Goal: Task Accomplishment & Management: Manage account settings

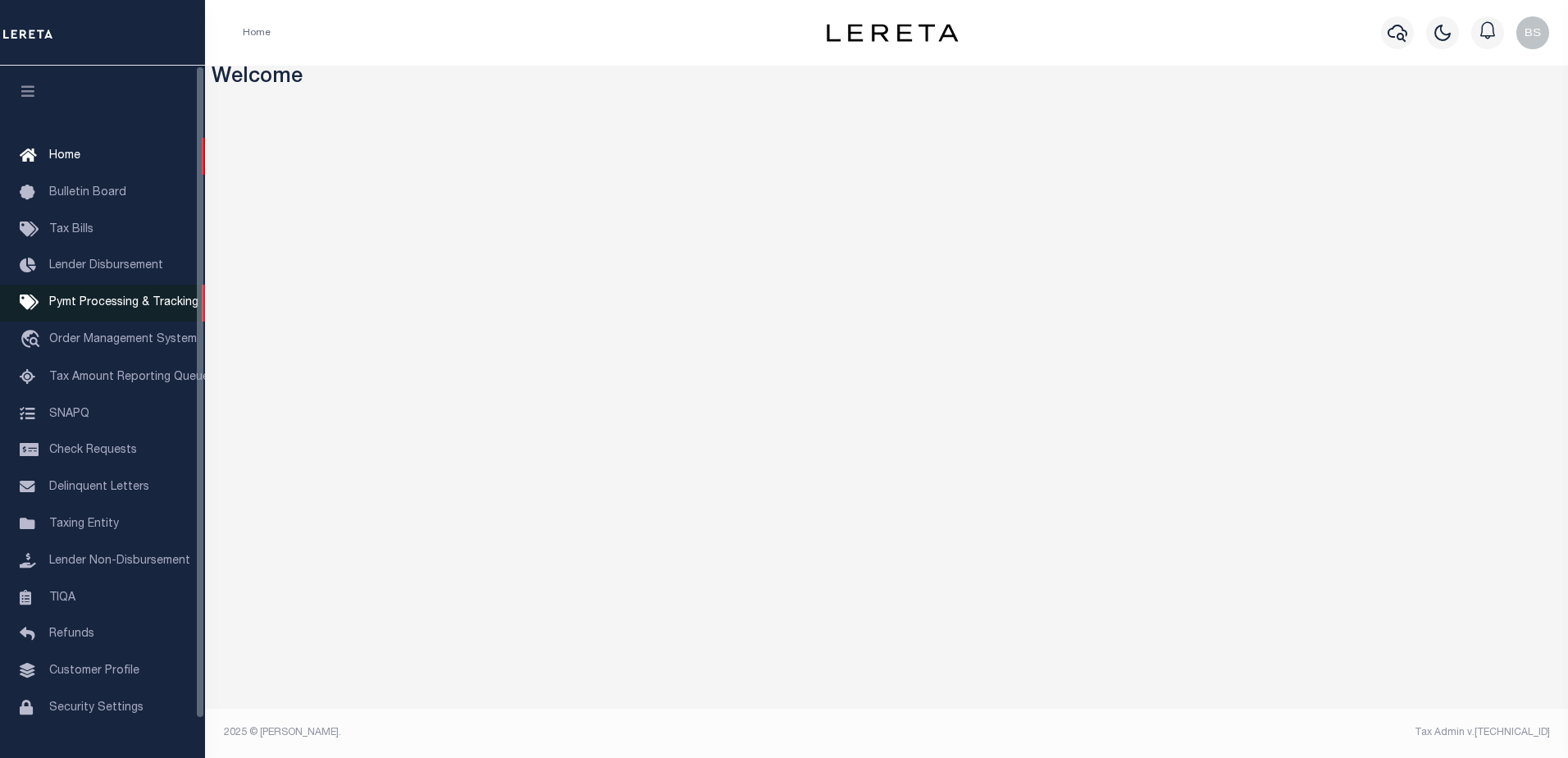
click at [103, 308] on span "Pymt Processing & Tracking" at bounding box center [124, 302] width 149 height 11
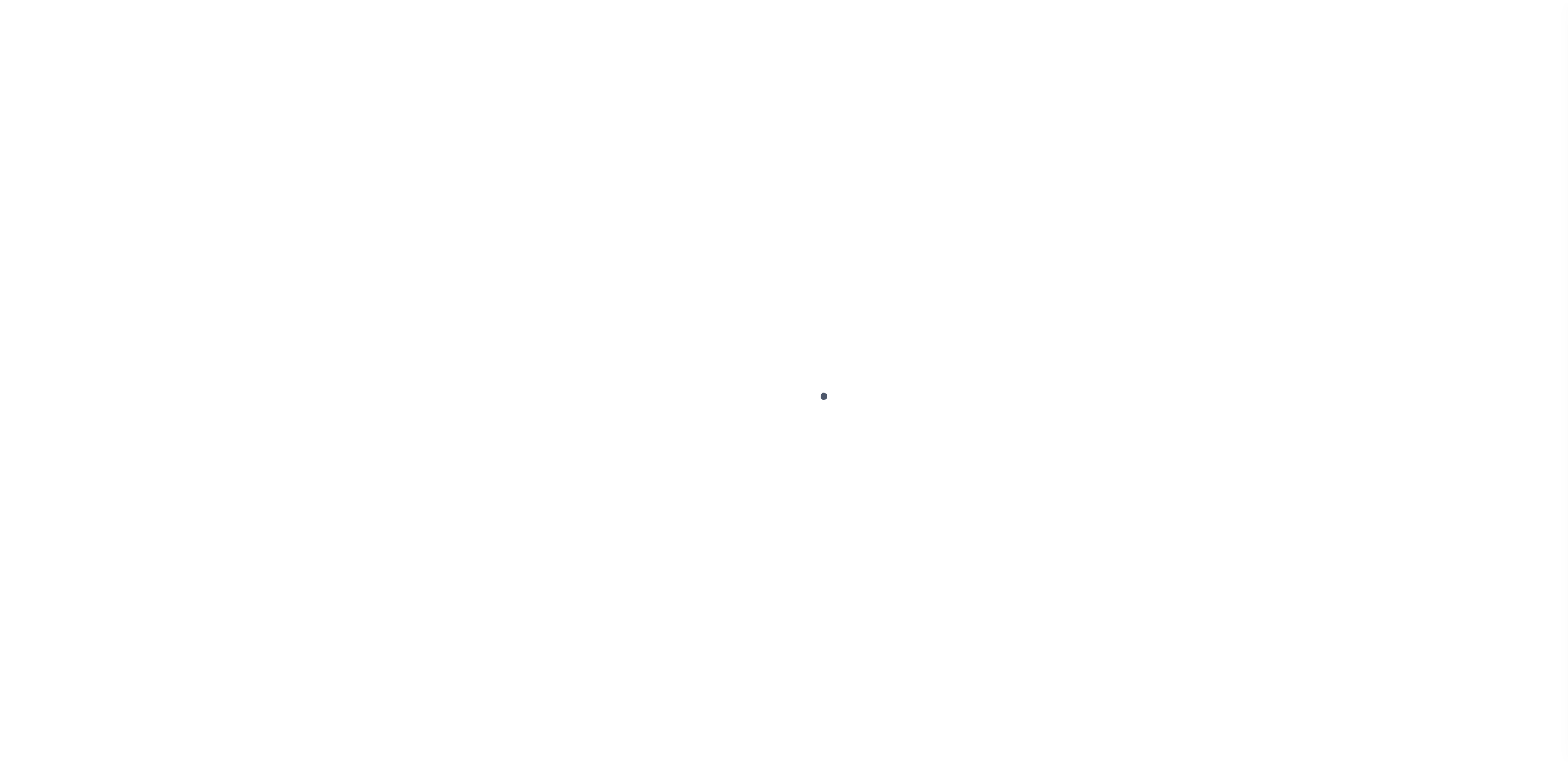
scroll to position [42, 0]
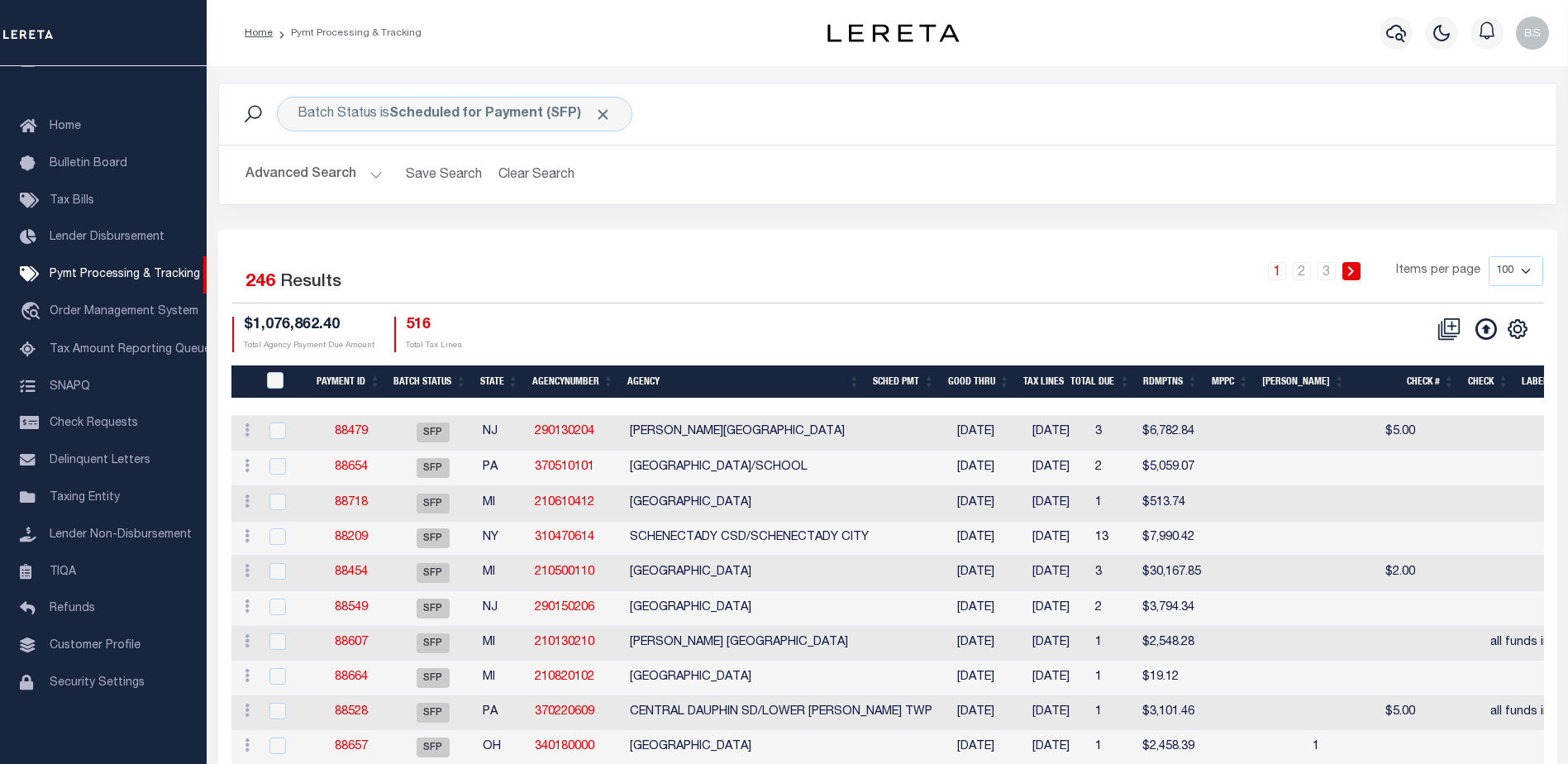
click at [1527, 261] on select "100 200 500 1000" at bounding box center [1516, 272] width 55 height 30
select select "1000"
click at [1488, 257] on select "100 200 500 1000" at bounding box center [1516, 272] width 55 height 30
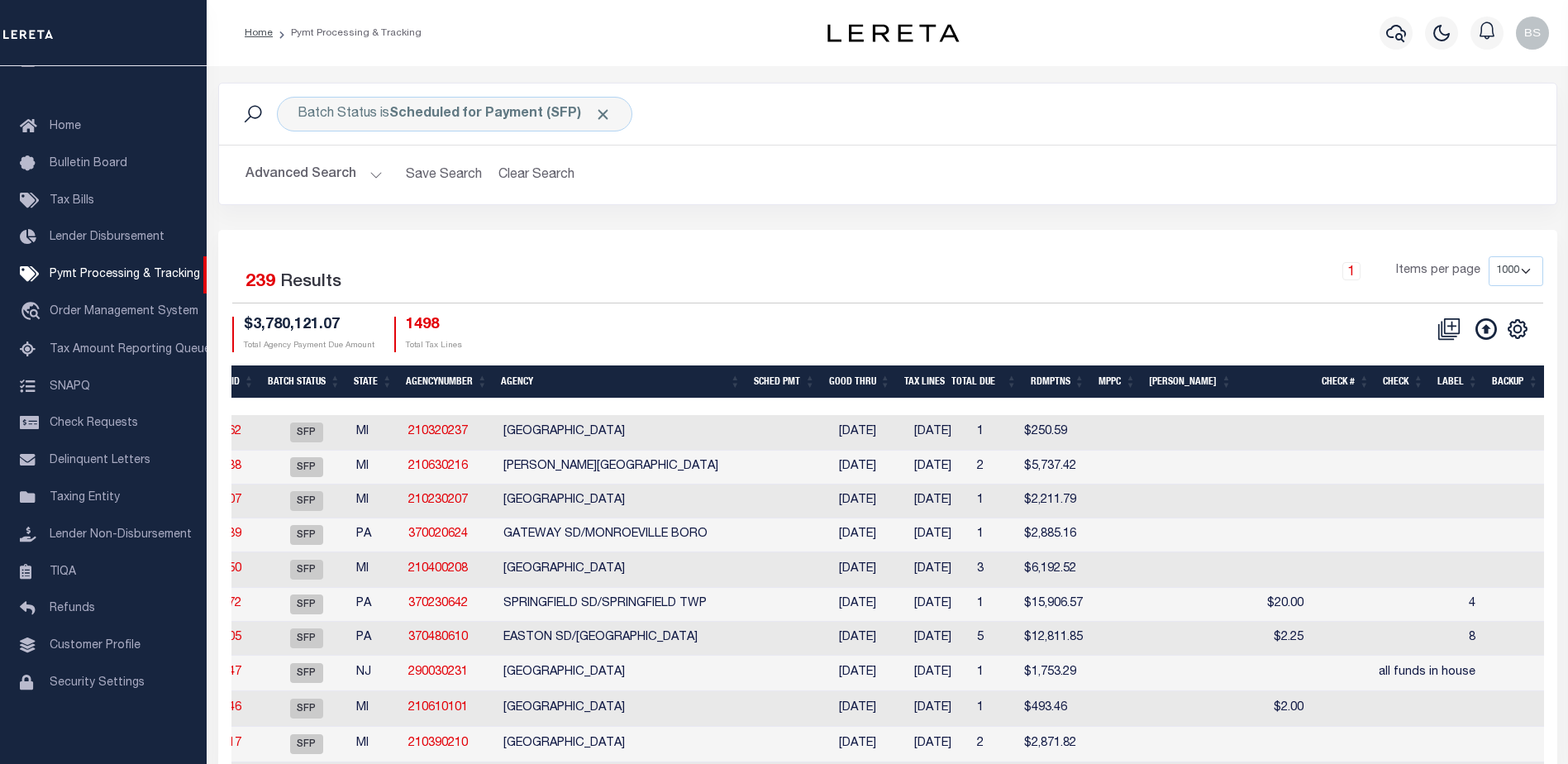
scroll to position [0, 0]
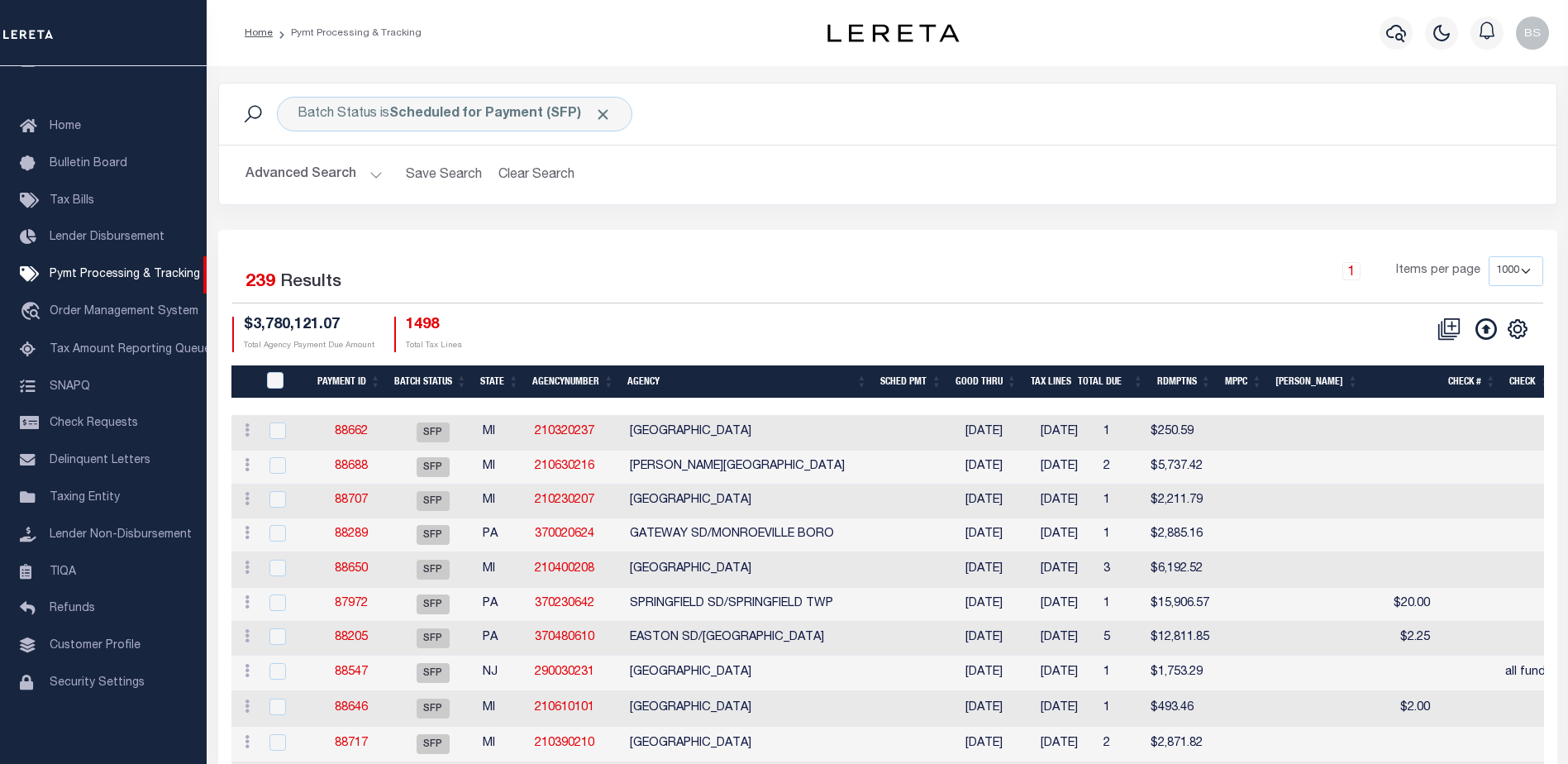
click at [487, 374] on th "State" at bounding box center [499, 382] width 52 height 34
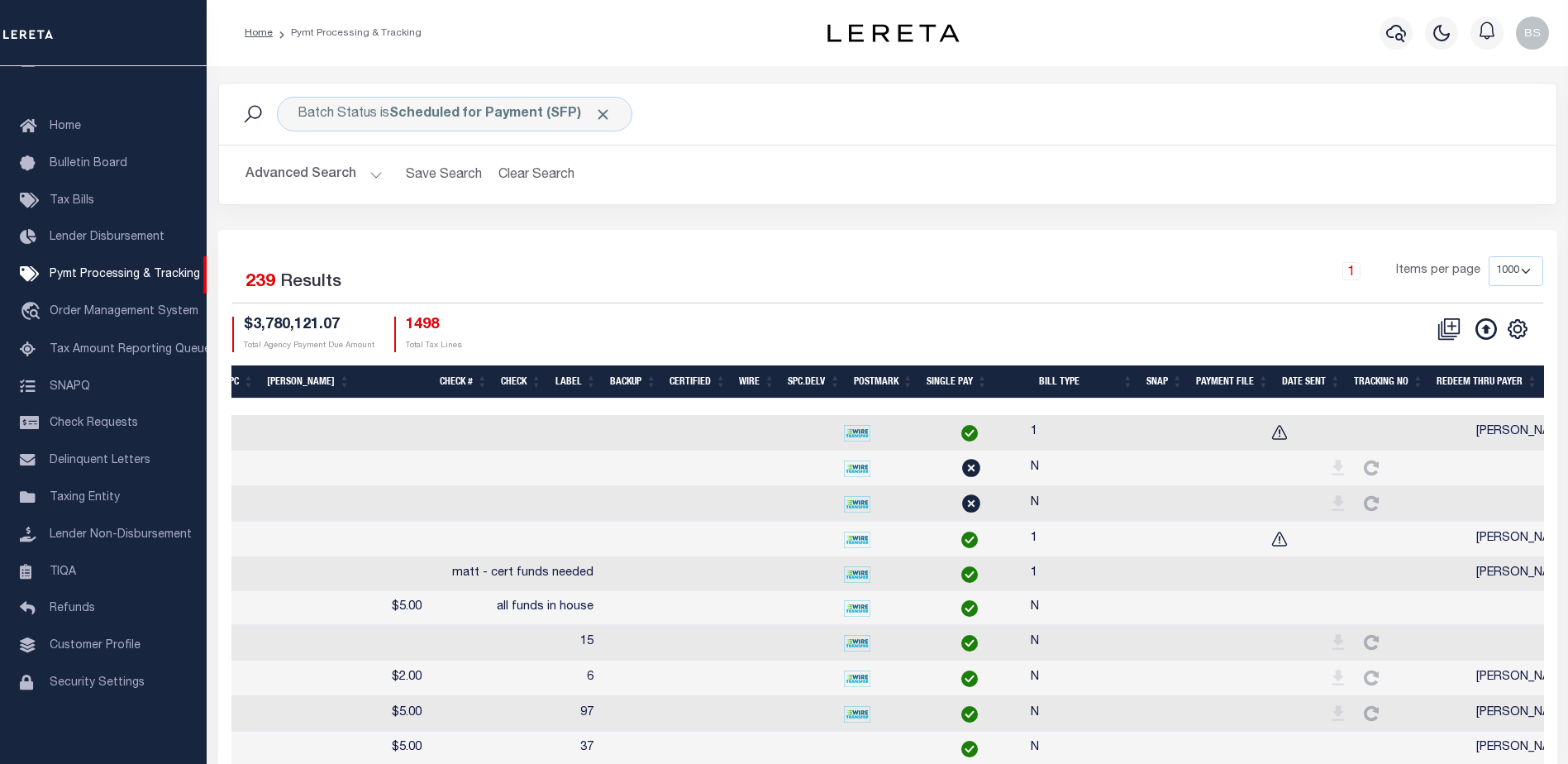
click at [1385, 382] on th "Tracking No" at bounding box center [1388, 382] width 82 height 34
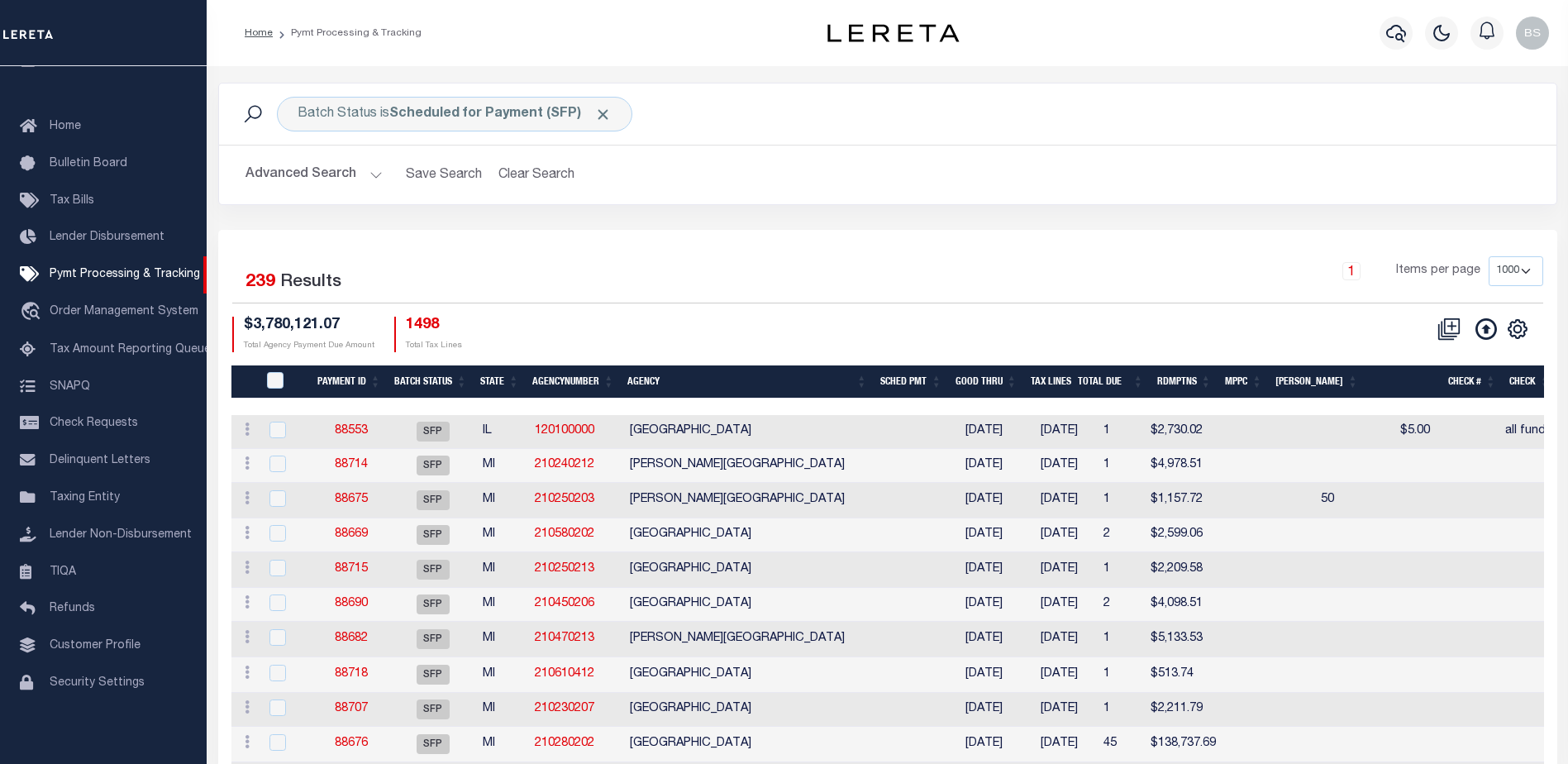
click at [492, 382] on th "State" at bounding box center [499, 382] width 52 height 34
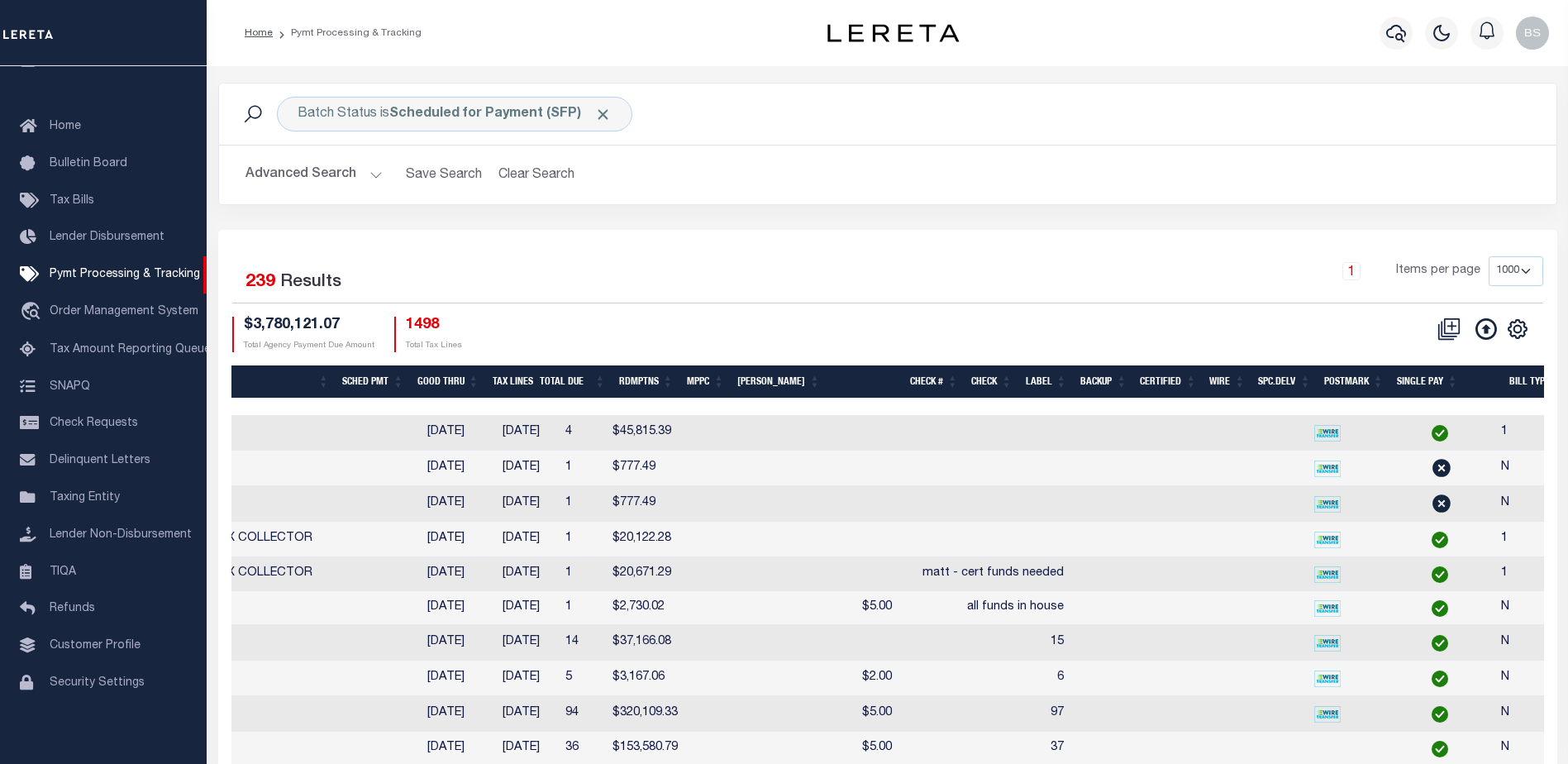
scroll to position [0, 238]
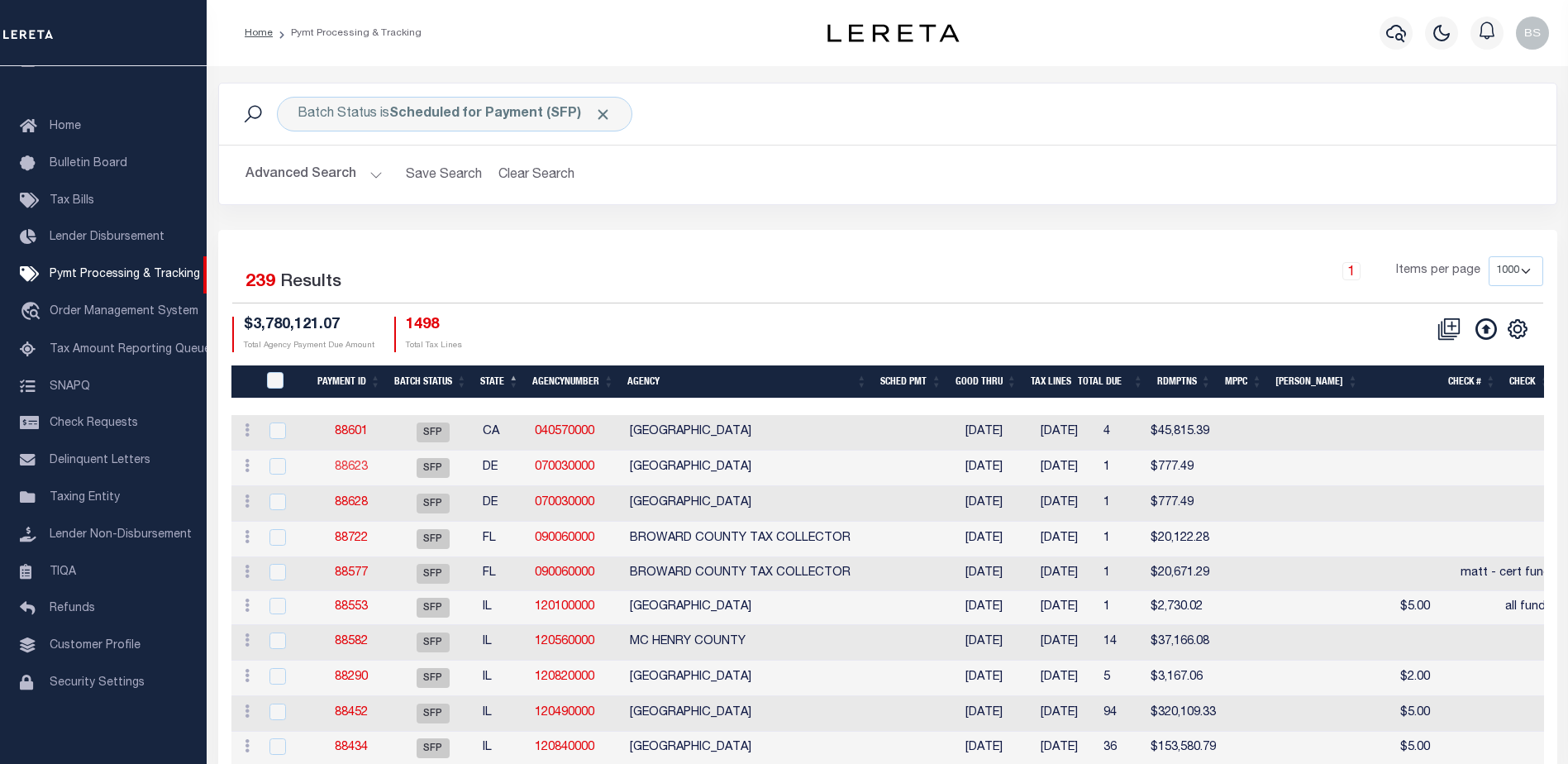
click at [352, 471] on link "88623" at bounding box center [350, 467] width 33 height 12
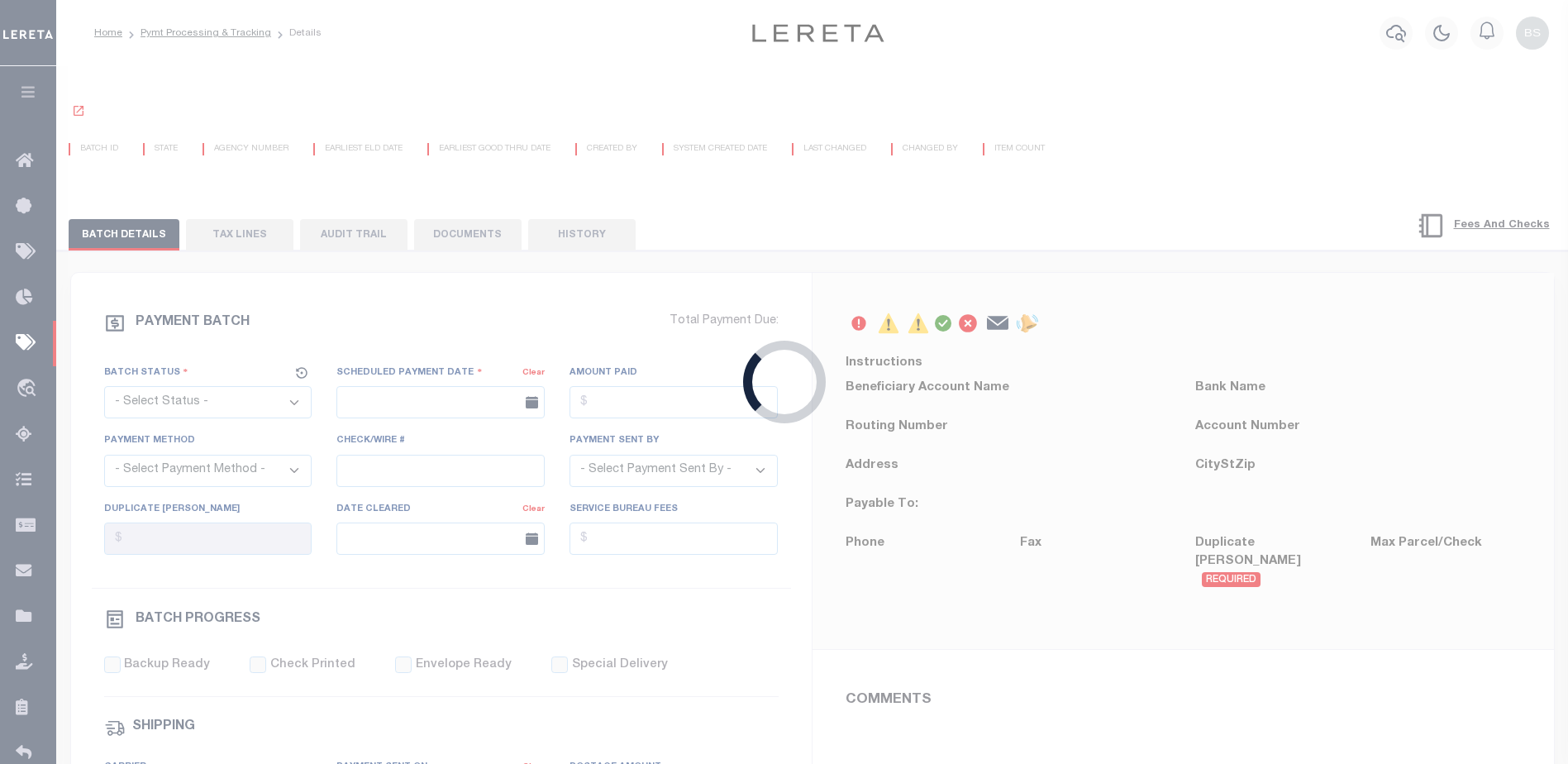
select select "SFP"
type input "09/20/2024"
type input "N"
radio input "true"
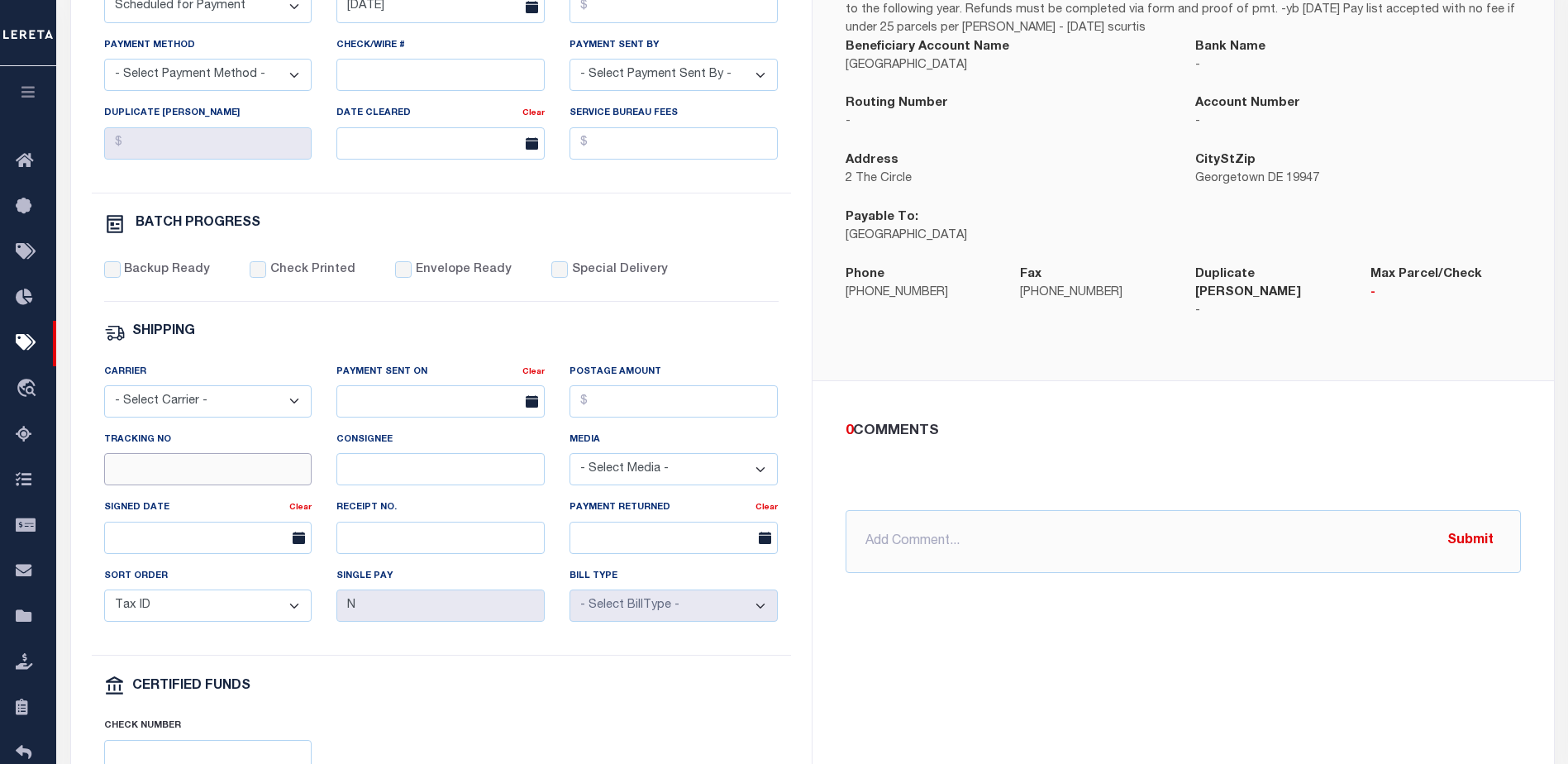
drag, startPoint x: 242, startPoint y: 482, endPoint x: 269, endPoint y: 441, distance: 49.1
click at [242, 482] on input "Tracking No" at bounding box center [208, 469] width 208 height 32
type input "Barbara"
drag, startPoint x: 1155, startPoint y: 646, endPoint x: 1165, endPoint y: 647, distance: 10.0
click at [1148, 647] on div "SUSSEX COUNTY Instructions AUTOAGENT when 25 parcels or more Tax office does no…" at bounding box center [1183, 360] width 742 height 968
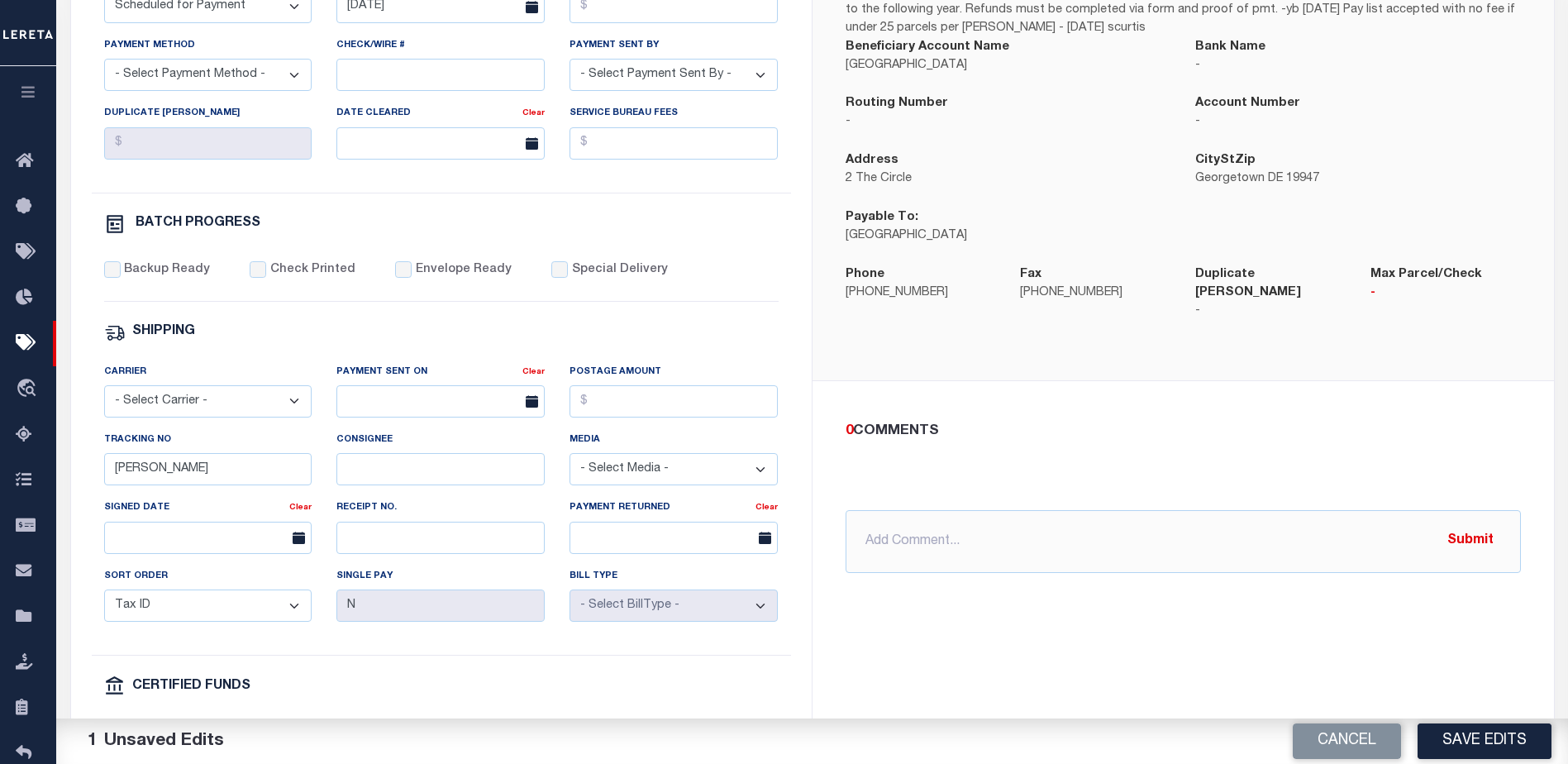
drag, startPoint x: 1498, startPoint y: 733, endPoint x: 1484, endPoint y: 725, distance: 16.1
click at [1494, 733] on button "Save Edits" at bounding box center [1484, 741] width 134 height 35
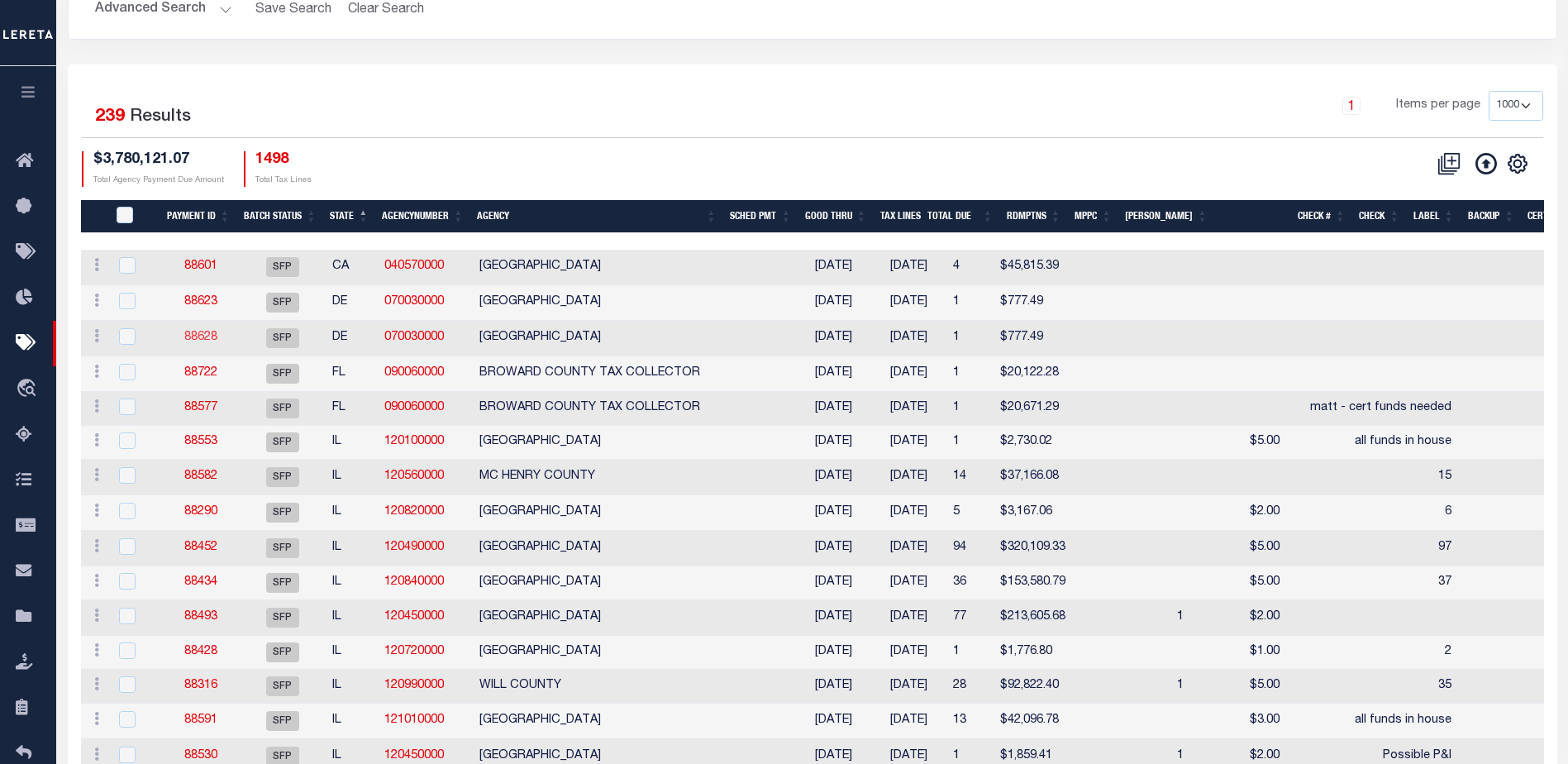
click at [197, 336] on link "88628" at bounding box center [200, 337] width 33 height 12
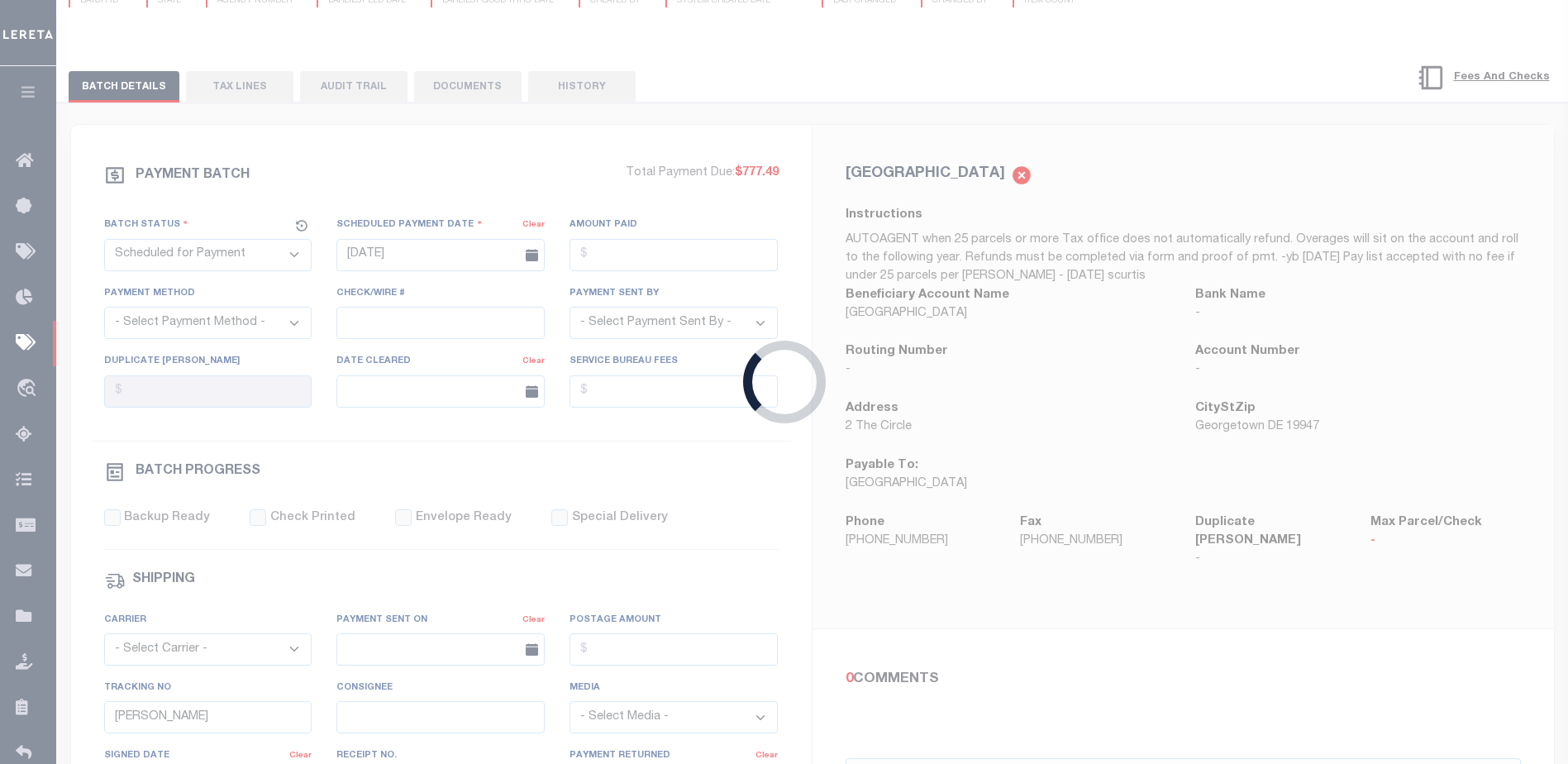
type input "09/19/2025"
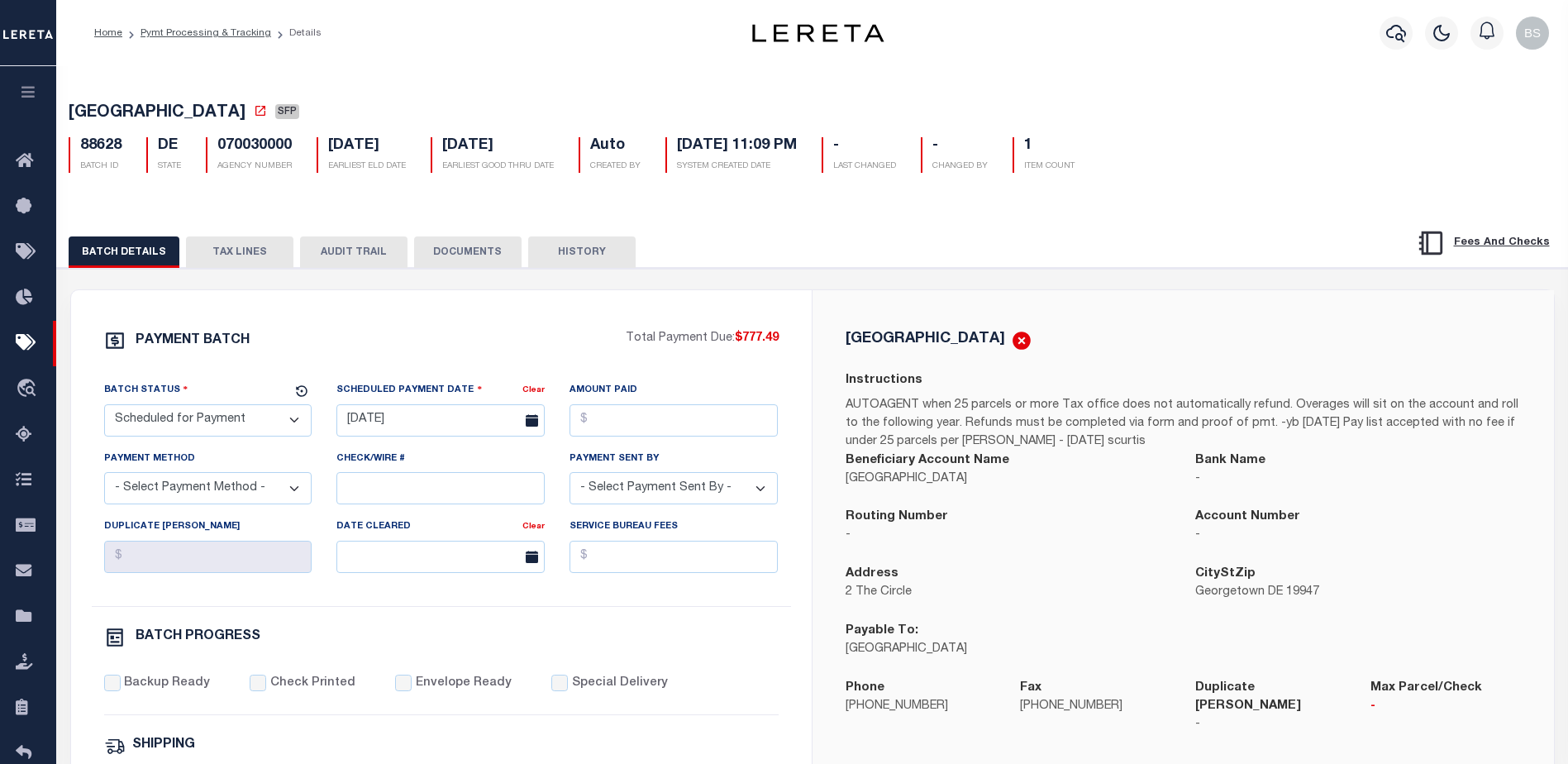
click at [261, 258] on button "TAX LINES" at bounding box center [239, 251] width 107 height 31
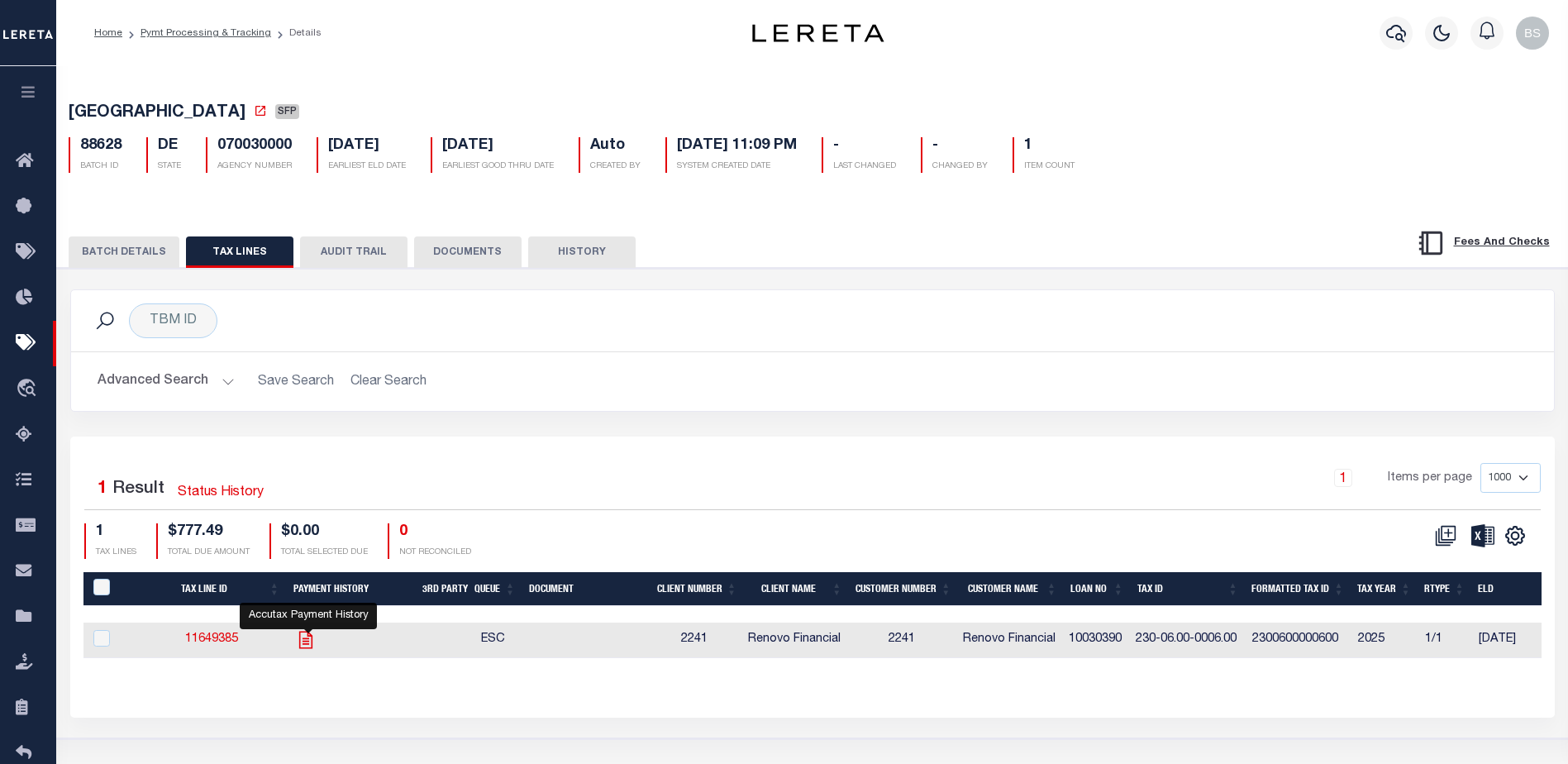
click at [313, 646] on icon "" at bounding box center [305, 640] width 21 height 21
checkbox input "true"
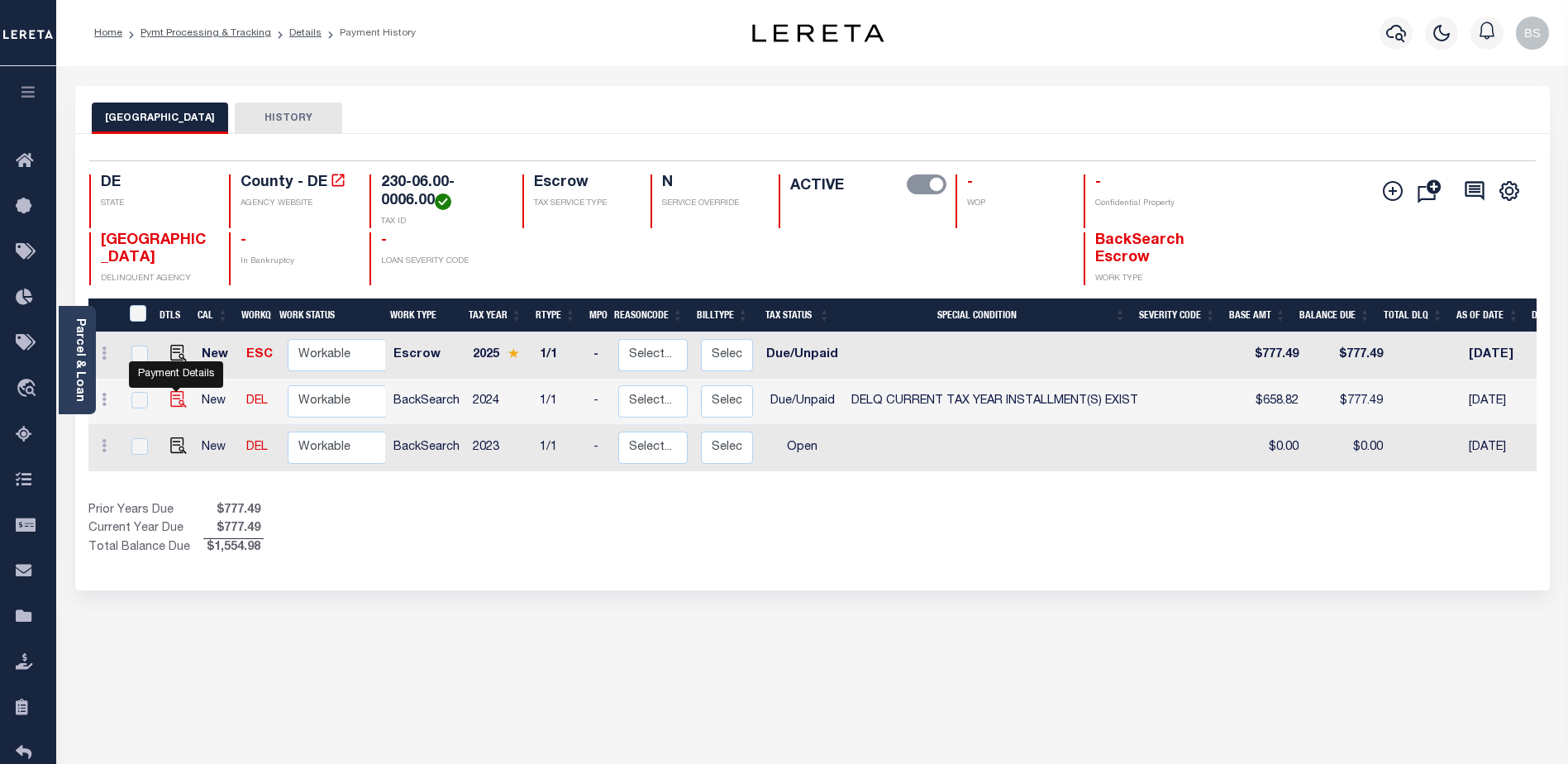
click at [174, 401] on img "" at bounding box center [178, 399] width 17 height 17
checkbox input "true"
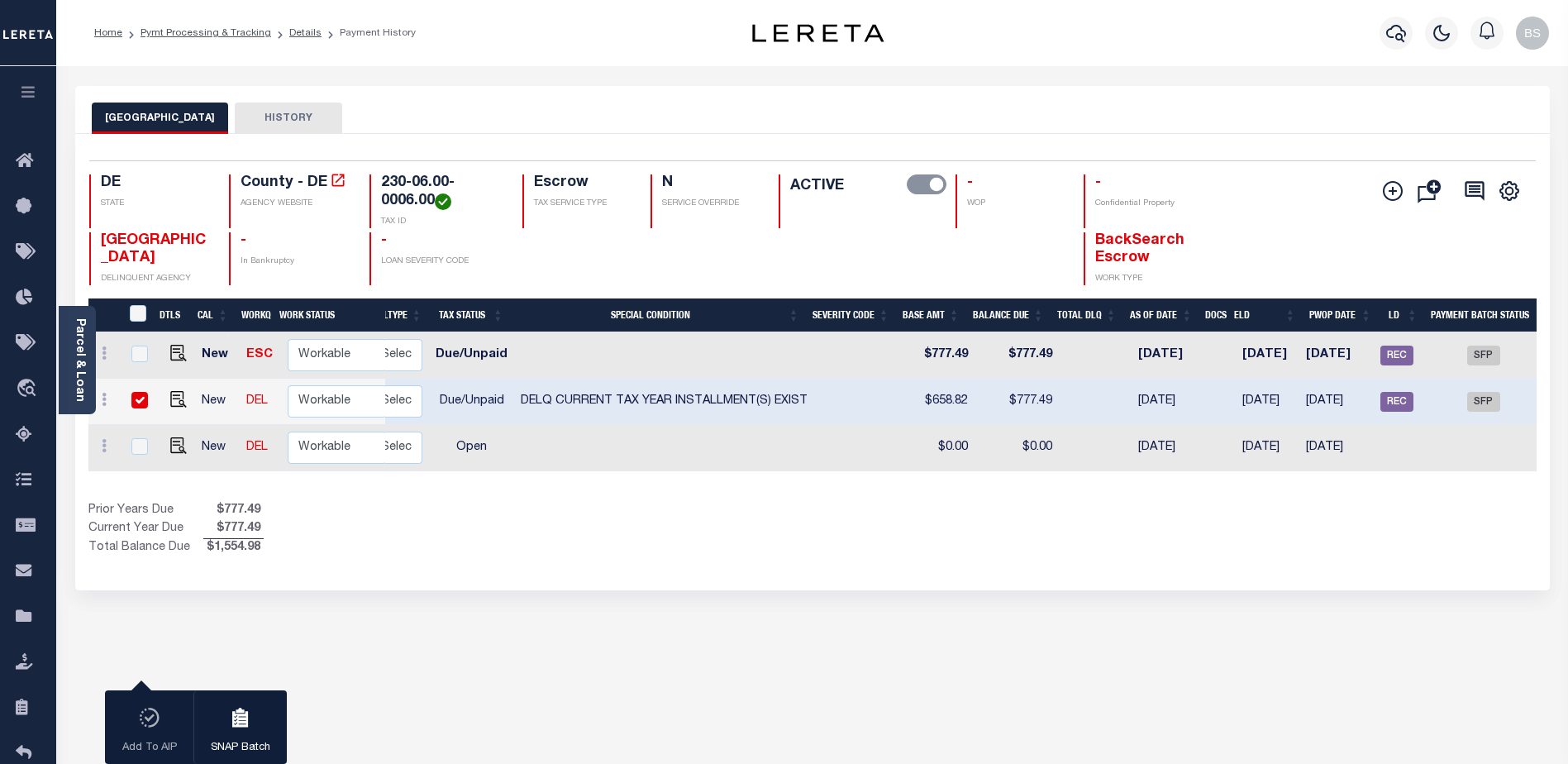
scroll to position [0, 331]
click at [1478, 399] on span "SFP" at bounding box center [1483, 402] width 33 height 19
checkbox input "false"
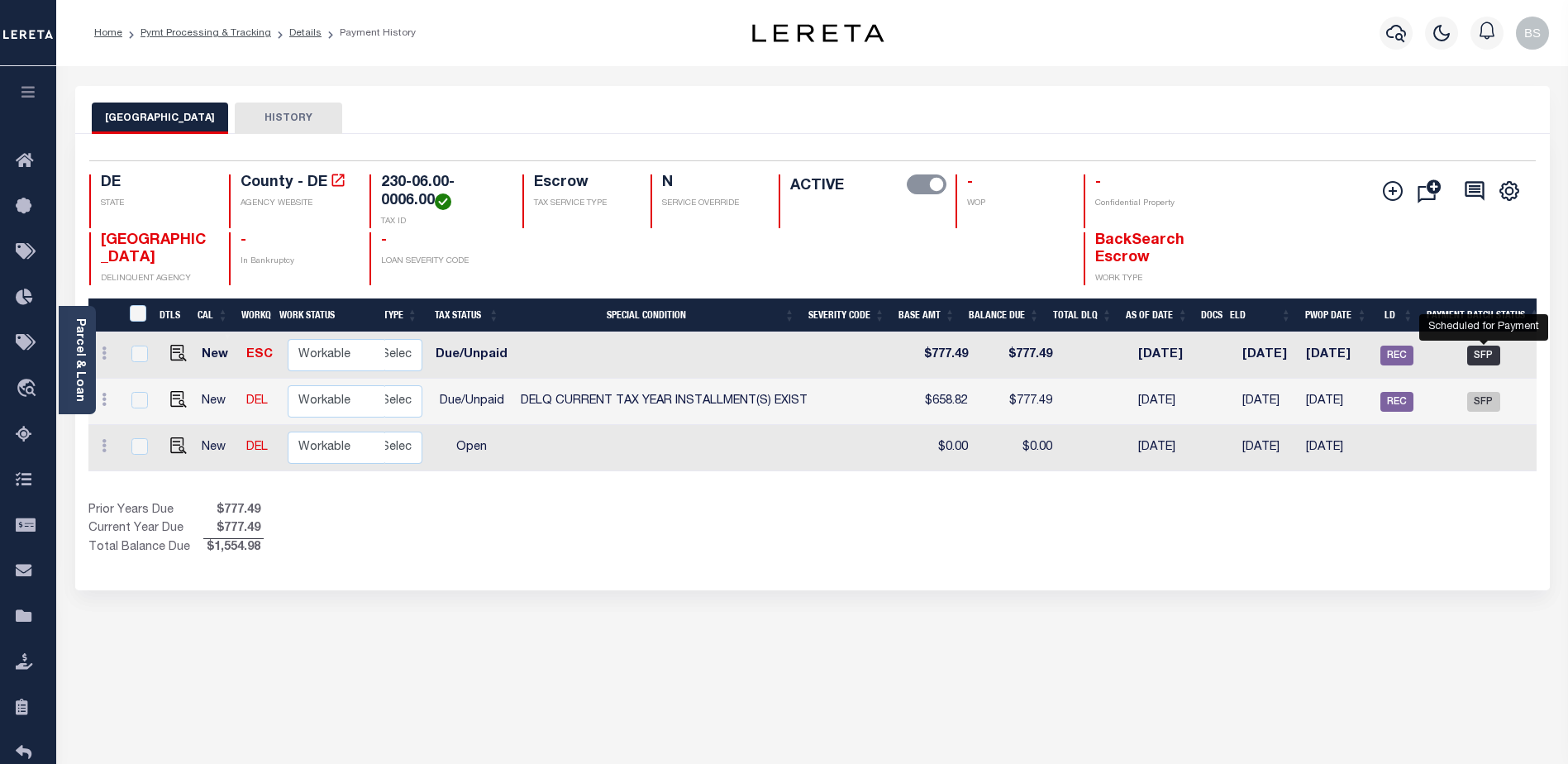
click at [1478, 359] on span "SFP" at bounding box center [1483, 355] width 33 height 19
checkbox input "true"
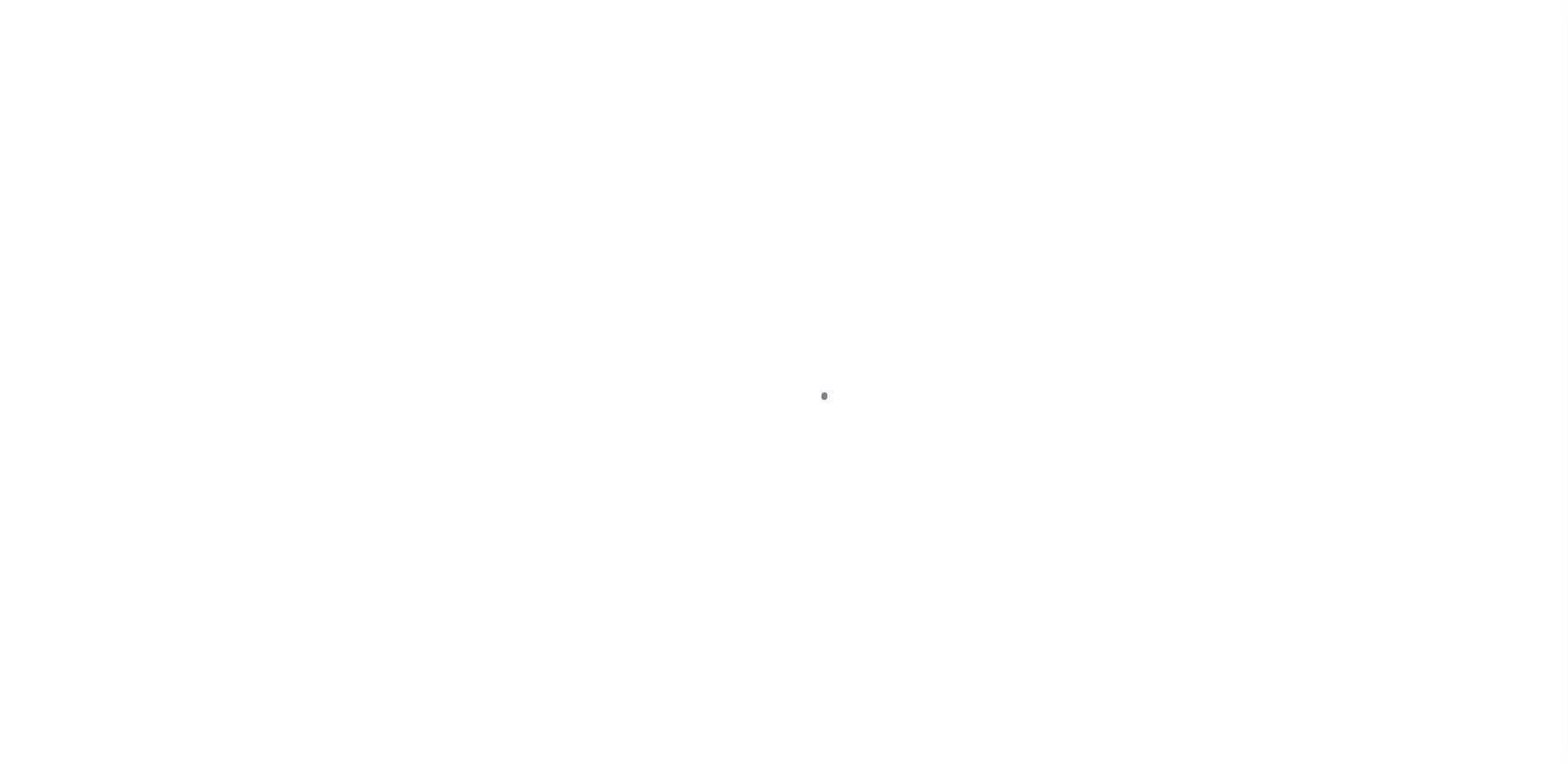
select select "DUE"
select select "17"
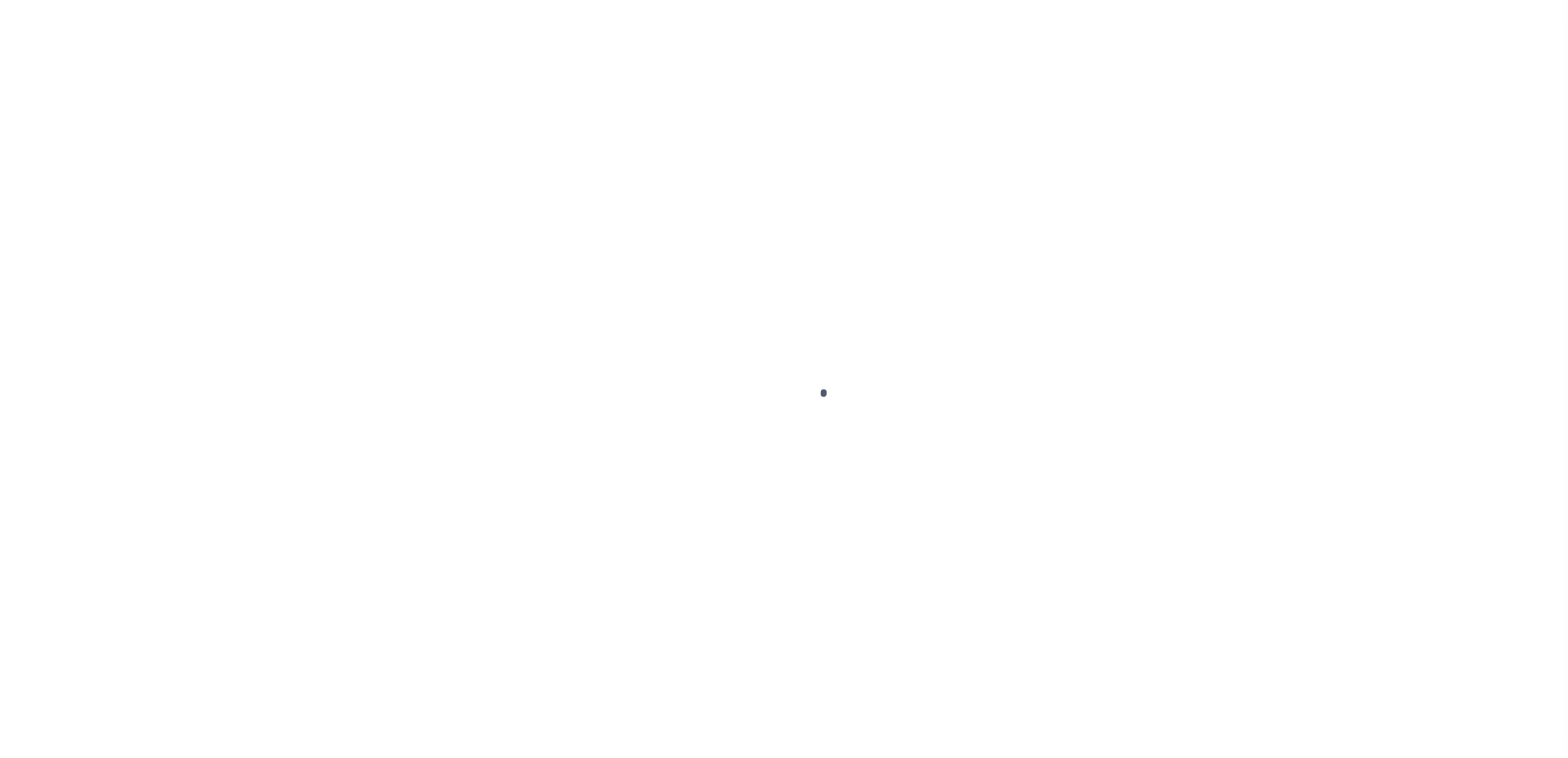
select select "SFP"
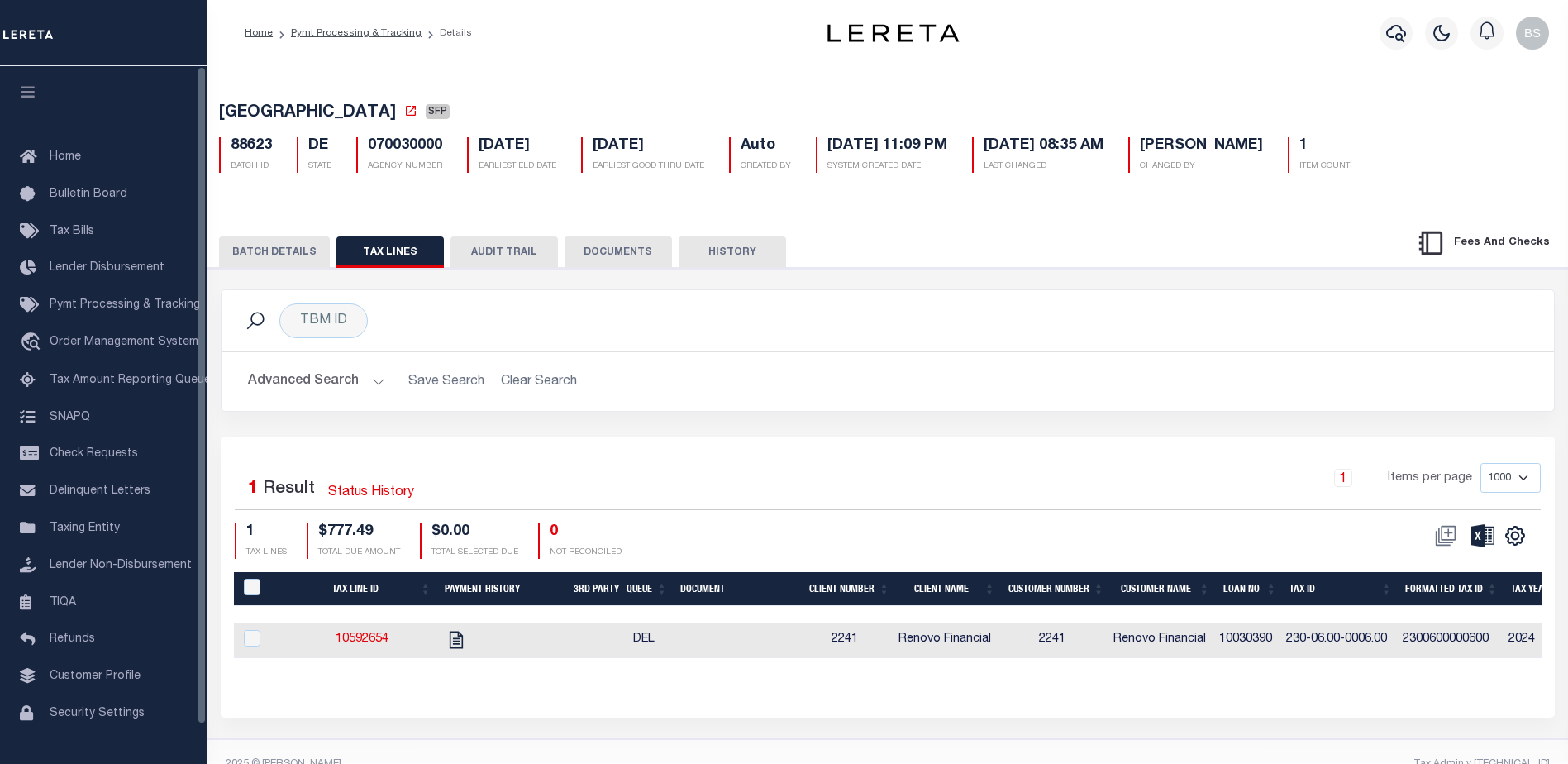
click at [265, 253] on button "BATCH DETAILS" at bounding box center [274, 251] width 111 height 31
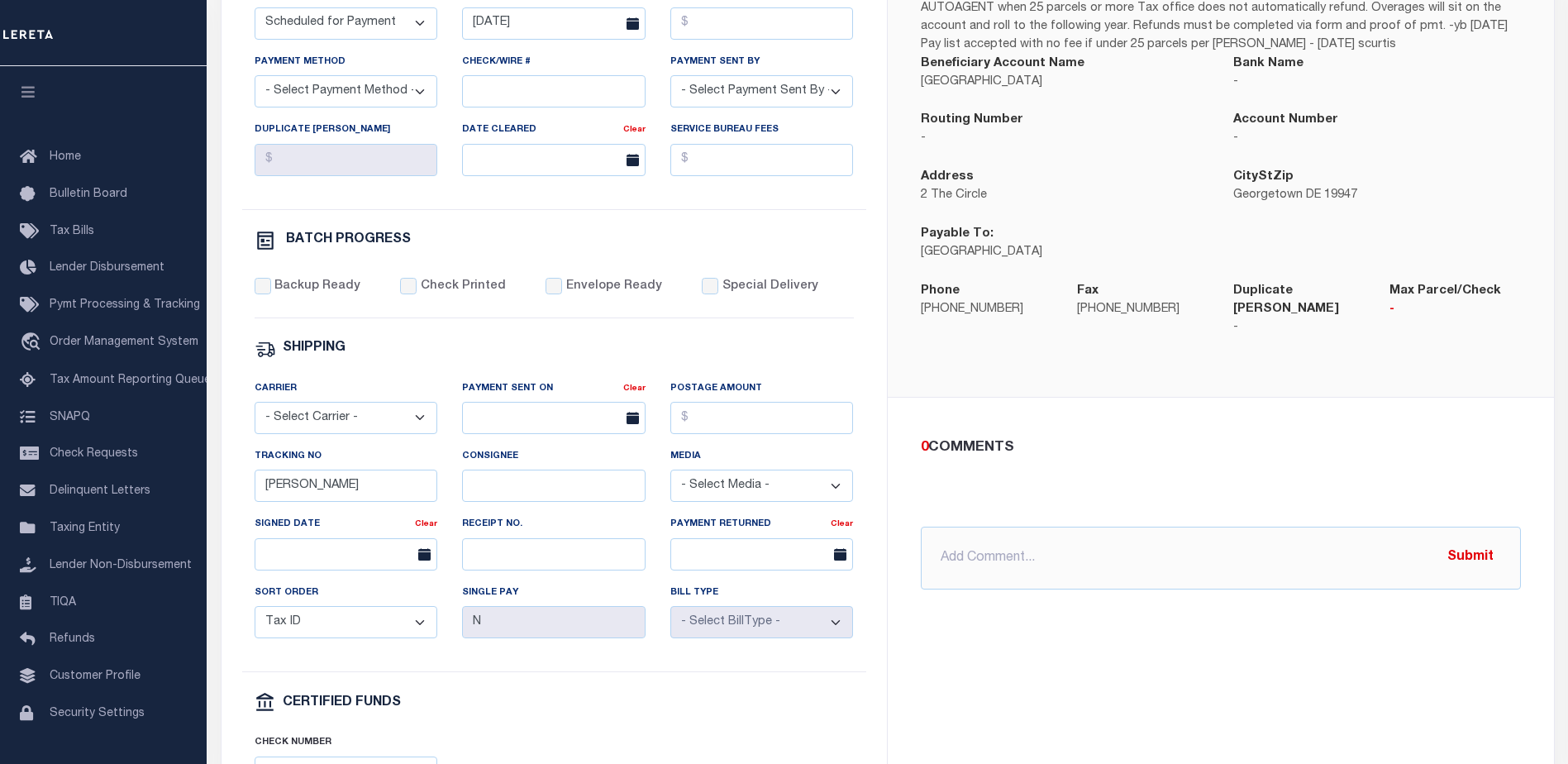
scroll to position [413, 0]
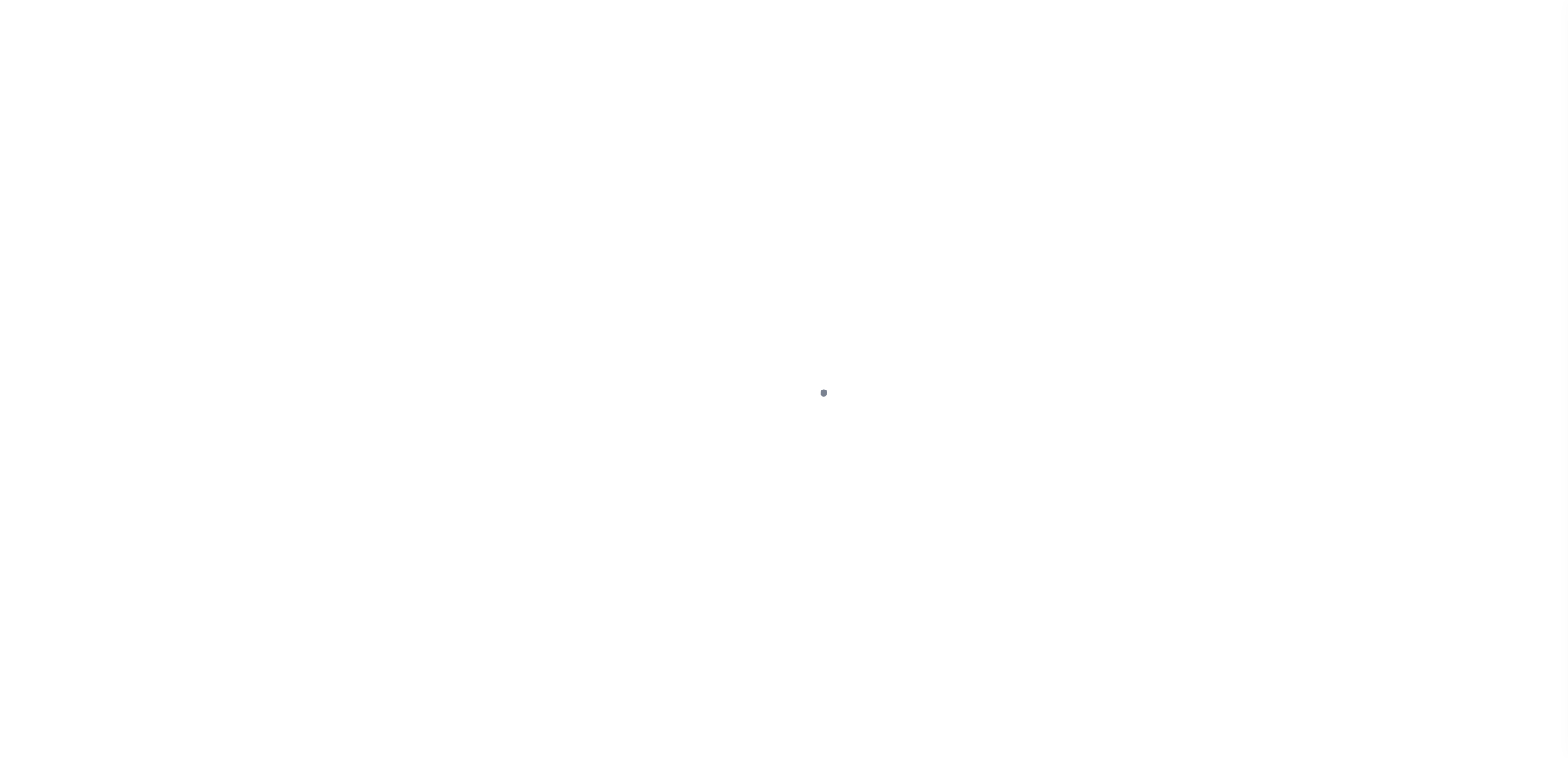
select select "SFP"
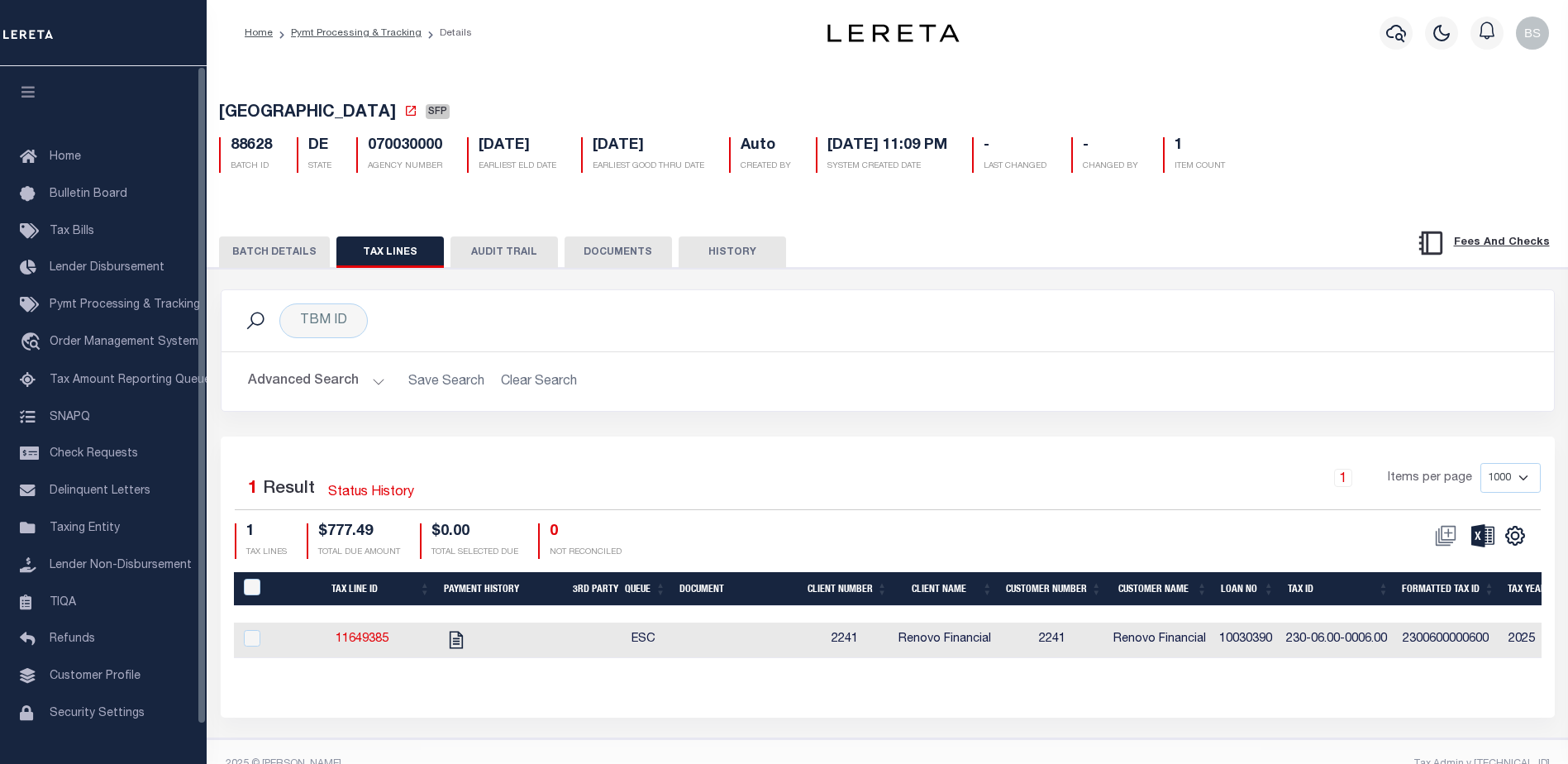
click at [239, 254] on button "BATCH DETAILS" at bounding box center [274, 251] width 111 height 31
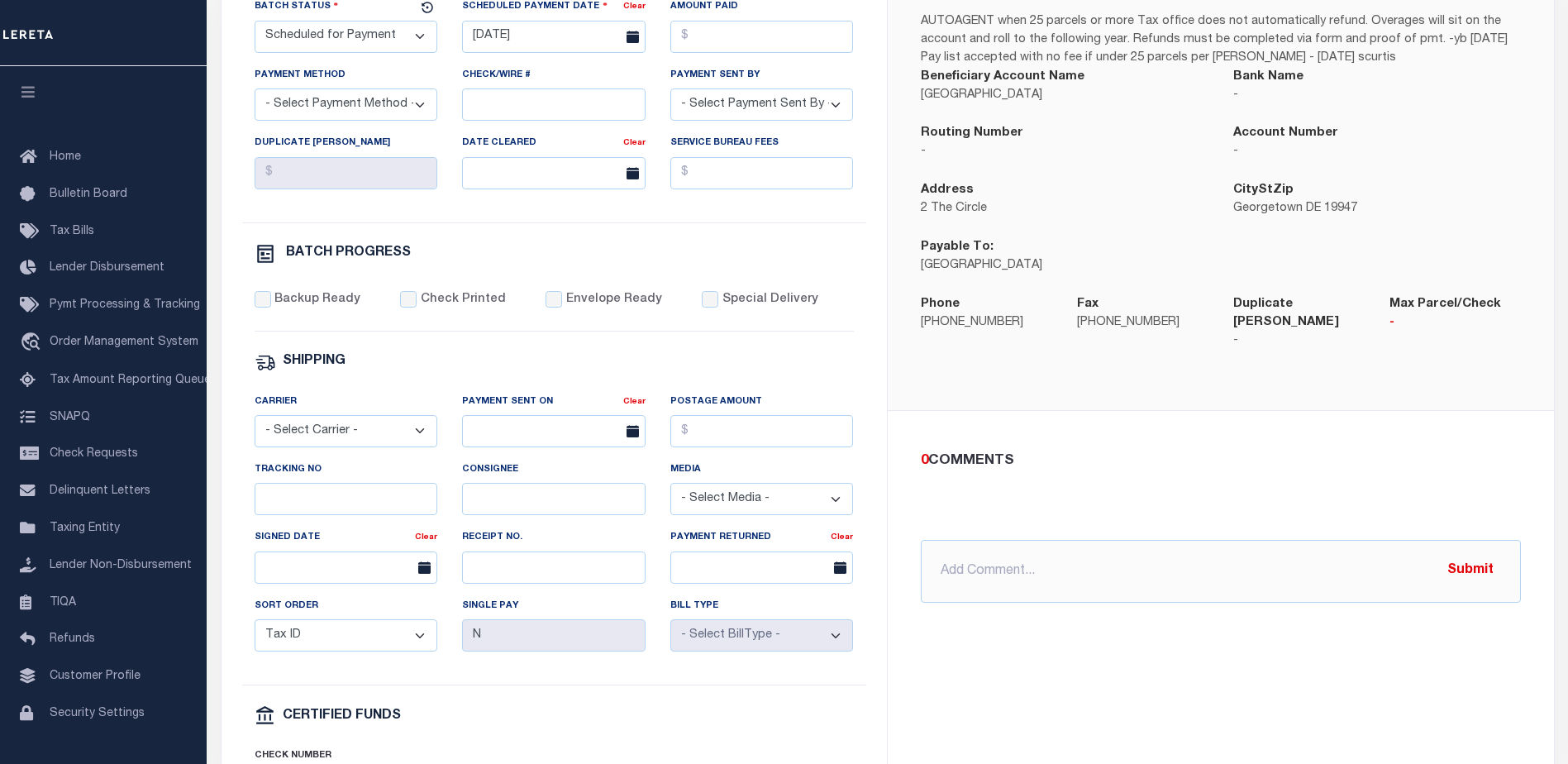
scroll to position [413, 0]
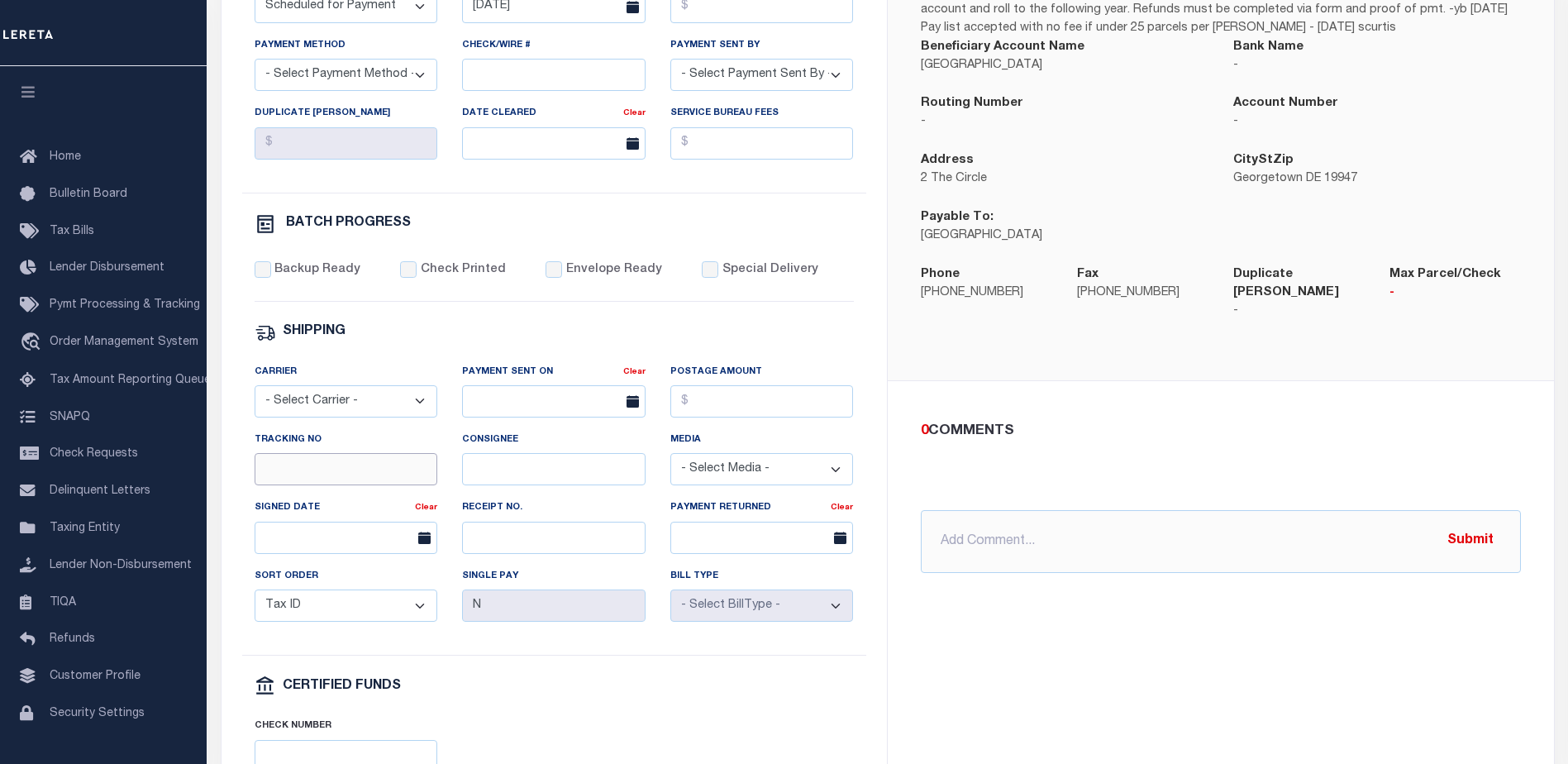
click at [324, 483] on input "Tracking No" at bounding box center [346, 469] width 183 height 32
type input "[PERSON_NAME]"
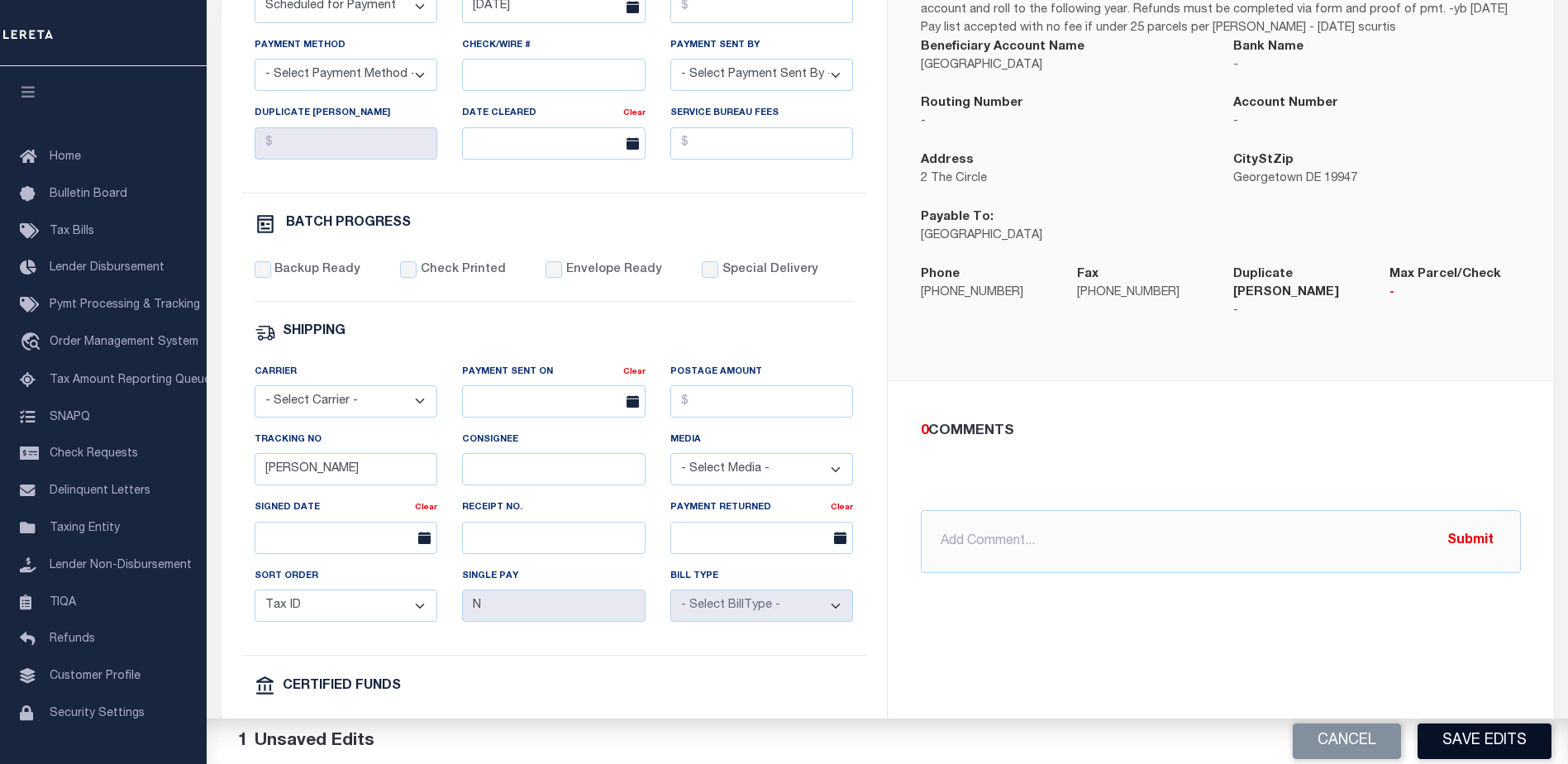
drag, startPoint x: 1506, startPoint y: 741, endPoint x: 1499, endPoint y: 710, distance: 31.8
click at [1506, 740] on button "Save Edits" at bounding box center [1484, 741] width 134 height 35
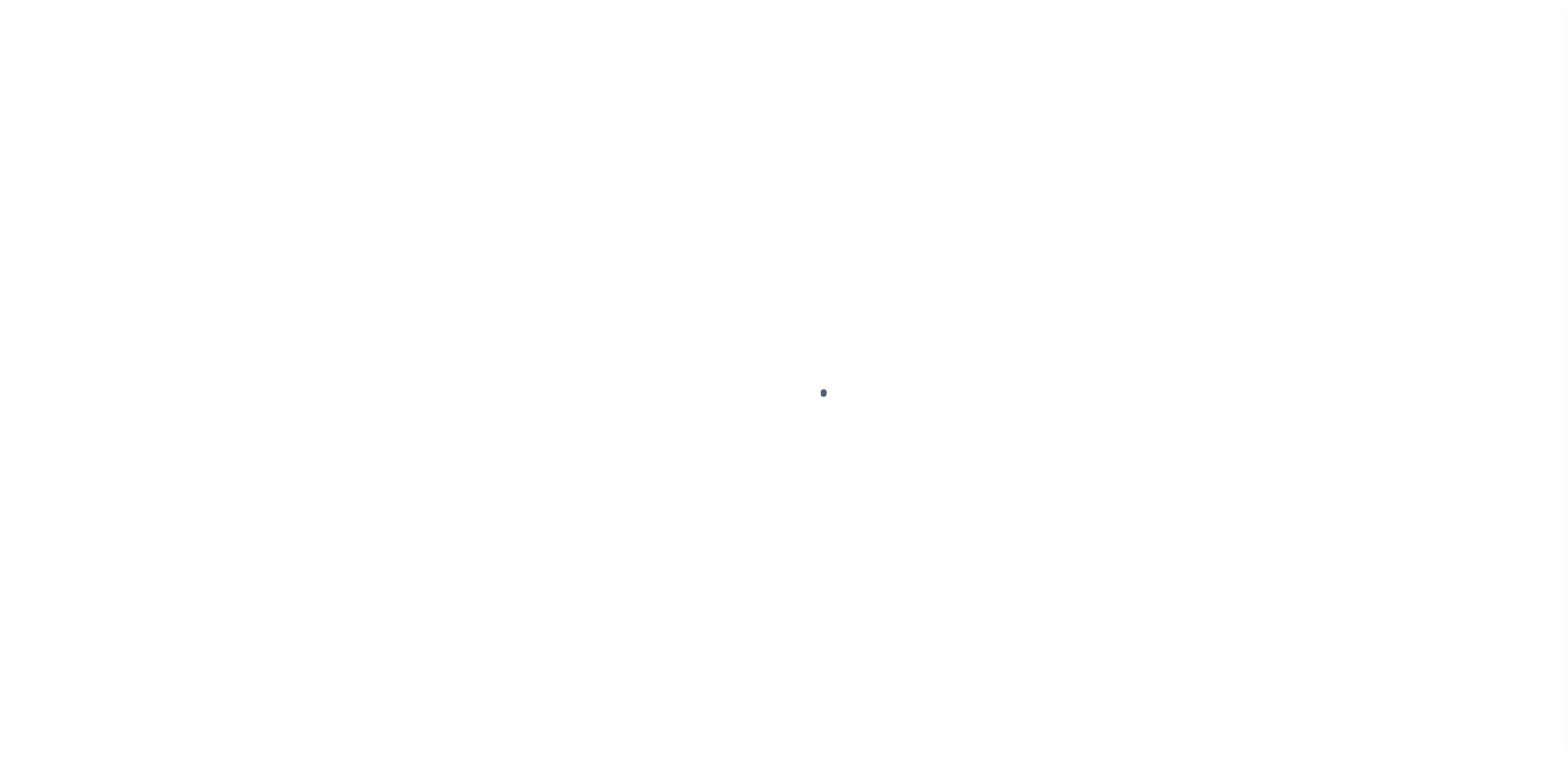
select select "1000"
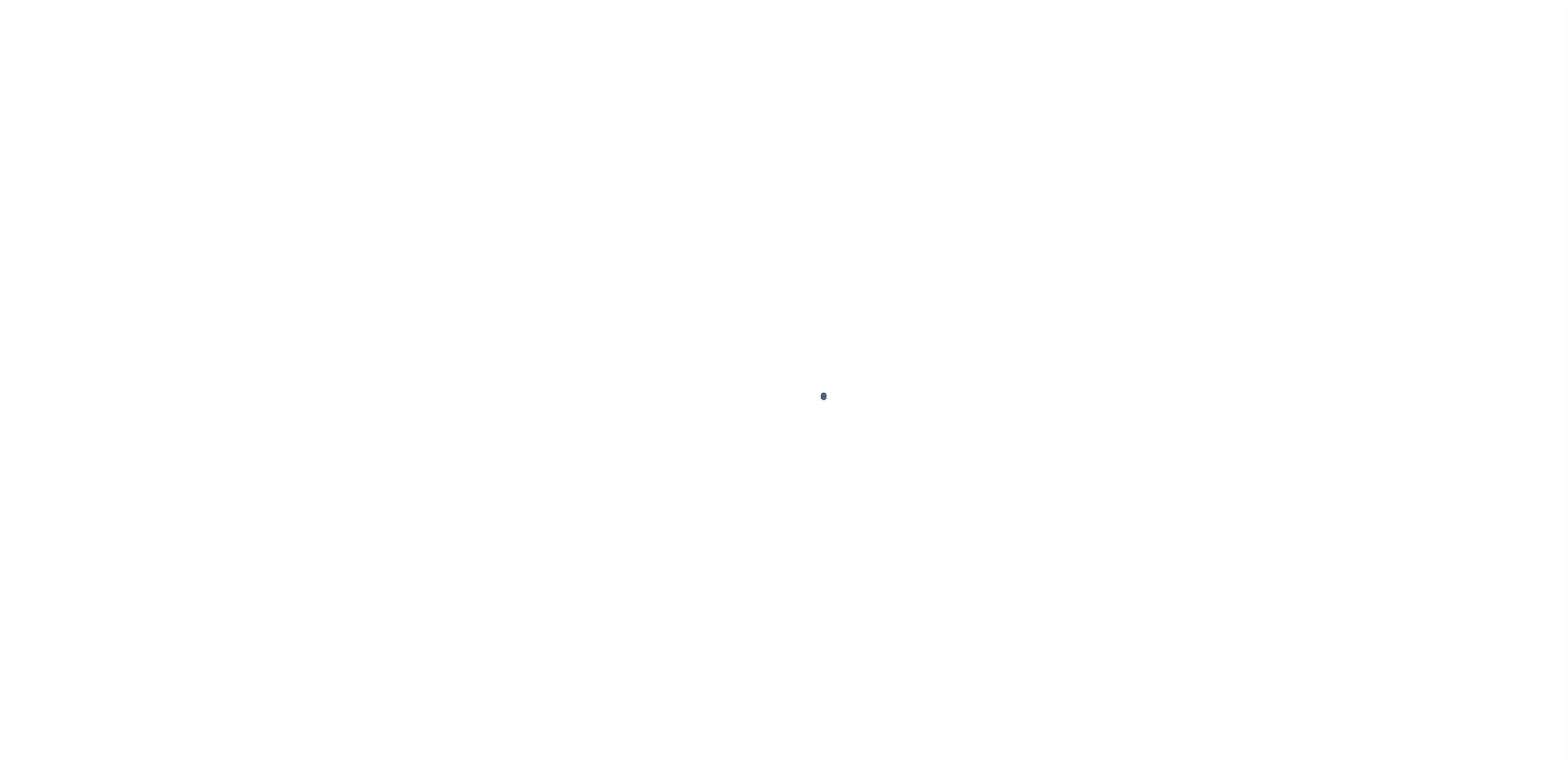
scroll to position [42, 0]
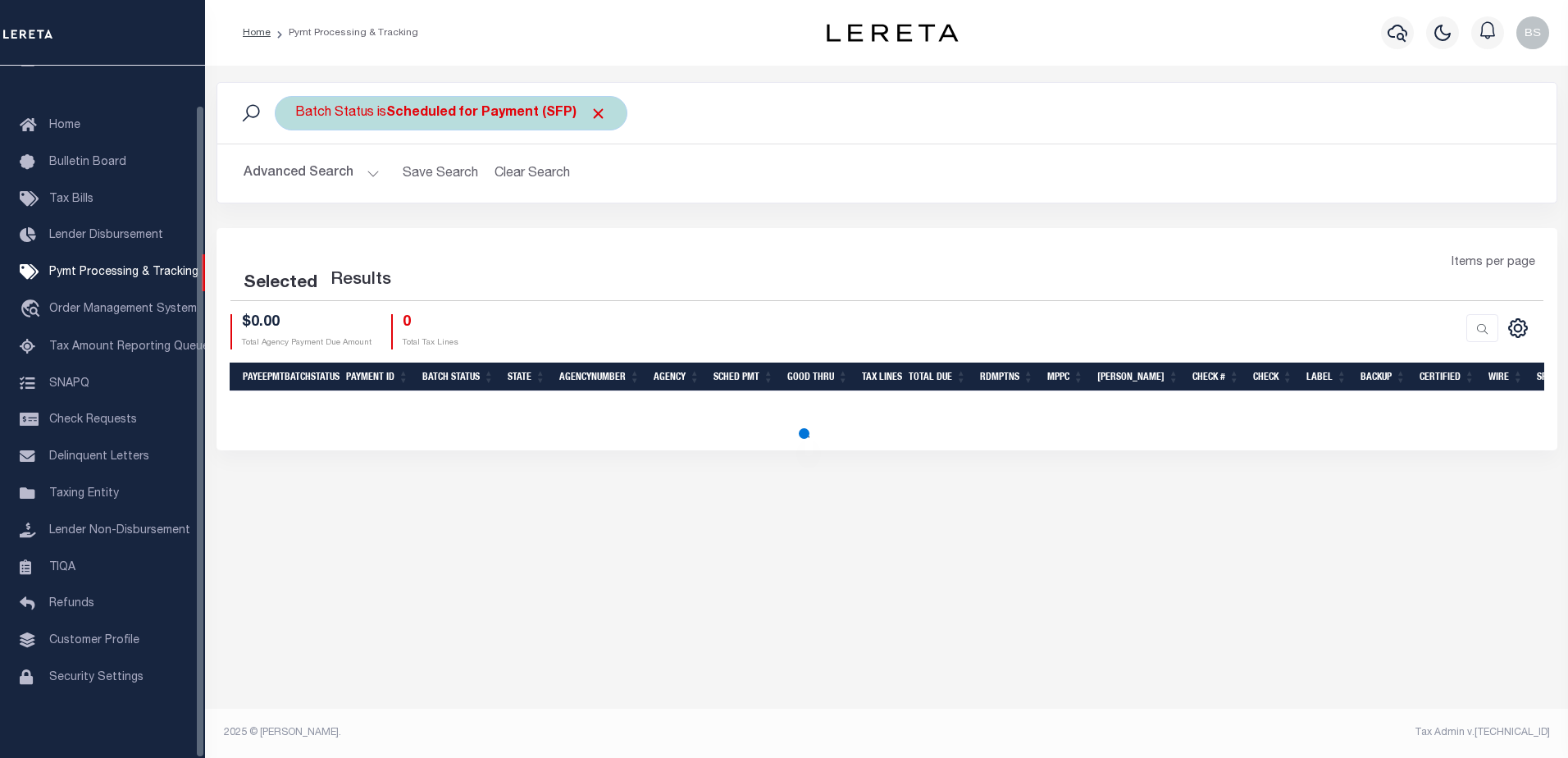
select select "1000"
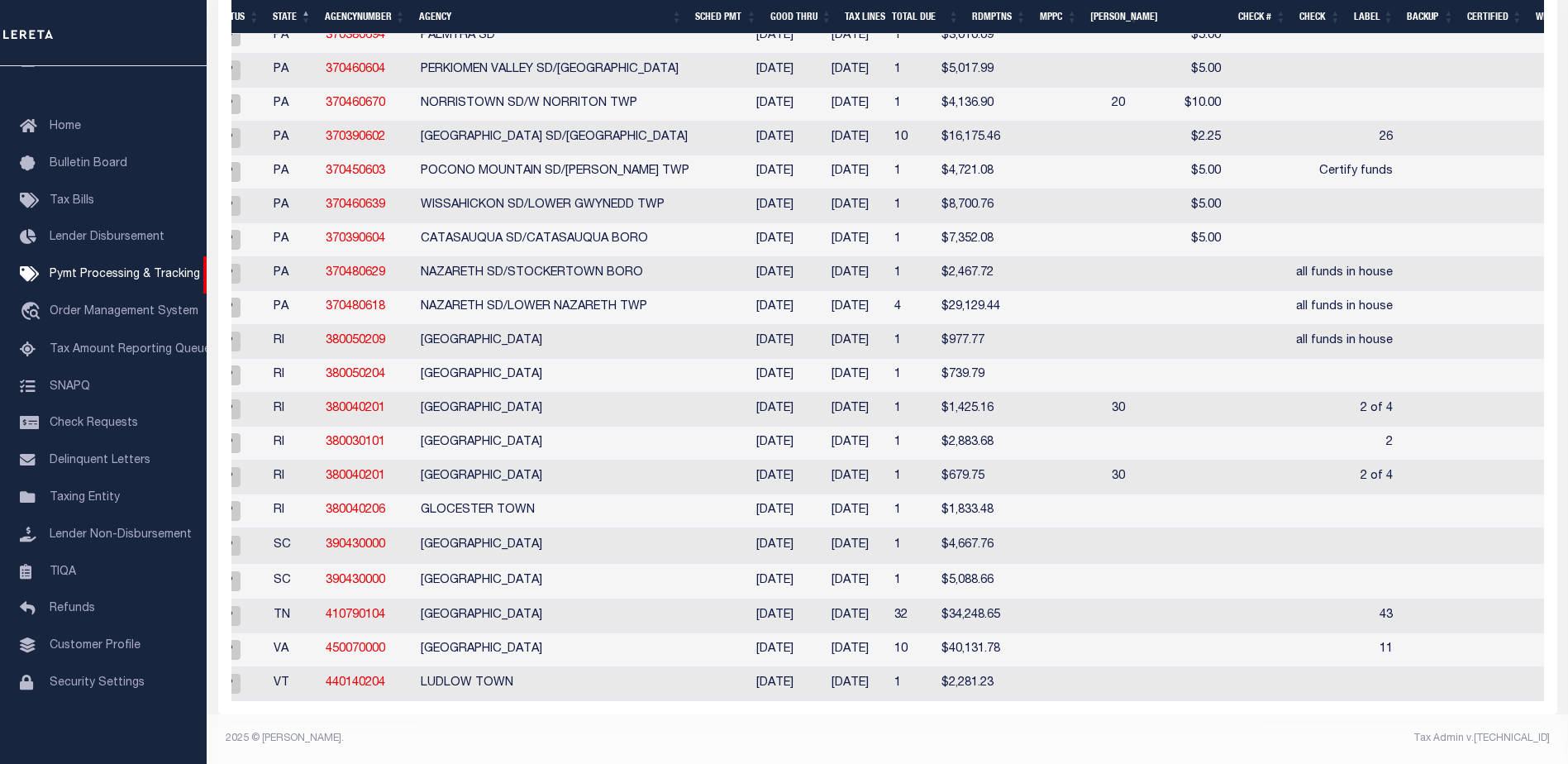
scroll to position [0, 0]
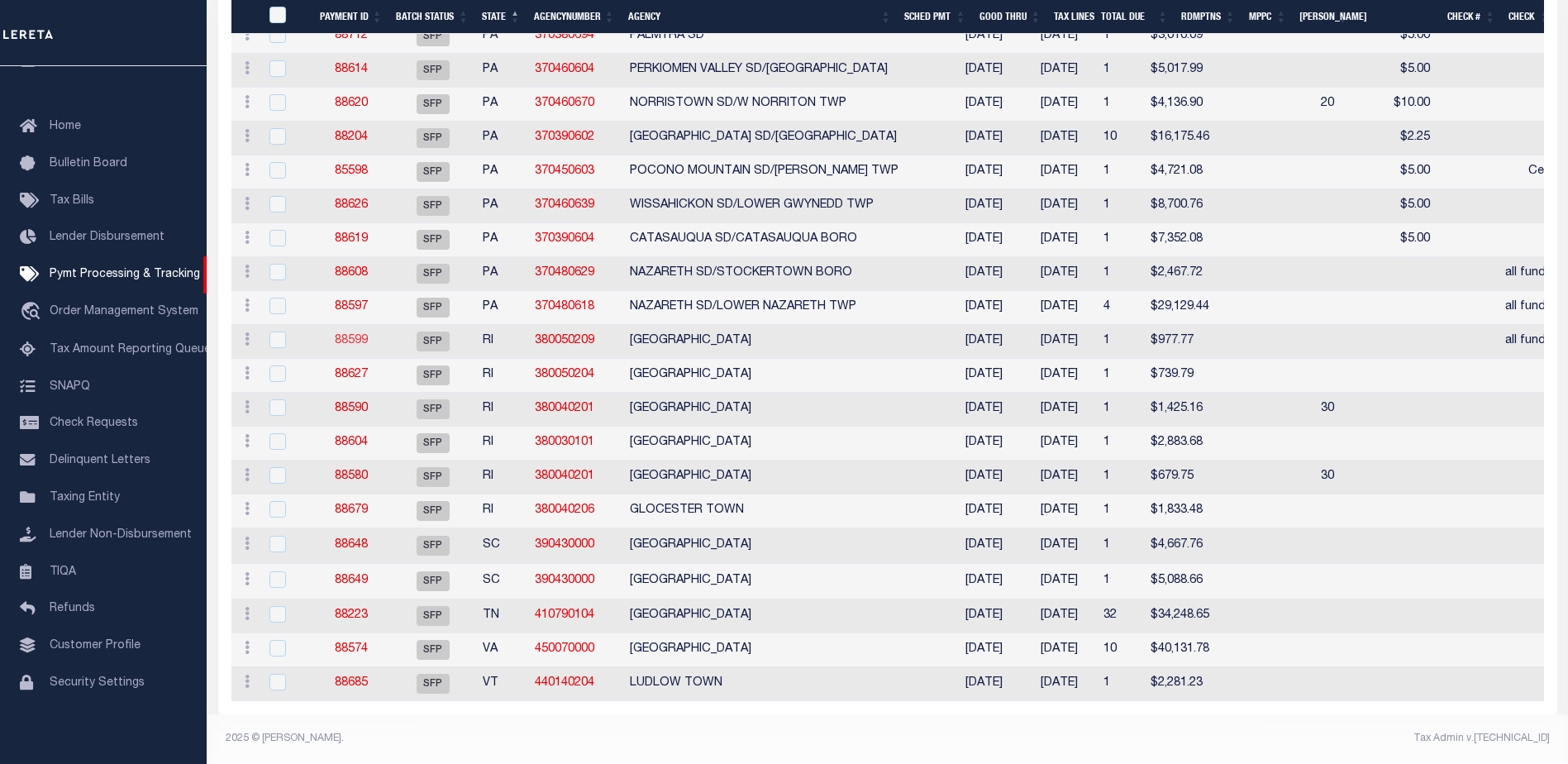
click at [357, 335] on link "88599" at bounding box center [350, 340] width 33 height 12
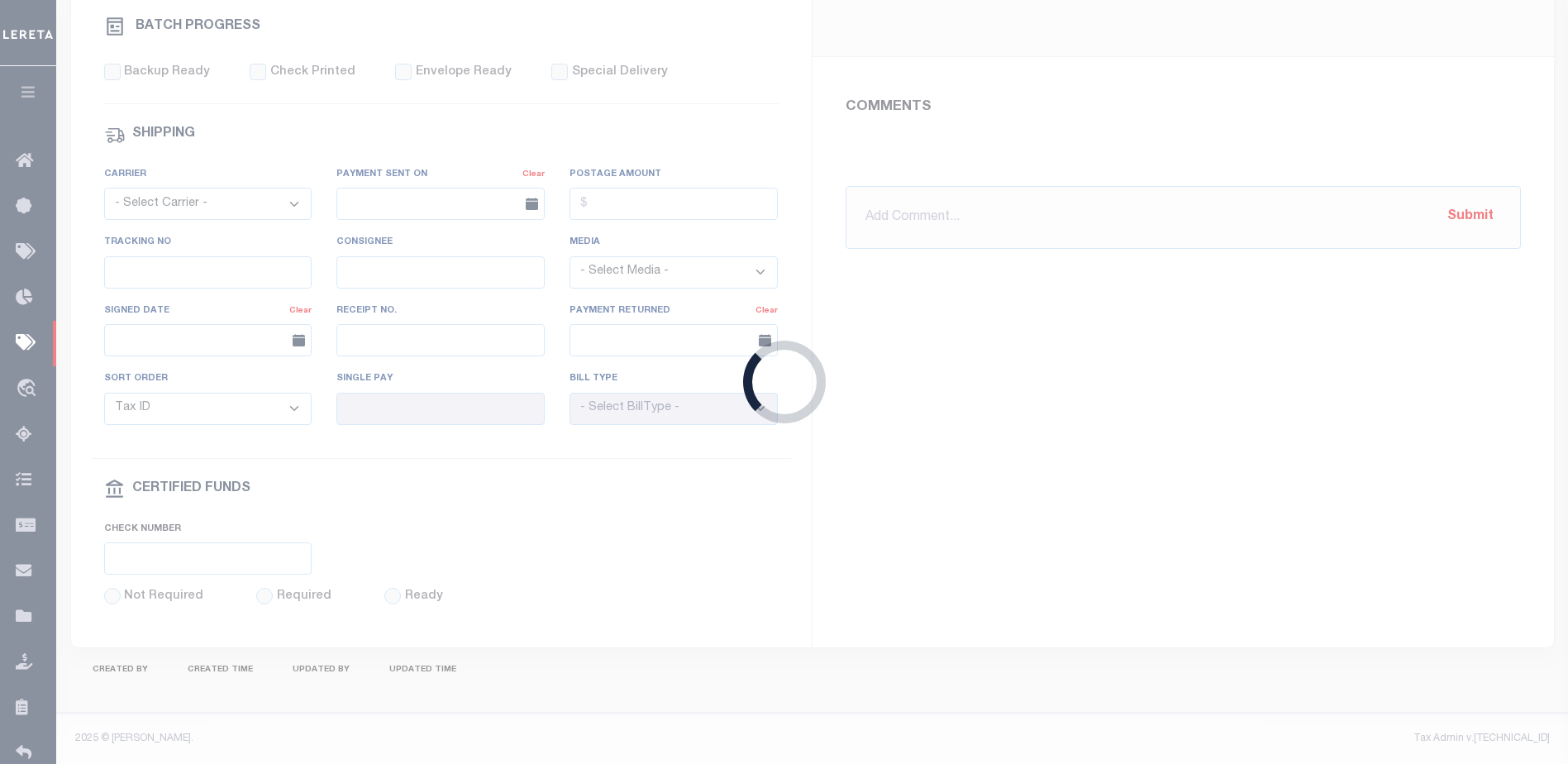
select select "SFP"
type input "[DATE]"
type input "all funds in house"
type input "N"
radio input "true"
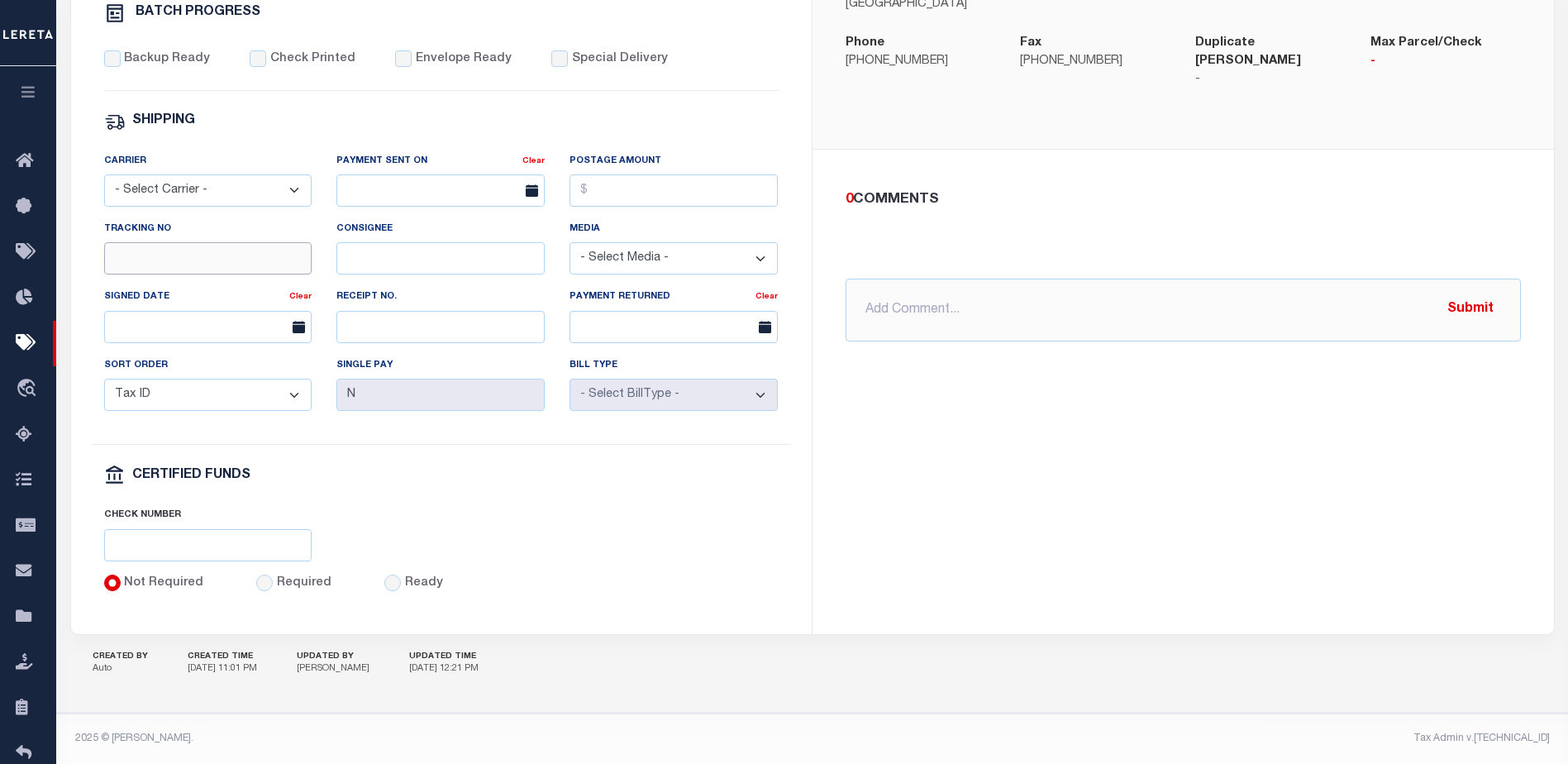
click at [265, 260] on input "Tracking No" at bounding box center [208, 259] width 208 height 32
type input "[PERSON_NAME]"
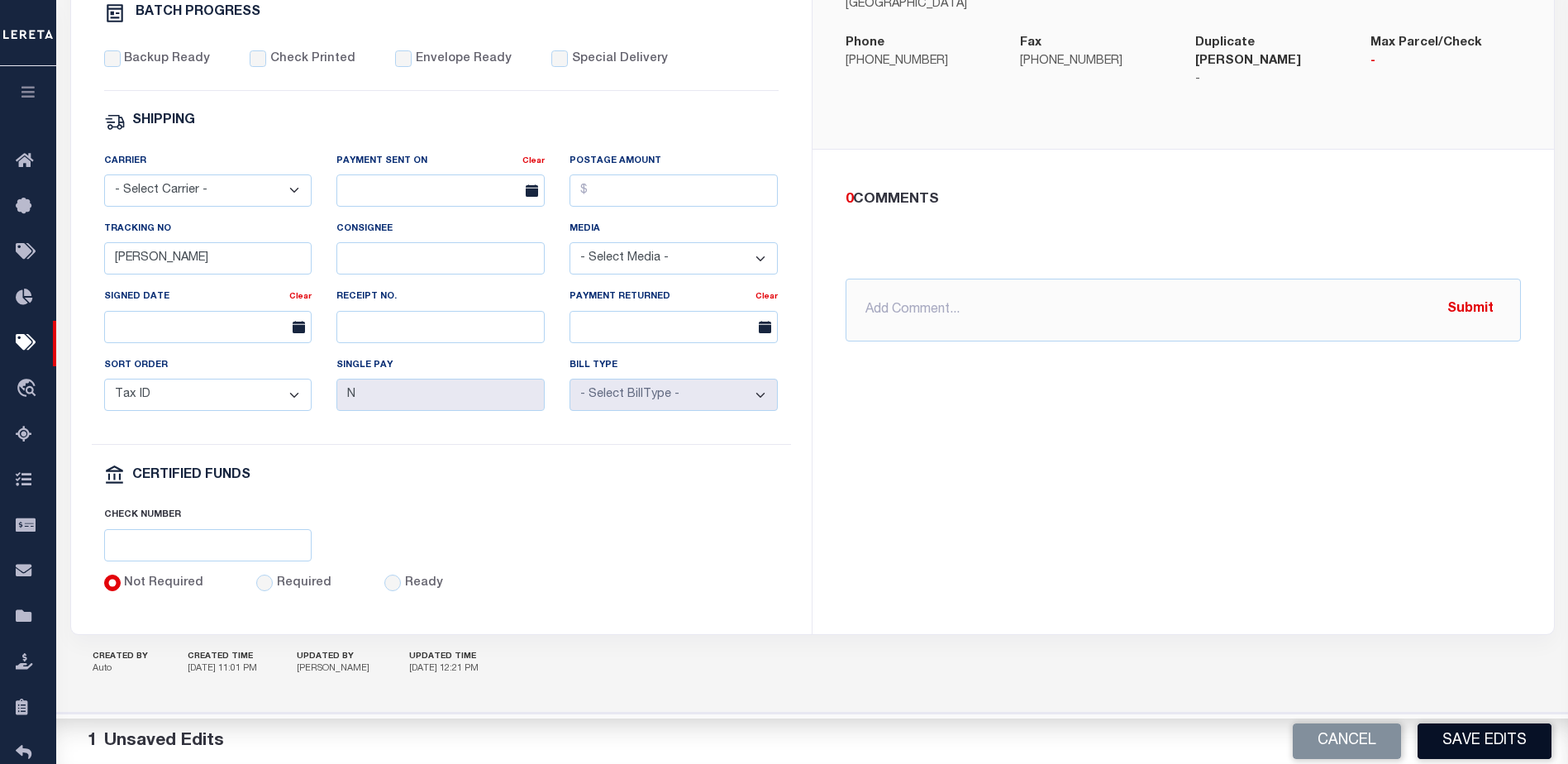
click at [1472, 742] on button "Save Edits" at bounding box center [1484, 741] width 134 height 35
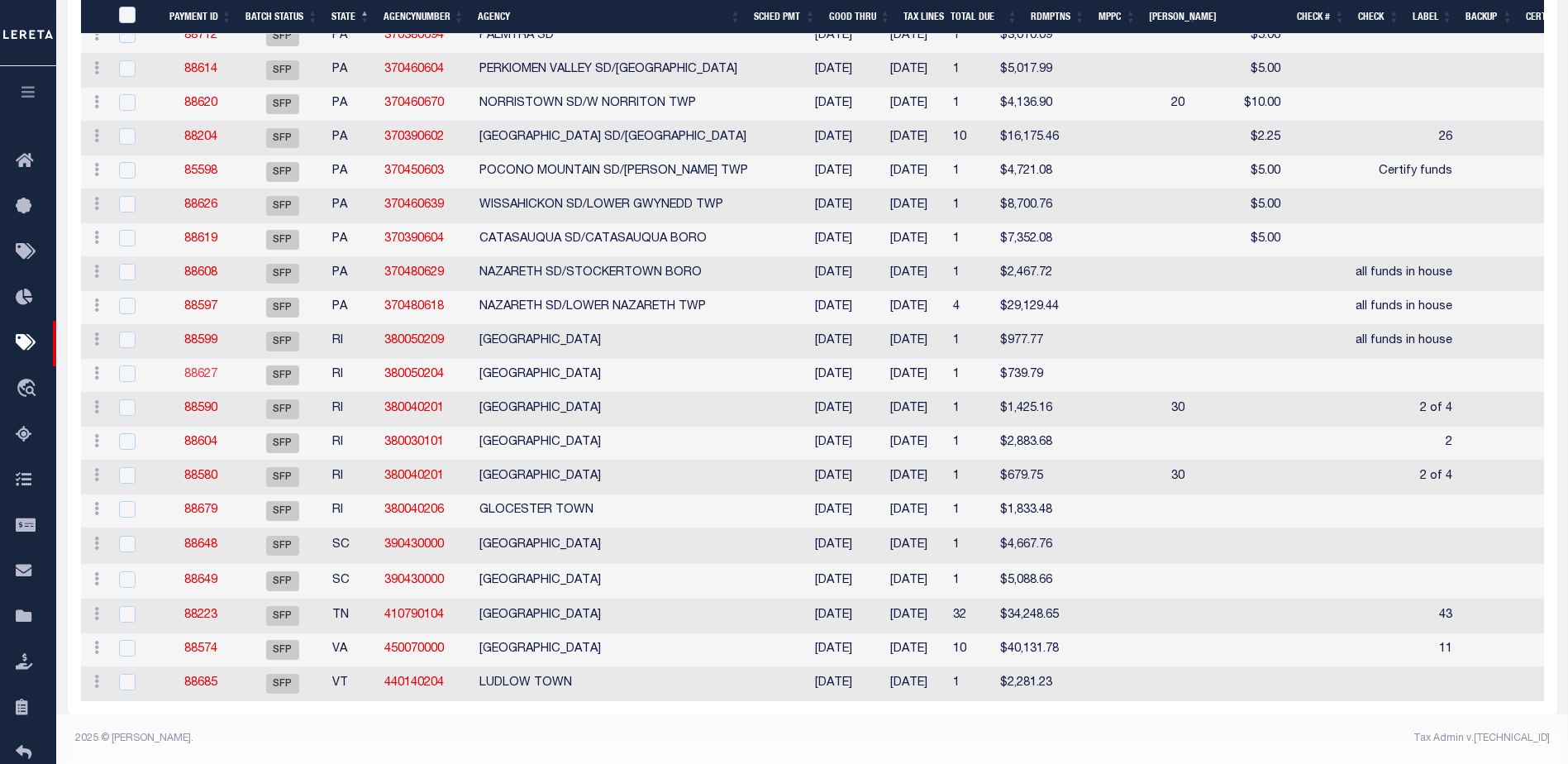
click at [201, 369] on link "88627" at bounding box center [200, 374] width 33 height 12
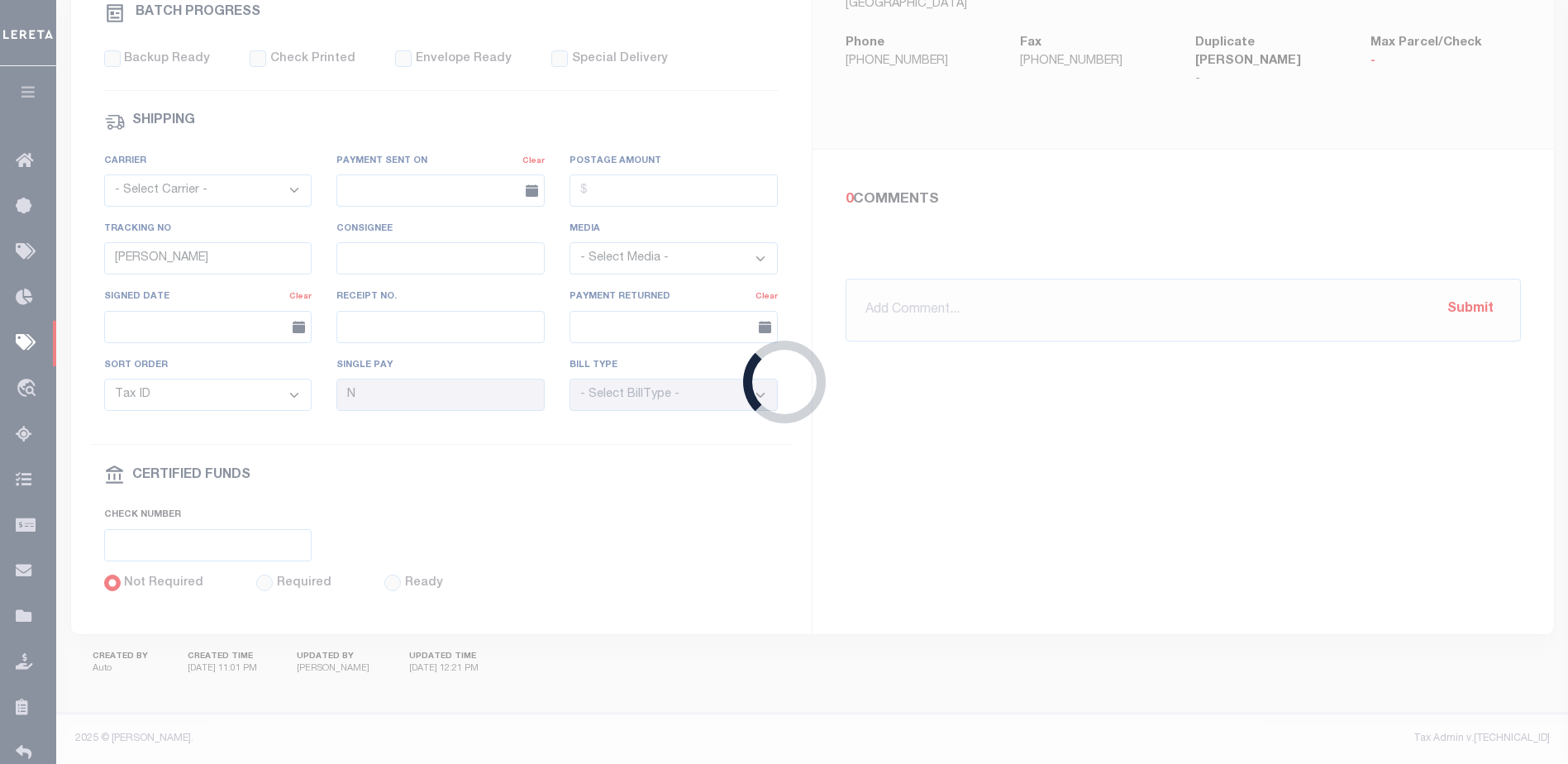
type input "08/20/2025"
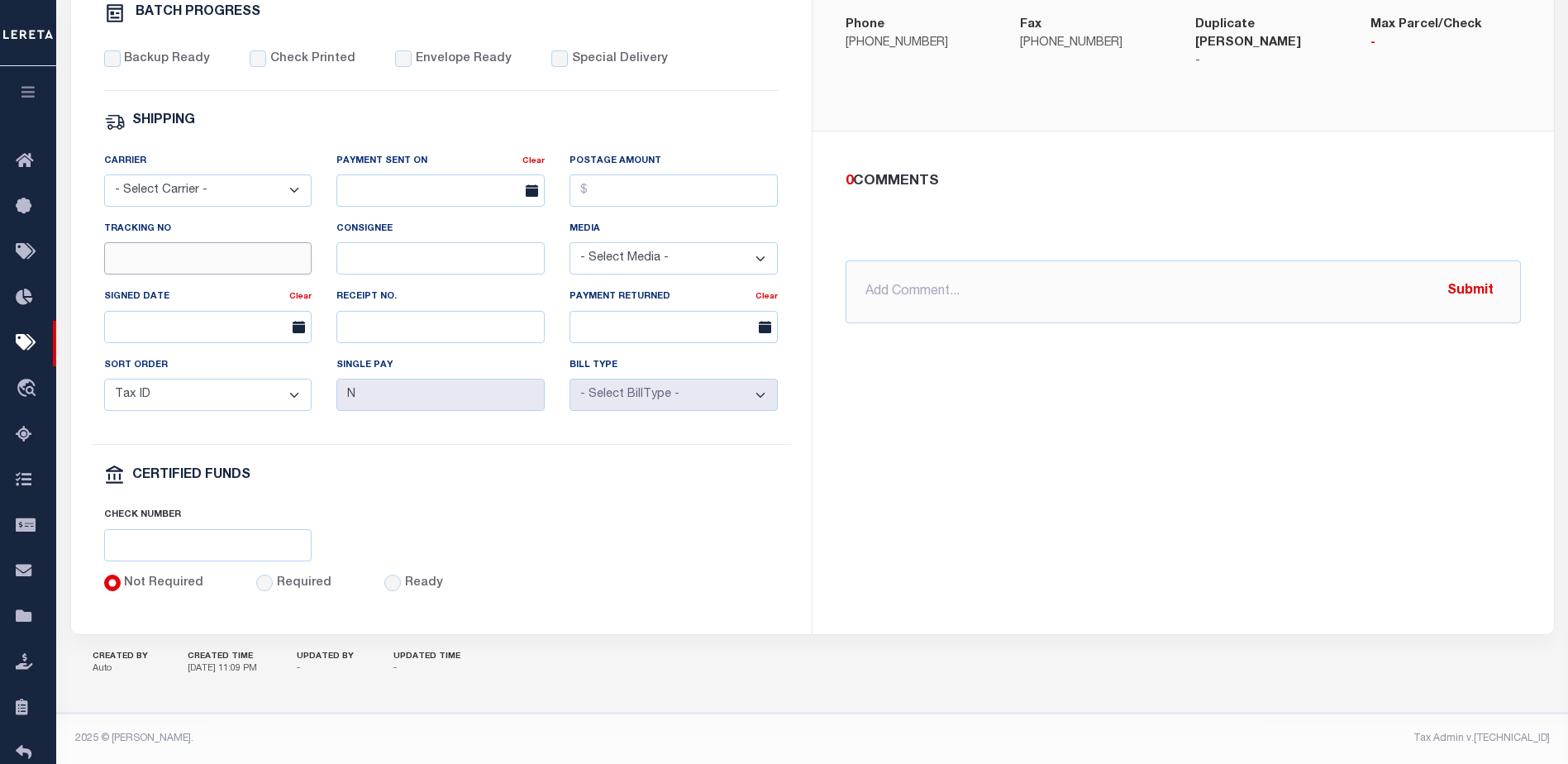
click at [270, 243] on input "Tracking No" at bounding box center [208, 259] width 208 height 32
type input "Barbara"
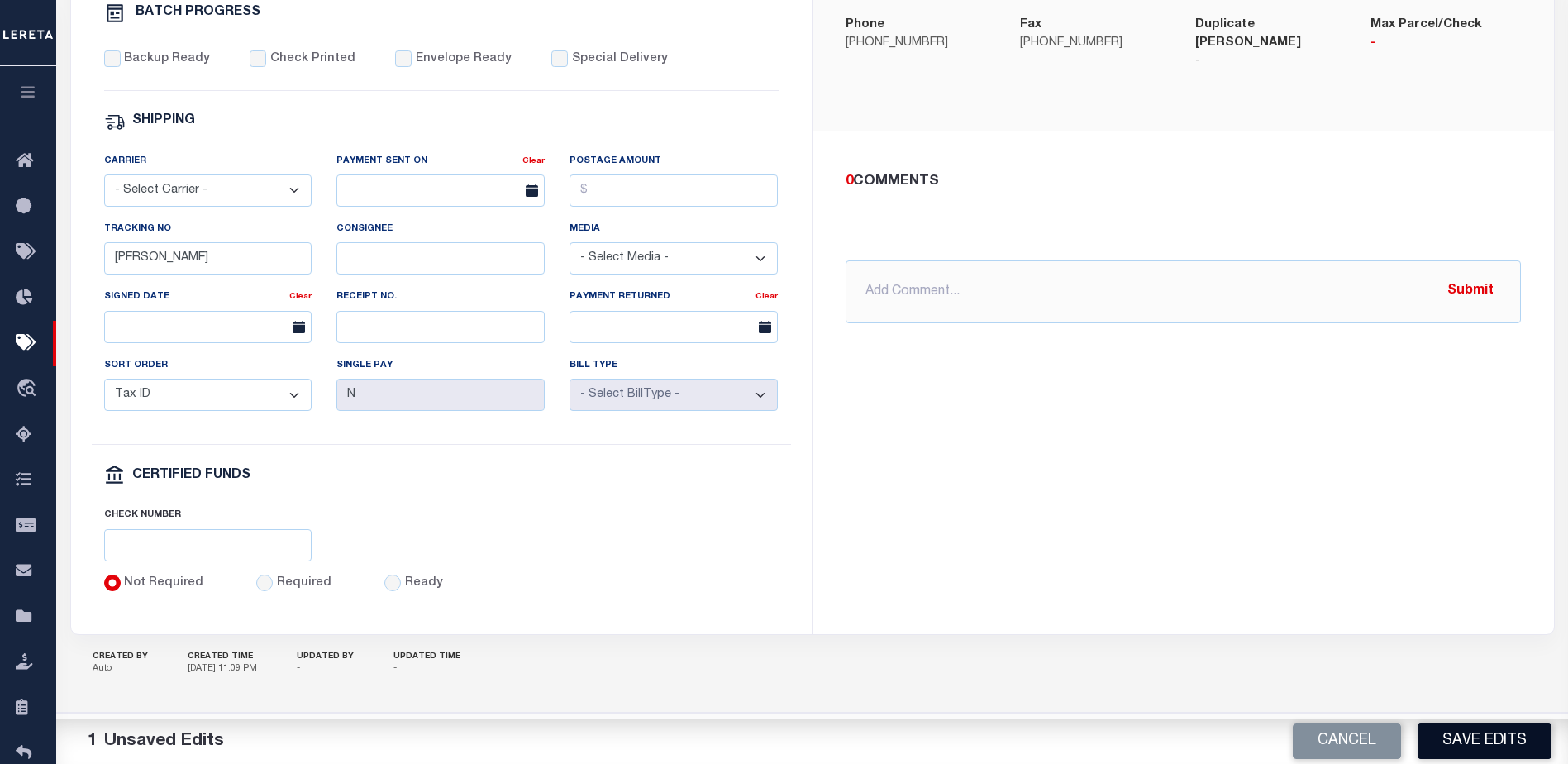
drag, startPoint x: 1499, startPoint y: 744, endPoint x: 371, endPoint y: 183, distance: 1259.8
click at [1499, 743] on button "Save Edits" at bounding box center [1484, 741] width 134 height 35
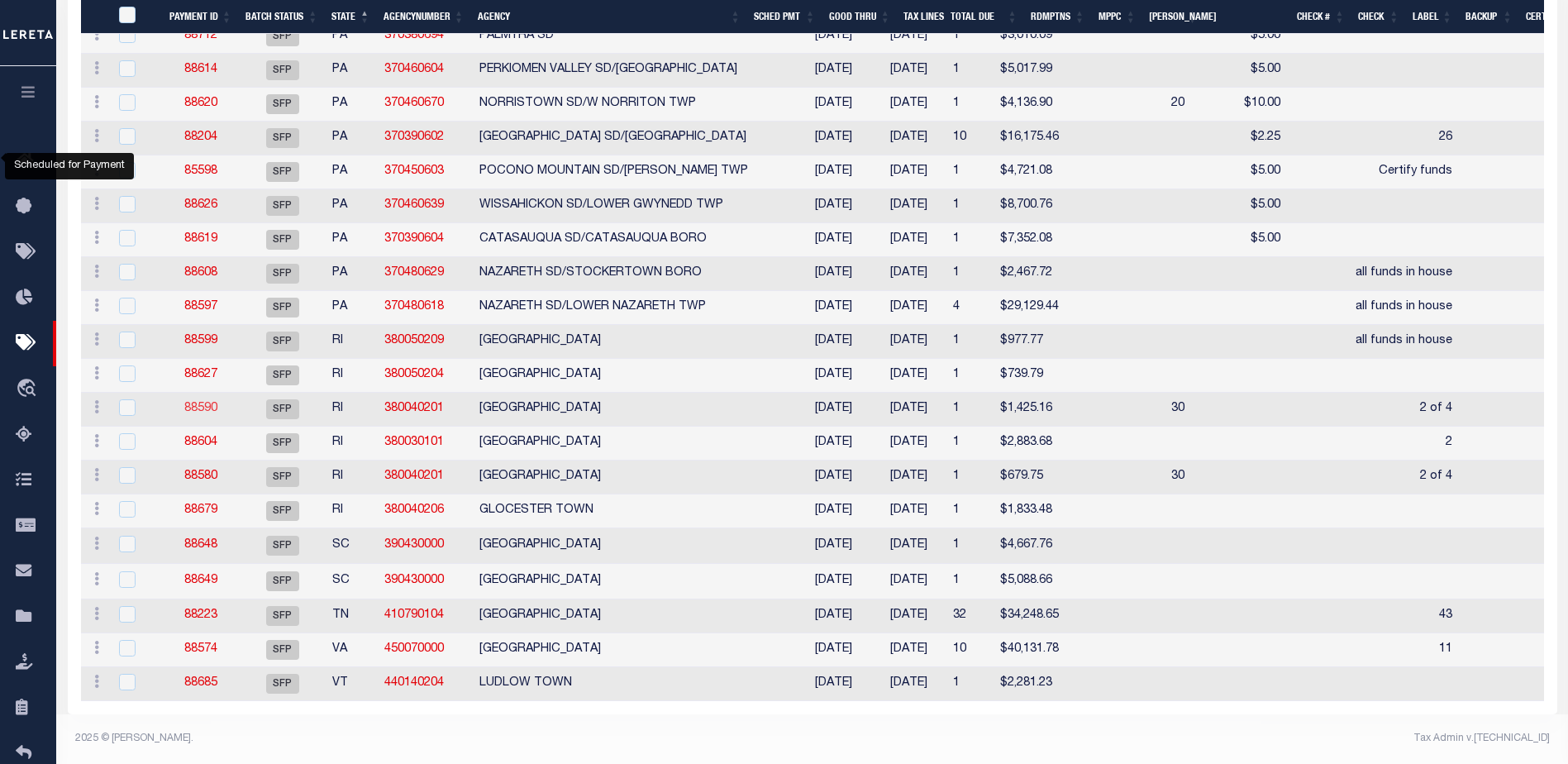
click at [197, 403] on link "88590" at bounding box center [200, 408] width 33 height 12
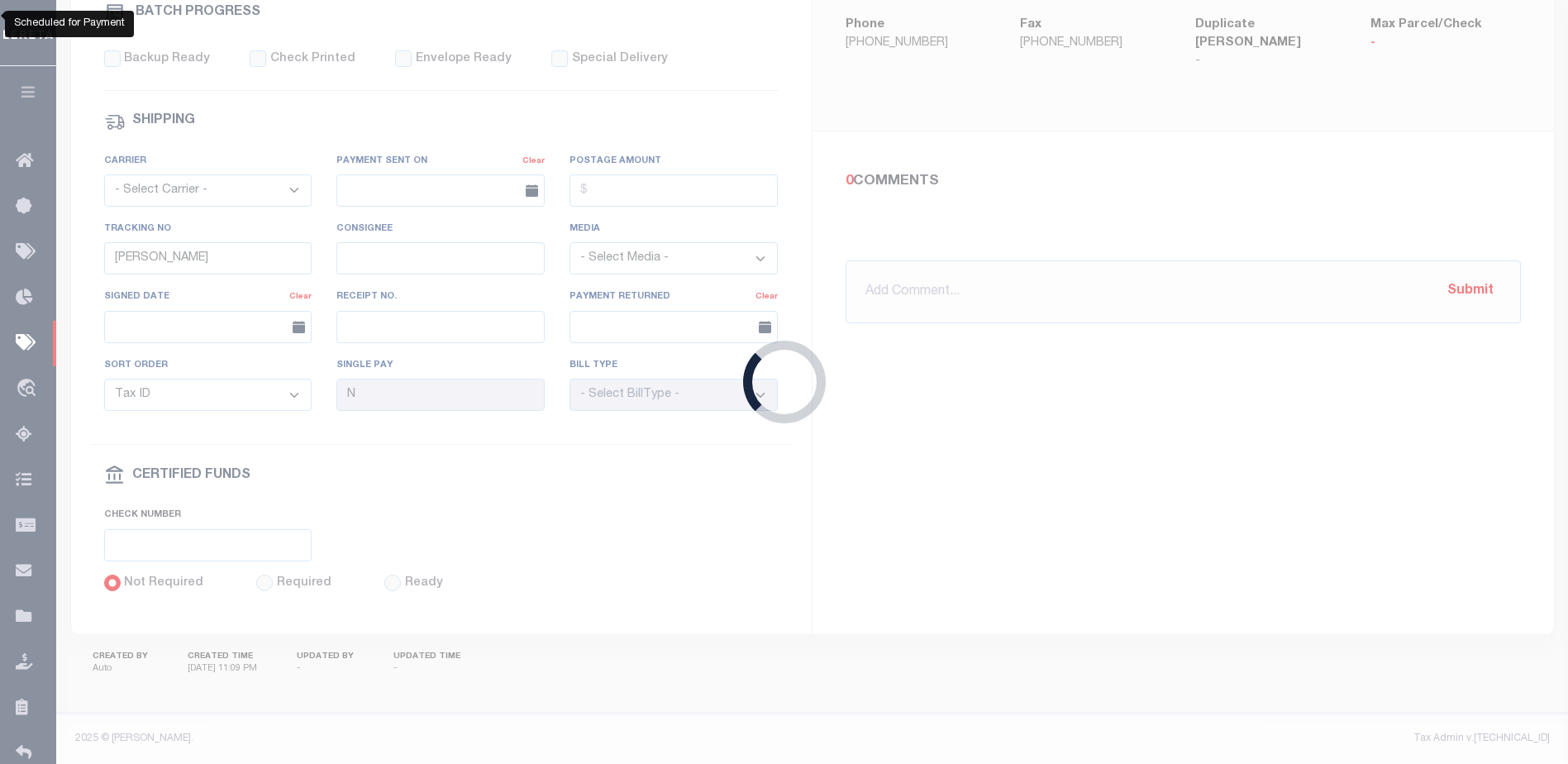
type input "2 of 4"
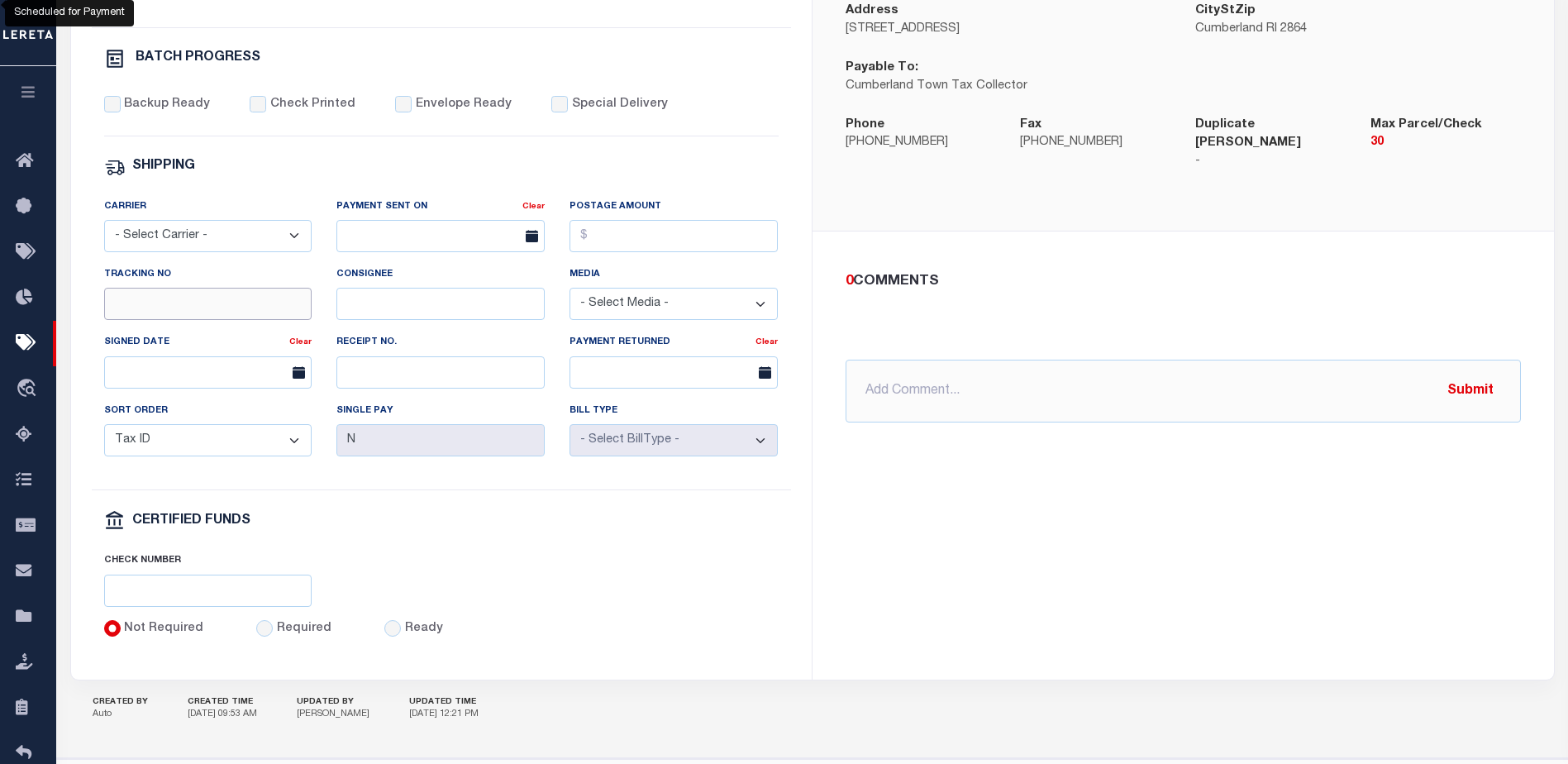
click at [187, 315] on input "Tracking No" at bounding box center [208, 304] width 208 height 32
type input "Barbara"
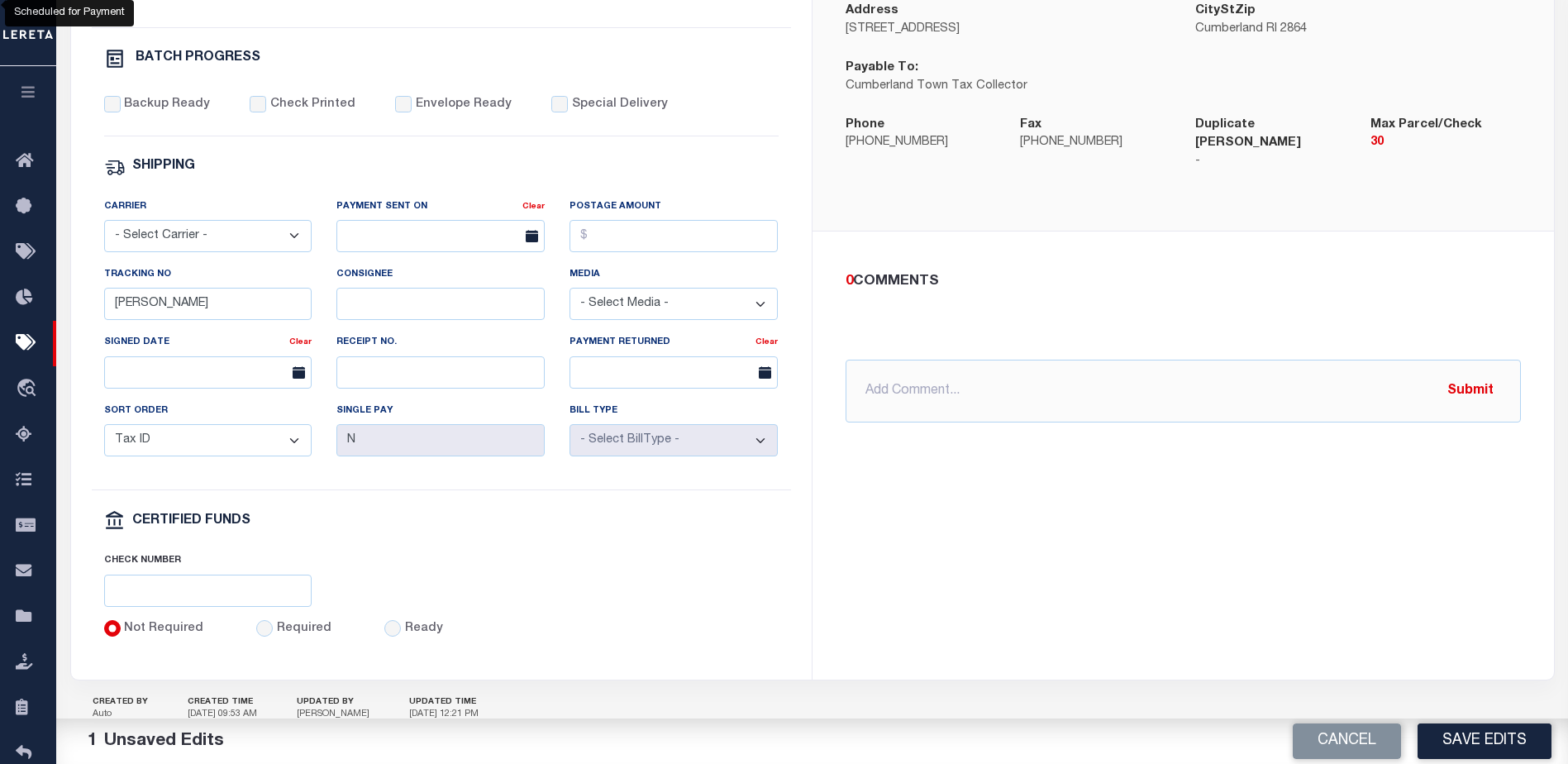
drag, startPoint x: 1459, startPoint y: 732, endPoint x: 1435, endPoint y: 722, distance: 26.0
click at [1451, 734] on button "Save Edits" at bounding box center [1484, 741] width 134 height 35
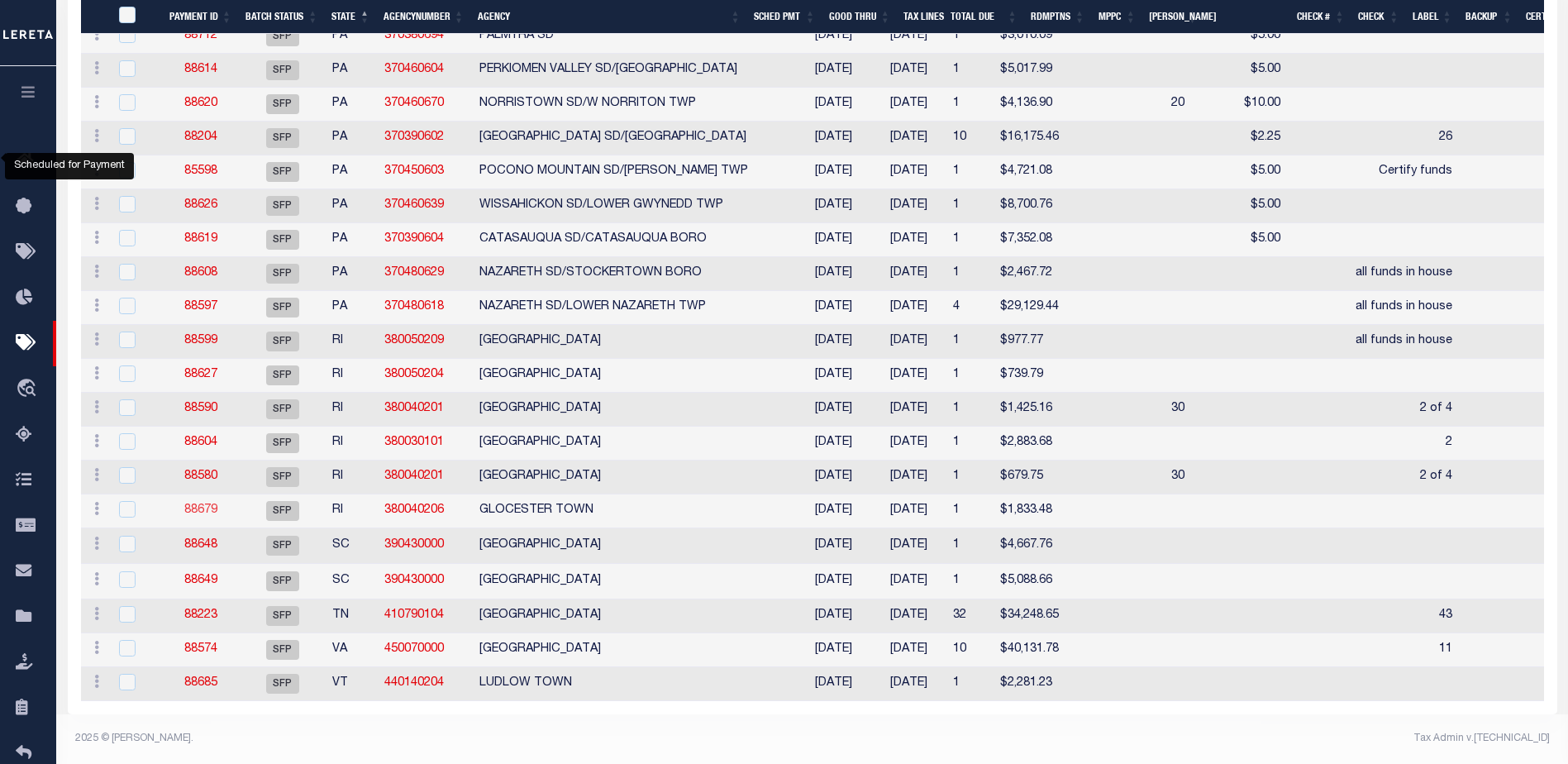
click at [198, 505] on link "88679" at bounding box center [200, 510] width 33 height 12
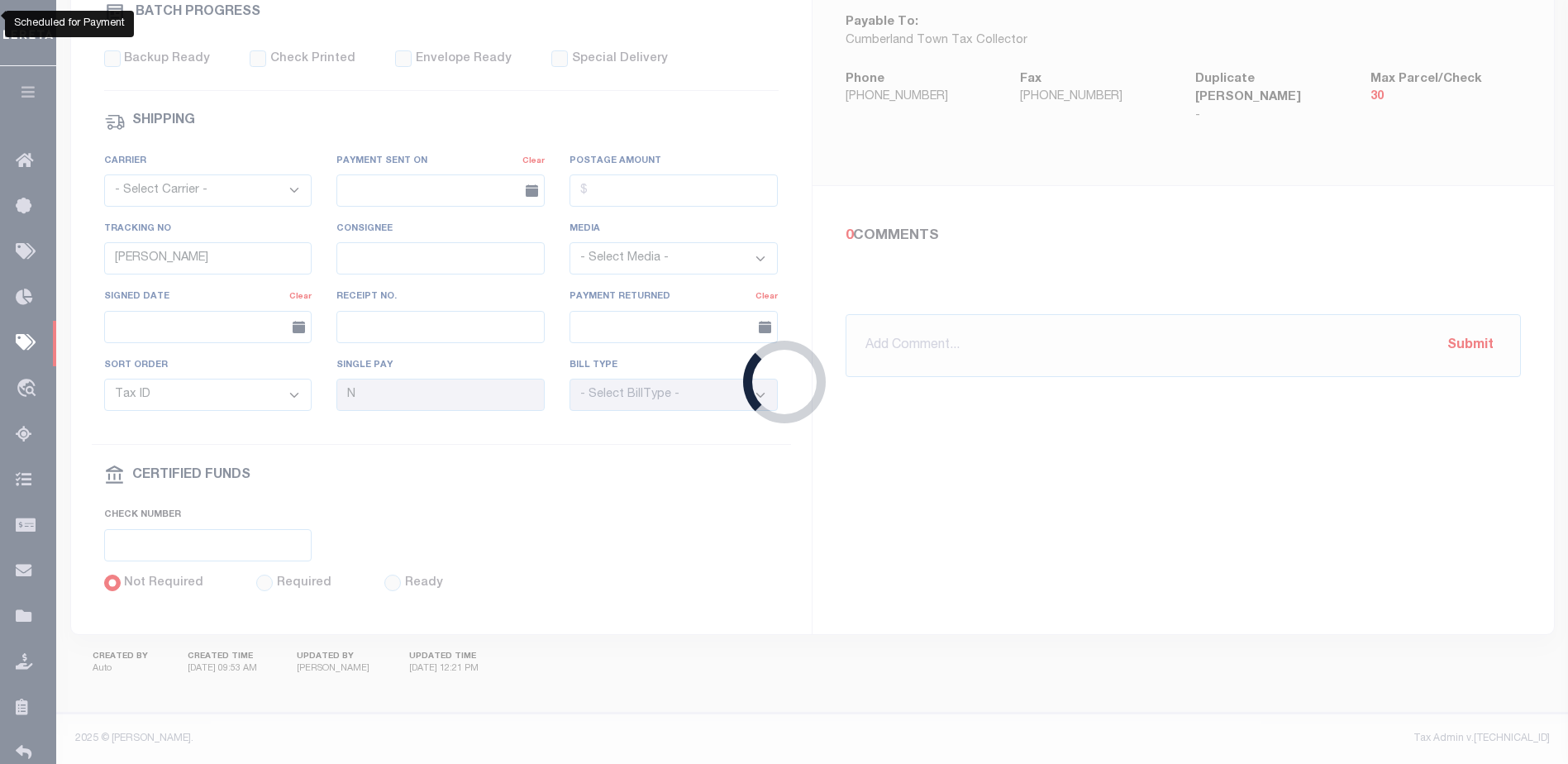
type input "08/21/2025"
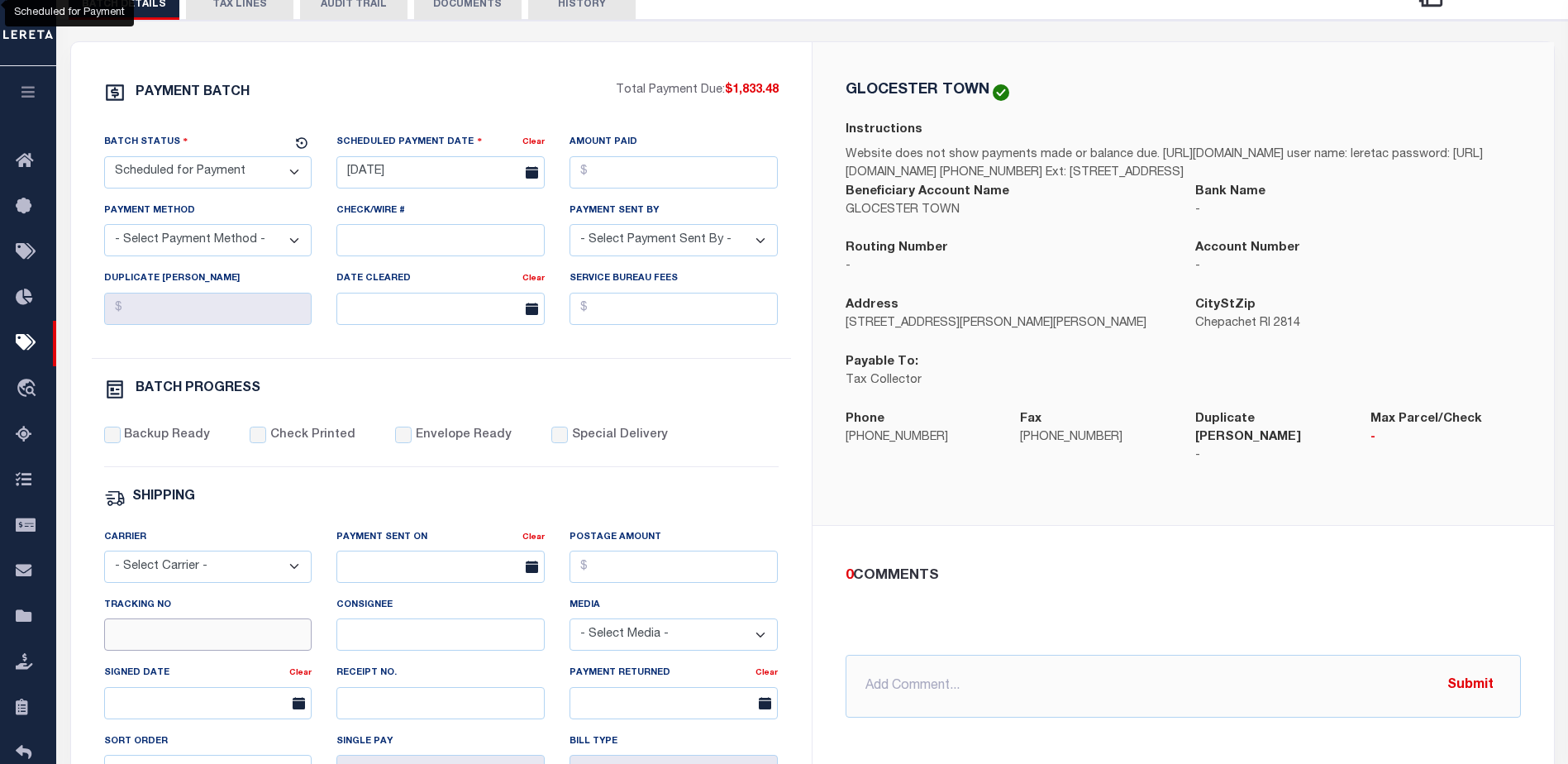
click at [193, 635] on input "Tracking No" at bounding box center [208, 635] width 208 height 32
type input "Barbara"
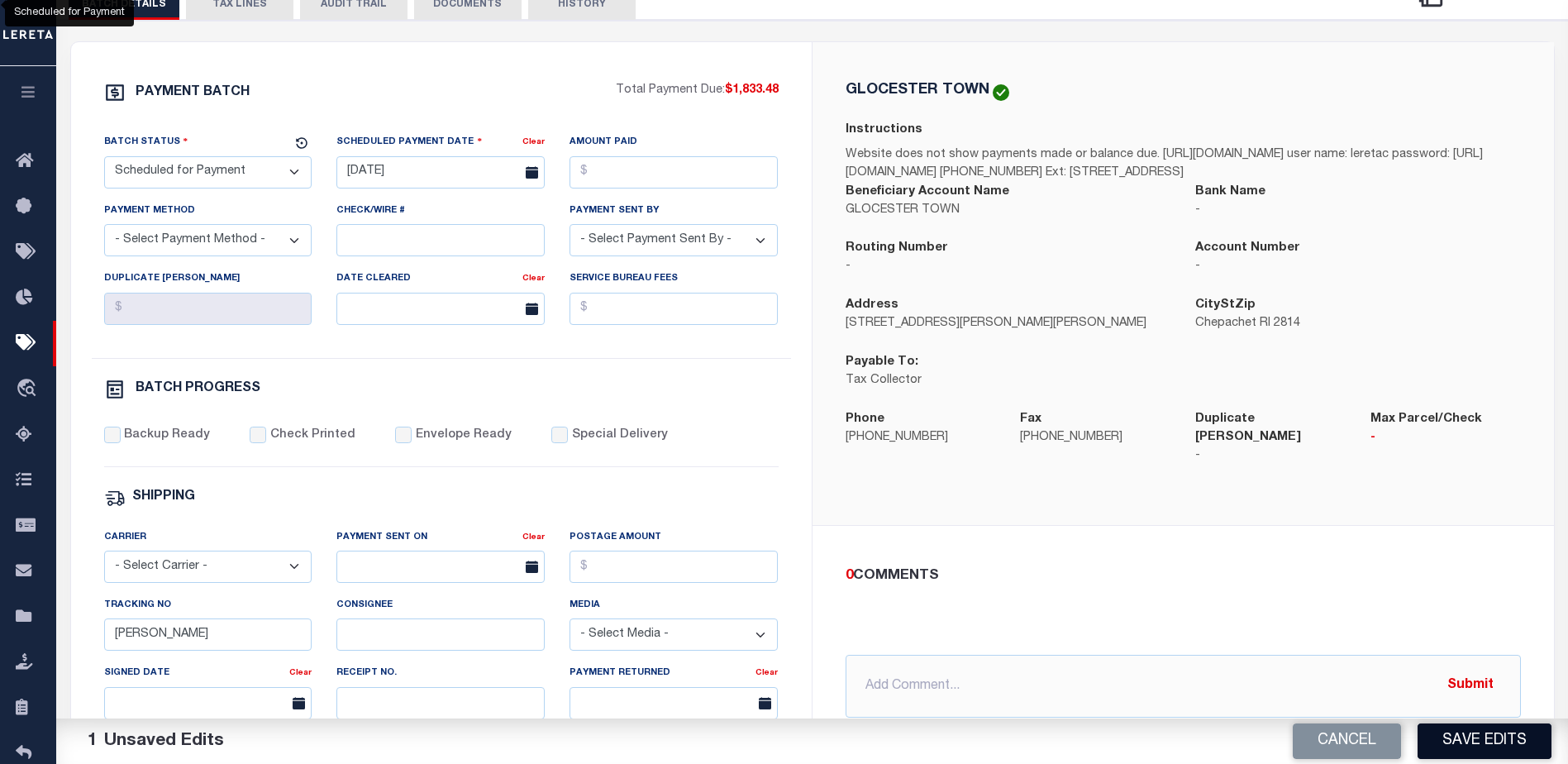
drag, startPoint x: 1487, startPoint y: 746, endPoint x: 1236, endPoint y: 544, distance: 322.2
click at [1487, 745] on button "Save Edits" at bounding box center [1484, 741] width 134 height 35
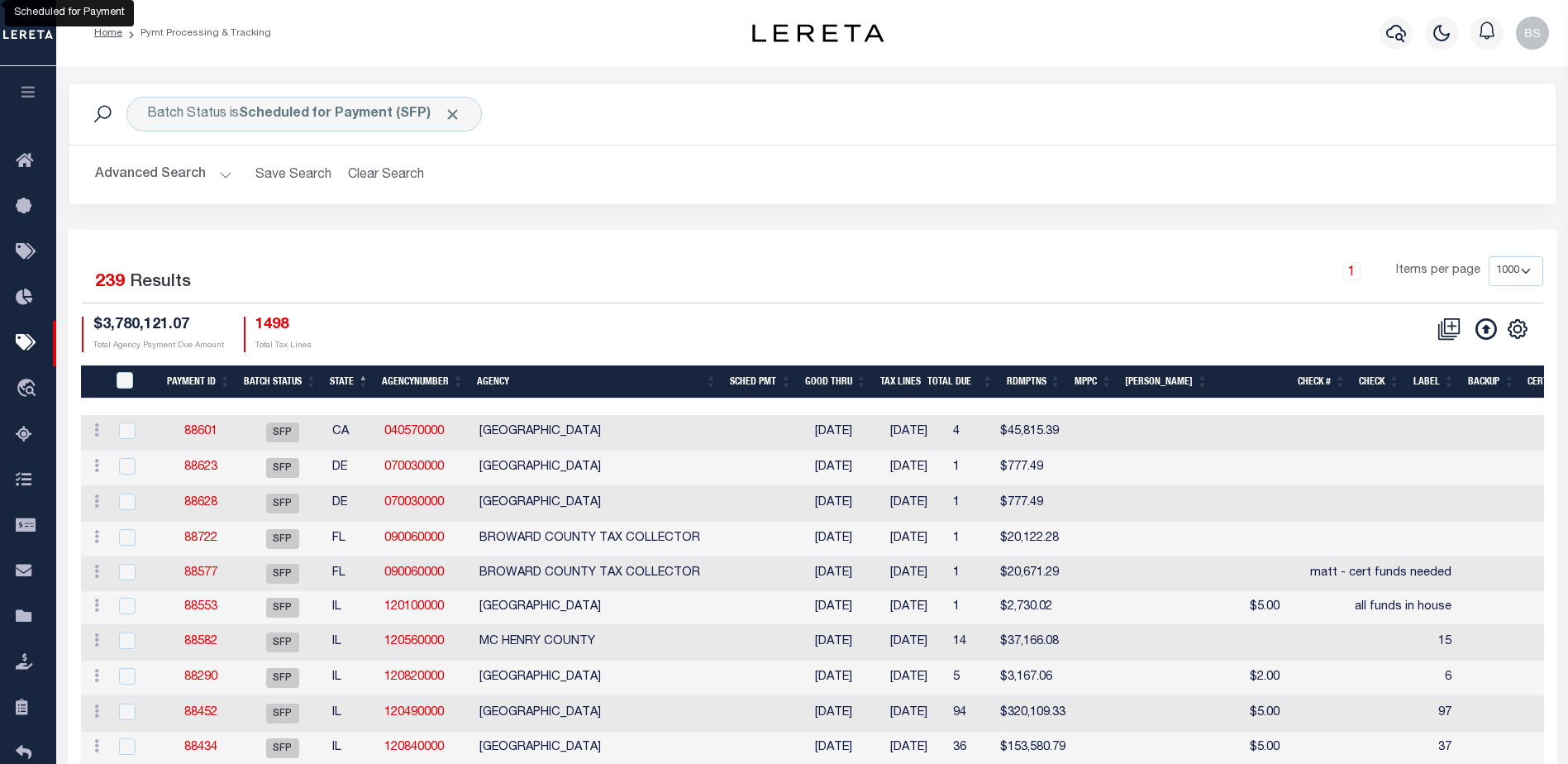
click at [220, 181] on button "Advanced Search" at bounding box center [163, 174] width 137 height 32
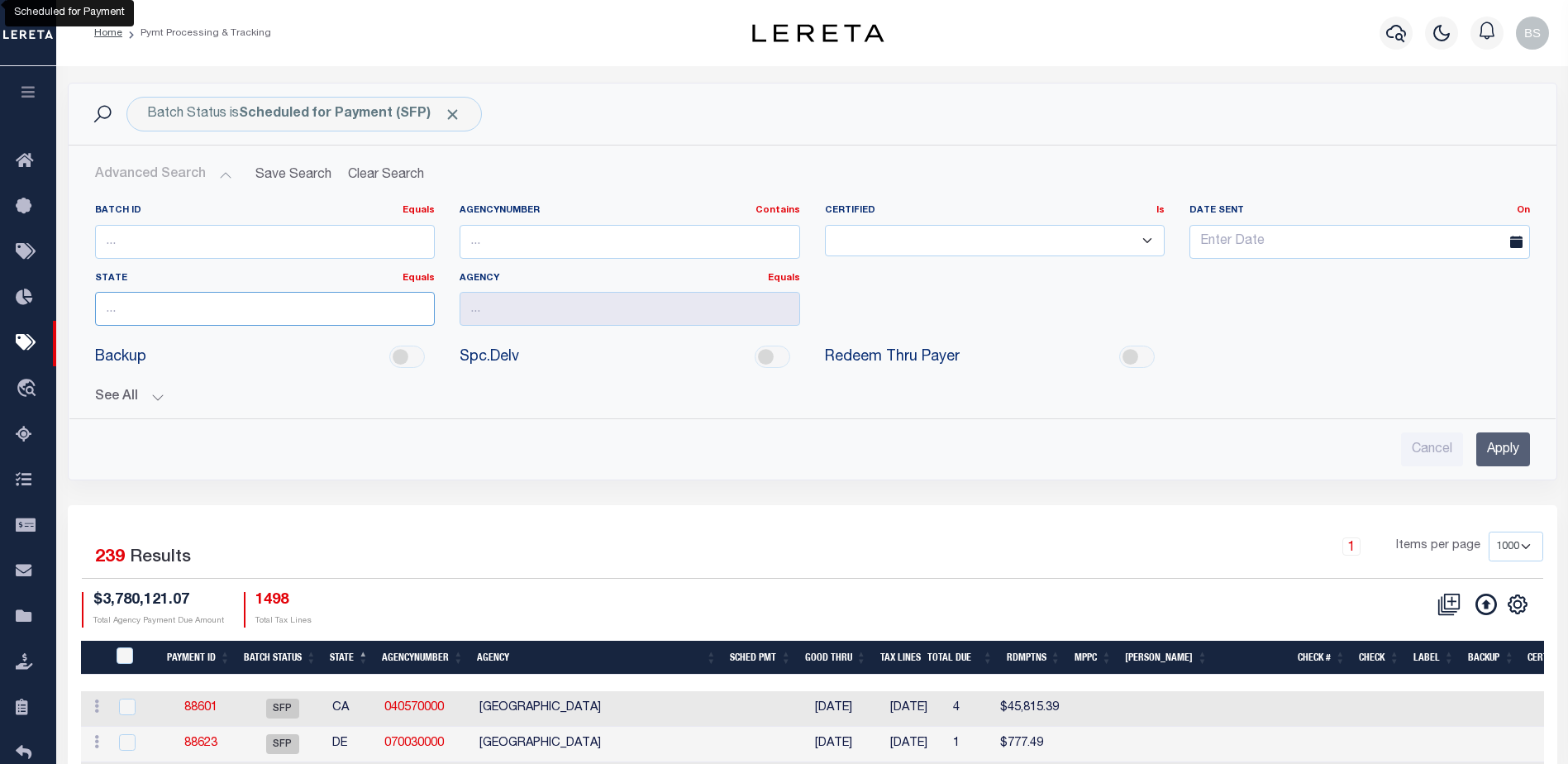
click at [210, 305] on input "text" at bounding box center [265, 309] width 341 height 34
click at [234, 341] on div "RI" at bounding box center [265, 340] width 339 height 27
type input "RI"
click at [1510, 444] on input "Apply" at bounding box center [1503, 450] width 54 height 34
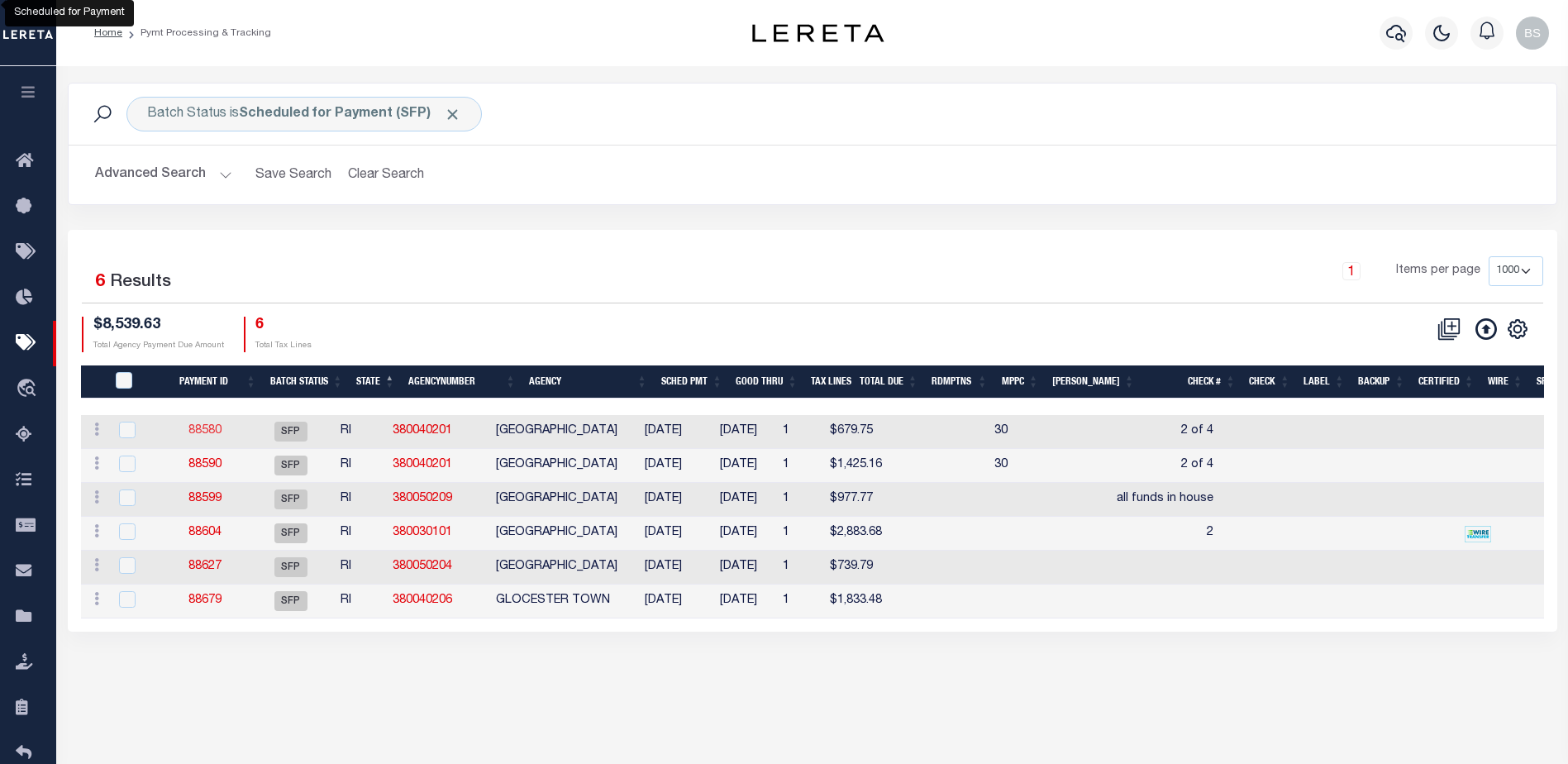
click at [221, 431] on link "88580" at bounding box center [204, 430] width 33 height 12
type input "2 of 4"
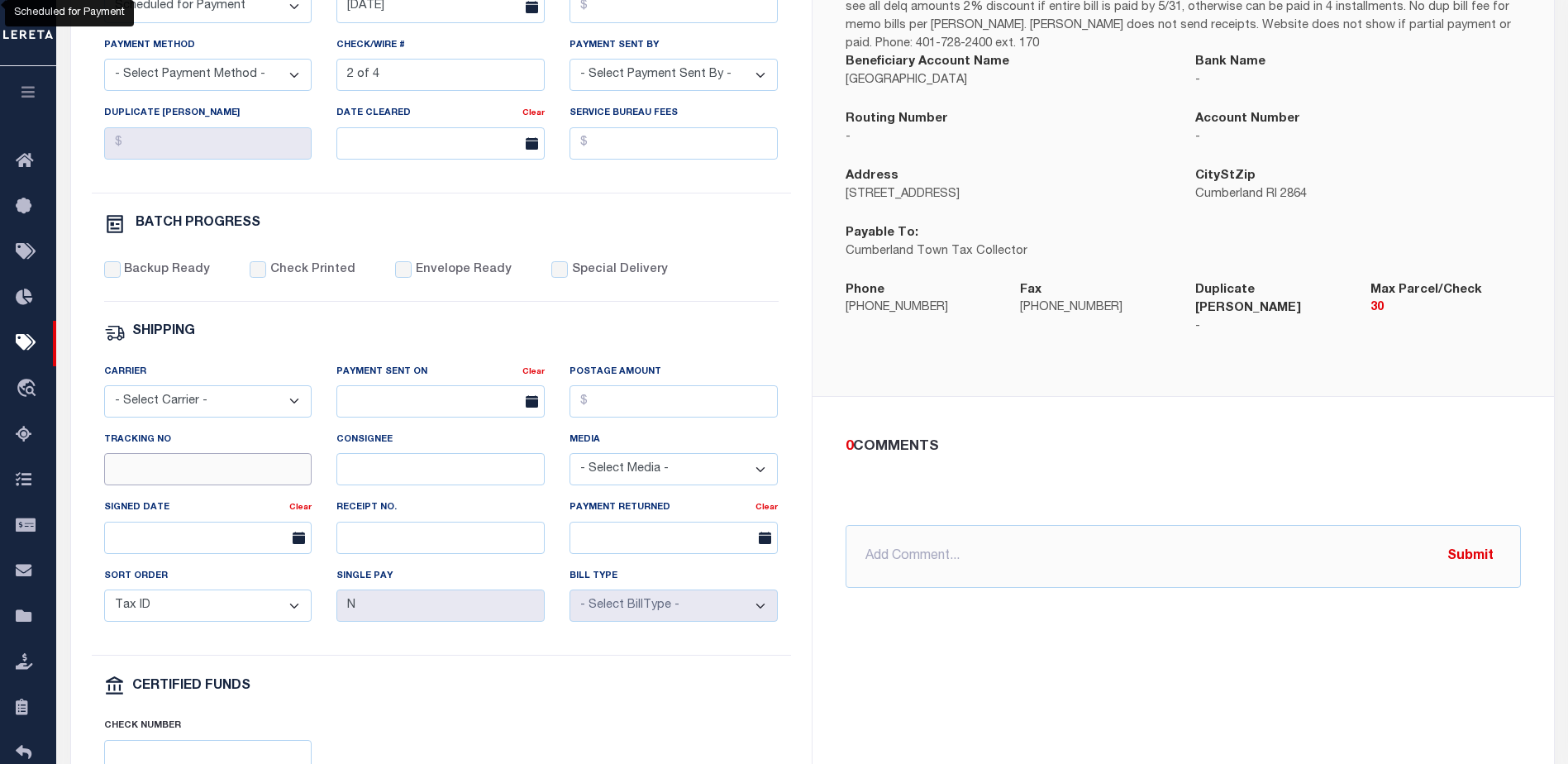
click at [246, 471] on input "Tracking No" at bounding box center [208, 469] width 208 height 32
type input "Barbara"
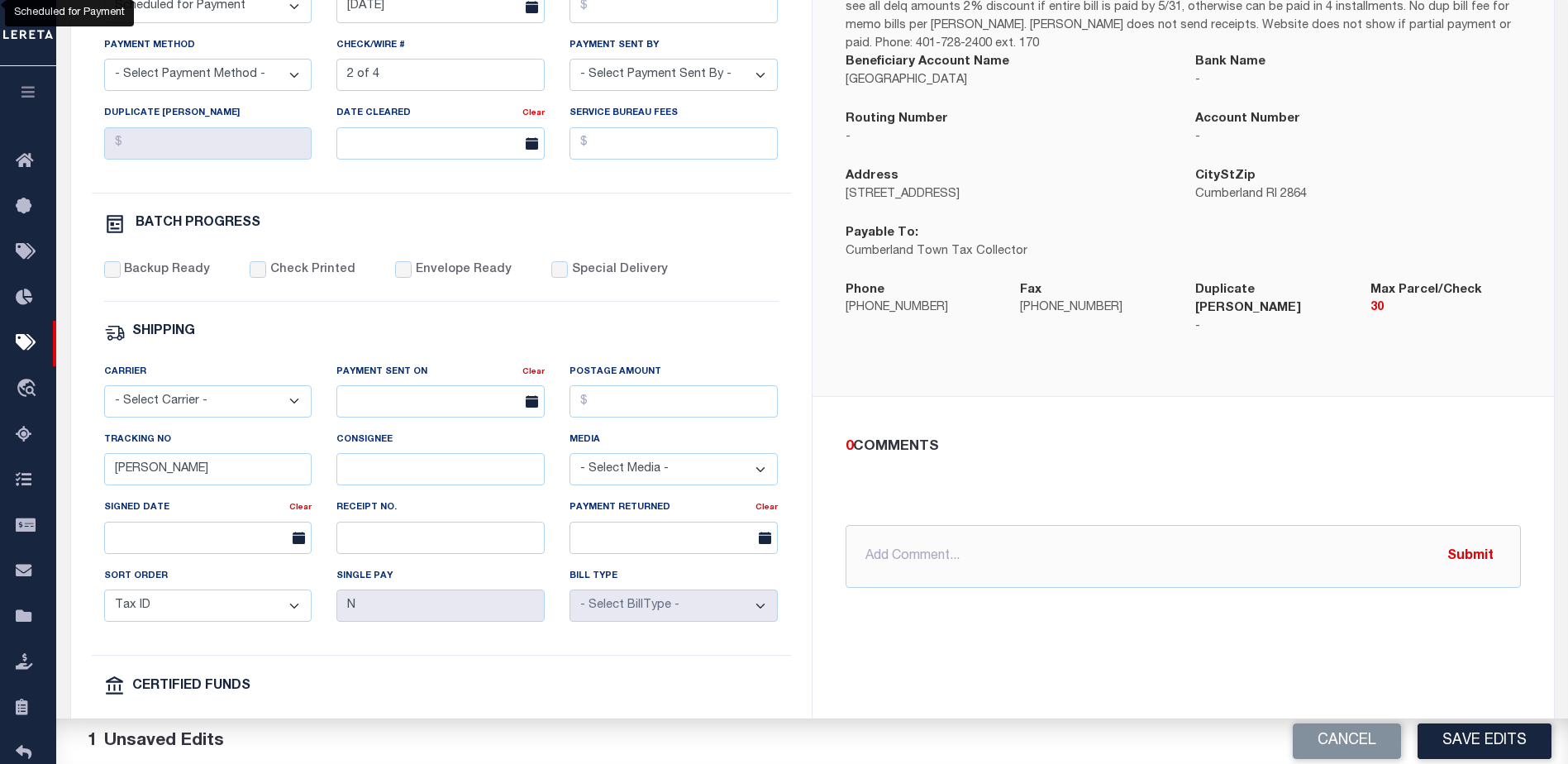
drag, startPoint x: 1471, startPoint y: 729, endPoint x: 1462, endPoint y: 722, distance: 11.4
click at [1469, 729] on button "Save Edits" at bounding box center [1484, 741] width 134 height 35
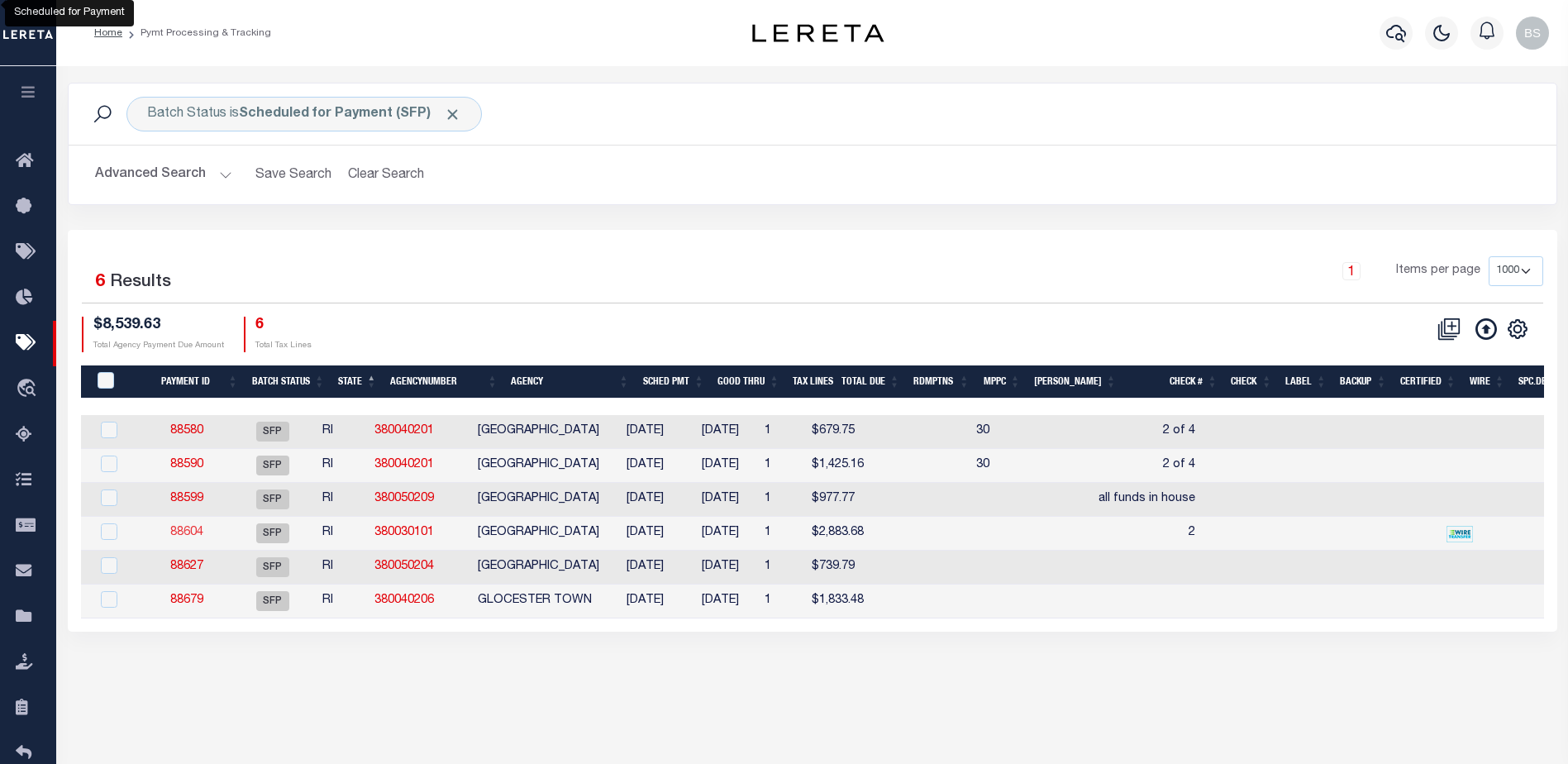
click at [202, 530] on link "88604" at bounding box center [186, 532] width 33 height 12
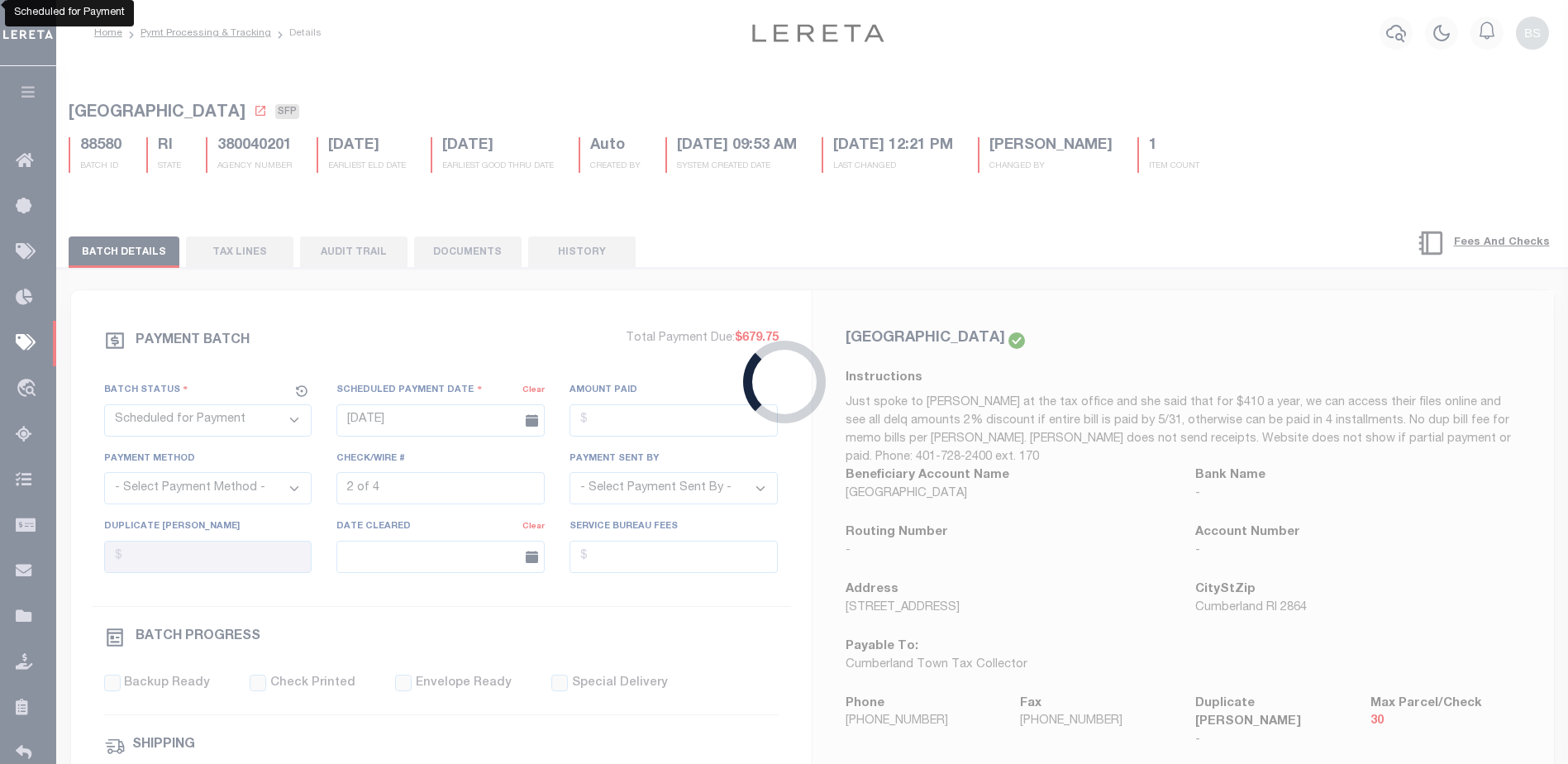
type input "08/26/2025"
type input "2"
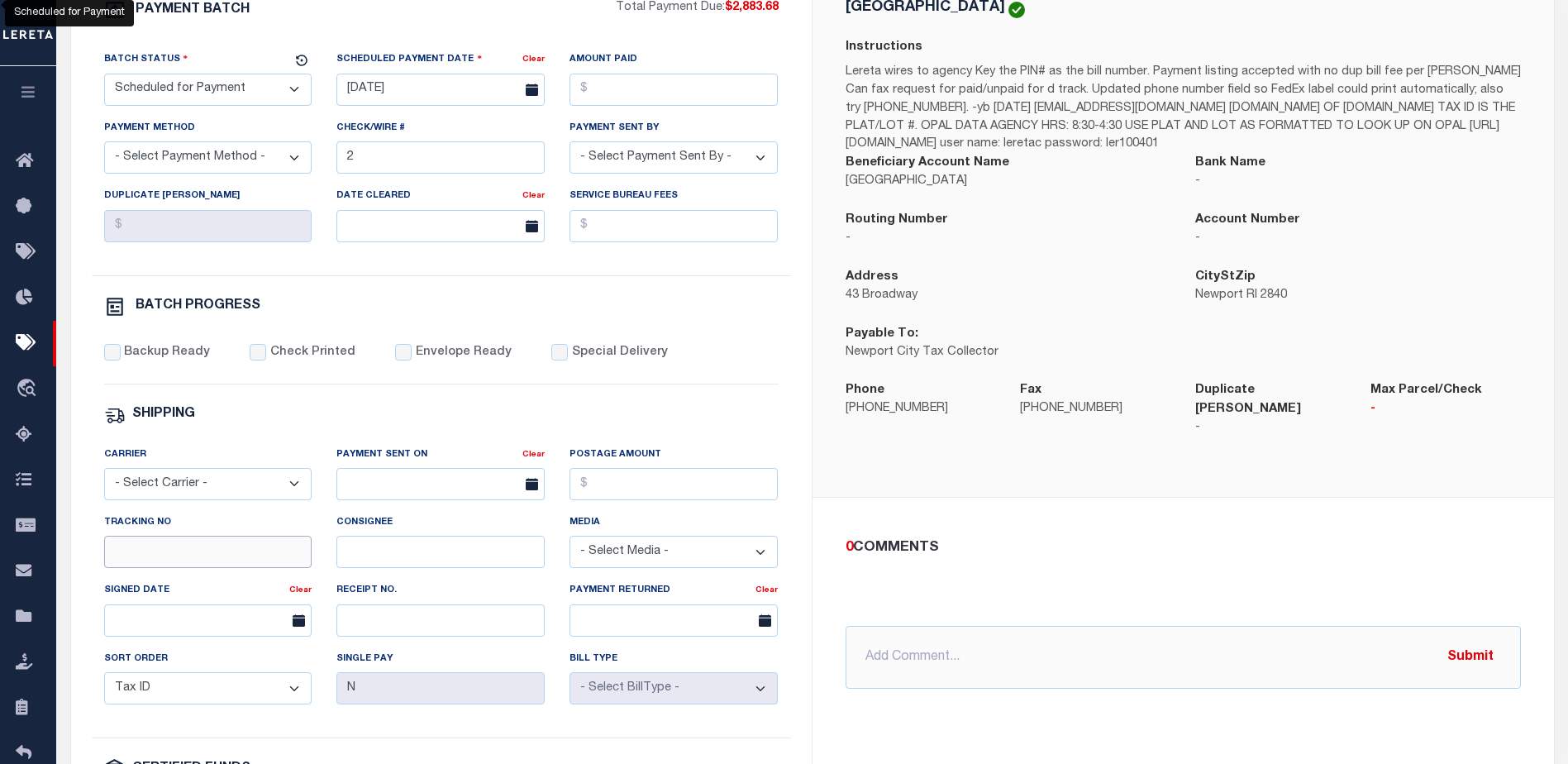
click at [213, 568] on input "Tracking No" at bounding box center [208, 552] width 208 height 32
type input "Barbara"
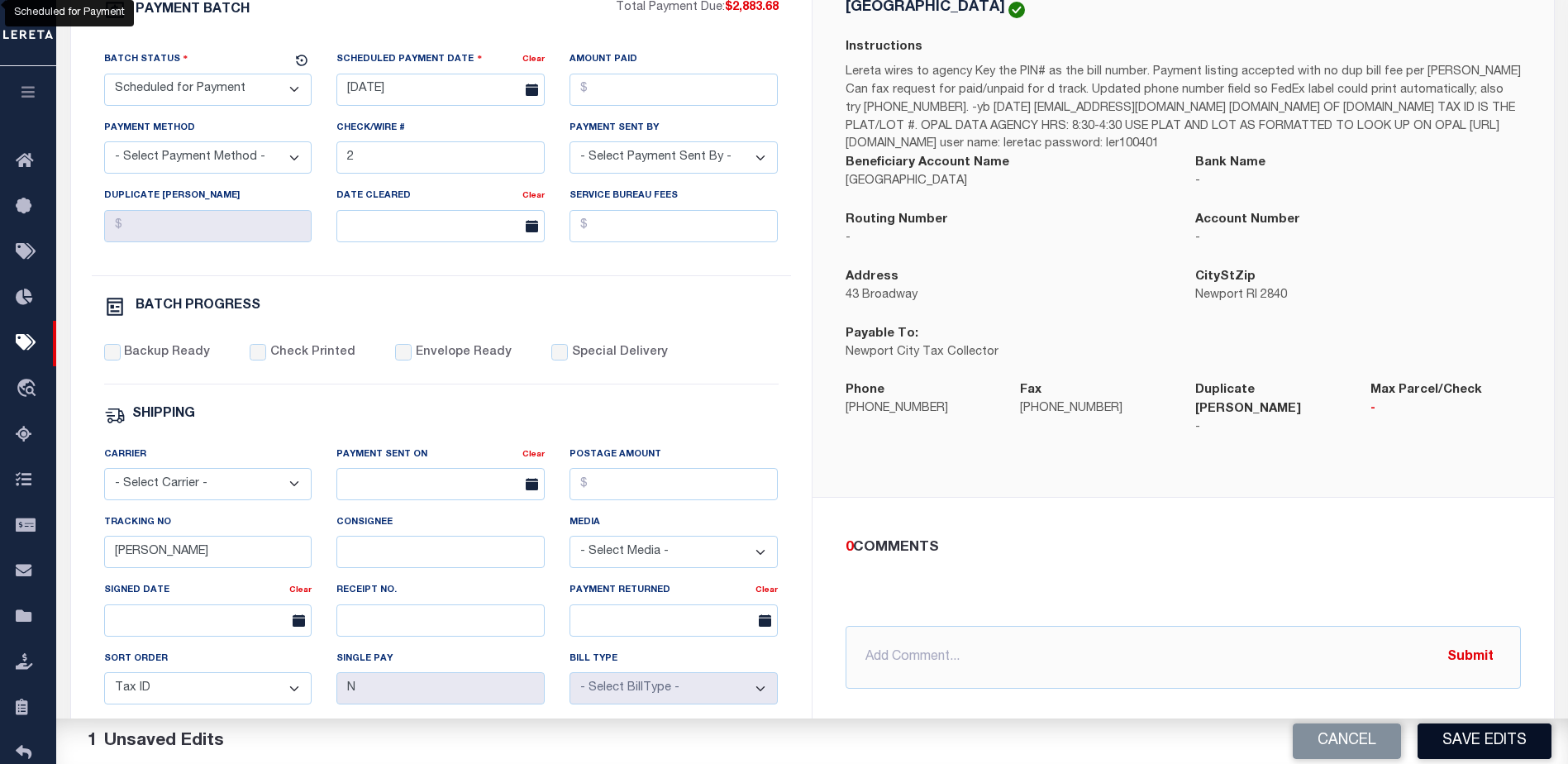
drag, startPoint x: 1455, startPoint y: 737, endPoint x: 1303, endPoint y: 681, distance: 162.0
click at [1454, 737] on button "Save Edits" at bounding box center [1484, 741] width 134 height 35
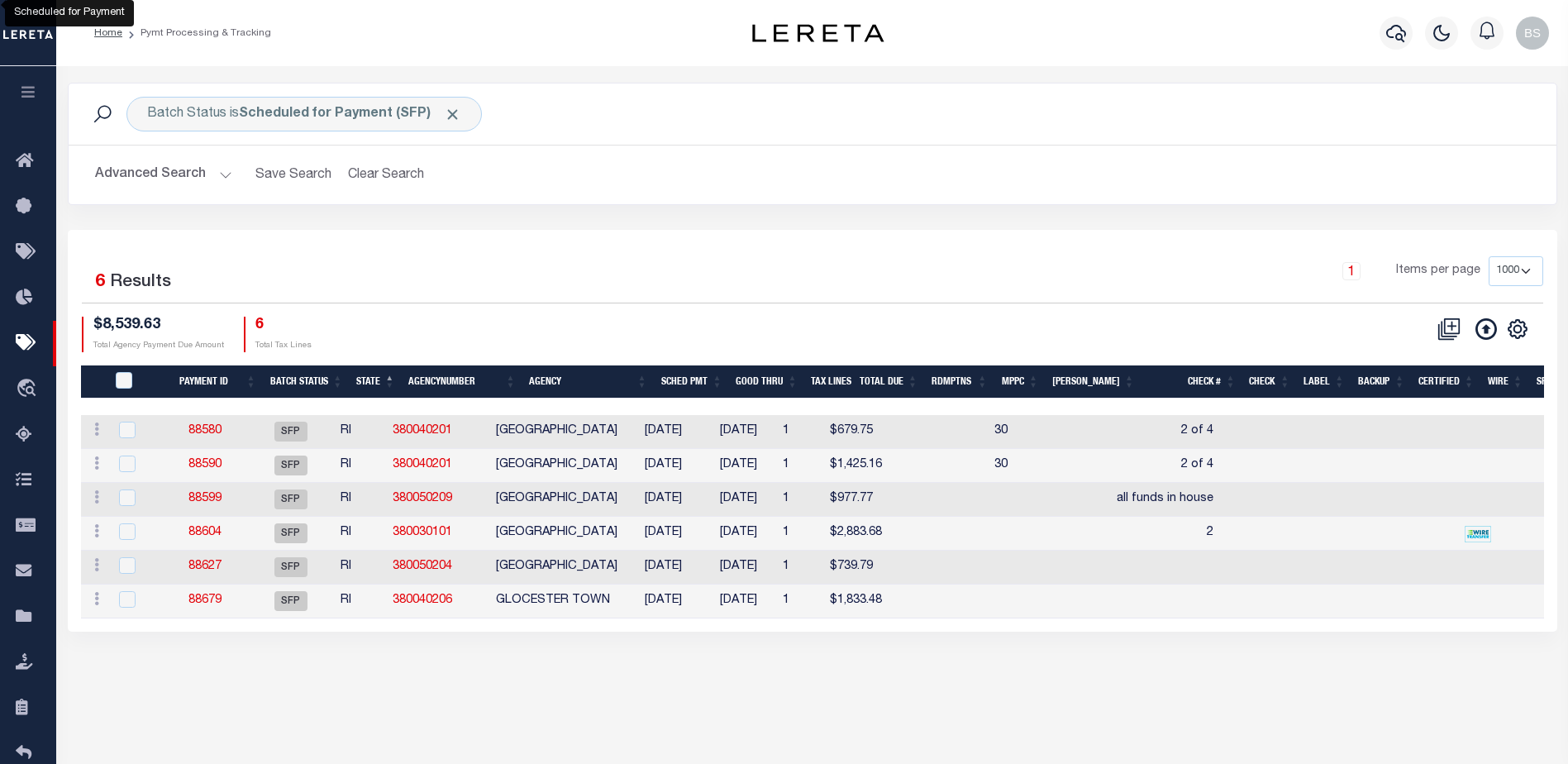
click at [227, 173] on button "Advanced Search" at bounding box center [163, 174] width 137 height 32
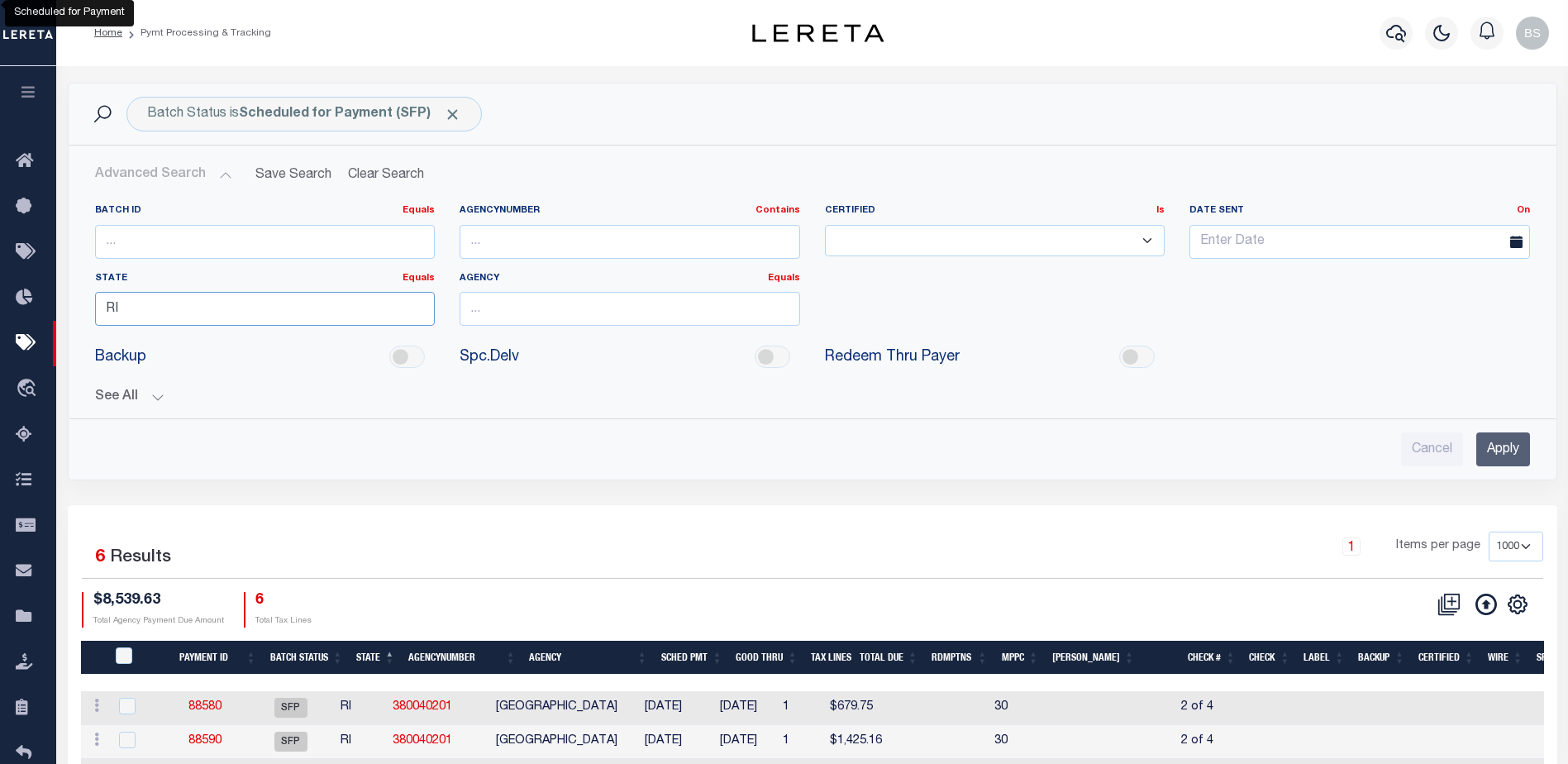
click at [158, 304] on input "RI" at bounding box center [265, 309] width 341 height 34
type input "R"
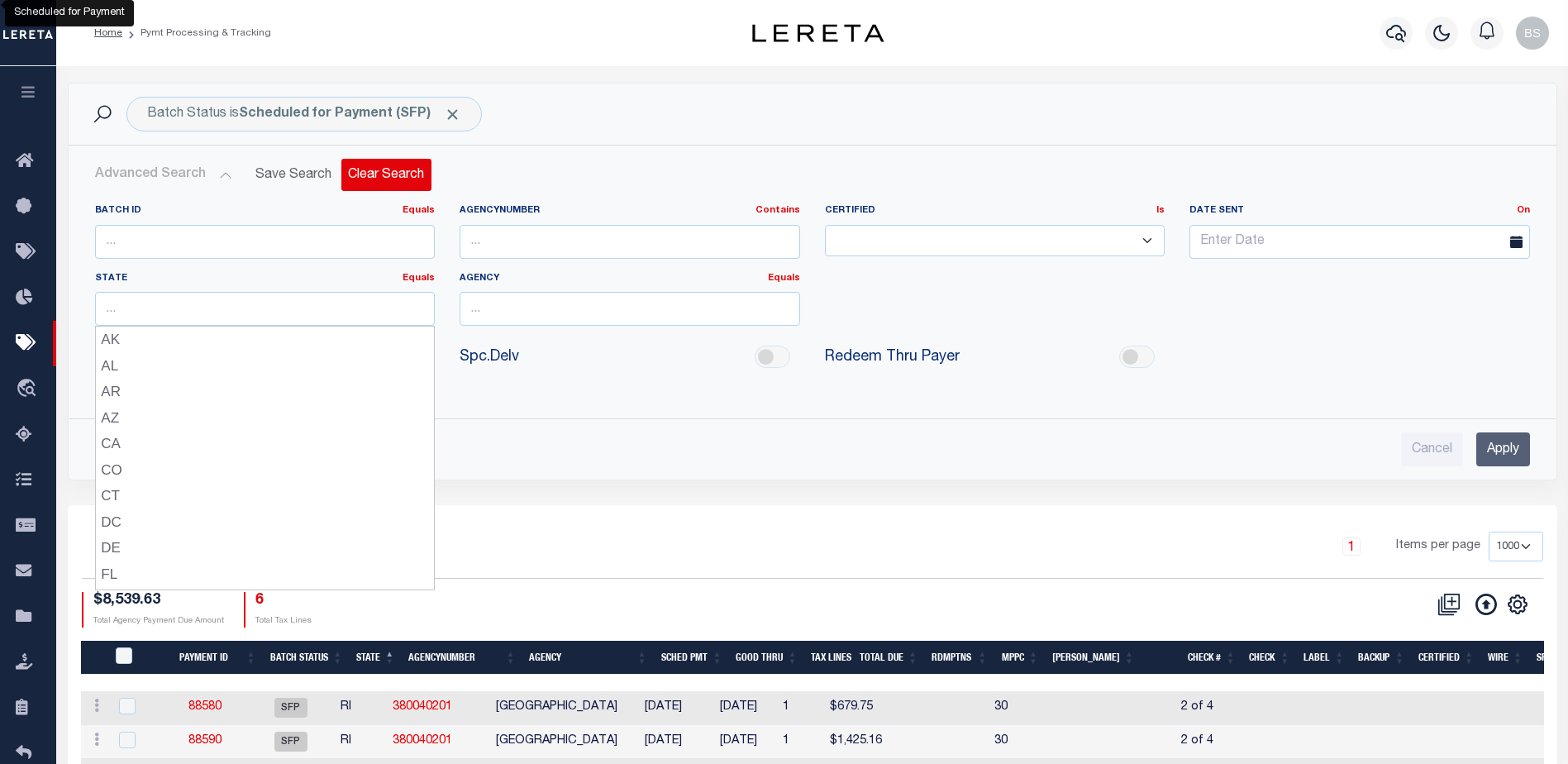
click at [357, 176] on button "Clear Search" at bounding box center [387, 174] width 90 height 32
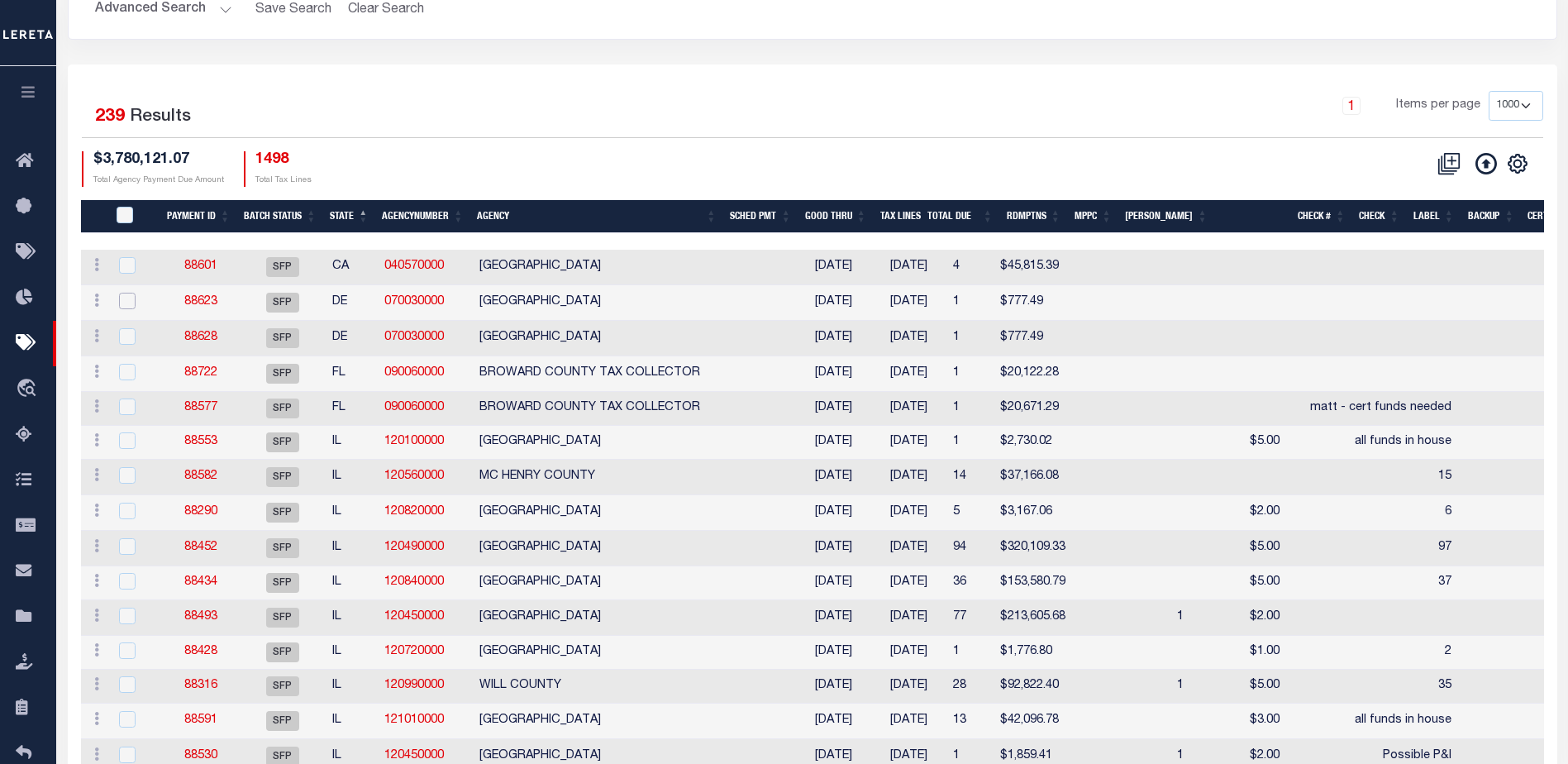
click at [119, 305] on input "checkbox" at bounding box center [127, 301] width 17 height 17
checkbox input "true"
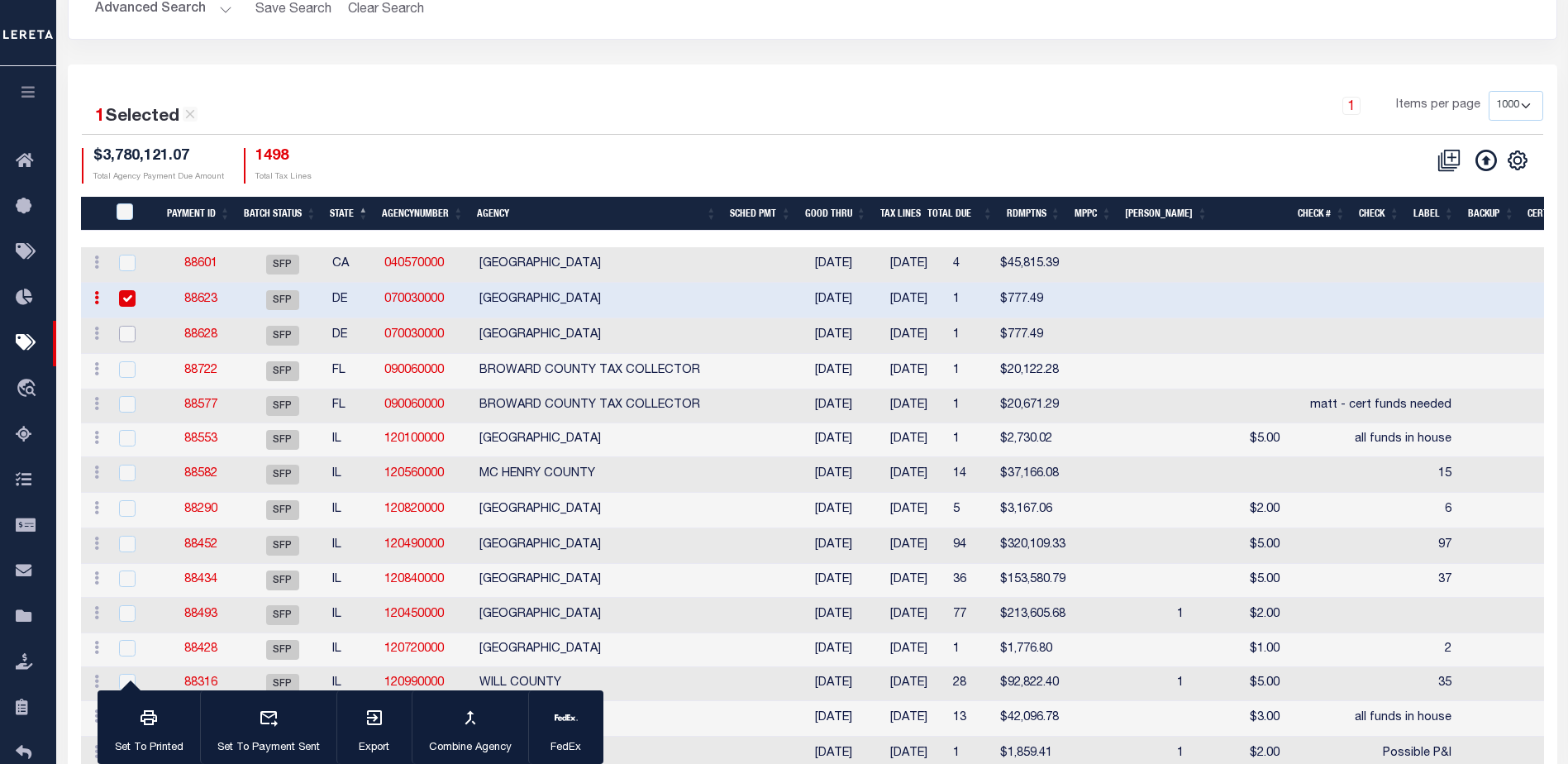
click at [124, 343] on input "checkbox" at bounding box center [127, 334] width 17 height 17
checkbox input "true"
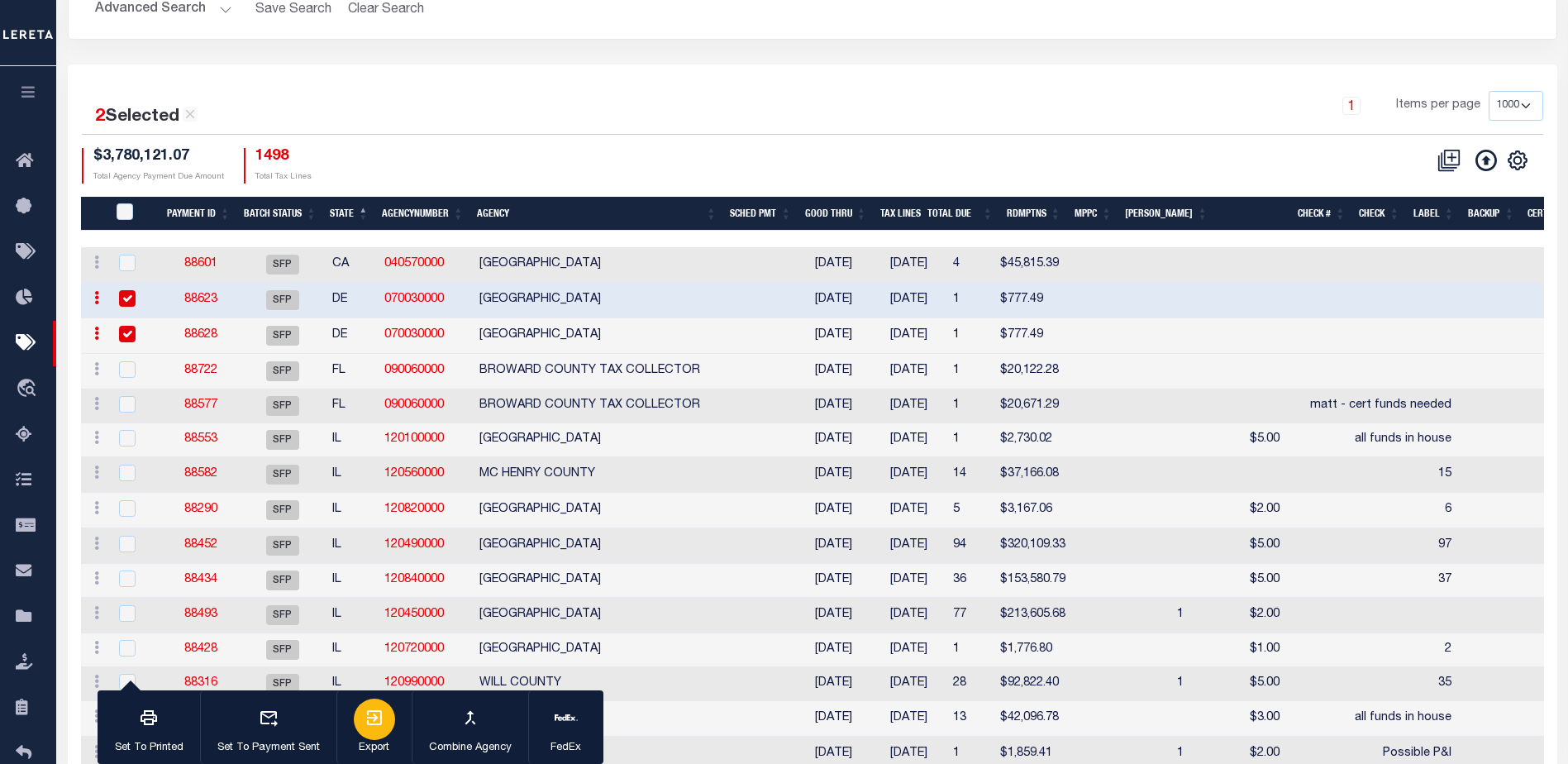
click at [376, 720] on icon "button" at bounding box center [374, 717] width 15 height 15
drag, startPoint x: 125, startPoint y: 295, endPoint x: 127, endPoint y: 315, distance: 20.1
click at [124, 297] on input "checkbox" at bounding box center [127, 298] width 17 height 17
checkbox input "false"
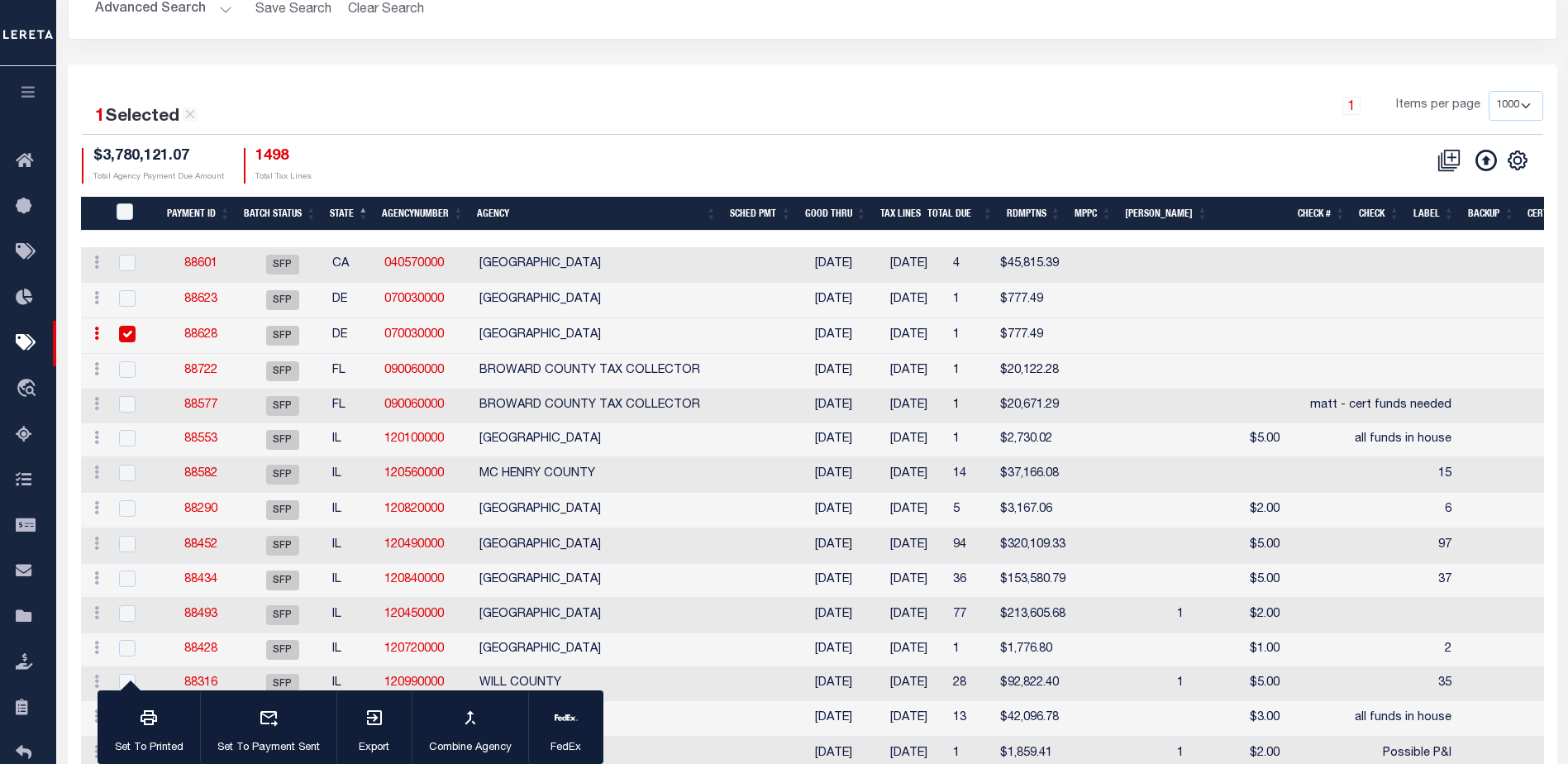
click at [125, 335] on input "checkbox" at bounding box center [127, 334] width 17 height 17
checkbox input "false"
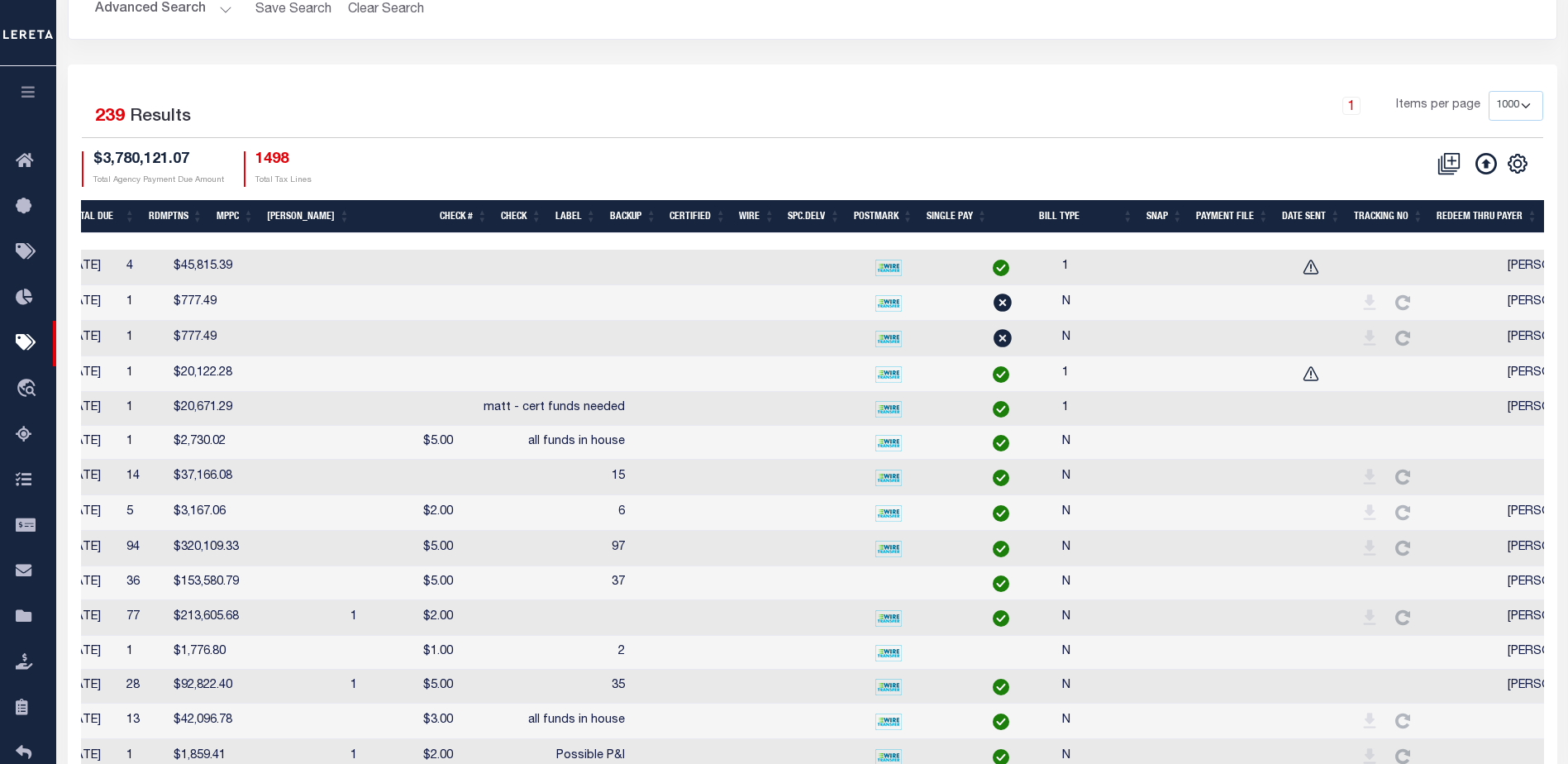
scroll to position [0, 433]
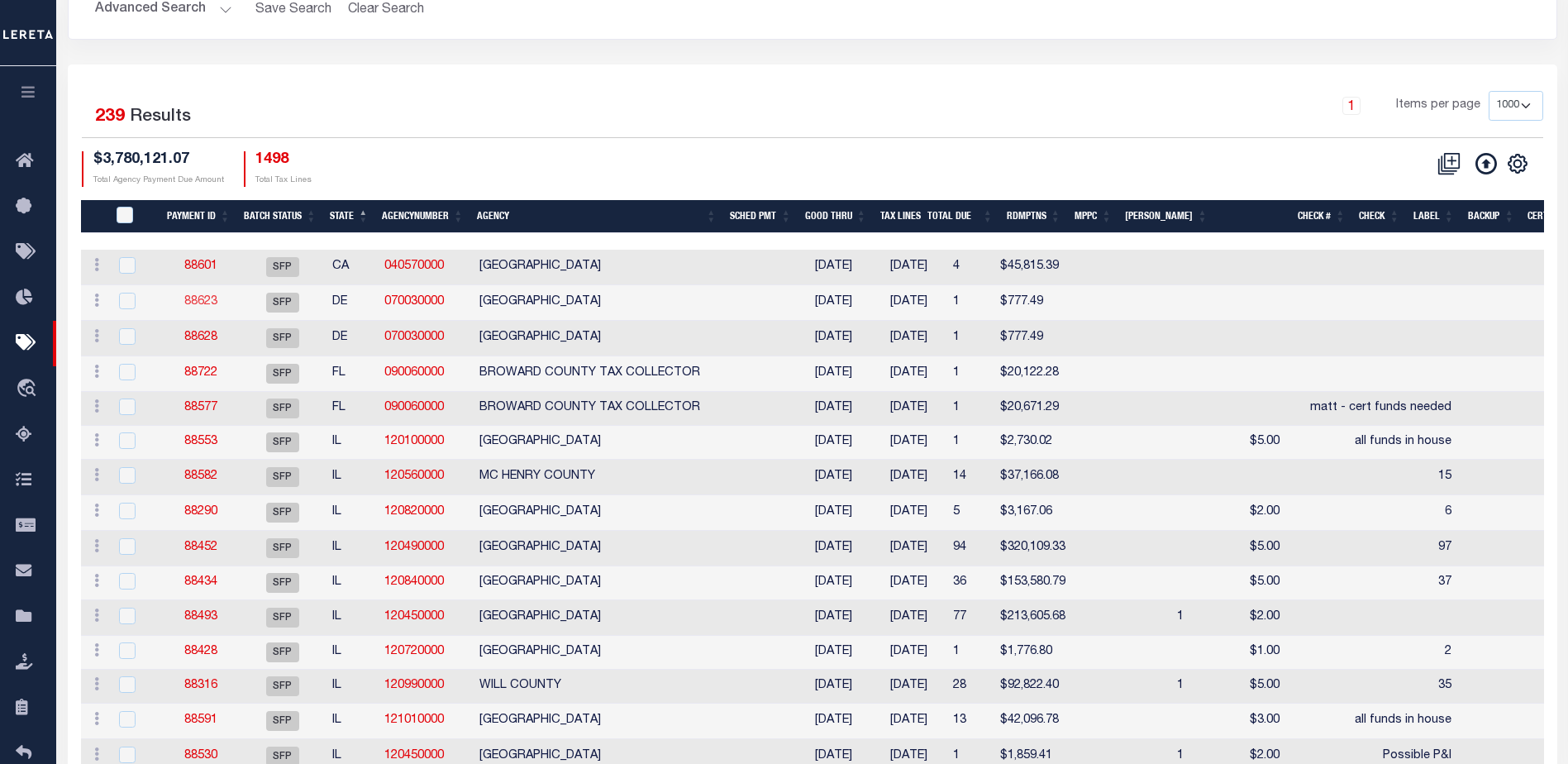
click at [201, 307] on link "88623" at bounding box center [200, 301] width 33 height 12
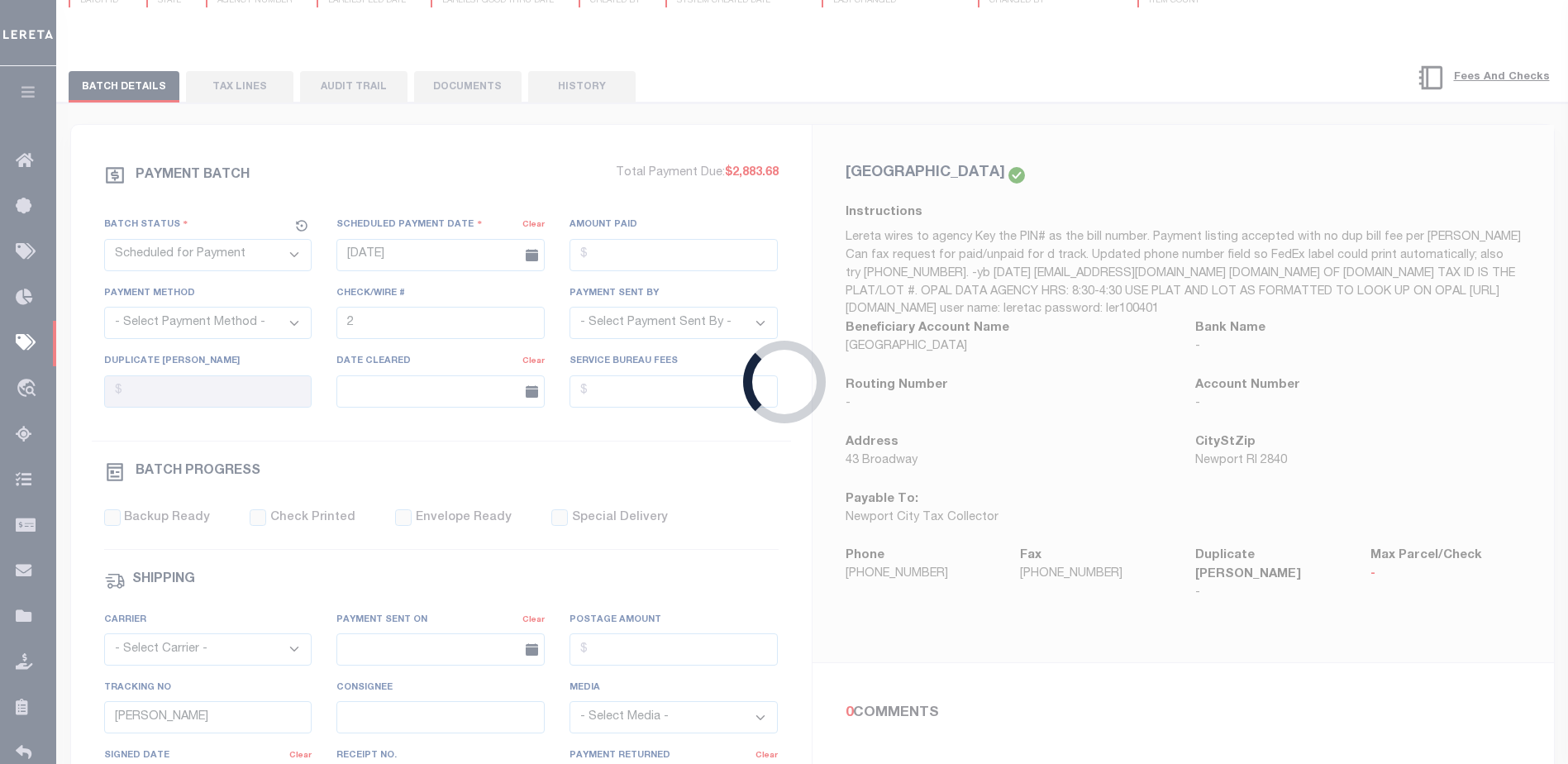
type input "09/20/2024"
type input "Barbara"
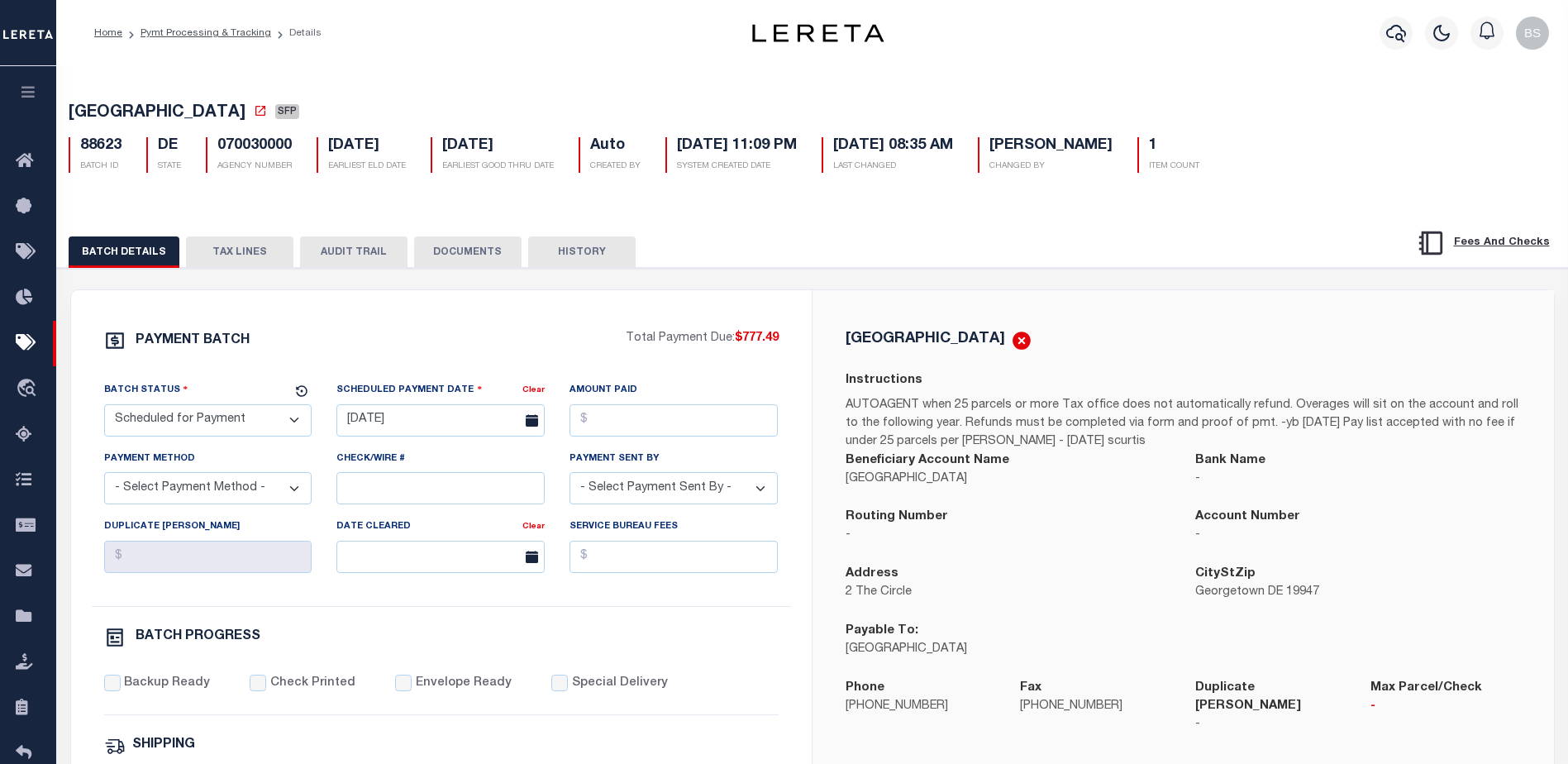
click at [246, 261] on button "TAX LINES" at bounding box center [239, 251] width 107 height 31
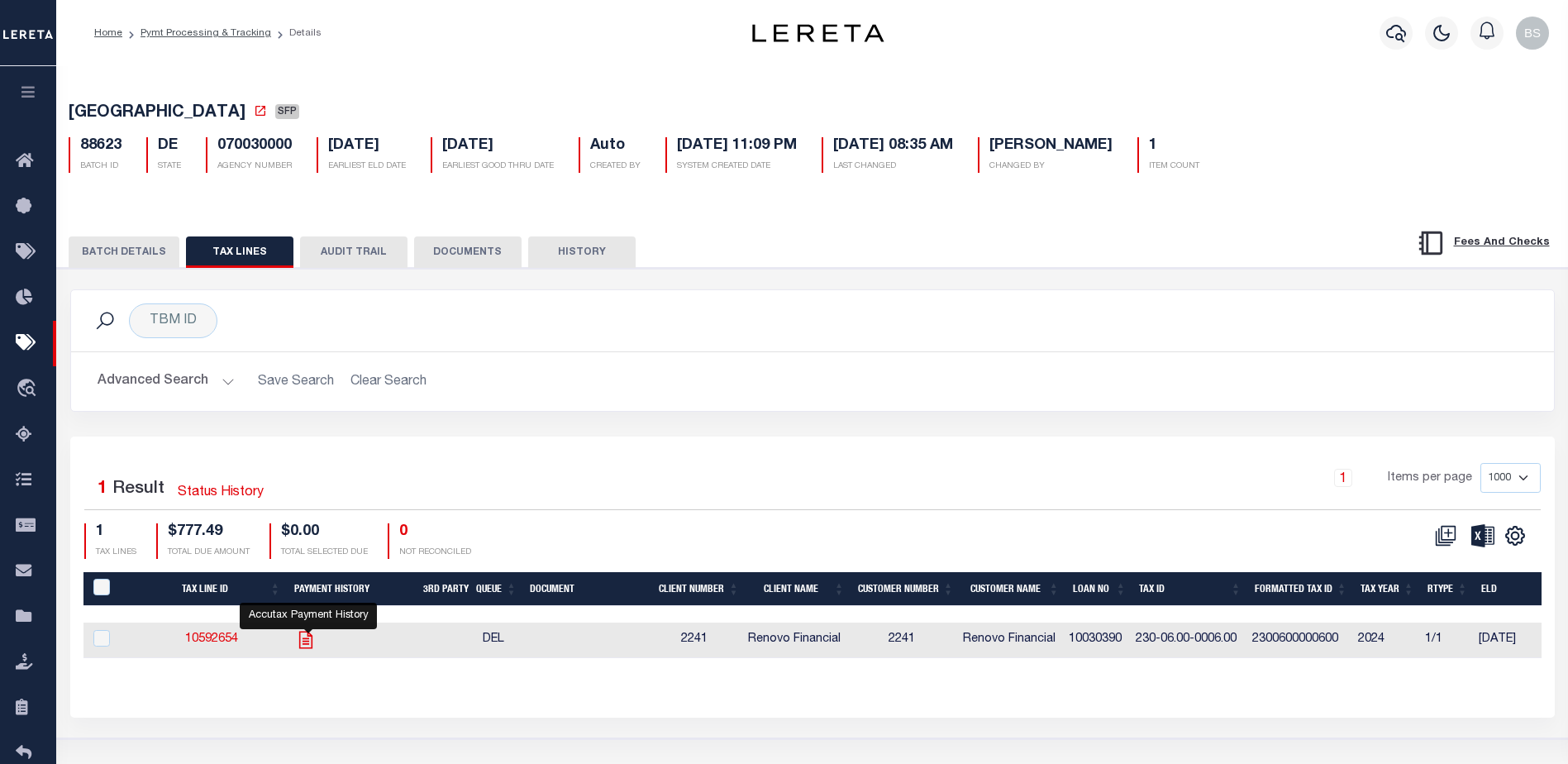
click at [306, 647] on icon "" at bounding box center [305, 640] width 21 height 21
checkbox input "true"
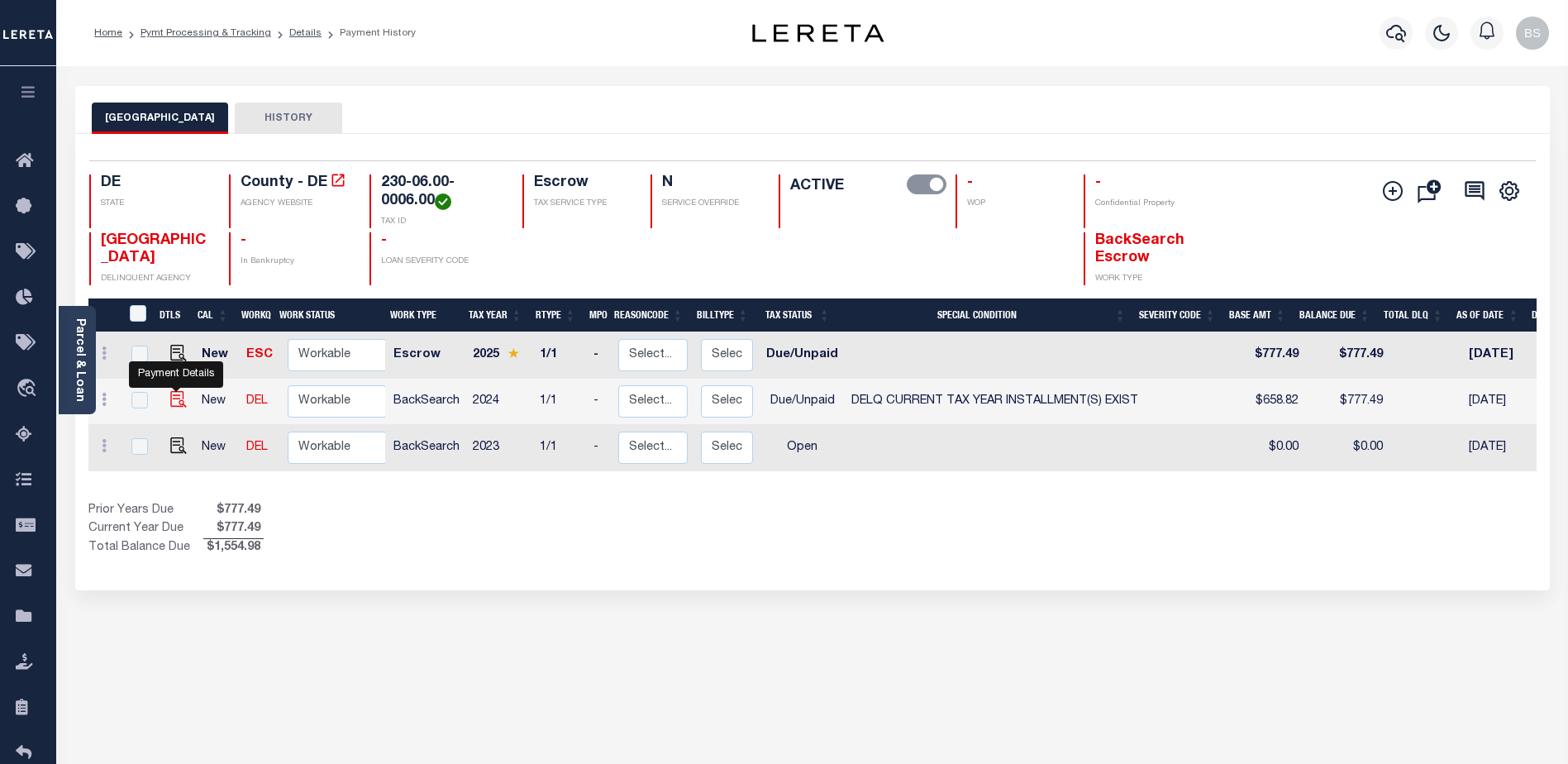
click at [170, 397] on img "" at bounding box center [178, 399] width 17 height 17
checkbox input "true"
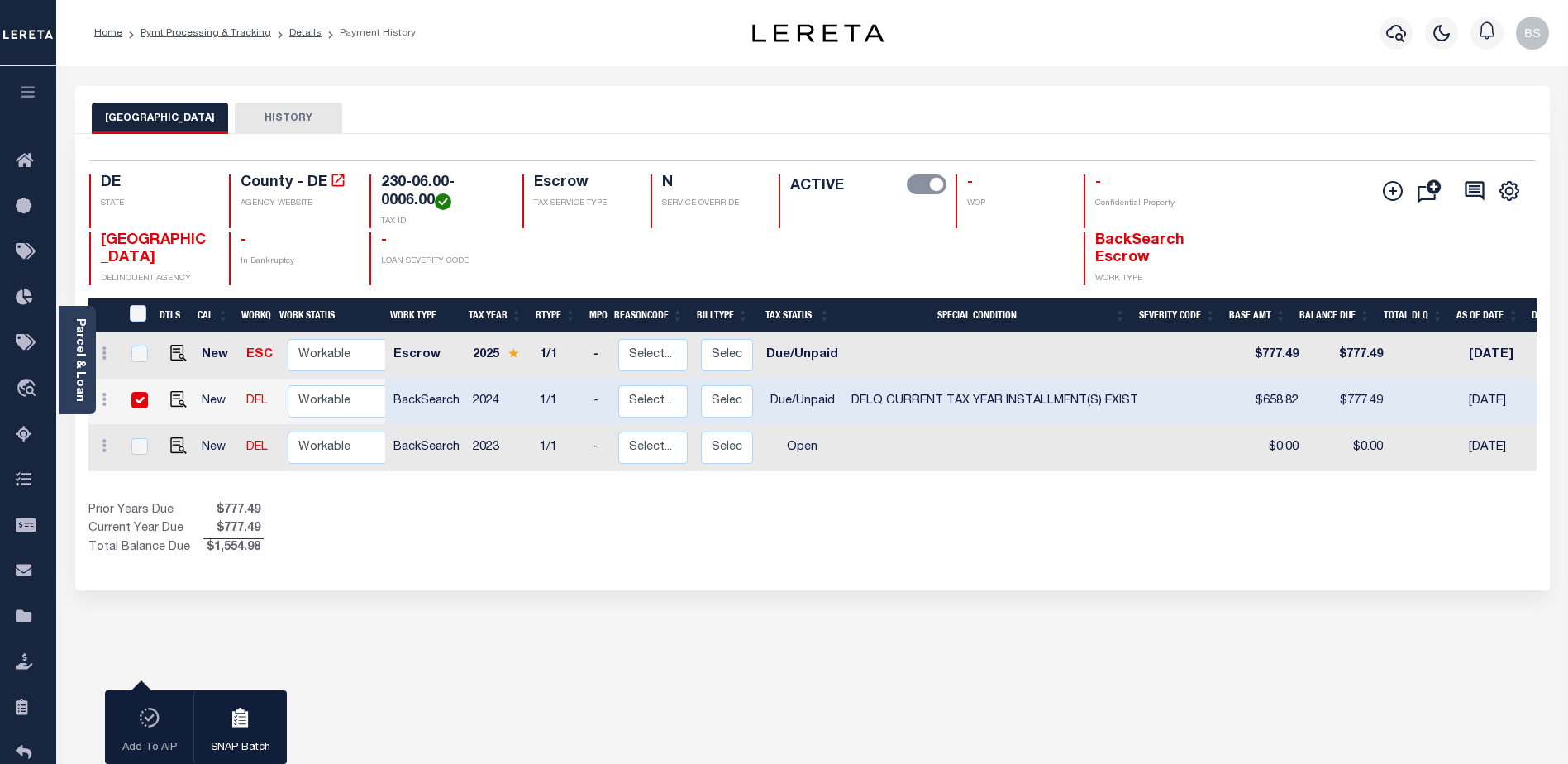
click at [137, 397] on input "checkbox" at bounding box center [140, 400] width 17 height 17
checkbox input "false"
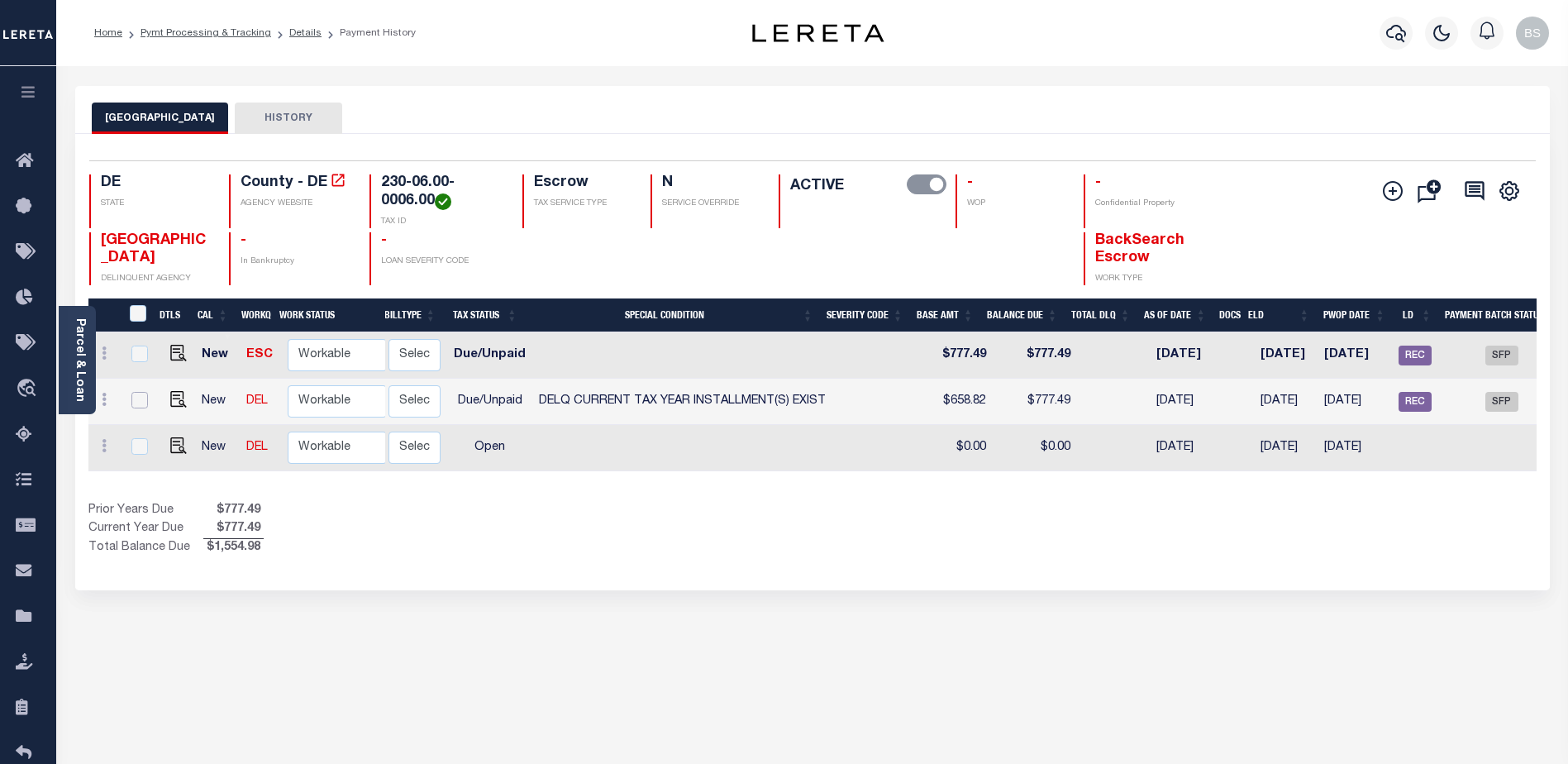
scroll to position [0, 309]
click at [1499, 407] on span "SFP" at bounding box center [1504, 402] width 33 height 19
checkbox input "true"
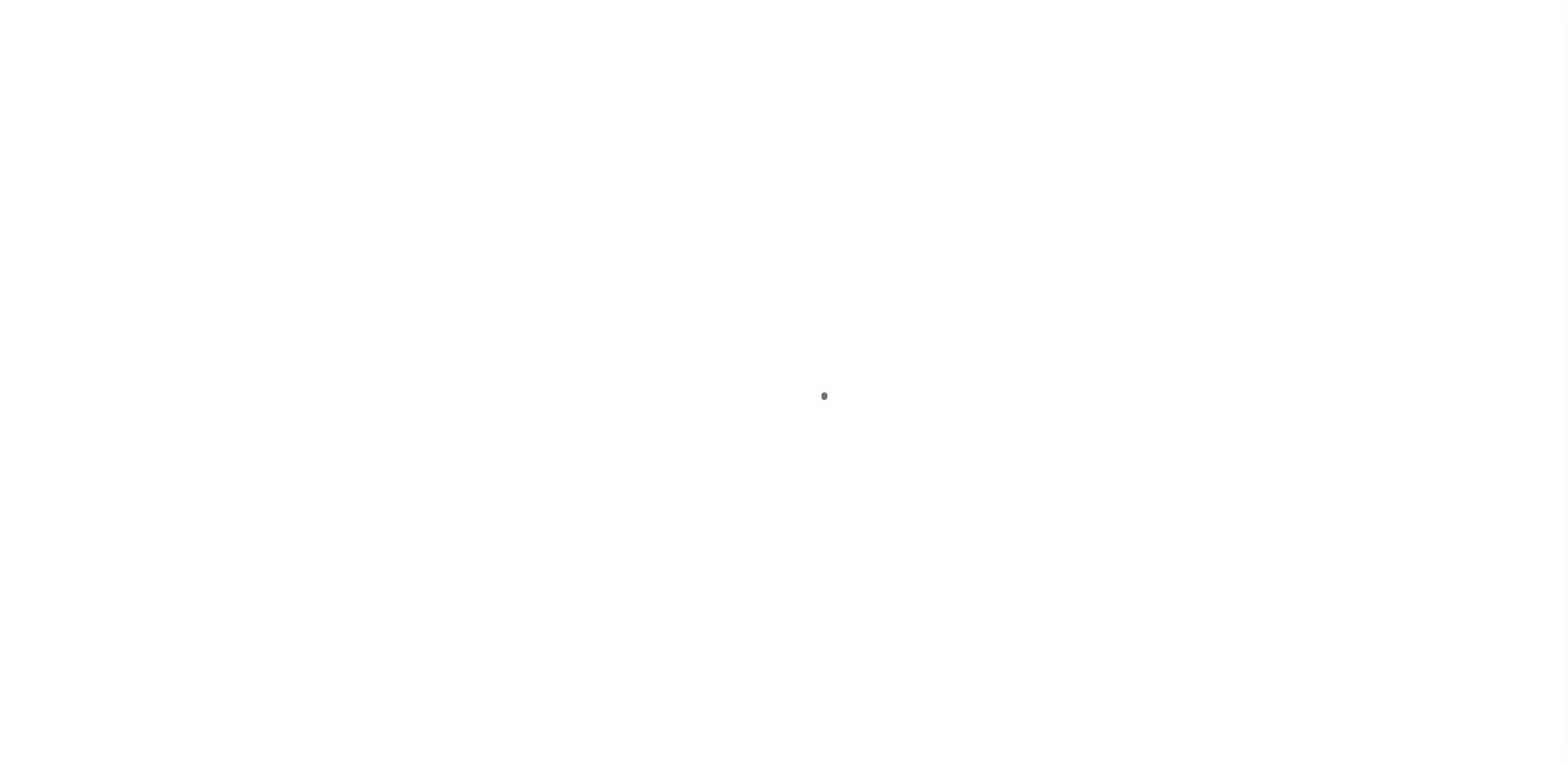
select select "DUE"
select select "17"
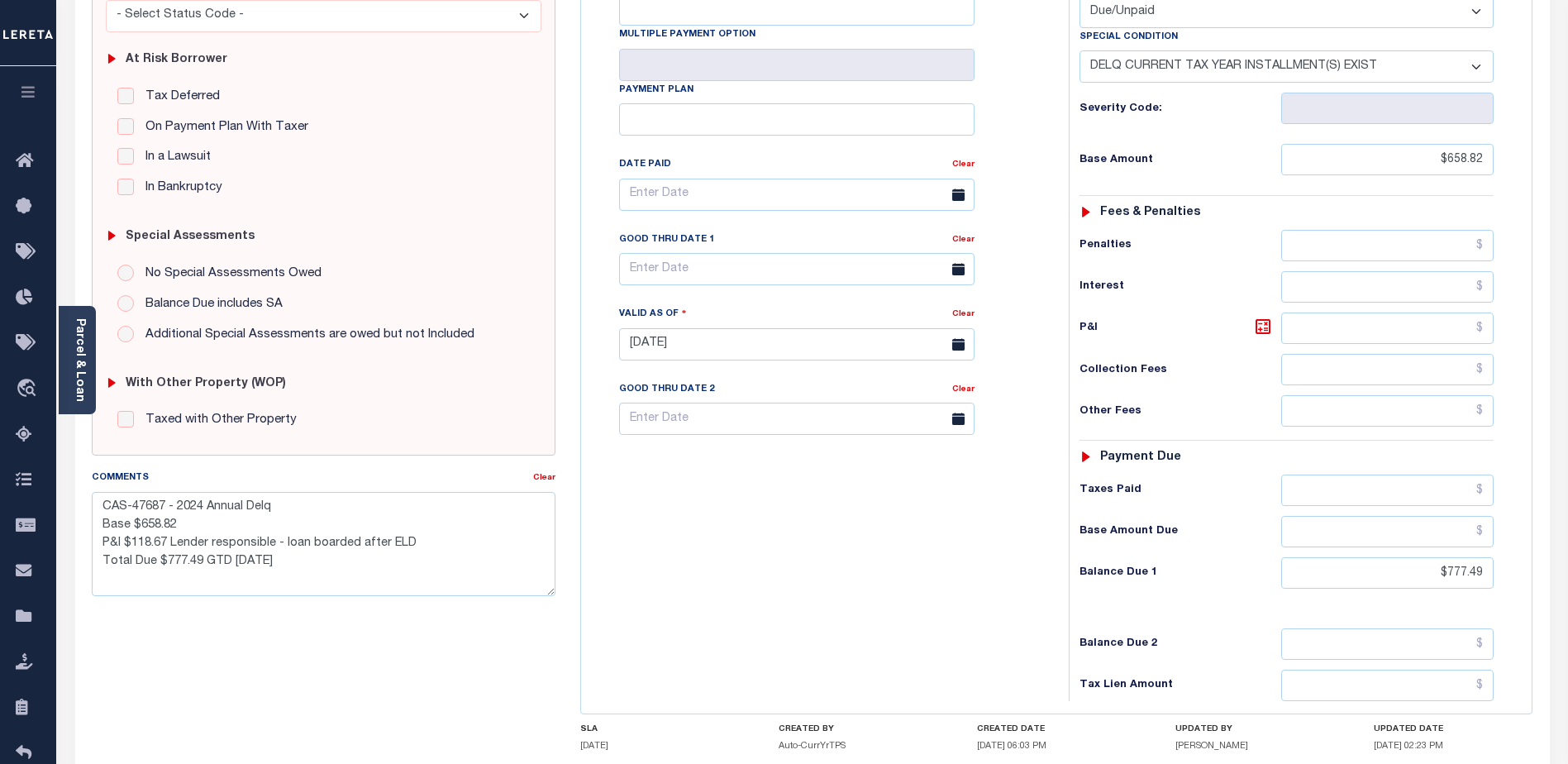
scroll to position [331, 0]
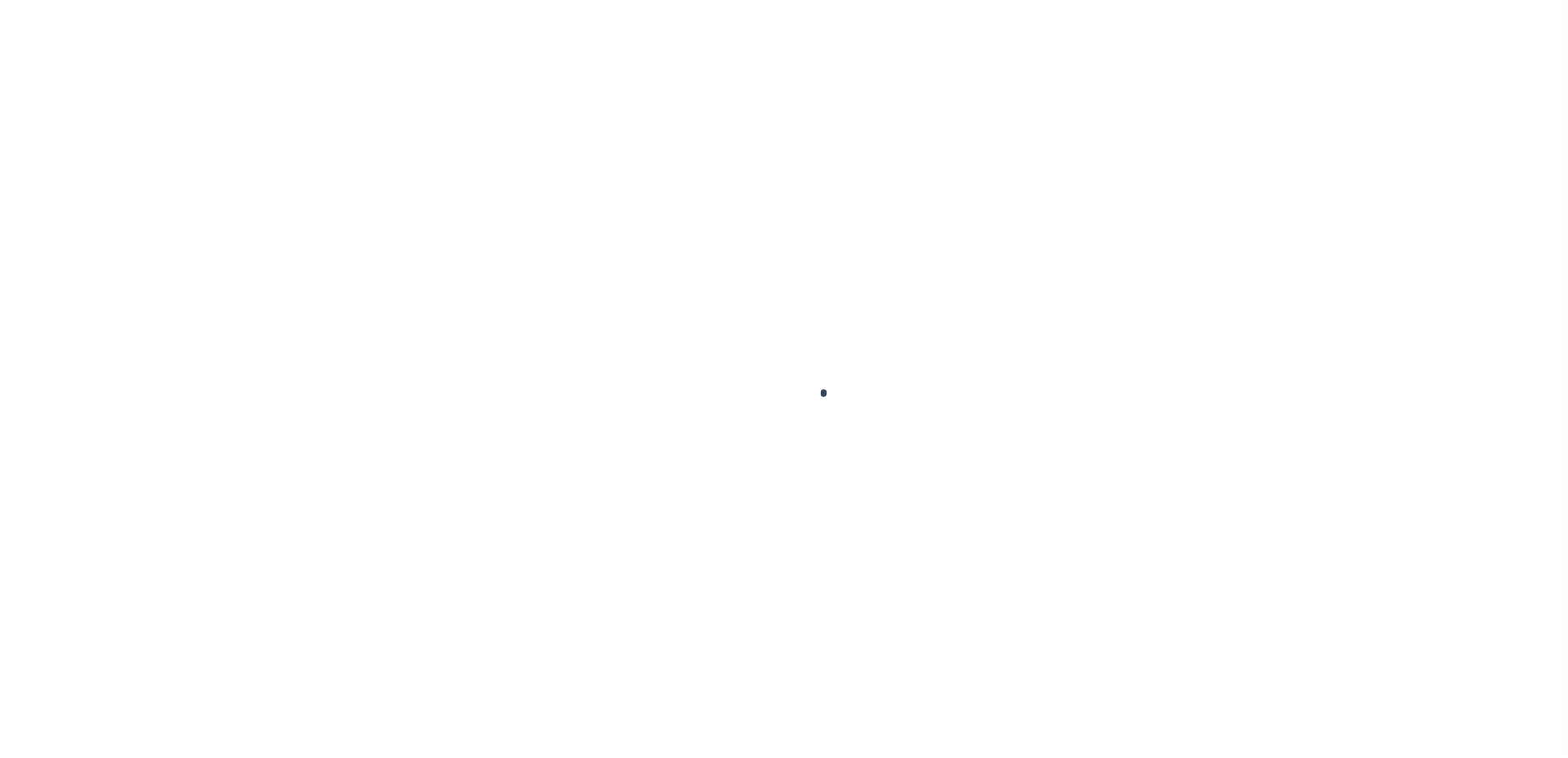
select select "SFP"
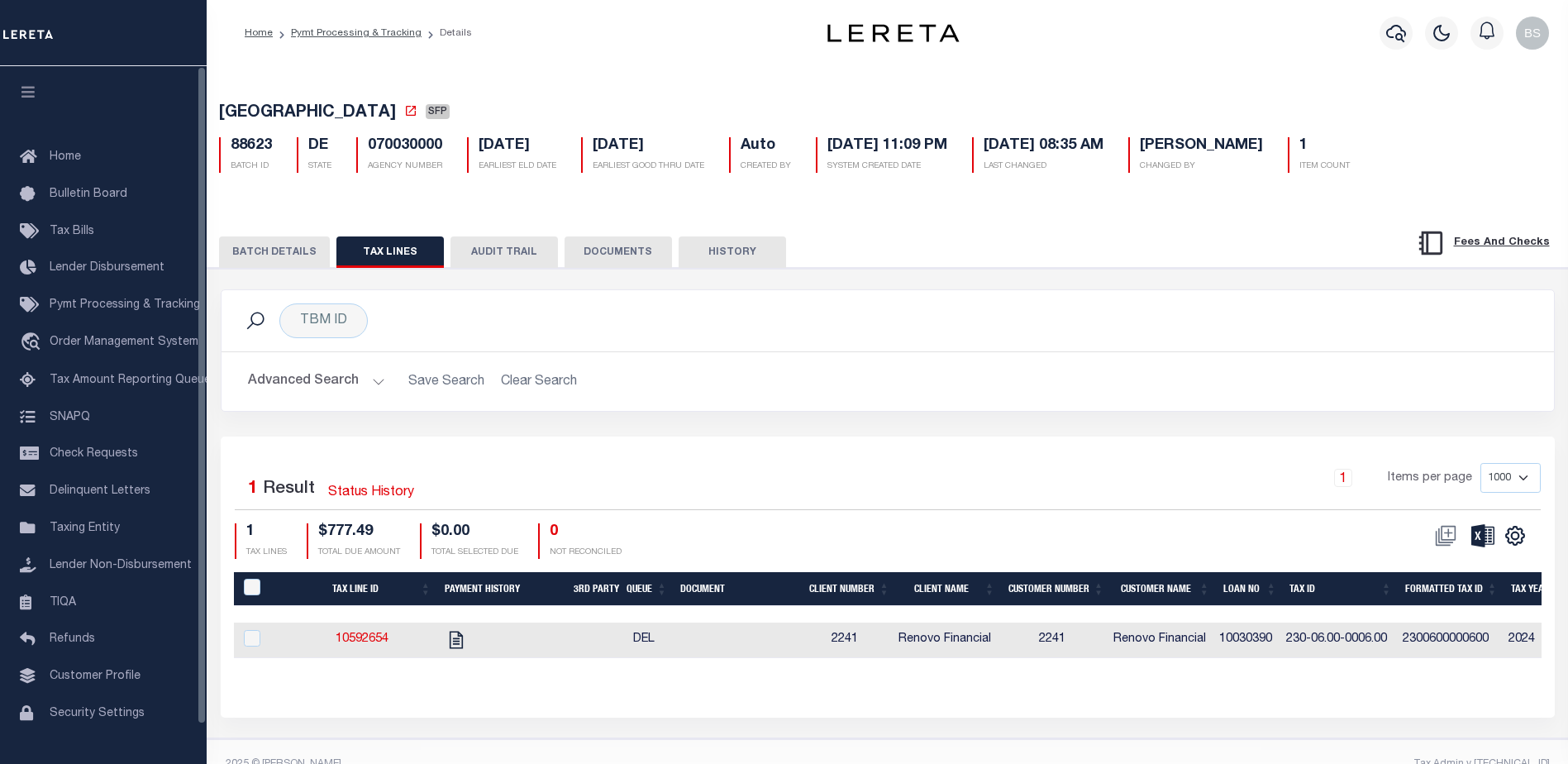
click at [251, 258] on button "BATCH DETAILS" at bounding box center [274, 251] width 111 height 31
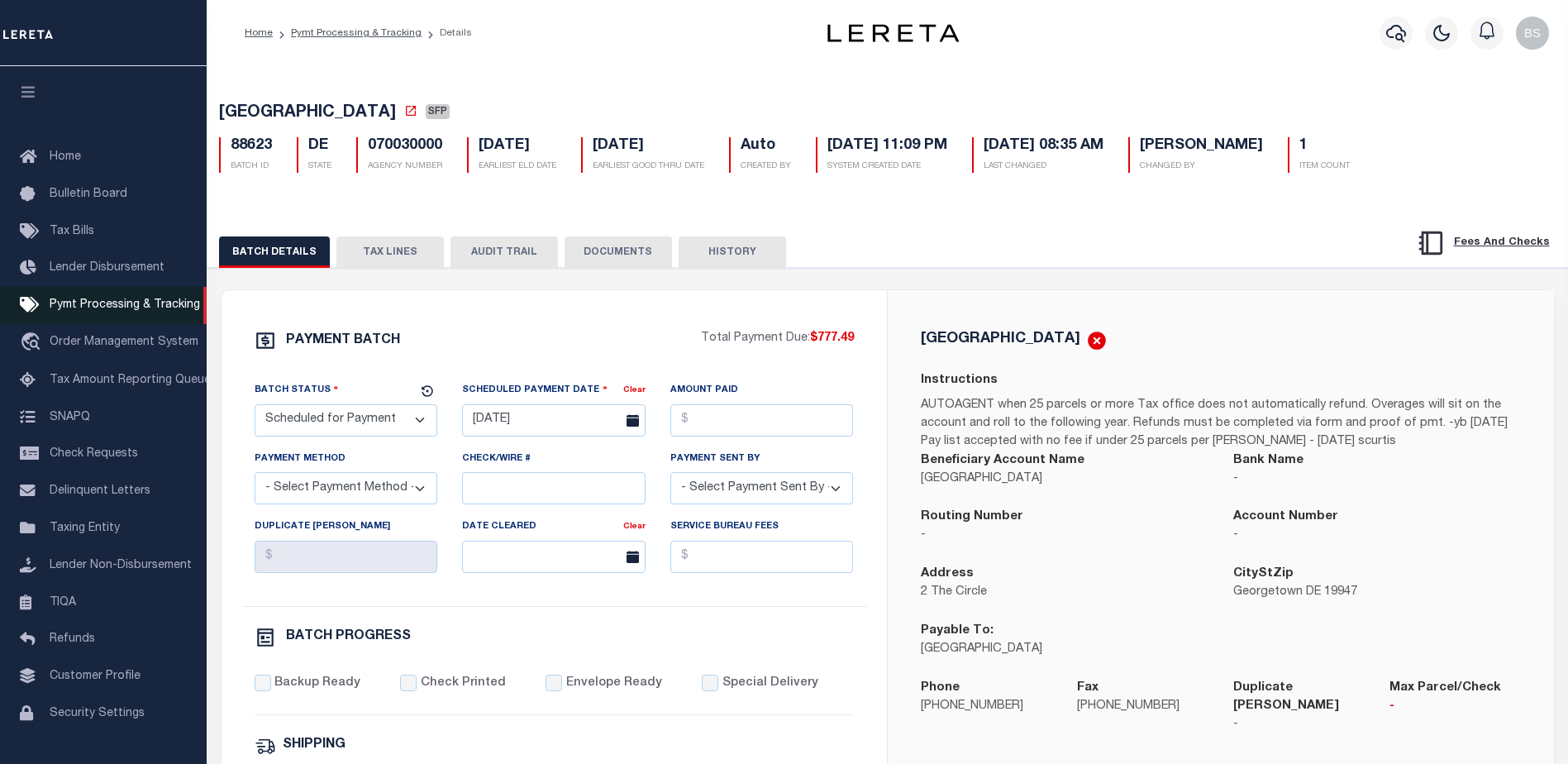
click at [150, 311] on span "Pymt Processing & Tracking" at bounding box center [125, 305] width 150 height 12
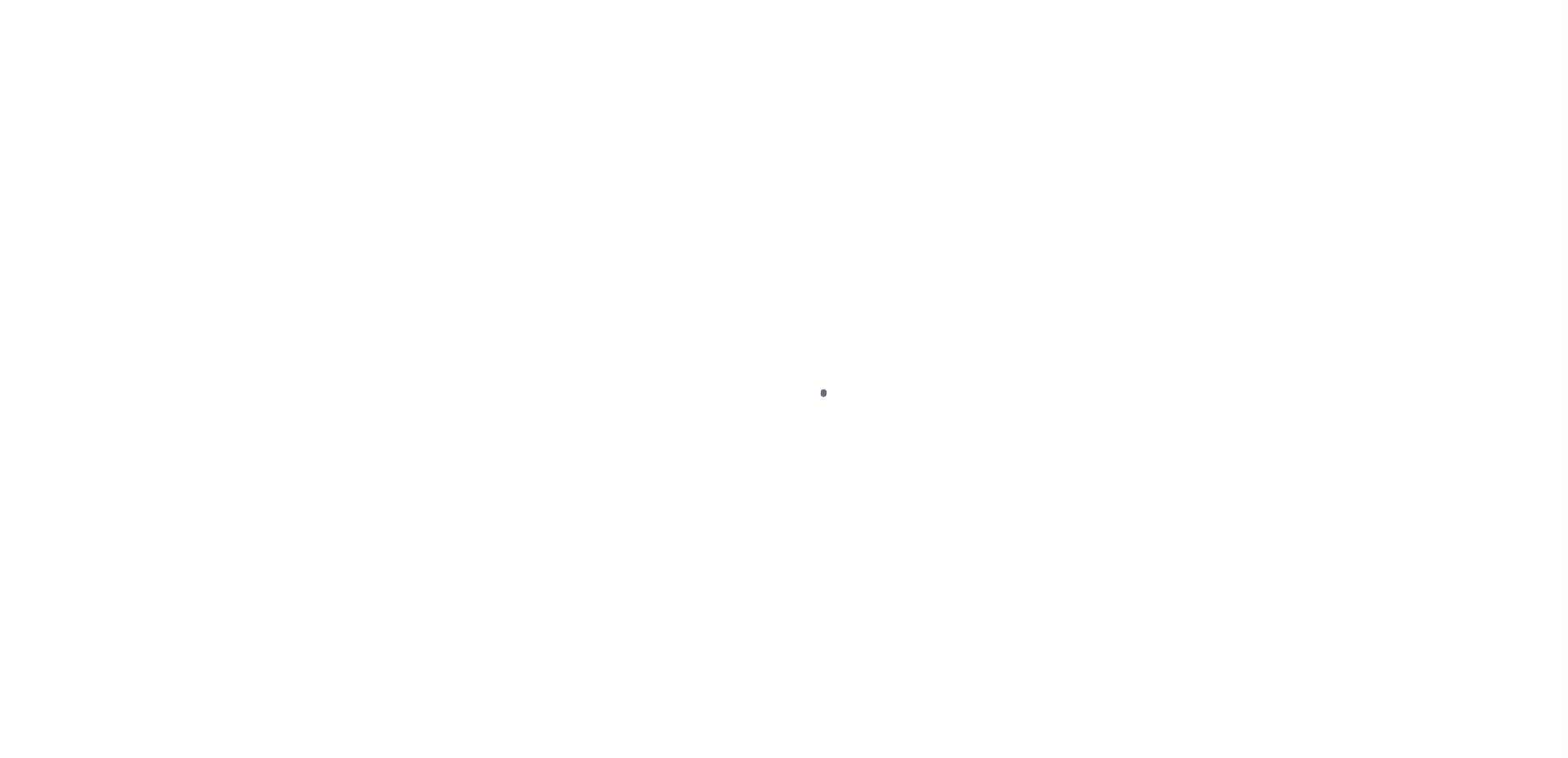
select select "1000"
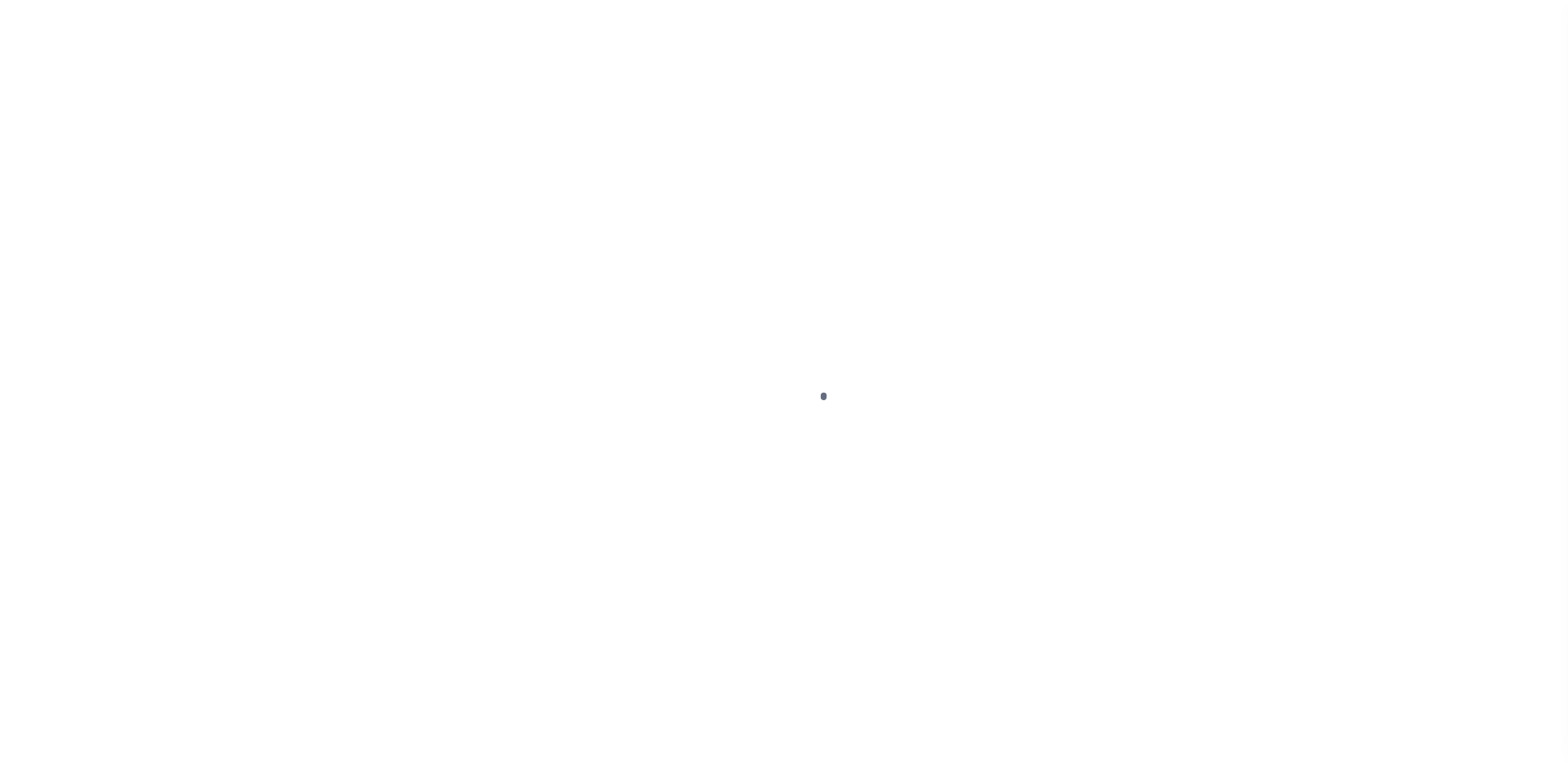
scroll to position [42, 0]
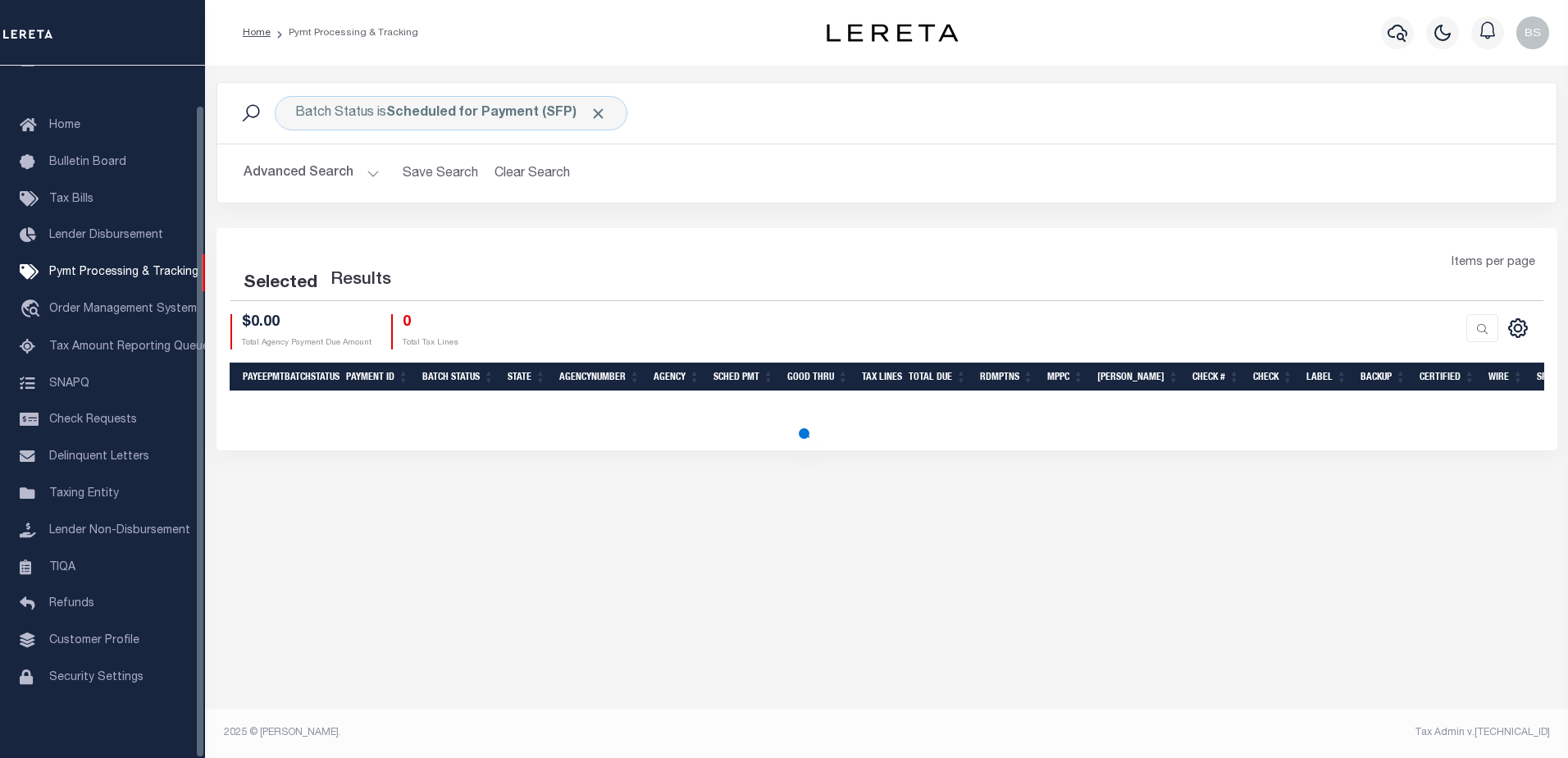
select select "1000"
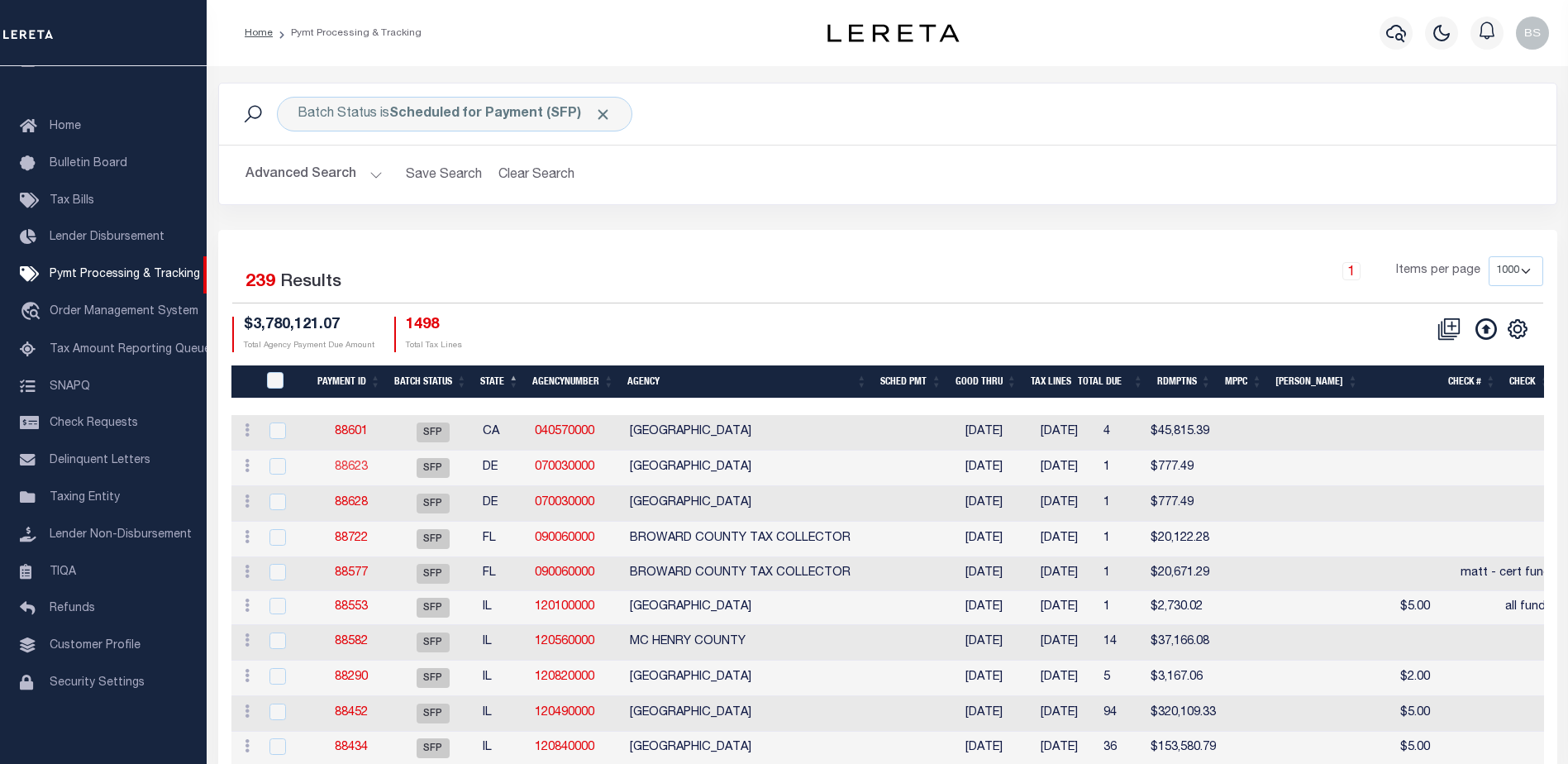
click at [354, 471] on link "88623" at bounding box center [350, 467] width 33 height 12
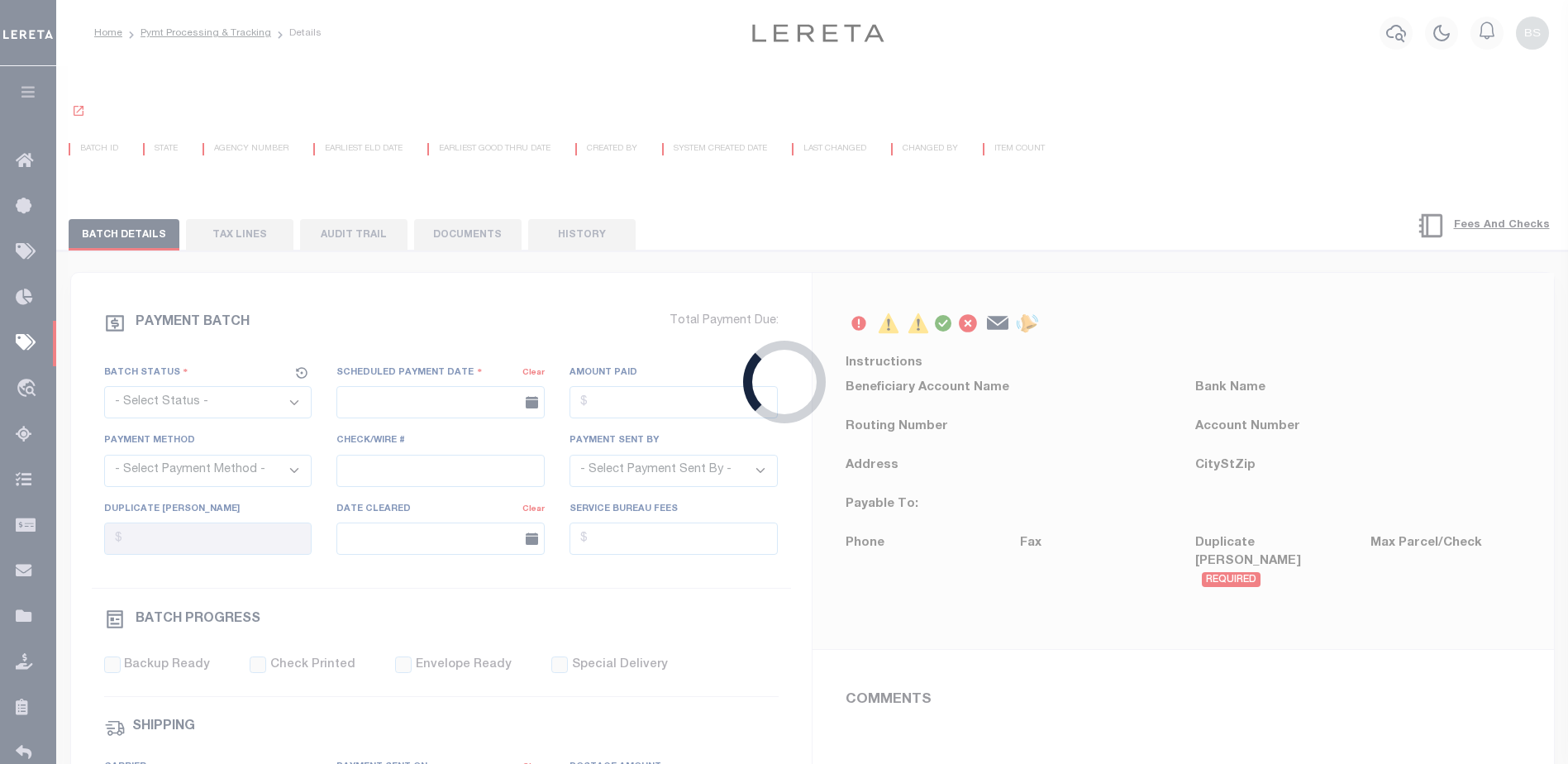
select select "SFP"
type input "09/20/2024"
type input "[PERSON_NAME]"
type input "N"
radio input "true"
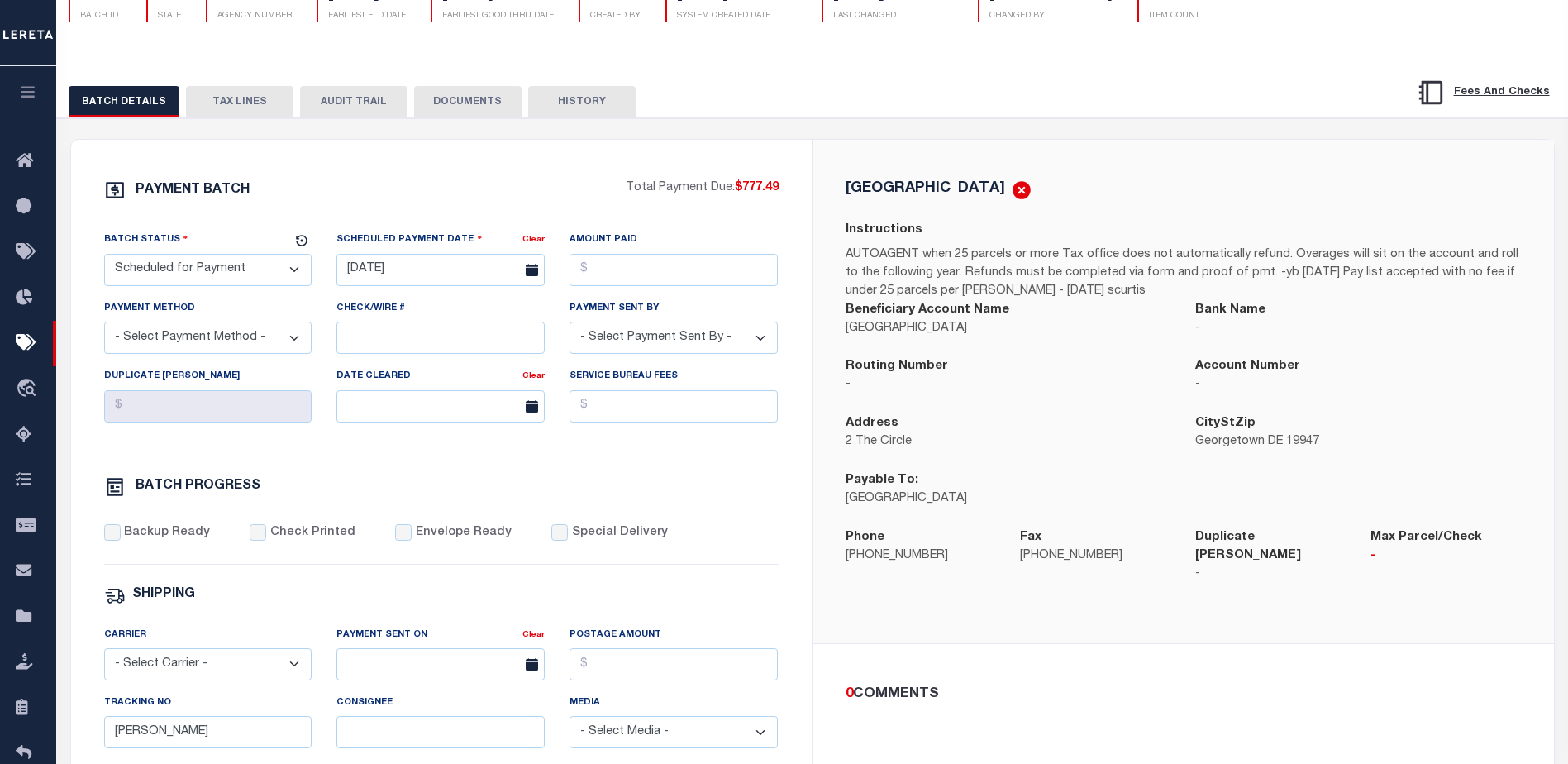
scroll to position [166, 0]
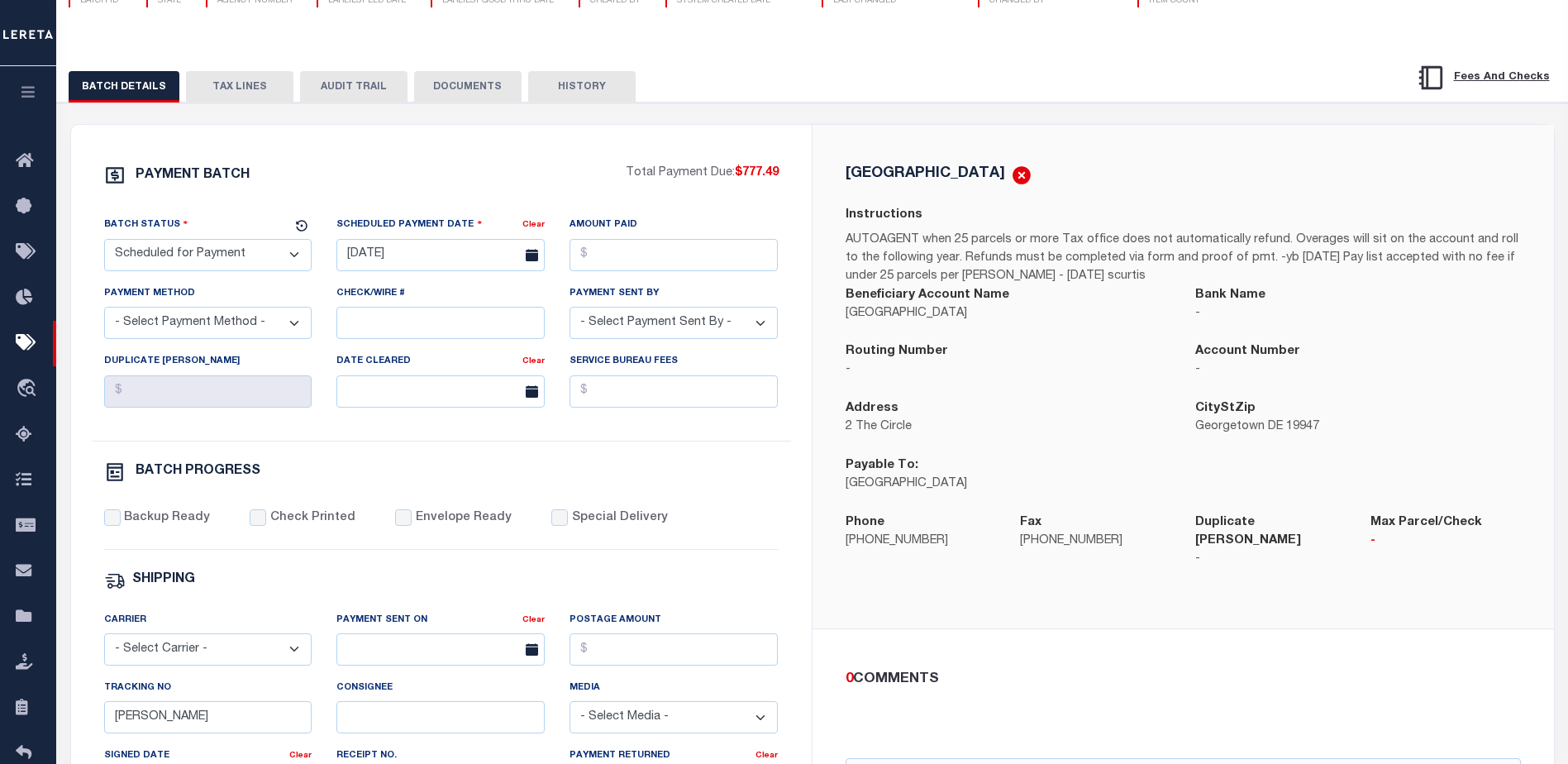
click at [211, 266] on select "- Select Status - Scheduled for Payment Ready For Payment Payment Sent Cleared …" at bounding box center [208, 255] width 208 height 32
select select "RFP"
click at [104, 243] on select "- Select Status - Scheduled for Payment Ready For Payment Payment Sent Cleared …" at bounding box center [208, 255] width 208 height 32
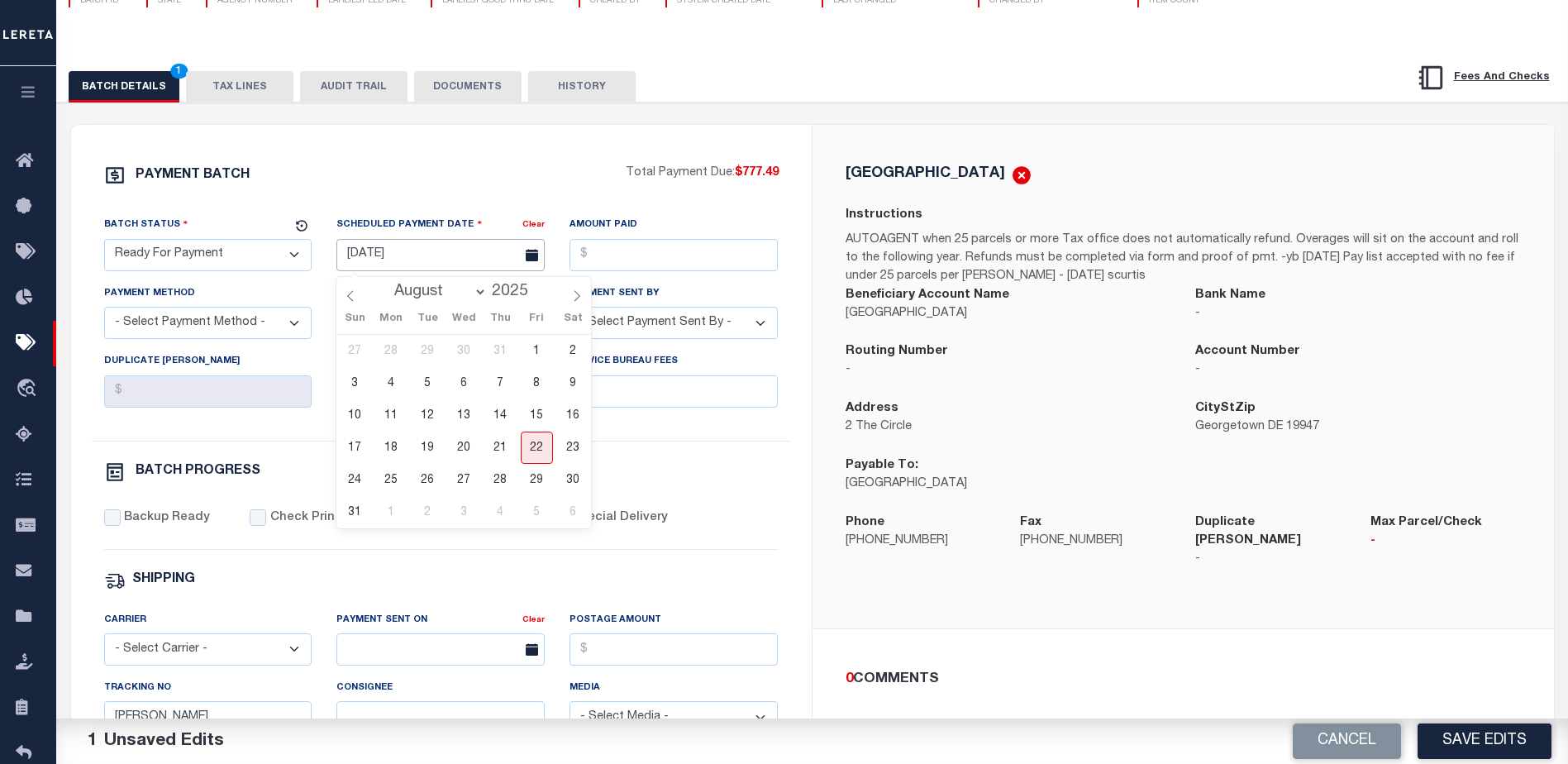
click at [376, 266] on input "[DATE]" at bounding box center [440, 255] width 208 height 32
click at [530, 450] on span "22" at bounding box center [536, 448] width 32 height 32
type input "[DATE]"
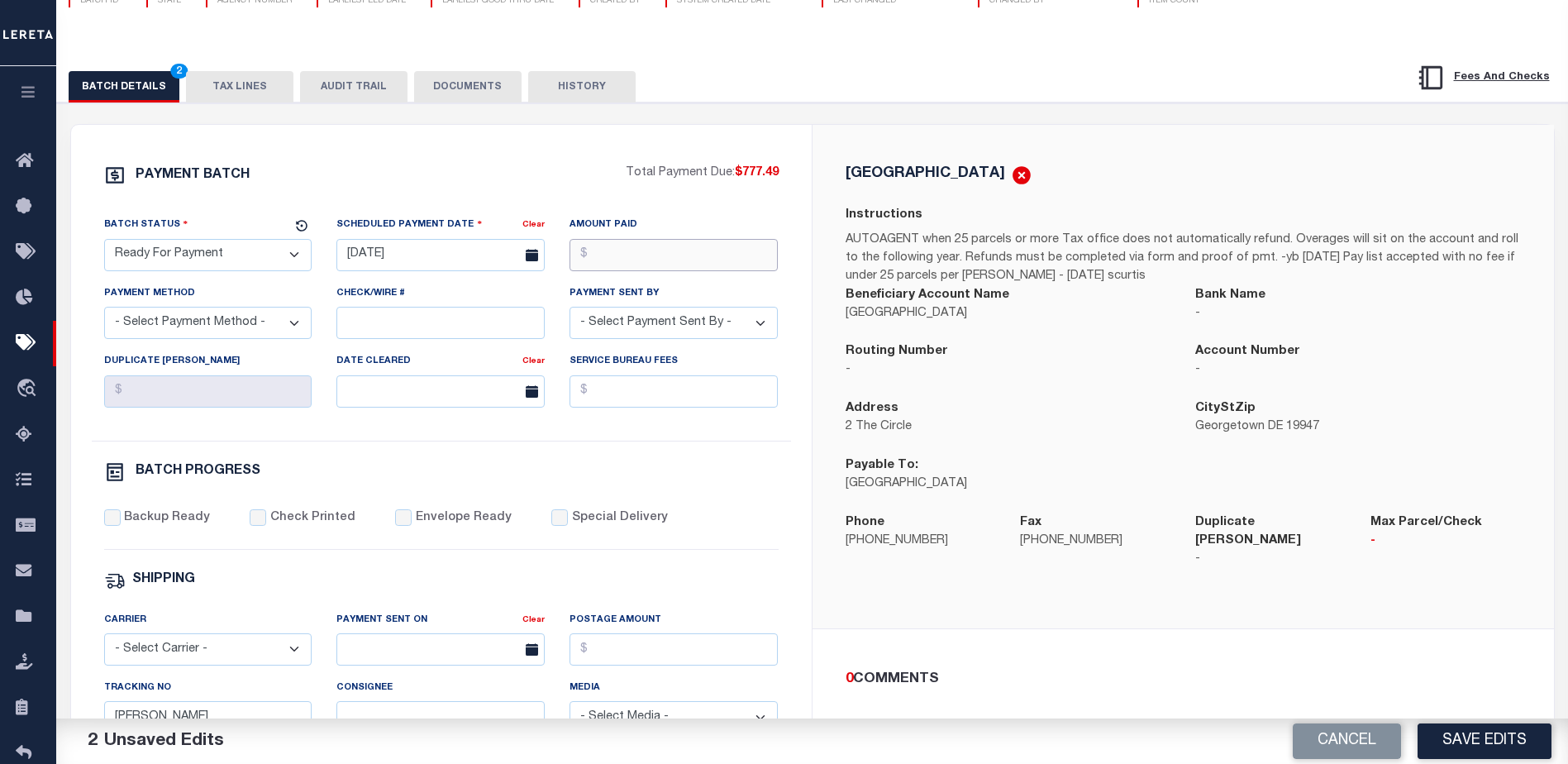
click at [651, 256] on input "Amount Paid" at bounding box center [673, 255] width 208 height 32
type input "$777.49"
click at [295, 326] on select "- Select Payment Method - ACH Certified Check Check Direct Deposit Wire Transfer" at bounding box center [208, 323] width 208 height 32
select select "CHK"
click at [104, 312] on select "- Select Payment Method - ACH Certified Check Check Direct Deposit Wire Transfer" at bounding box center [208, 323] width 208 height 32
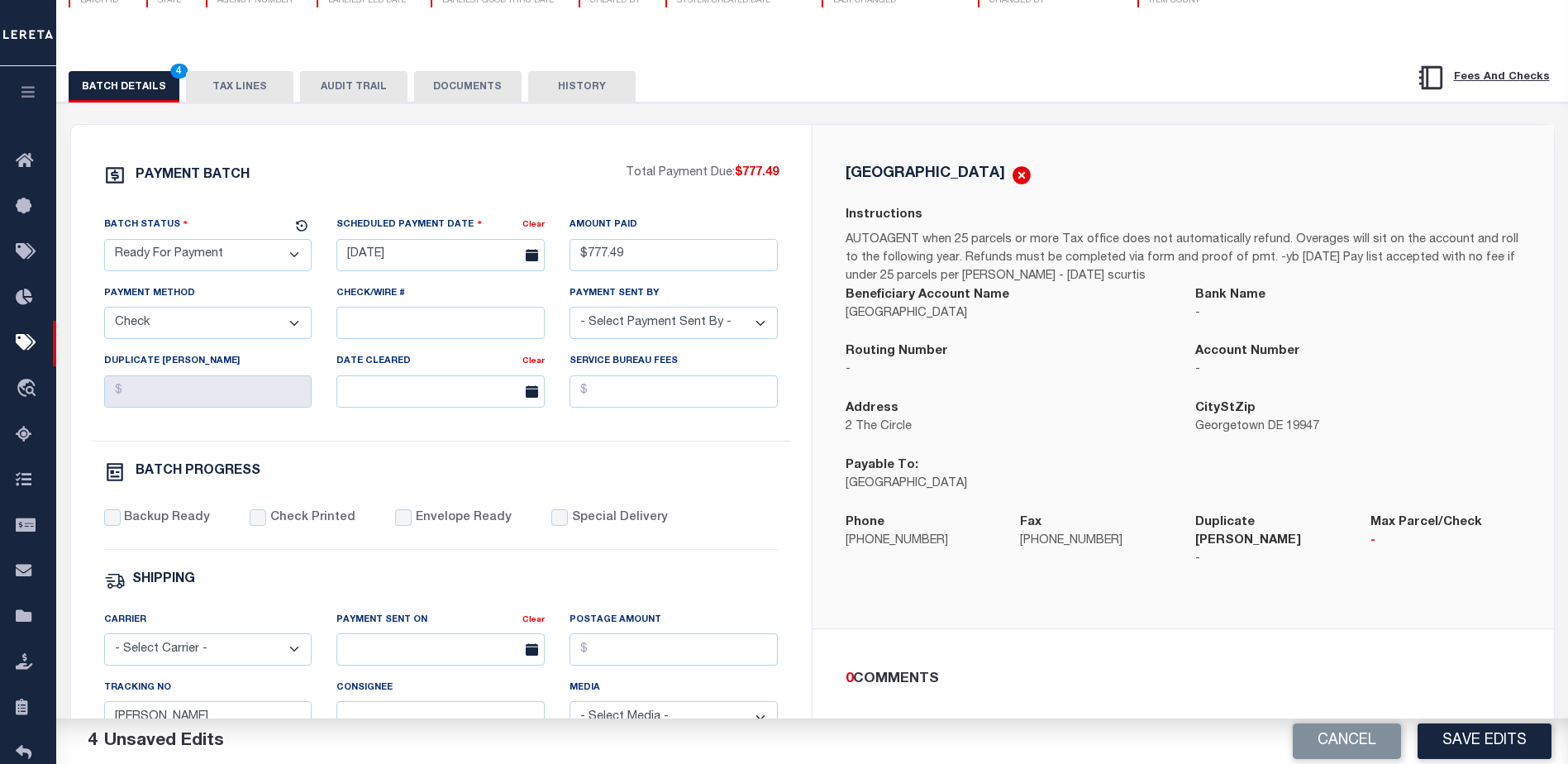
click at [676, 339] on select "- Select Payment Sent By - [PERSON_NAME] [PERSON_NAME] [PERSON_NAME] [PERSON_NA…" at bounding box center [673, 323] width 208 height 32
select select "[PERSON_NAME]"
click at [643, 324] on select "- Select Payment Sent By - [PERSON_NAME] [PERSON_NAME] [PERSON_NAME] [PERSON_NA…" at bounding box center [673, 323] width 208 height 32
click at [295, 259] on select "- Select Status - Scheduled for Payment Ready For Payment Payment Sent Cleared …" at bounding box center [208, 255] width 208 height 32
select select "SFP"
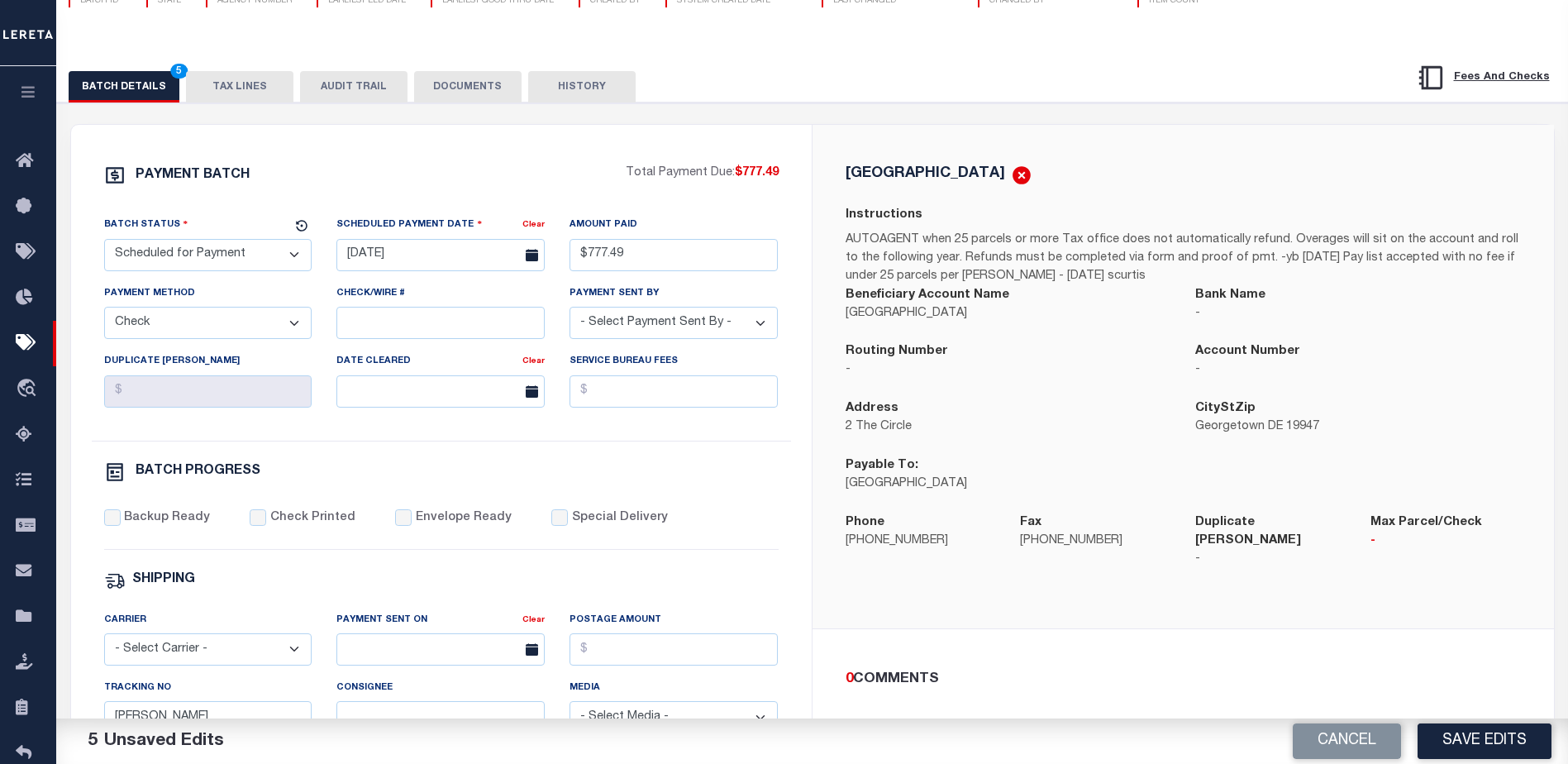
click at [104, 243] on select "- Select Status - Scheduled for Payment Ready For Payment Payment Sent Cleared …" at bounding box center [208, 255] width 208 height 32
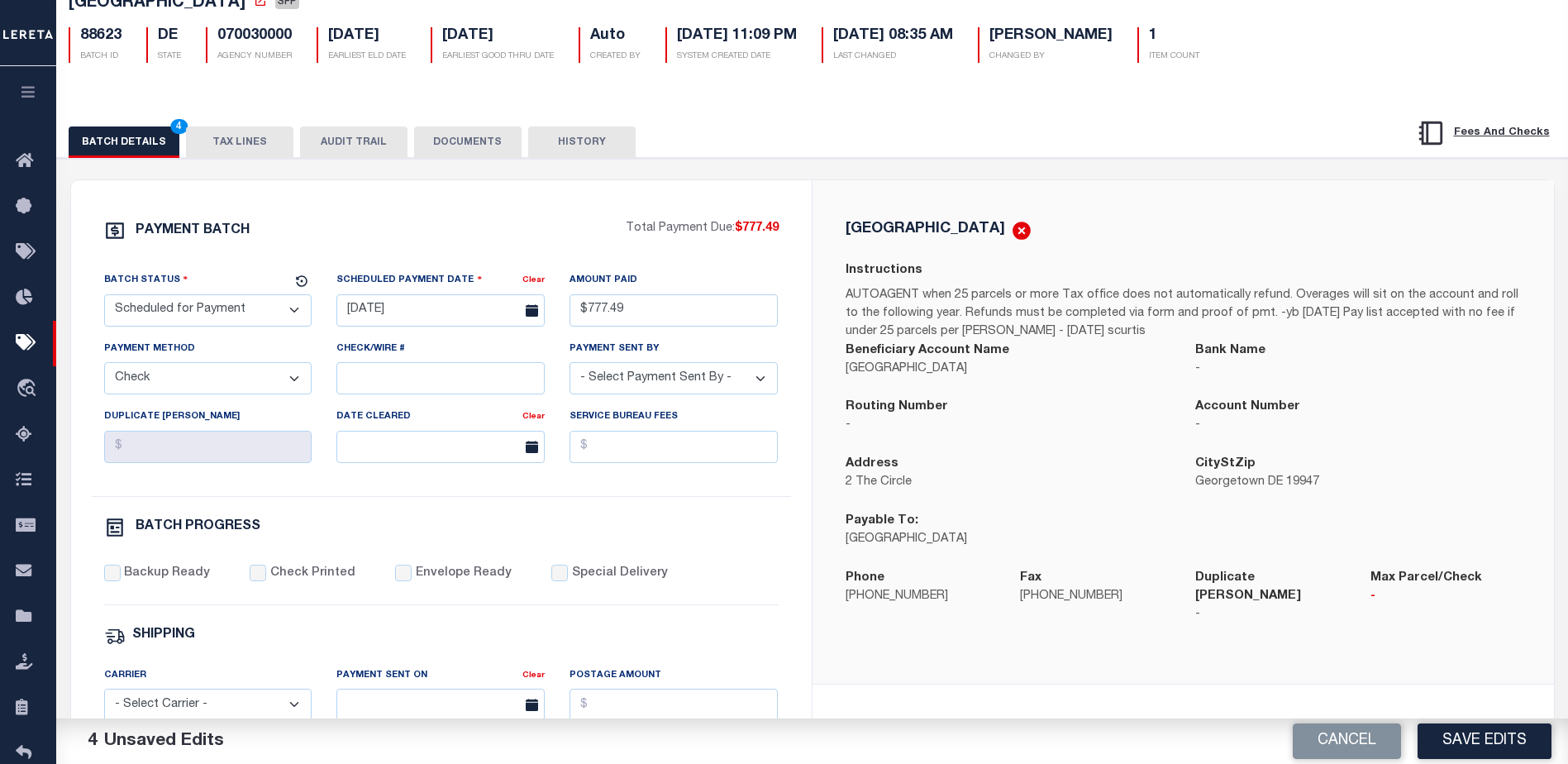
scroll to position [82, 0]
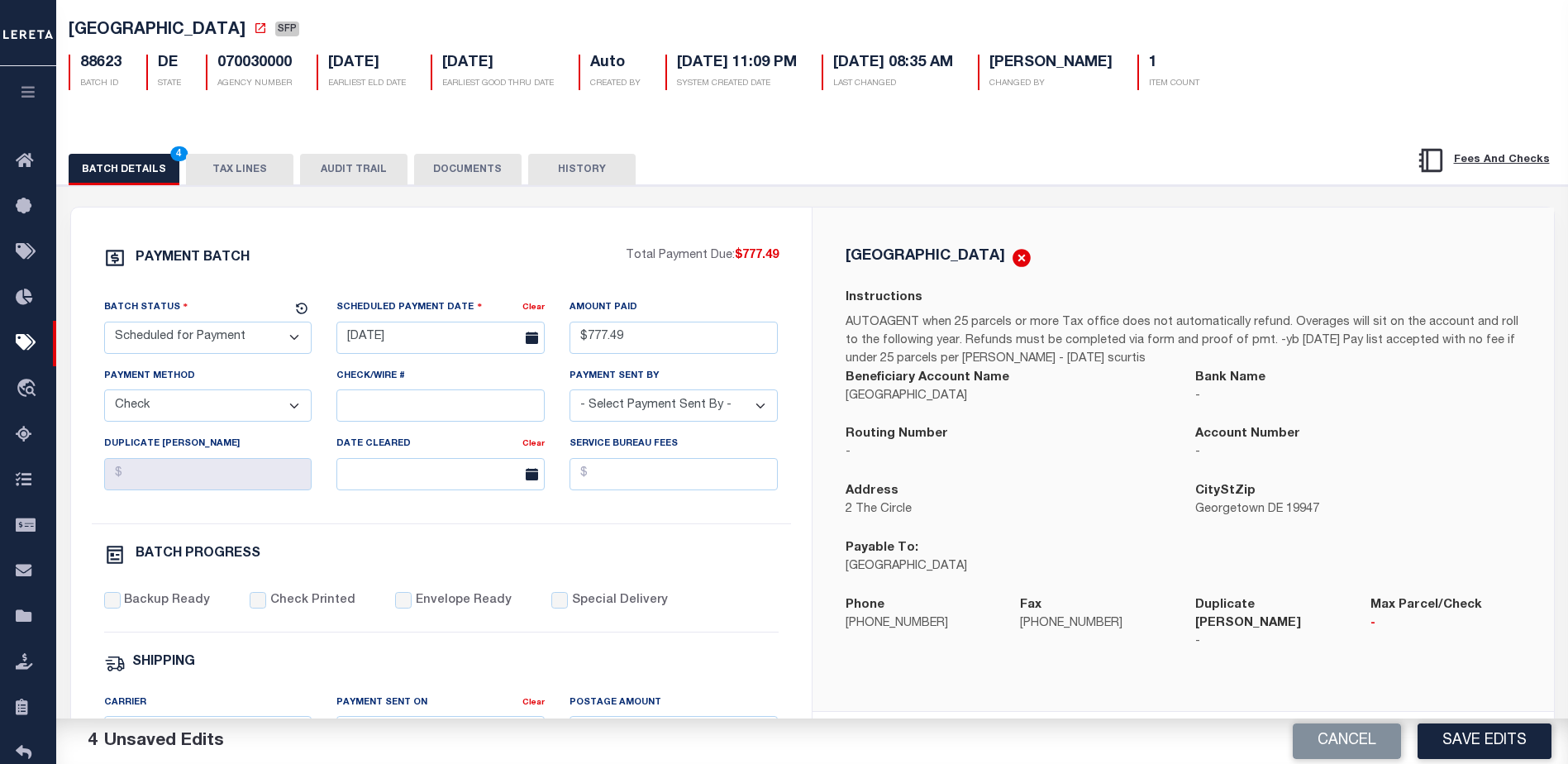
click at [228, 174] on button "TAX LINES" at bounding box center [239, 169] width 107 height 31
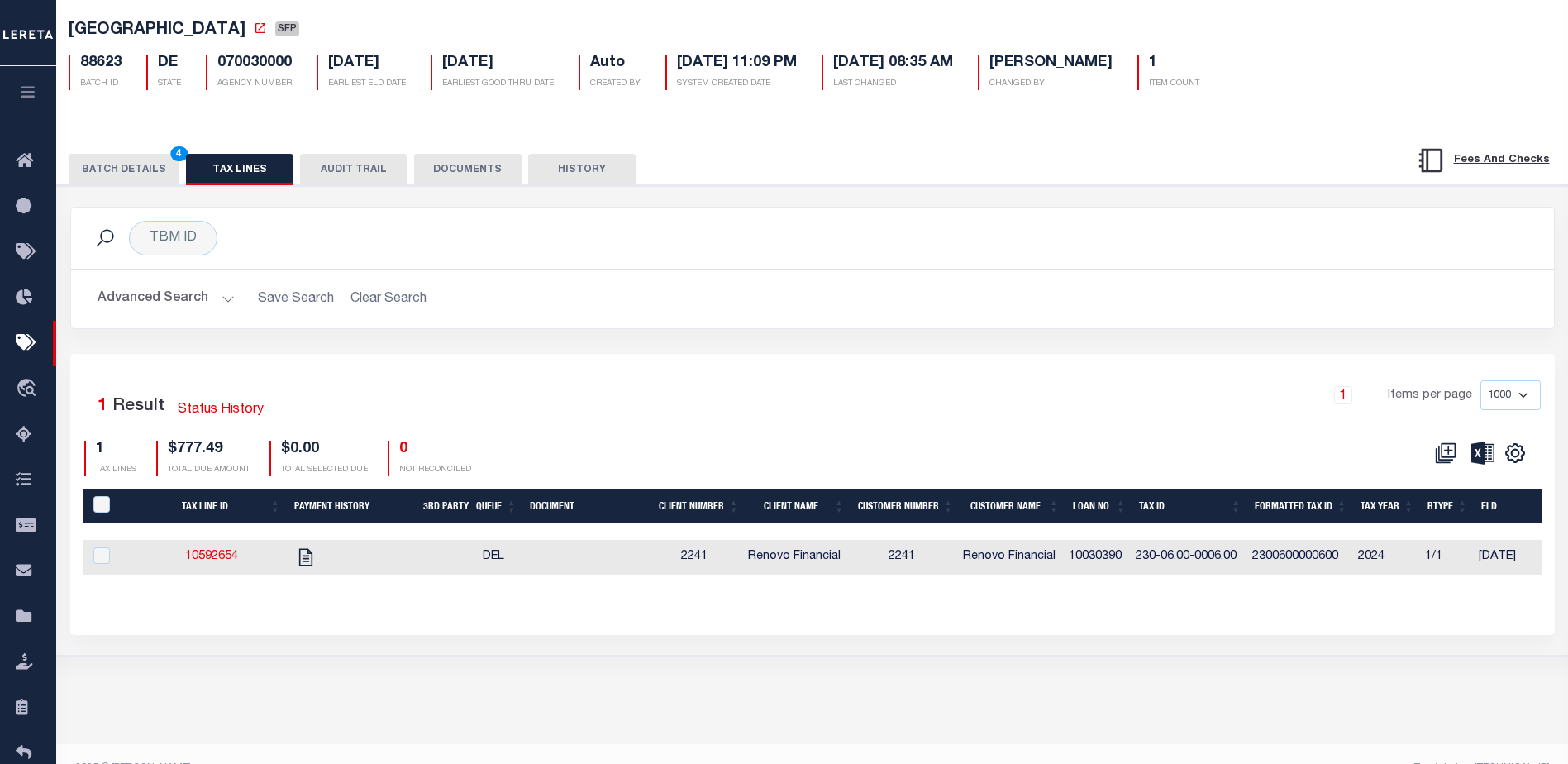
scroll to position [0, 0]
click at [317, 559] on icon "" at bounding box center [305, 557] width 21 height 21
checkbox input "true"
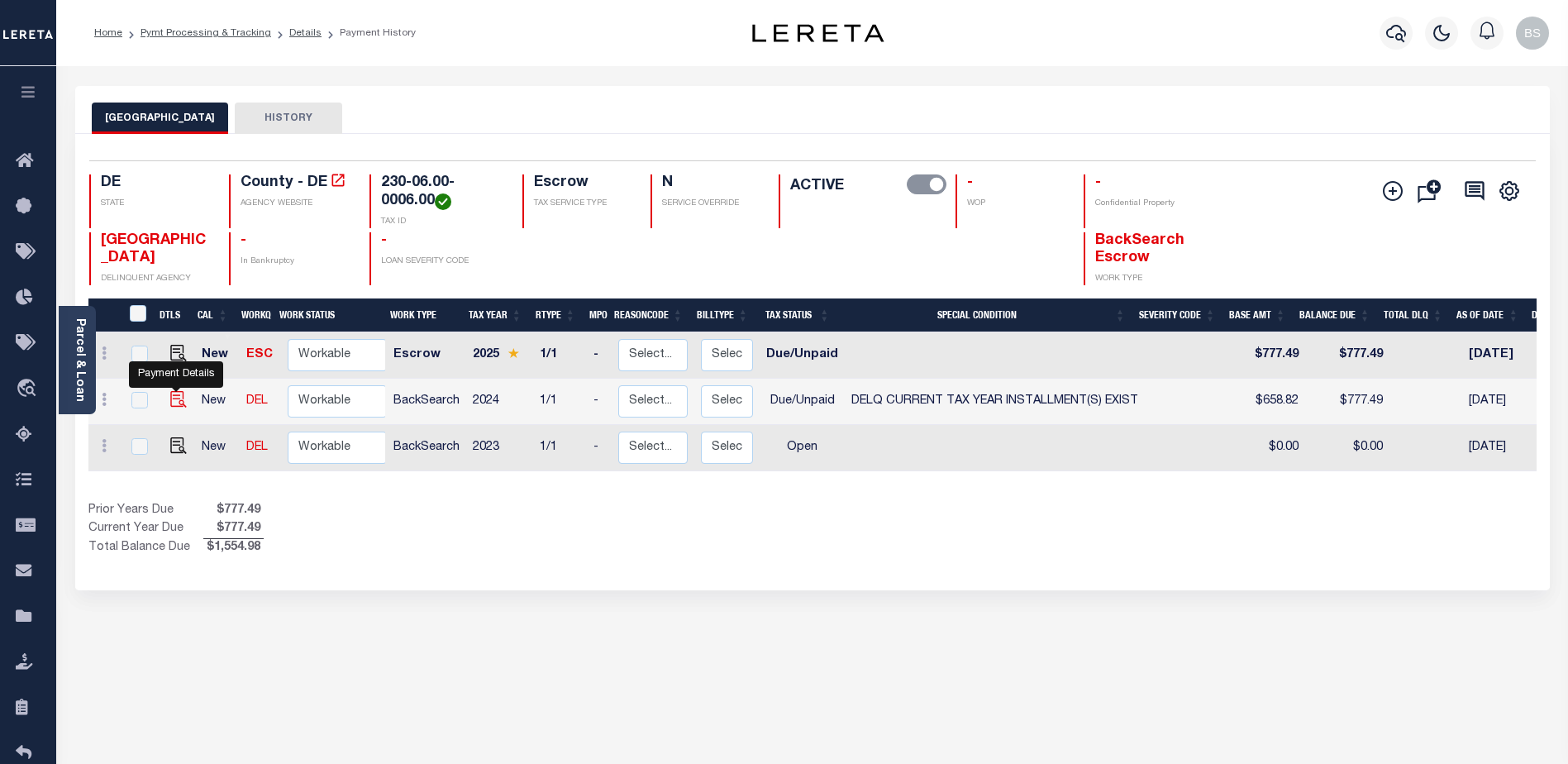
click at [179, 406] on img "" at bounding box center [178, 399] width 17 height 17
checkbox input "true"
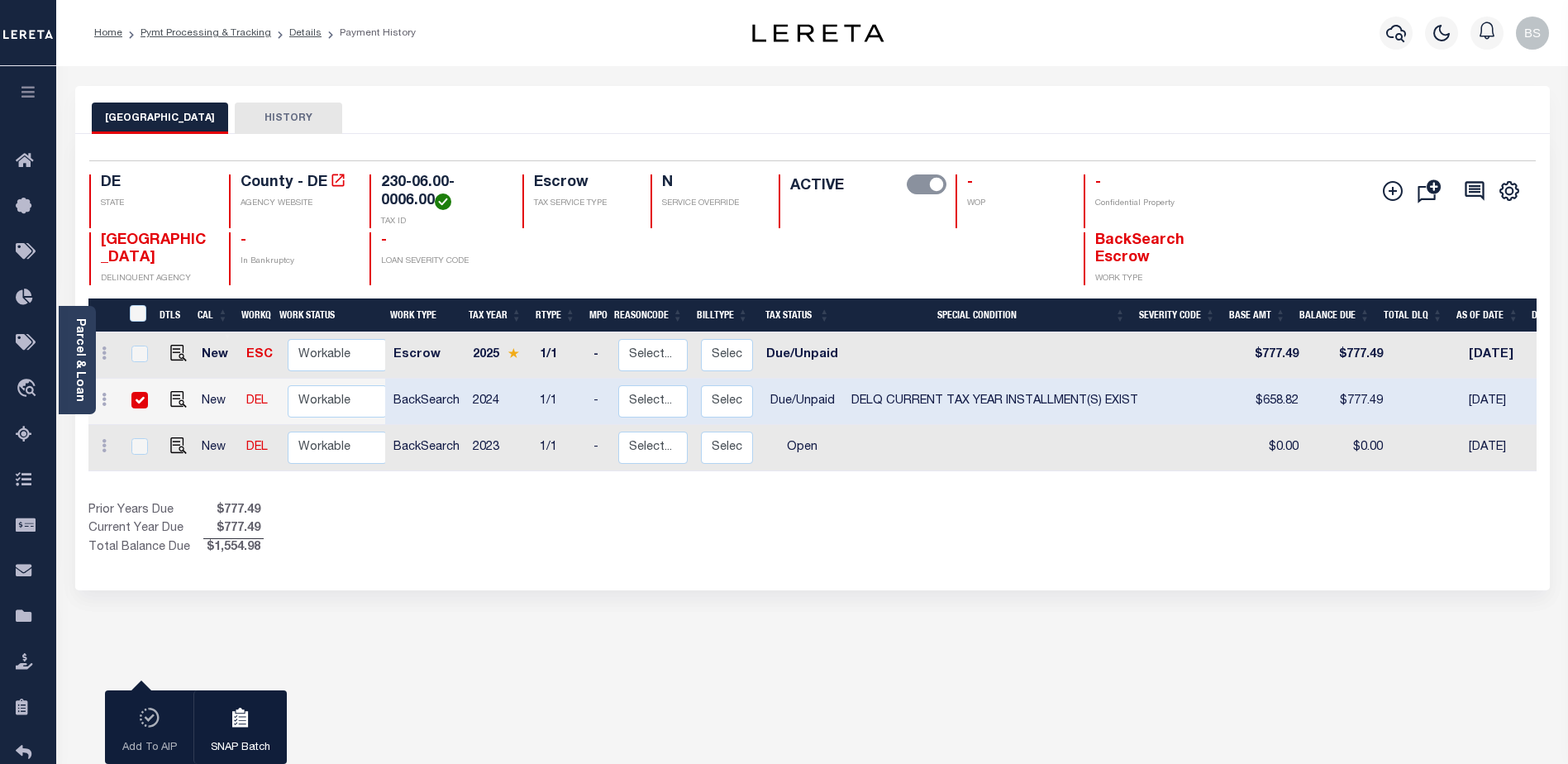
click at [137, 403] on input "checkbox" at bounding box center [140, 400] width 17 height 17
checkbox input "false"
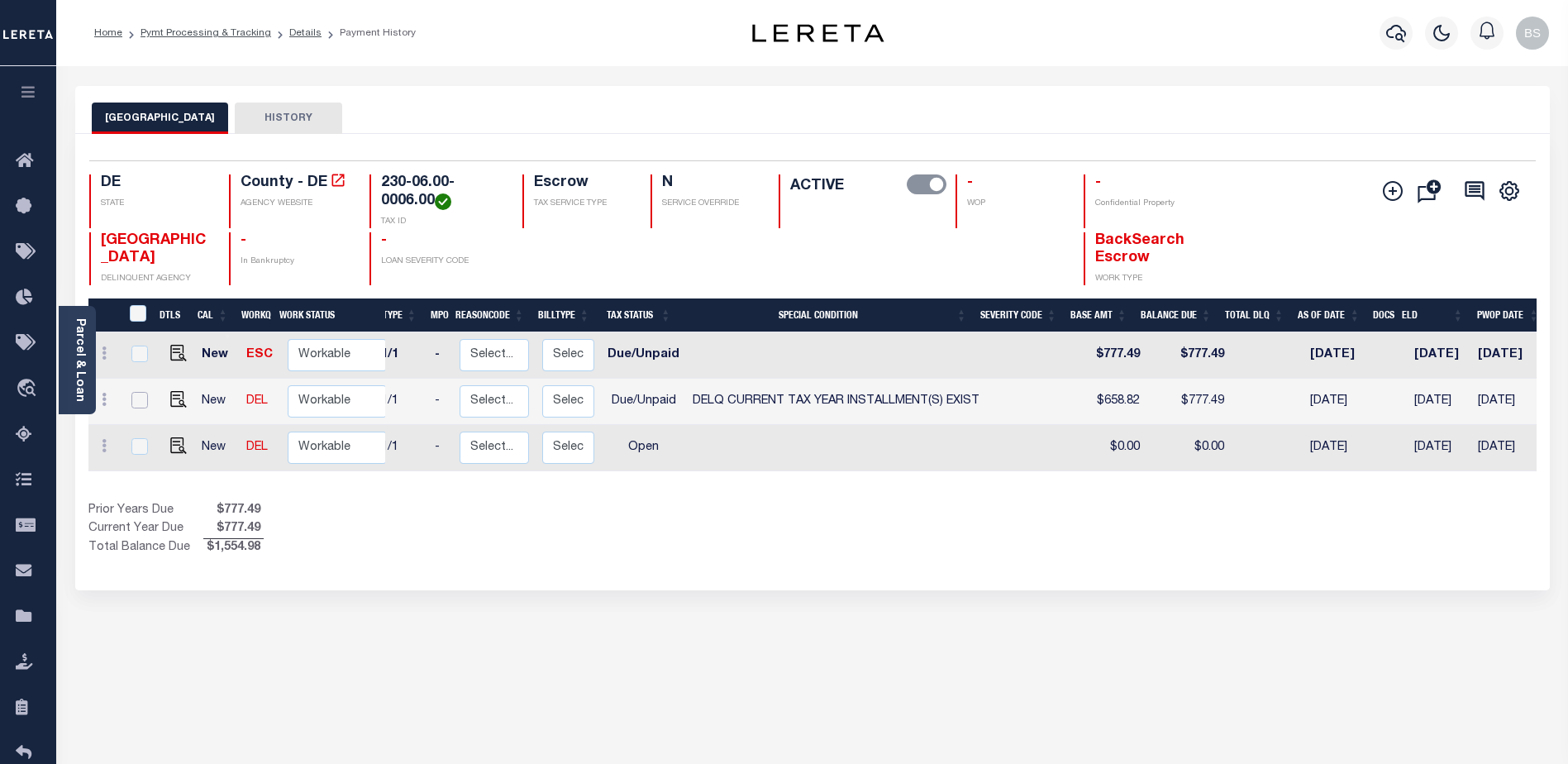
scroll to position [0, 391]
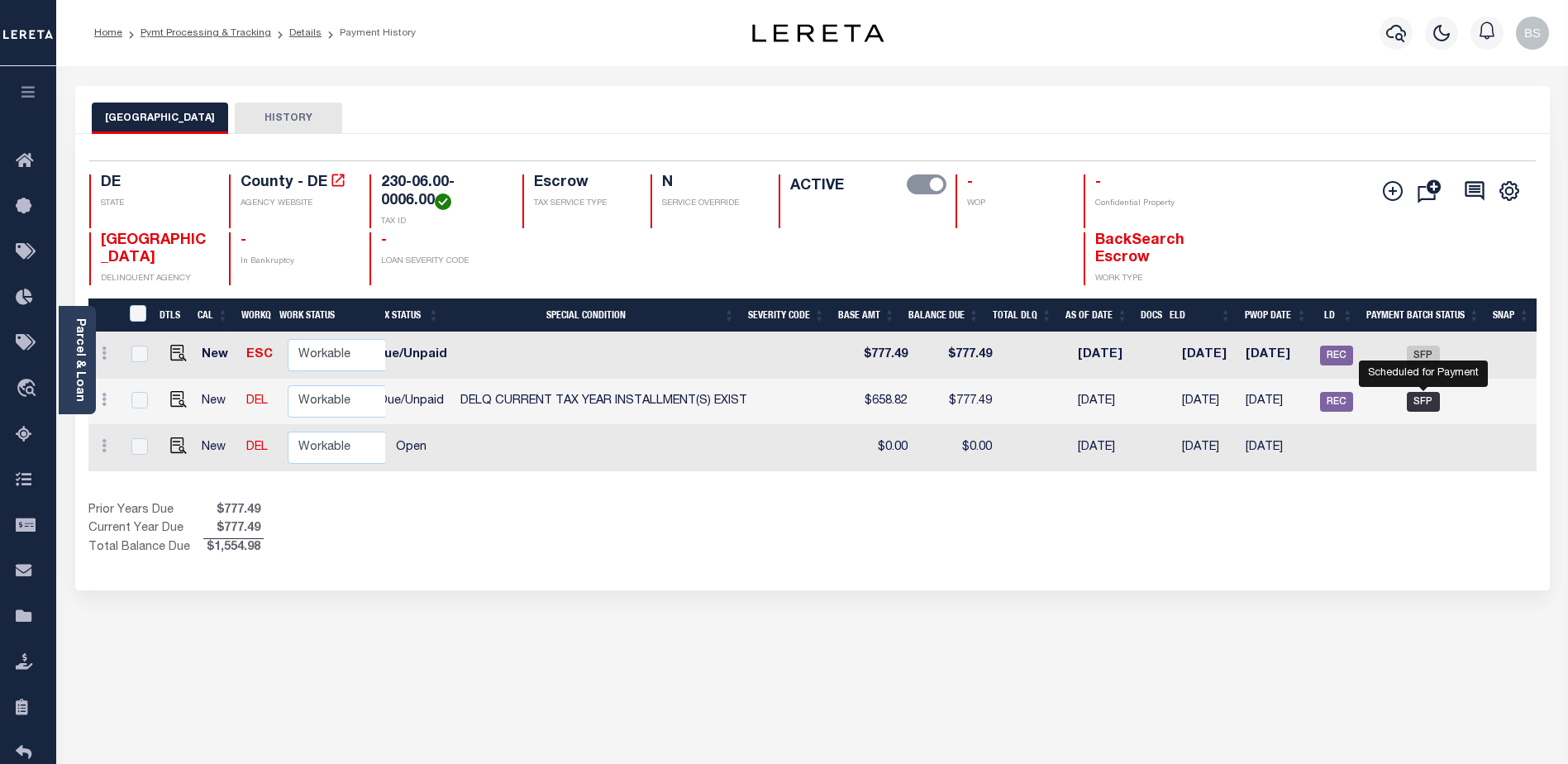
click at [1425, 404] on span "SFP" at bounding box center [1423, 402] width 33 height 19
checkbox input "true"
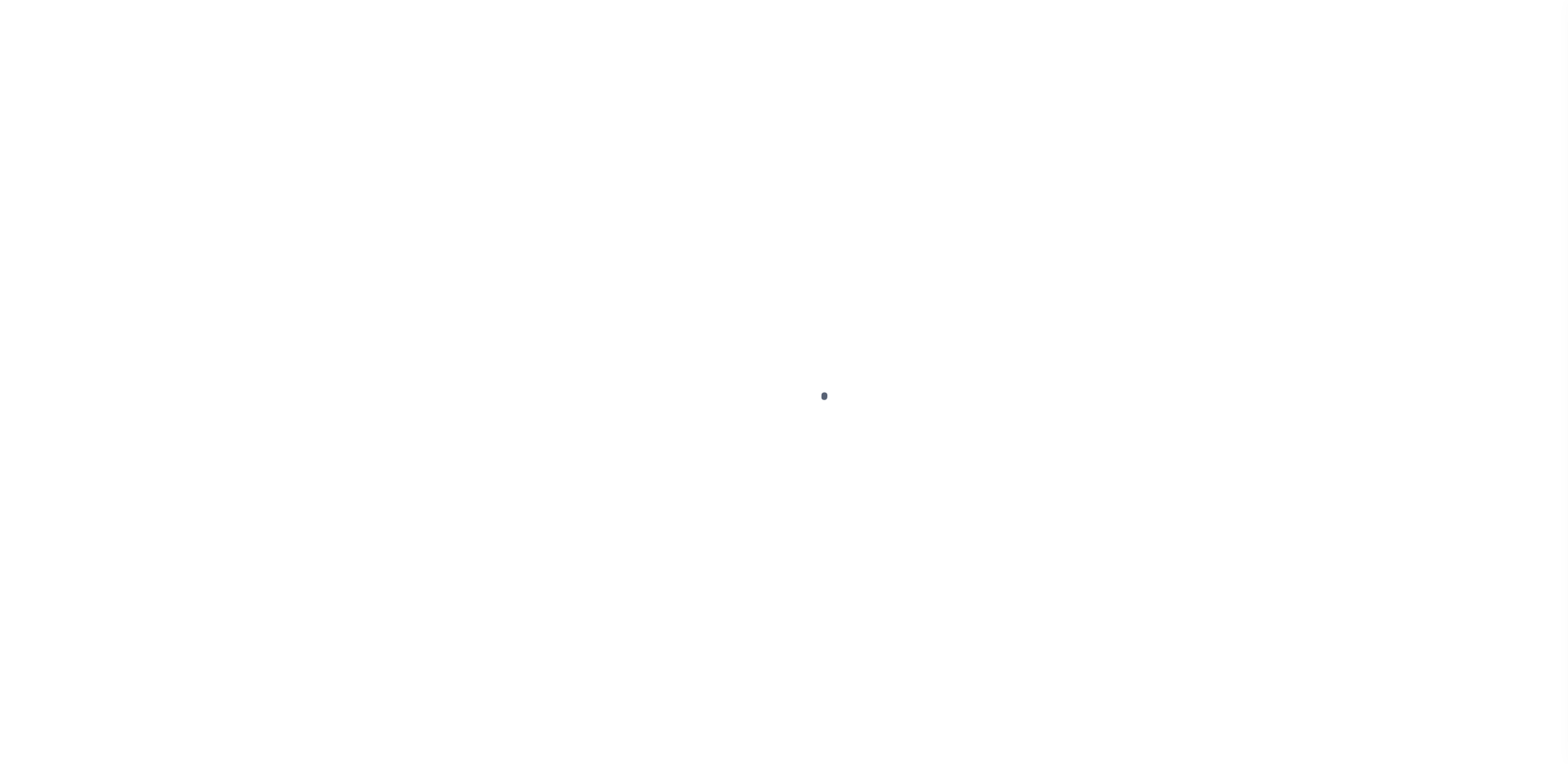
select select "DUE"
select select "17"
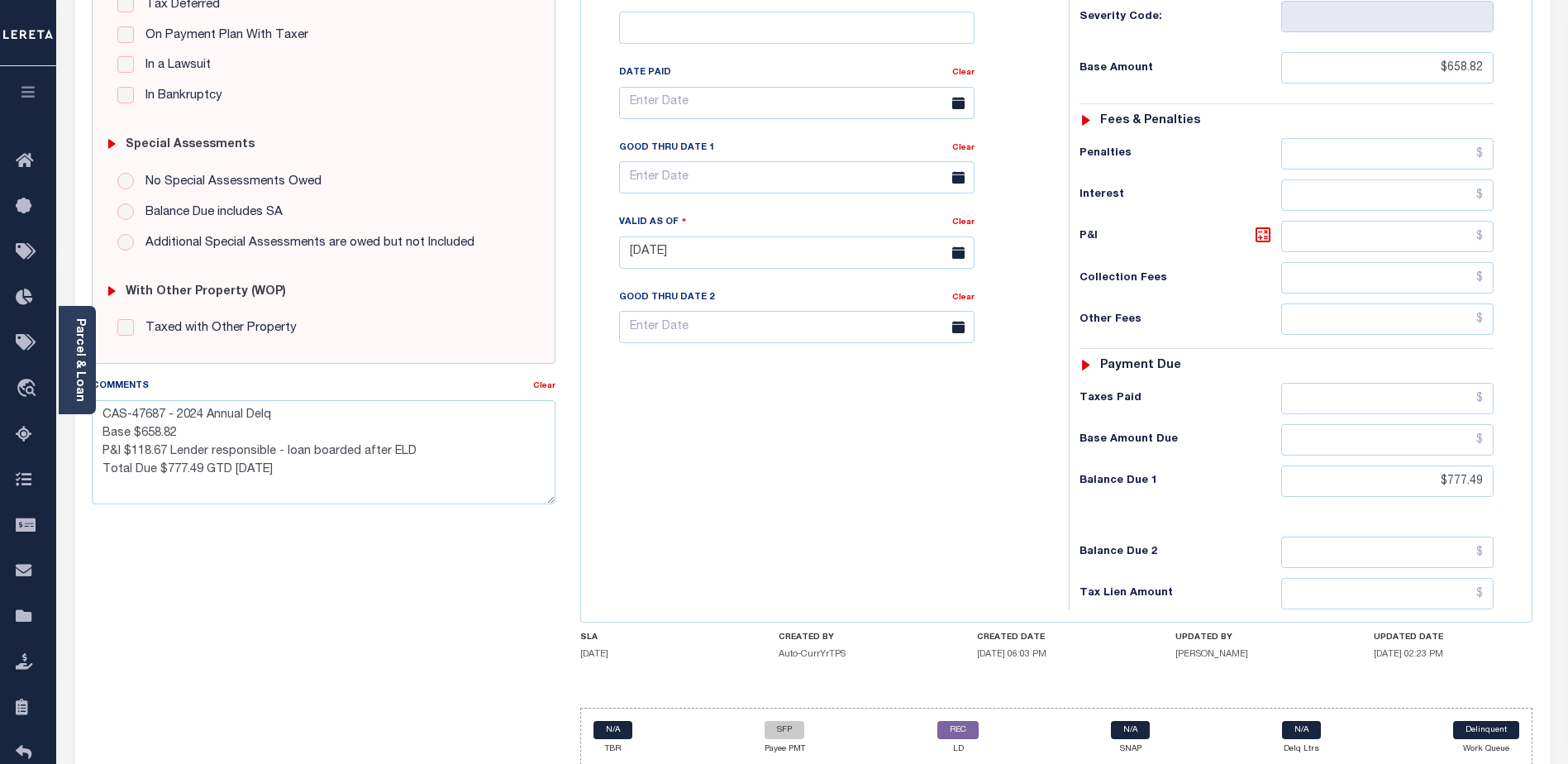
scroll to position [413, 0]
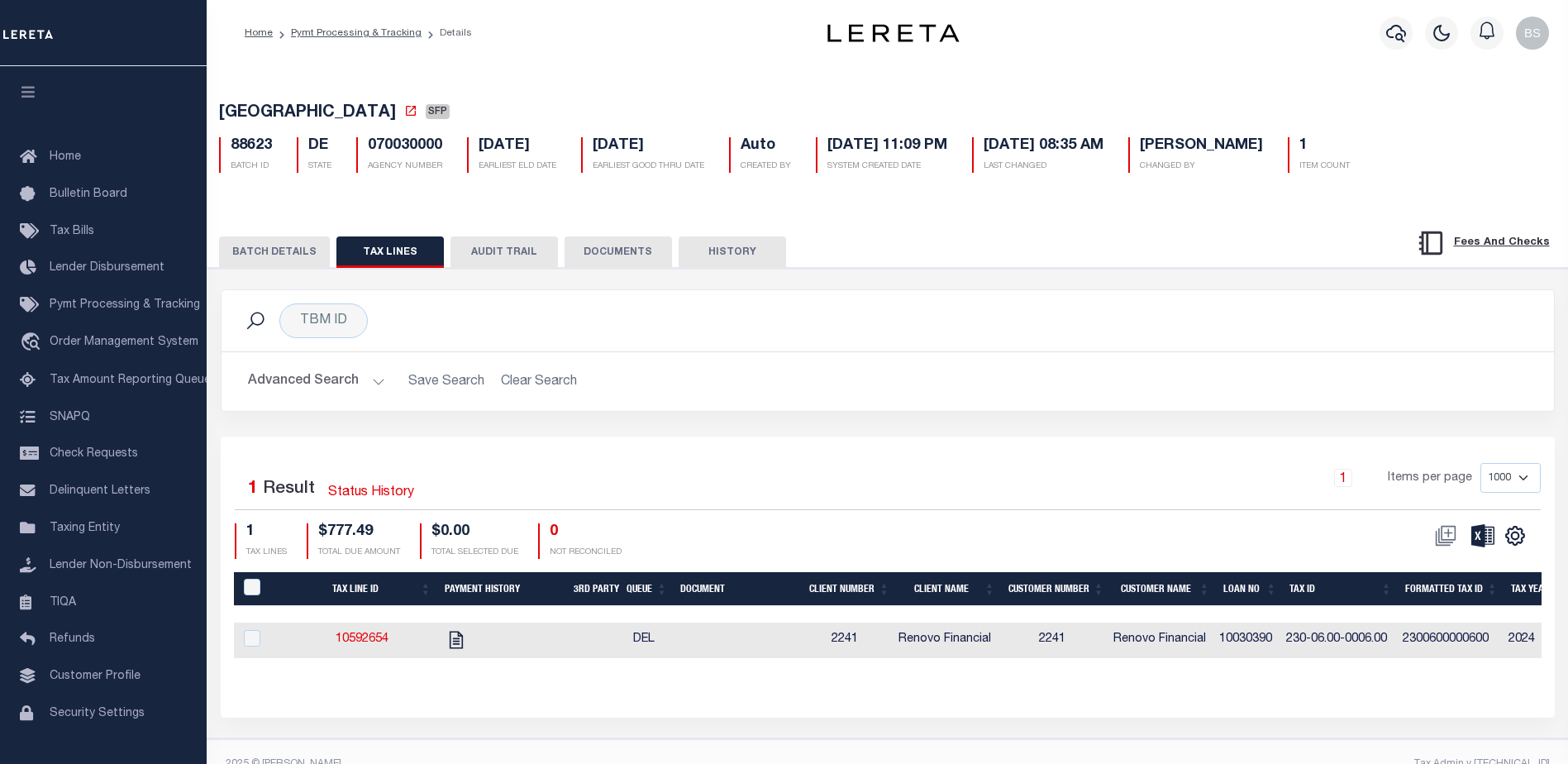
click at [285, 248] on button "BATCH DETAILS" at bounding box center [274, 251] width 111 height 31
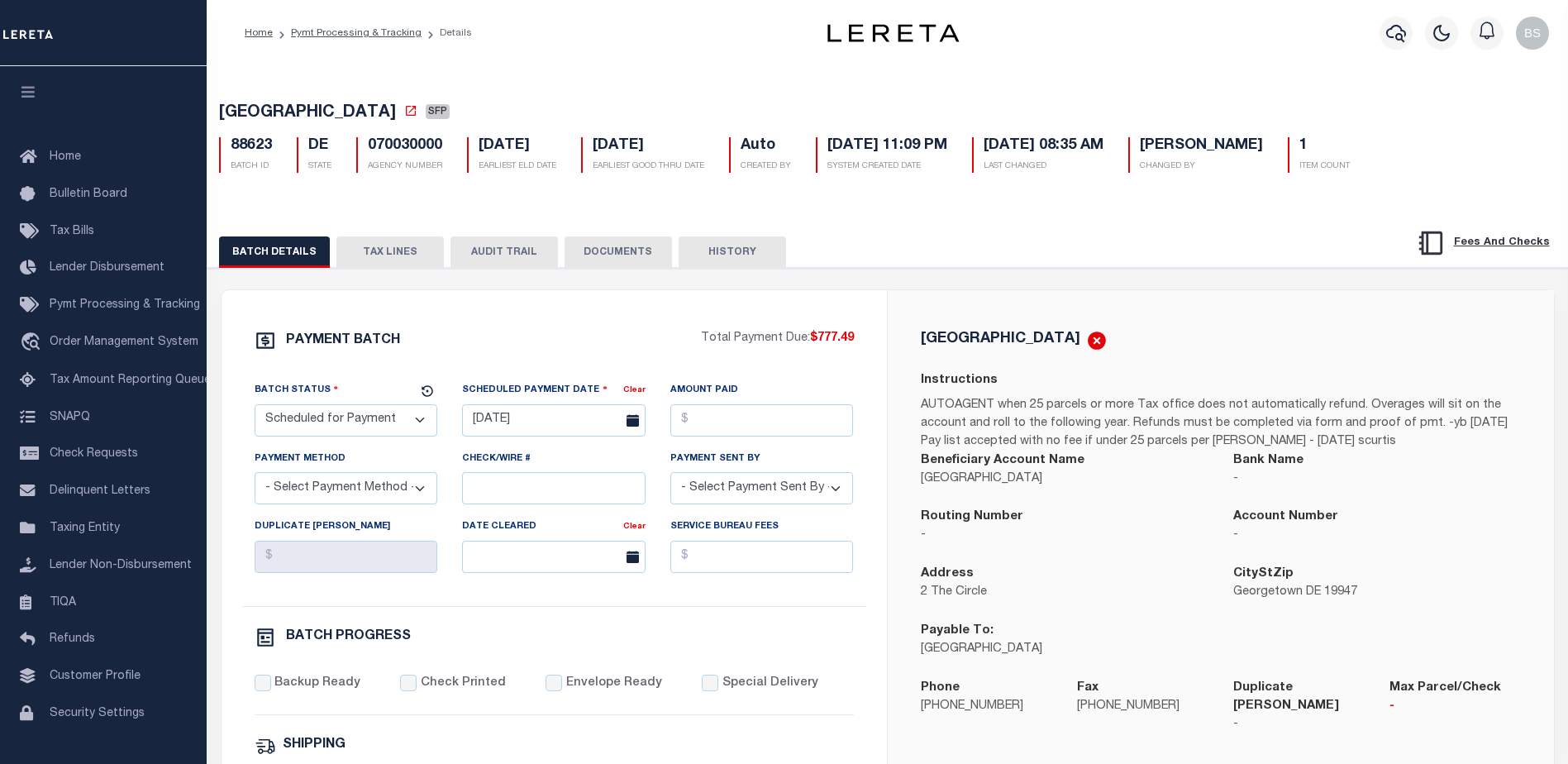
click at [338, 423] on select "- Select Status - Scheduled for Payment Ready For Payment Payment Sent Cleared …" at bounding box center [346, 421] width 183 height 32
select select "RFP"
click at [255, 408] on select "- Select Status - Scheduled for Payment Ready For Payment Payment Sent Cleared …" at bounding box center [346, 421] width 183 height 32
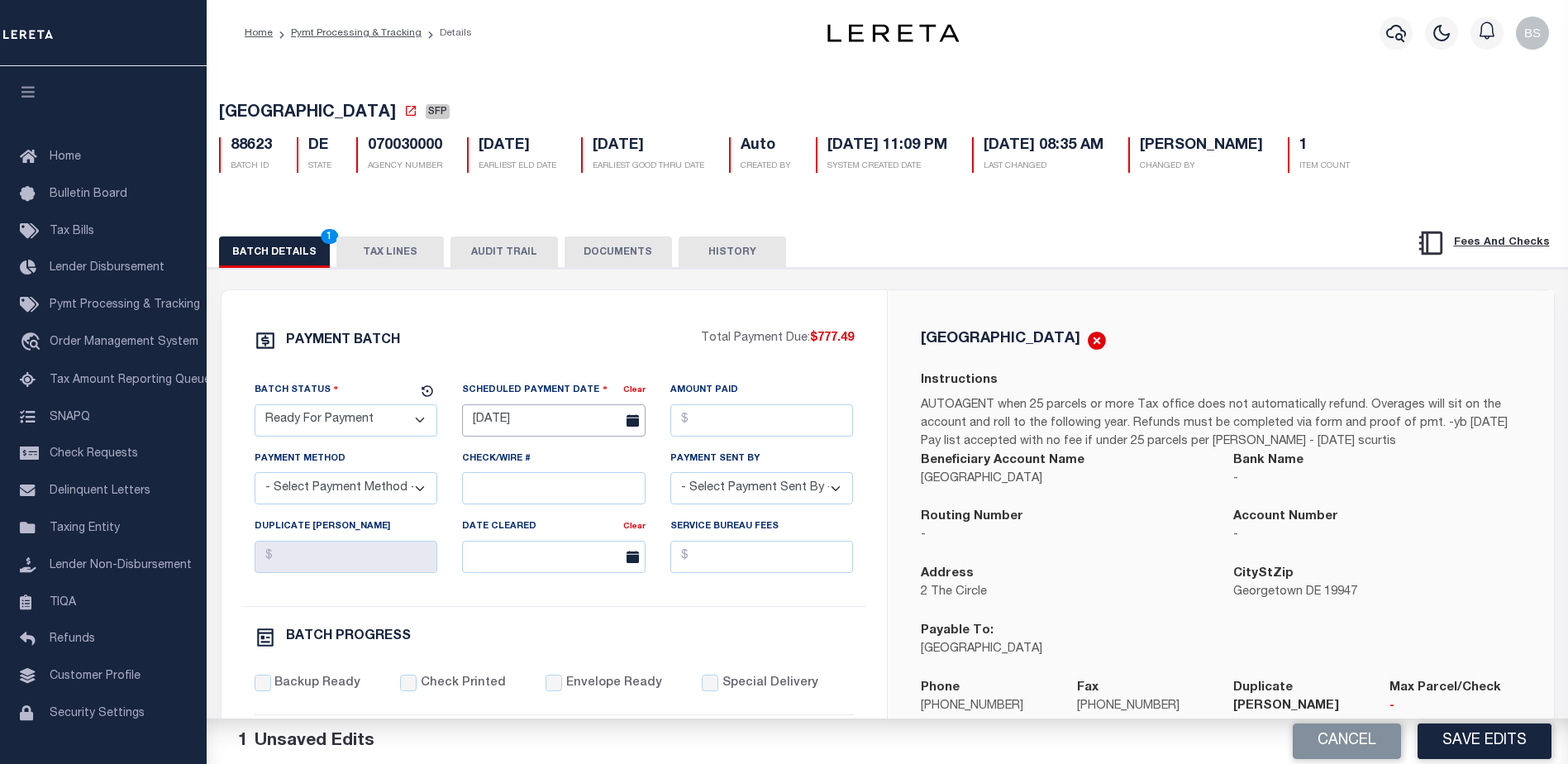
click at [514, 414] on input "[DATE]" at bounding box center [553, 421] width 183 height 32
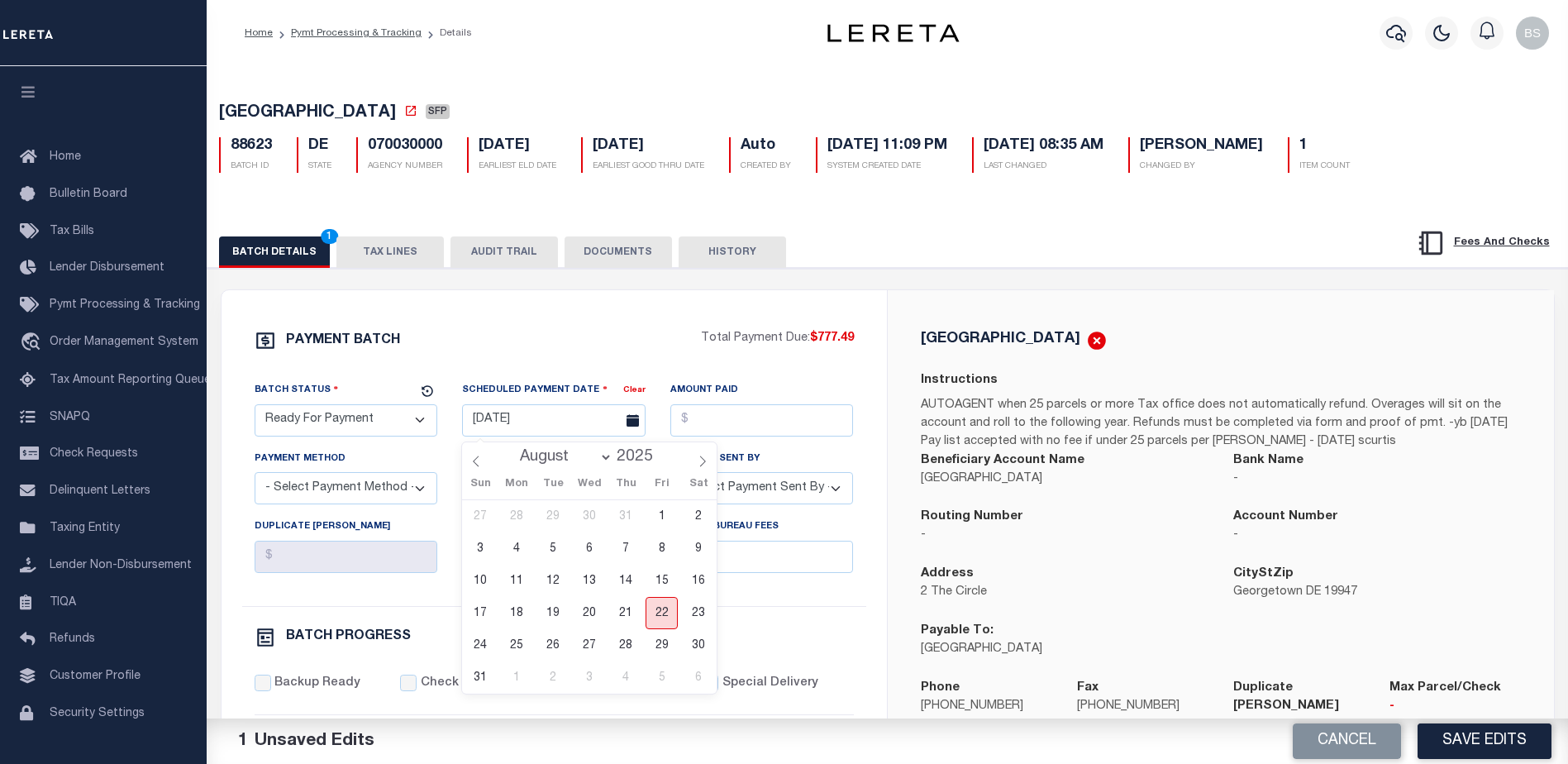
click at [656, 612] on span "22" at bounding box center [662, 613] width 32 height 32
type input "[DATE]"
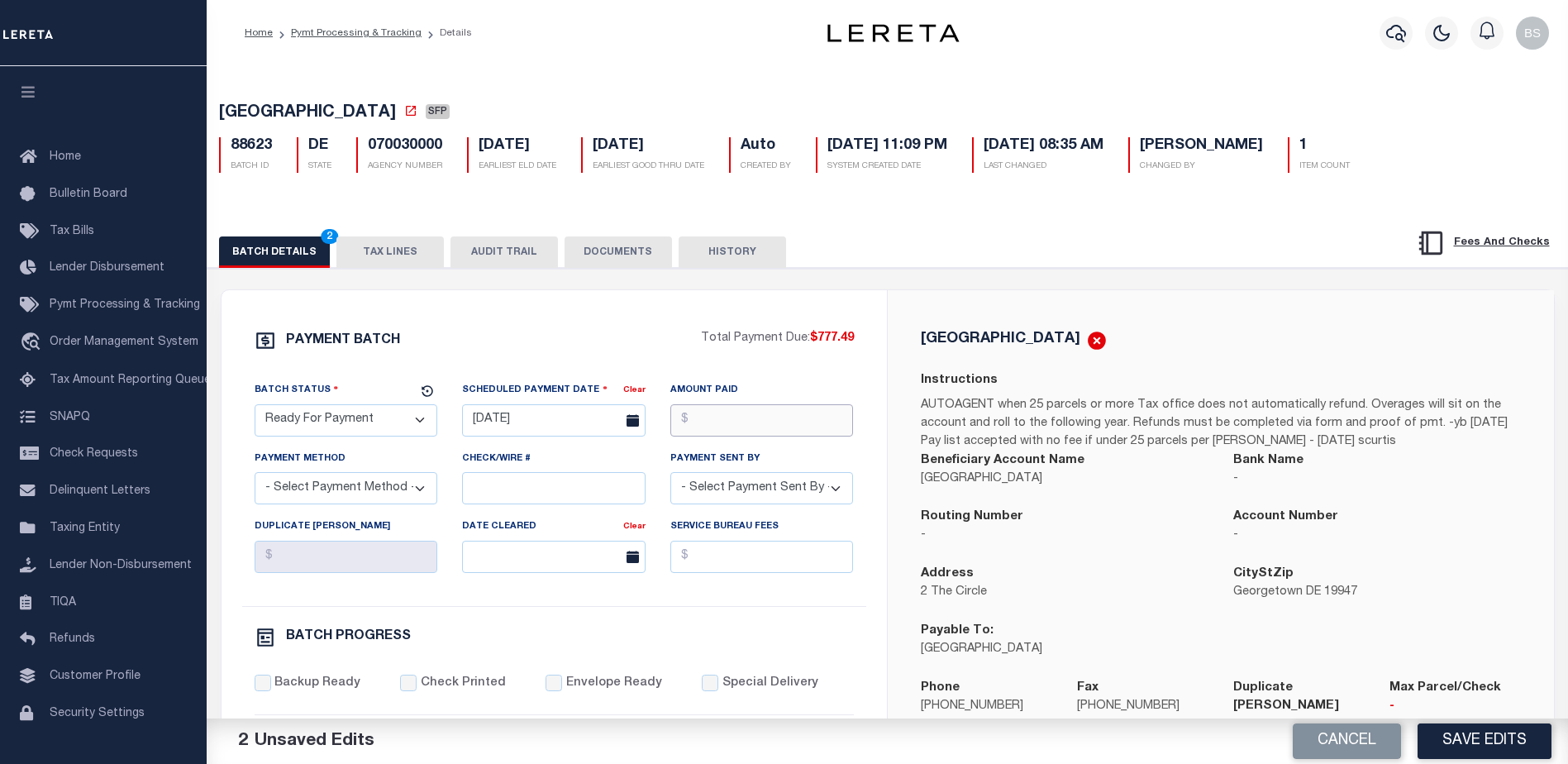
click at [771, 422] on input "Amount Paid" at bounding box center [762, 421] width 183 height 32
type input "$777.49"
click at [389, 493] on select "- Select Payment Method - ACH Certified Check Check Direct Deposit Wire Transfer" at bounding box center [346, 488] width 183 height 32
select select "CHK"
click at [255, 477] on select "- Select Payment Method - ACH Certified Check Check Direct Deposit Wire Transfer" at bounding box center [346, 488] width 183 height 32
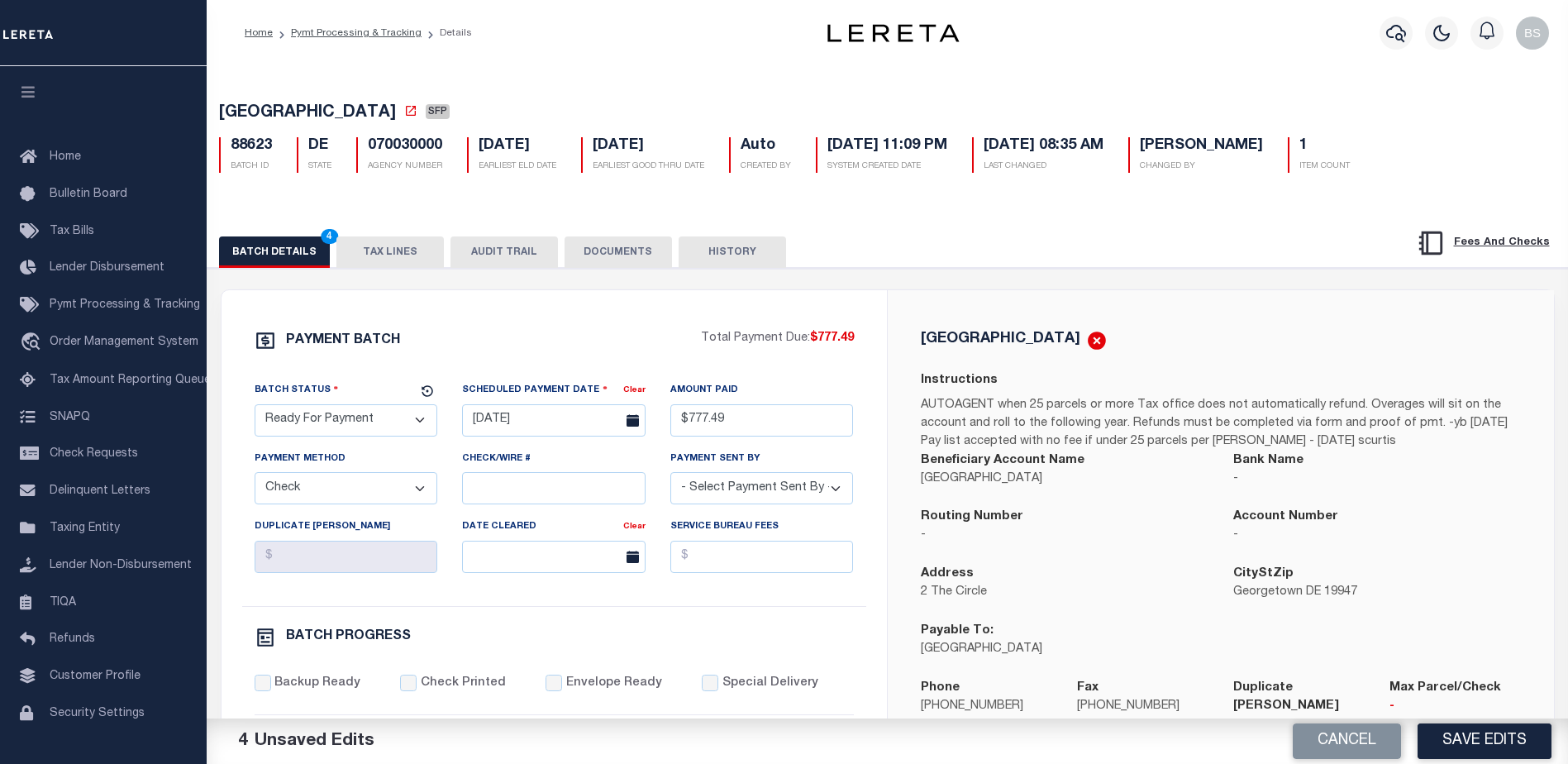
click at [767, 499] on select "- Select Payment Sent By - [PERSON_NAME] [PERSON_NAME] [PERSON_NAME] [PERSON_NA…" at bounding box center [762, 488] width 183 height 32
select select "[PERSON_NAME]"
click at [671, 477] on select "- Select Payment Sent By - [PERSON_NAME] [PERSON_NAME] [PERSON_NAME] [PERSON_NA…" at bounding box center [762, 488] width 183 height 32
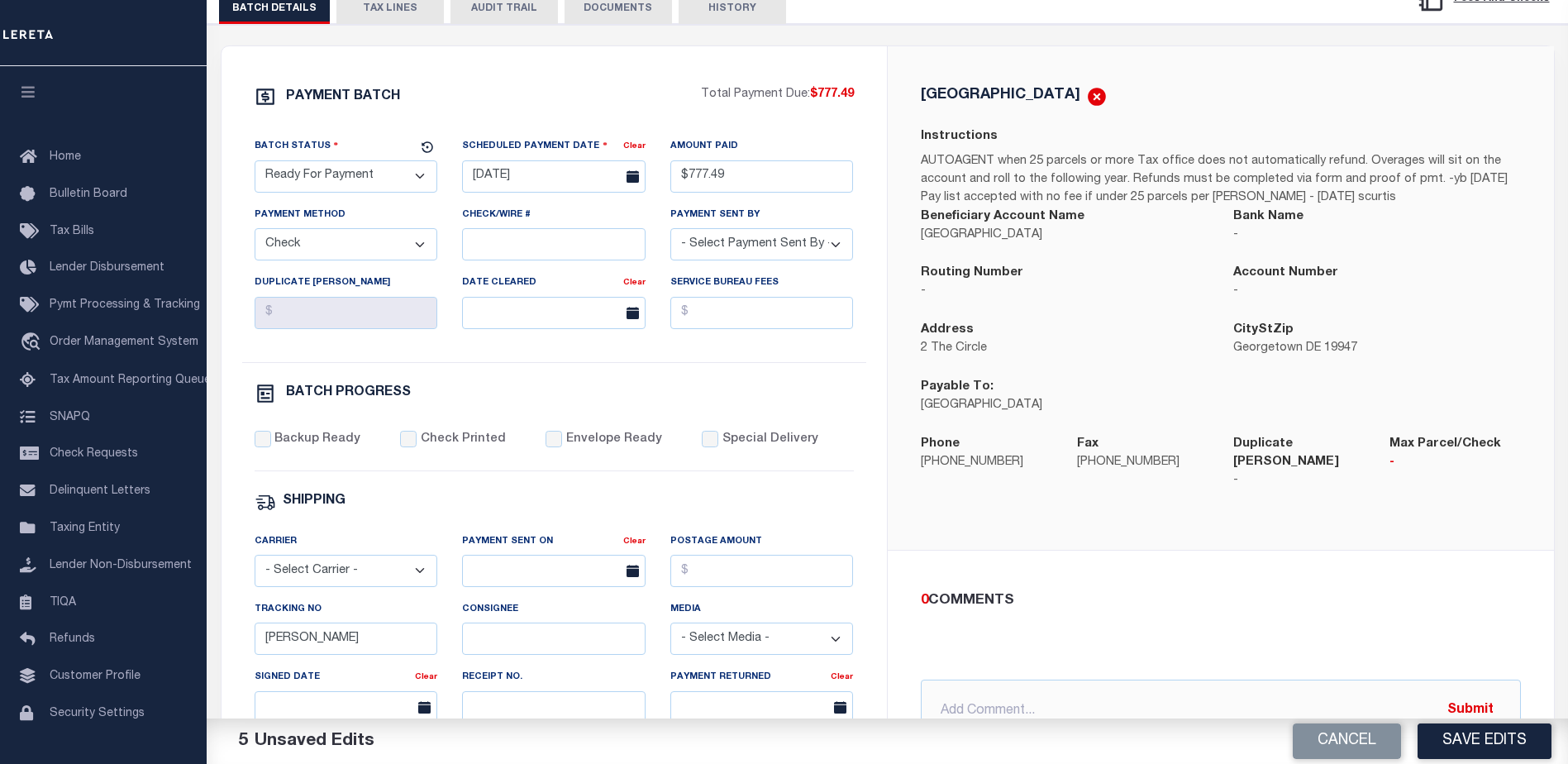
scroll to position [248, 0]
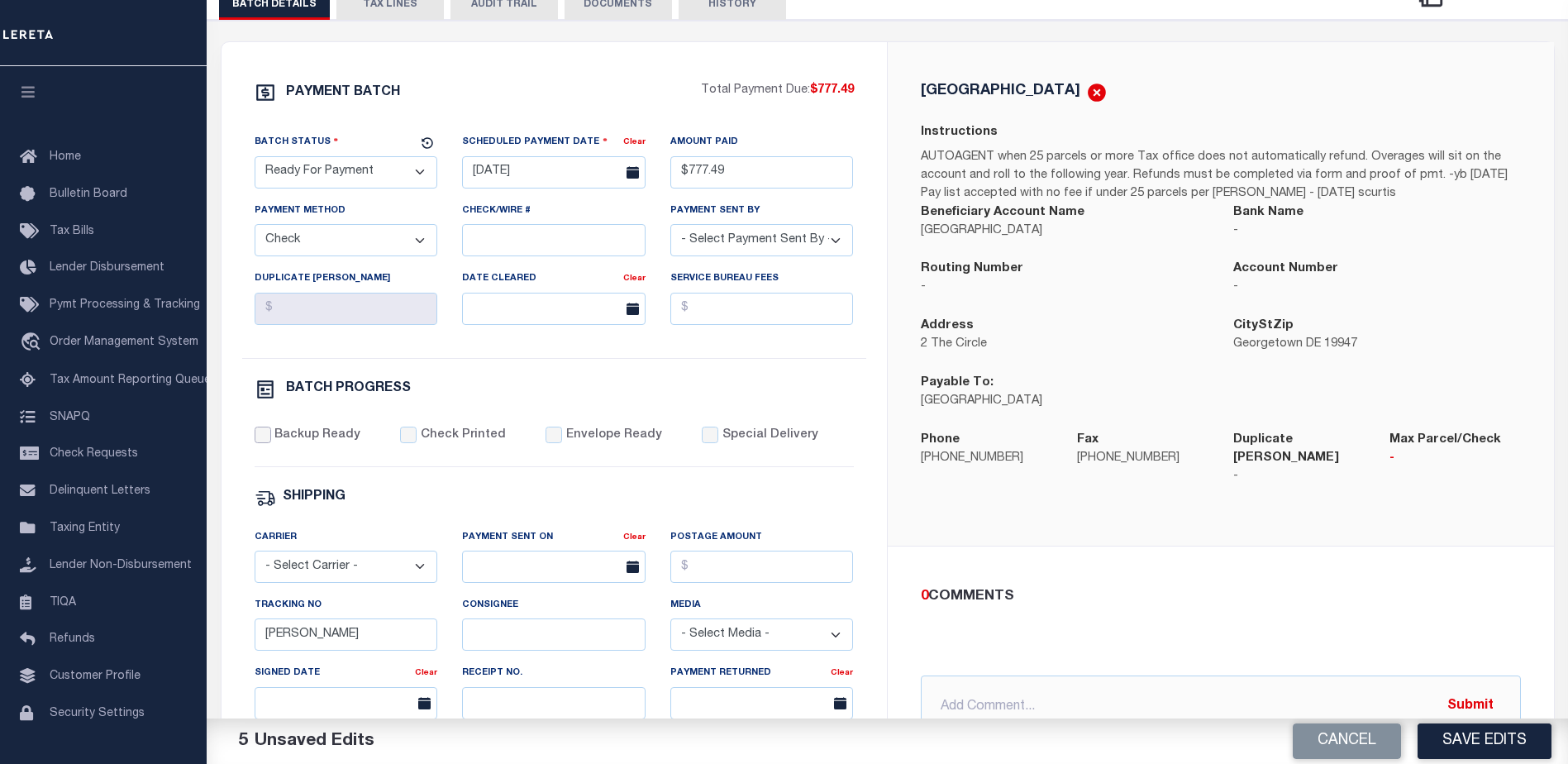
click at [265, 444] on input "Backup Ready" at bounding box center [263, 435] width 17 height 17
checkbox input "true"
click at [347, 640] on input "[PERSON_NAME]" at bounding box center [346, 635] width 183 height 32
type input "B"
click at [1475, 743] on button "Save Edits" at bounding box center [1484, 741] width 134 height 35
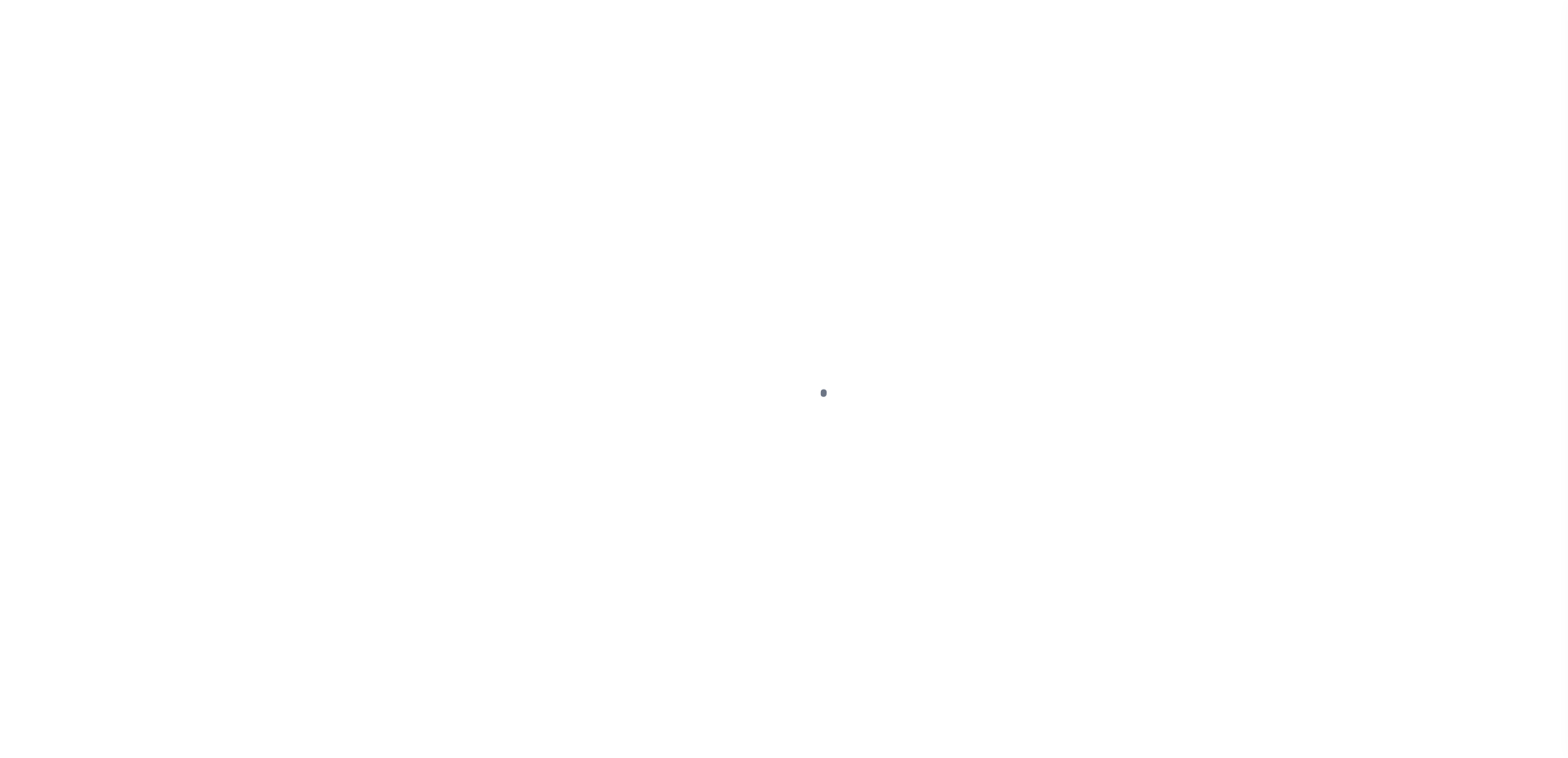
select select "1000"
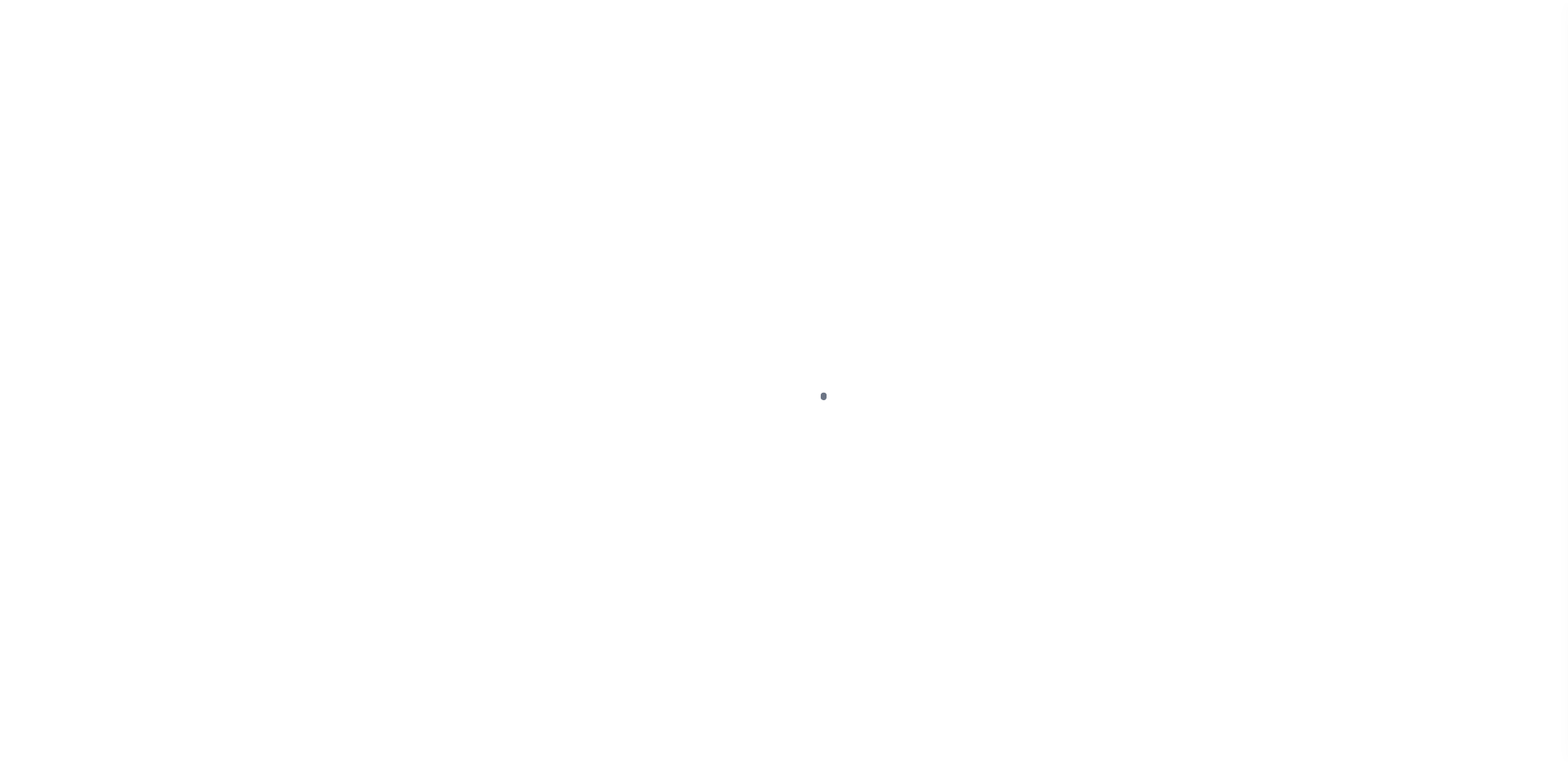
scroll to position [42, 0]
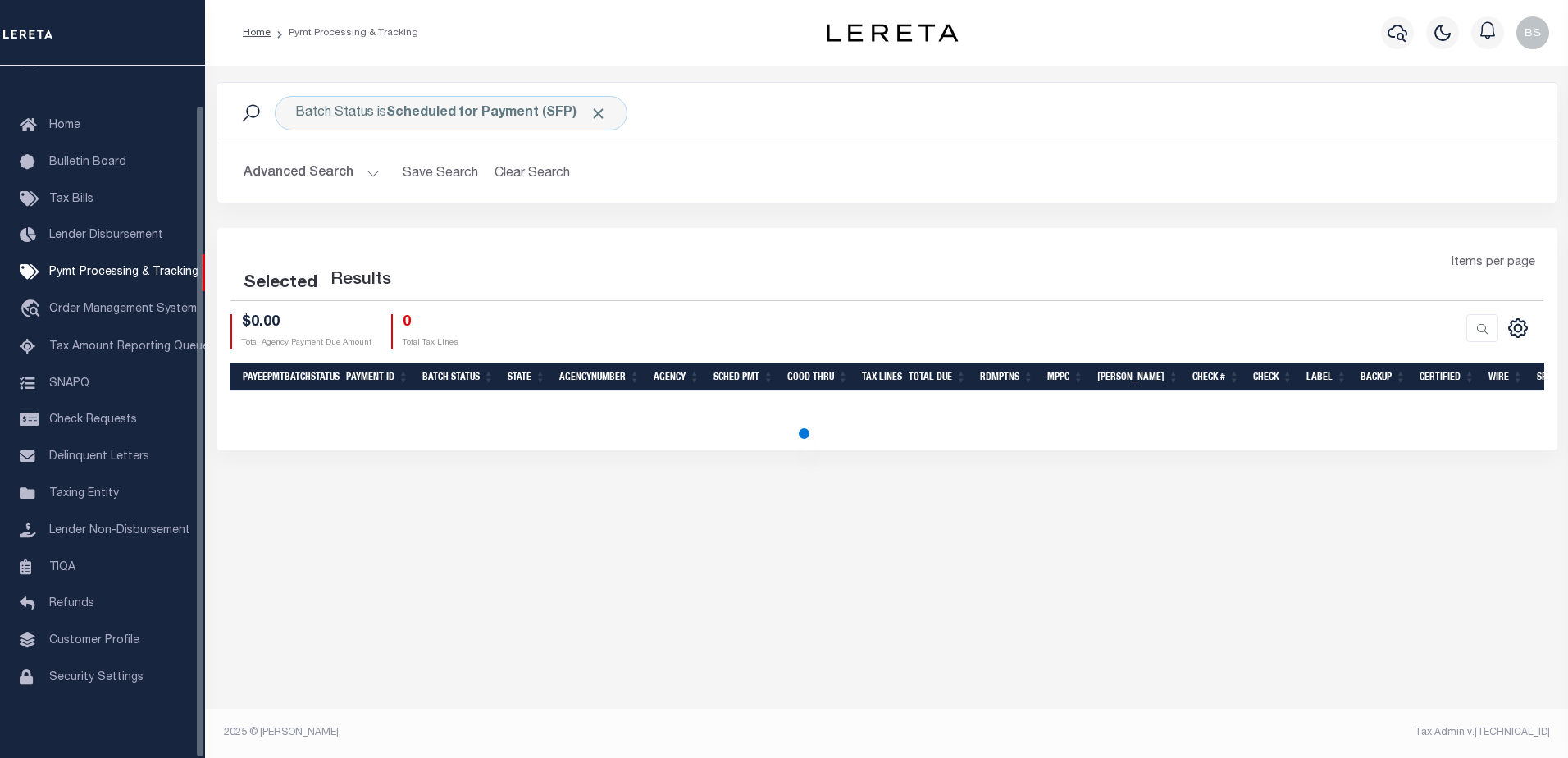
select select "1000"
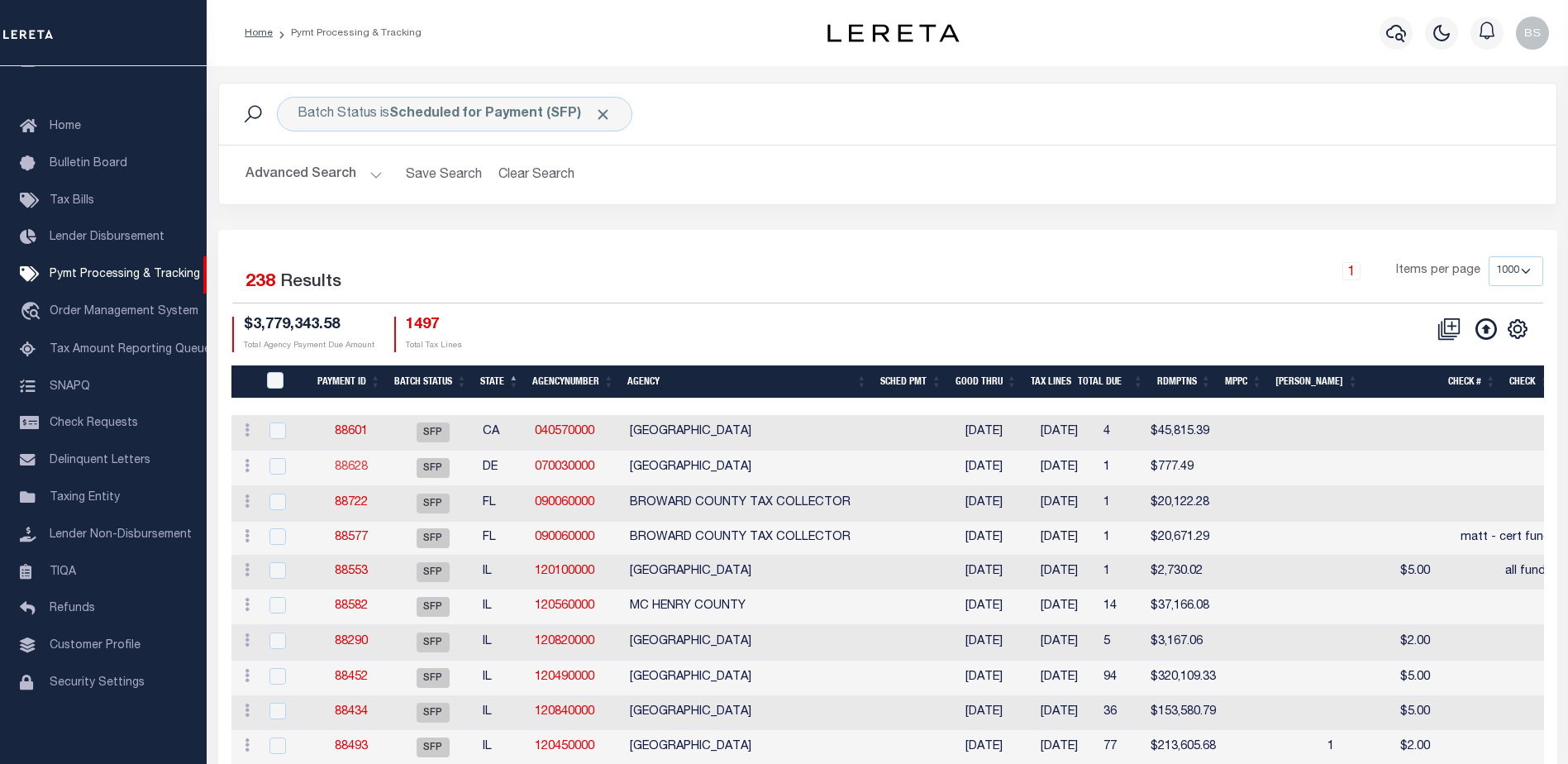
click at [344, 473] on link "88628" at bounding box center [350, 467] width 33 height 12
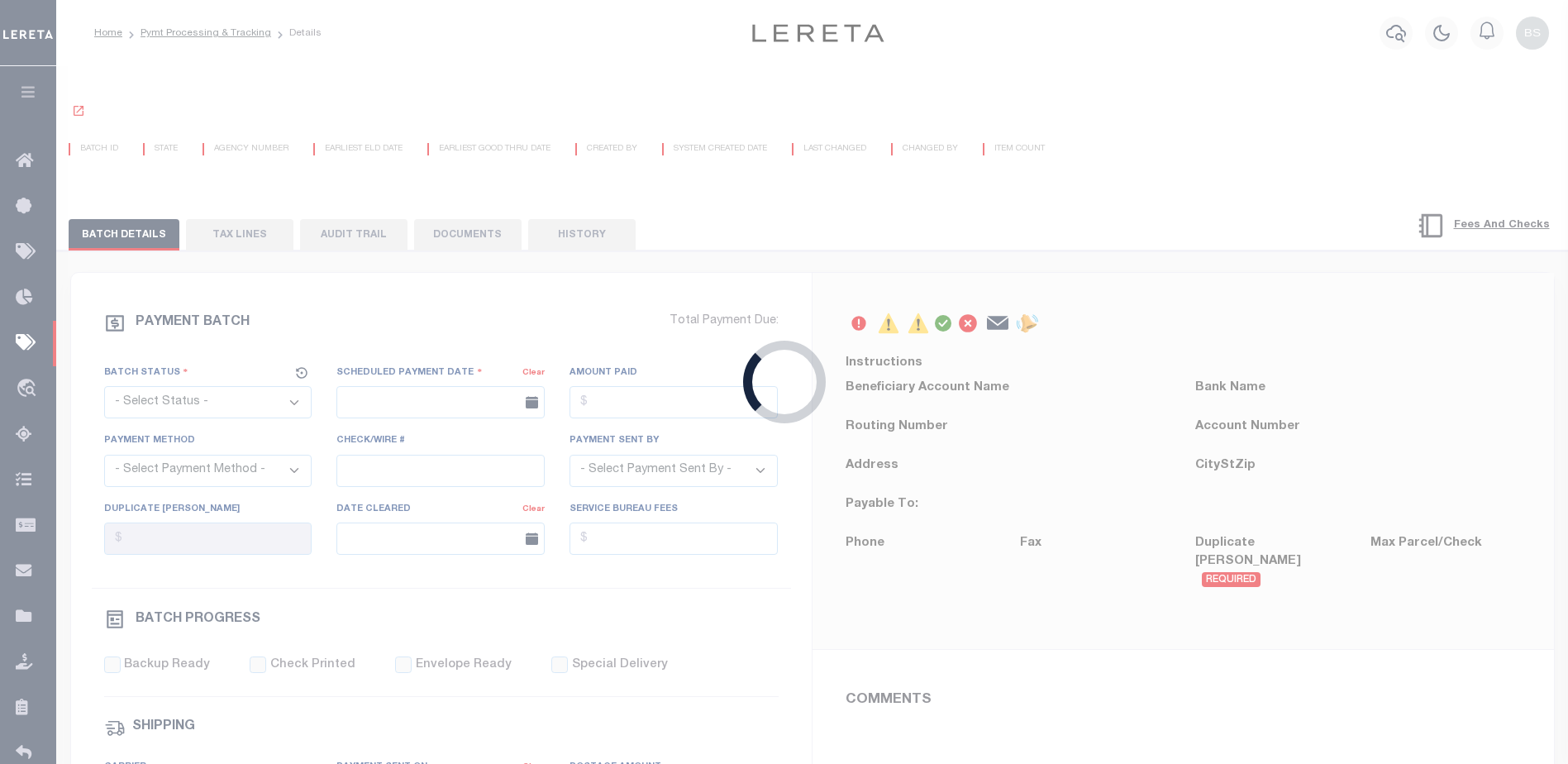
select select "SFP"
type input "[DATE]"
type input "[PERSON_NAME]"
type input "N"
radio input "true"
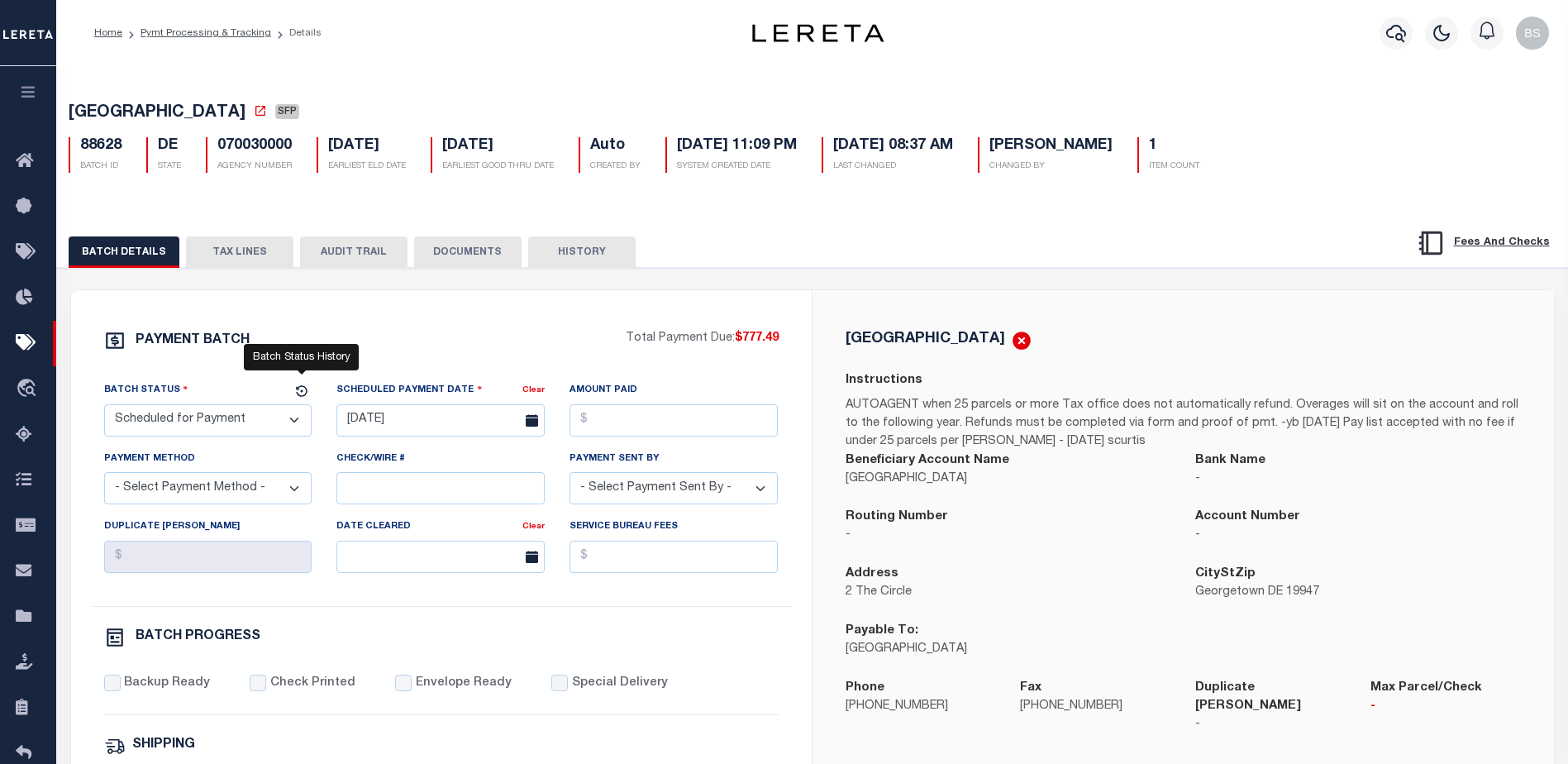
drag, startPoint x: 288, startPoint y: 424, endPoint x: 280, endPoint y: 405, distance: 20.6
click at [288, 422] on select "- Select Status - Scheduled for Payment Ready For Payment Payment Sent Cleared …" at bounding box center [208, 421] width 208 height 32
select select "RFP"
click at [104, 408] on select "- Select Status - Scheduled for Payment Ready For Payment Payment Sent Cleared …" at bounding box center [208, 421] width 208 height 32
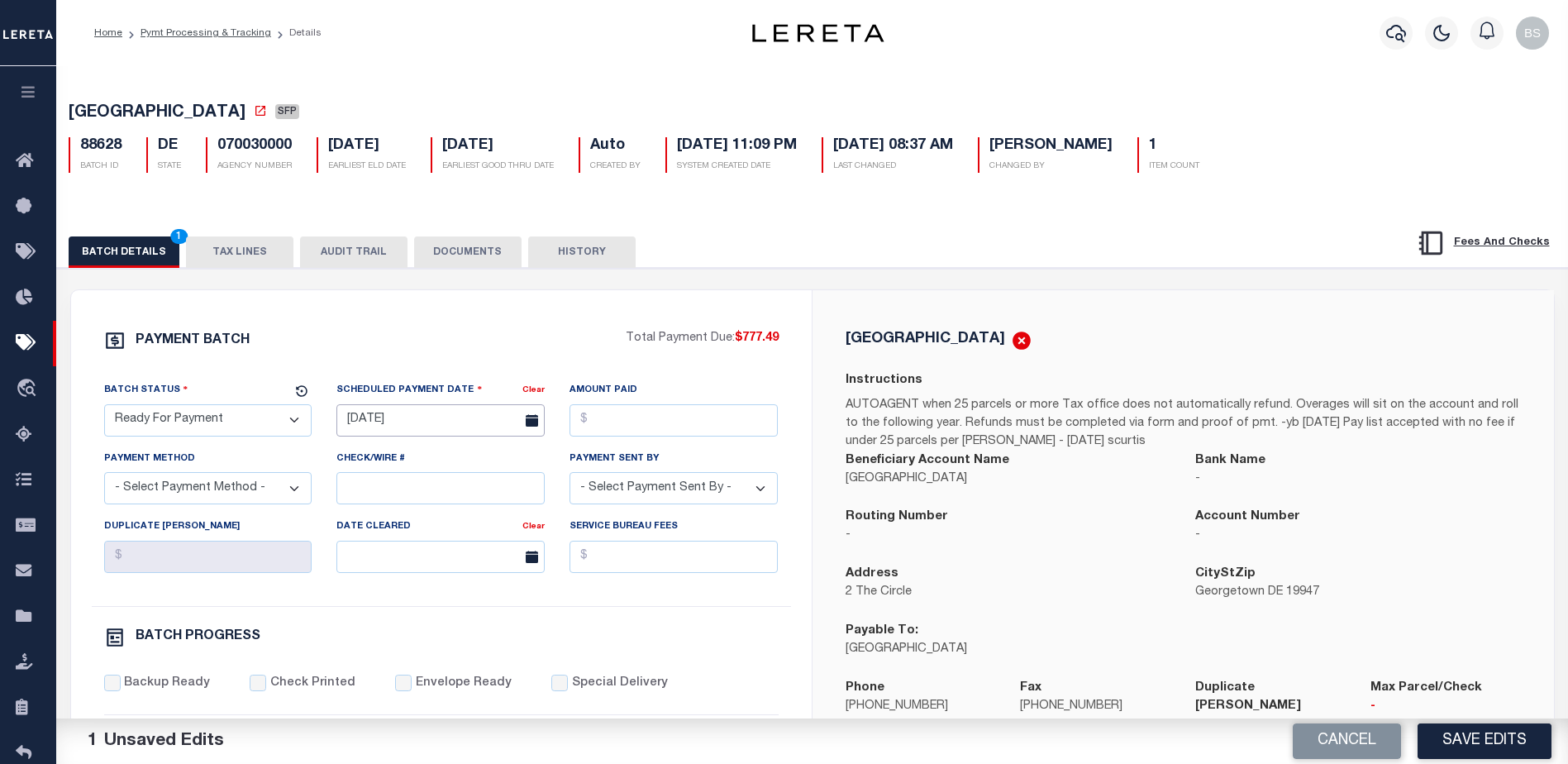
click at [396, 422] on input "[DATE]" at bounding box center [440, 421] width 208 height 32
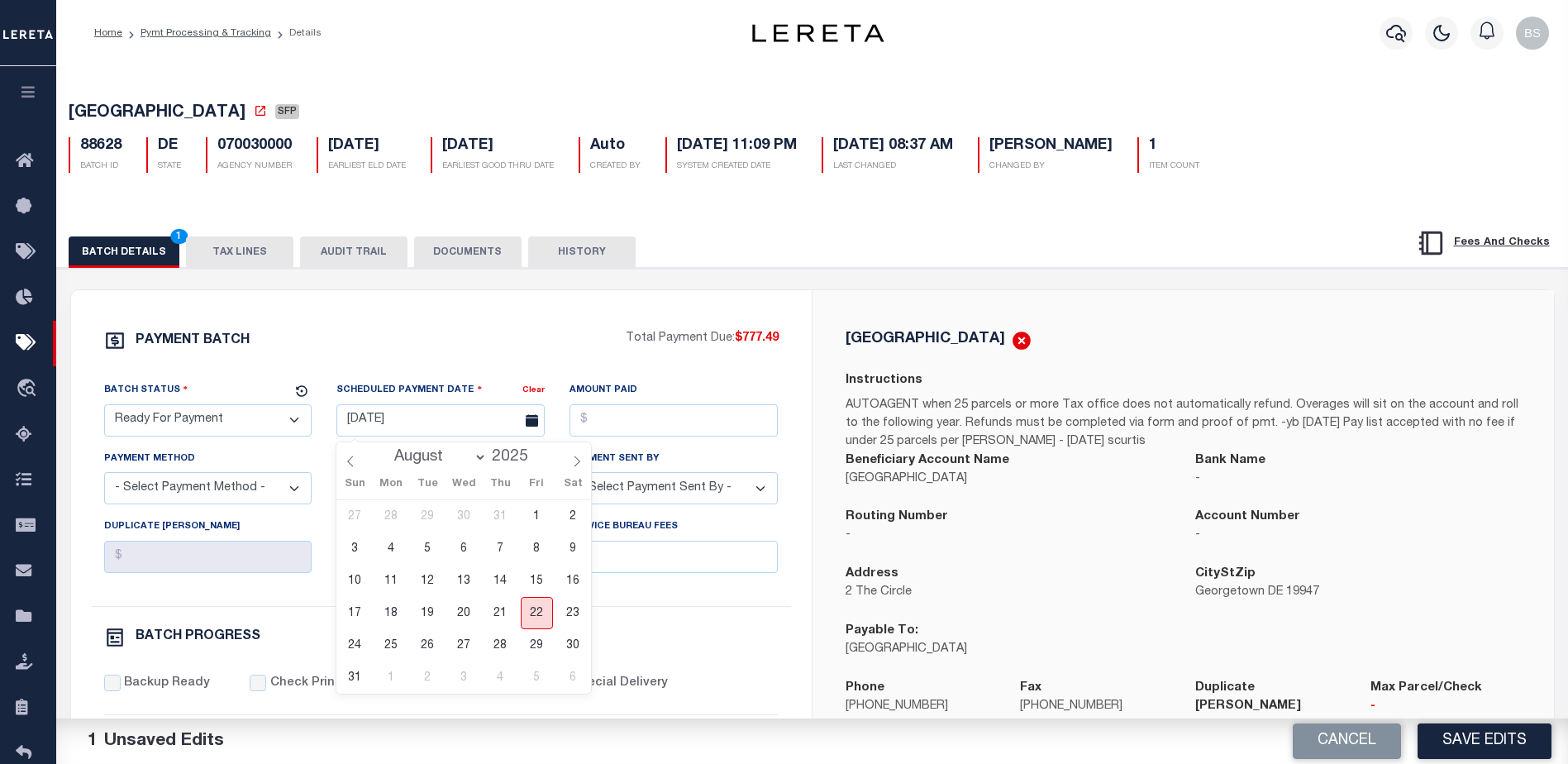
drag, startPoint x: 544, startPoint y: 622, endPoint x: 545, endPoint y: 608, distance: 14.0
click at [545, 619] on span "22" at bounding box center [536, 613] width 32 height 32
type input "[DATE]"
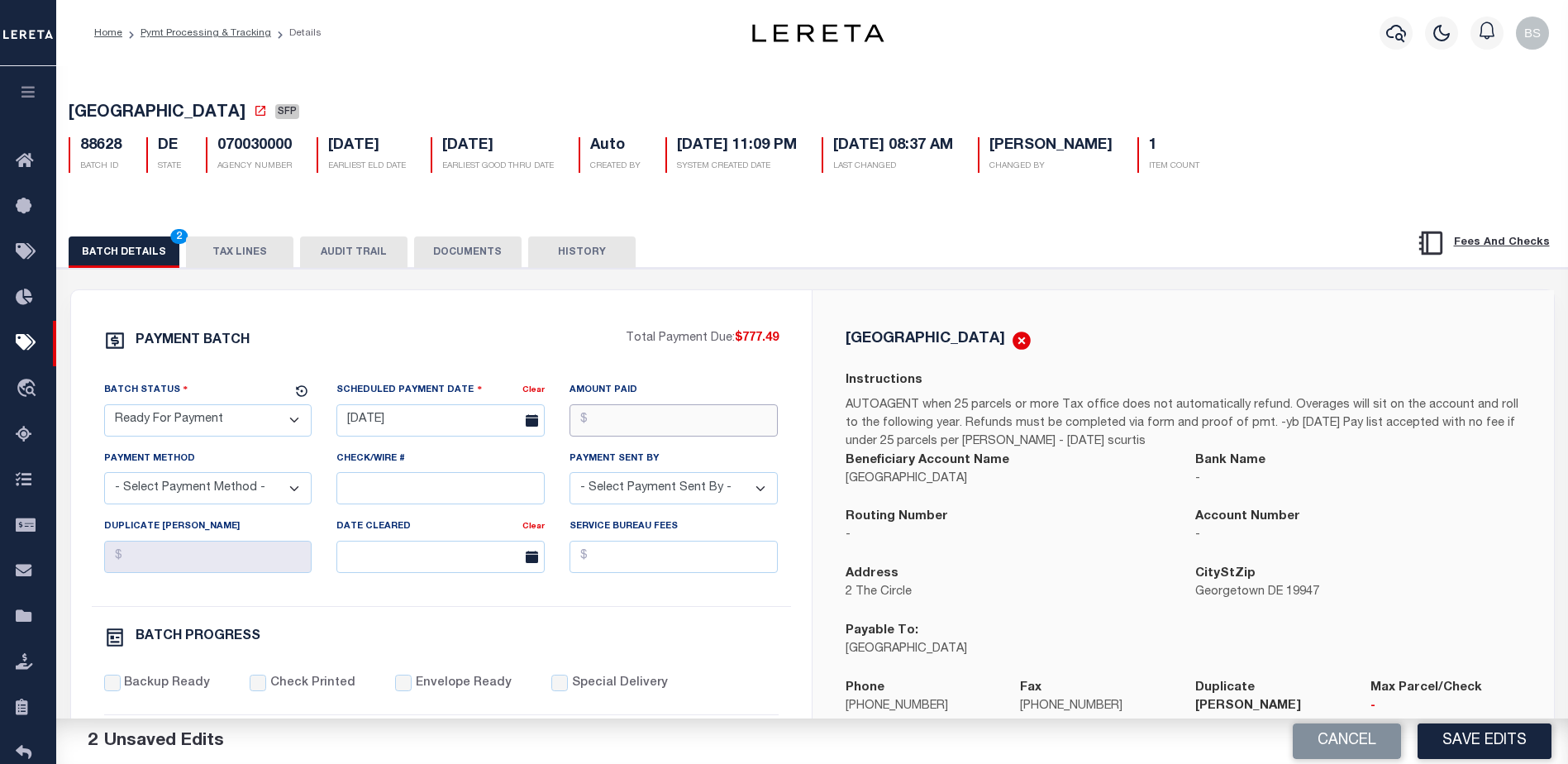
click at [691, 423] on input "Amount Paid" at bounding box center [673, 421] width 208 height 32
type input "$777.49"
click at [205, 498] on select "- Select Payment Method - ACH Certified Check Check Direct Deposit Wire Transfer" at bounding box center [208, 488] width 208 height 32
select select "CHK"
click at [104, 477] on select "- Select Payment Method - ACH Certified Check Check Direct Deposit Wire Transfer" at bounding box center [208, 488] width 208 height 32
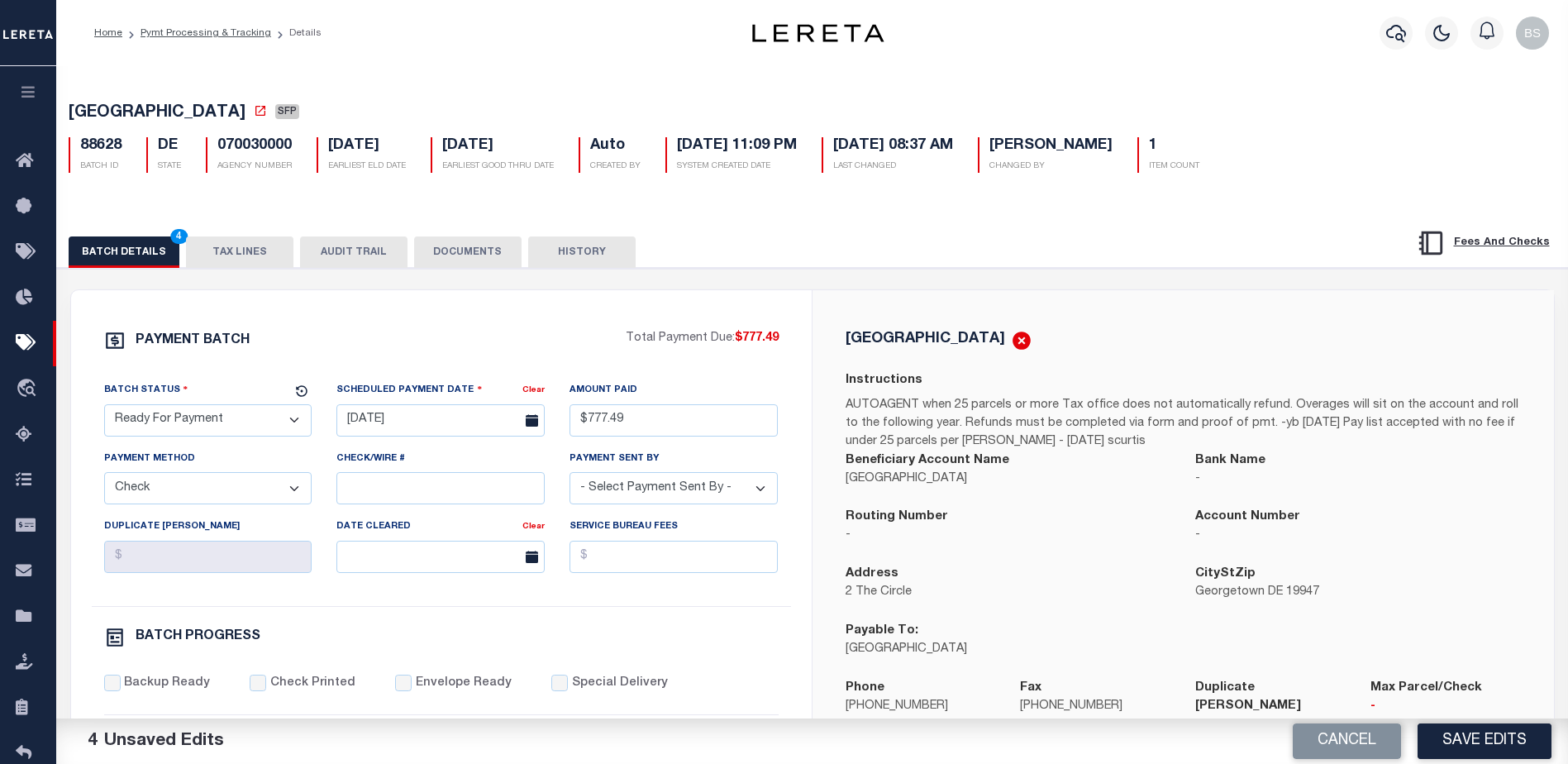
click at [668, 492] on select "- Select Payment Sent By - Aakash Patel Abdul Muzain Adams, Pamela S Adhikary R…" at bounding box center [673, 488] width 208 height 32
select select "Starek, Barbara"
click at [570, 477] on select "- Select Payment Sent By - Aakash Patel Abdul Muzain Adams, Pamela S Adhikary R…" at bounding box center [673, 488] width 208 height 32
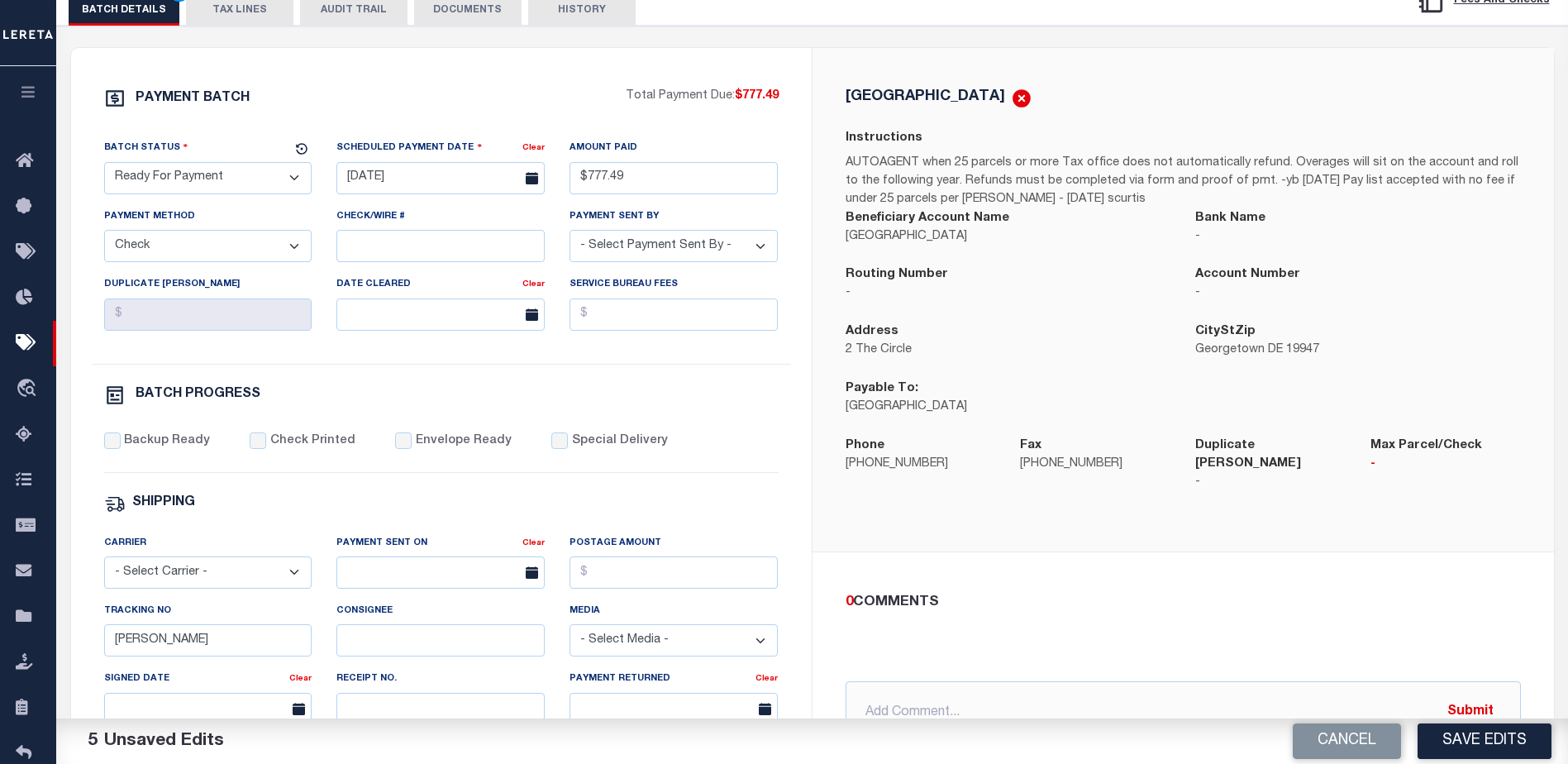
scroll to position [248, 0]
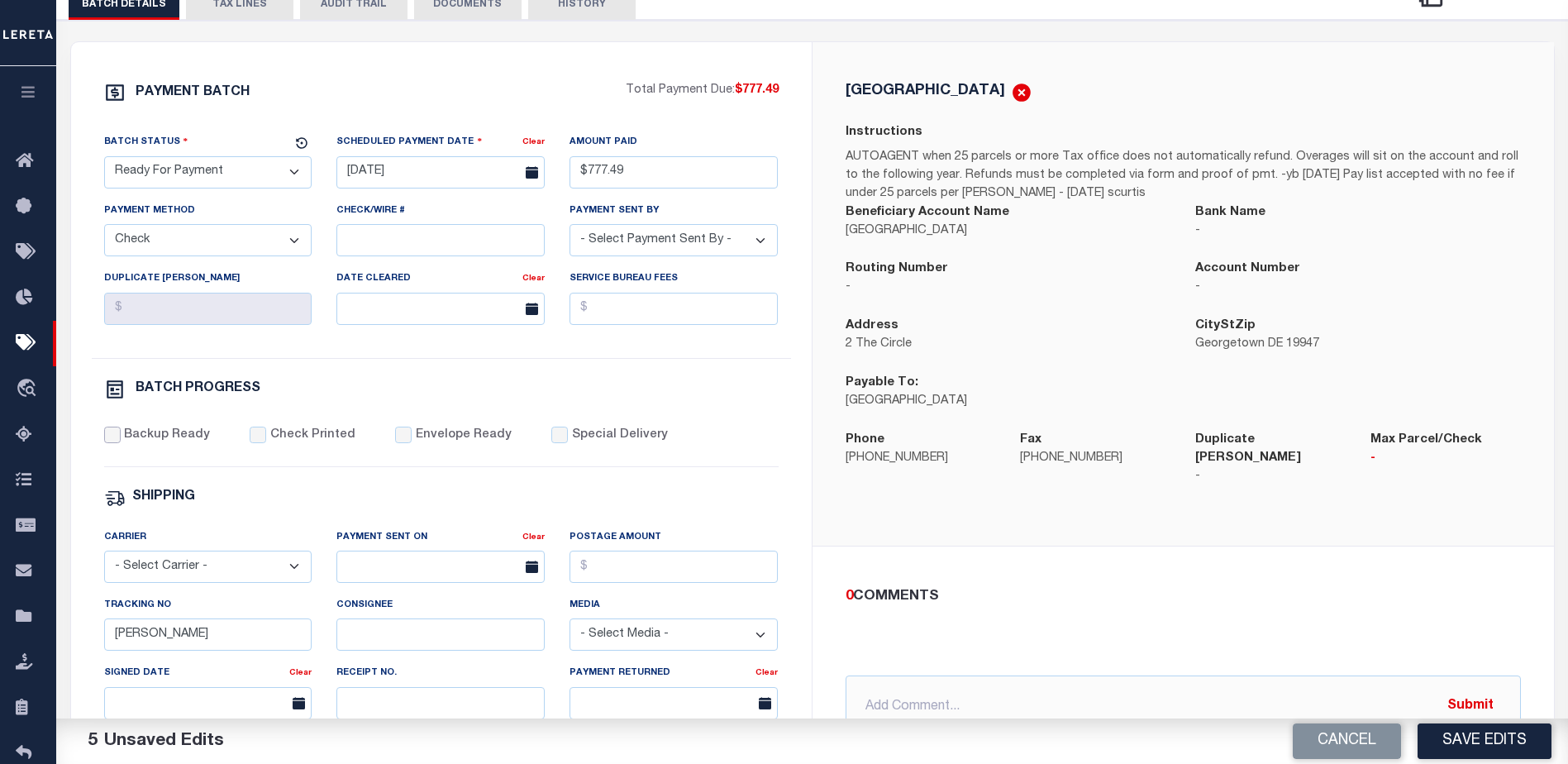
click at [111, 444] on input "Backup Ready" at bounding box center [112, 435] width 17 height 17
checkbox input "true"
drag, startPoint x: 189, startPoint y: 647, endPoint x: 207, endPoint y: 605, distance: 45.7
click at [189, 647] on input "Barbara" at bounding box center [208, 635] width 208 height 32
type input "B"
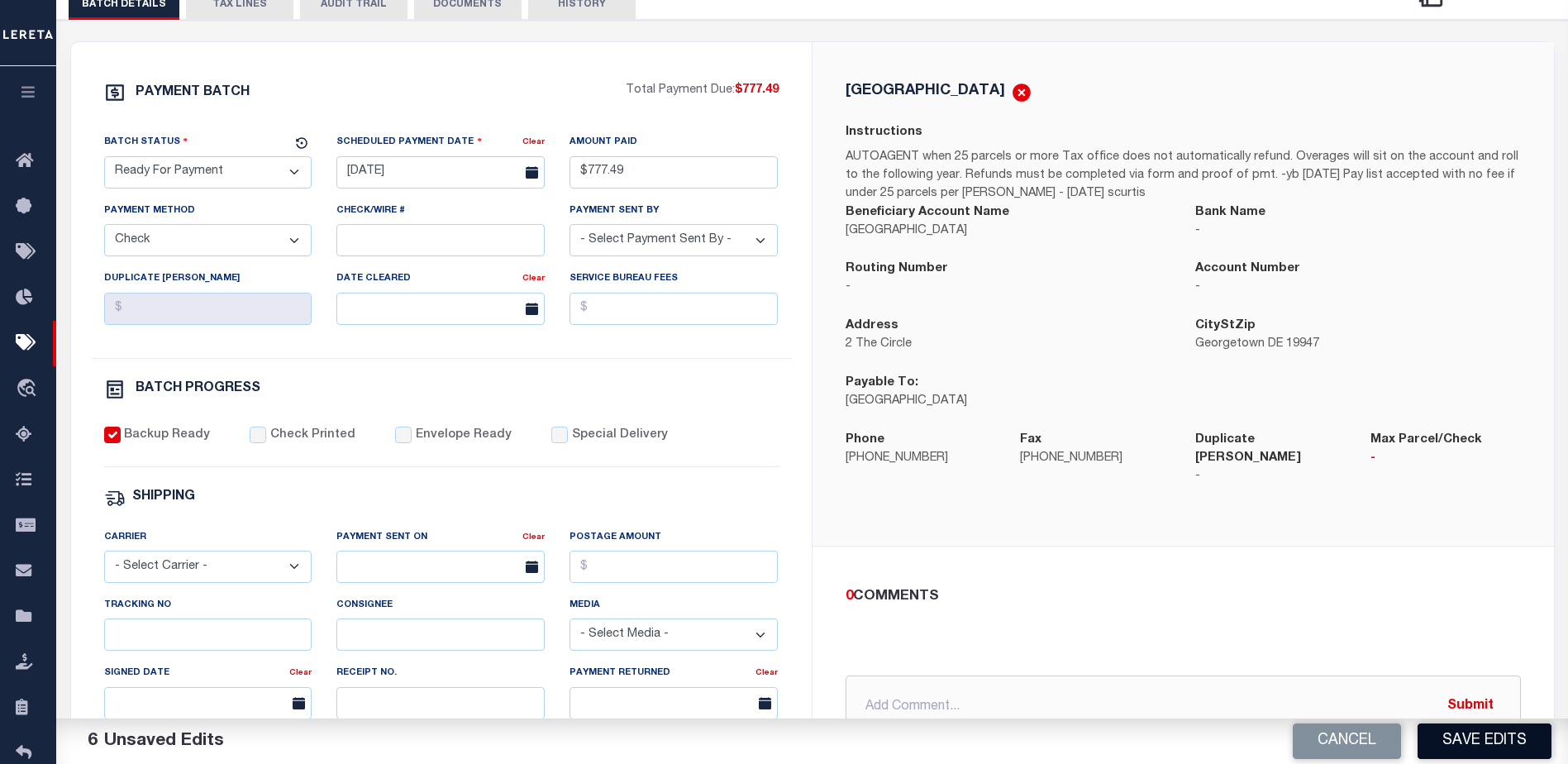
click at [1489, 743] on button "Save Edits" at bounding box center [1484, 741] width 134 height 35
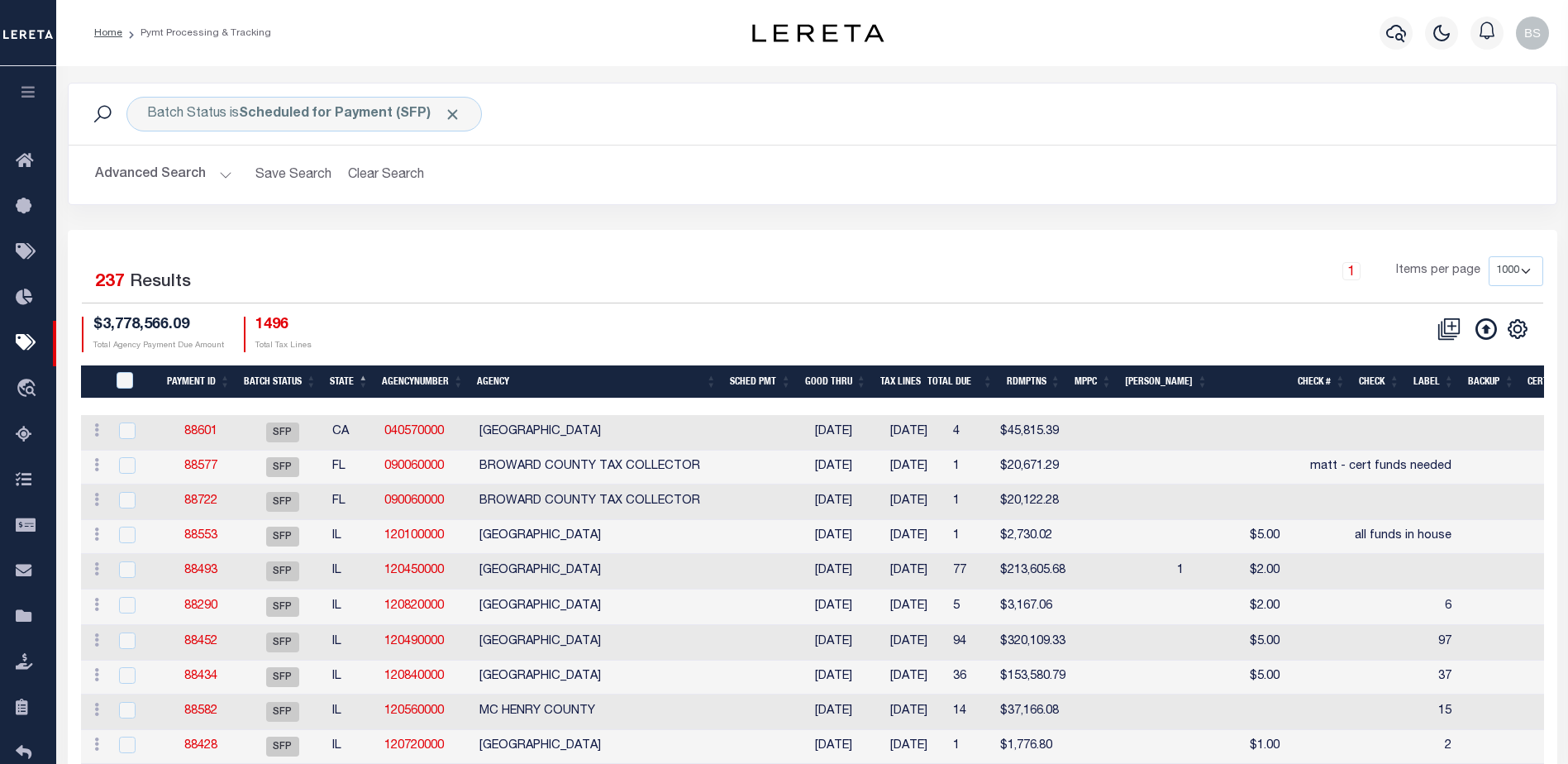
click at [531, 397] on th "Agency" at bounding box center [597, 382] width 253 height 34
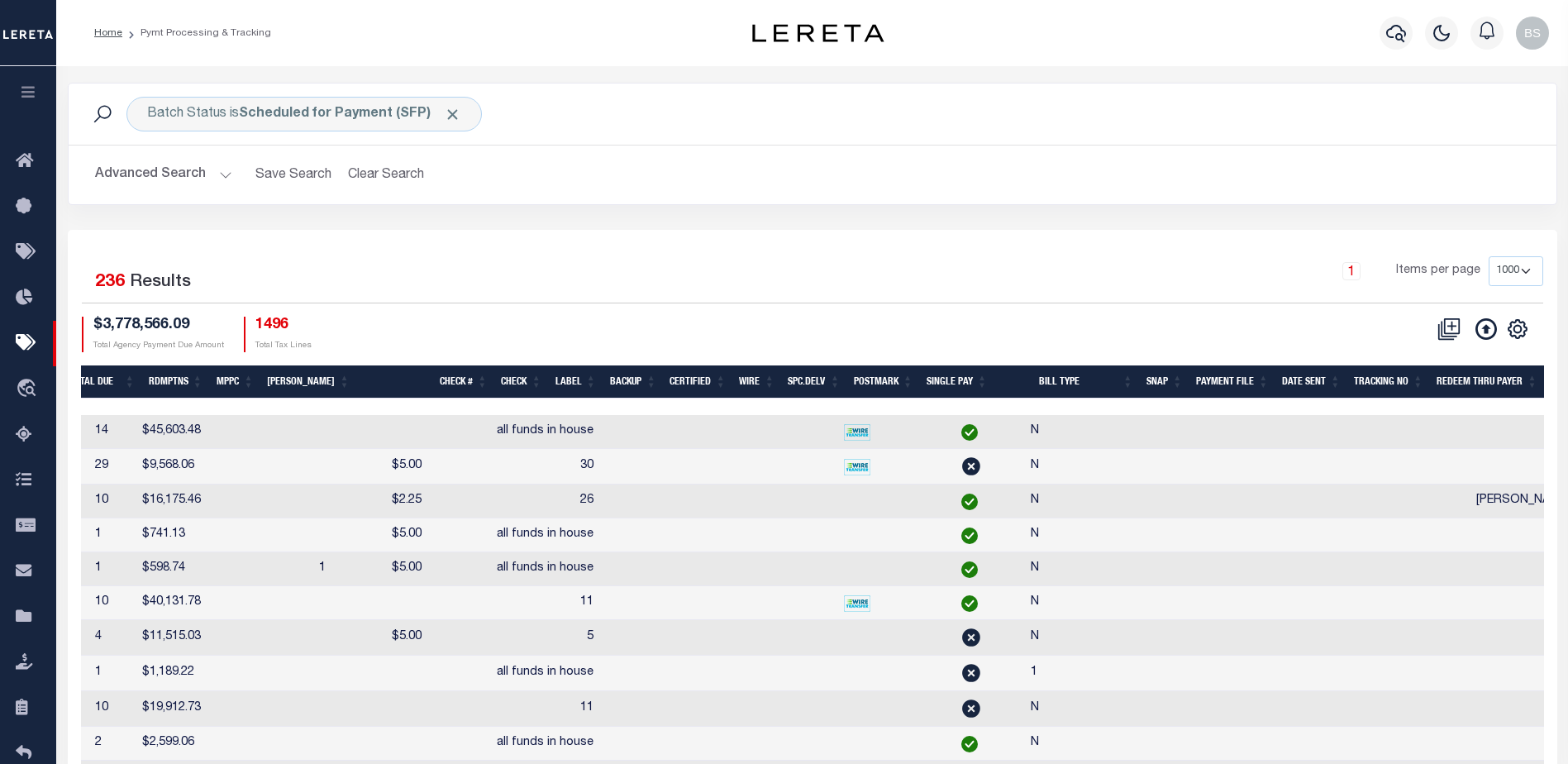
click at [223, 177] on button "Advanced Search" at bounding box center [163, 174] width 137 height 32
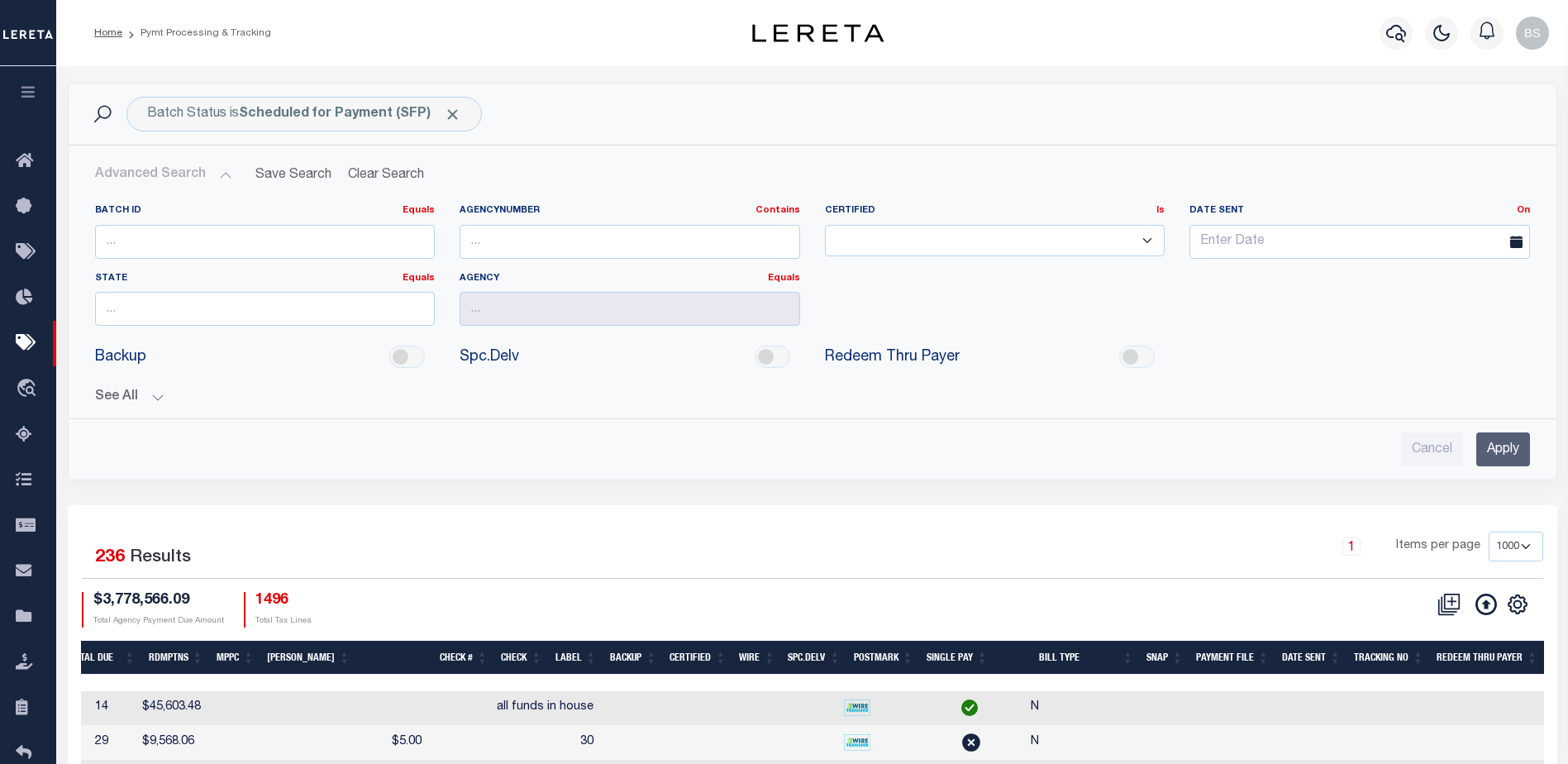
click at [157, 396] on button "See All" at bounding box center [812, 397] width 1435 height 16
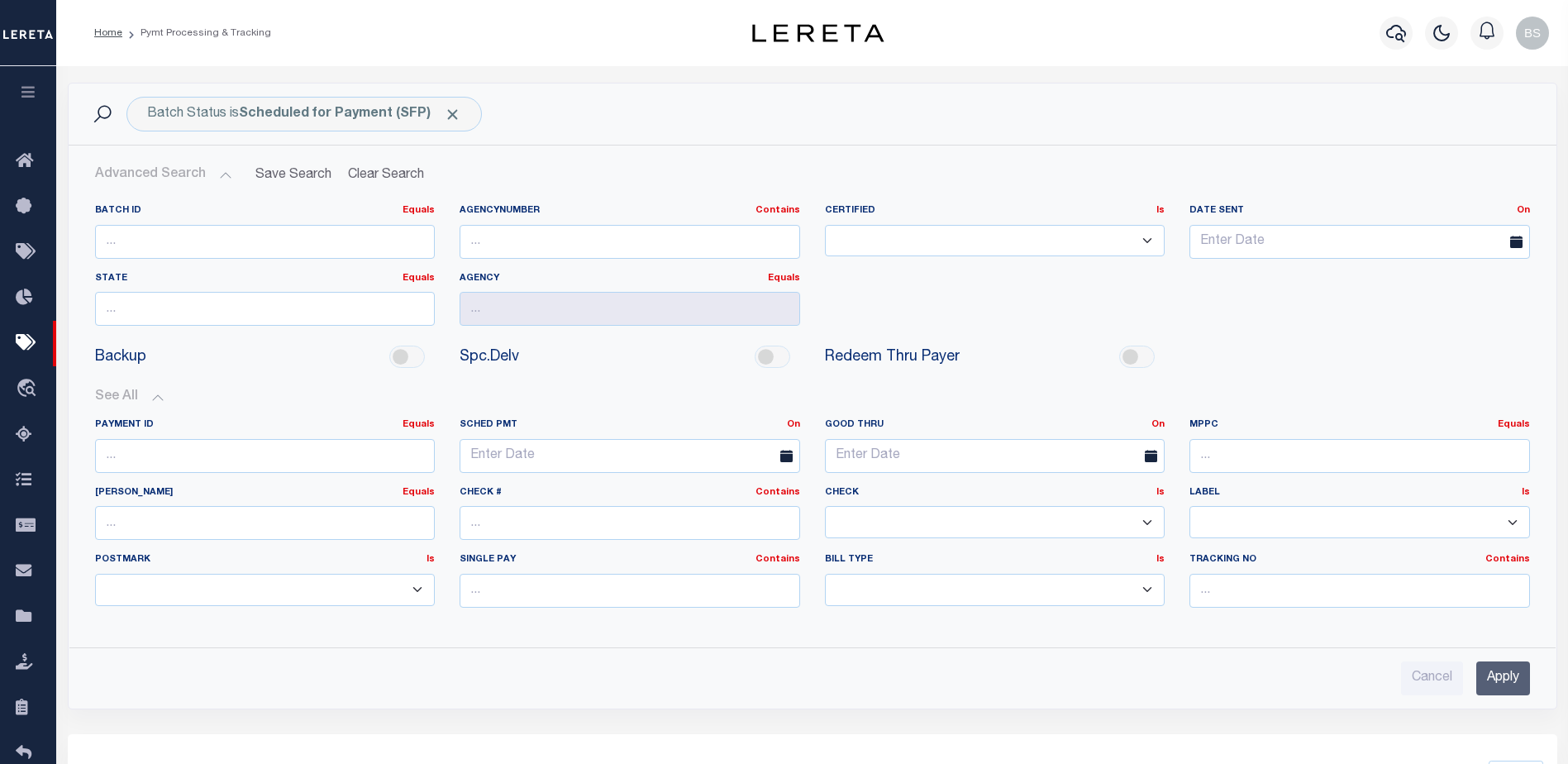
click at [133, 583] on select "Yes No USPS Only" at bounding box center [265, 590] width 341 height 32
click at [219, 392] on button "See All" at bounding box center [812, 397] width 1435 height 16
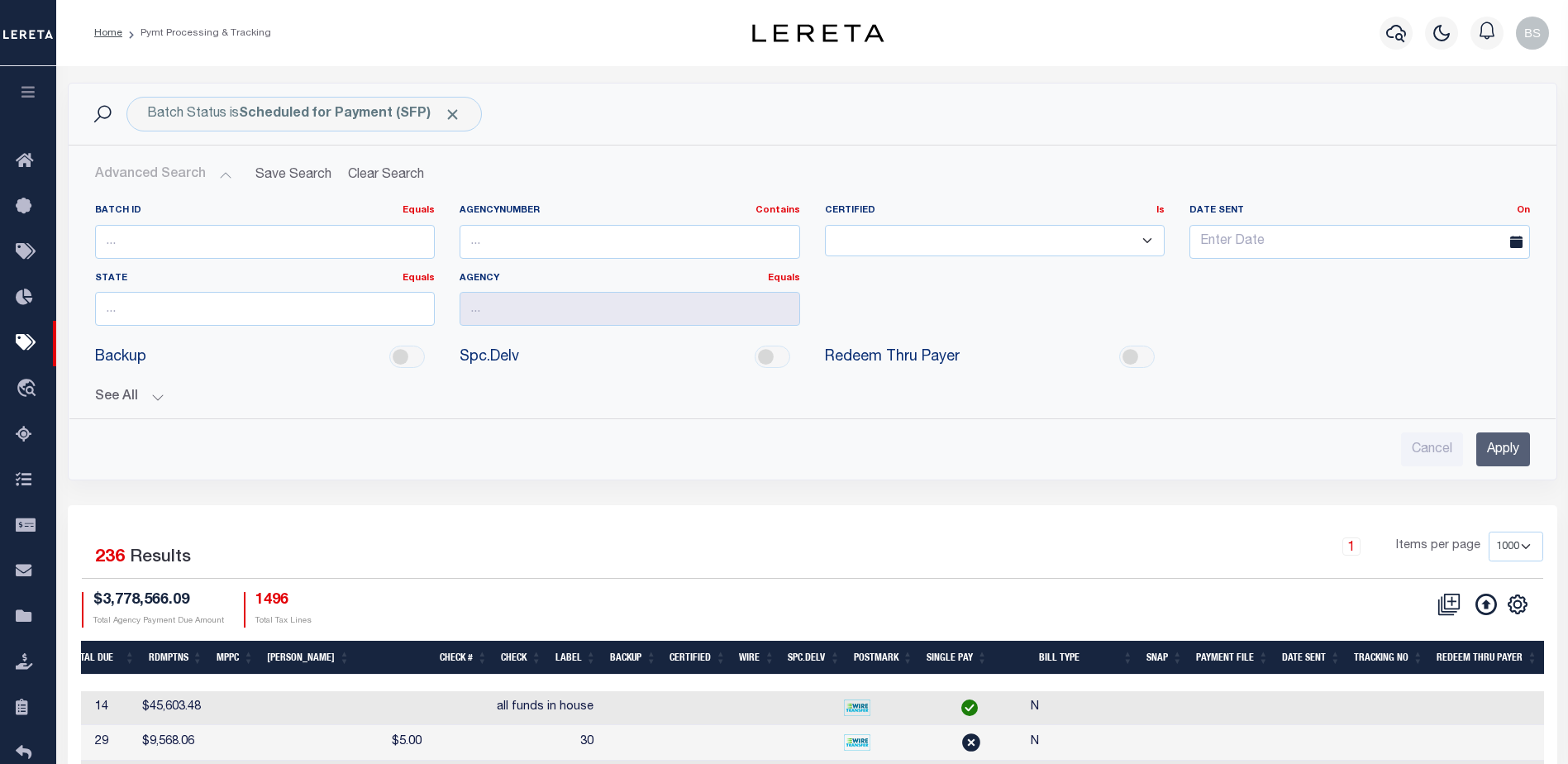
click at [155, 400] on button "See All" at bounding box center [812, 397] width 1435 height 16
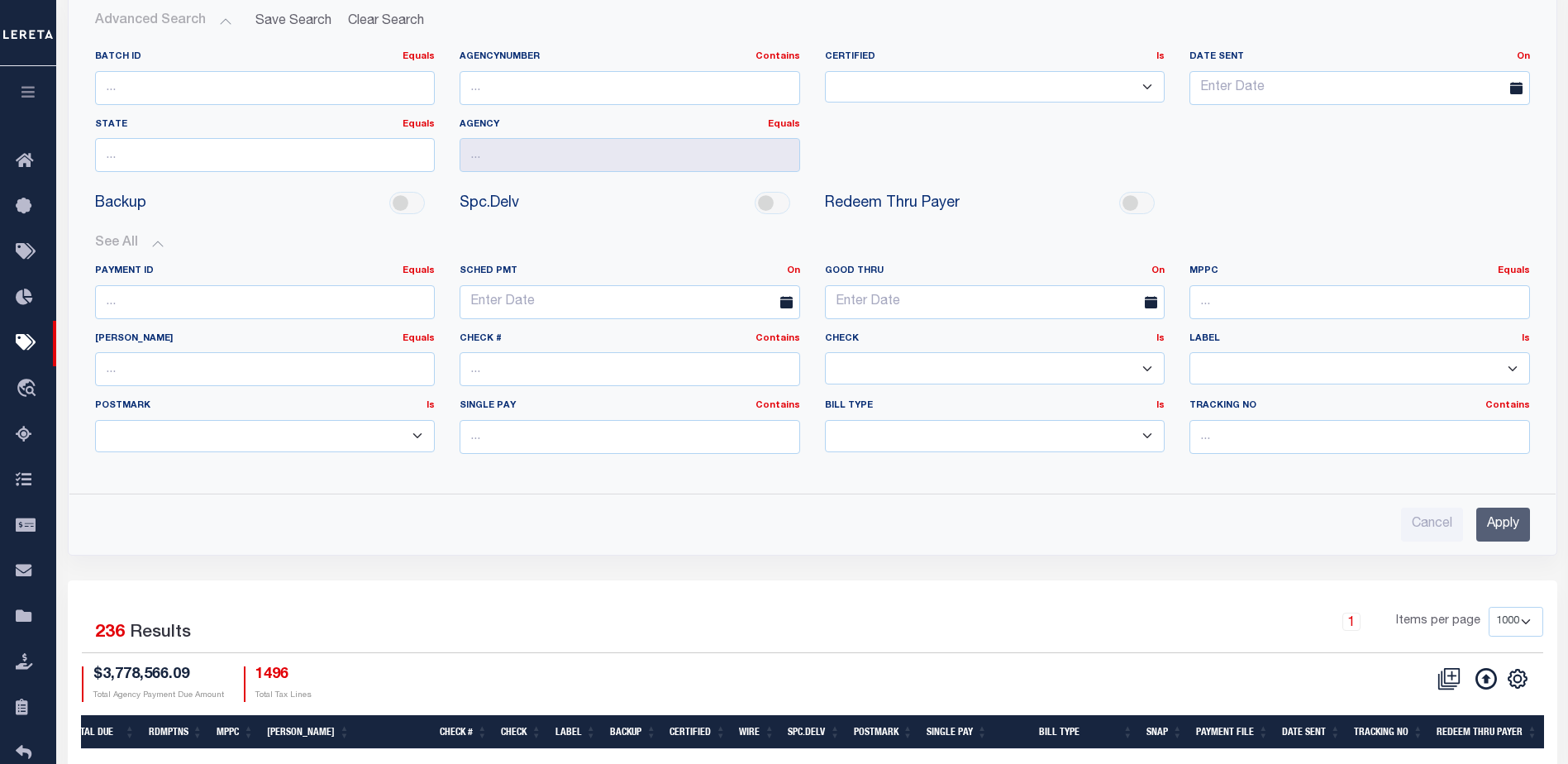
scroll to position [248, 0]
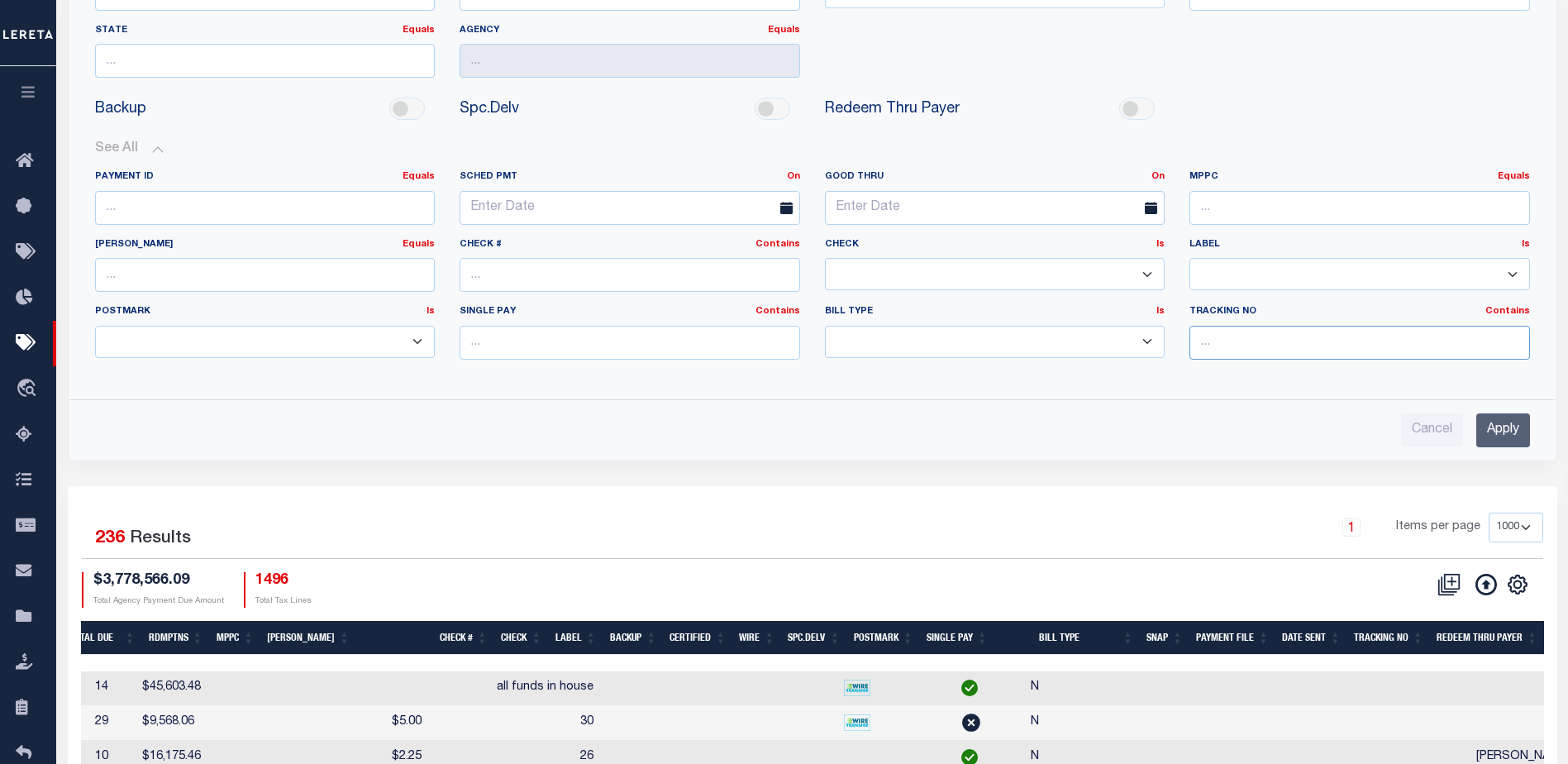
click at [1287, 340] on input "text" at bounding box center [1359, 343] width 341 height 34
type input "Barbara"
drag, startPoint x: 1491, startPoint y: 420, endPoint x: 1480, endPoint y: 421, distance: 11.0
click at [1490, 421] on input "Apply" at bounding box center [1503, 430] width 54 height 34
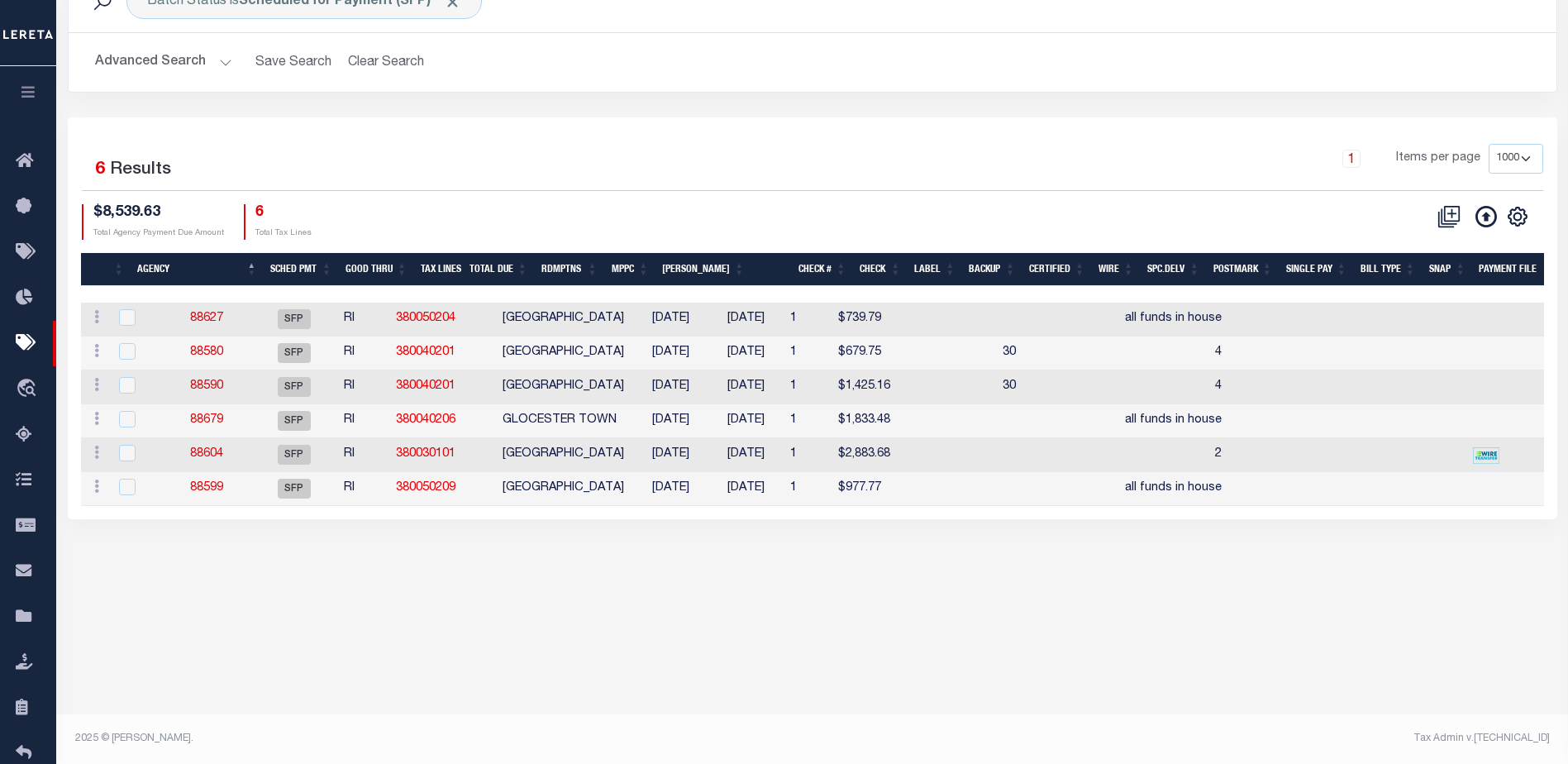
scroll to position [0, 0]
click at [133, 264] on input "PayeePmtBatchStatus" at bounding box center [125, 267] width 17 height 17
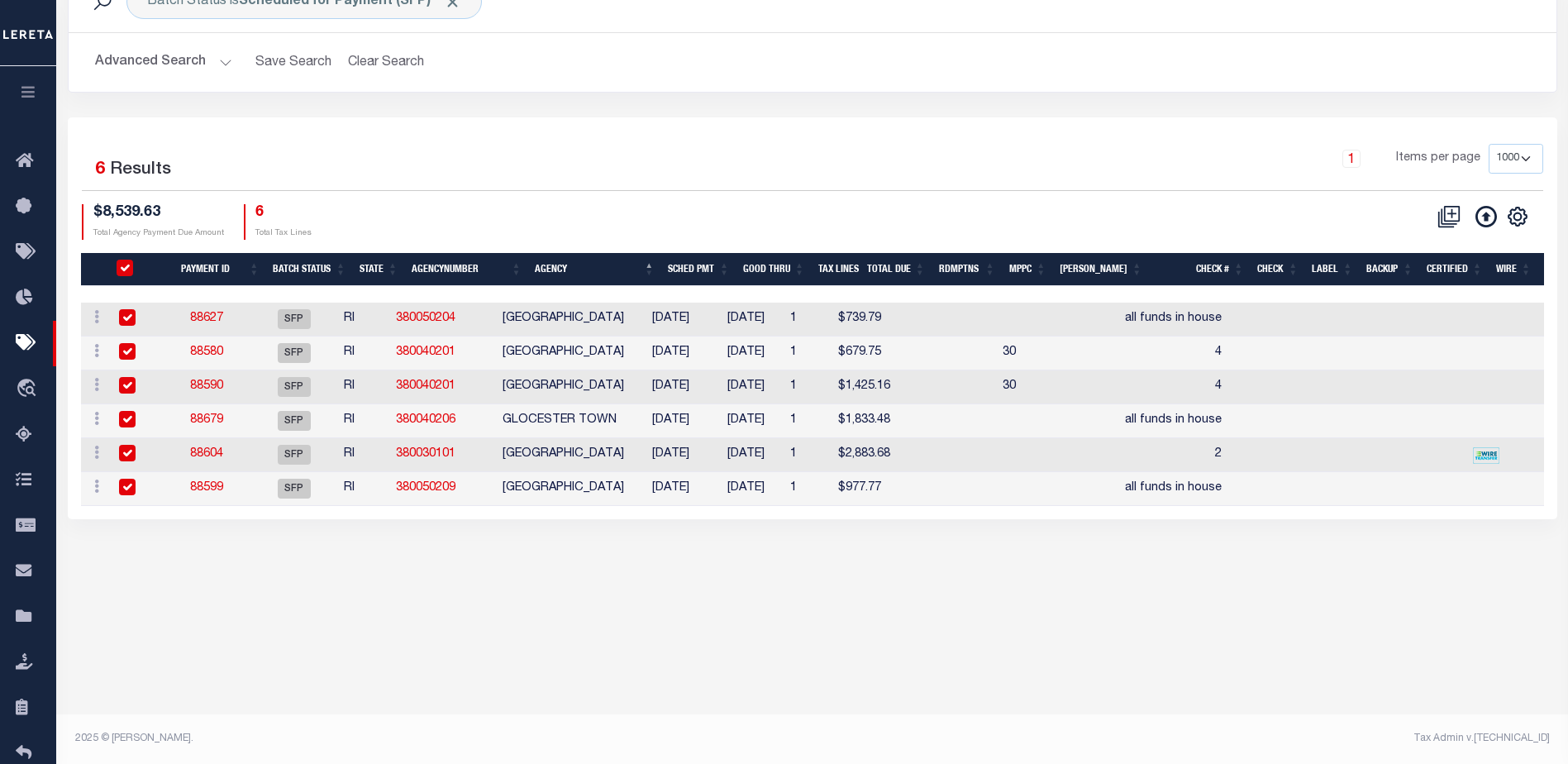
checkbox input "true"
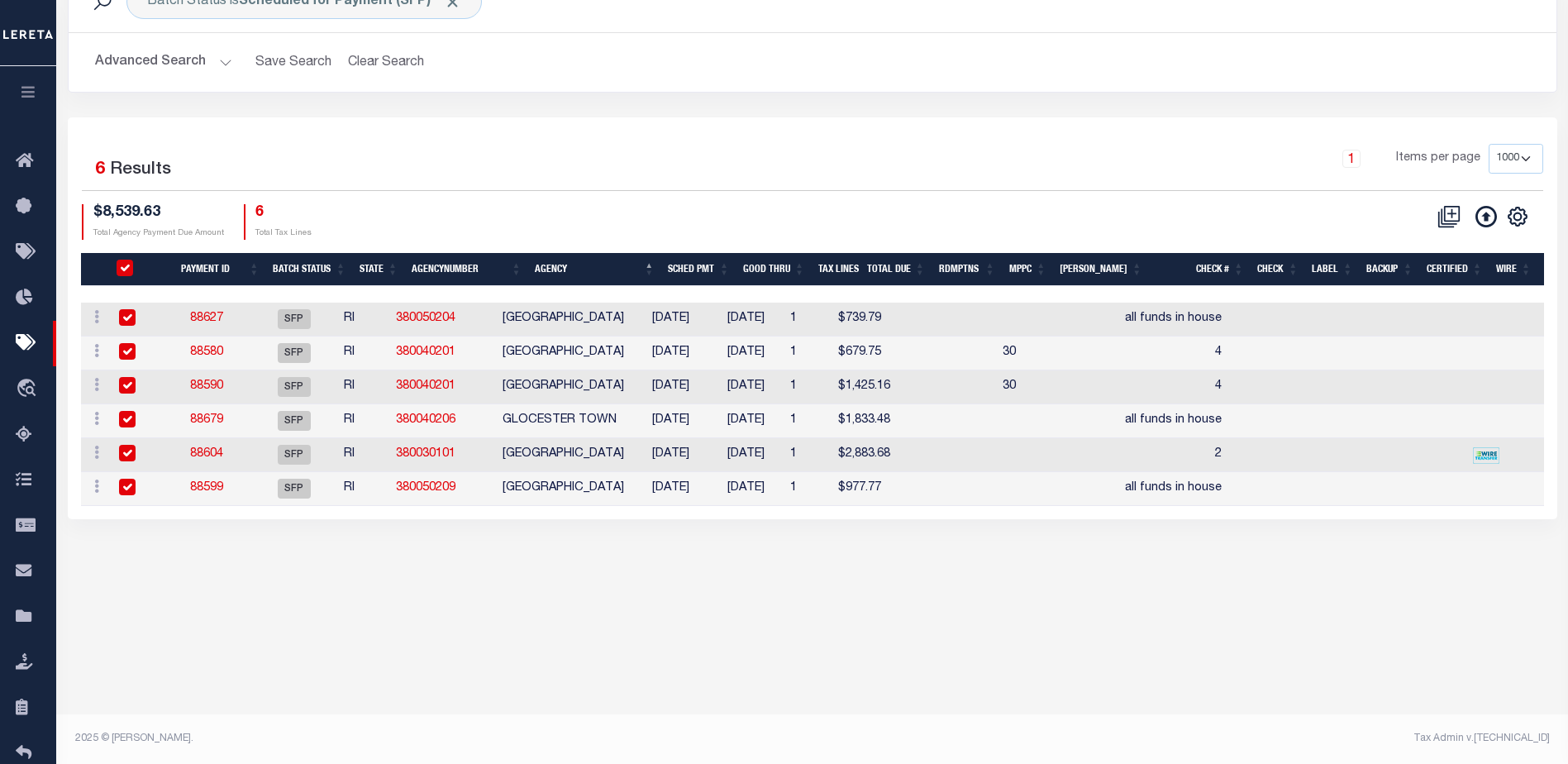
checkbox input "true"
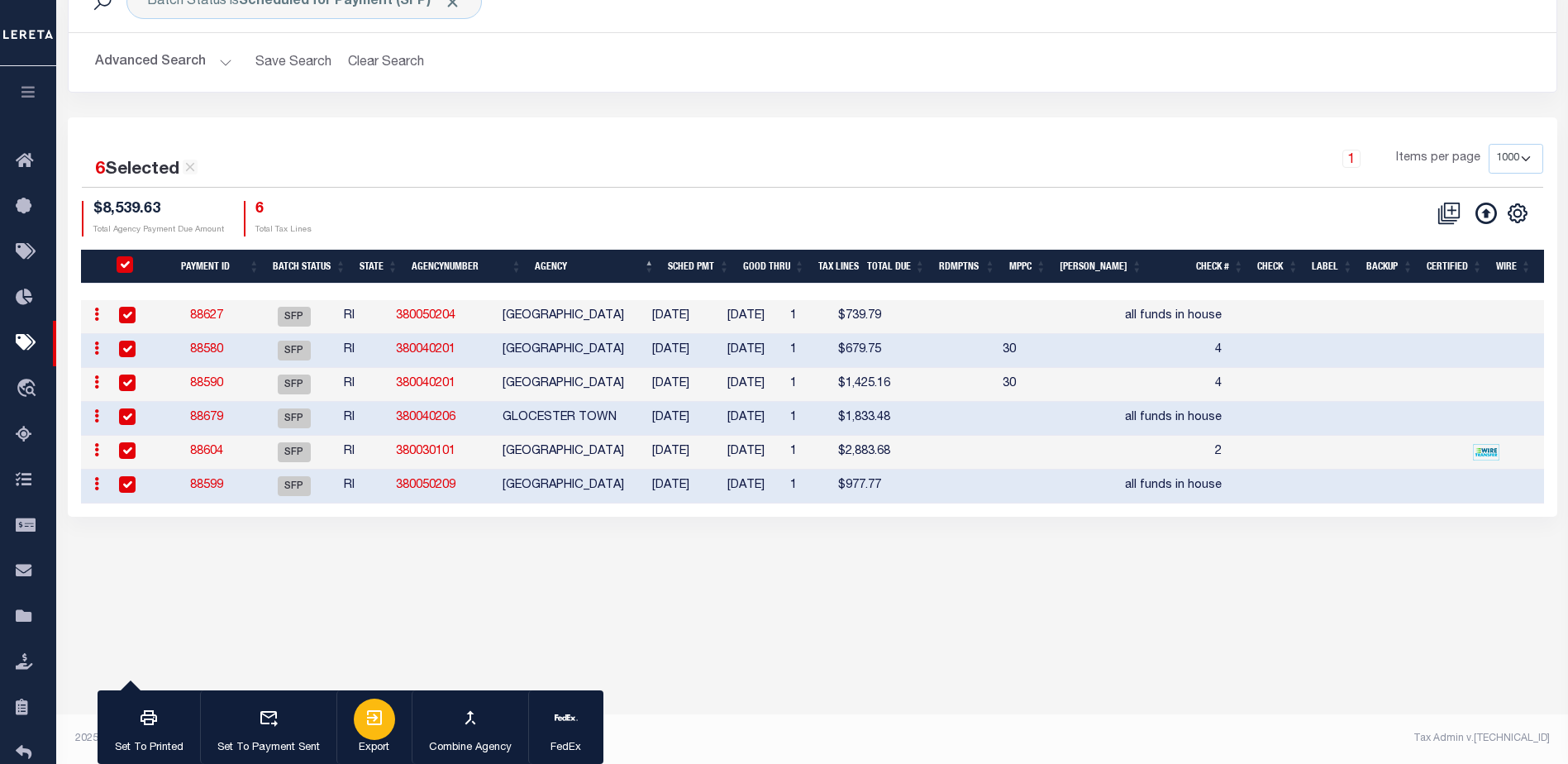
click at [361, 733] on div "button" at bounding box center [374, 719] width 42 height 42
click at [127, 267] on input "PayeePmtBatchStatus" at bounding box center [125, 265] width 17 height 17
checkbox input "false"
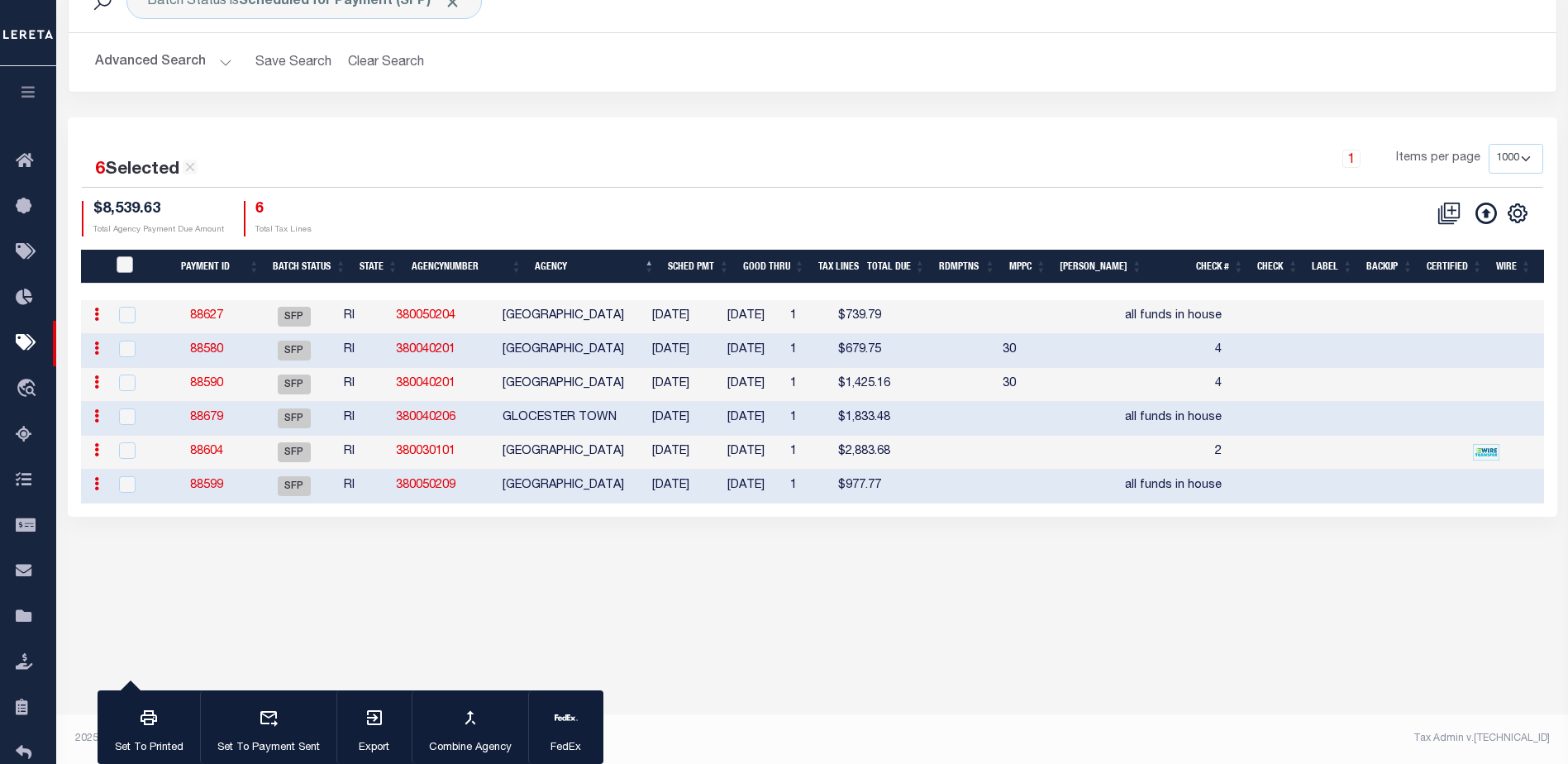
checkbox input "false"
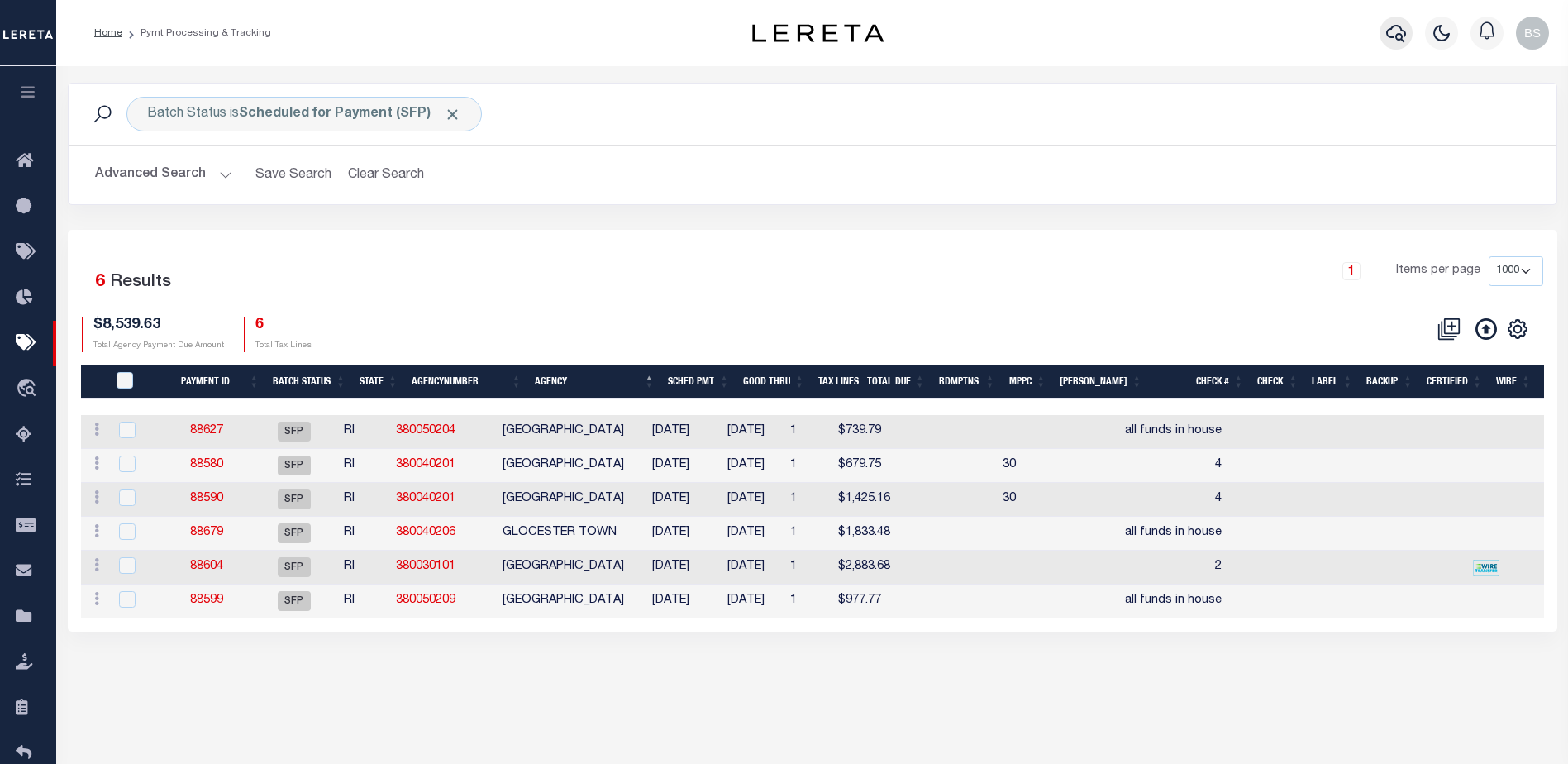
click at [1395, 30] on icon "button" at bounding box center [1395, 33] width 19 height 19
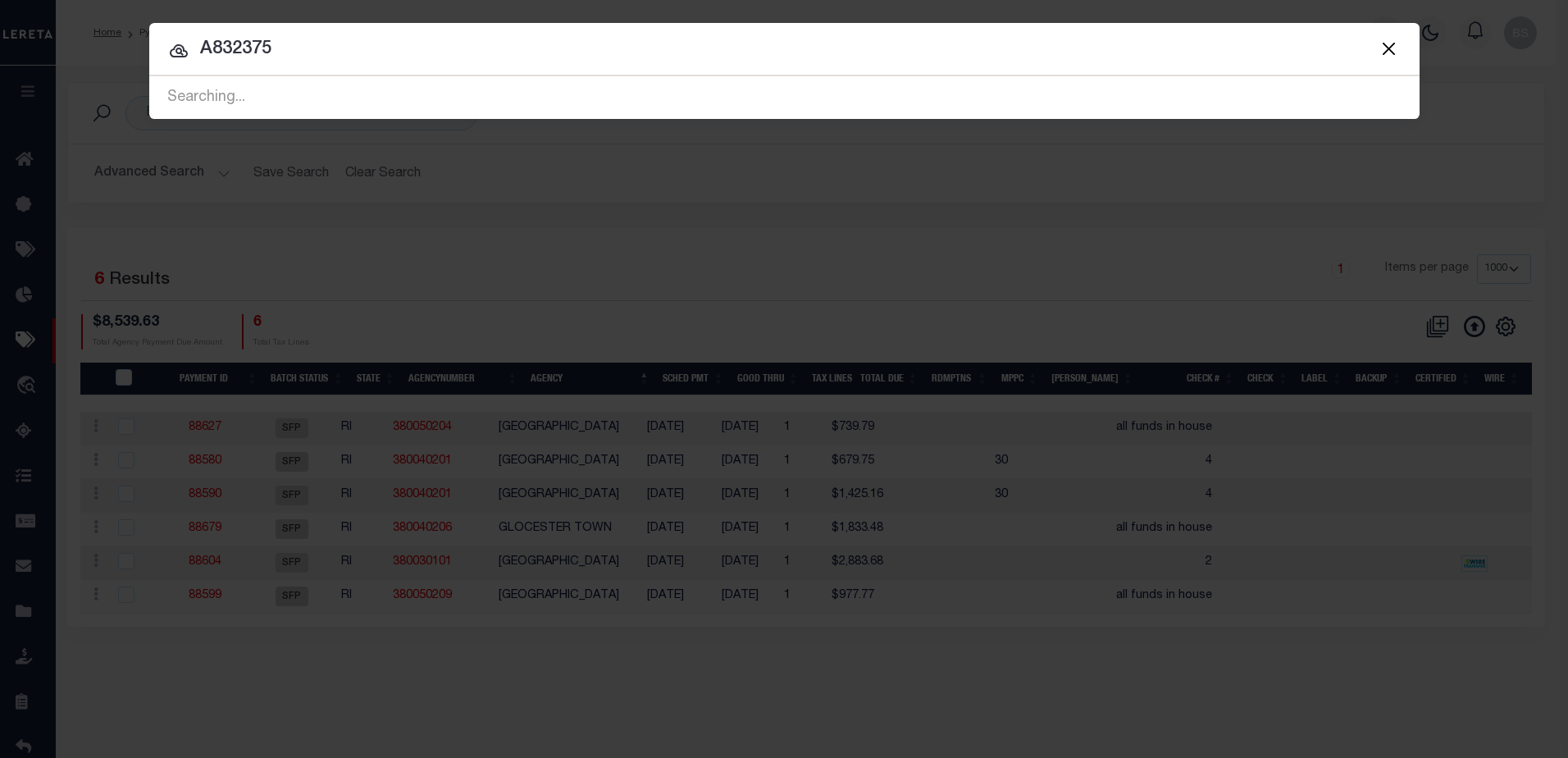
type input "A832375"
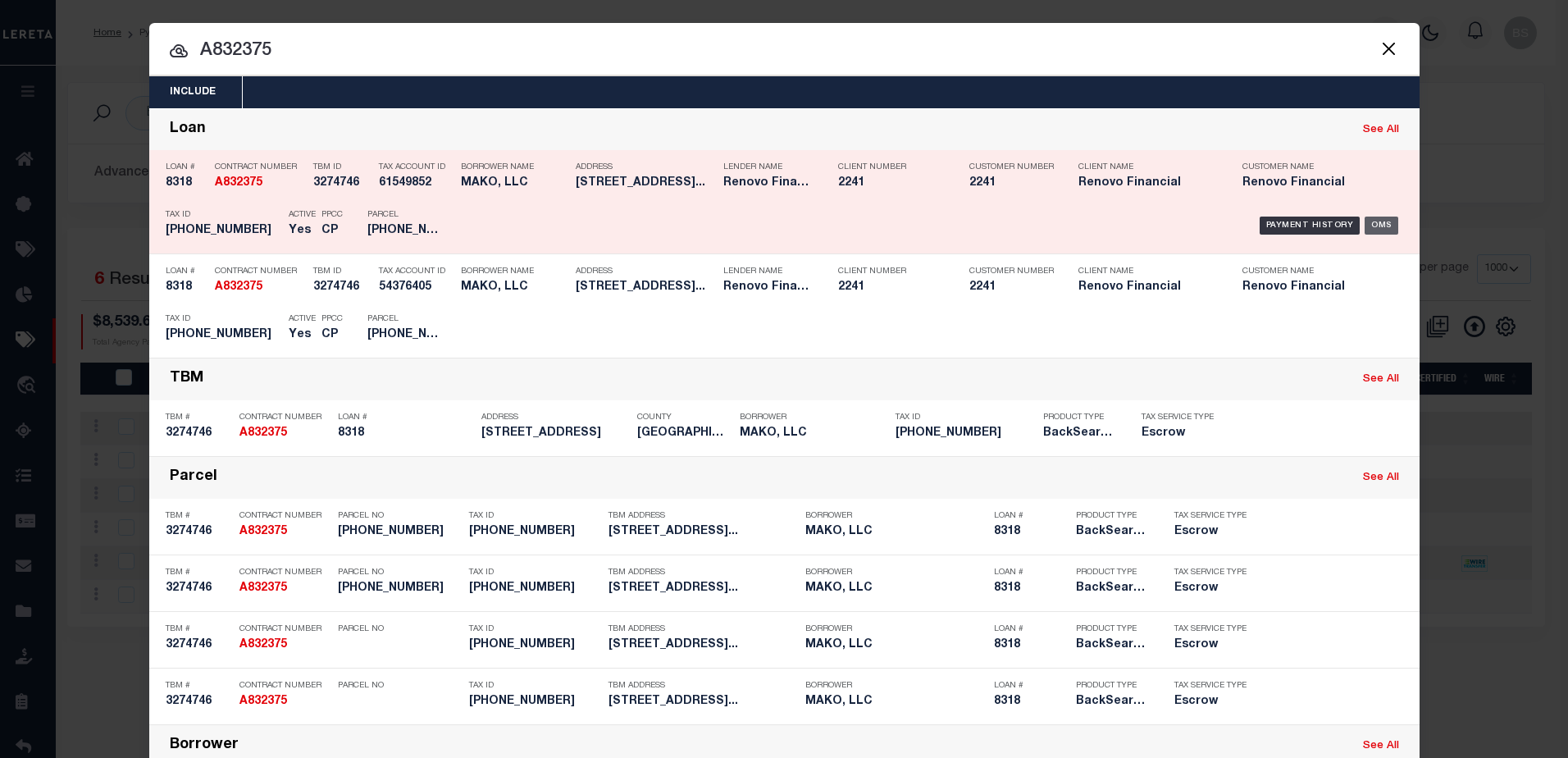
click at [1373, 228] on div "OMS" at bounding box center [1381, 226] width 33 height 18
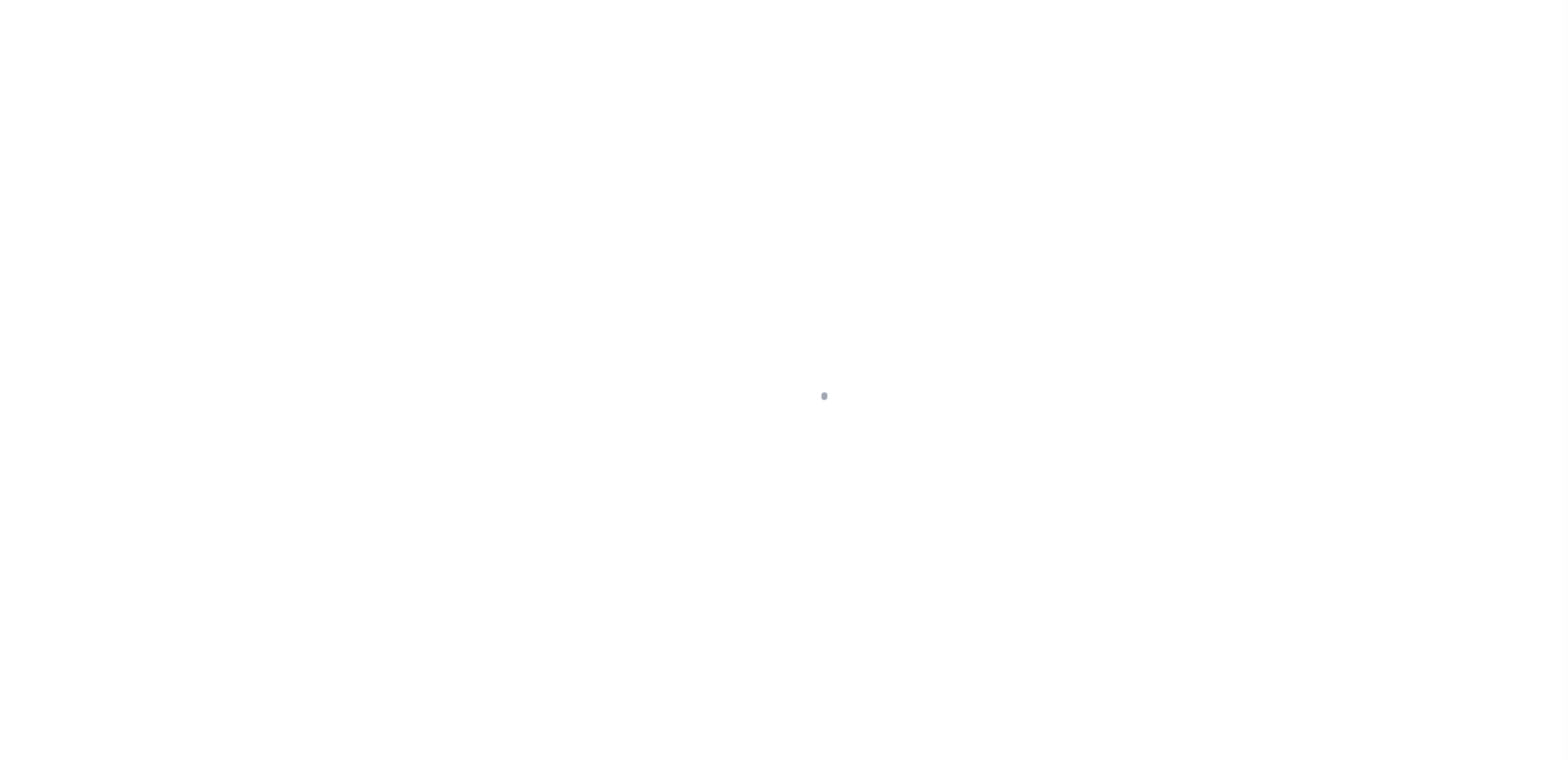
select select "Escrow"
type input "[STREET_ADDRESS]"
type input "[GEOGRAPHIC_DATA]"
type input "a0k8Y00000dDdf9"
type input "RI"
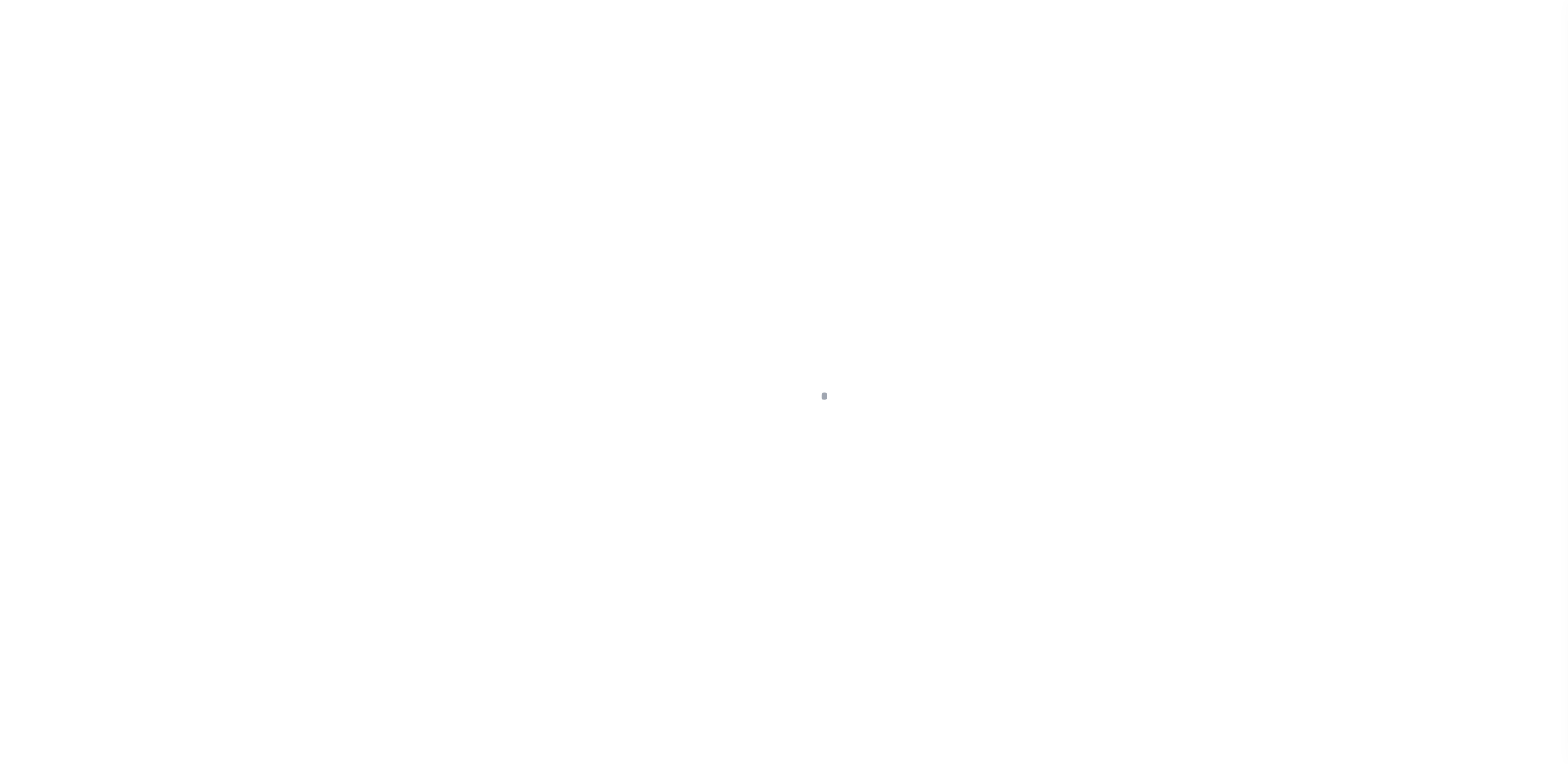
select select
type textarea "LEGAL REQUIRED"
select select "25066"
select select
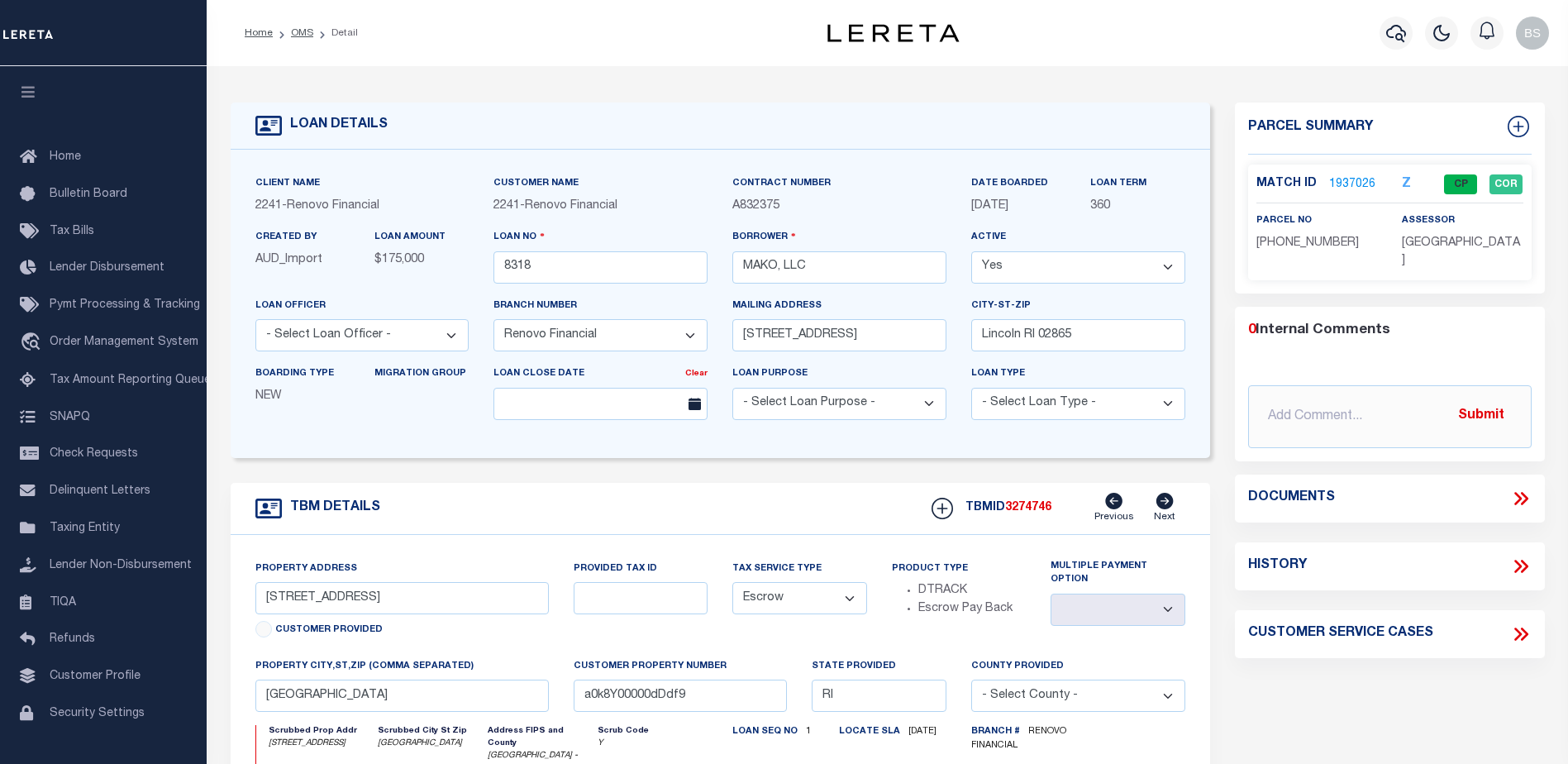
click at [1345, 178] on link "1937026" at bounding box center [1352, 185] width 46 height 18
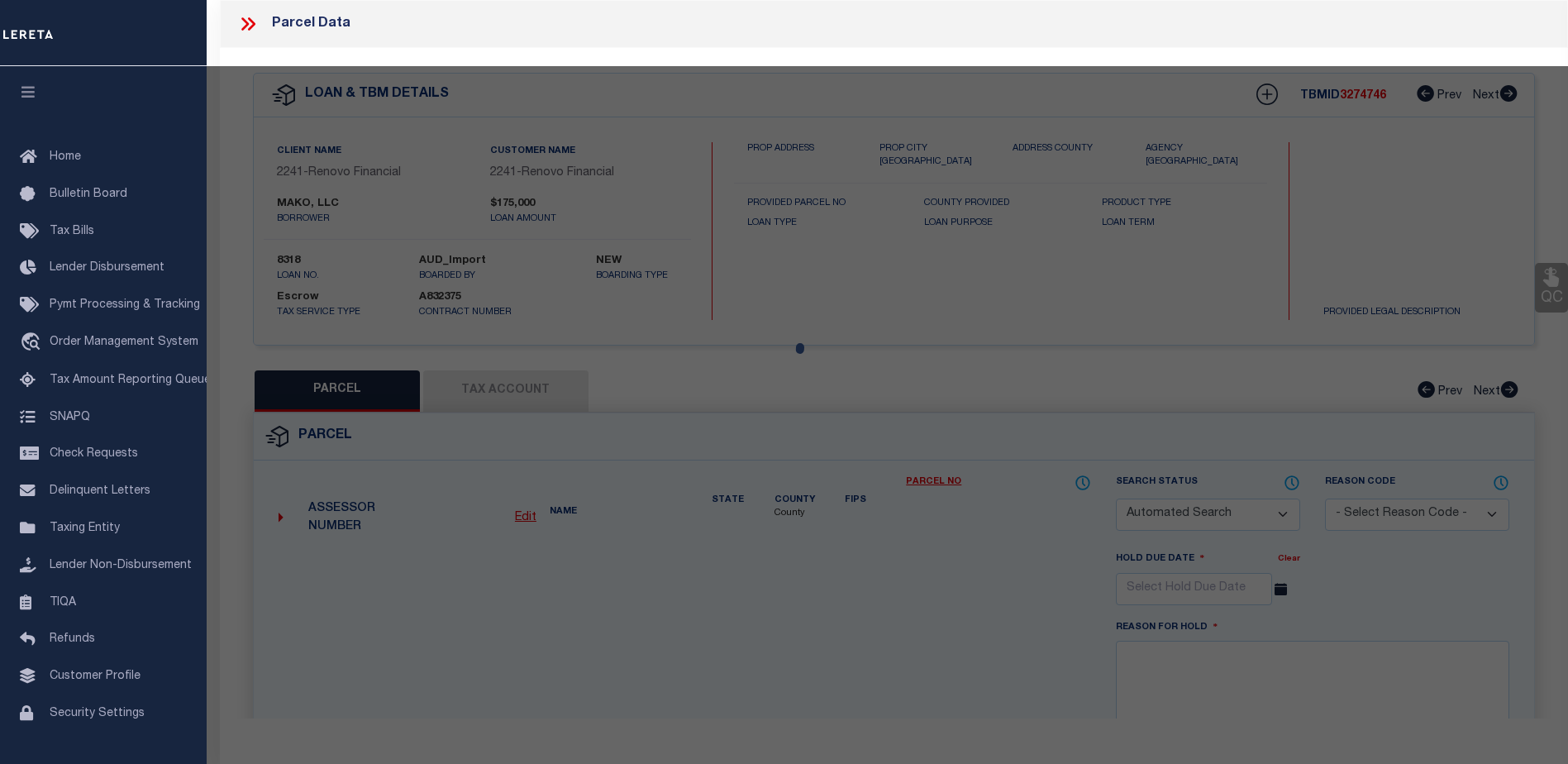
checkbox input "false"
select select "CP"
type input "MAKO LLC"
select select
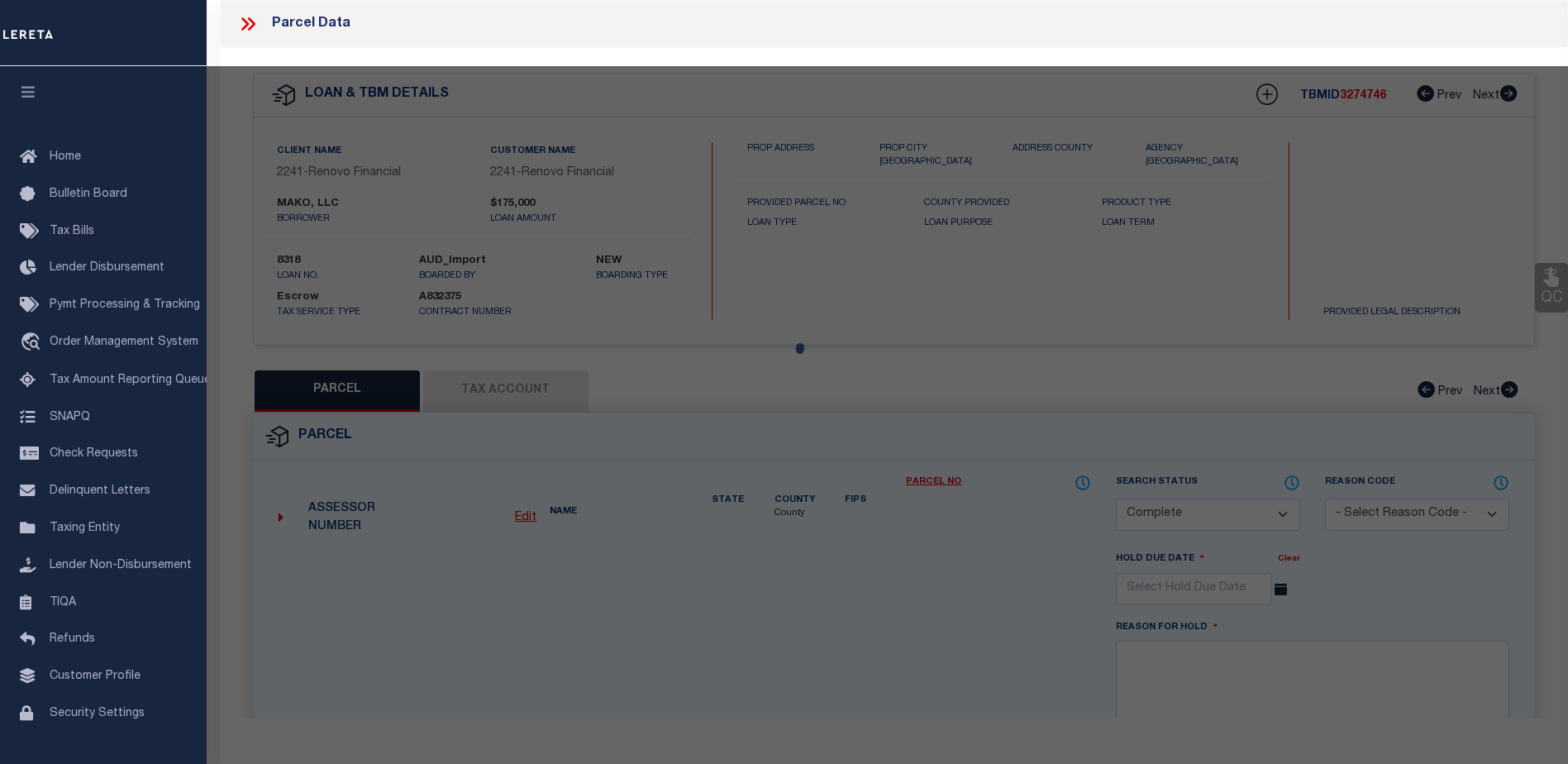
type input "[STREET_ADDRESS]"
checkbox input "false"
type input "[GEOGRAPHIC_DATA]"
type textarea "Size (Acres) : 0.10"
type textarea "Completed based on the given legal document."
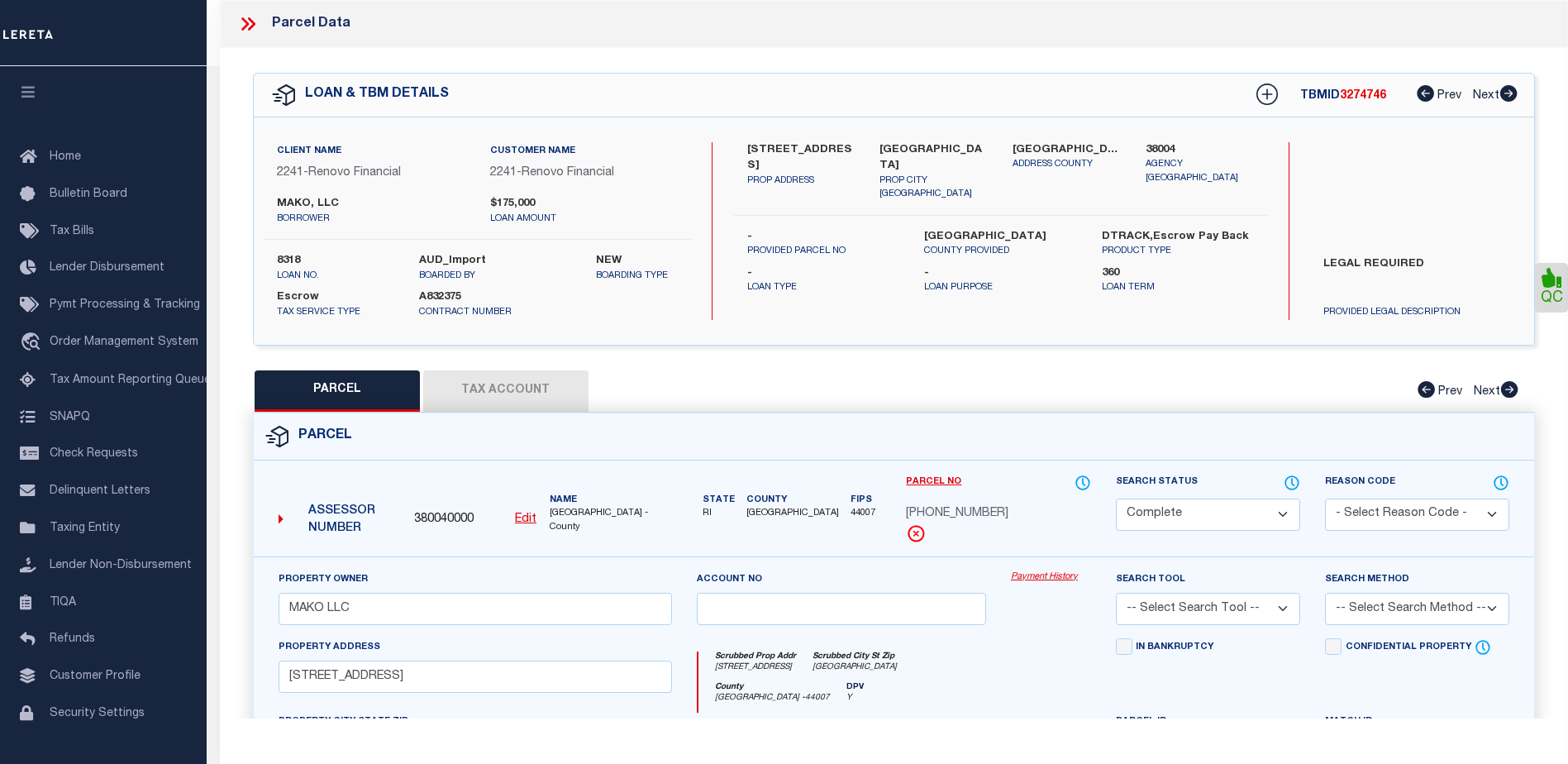
click at [1060, 580] on link "Payment History" at bounding box center [1050, 578] width 81 height 14
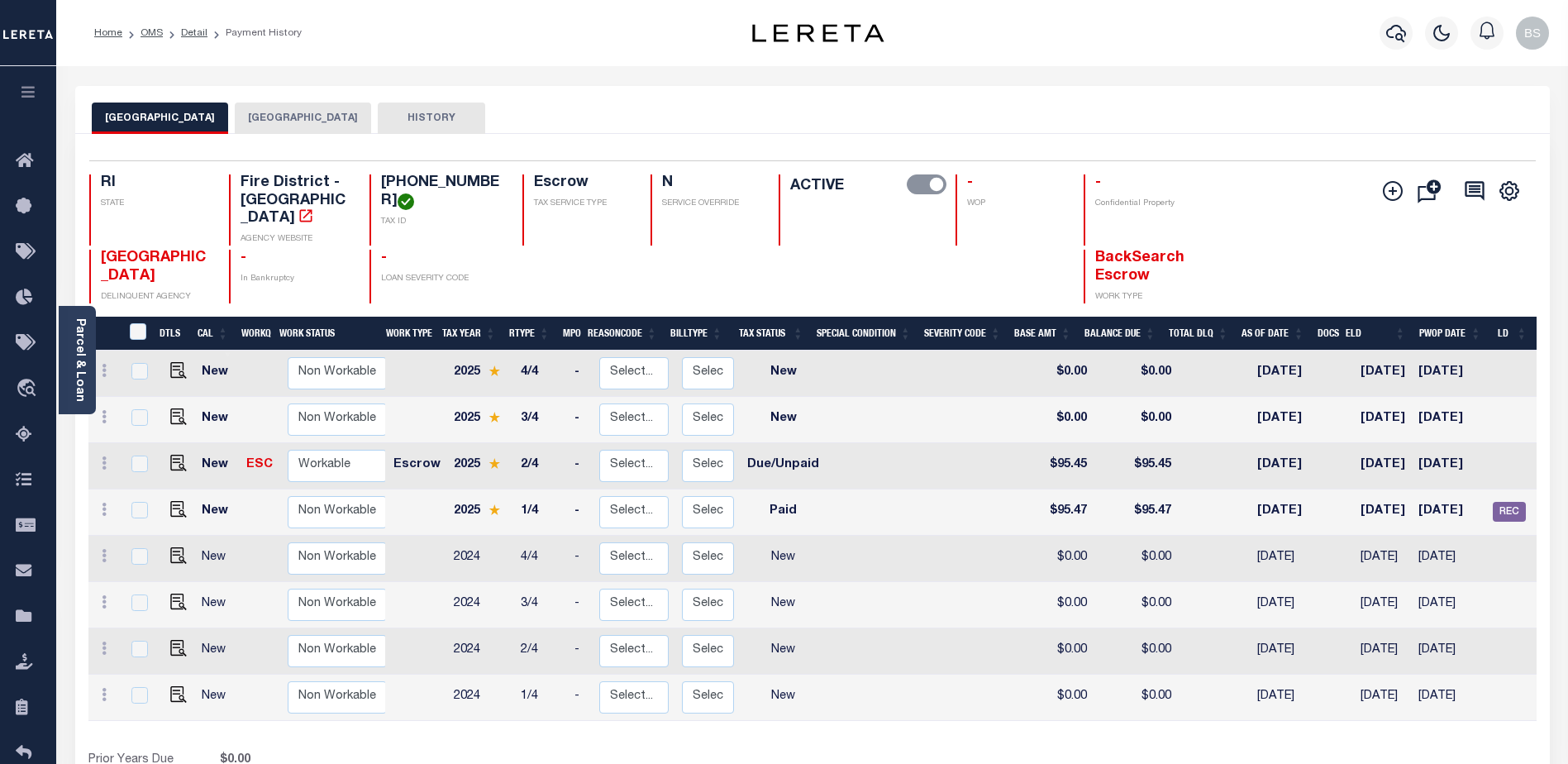
click at [361, 121] on button "[GEOGRAPHIC_DATA]" at bounding box center [303, 118] width 136 height 31
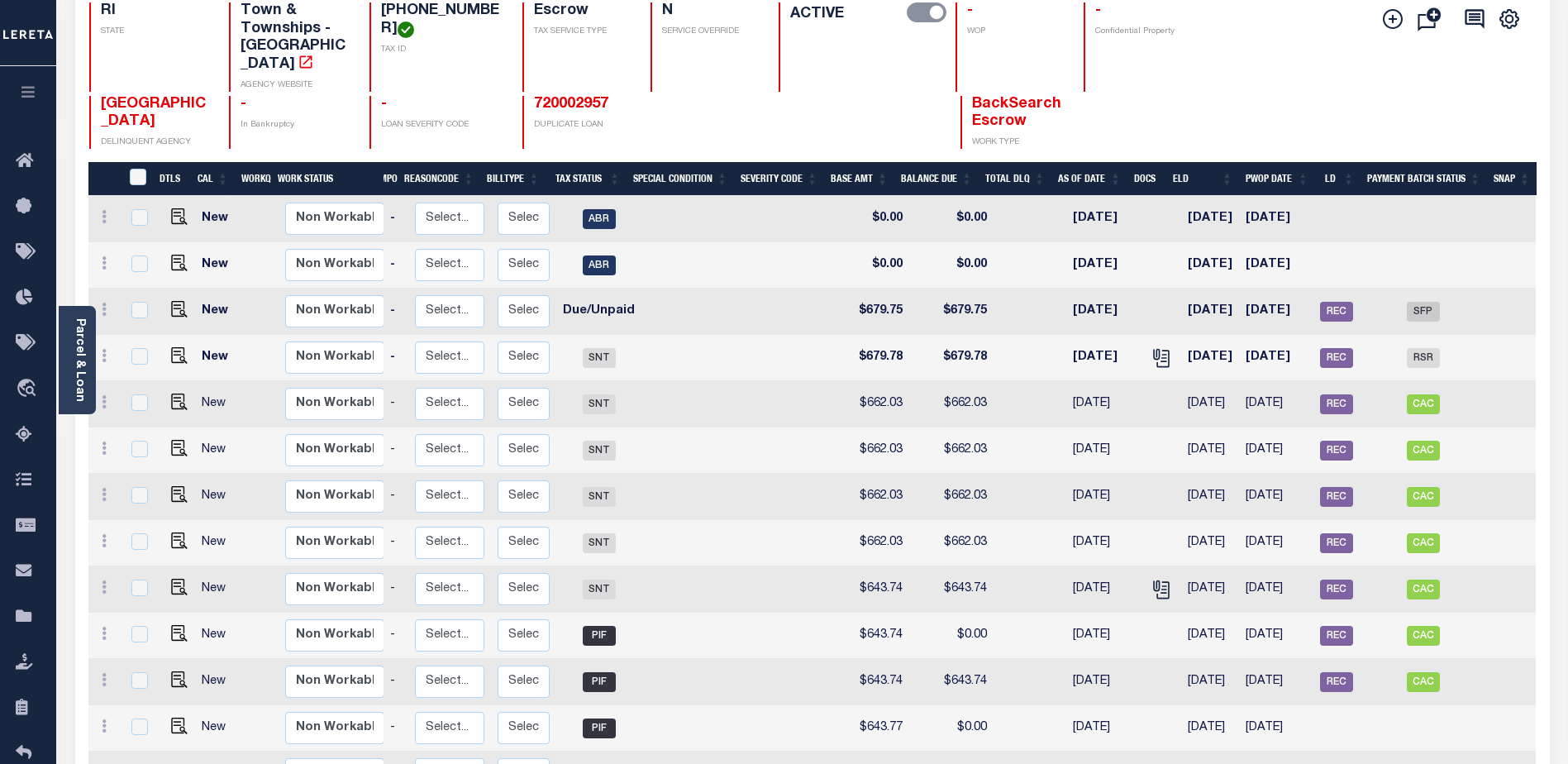
scroll to position [169, 0]
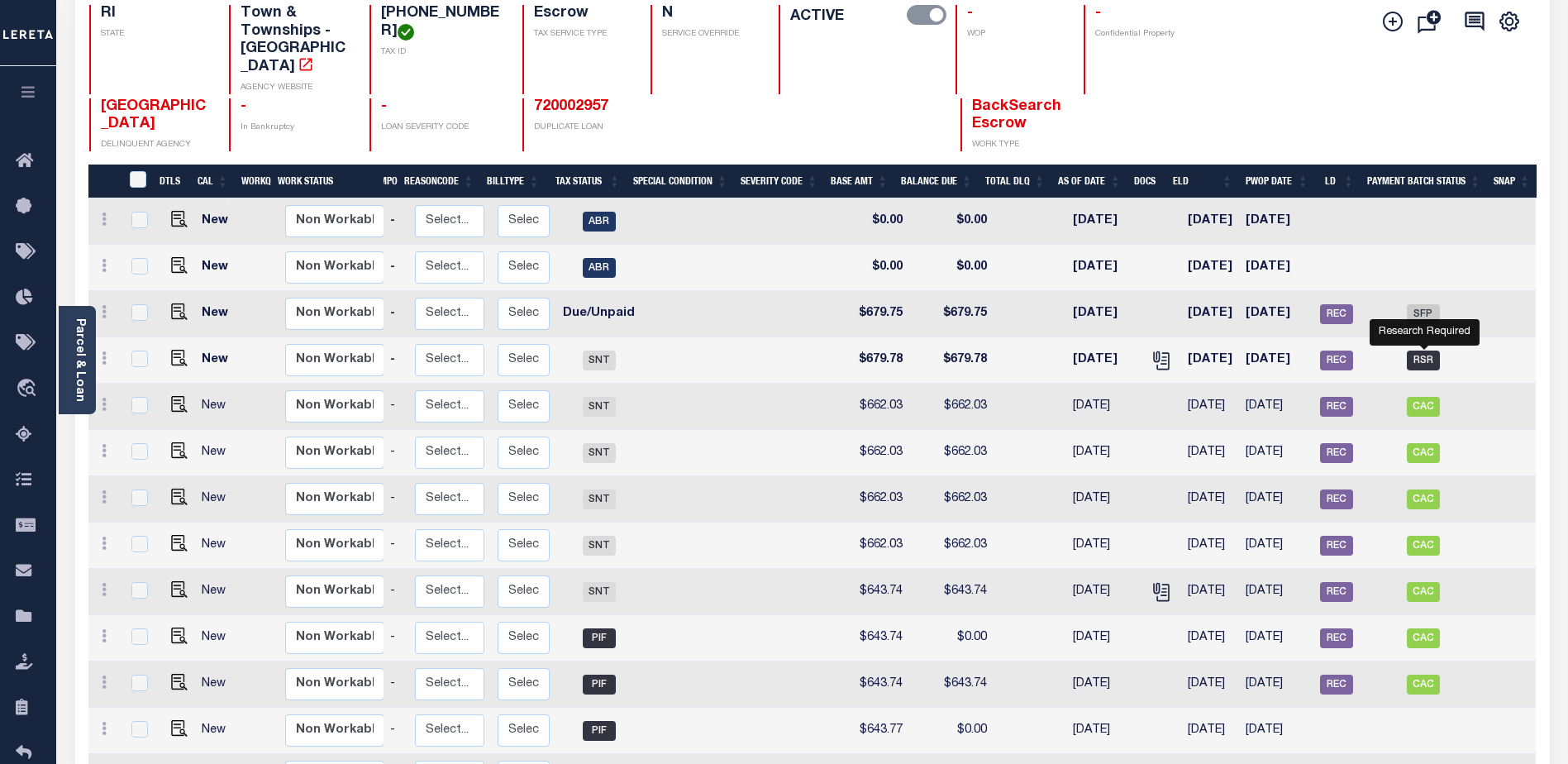
click at [1423, 351] on span "RSR" at bounding box center [1423, 360] width 33 height 19
checkbox input "true"
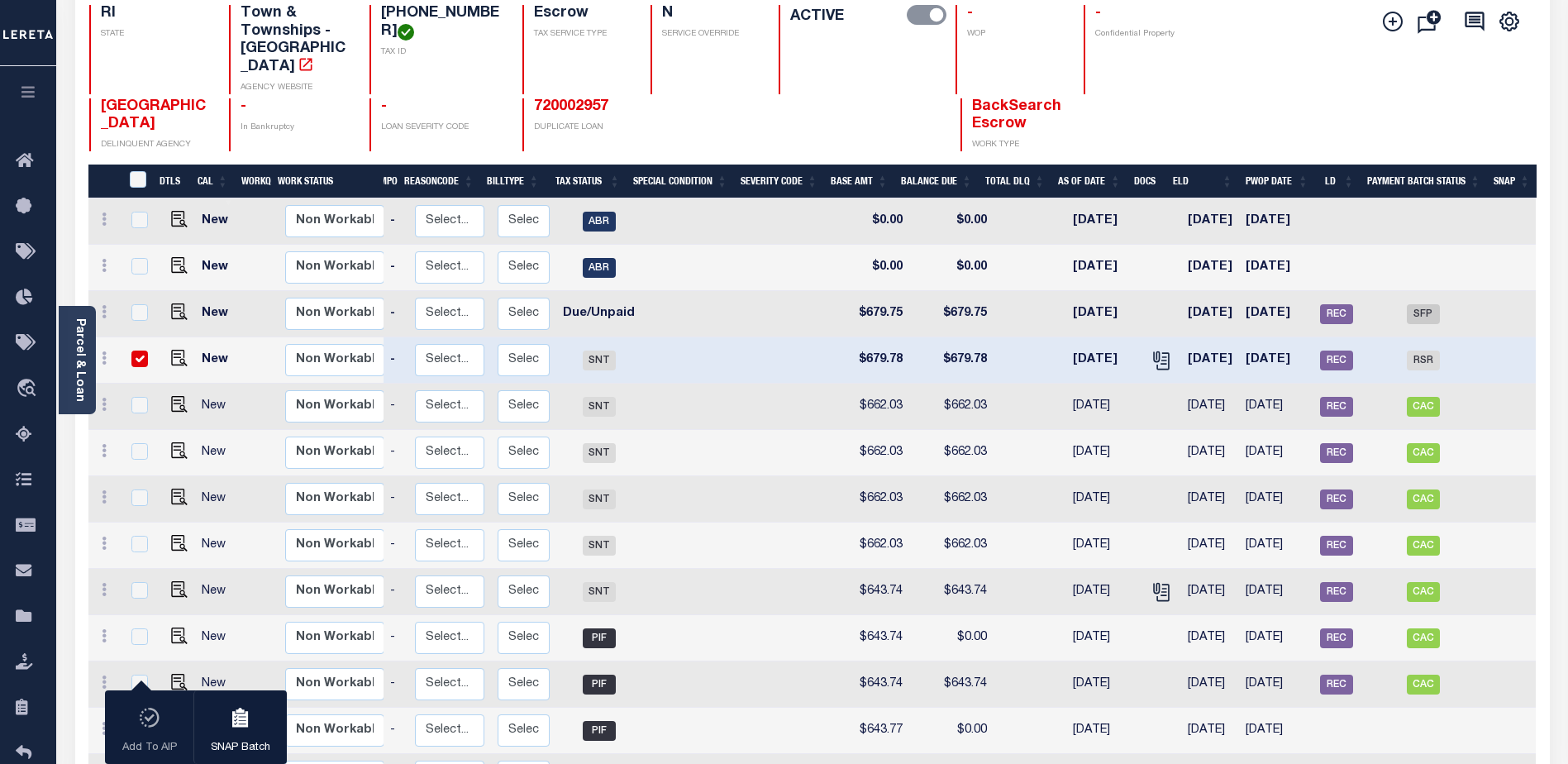
click at [138, 351] on input "checkbox" at bounding box center [140, 359] width 17 height 17
checkbox input "false"
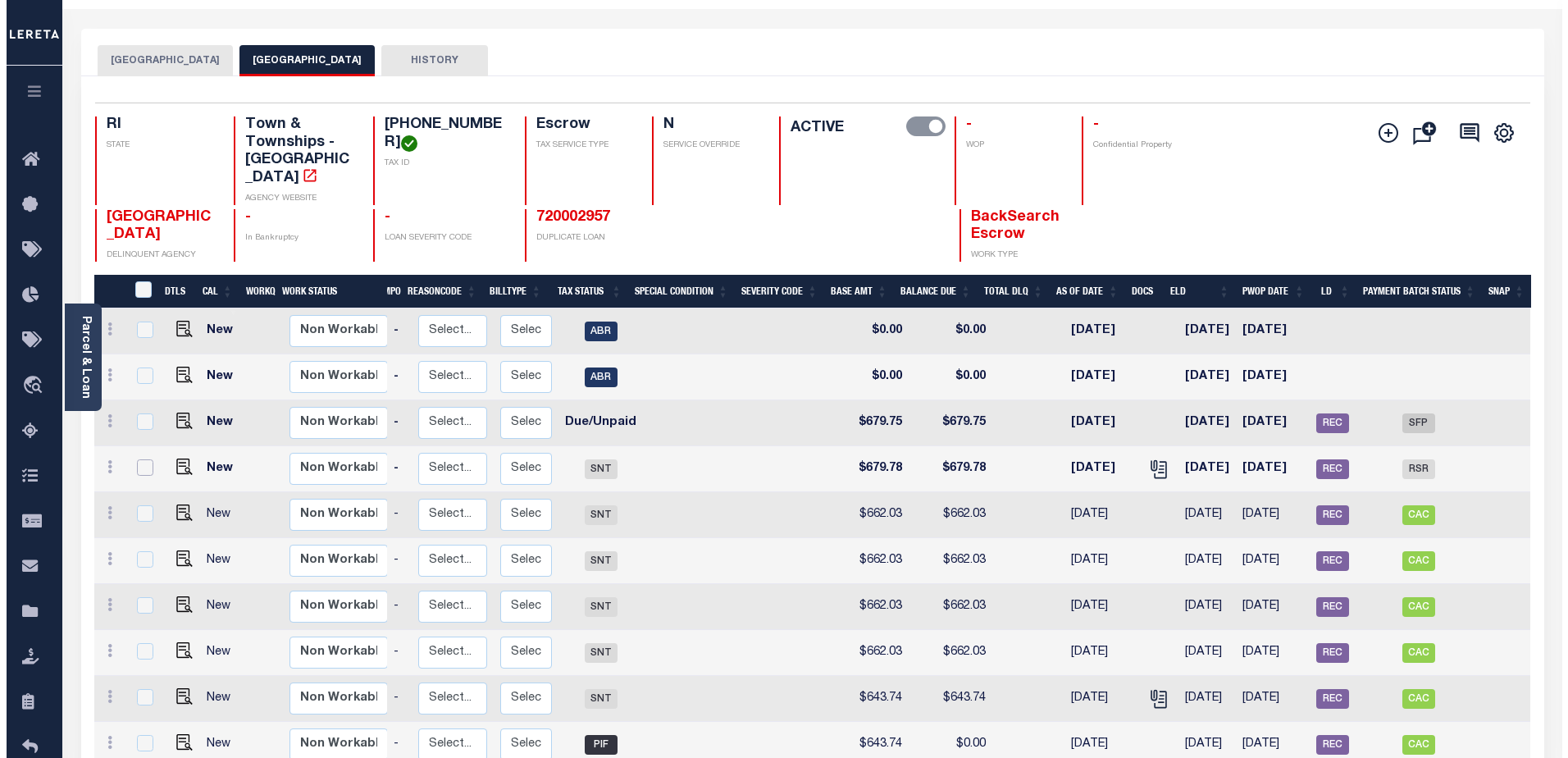
scroll to position [0, 0]
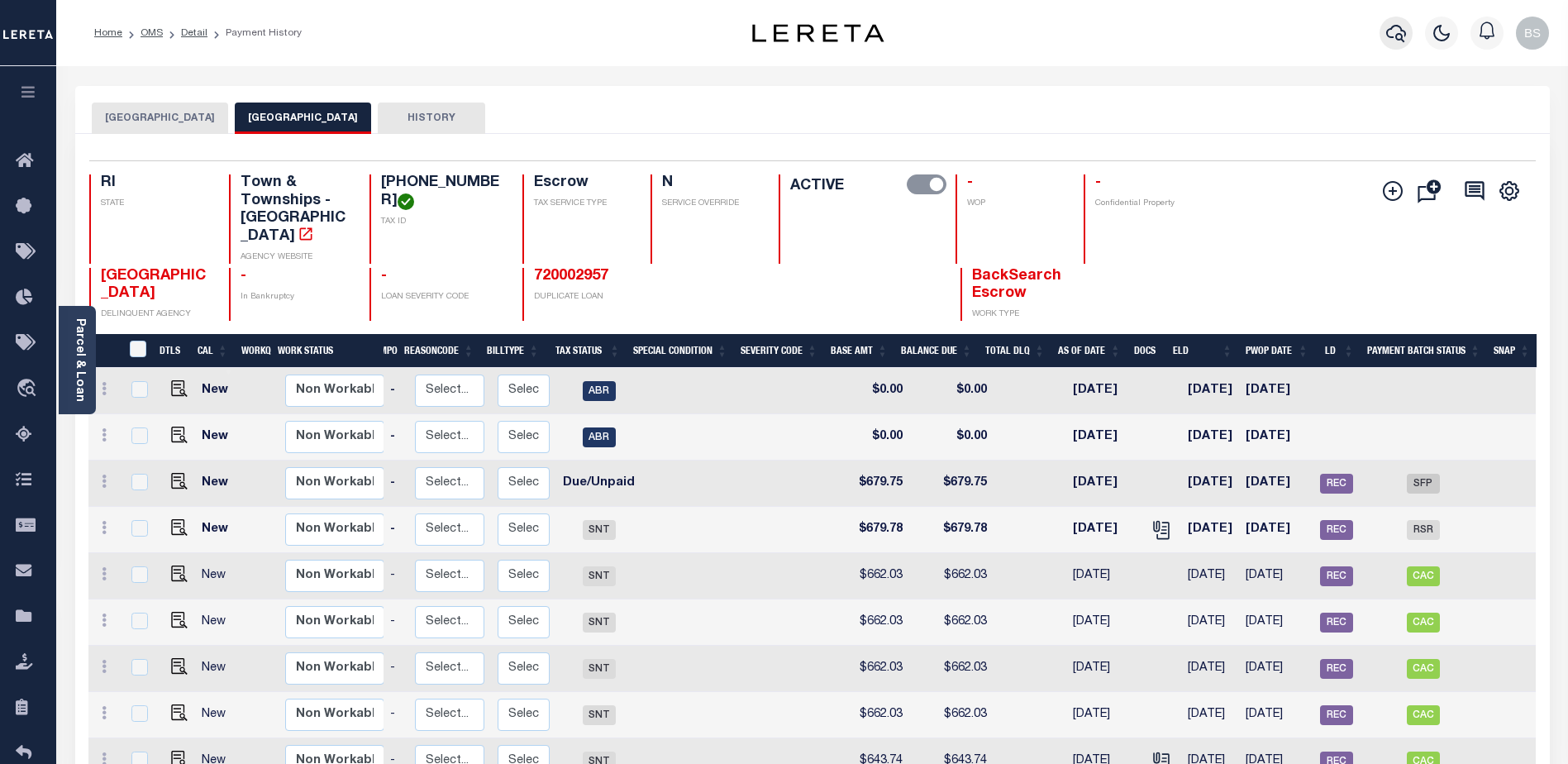
click at [1392, 36] on icon "button" at bounding box center [1395, 33] width 19 height 19
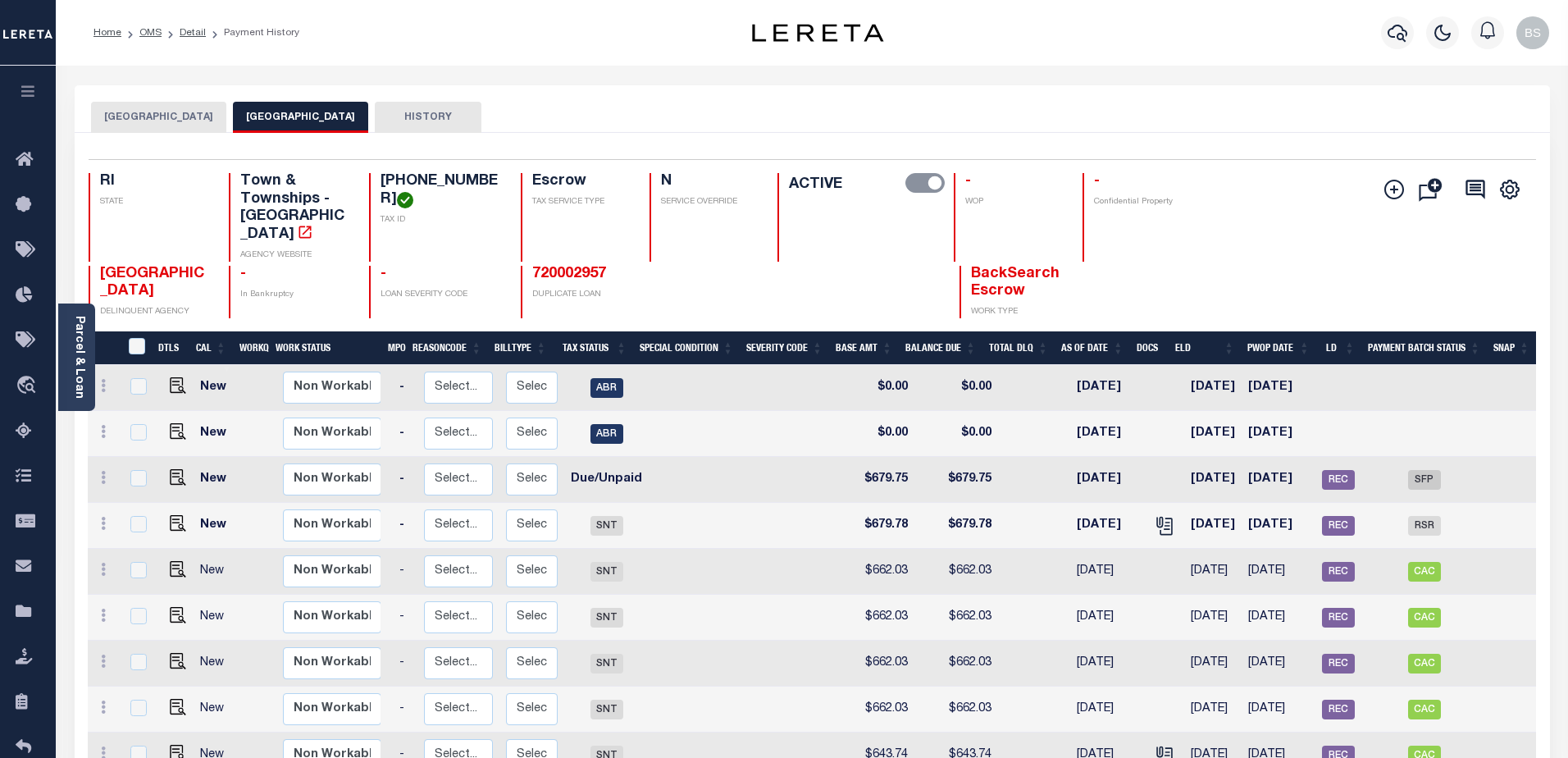
scroll to position [0, 166]
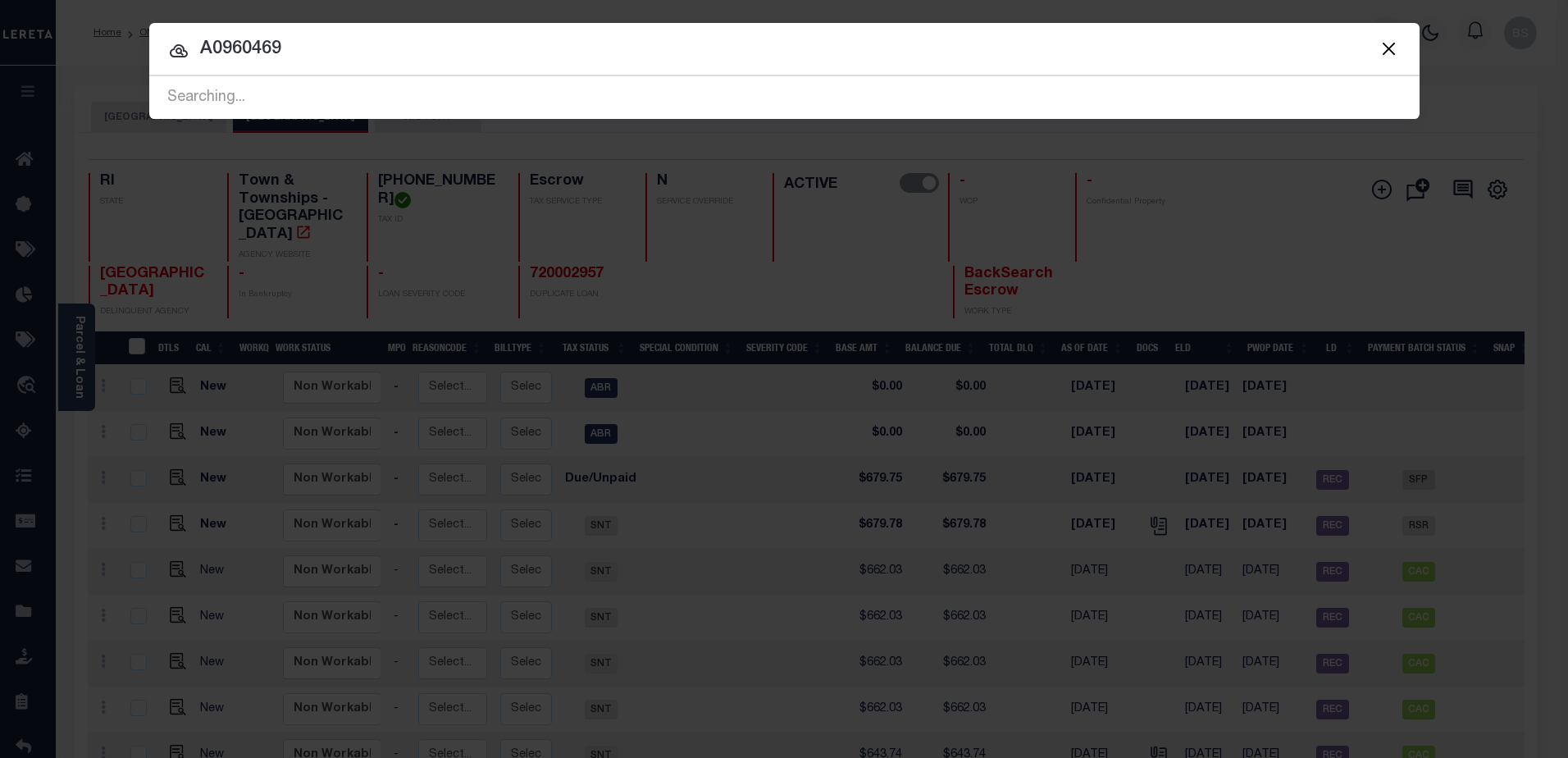
type input "A0960469"
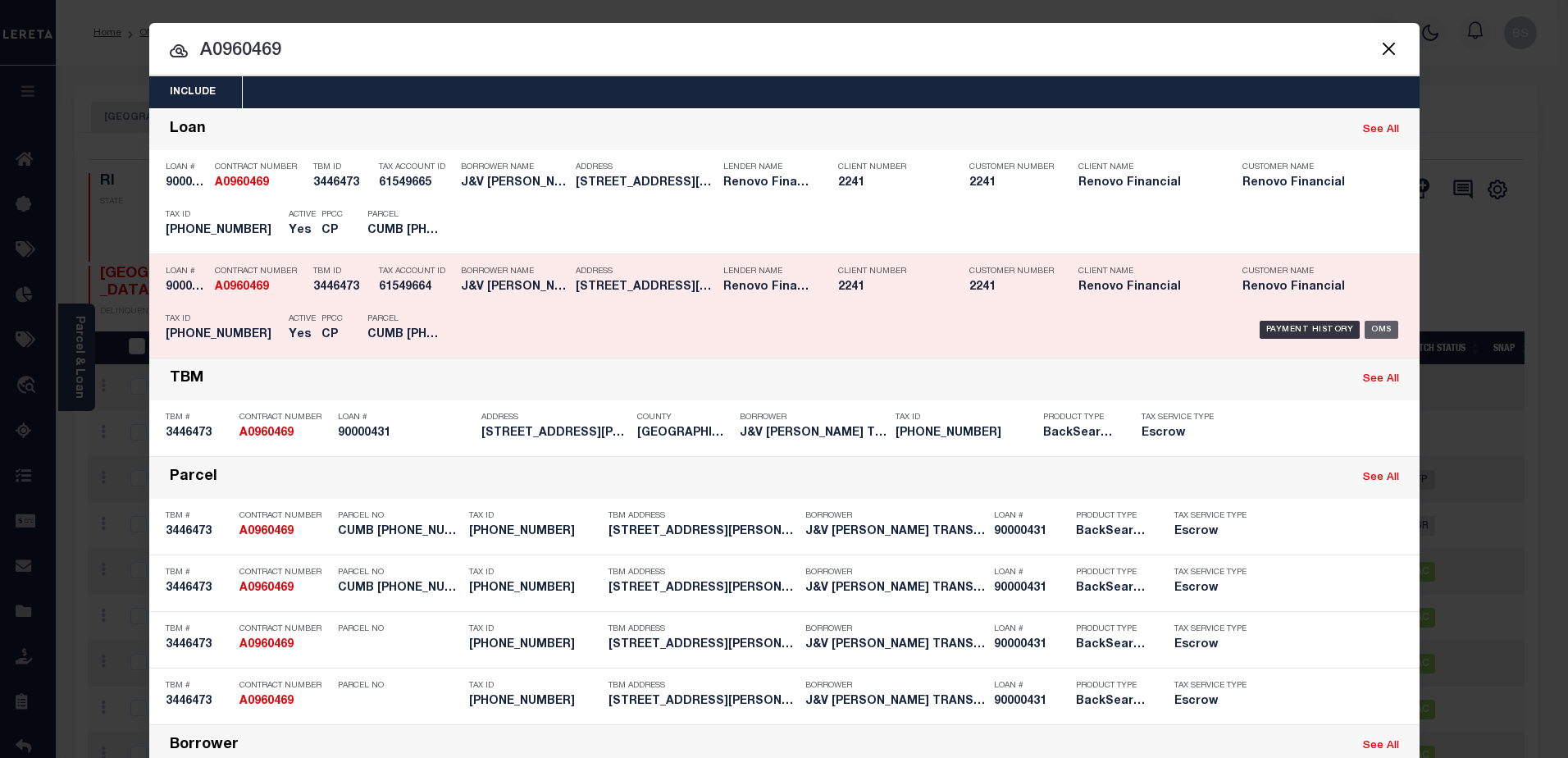
click at [1380, 329] on div "OMS" at bounding box center [1381, 329] width 33 height 18
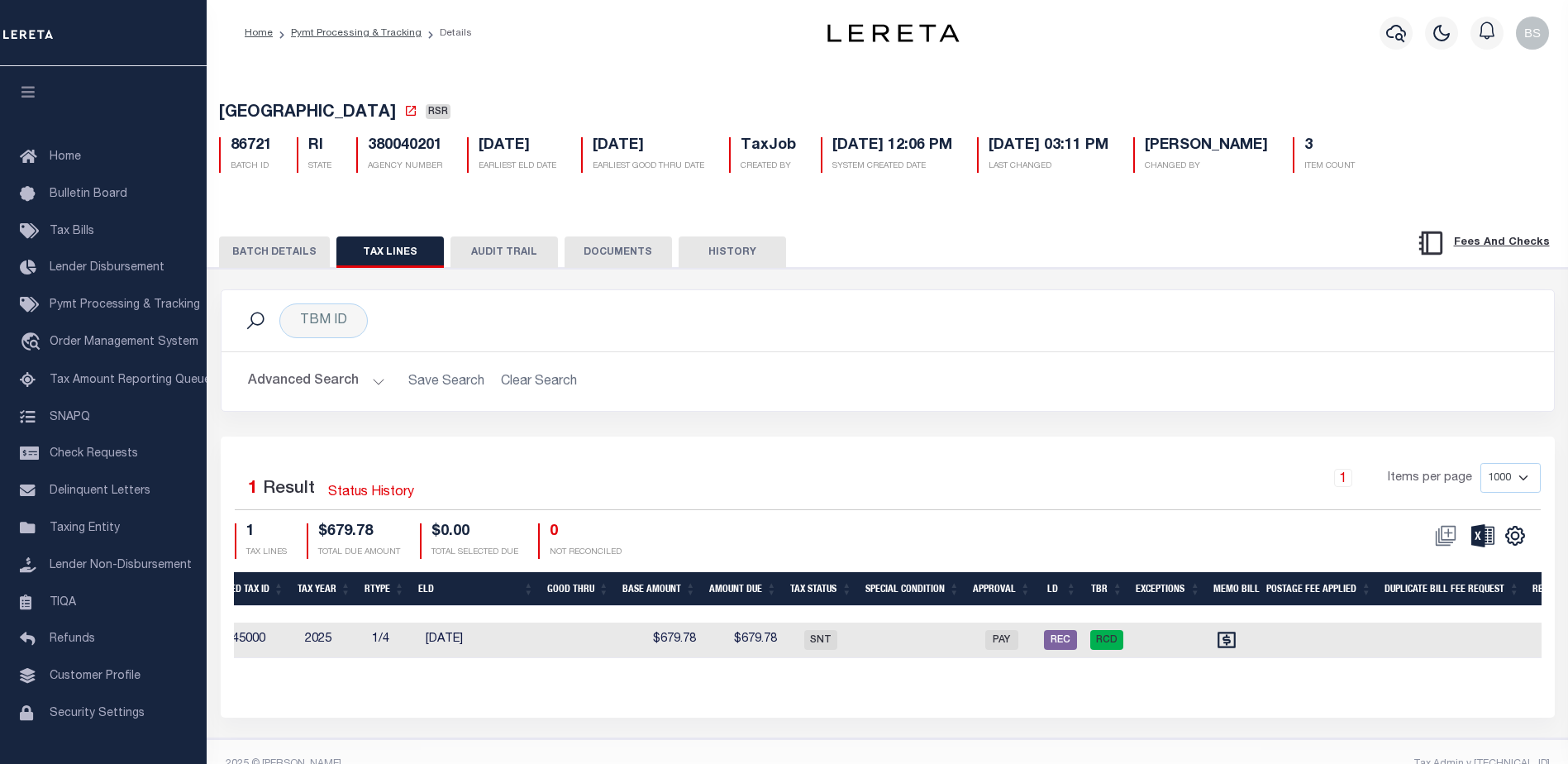
scroll to position [0, 1397]
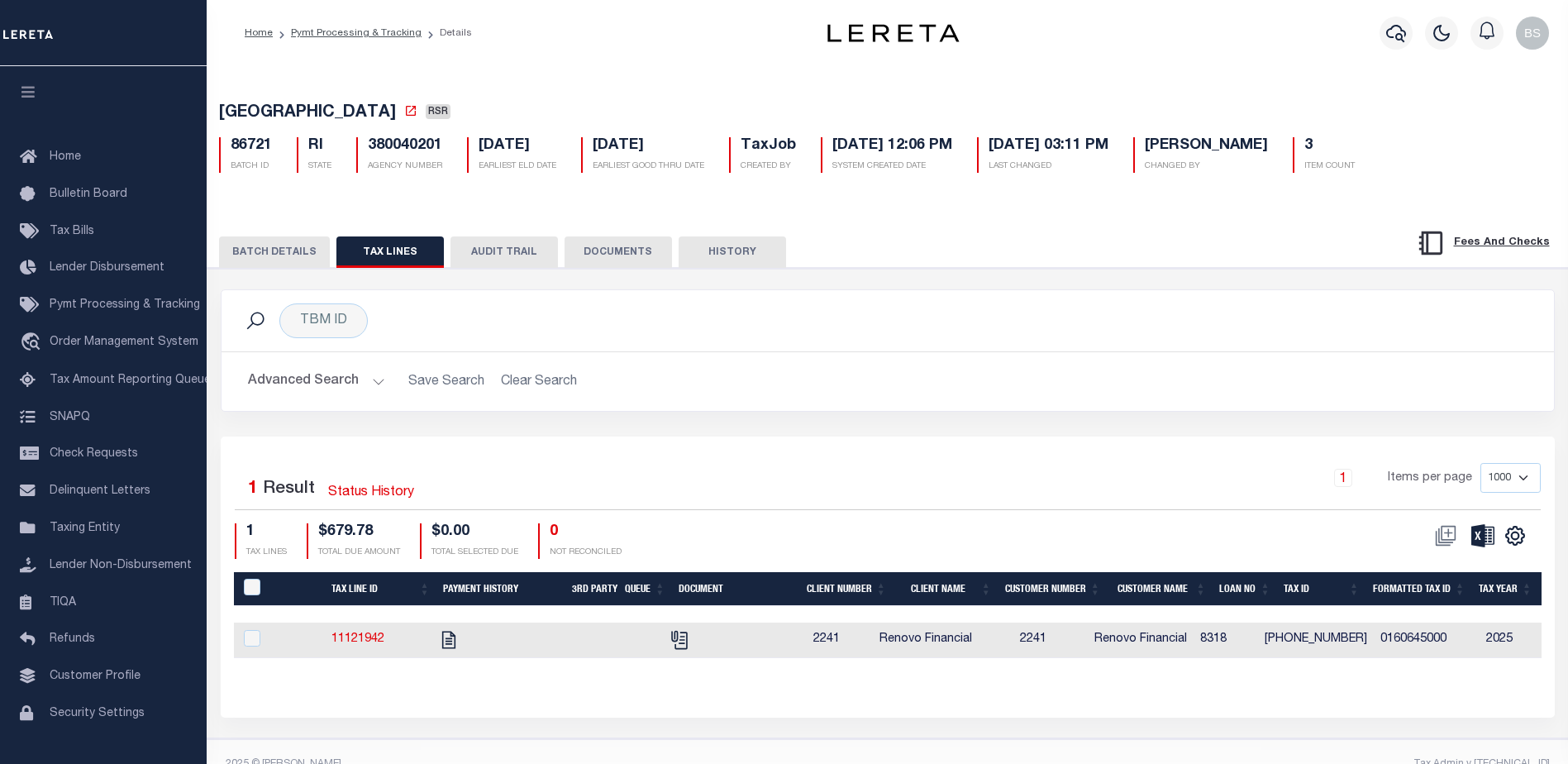
click at [260, 265] on button "BATCH DETAILS" at bounding box center [274, 251] width 111 height 31
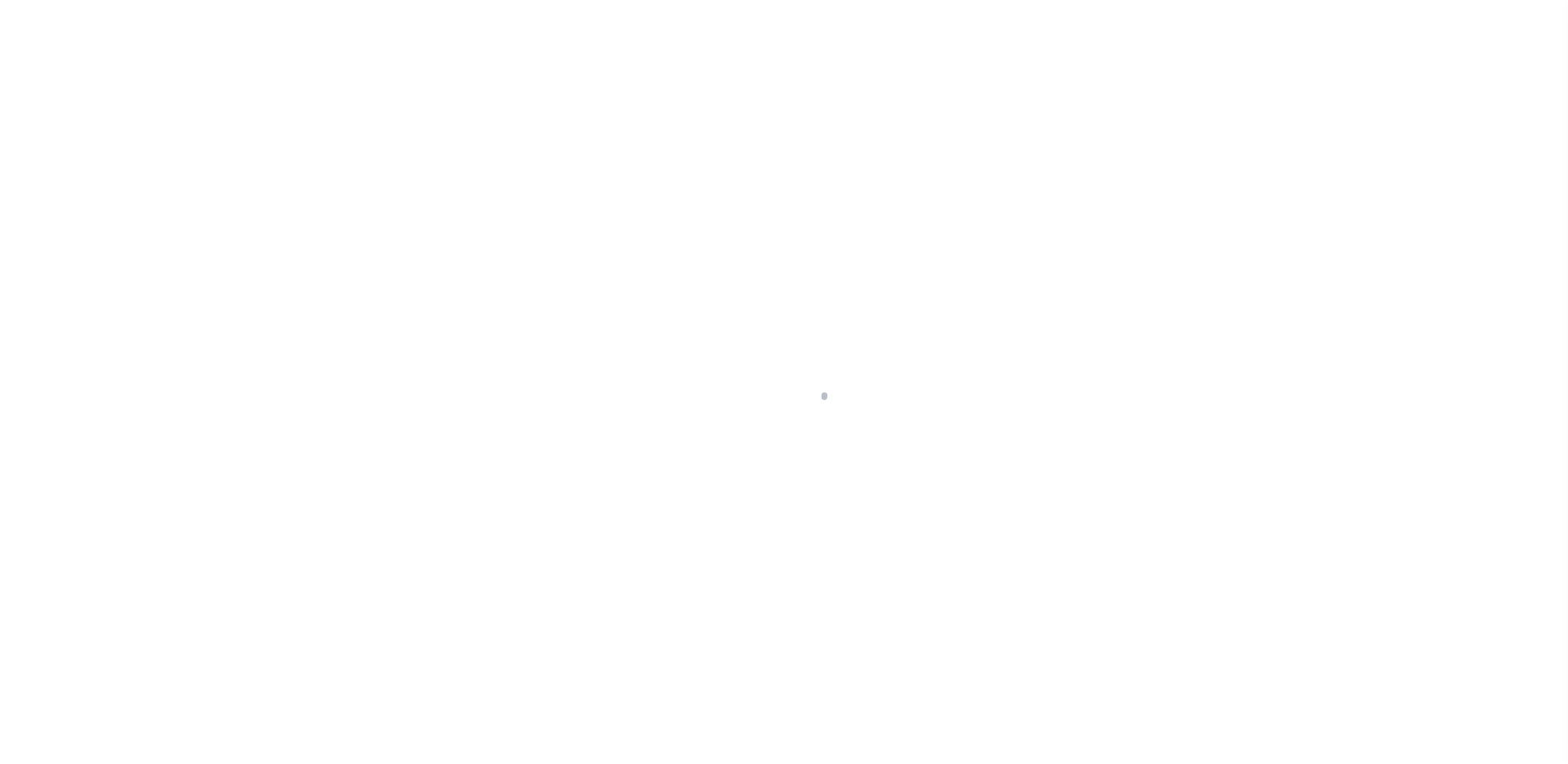
select select "10"
select select "Escrow"
type input "[STREET_ADDRESS][PERSON_NAME]"
type input "[GEOGRAPHIC_DATA]"
type input "a0kUS00000Bbmc1"
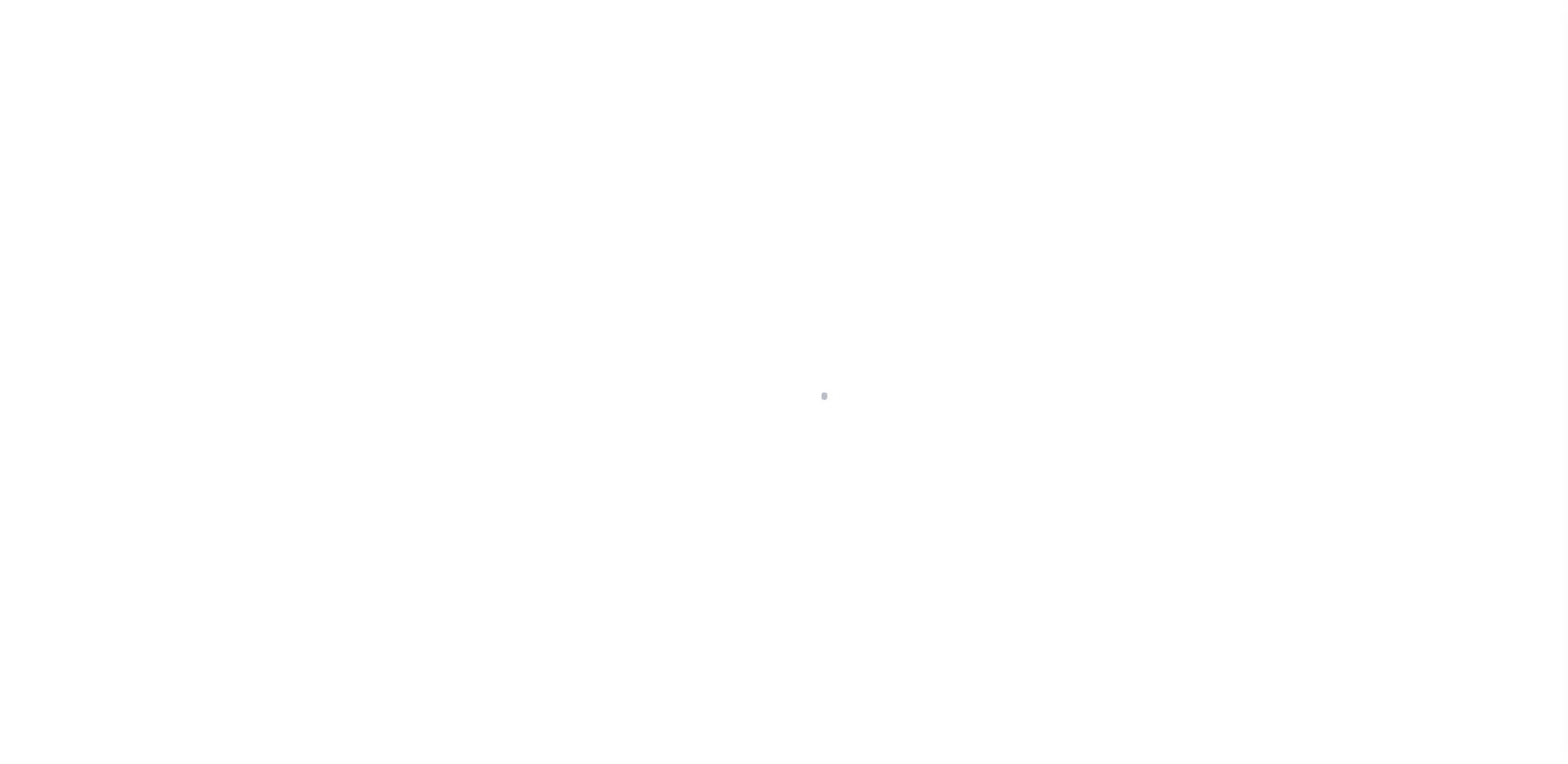
type input "RI"
select select
select select "25067"
select select "4"
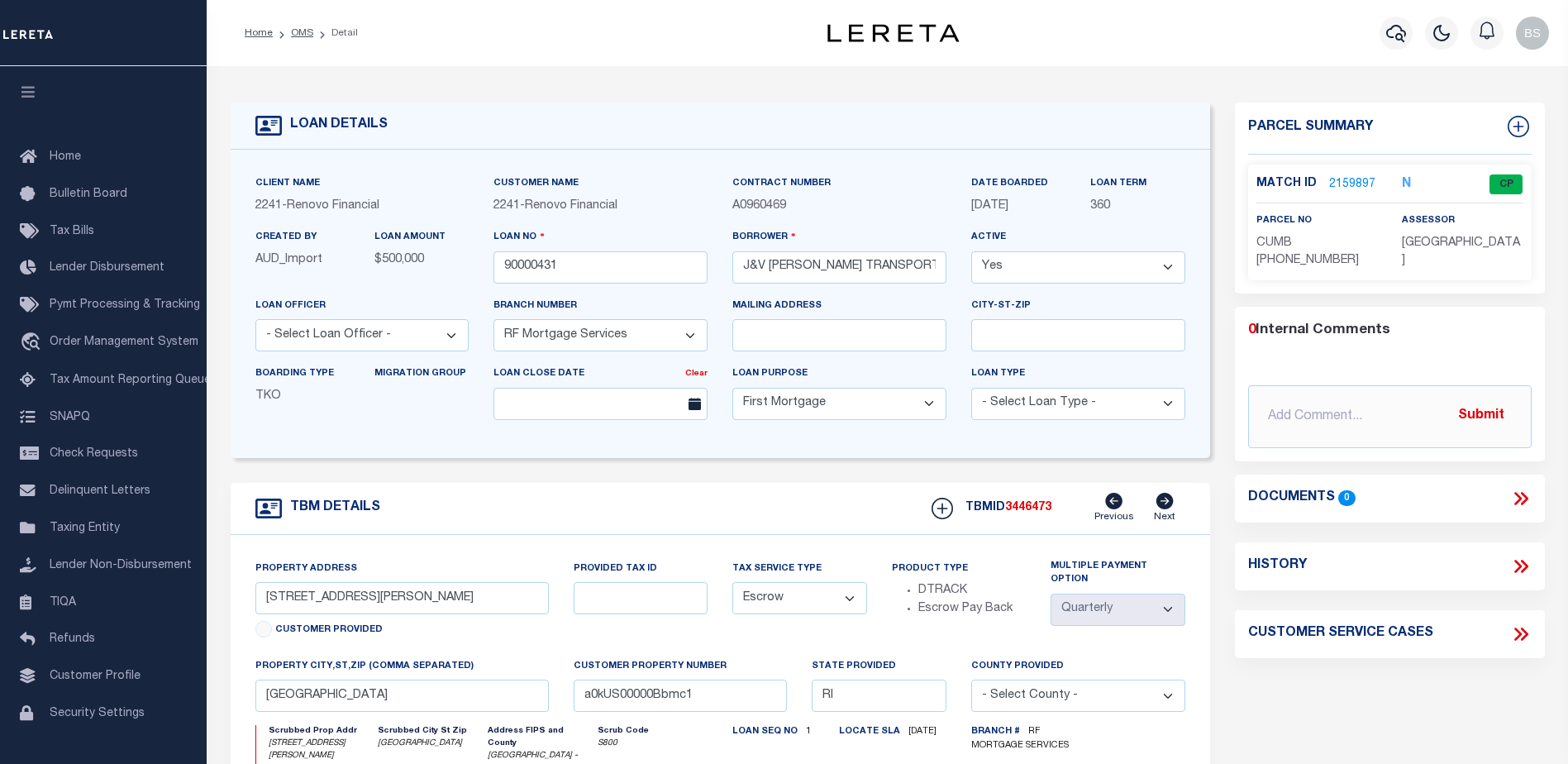
click at [1341, 179] on link "2159897" at bounding box center [1352, 185] width 46 height 18
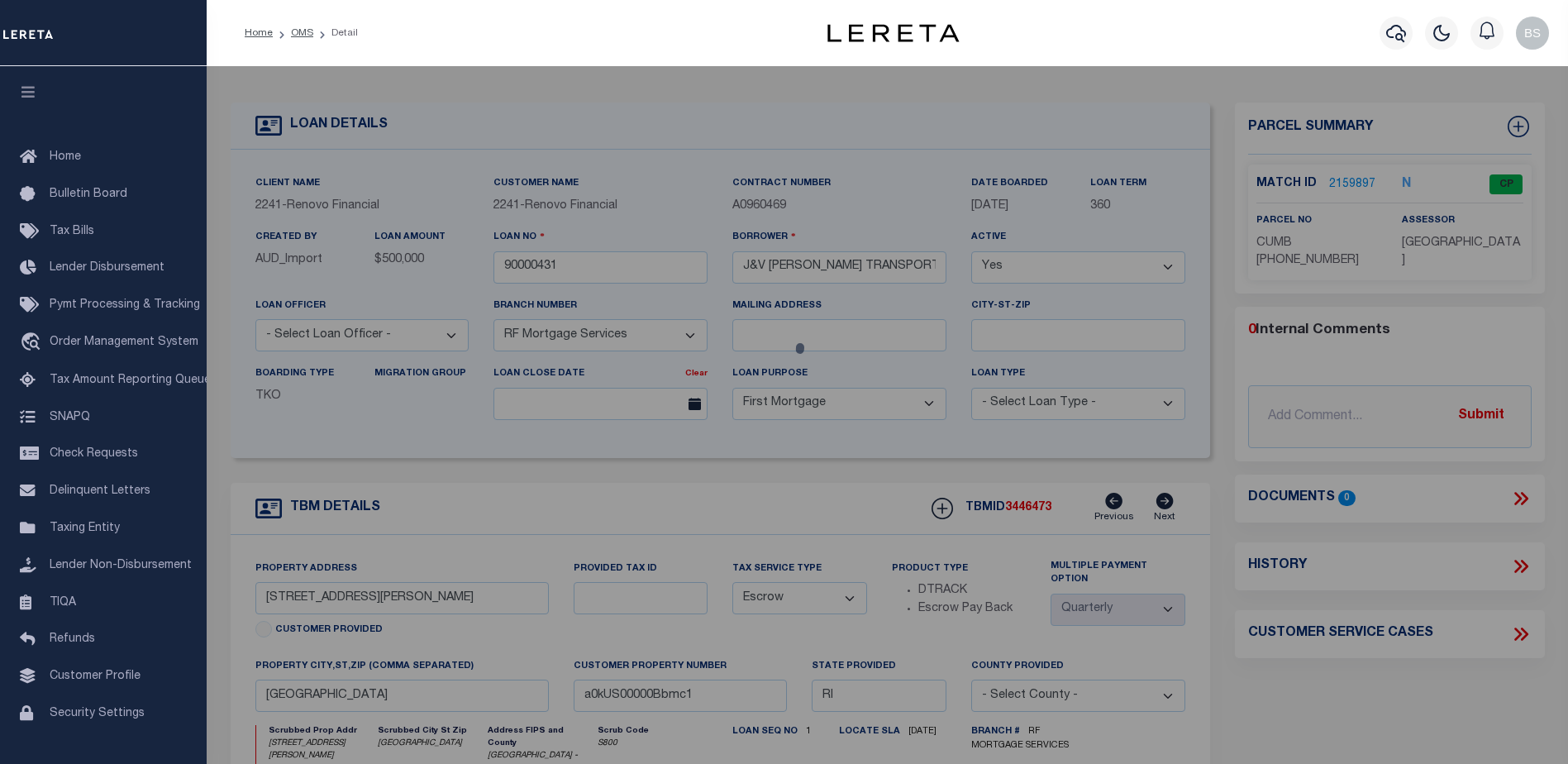
checkbox input "false"
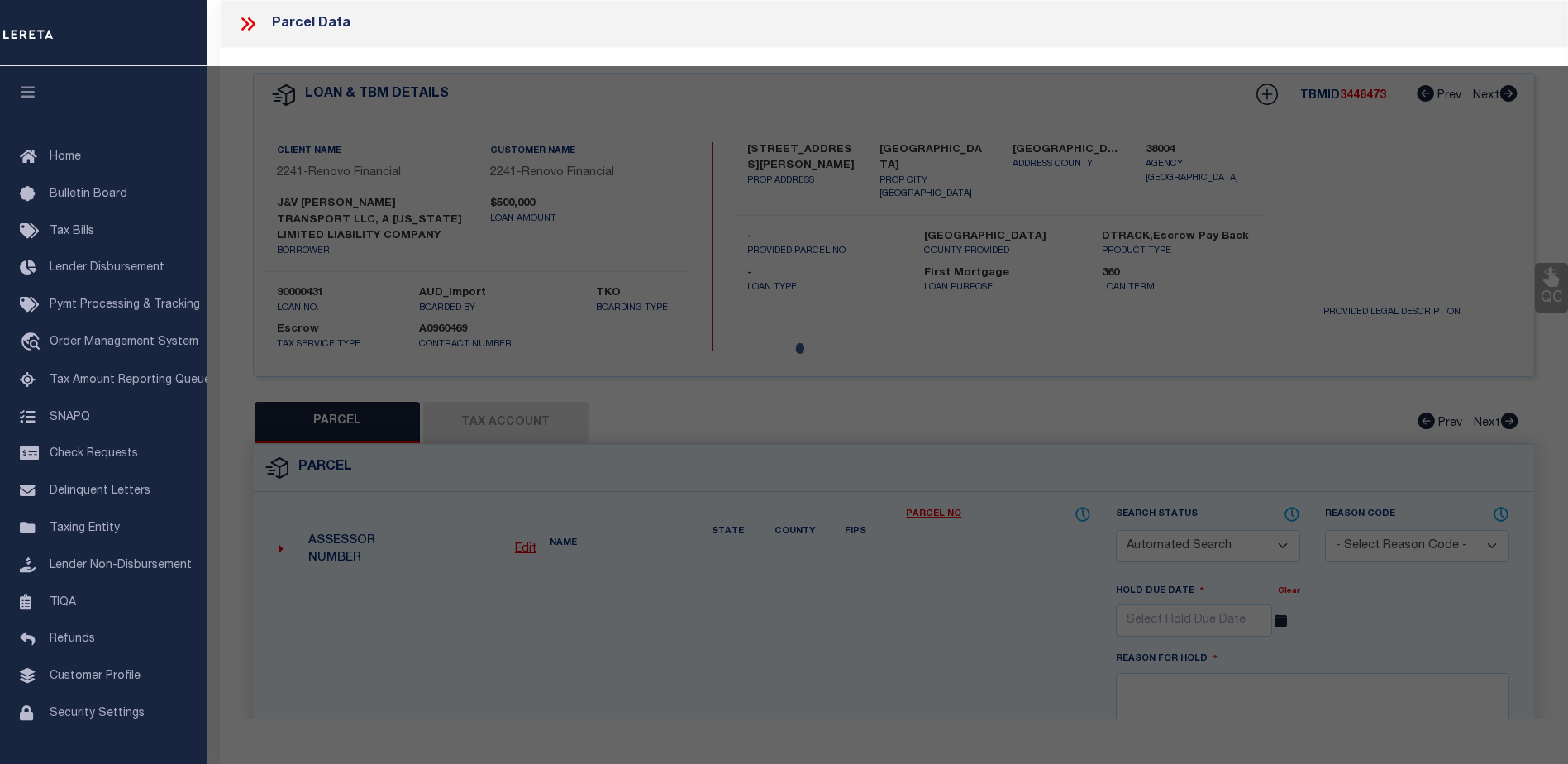
select select "CP"
type input "JV REALTY IV"
select select "ATL"
select select "ADD"
type input "[STREET_ADDRESS][PERSON_NAME]"
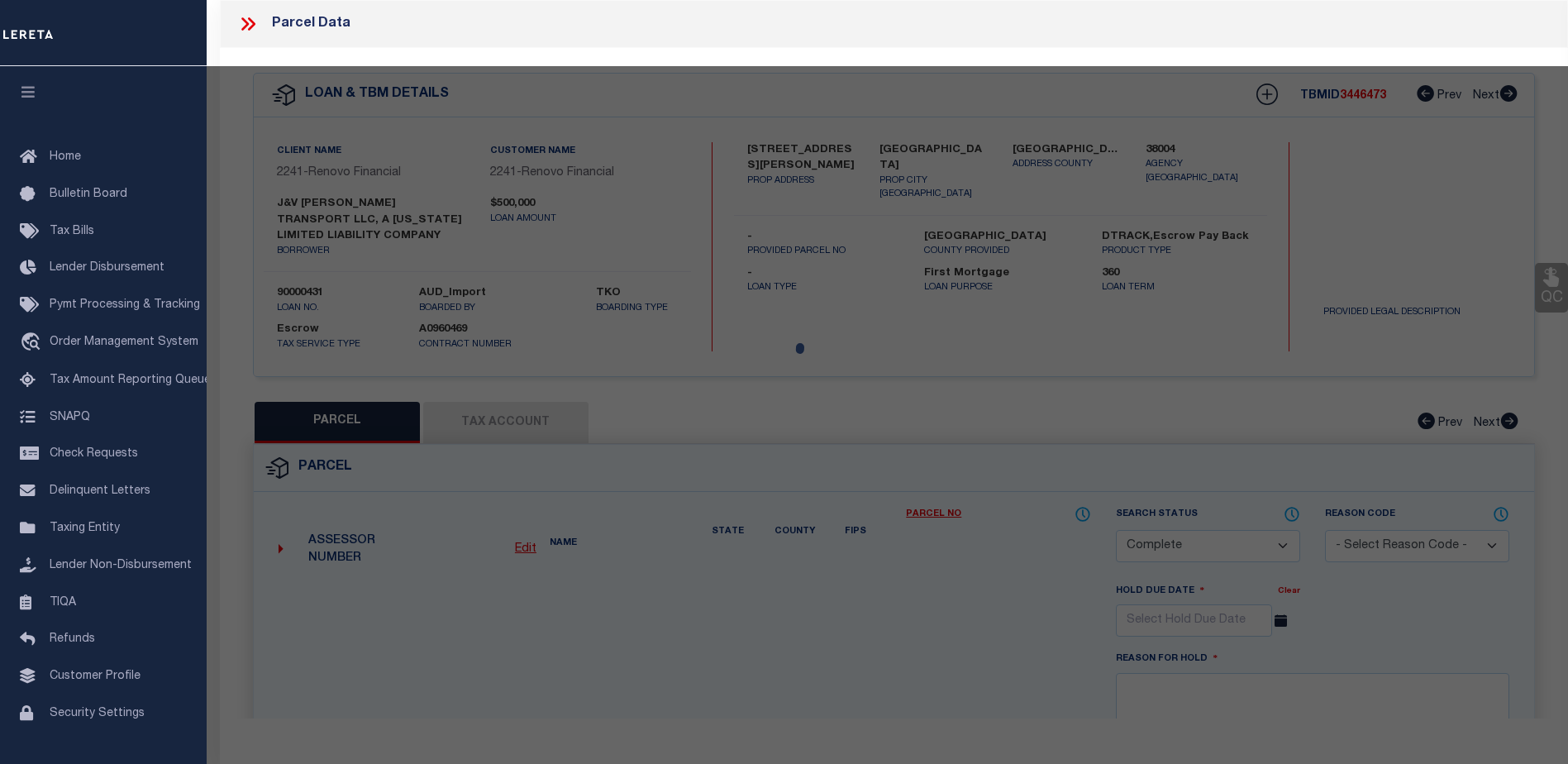
checkbox input "false"
type input "[GEOGRAPHIC_DATA]"
type textarea "BLK:16 CITY/[GEOGRAPHIC_DATA]/TWP:[GEOGRAPHIC_DATA]"
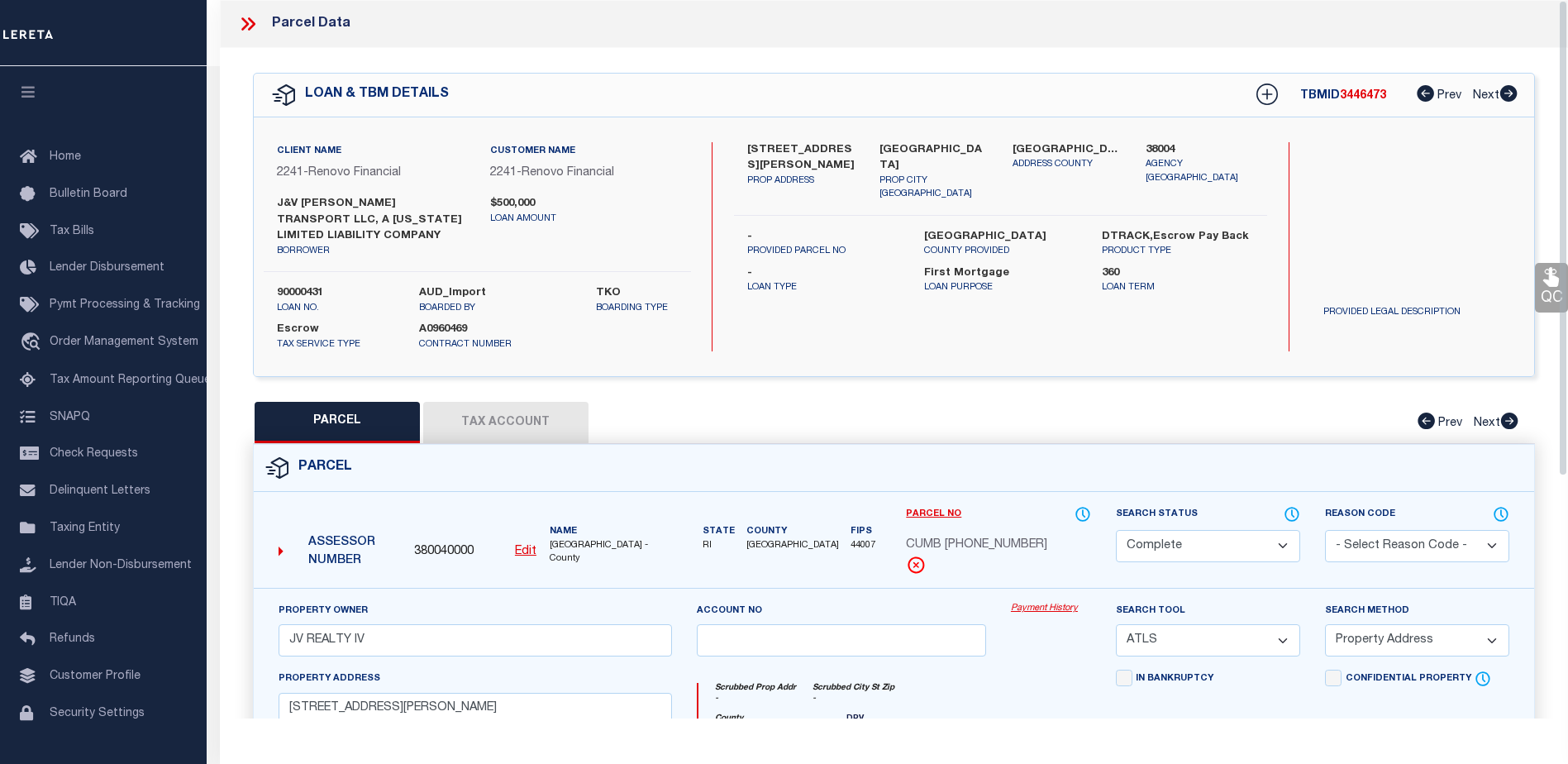
click at [1034, 610] on link "Payment History" at bounding box center [1050, 609] width 81 height 14
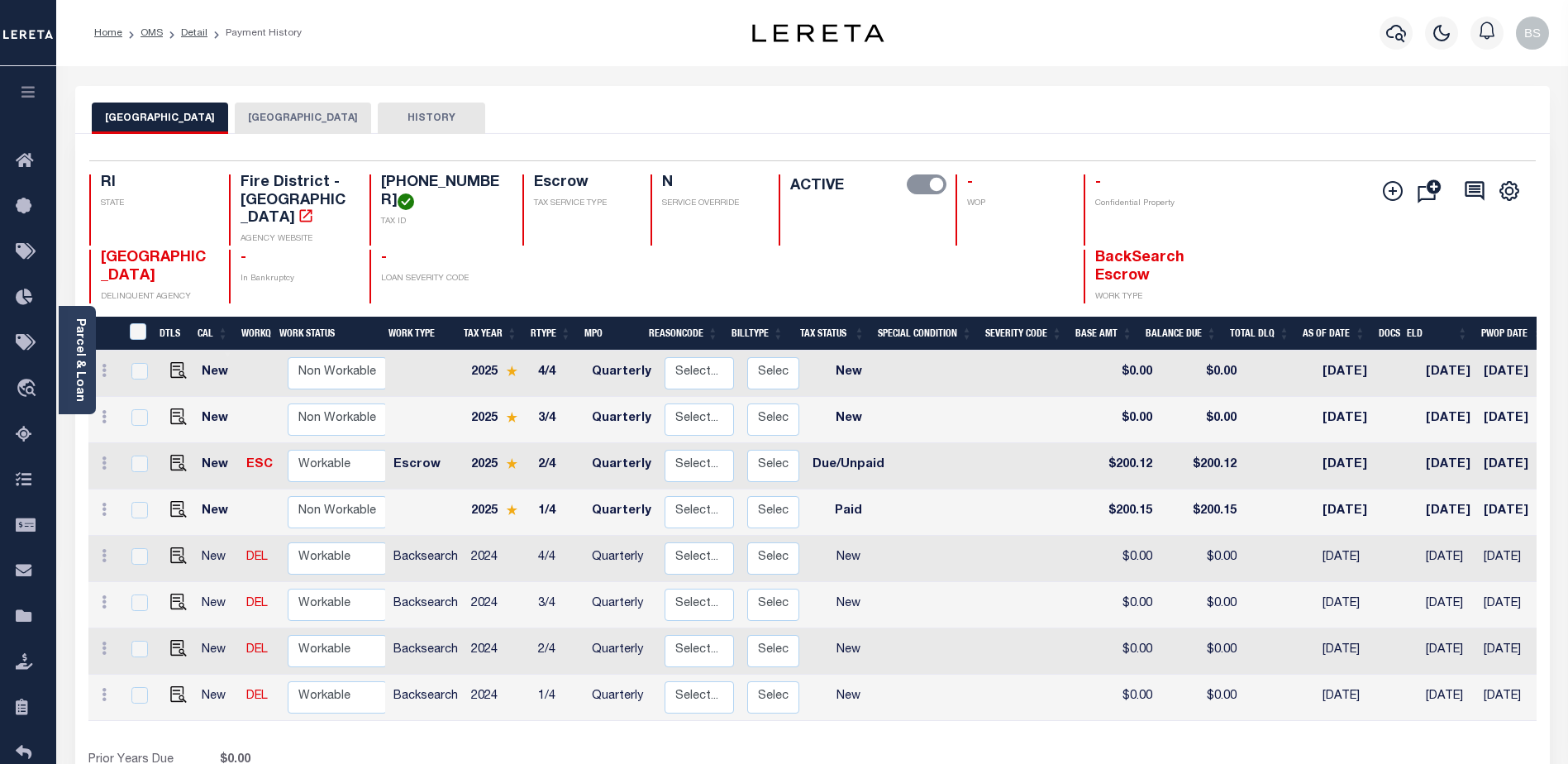
click at [362, 115] on button "[GEOGRAPHIC_DATA]" at bounding box center [303, 118] width 136 height 31
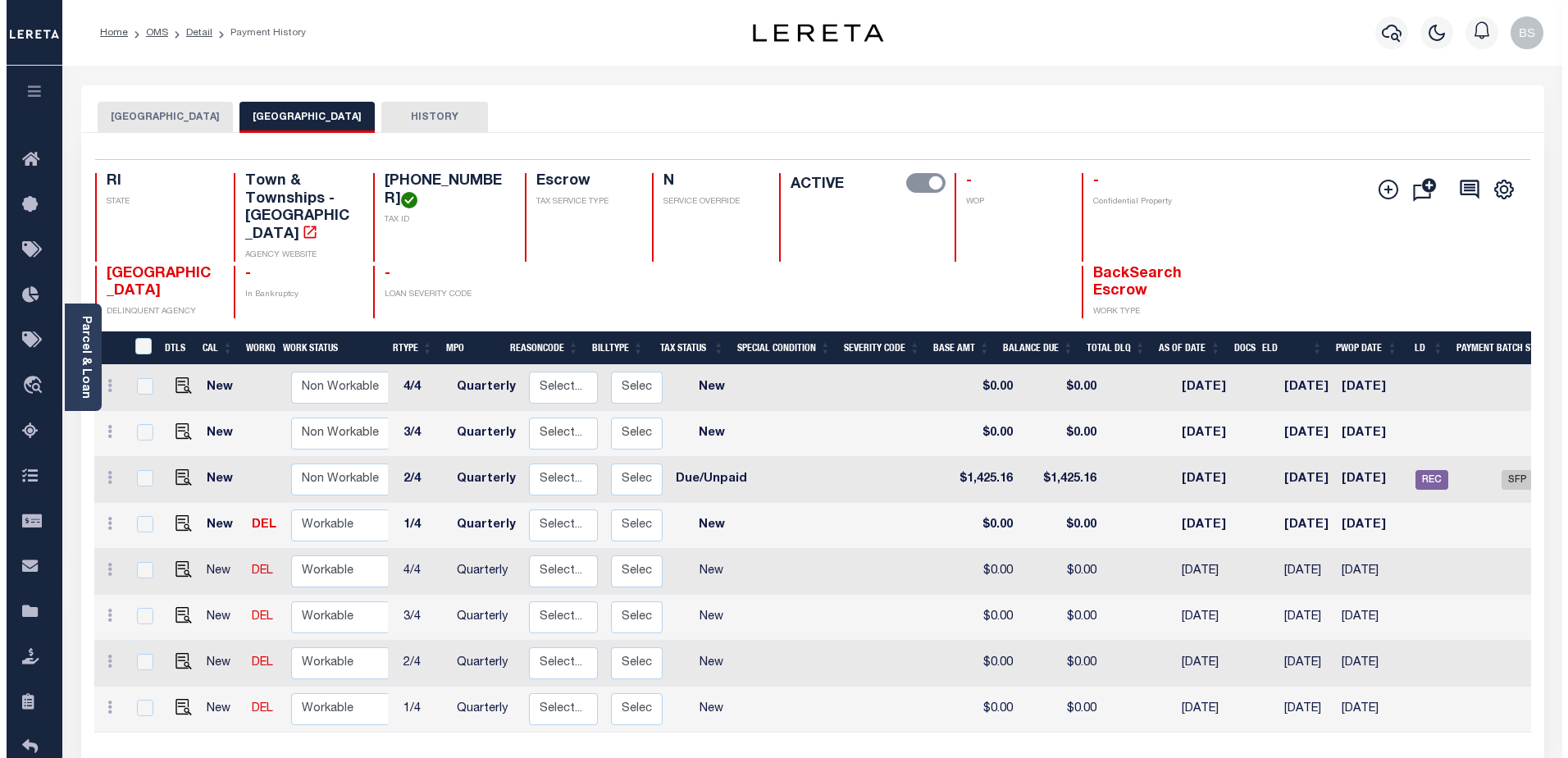
scroll to position [0, 155]
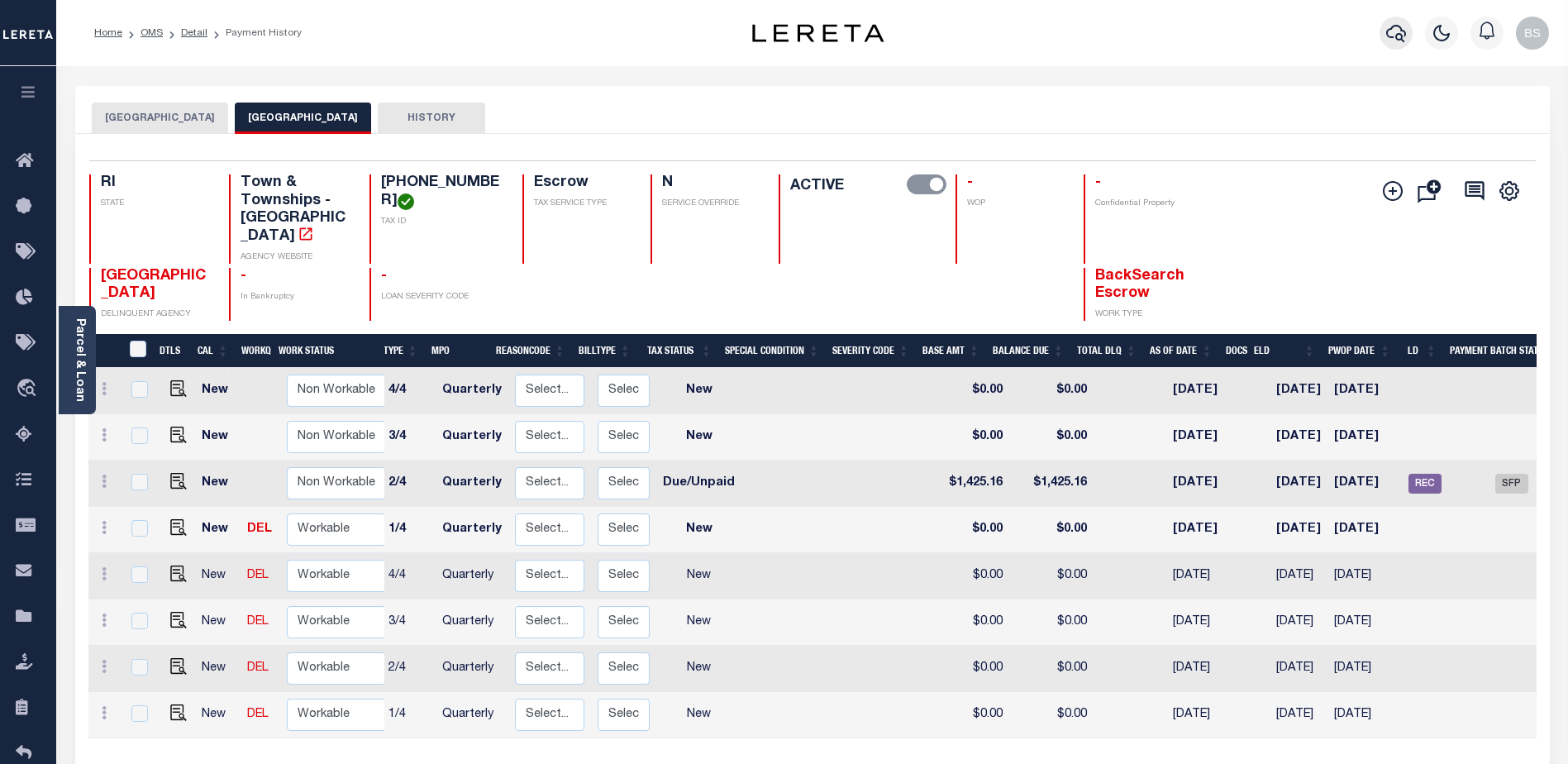
click at [1406, 31] on icon "button" at bounding box center [1395, 33] width 19 height 19
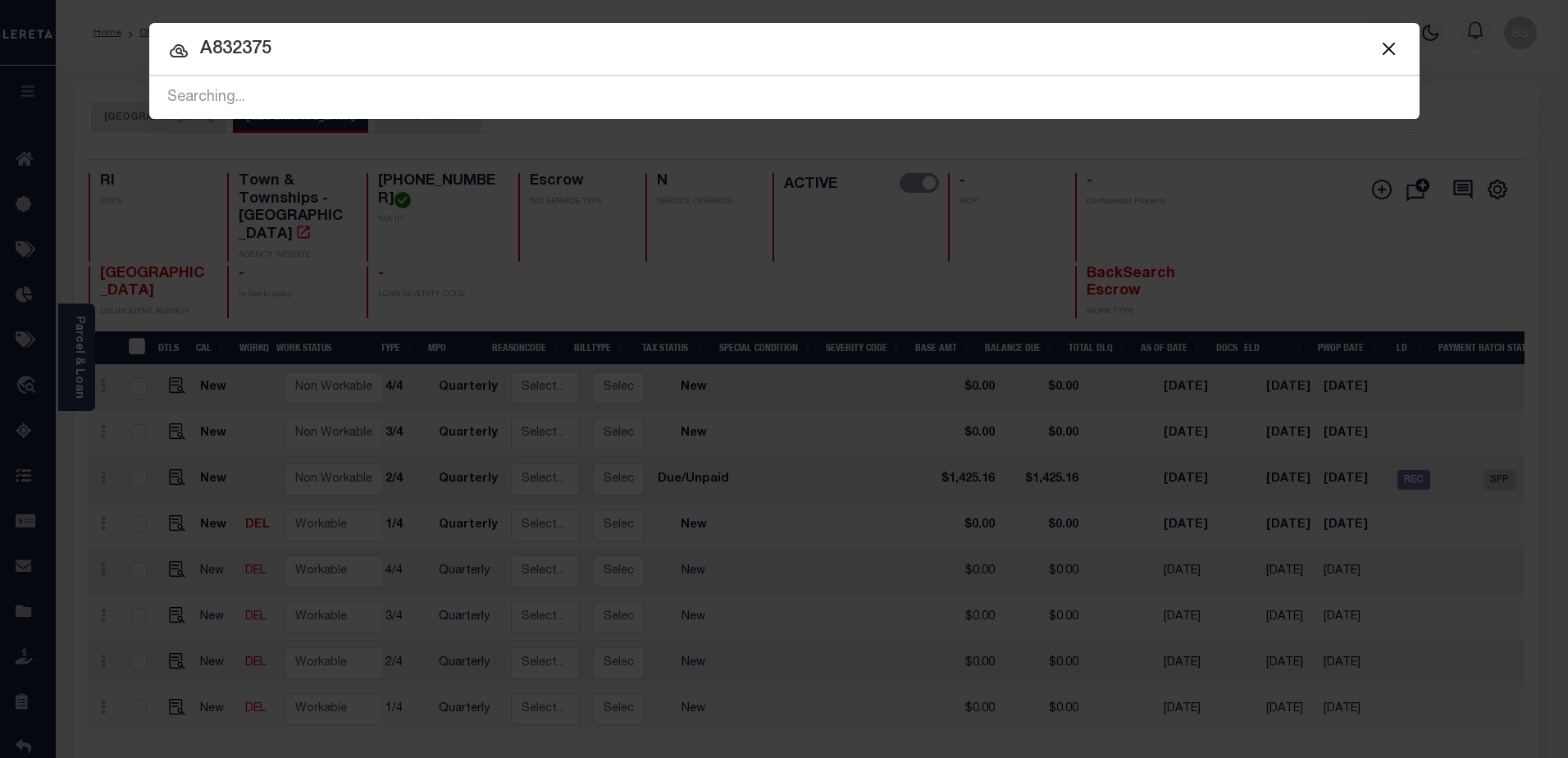
type input "A832375"
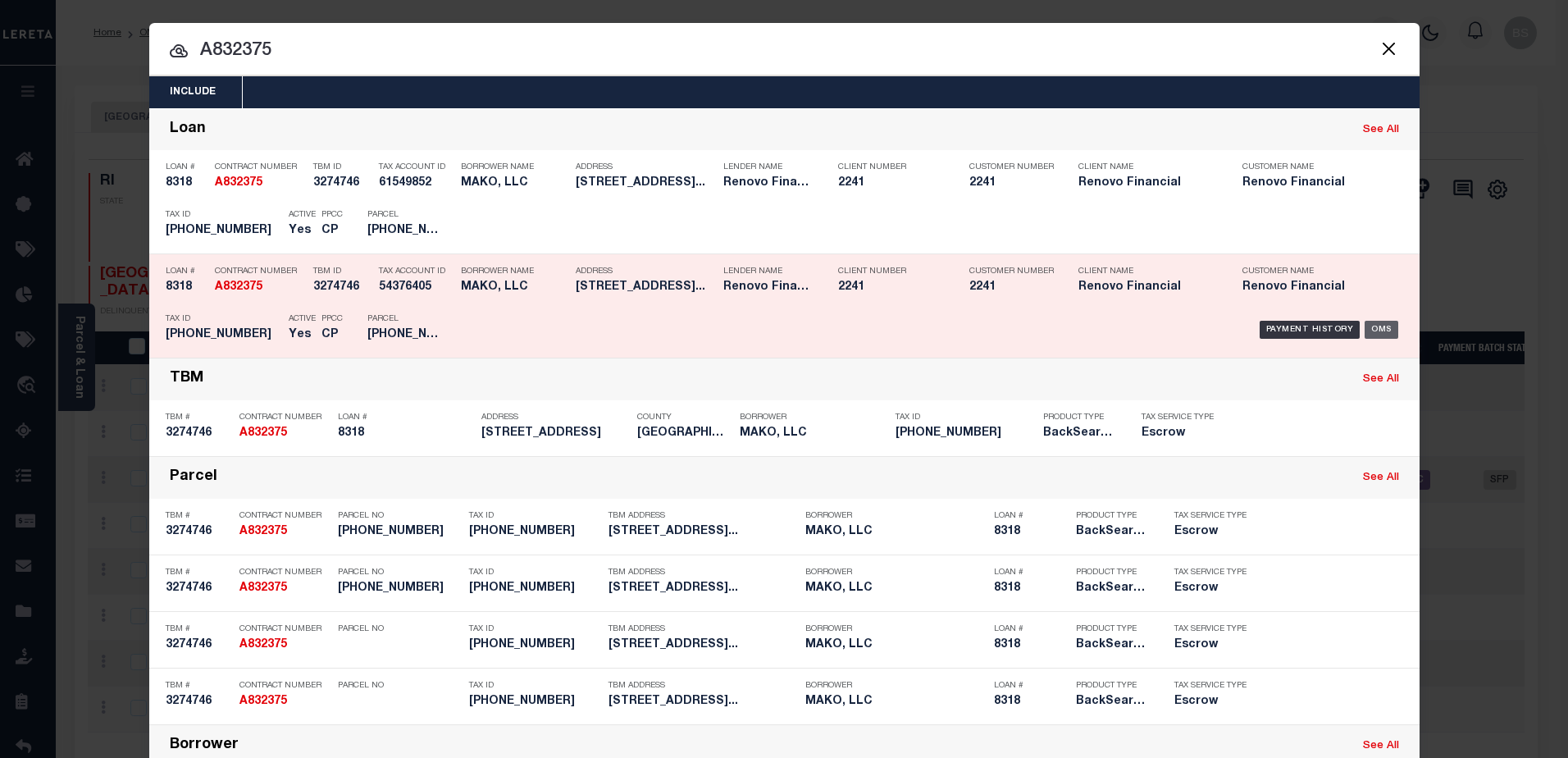
click at [1375, 330] on div "OMS" at bounding box center [1381, 329] width 33 height 18
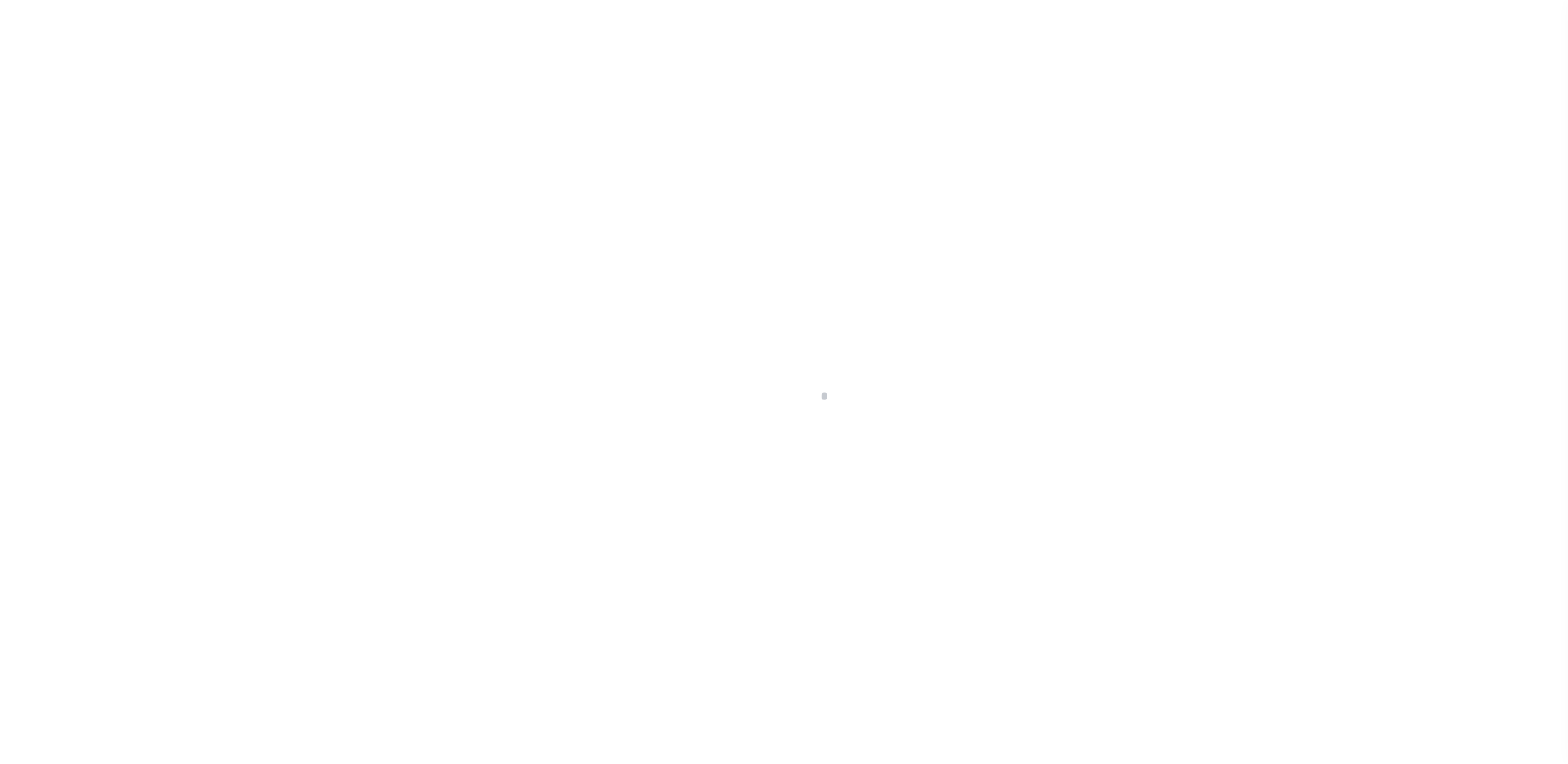
select select "Escrow"
type input "[STREET_ADDRESS]"
type input "[GEOGRAPHIC_DATA]"
type input "a0k8Y00000dDdf9"
type input "RI"
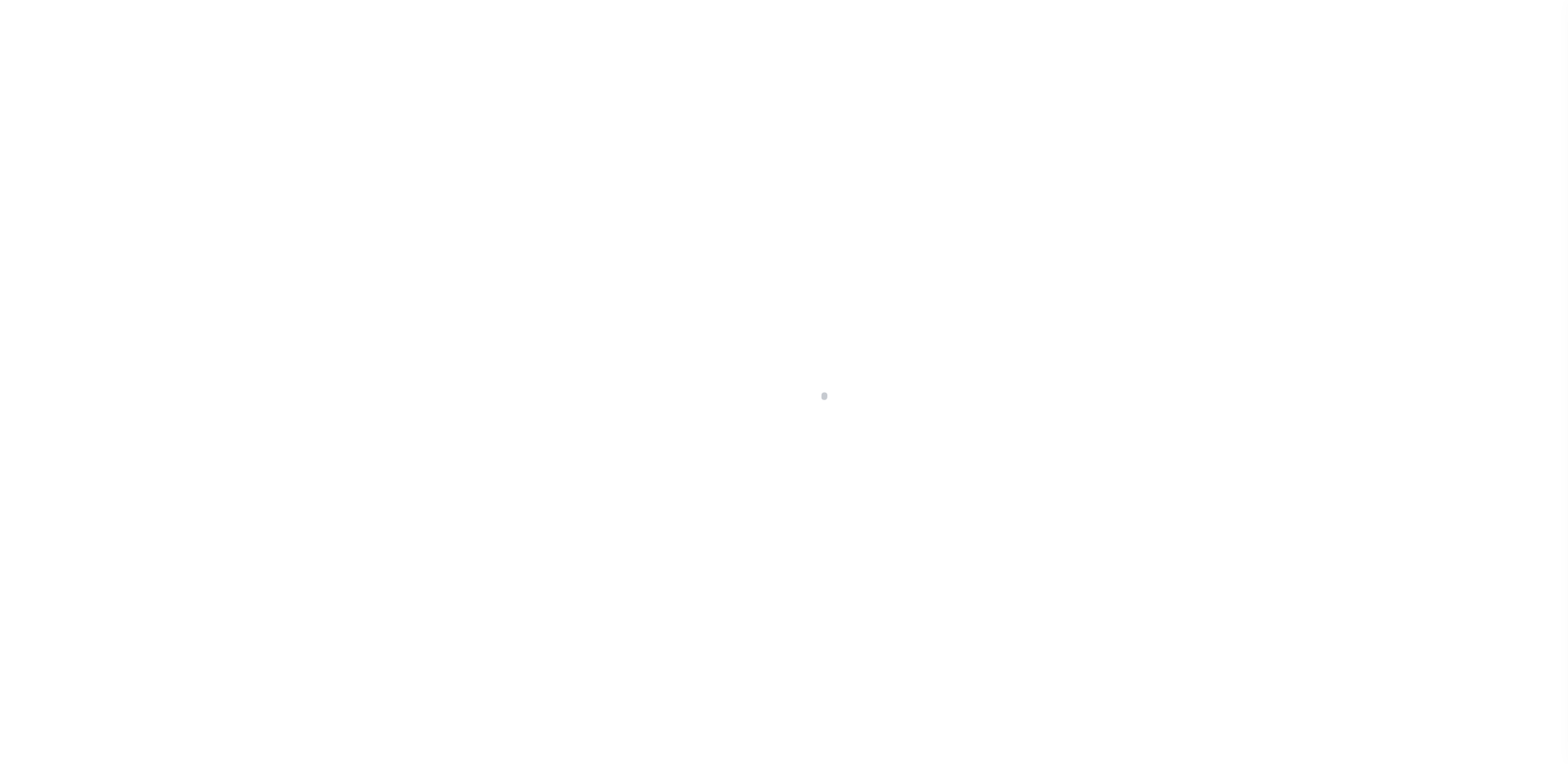
select select
type textarea "LEGAL REQUIRED"
select select "25066"
select select
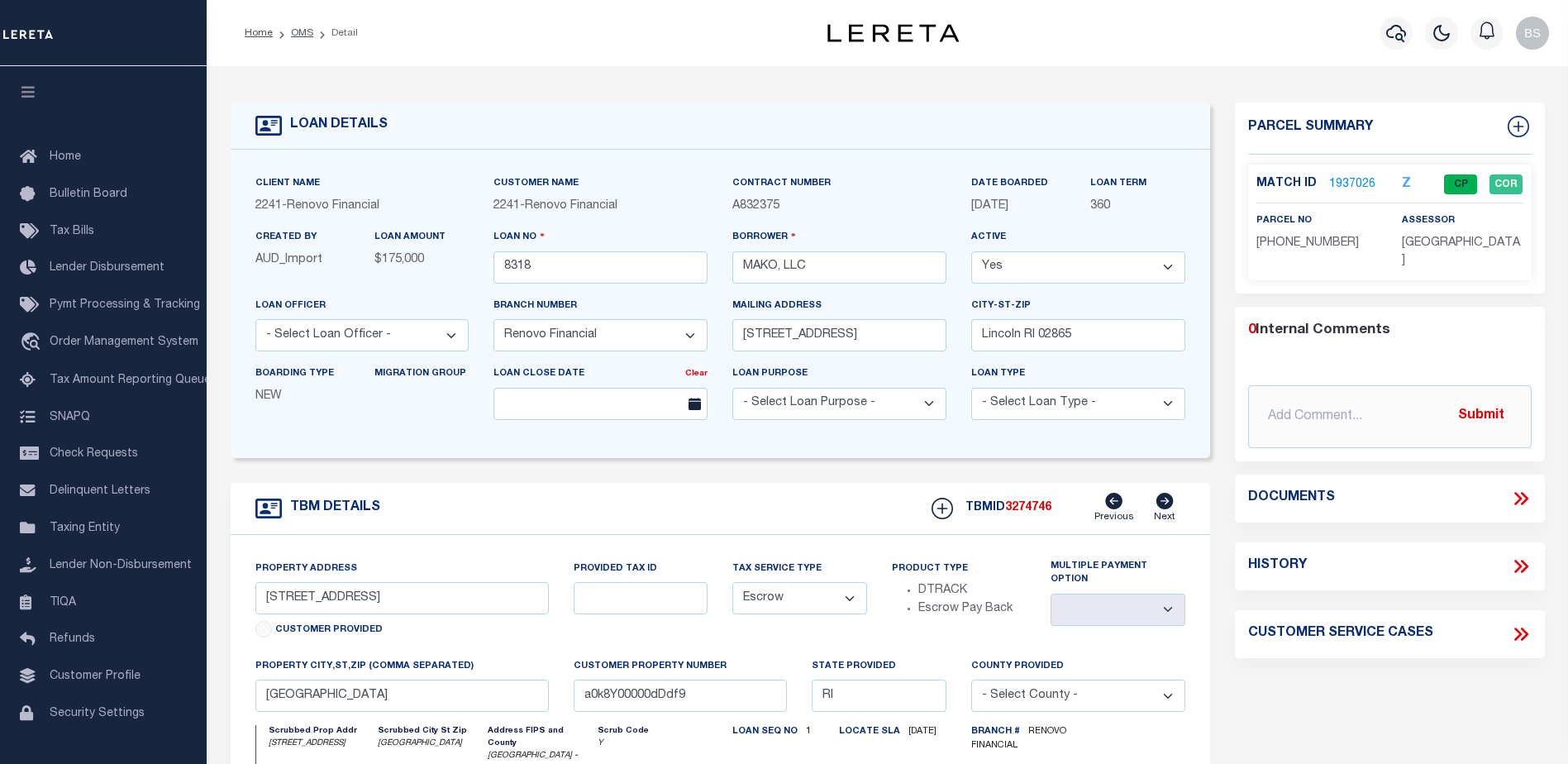
click at [1363, 178] on link "1937026" at bounding box center [1352, 185] width 46 height 18
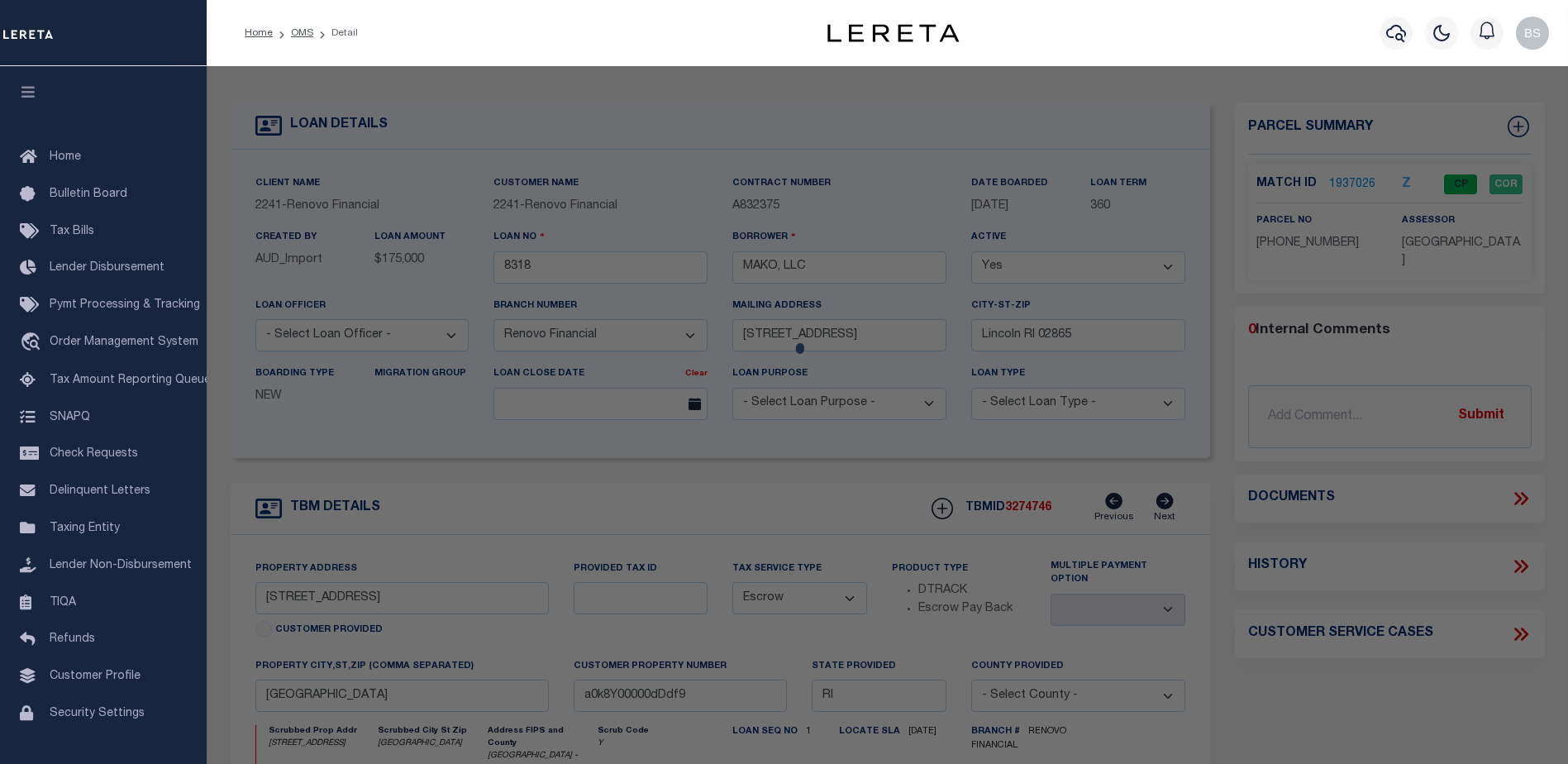
checkbox input "false"
select select "CP"
type input "MAKO LLC"
select select
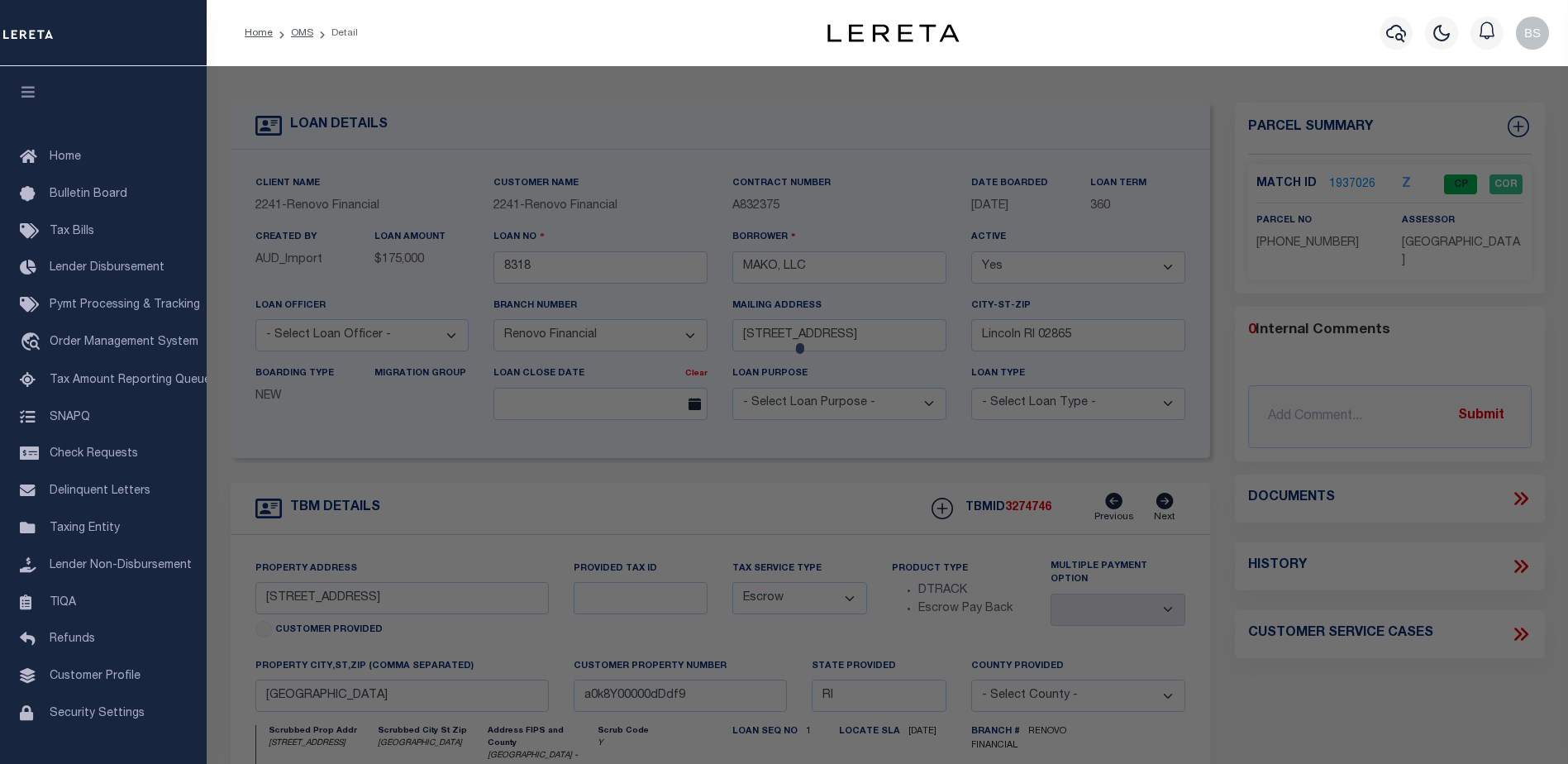
type input "[STREET_ADDRESS]"
checkbox input "false"
type input "[GEOGRAPHIC_DATA]"
type textarea "Size (Acres) : 0.10"
type textarea "Completed based on the given legal document."
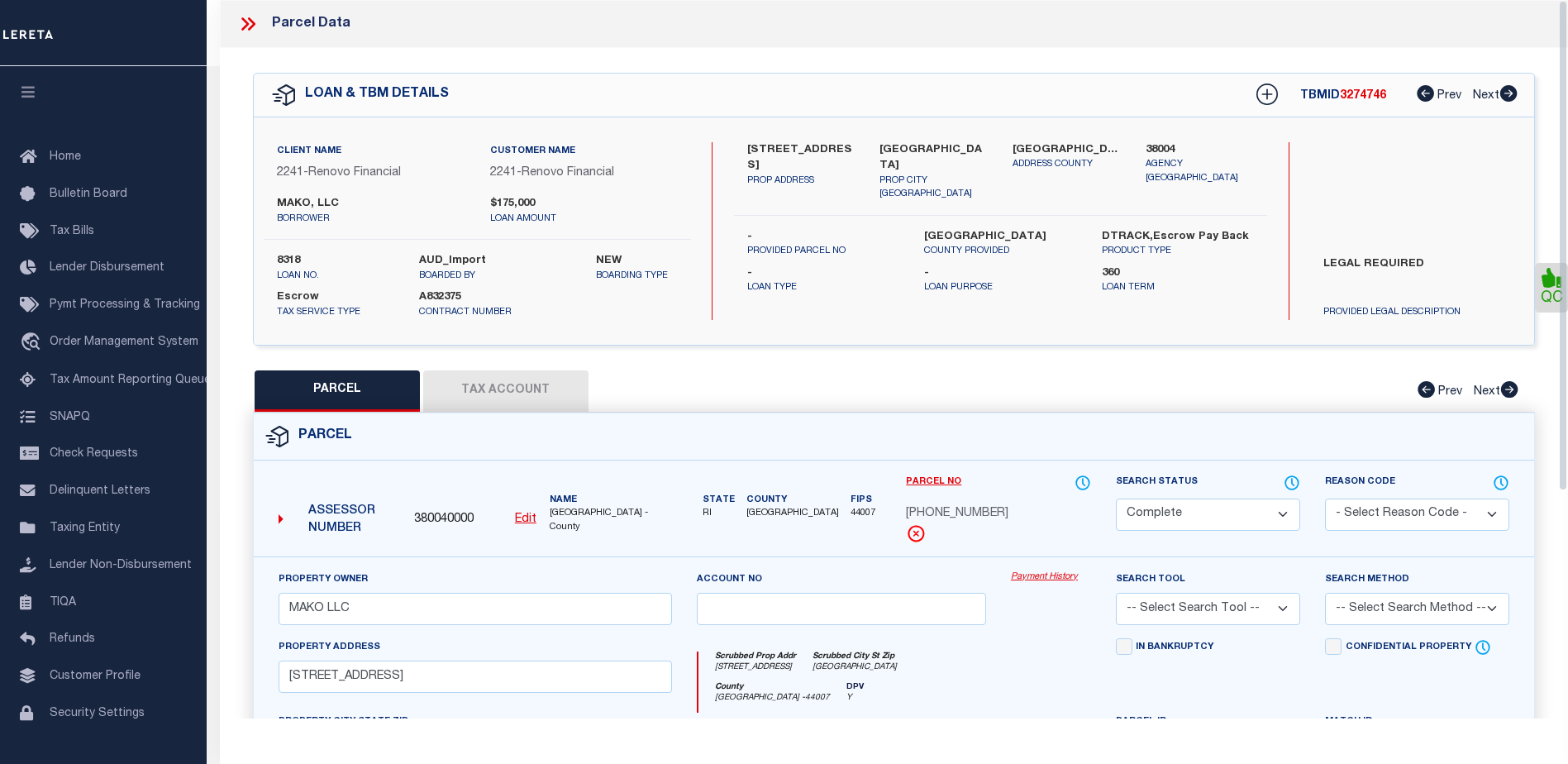
click at [1022, 581] on link "Payment History" at bounding box center [1050, 578] width 81 height 14
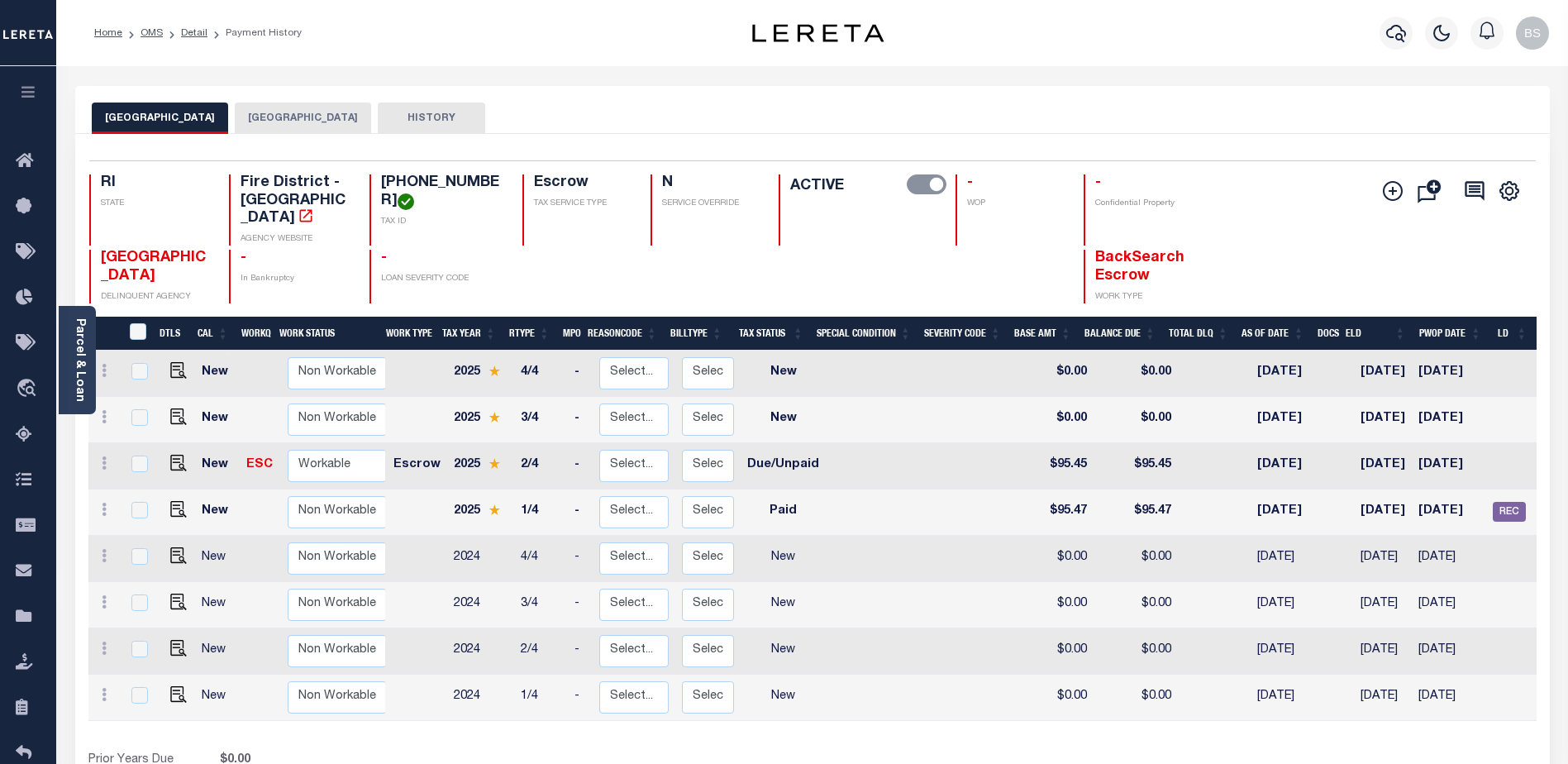
click at [317, 121] on button "[GEOGRAPHIC_DATA]" at bounding box center [303, 118] width 136 height 31
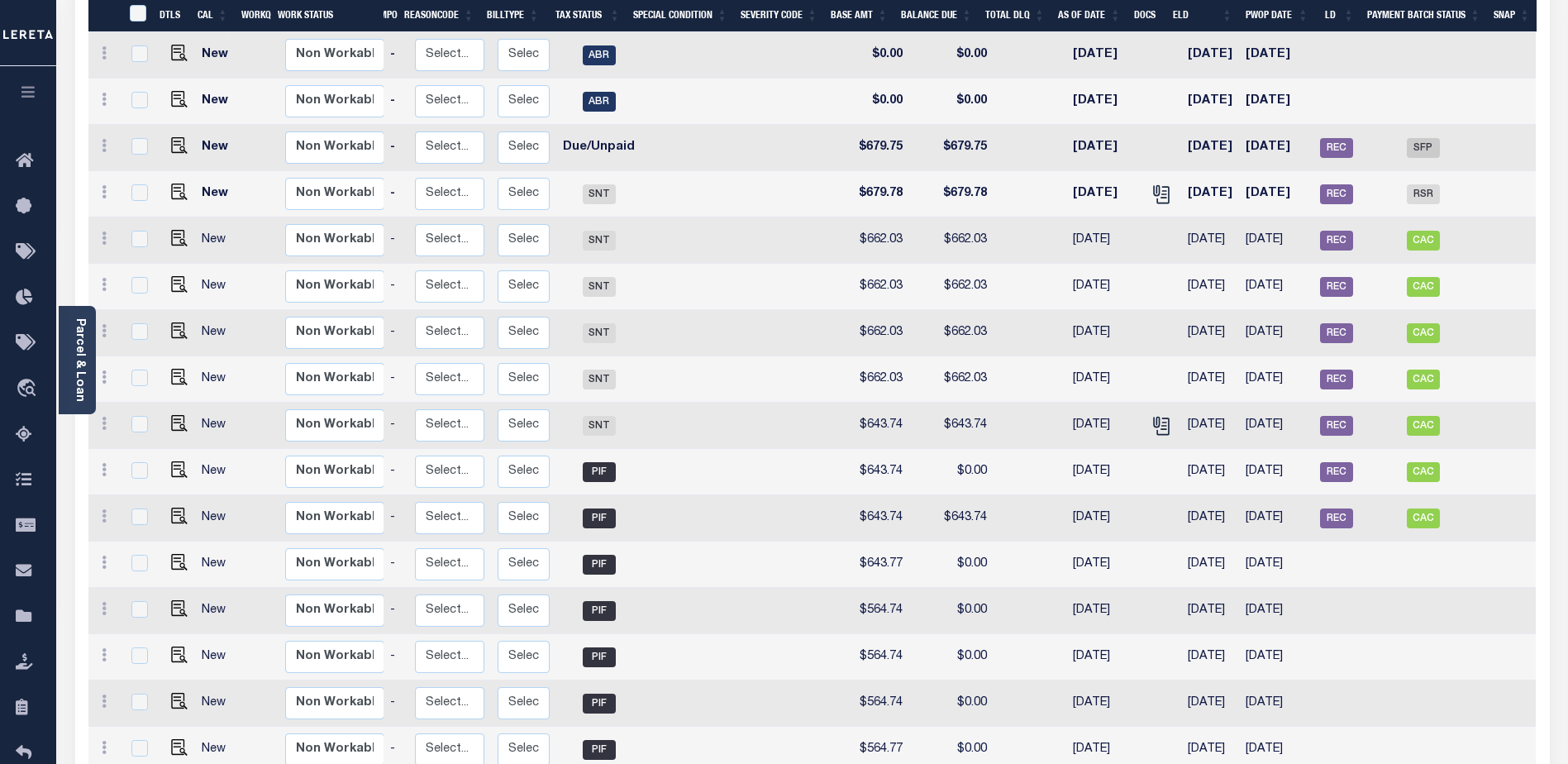
scroll to position [252, 0]
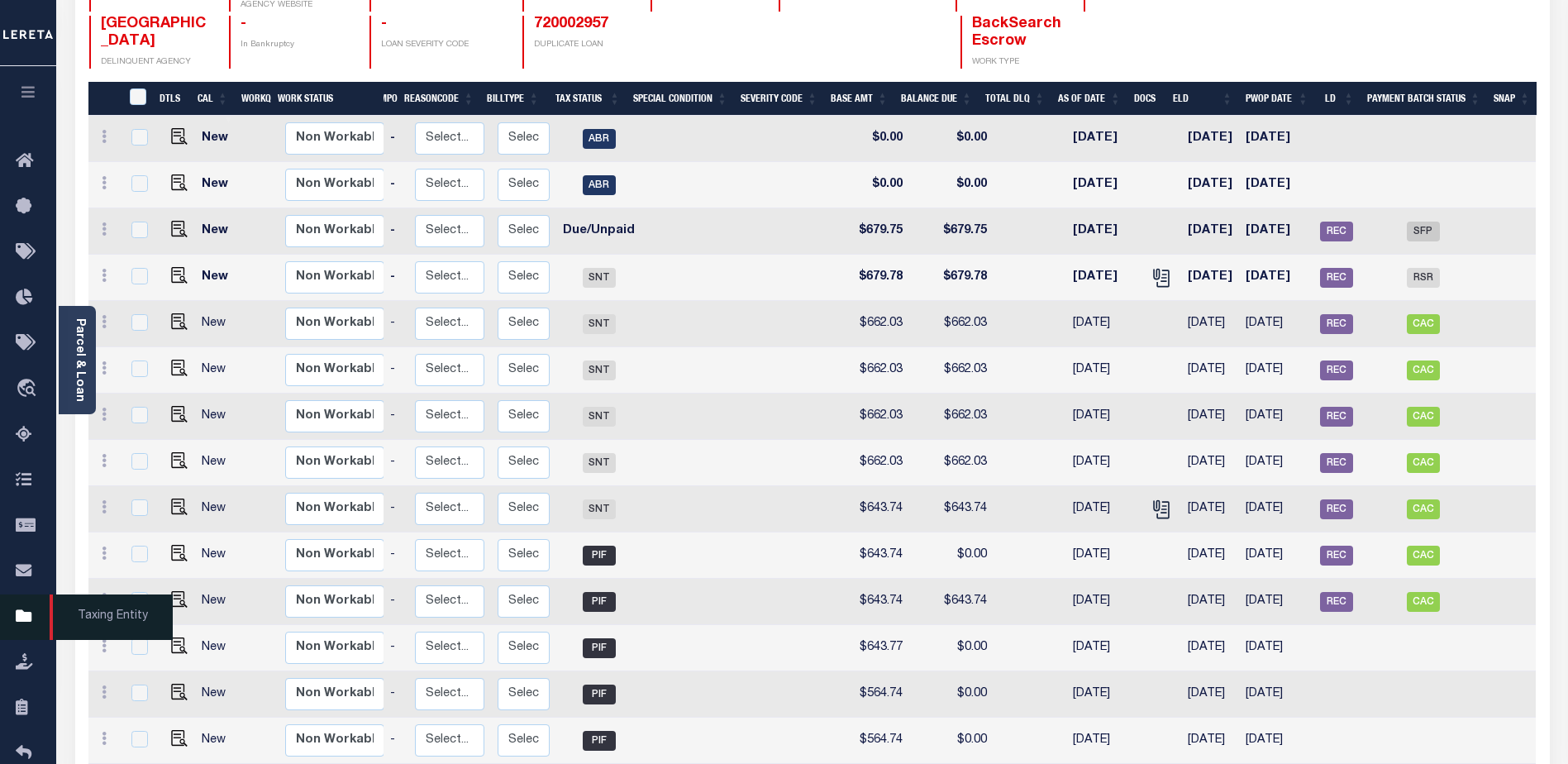
click at [29, 617] on icon at bounding box center [29, 617] width 27 height 20
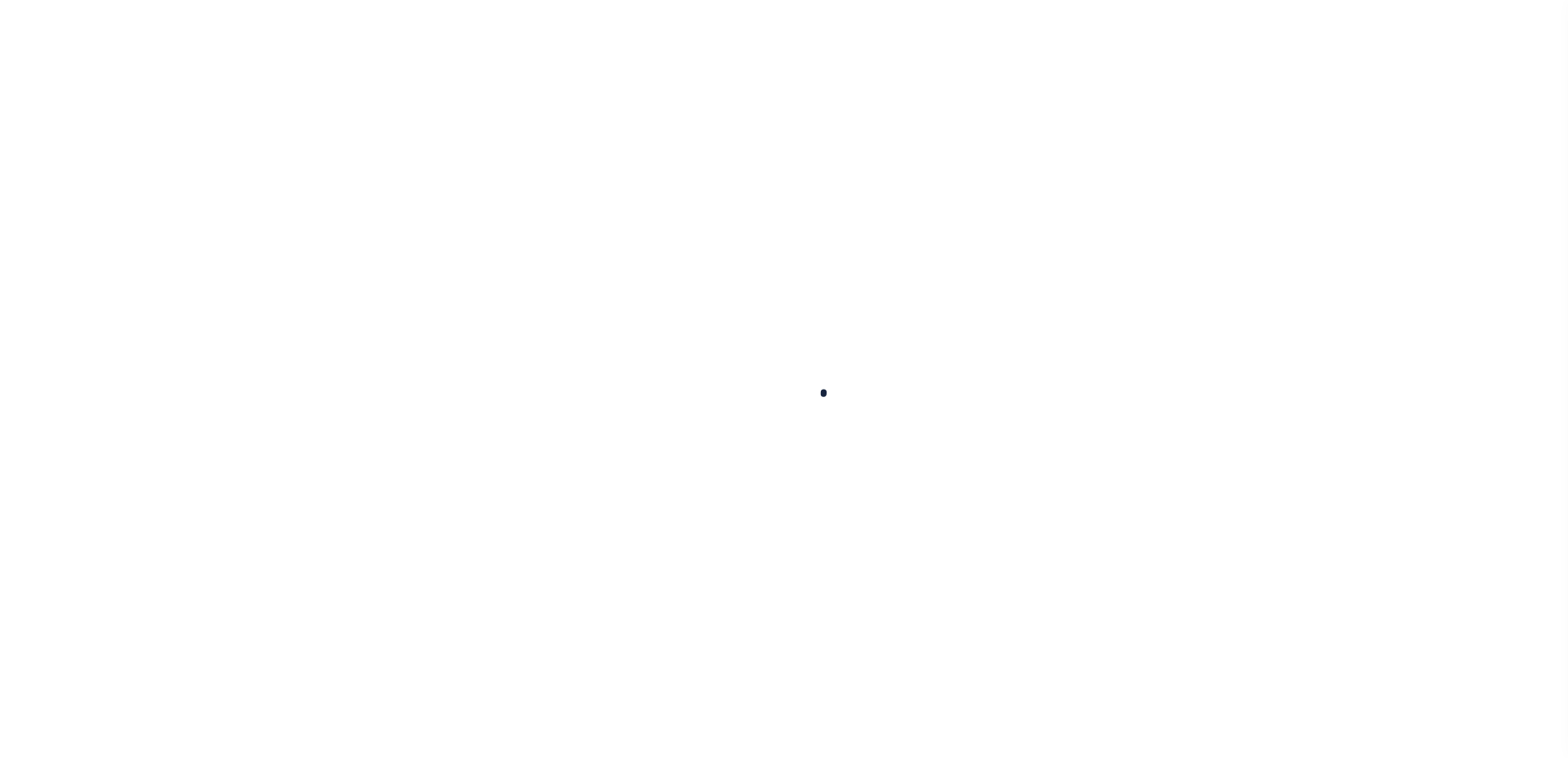
select select "WV"
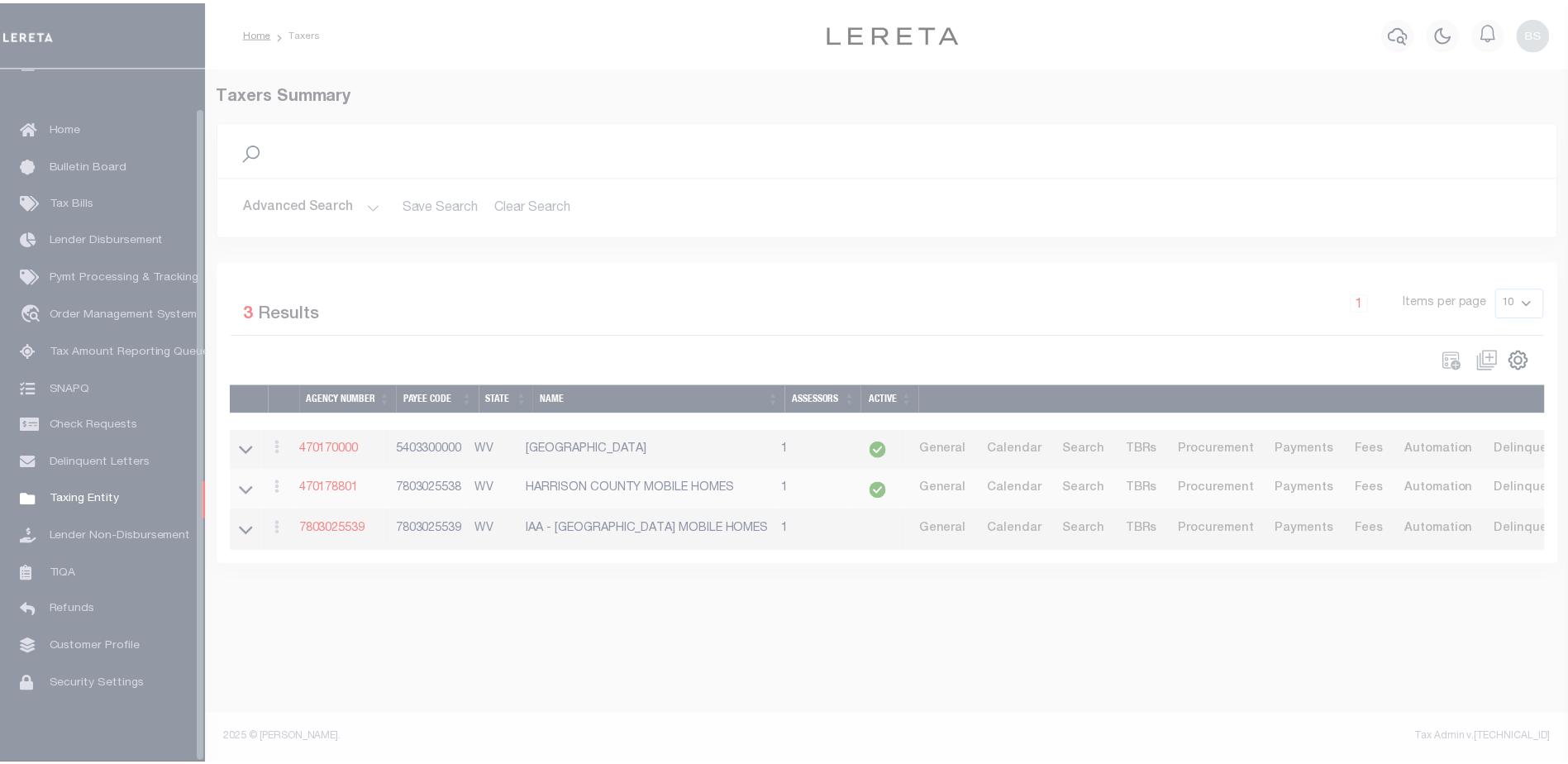
scroll to position [42, 0]
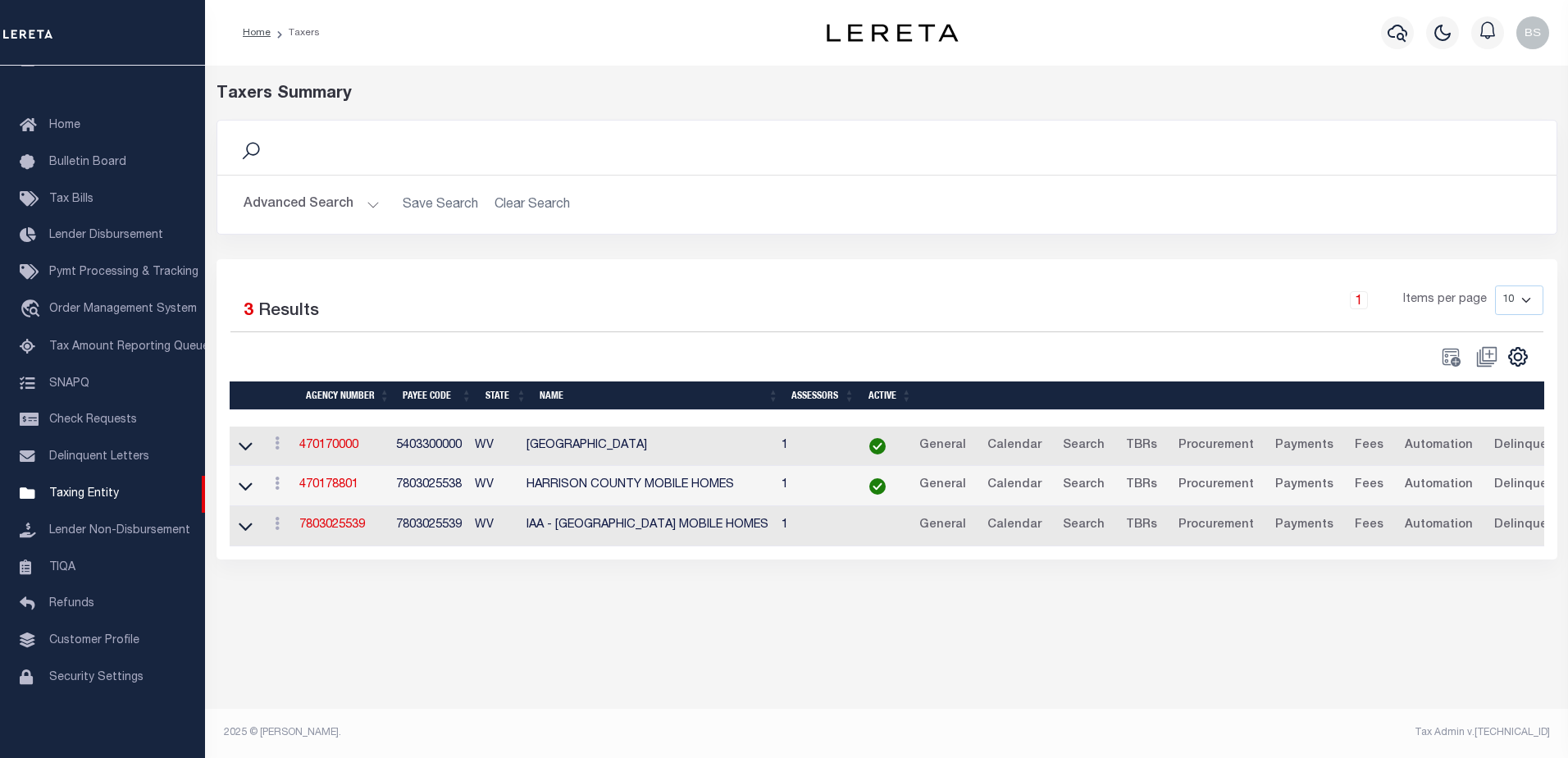
click at [291, 209] on button "Advanced Search" at bounding box center [311, 205] width 136 height 32
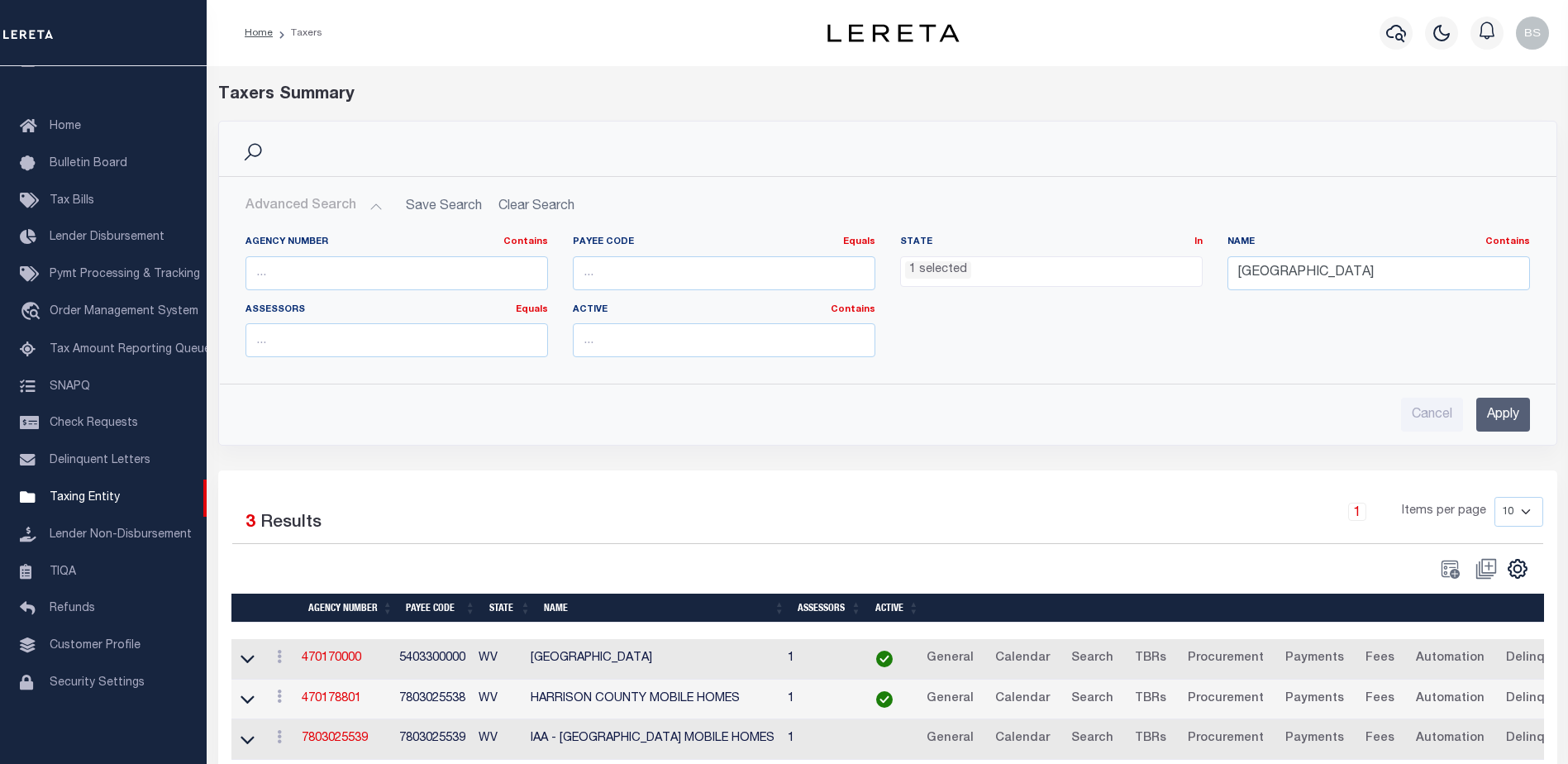
click at [923, 268] on li "1 selected" at bounding box center [938, 270] width 66 height 19
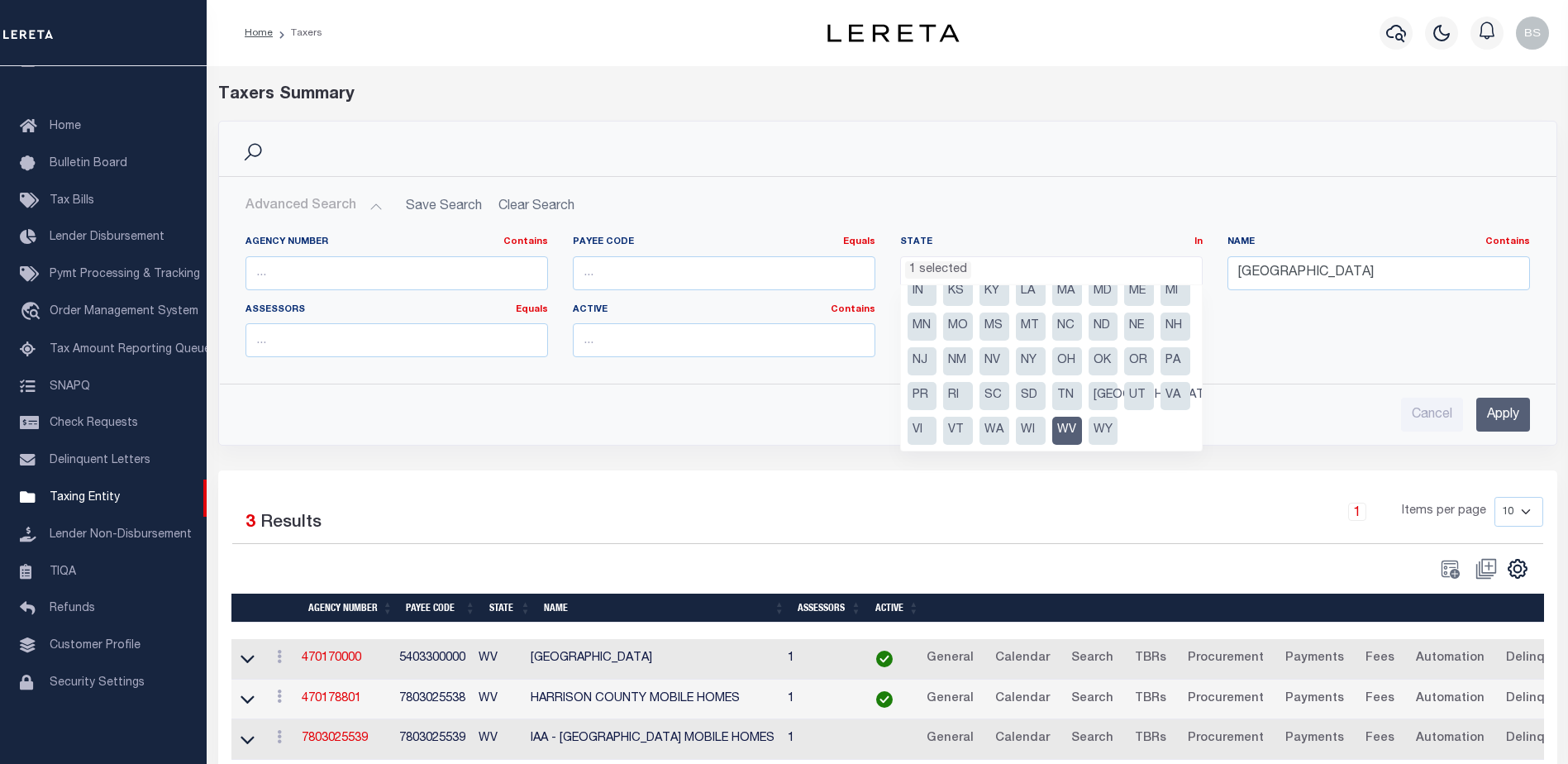
scroll to position [119, 0]
drag, startPoint x: 1034, startPoint y: 421, endPoint x: 1048, endPoint y: 408, distance: 19.1
click at [1052, 421] on li "WV" at bounding box center [1067, 431] width 30 height 28
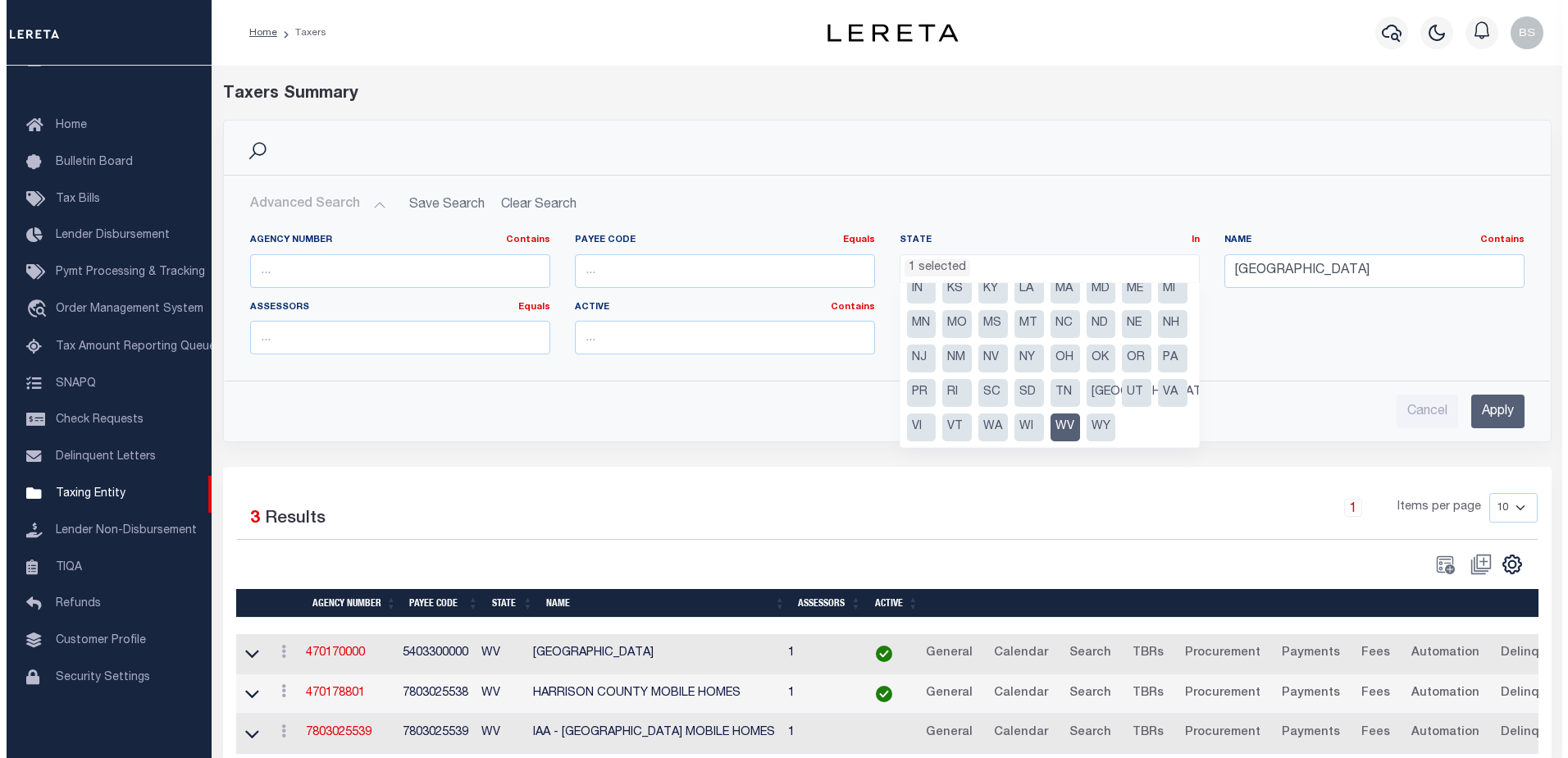
scroll to position [768, 0]
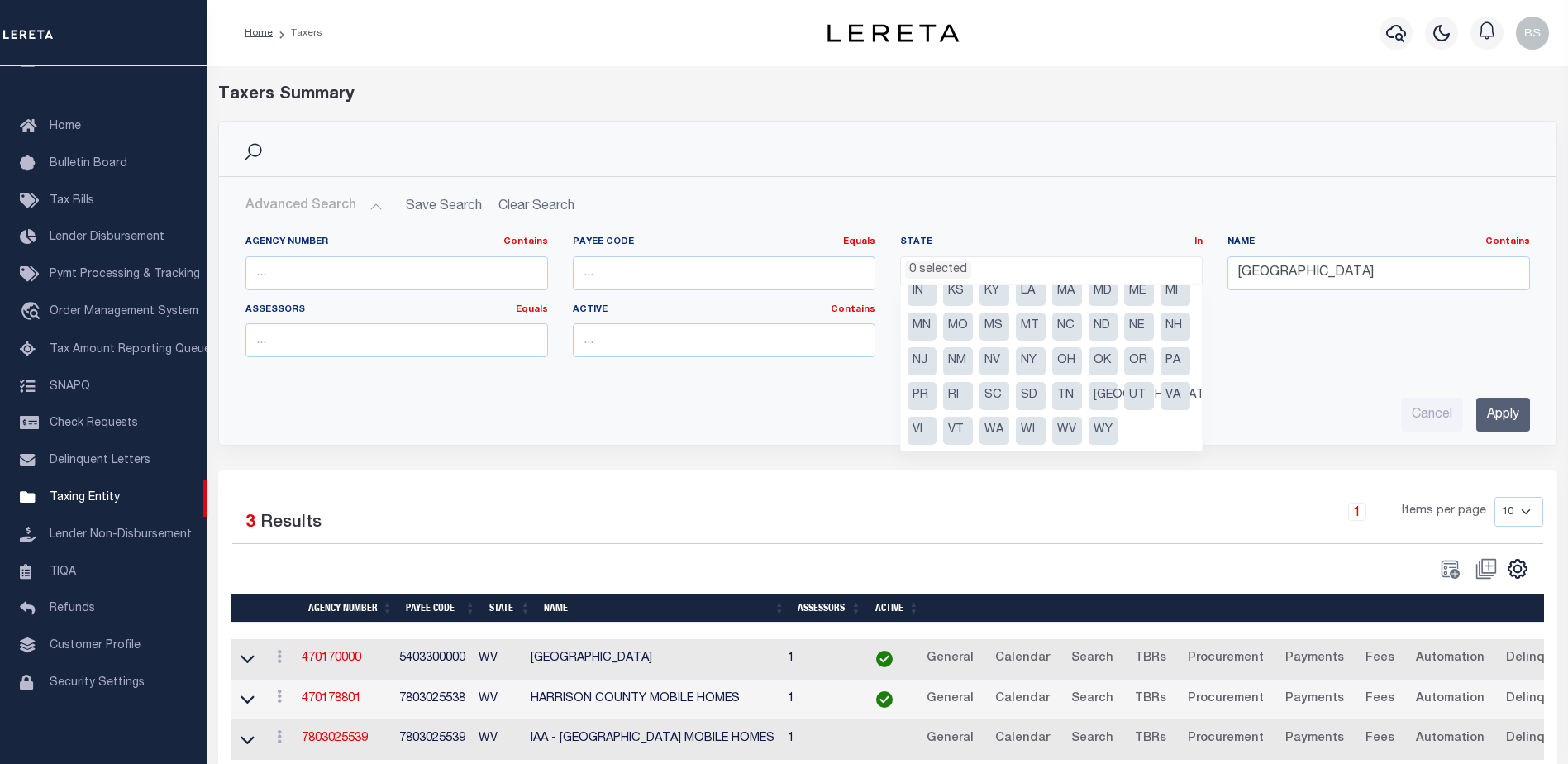
click at [972, 382] on li "RI" at bounding box center [958, 397] width 30 height 28
select select "RI"
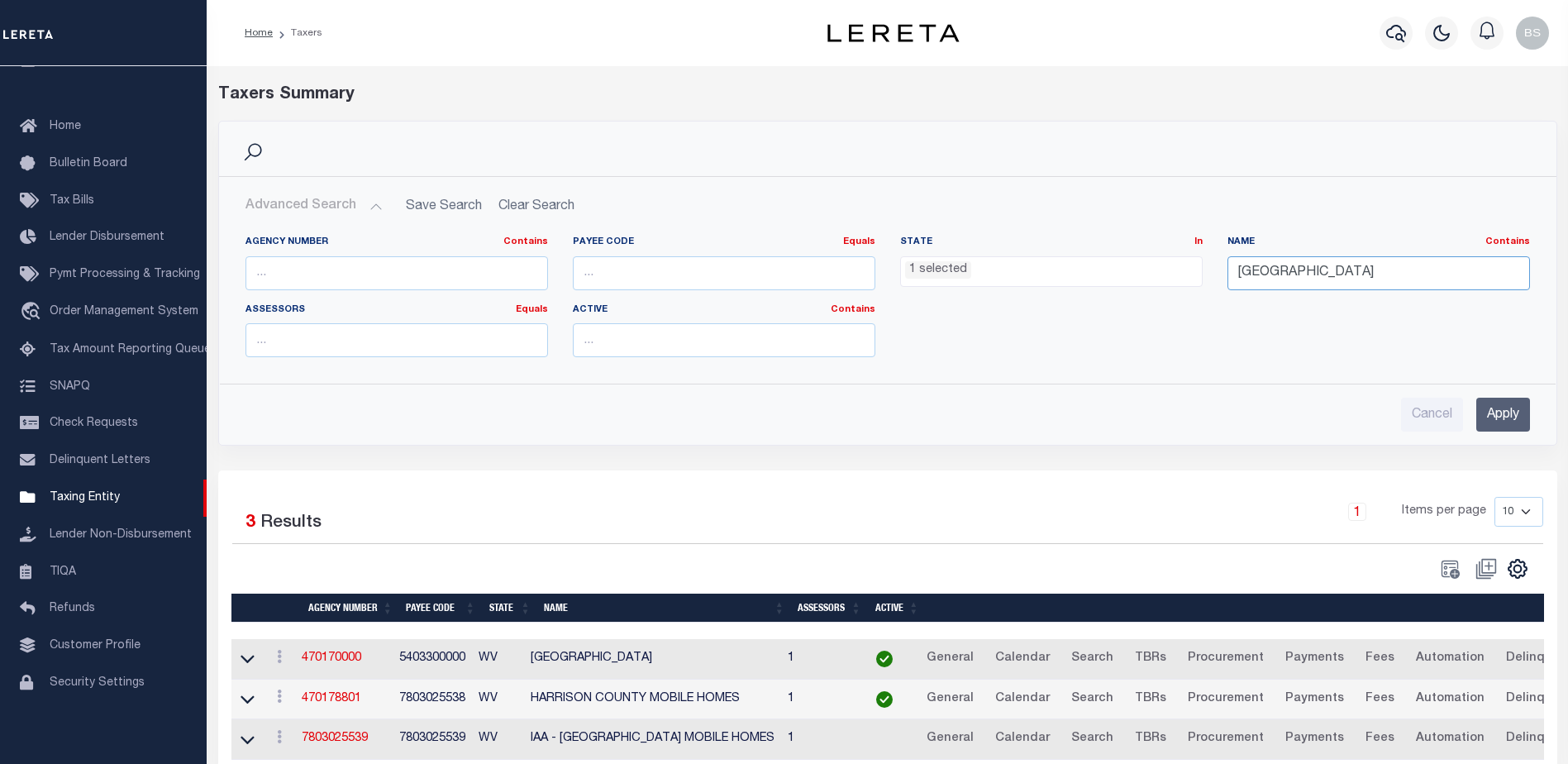
drag, startPoint x: 1344, startPoint y: 279, endPoint x: 1334, endPoint y: 241, distance: 39.3
click at [1344, 279] on input "Harrison County" at bounding box center [1379, 274] width 303 height 34
type input "H"
type input "Cumberland Town"
drag, startPoint x: 1495, startPoint y: 406, endPoint x: 1480, endPoint y: 396, distance: 18.0
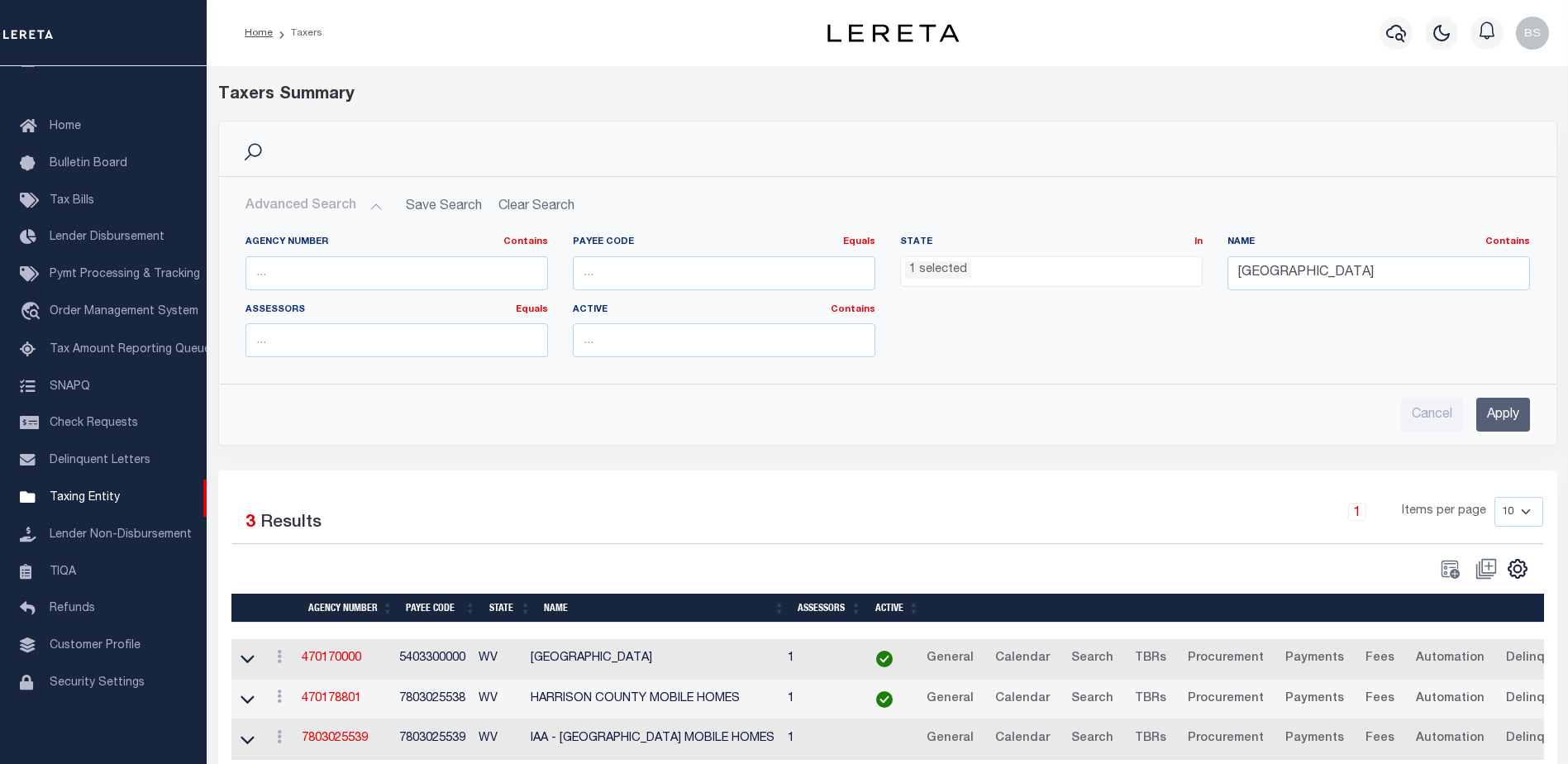
click at [1495, 405] on input "Apply" at bounding box center [1503, 414] width 54 height 34
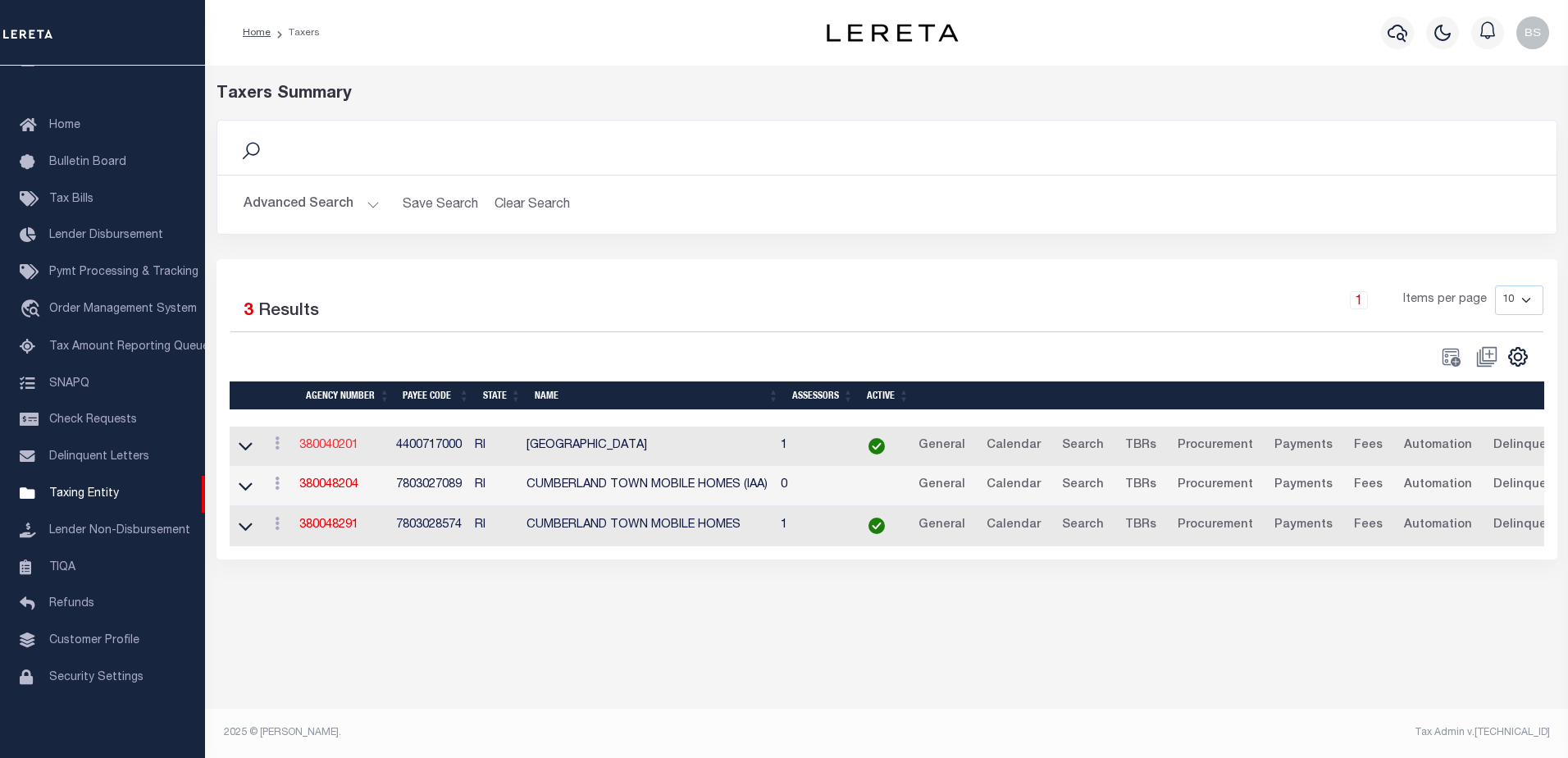
click at [330, 449] on link "380040201" at bounding box center [328, 445] width 59 height 11
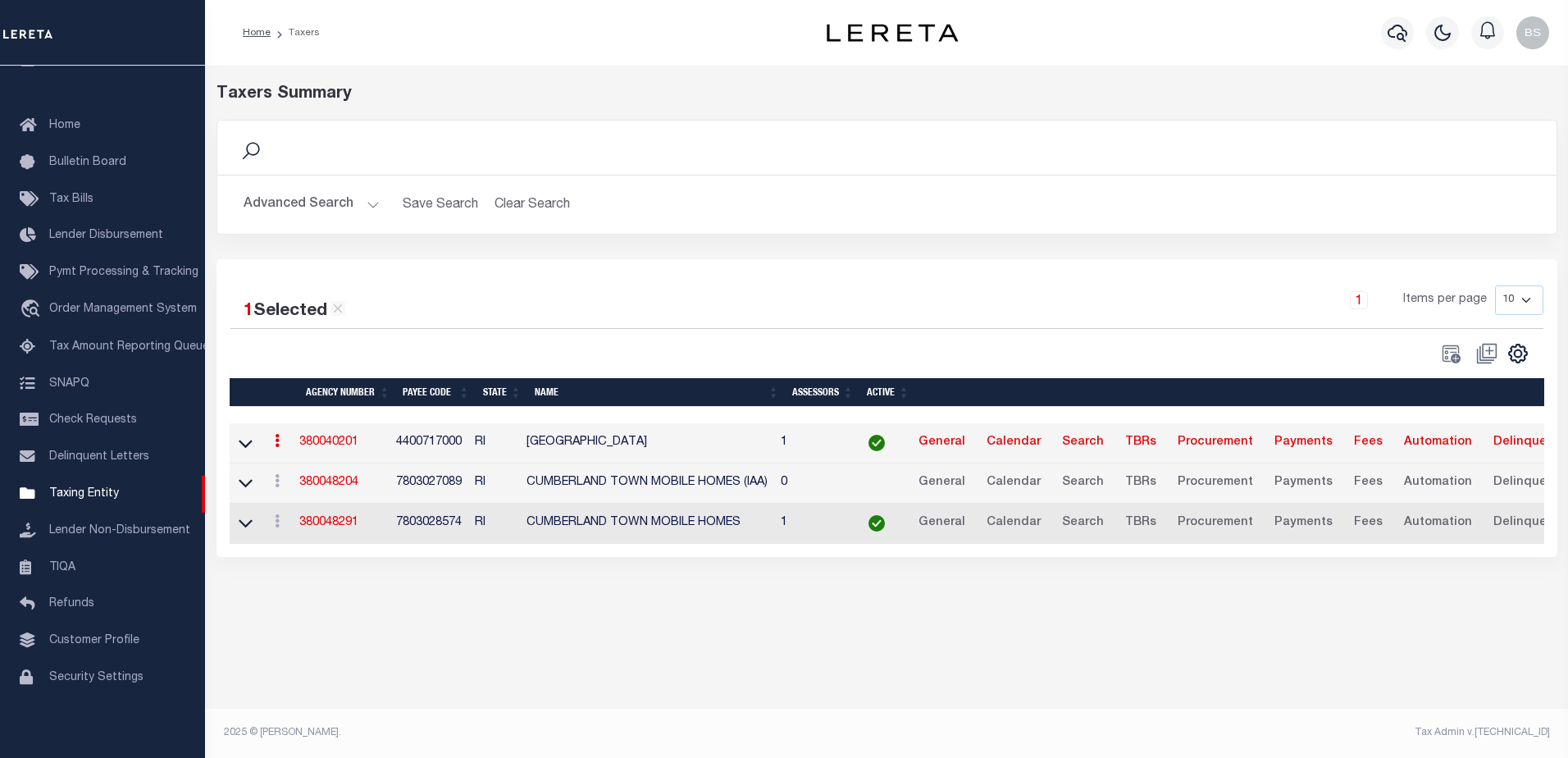
click at [347, 448] on link "380040201" at bounding box center [328, 442] width 59 height 11
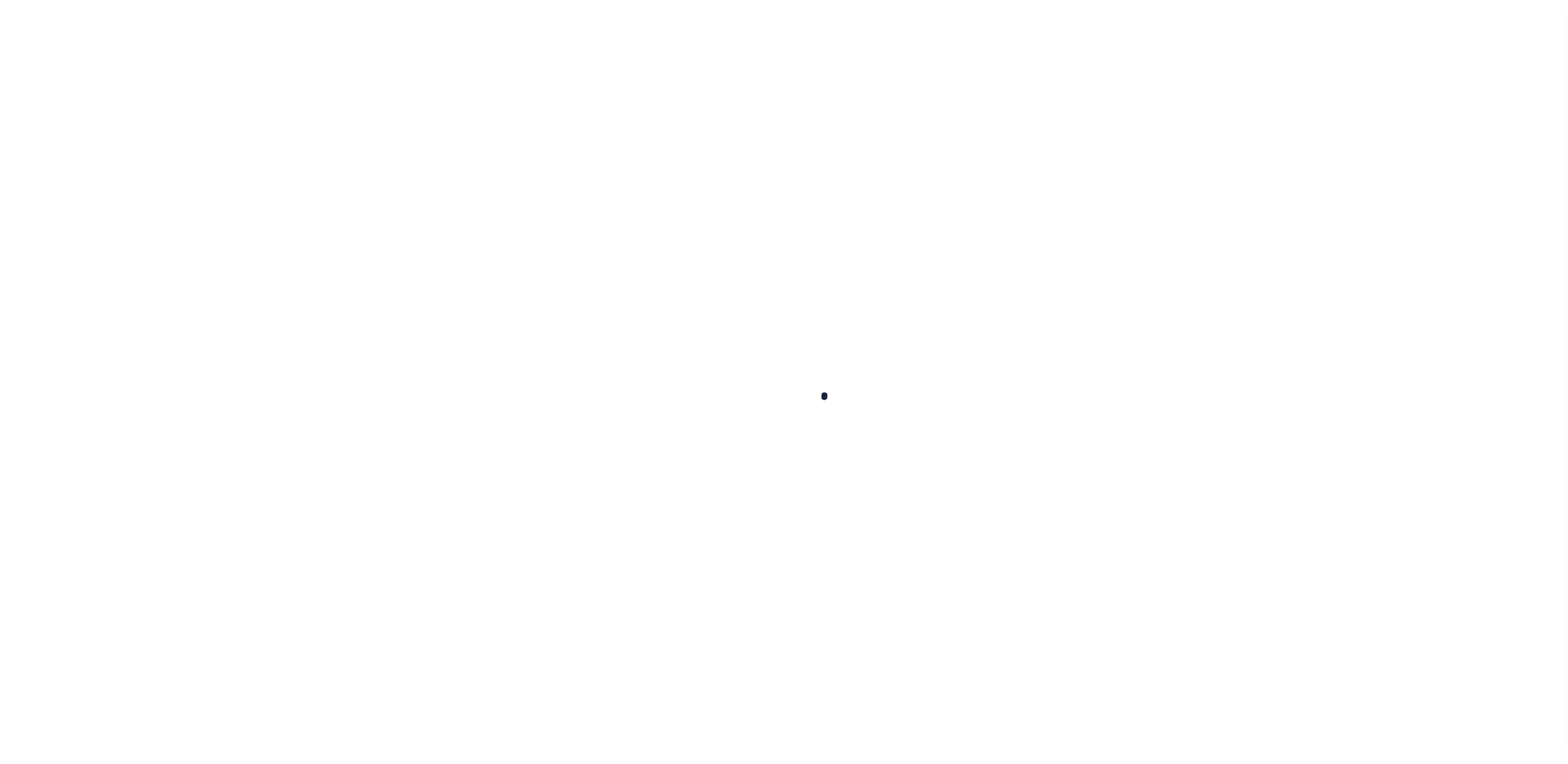
select select
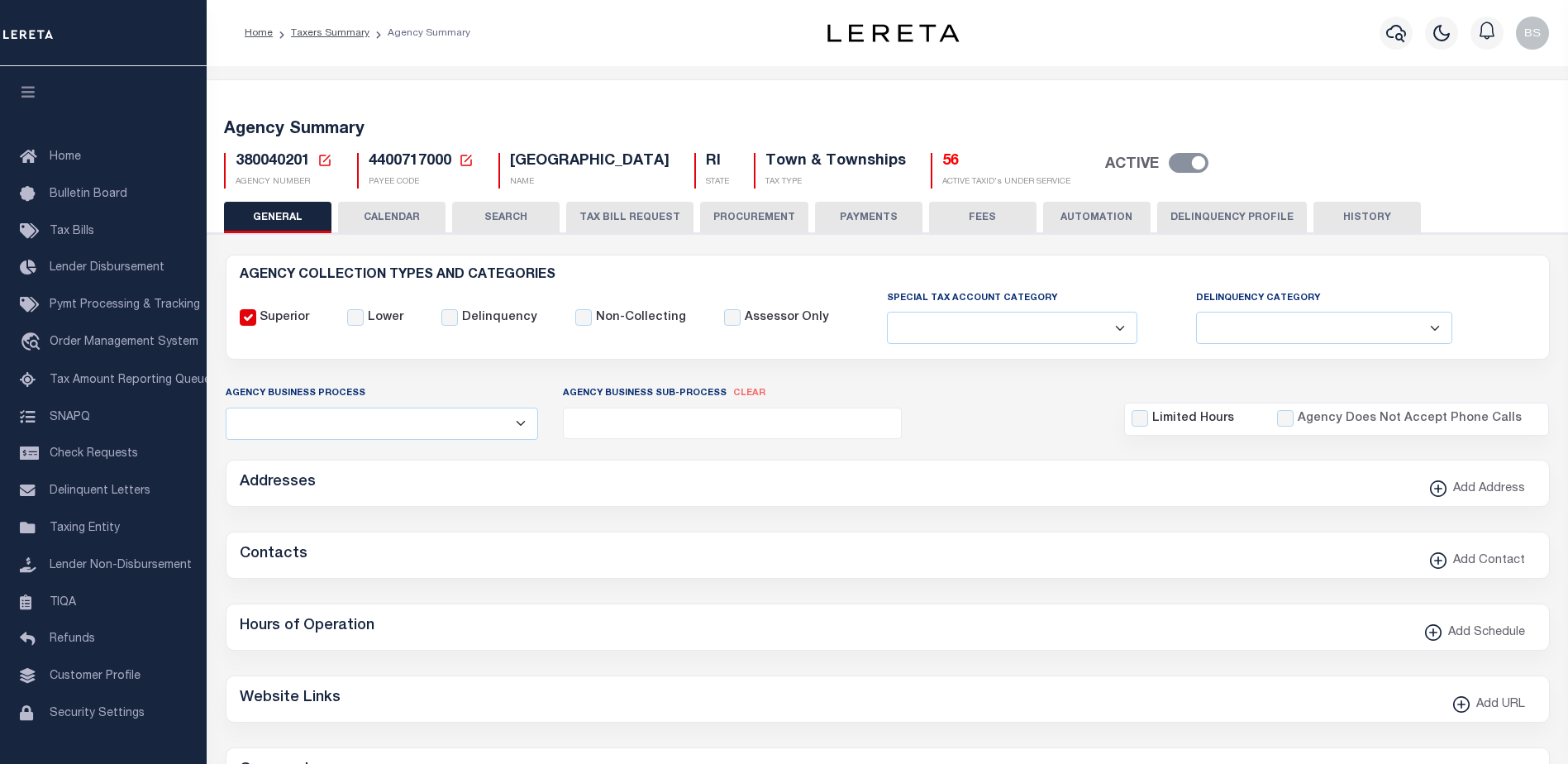
checkbox input "false"
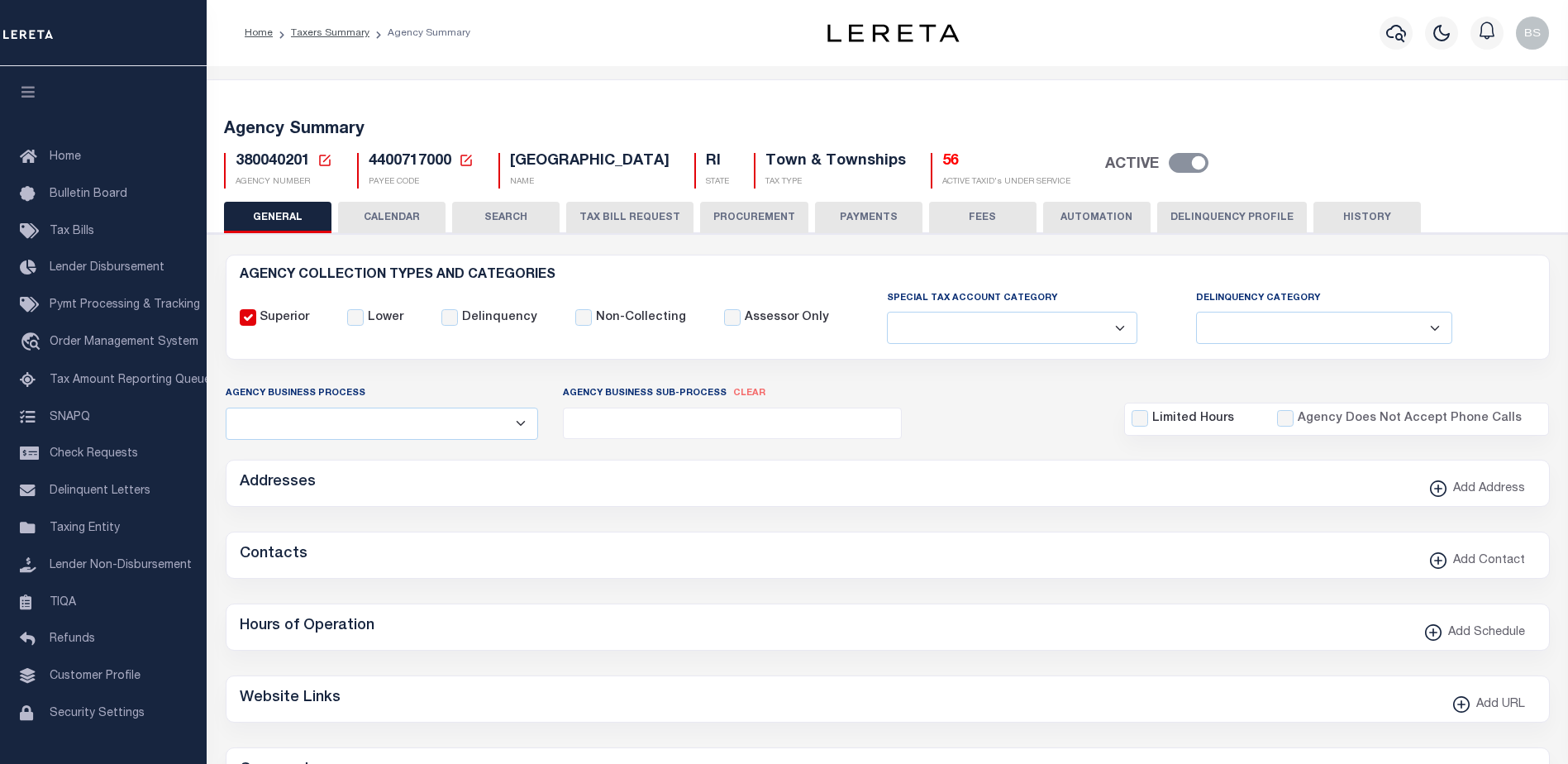
type input "4400717000"
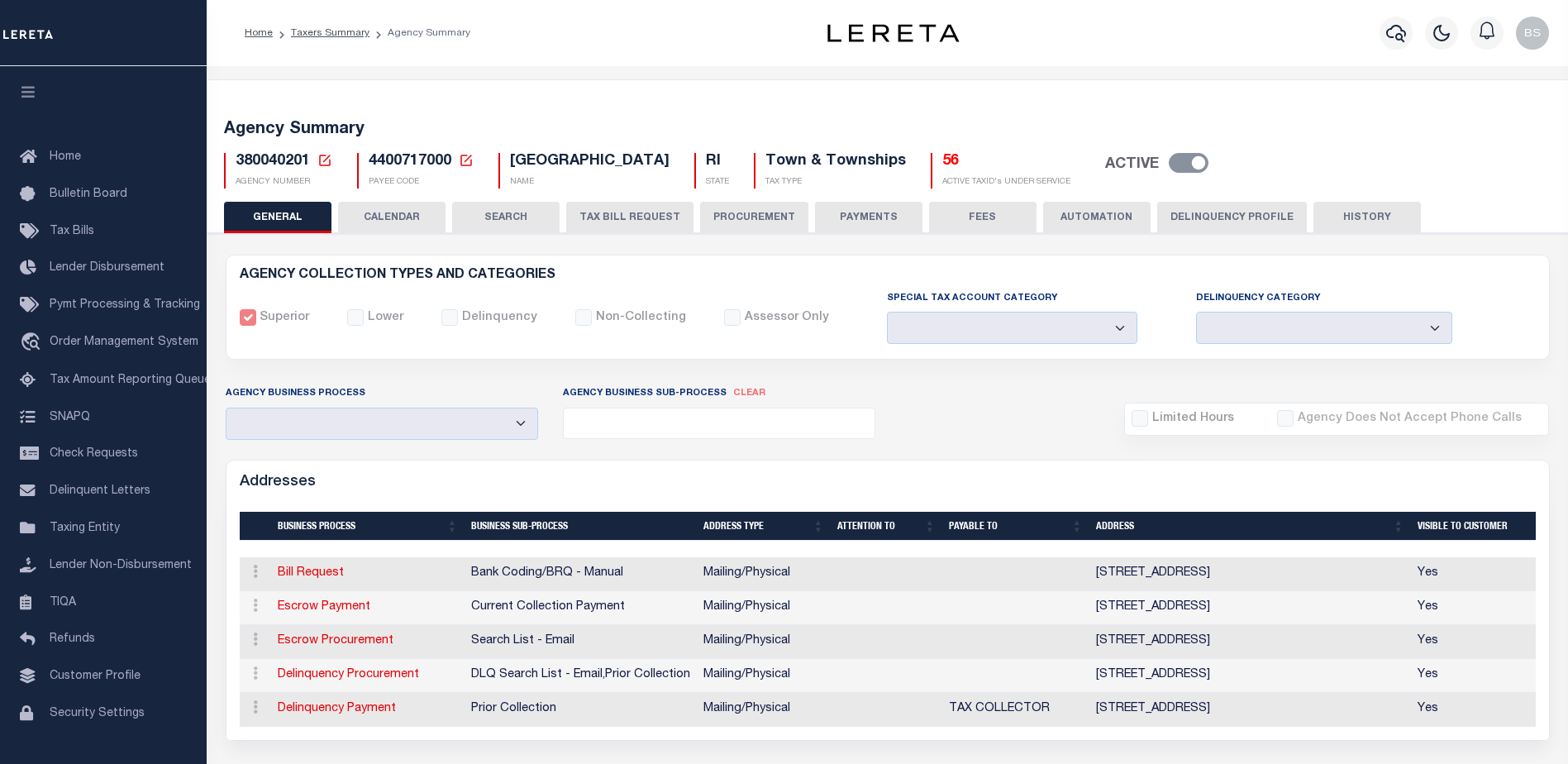
click at [392, 208] on button "CALENDAR" at bounding box center [391, 217] width 107 height 31
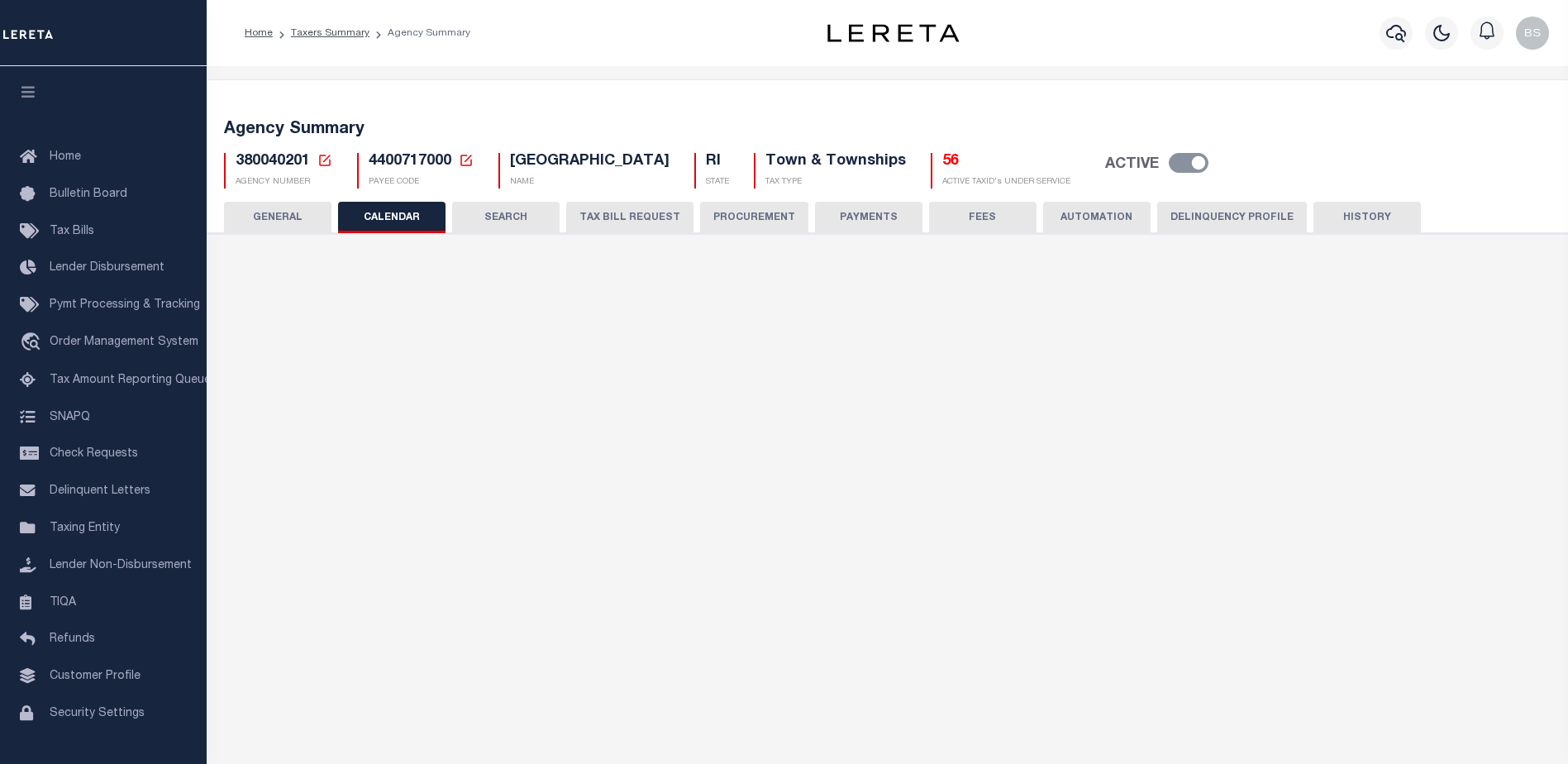
checkbox input "false"
type input "2"
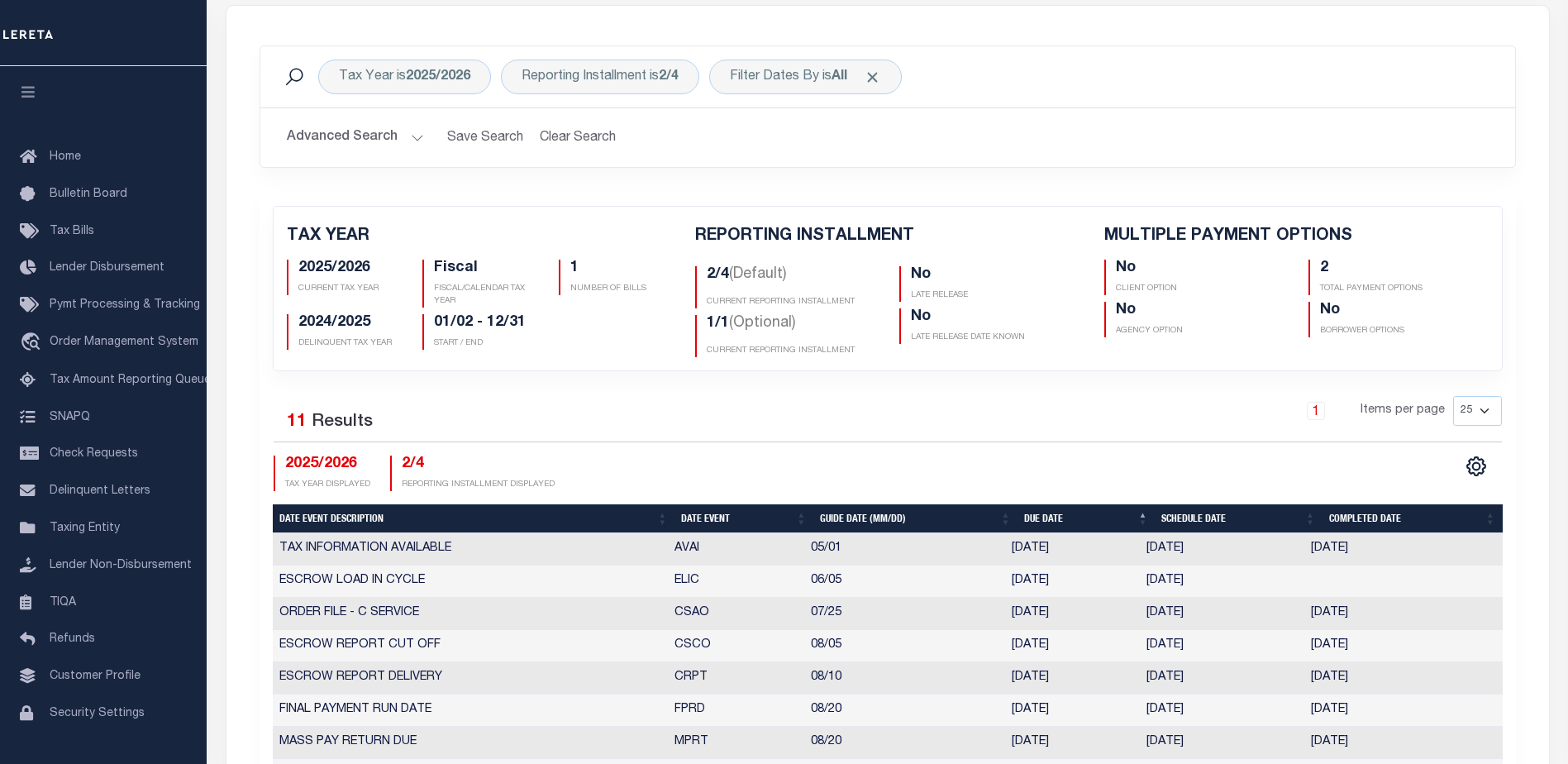
scroll to position [248, 0]
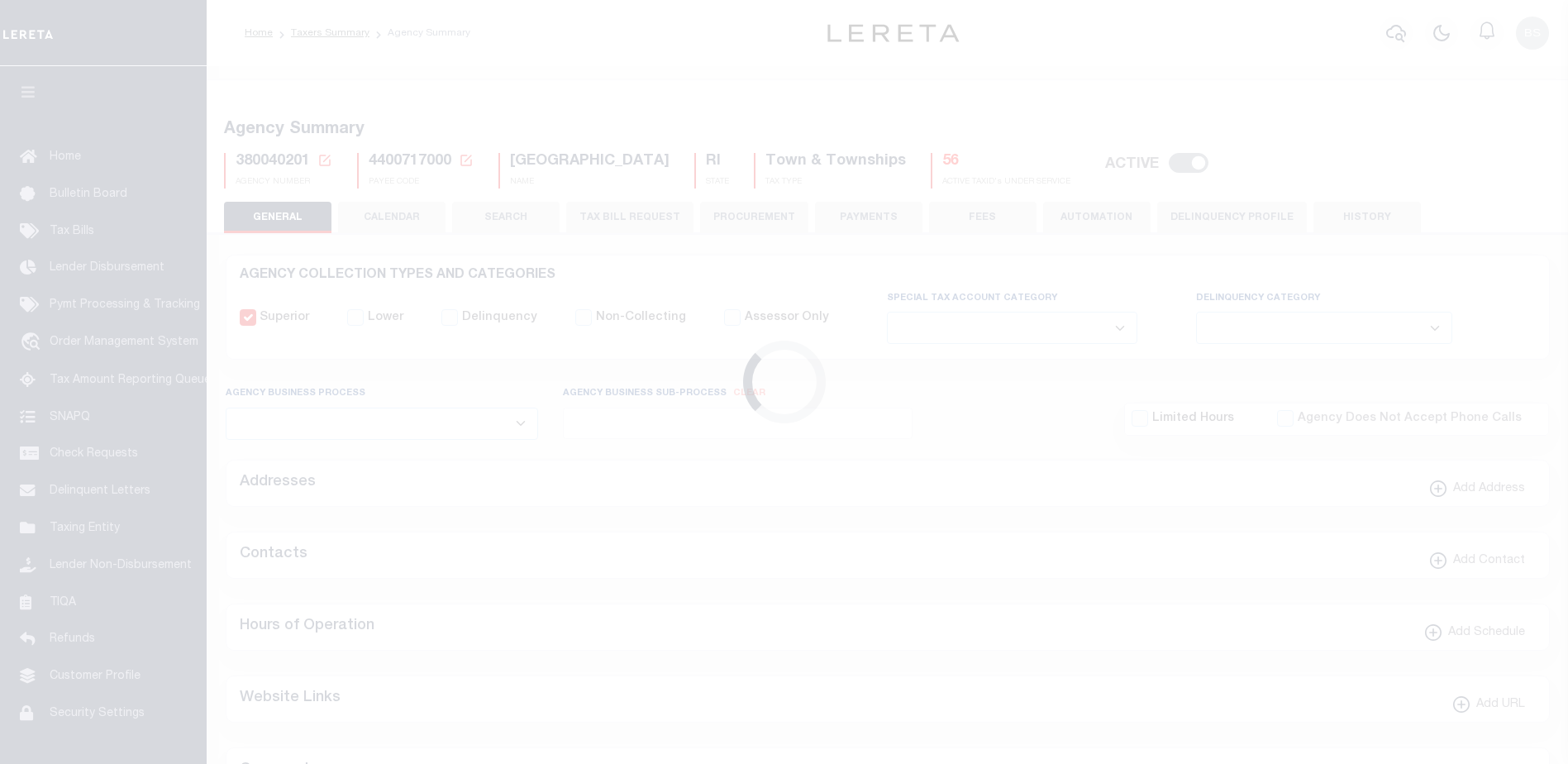
select select
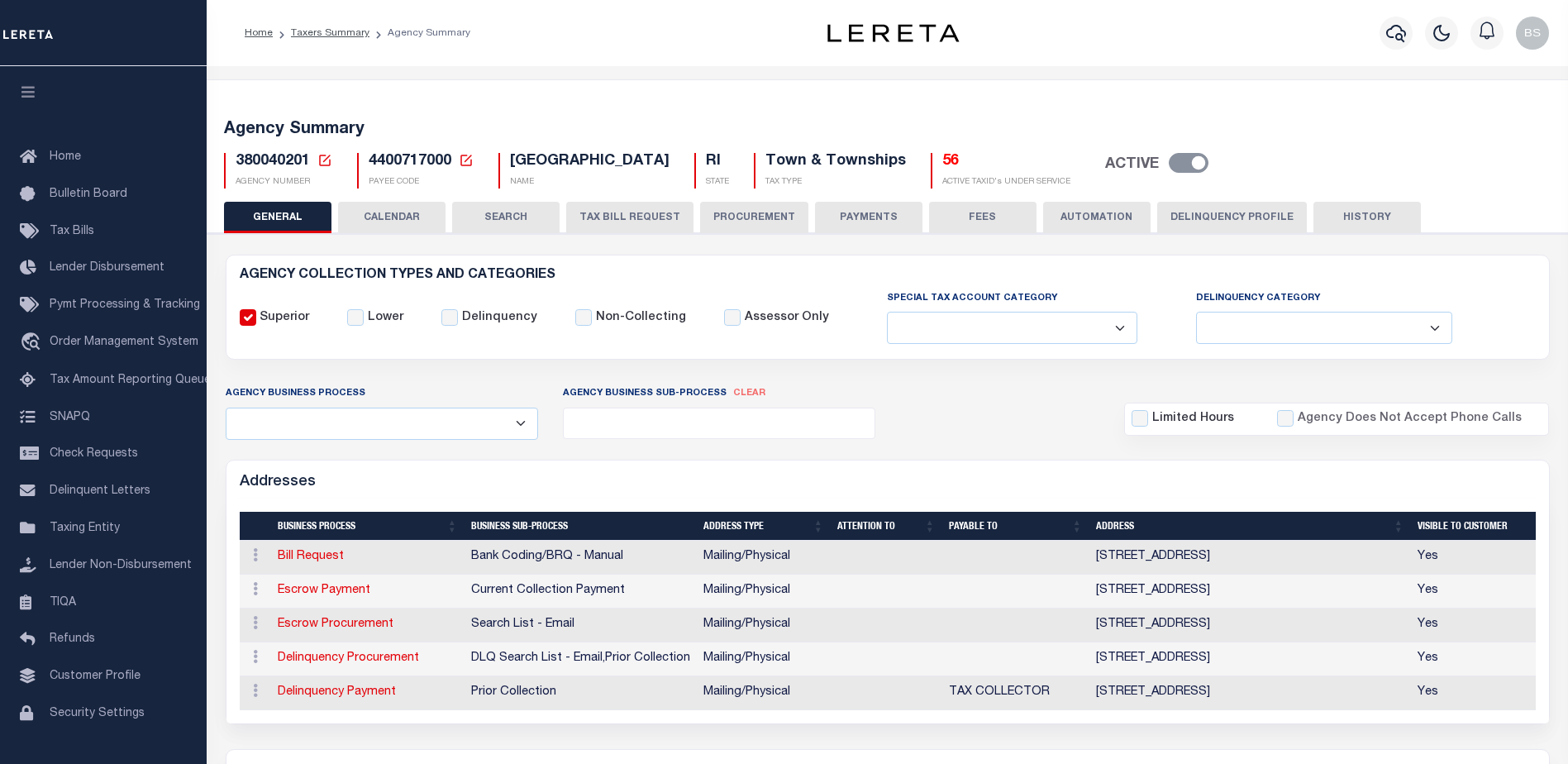
click at [734, 222] on button "PROCUREMENT" at bounding box center [754, 217] width 108 height 31
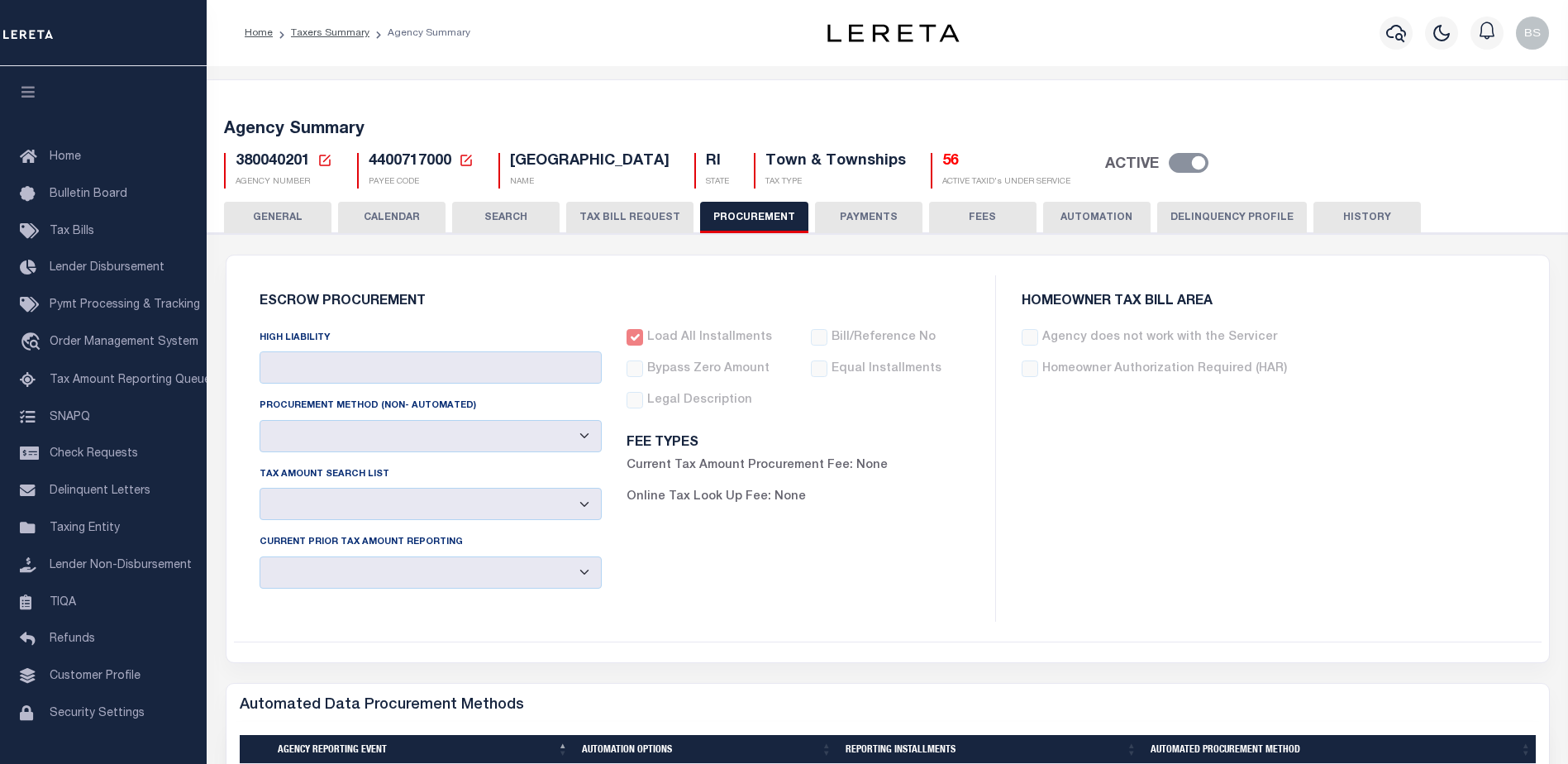
type input "$10,000"
select select "1"
select select "4"
checkbox input "true"
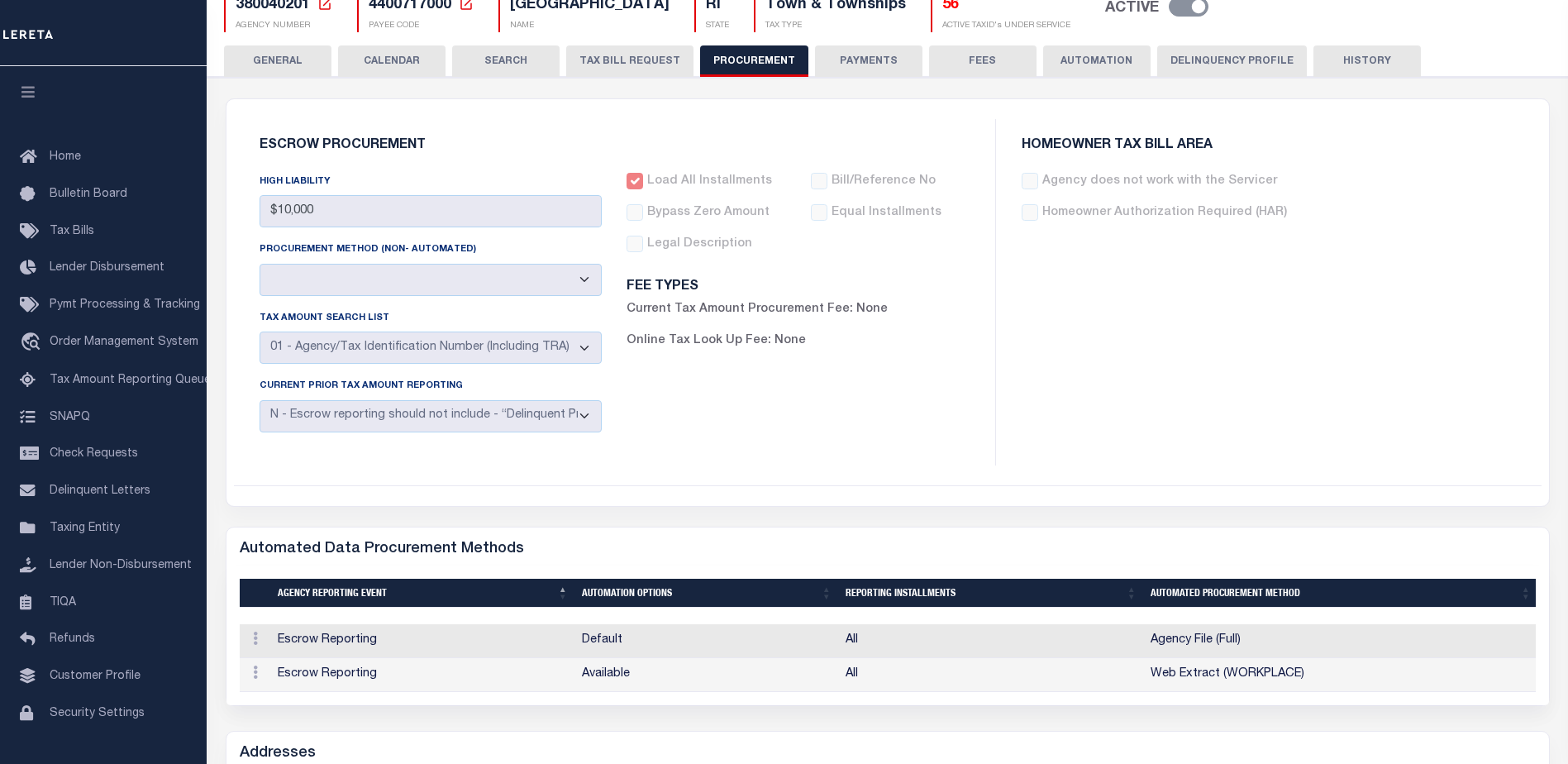
scroll to position [82, 0]
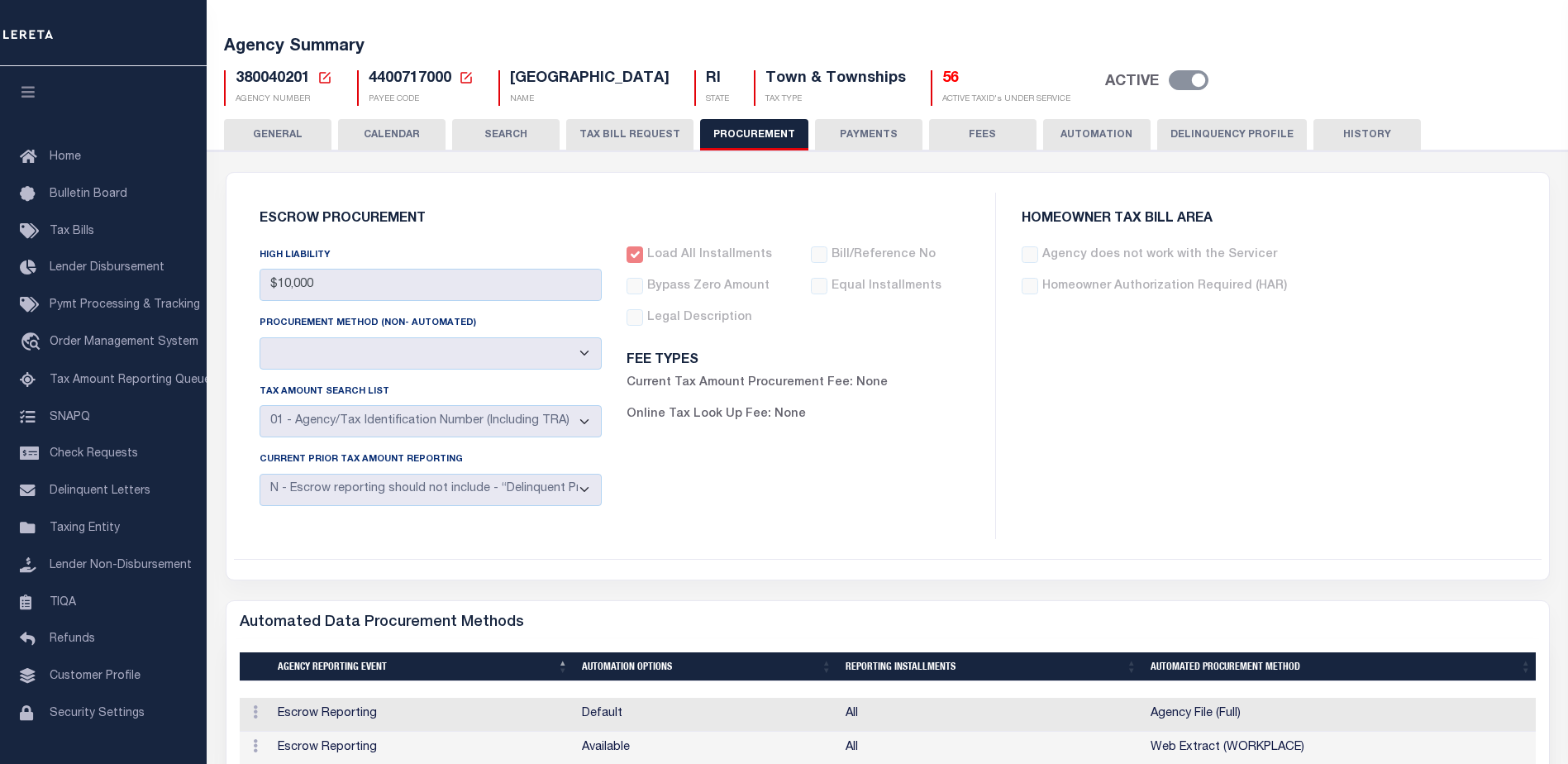
click at [396, 132] on button "CALENDAR" at bounding box center [391, 135] width 107 height 31
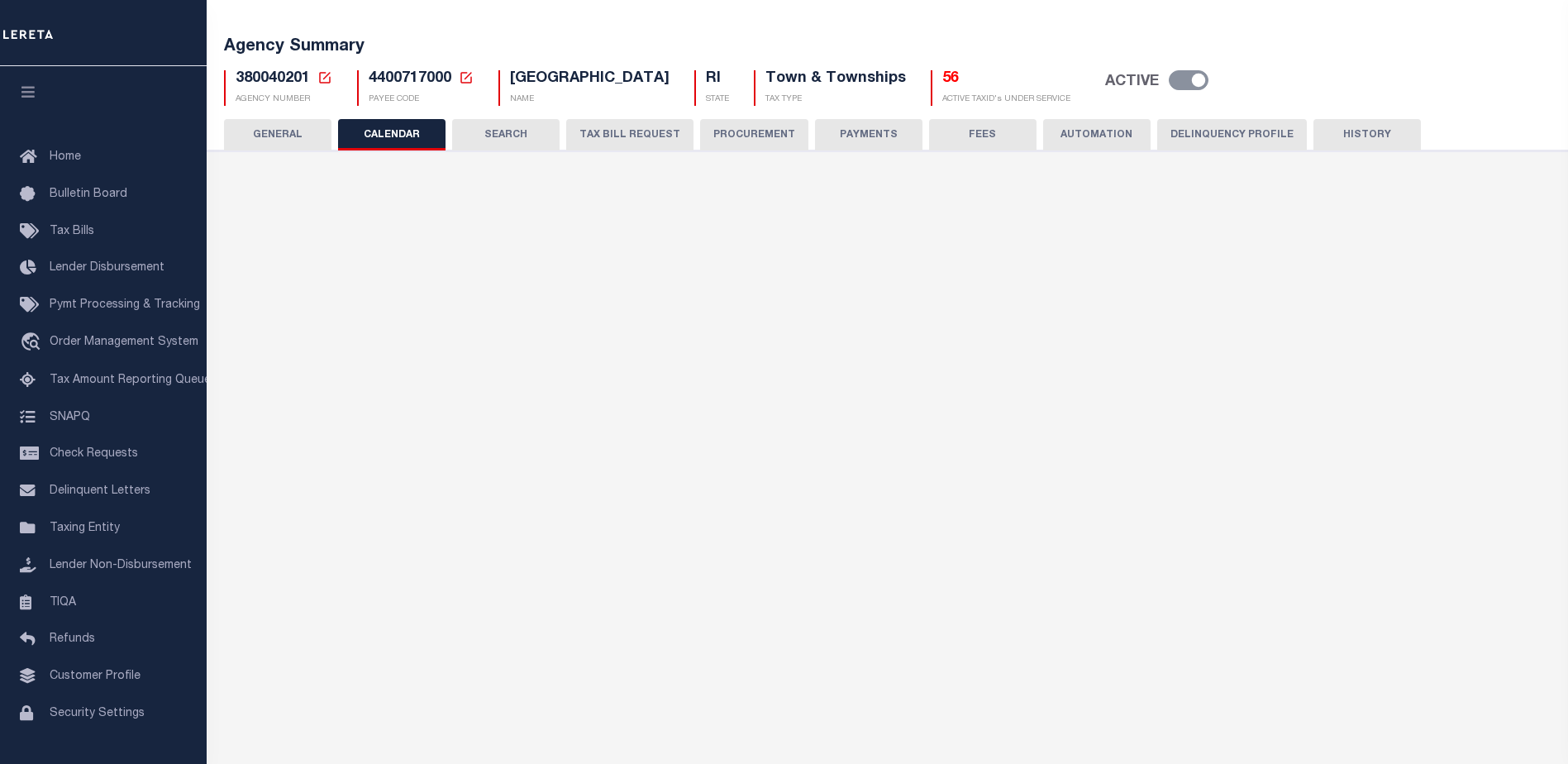
checkbox input "false"
type input "2"
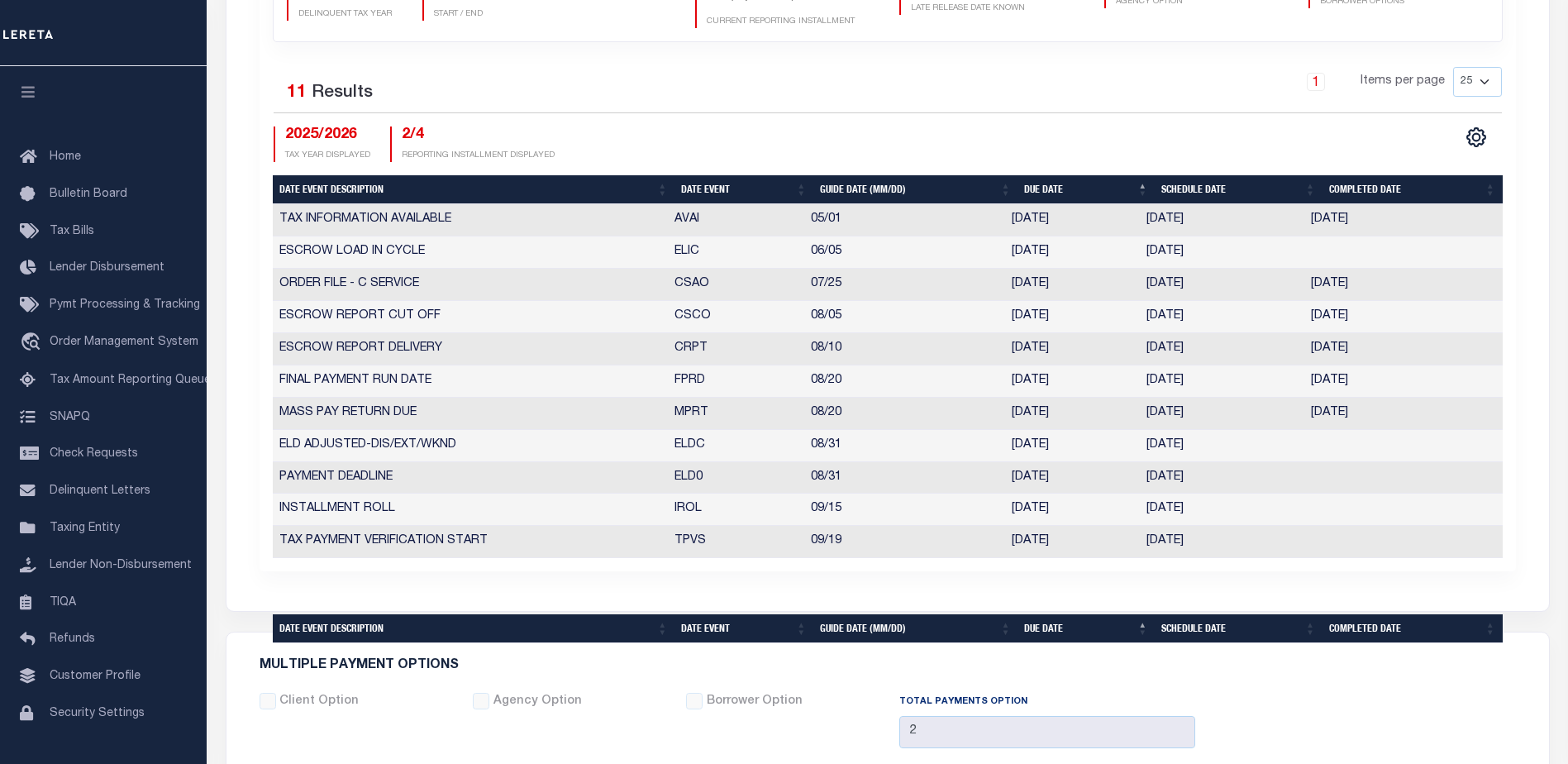
scroll to position [1111, 0]
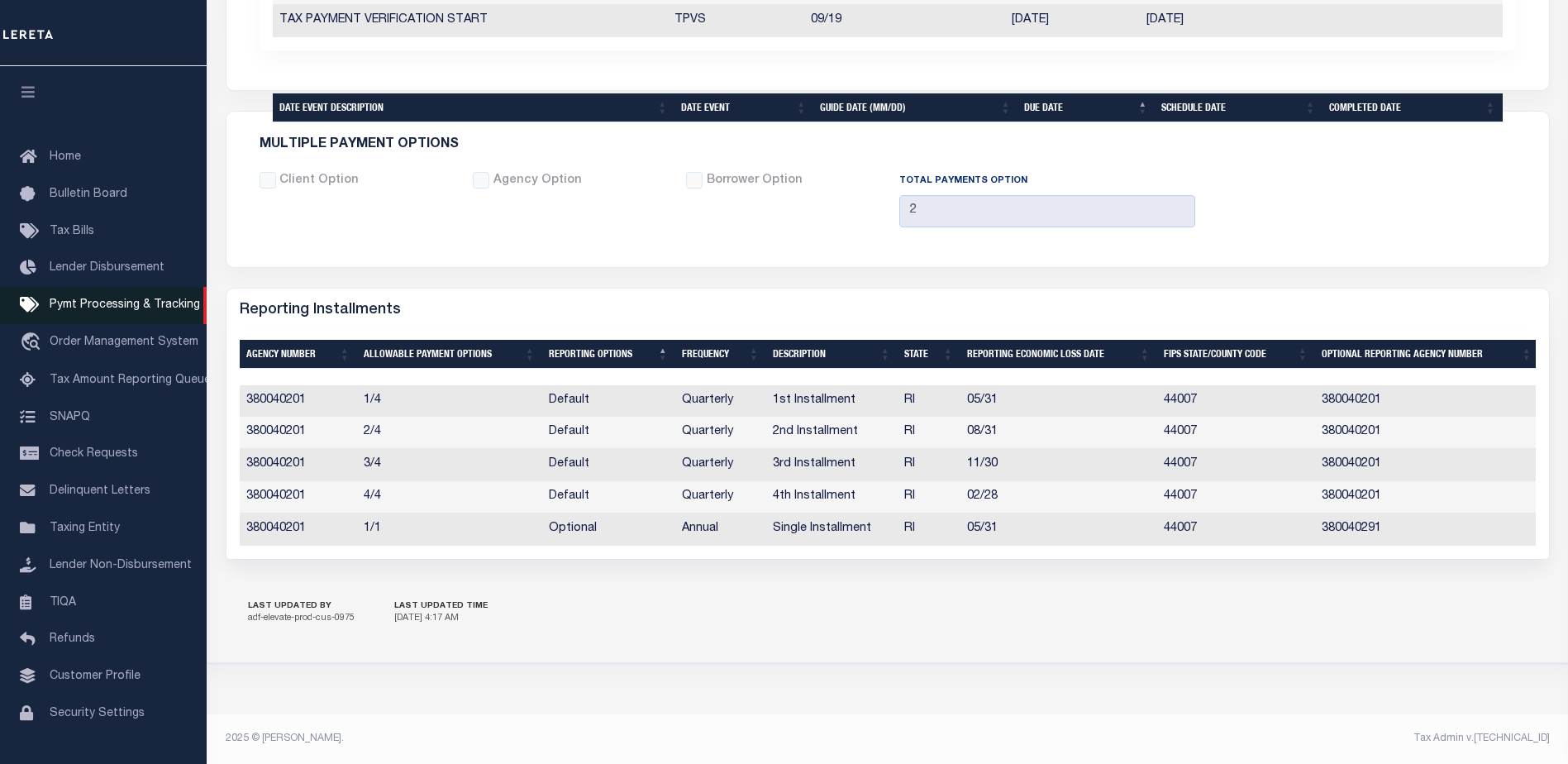
click at [83, 308] on span "Pymt Processing & Tracking" at bounding box center [125, 305] width 150 height 12
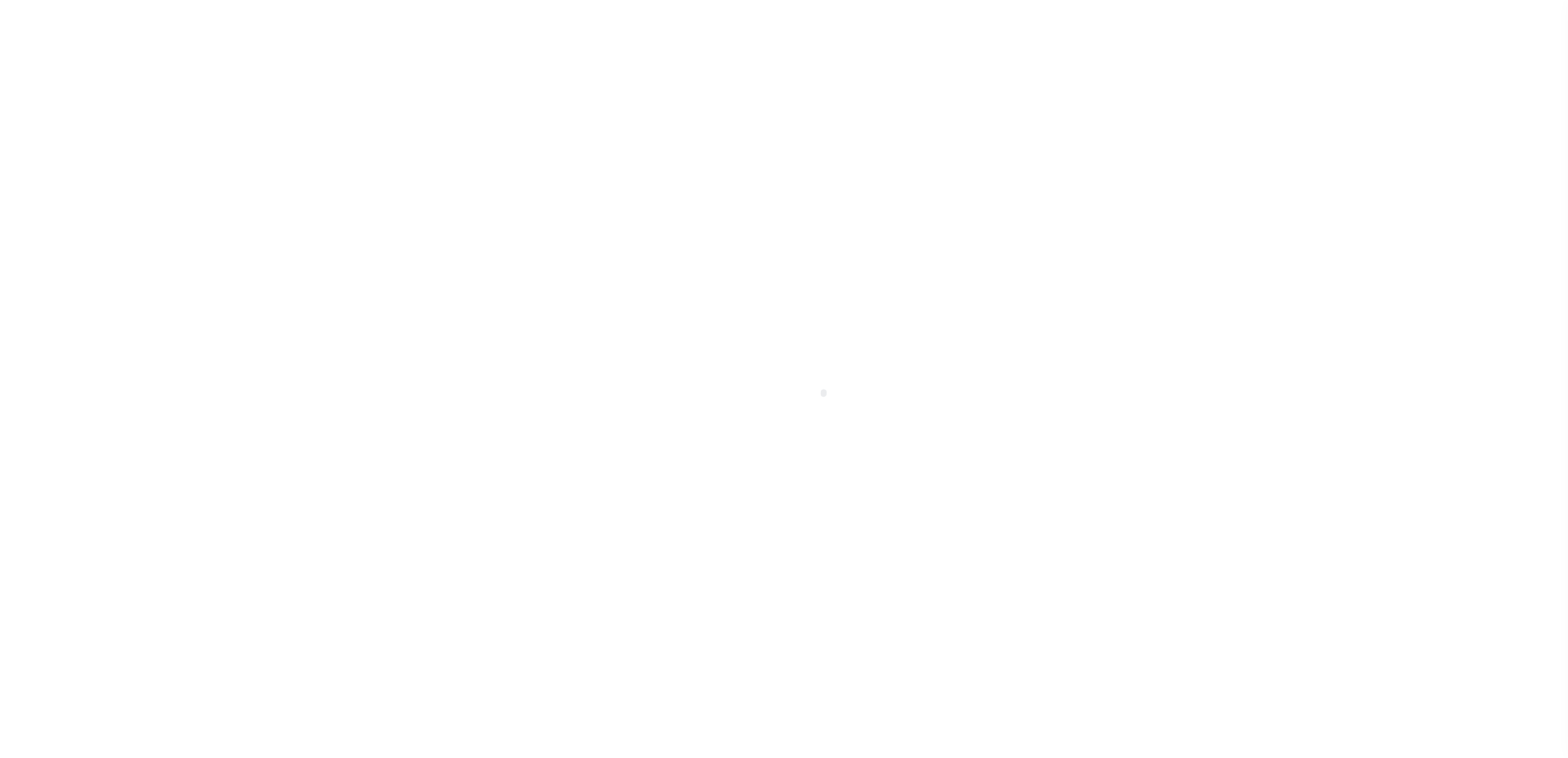
select select "1000"
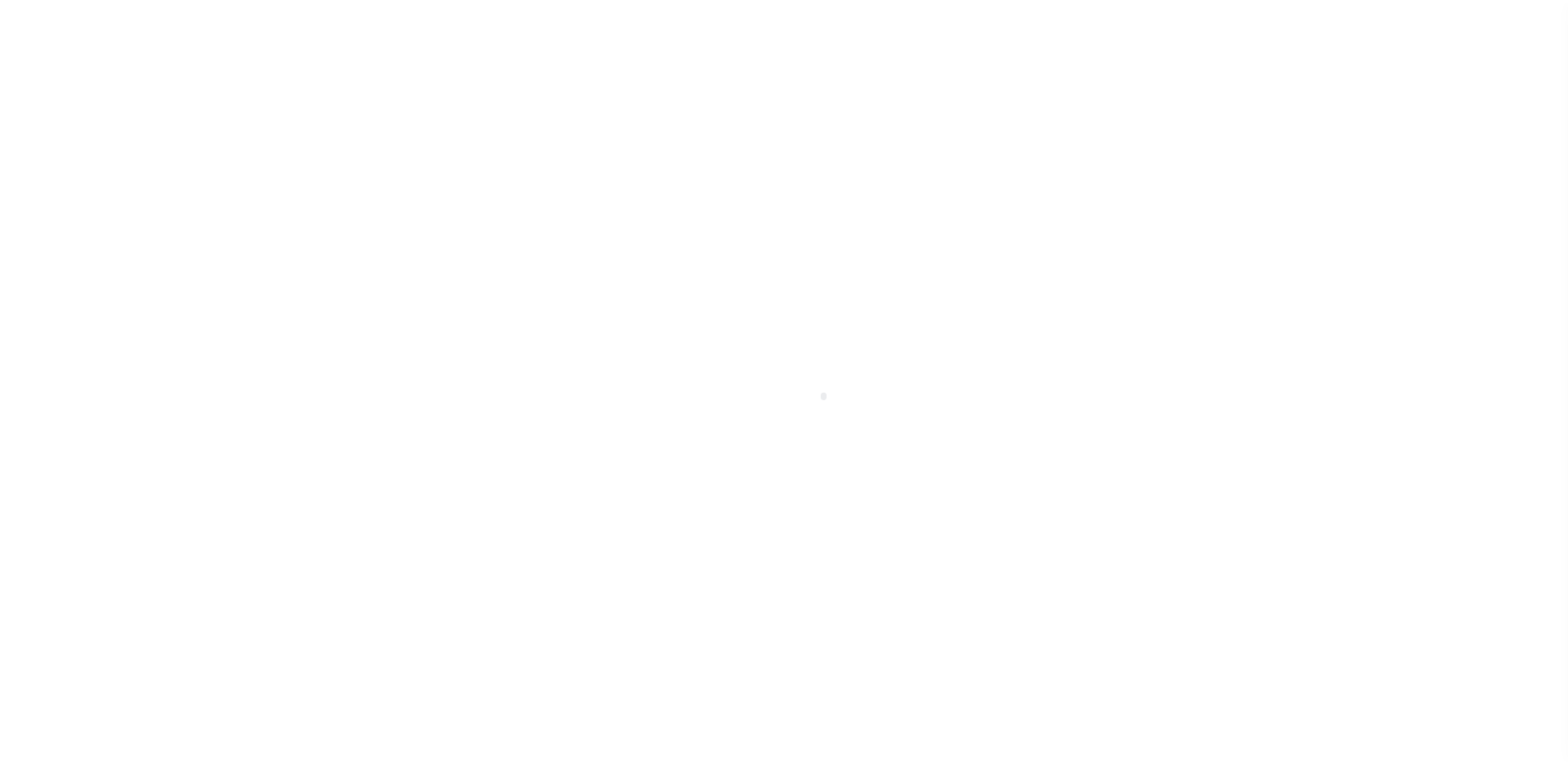
scroll to position [42, 0]
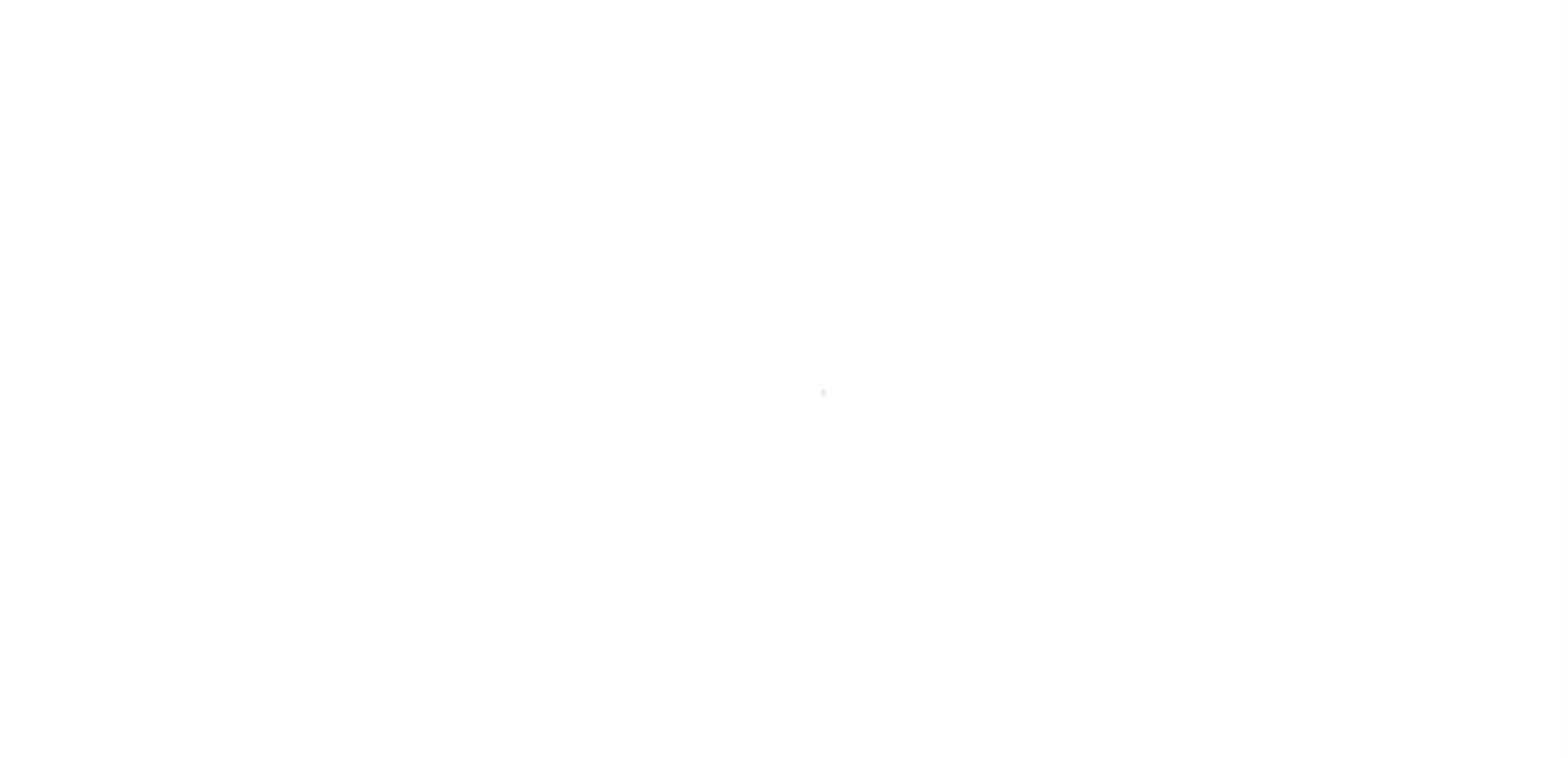
select select "1000"
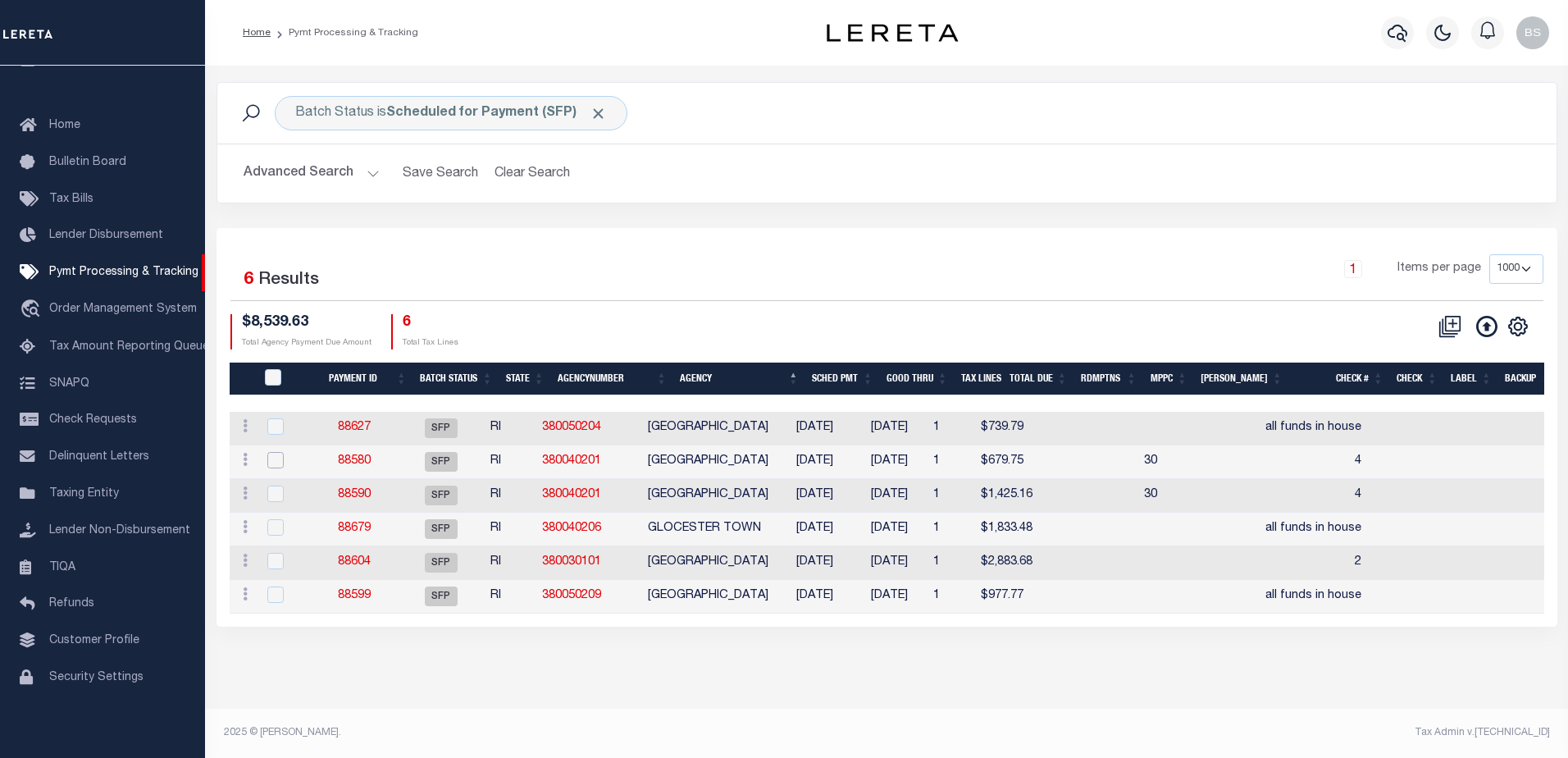
drag, startPoint x: 275, startPoint y: 464, endPoint x: 274, endPoint y: 487, distance: 23.0
click at [274, 466] on input "checkbox" at bounding box center [276, 460] width 17 height 17
checkbox input "true"
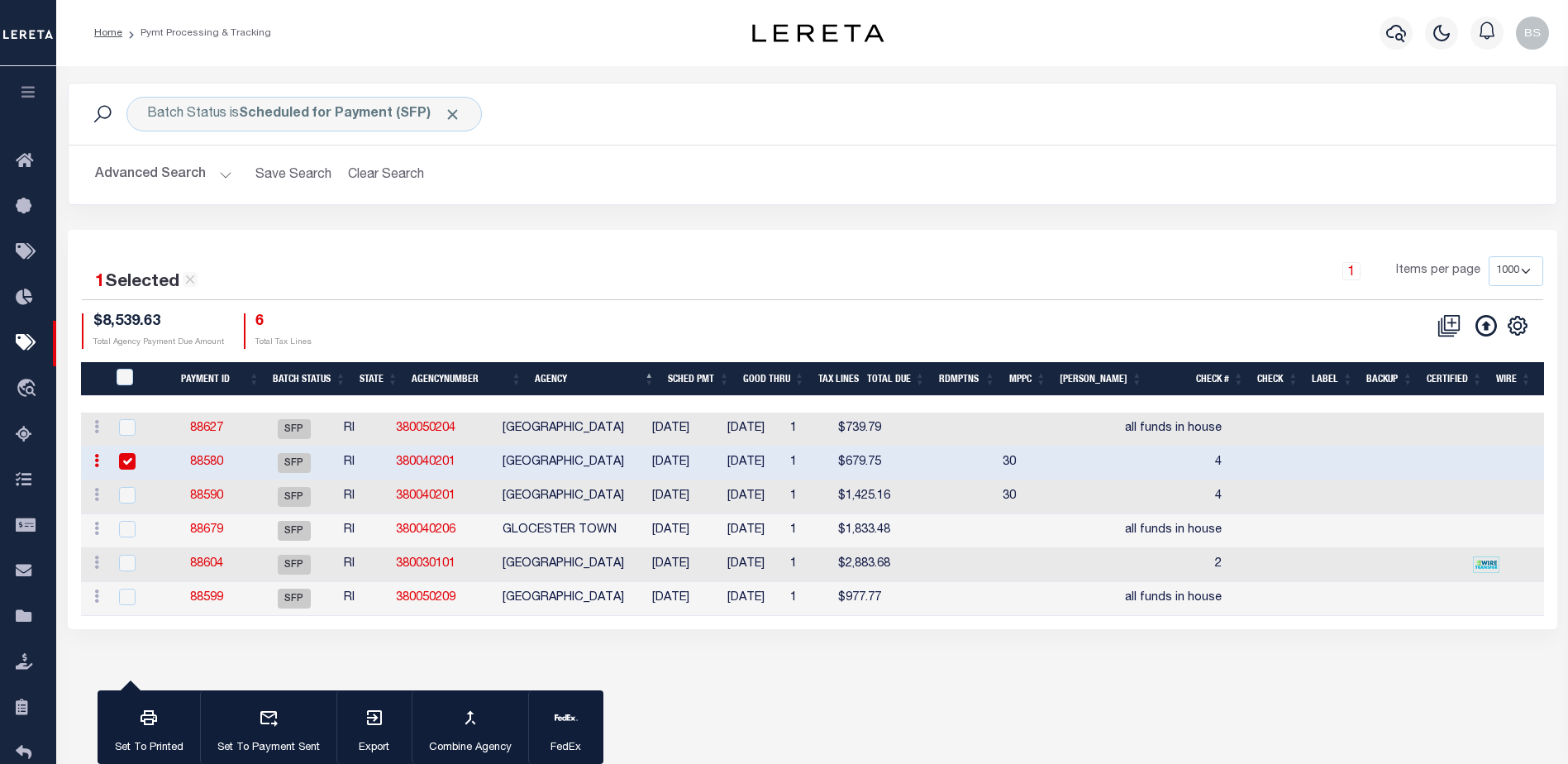
click at [276, 501] on tr "ACTIONS Delete Batch 88590 SFP RI 380040201 CUMBERLAND TOWN 08/20/2025 08/29/20…" at bounding box center [1153, 498] width 2144 height 34
click at [121, 496] on input "checkbox" at bounding box center [127, 495] width 17 height 17
checkbox input "true"
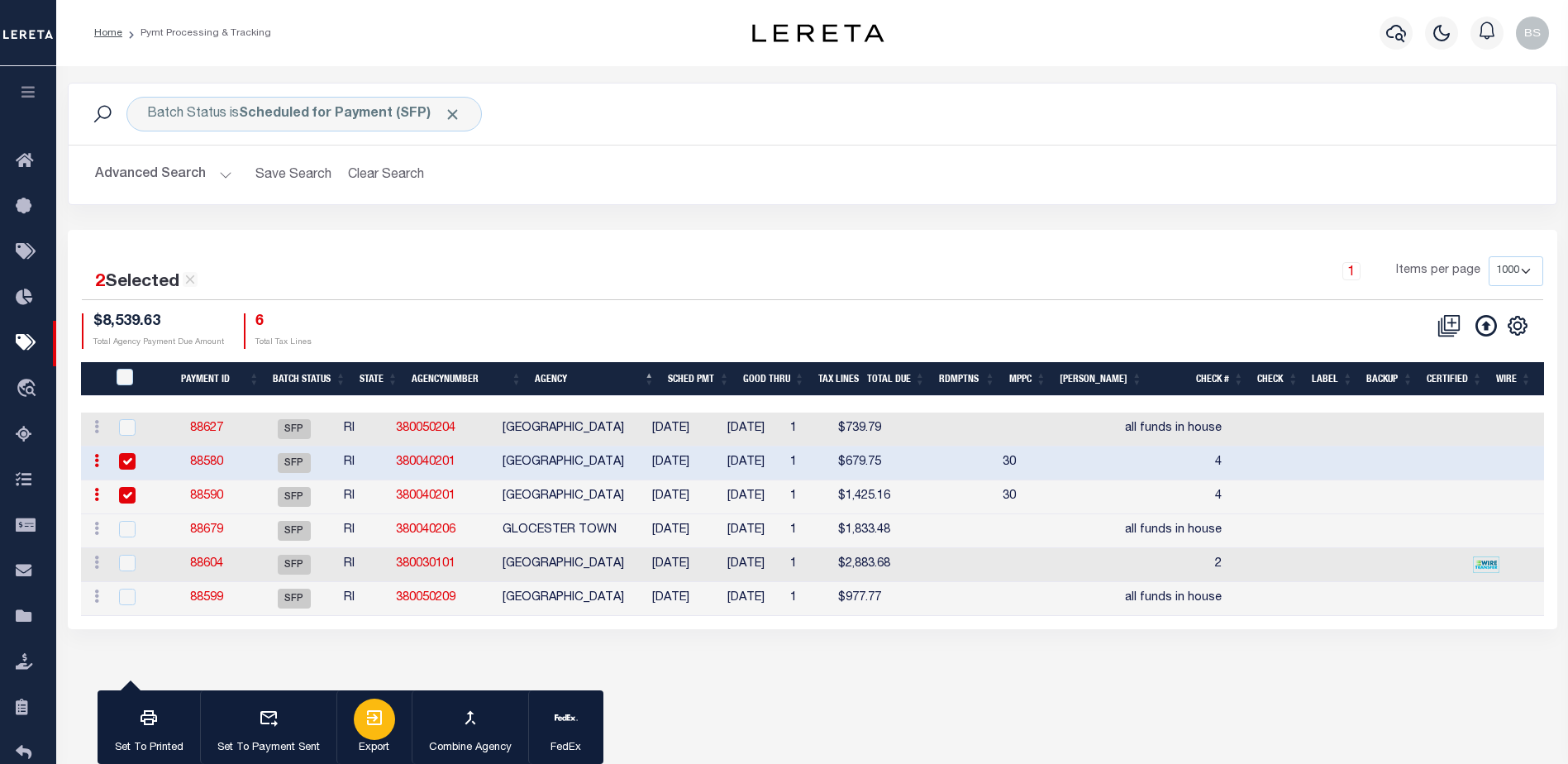
click at [386, 722] on div "button" at bounding box center [374, 719] width 42 height 42
click at [128, 458] on input "checkbox" at bounding box center [127, 461] width 17 height 17
checkbox input "false"
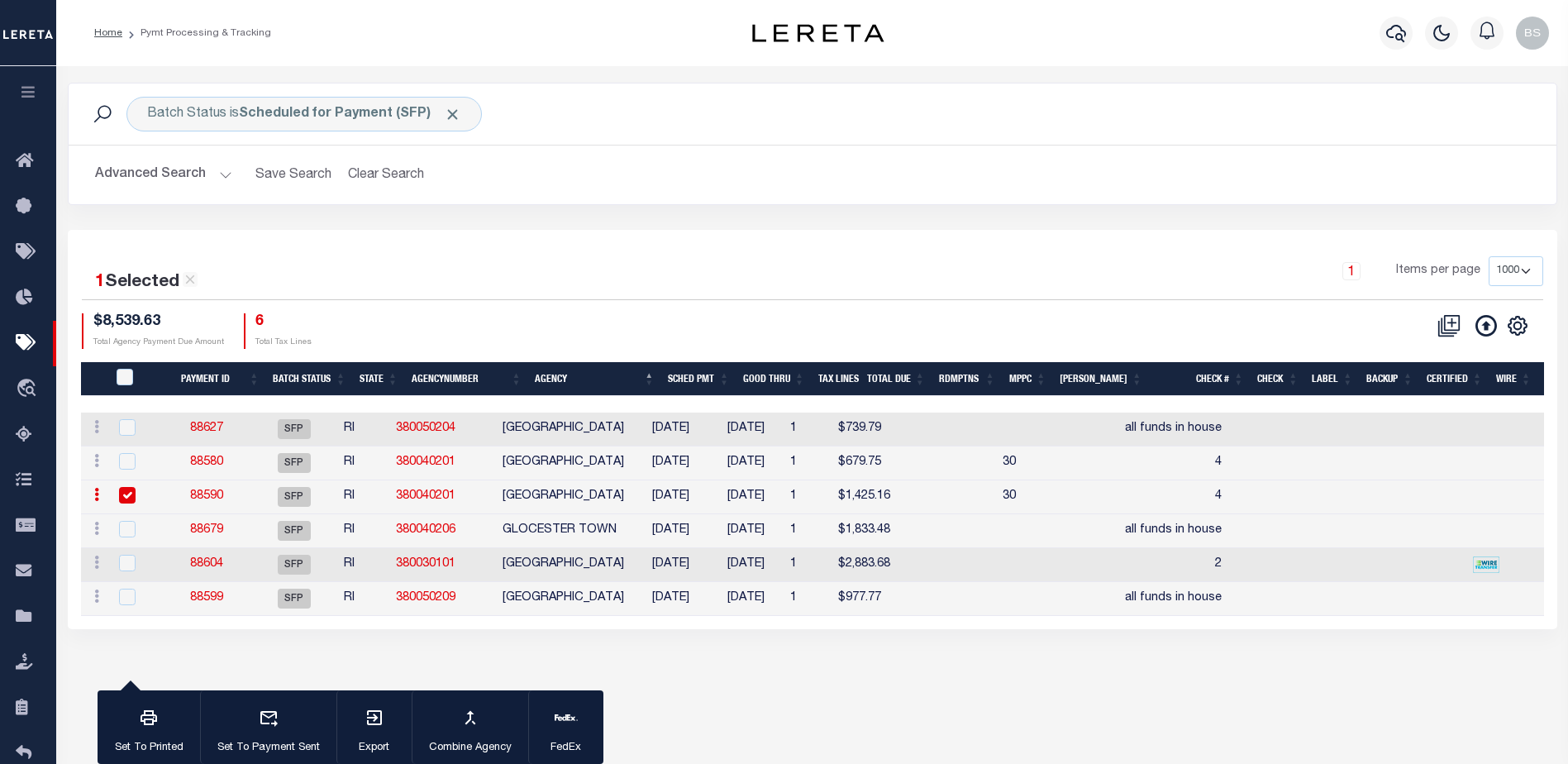
drag, startPoint x: 125, startPoint y: 492, endPoint x: 135, endPoint y: 487, distance: 11.2
click at [127, 490] on input "checkbox" at bounding box center [127, 495] width 17 height 17
checkbox input "false"
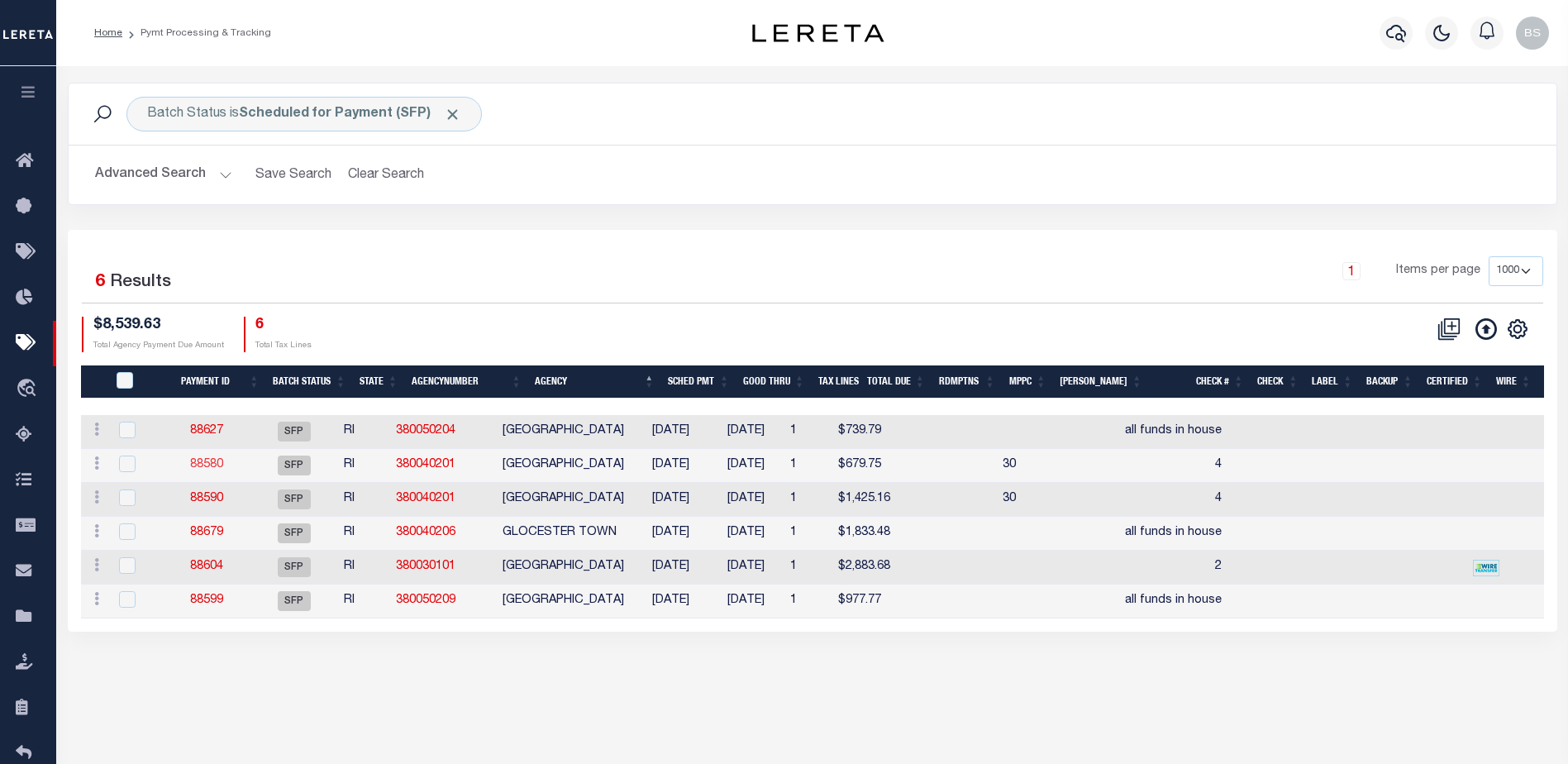
click at [223, 462] on link "88580" at bounding box center [206, 464] width 33 height 12
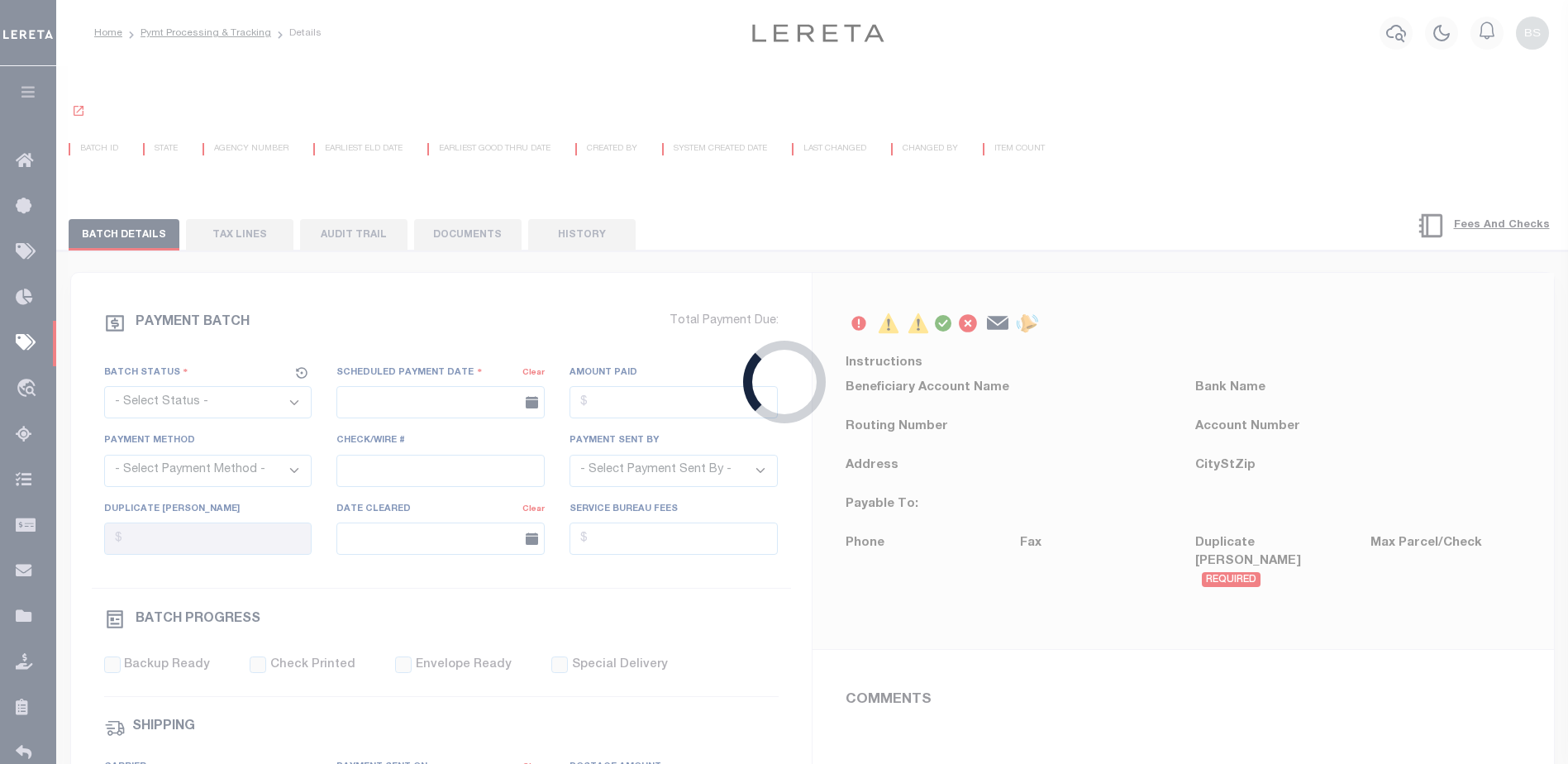
select select "SFP"
type input "08/21/2025"
type input "4"
type input "N"
radio input "true"
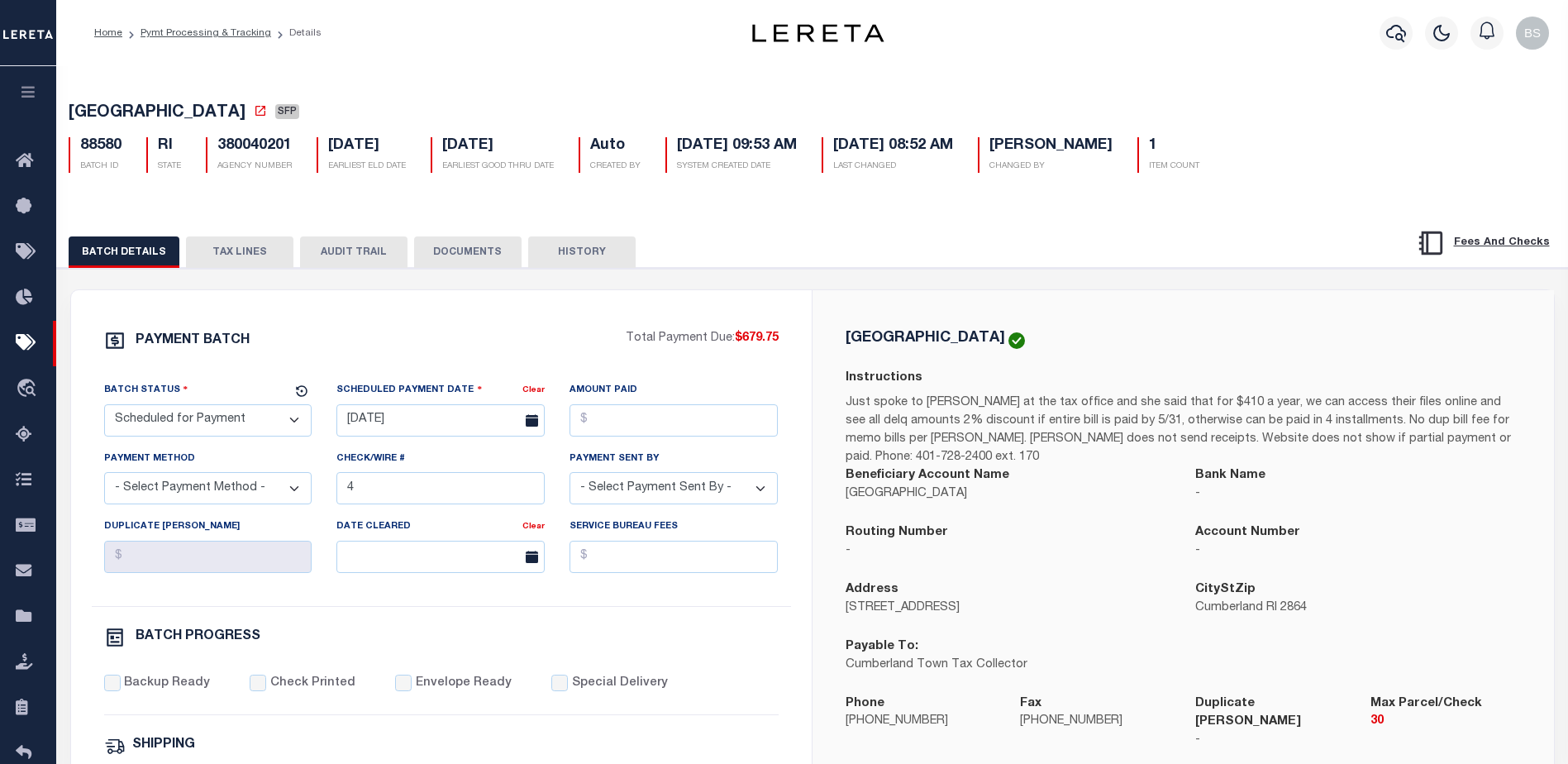
click at [258, 422] on select "- Select Status - Scheduled for Payment Ready For Payment Payment Sent Cleared …" at bounding box center [208, 421] width 208 height 32
select select "RFP"
click at [104, 408] on select "- Select Status - Scheduled for Payment Ready For Payment Payment Sent Cleared …" at bounding box center [208, 421] width 208 height 32
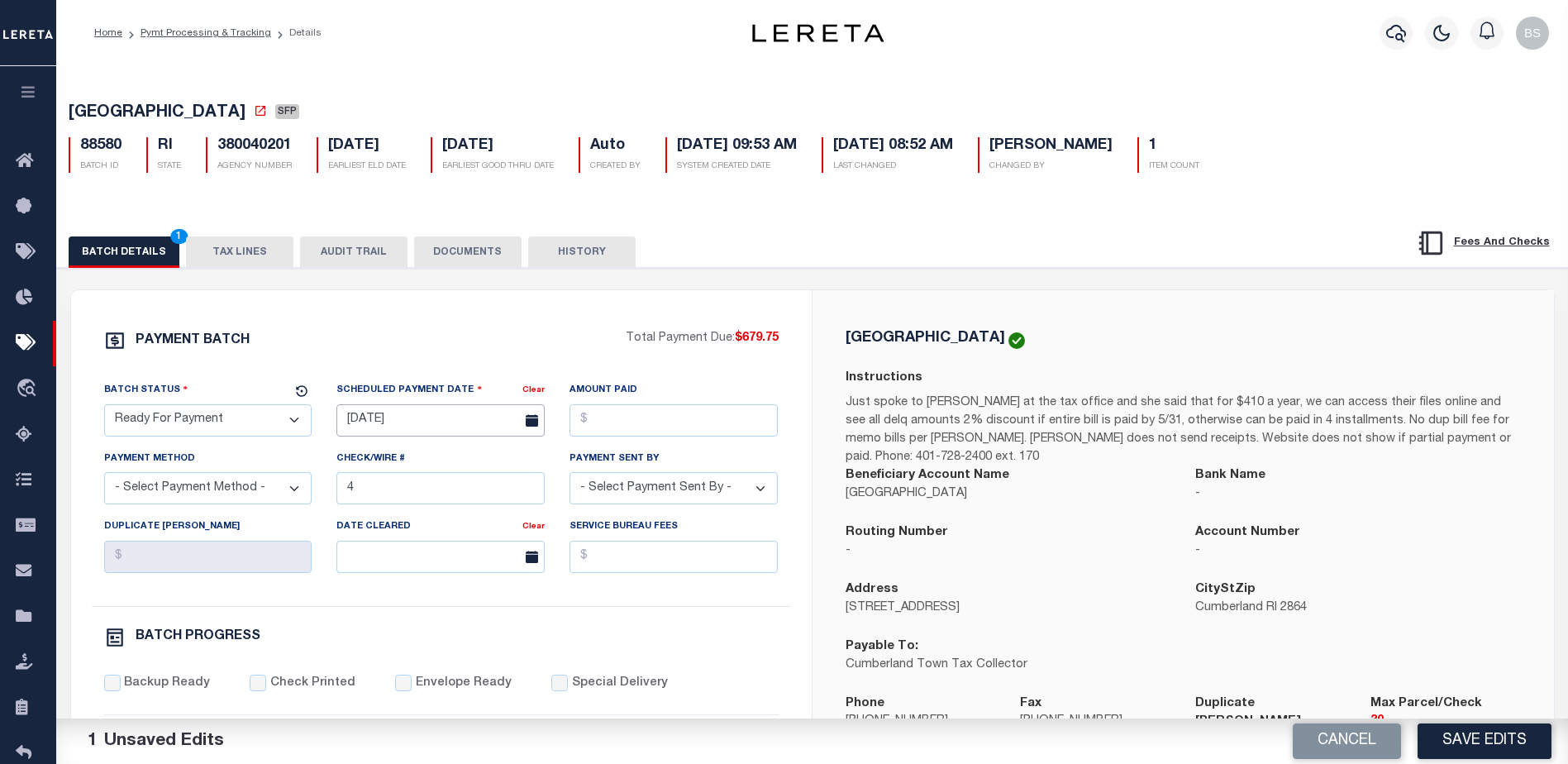
click at [411, 432] on input "08/21/2025" at bounding box center [440, 421] width 208 height 32
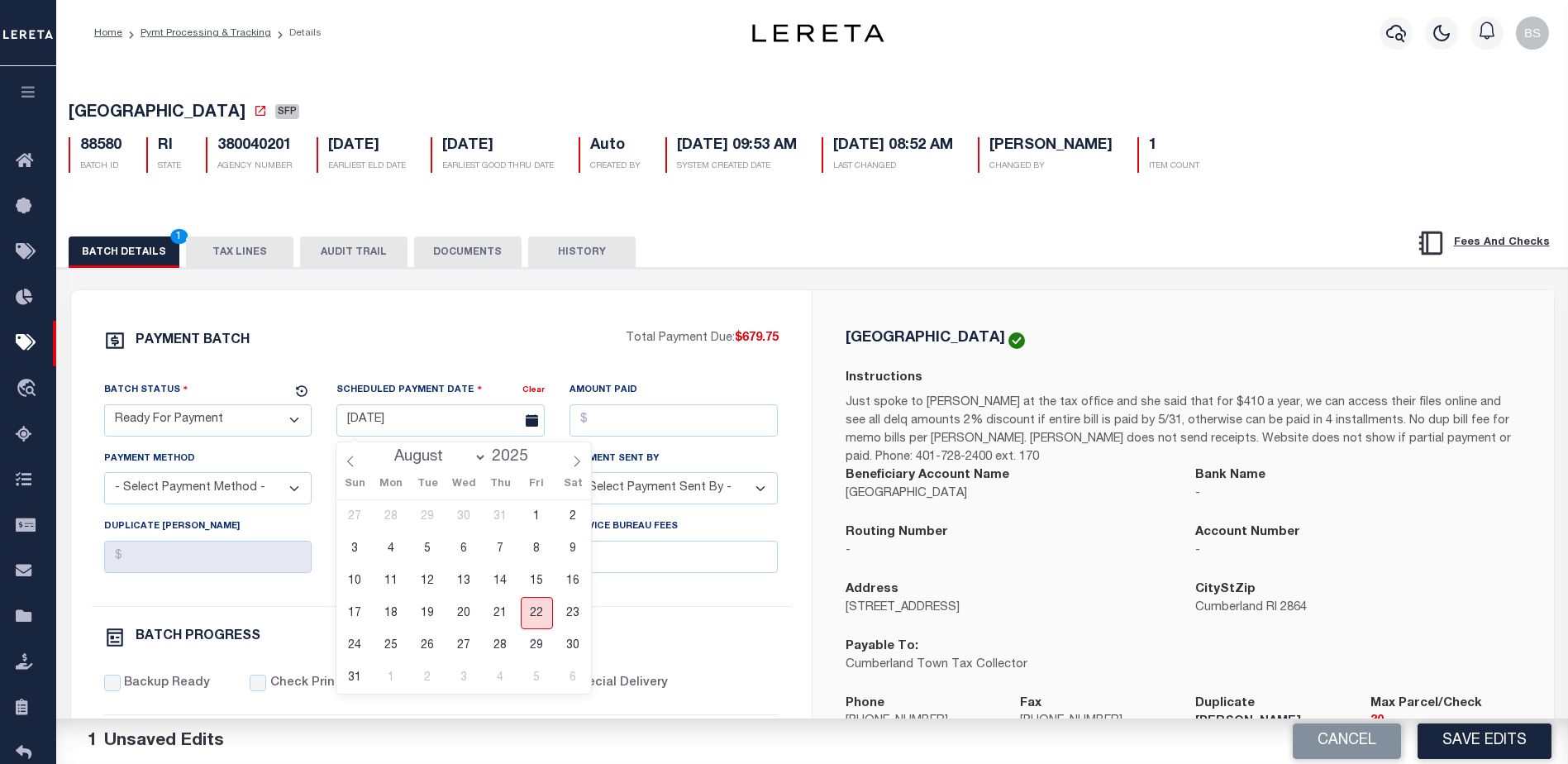
drag, startPoint x: 541, startPoint y: 613, endPoint x: 612, endPoint y: 523, distance: 114.6
click at [544, 611] on span "22" at bounding box center [536, 613] width 32 height 32
type input "[DATE]"
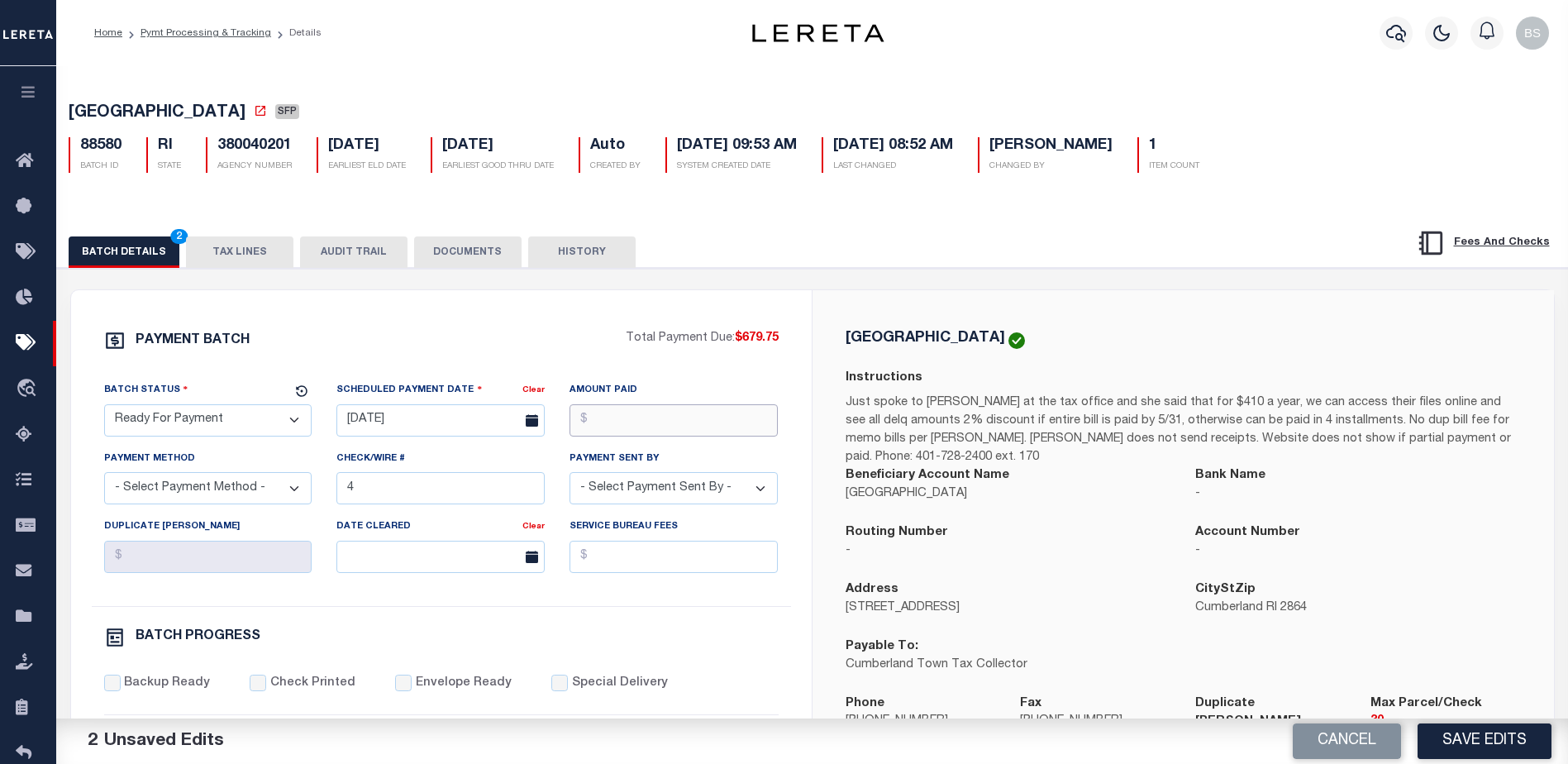
drag, startPoint x: 657, startPoint y: 425, endPoint x: 696, endPoint y: 413, distance: 40.8
click at [657, 425] on input "Amount Paid" at bounding box center [673, 421] width 208 height 32
type input "$679.75"
click at [252, 494] on select "- Select Payment Method - ACH Certified Check Check Direct Deposit Wire Transfer" at bounding box center [208, 488] width 208 height 32
select select "CHK"
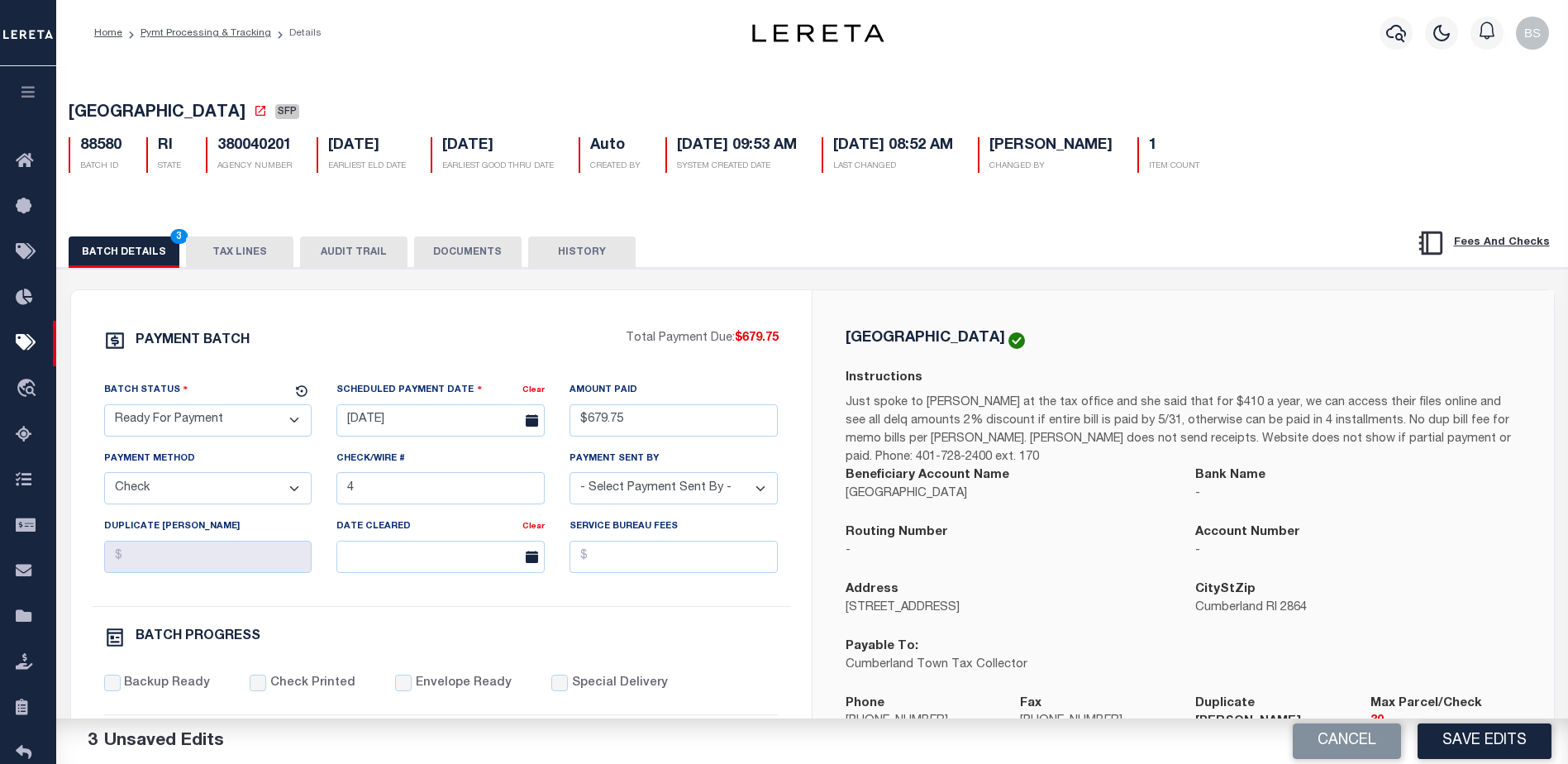
click at [104, 477] on select "- Select Payment Method - ACH Certified Check Check Direct Deposit Wire Transfer" at bounding box center [208, 488] width 208 height 32
click at [682, 495] on select "- Select Payment Sent By - Aakash Patel Abdul Muzain Adams, Pamela S Adhikary R…" at bounding box center [673, 488] width 208 height 32
select select "[PERSON_NAME]"
click at [570, 477] on select "- Select Payment Sent By - Aakash Patel Abdul Muzain Adams, Pamela S Adhikary R…" at bounding box center [673, 488] width 208 height 32
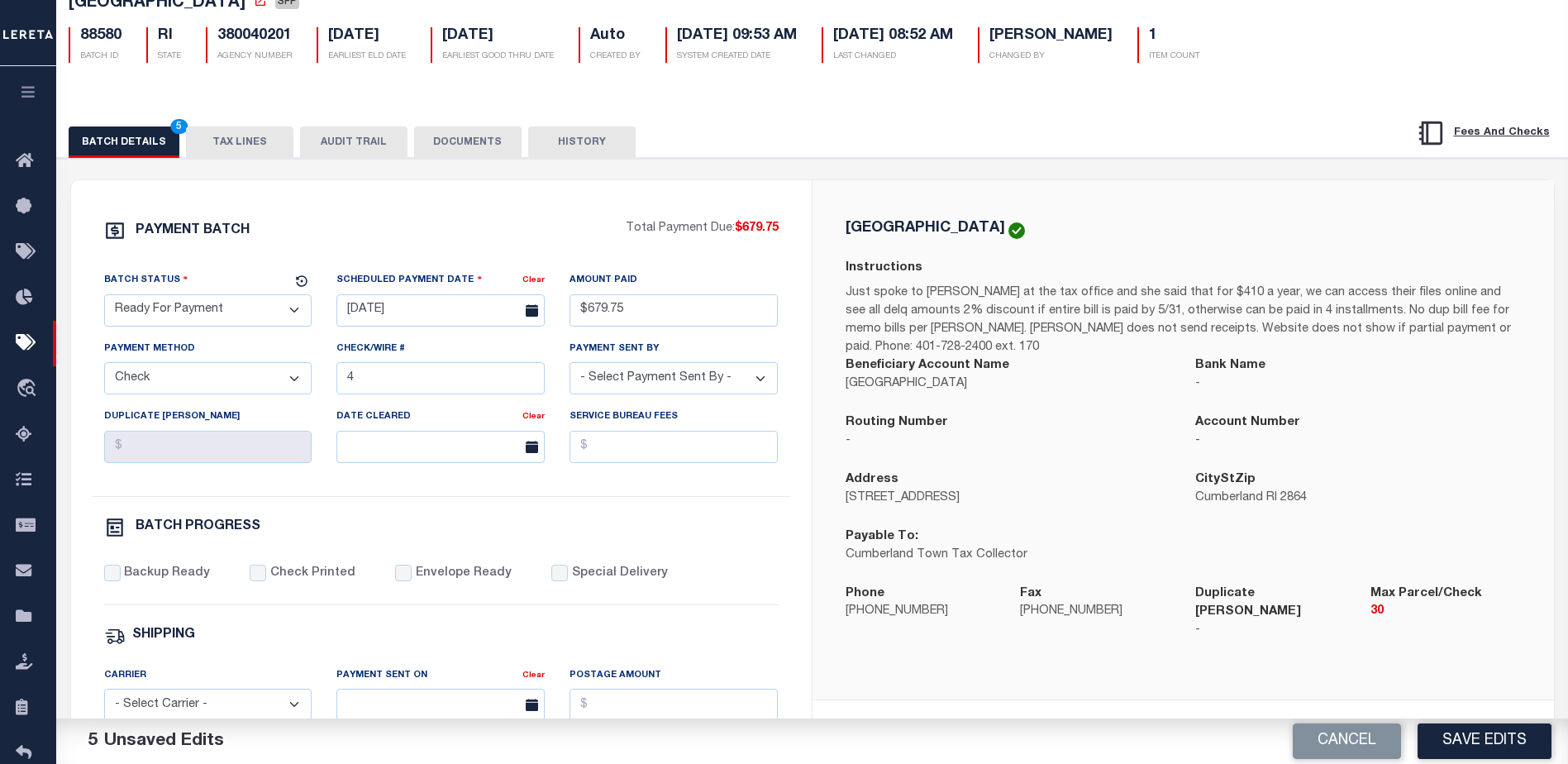
scroll to position [166, 0]
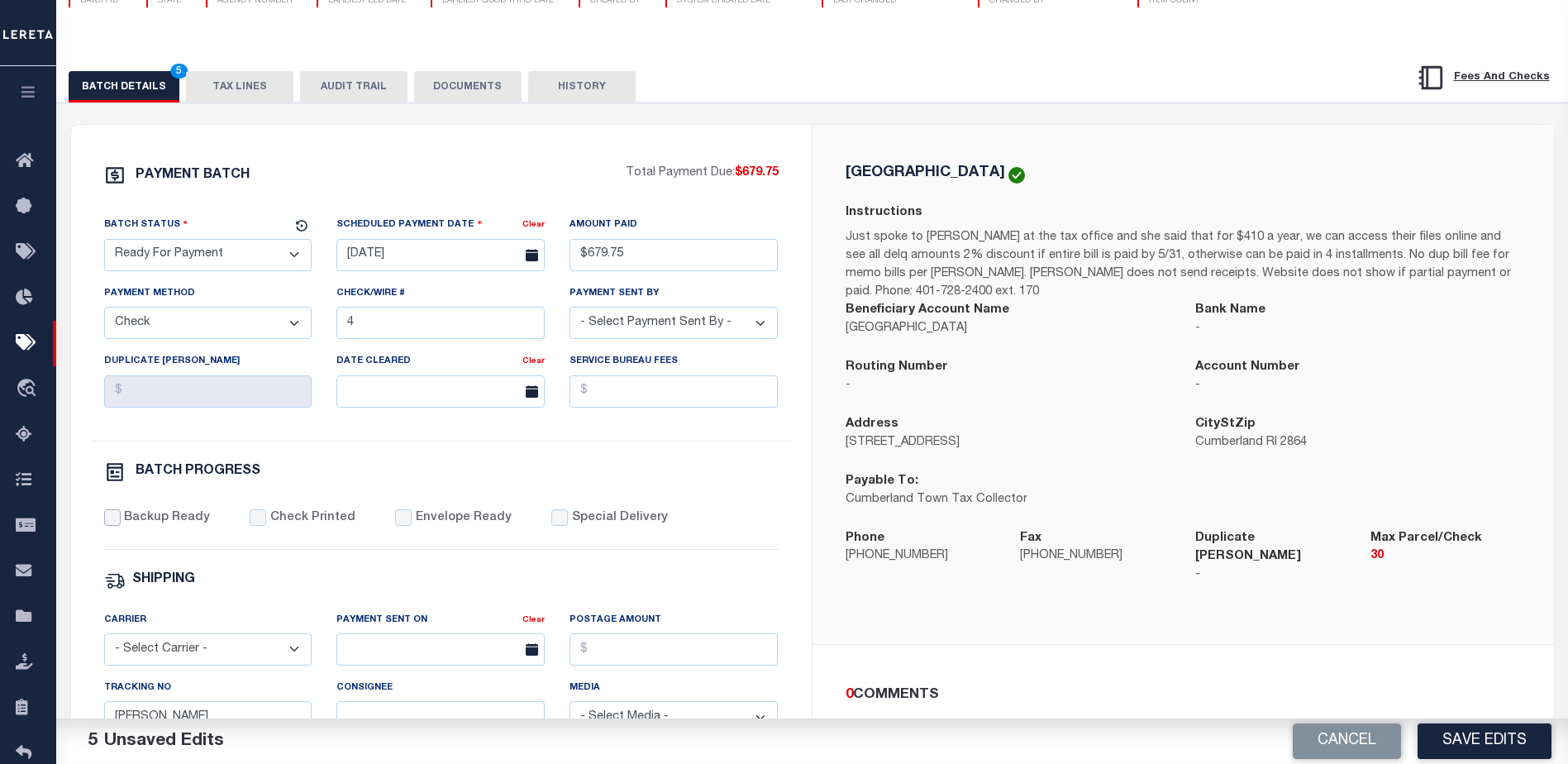
click at [116, 522] on input "Backup Ready" at bounding box center [112, 517] width 17 height 17
checkbox input "true"
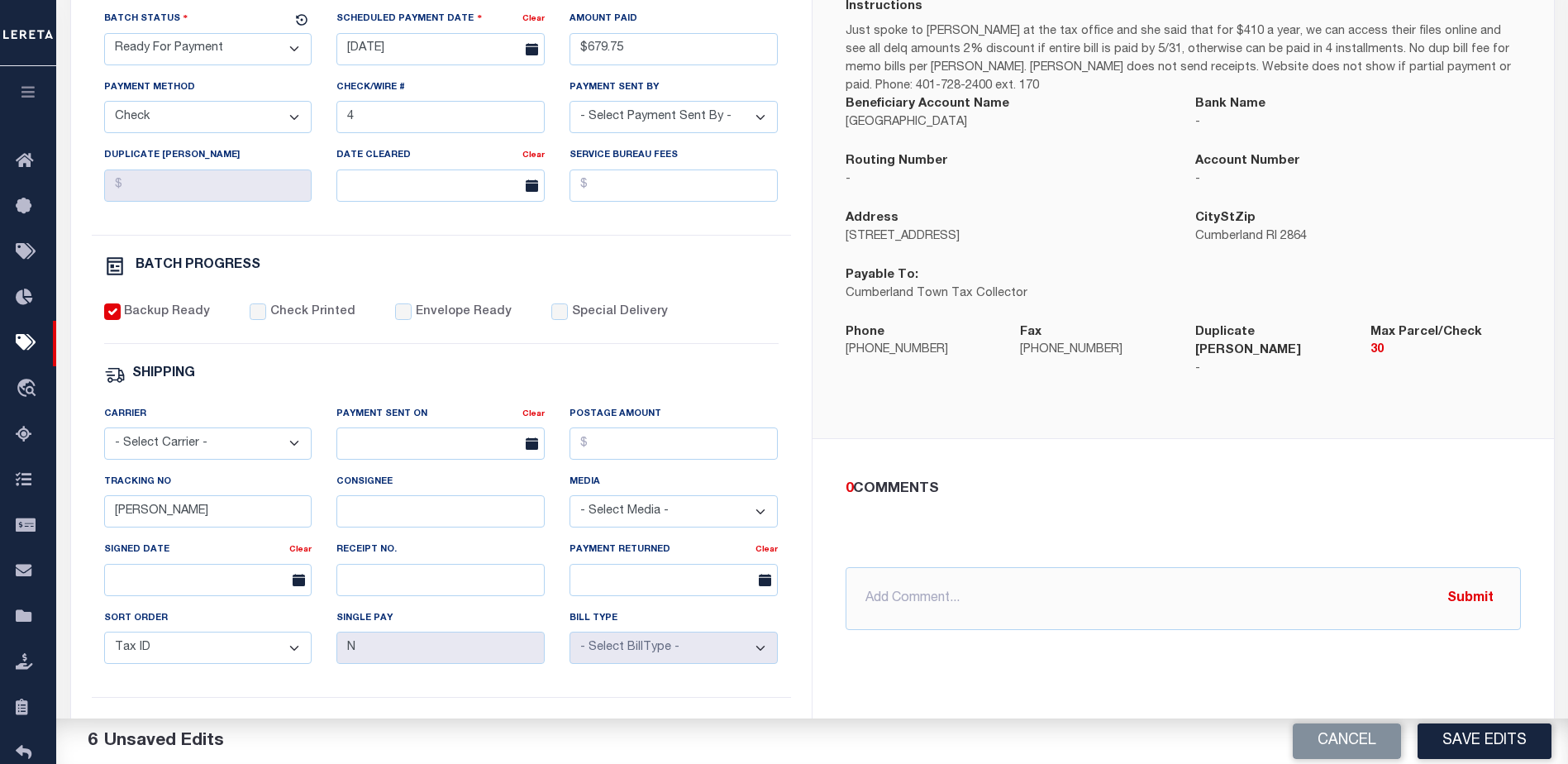
scroll to position [413, 0]
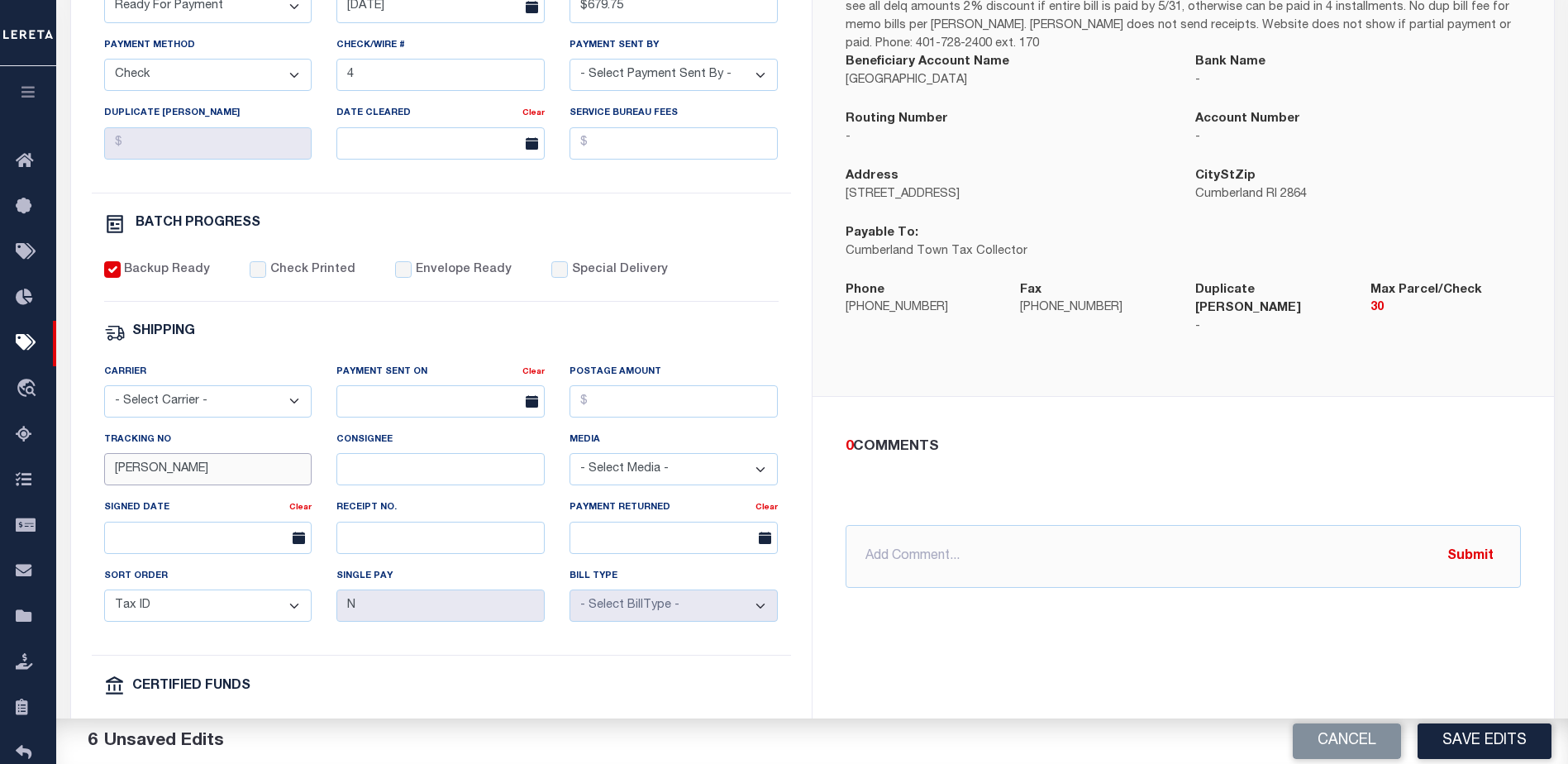
click at [245, 485] on input "Barbara" at bounding box center [208, 469] width 208 height 32
type input "B"
click at [1483, 743] on button "Save Edits" at bounding box center [1484, 741] width 134 height 35
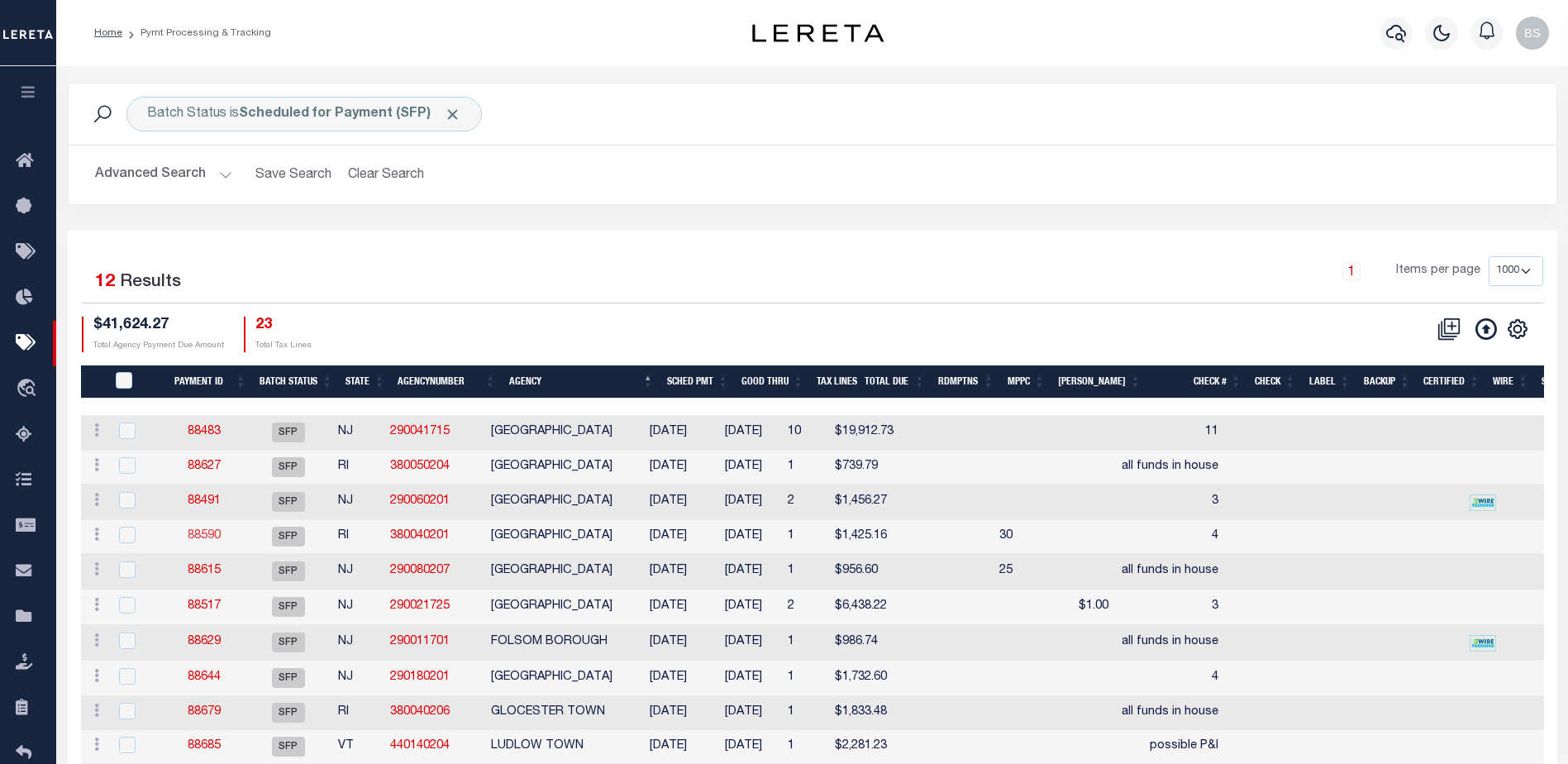
click at [214, 538] on link "88590" at bounding box center [204, 536] width 33 height 12
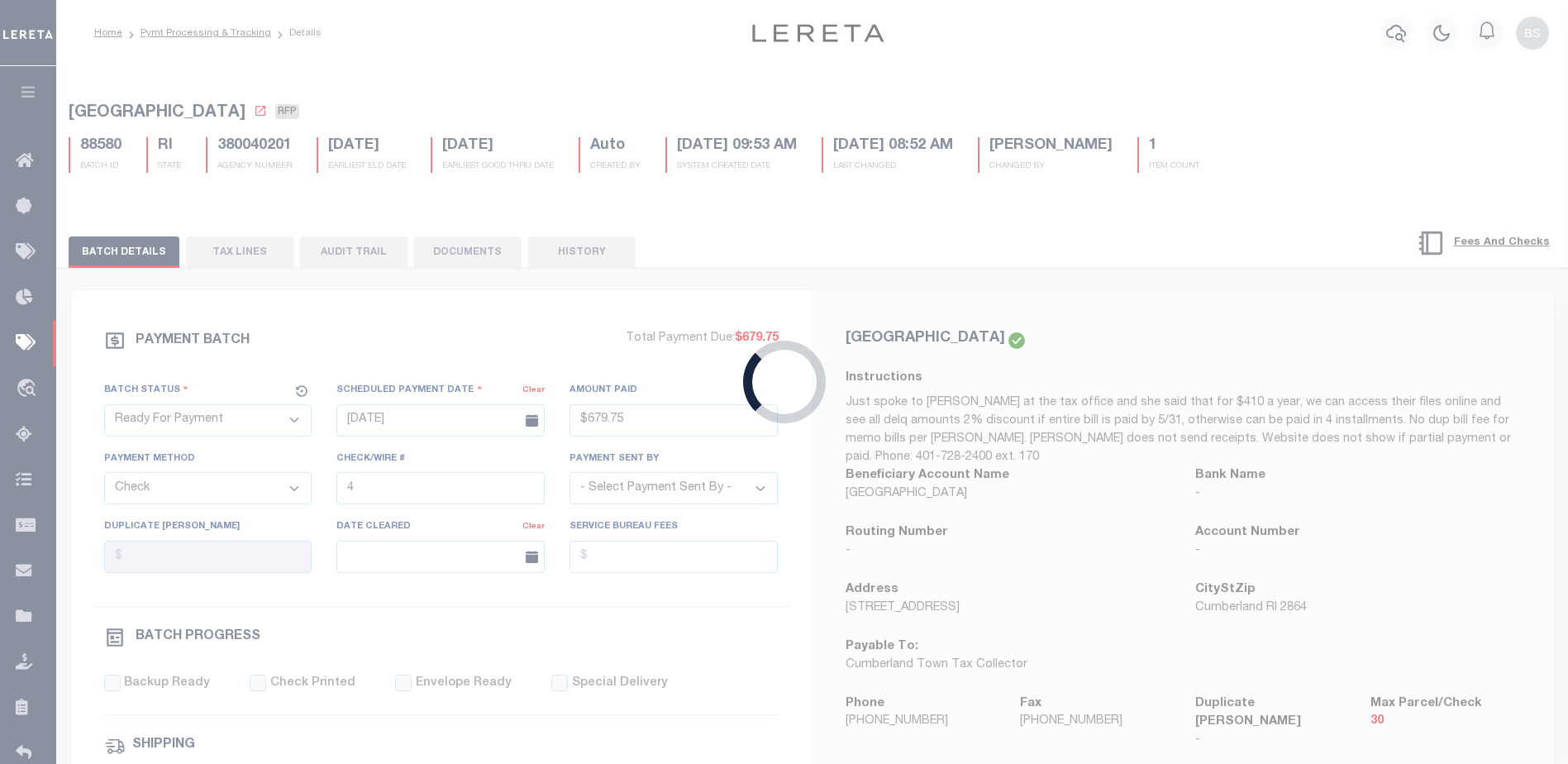
select select "SFP"
type input "08/20/2025"
select select
checkbox input "false"
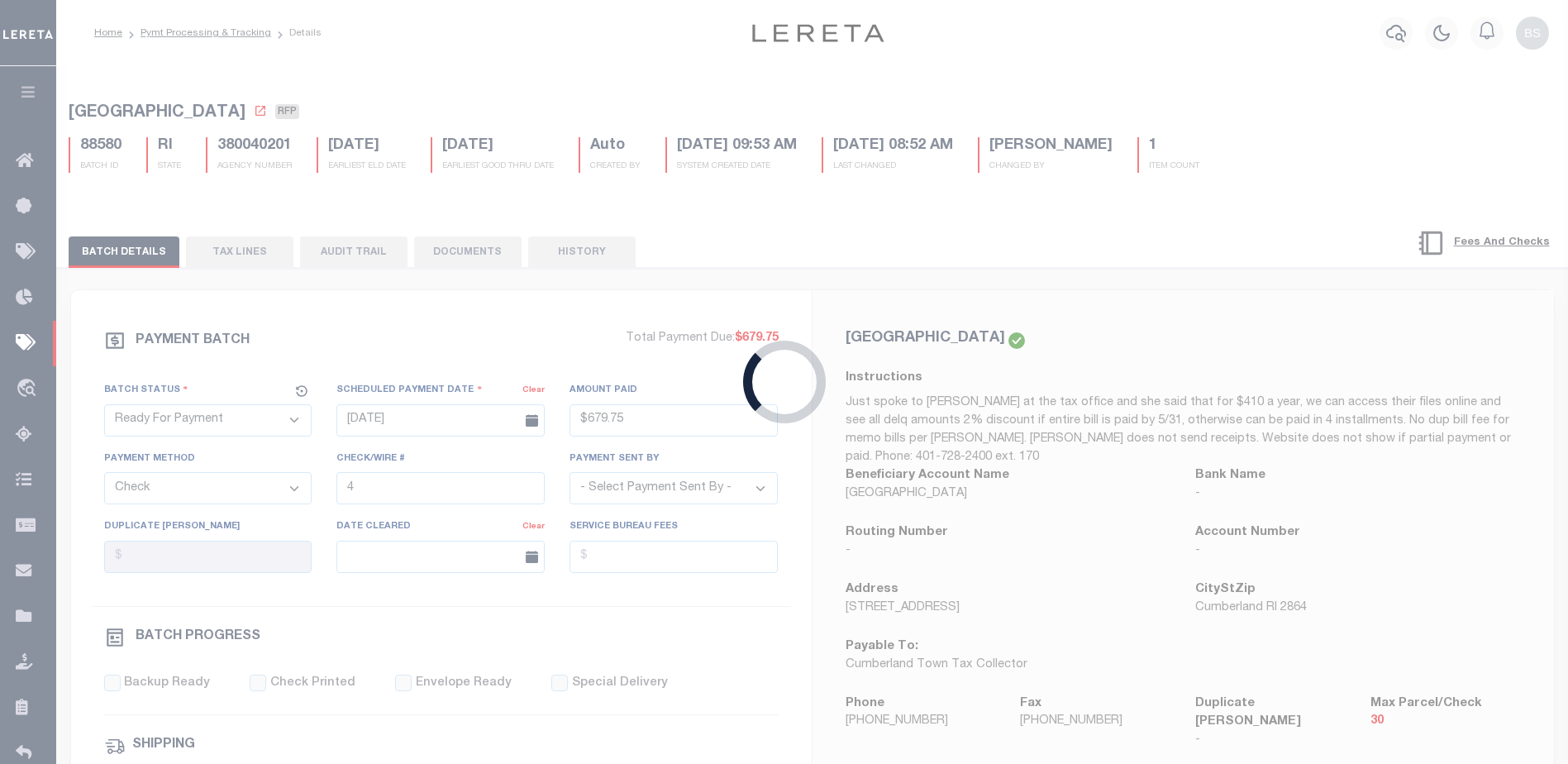
type input "Barbara"
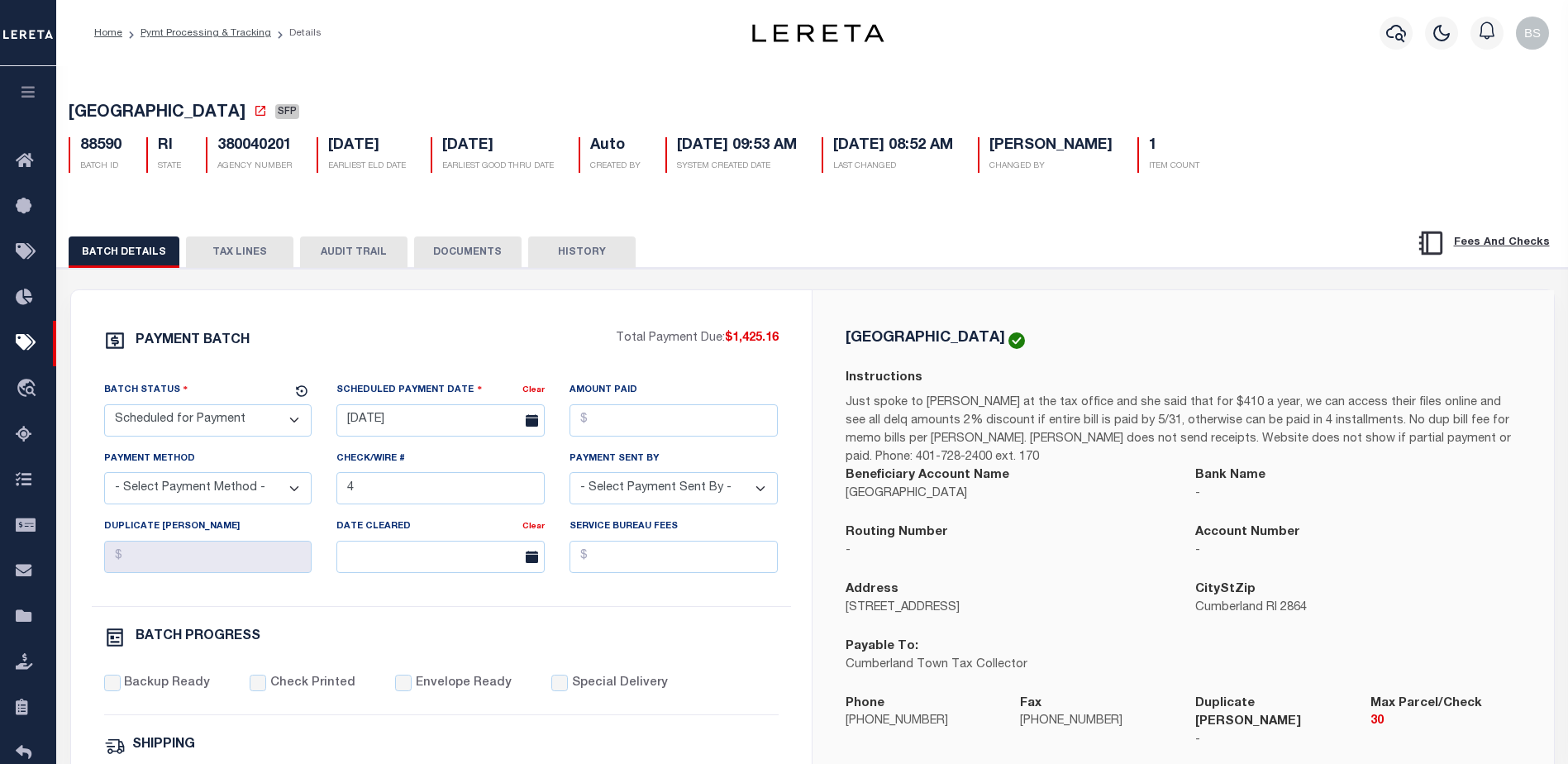
drag, startPoint x: 288, startPoint y: 420, endPoint x: 289, endPoint y: 409, distance: 11.0
click at [288, 420] on select "- Select Status - Scheduled for Payment Ready For Payment Payment Sent Cleared …" at bounding box center [208, 421] width 208 height 32
select select "RFP"
click at [104, 408] on select "- Select Status - Scheduled for Payment Ready For Payment Payment Sent Cleared …" at bounding box center [208, 421] width 208 height 32
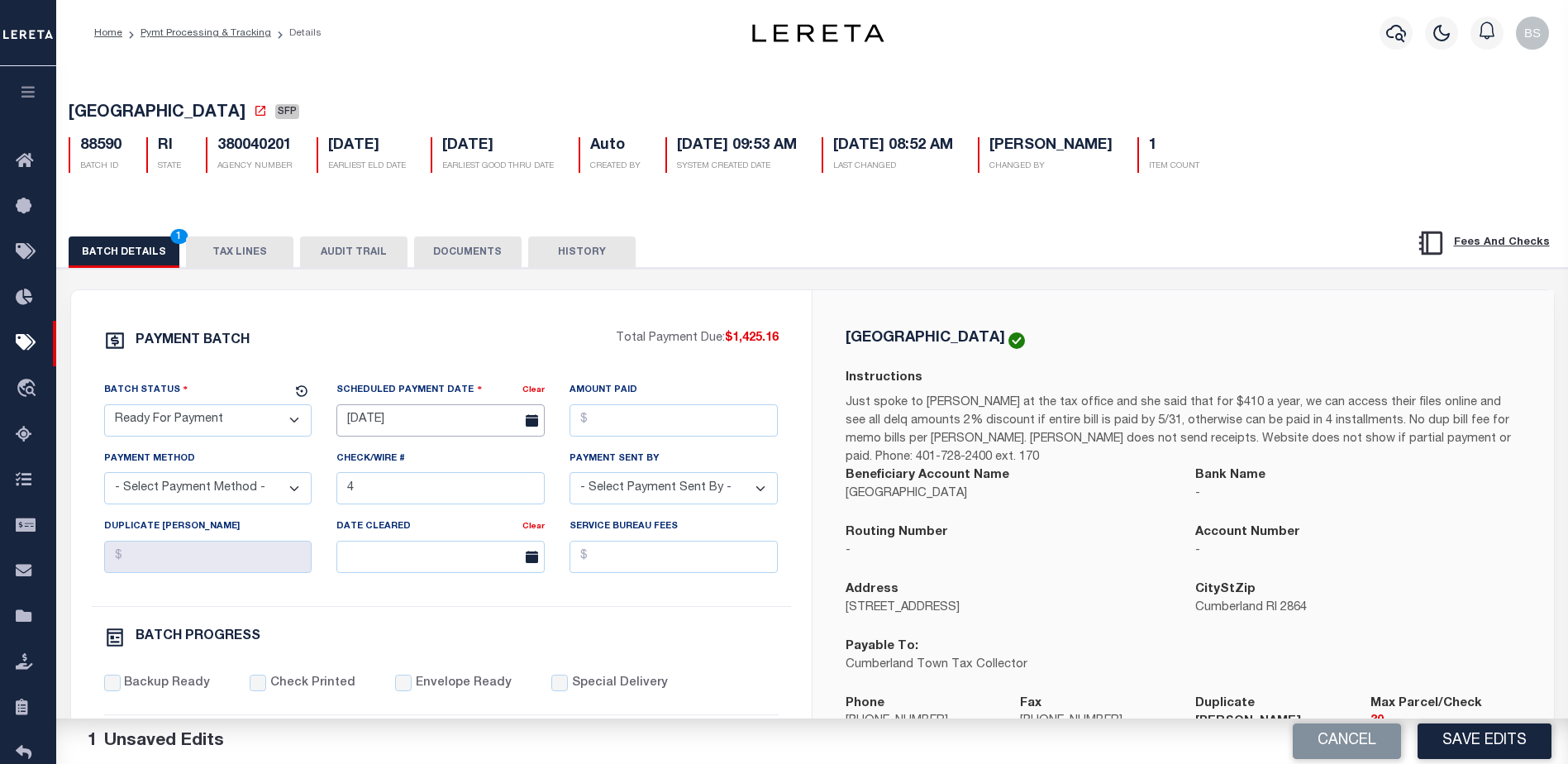
click at [388, 430] on input "08/20/2025" at bounding box center [440, 421] width 208 height 32
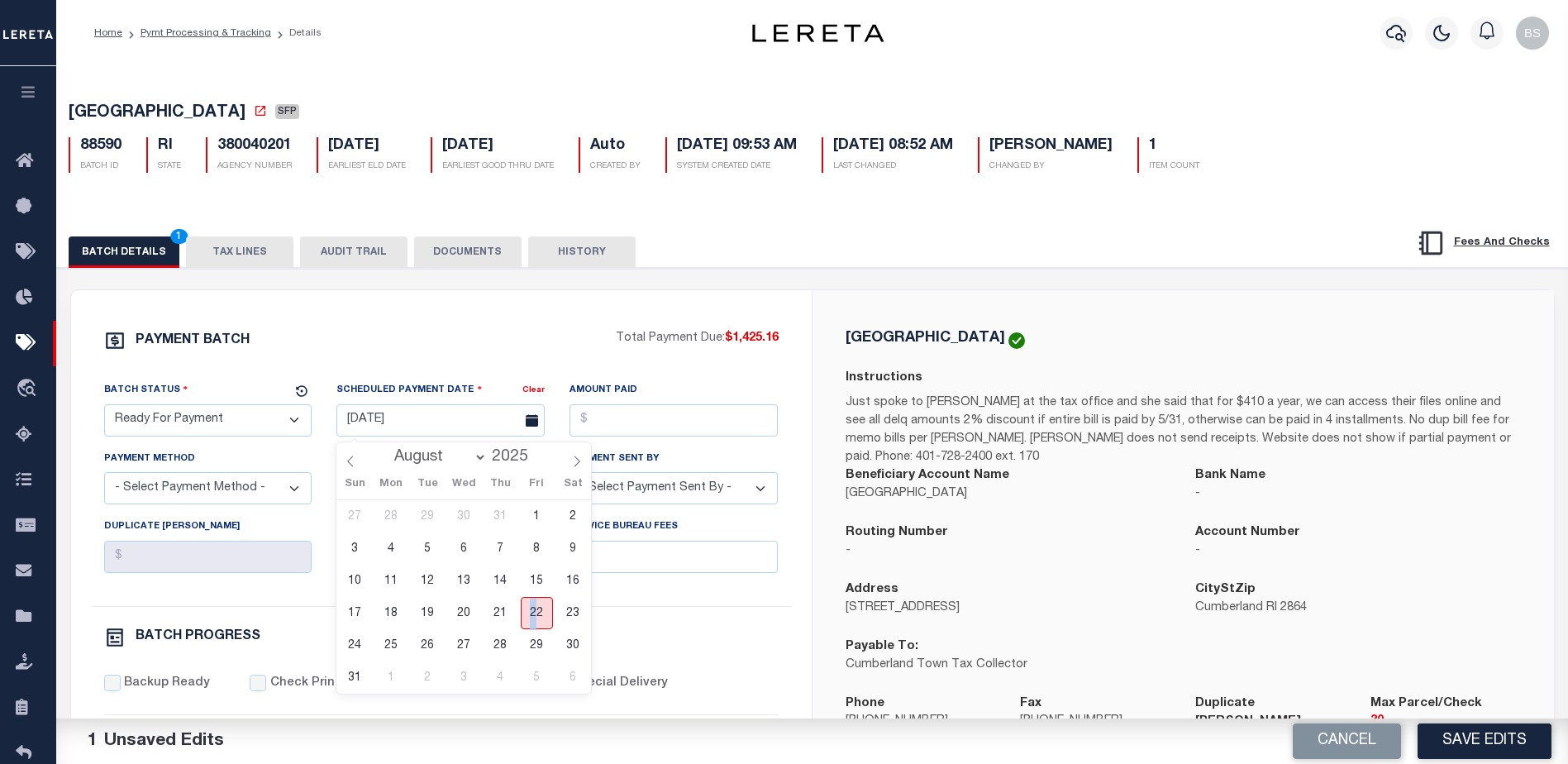
drag, startPoint x: 533, startPoint y: 618, endPoint x: 534, endPoint y: 607, distance: 11.0
click at [534, 610] on span "22" at bounding box center [536, 613] width 32 height 32
type input "[DATE]"
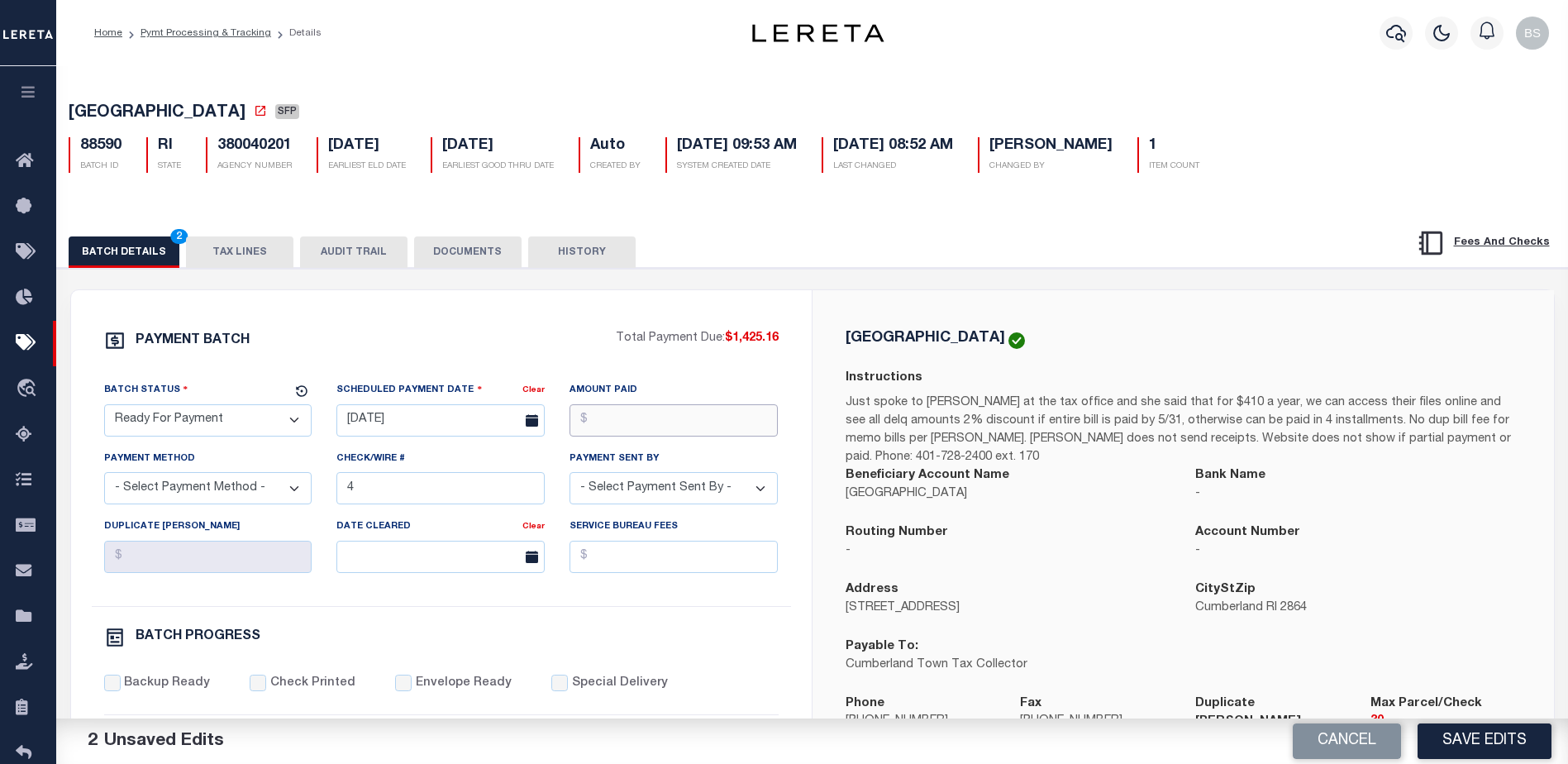
click at [663, 412] on input "Amount Paid" at bounding box center [673, 421] width 208 height 32
type input "$1,425.16"
click at [182, 488] on select "- Select Payment Method - ACH Certified Check Check Direct Deposit Wire Transfer" at bounding box center [208, 488] width 208 height 32
select select "CHK"
click at [104, 477] on select "- Select Payment Method - ACH Certified Check Check Direct Deposit Wire Transfer" at bounding box center [208, 488] width 208 height 32
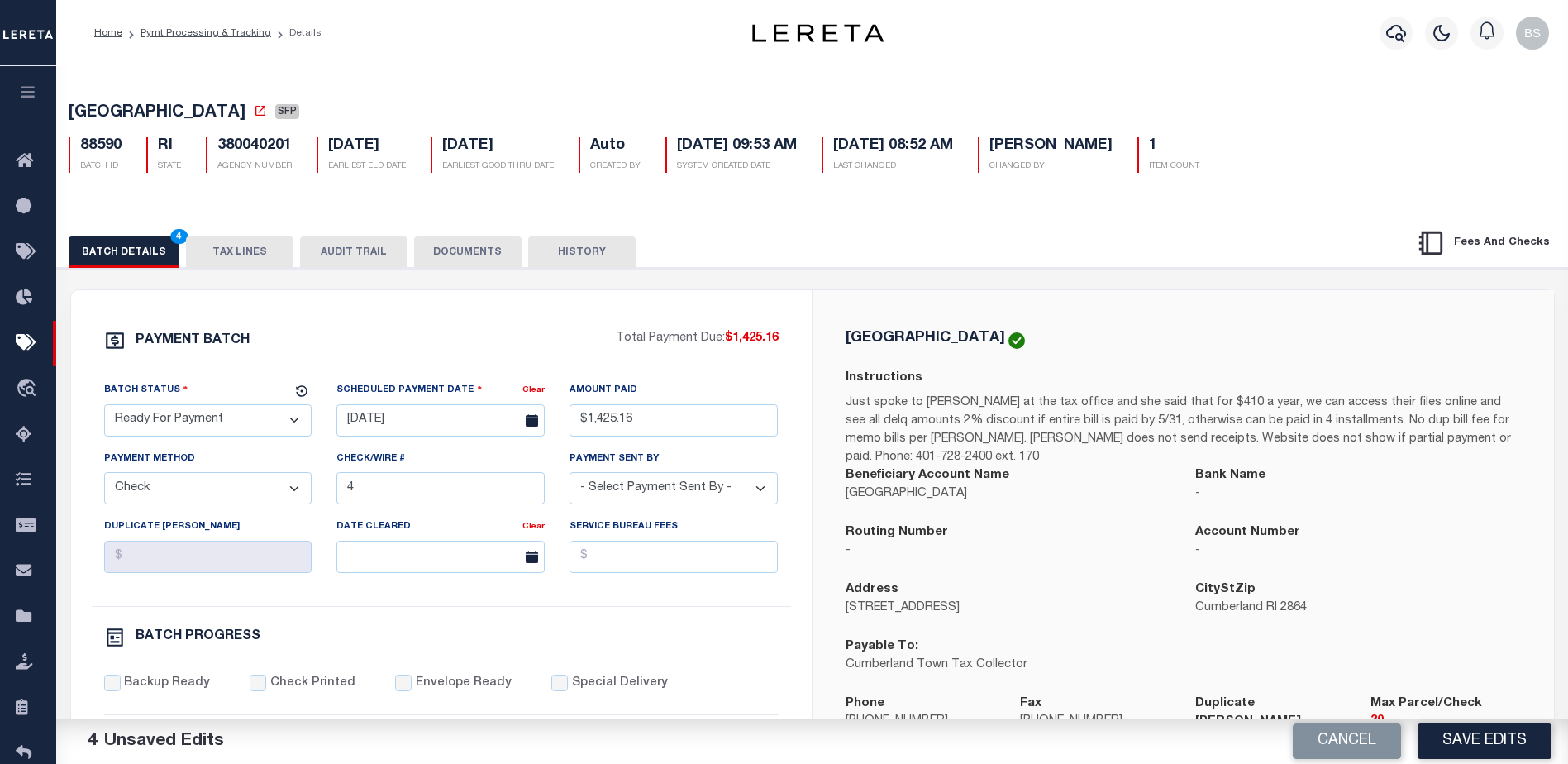
click at [692, 497] on select "- Select Payment Sent By - Aakash Patel Abdul Muzain Adams, Pamela S Adhikary R…" at bounding box center [673, 488] width 208 height 32
click at [701, 494] on select "- Select Payment Sent By - Aakash Patel Abdul Muzain Adams, Pamela S Adhikary R…" at bounding box center [673, 488] width 208 height 32
click at [757, 490] on select "- Select Payment Sent By - Aakash Patel Abdul Muzain Adams, Pamela S Adhikary R…" at bounding box center [673, 488] width 208 height 32
select select "[PERSON_NAME]"
click at [570, 477] on select "- Select Payment Sent By - Aakash Patel Abdul Muzain Adams, Pamela S Adhikary R…" at bounding box center [673, 488] width 208 height 32
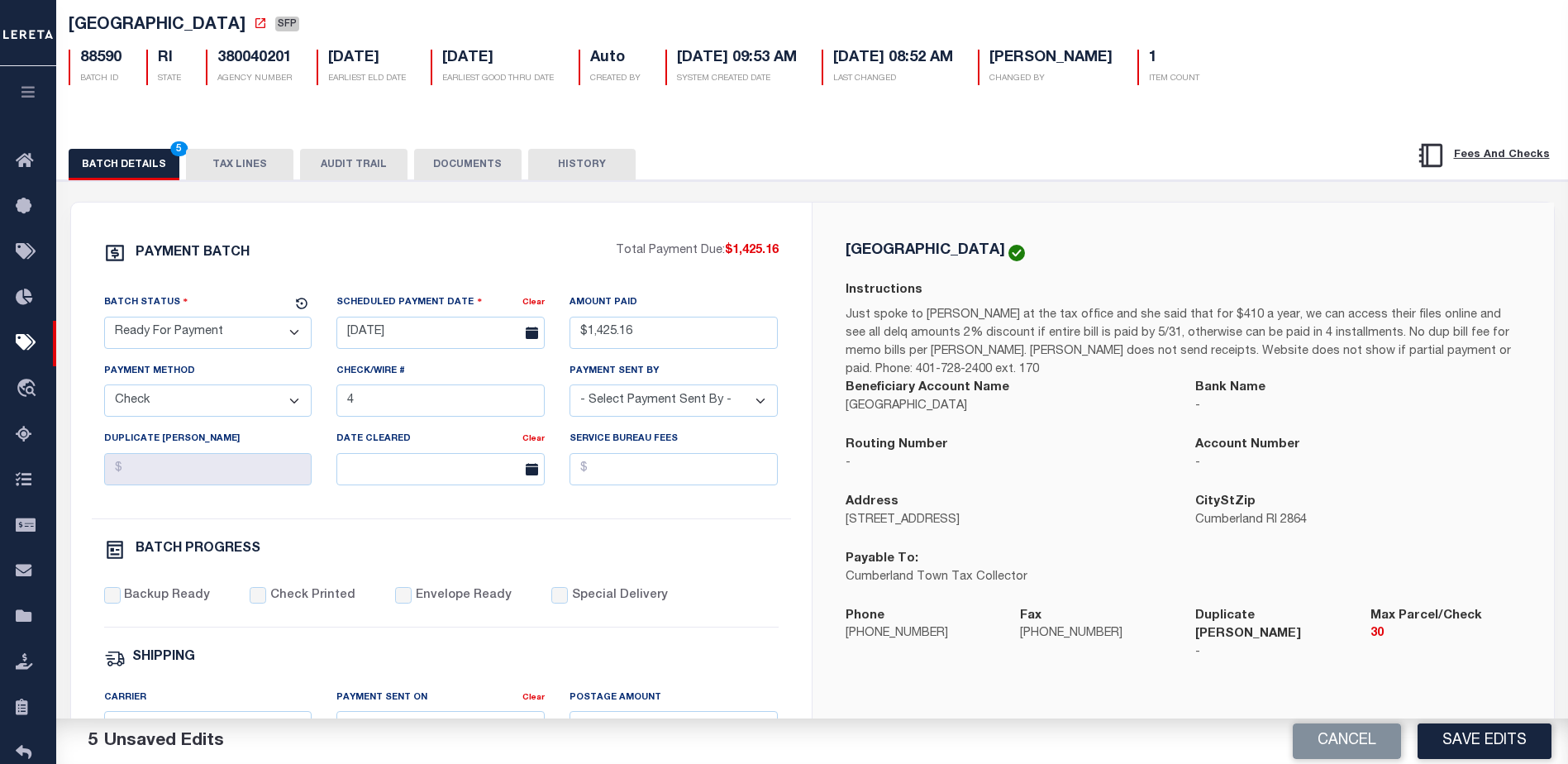
scroll to position [166, 0]
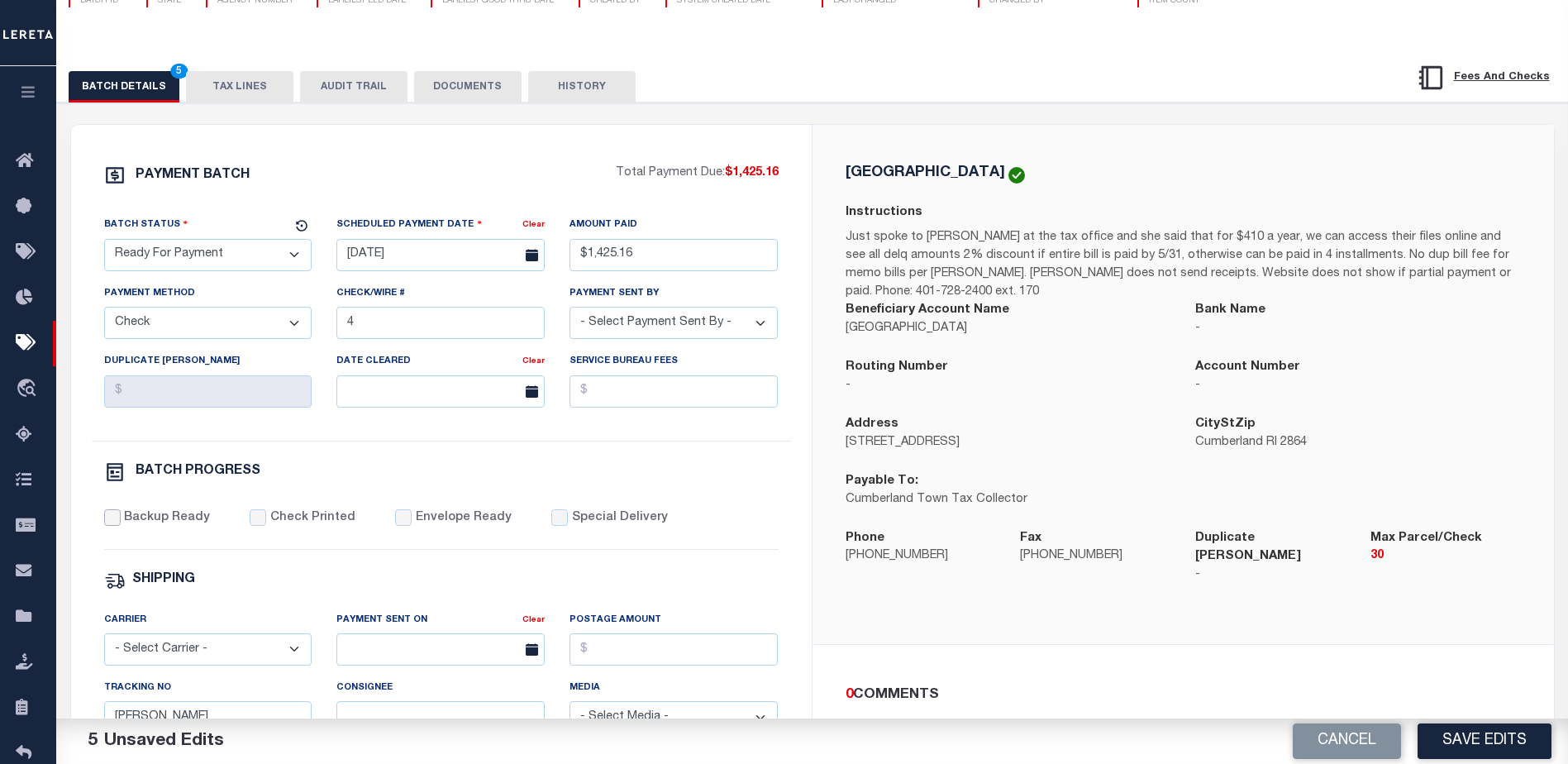
click at [119, 523] on input "Backup Ready" at bounding box center [112, 517] width 17 height 17
checkbox input "true"
drag, startPoint x: 384, startPoint y: 328, endPoint x: 382, endPoint y: 289, distance: 39.1
click at [384, 328] on input "4" at bounding box center [440, 323] width 208 height 32
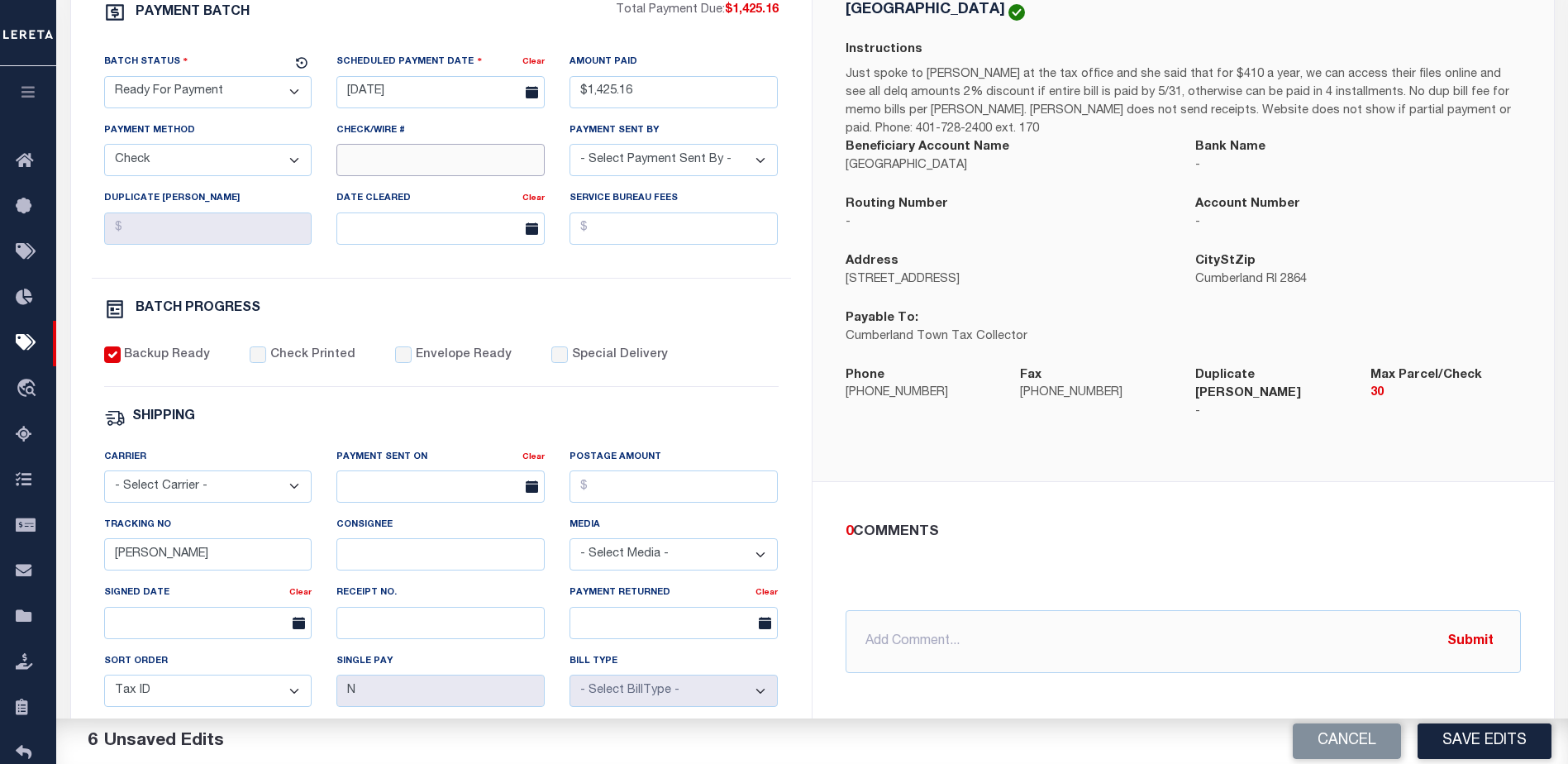
scroll to position [331, 0]
drag, startPoint x: 179, startPoint y: 566, endPoint x: 200, endPoint y: 527, distance: 44.3
click at [187, 562] on input "Barbara" at bounding box center [208, 552] width 208 height 32
type input "B"
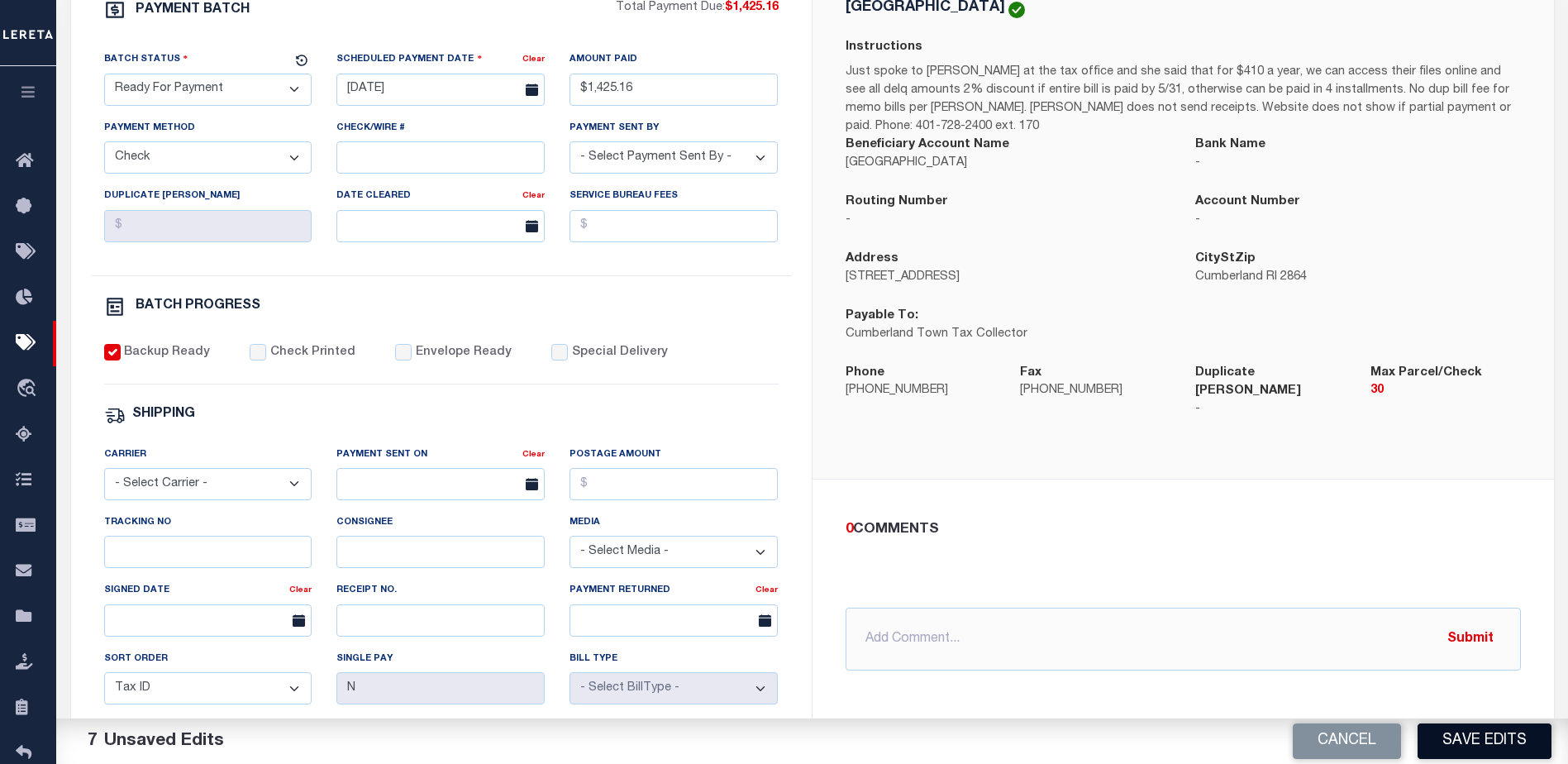
click at [1460, 737] on button "Save Edits" at bounding box center [1484, 741] width 134 height 35
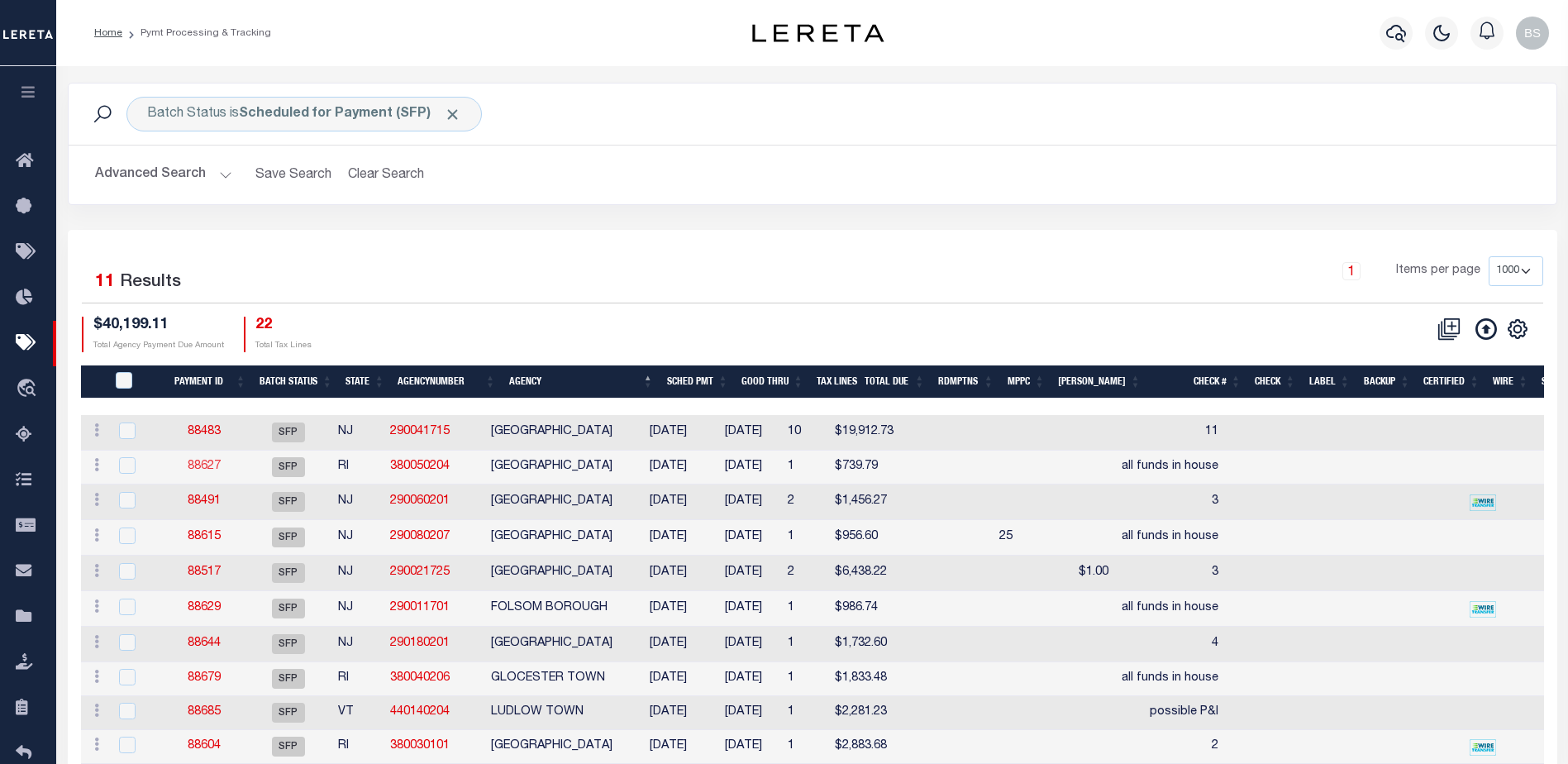
click at [220, 469] on link "88627" at bounding box center [204, 466] width 33 height 12
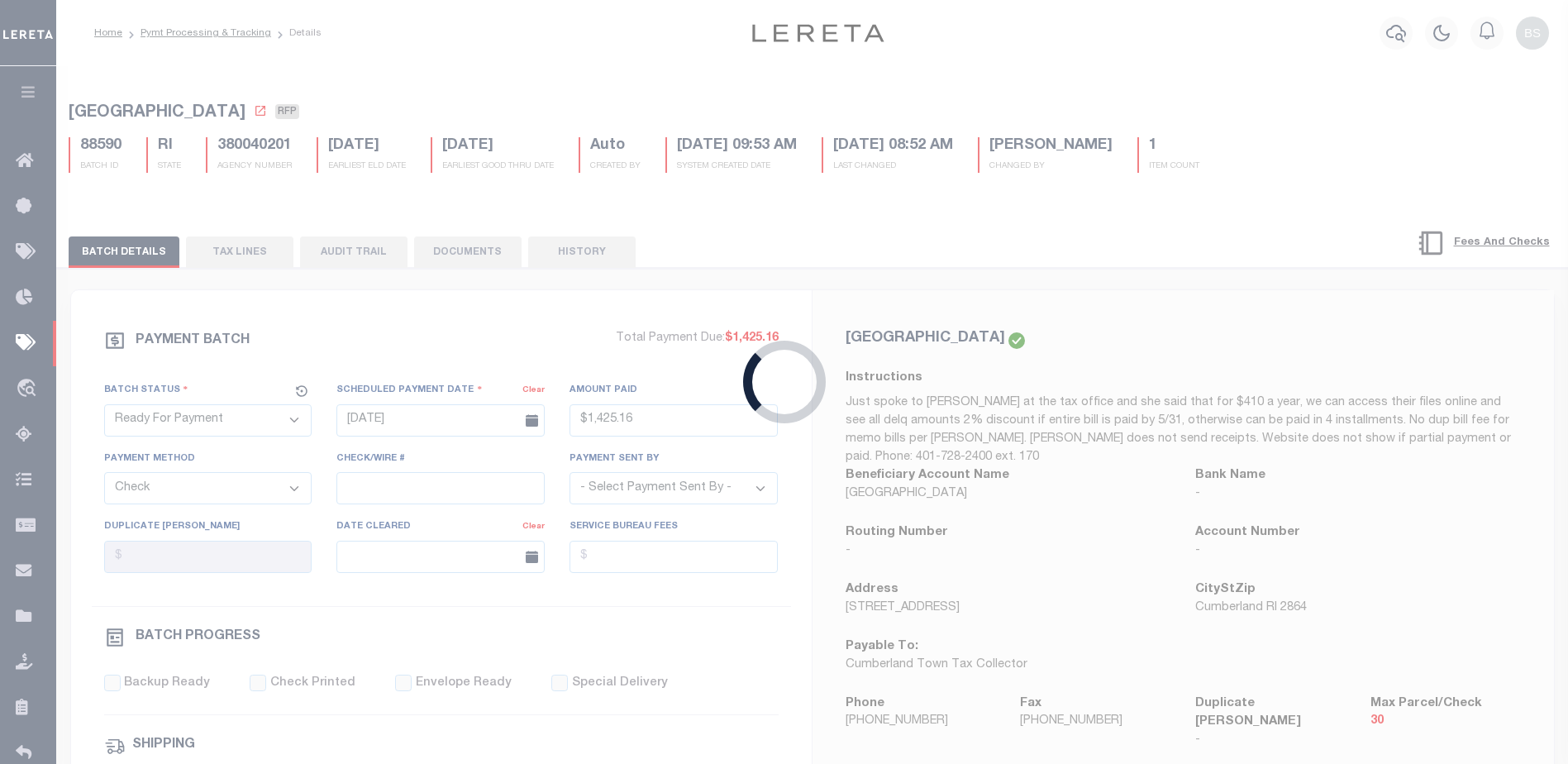
select select "SFP"
type input "08/20/2025"
select select
type input "all funds in house"
select select
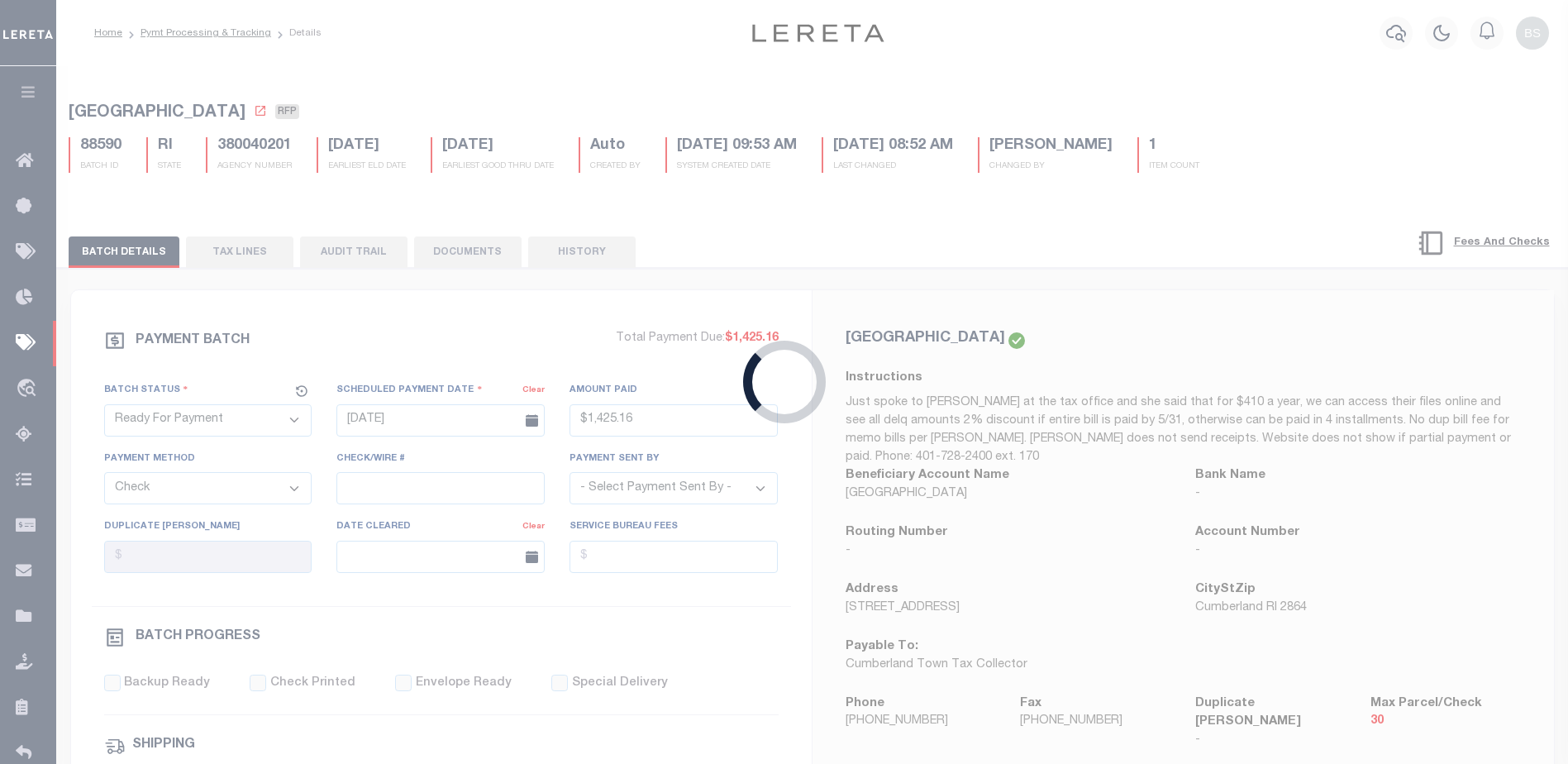
checkbox input "false"
type input "[PERSON_NAME]"
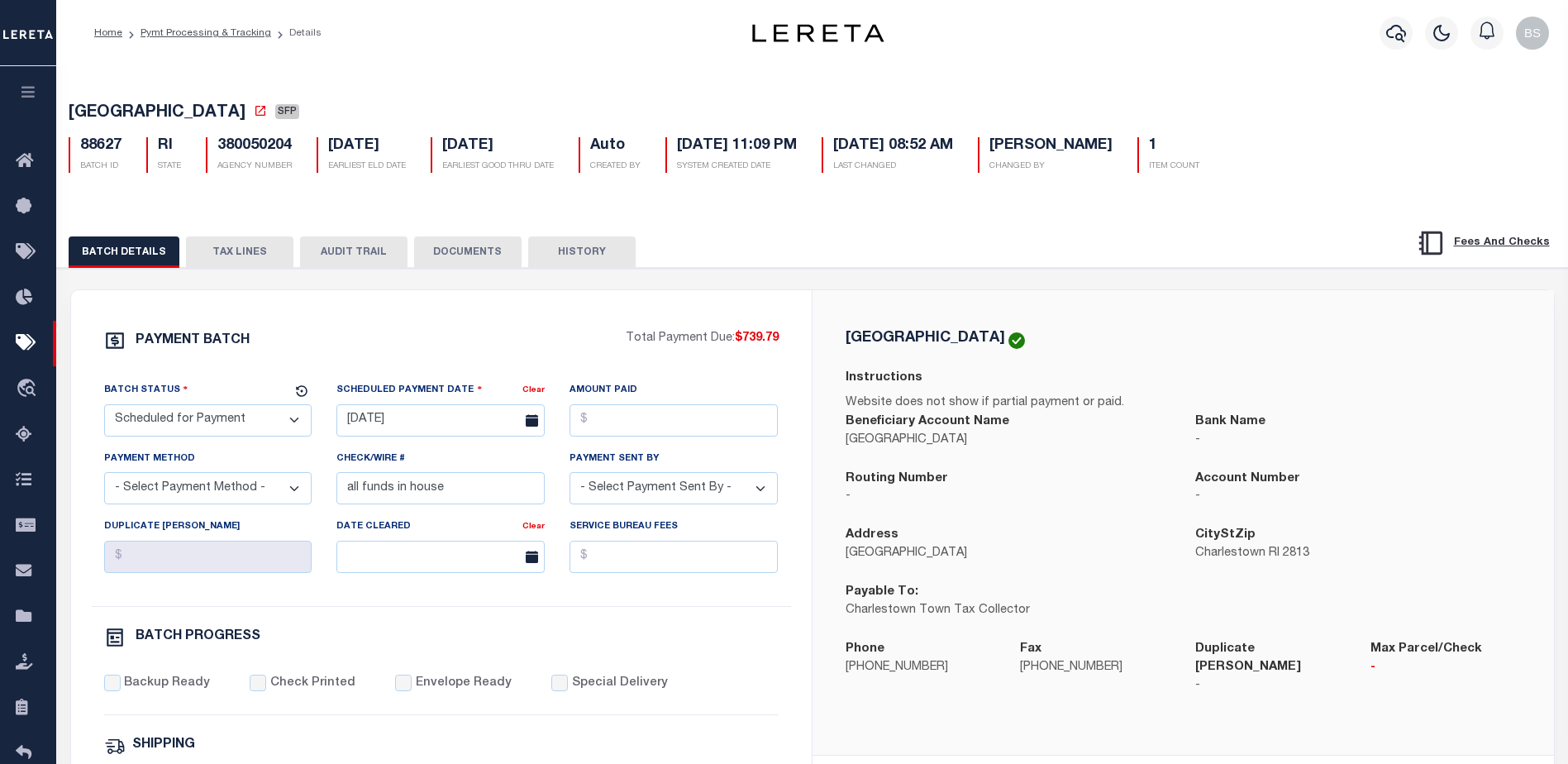
click at [234, 421] on select "- Select Status - Scheduled for Payment Ready For Payment Payment Sent Cleared …" at bounding box center [208, 421] width 208 height 32
select select "RFP"
click at [104, 408] on select "- Select Status - Scheduled for Payment Ready For Payment Payment Sent Cleared …" at bounding box center [208, 421] width 208 height 32
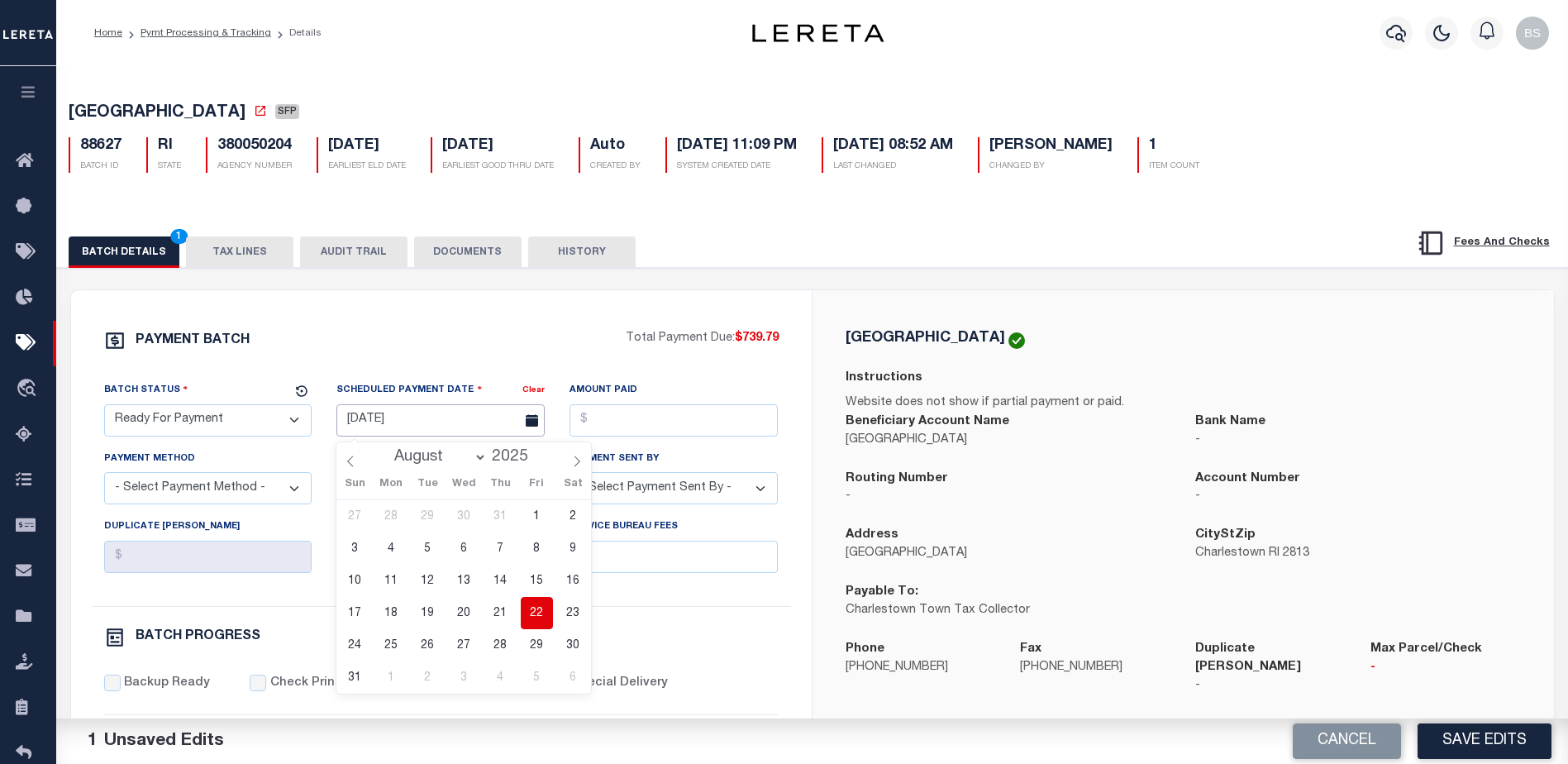
drag, startPoint x: 391, startPoint y: 415, endPoint x: 427, endPoint y: 425, distance: 37.4
click at [393, 416] on input "[DATE]" at bounding box center [440, 421] width 208 height 32
drag, startPoint x: 540, startPoint y: 625, endPoint x: 582, endPoint y: 572, distance: 67.6
click at [540, 621] on span "22" at bounding box center [536, 613] width 32 height 32
type input "08/22/2025"
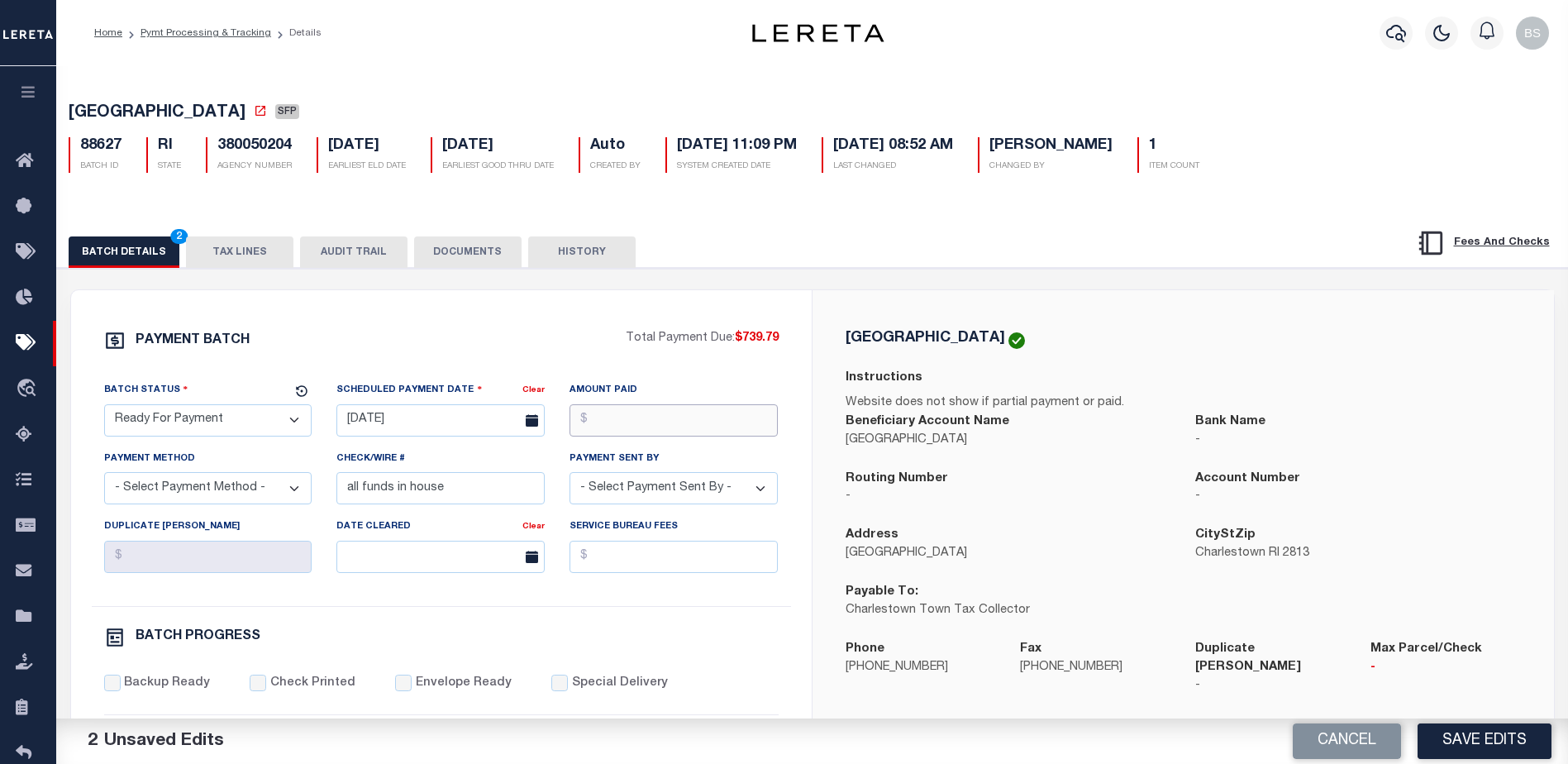
drag, startPoint x: 682, startPoint y: 419, endPoint x: 698, endPoint y: 405, distance: 21.3
click at [683, 419] on input "Amount Paid" at bounding box center [673, 421] width 208 height 32
type input "$739.79"
click at [288, 485] on select "- Select Payment Method - ACH Certified Check Check Direct Deposit Wire Transfer" at bounding box center [208, 488] width 208 height 32
select select "CHK"
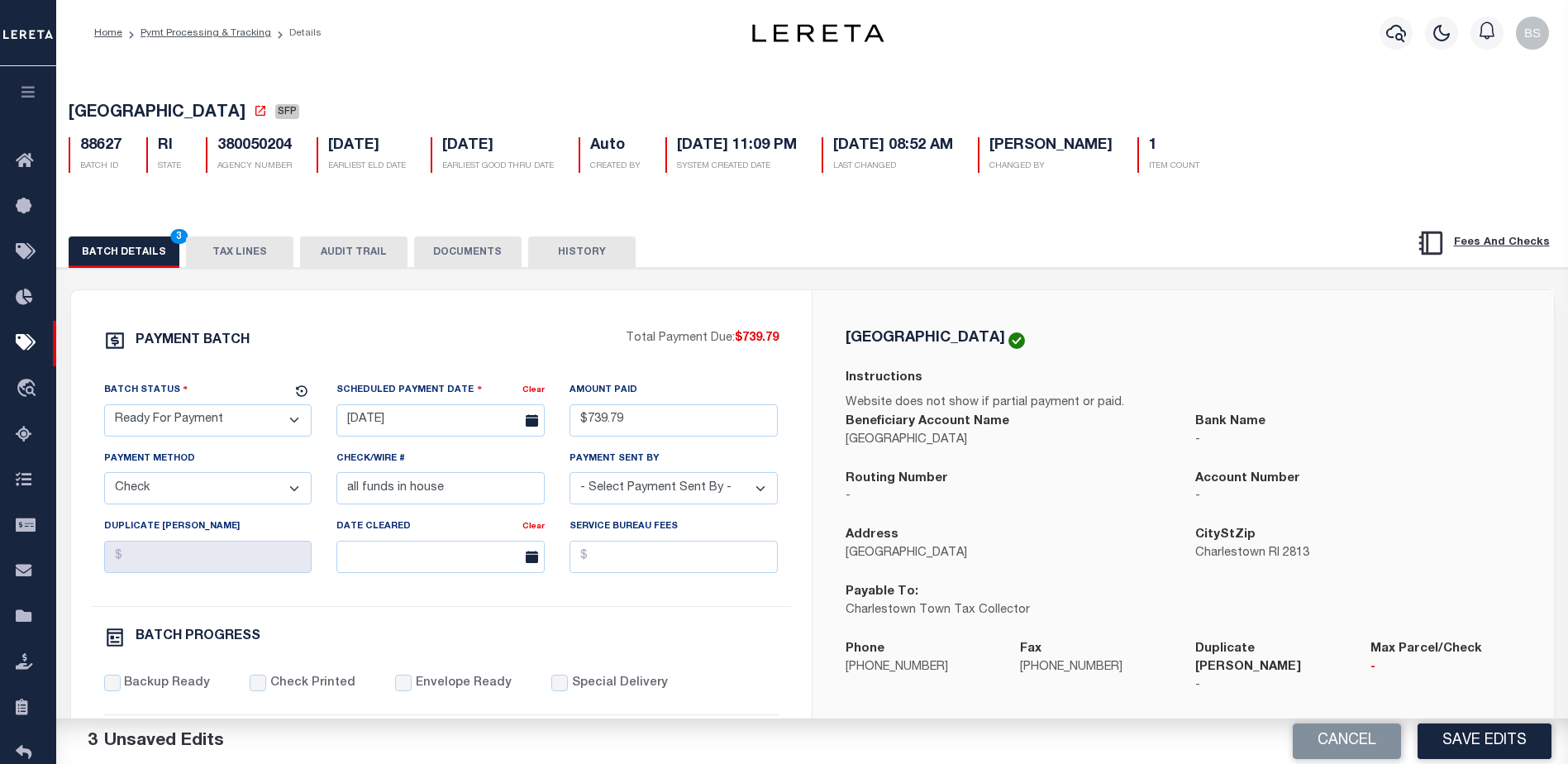
click at [104, 477] on select "- Select Payment Method - ACH Certified Check Check Direct Deposit Wire Transfer" at bounding box center [208, 488] width 208 height 32
click at [703, 494] on select "- Select Payment Sent By - Aakash Patel Abdul Muzain Adams, Pamela S Adhikary R…" at bounding box center [673, 488] width 208 height 32
select select "Starek, Barbara"
click at [618, 498] on select "- Select Payment Sent By - Aakash Patel Abdul Muzain Adams, Pamela S Adhikary R…" at bounding box center [673, 488] width 208 height 32
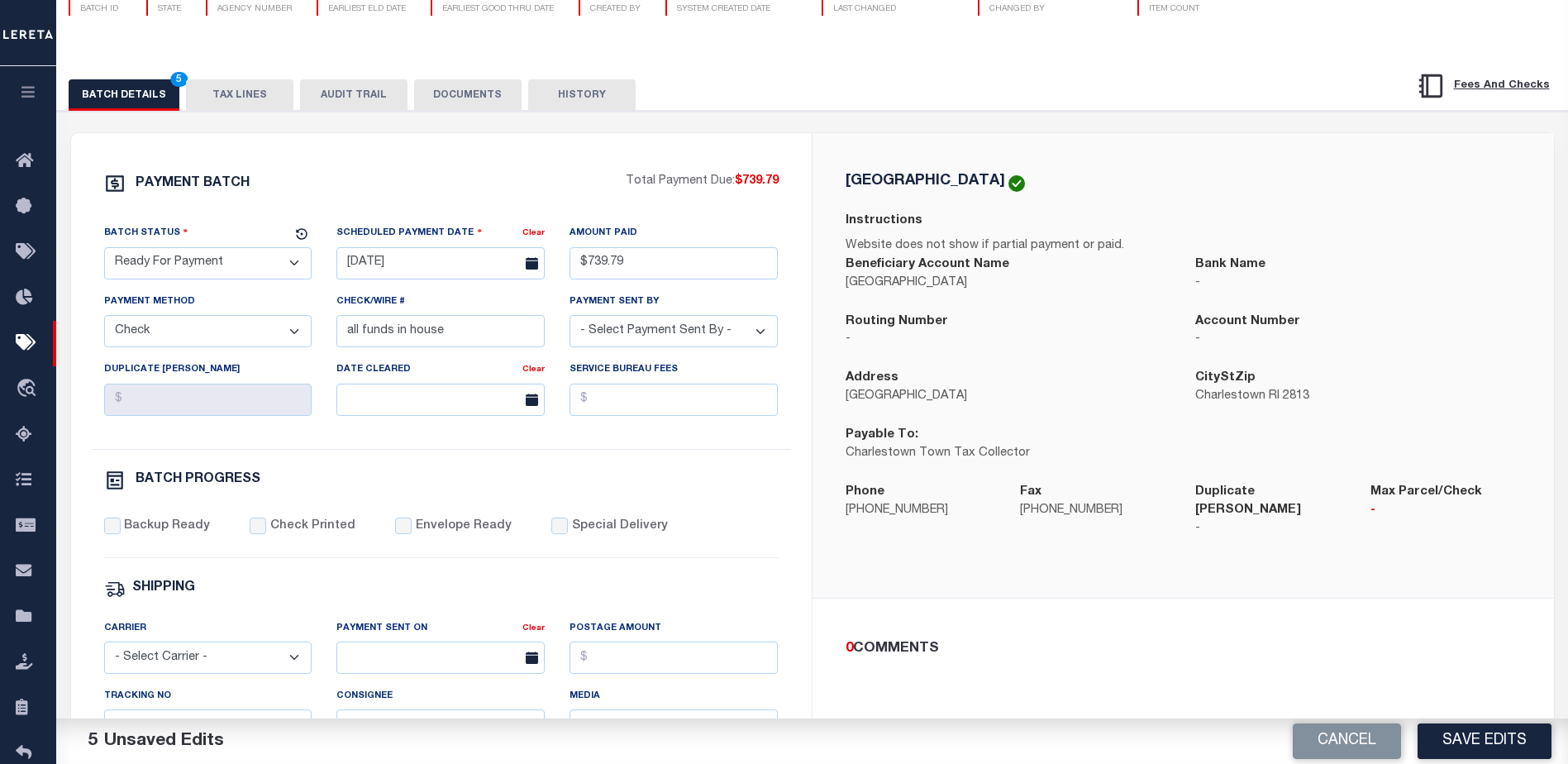
scroll to position [166, 0]
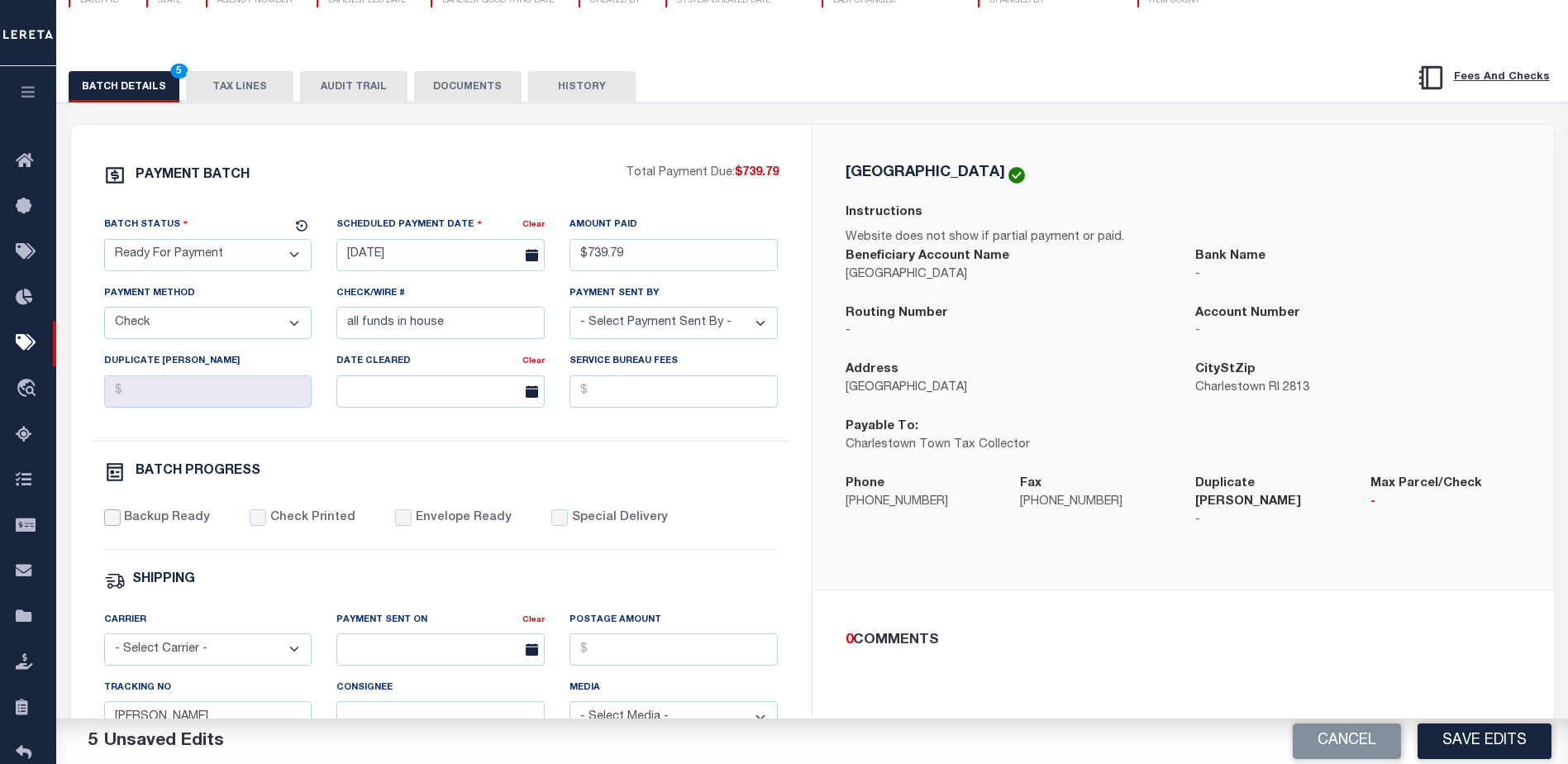
drag, startPoint x: 119, startPoint y: 527, endPoint x: 143, endPoint y: 526, distance: 24.0
click at [119, 526] on input "Backup Ready" at bounding box center [112, 517] width 17 height 17
checkbox input "true"
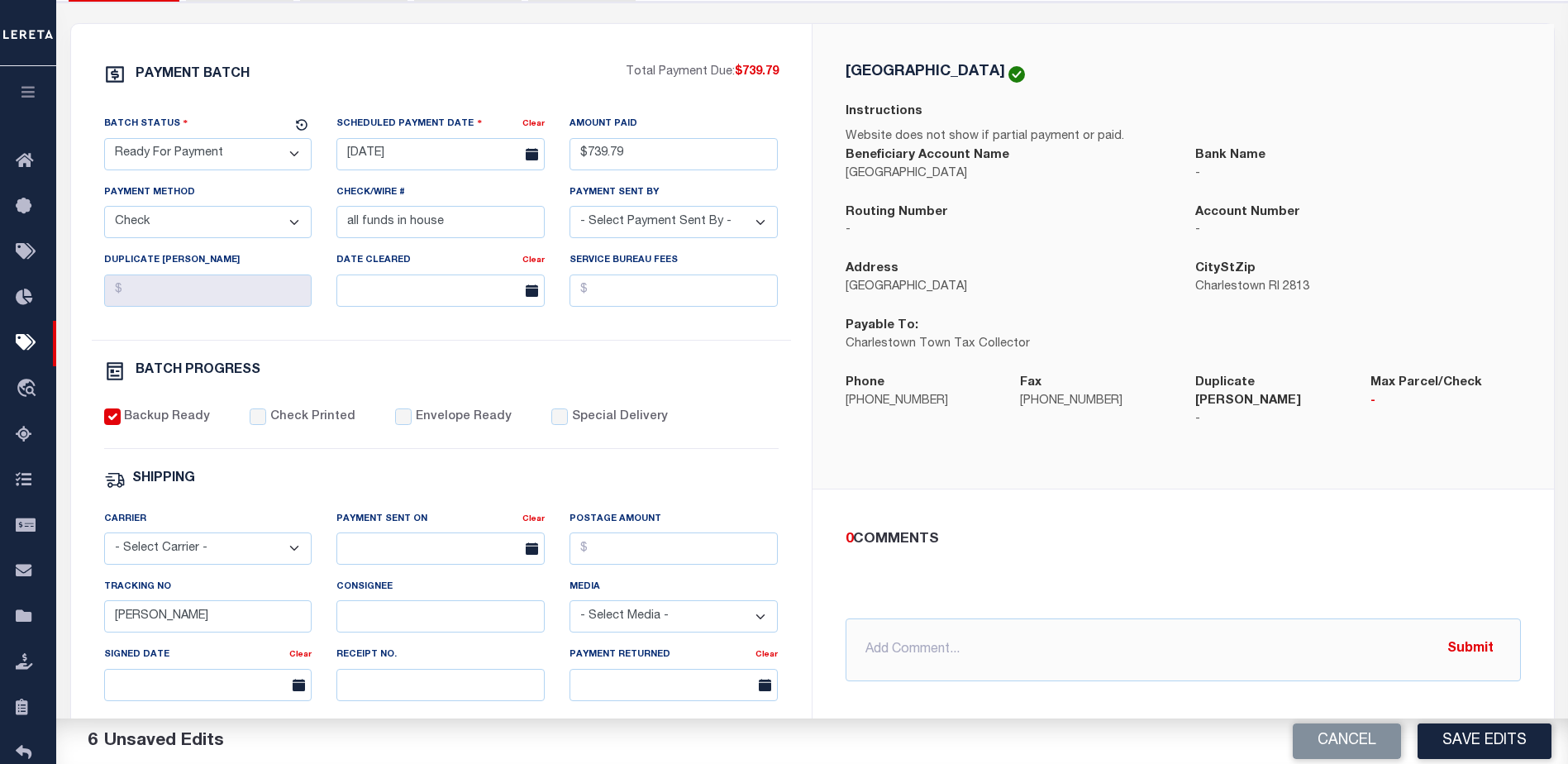
scroll to position [331, 0]
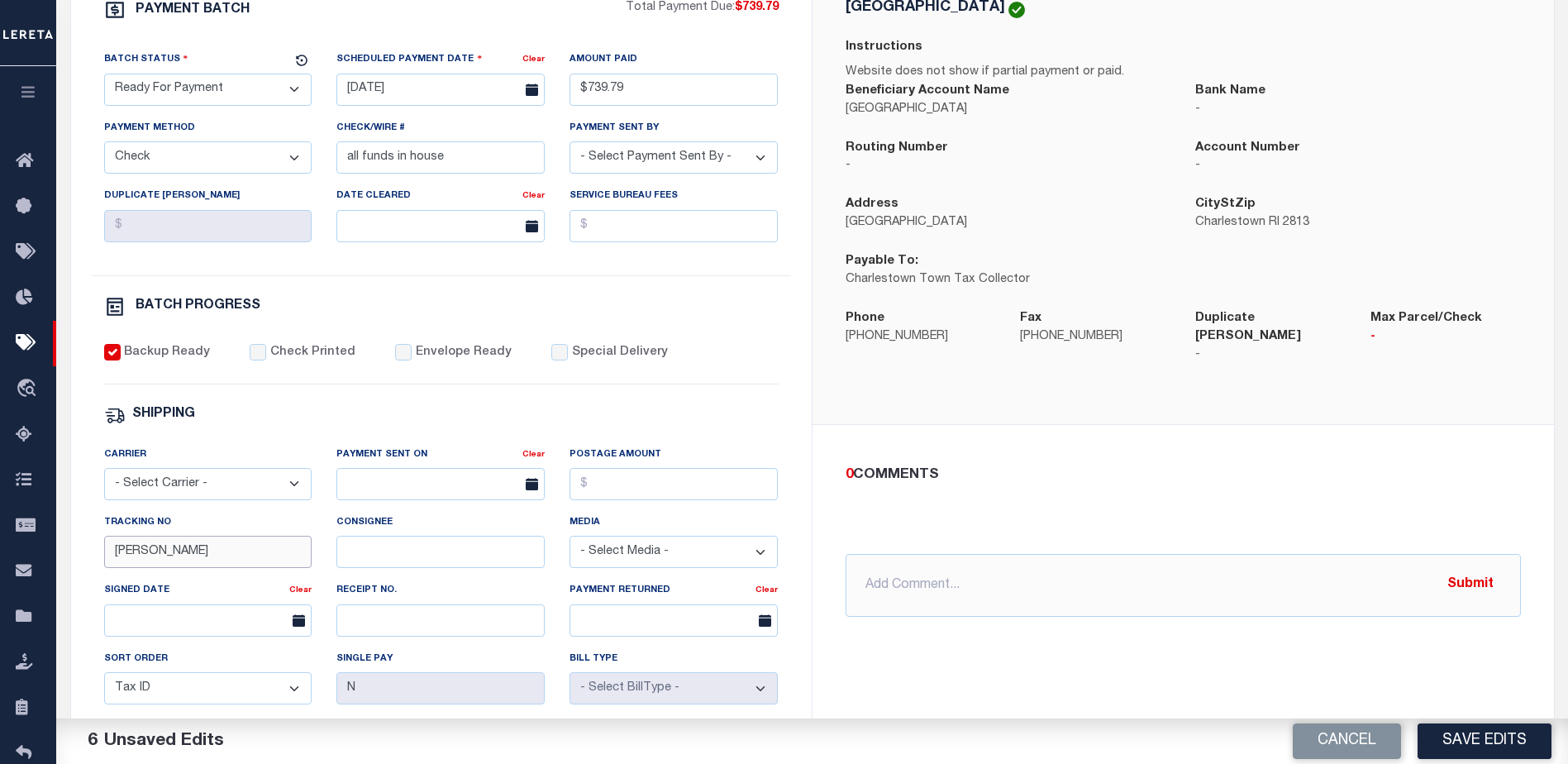
click at [181, 562] on input "Barbara" at bounding box center [208, 552] width 208 height 32
type input "B"
click at [1500, 746] on button "Save Edits" at bounding box center [1484, 741] width 134 height 35
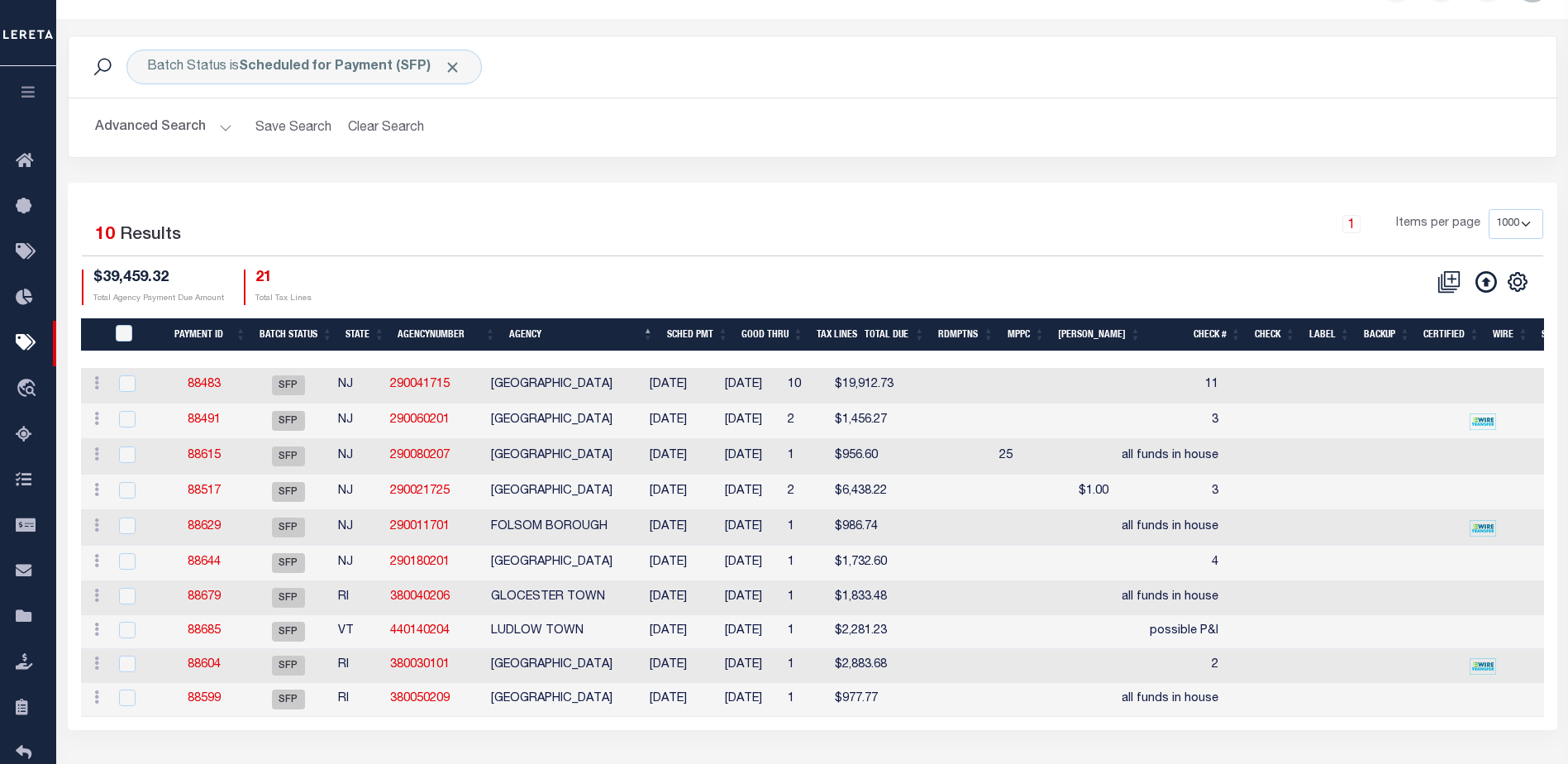
scroll to position [112, 0]
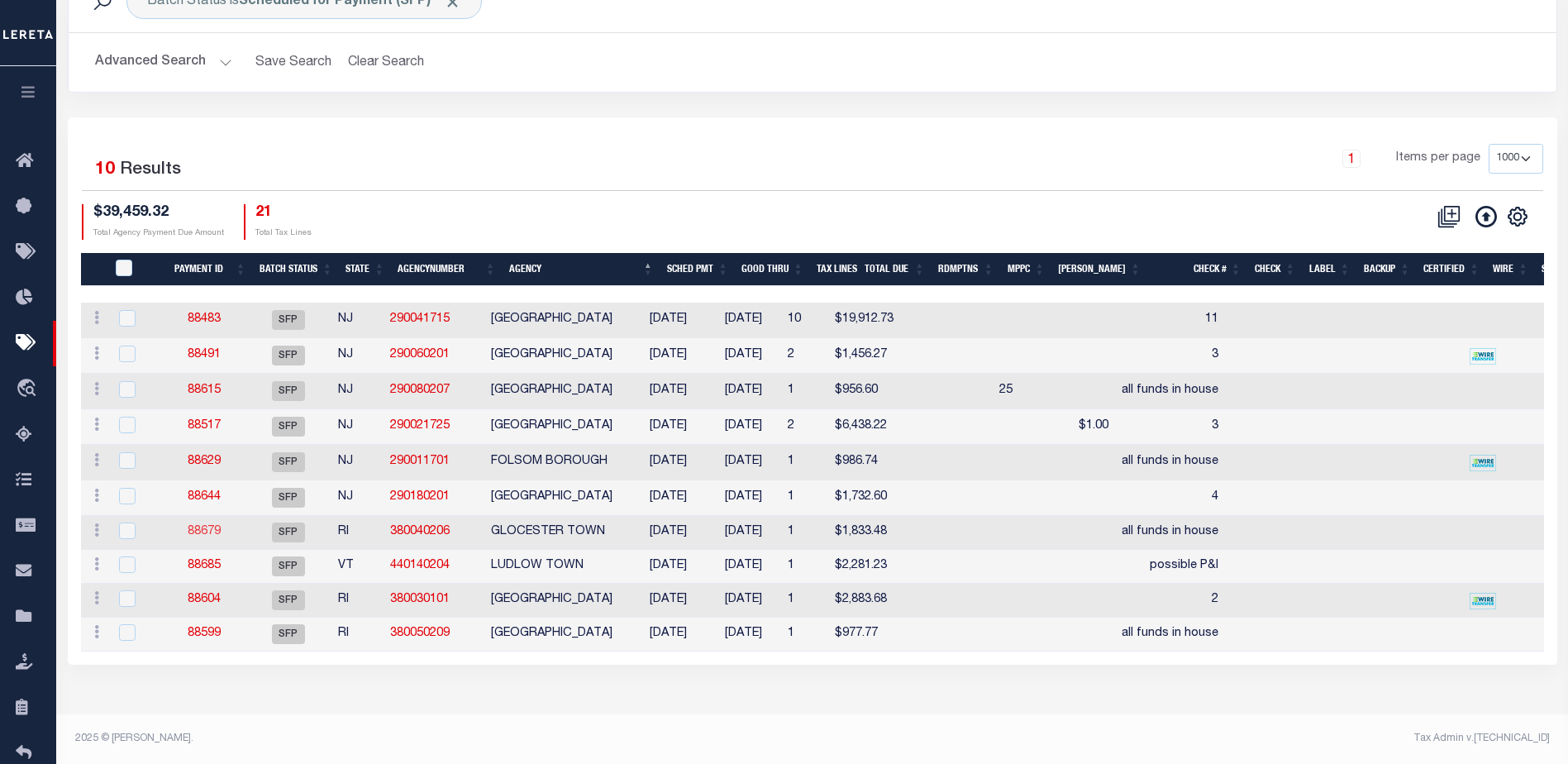
click at [201, 537] on link "88679" at bounding box center [204, 531] width 33 height 12
select select "SFP"
type input "08/21/2025"
select select
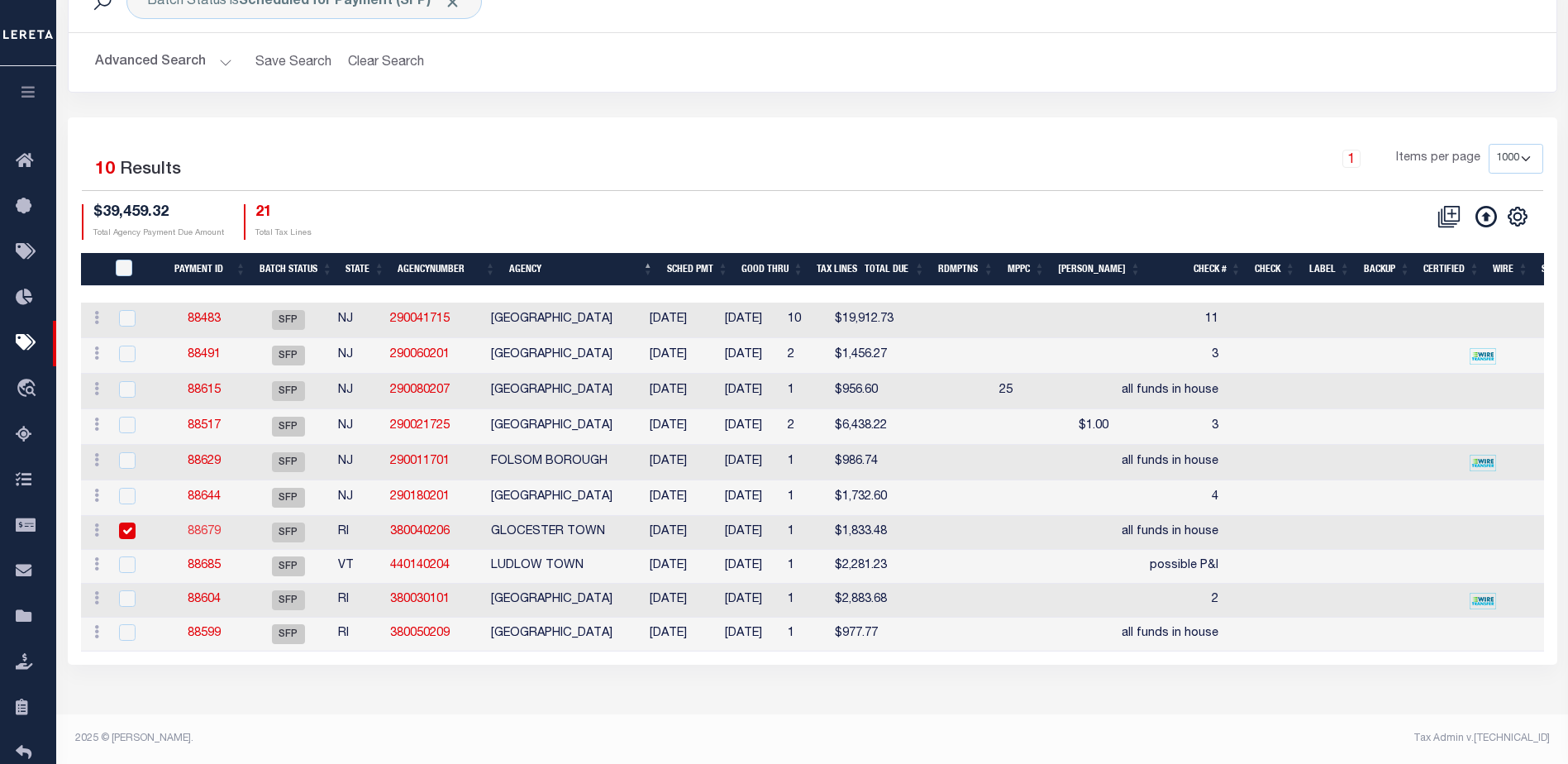
checkbox input "false"
type input "Barbara"
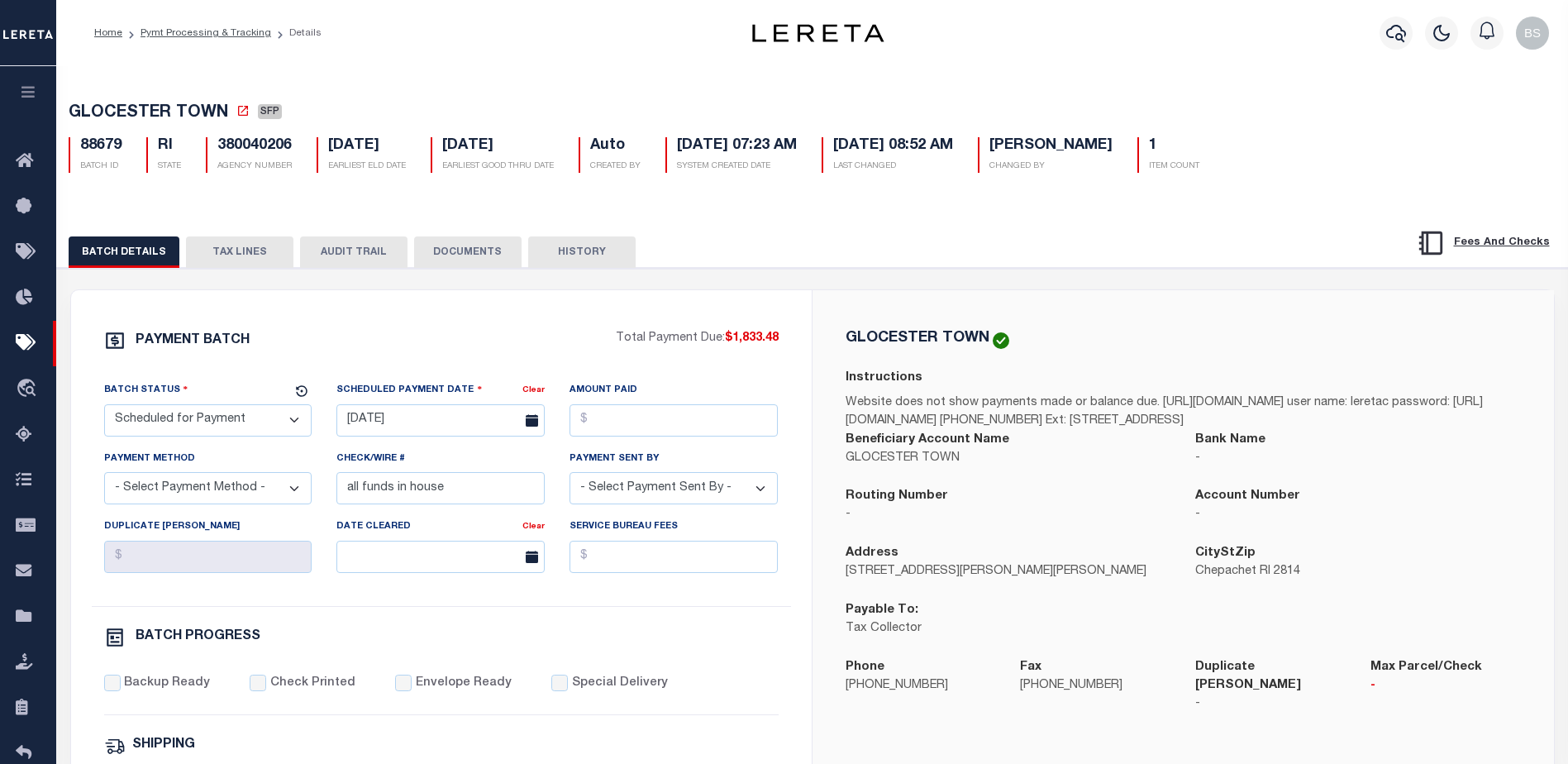
click at [272, 428] on select "- Select Status - Scheduled for Payment Ready For Payment Payment Sent Cleared …" at bounding box center [208, 421] width 208 height 32
select select "RFP"
click at [104, 408] on select "- Select Status - Scheduled for Payment Ready For Payment Payment Sent Cleared …" at bounding box center [208, 421] width 208 height 32
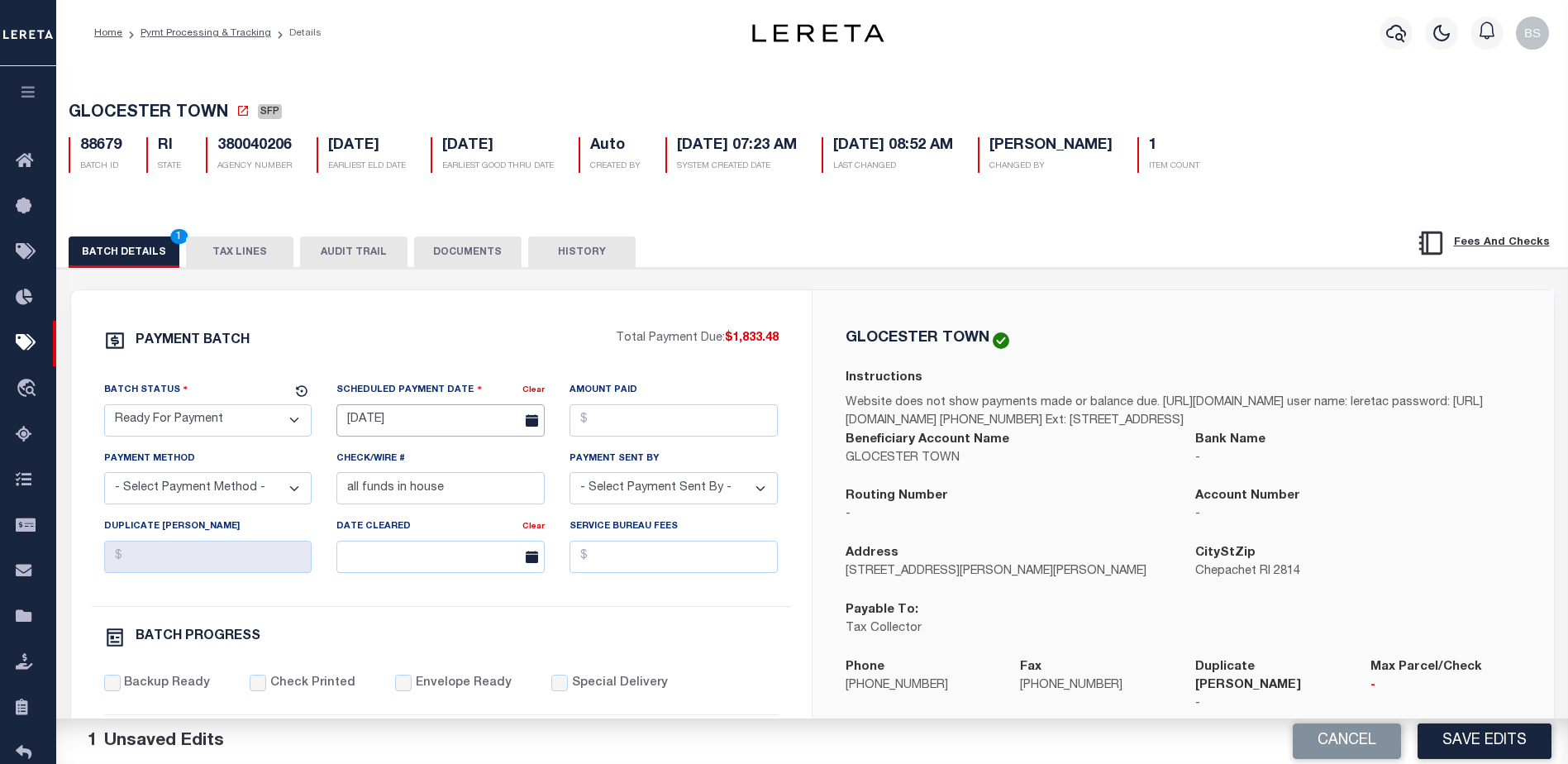
click at [355, 415] on input "08/21/2025" at bounding box center [440, 421] width 208 height 32
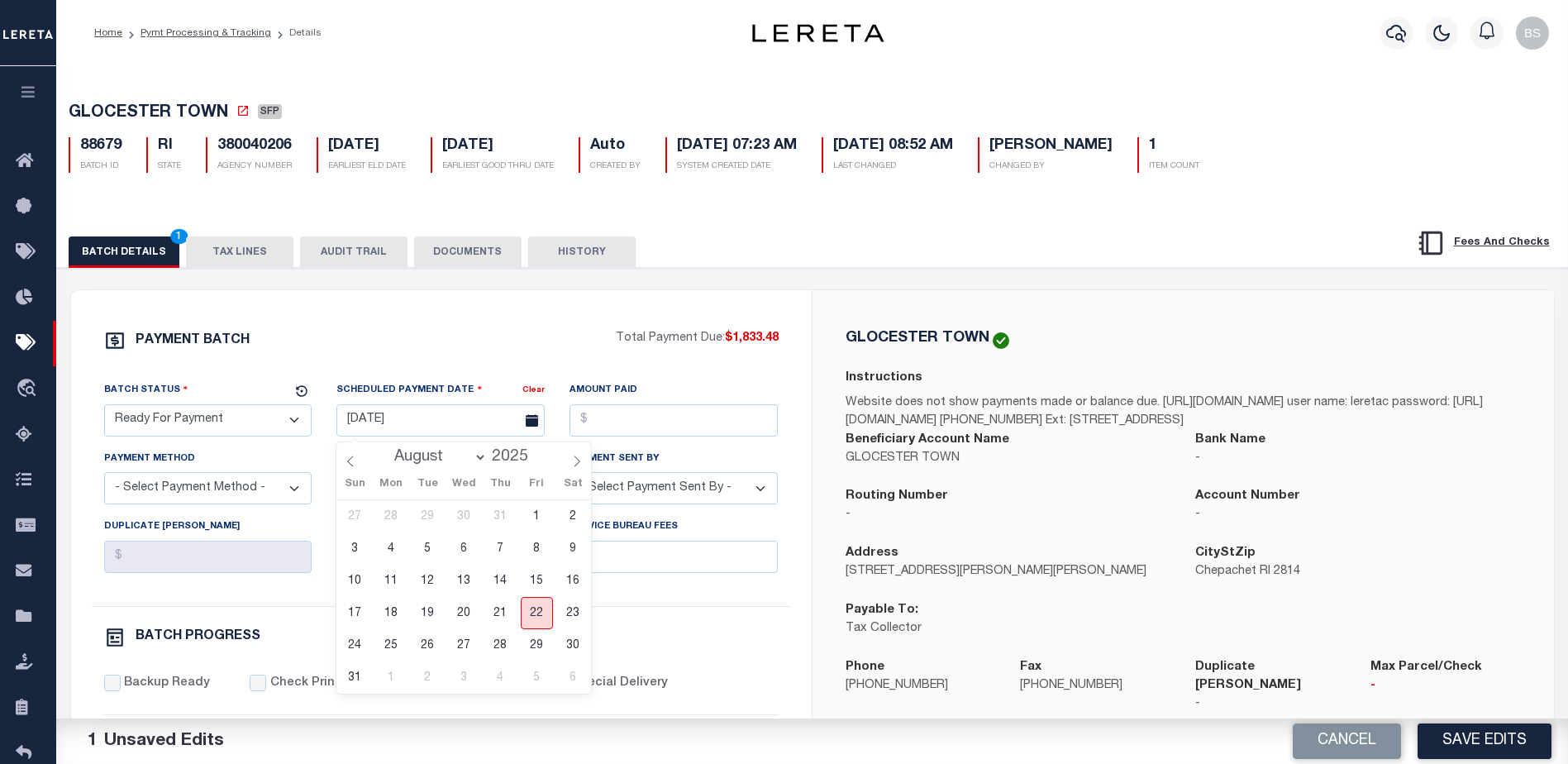
drag, startPoint x: 542, startPoint y: 623, endPoint x: 588, endPoint y: 564, distance: 74.8
click at [542, 621] on span "22" at bounding box center [536, 613] width 32 height 32
type input "08/22/2025"
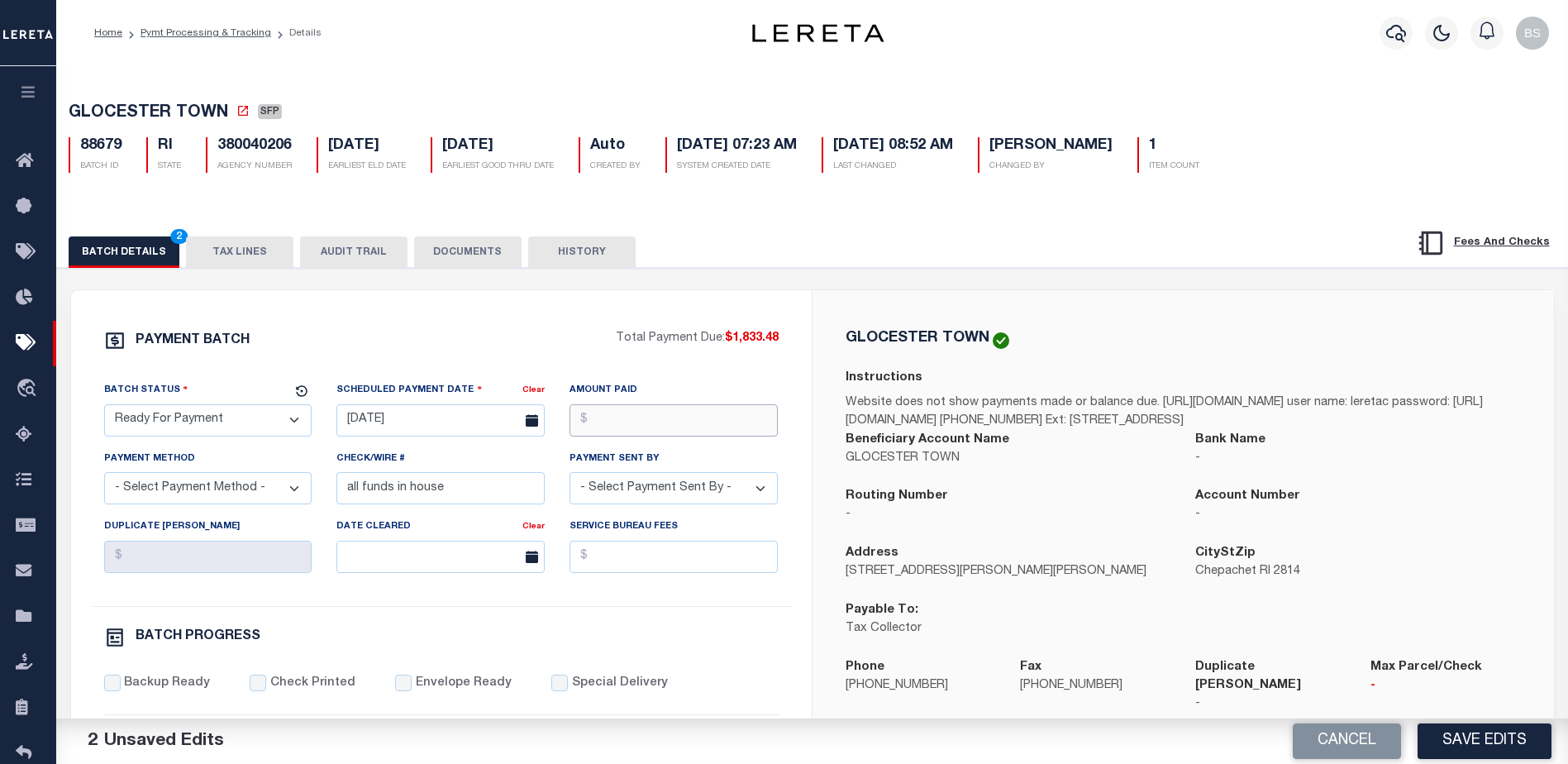
click at [675, 425] on input "Amount Paid" at bounding box center [673, 421] width 208 height 32
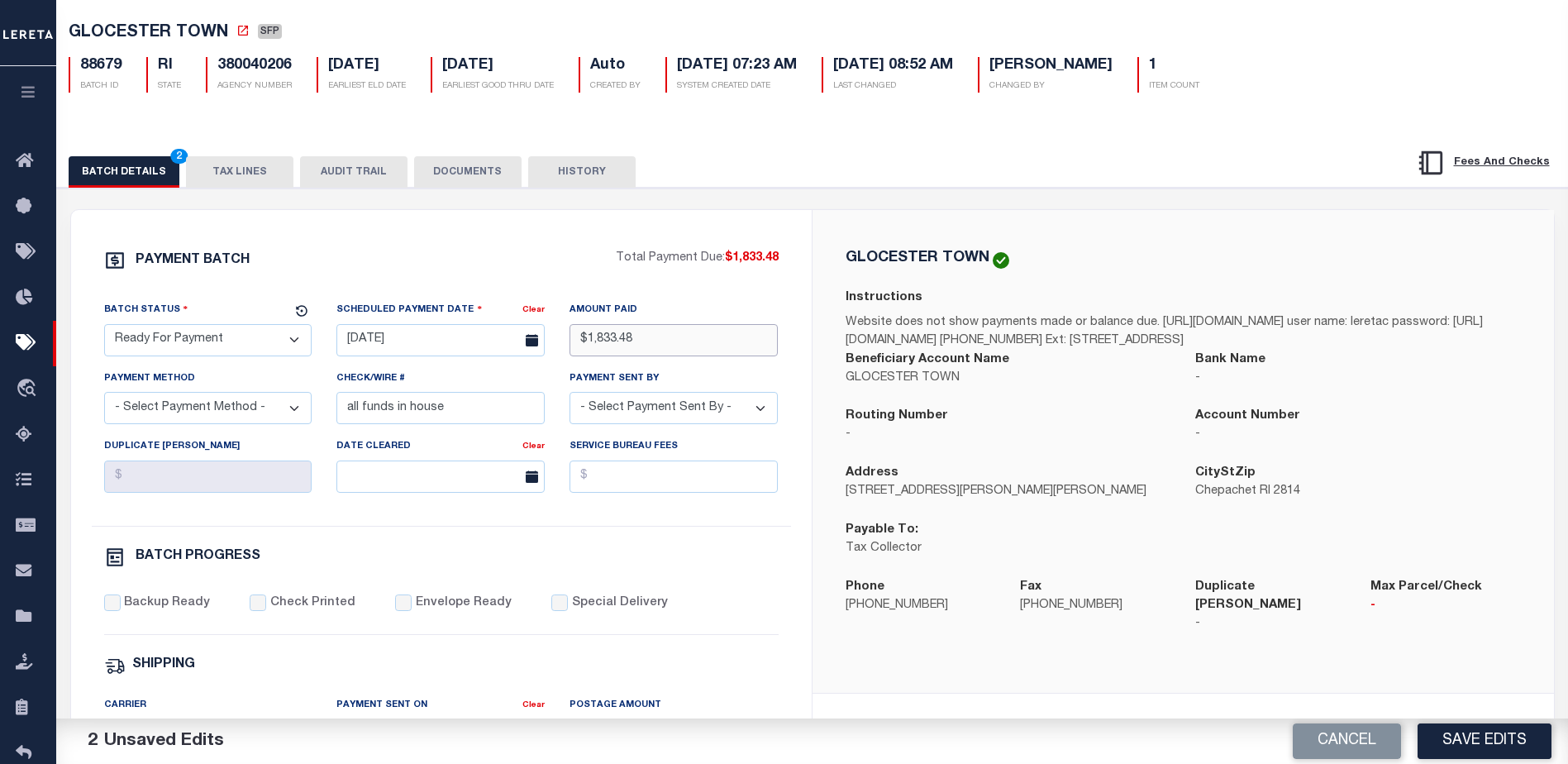
scroll to position [82, 0]
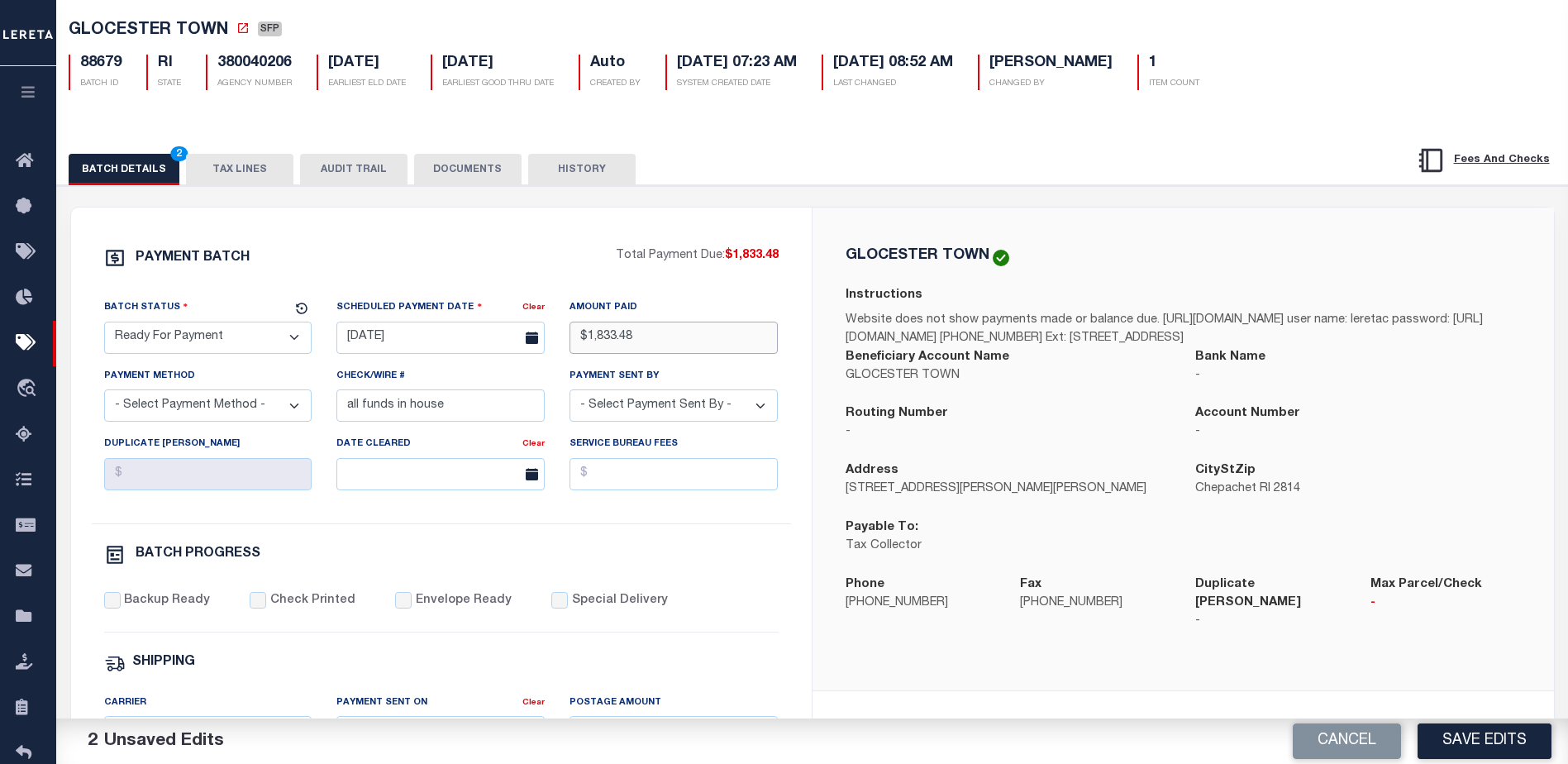
type input "$1,833.48"
click at [257, 419] on select "- Select Payment Method - ACH Certified Check Check Direct Deposit Wire Transfer" at bounding box center [208, 405] width 208 height 32
select select "CHK"
click at [104, 395] on select "- Select Payment Method - ACH Certified Check Check Direct Deposit Wire Transfer" at bounding box center [208, 405] width 208 height 32
click at [621, 411] on select "- Select Payment Sent By - Aakash Patel Abdul Muzain Adams, Pamela S Adhikary R…" at bounding box center [673, 405] width 208 height 32
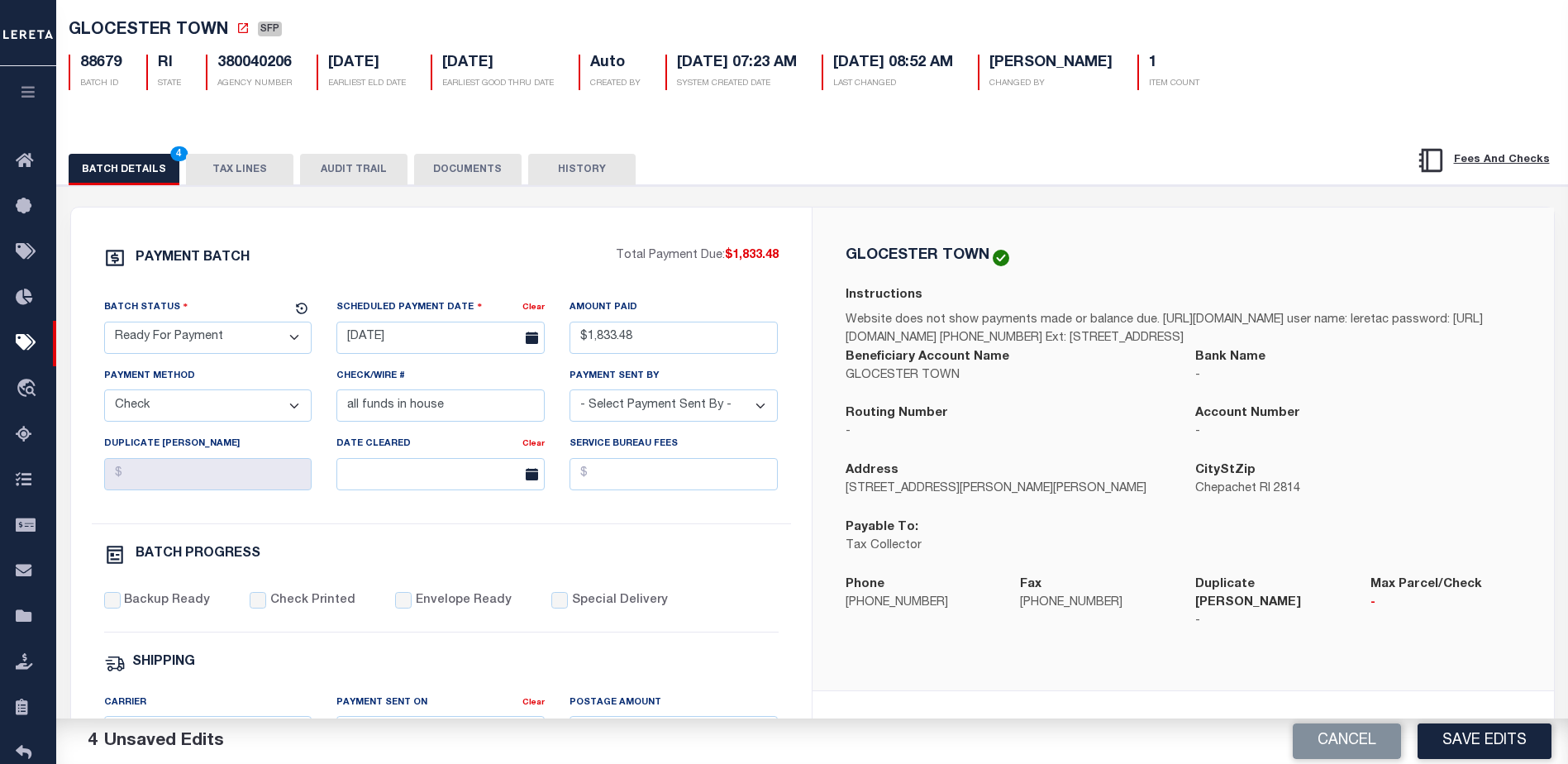
select select "Starek, Barbara"
click at [613, 408] on select "- Select Payment Sent By - Aakash Patel Abdul Muzain Adams, Pamela S Adhikary R…" at bounding box center [673, 405] width 208 height 32
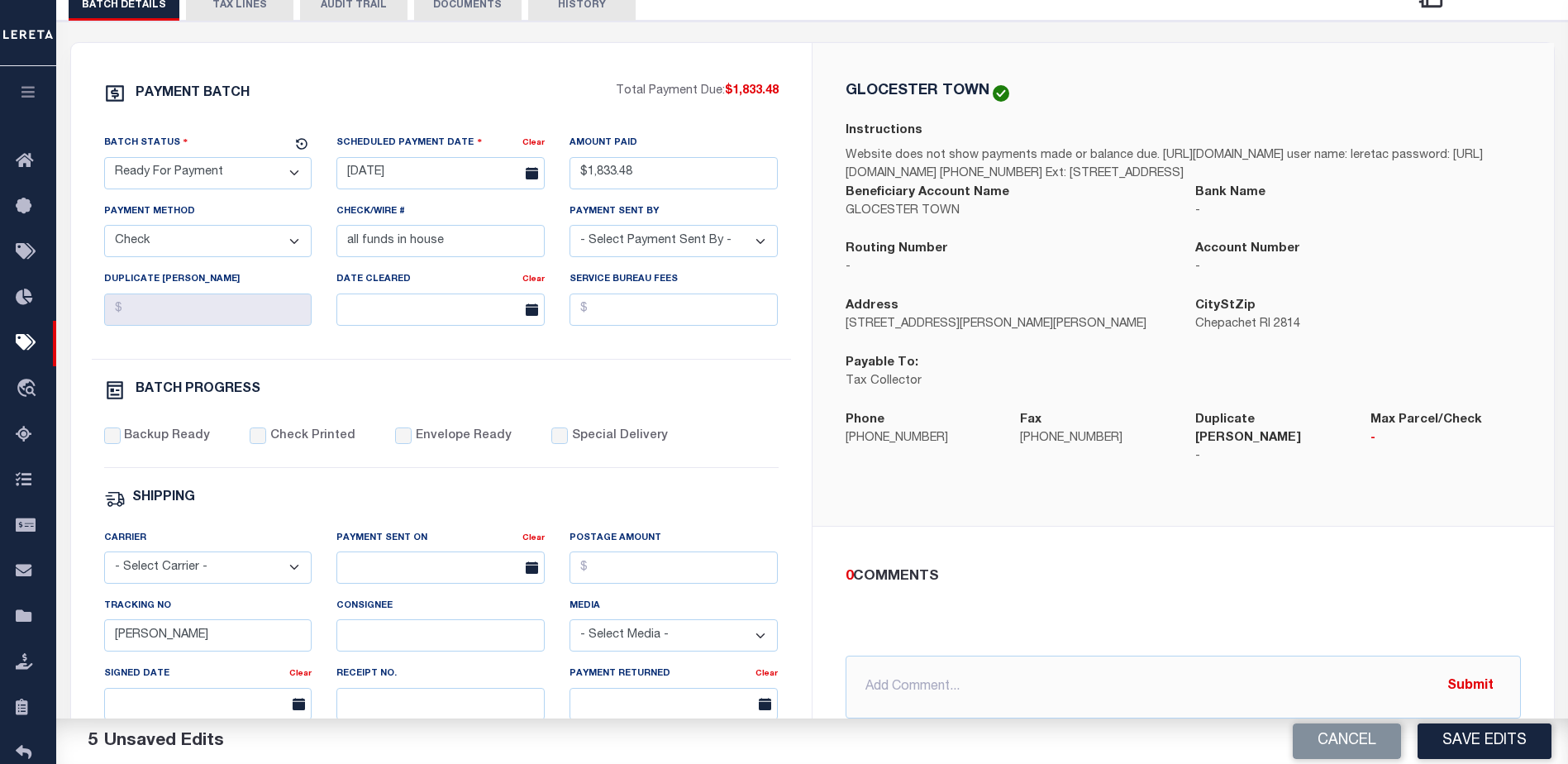
scroll to position [248, 0]
click at [114, 441] on input "Backup Ready" at bounding box center [112, 435] width 17 height 17
checkbox input "true"
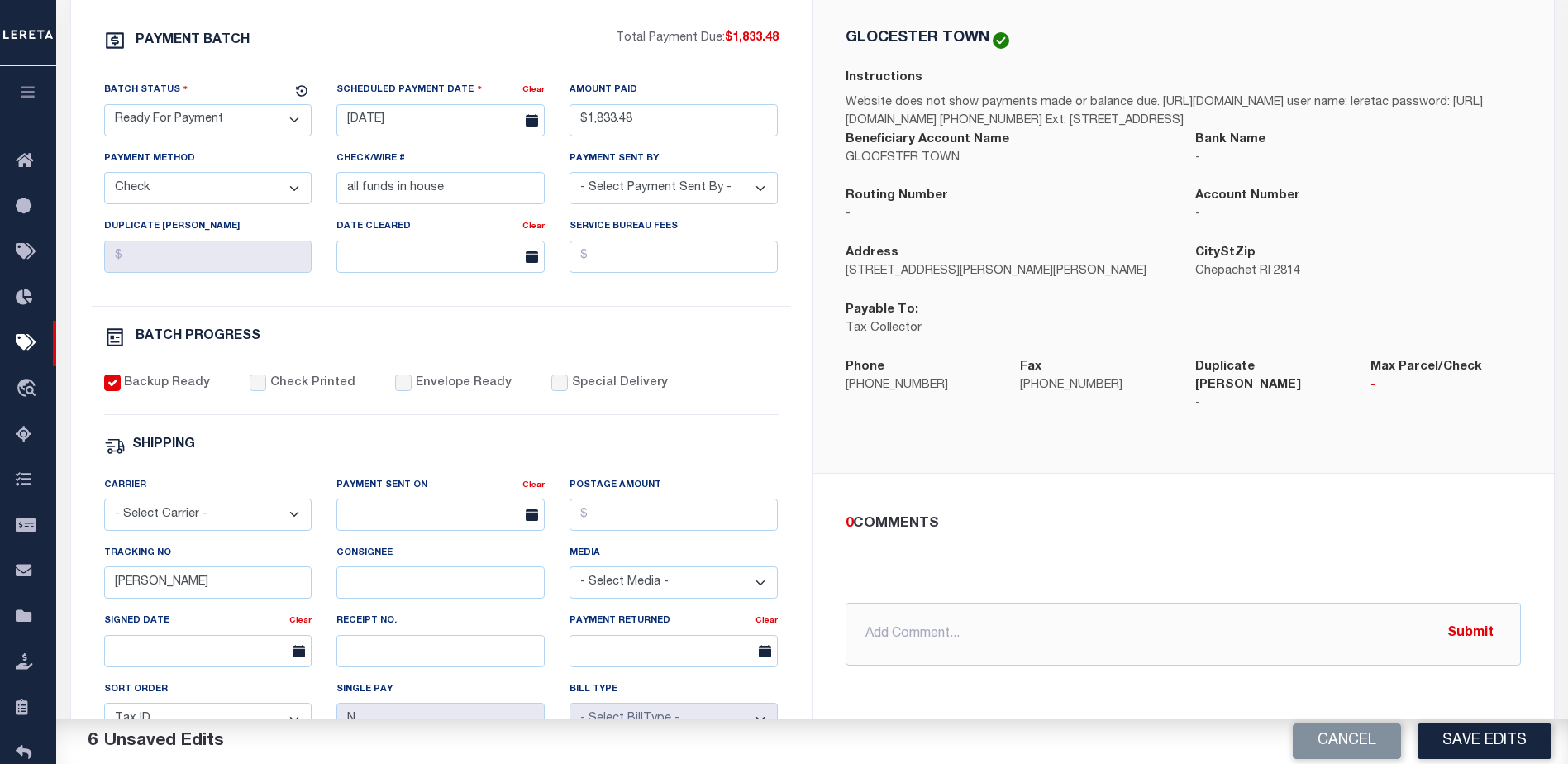
scroll to position [413, 0]
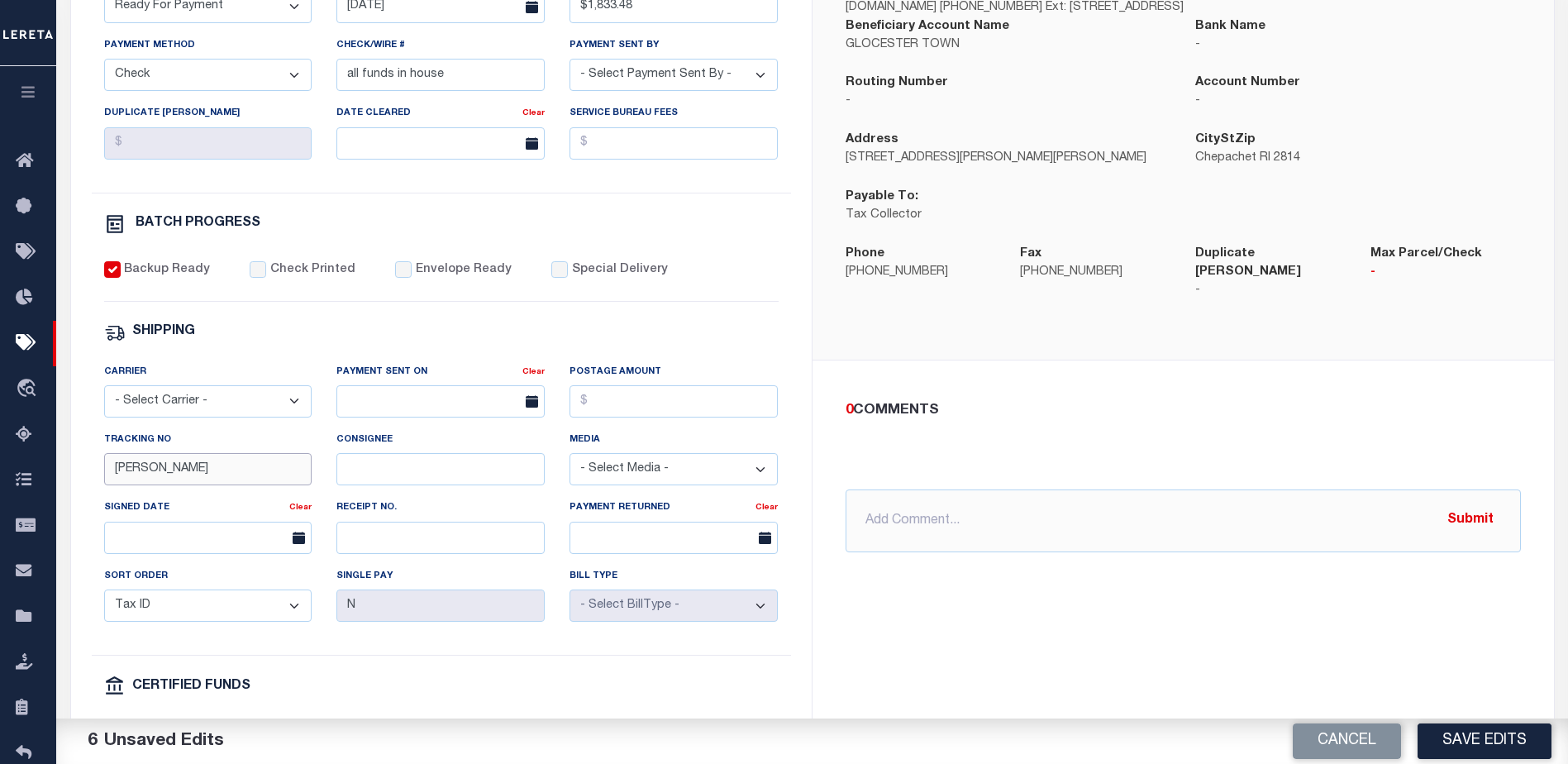
drag, startPoint x: 268, startPoint y: 473, endPoint x: 268, endPoint y: 461, distance: 12.0
click at [268, 473] on input "Barbara" at bounding box center [208, 469] width 208 height 32
type input "B"
click at [1472, 746] on button "Save Edits" at bounding box center [1484, 741] width 134 height 35
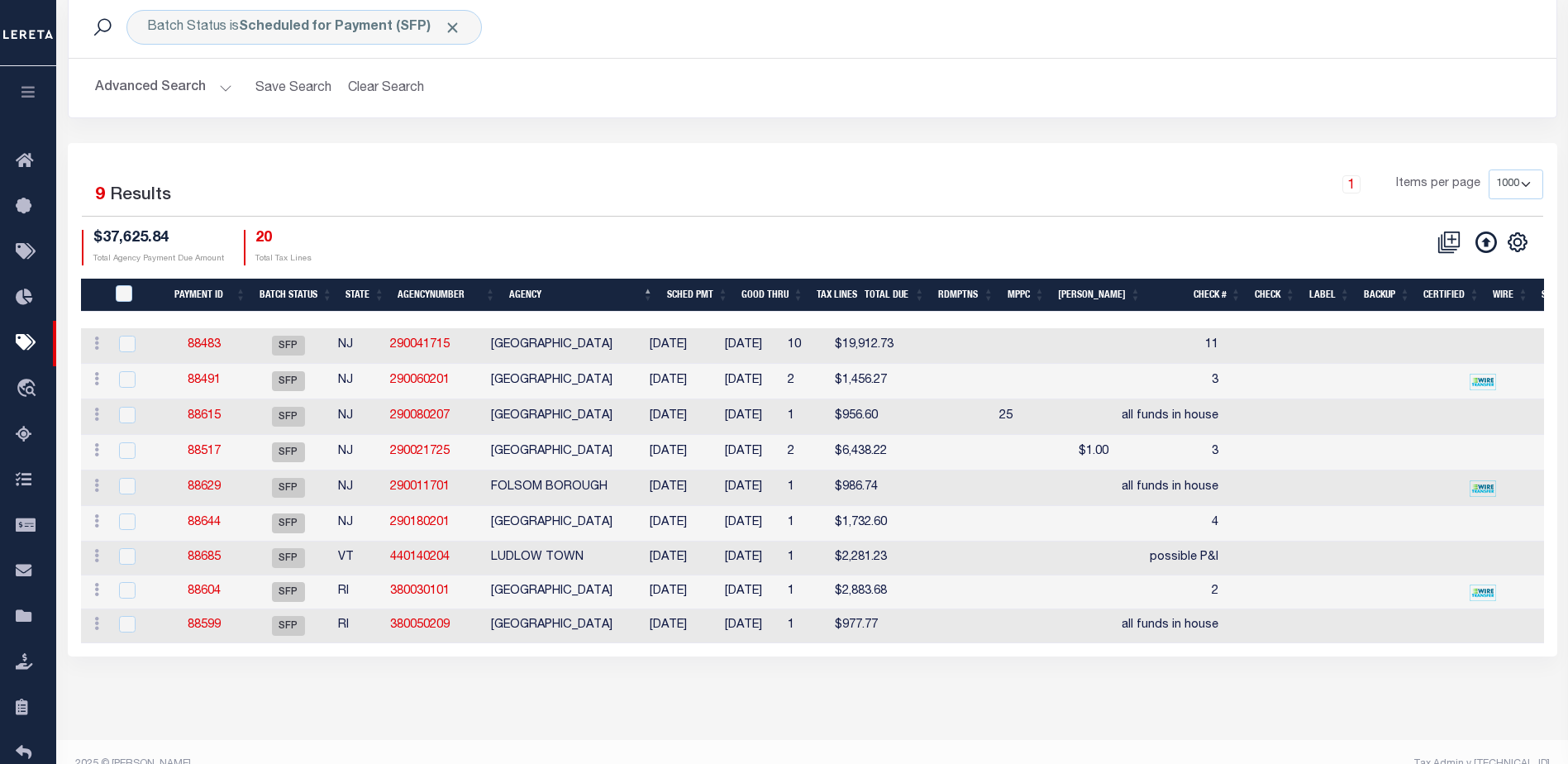
scroll to position [112, 0]
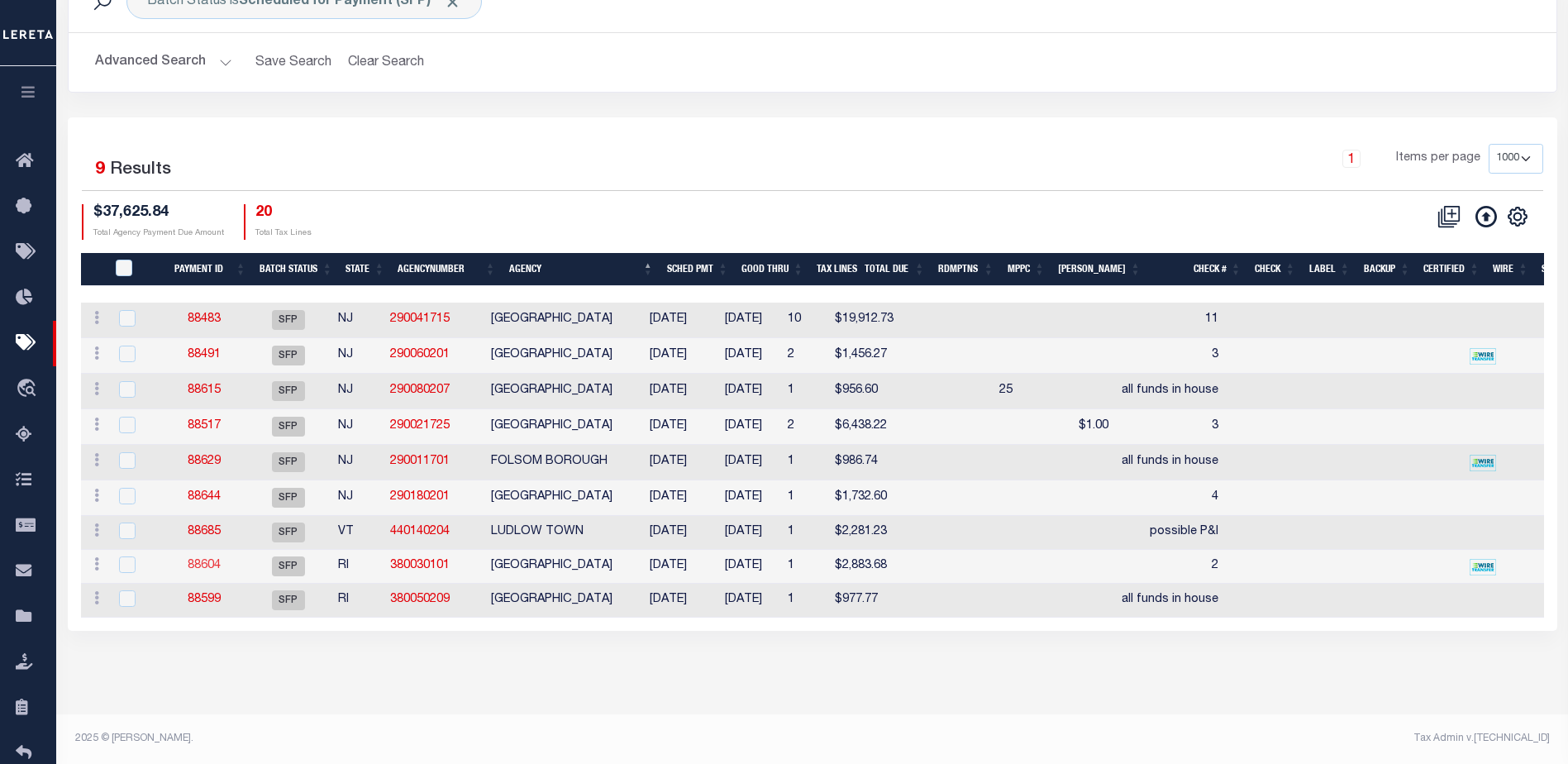
click at [215, 571] on link "88604" at bounding box center [204, 565] width 33 height 12
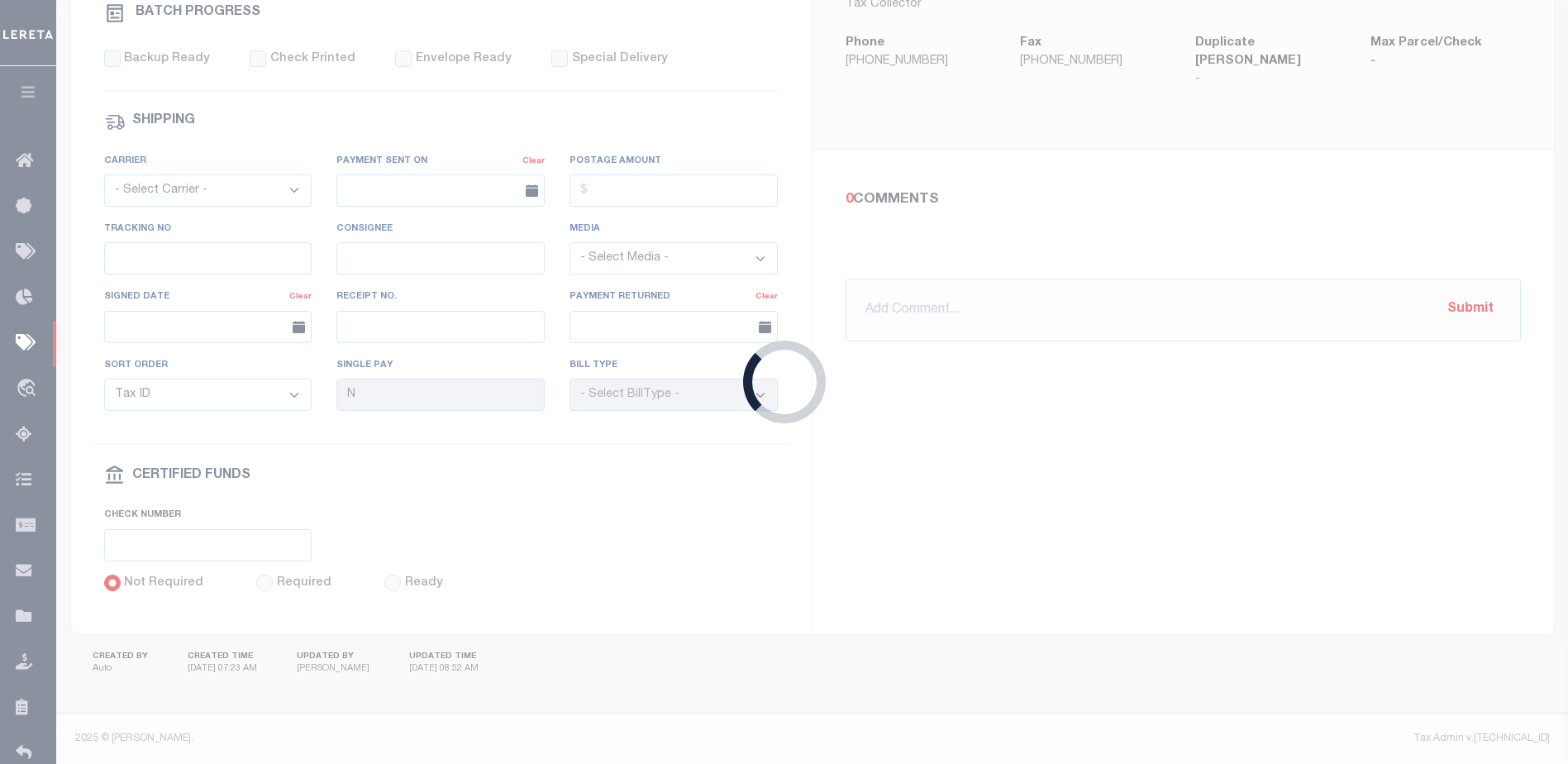
select select "SFP"
type input "08/26/2025"
select select
type input "2"
select select
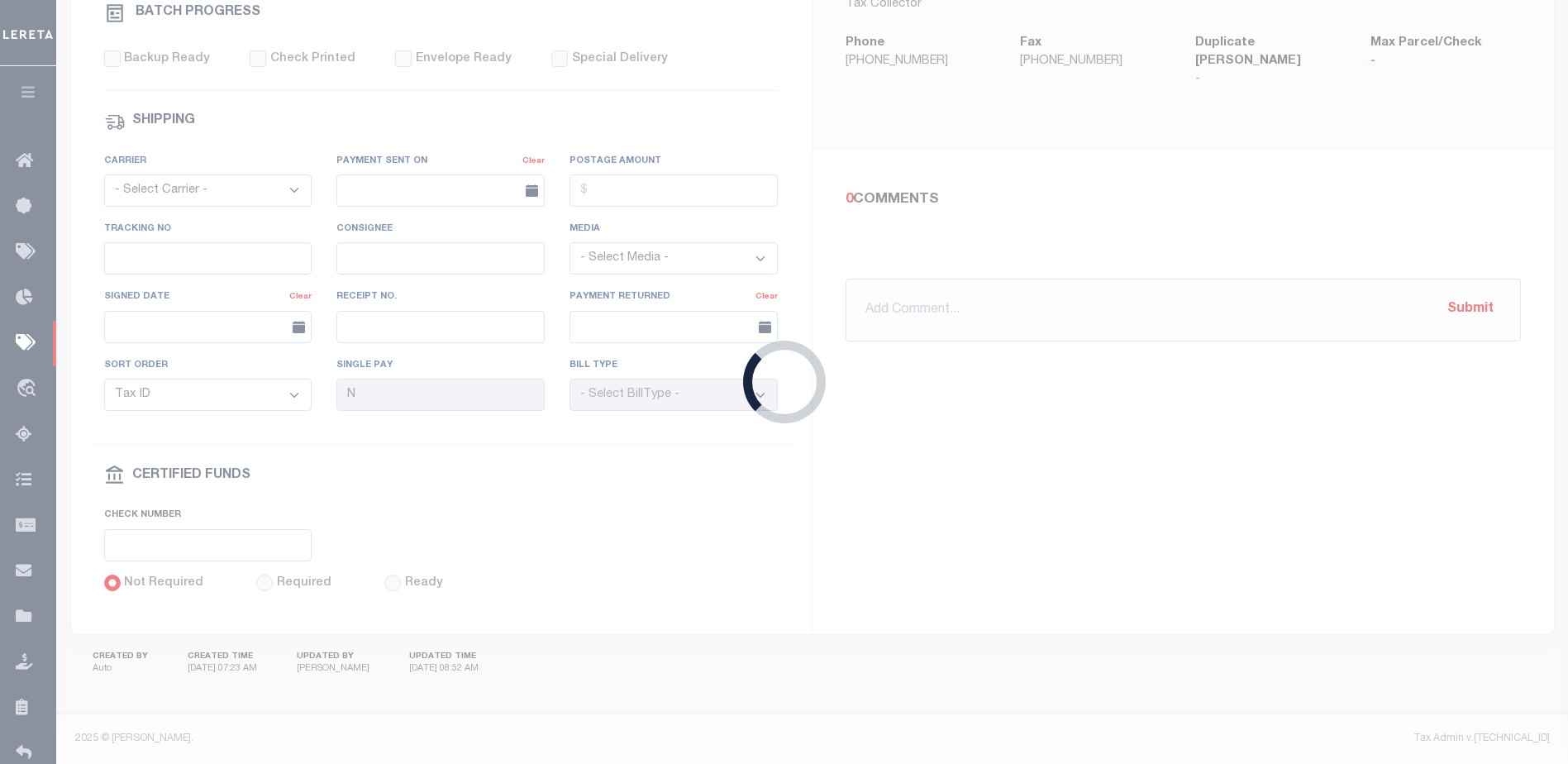
checkbox input "false"
type input "Barbara"
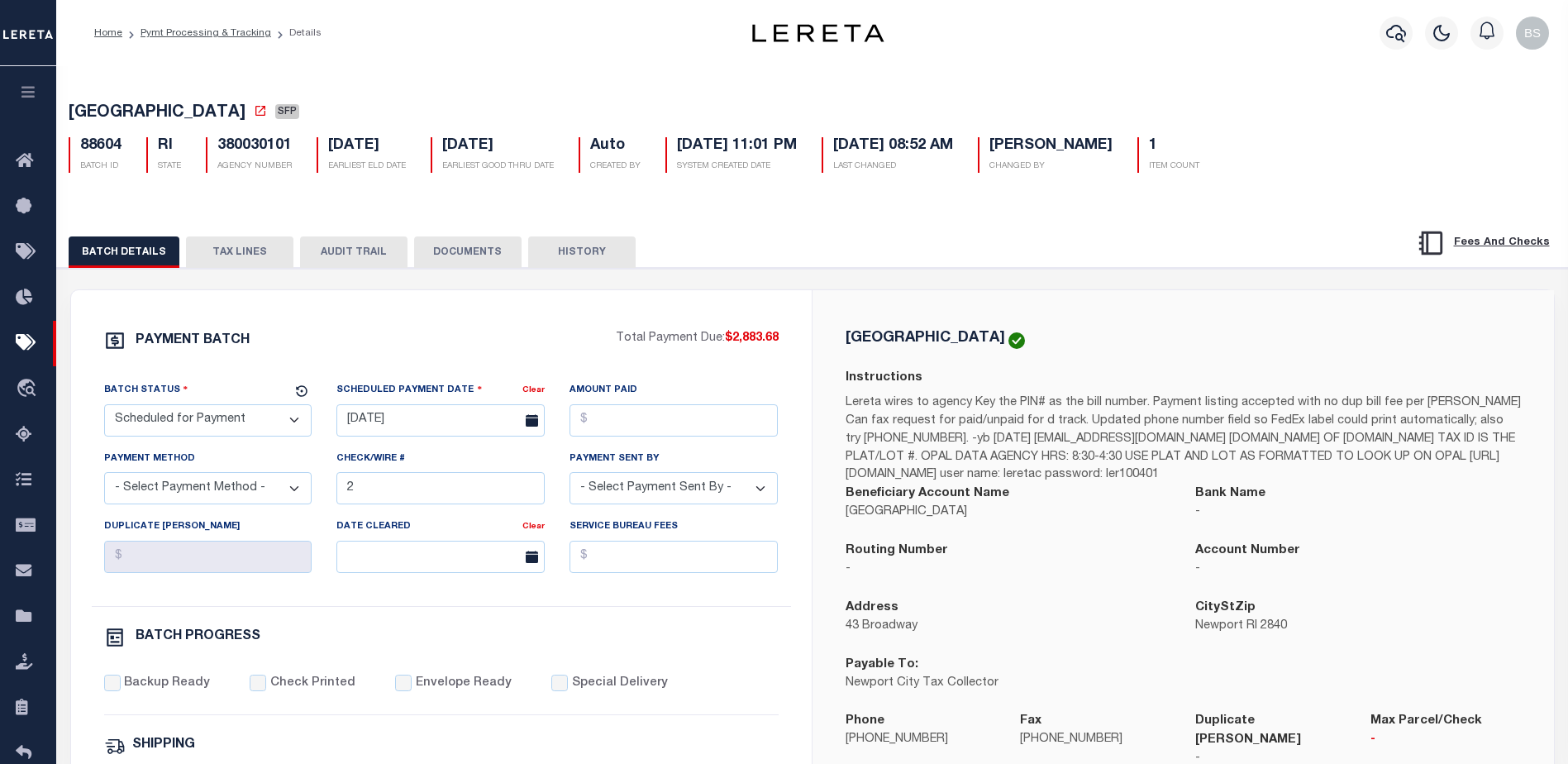
click at [217, 419] on select "- Select Status - Scheduled for Payment Ready For Payment Payment Sent Cleared …" at bounding box center [208, 421] width 208 height 32
select select "RFP"
click at [104, 408] on select "- Select Status - Scheduled for Payment Ready For Payment Payment Sent Cleared …" at bounding box center [208, 421] width 208 height 32
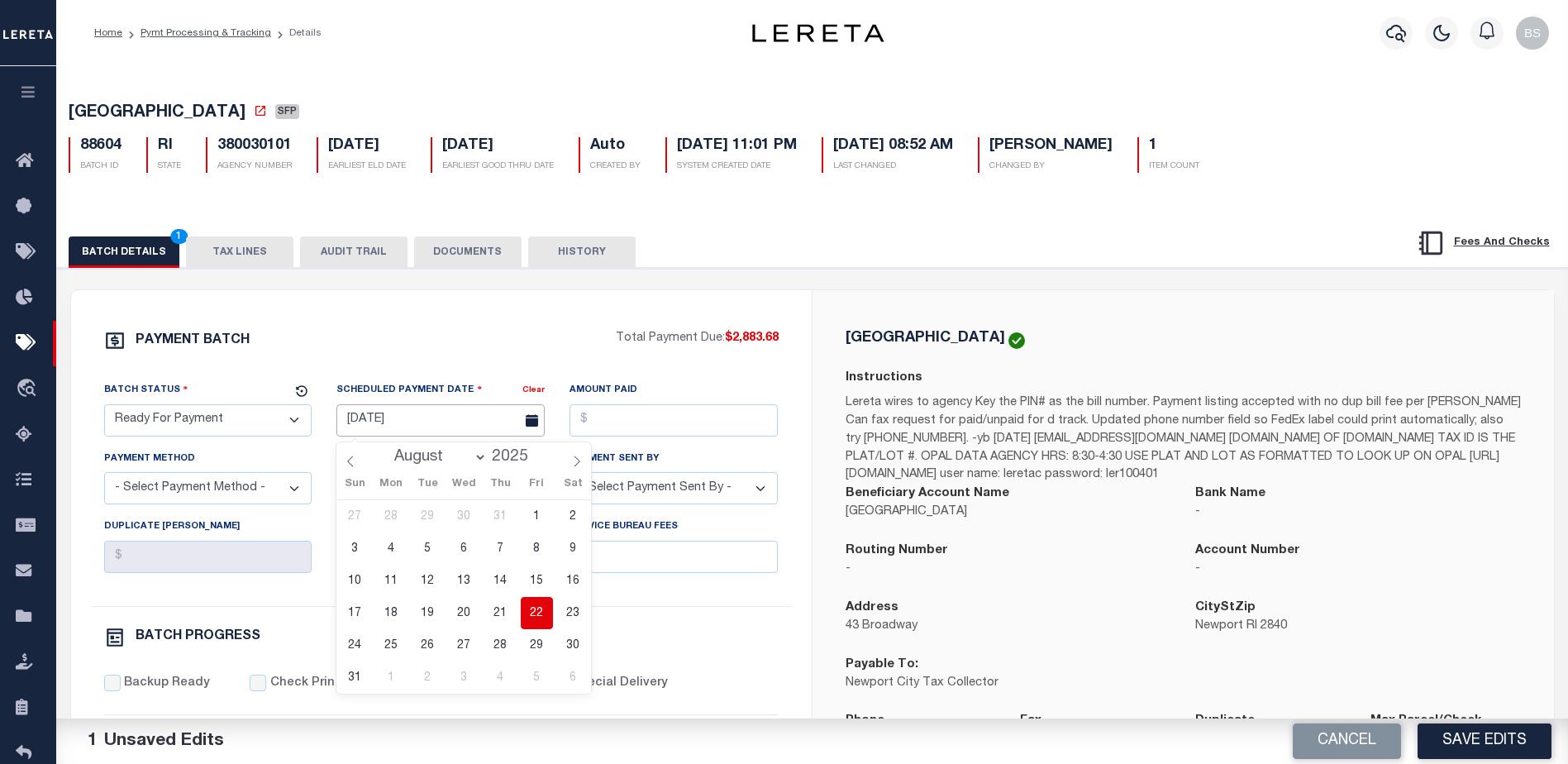
click at [370, 416] on input "08/26/2025" at bounding box center [440, 421] width 208 height 32
drag, startPoint x: 533, startPoint y: 616, endPoint x: 543, endPoint y: 602, distance: 17.2
click at [534, 614] on span "22" at bounding box center [536, 613] width 32 height 32
type input "08/22/2025"
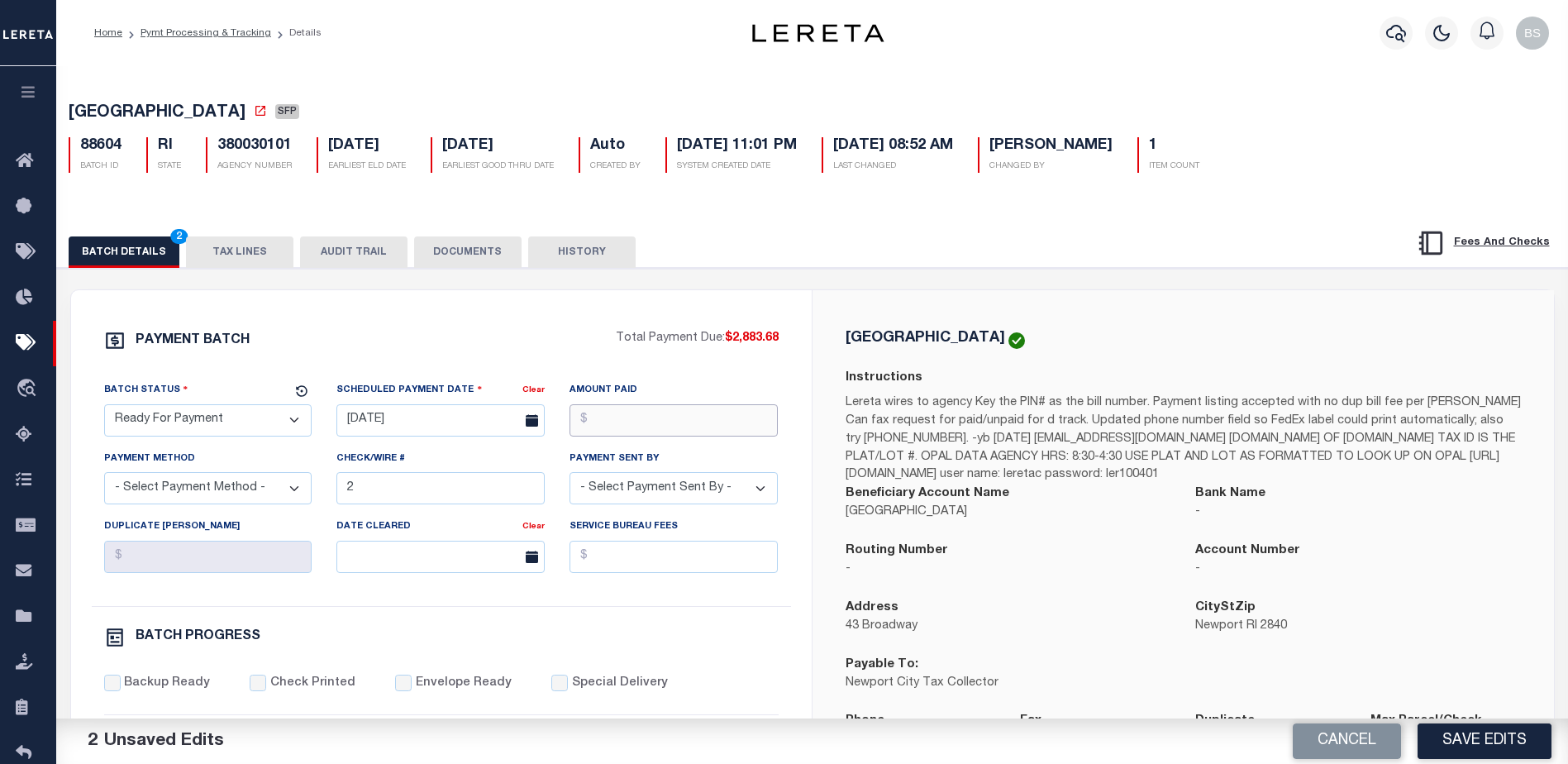
click at [671, 424] on input "Amount Paid" at bounding box center [673, 421] width 208 height 32
type input "$2,883.68"
click at [227, 482] on select "- Select Payment Method - ACH Certified Check Check Direct Deposit Wire Transfer" at bounding box center [208, 488] width 208 height 32
select select "CHK"
click at [104, 477] on select "- Select Payment Method - ACH Certified Check Check Direct Deposit Wire Transfer" at bounding box center [208, 488] width 208 height 32
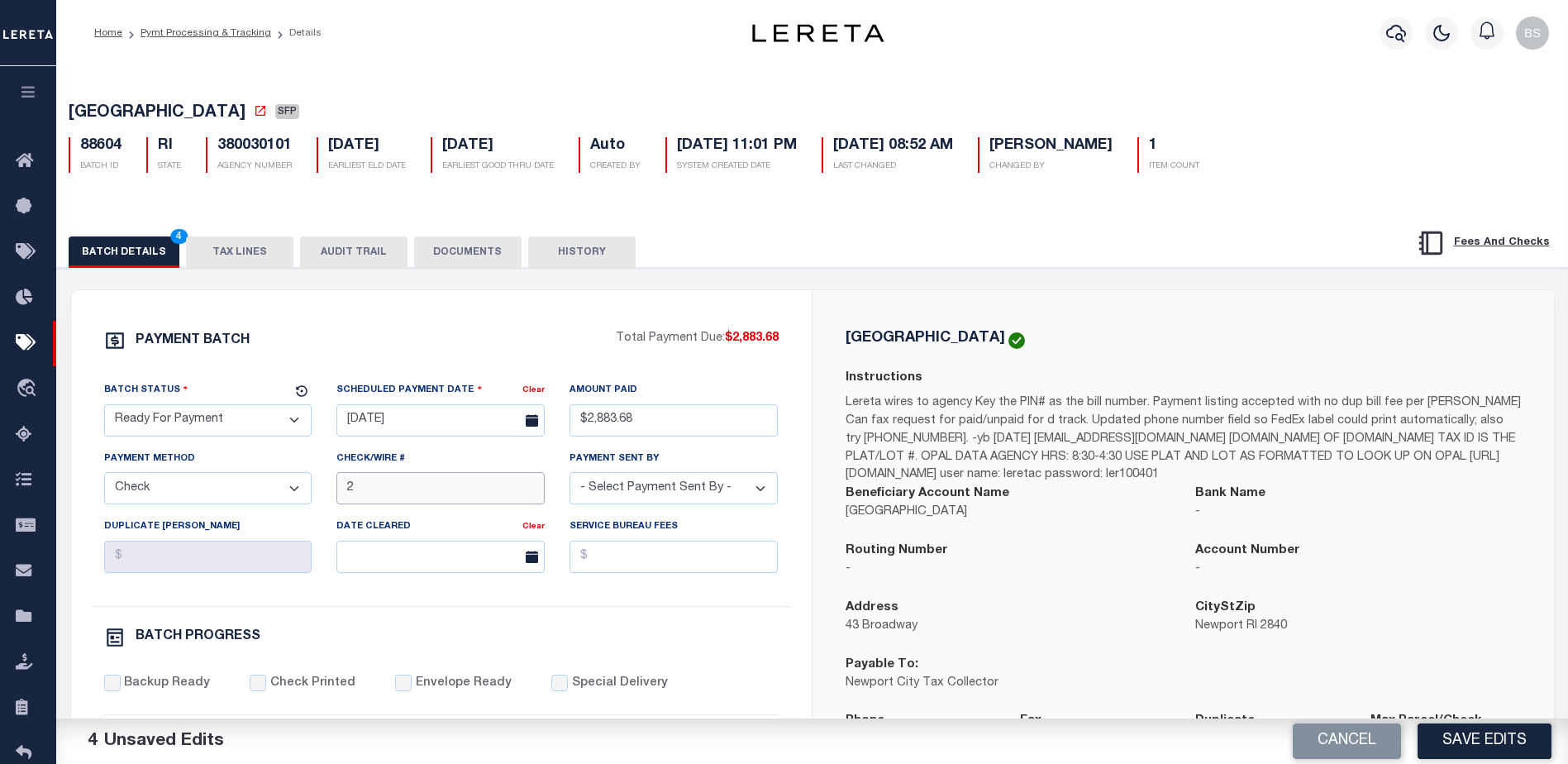
click at [433, 483] on input "2" at bounding box center [440, 488] width 208 height 32
drag, startPoint x: 745, startPoint y: 485, endPoint x: 746, endPoint y: 476, distance: 9.1
click at [746, 483] on select "- Select Payment Sent By - Aakash Patel Abdul Muzain Adams, Pamela S Adhikary R…" at bounding box center [673, 488] width 208 height 32
select select "Starek, Barbara"
drag, startPoint x: 609, startPoint y: 491, endPoint x: 597, endPoint y: 484, distance: 13.9
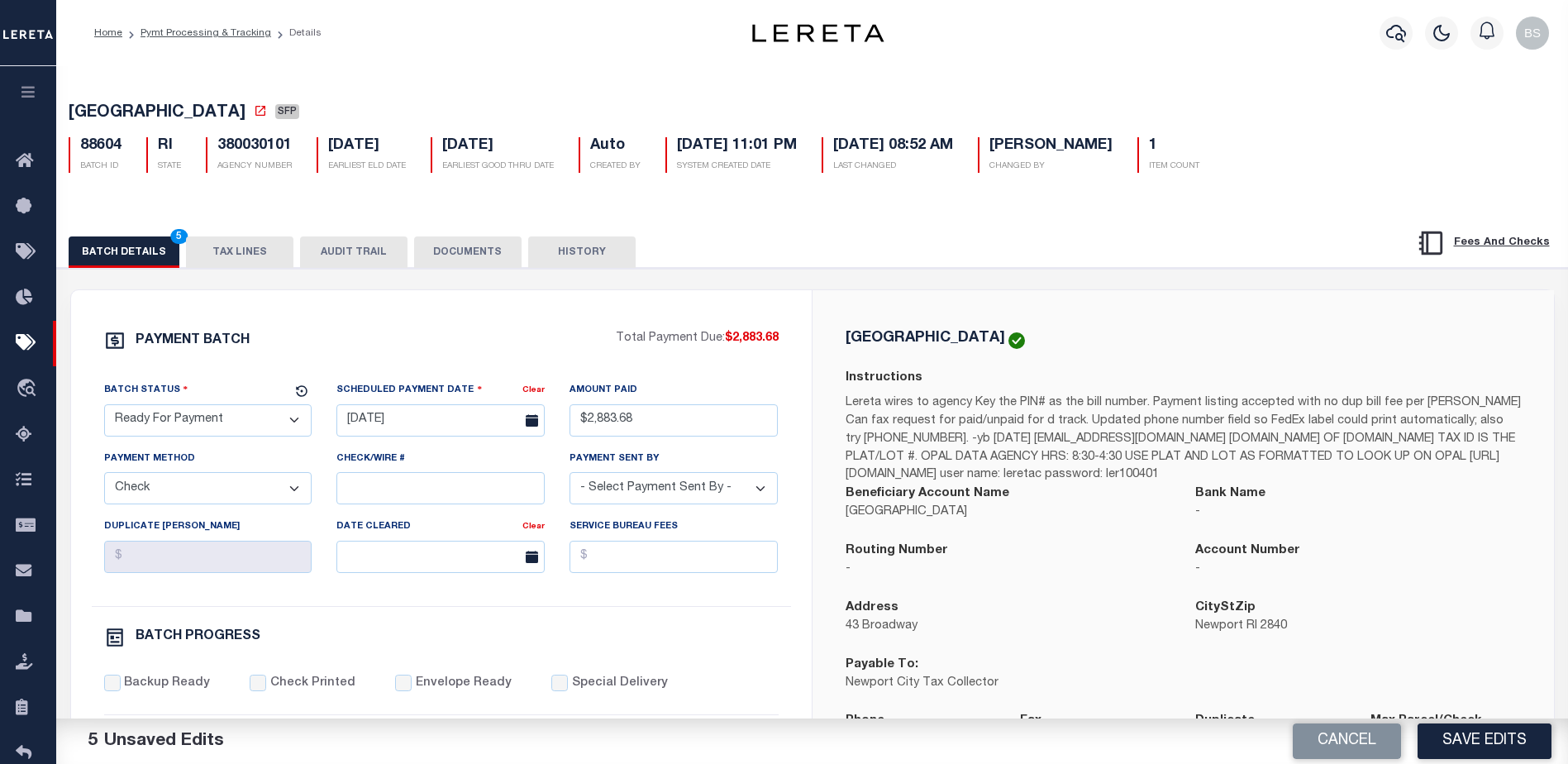
click at [603, 486] on select "- Select Payment Sent By - Aakash Patel Abdul Muzain Adams, Pamela S Adhikary R…" at bounding box center [673, 488] width 208 height 32
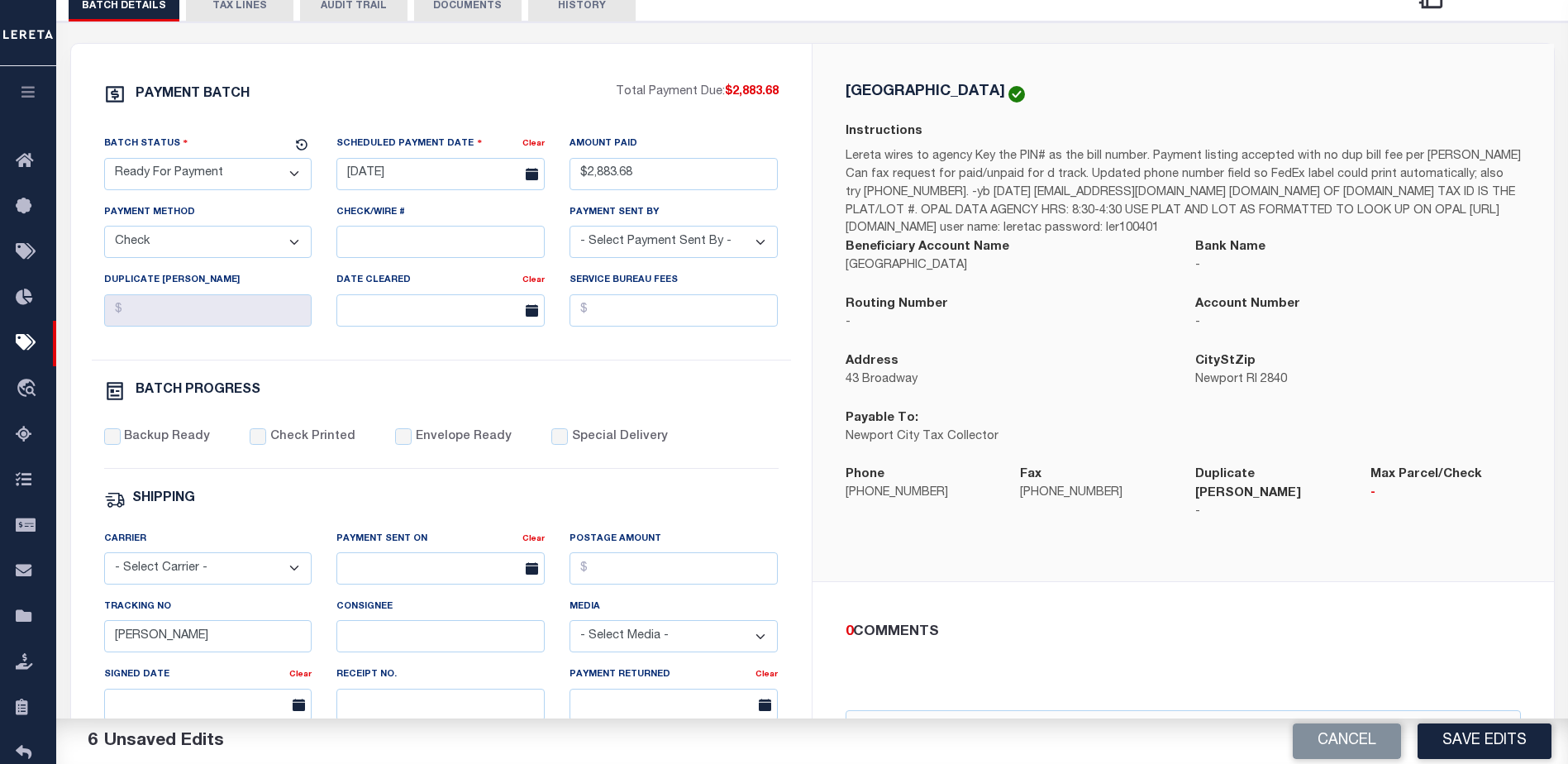
scroll to position [248, 0]
click at [112, 443] on input "Backup Ready" at bounding box center [112, 435] width 17 height 17
checkbox input "true"
drag, startPoint x: 239, startPoint y: 644, endPoint x: 254, endPoint y: 630, distance: 20.5
click at [239, 644] on input "Barbara" at bounding box center [208, 635] width 208 height 32
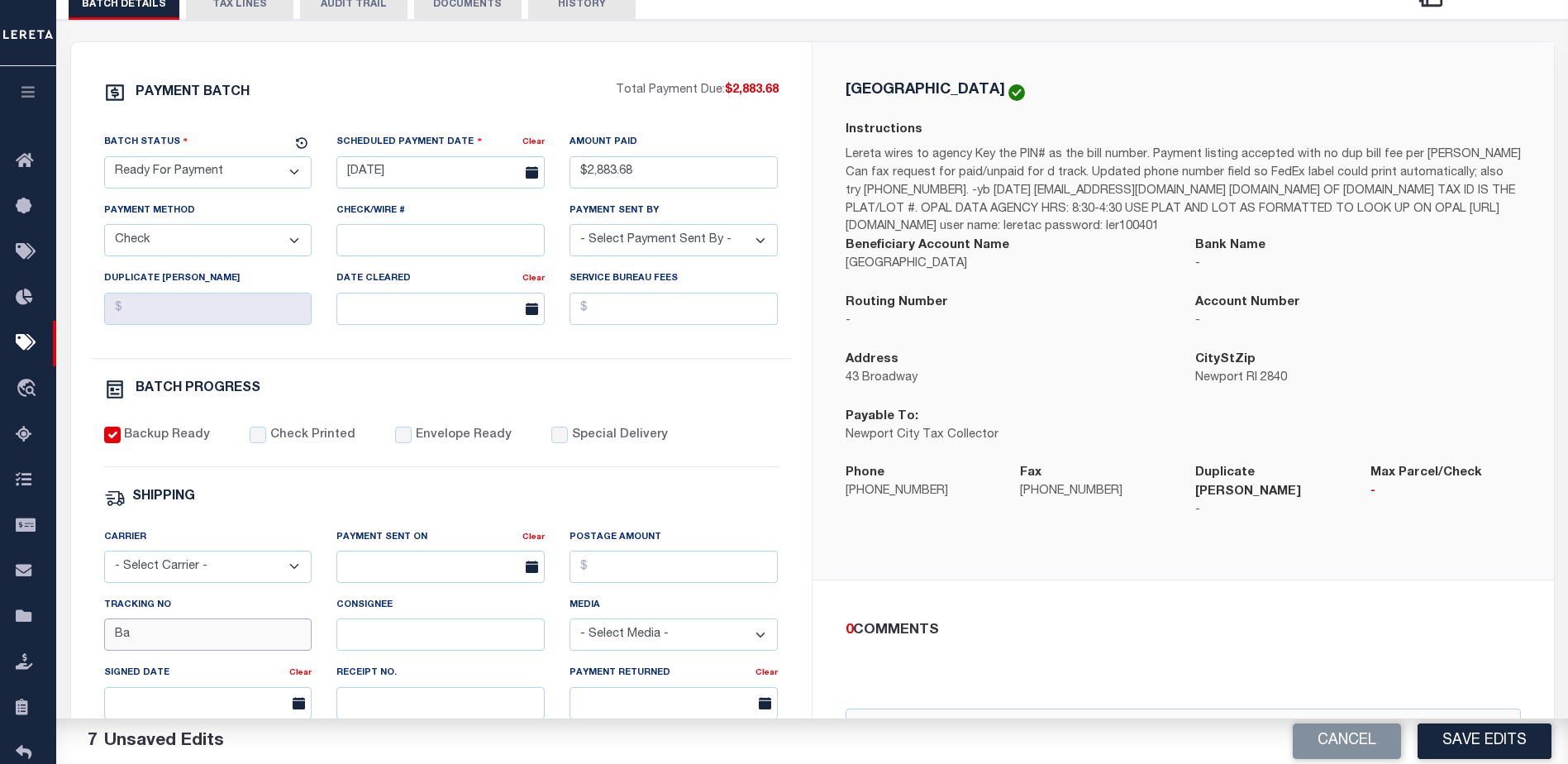
type input "B"
click at [1499, 745] on button "Save Edits" at bounding box center [1484, 741] width 134 height 35
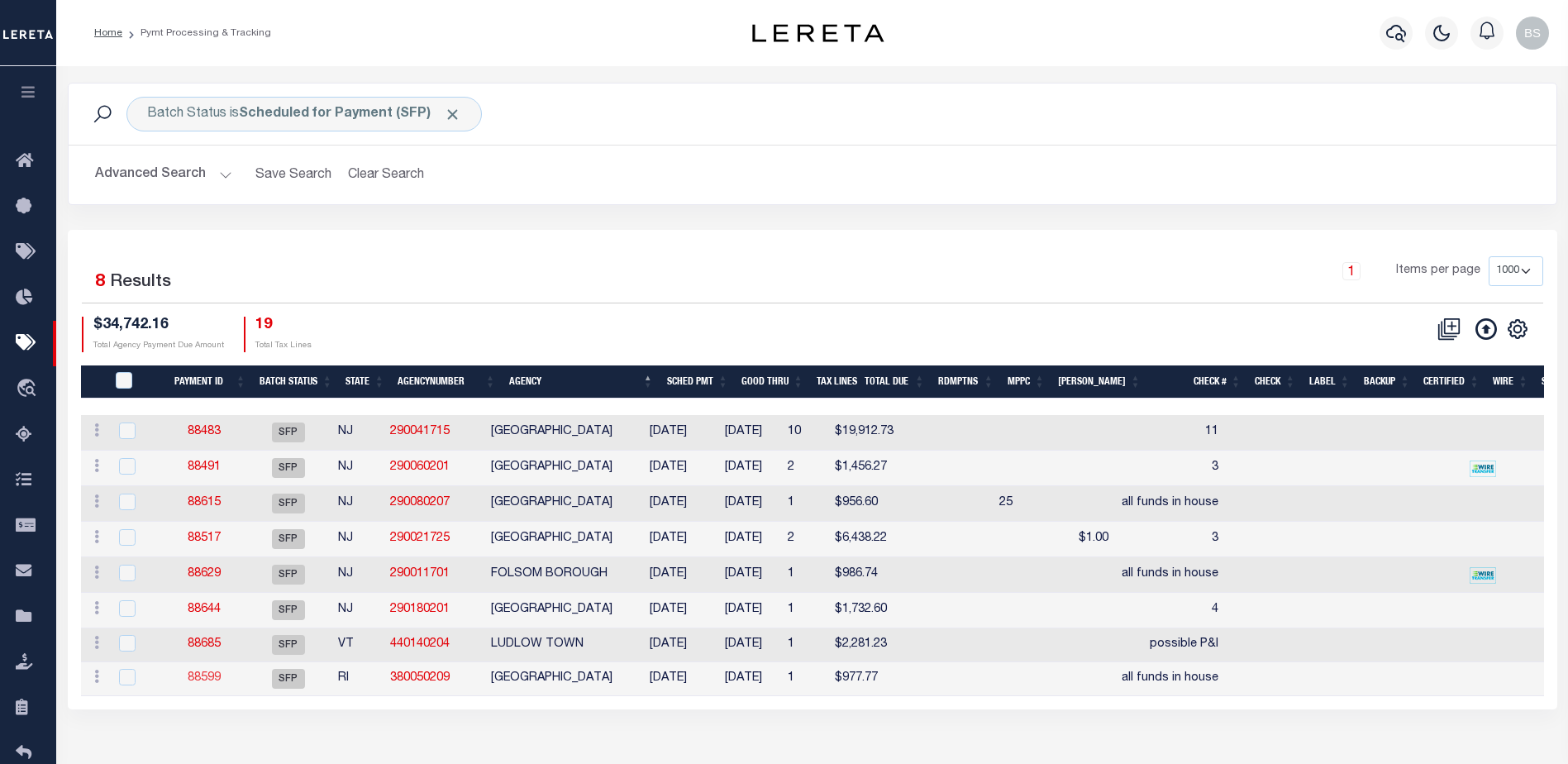
click at [215, 683] on link "88599" at bounding box center [204, 677] width 33 height 12
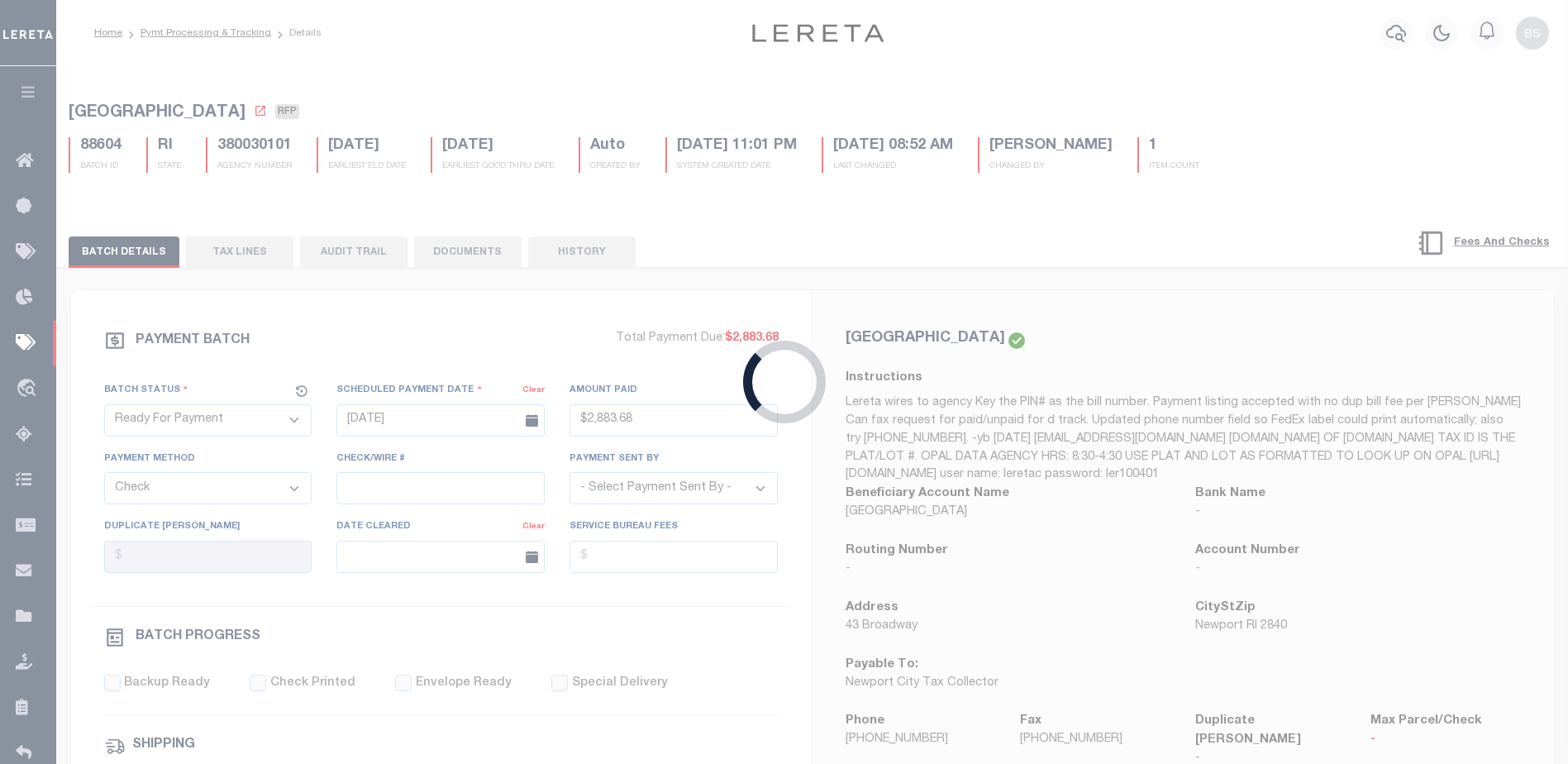
select select "SFP"
type input "08/26/2025"
select select
type input "all funds in house"
select select
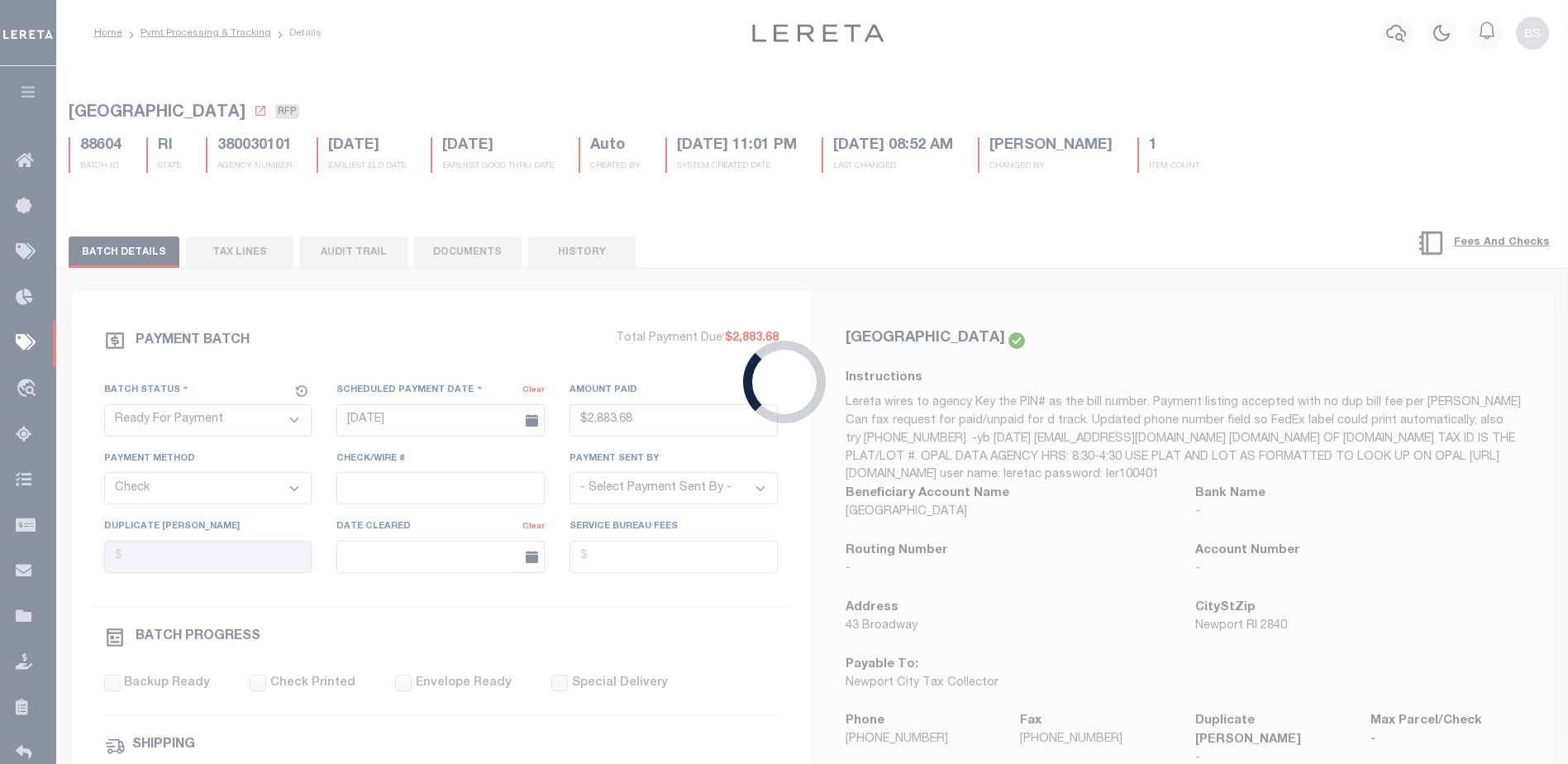
checkbox input "false"
type input "Barbara"
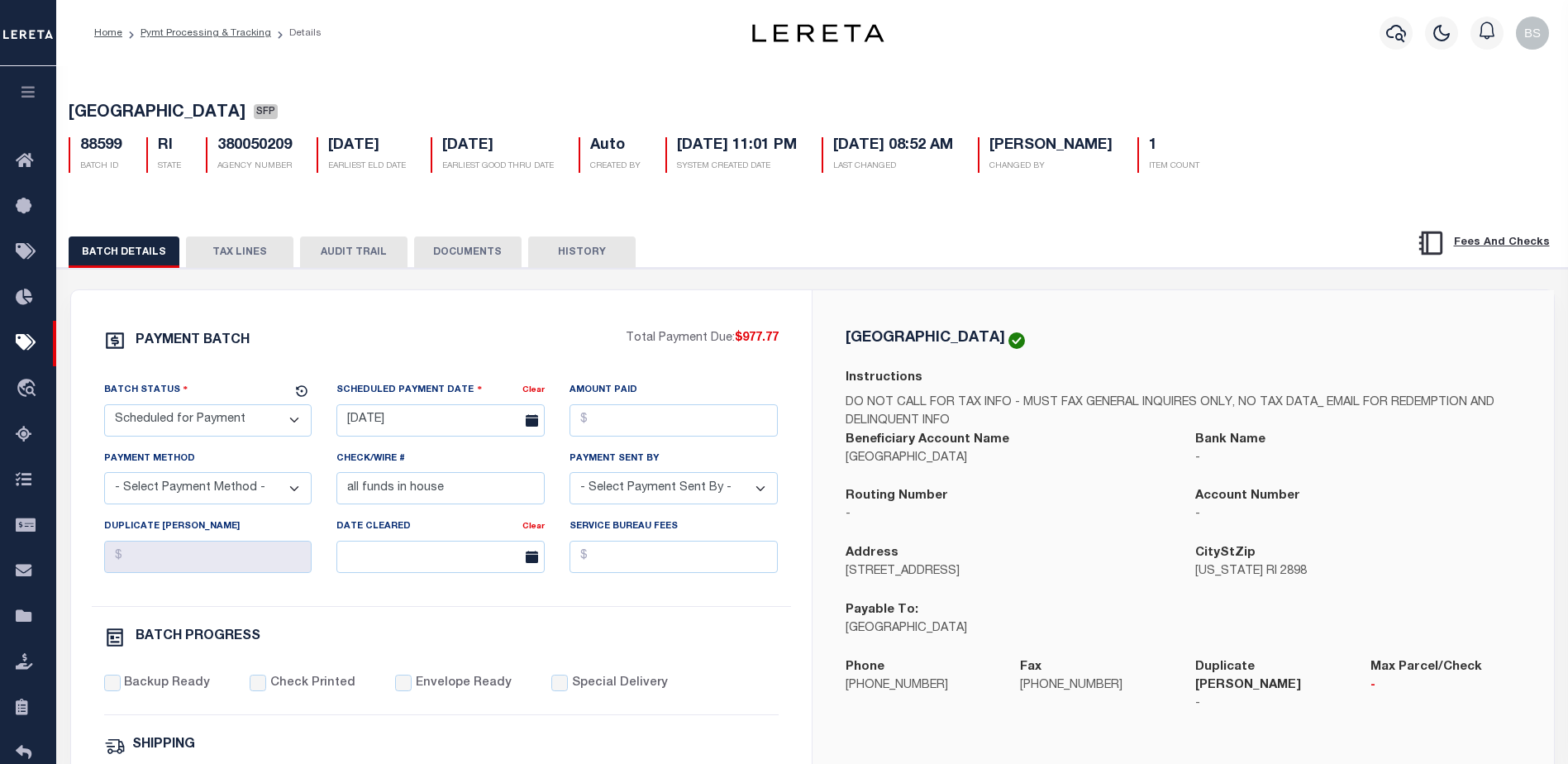
click at [295, 427] on select "- Select Status - Scheduled for Payment Ready For Payment Payment Sent Cleared …" at bounding box center [208, 421] width 208 height 32
select select "RFP"
click at [104, 408] on select "- Select Status - Scheduled for Payment Ready For Payment Payment Sent Cleared …" at bounding box center [208, 421] width 208 height 32
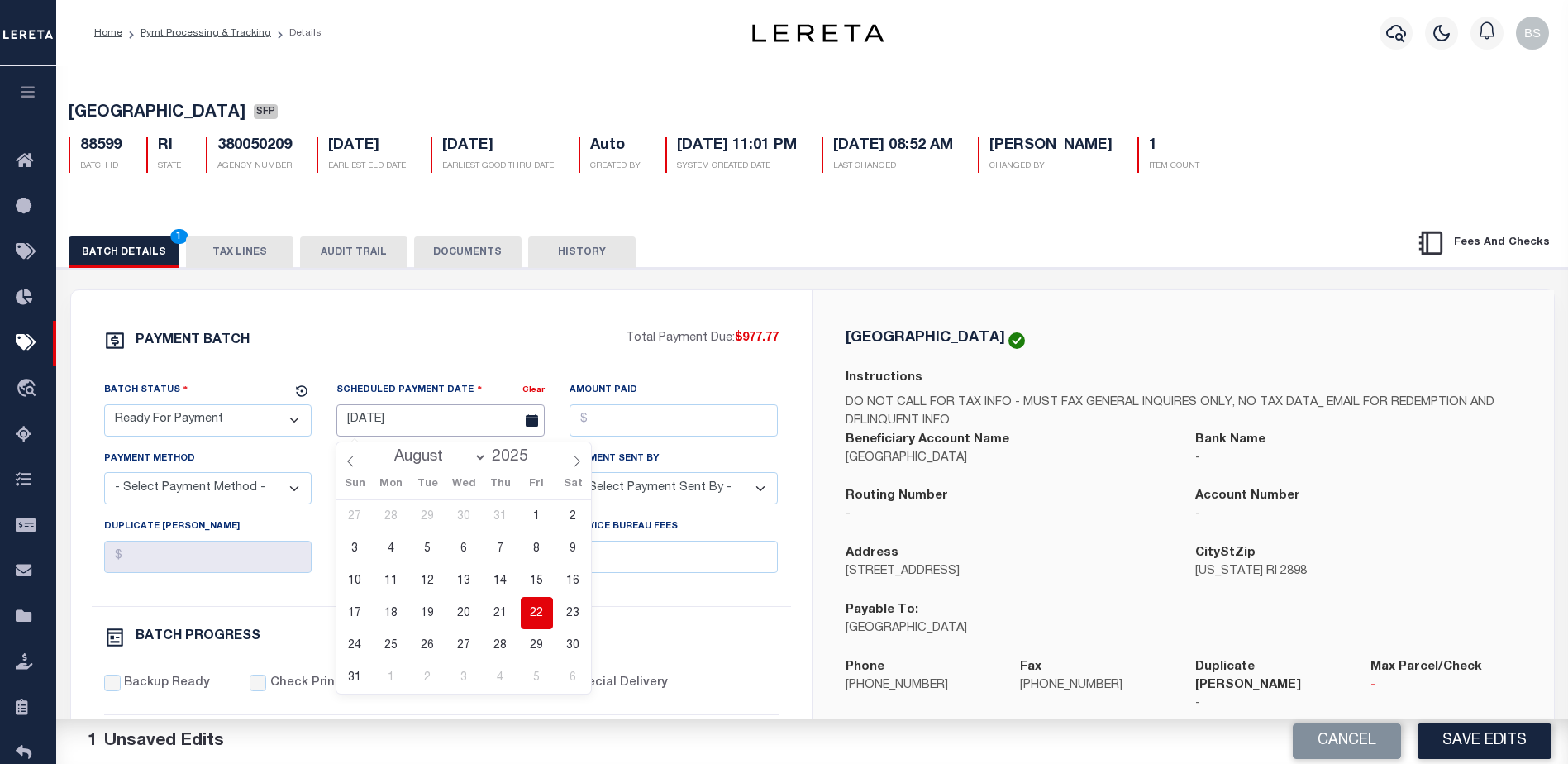
drag, startPoint x: 375, startPoint y: 425, endPoint x: 404, endPoint y: 421, distance: 29.3
click at [380, 423] on input "08/26/2025" at bounding box center [440, 421] width 208 height 32
click at [535, 610] on span "22" at bounding box center [536, 613] width 32 height 32
type input "08/22/2025"
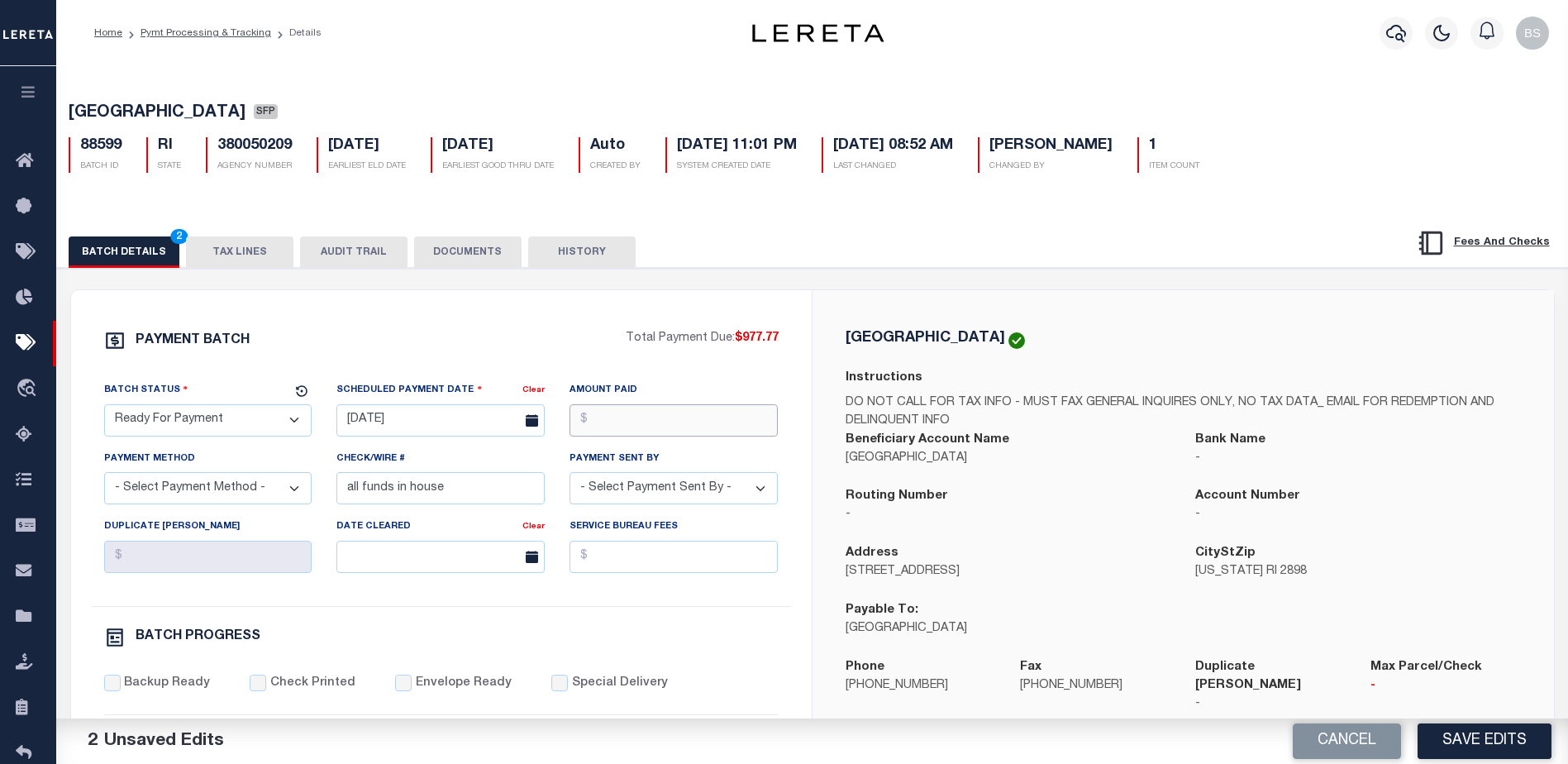
click at [659, 426] on input "Amount Paid" at bounding box center [673, 421] width 208 height 32
type input "$977.77"
click at [281, 495] on select "- Select Payment Method - ACH Certified Check Check Direct Deposit Wire Transfer" at bounding box center [208, 488] width 208 height 32
select select "CHK"
click at [104, 477] on select "- Select Payment Method - ACH Certified Check Check Direct Deposit Wire Transfer" at bounding box center [208, 488] width 208 height 32
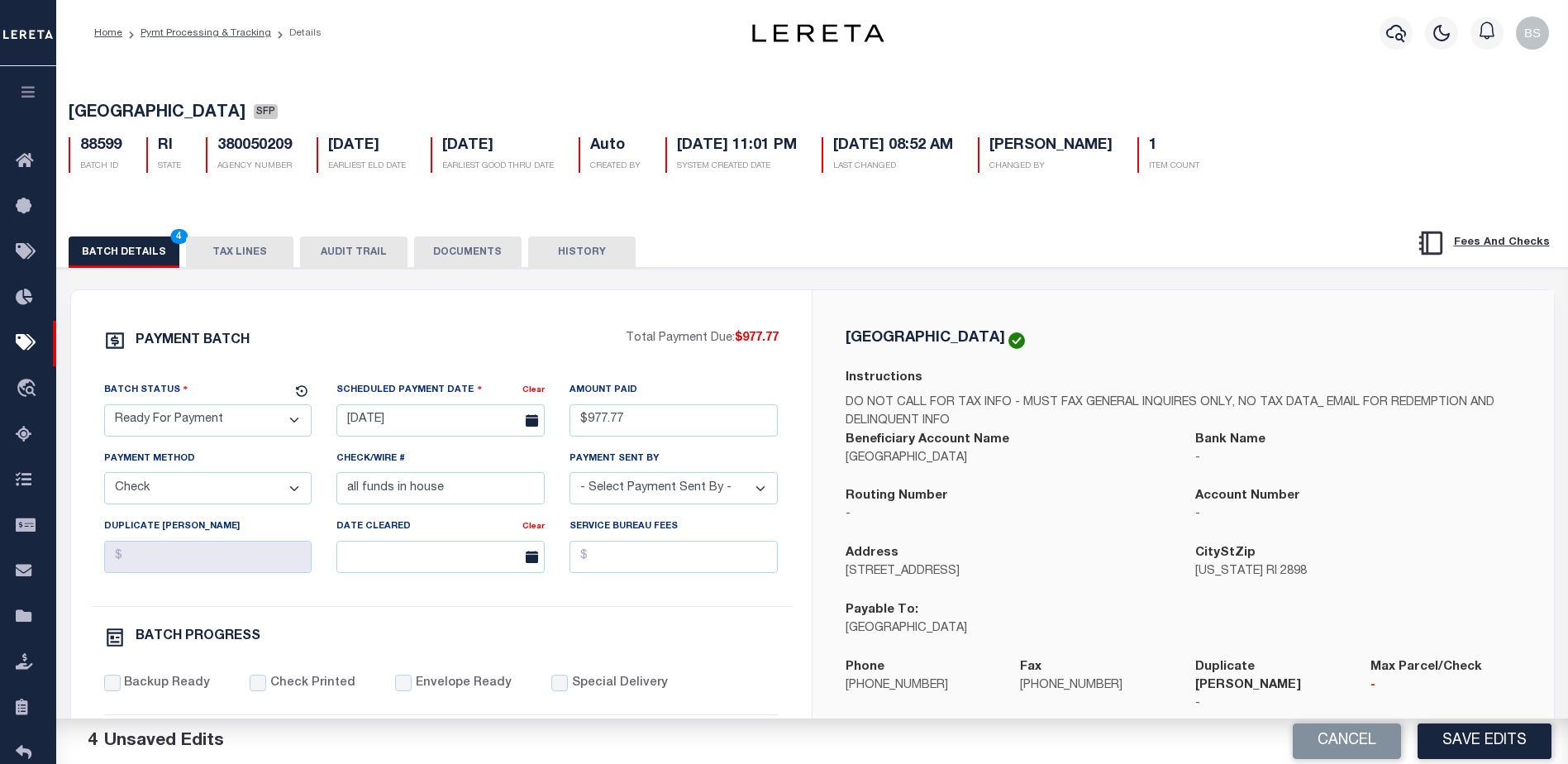
click at [679, 496] on select "- Select Payment Sent By - Aakash Patel Abdul Muzain Adams, Pamela S Adhikary R…" at bounding box center [673, 488] width 208 height 32
select select "Starek, Barbara"
click at [657, 488] on select "- Select Payment Sent By - Aakash Patel Abdul Muzain Adams, Pamela S Adhikary R…" at bounding box center [673, 488] width 208 height 32
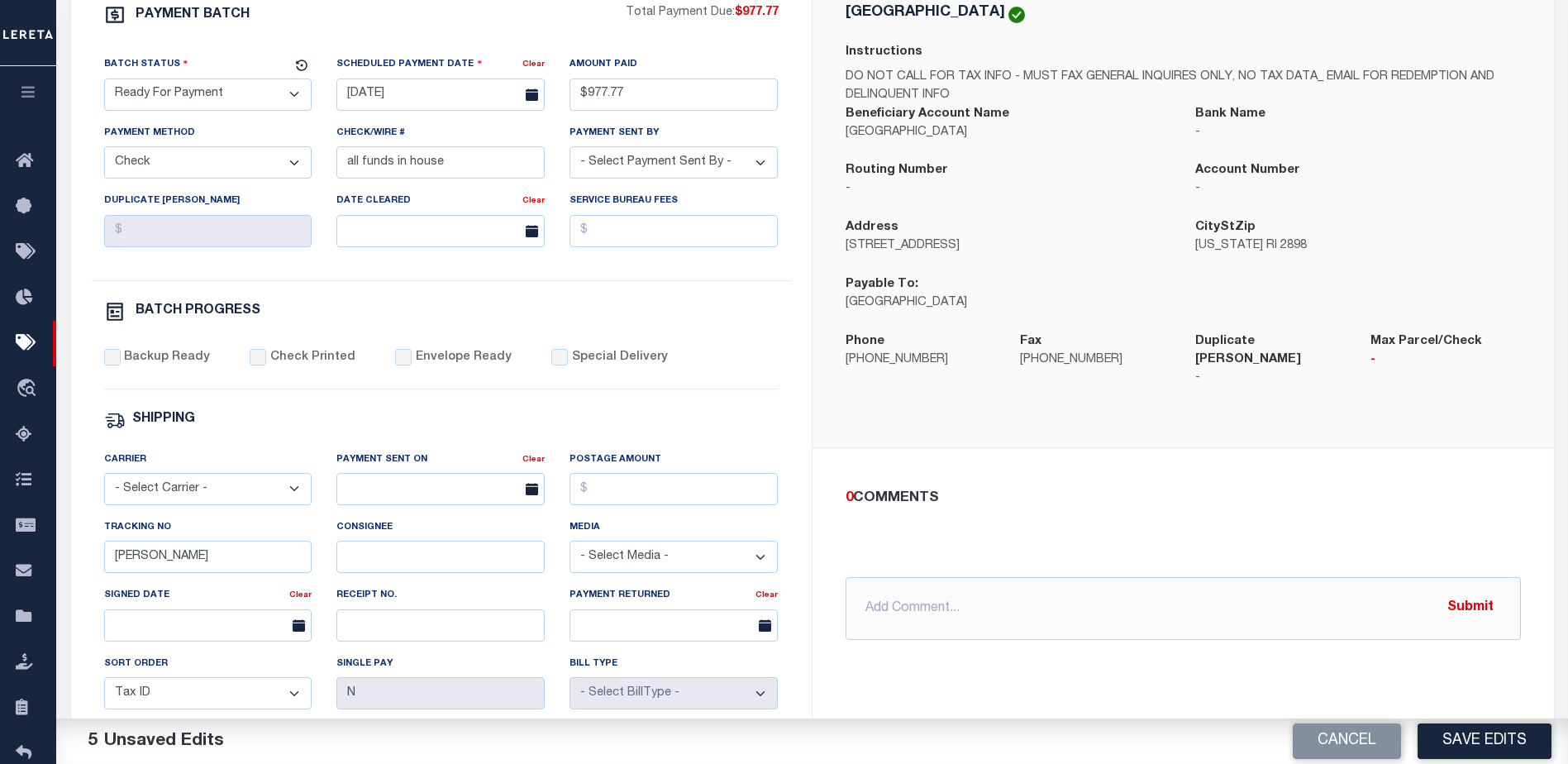
scroll to position [331, 0]
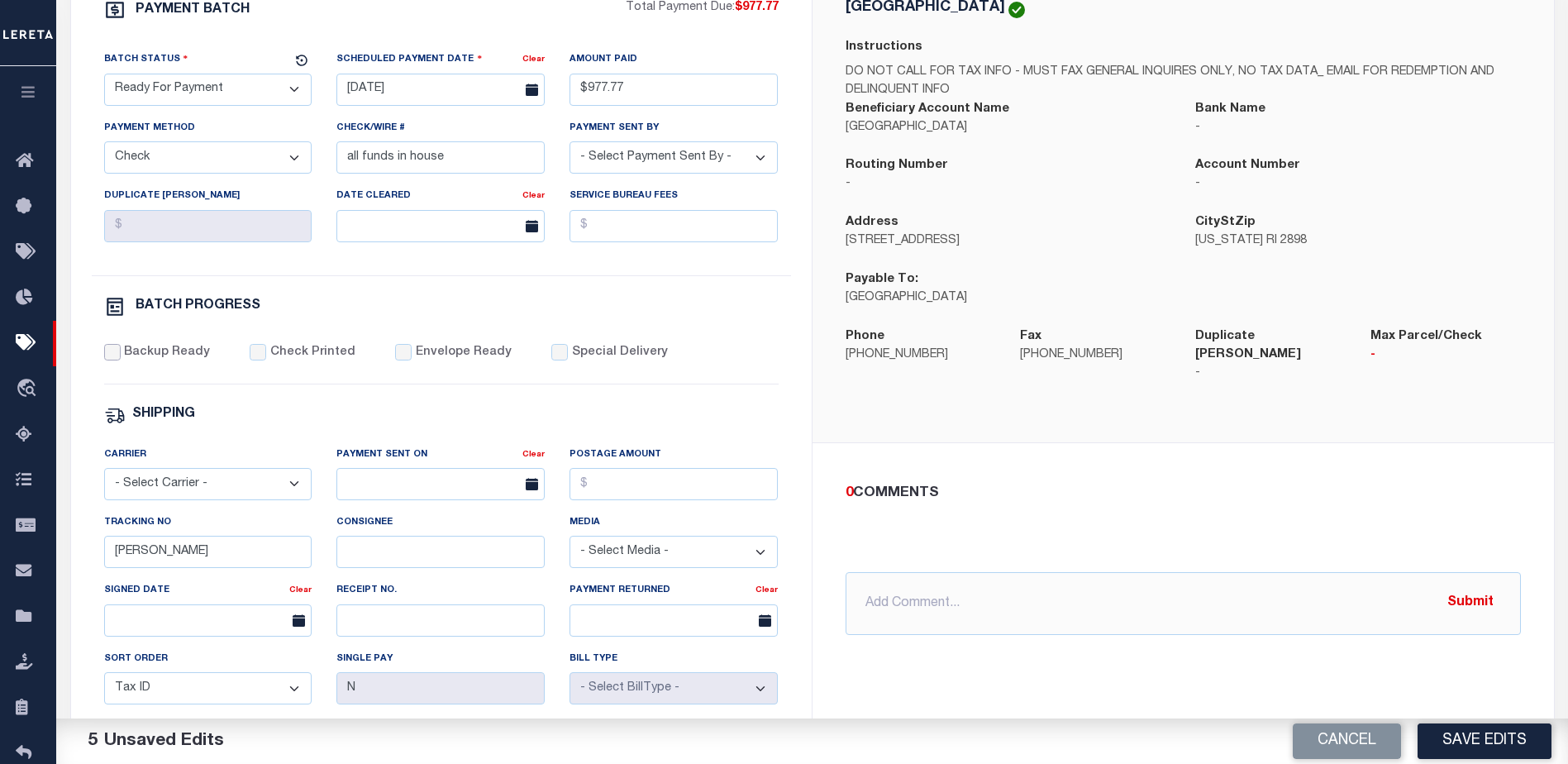
click at [116, 358] on input "Backup Ready" at bounding box center [112, 352] width 17 height 17
checkbox input "true"
click at [194, 557] on input "Barbara" at bounding box center [208, 552] width 208 height 32
type input "B"
click at [1459, 741] on button "Save Edits" at bounding box center [1484, 741] width 134 height 35
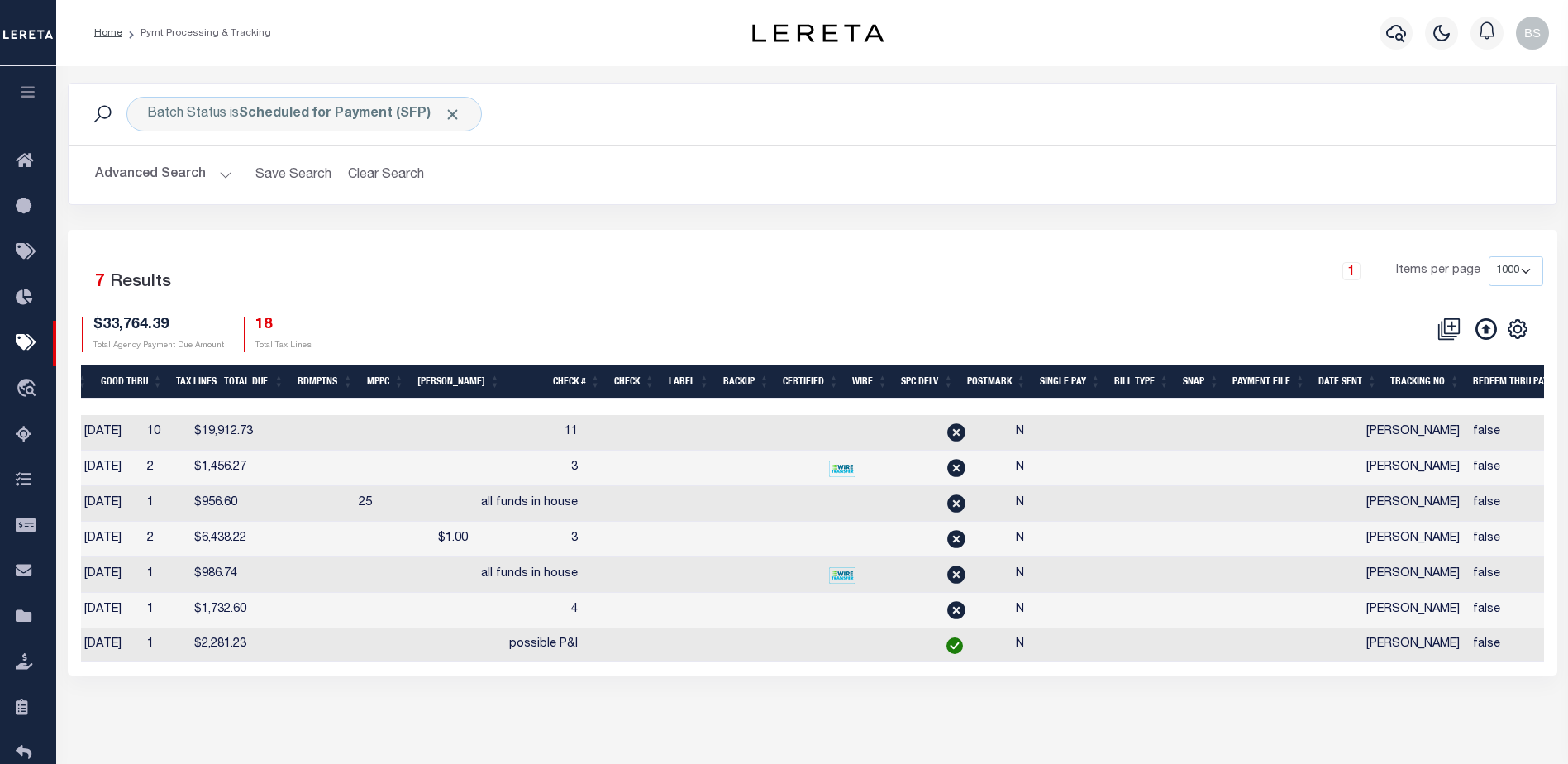
scroll to position [0, 624]
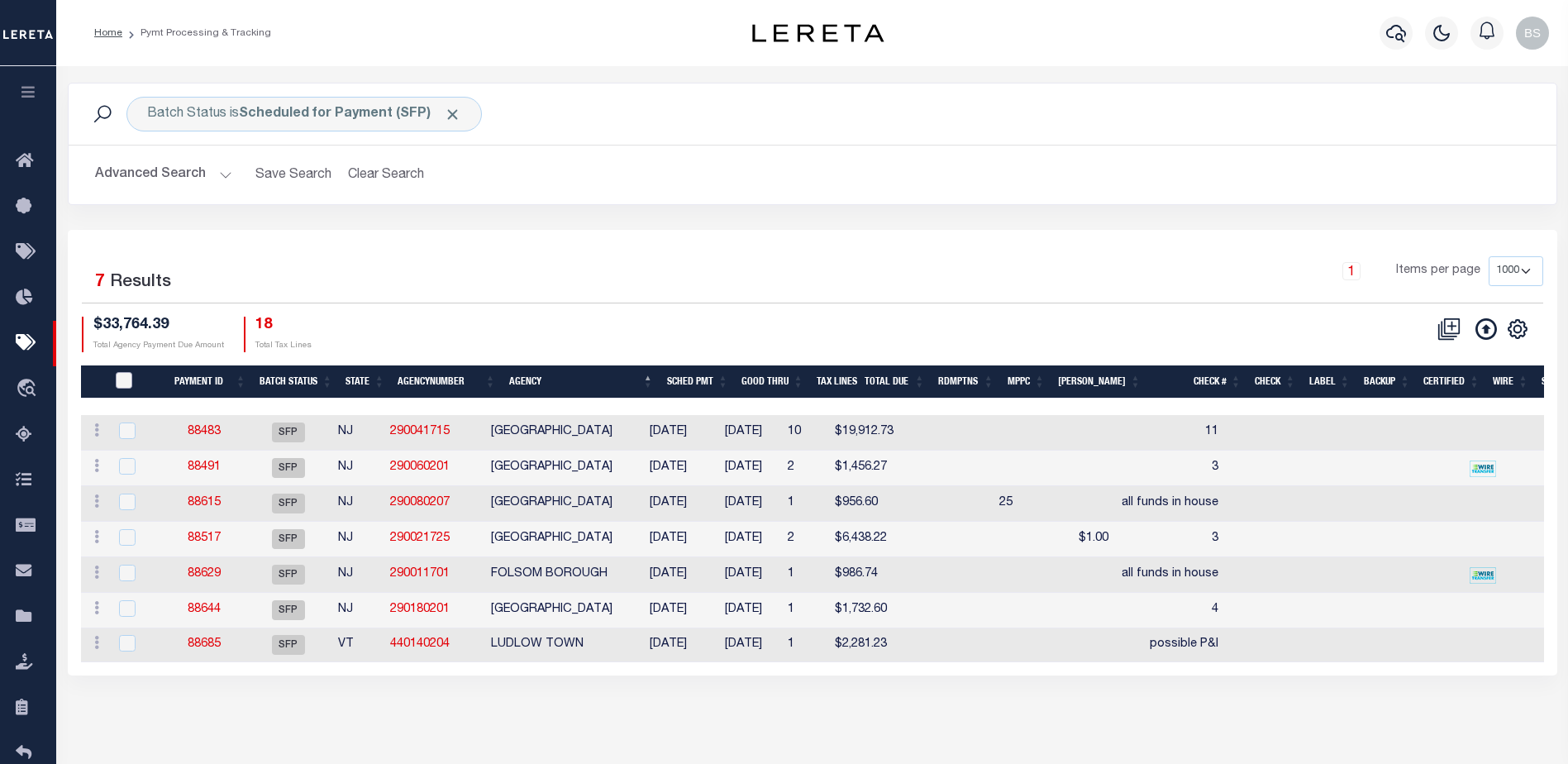
click at [129, 382] on input "PayeePmtBatchStatus" at bounding box center [124, 380] width 17 height 17
checkbox input "true"
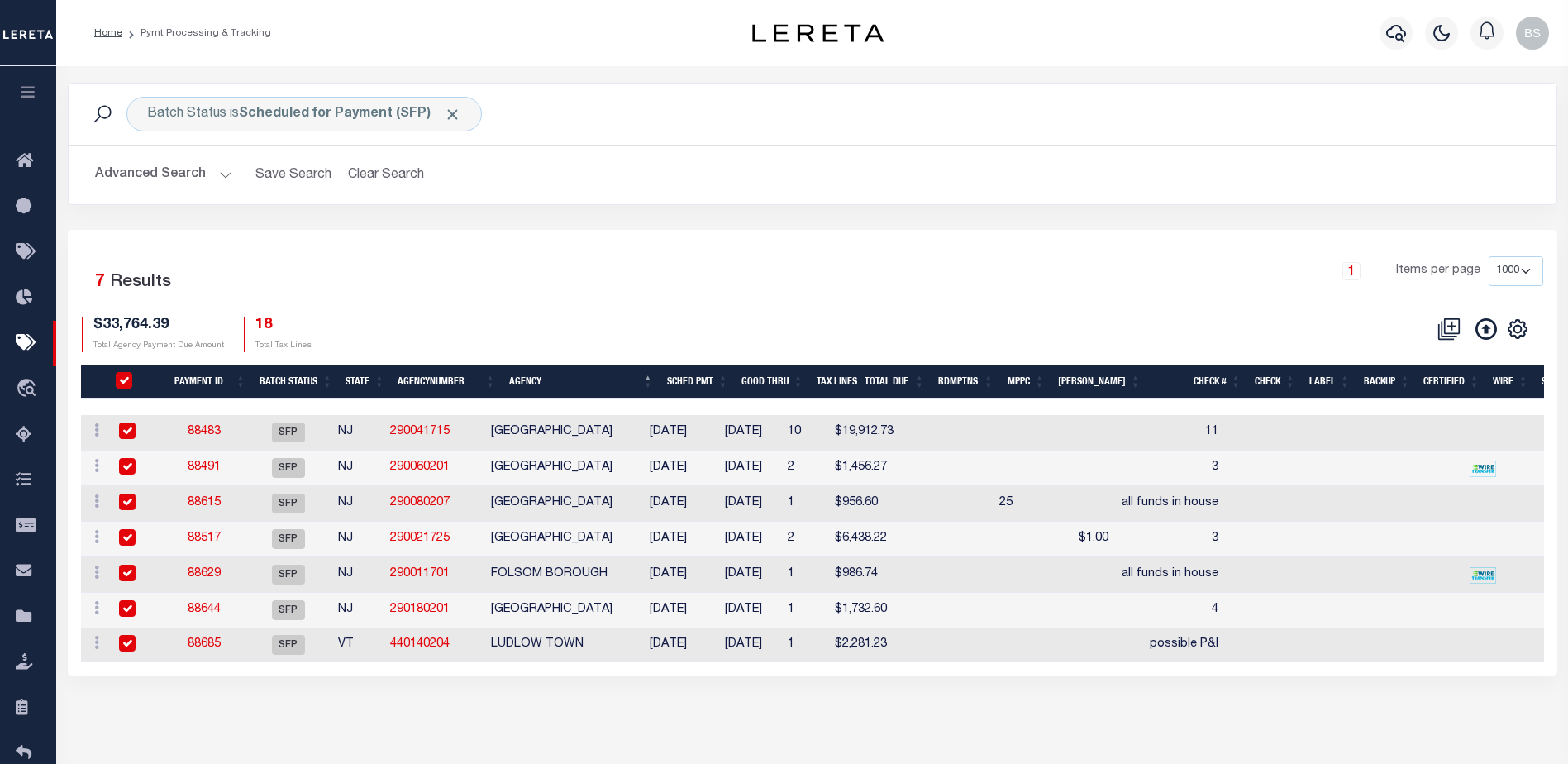
checkbox input "true"
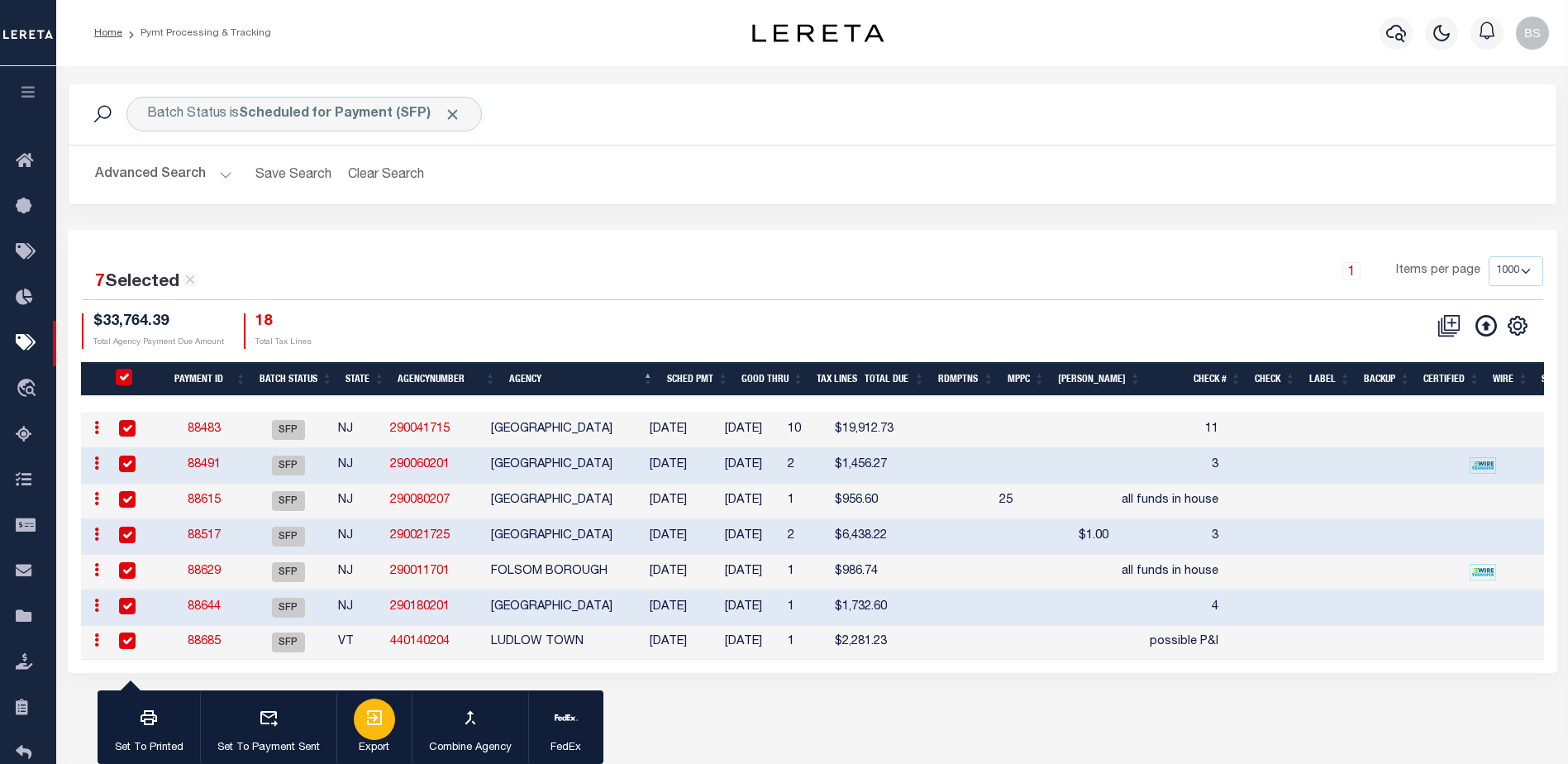
click at [368, 734] on div "button" at bounding box center [374, 719] width 42 height 42
drag, startPoint x: 127, startPoint y: 376, endPoint x: 169, endPoint y: 367, distance: 43.0
click at [127, 376] on input "PayeePmtBatchStatus" at bounding box center [124, 377] width 17 height 17
checkbox input "false"
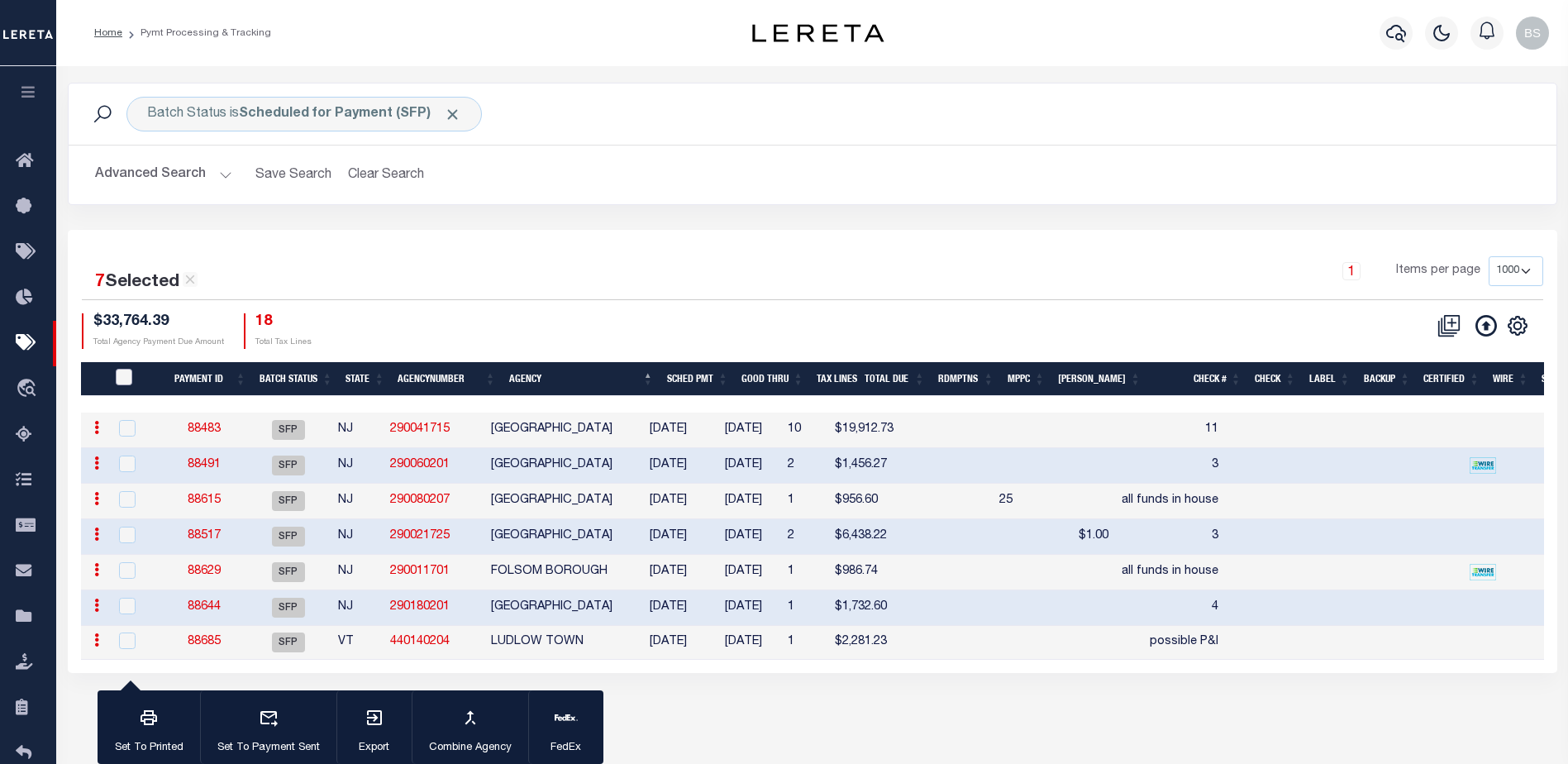
checkbox input "false"
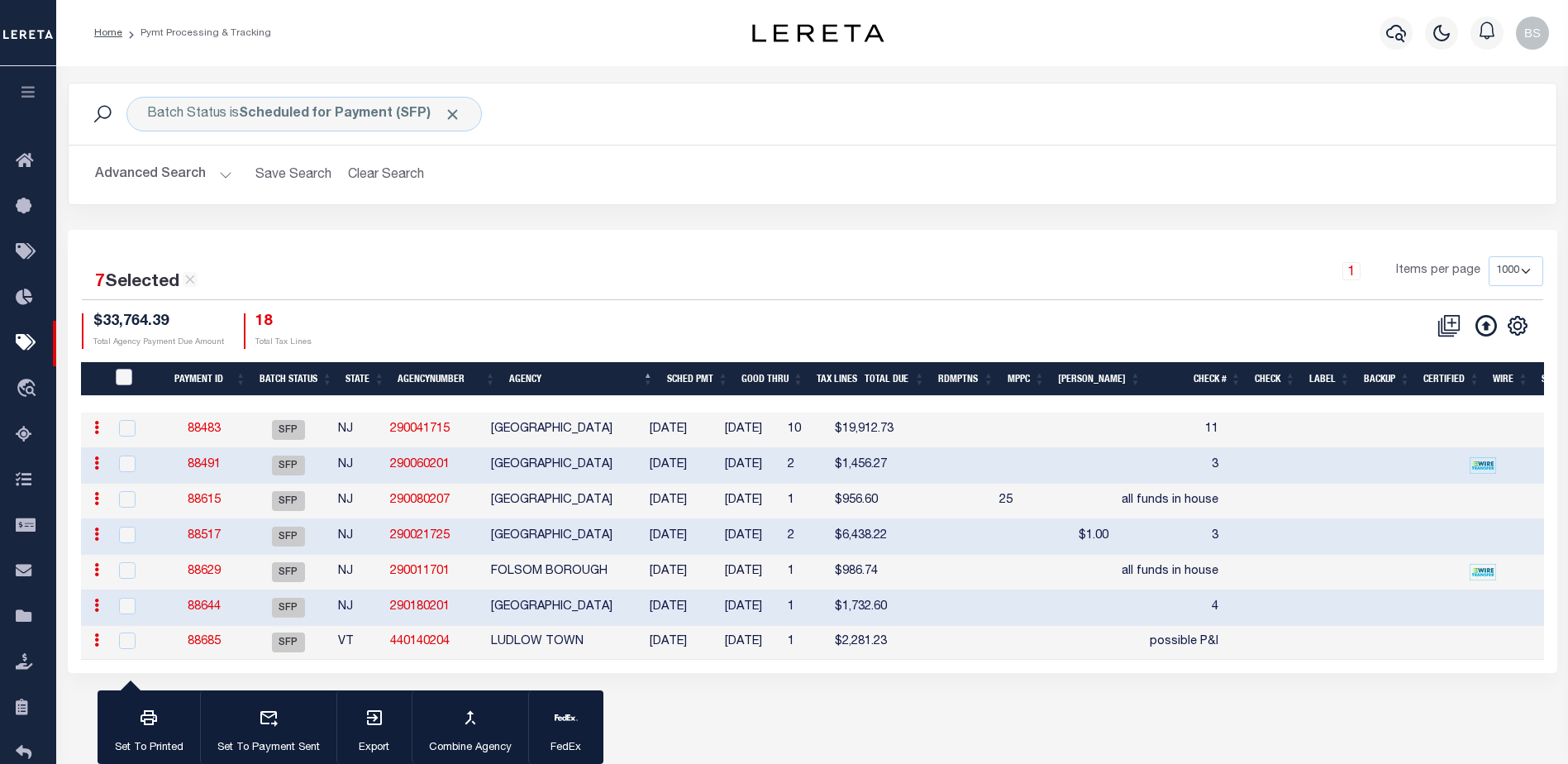
checkbox input "false"
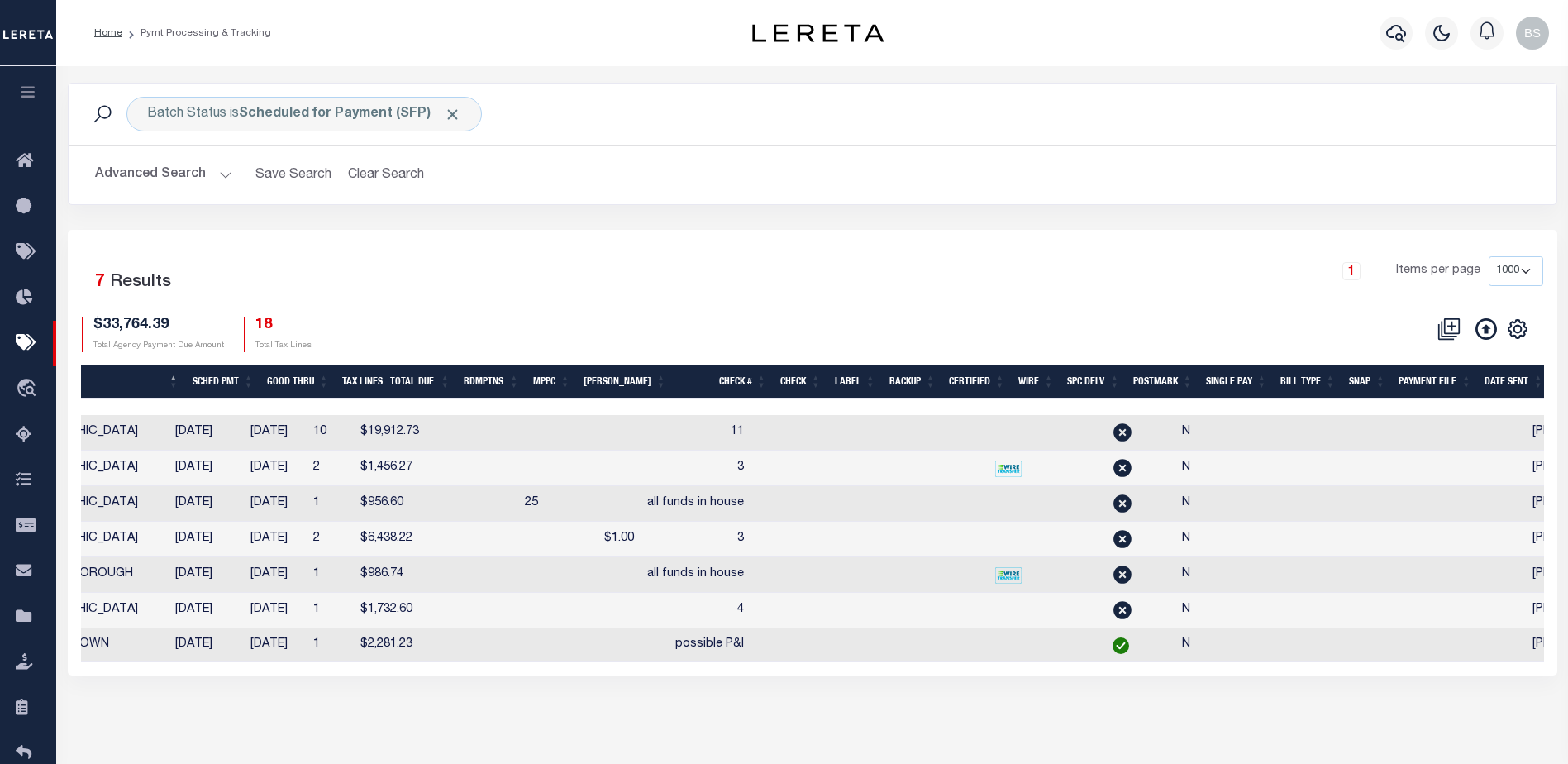
scroll to position [0, 448]
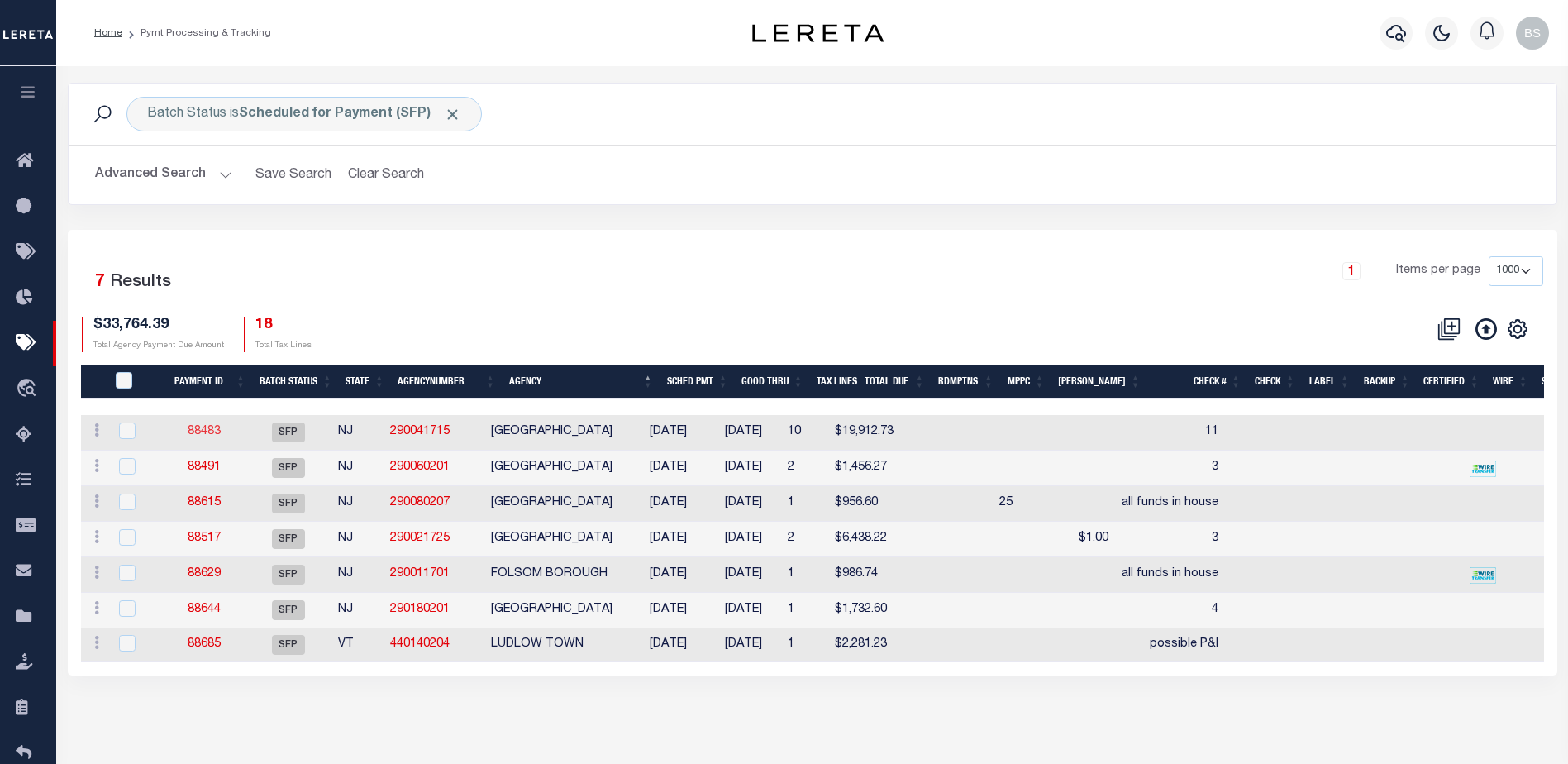
click at [207, 435] on link "88483" at bounding box center [204, 431] width 33 height 12
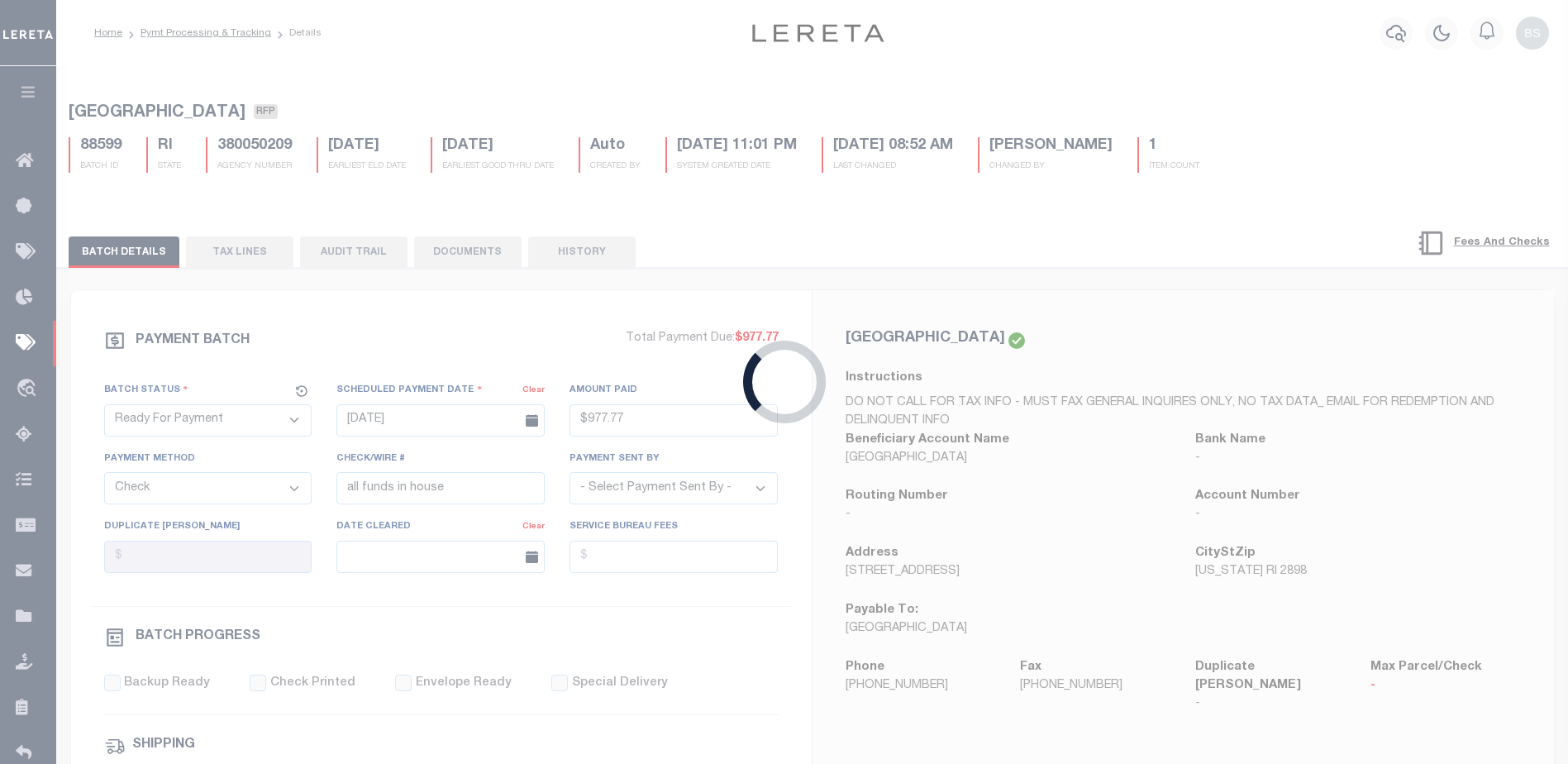
select select "SFP"
type input "08/20/2025"
select select
type input "11"
select select
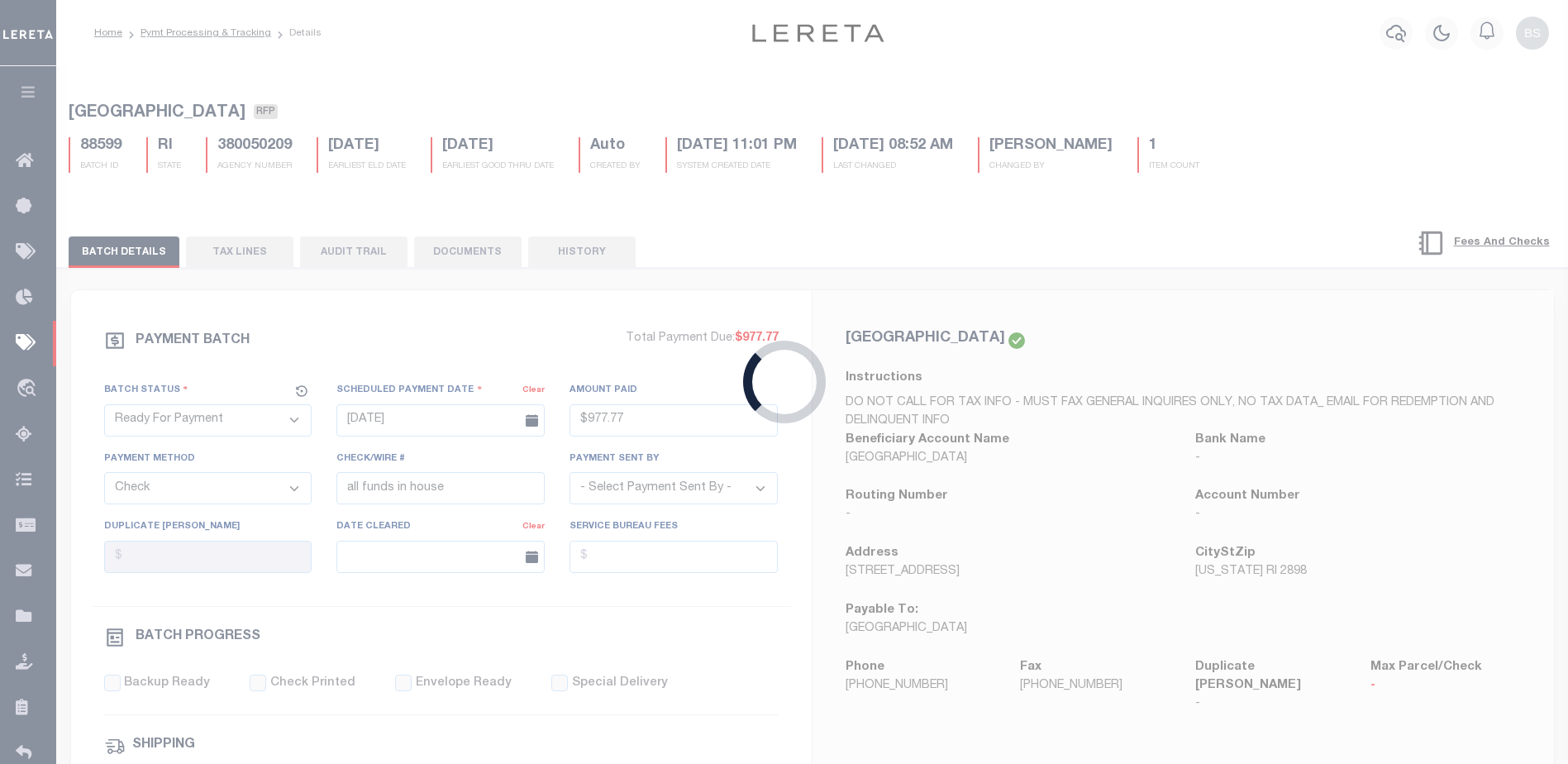
checkbox input "false"
type input "BARBARA"
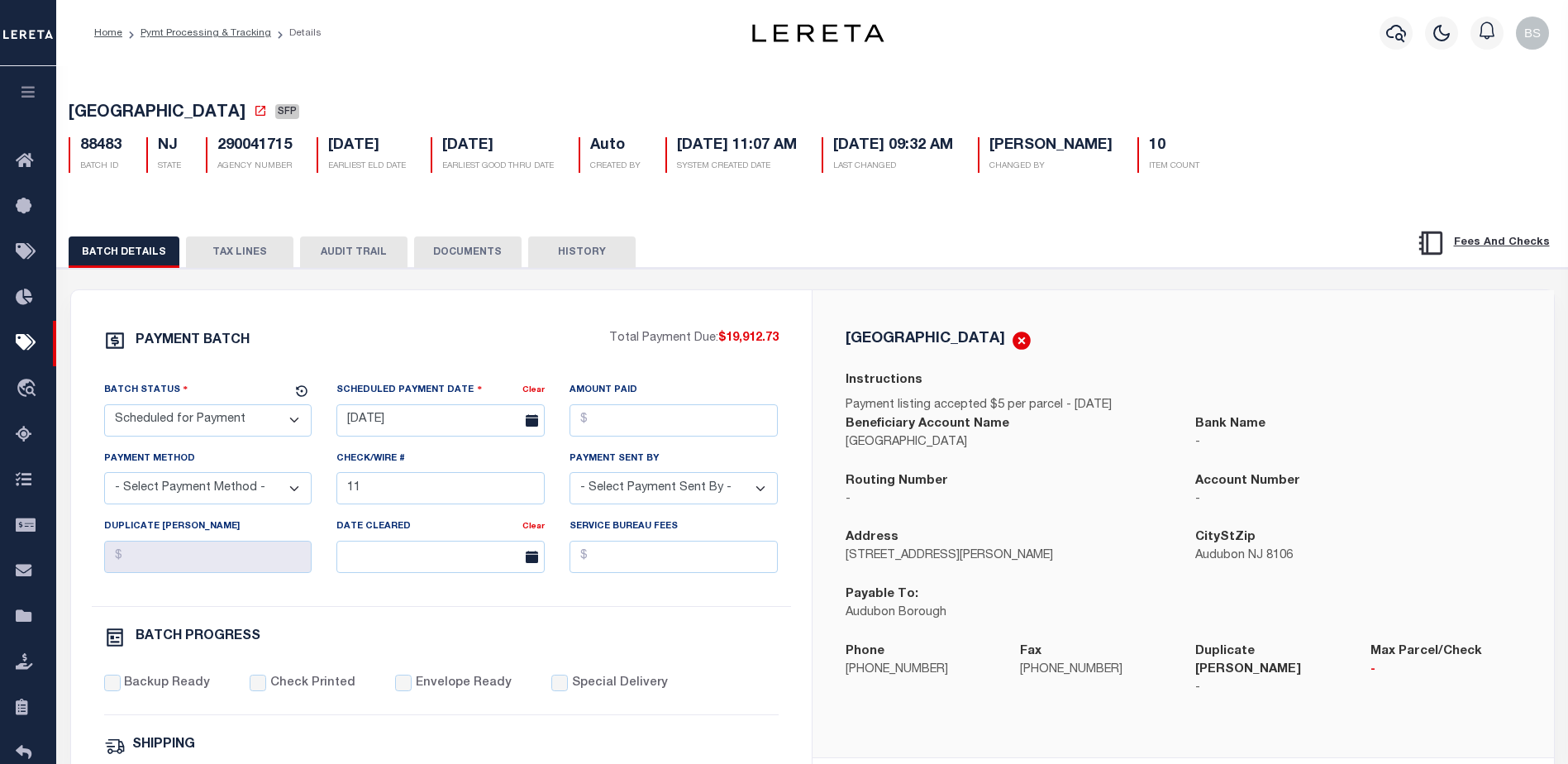
click at [304, 424] on select "- Select Status - Scheduled for Payment Ready For Payment Payment Sent Cleared …" at bounding box center [208, 421] width 208 height 32
select select "RFP"
click at [104, 408] on select "- Select Status - Scheduled for Payment Ready For Payment Payment Sent Cleared …" at bounding box center [208, 421] width 208 height 32
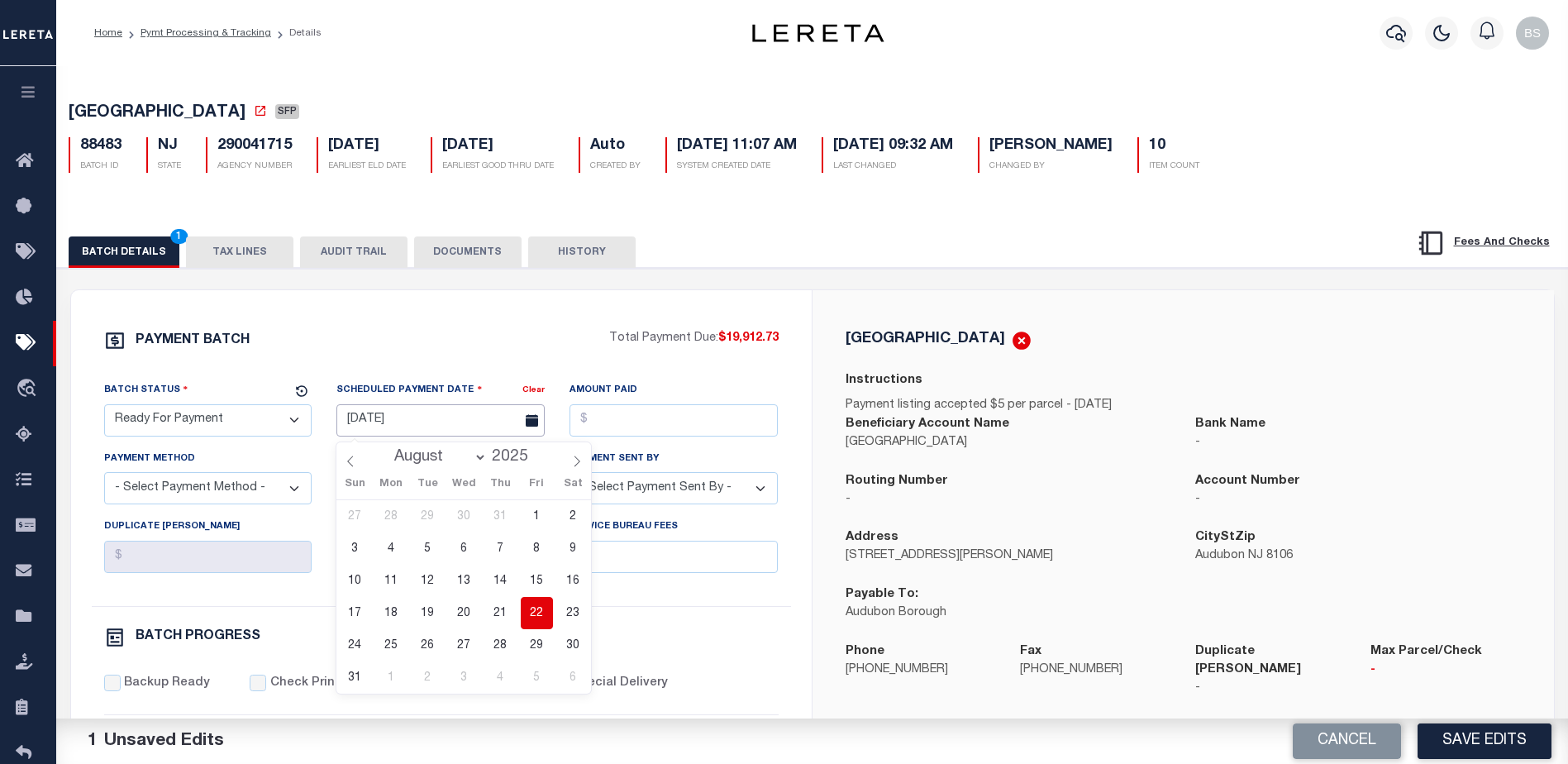
click at [388, 420] on input "08/20/2025" at bounding box center [440, 421] width 208 height 32
drag, startPoint x: 526, startPoint y: 613, endPoint x: 573, endPoint y: 553, distance: 76.2
click at [529, 613] on span "22" at bounding box center [536, 613] width 32 height 32
type input "08/22/2025"
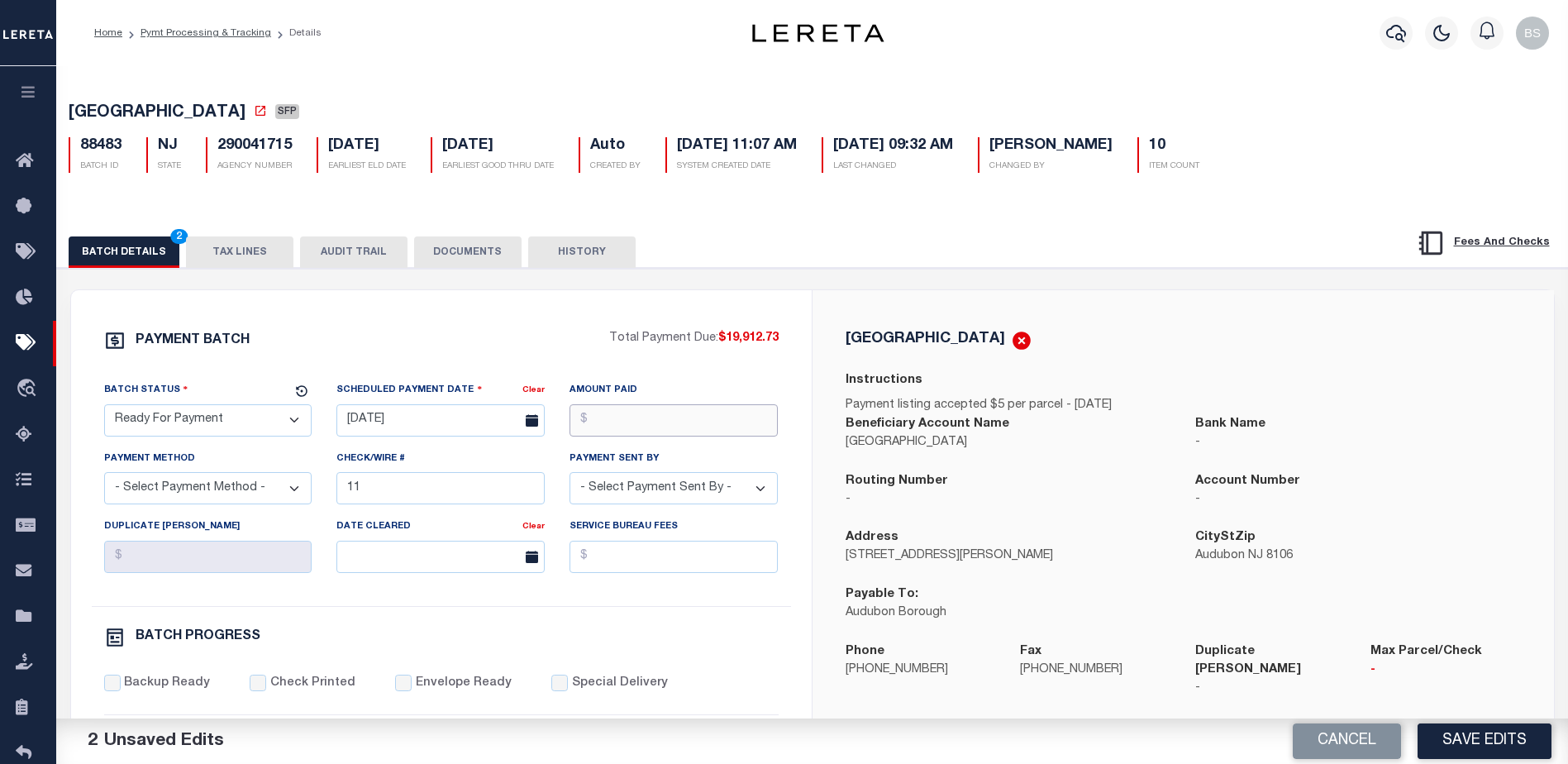
click at [692, 435] on input "Amount Paid" at bounding box center [673, 421] width 208 height 32
type input "$19,912.73"
click at [253, 485] on select "- Select Payment Method - ACH Certified Check Check Direct Deposit Wire Transfer" at bounding box center [208, 488] width 208 height 32
select select "CHK"
click at [104, 477] on select "- Select Payment Method - ACH Certified Check Check Direct Deposit Wire Transfer" at bounding box center [208, 488] width 208 height 32
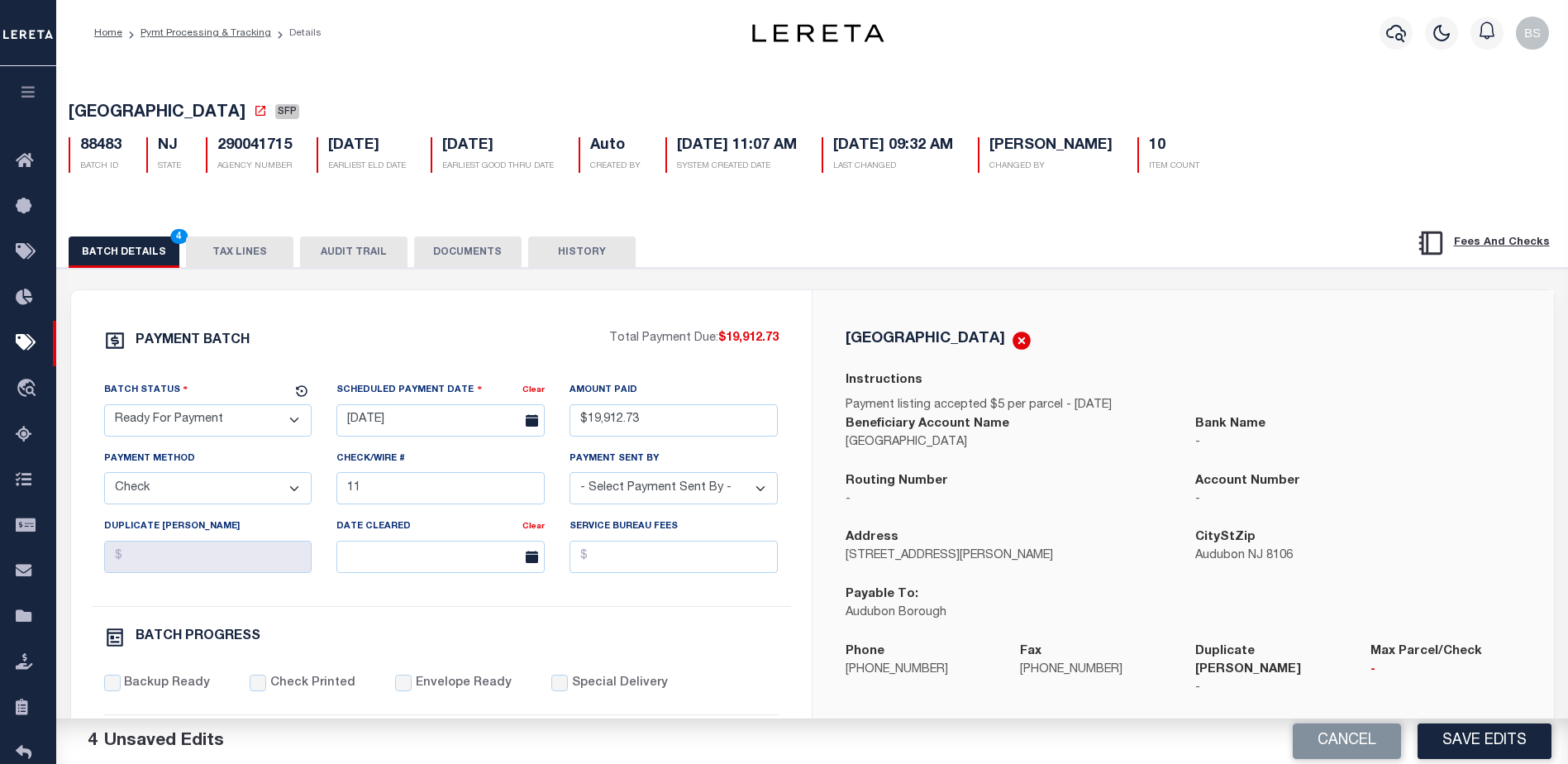
click at [719, 490] on select "- Select Payment Sent By - Aakash Patel Abdul Muzain Adams, Pamela S Adhikary R…" at bounding box center [673, 488] width 208 height 32
select select "Starek, Barbara"
click at [665, 494] on select "- Select Payment Sent By - Aakash Patel Abdul Muzain Adams, Pamela S Adhikary R…" at bounding box center [673, 488] width 208 height 32
click at [420, 505] on input "11" at bounding box center [440, 488] width 208 height 32
type input "1"
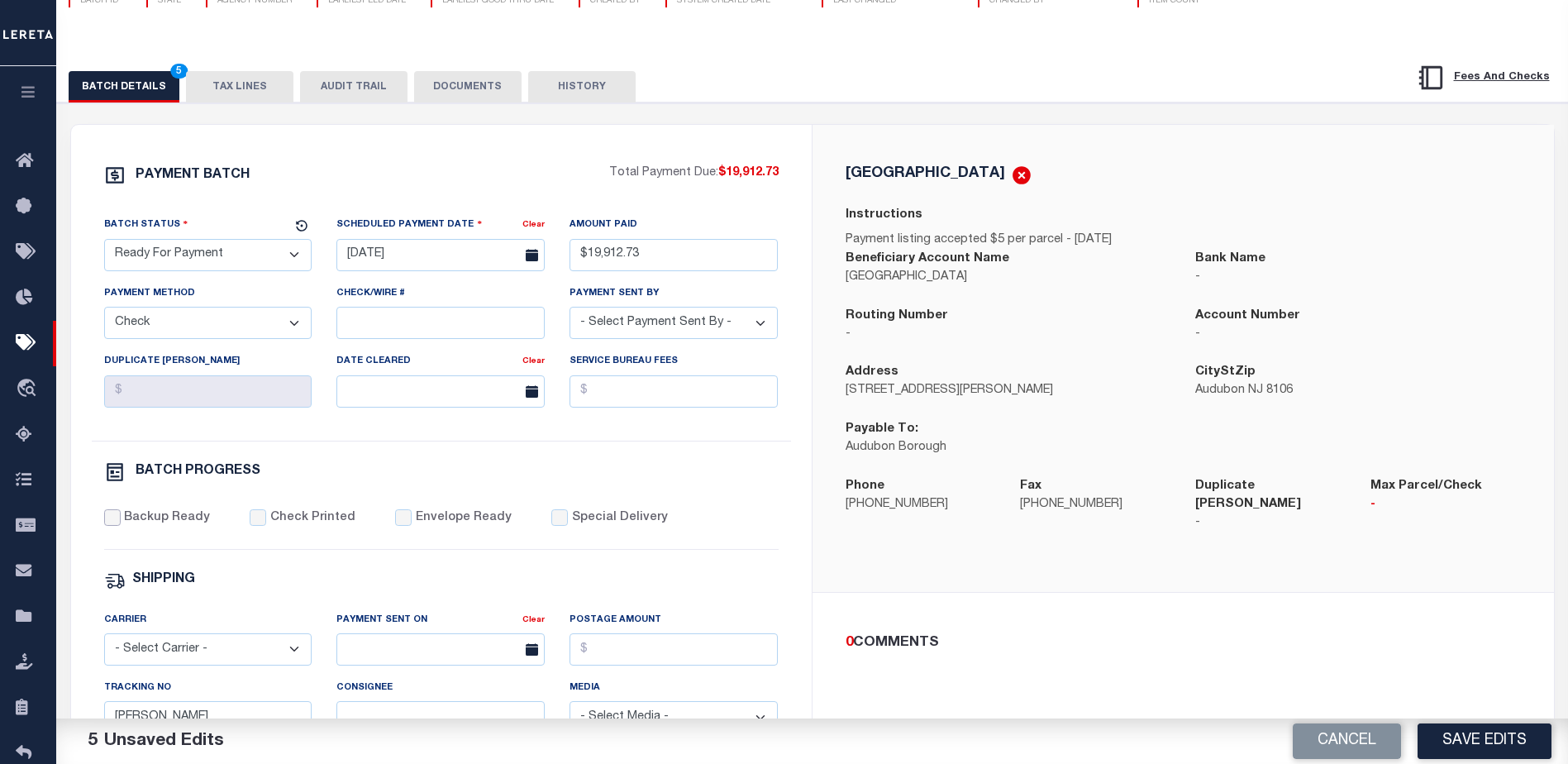
click at [104, 523] on input "Backup Ready" at bounding box center [112, 517] width 17 height 17
checkbox input "true"
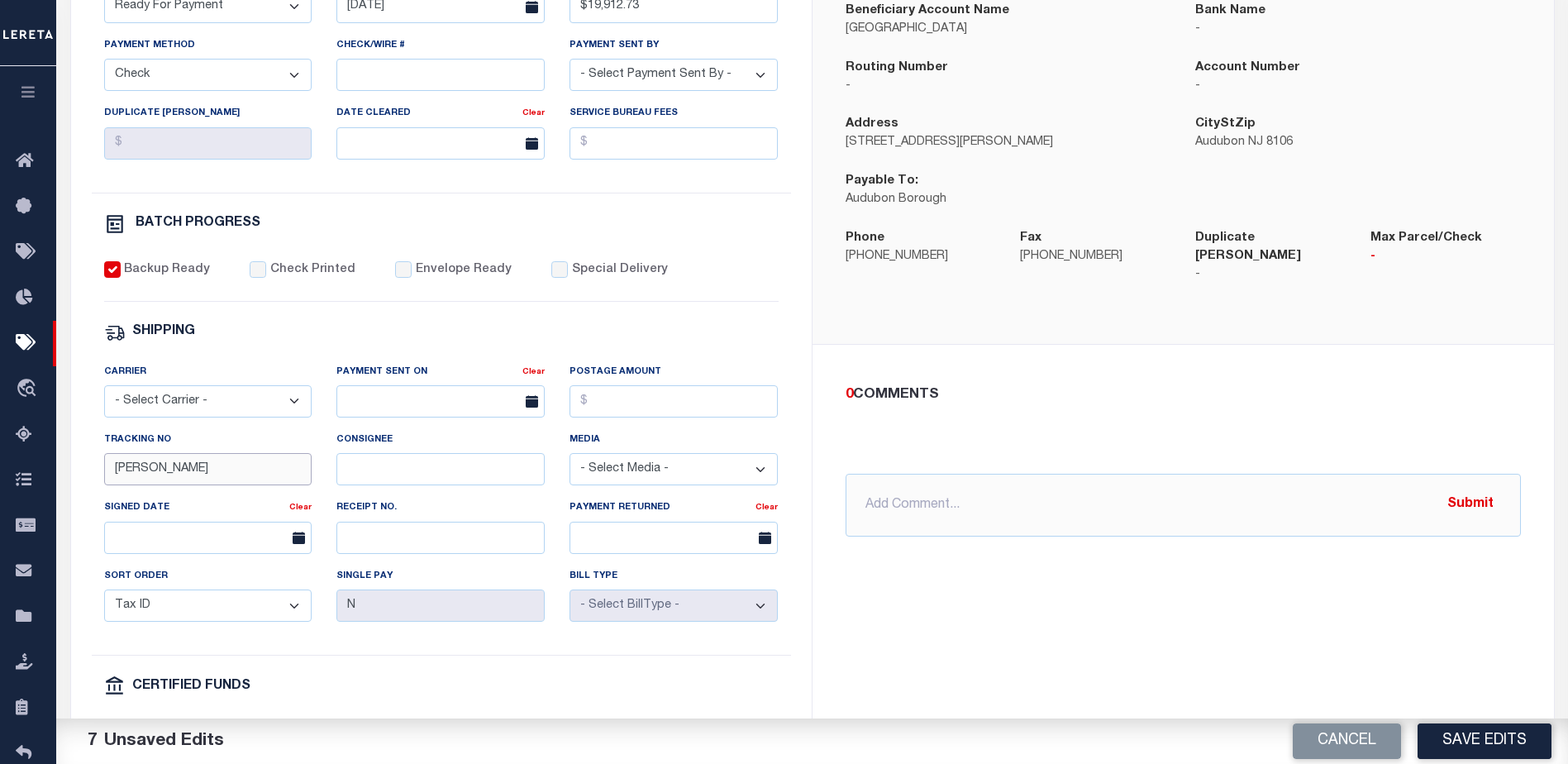
click at [257, 481] on input "BARBARA" at bounding box center [208, 469] width 208 height 32
type input "B"
drag, startPoint x: 1490, startPoint y: 735, endPoint x: 1433, endPoint y: 712, distance: 61.5
click at [1489, 736] on button "Save Edits" at bounding box center [1484, 741] width 134 height 35
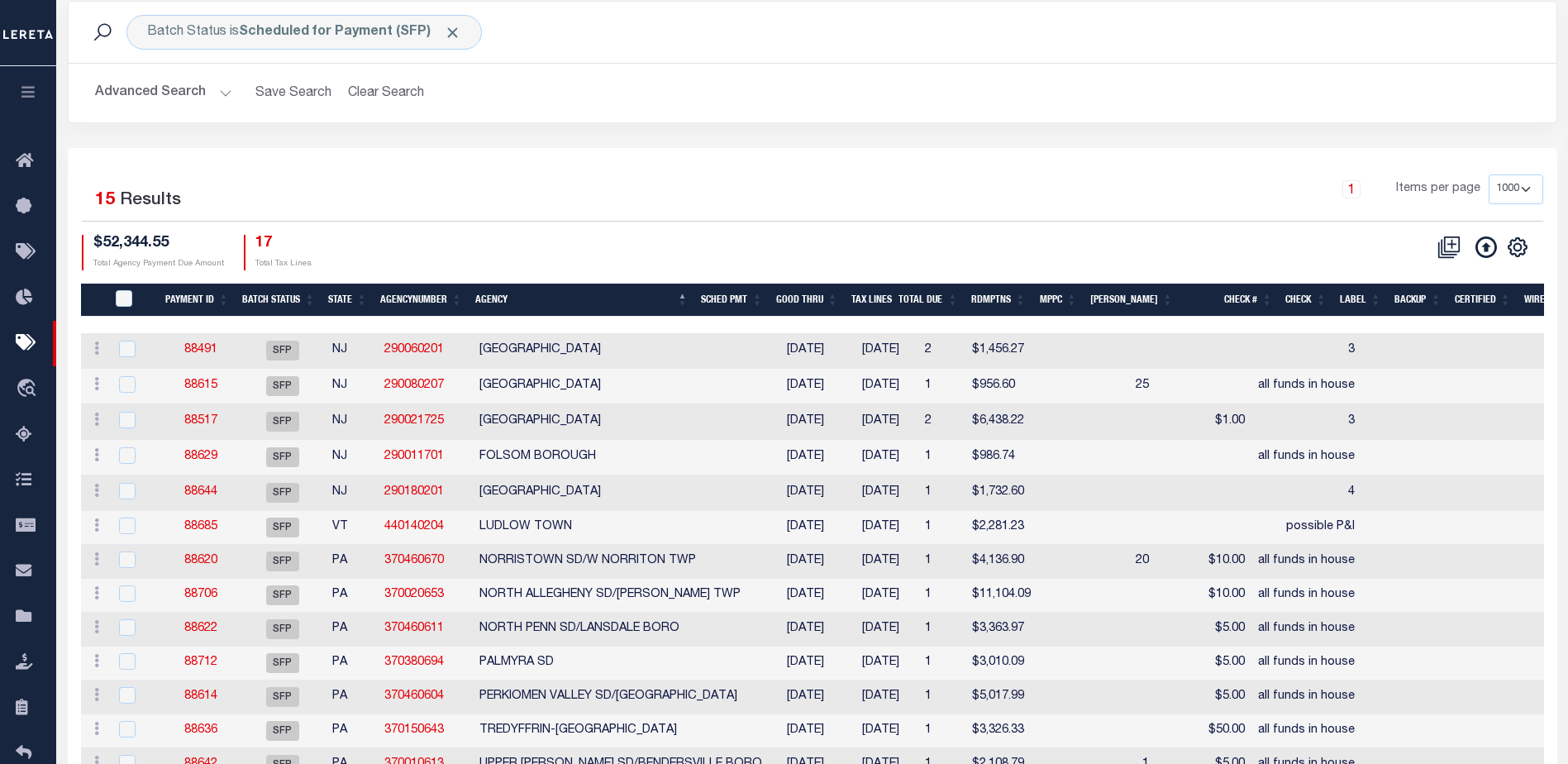
scroll to position [82, 0]
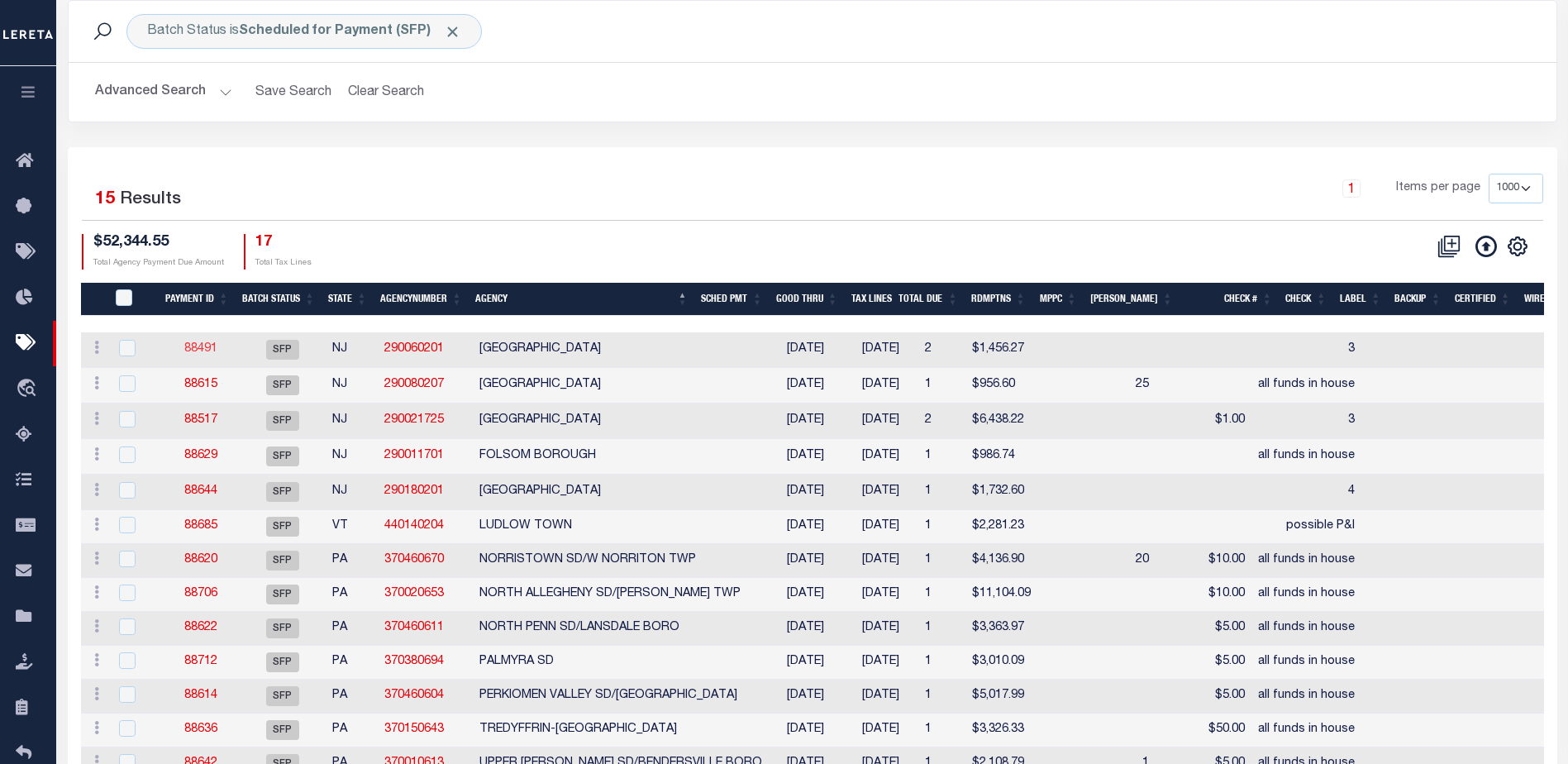
click at [204, 348] on link "88491" at bounding box center [200, 349] width 33 height 12
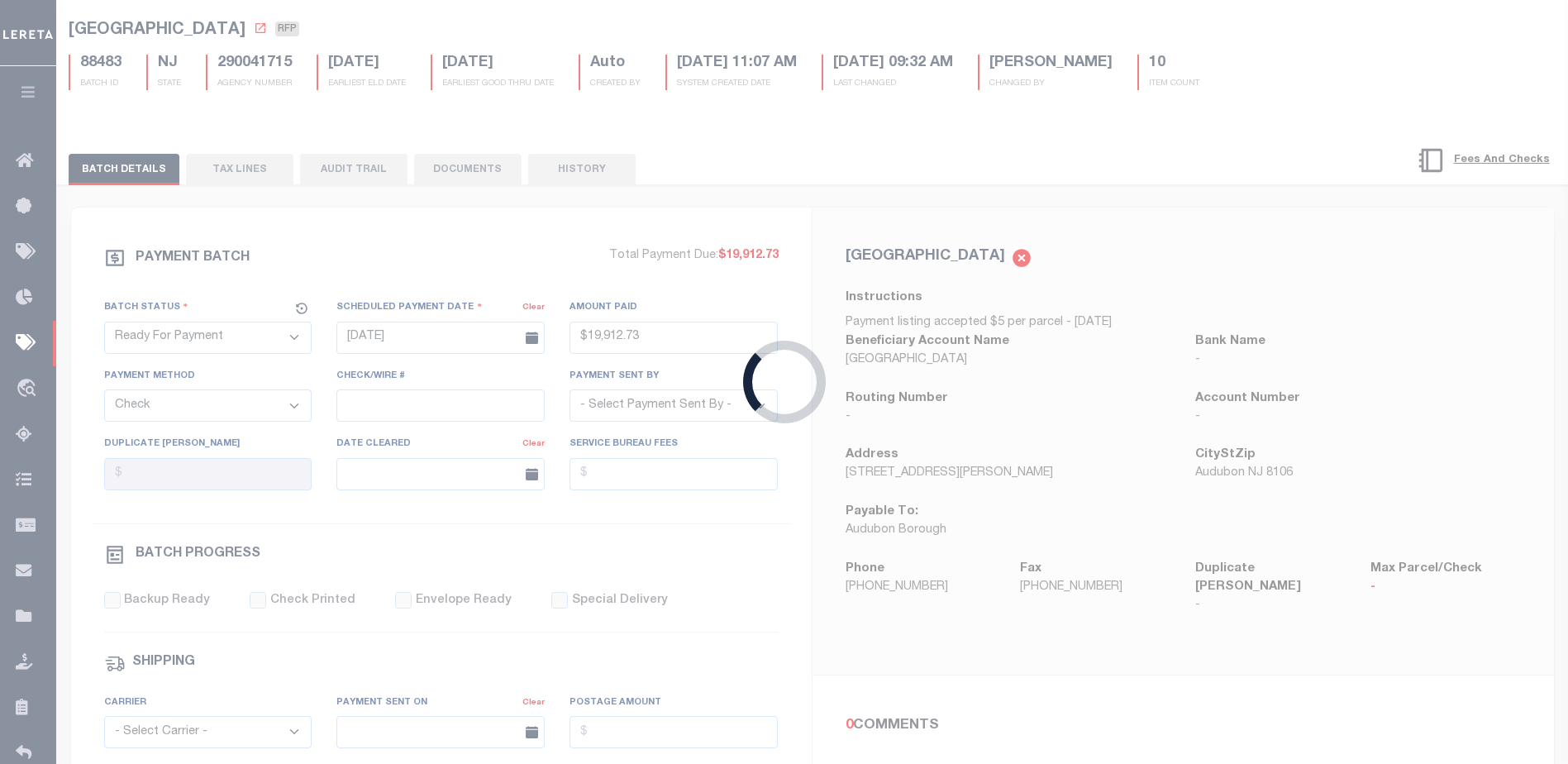
select select "SFP"
type input "08/19/2025"
select select
type input "3"
select select
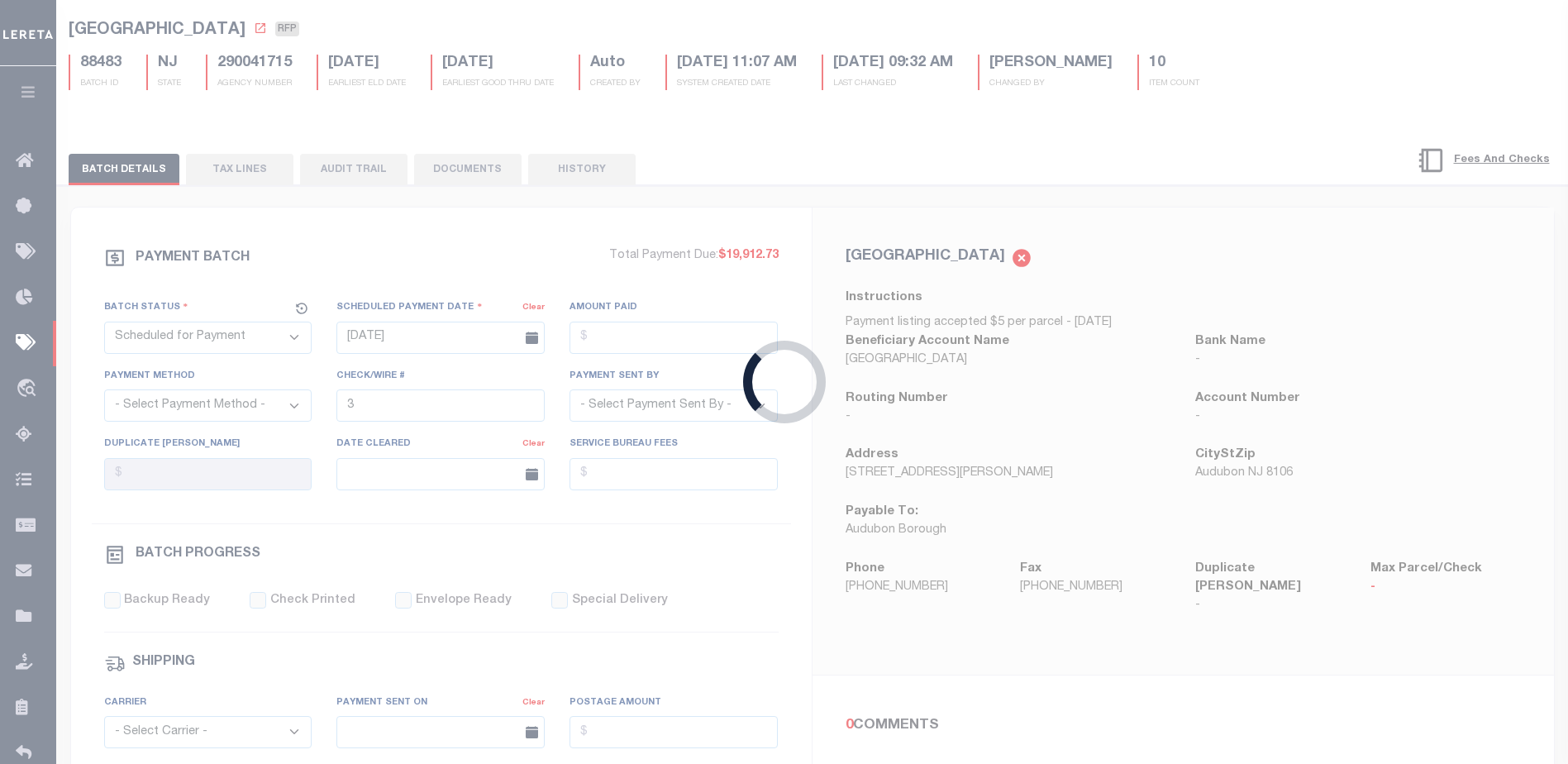
checkbox input "false"
type input "BARBARA"
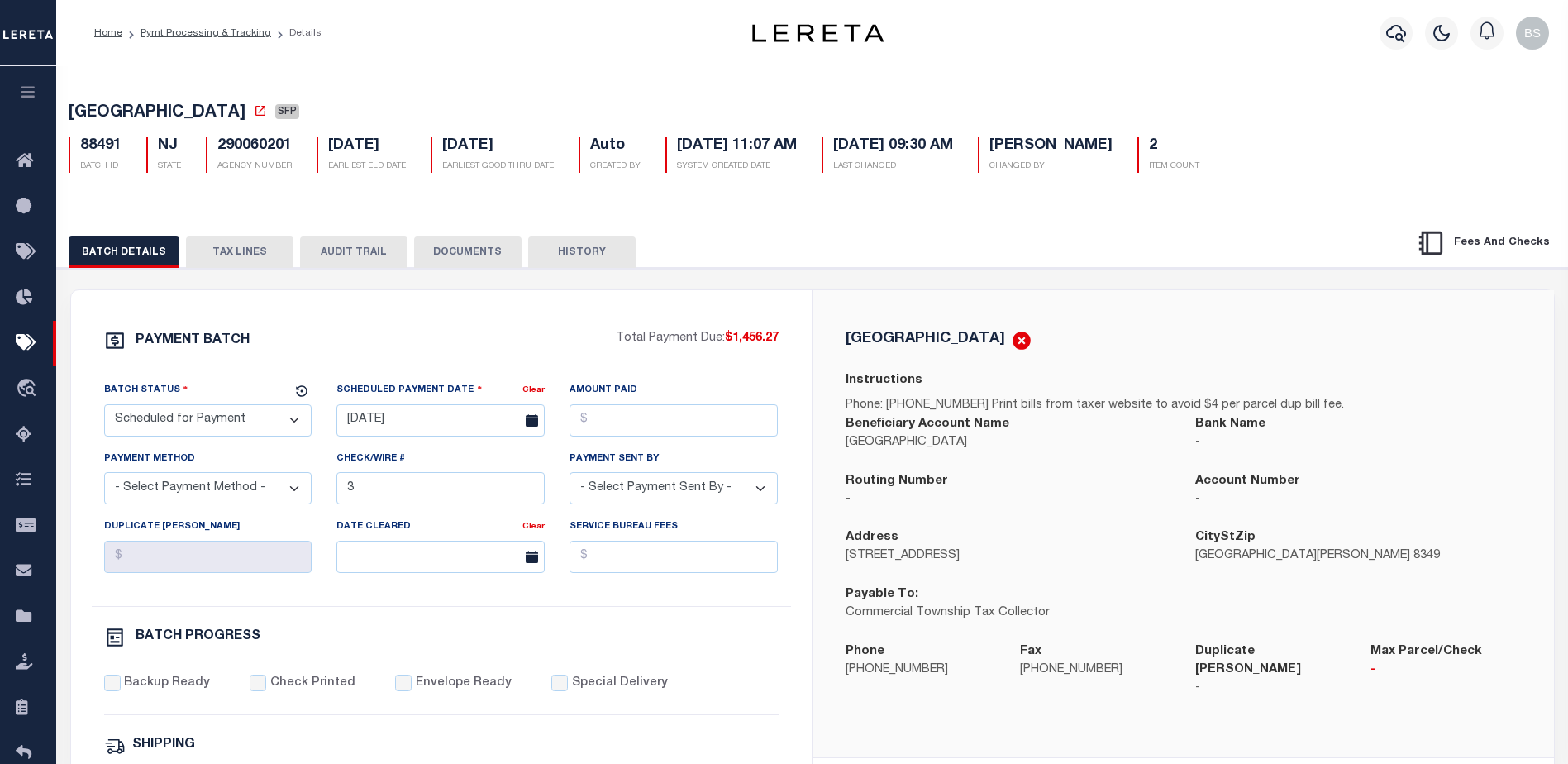
click at [276, 428] on select "- Select Status - Scheduled for Payment Ready For Payment Payment Sent Cleared …" at bounding box center [208, 421] width 208 height 32
select select "RFP"
click at [104, 408] on select "- Select Status - Scheduled for Payment Ready For Payment Payment Sent Cleared …" at bounding box center [208, 421] width 208 height 32
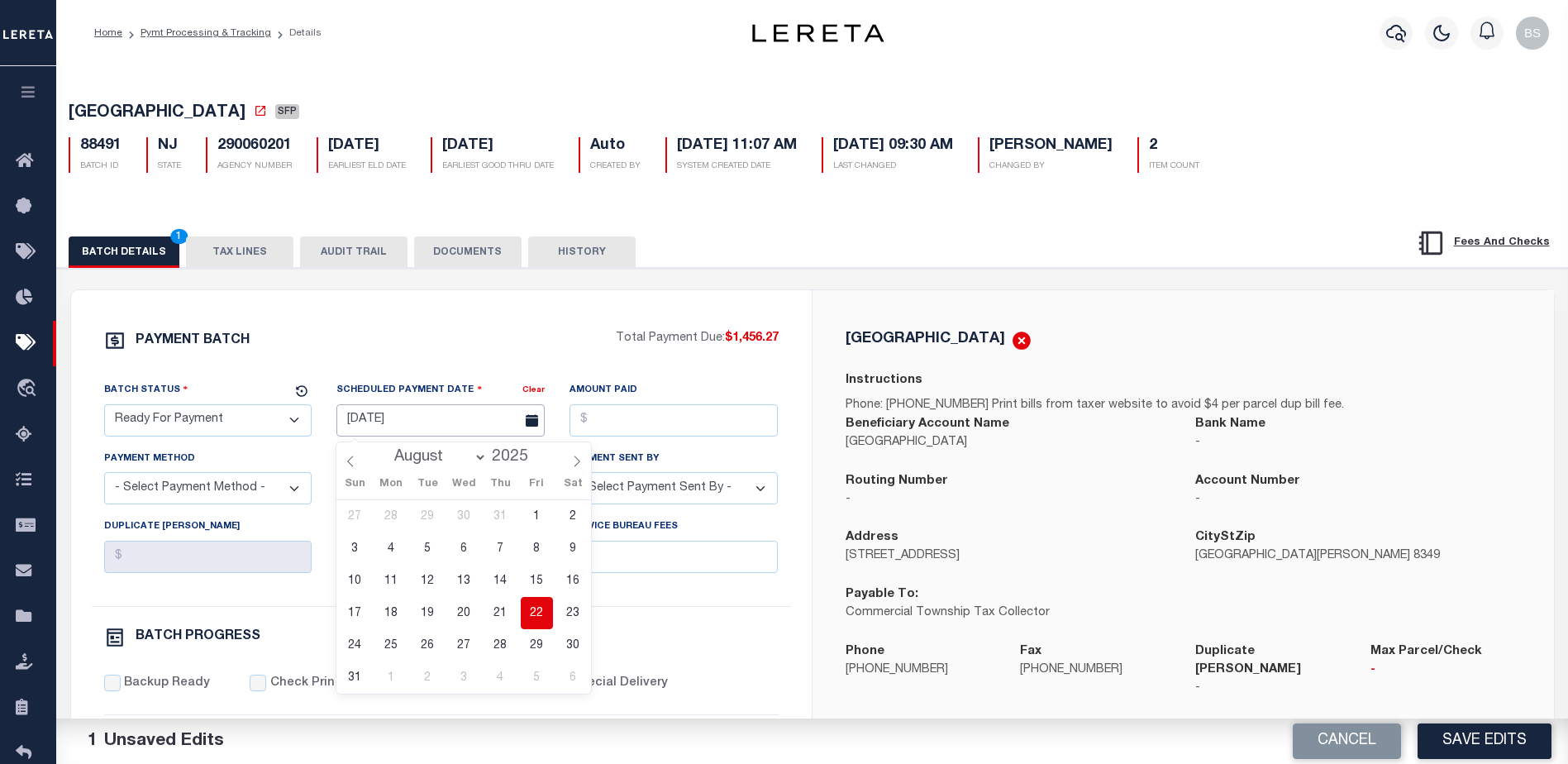
click at [389, 413] on input "08/19/2025" at bounding box center [440, 421] width 208 height 32
drag, startPoint x: 531, startPoint y: 616, endPoint x: 624, endPoint y: 447, distance: 192.9
click at [531, 614] on span "22" at bounding box center [536, 613] width 32 height 32
type input "08/22/2025"
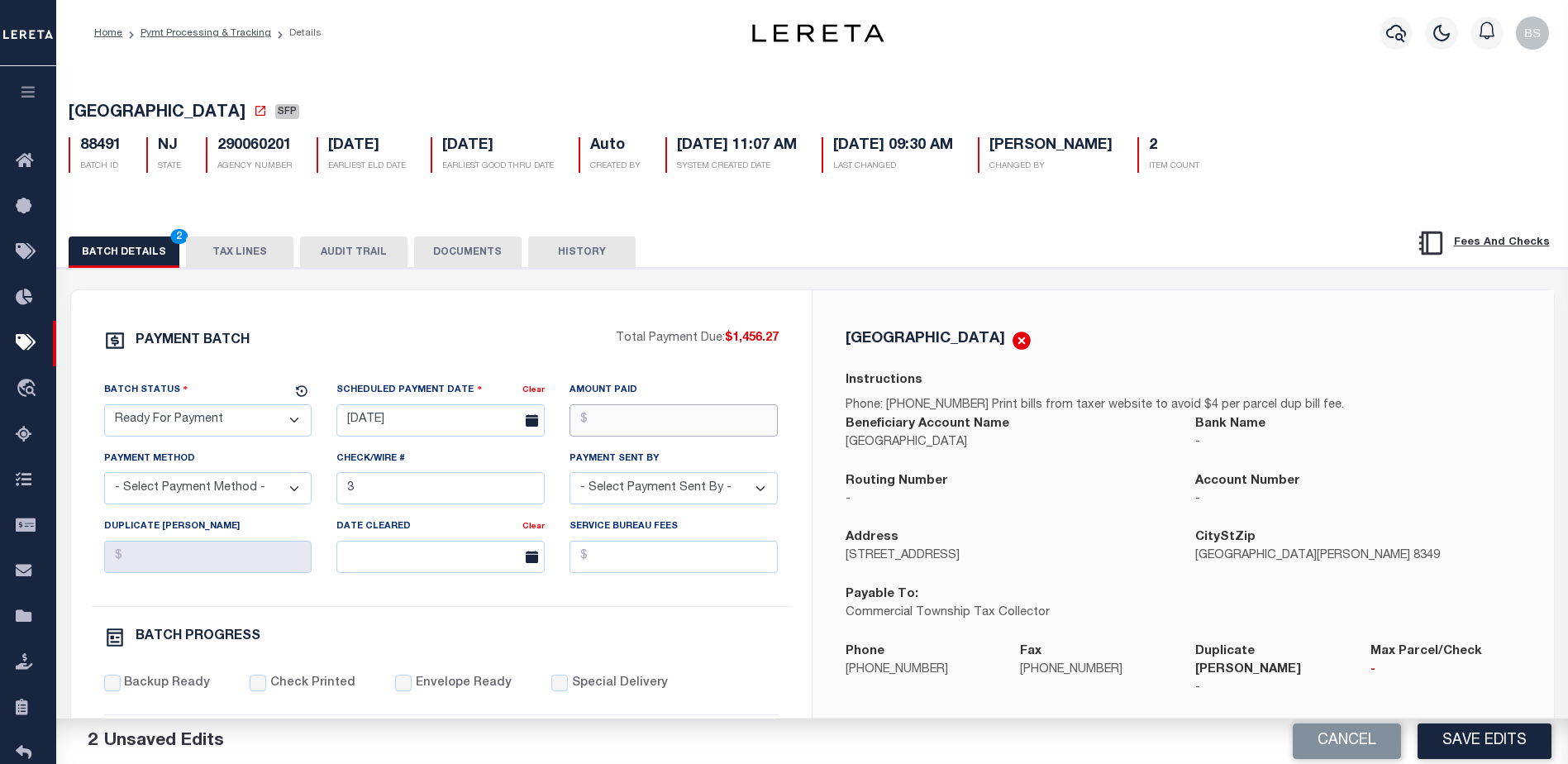
drag, startPoint x: 642, startPoint y: 414, endPoint x: 643, endPoint y: 401, distance: 13.0
click at [642, 414] on input "Amount Paid" at bounding box center [673, 421] width 208 height 32
type input "$1,456.27"
click at [251, 493] on select "- Select Payment Method - ACH Certified Check Check Direct Deposit Wire Transfer" at bounding box center [208, 488] width 208 height 32
select select "CHK"
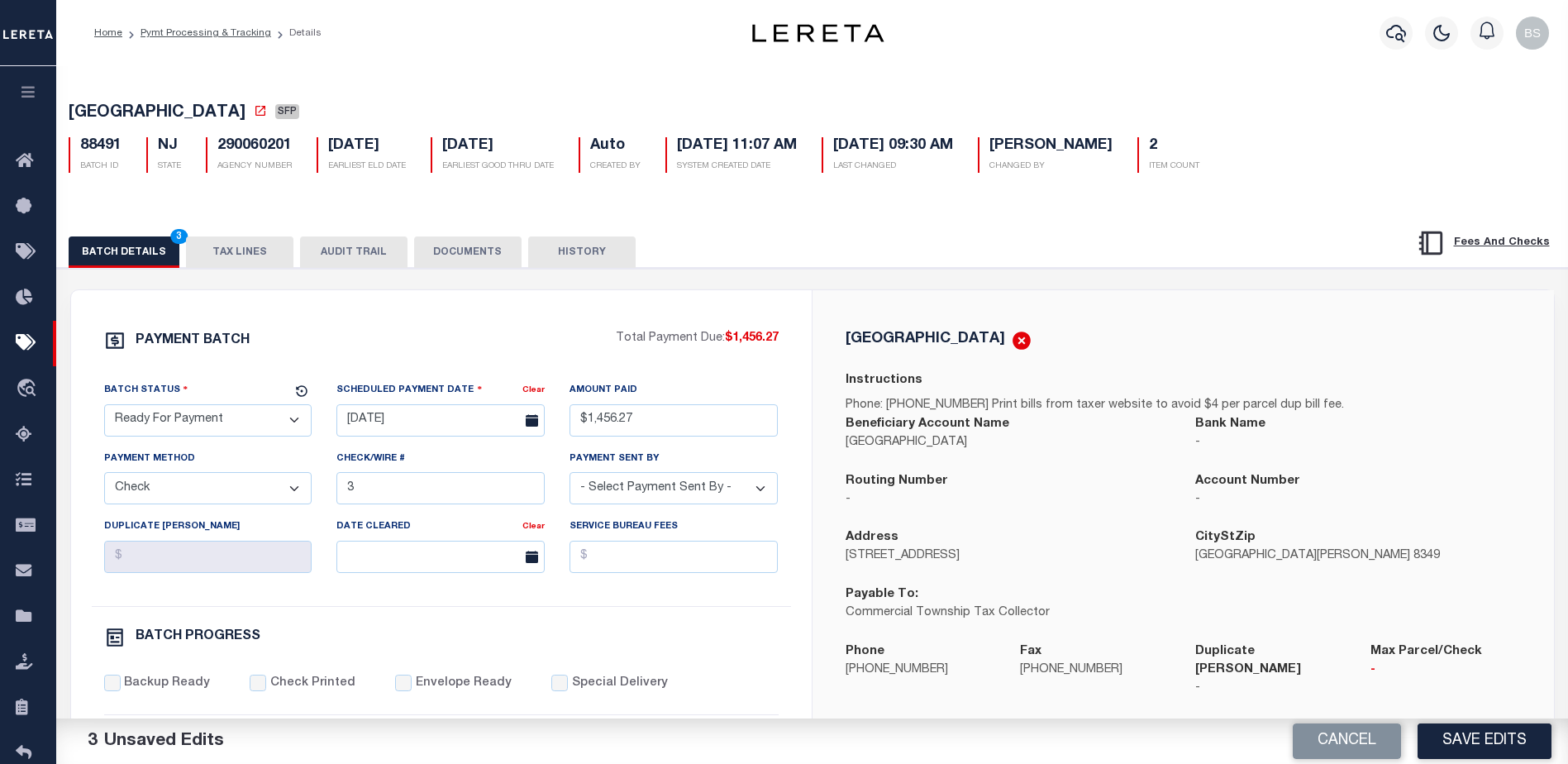
click at [104, 477] on select "- Select Payment Method - ACH Certified Check Check Direct Deposit Wire Transfer" at bounding box center [208, 488] width 208 height 32
click at [631, 502] on select "- Select Payment Sent By - Aakash Patel Abdul Muzain Adams, Pamela S Adhikary R…" at bounding box center [673, 488] width 208 height 32
select select "Starek, Barbara"
click at [603, 487] on select "- Select Payment Sent By - Aakash Patel Abdul Muzain Adams, Pamela S Adhikary R…" at bounding box center [673, 488] width 208 height 32
drag, startPoint x: 519, startPoint y: 496, endPoint x: 509, endPoint y: 495, distance: 10.0
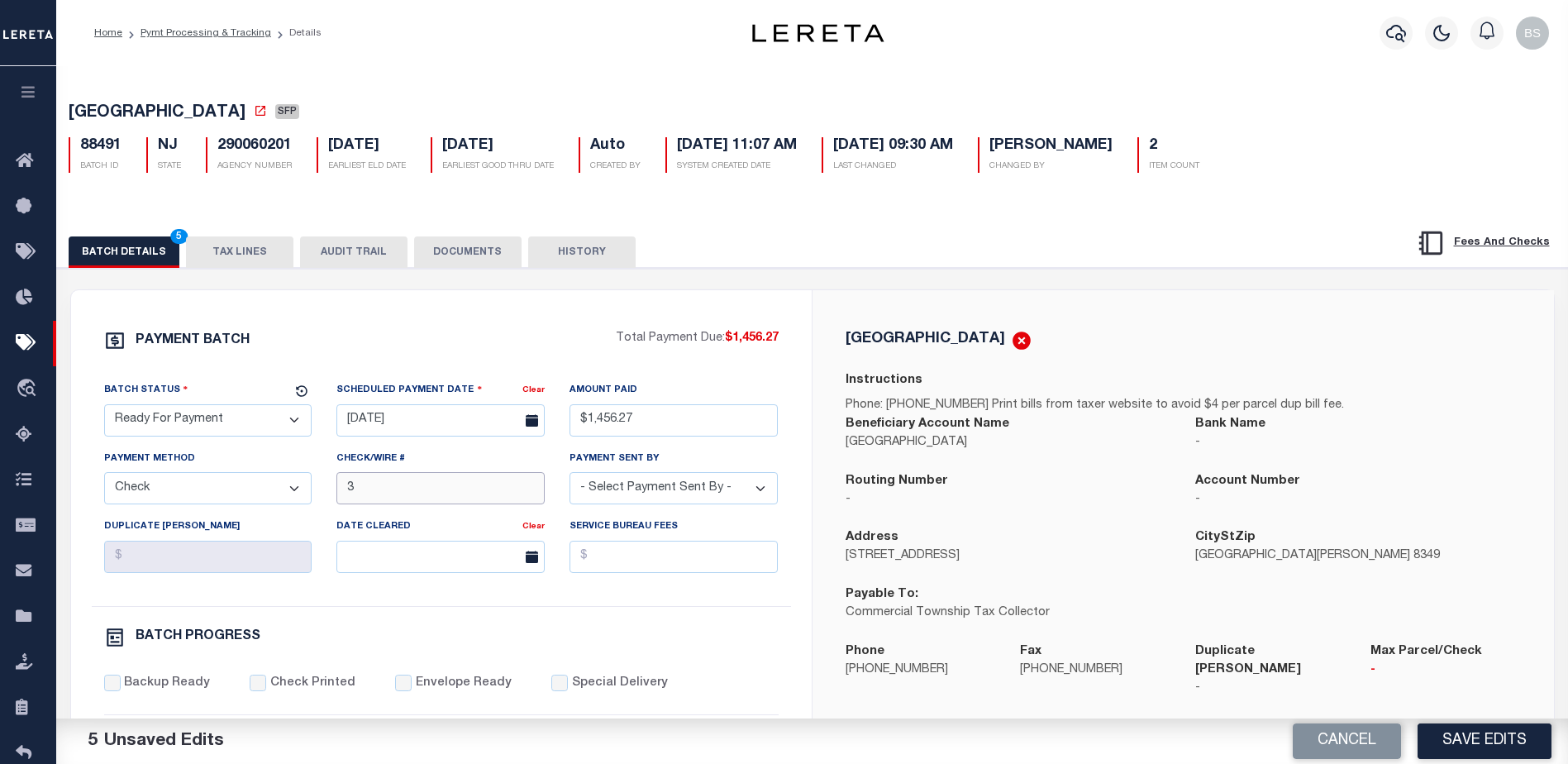
click at [519, 496] on input "3" at bounding box center [440, 488] width 208 height 32
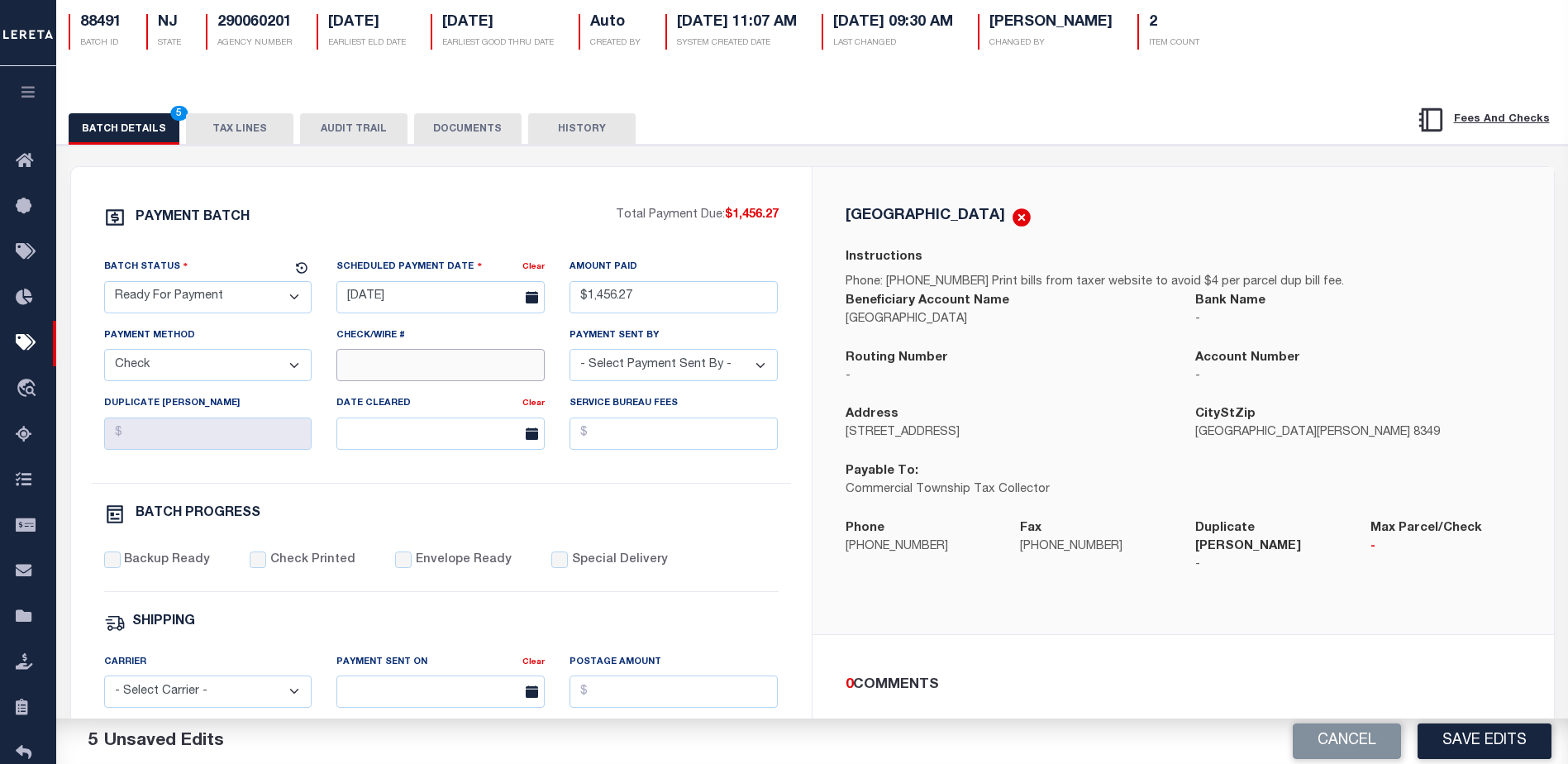
scroll to position [166, 0]
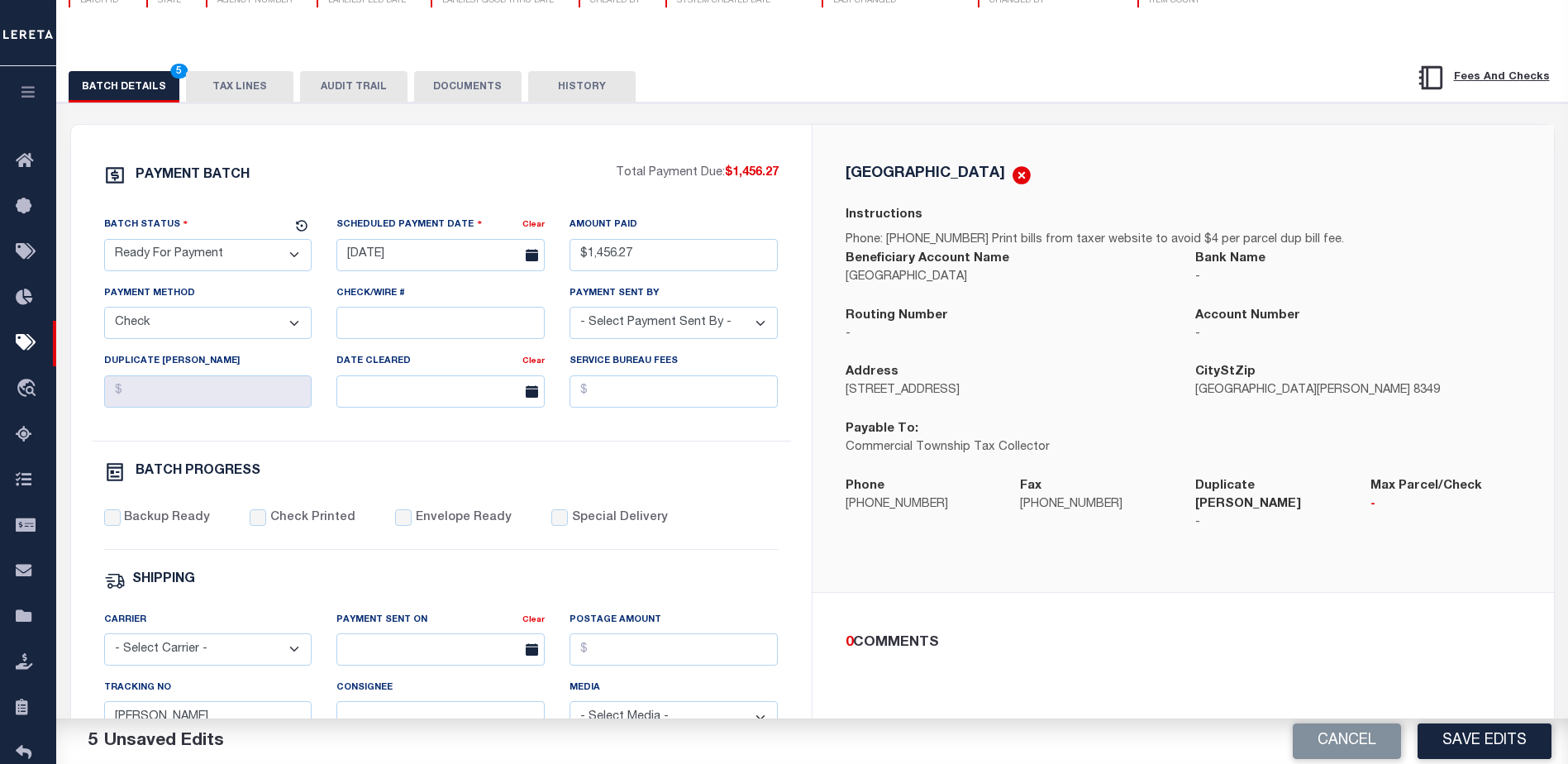
click at [121, 527] on div "Backup Ready" at bounding box center [158, 518] width 106 height 19
click at [118, 521] on input "Backup Ready" at bounding box center [112, 517] width 17 height 17
checkbox input "true"
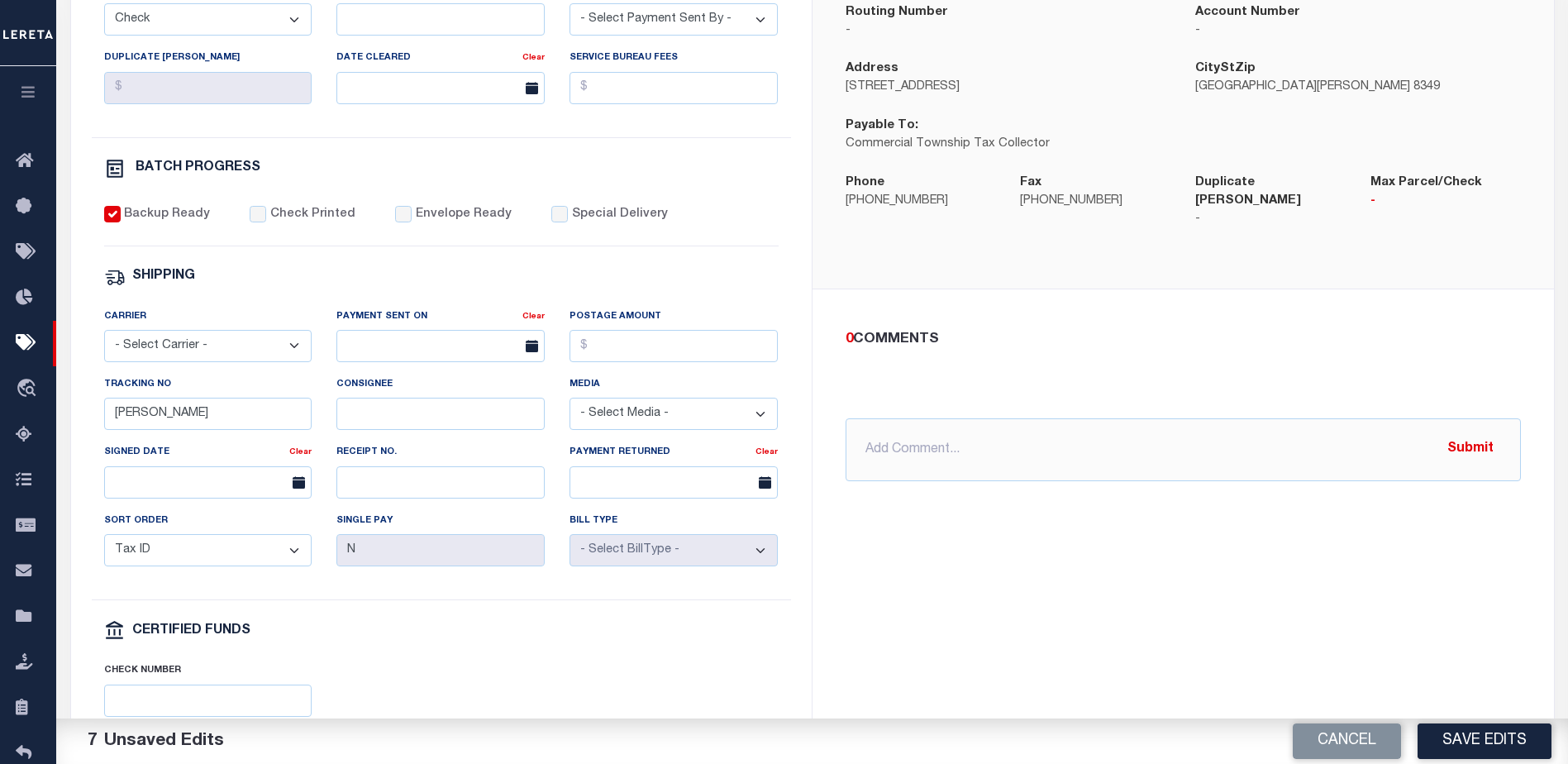
scroll to position [496, 0]
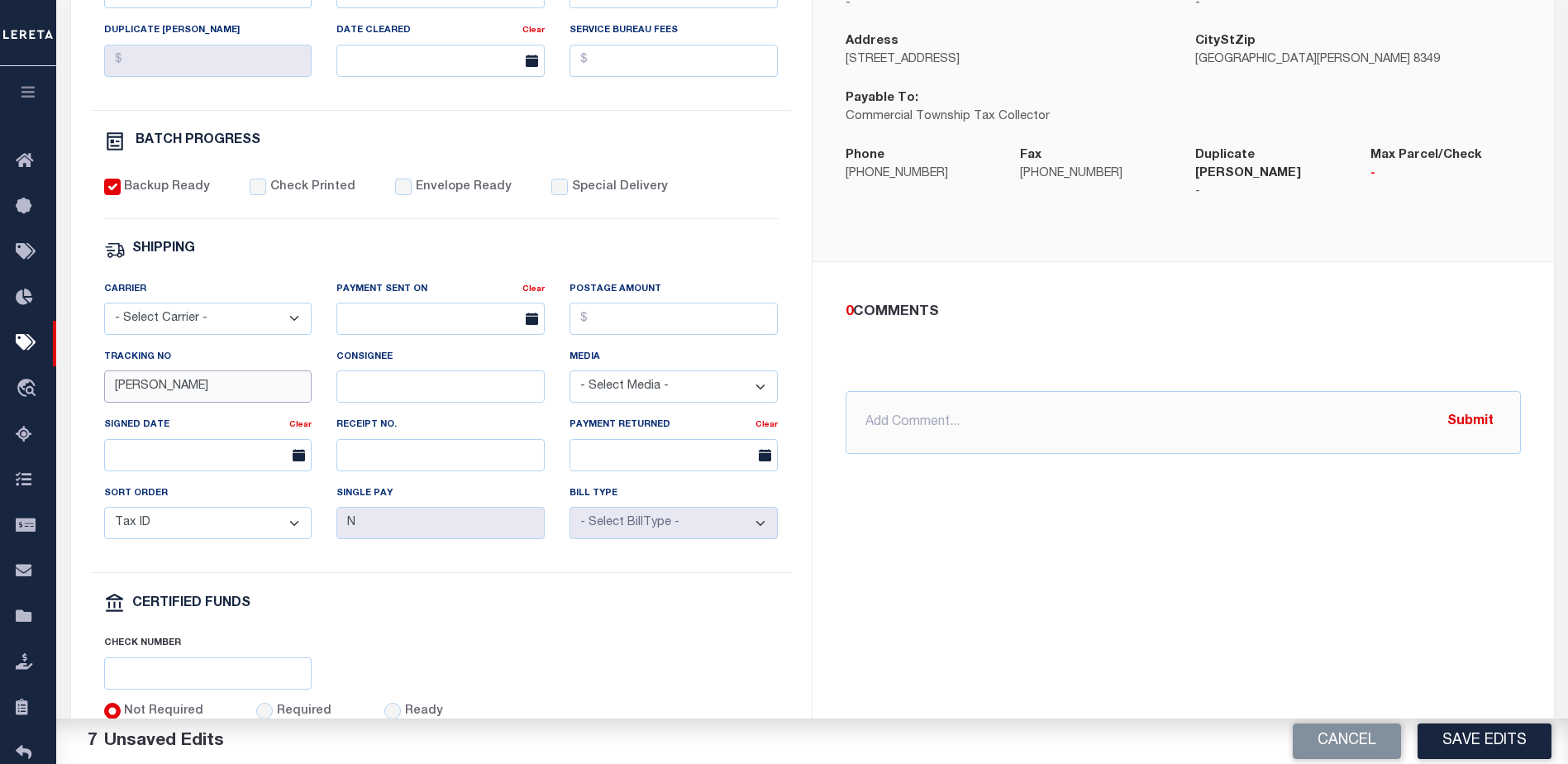
click at [267, 390] on input "BARBARA" at bounding box center [208, 386] width 208 height 32
type input "B"
click at [1488, 743] on button "Save Edits" at bounding box center [1484, 741] width 134 height 35
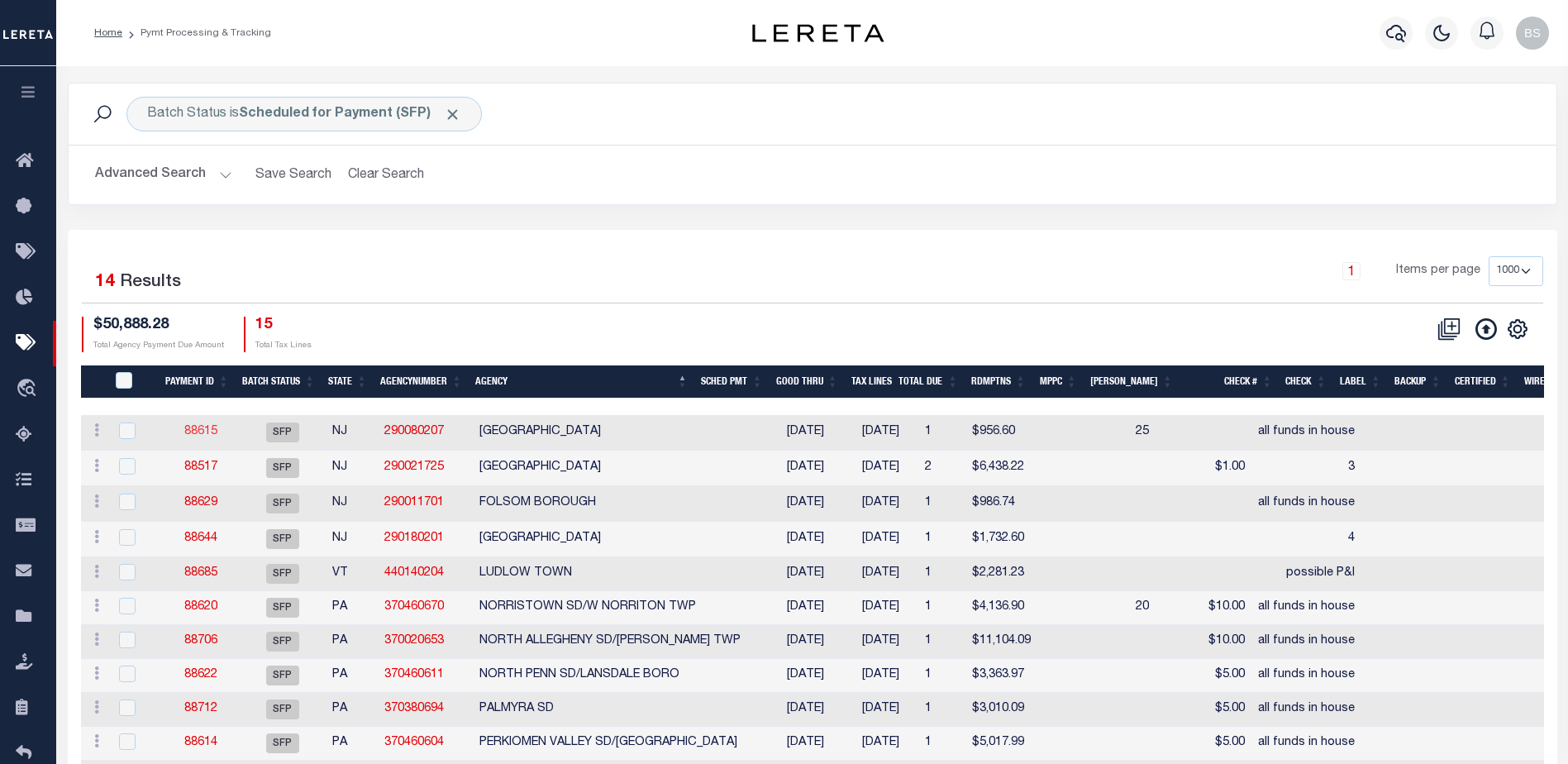
click at [193, 430] on link "88615" at bounding box center [200, 431] width 33 height 12
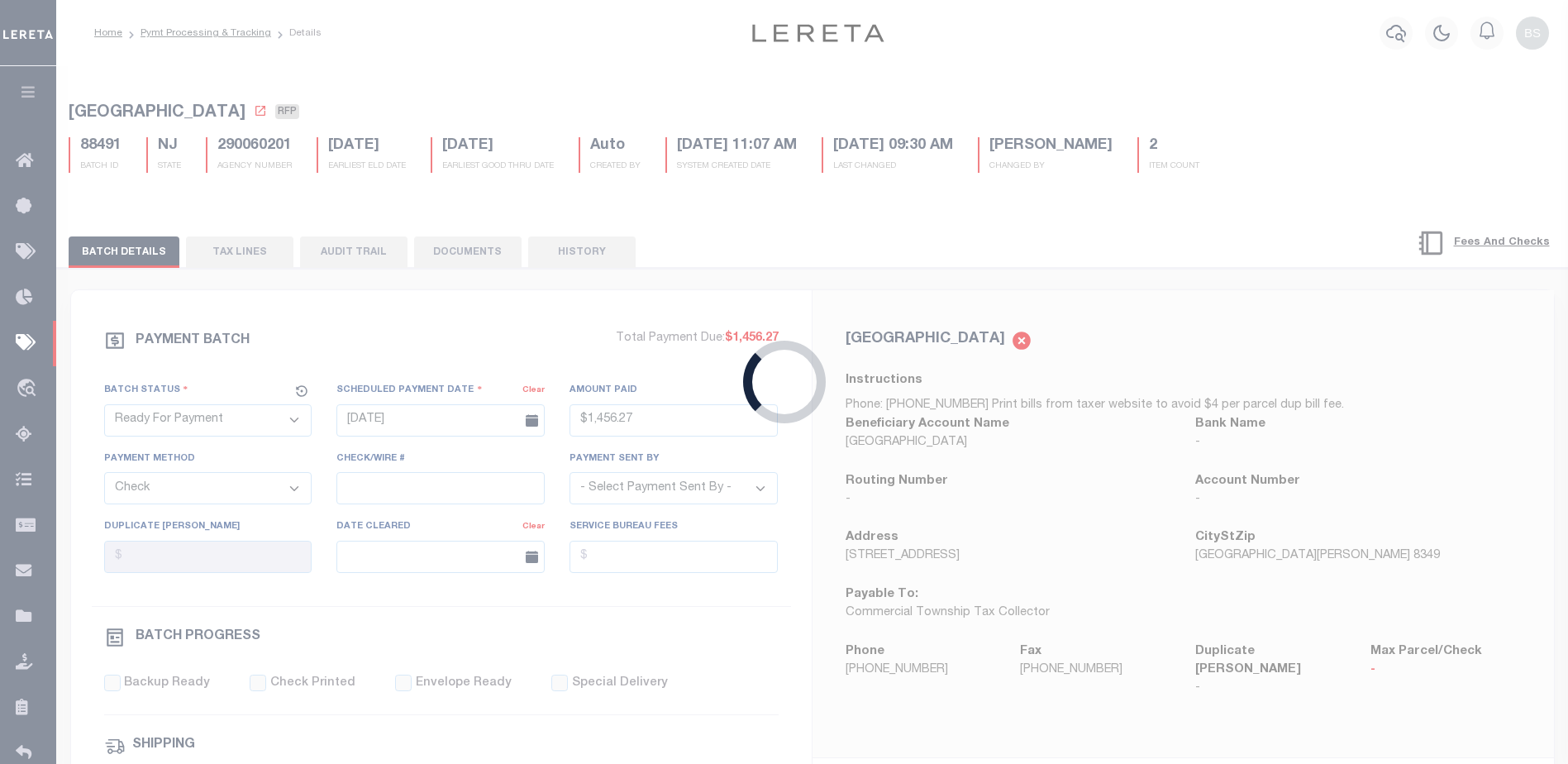
select select "SFP"
type input "08/20/2025"
select select
type input "all funds in house"
select select
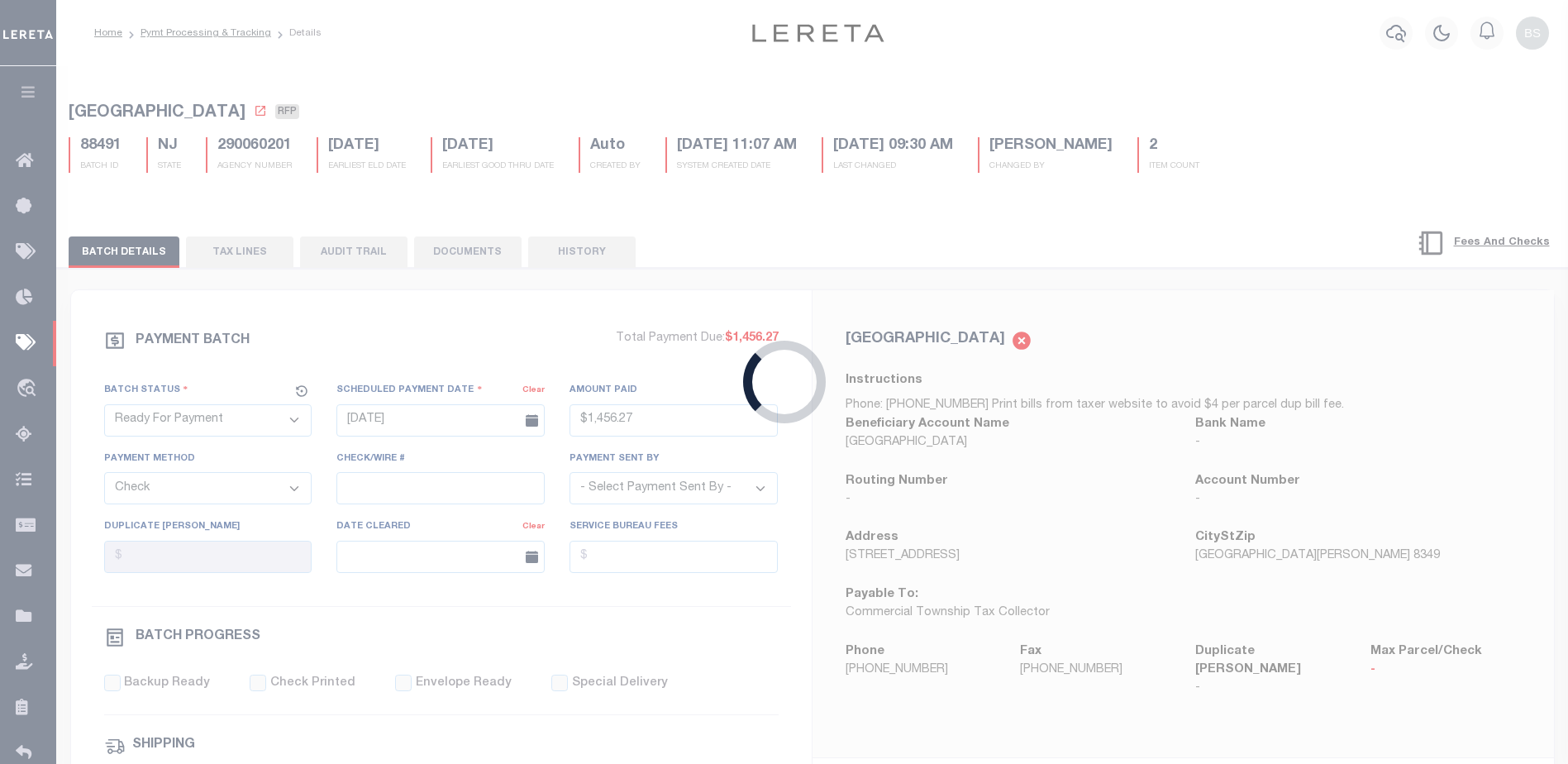
checkbox input "false"
type input "BARBARA"
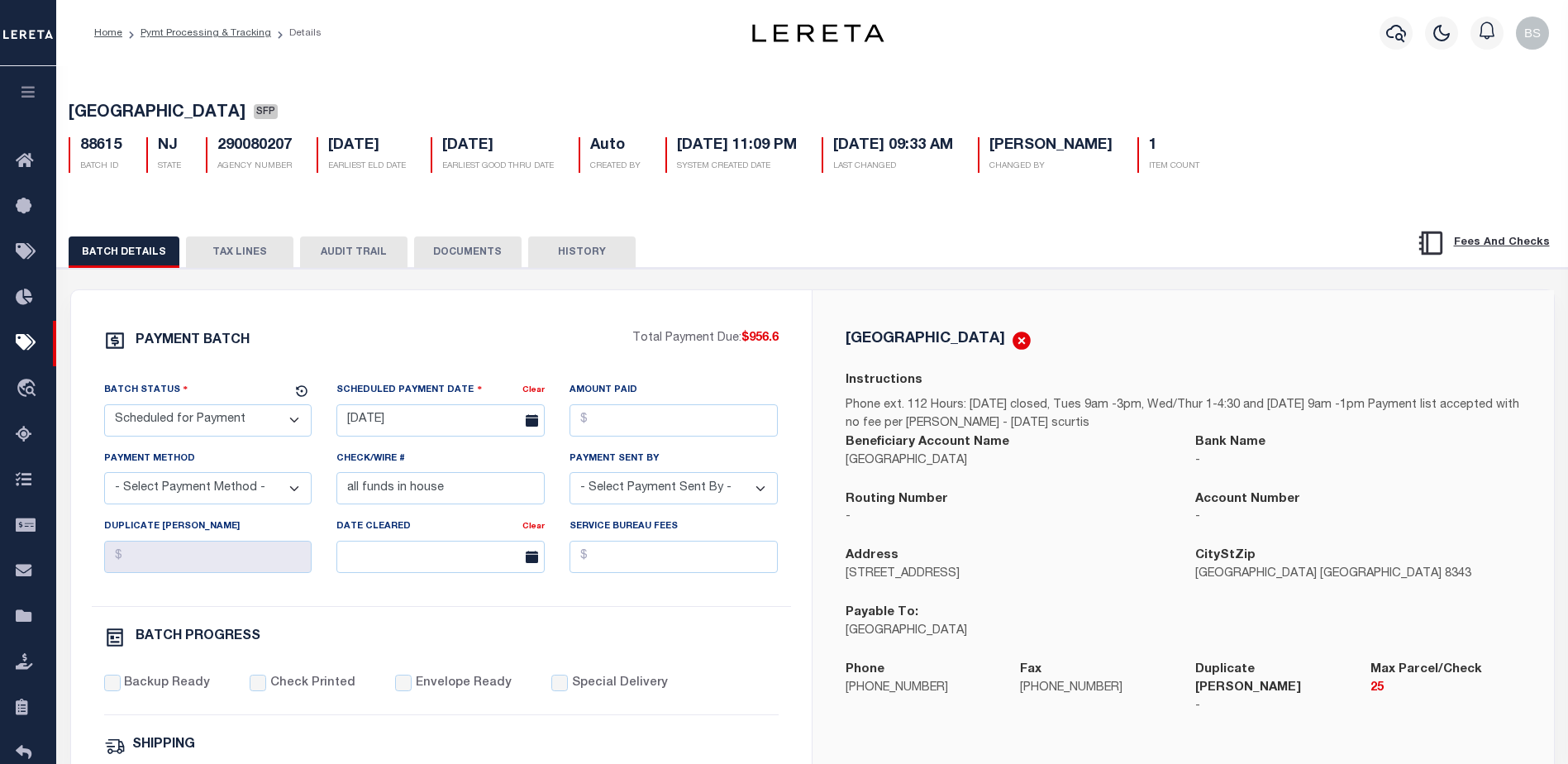
click at [255, 422] on select "- Select Status - Scheduled for Payment Ready For Payment Payment Sent Cleared …" at bounding box center [208, 421] width 208 height 32
select select "RFP"
click at [104, 408] on select "- Select Status - Scheduled for Payment Ready For Payment Payment Sent Cleared …" at bounding box center [208, 421] width 208 height 32
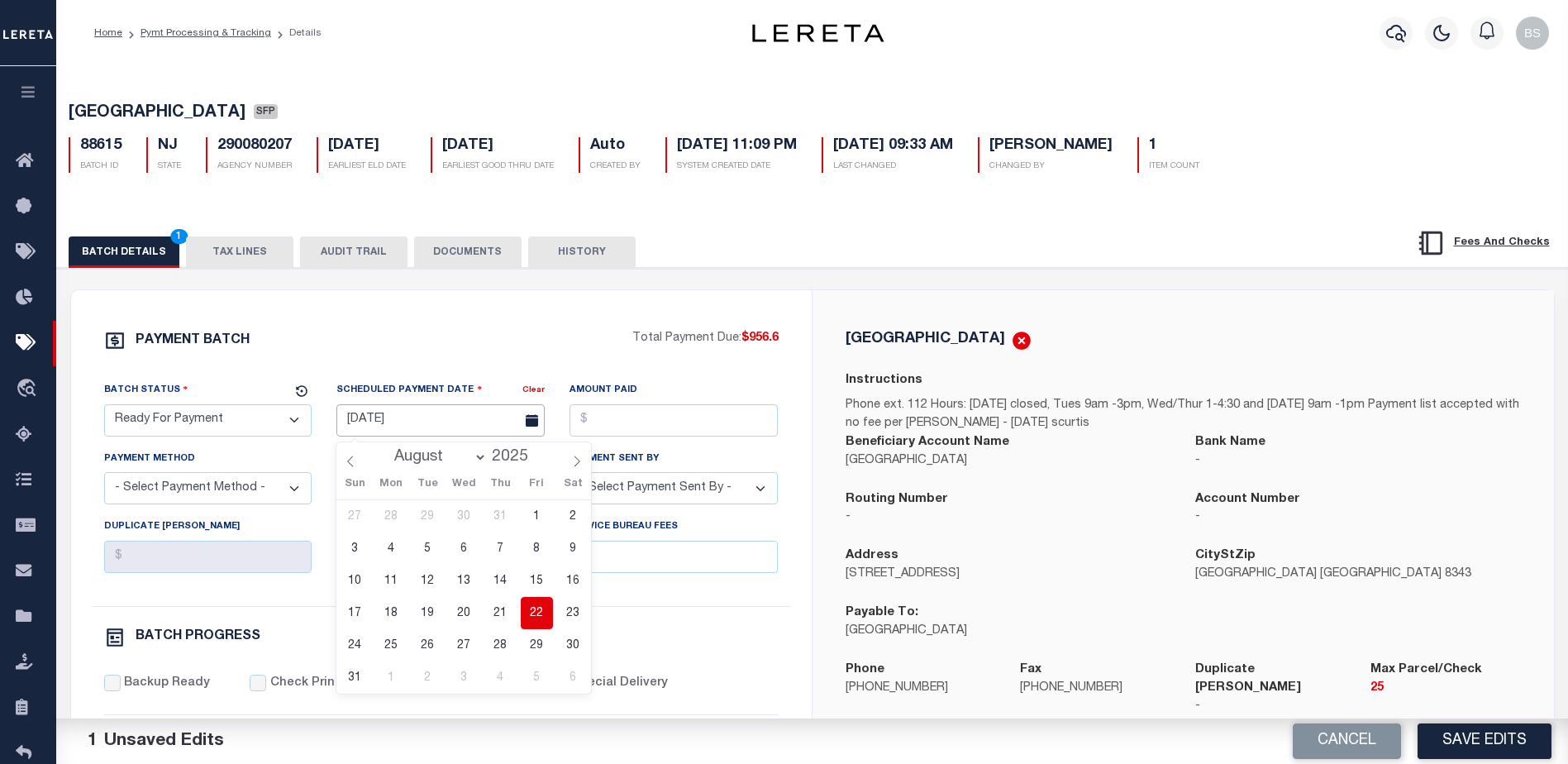
click at [363, 412] on input "08/20/2025" at bounding box center [440, 421] width 208 height 32
drag, startPoint x: 523, startPoint y: 621, endPoint x: 552, endPoint y: 579, distance: 51.0
click at [524, 620] on span "22" at bounding box center [536, 613] width 32 height 32
type input "08/22/2025"
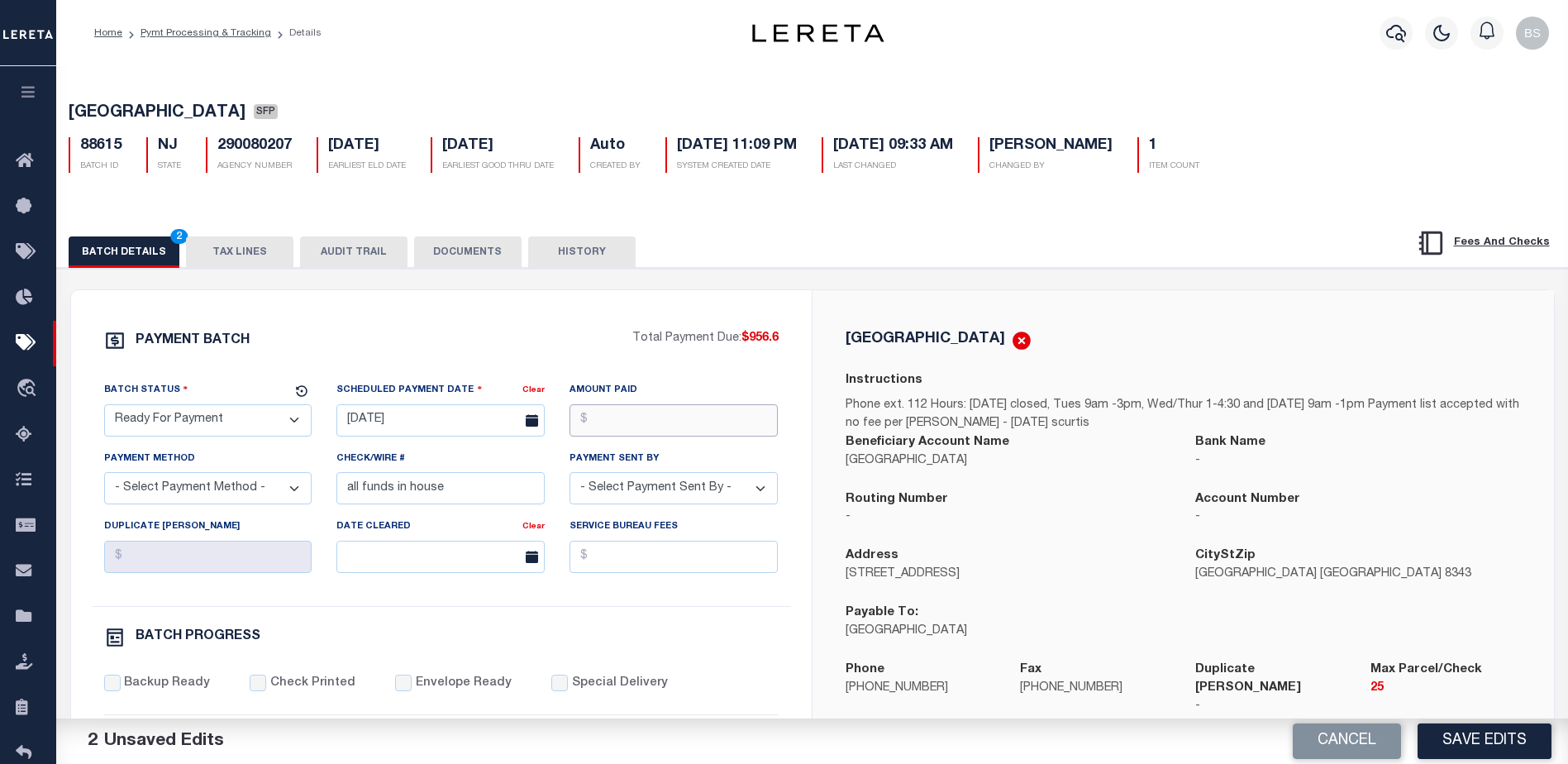
drag, startPoint x: 650, startPoint y: 431, endPoint x: 683, endPoint y: 411, distance: 38.6
click at [653, 426] on input "Amount Paid" at bounding box center [673, 421] width 208 height 32
type input "$956.60"
click at [221, 488] on select "- Select Payment Method - ACH Certified Check Check Direct Deposit Wire Transfer" at bounding box center [208, 488] width 208 height 32
select select "CHK"
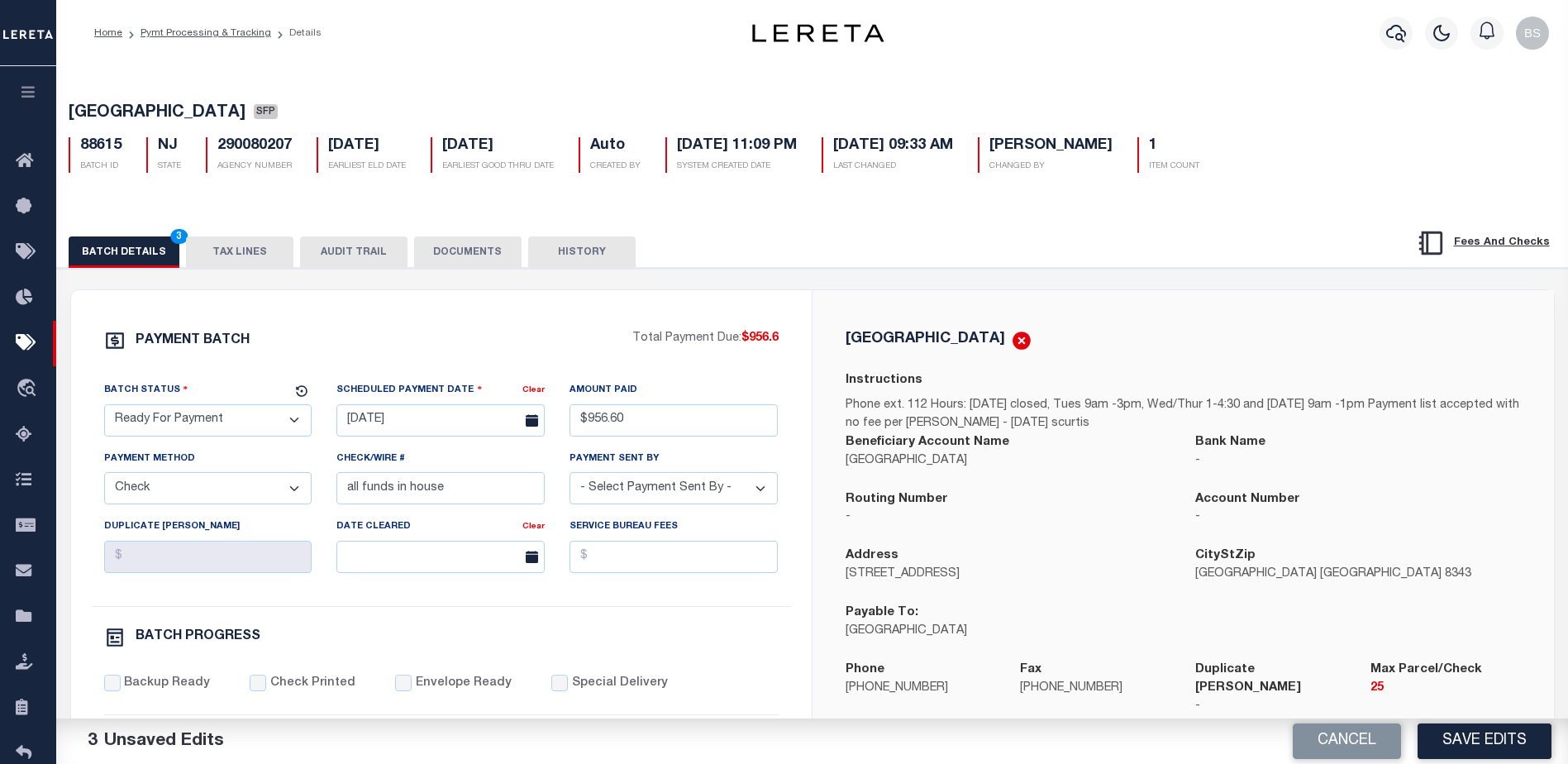
click at [104, 477] on select "- Select Payment Method - ACH Certified Check Check Direct Deposit Wire Transfer" at bounding box center [208, 488] width 208 height 32
click at [734, 505] on select "- Select Payment Sent By - Aakash Patel Abdul Muzain Adams, Pamela S Adhikary R…" at bounding box center [673, 488] width 208 height 32
select select "Starek, Barbara"
click at [646, 496] on select "- Select Payment Sent By - Aakash Patel Abdul Muzain Adams, Pamela S Adhikary R…" at bounding box center [673, 488] width 208 height 32
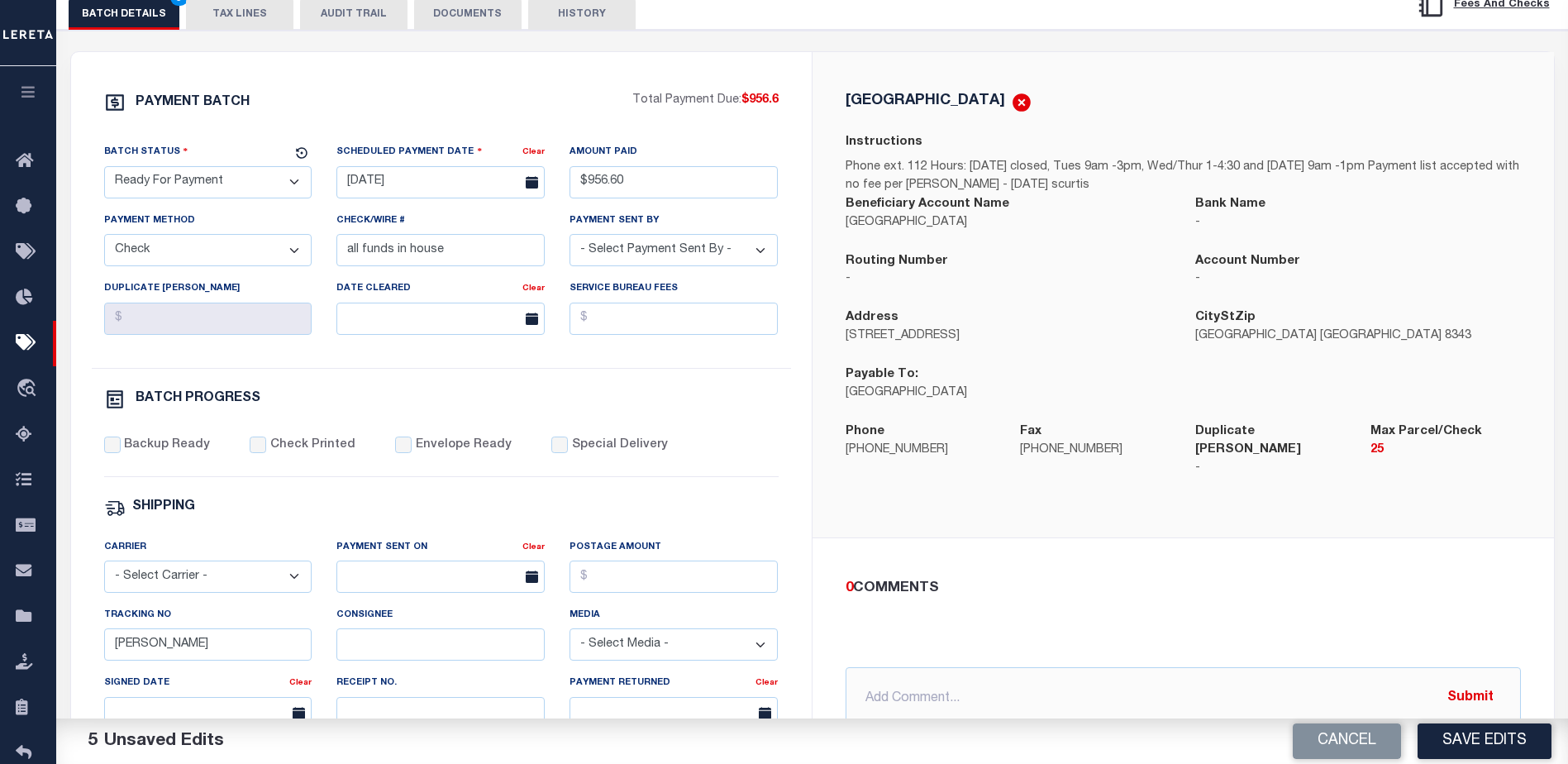
scroll to position [248, 0]
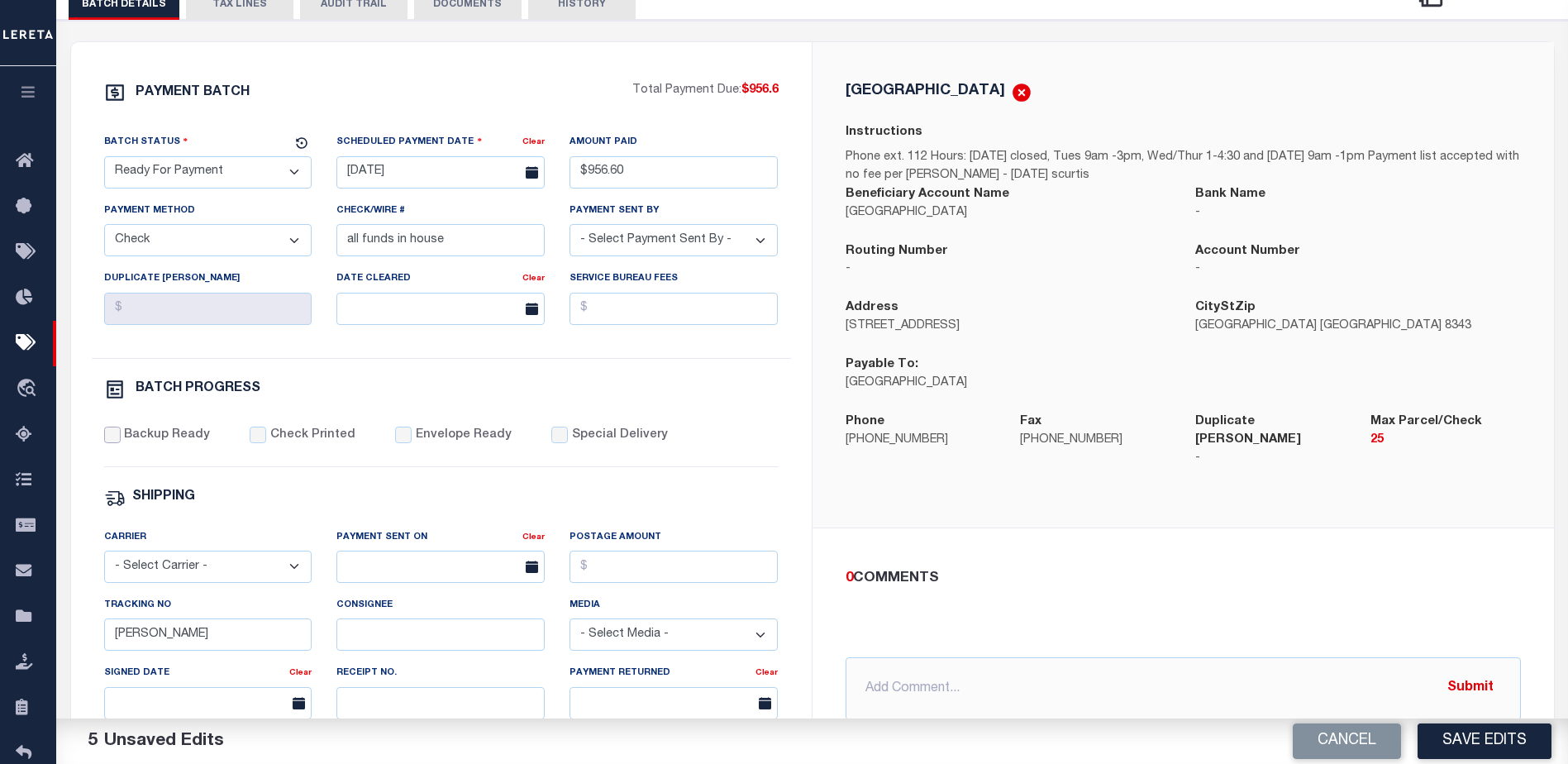
click at [114, 440] on input "Backup Ready" at bounding box center [112, 435] width 17 height 17
checkbox input "true"
click at [234, 651] on input "BARBARA" at bounding box center [208, 635] width 208 height 32
type input "B"
drag, startPoint x: 1461, startPoint y: 745, endPoint x: 1439, endPoint y: 738, distance: 23.1
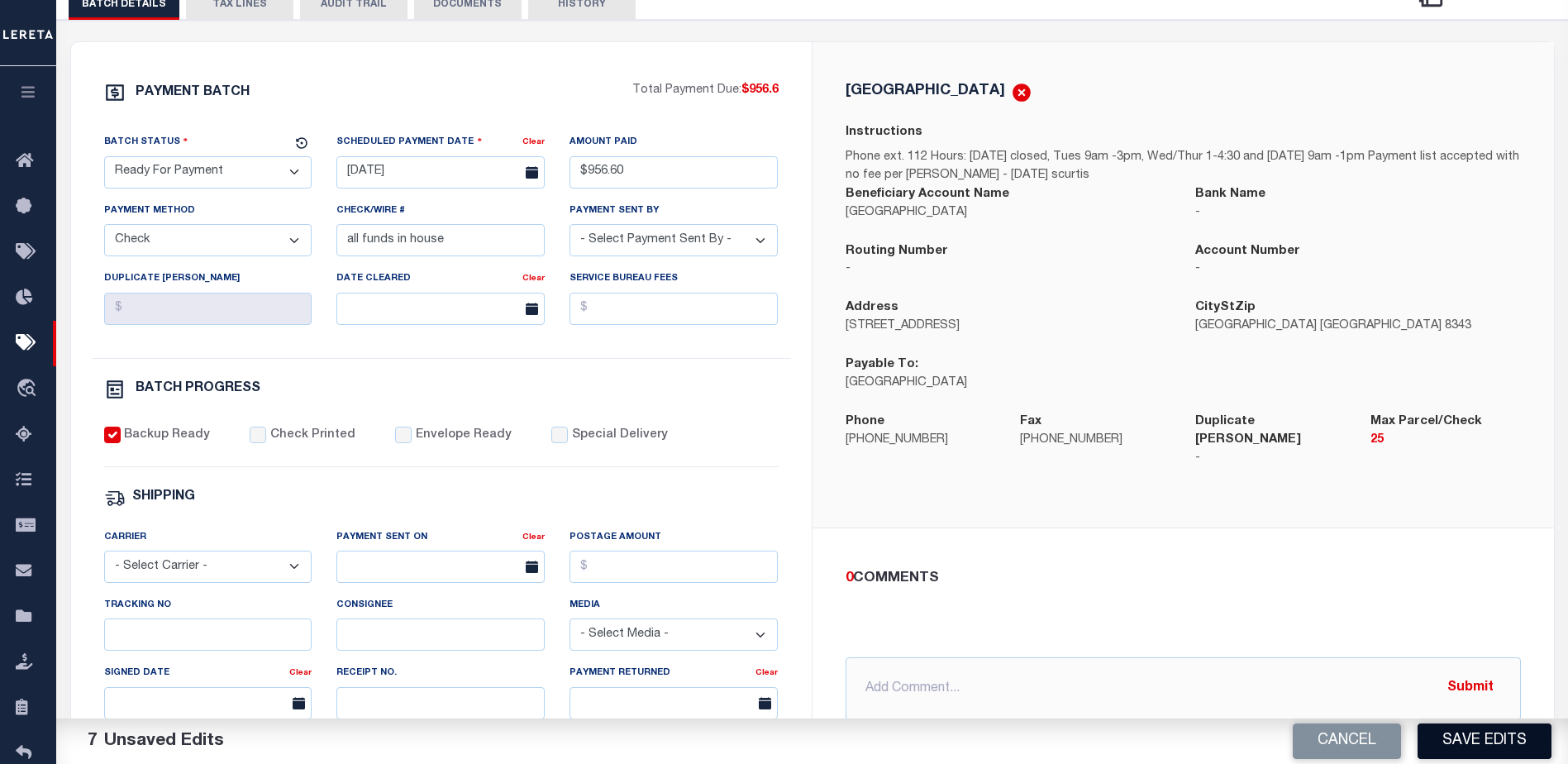
click at [1456, 744] on button "Save Edits" at bounding box center [1484, 741] width 134 height 35
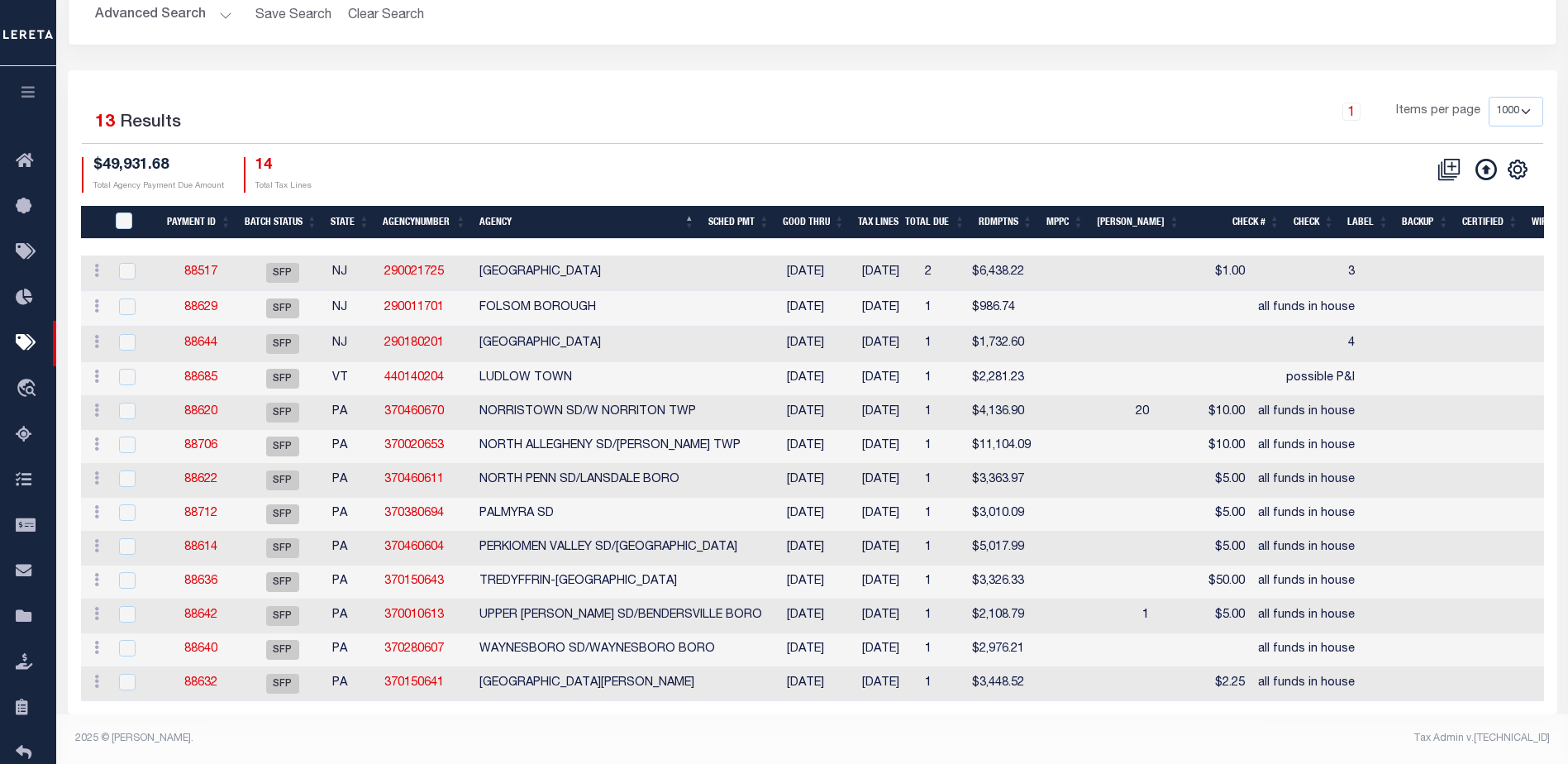
scroll to position [174, 0]
click at [193, 266] on link "88517" at bounding box center [200, 272] width 33 height 12
select select "SFP"
type input "08/19/2025"
select select
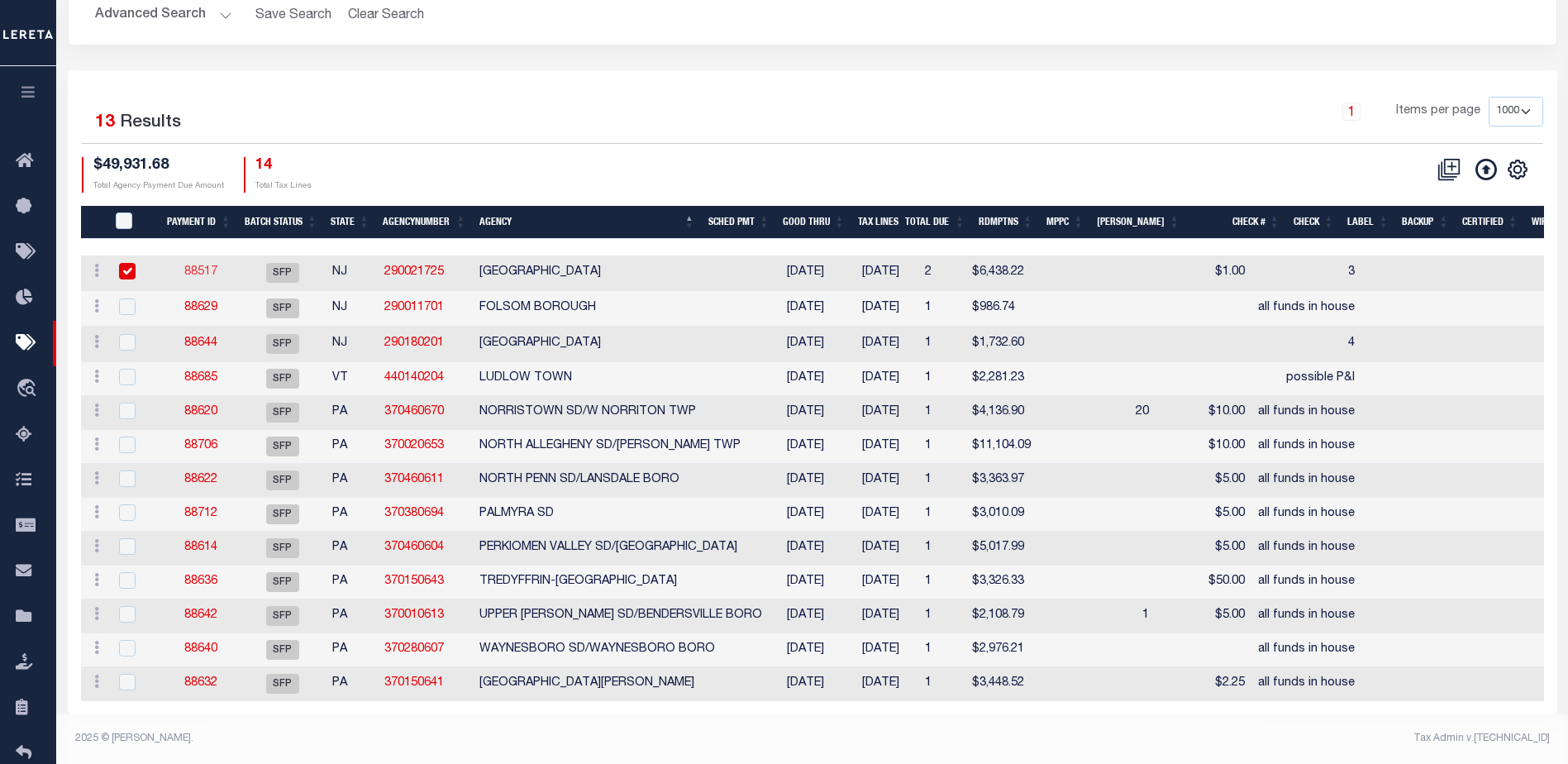
type input "3"
select select
checkbox input "false"
type input "BARBARA"
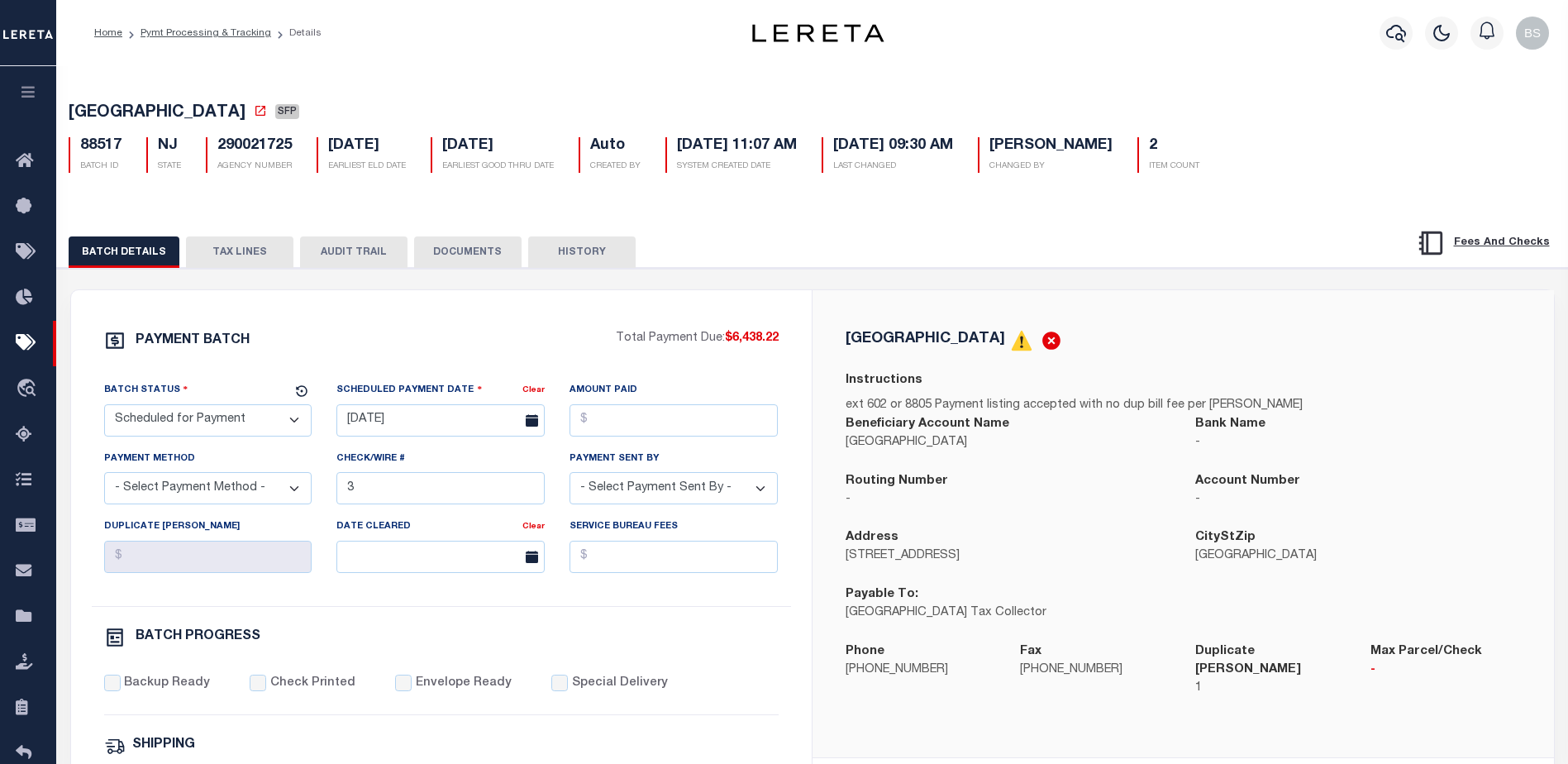
click at [283, 427] on select "- Select Status - Scheduled for Payment Ready For Payment Payment Sent Cleared …" at bounding box center [208, 421] width 208 height 32
select select "RFP"
click at [104, 408] on select "- Select Status - Scheduled for Payment Ready For Payment Payment Sent Cleared …" at bounding box center [208, 421] width 208 height 32
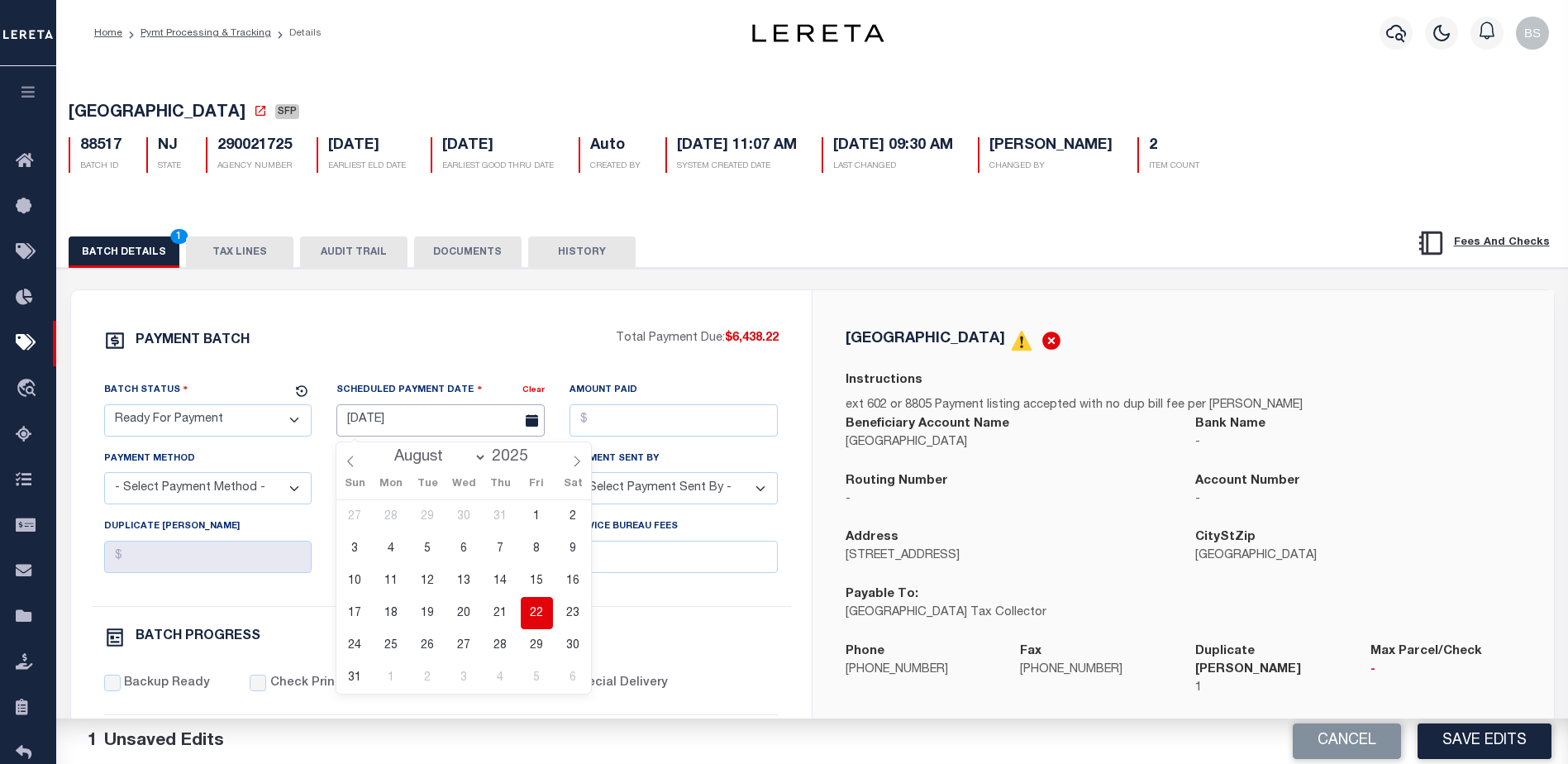
click at [373, 435] on input "08/19/2025" at bounding box center [440, 421] width 208 height 32
click at [536, 615] on span "22" at bounding box center [536, 613] width 32 height 32
type input "08/22/2025"
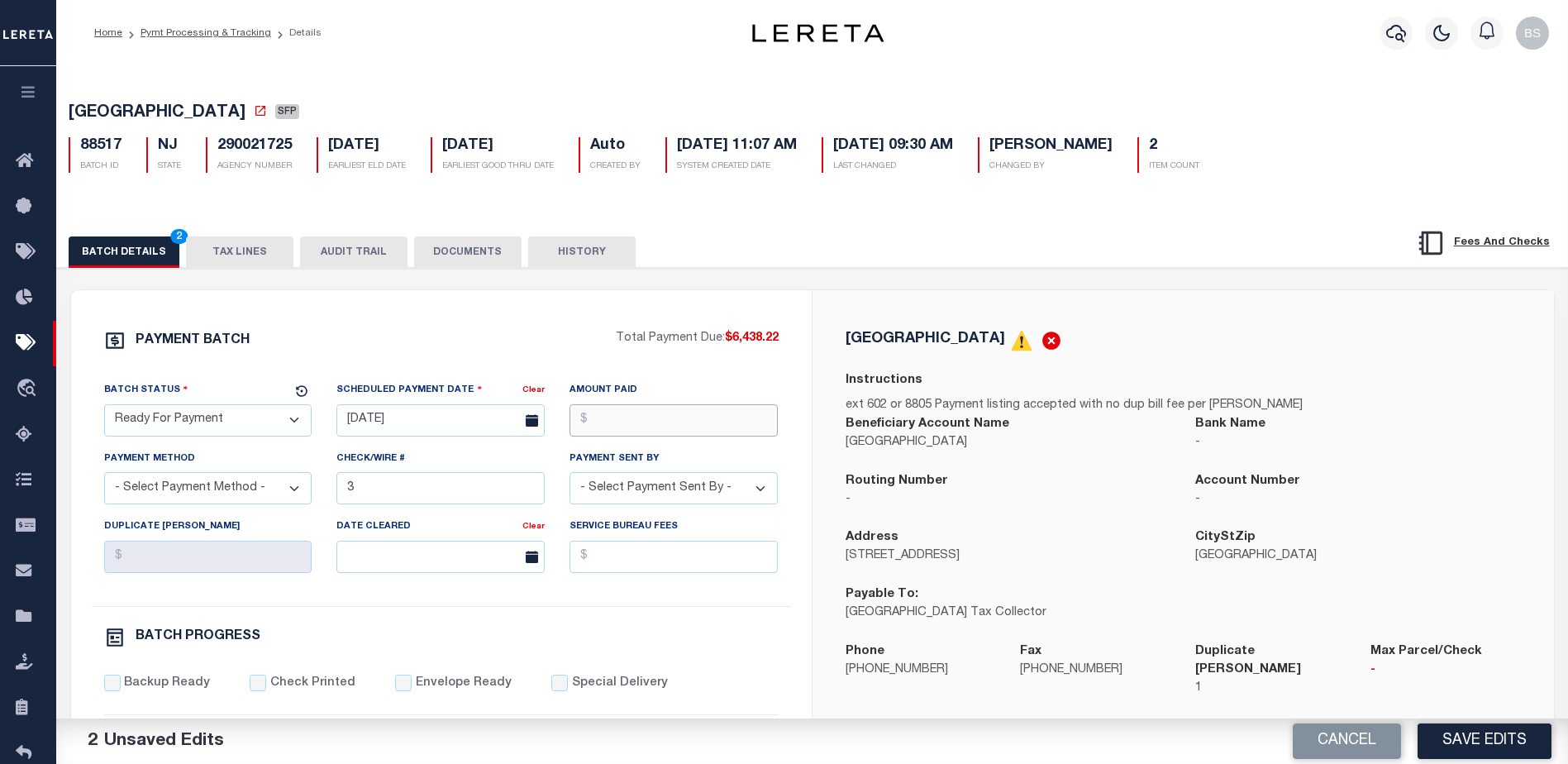
drag, startPoint x: 682, startPoint y: 423, endPoint x: 711, endPoint y: 411, distance: 31.4
click at [688, 422] on input "Amount Paid" at bounding box center [673, 421] width 208 height 32
type input "$6,438.22"
click at [304, 495] on select "- Select Payment Method - ACH Certified Check Check Direct Deposit Wire Transfer" at bounding box center [208, 488] width 208 height 32
select select "CHK"
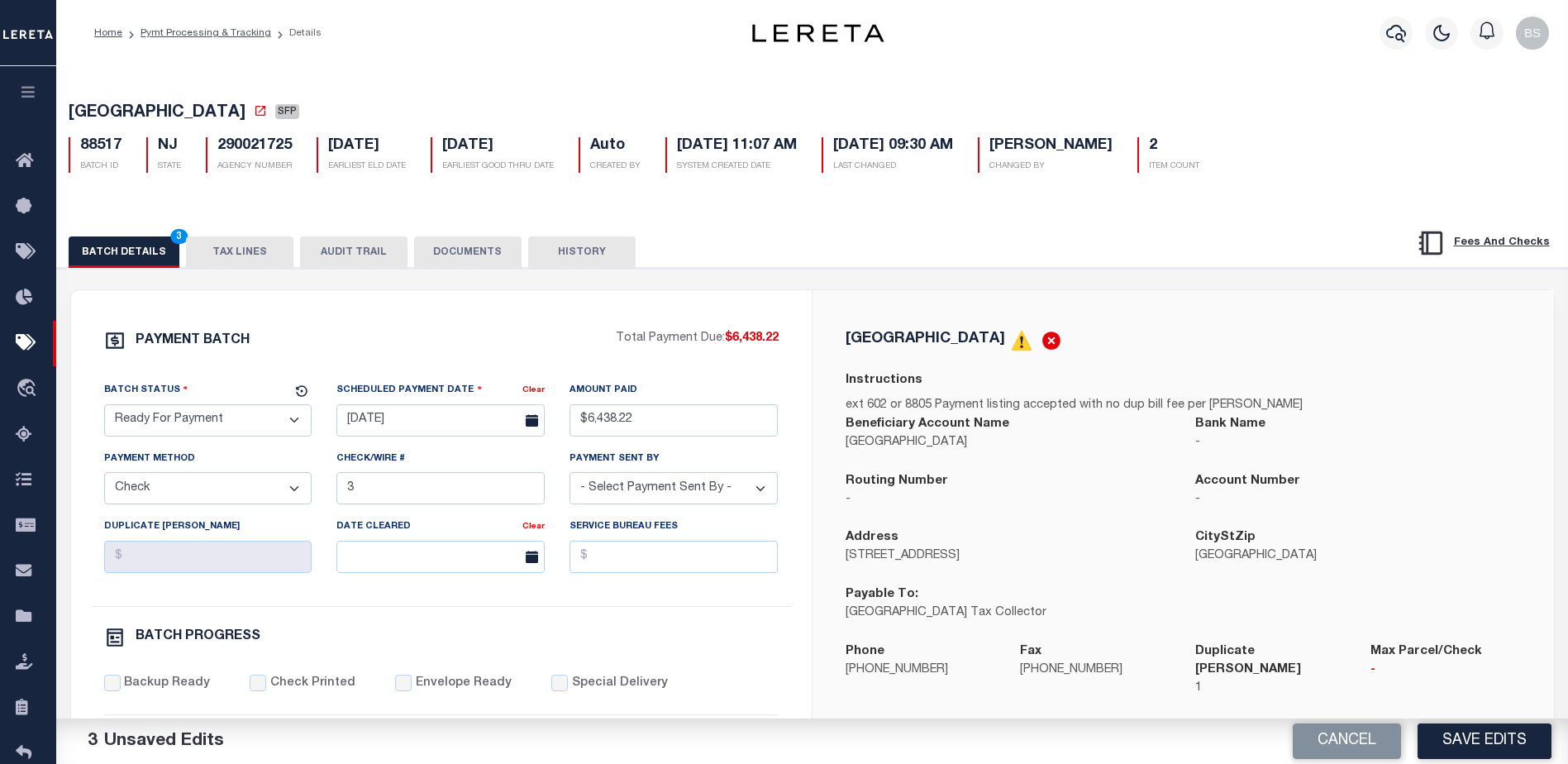
click at [104, 477] on select "- Select Payment Method - ACH Certified Check Check Direct Deposit Wire Transfer" at bounding box center [208, 488] width 208 height 32
click at [419, 501] on input "3" at bounding box center [440, 488] width 208 height 32
click at [653, 502] on select "- Select Payment Sent By - Aakash Patel Abdul Muzain Adams, Pamela S Adhikary R…" at bounding box center [673, 488] width 208 height 32
select select "Starek, Barbara"
click at [624, 492] on select "- Select Payment Sent By - Aakash Patel Abdul Muzain Adams, Pamela S Adhikary R…" at bounding box center [673, 488] width 208 height 32
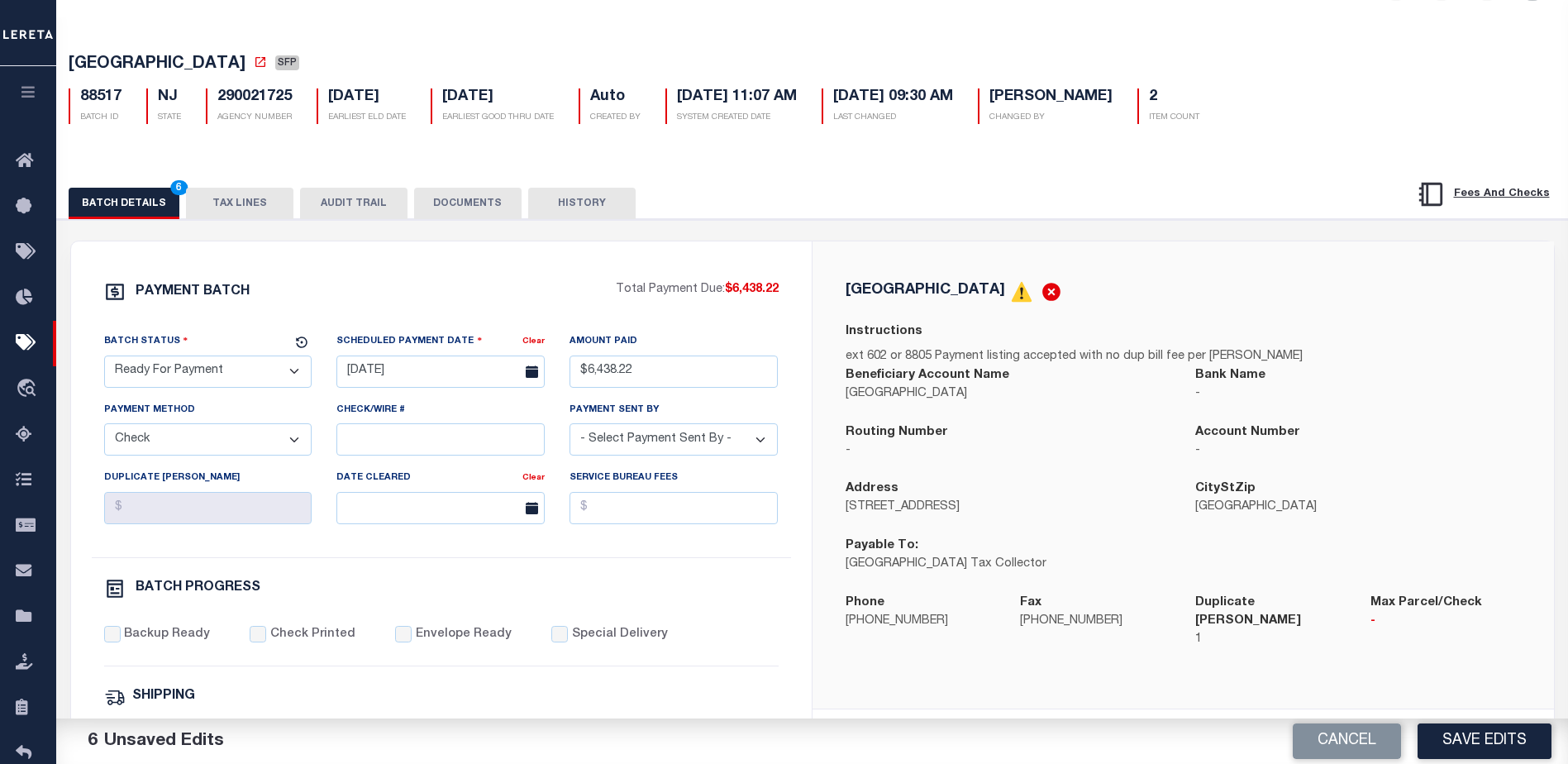
scroll to position [166, 0]
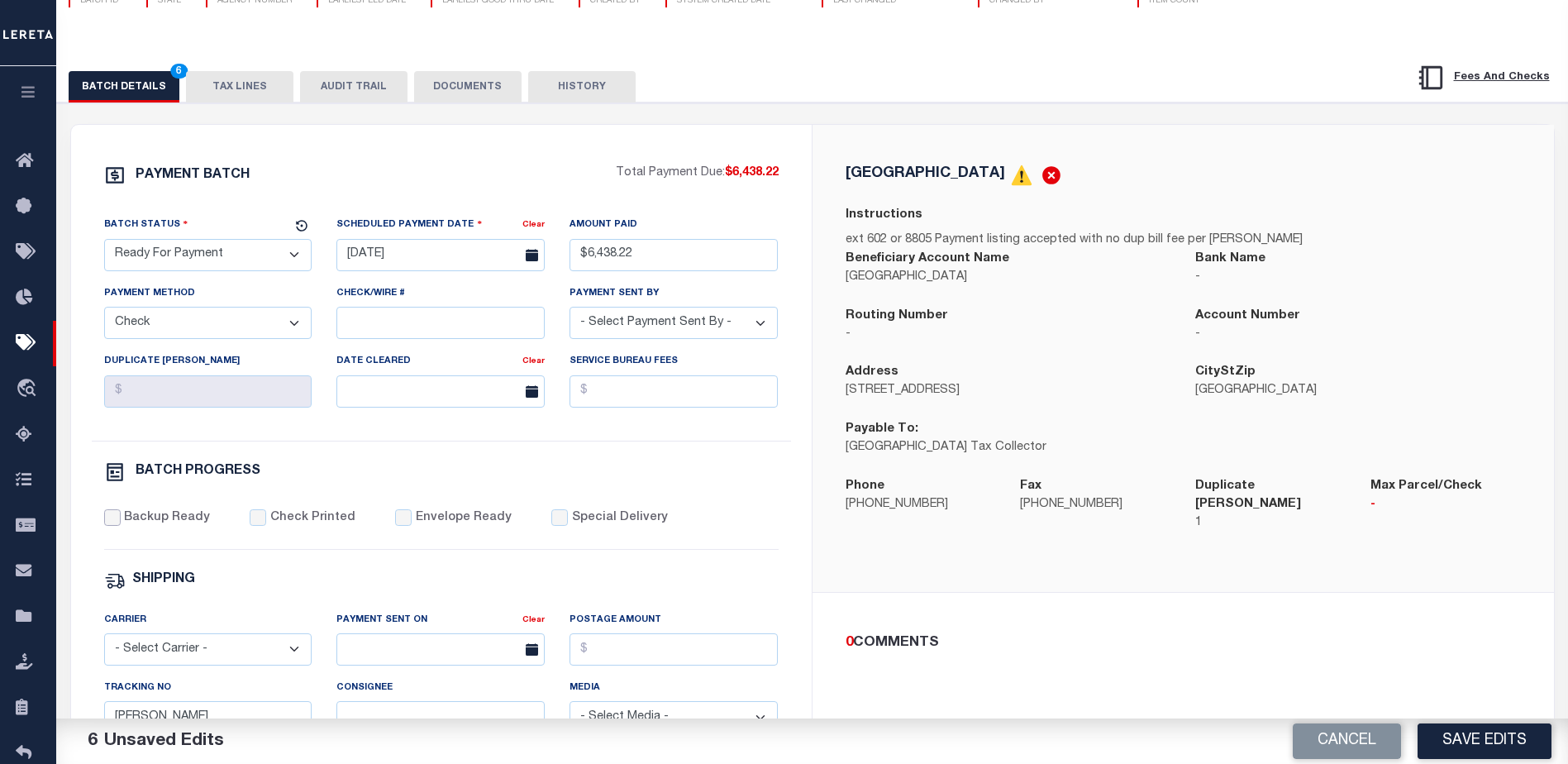
click at [109, 526] on input "Backup Ready" at bounding box center [112, 517] width 17 height 17
checkbox input "true"
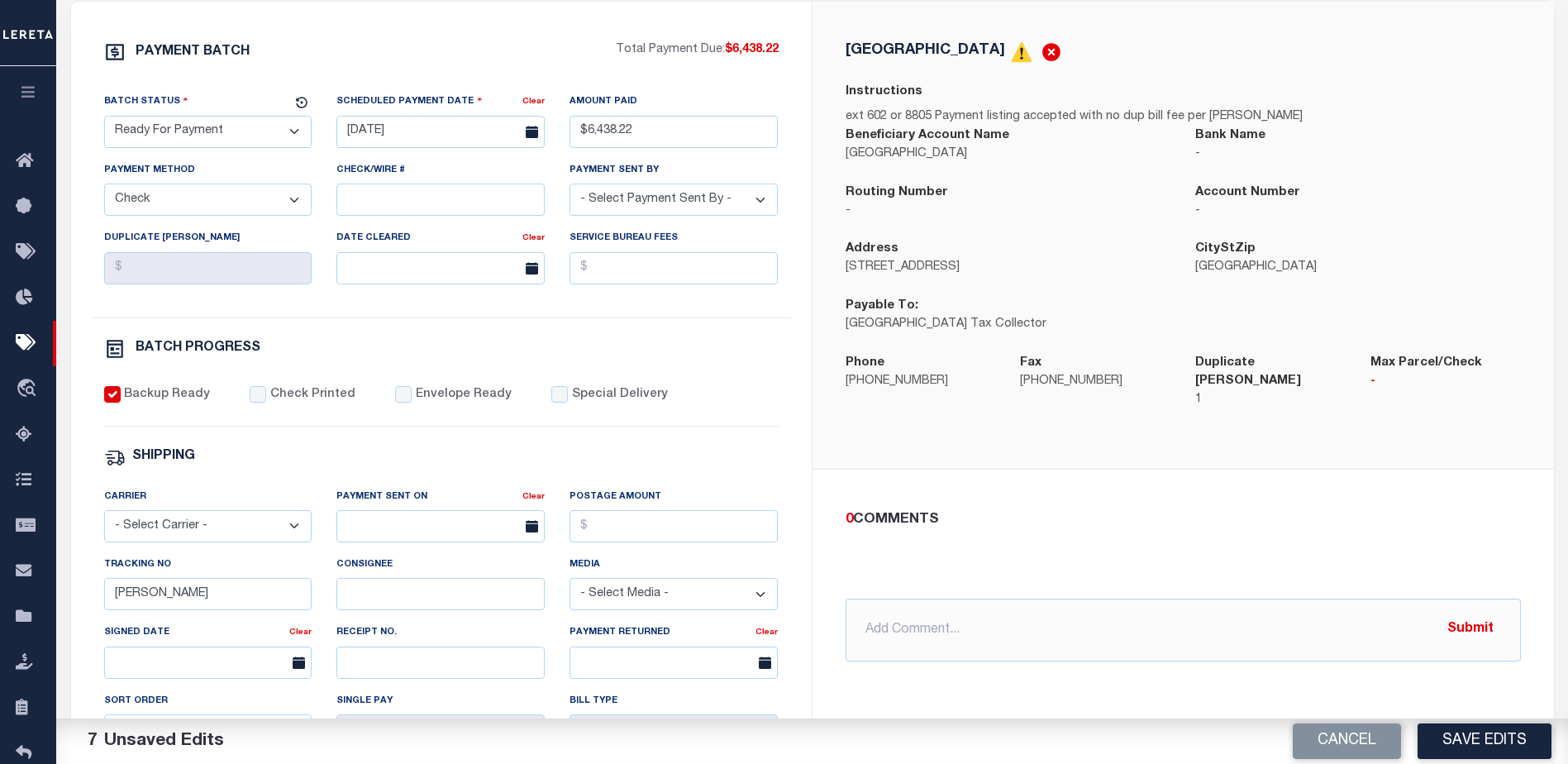
scroll to position [331, 0]
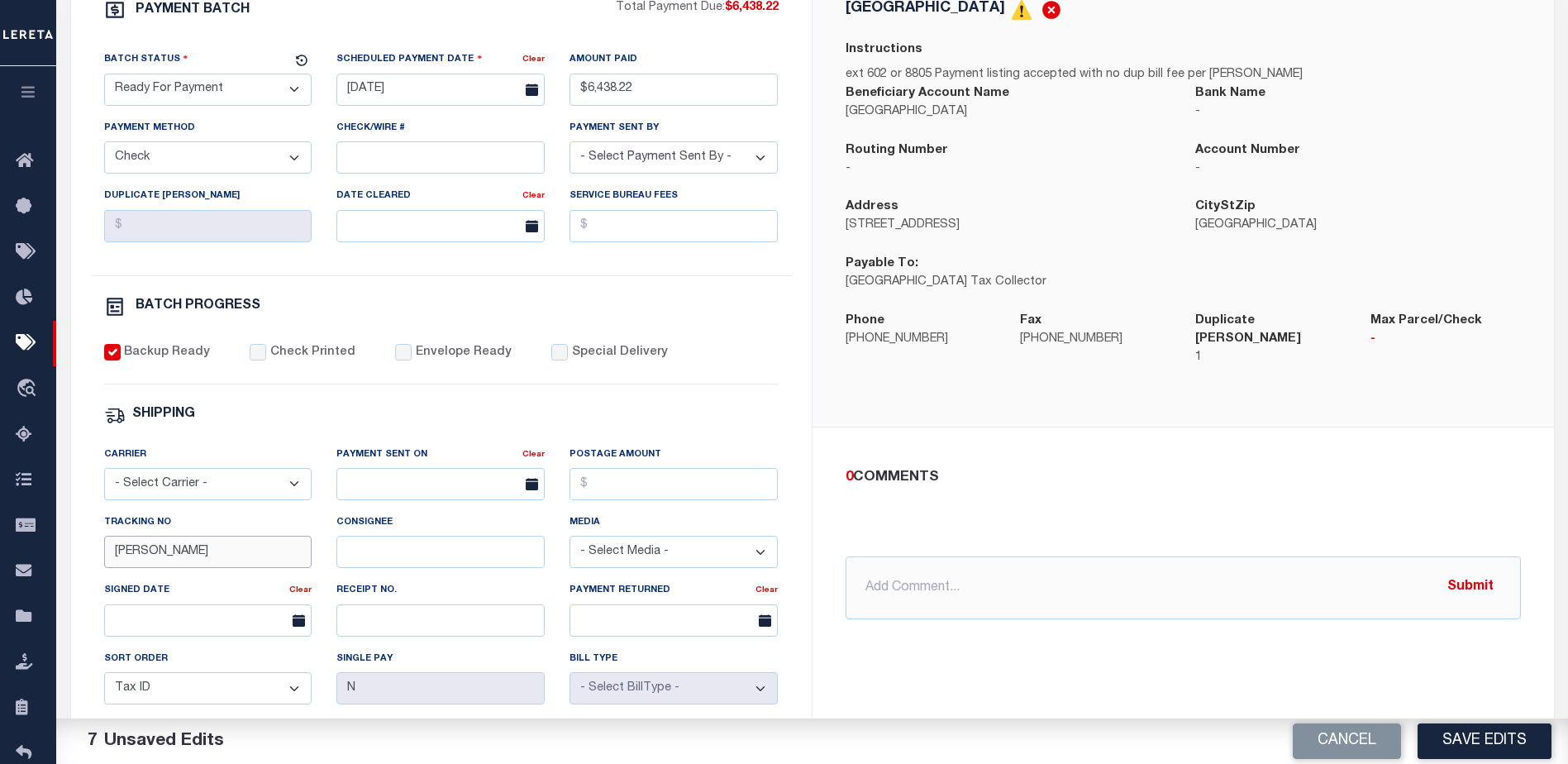
drag, startPoint x: 255, startPoint y: 566, endPoint x: 250, endPoint y: 551, distance: 15.8
click at [257, 559] on input "BARBARA" at bounding box center [208, 552] width 208 height 32
type input "B"
click at [1448, 746] on button "Save Edits" at bounding box center [1484, 741] width 134 height 35
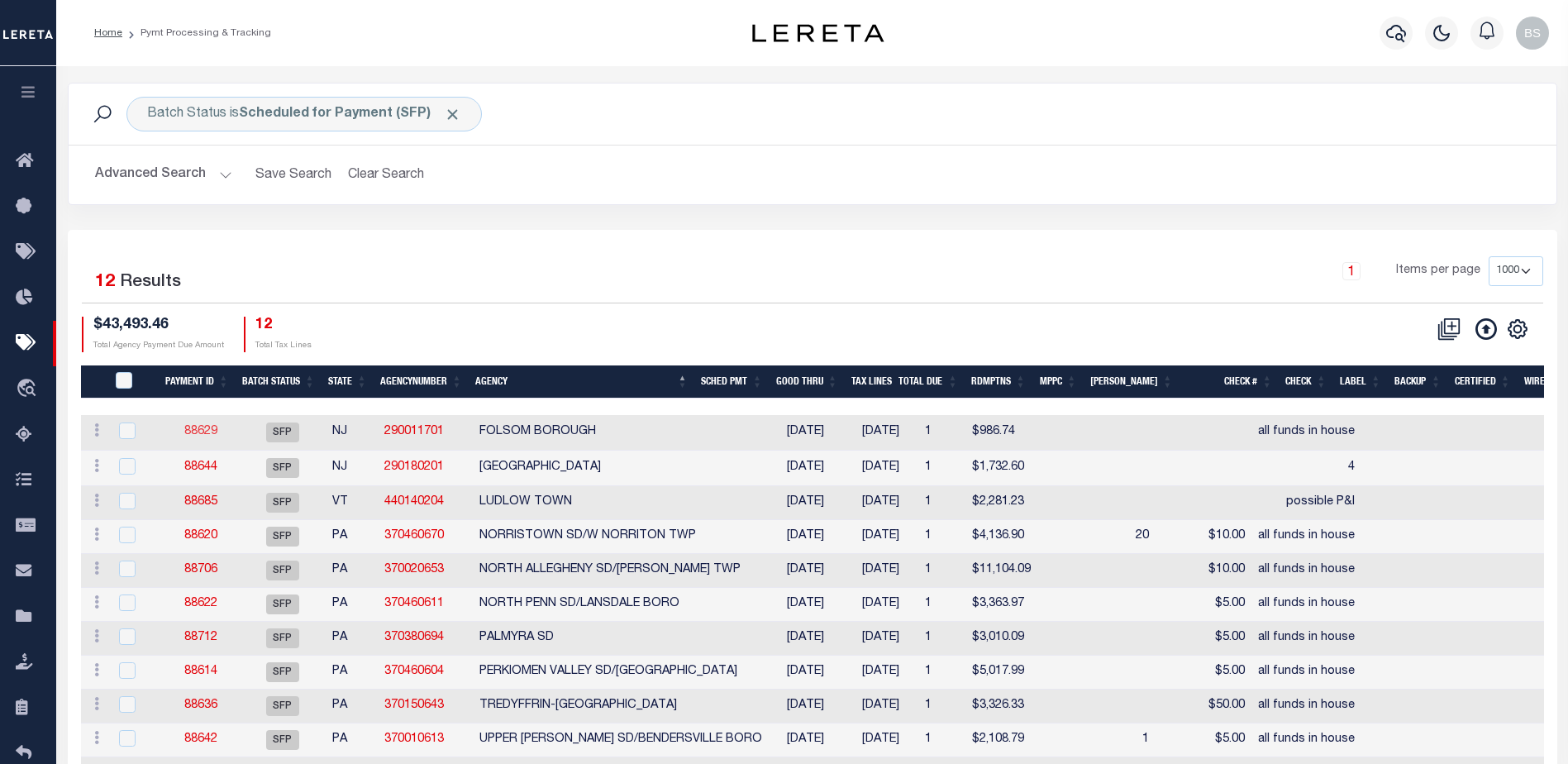
click at [195, 436] on link "88629" at bounding box center [200, 431] width 33 height 12
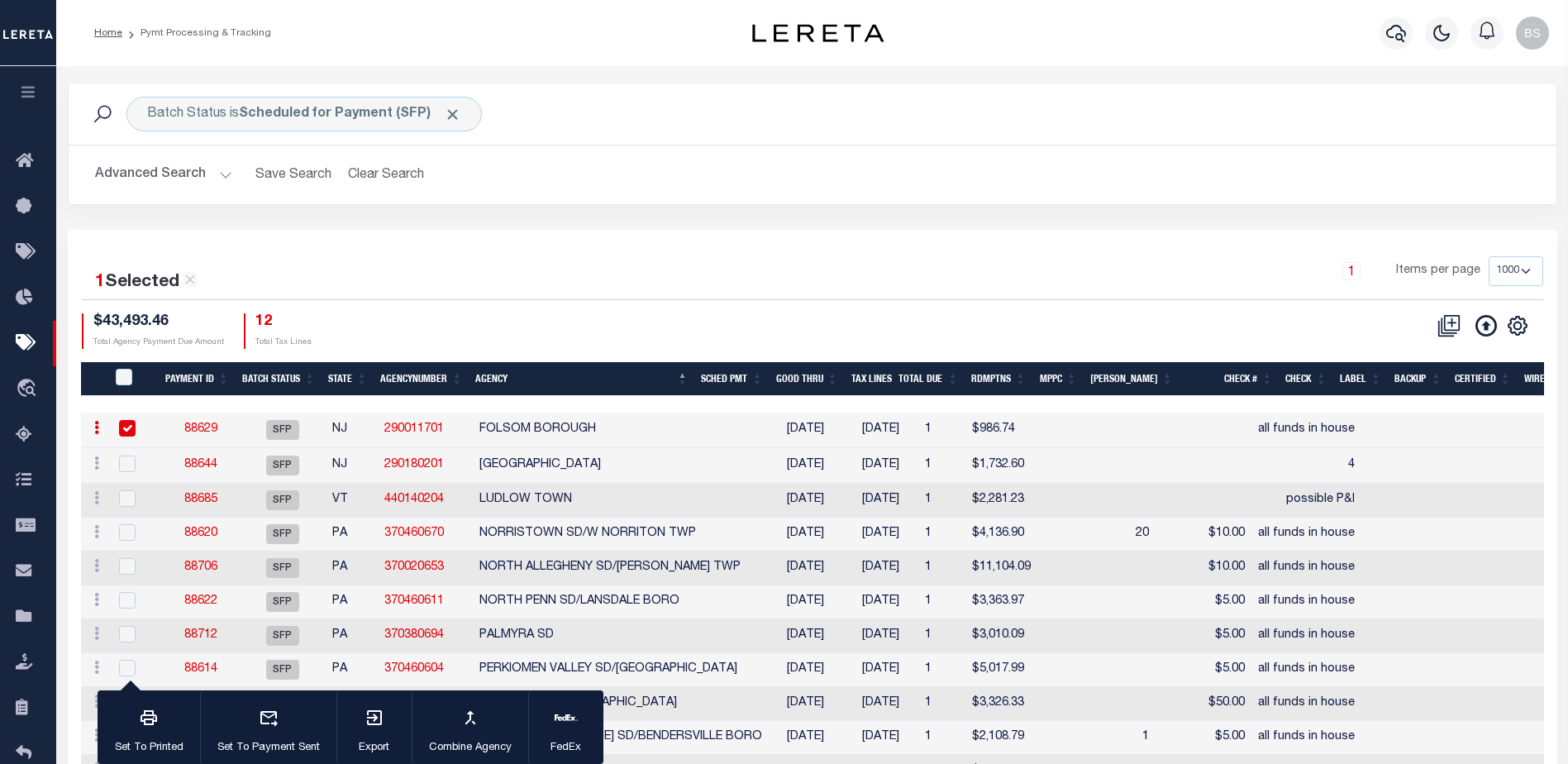
select select "SFP"
type input "08/20/2025"
select select
type input "all funds in house"
select select
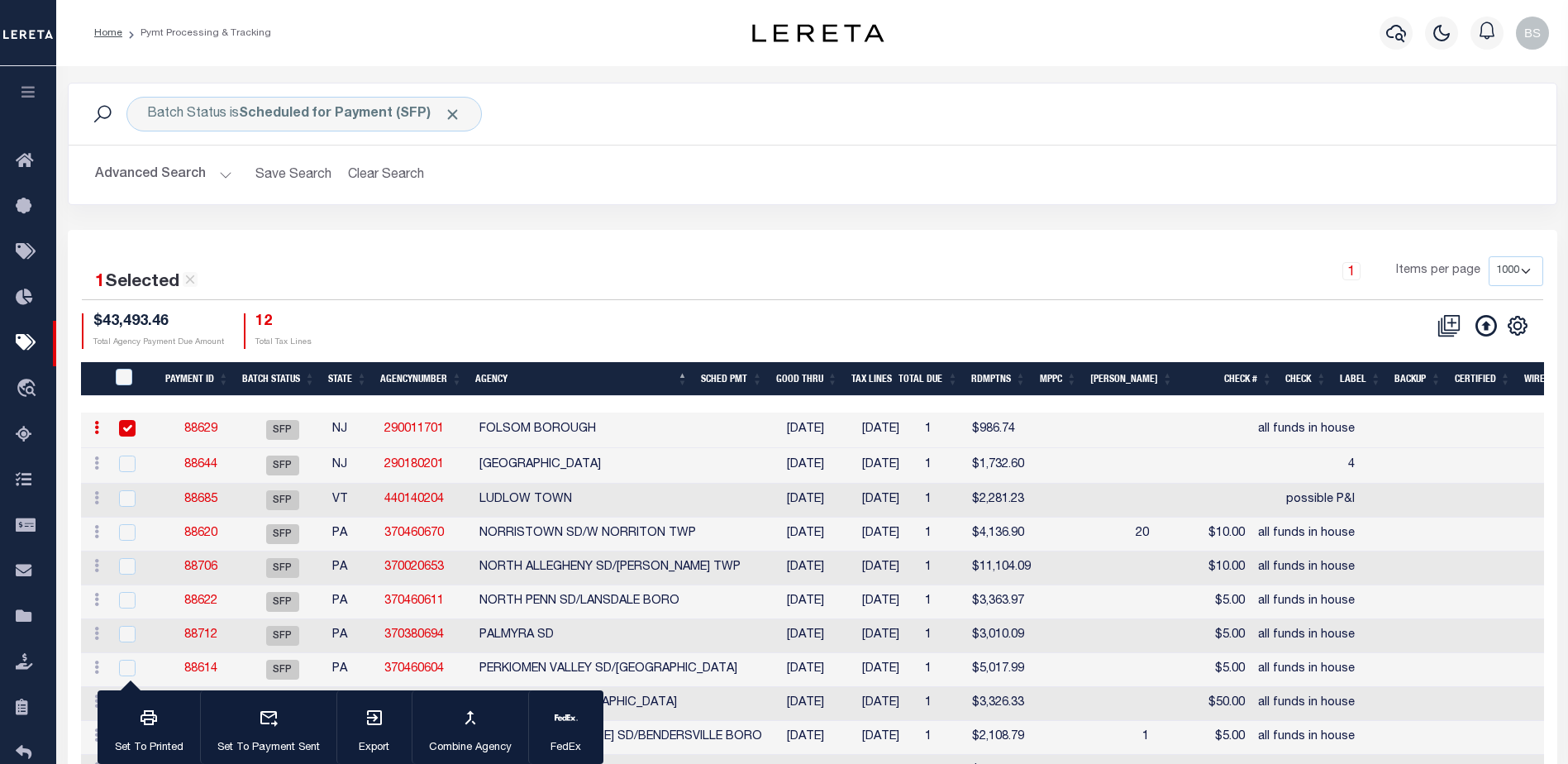
checkbox input "false"
type input "BARBARA"
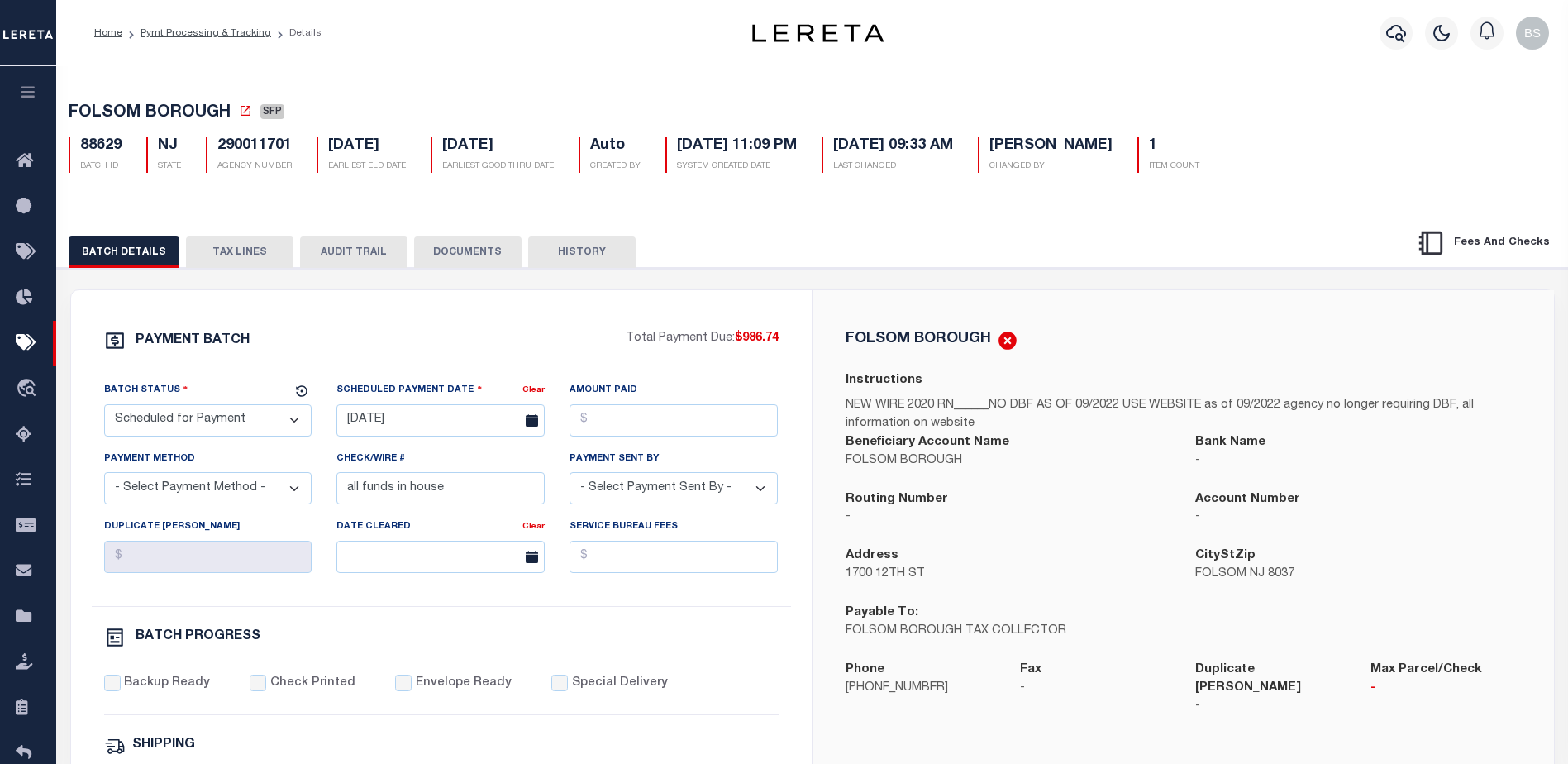
click at [260, 419] on select "- Select Status - Scheduled for Payment Ready For Payment Payment Sent Cleared …" at bounding box center [208, 421] width 208 height 32
select select "RFP"
click at [104, 408] on select "- Select Status - Scheduled for Payment Ready For Payment Payment Sent Cleared …" at bounding box center [208, 421] width 208 height 32
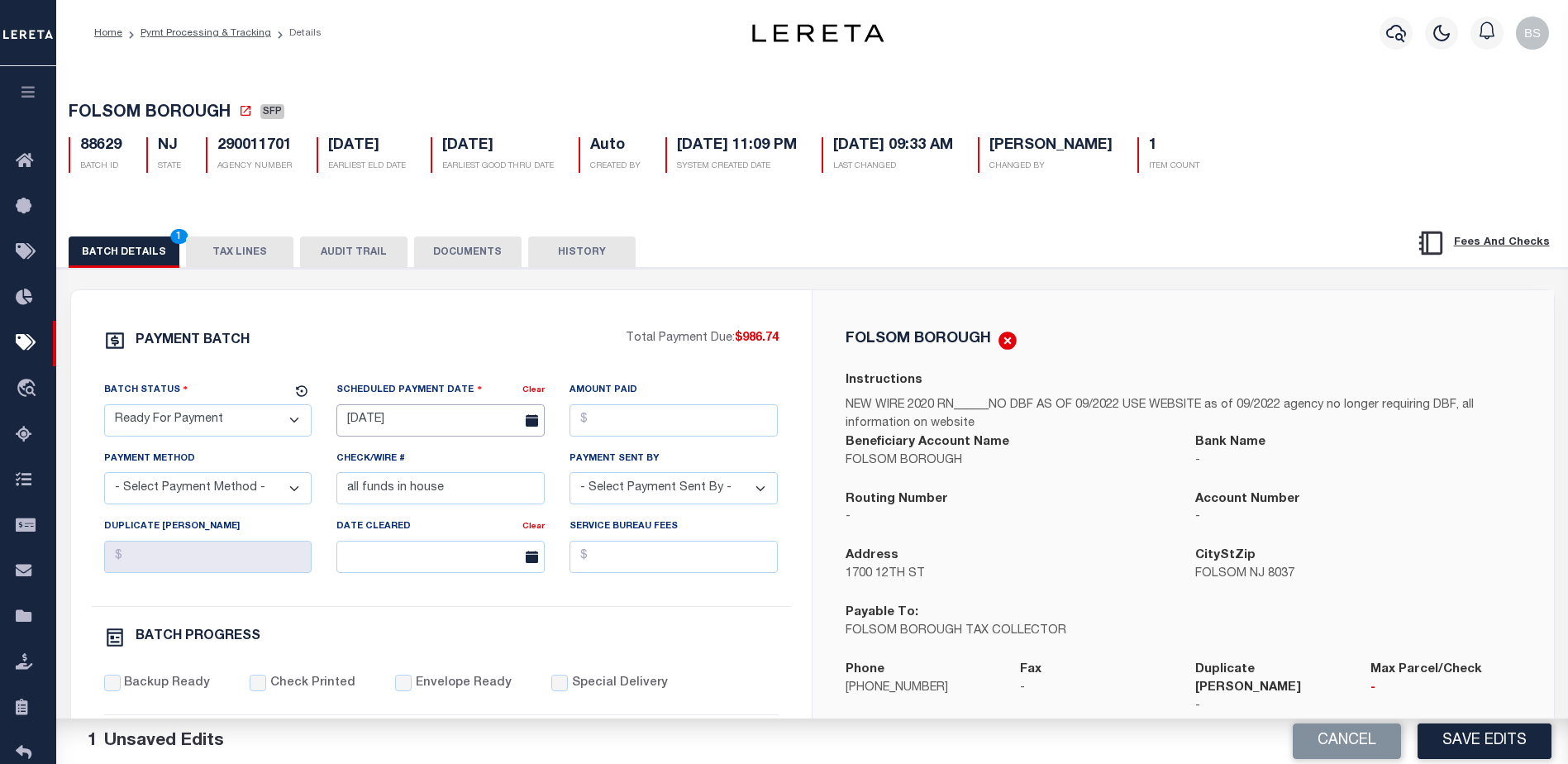
click at [429, 426] on input "08/20/2025" at bounding box center [440, 421] width 208 height 32
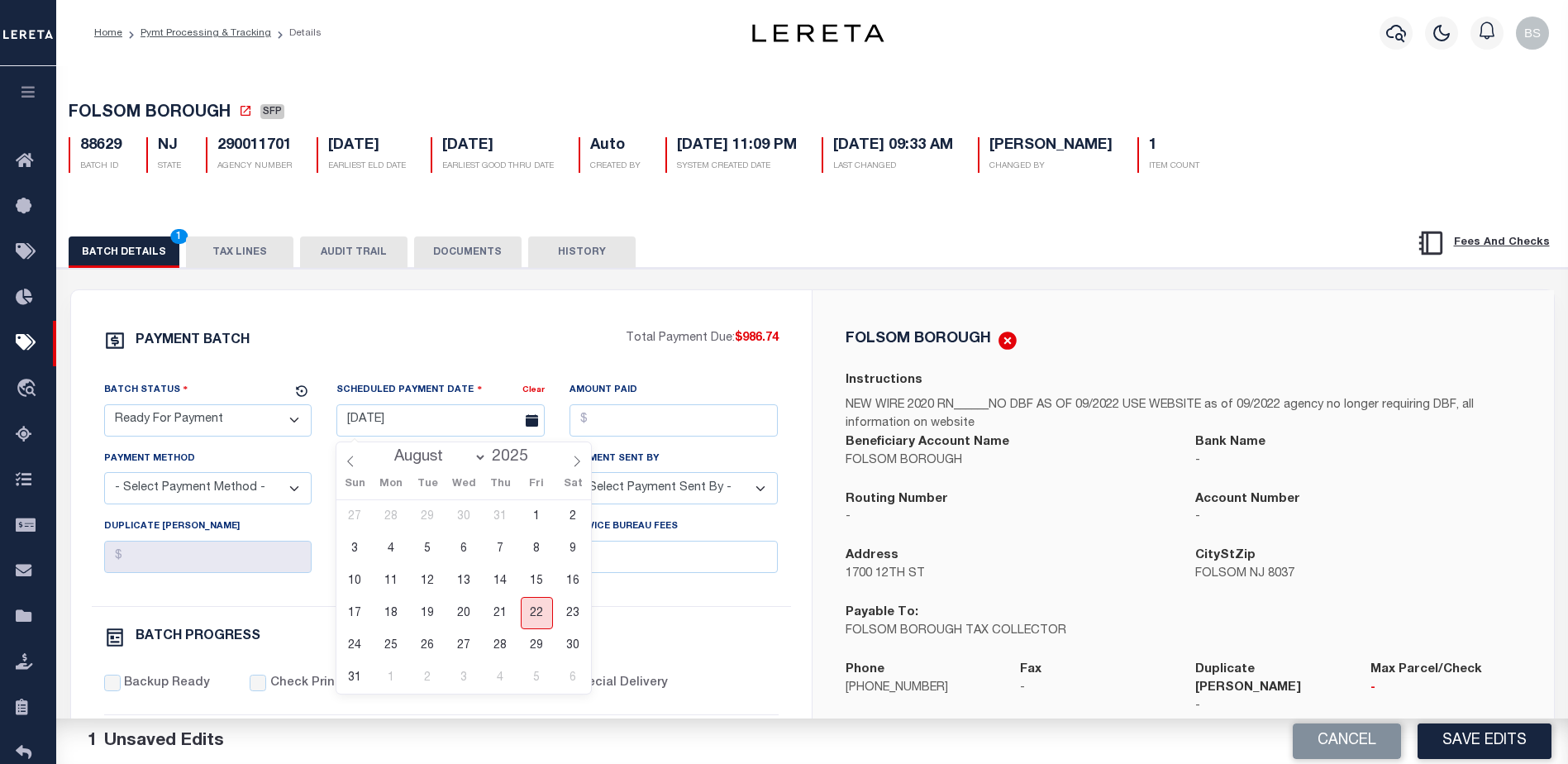
drag, startPoint x: 544, startPoint y: 621, endPoint x: 571, endPoint y: 582, distance: 47.4
click at [546, 614] on span "22" at bounding box center [536, 613] width 32 height 32
type input "08/22/2025"
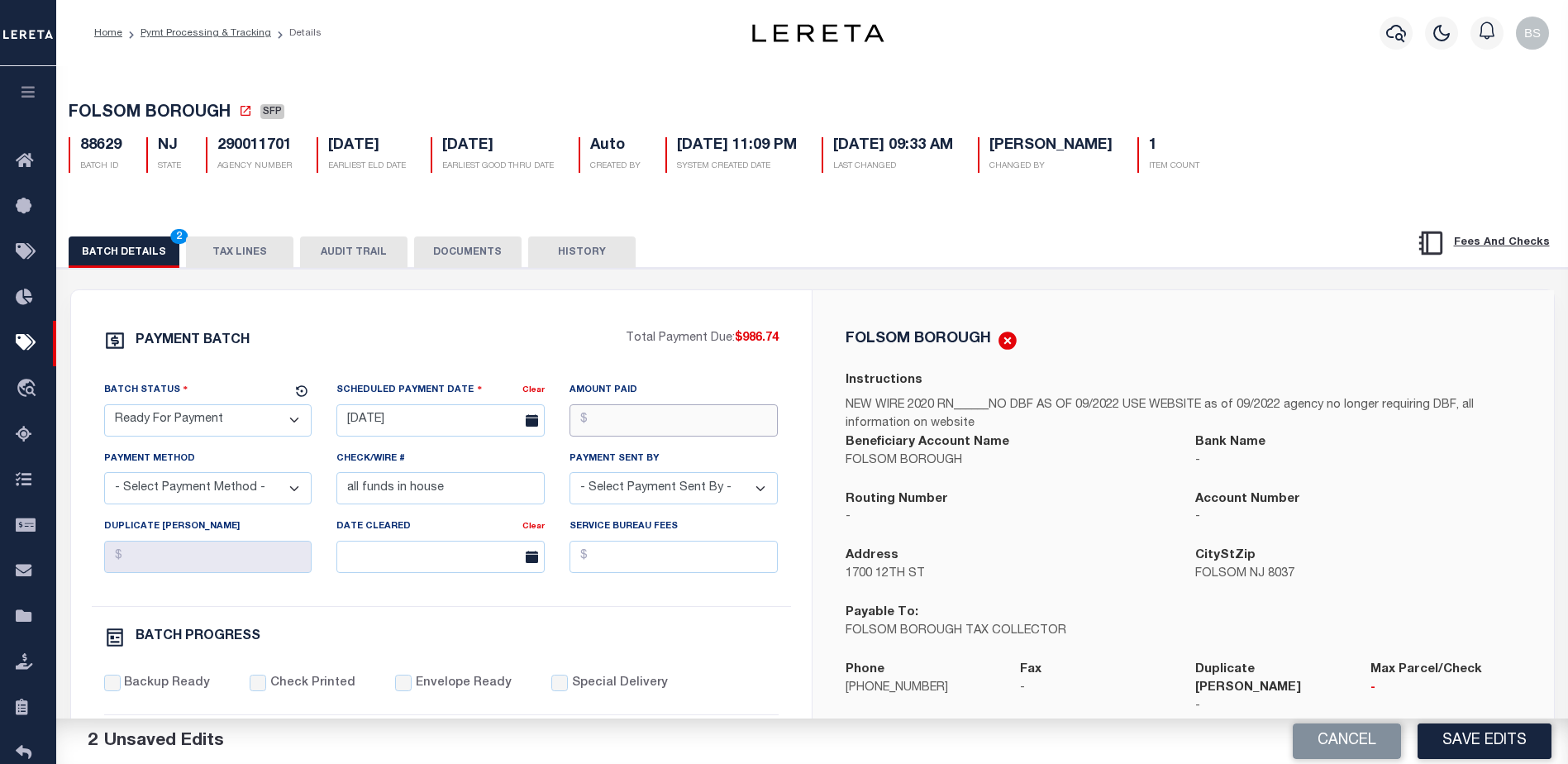
drag, startPoint x: 723, startPoint y: 431, endPoint x: 691, endPoint y: 418, distance: 34.5
click at [723, 431] on input "Amount Paid" at bounding box center [673, 421] width 208 height 32
type input "$986.74"
click at [279, 498] on select "- Select Payment Method - ACH Certified Check Check Direct Deposit Wire Transfer" at bounding box center [208, 488] width 208 height 32
select select "CHK"
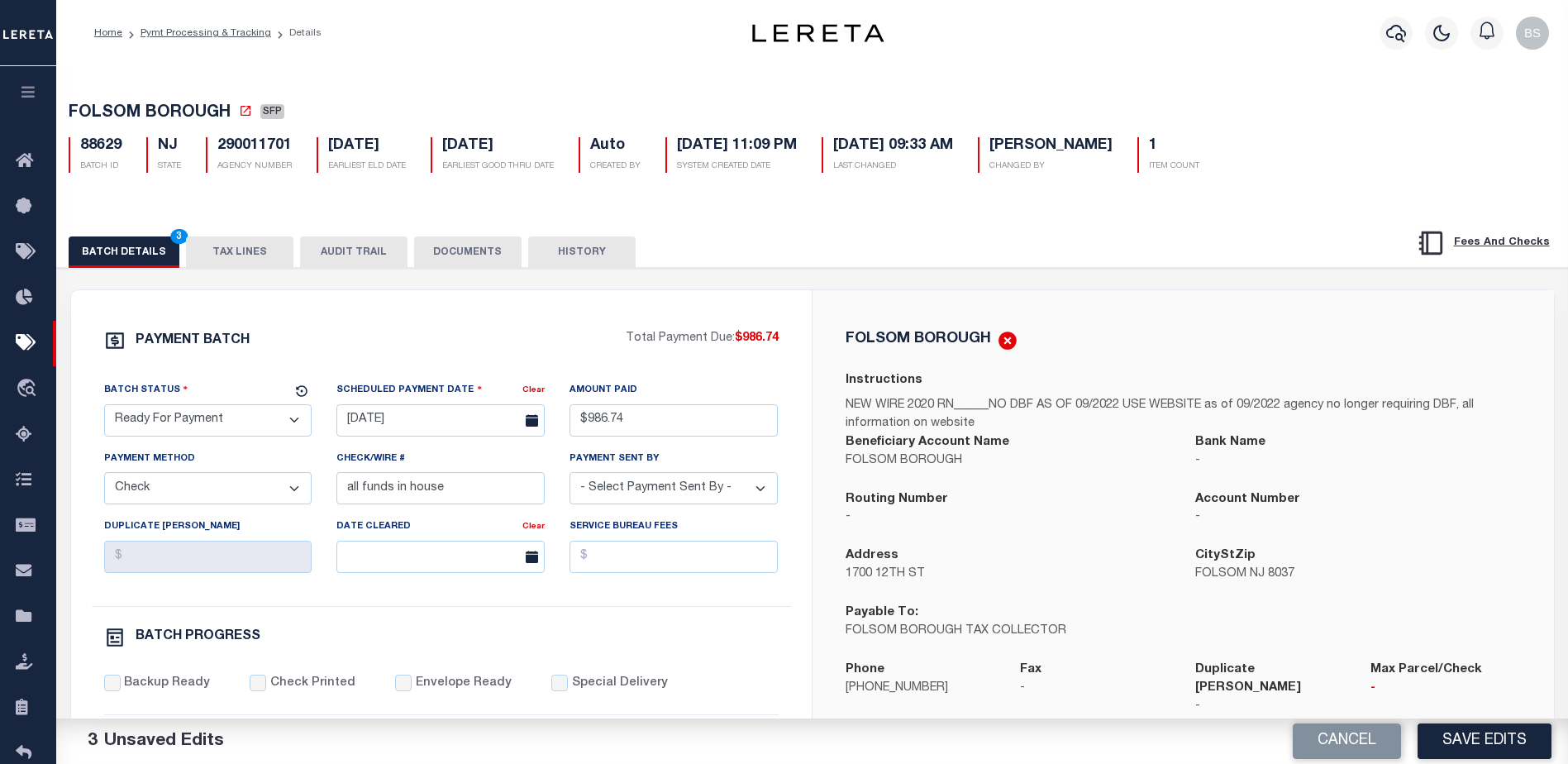
click at [104, 477] on select "- Select Payment Method - ACH Certified Check Check Direct Deposit Wire Transfer" at bounding box center [208, 488] width 208 height 32
click at [647, 505] on select "- Select Payment Sent By - Aakash Patel Abdul Muzain Adams, Pamela S Adhikary R…" at bounding box center [673, 488] width 208 height 32
select select "Starek, Barbara"
click at [653, 487] on select "- Select Payment Sent By - Aakash Patel Abdul Muzain Adams, Pamela S Adhikary R…" at bounding box center [673, 488] width 208 height 32
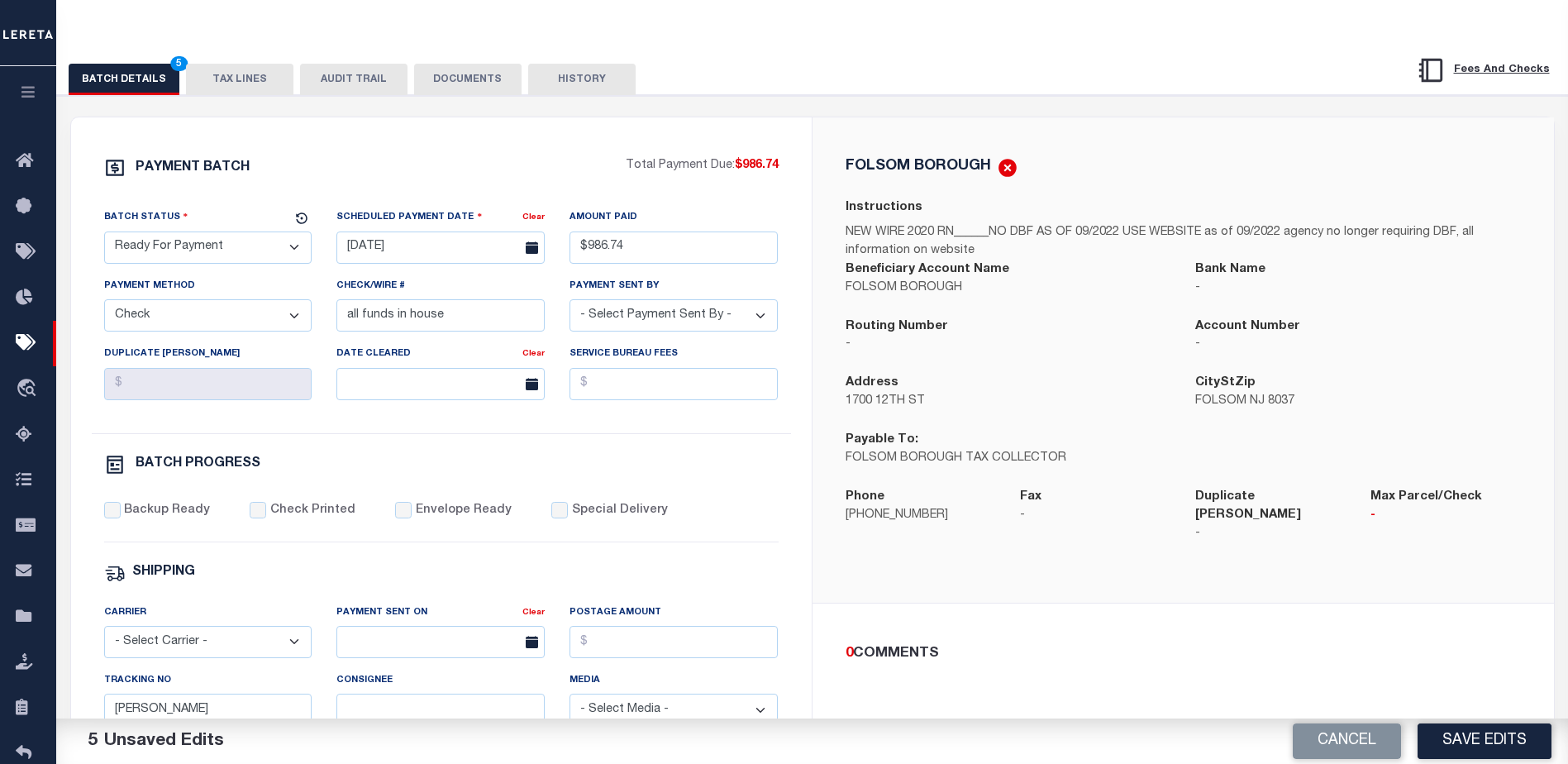
scroll to position [248, 0]
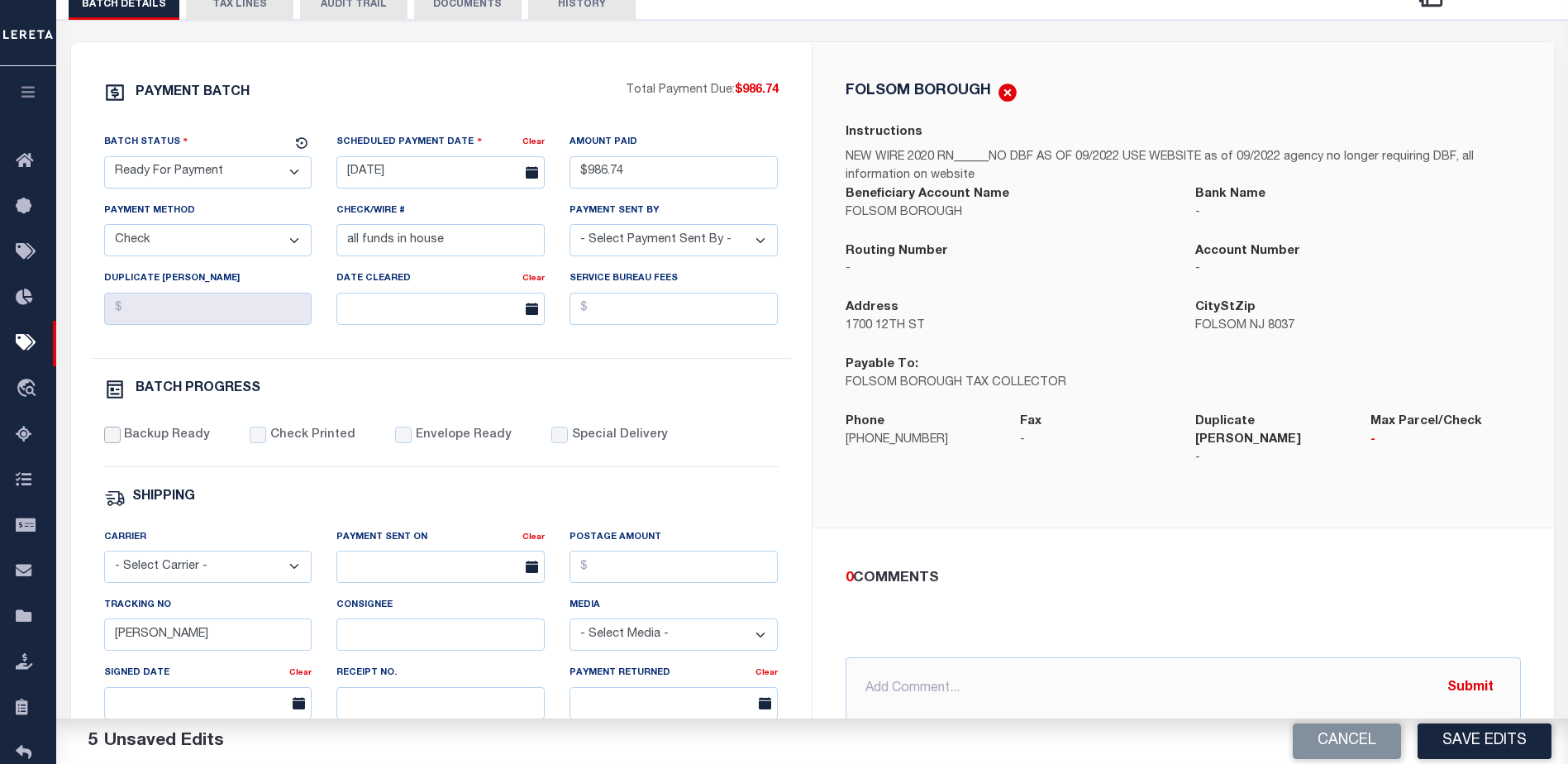
click at [114, 444] on input "Backup Ready" at bounding box center [112, 435] width 17 height 17
checkbox input "true"
drag, startPoint x: 241, startPoint y: 643, endPoint x: 278, endPoint y: 652, distance: 38.1
click at [241, 643] on input "BARBARA" at bounding box center [208, 635] width 208 height 32
type input "B"
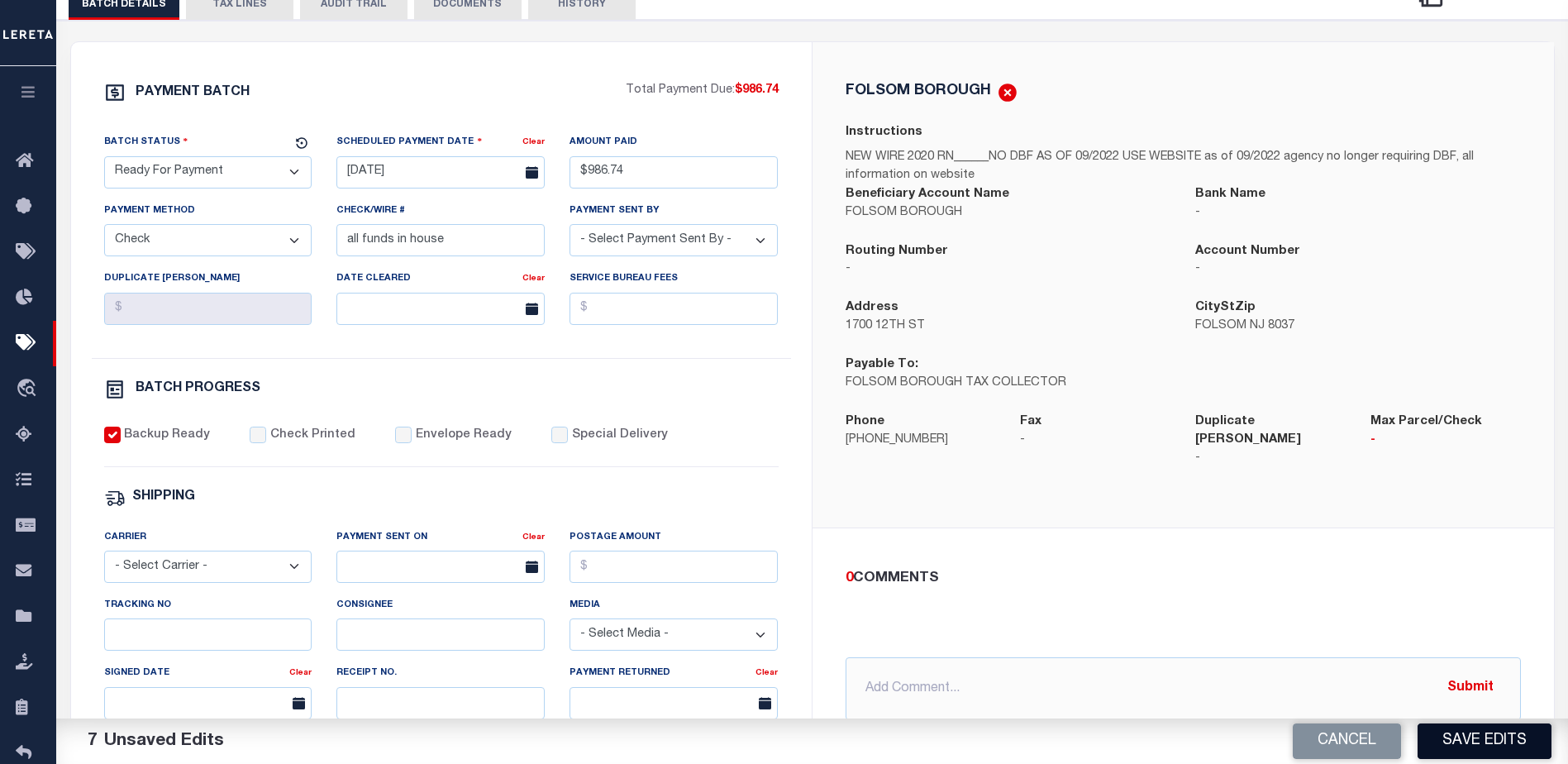
click at [1522, 742] on button "Save Edits" at bounding box center [1484, 741] width 134 height 35
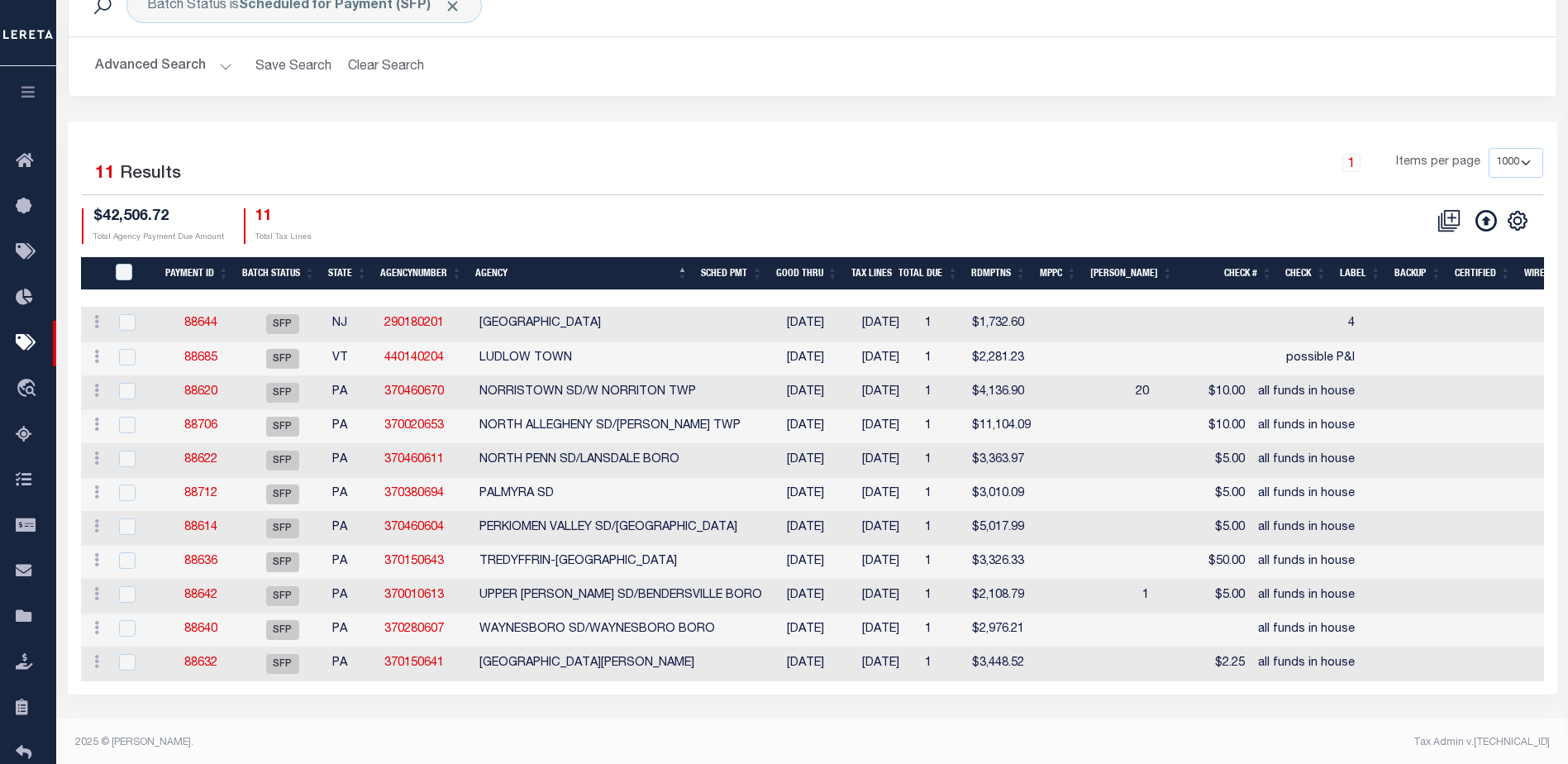
scroll to position [112, 0]
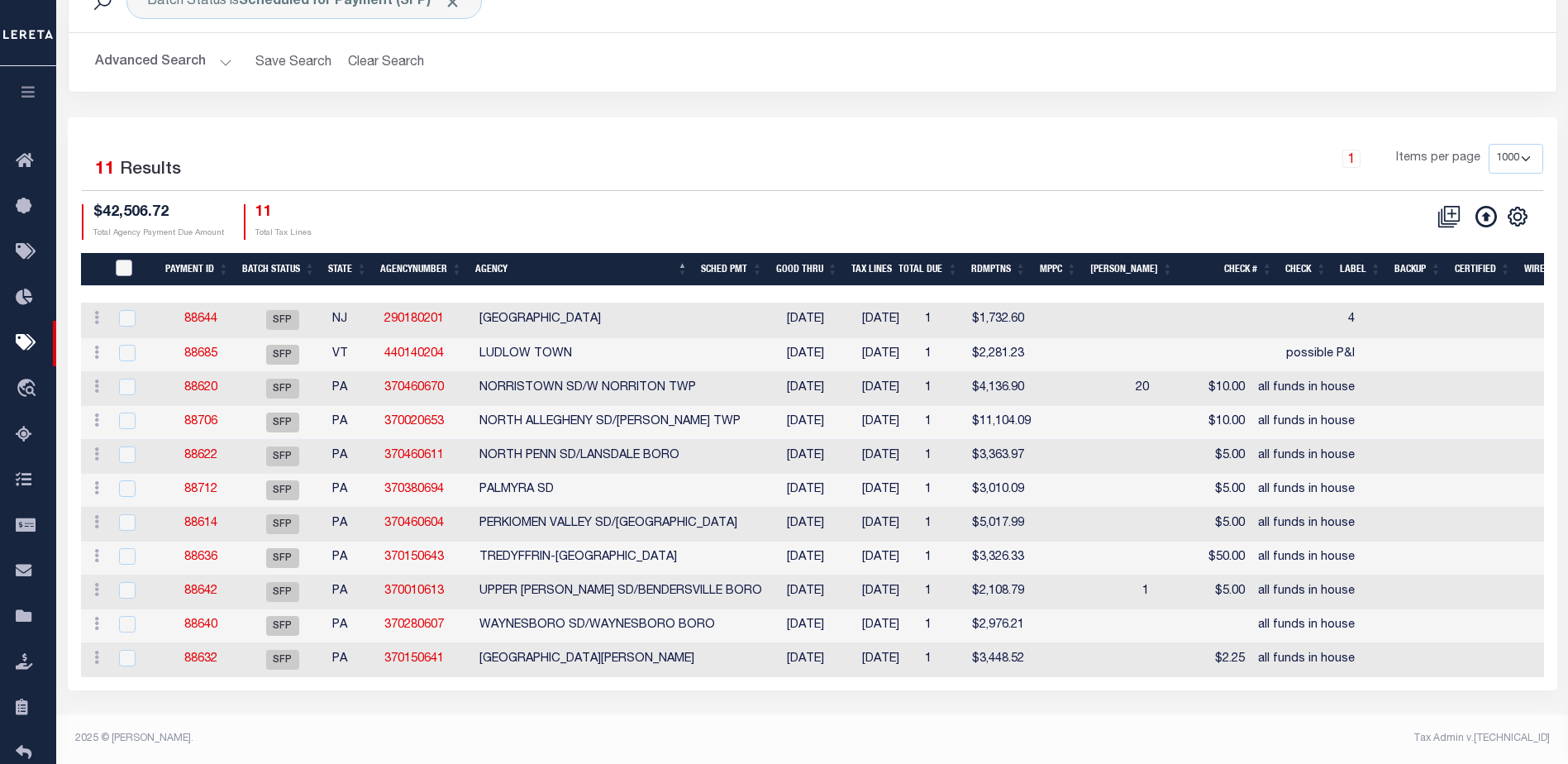
click at [127, 266] on input "PayeePmtBatchStatus" at bounding box center [124, 267] width 17 height 17
checkbox input "true"
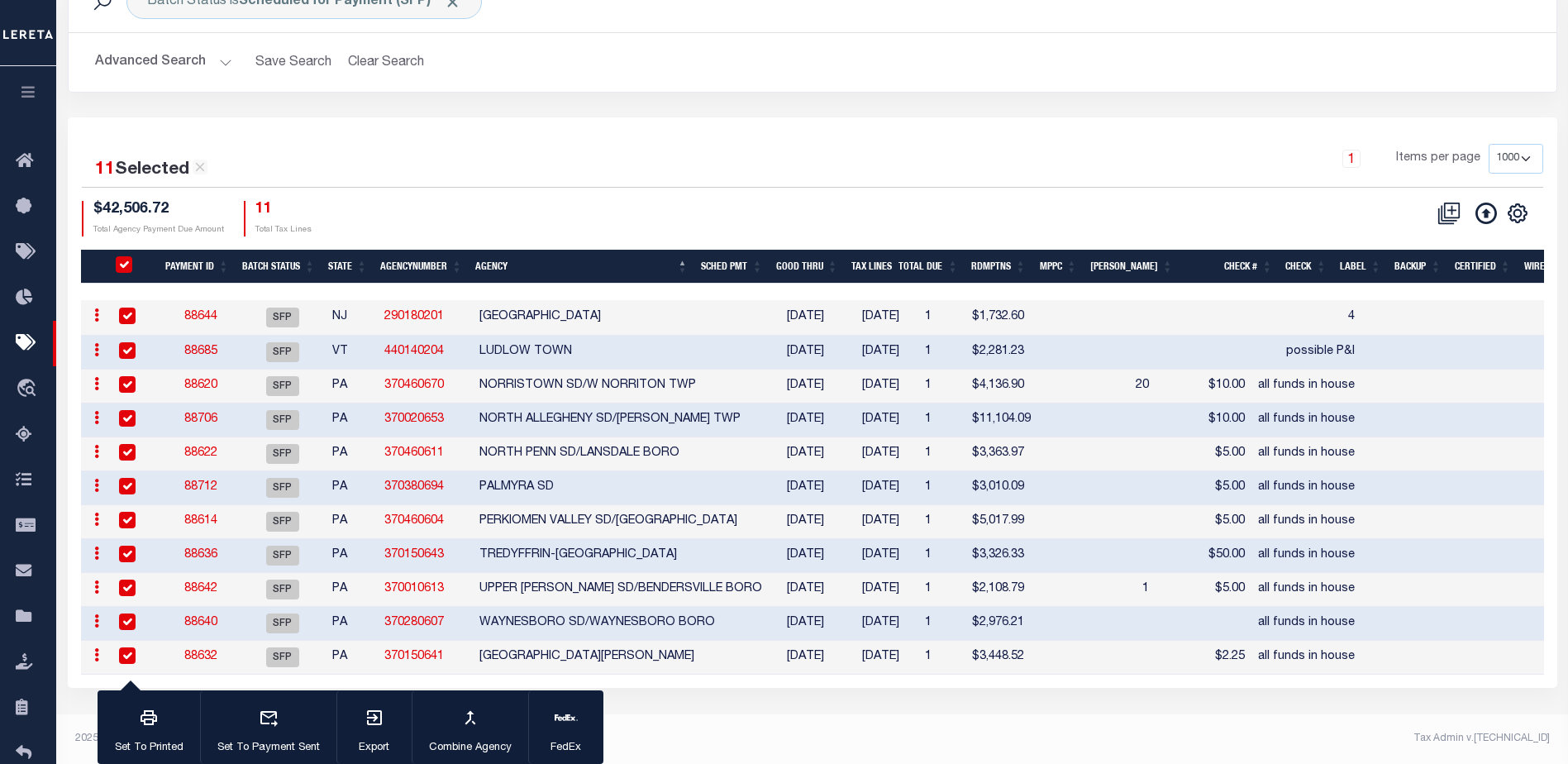
click at [130, 322] on input "checkbox" at bounding box center [127, 315] width 17 height 17
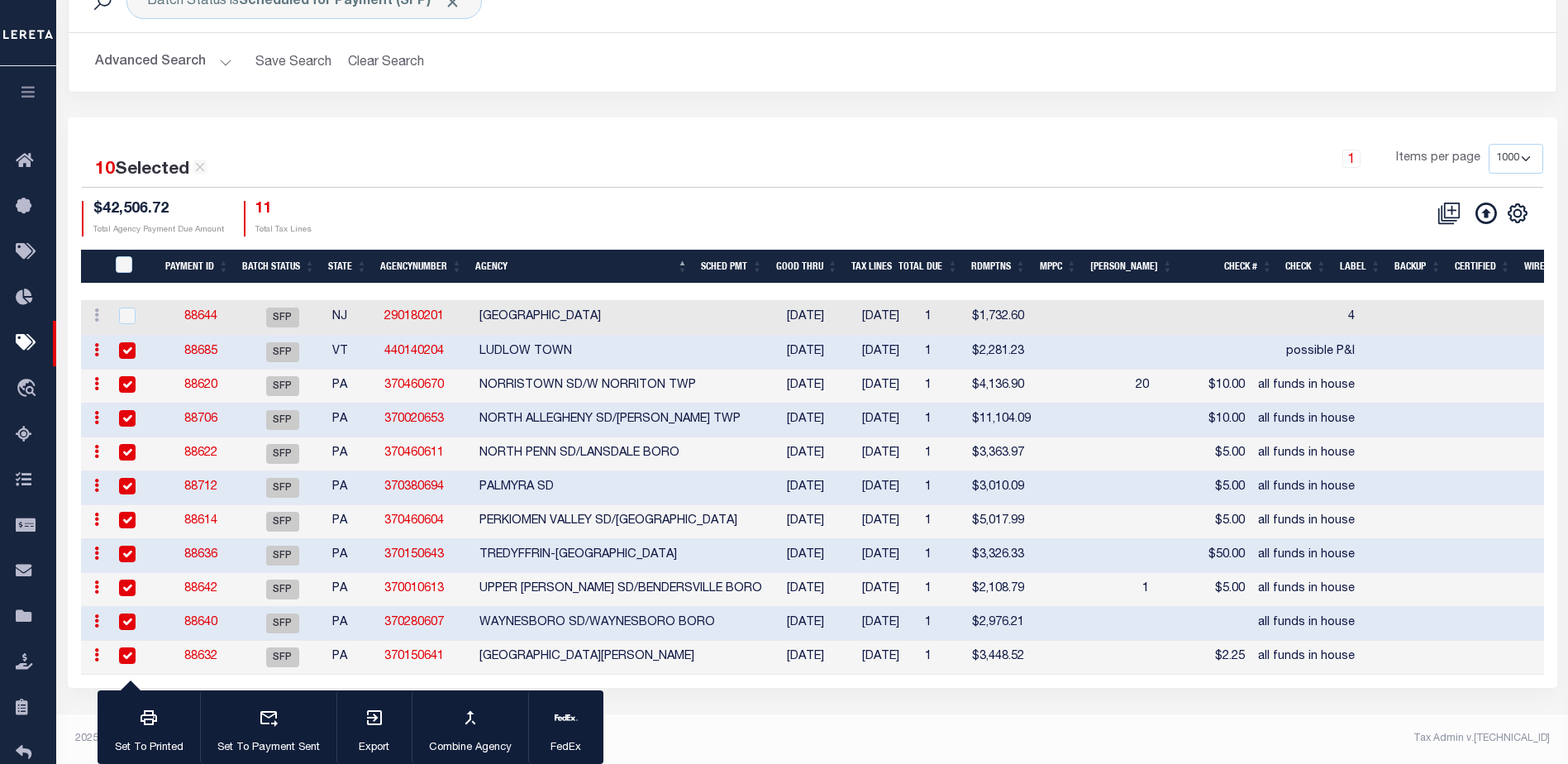
click at [129, 353] on input "checkbox" at bounding box center [127, 351] width 17 height 17
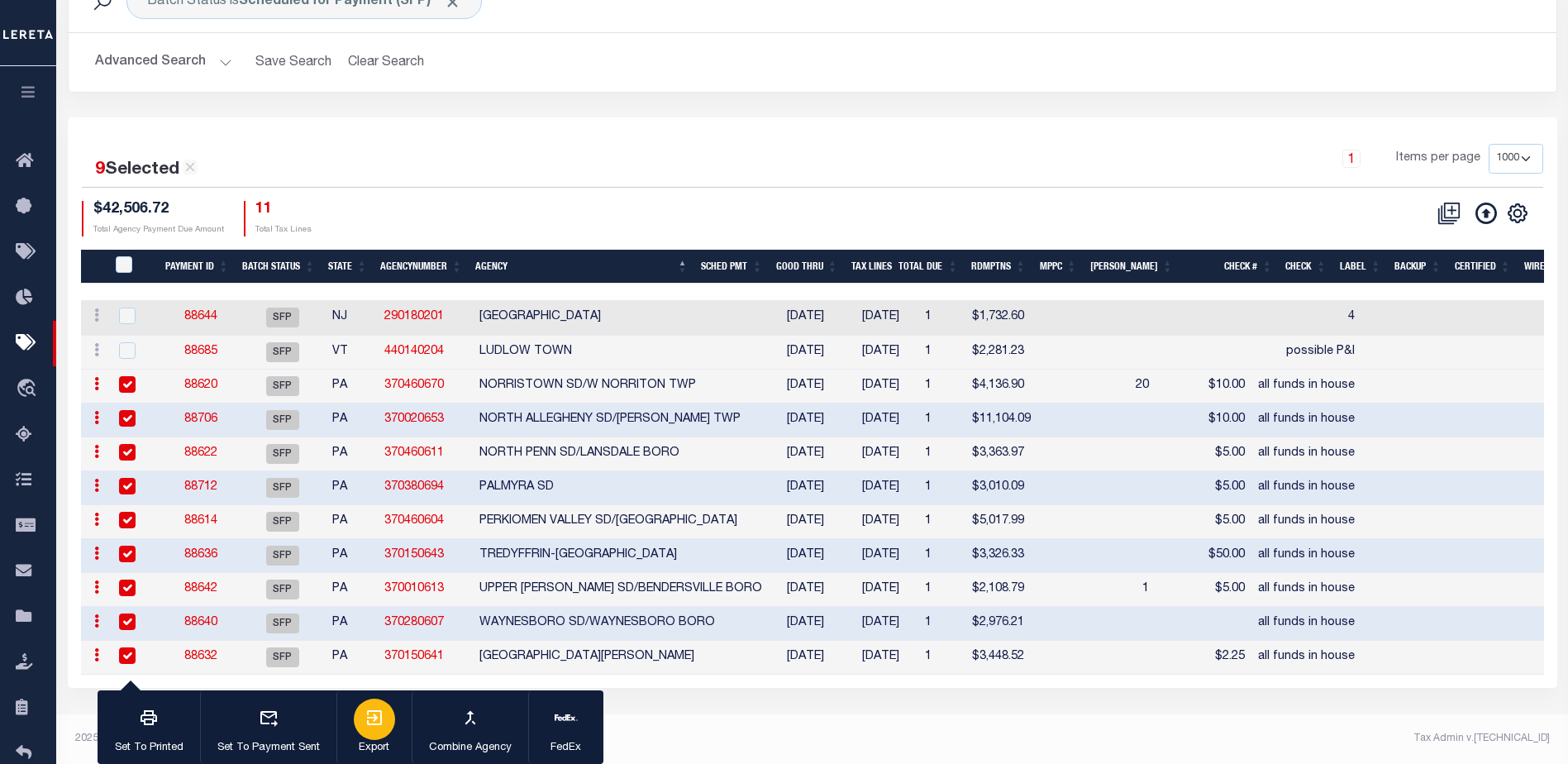
click at [365, 724] on icon "button" at bounding box center [374, 718] width 19 height 19
click at [131, 269] on input "PayeePmtBatchStatus" at bounding box center [124, 265] width 17 height 17
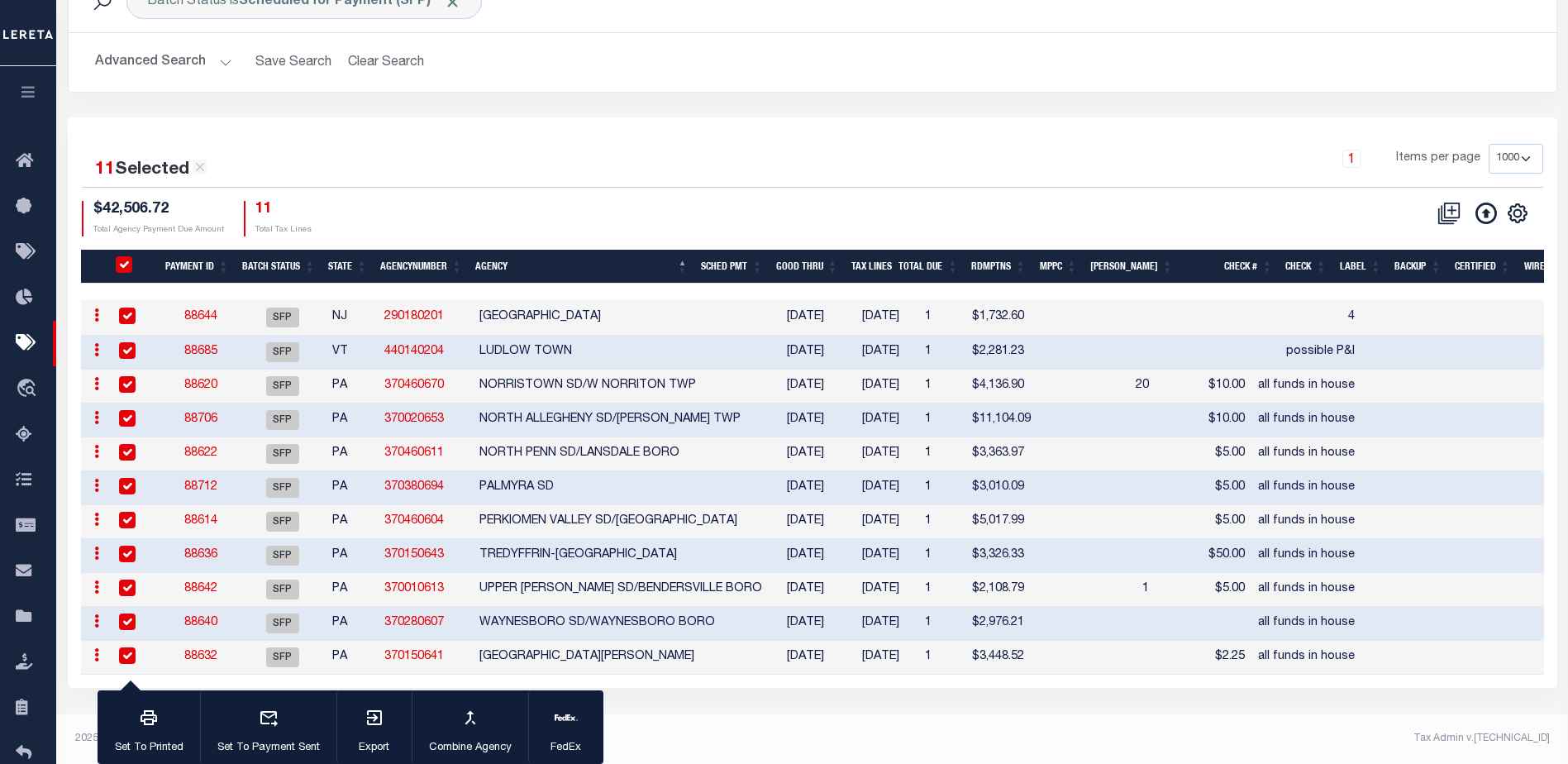
click at [131, 269] on input "PayeePmtBatchStatus" at bounding box center [124, 265] width 17 height 17
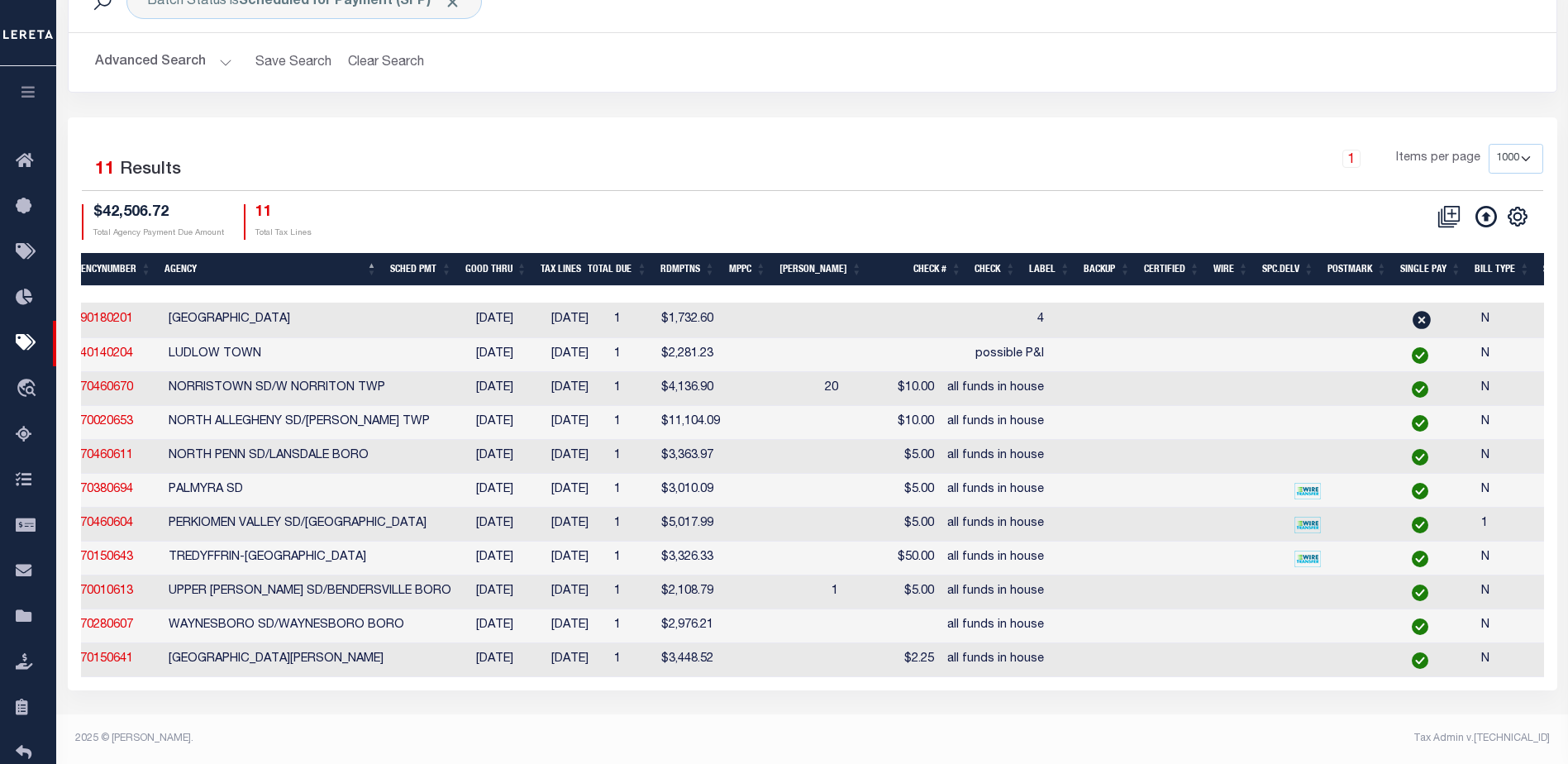
scroll to position [0, 463]
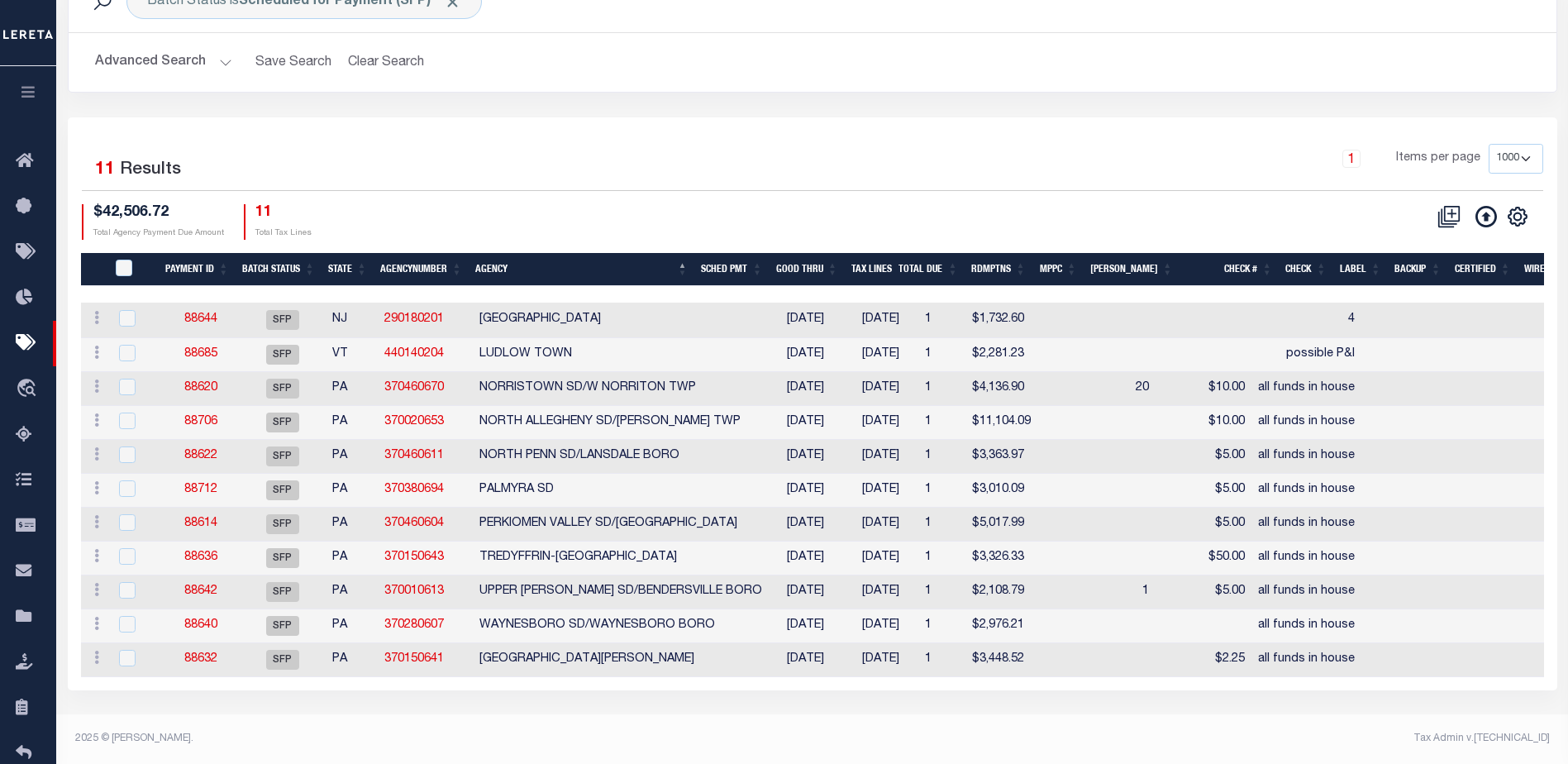
click at [1019, 189] on div "1 Items per page 100 200 500 1000" at bounding box center [998, 167] width 1115 height 46
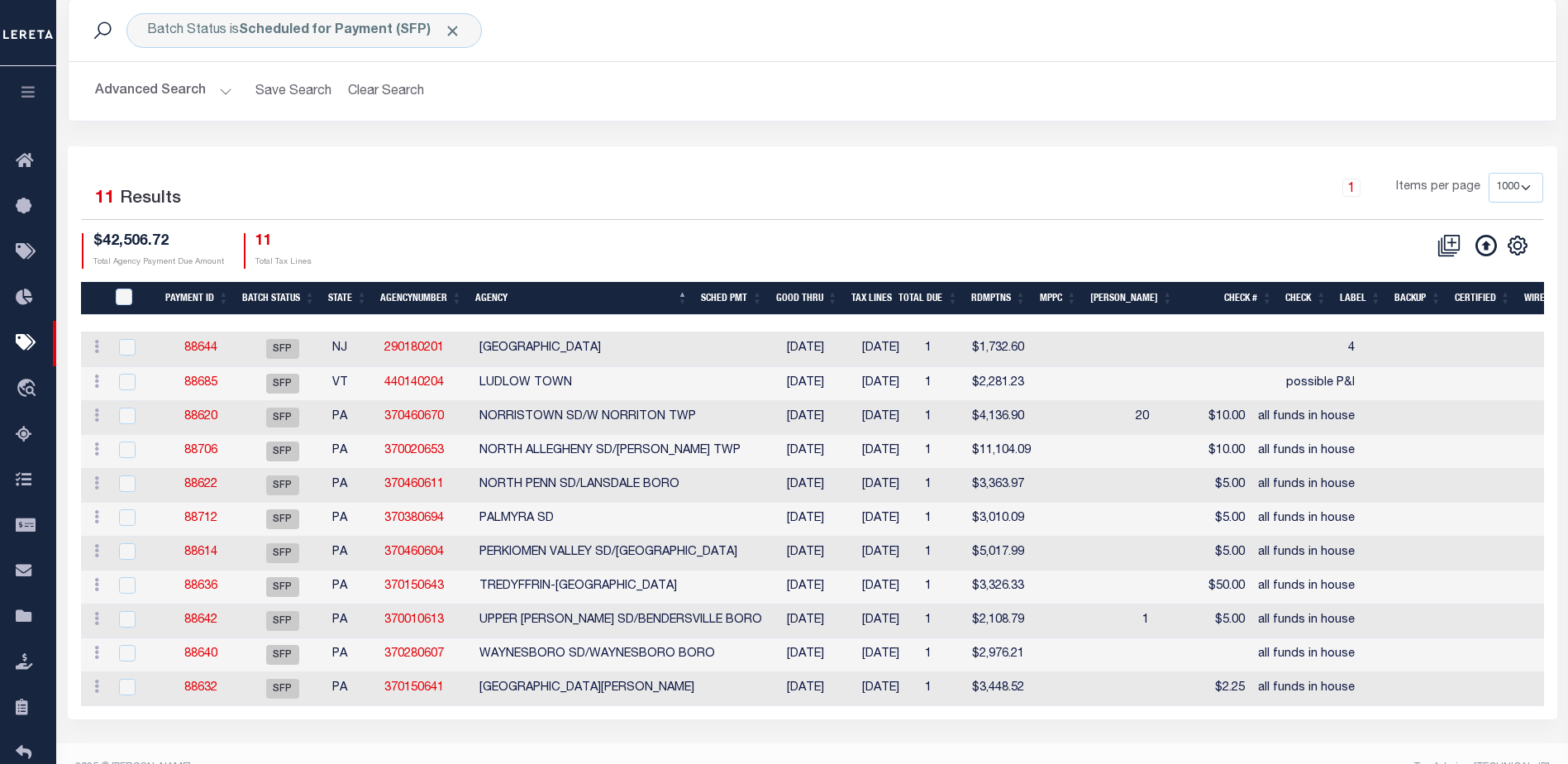
scroll to position [112, 0]
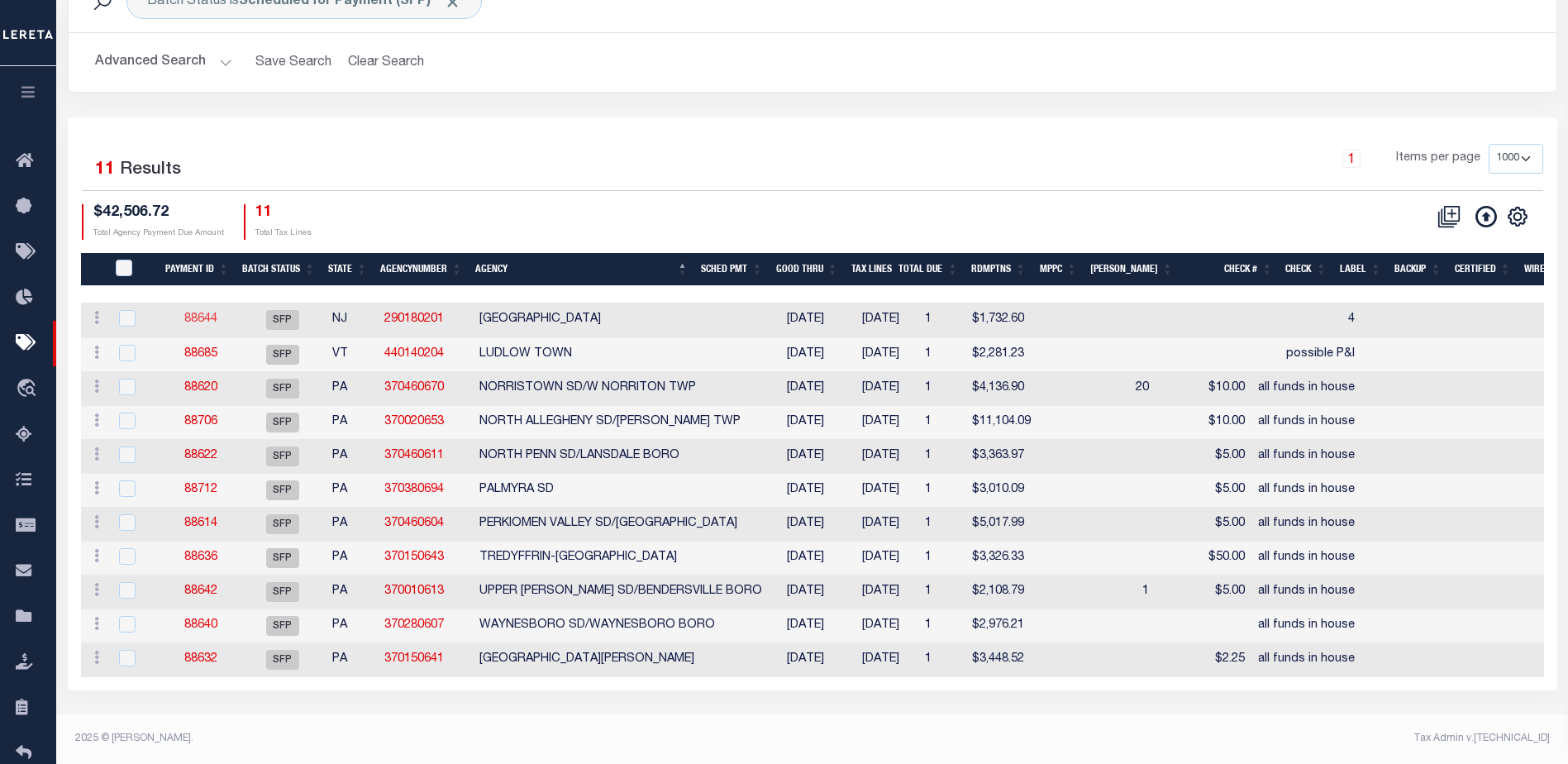
click at [195, 320] on link "88644" at bounding box center [200, 319] width 33 height 12
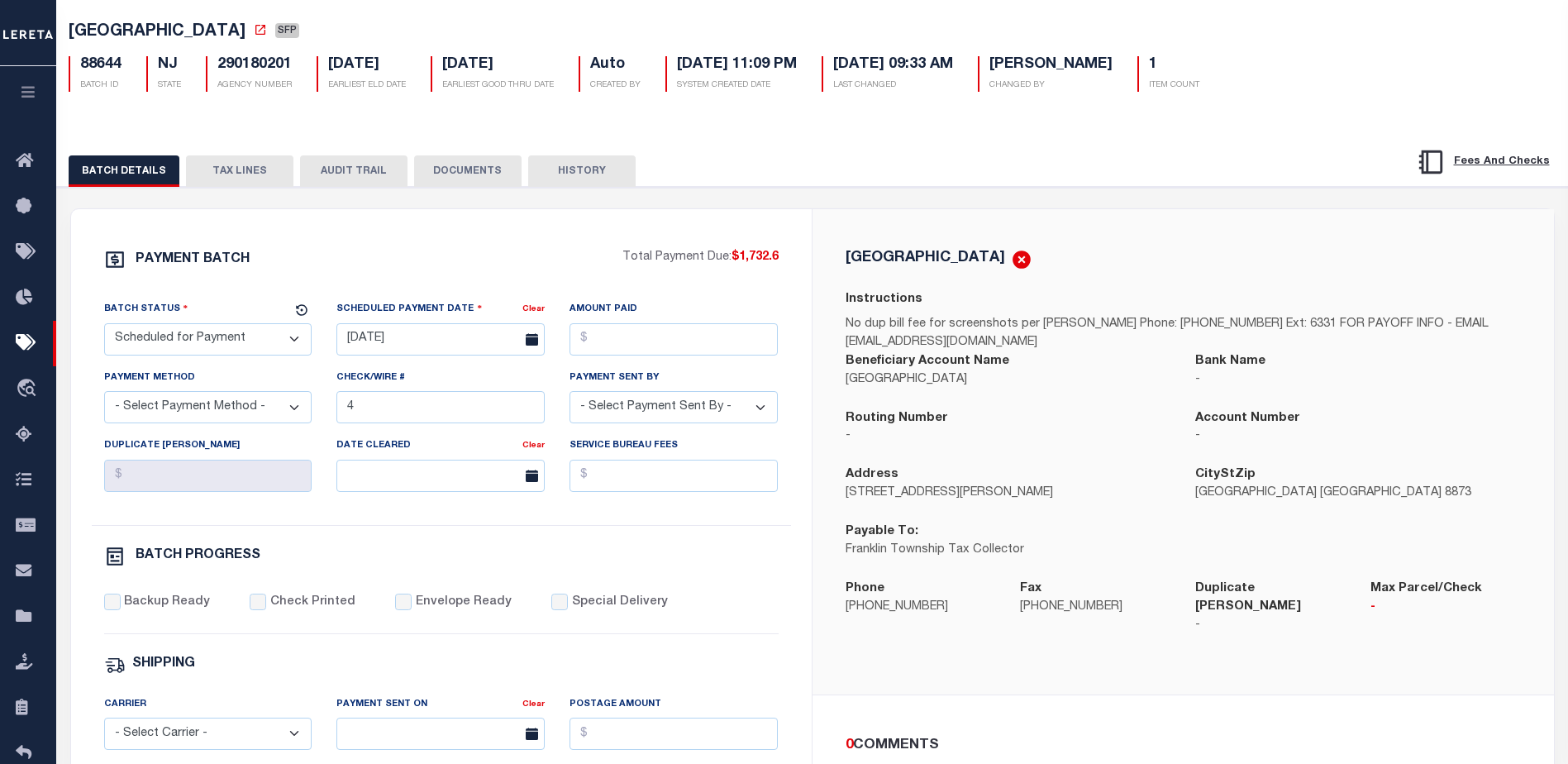
scroll to position [82, 0]
click at [221, 335] on select "- Select Status - Scheduled for Payment Ready For Payment Payment Sent Cleared …" at bounding box center [208, 337] width 208 height 32
click at [104, 325] on select "- Select Status - Scheduled for Payment Ready For Payment Payment Sent Cleared …" at bounding box center [208, 337] width 208 height 32
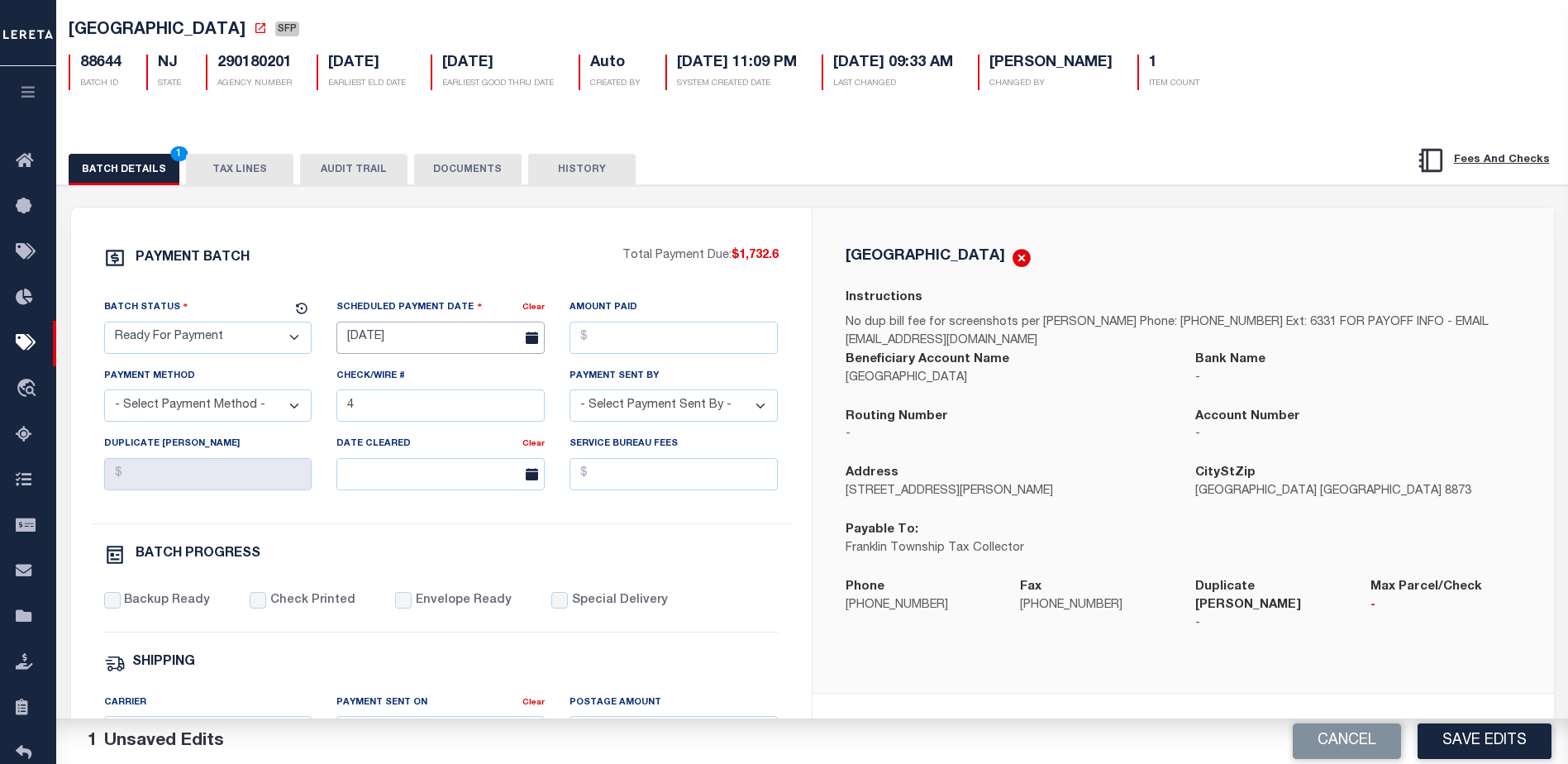
click at [373, 336] on input "08/20/2025" at bounding box center [440, 337] width 208 height 32
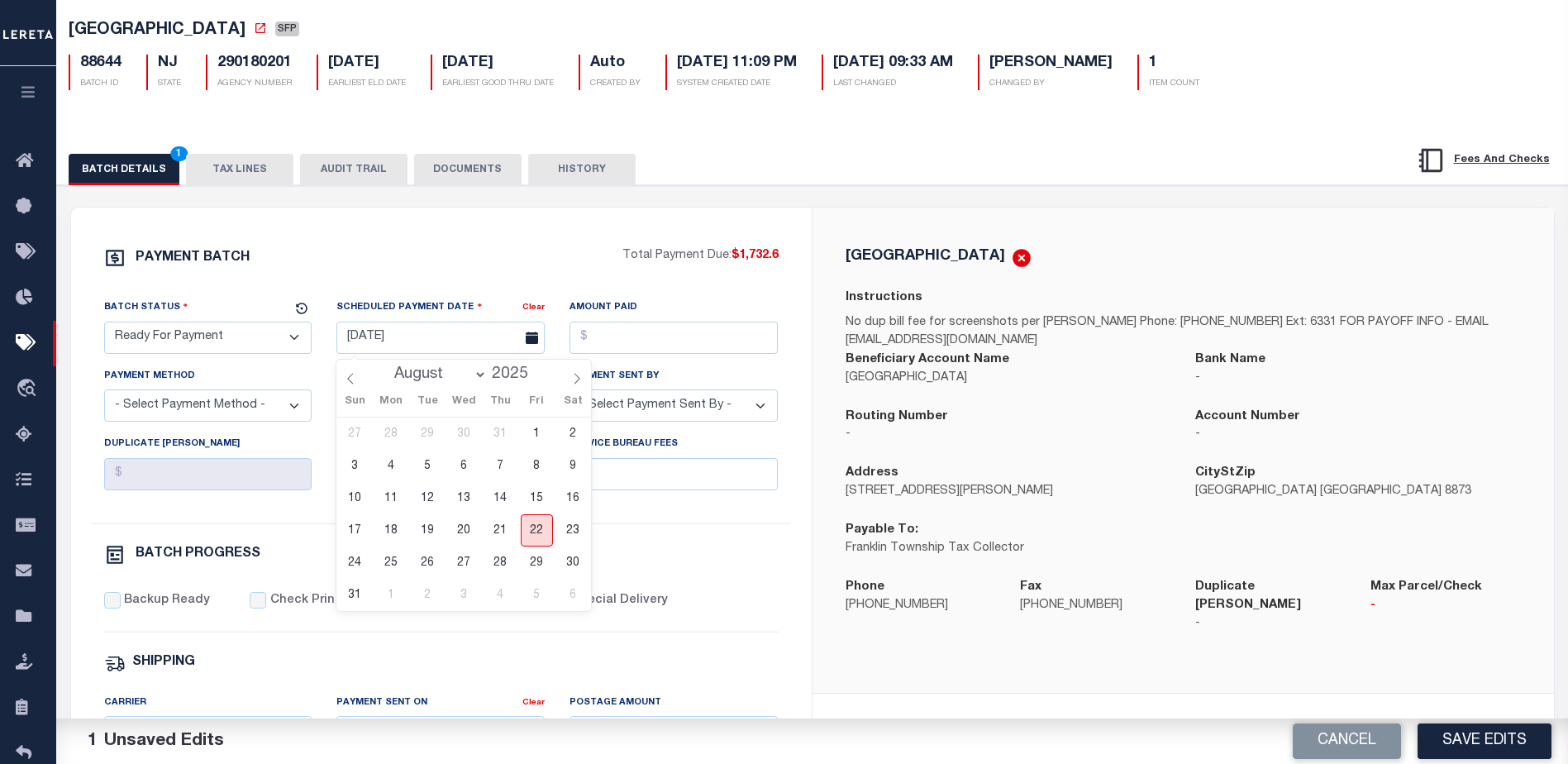
drag, startPoint x: 535, startPoint y: 531, endPoint x: 574, endPoint y: 469, distance: 73.2
click at [539, 528] on span "22" at bounding box center [536, 530] width 32 height 32
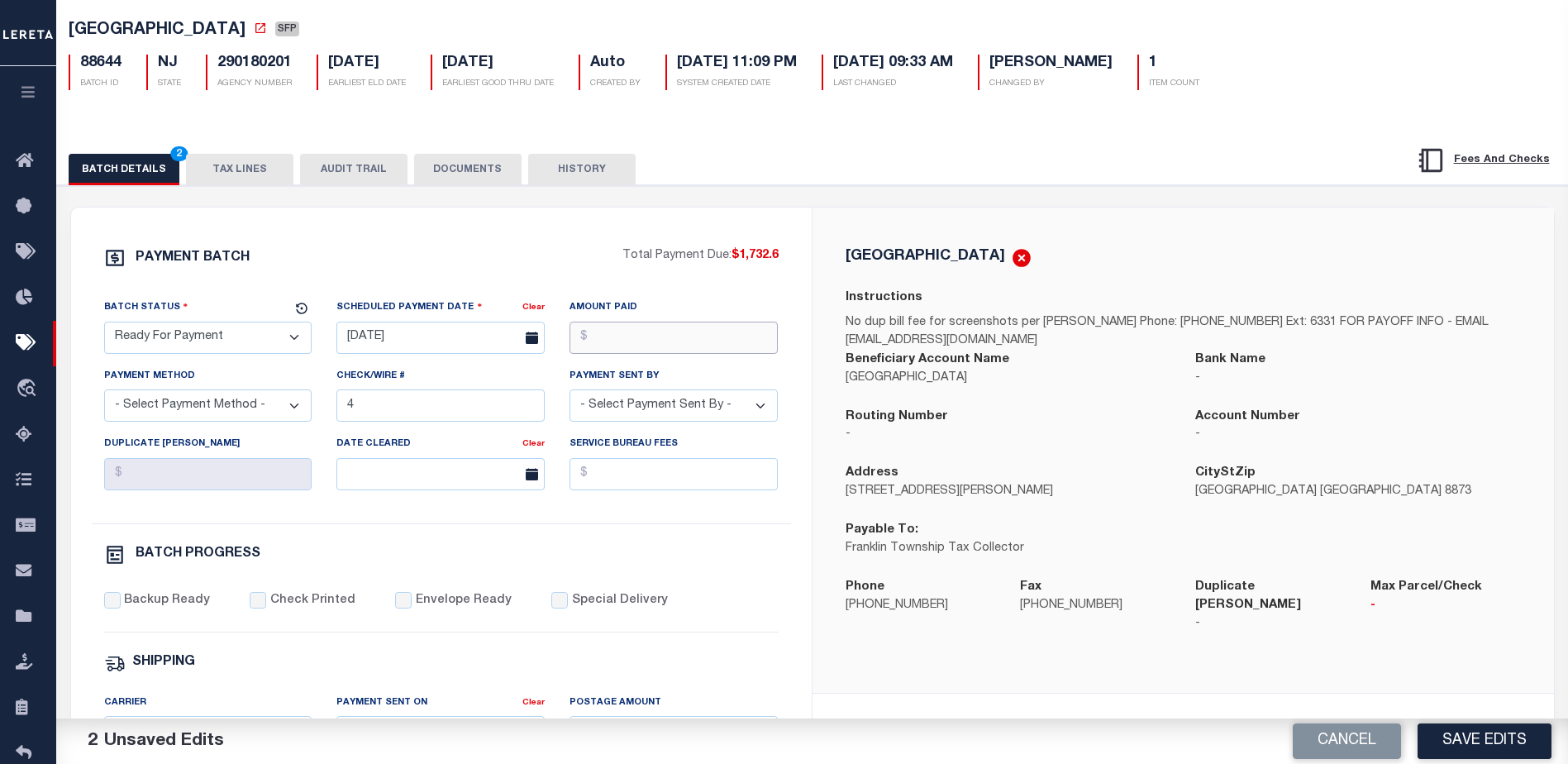
click at [652, 339] on input "Amount Paid" at bounding box center [673, 337] width 208 height 32
click at [257, 413] on select "- Select Payment Method - ACH Certified Check Check Direct Deposit Wire Transfer" at bounding box center [208, 405] width 208 height 32
click at [104, 395] on select "- Select Payment Method - ACH Certified Check Check Direct Deposit Wire Transfer" at bounding box center [208, 405] width 208 height 32
drag, startPoint x: 409, startPoint y: 408, endPoint x: 296, endPoint y: 378, distance: 116.9
click at [410, 407] on input "4" at bounding box center [440, 405] width 208 height 32
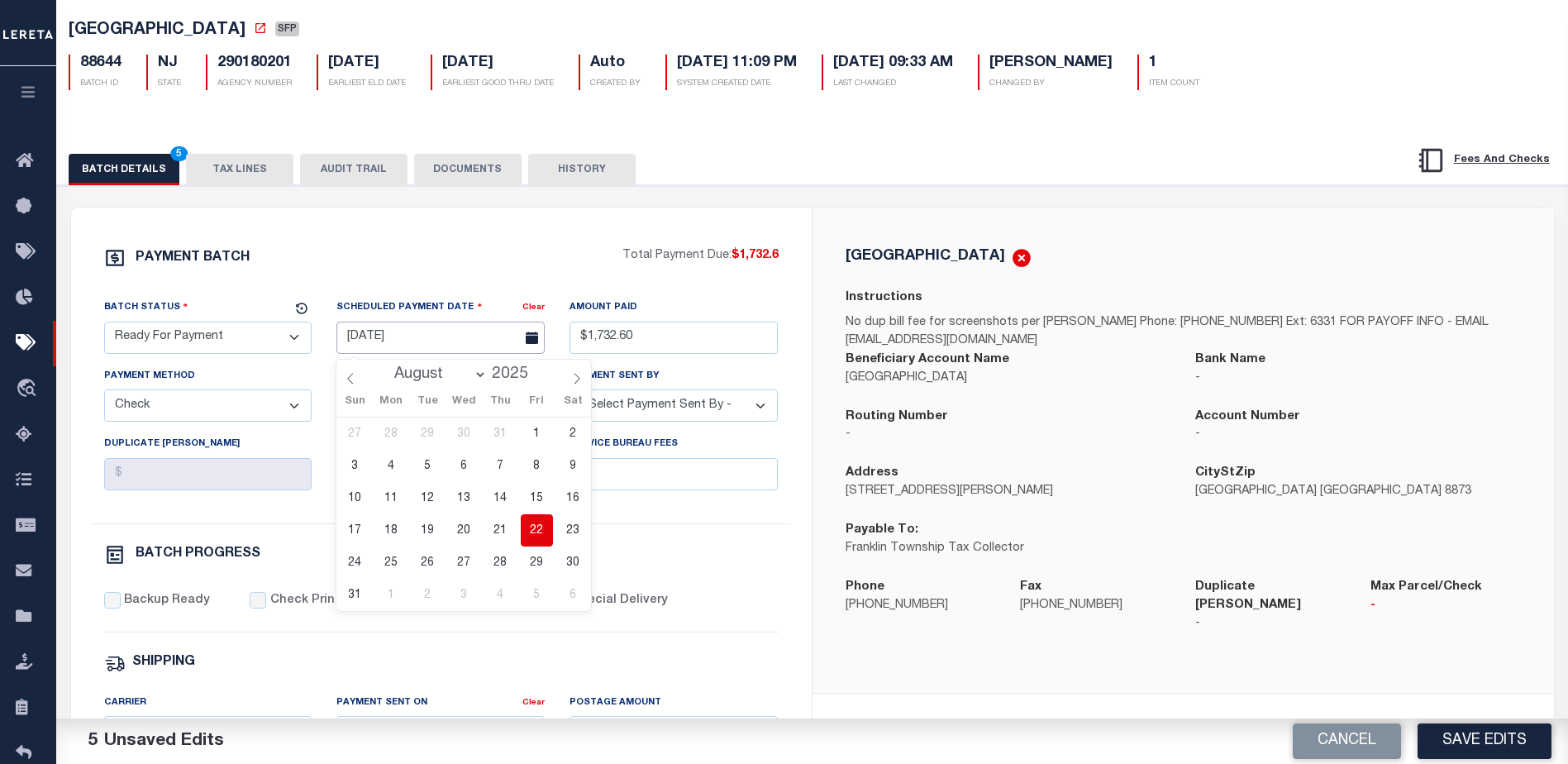
drag, startPoint x: 551, startPoint y: 405, endPoint x: 619, endPoint y: 422, distance: 70.1
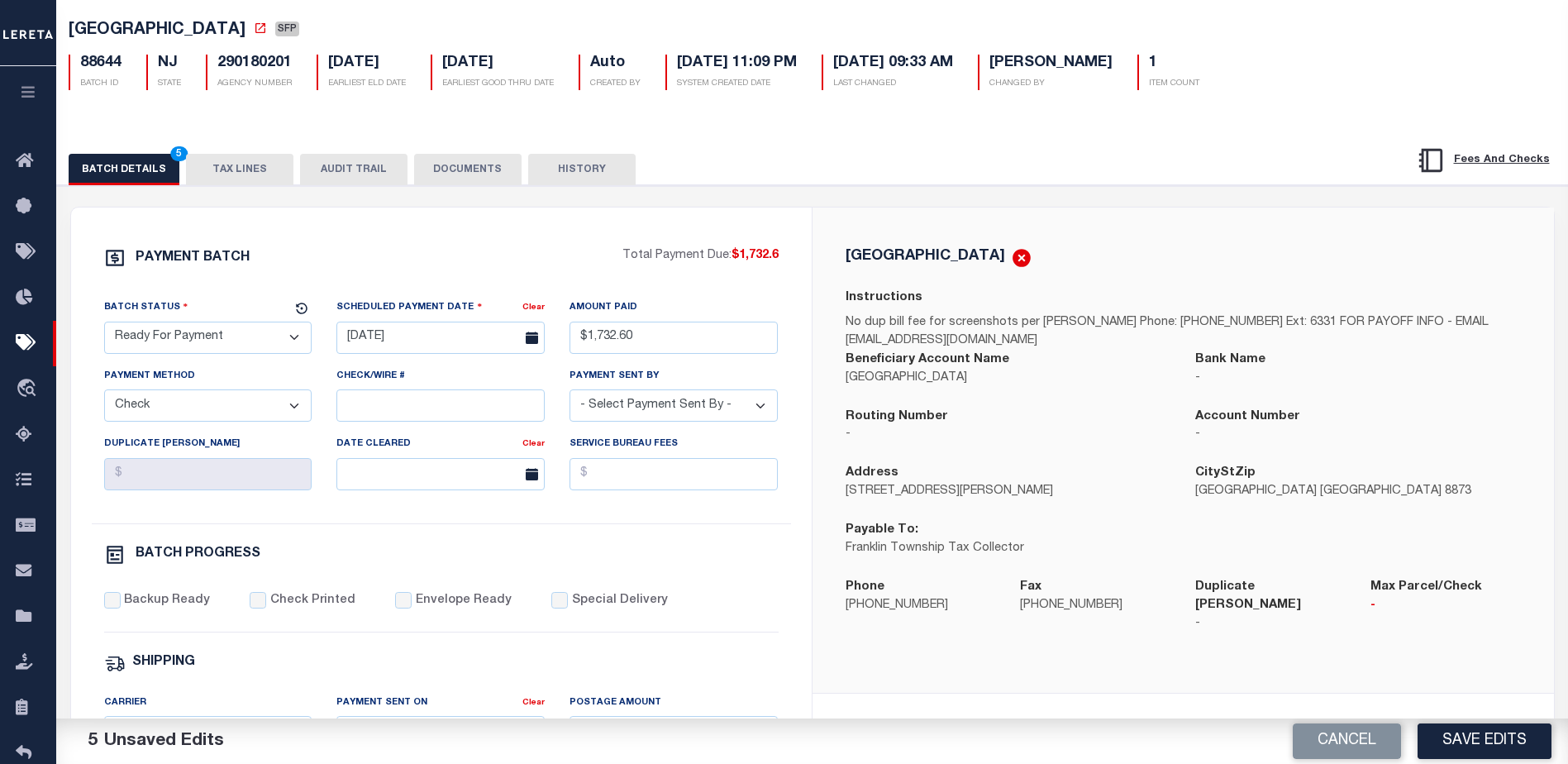
drag, startPoint x: 619, startPoint y: 422, endPoint x: 798, endPoint y: 456, distance: 182.2
click at [798, 456] on div "PAYMENT BATCH Total Payment Due: $1,732.6 Batch Status" at bounding box center [441, 691] width 741 height 968
click at [762, 414] on select "- Select Payment Sent By - Aakash Patel Abdul Muzain Adams, Pamela S Adhikary R…" at bounding box center [673, 405] width 208 height 32
click at [570, 395] on select "- Select Payment Sent By - Aakash Patel Abdul Muzain Adams, Pamela S Adhikary R…" at bounding box center [673, 405] width 208 height 32
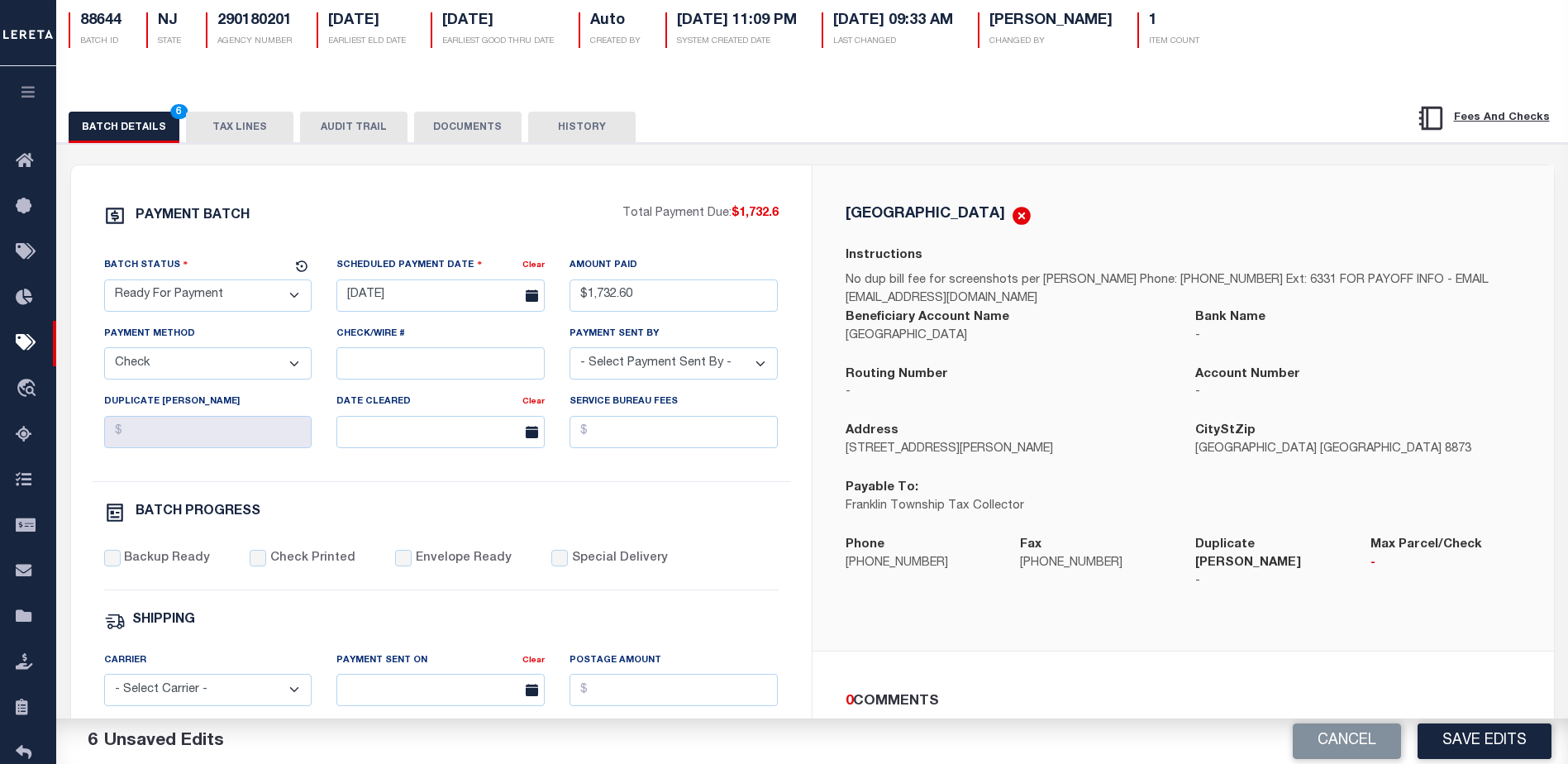
scroll to position [166, 0]
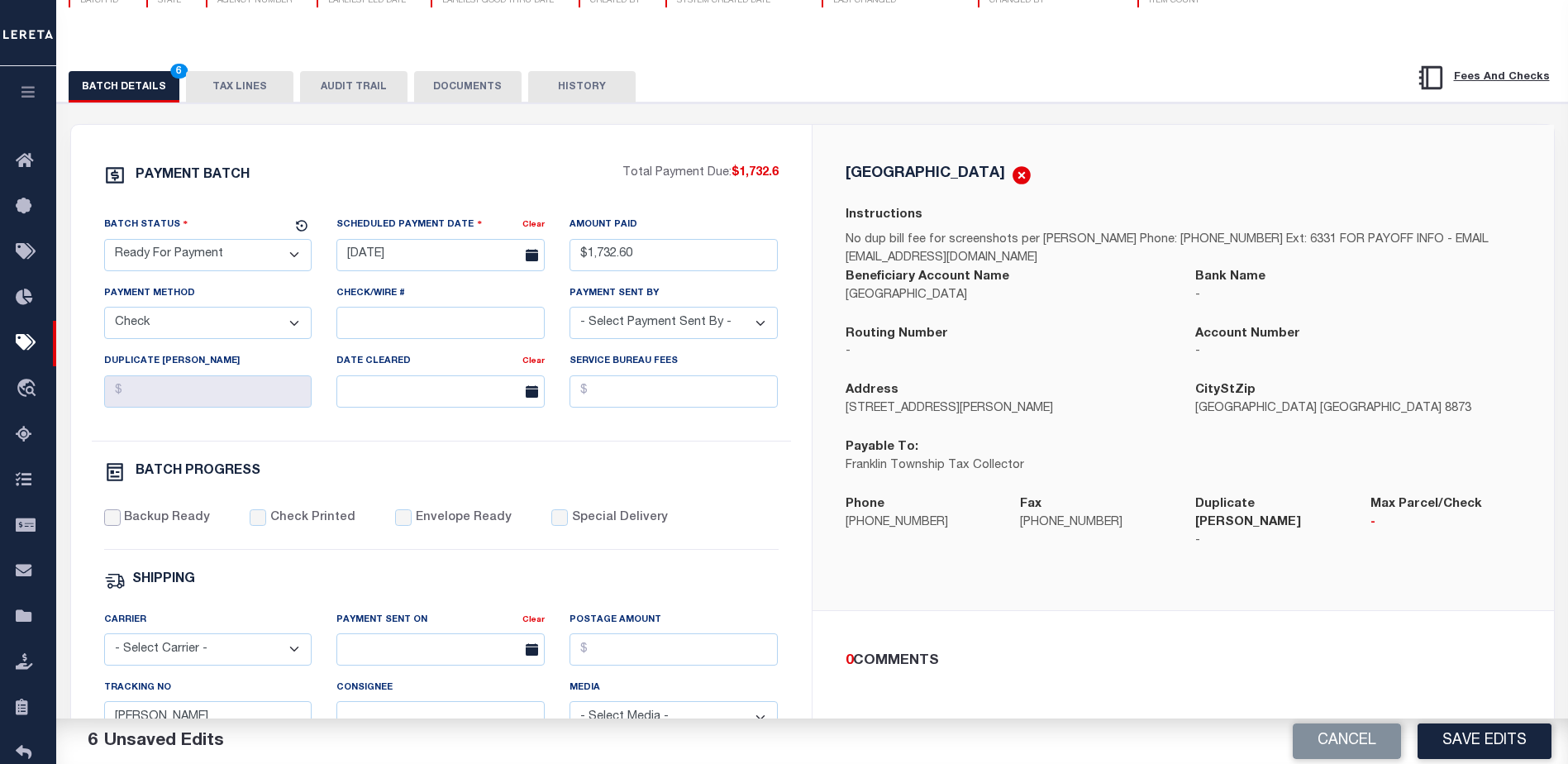
click at [107, 526] on input "Backup Ready" at bounding box center [112, 517] width 17 height 17
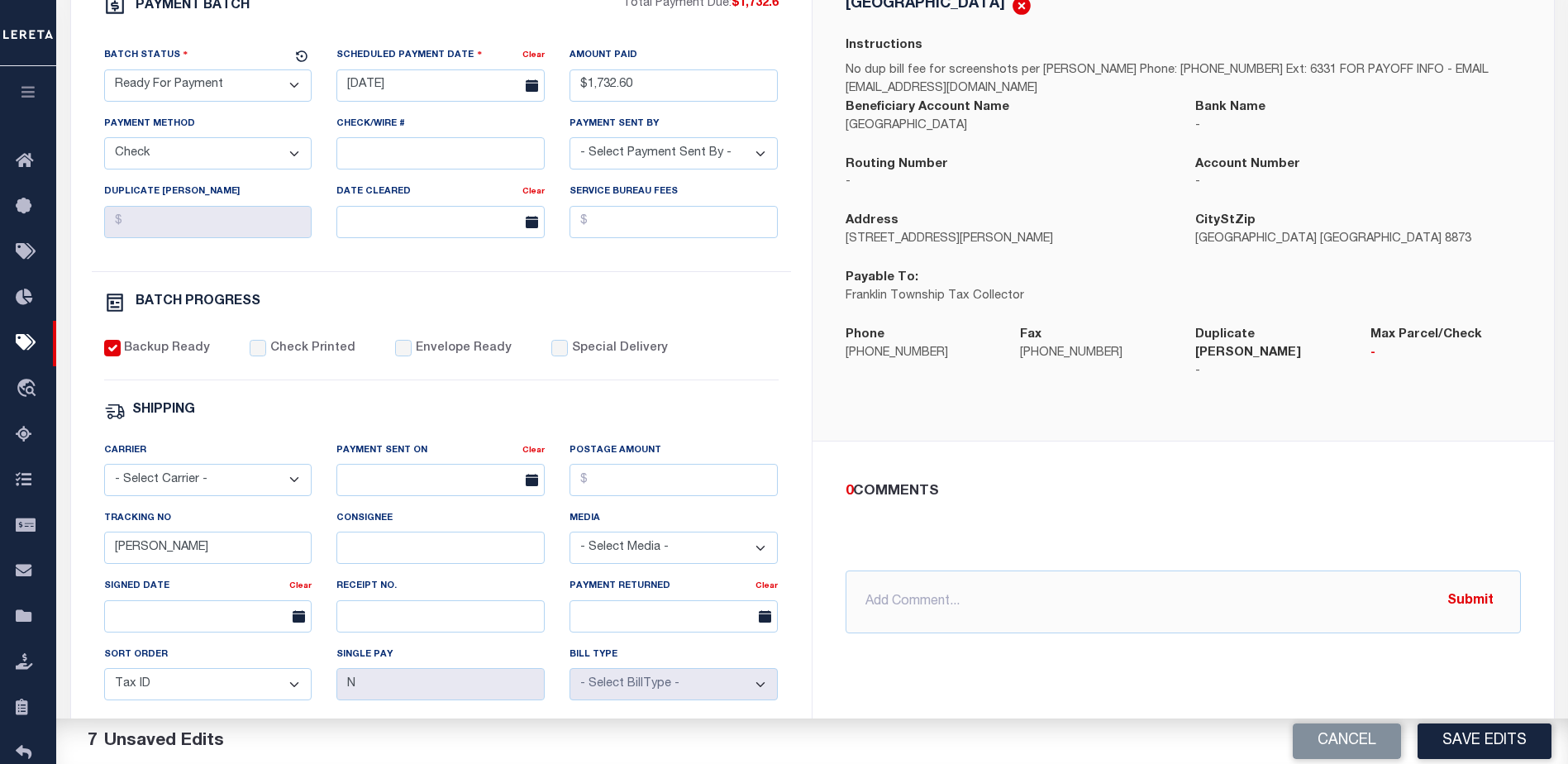
scroll to position [413, 0]
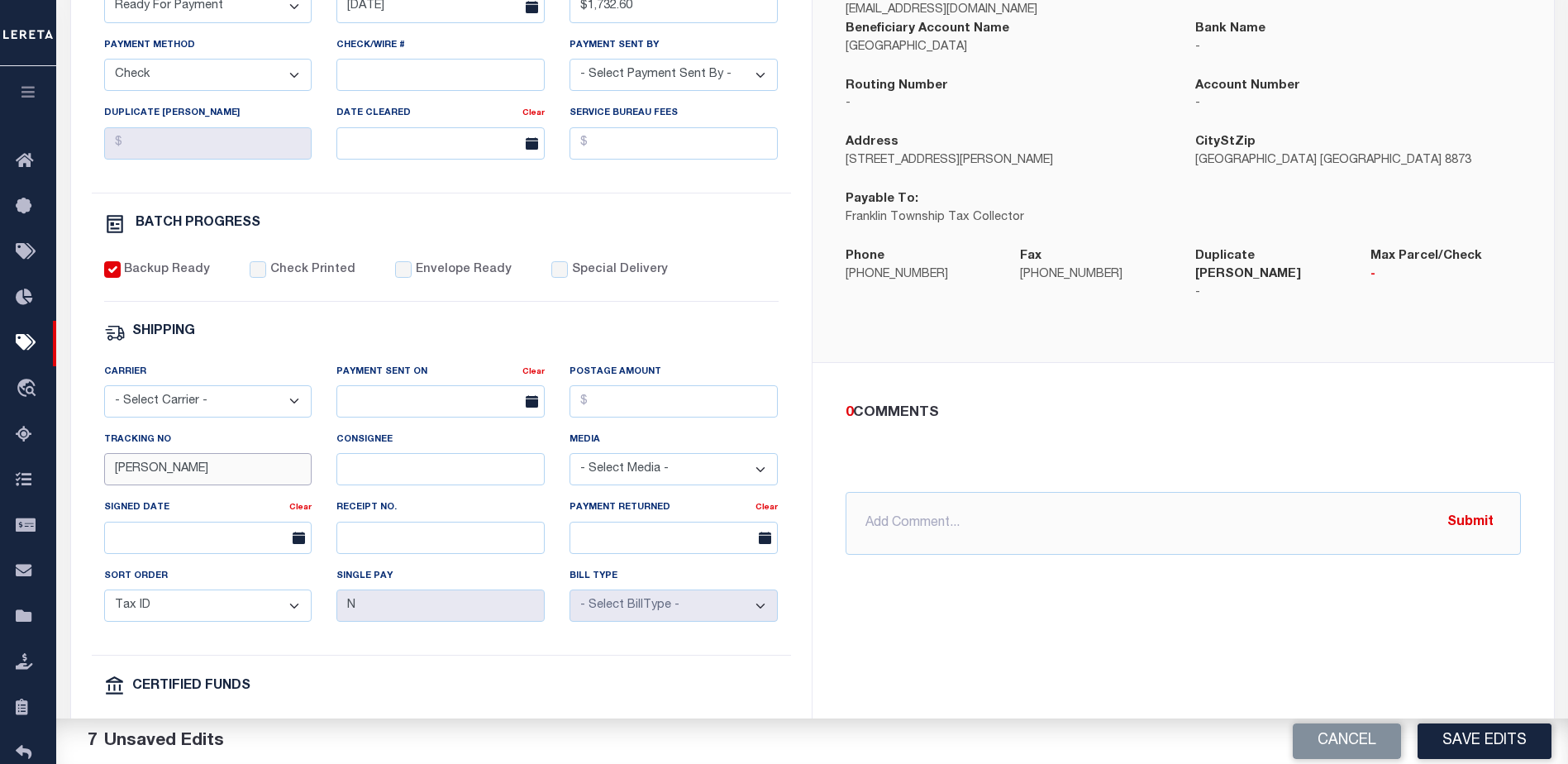
drag, startPoint x: 215, startPoint y: 478, endPoint x: 238, endPoint y: 478, distance: 23.0
click at [218, 478] on input "BARBARA" at bounding box center [208, 469] width 208 height 32
click at [1475, 737] on button "Save Edits" at bounding box center [1484, 741] width 134 height 35
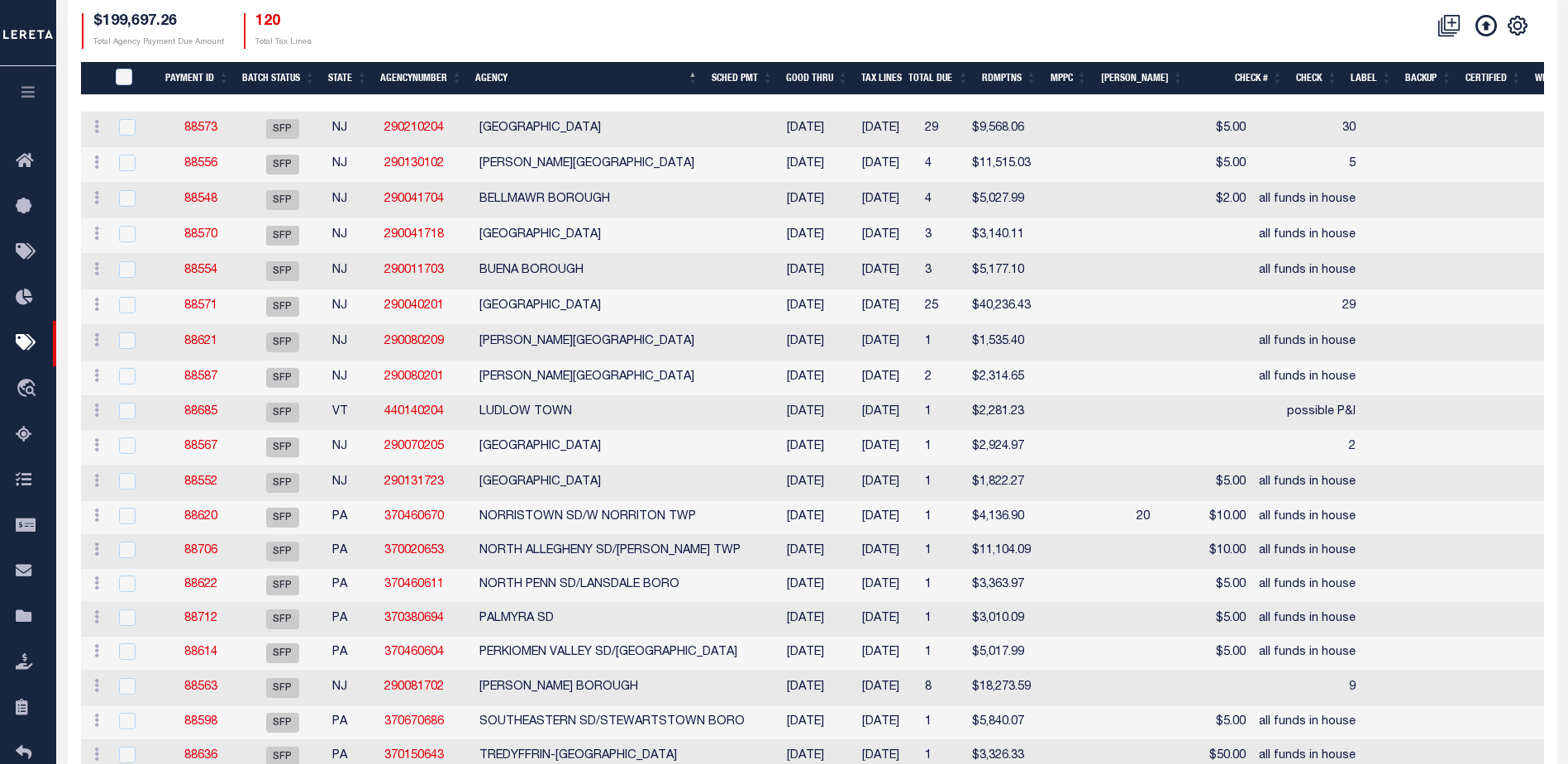
scroll to position [331, 0]
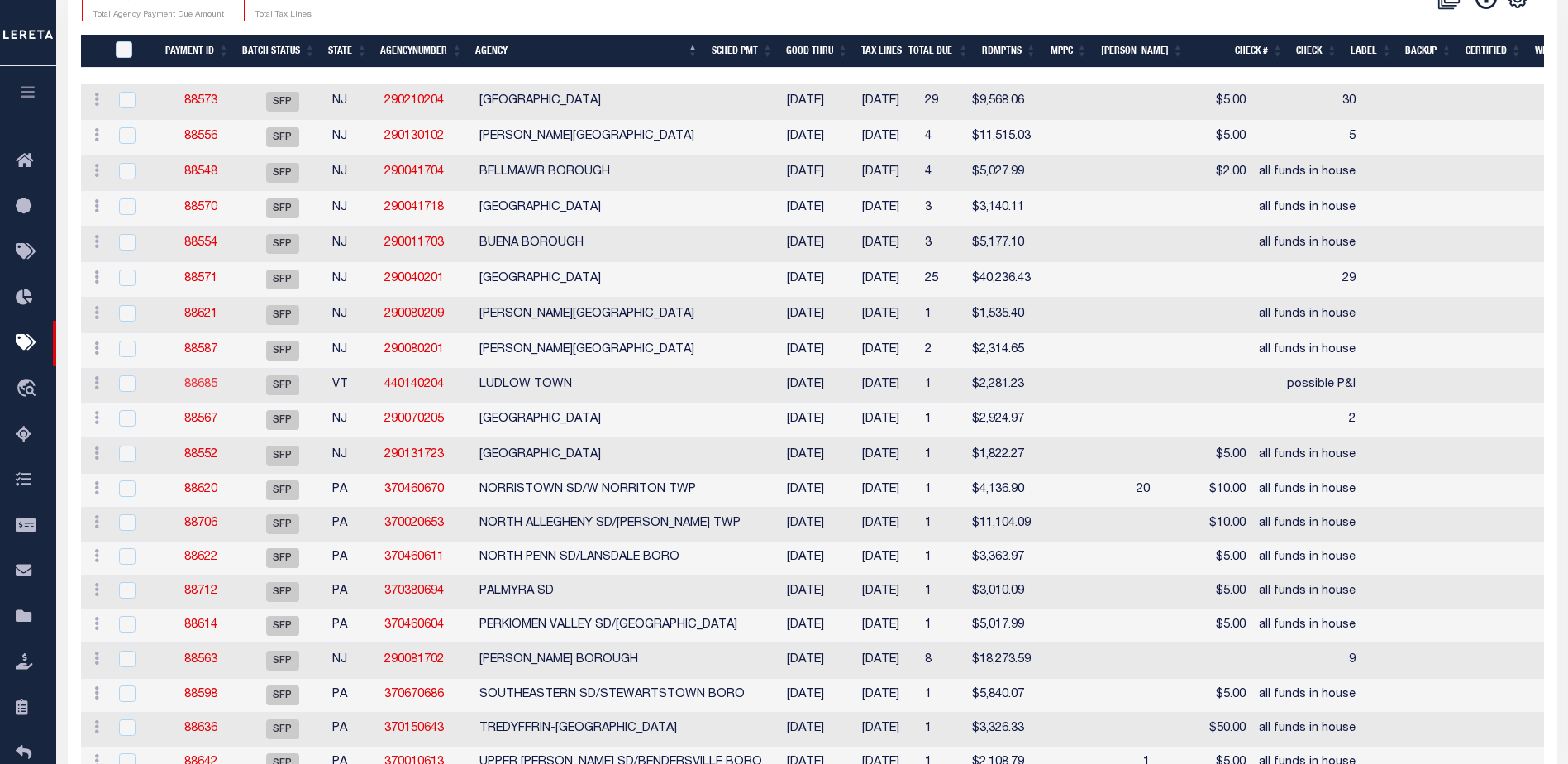
click at [197, 390] on link "88685" at bounding box center [200, 384] width 33 height 12
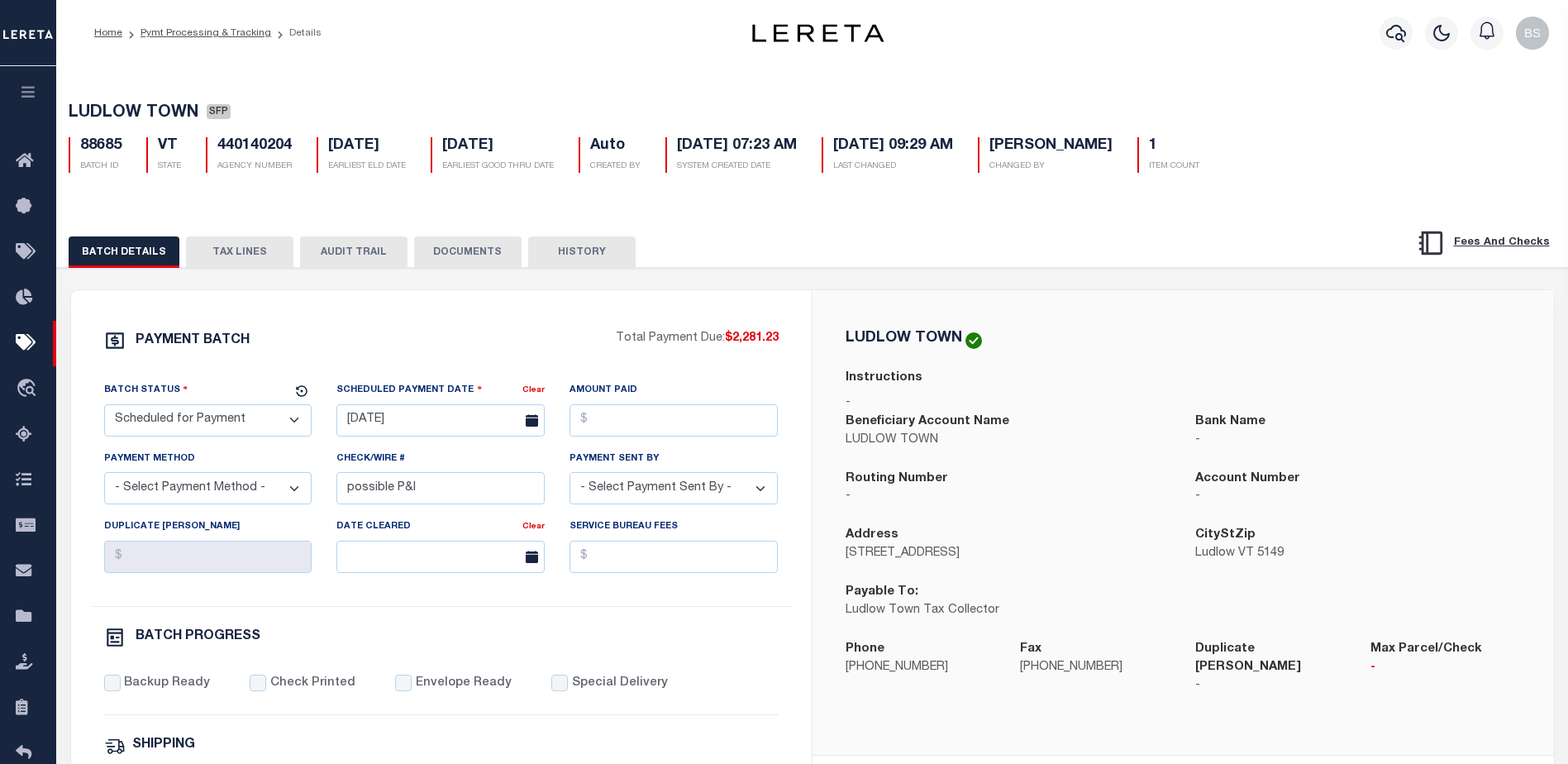
click at [234, 423] on select "- Select Status - Scheduled for Payment Ready For Payment Payment Sent Cleared …" at bounding box center [208, 421] width 208 height 32
click at [104, 408] on select "- Select Status - Scheduled for Payment Ready For Payment Payment Sent Cleared …" at bounding box center [208, 421] width 208 height 32
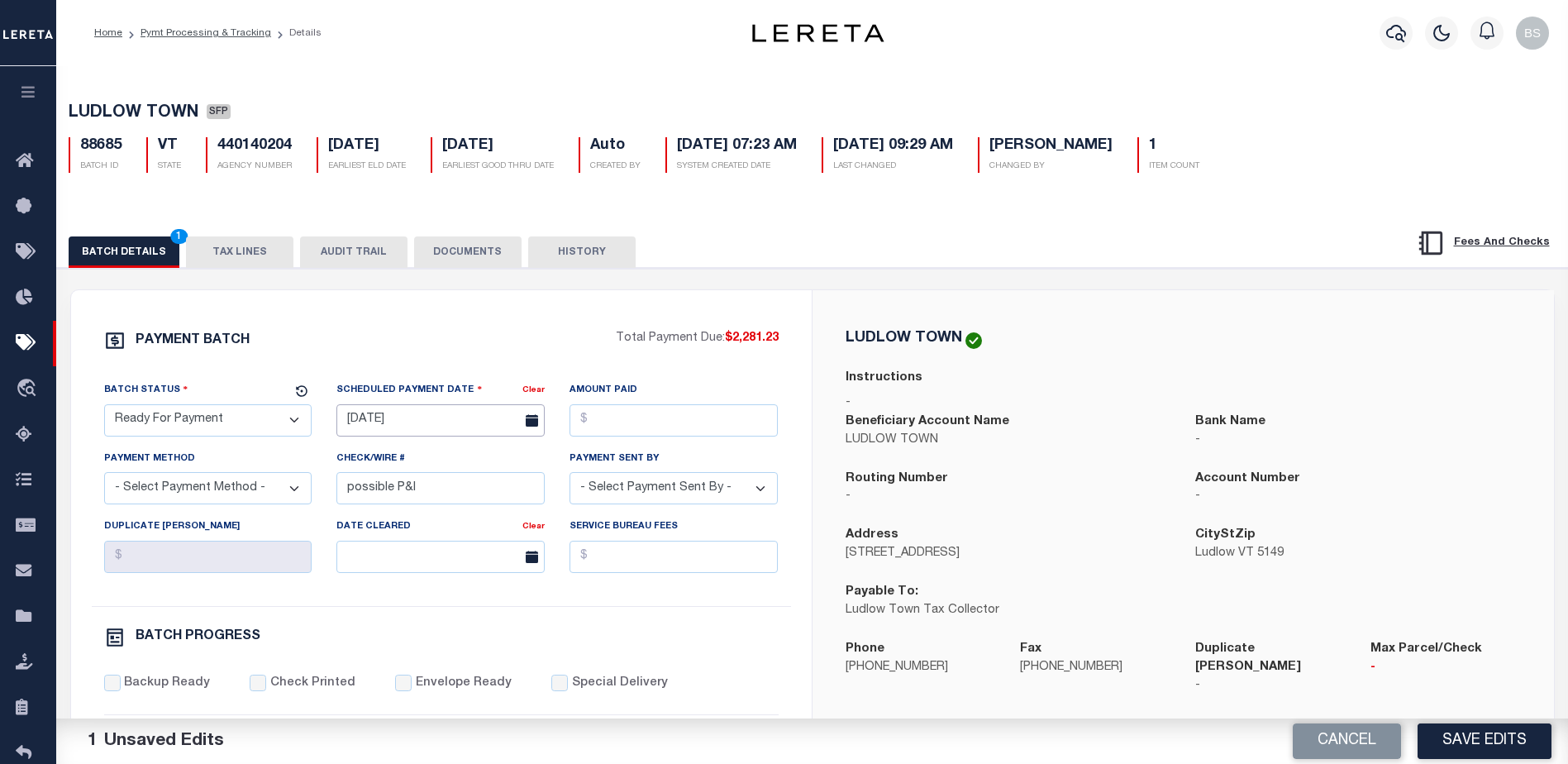
click at [408, 423] on input "08/06/2025" at bounding box center [440, 421] width 208 height 32
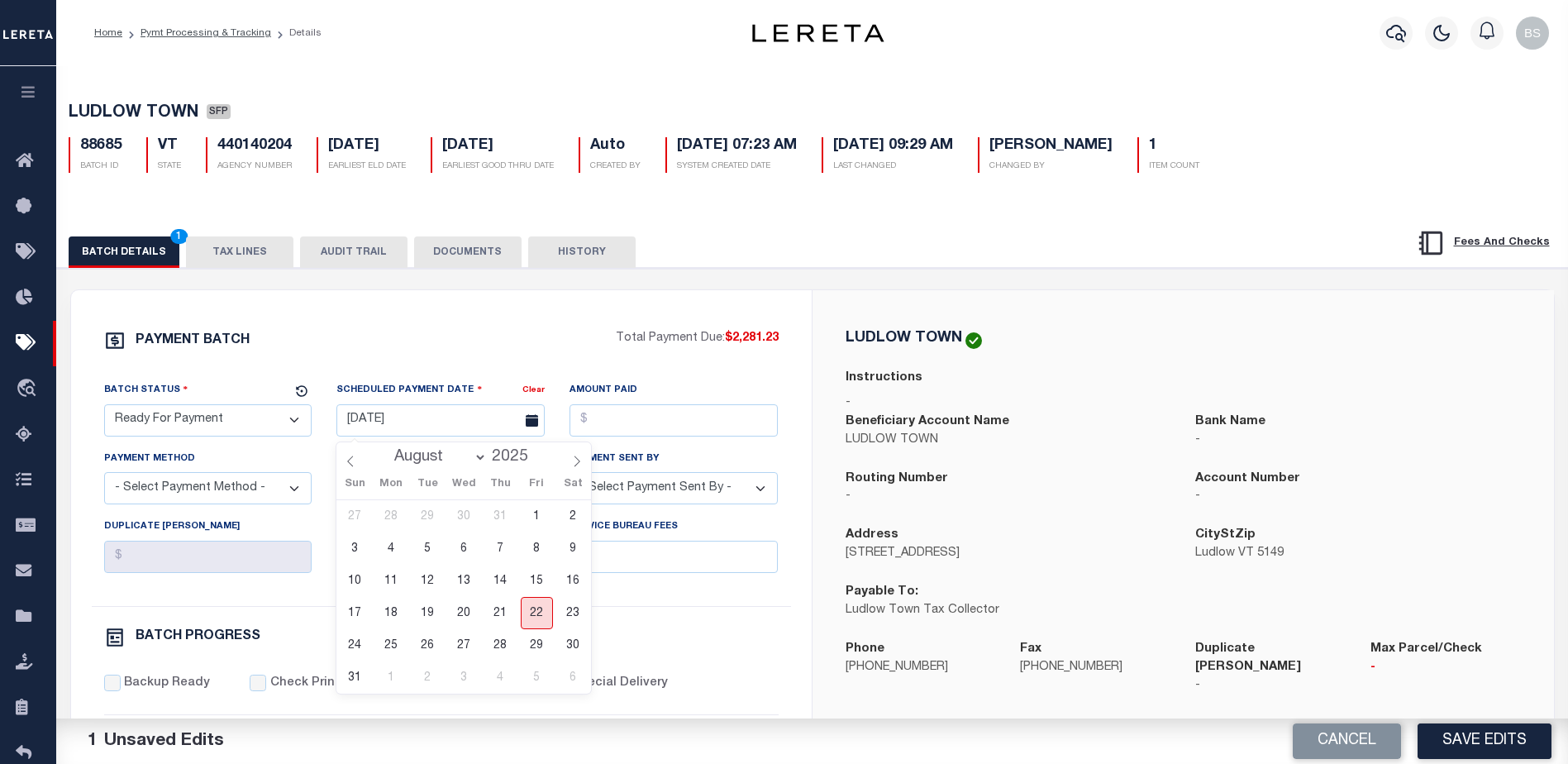
click at [536, 613] on span "22" at bounding box center [536, 613] width 32 height 32
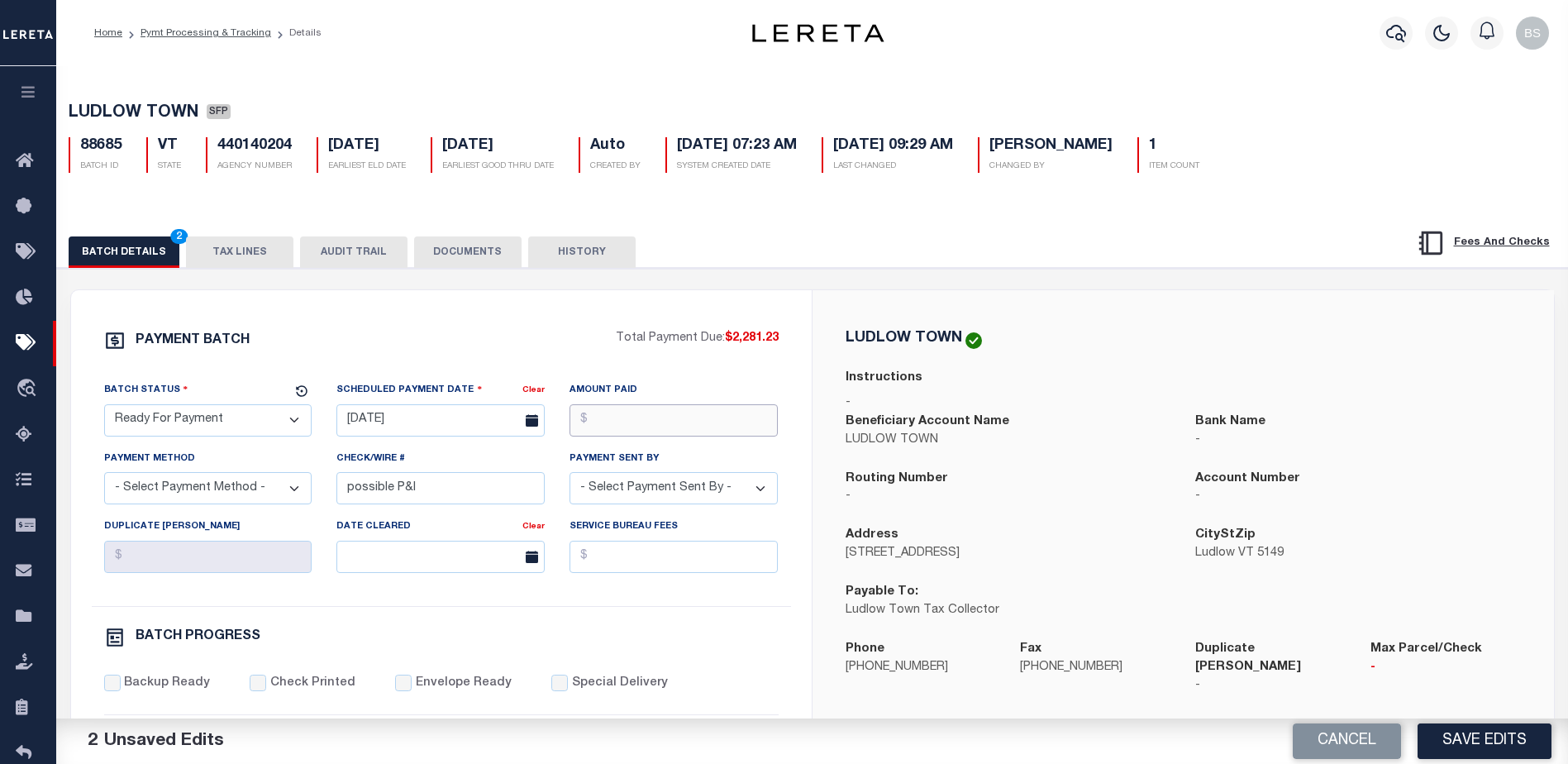
click at [646, 419] on input "Amount Paid" at bounding box center [673, 421] width 208 height 32
click at [253, 501] on select "- Select Payment Method - ACH Certified Check Check Direct Deposit Wire Transfer" at bounding box center [208, 488] width 208 height 32
click at [104, 477] on select "- Select Payment Method - ACH Certified Check Check Direct Deposit Wire Transfer" at bounding box center [208, 488] width 208 height 32
click at [229, 259] on button "TAX LINES" at bounding box center [239, 251] width 107 height 31
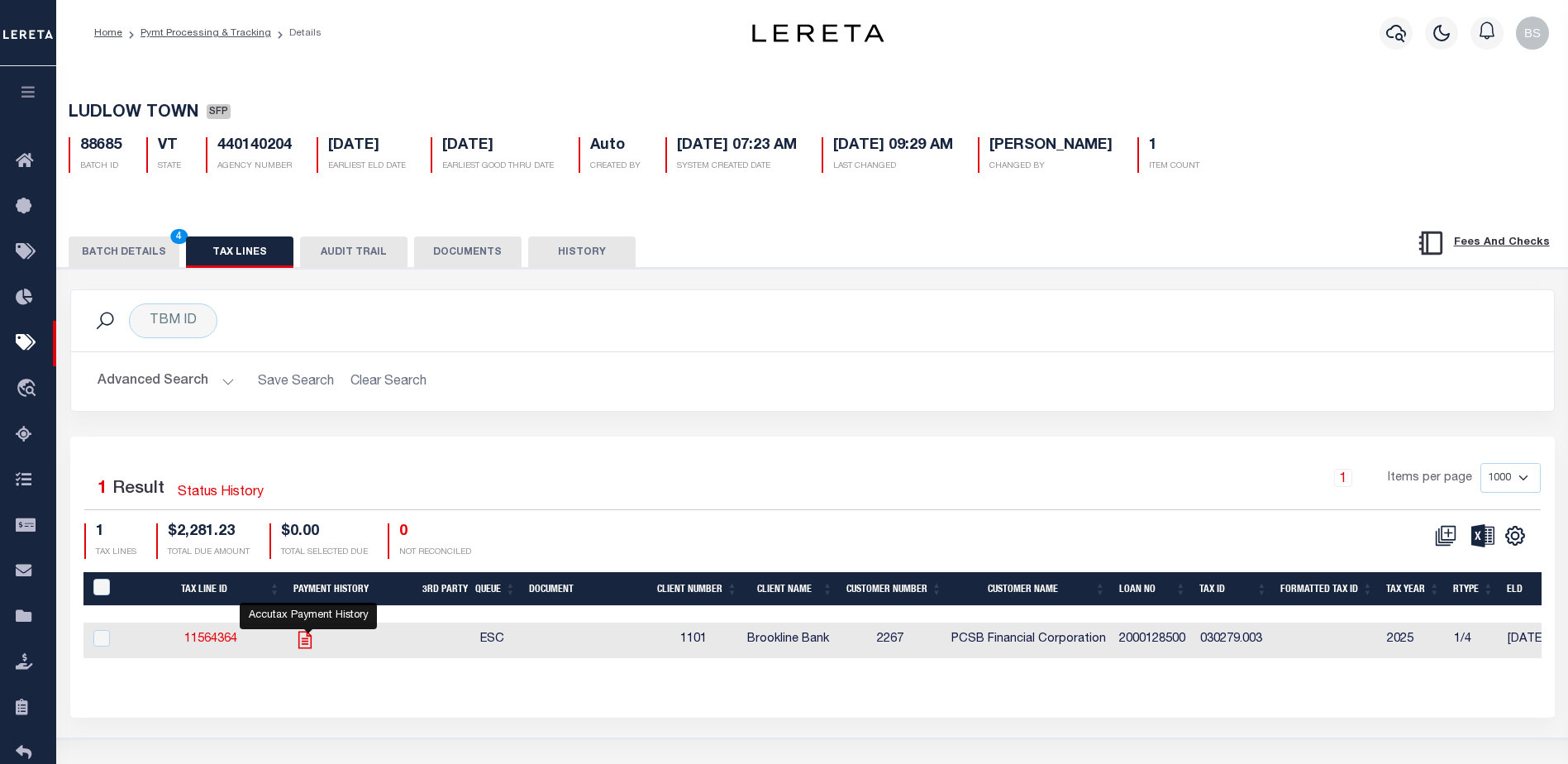
click at [297, 644] on icon "" at bounding box center [305, 640] width 21 height 21
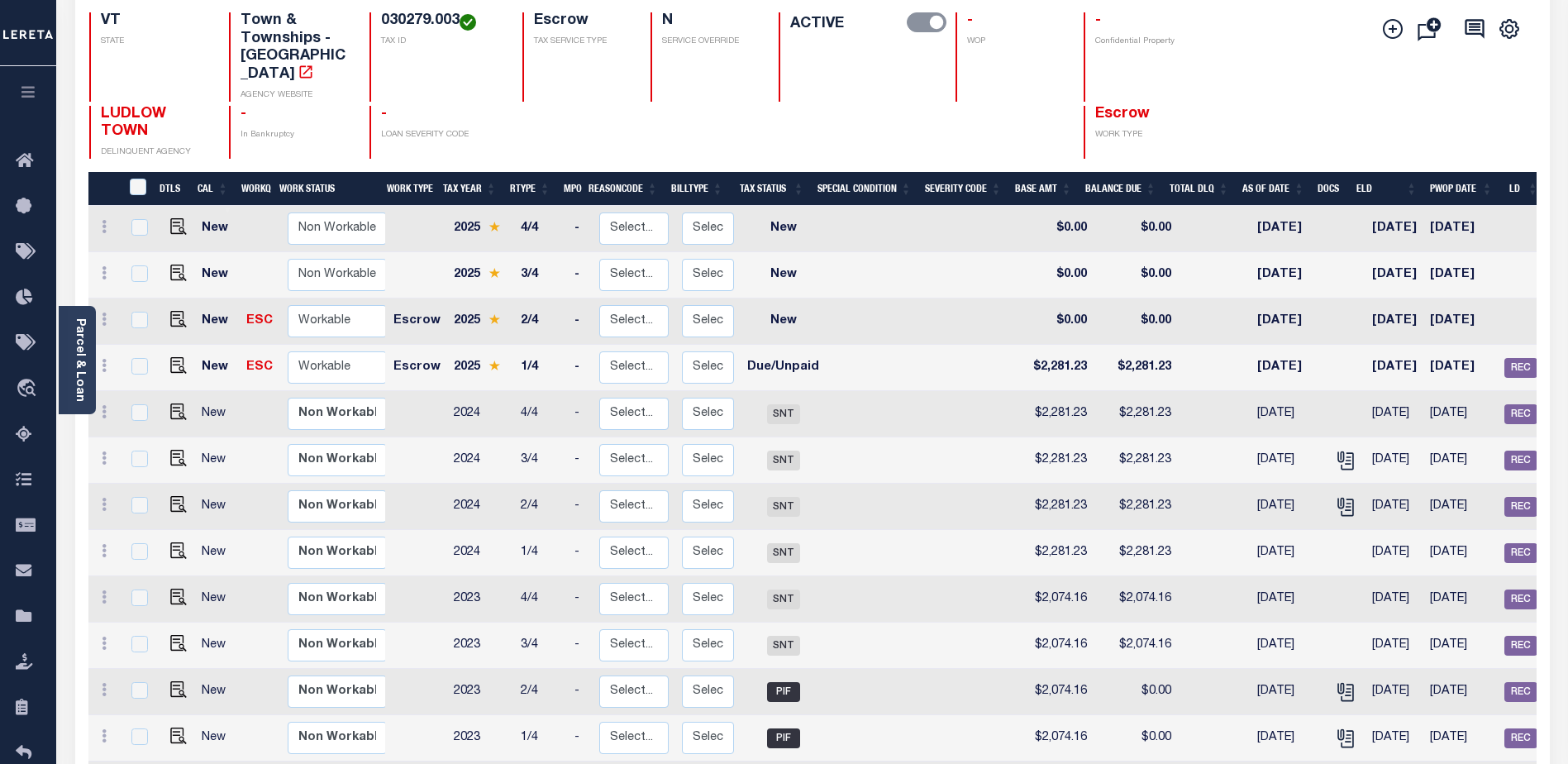
scroll to position [166, 0]
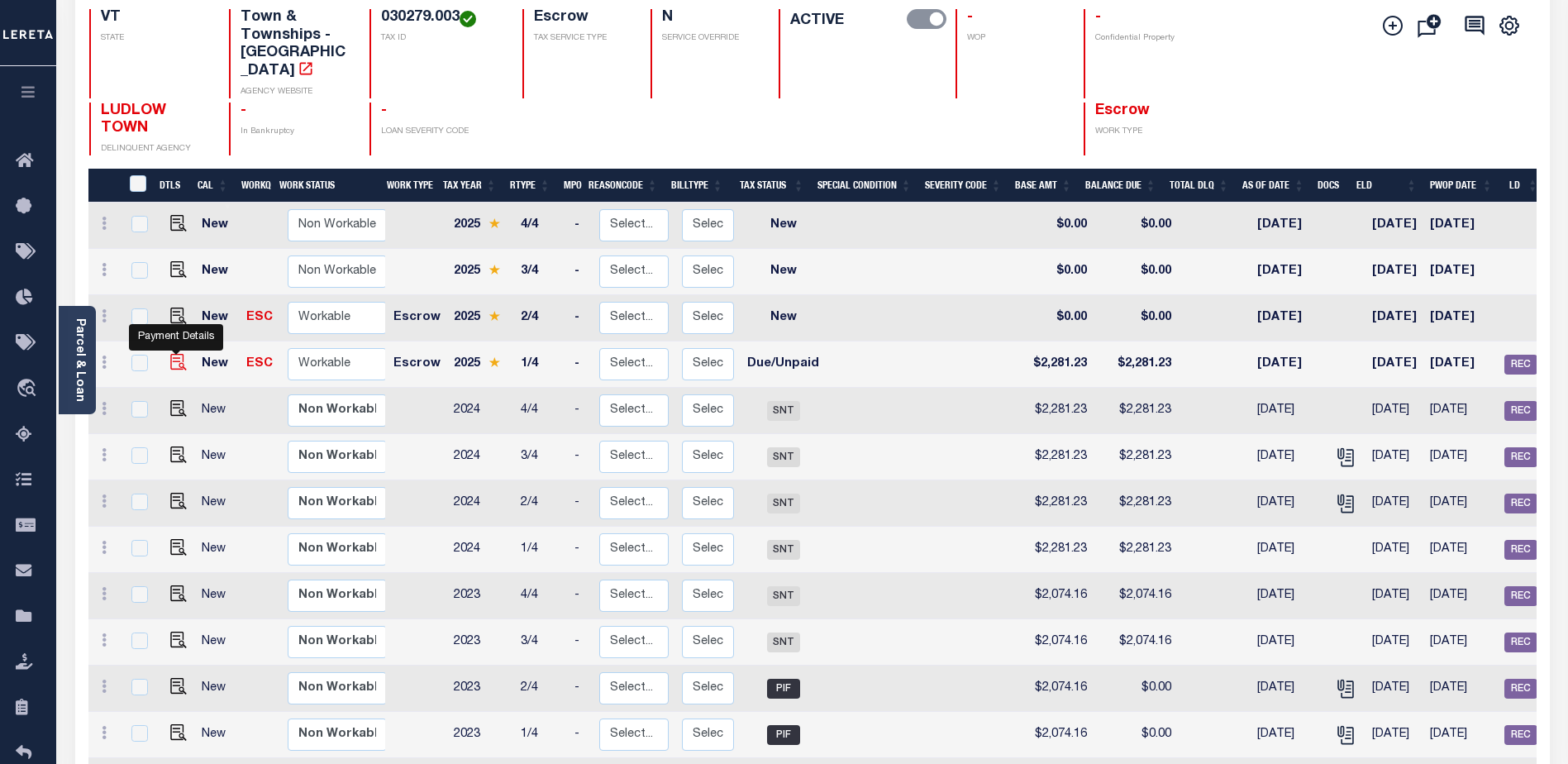
click at [180, 354] on img "" at bounding box center [178, 362] width 17 height 17
checkbox input "true"
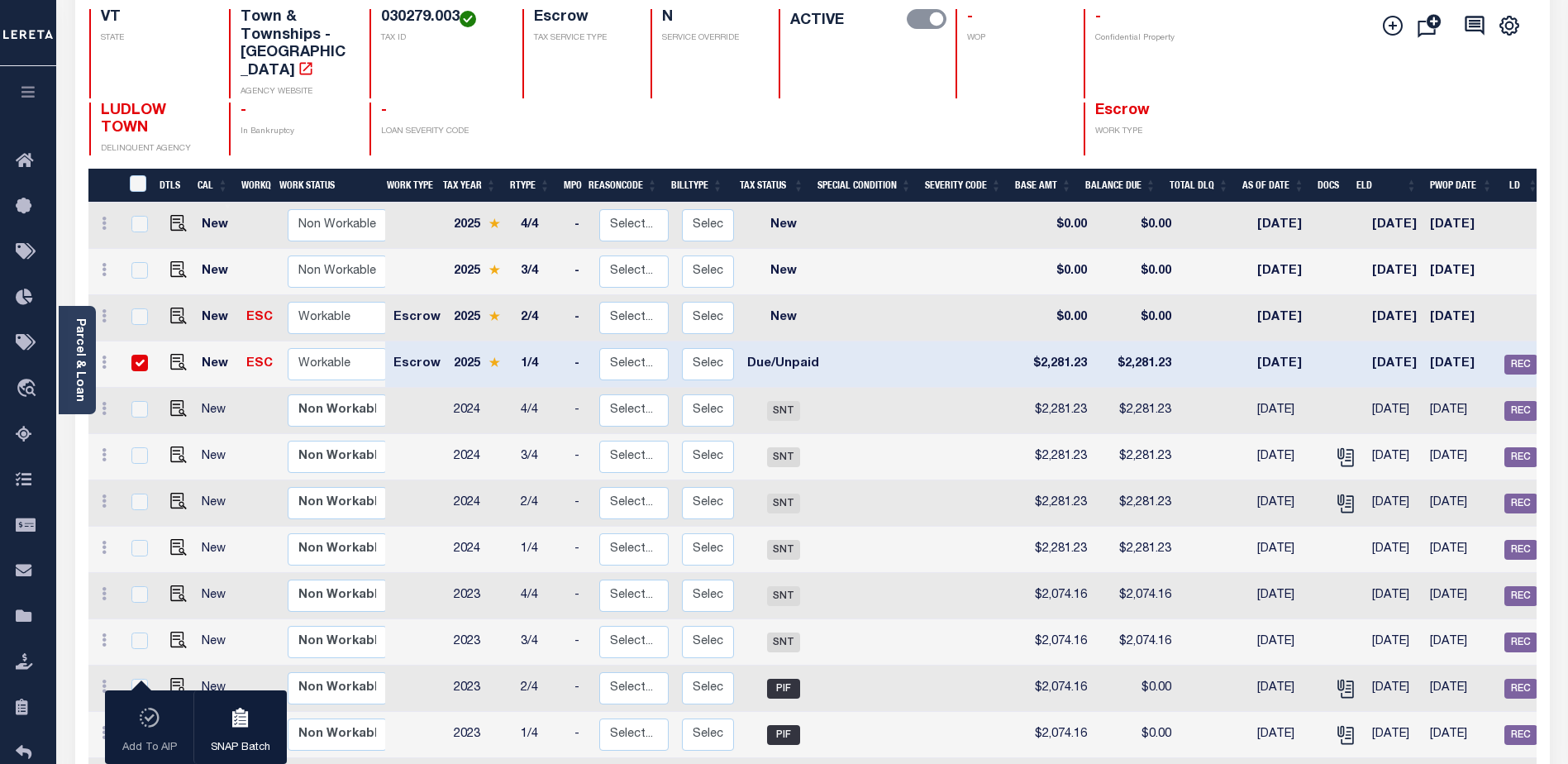
click at [135, 355] on input "checkbox" at bounding box center [140, 363] width 17 height 17
checkbox input "false"
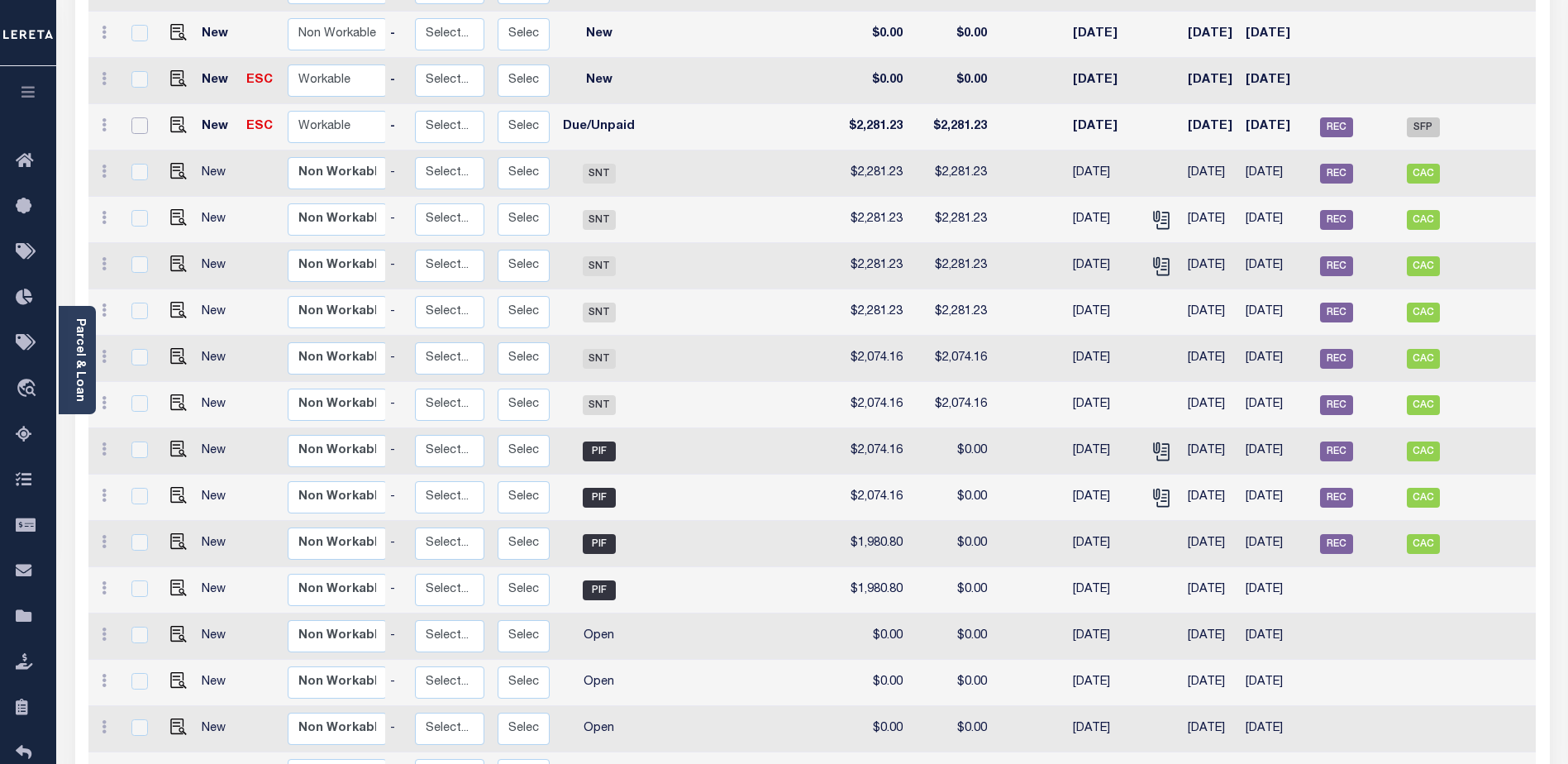
scroll to position [159, 0]
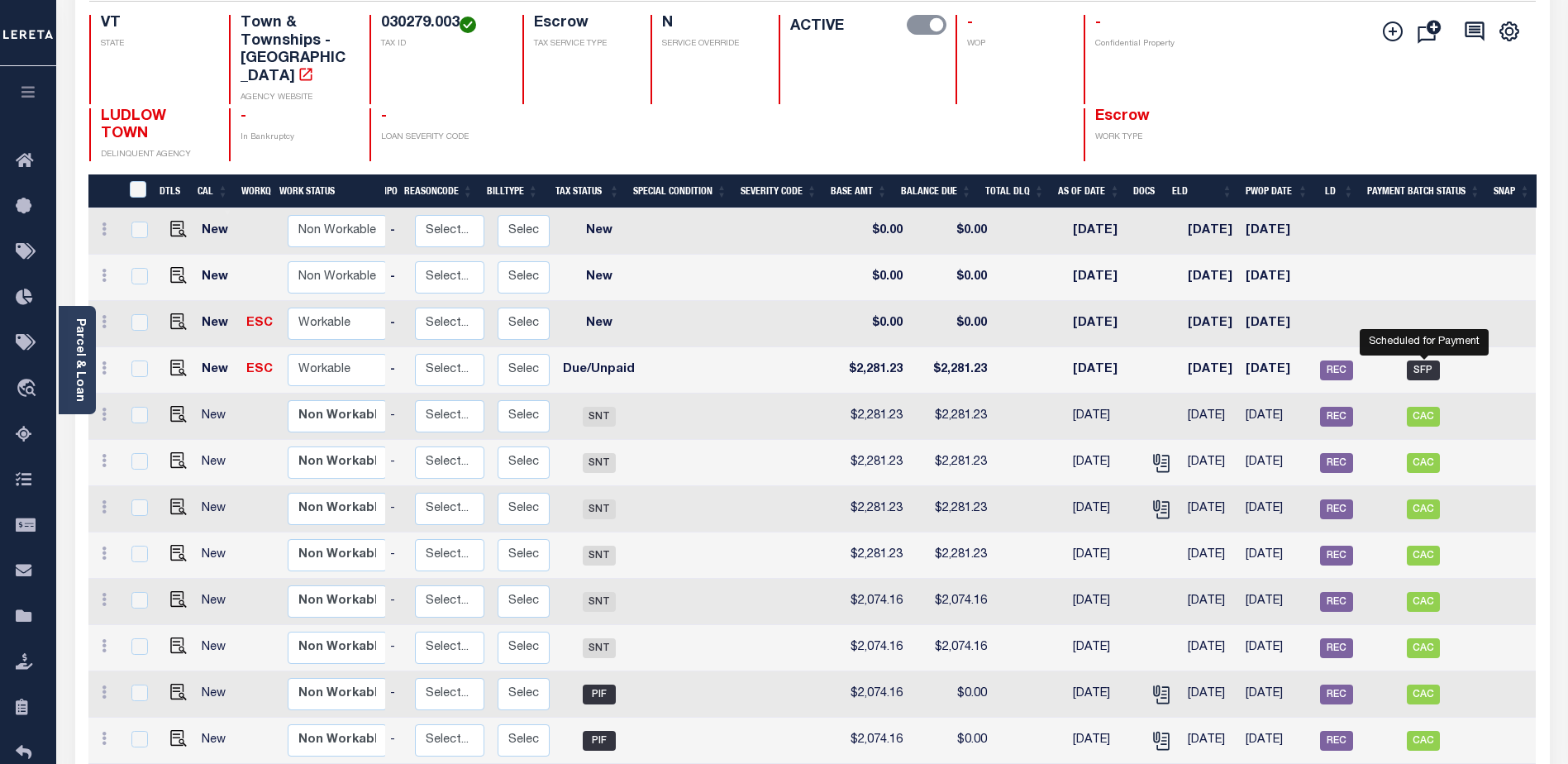
click at [1433, 360] on span "SFP" at bounding box center [1423, 370] width 33 height 19
checkbox input "true"
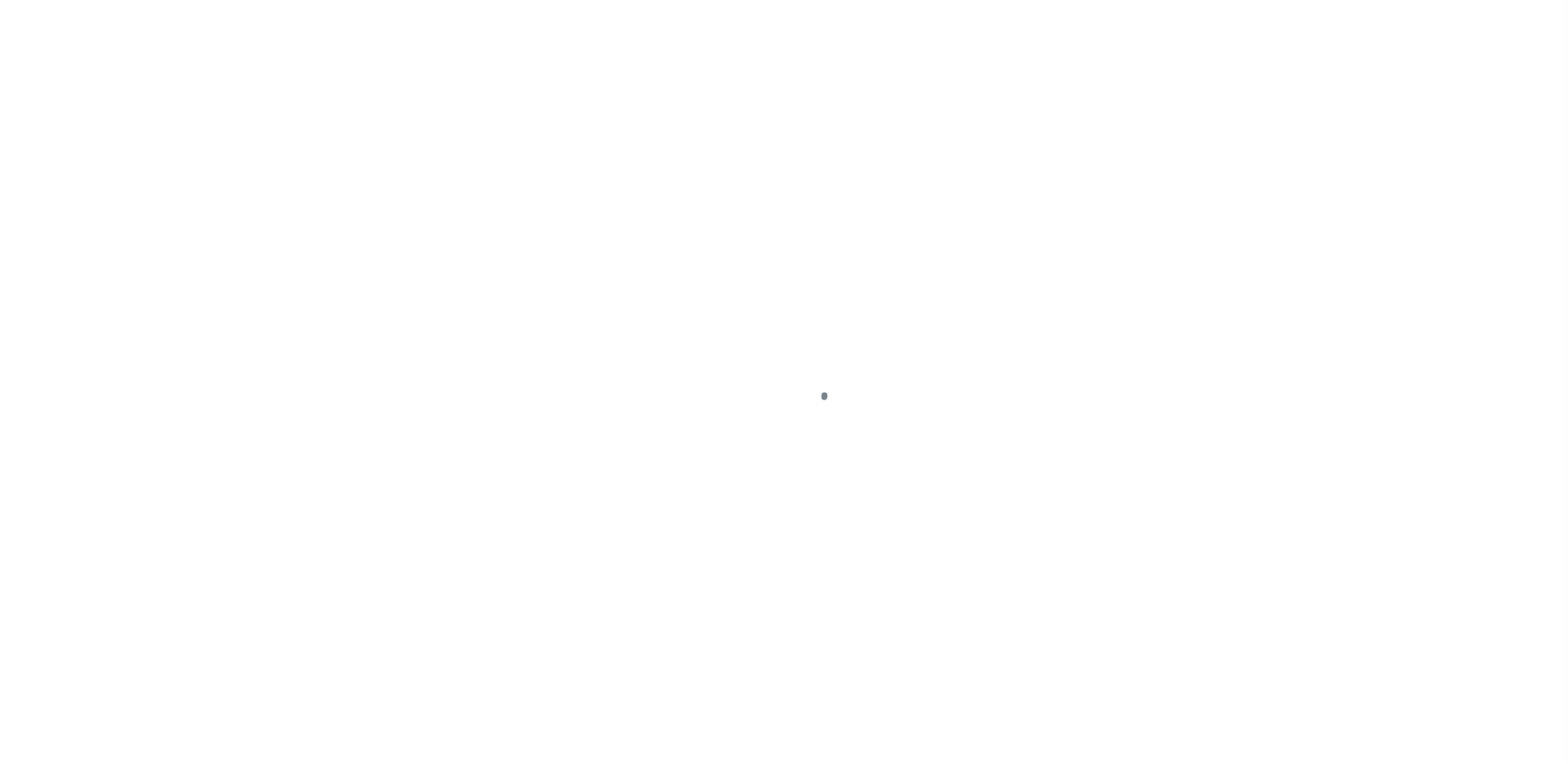
select select "DUE"
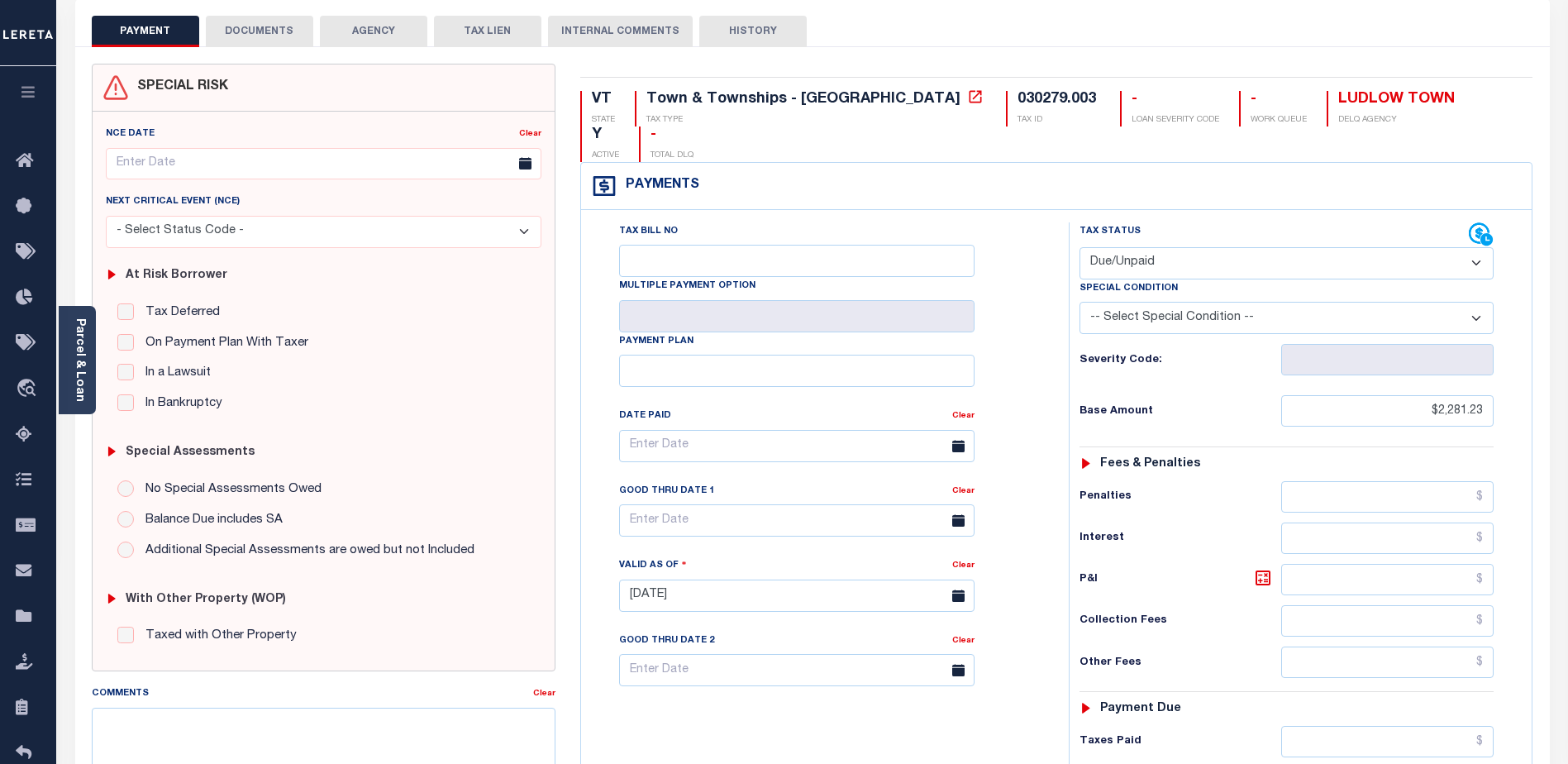
scroll to position [82, 0]
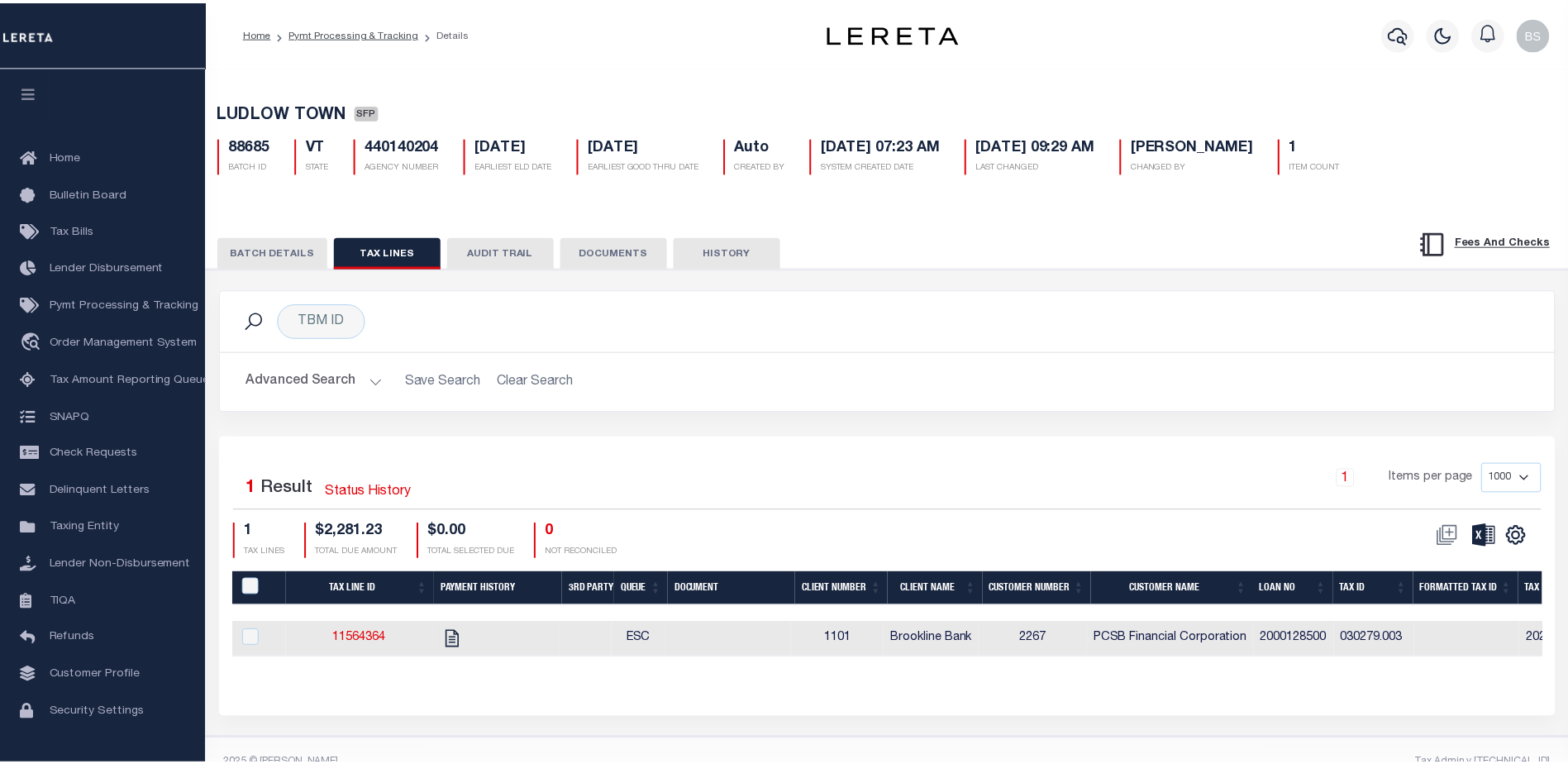
scroll to position [41, 0]
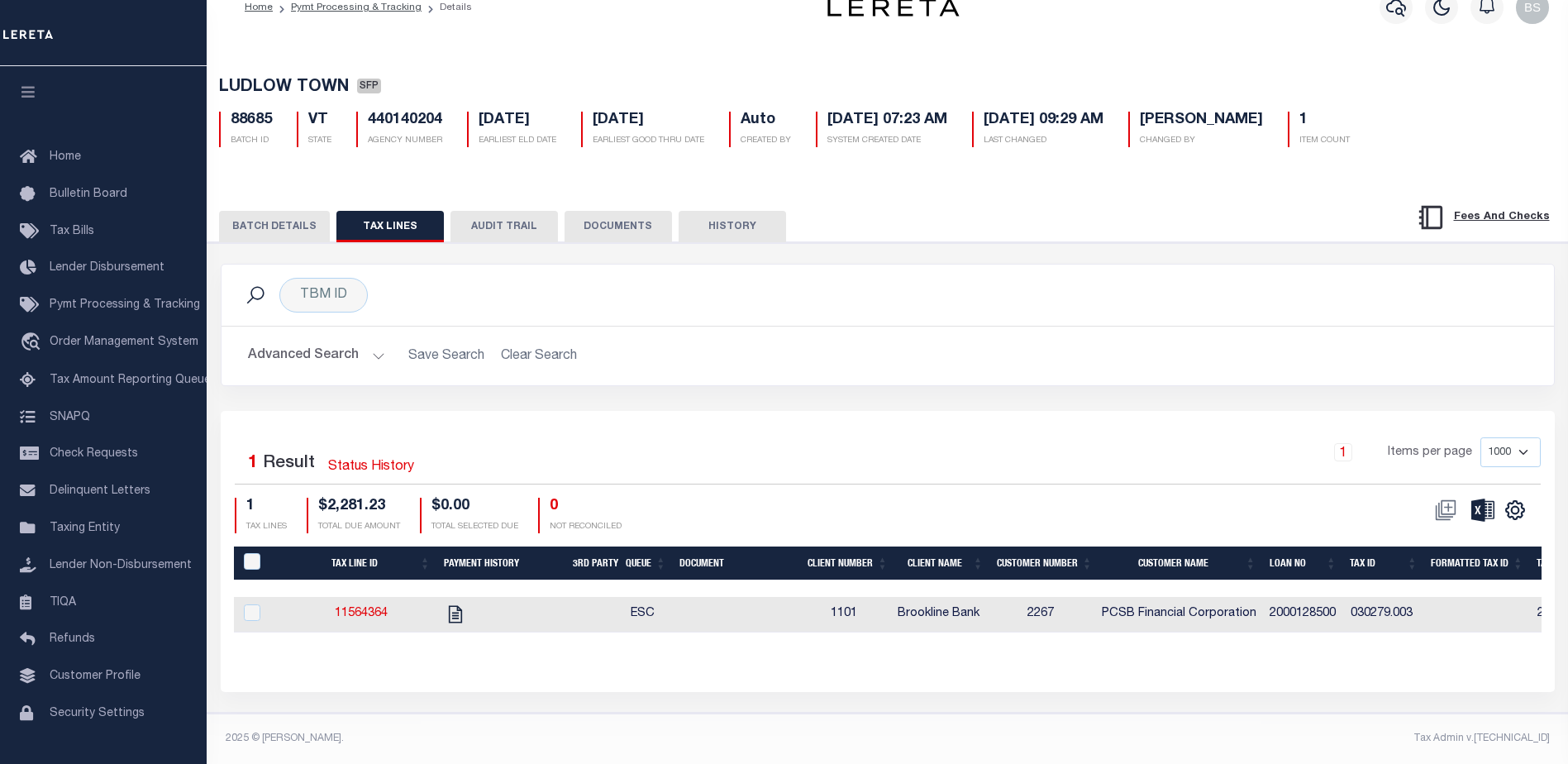
click at [295, 211] on button "BATCH DETAILS" at bounding box center [274, 226] width 111 height 31
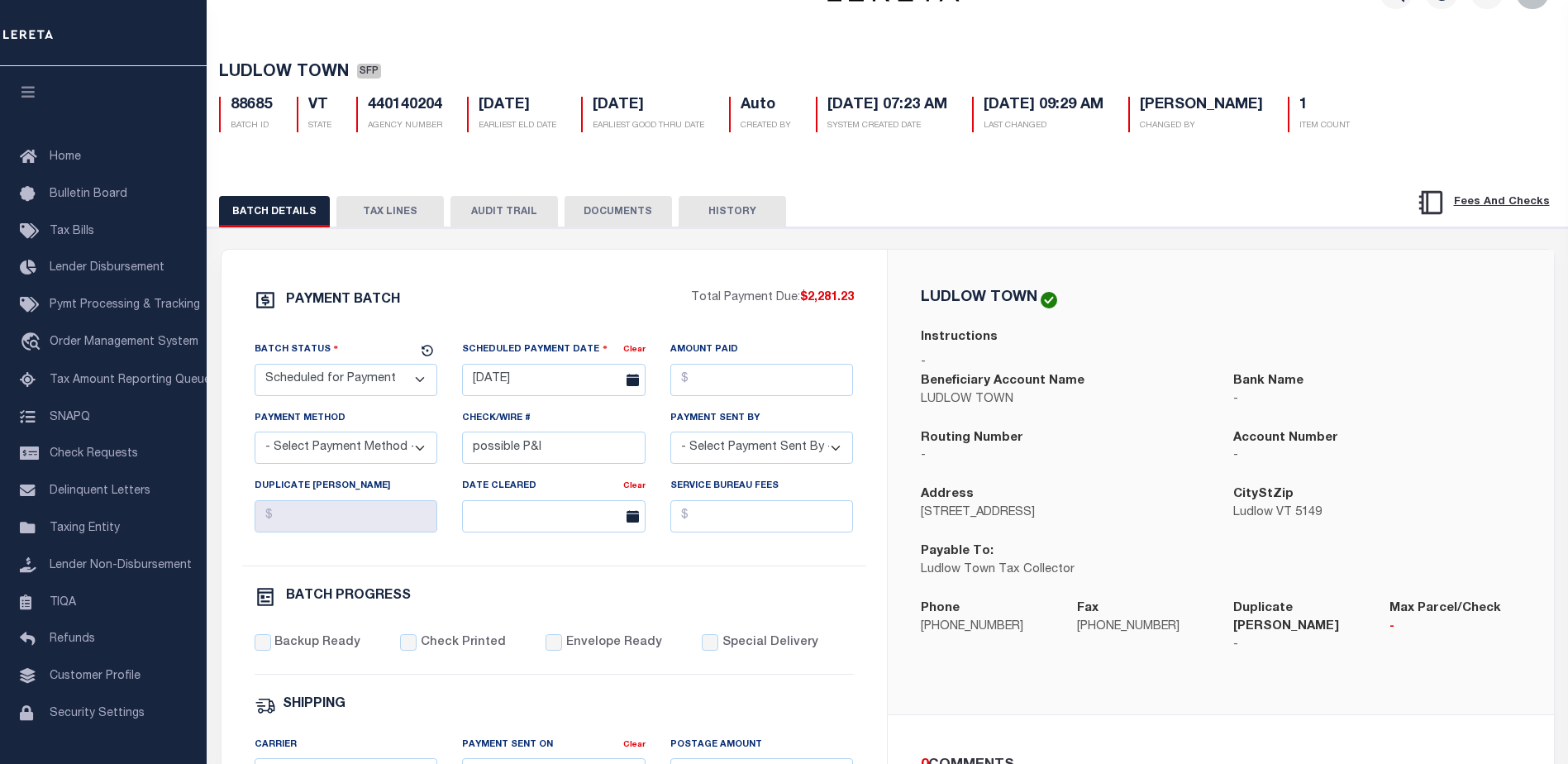
drag, startPoint x: 394, startPoint y: 207, endPoint x: 495, endPoint y: 248, distance: 109.0
click at [395, 207] on button "TAX LINES" at bounding box center [389, 211] width 107 height 31
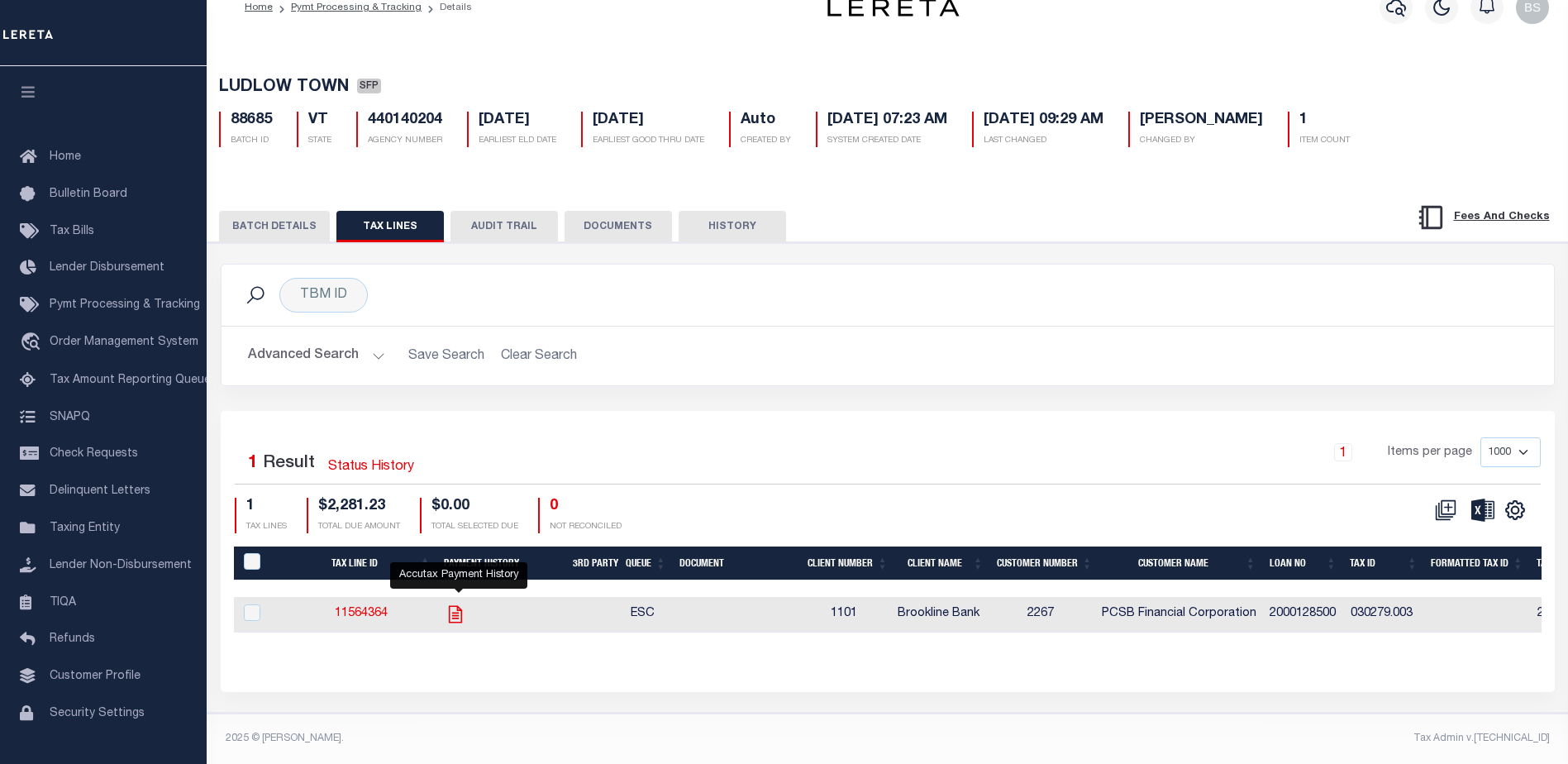
click at [454, 608] on icon "" at bounding box center [455, 614] width 13 height 18
checkbox input "true"
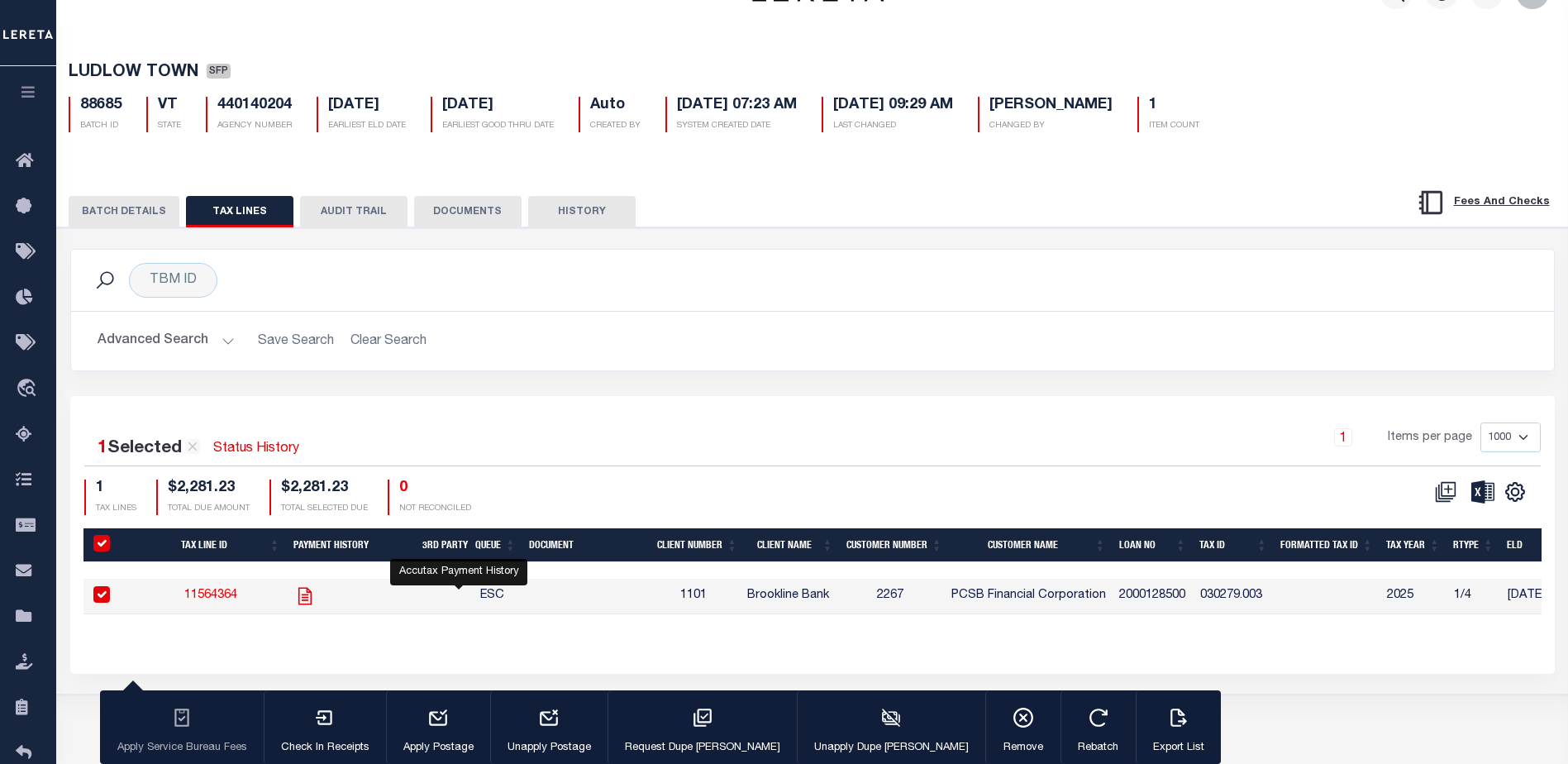
scroll to position [38, 0]
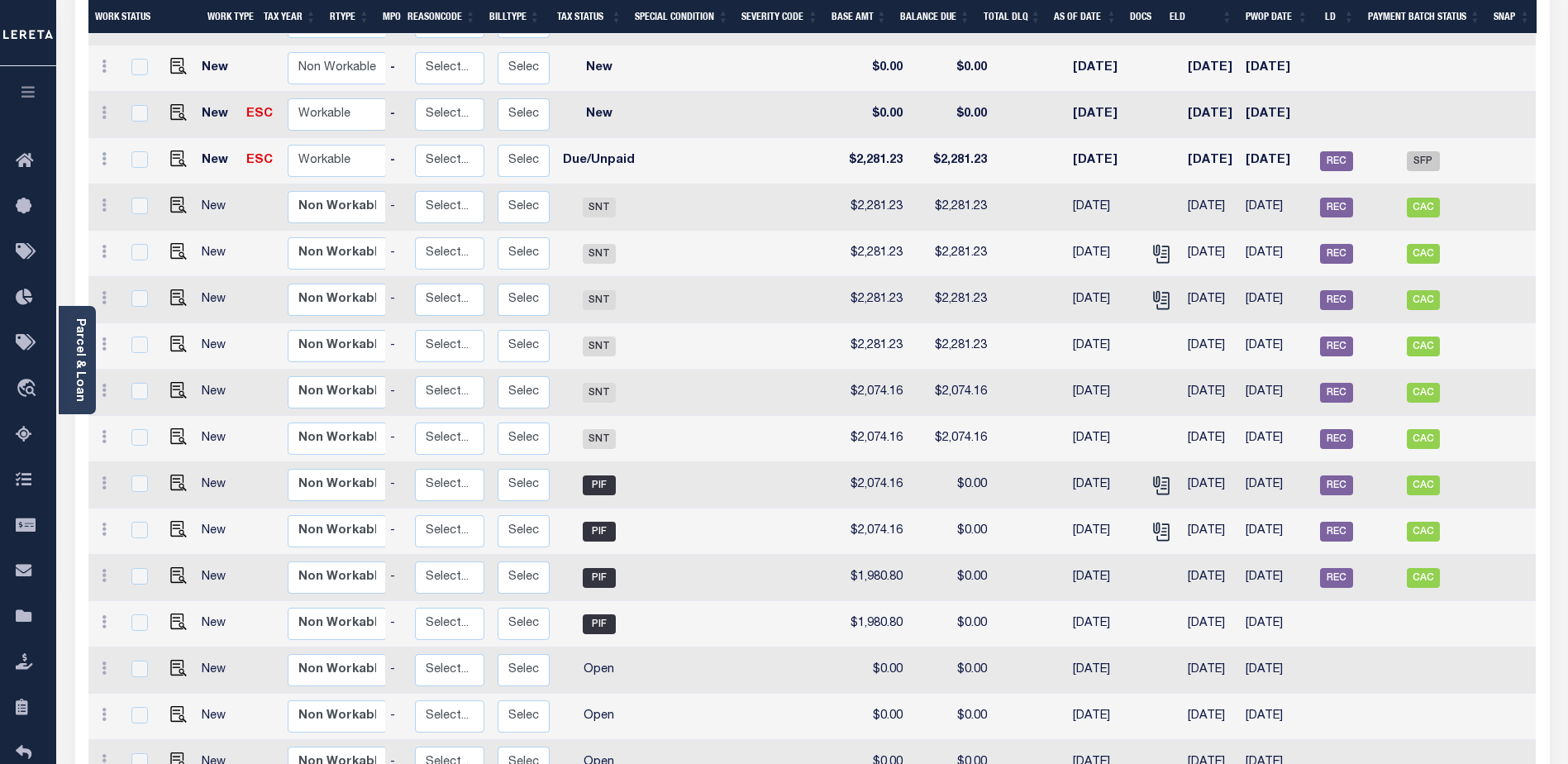
scroll to position [331, 0]
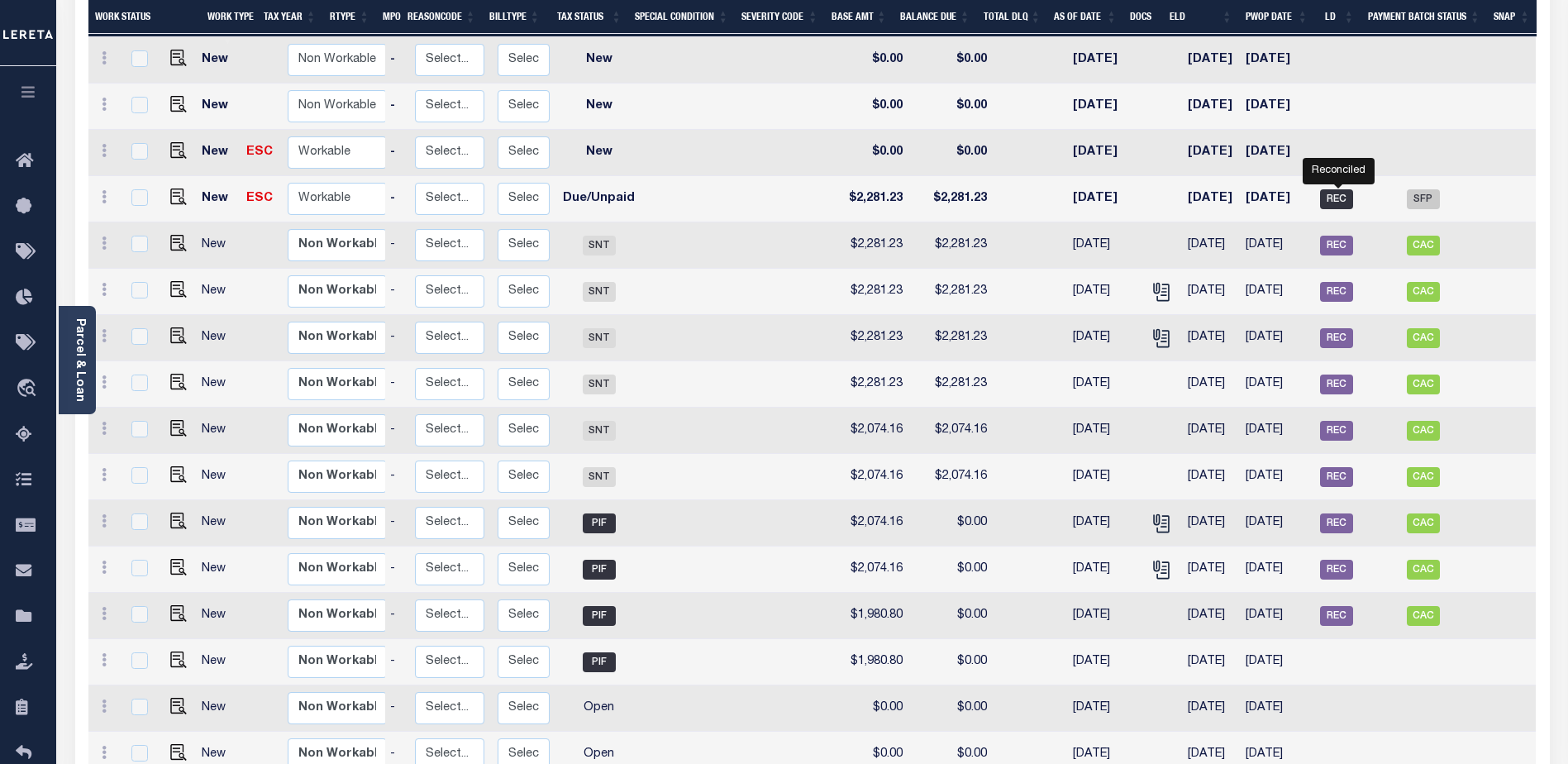
click at [1346, 189] on span "REC" at bounding box center [1336, 199] width 33 height 19
checkbox input "true"
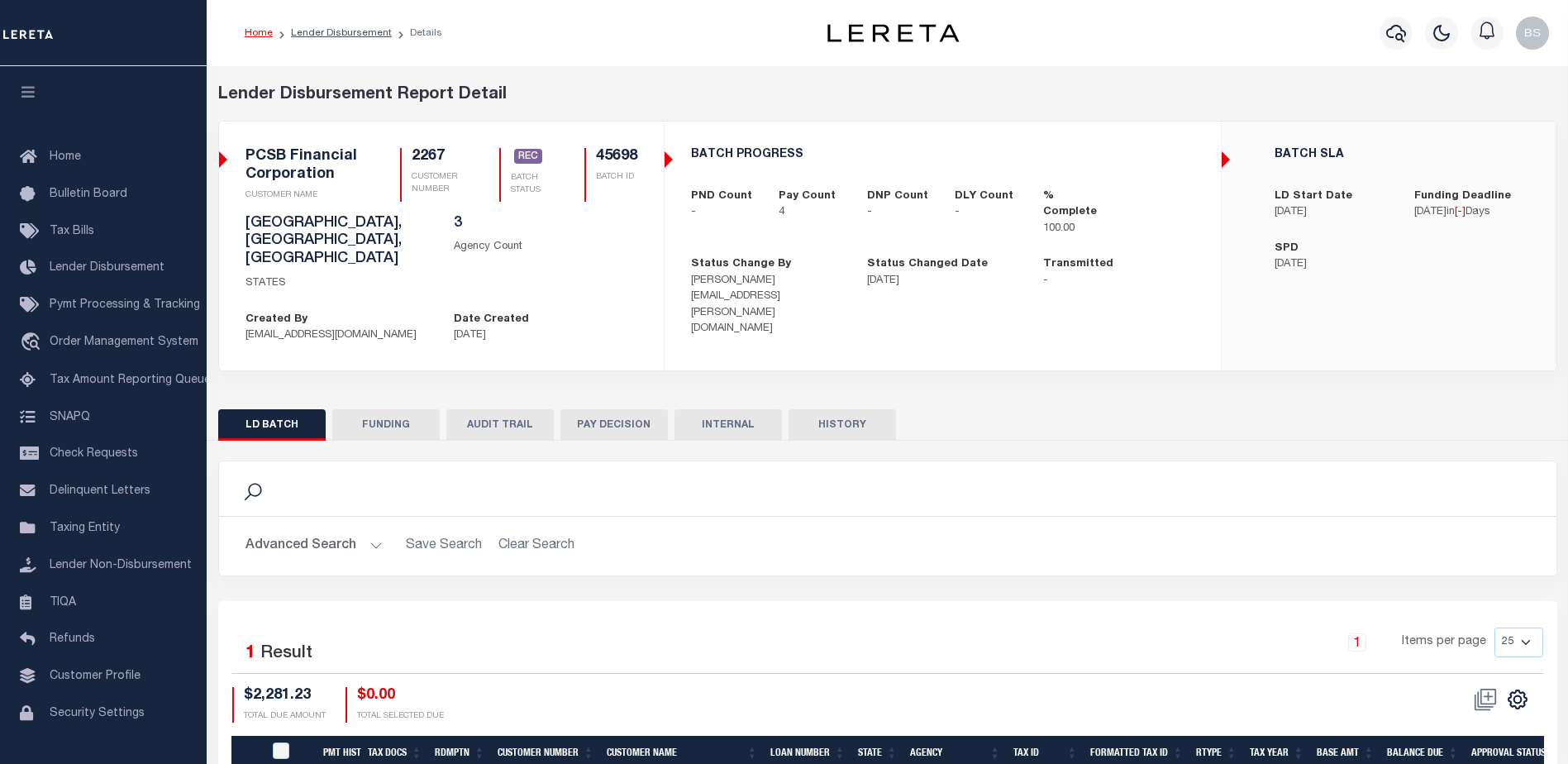
click at [419, 409] on button "FUNDING" at bounding box center [386, 424] width 107 height 31
type input "$20,773.23"
type input "$0"
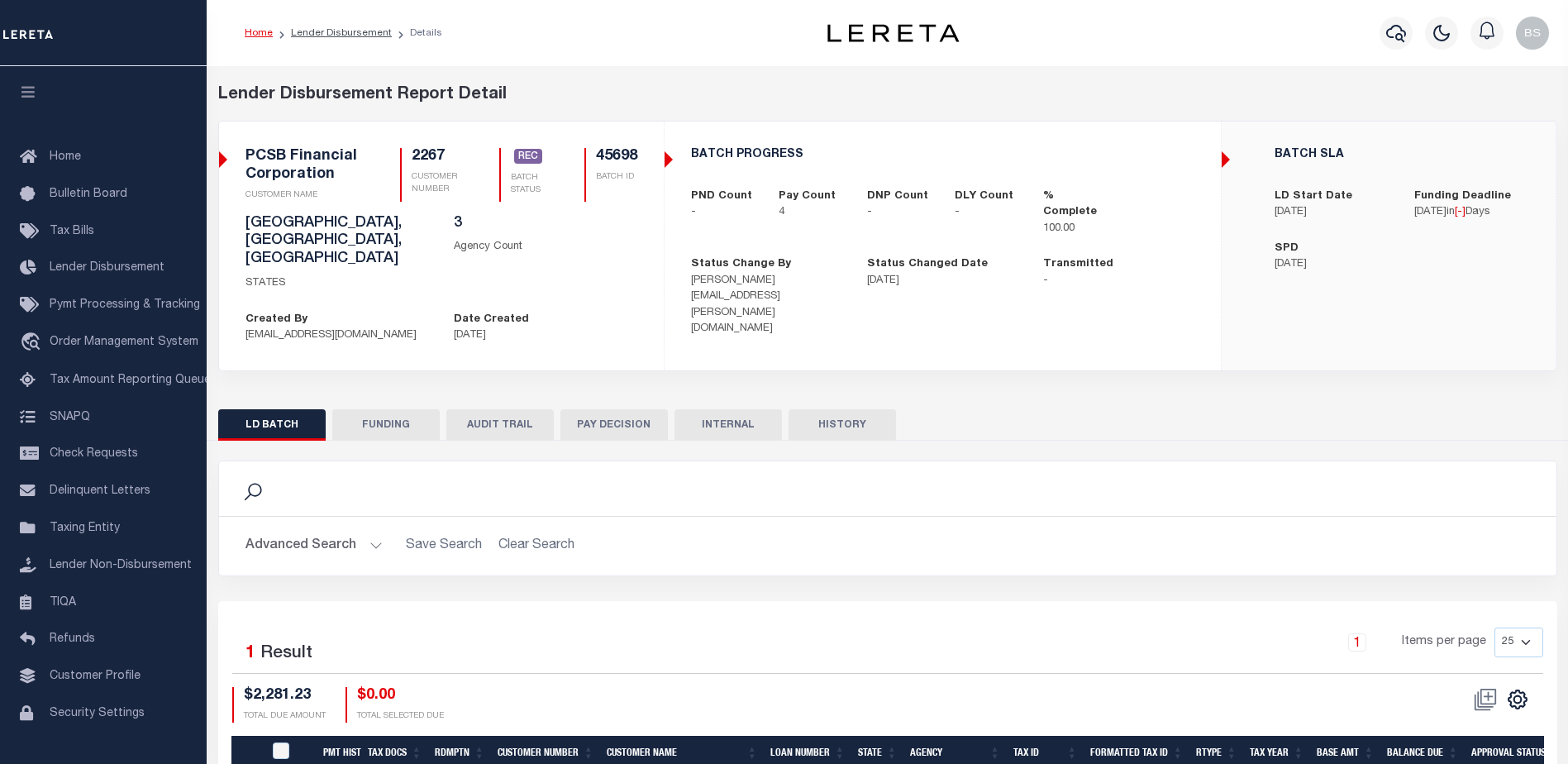
type input "[DATE]"
type input "20250821MMQFMP2700175108211037FT03"
type input "[DATE]"
select select "100"
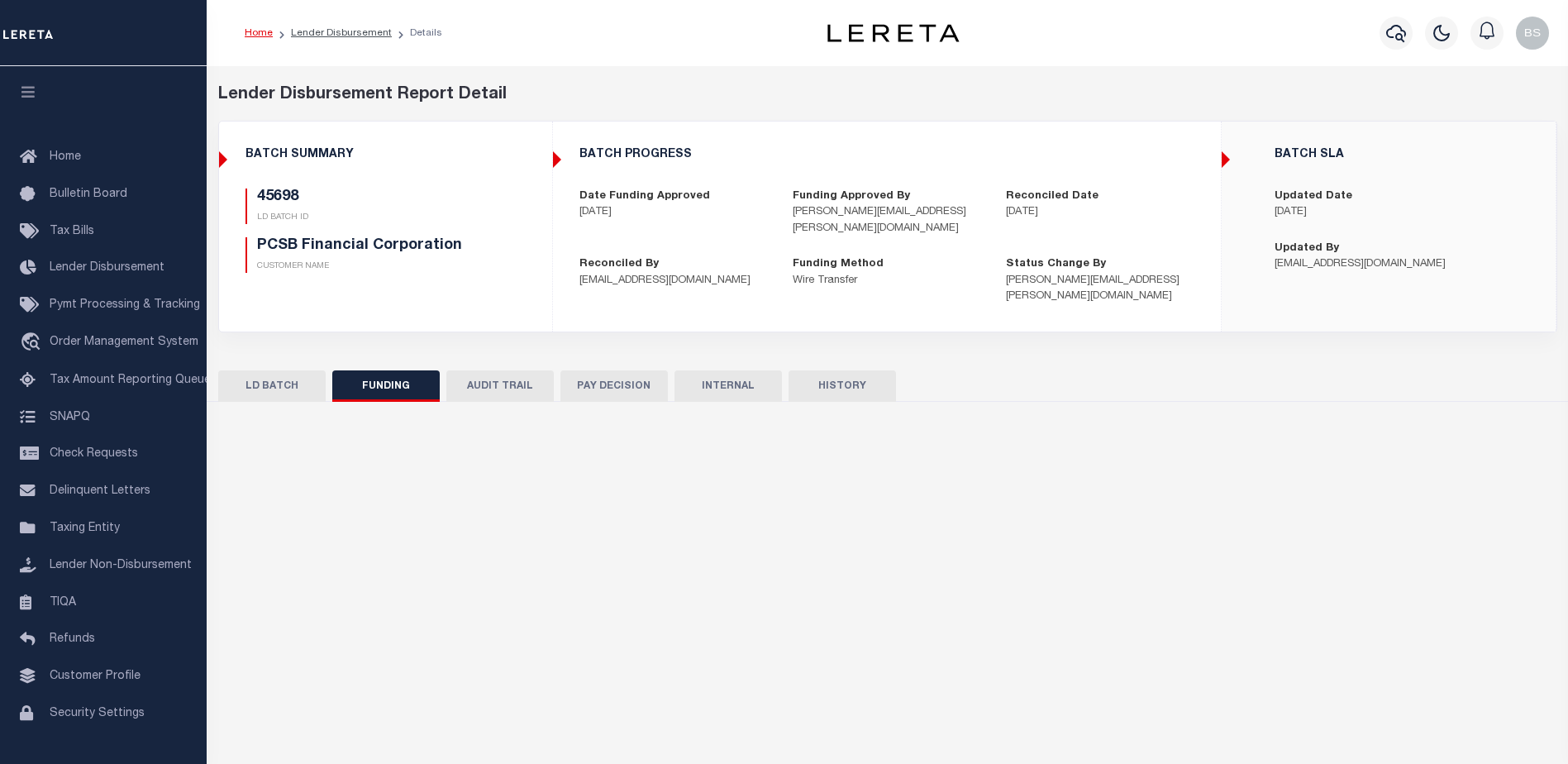
select select "100"
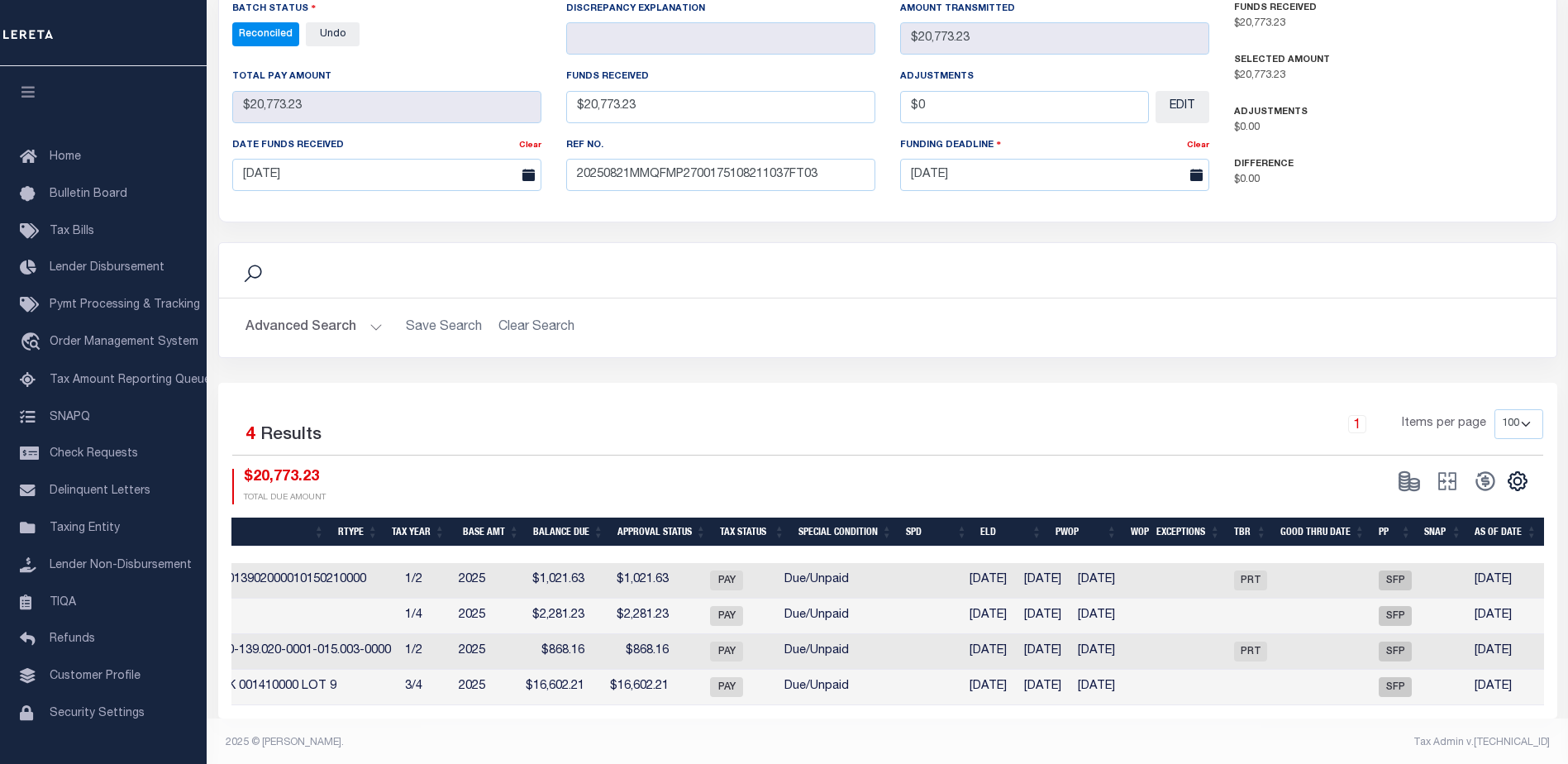
scroll to position [0, 1051]
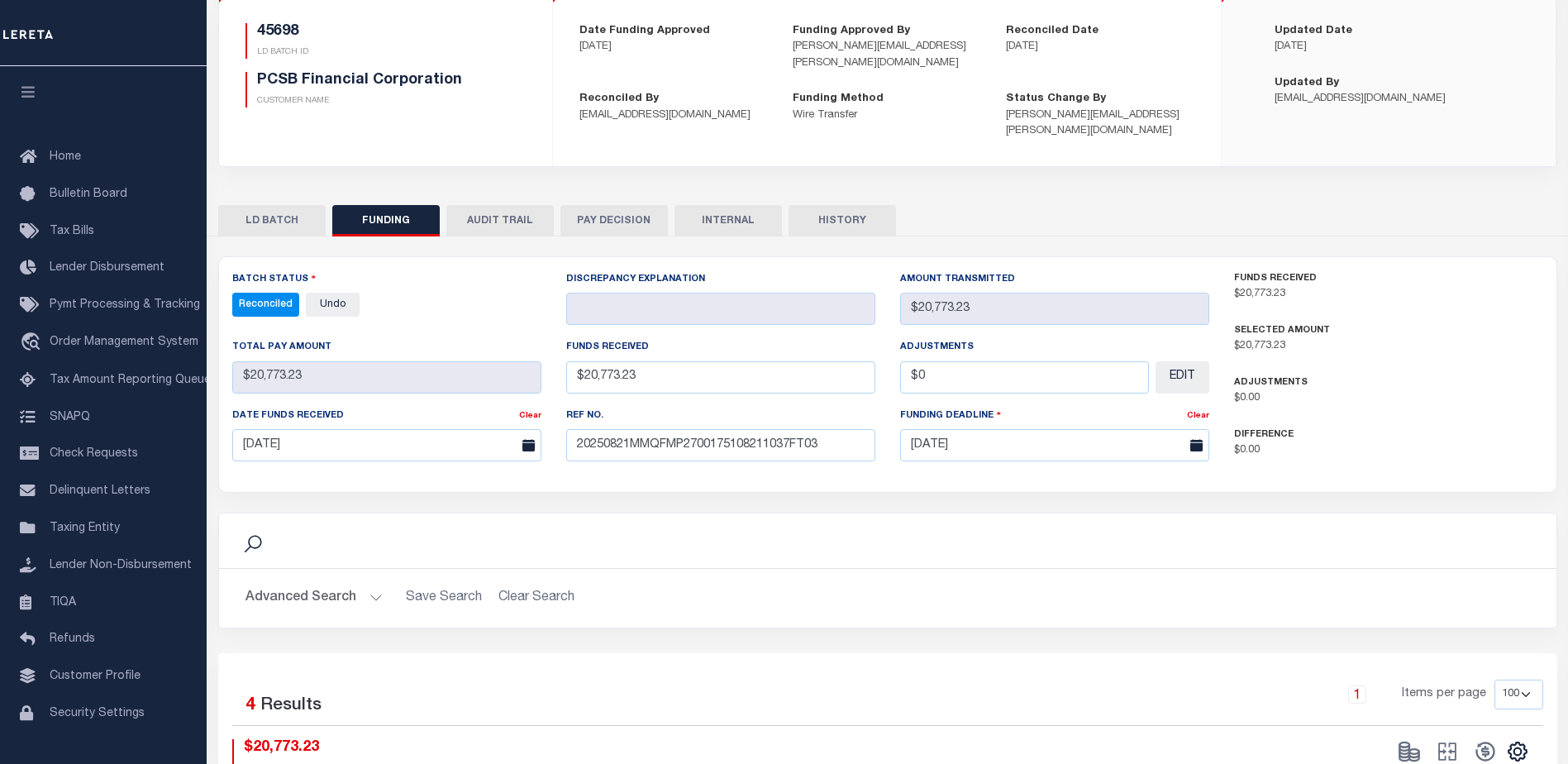
click at [840, 205] on button "HISTORY" at bounding box center [842, 220] width 107 height 31
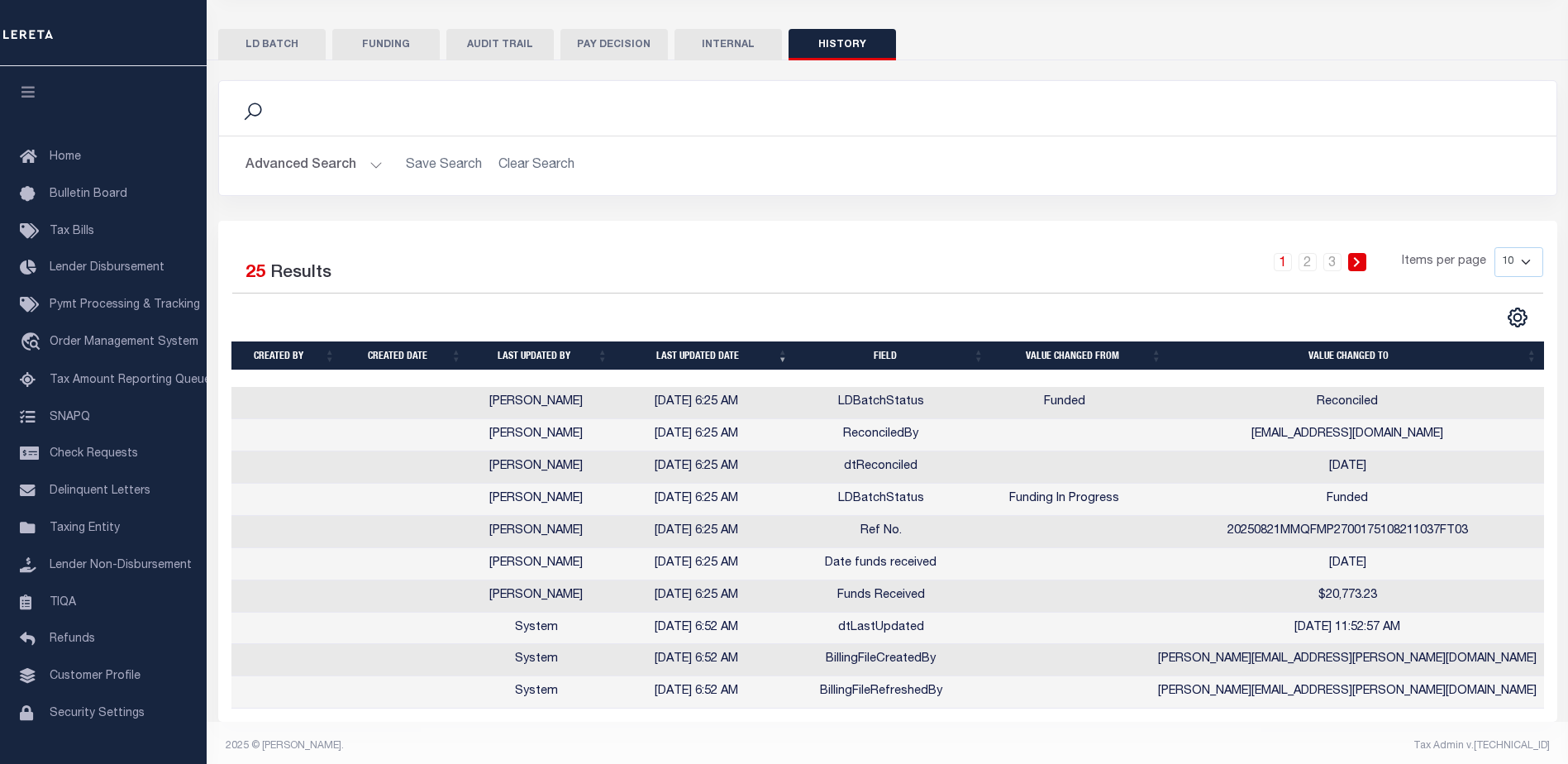
click at [1529, 247] on select "10 25 50 100" at bounding box center [1518, 262] width 49 height 30
select select "100"
click at [1495, 247] on select "10 25 50 100" at bounding box center [1518, 262] width 49 height 30
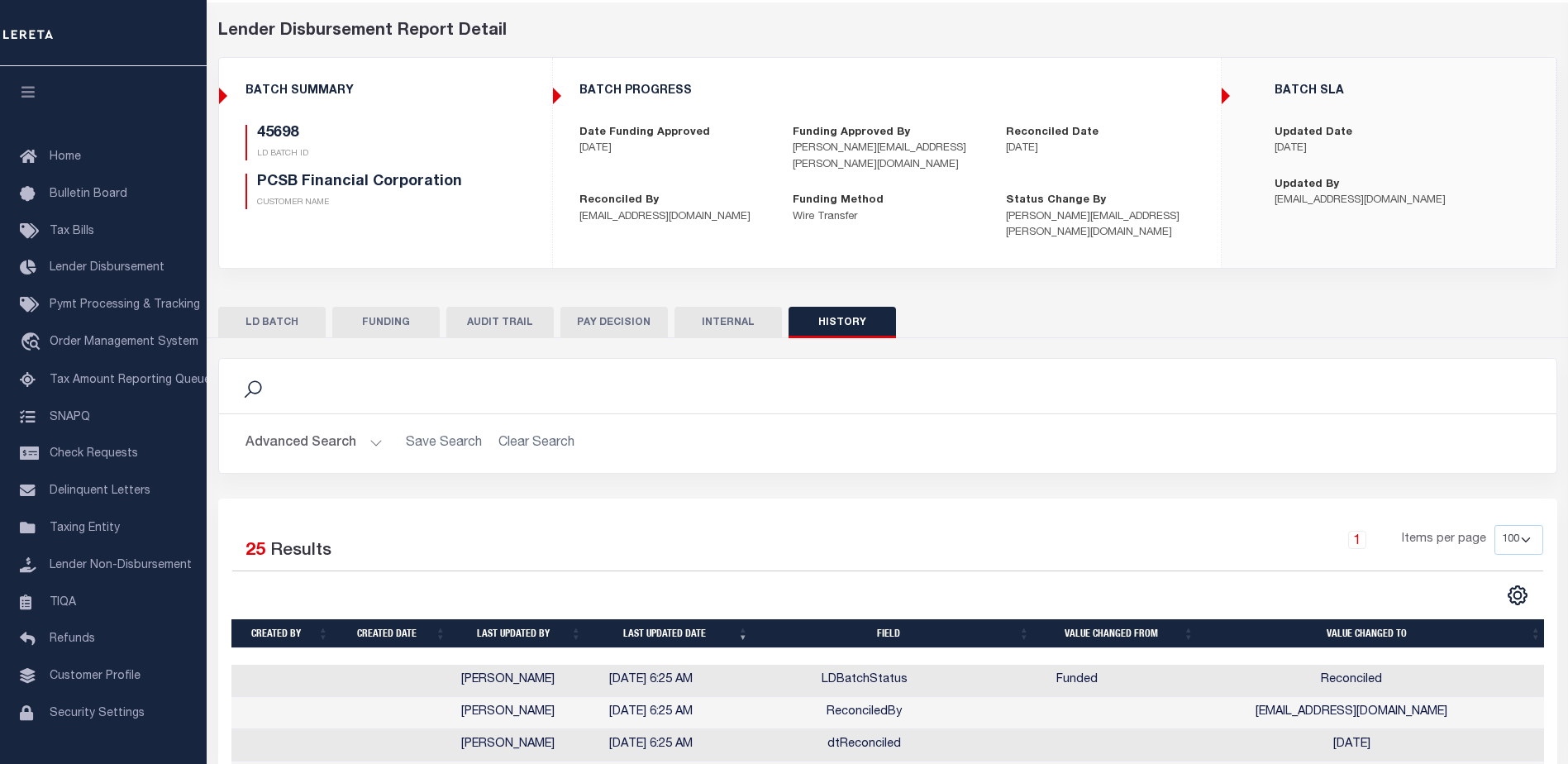
click at [401, 307] on button "FUNDING" at bounding box center [386, 322] width 107 height 31
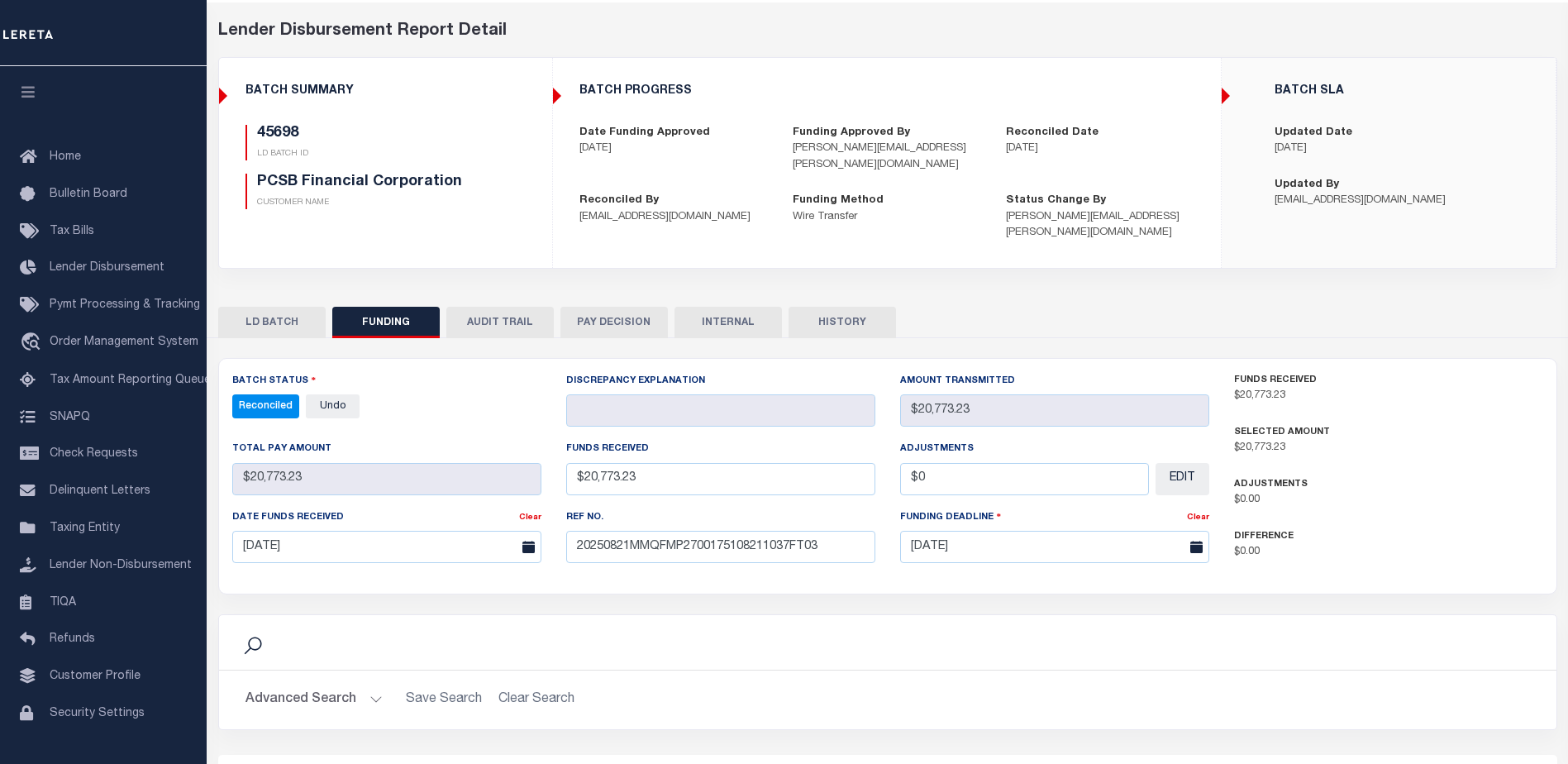
click at [269, 307] on button "LD BATCH" at bounding box center [272, 322] width 107 height 31
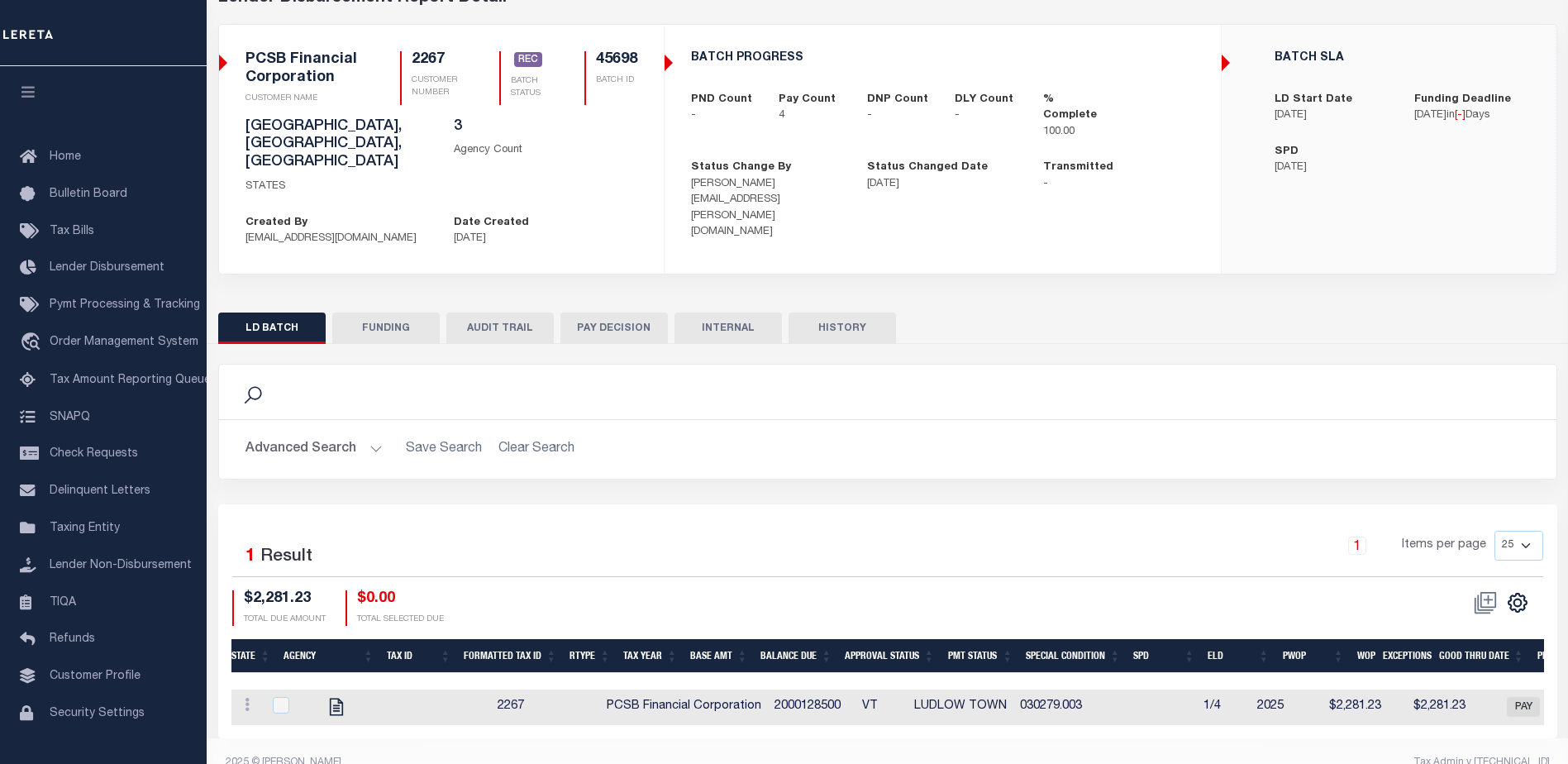
scroll to position [0, 0]
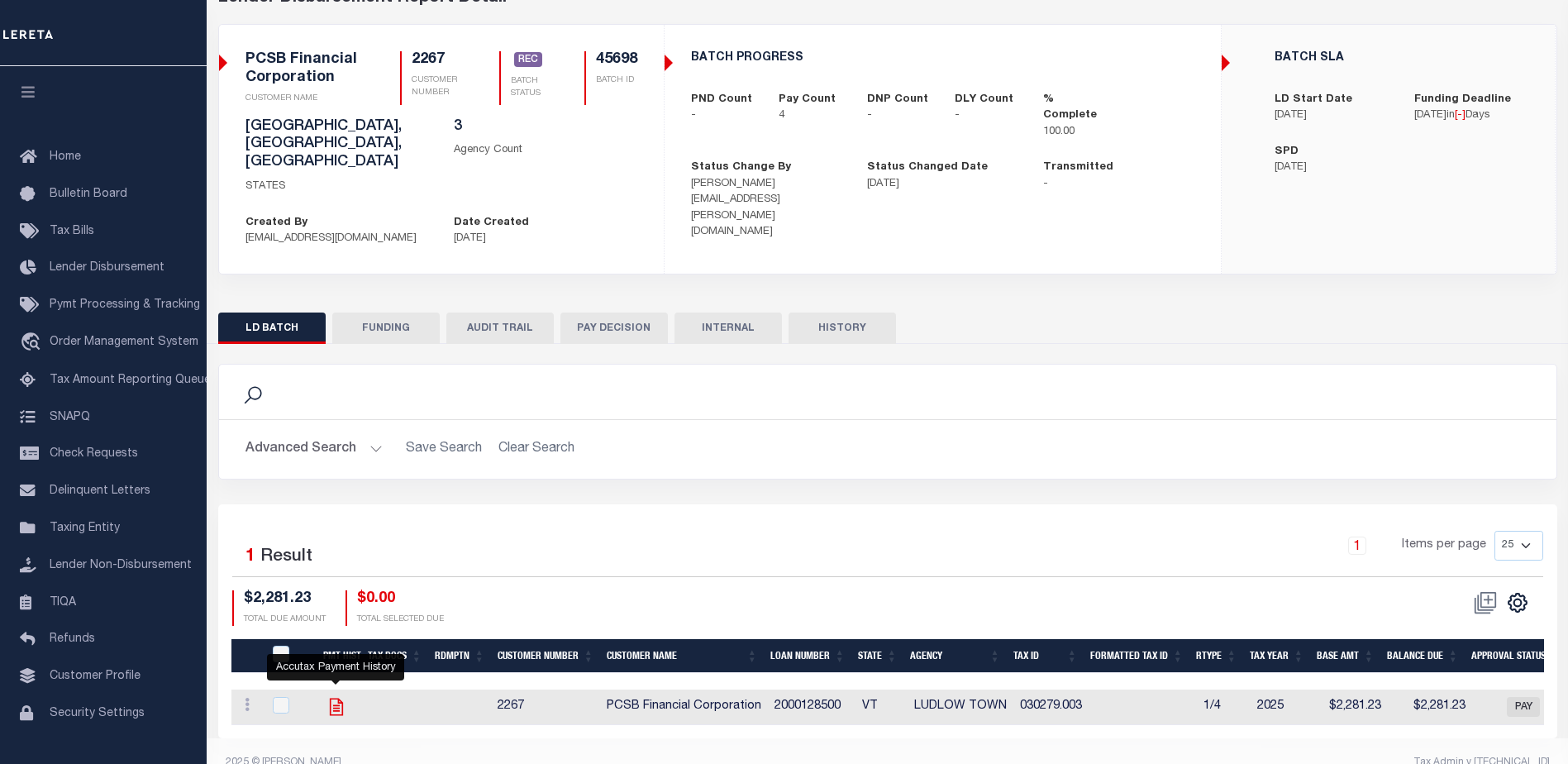
click at [336, 697] on icon "" at bounding box center [336, 707] width 21 height 21
checkbox input "true"
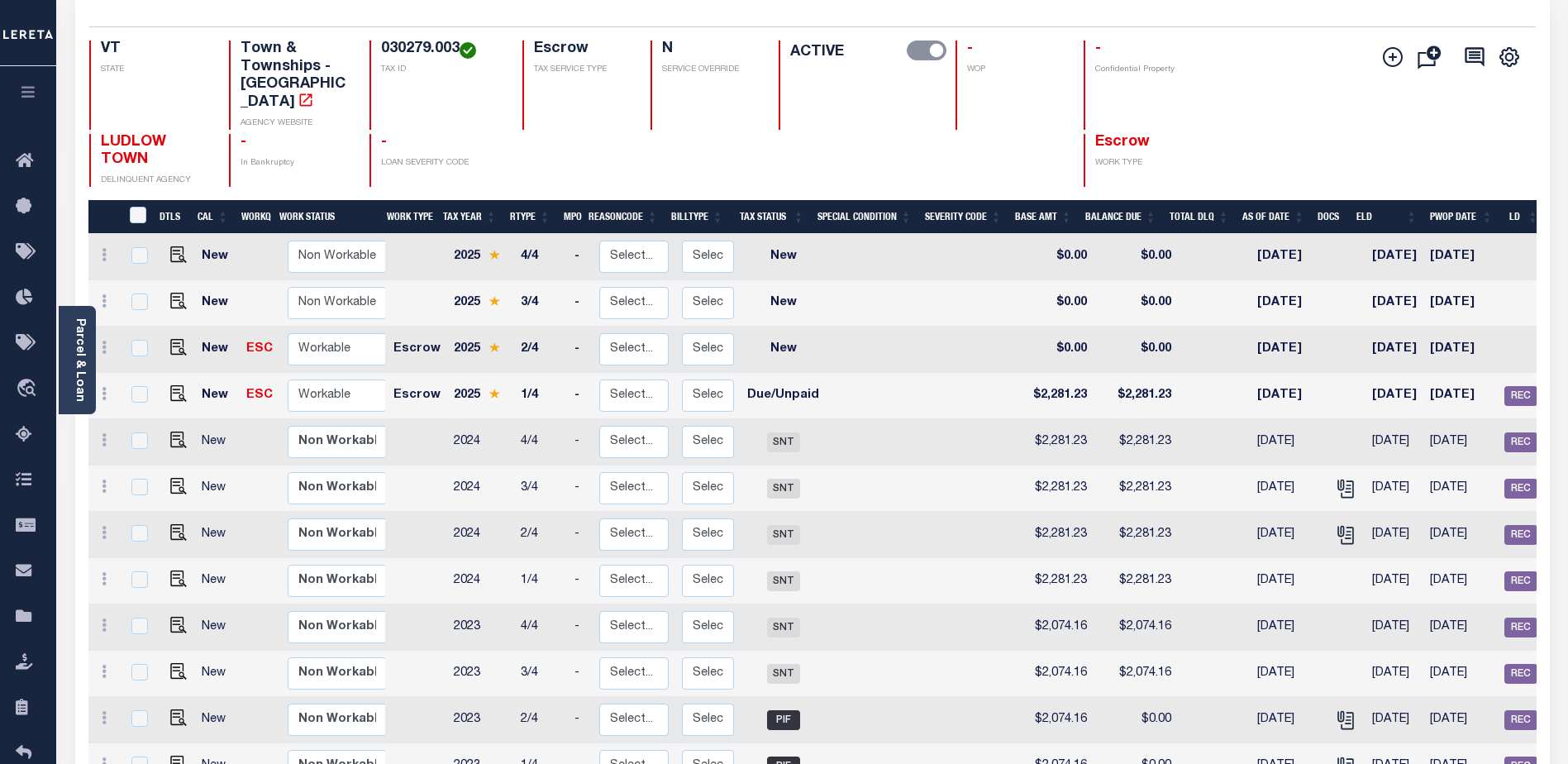
scroll to position [166, 0]
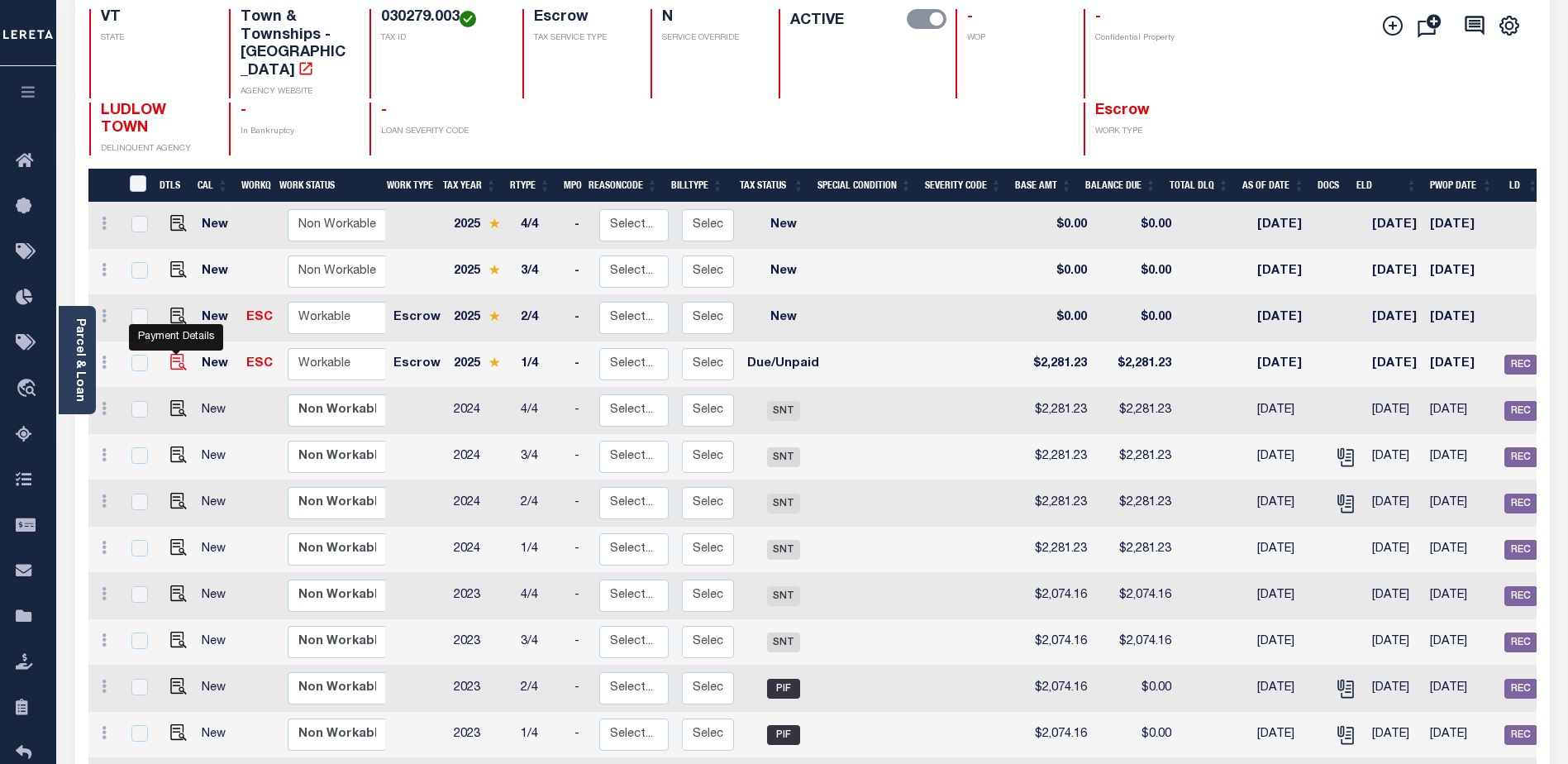
click at [178, 354] on img "" at bounding box center [178, 362] width 17 height 17
checkbox input "true"
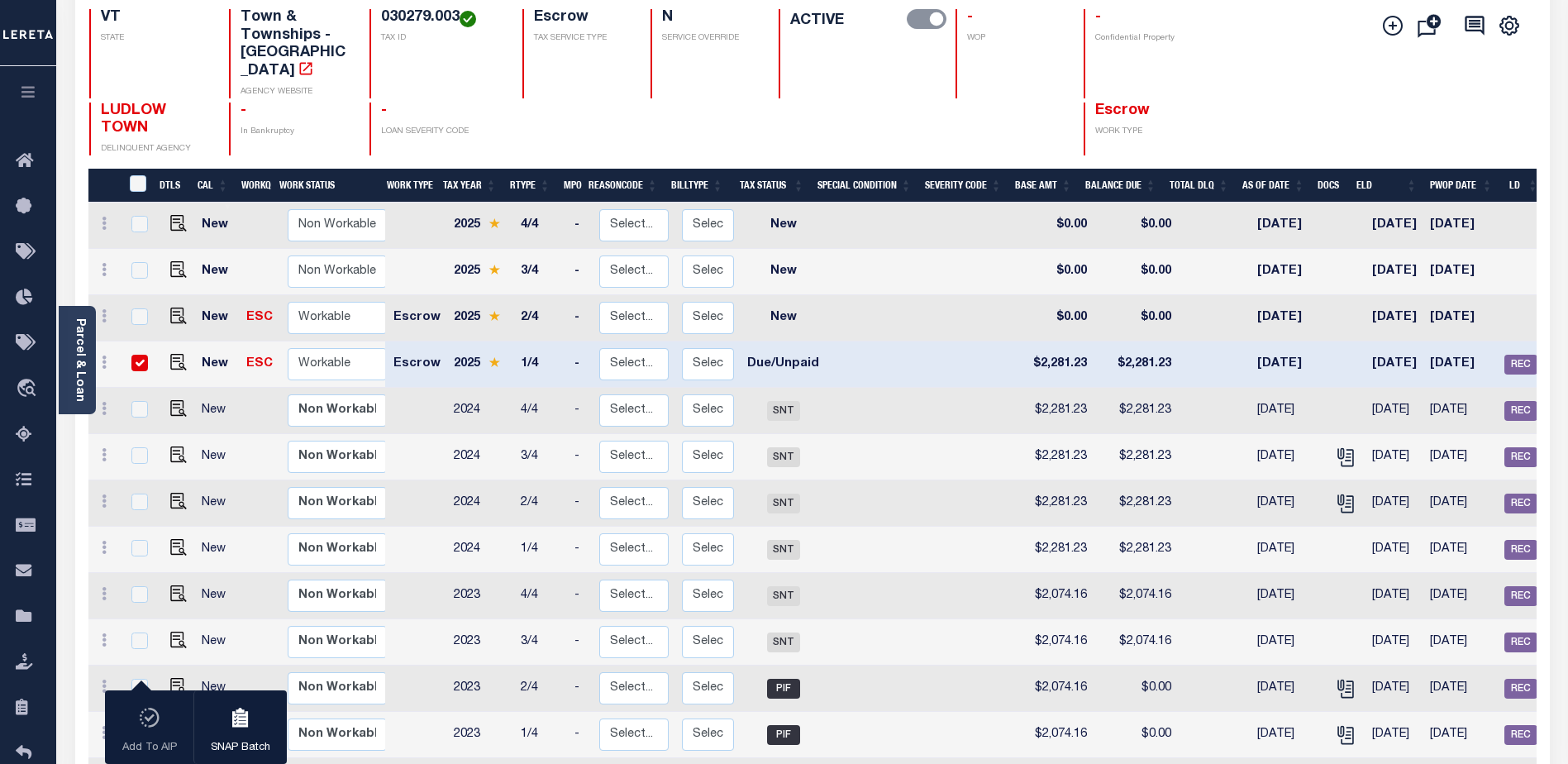
click at [141, 355] on input "checkbox" at bounding box center [140, 363] width 17 height 17
checkbox input "false"
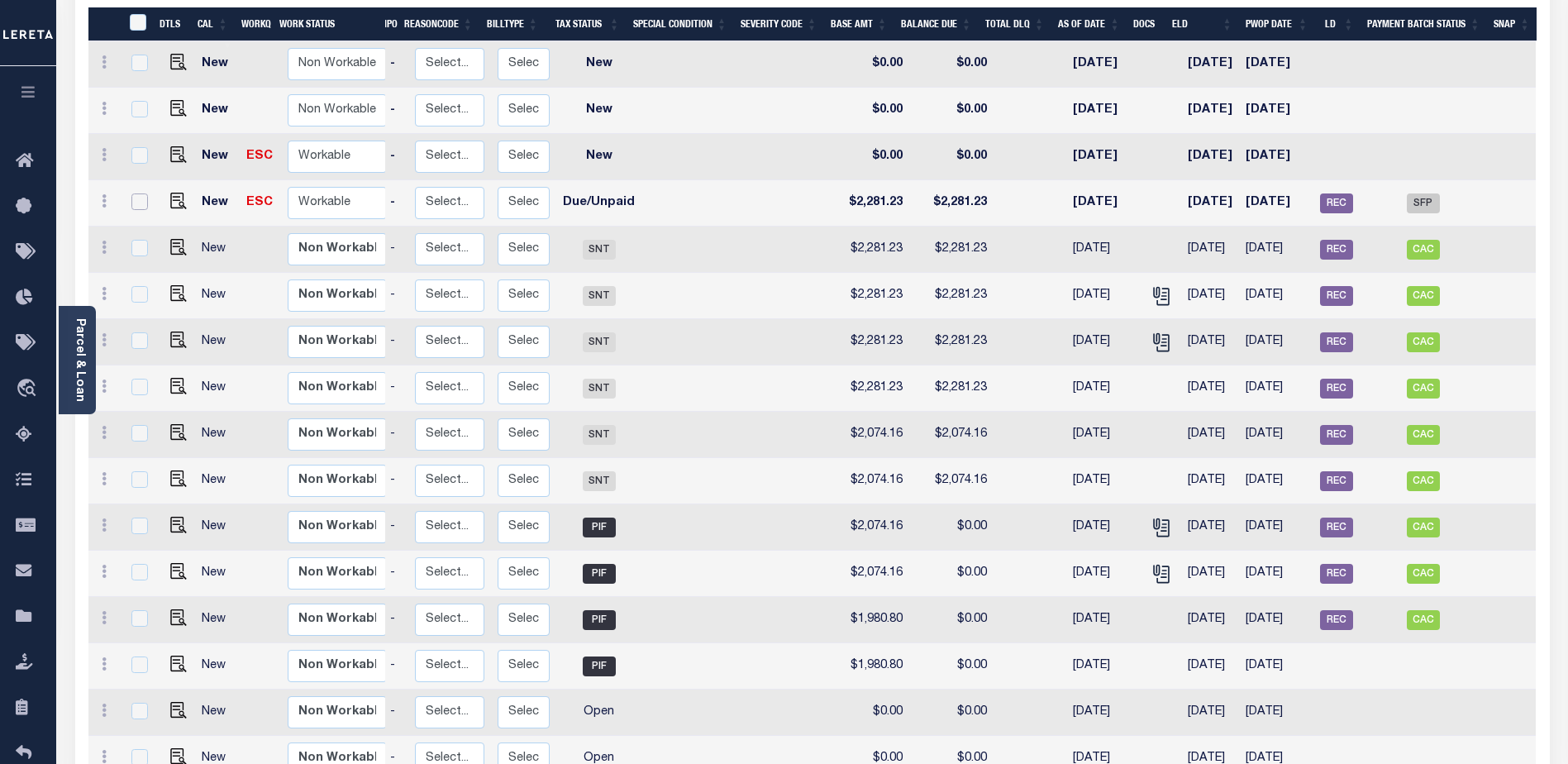
scroll to position [243, 0]
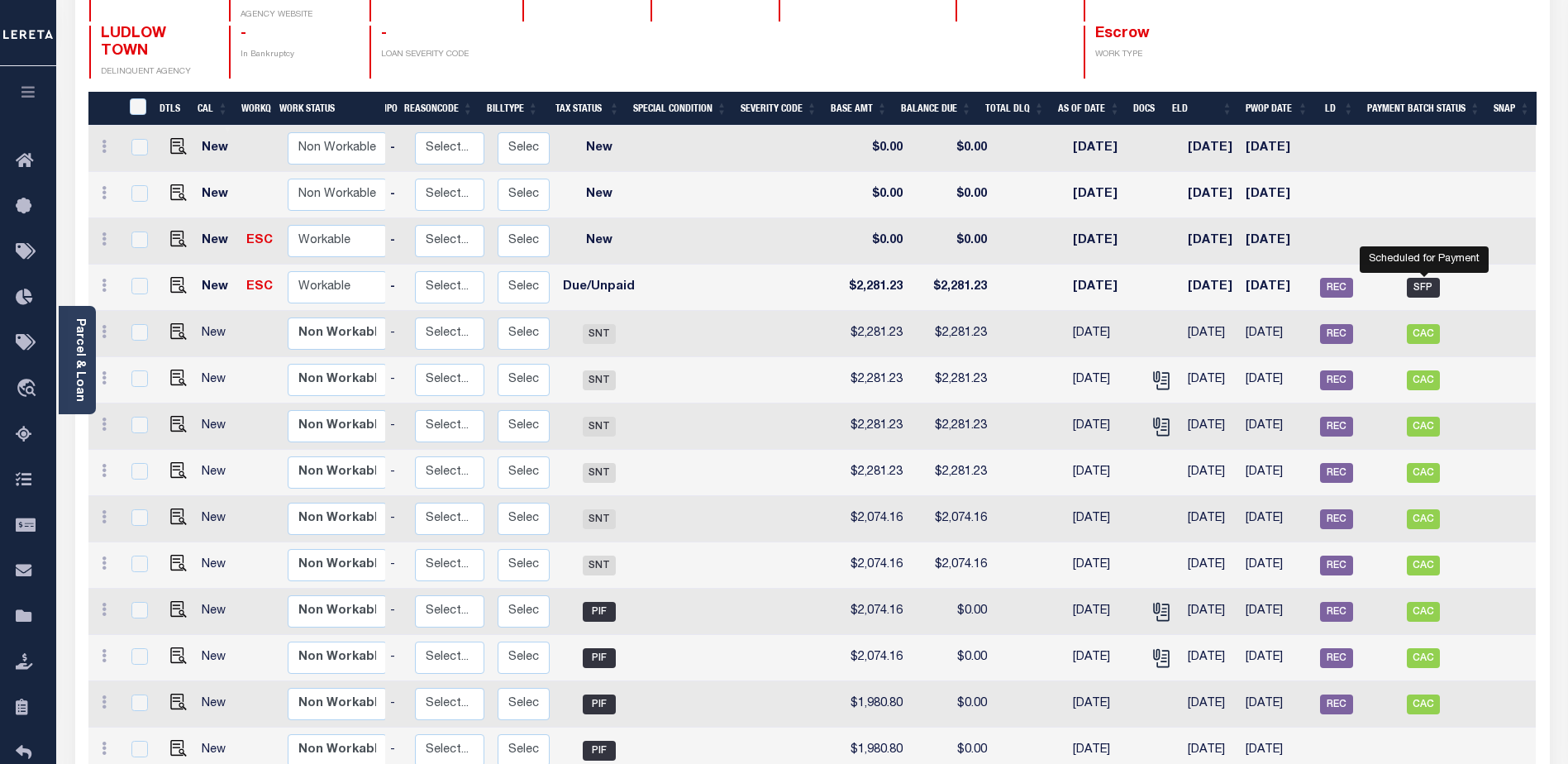
click at [1413, 278] on span "SFP" at bounding box center [1423, 288] width 33 height 19
checkbox input "true"
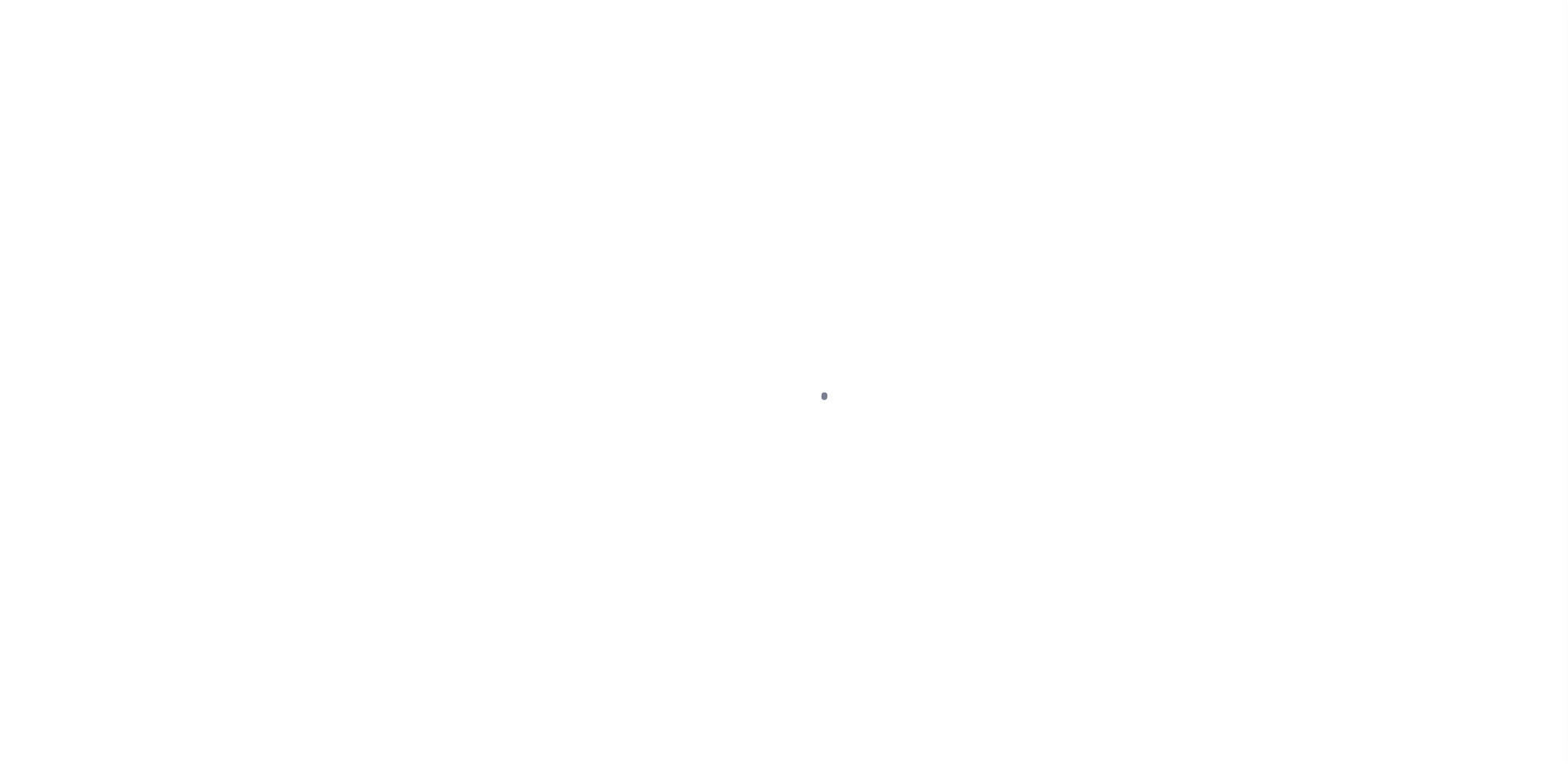
select select "DUE"
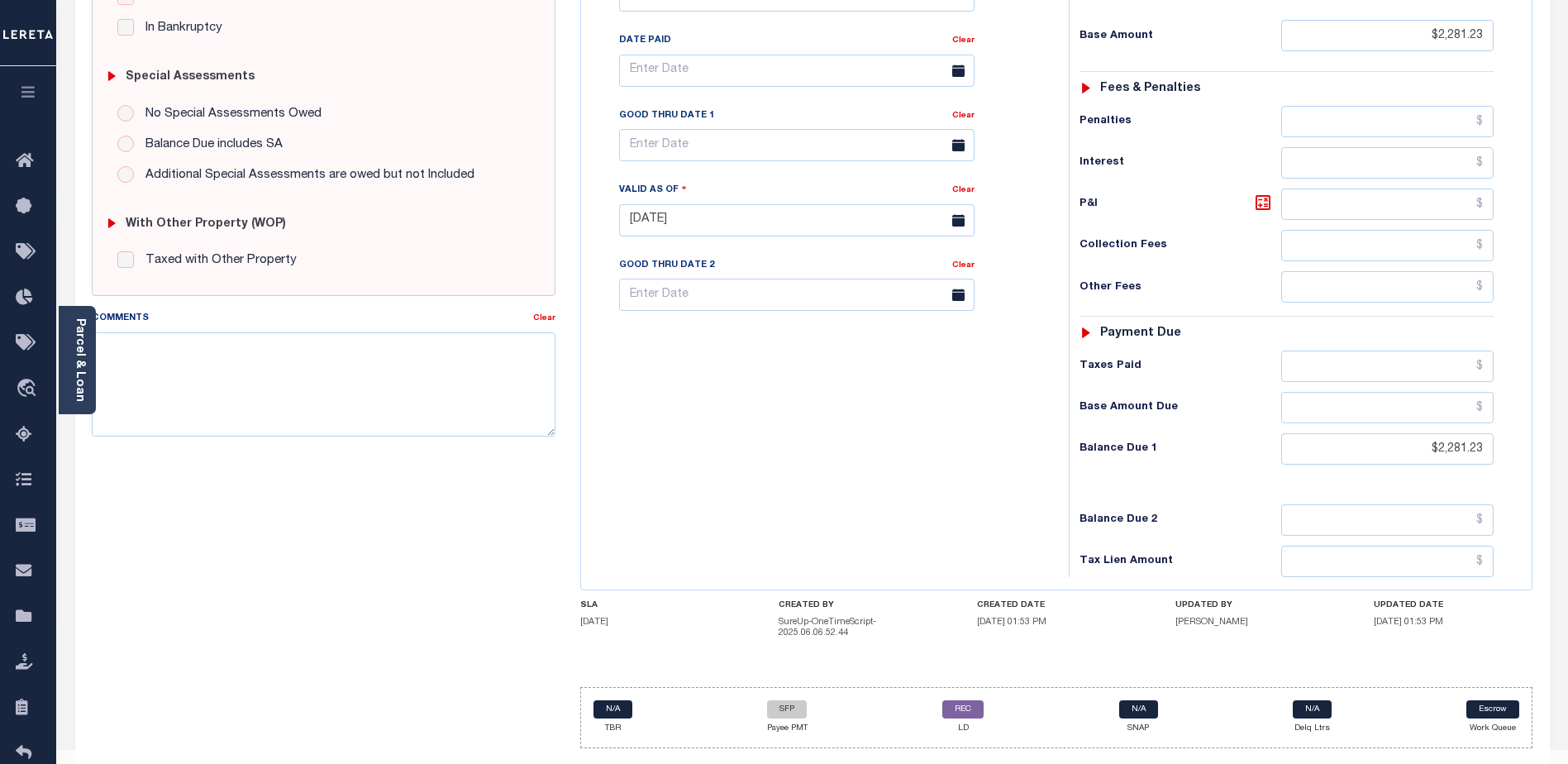
scroll to position [464, 0]
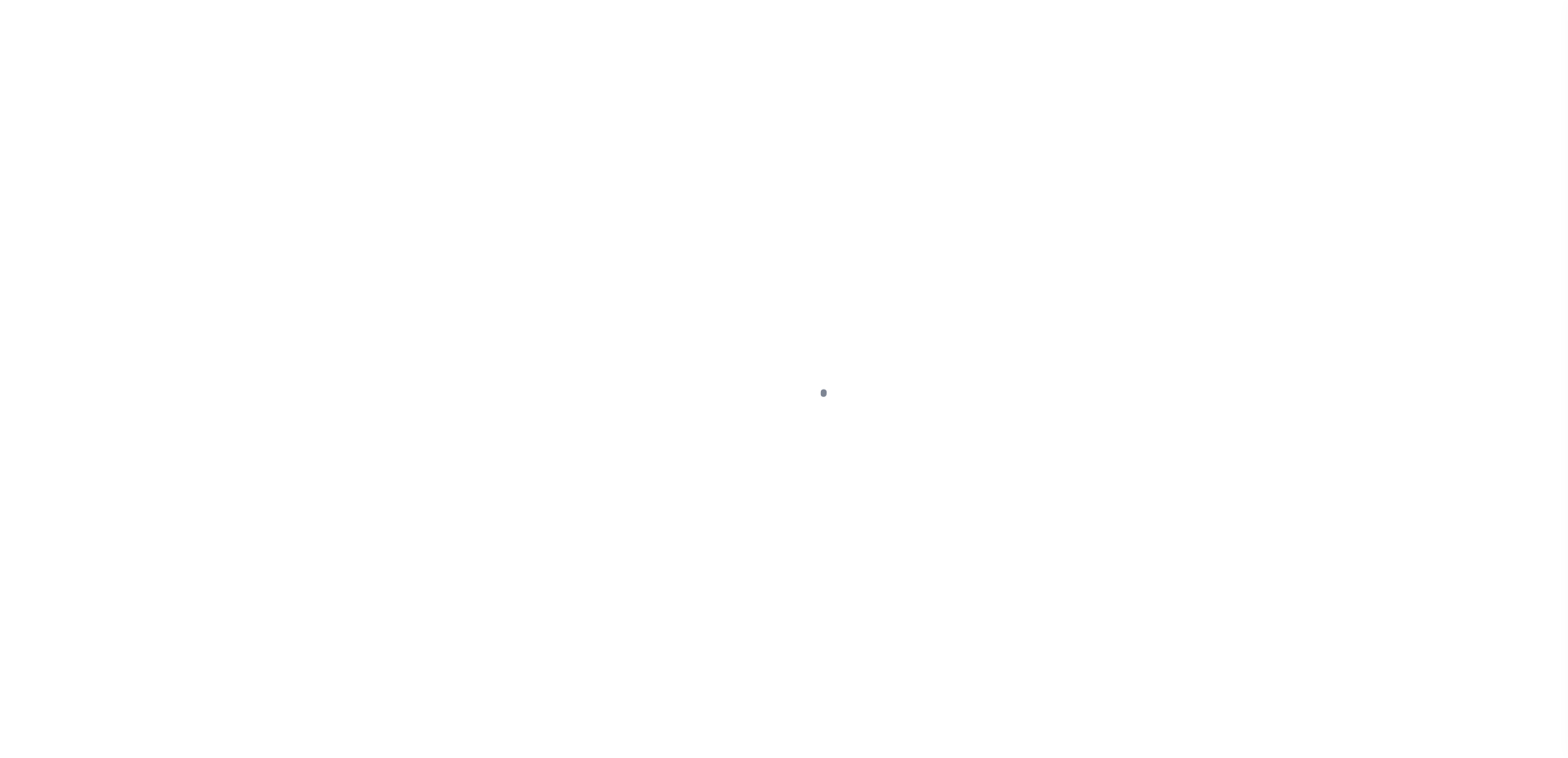
select select "SFP"
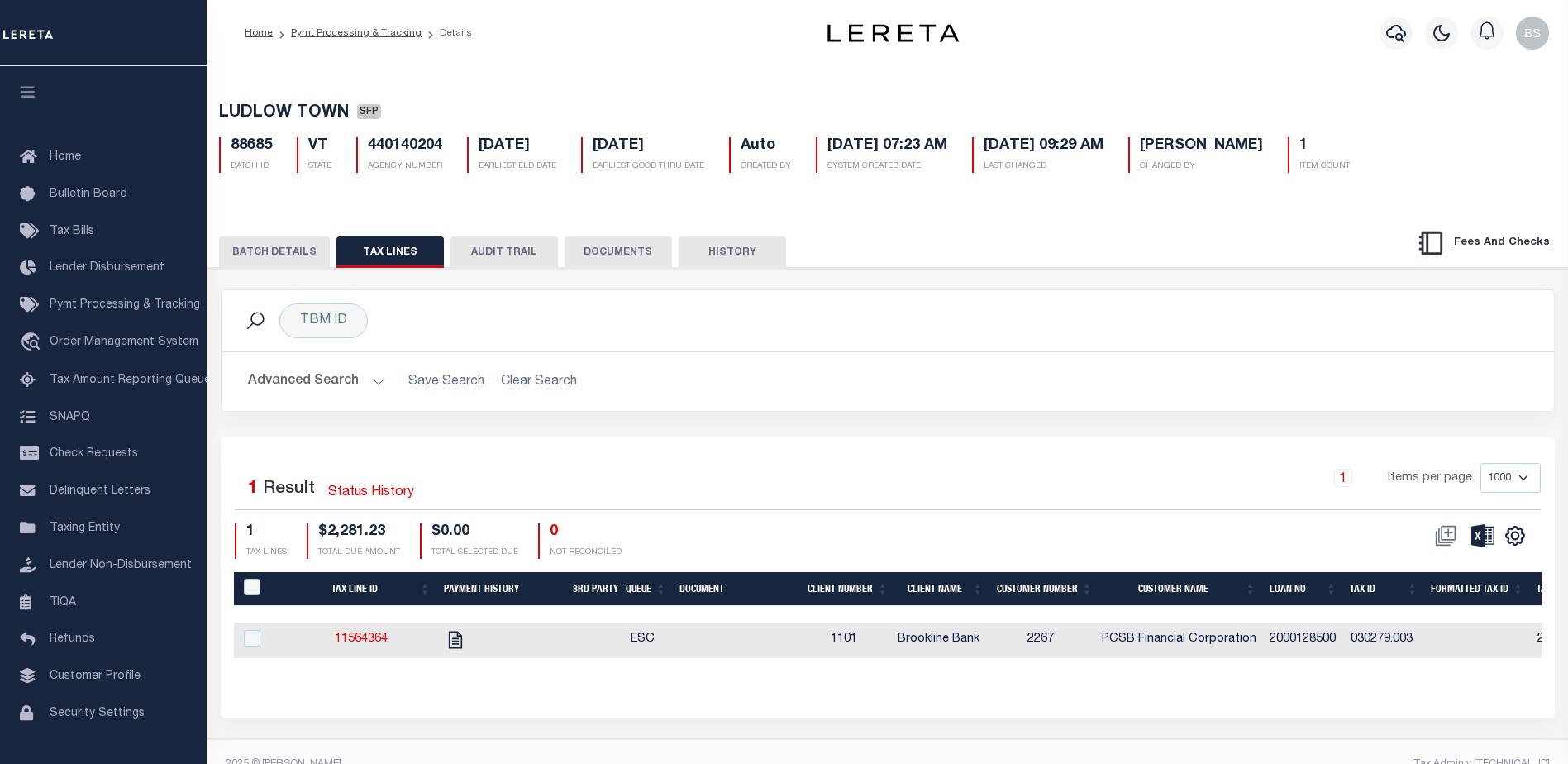
click at [277, 259] on button "BATCH DETAILS" at bounding box center [274, 251] width 111 height 31
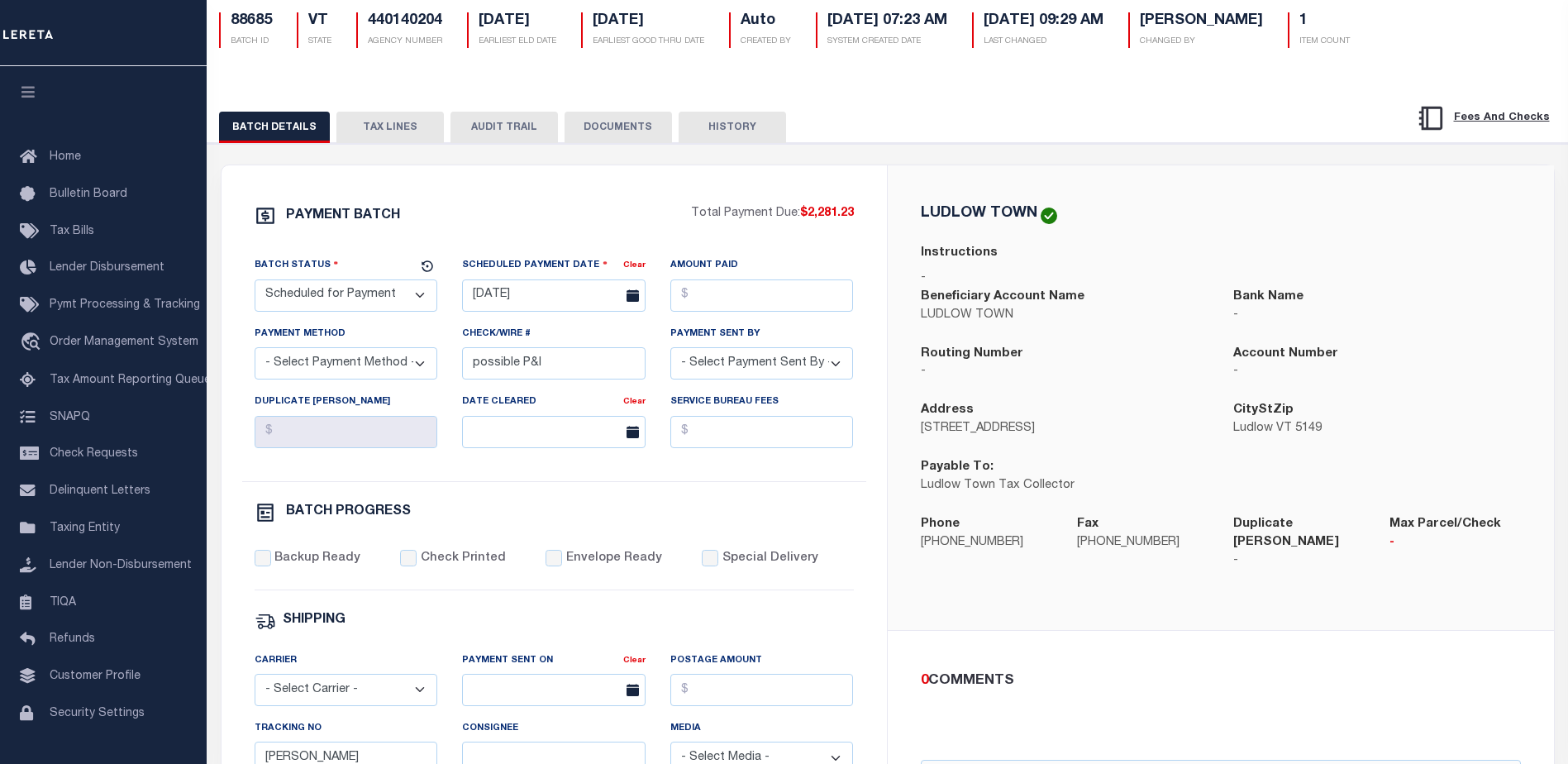
scroll to position [139, 0]
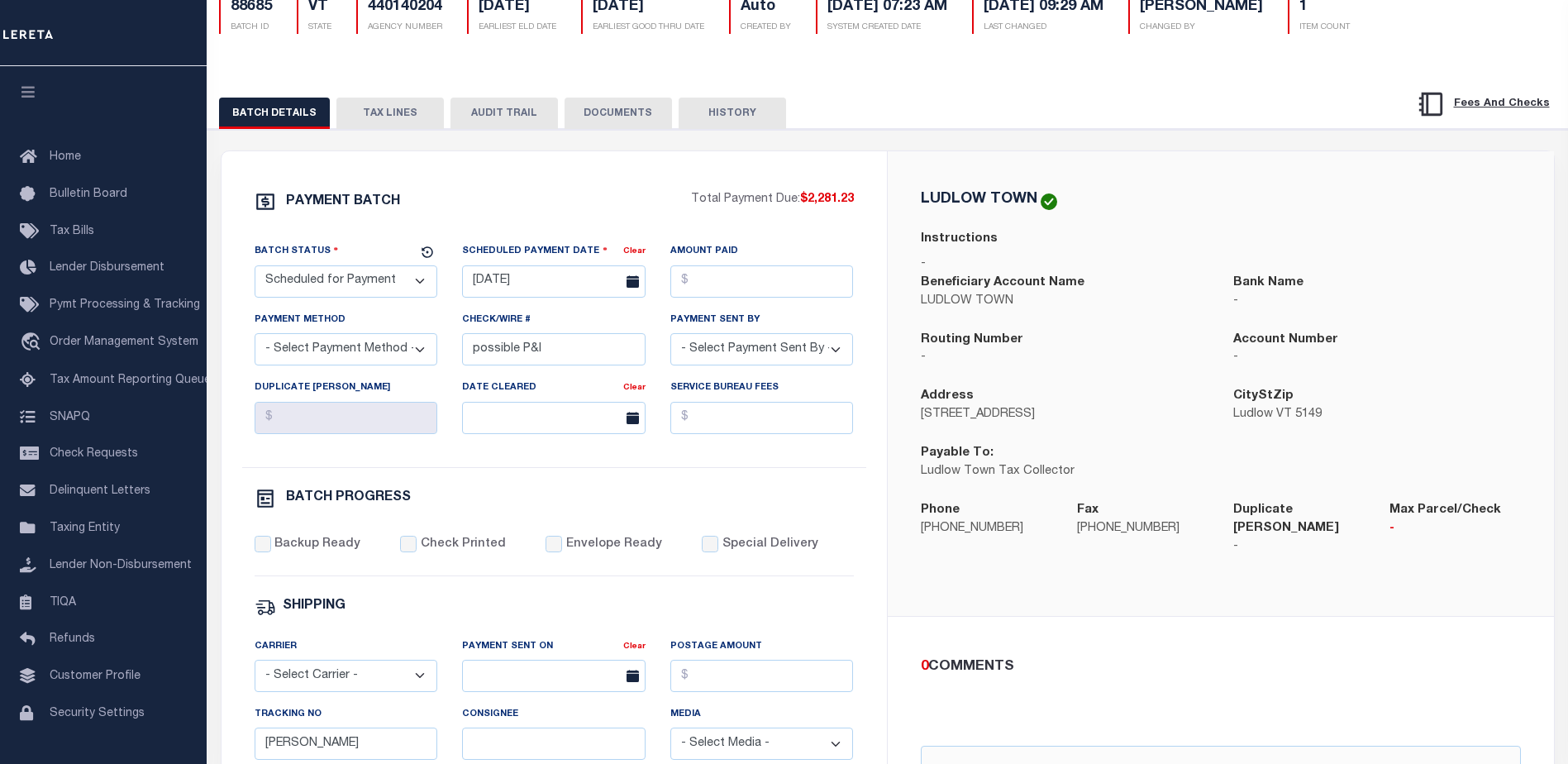
click at [408, 125] on button "TAX LINES" at bounding box center [389, 112] width 107 height 31
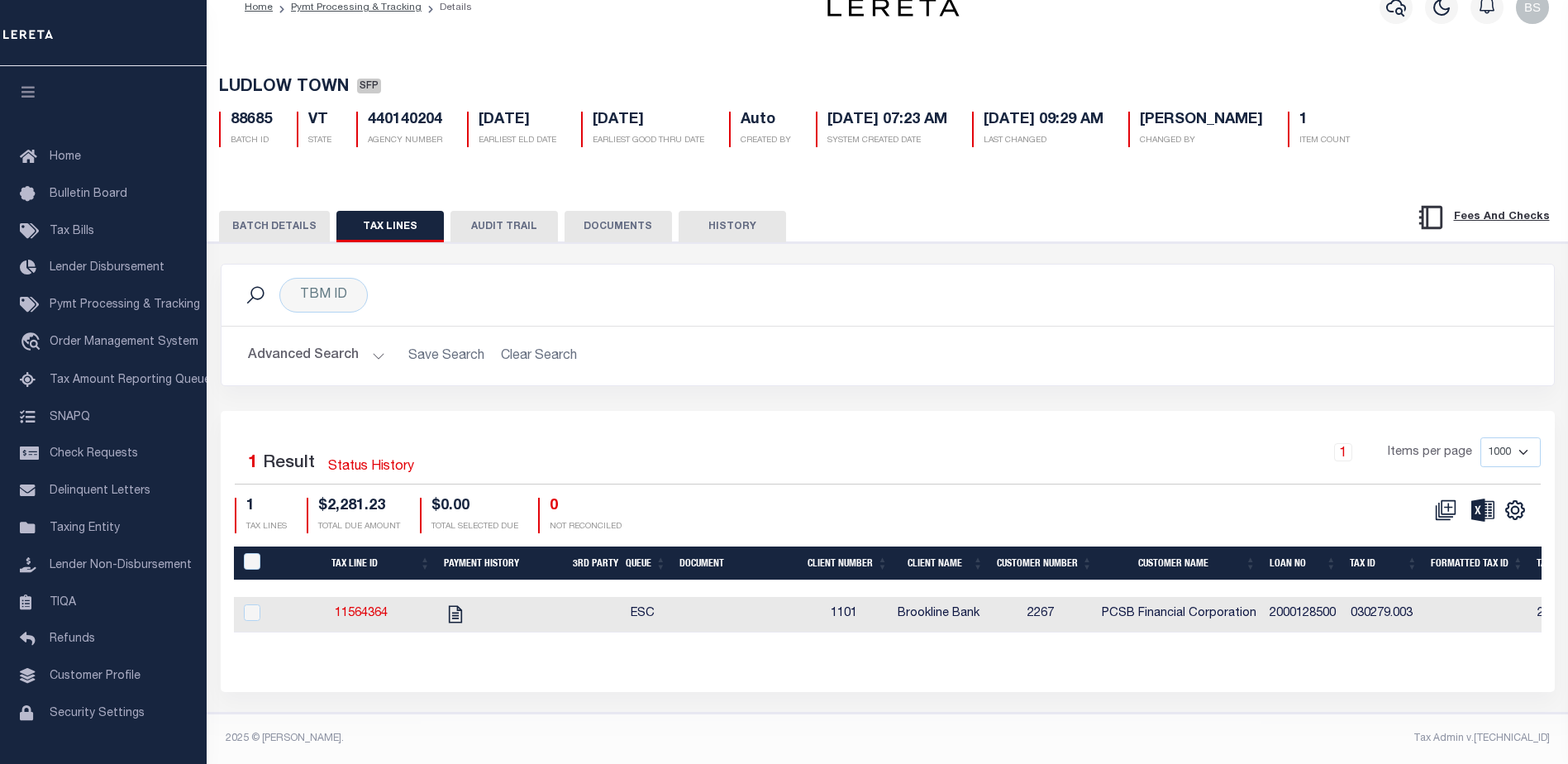
scroll to position [41, 0]
click at [463, 604] on icon "" at bounding box center [456, 614] width 21 height 21
checkbox input "true"
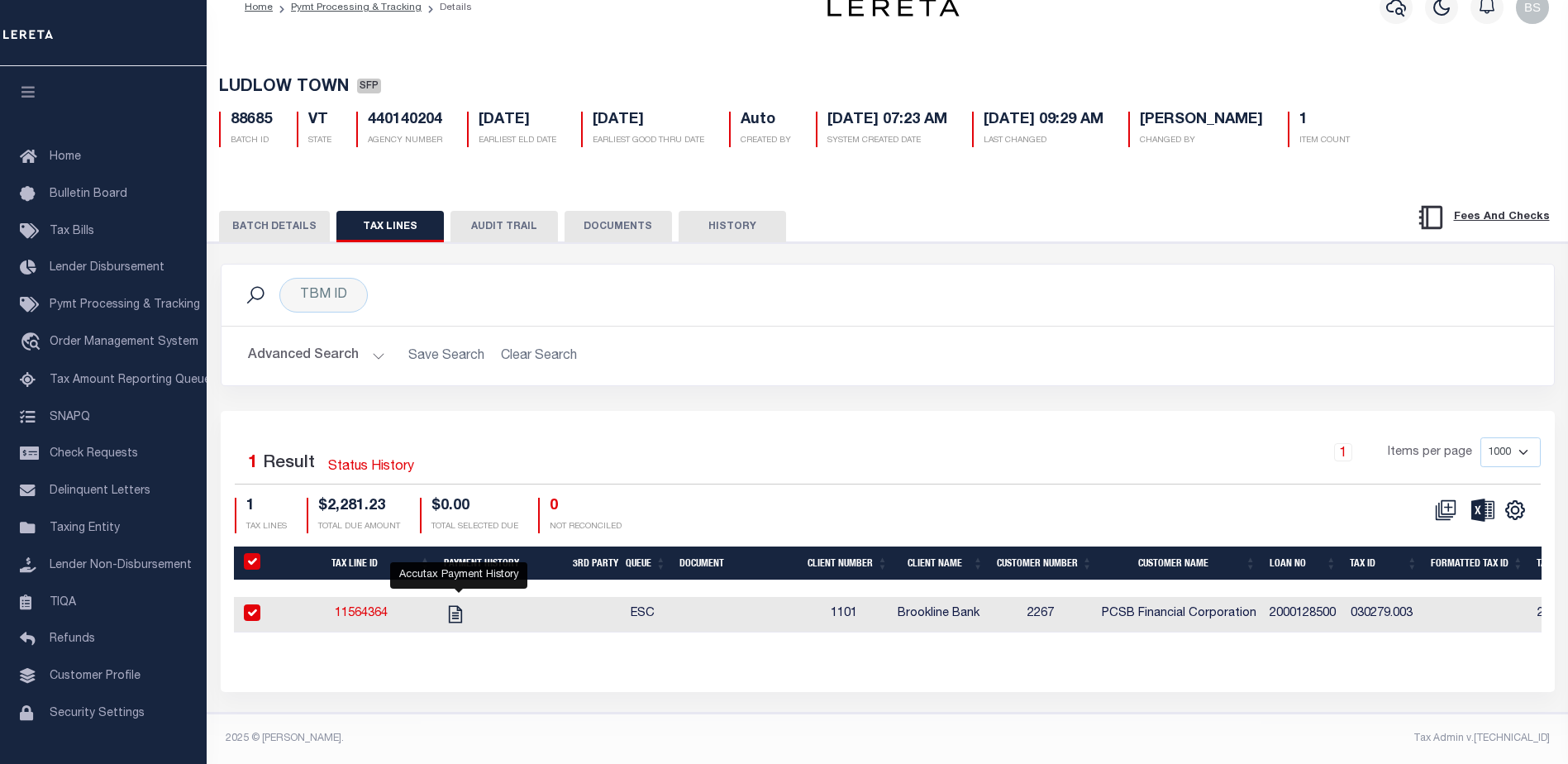
scroll to position [38, 0]
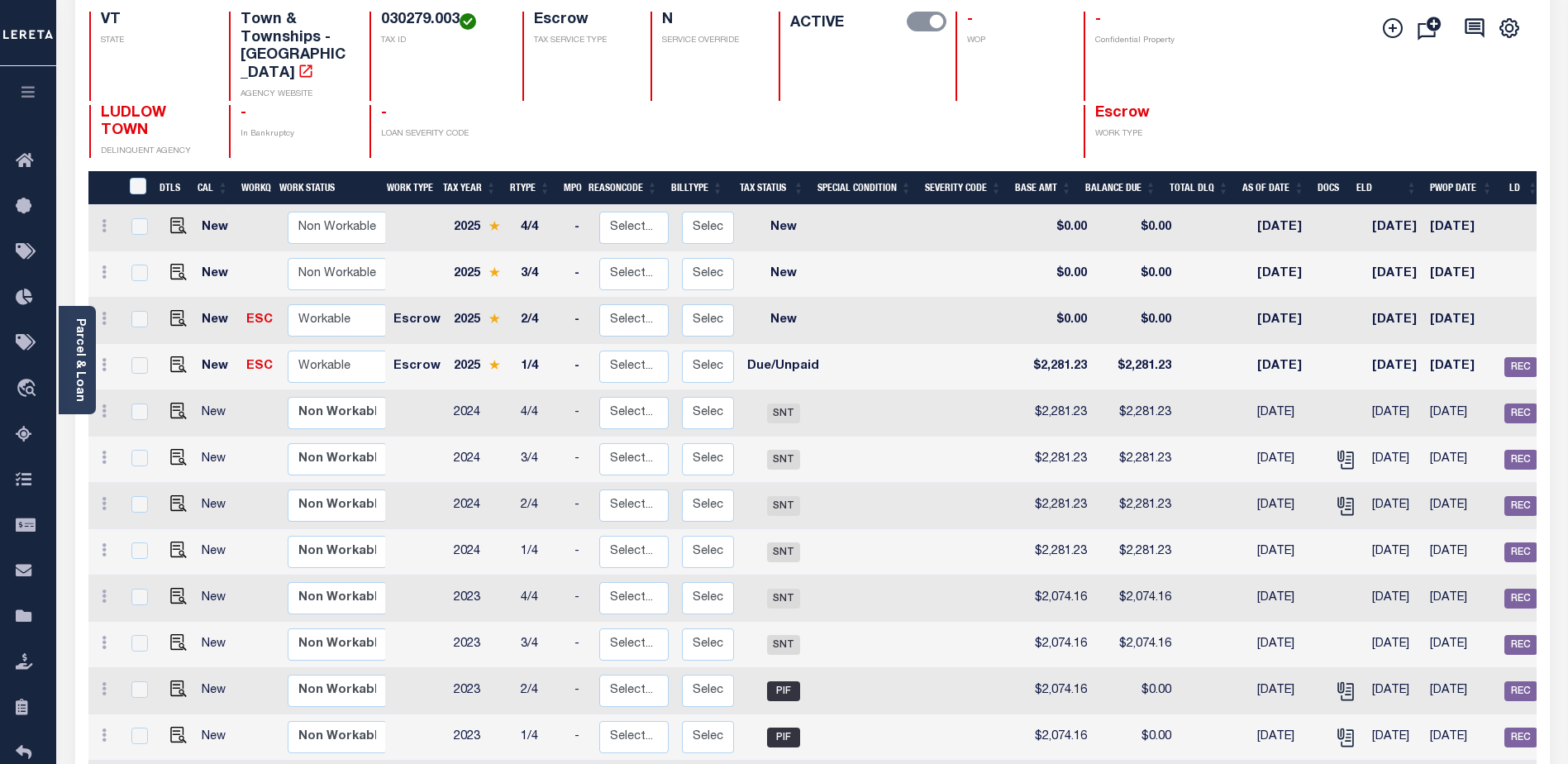
scroll to position [166, 0]
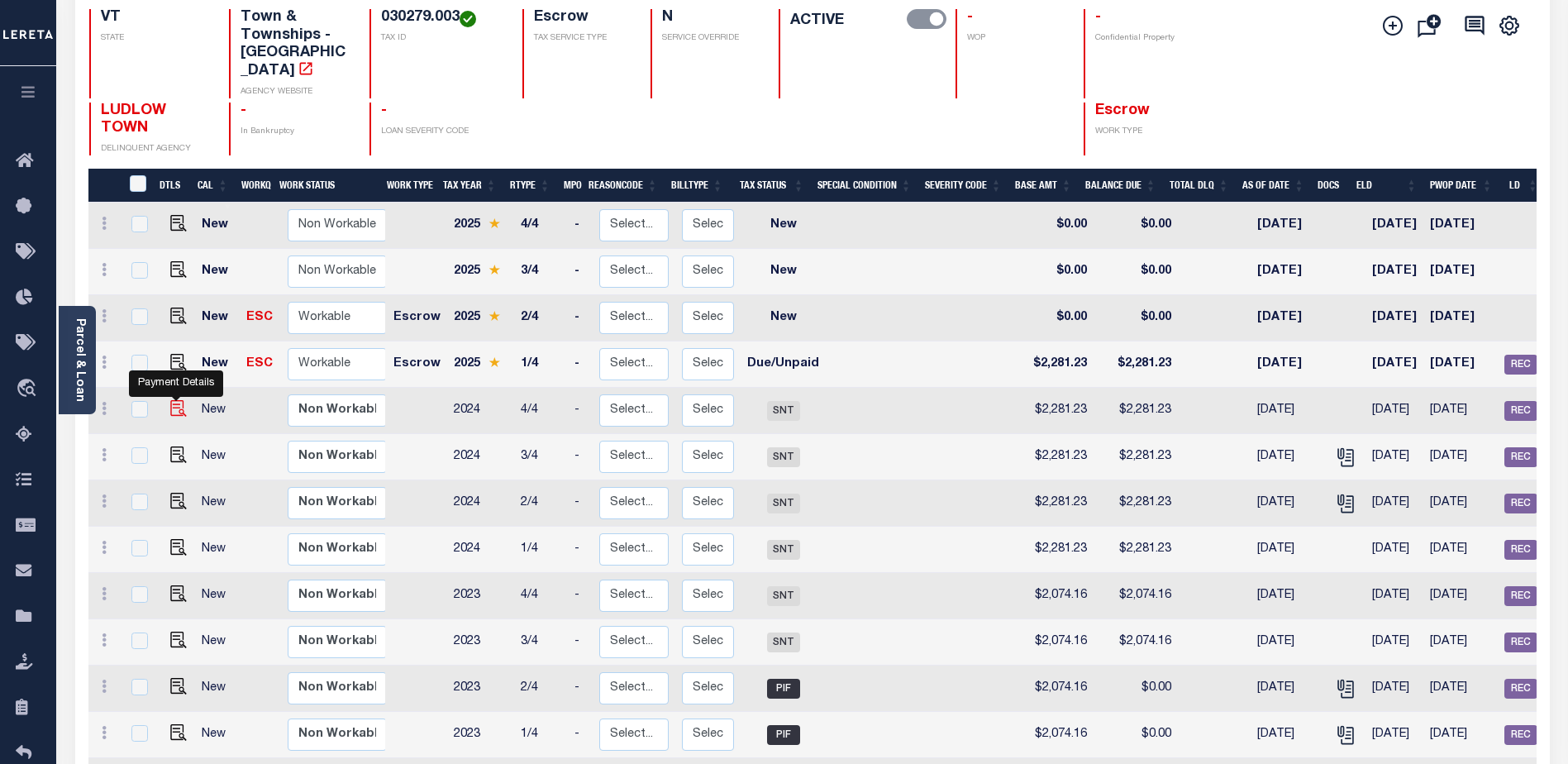
click at [173, 400] on img "" at bounding box center [178, 408] width 17 height 17
checkbox input "true"
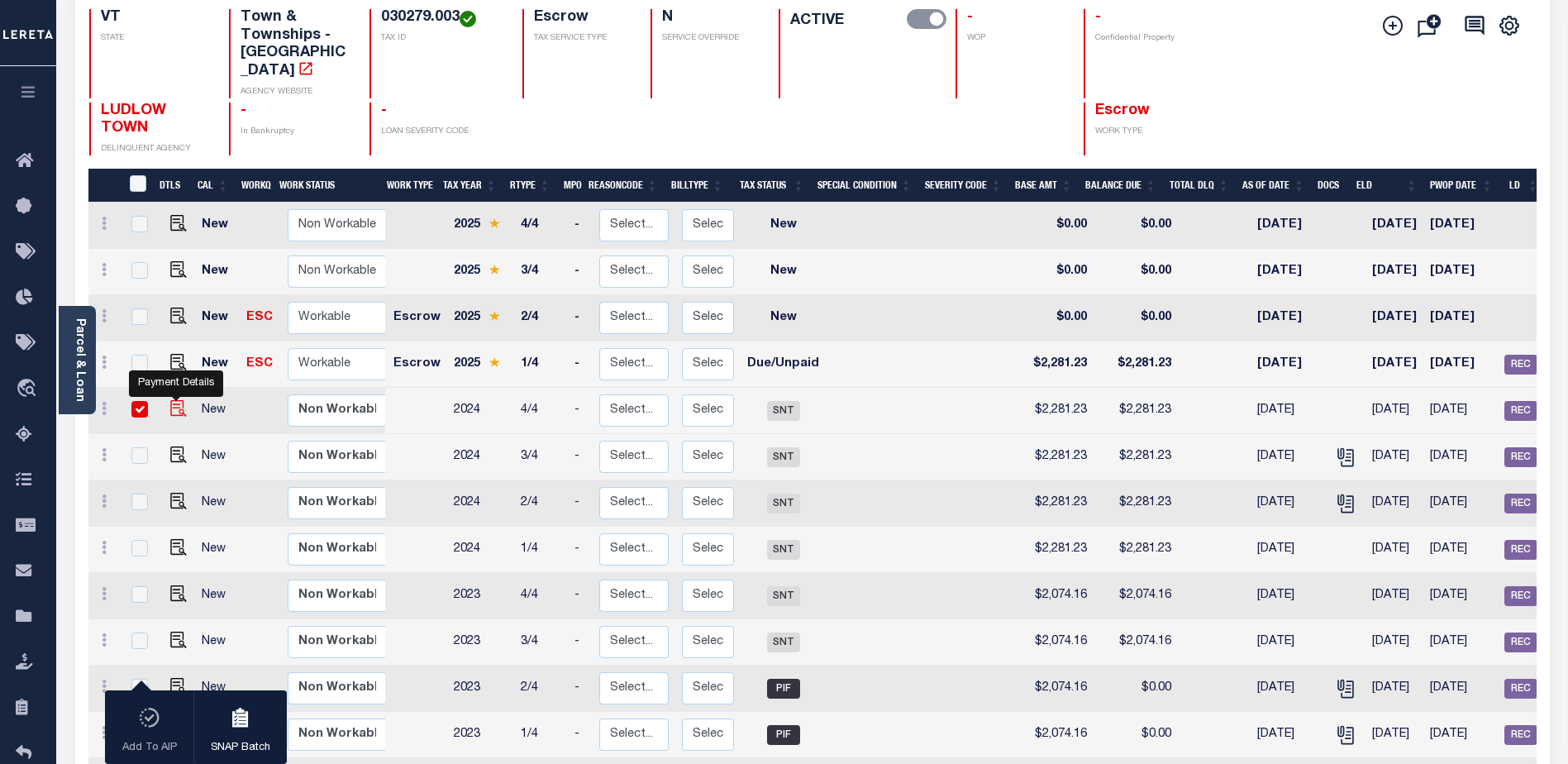
click at [176, 400] on img "" at bounding box center [178, 408] width 17 height 17
checkbox input "false"
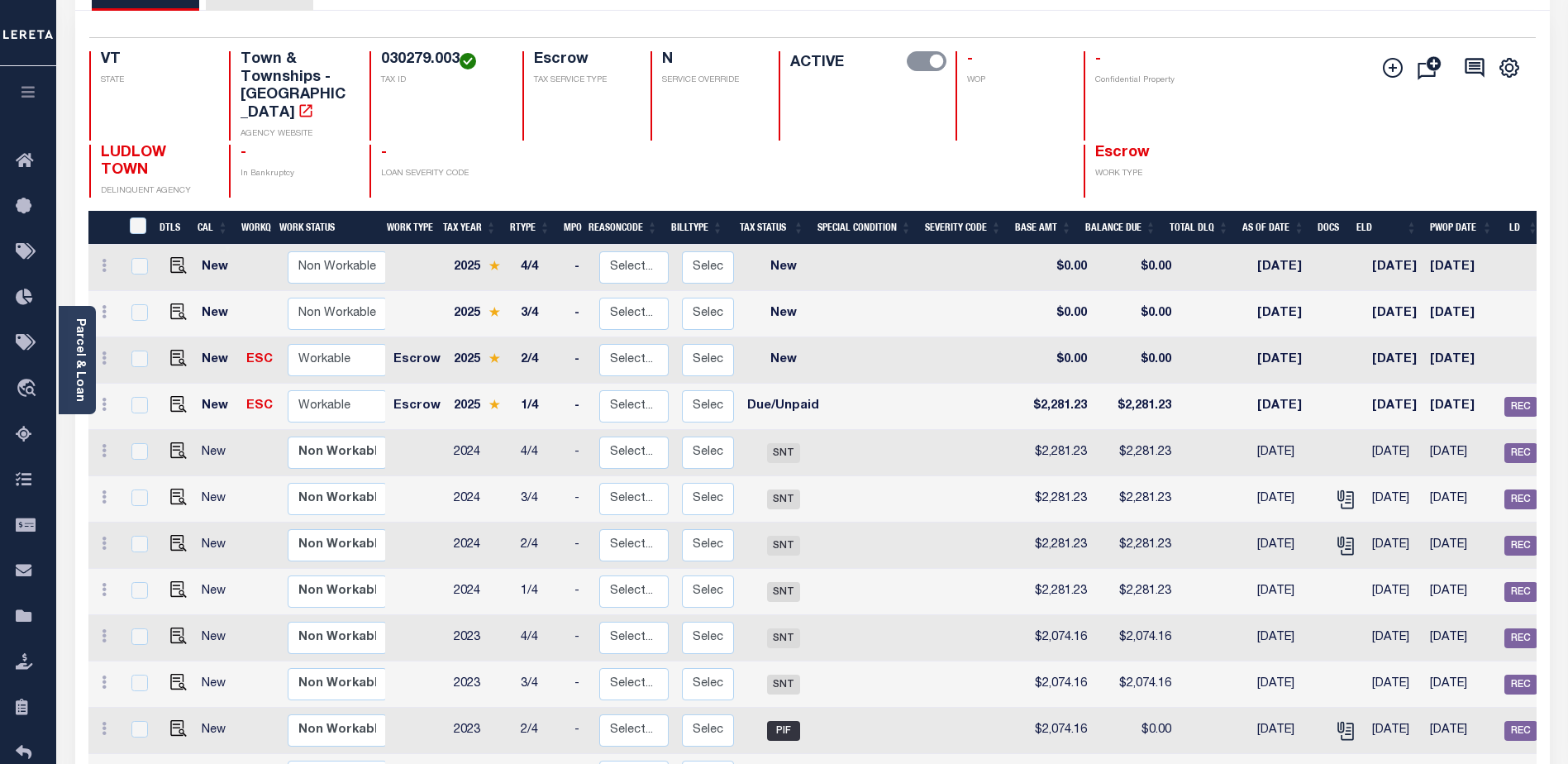
scroll to position [82, 0]
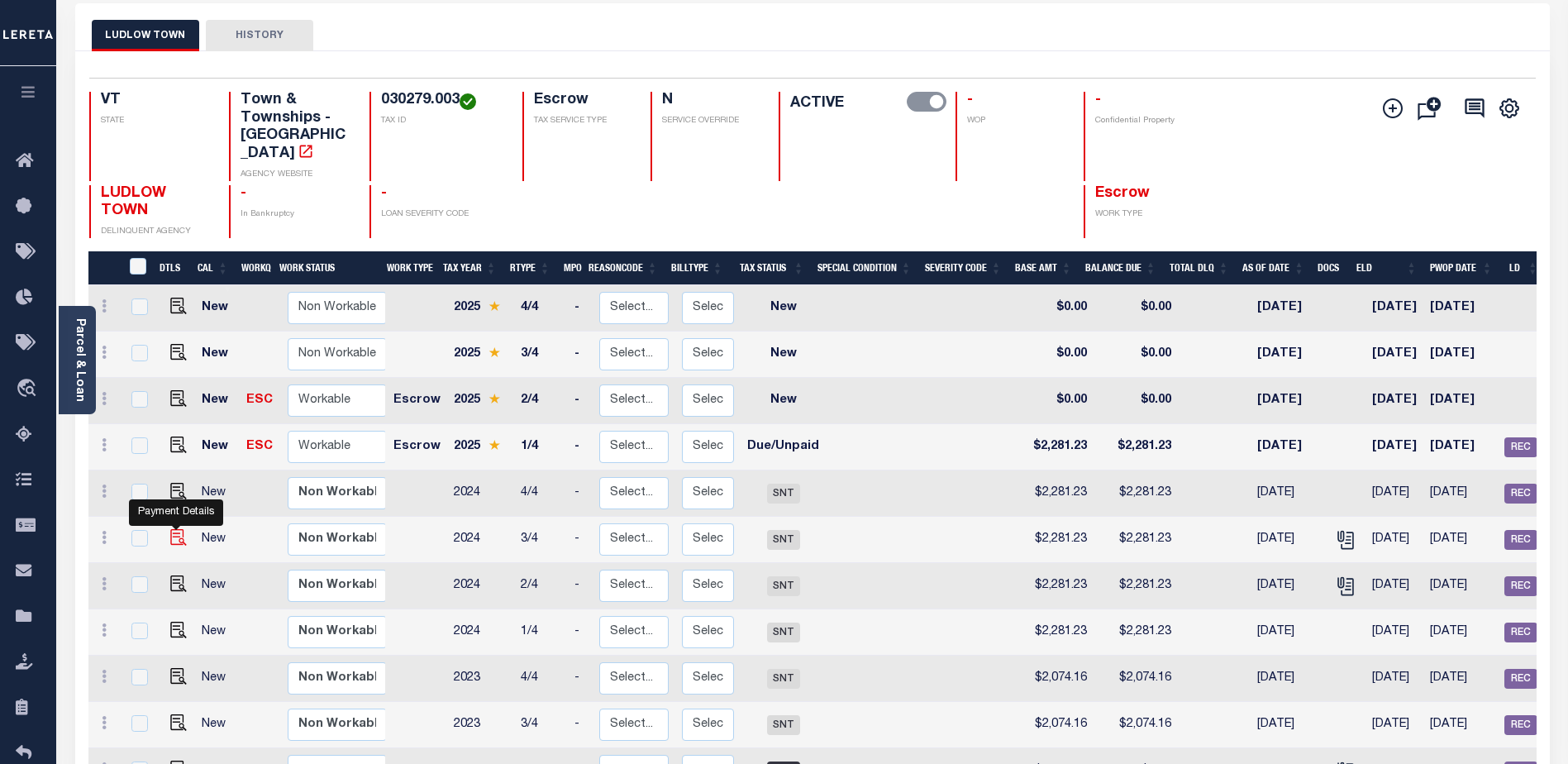
click at [170, 529] on img "" at bounding box center [178, 537] width 17 height 17
checkbox input "true"
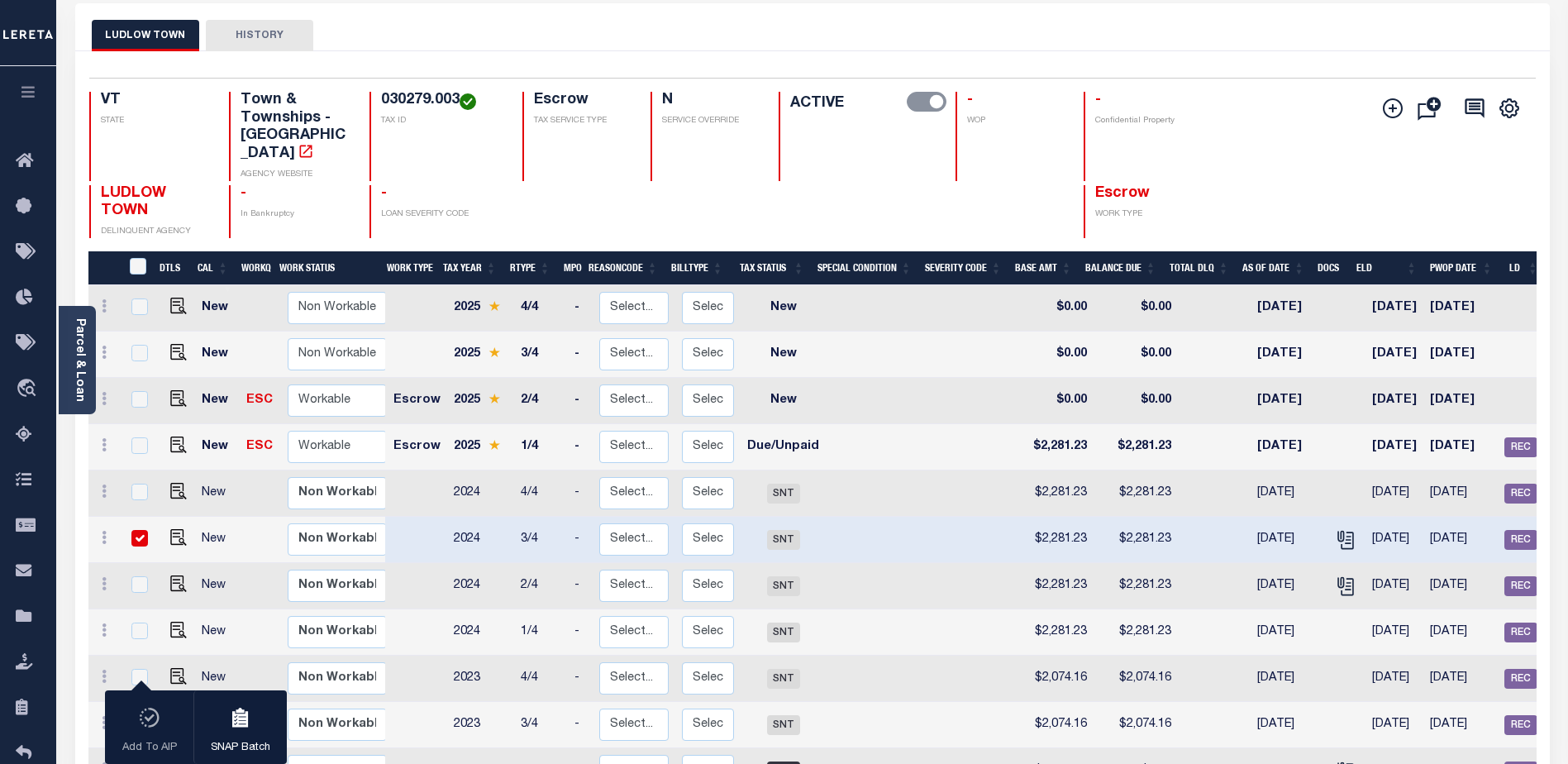
drag, startPoint x: 139, startPoint y: 519, endPoint x: 284, endPoint y: 492, distance: 147.5
click at [138, 530] on input "checkbox" at bounding box center [140, 538] width 17 height 17
checkbox input "false"
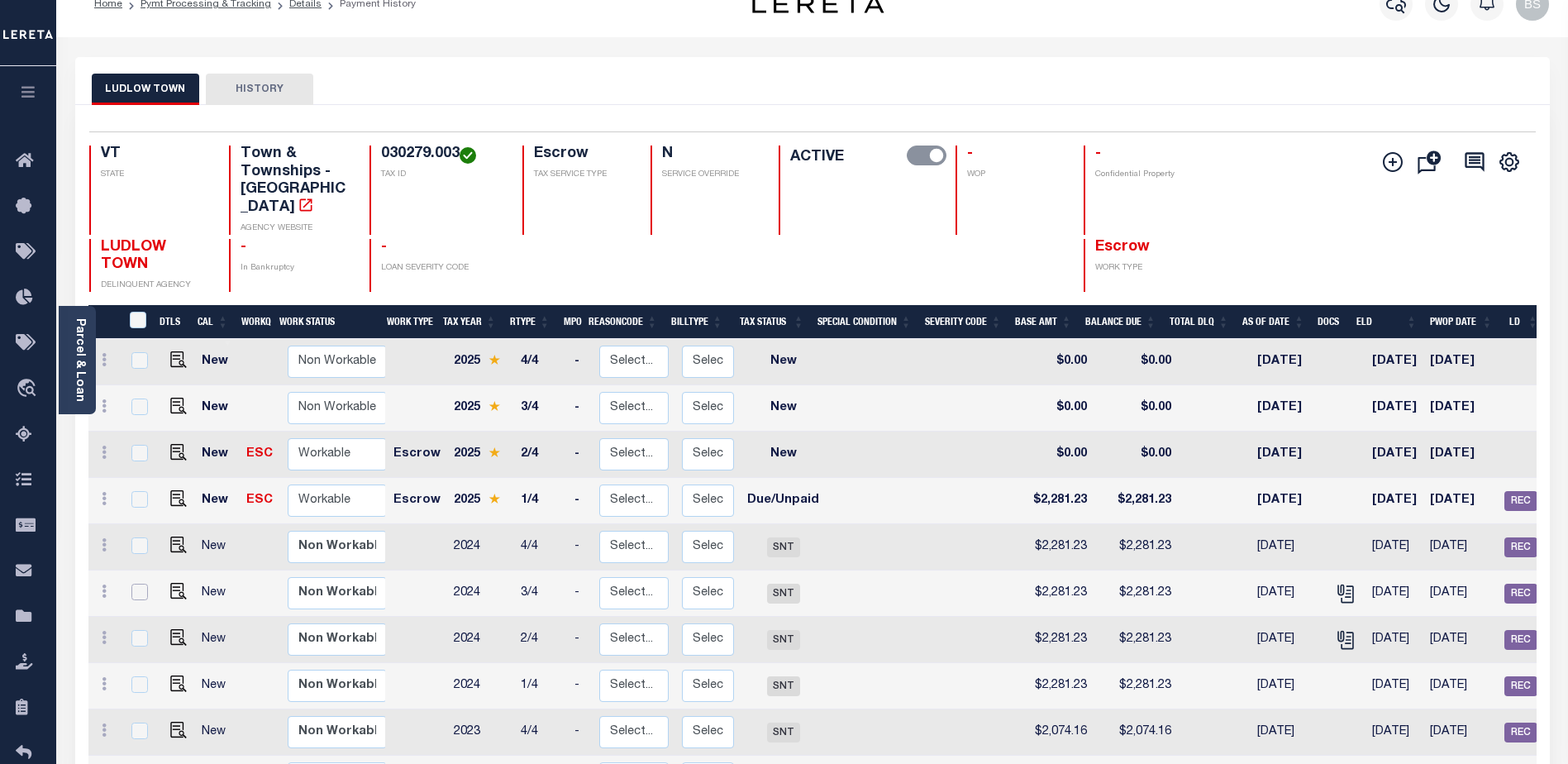
scroll to position [0, 0]
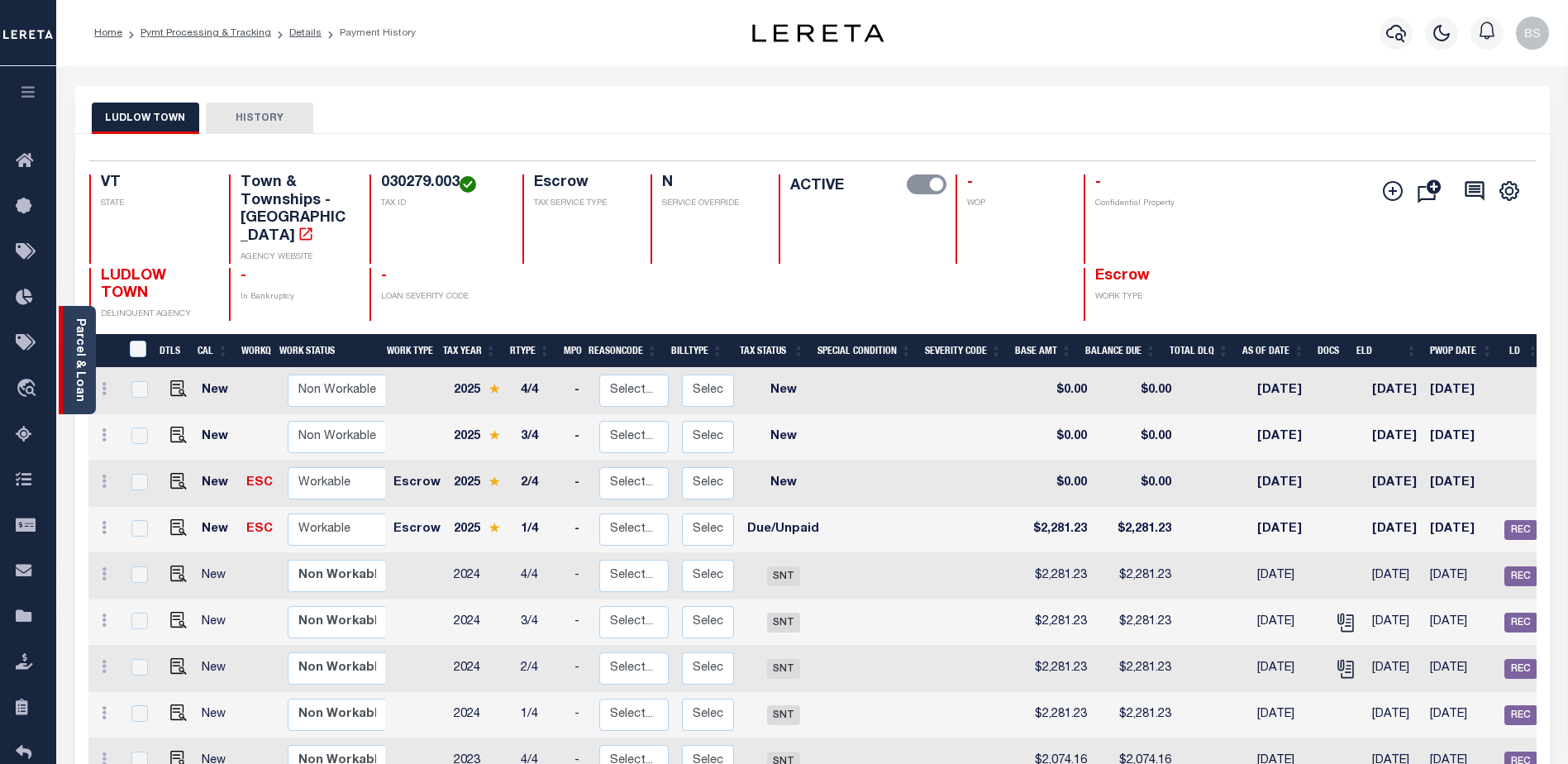
click at [73, 333] on link "Parcel & Loan" at bounding box center [79, 360] width 12 height 83
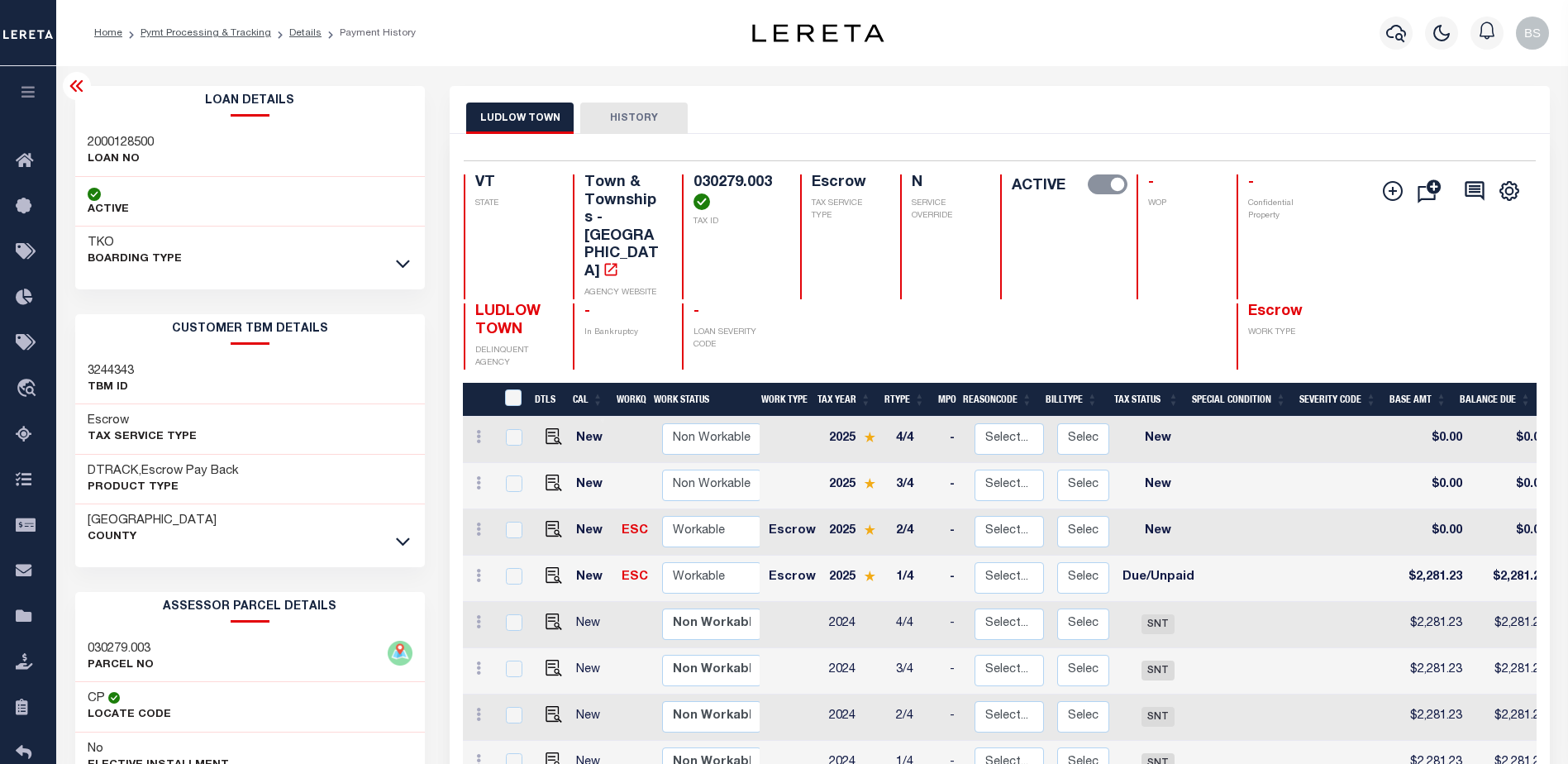
click at [410, 259] on link at bounding box center [403, 263] width 19 height 12
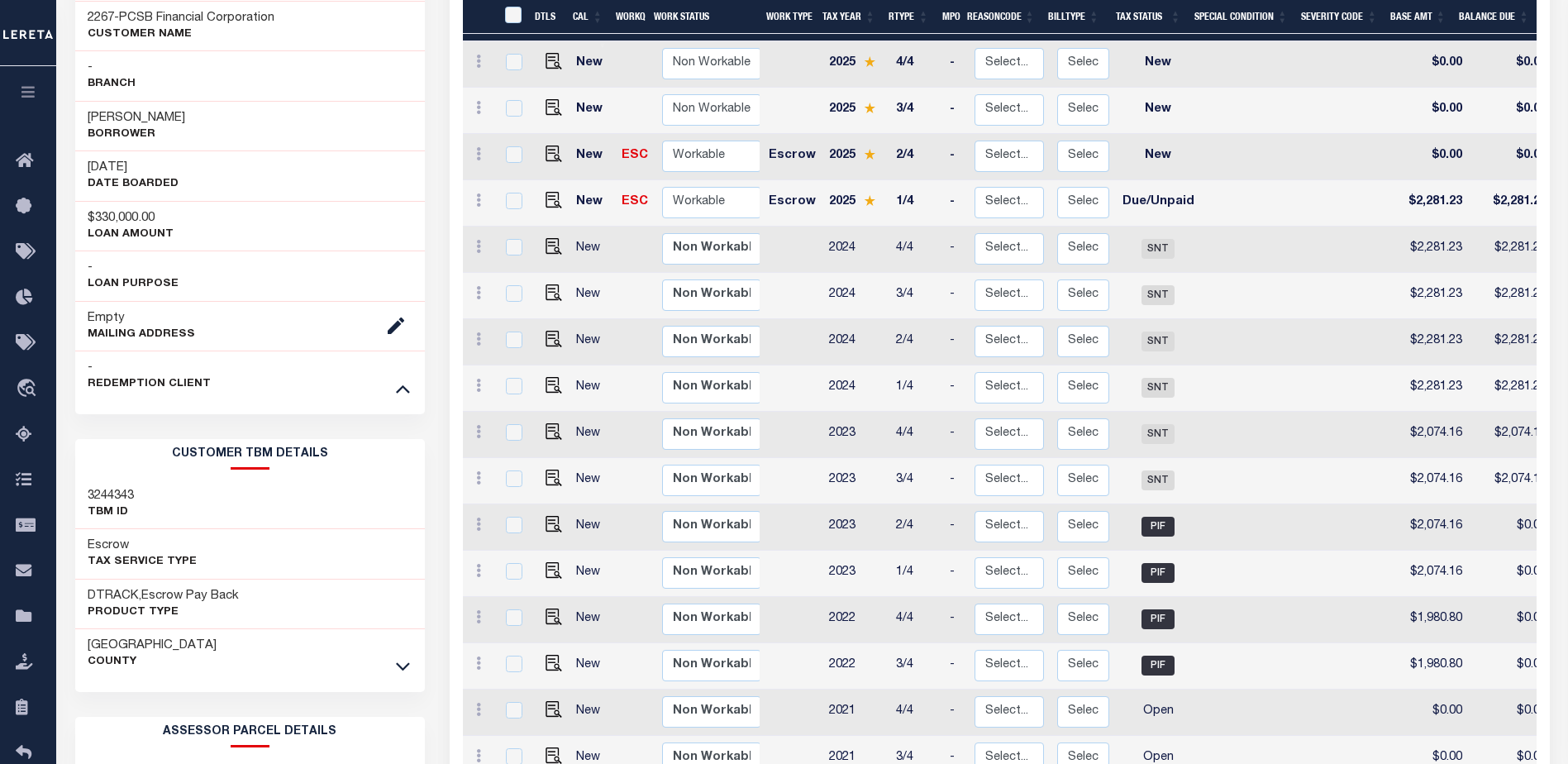
scroll to position [413, 0]
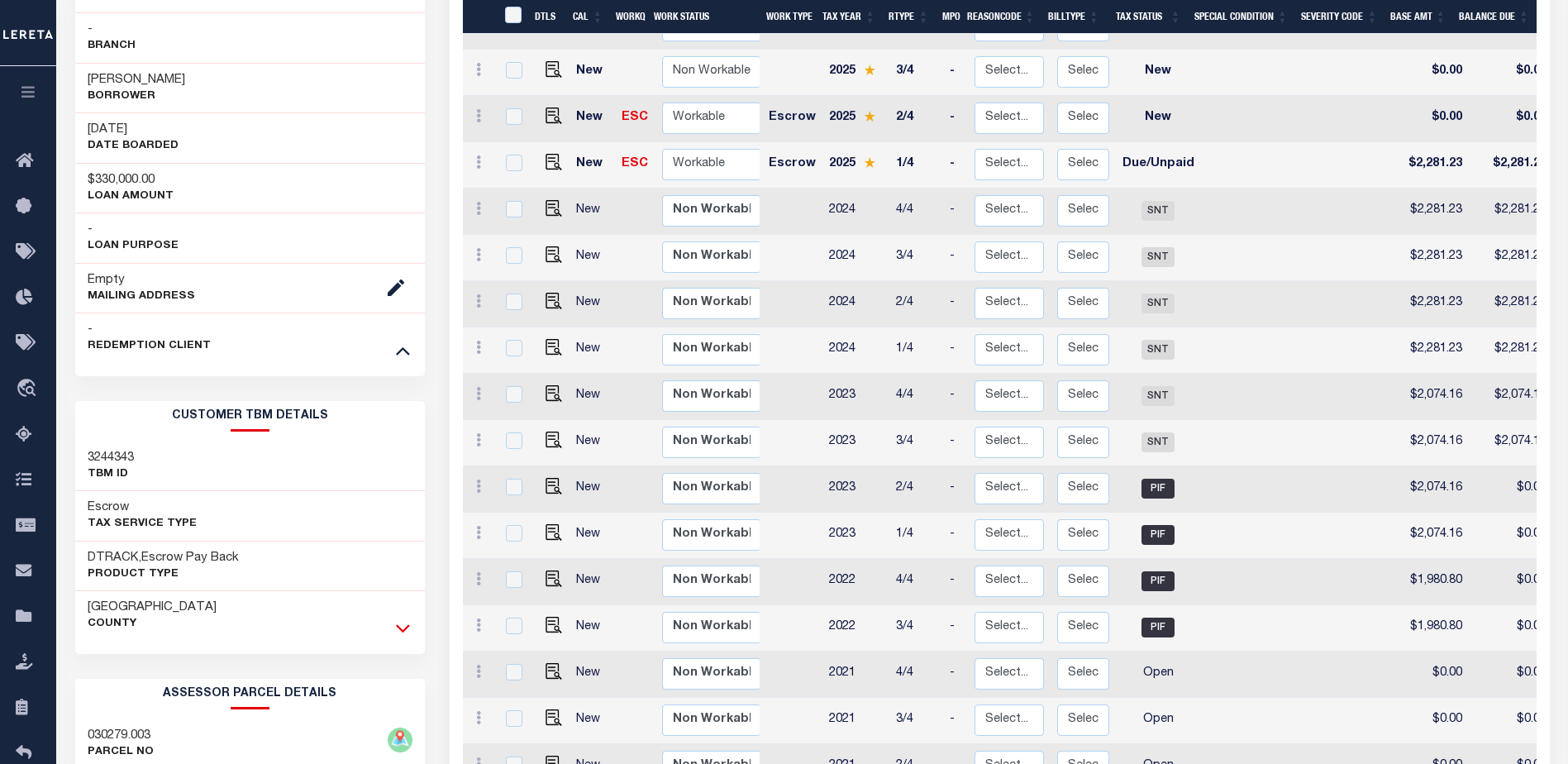
click at [404, 629] on icon at bounding box center [403, 629] width 14 height 18
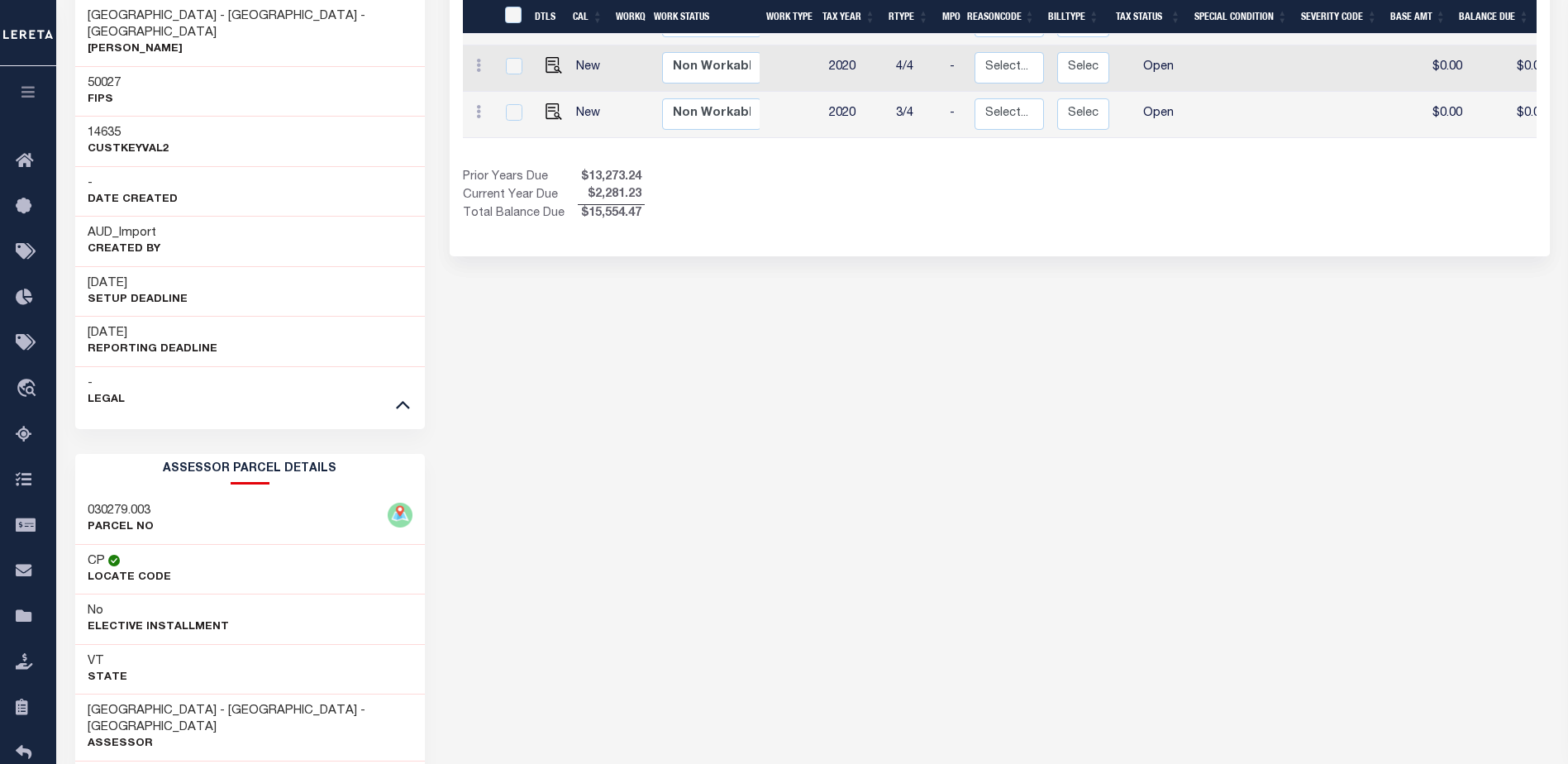
scroll to position [1308, 0]
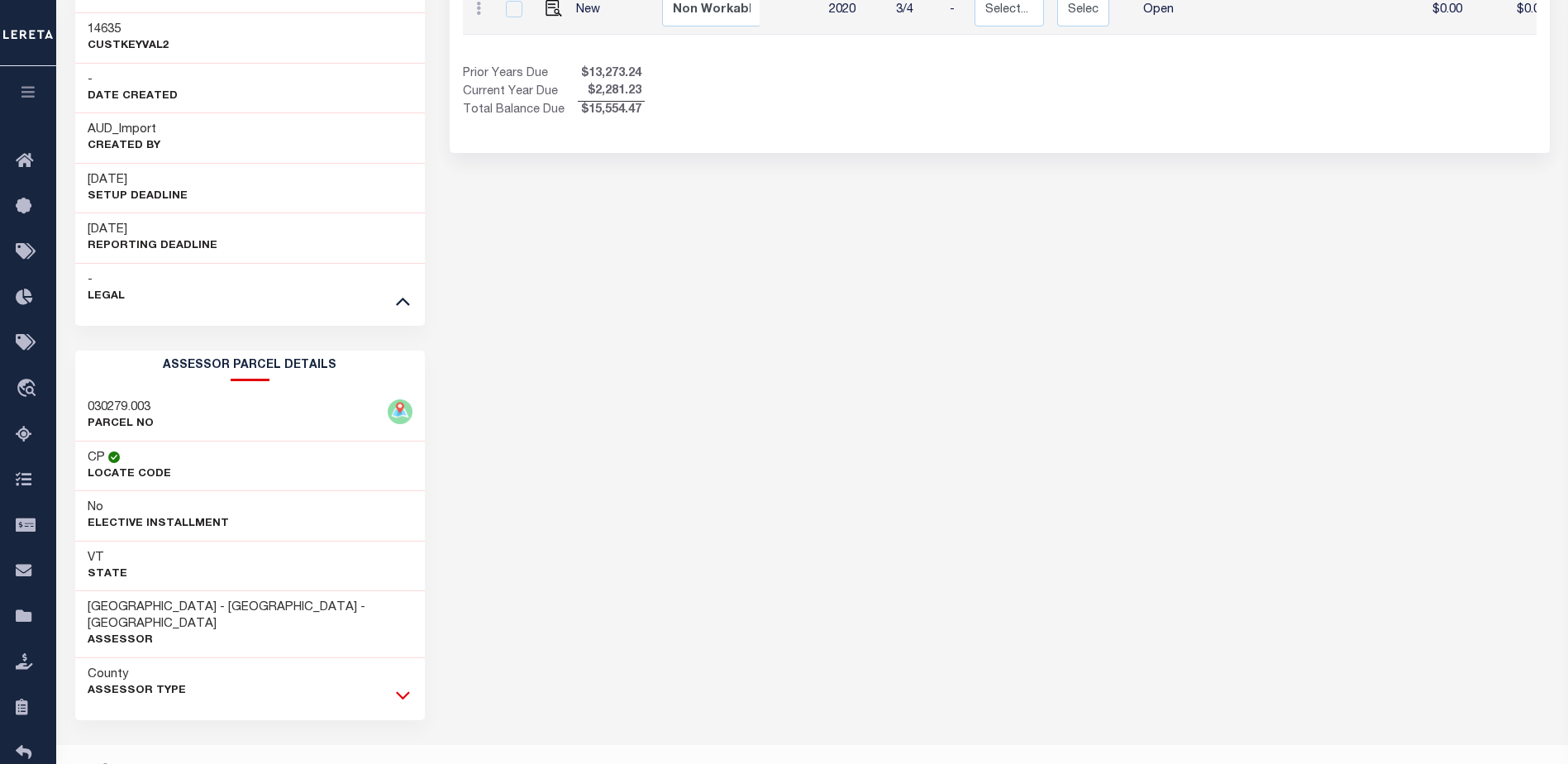
click at [407, 686] on icon at bounding box center [403, 695] width 14 height 18
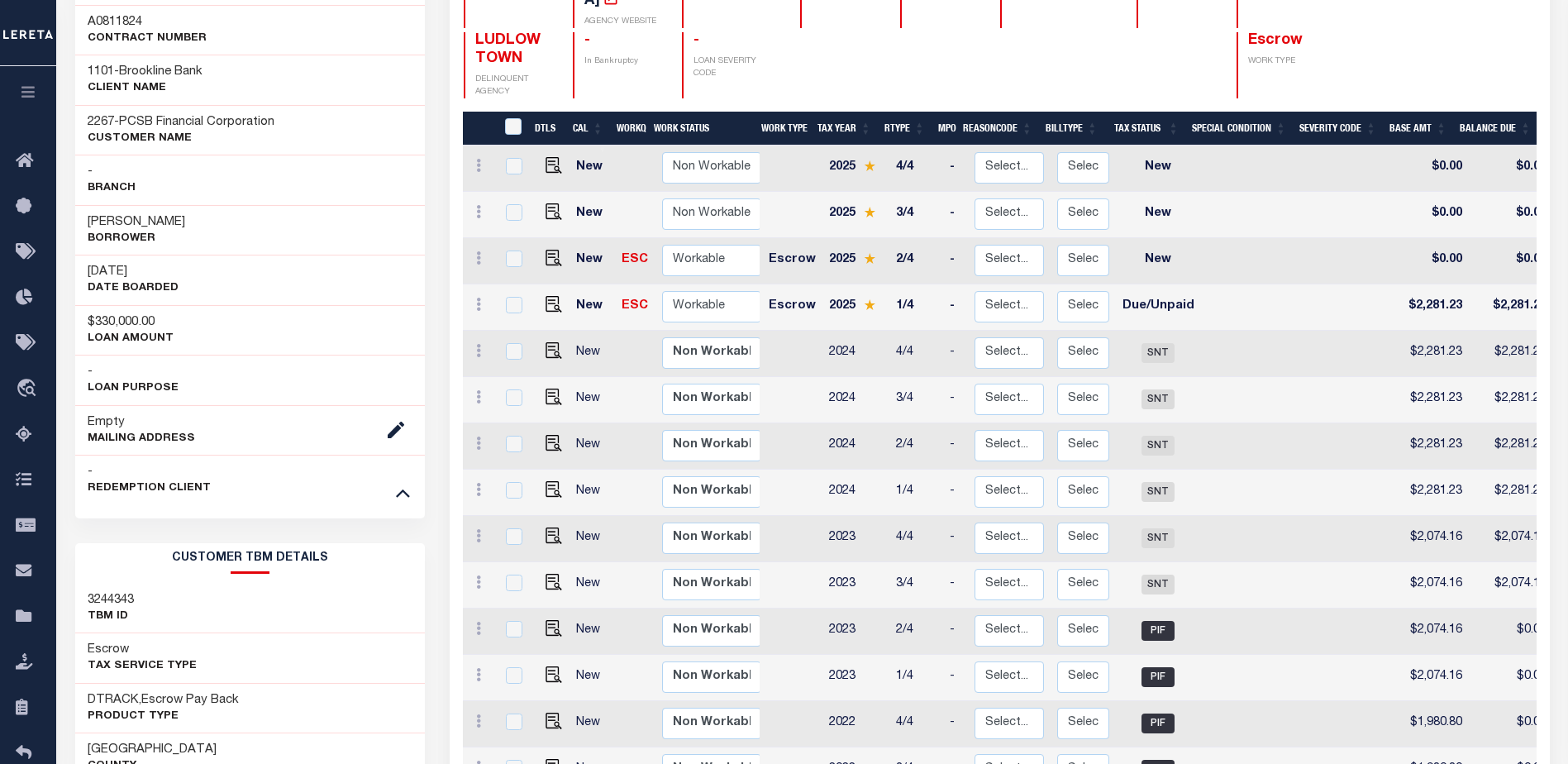
scroll to position [0, 0]
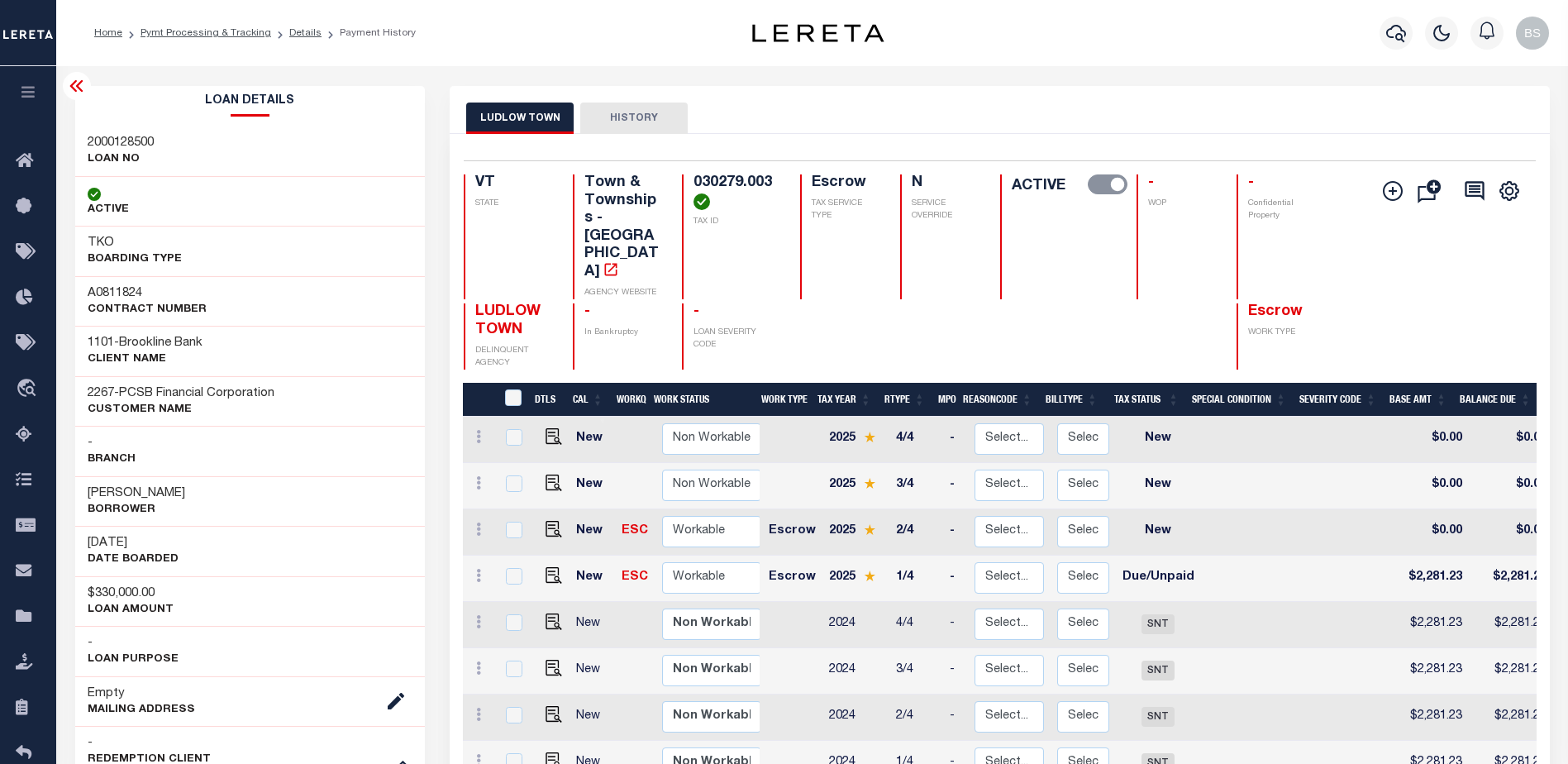
click at [76, 81] on icon at bounding box center [77, 86] width 19 height 19
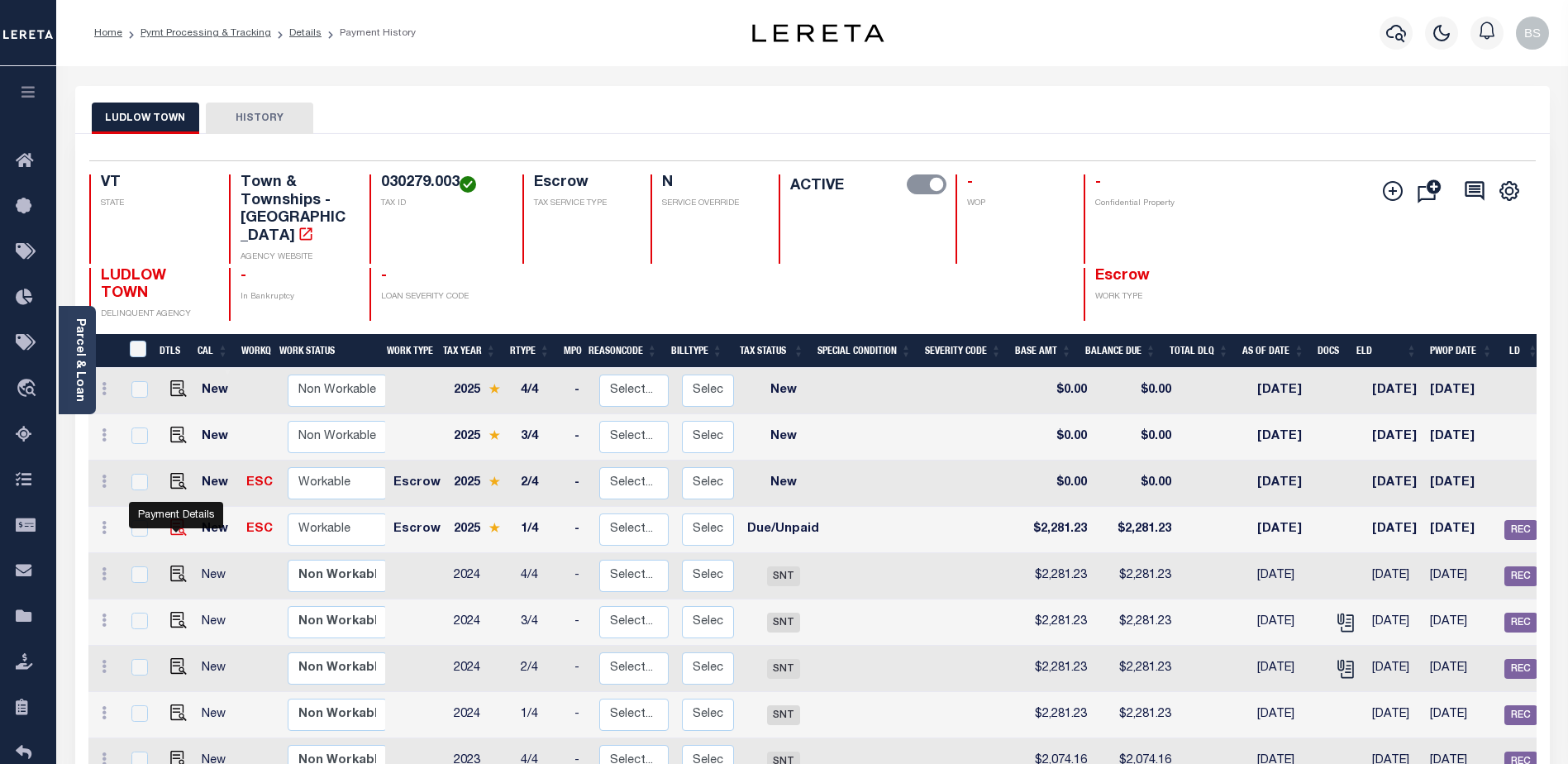
click at [177, 520] on img "" at bounding box center [178, 528] width 17 height 17
checkbox input "true"
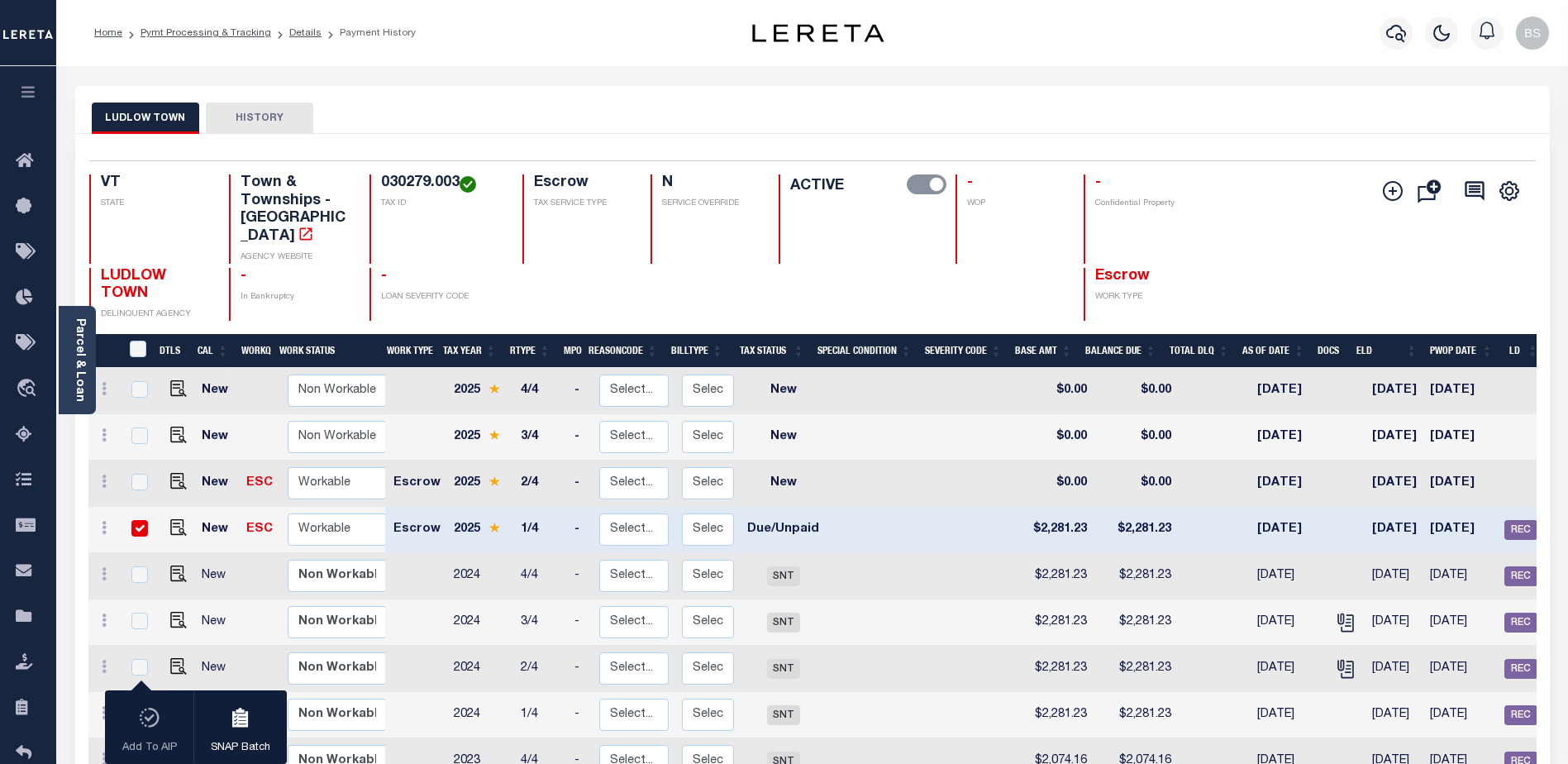
click at [142, 521] on input "checkbox" at bounding box center [140, 529] width 17 height 17
checkbox input "false"
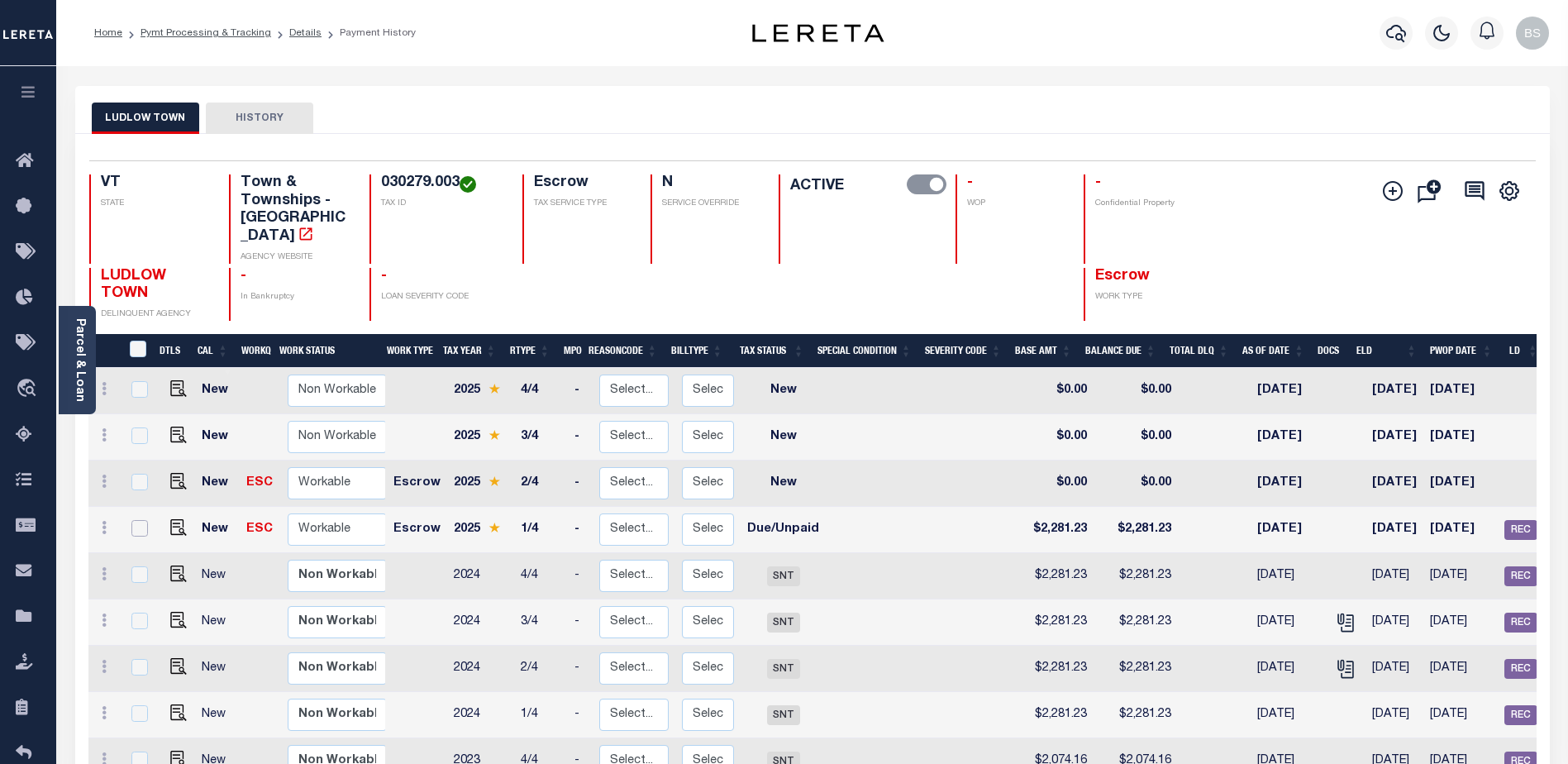
click at [137, 521] on input "checkbox" at bounding box center [140, 529] width 17 height 17
checkbox input "true"
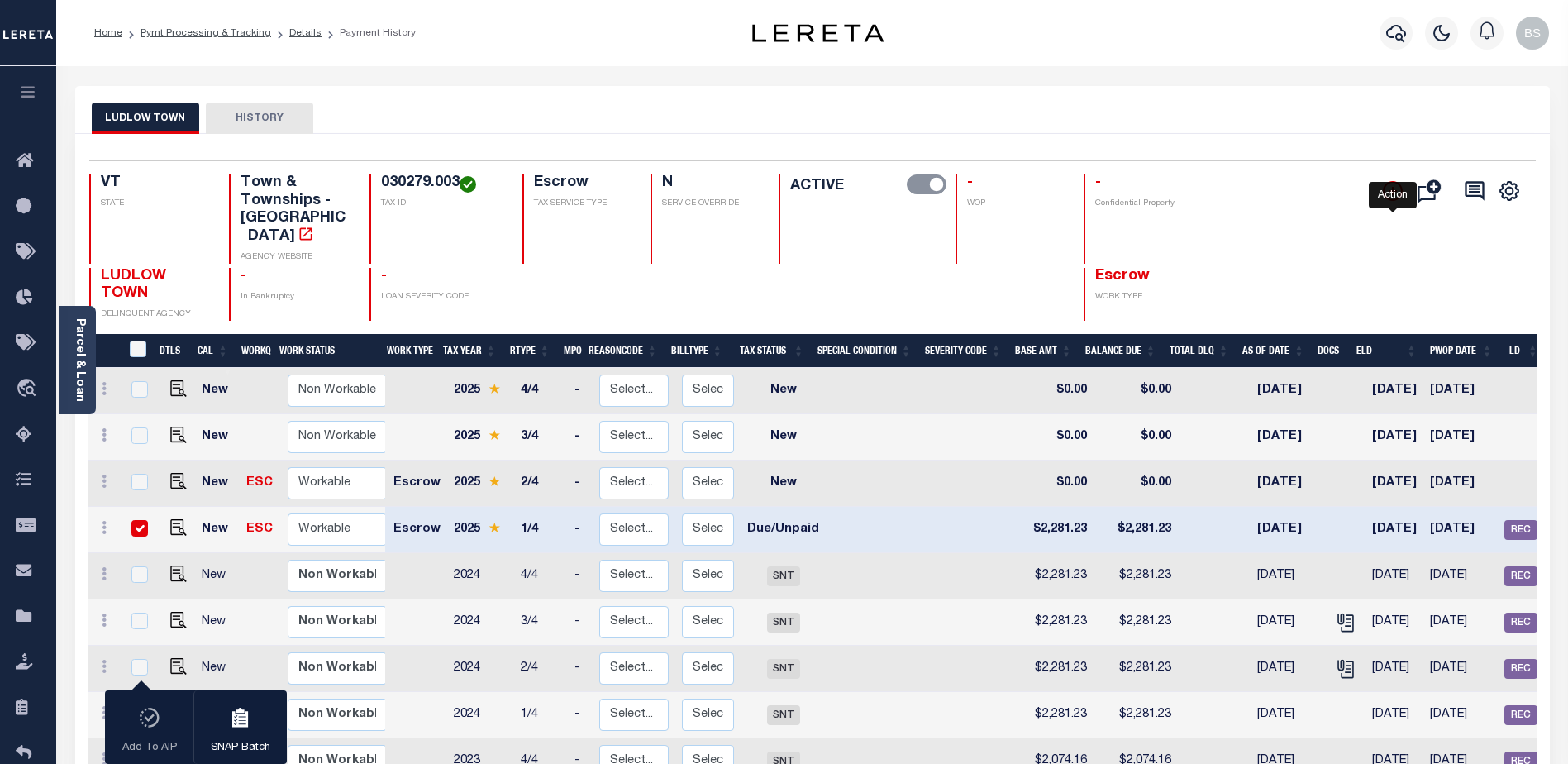
click at [1387, 190] on icon "" at bounding box center [1393, 191] width 19 height 19
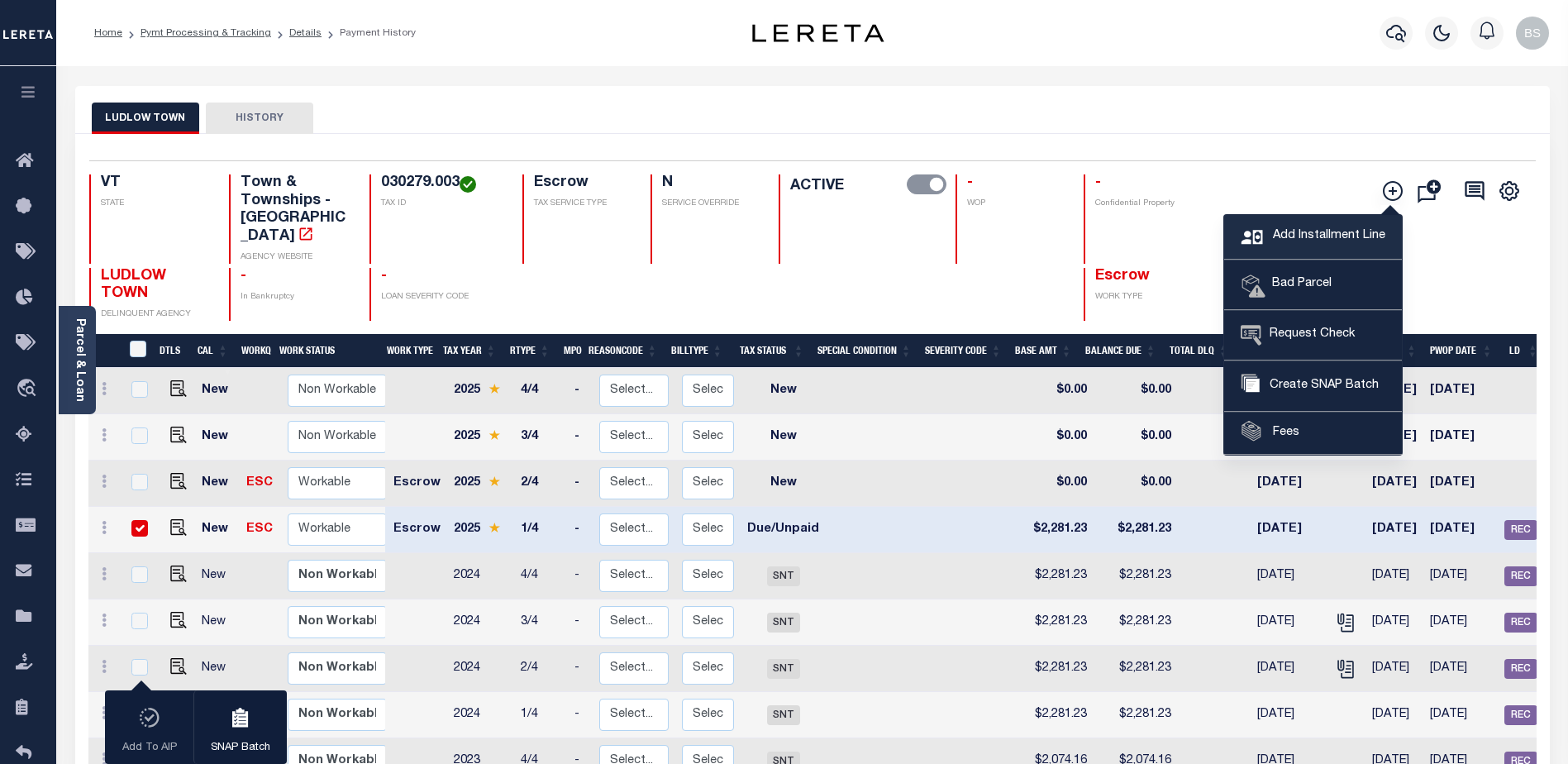
click at [1352, 236] on span "Add Installment Line" at bounding box center [1327, 236] width 117 height 19
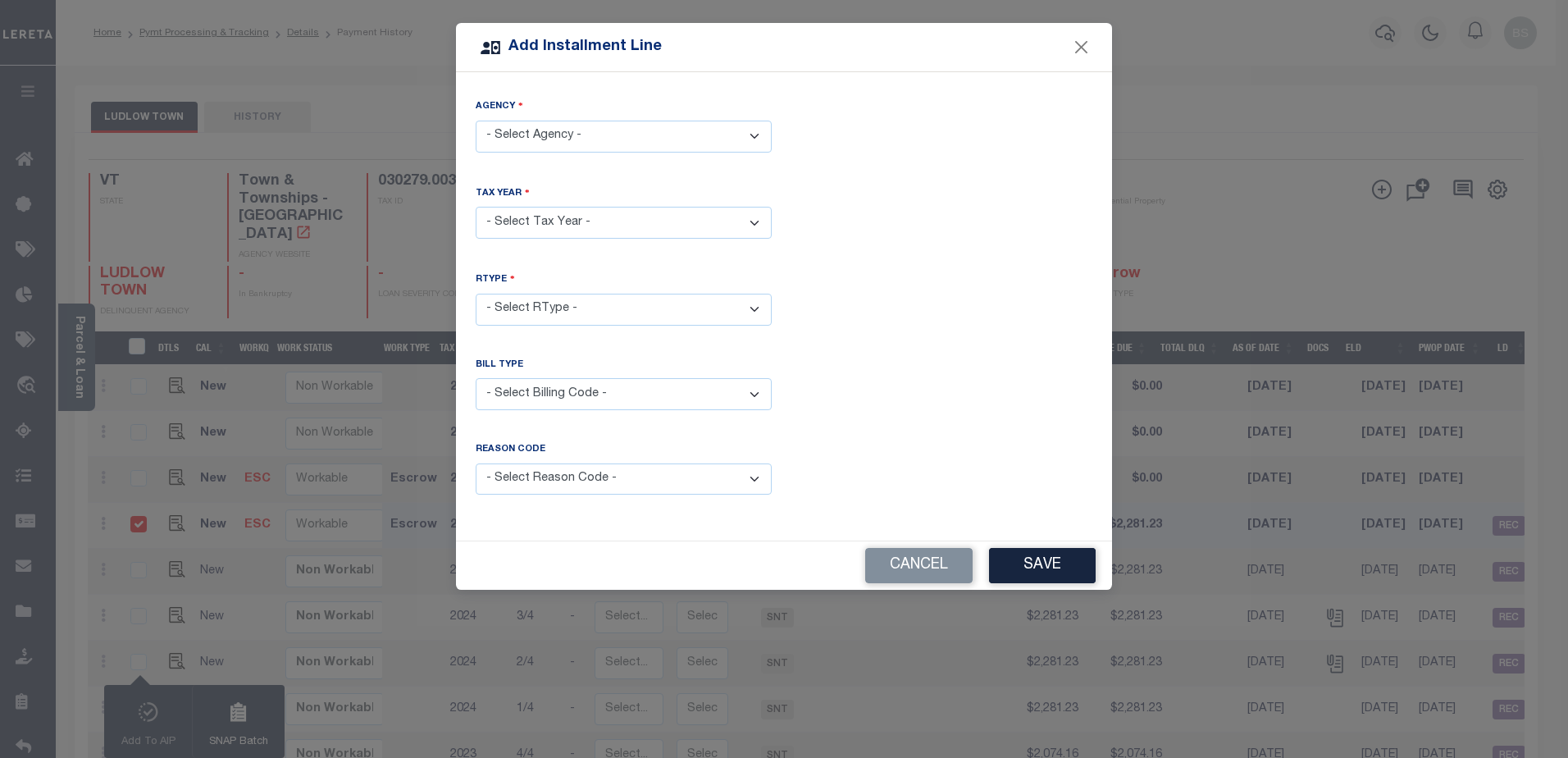
click at [753, 138] on select "- Select Agency - [GEOGRAPHIC_DATA] - Town & Townships" at bounding box center [623, 136] width 296 height 32
select select "5002702017"
click at [476, 120] on select "- Select Agency - [GEOGRAPHIC_DATA] - Town & Townships" at bounding box center [623, 136] width 296 height 32
click at [752, 219] on select "- Select Year - 2005 2006 2007 2008 2009 2010 2011 2012 2013 2014 2015 2016 201…" at bounding box center [623, 222] width 296 height 32
select select "2025"
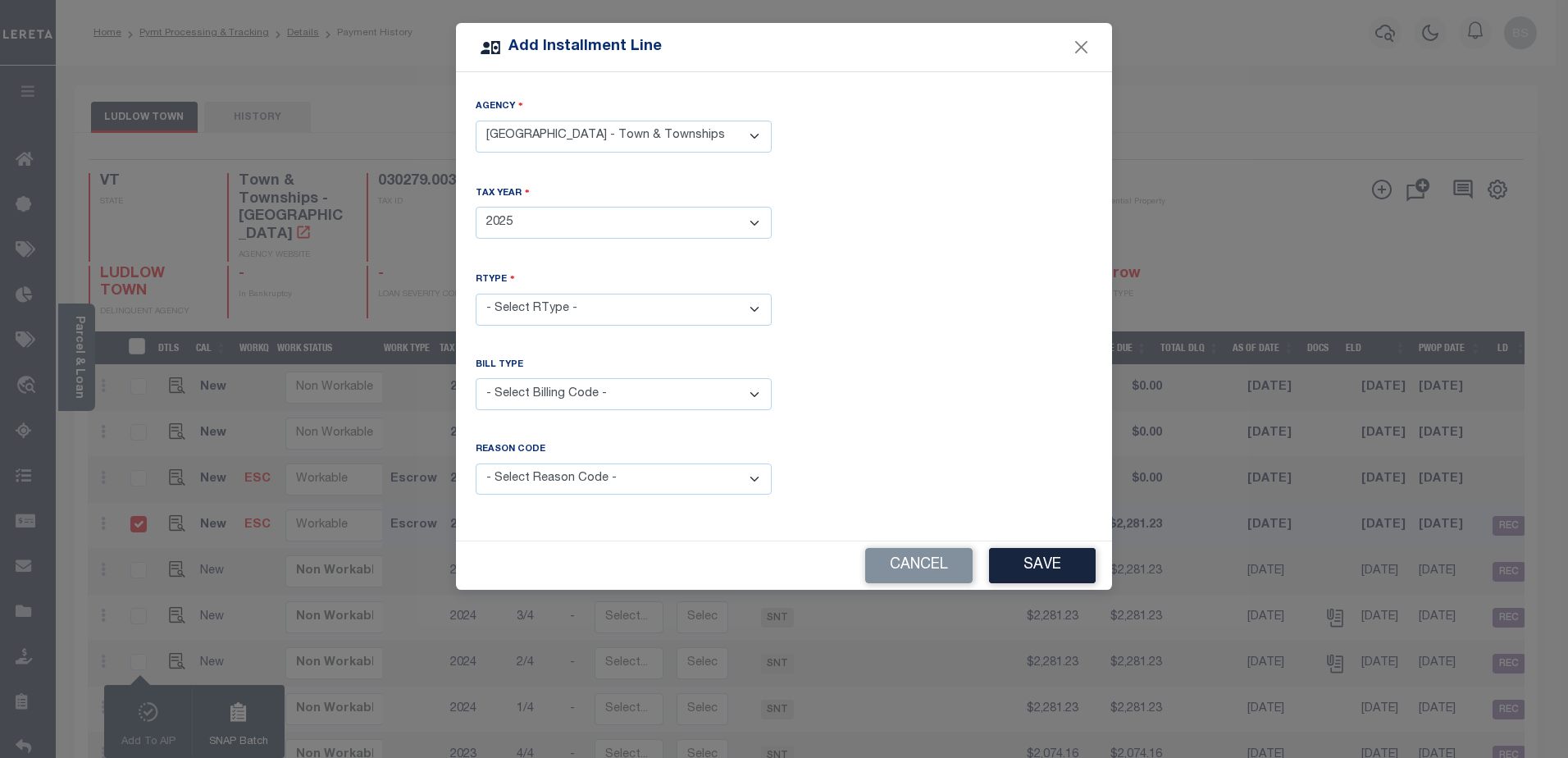
click at [476, 206] on select "- Select Year - 2005 2006 2007 2008 2009 2010 2011 2012 2013 2014 2015 2016 201…" at bounding box center [623, 222] width 296 height 32
click at [759, 301] on select "- Select RType - 1/4 2/4 3/4 4/4" at bounding box center [623, 309] width 296 height 32
select select "0"
click at [476, 293] on select "- Select RType - 1/4 2/4 3/4 4/4" at bounding box center [623, 309] width 296 height 32
click at [752, 467] on select "- Select Reason Code - Payment Reversal Taxable Value Change Assessment Change …" at bounding box center [623, 480] width 296 height 32
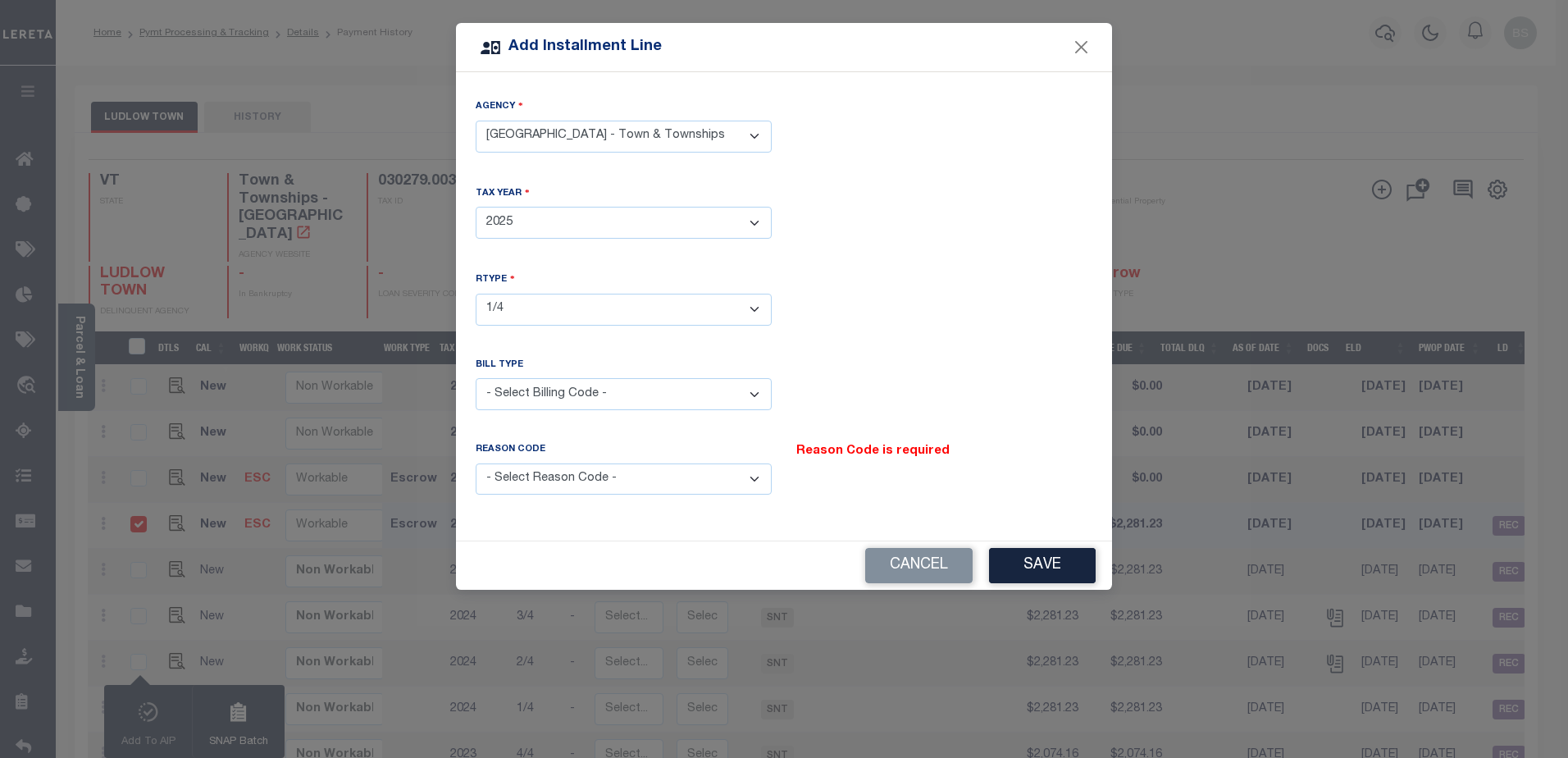
select select "11"
click at [476, 464] on select "- Select Reason Code - Payment Reversal Taxable Value Change Assessment Change …" at bounding box center [623, 480] width 296 height 32
click at [1063, 564] on button "Save" at bounding box center [1042, 566] width 106 height 35
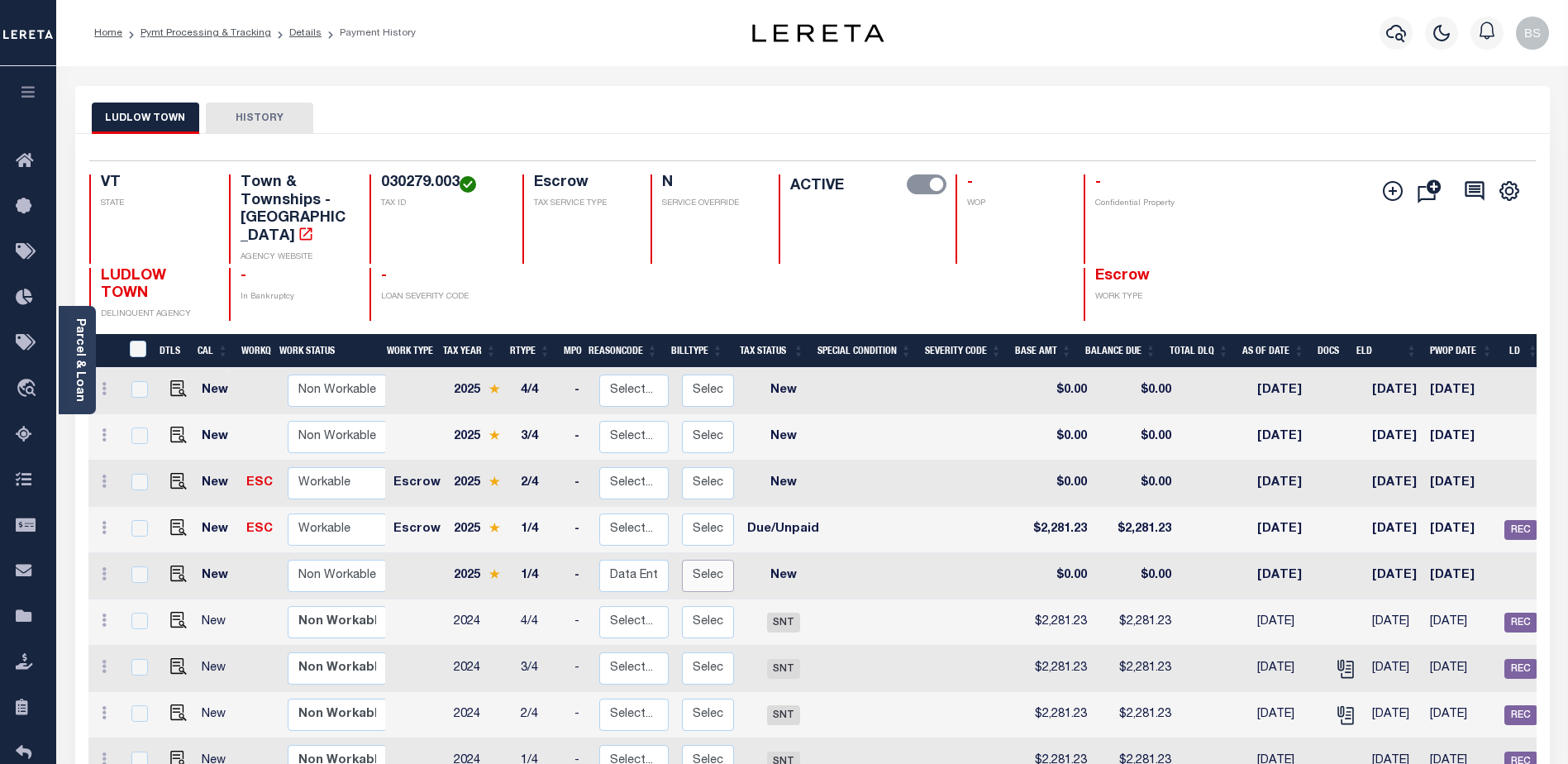
click at [698, 566] on select "Select... Regular Delinquent Supplemental Corrected/Adjusted Bill - Re-Report C…" at bounding box center [708, 575] width 52 height 32
checkbox input "true"
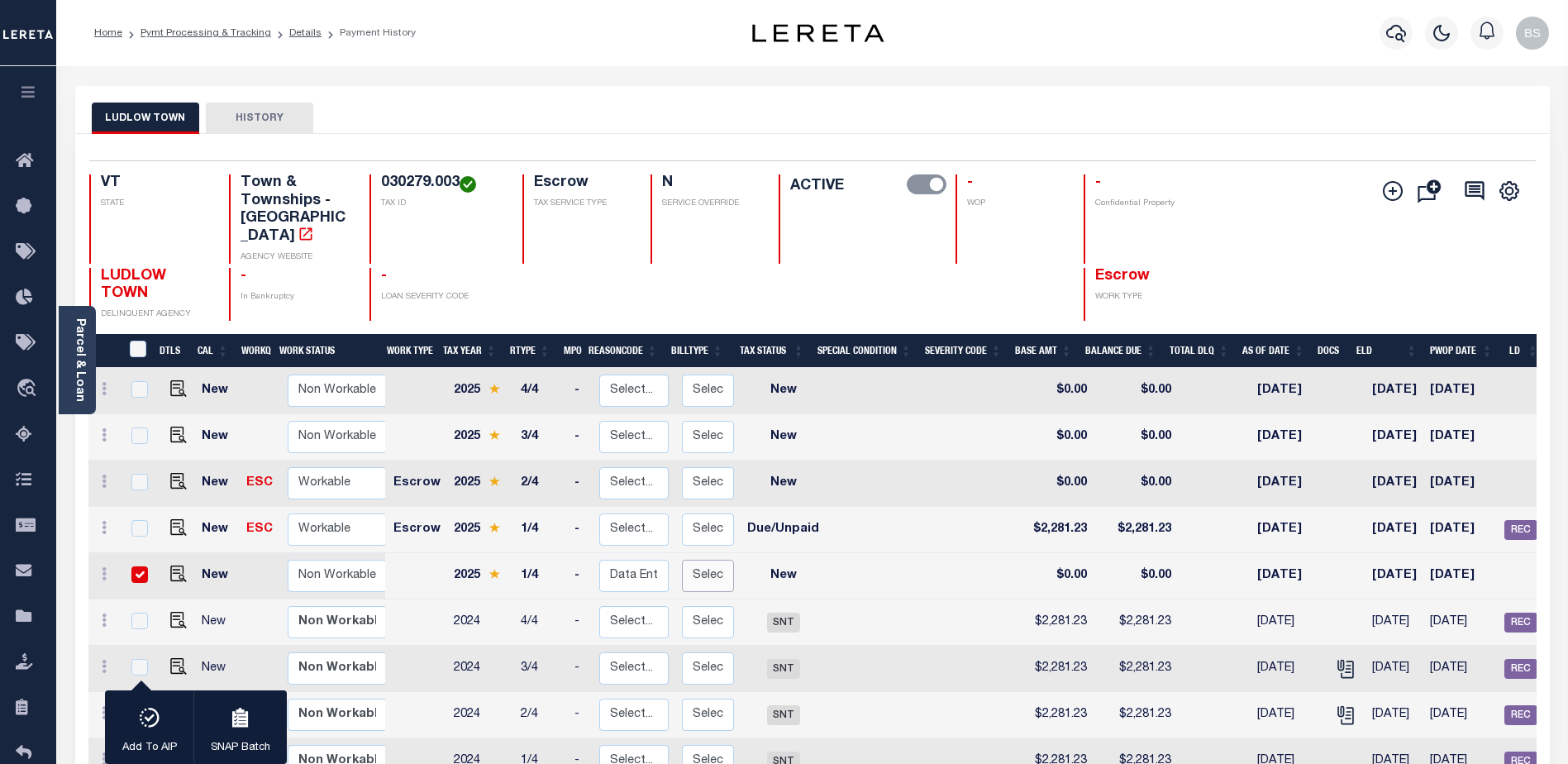
select select "4"
click at [682, 559] on select "Select... Regular Delinquent Supplemental Corrected/Adjusted Bill - Re-Report C…" at bounding box center [708, 575] width 52 height 32
checkbox input "false"
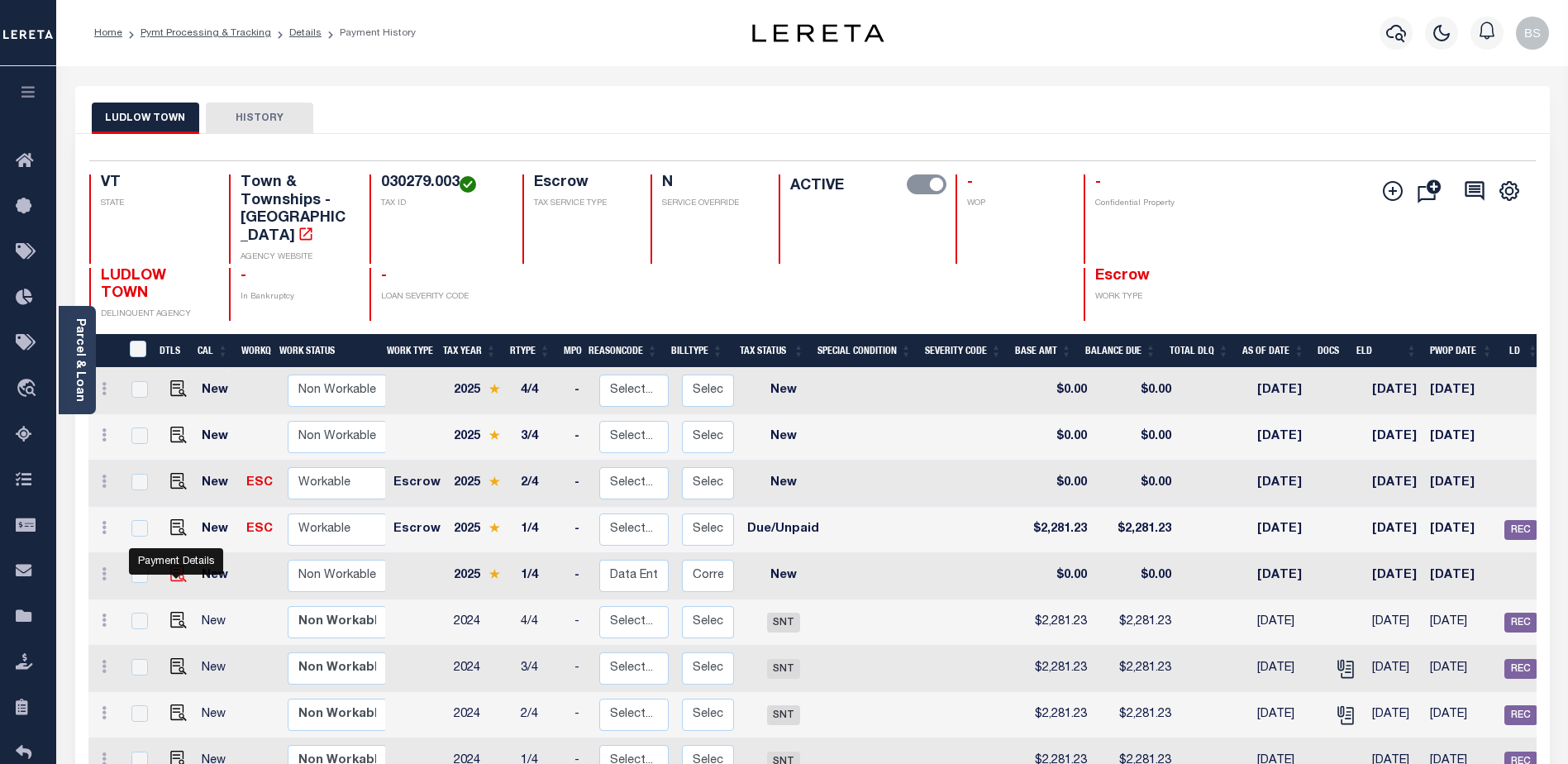
click at [172, 566] on img at bounding box center [178, 574] width 17 height 17
checkbox input "true"
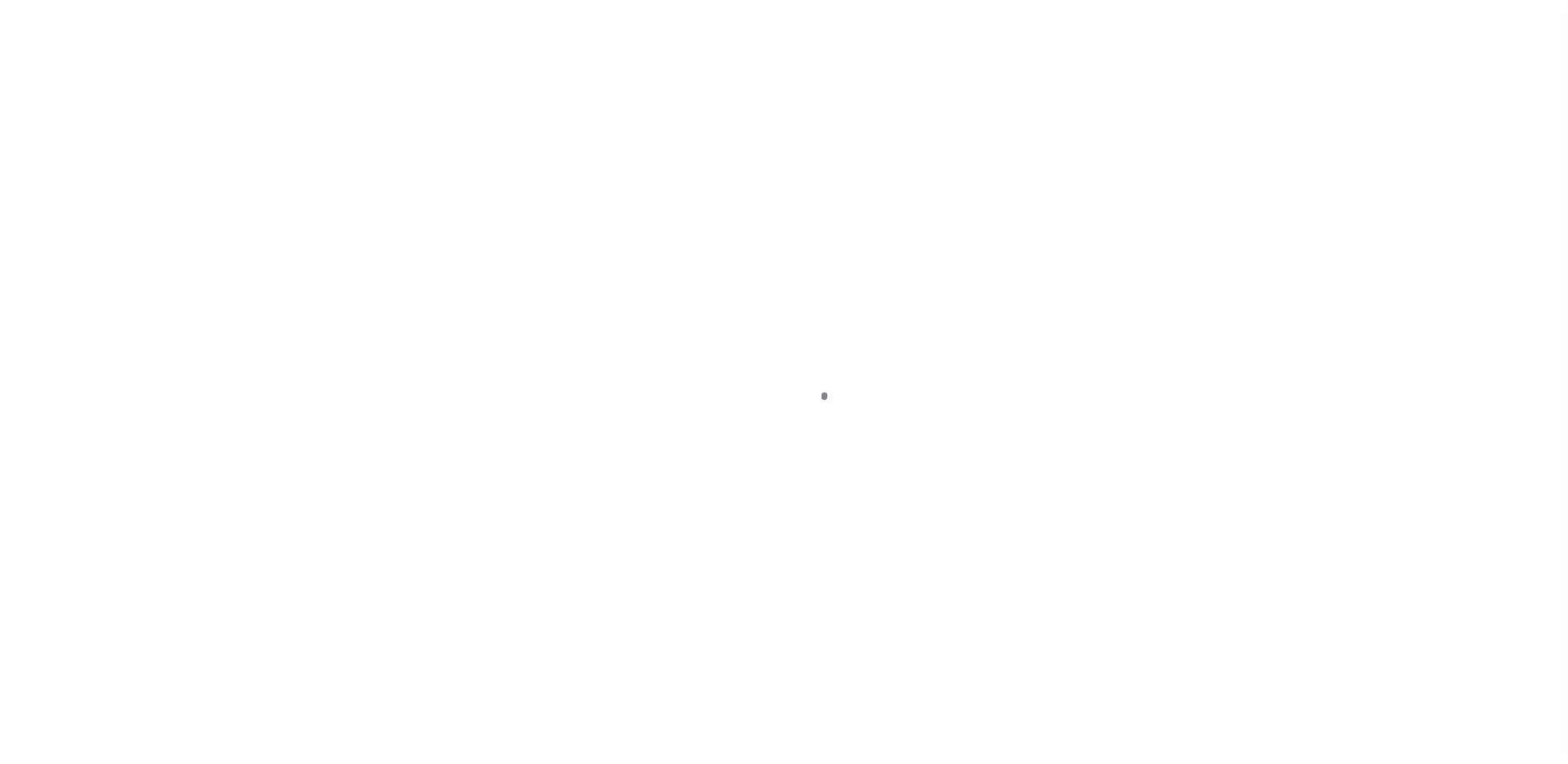
select select "SNT"
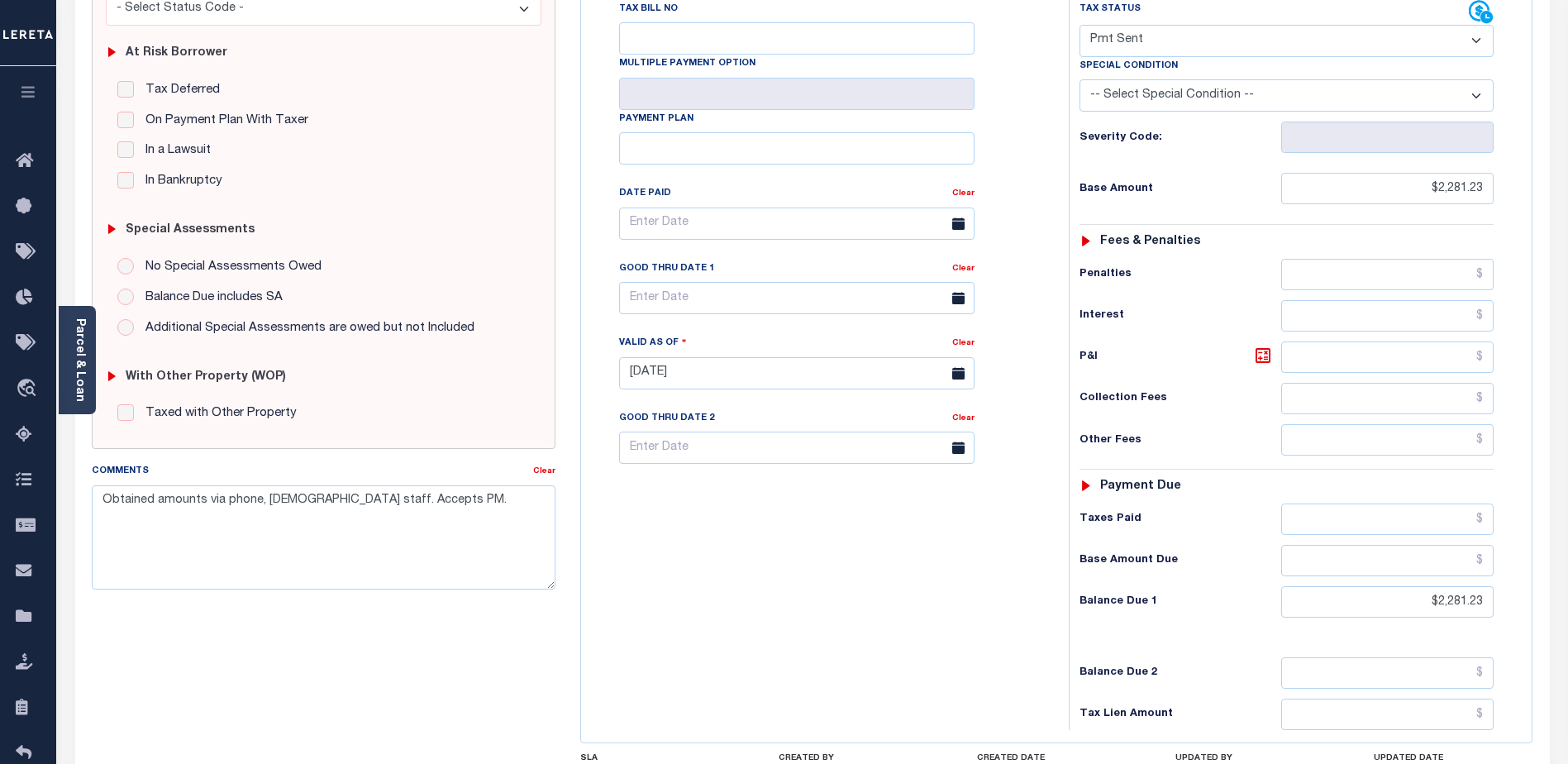
scroll to position [331, 0]
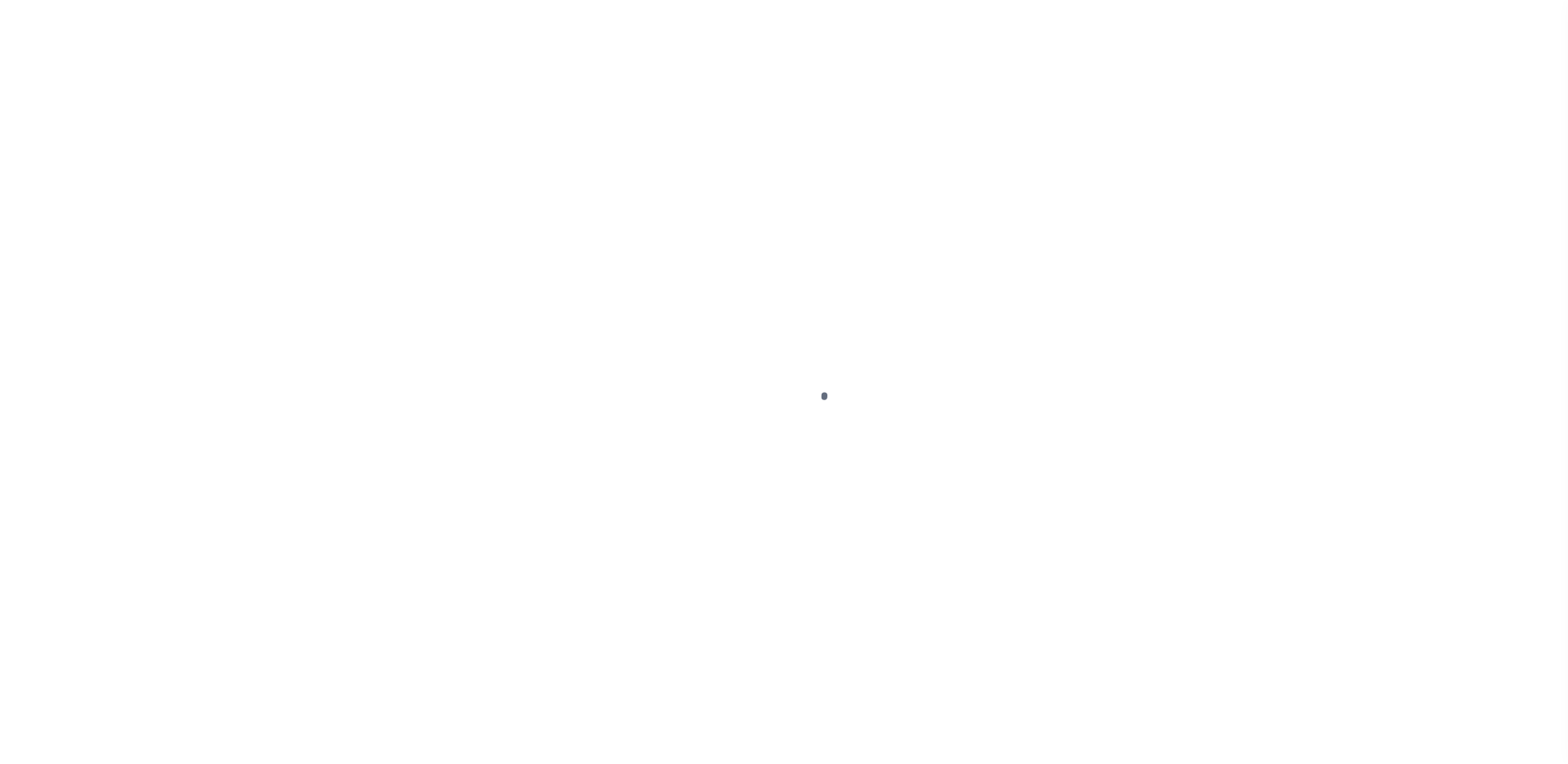
select select "SNT"
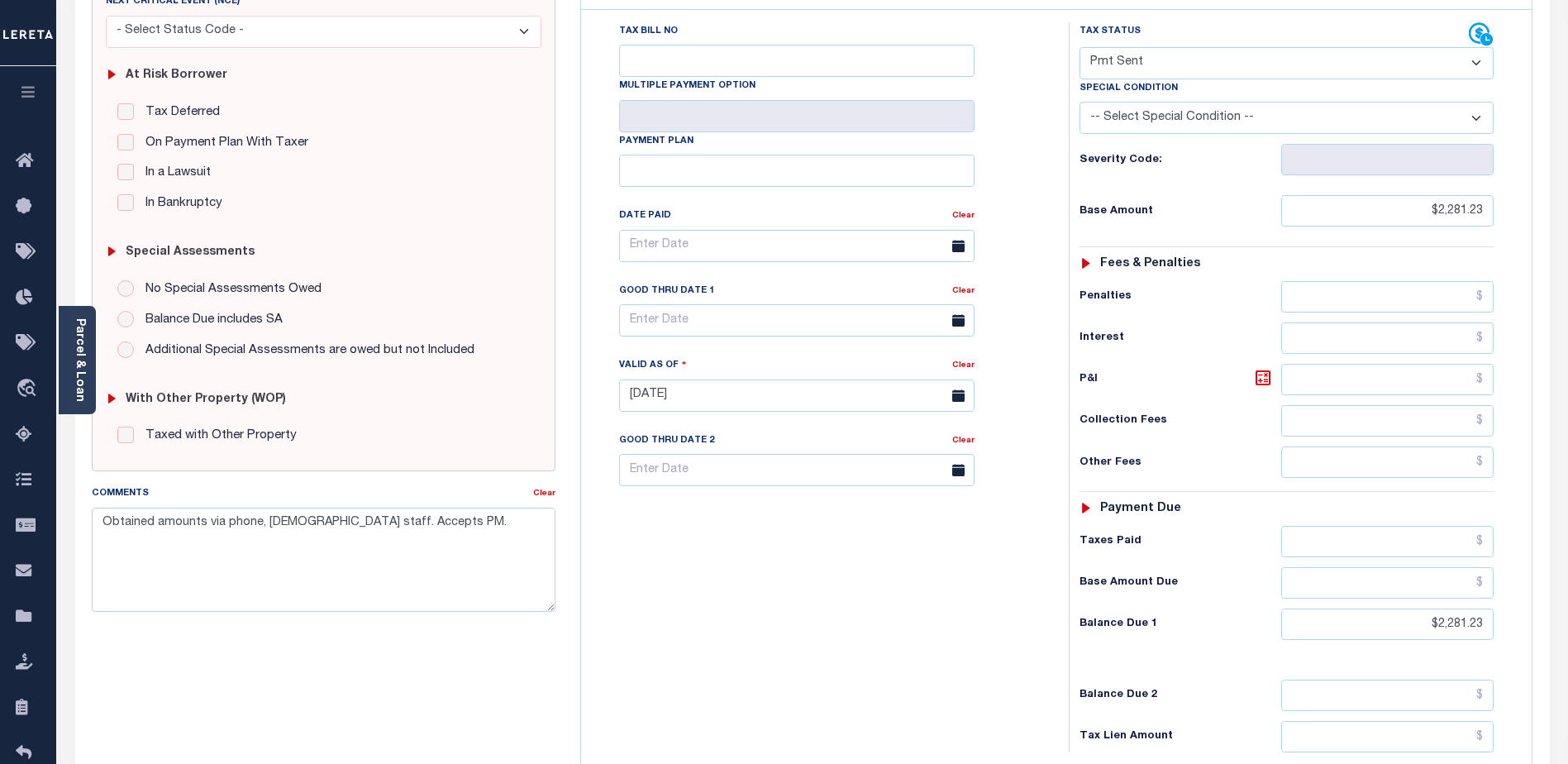
scroll to position [205, 0]
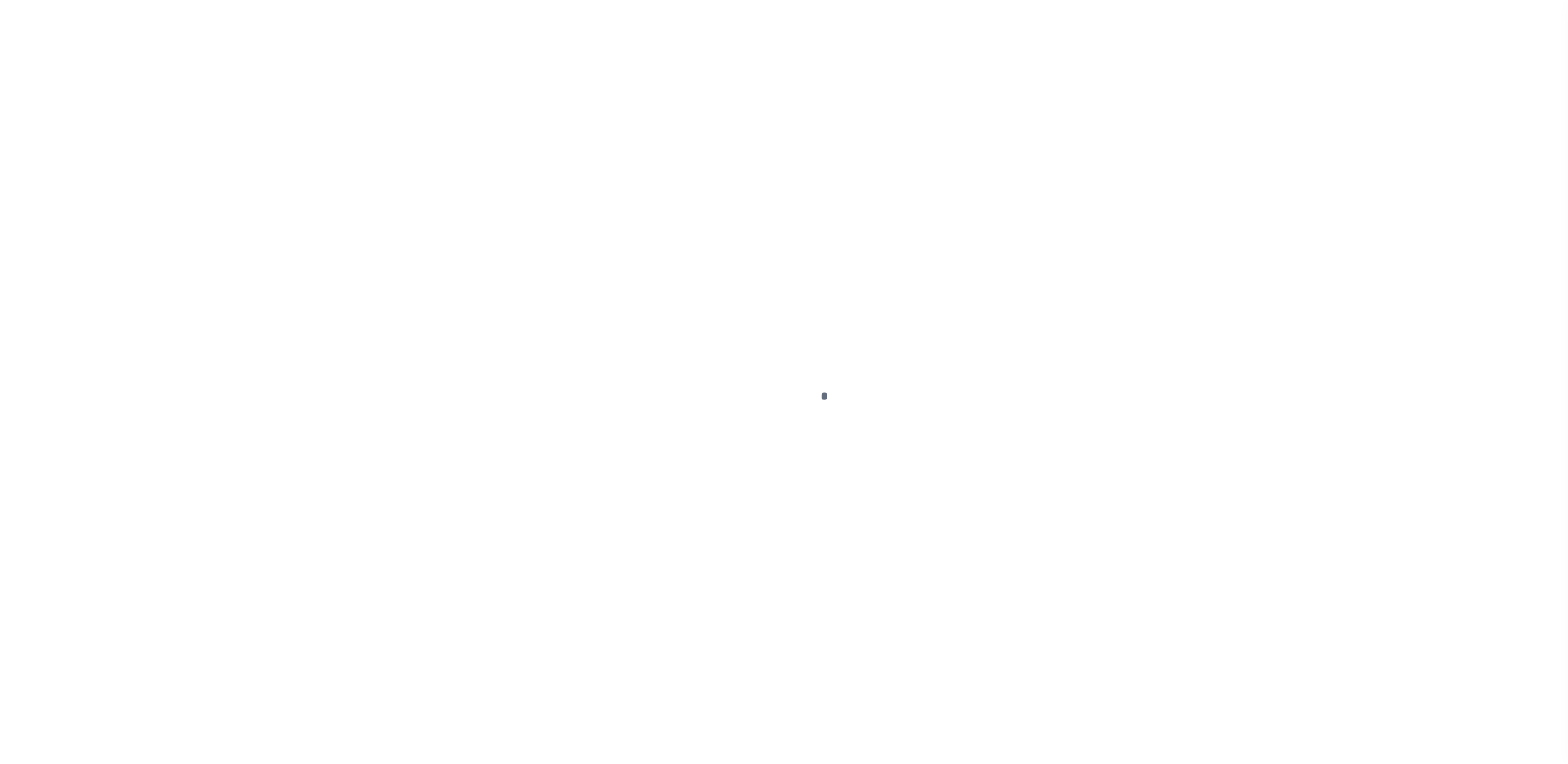
select select "SNT"
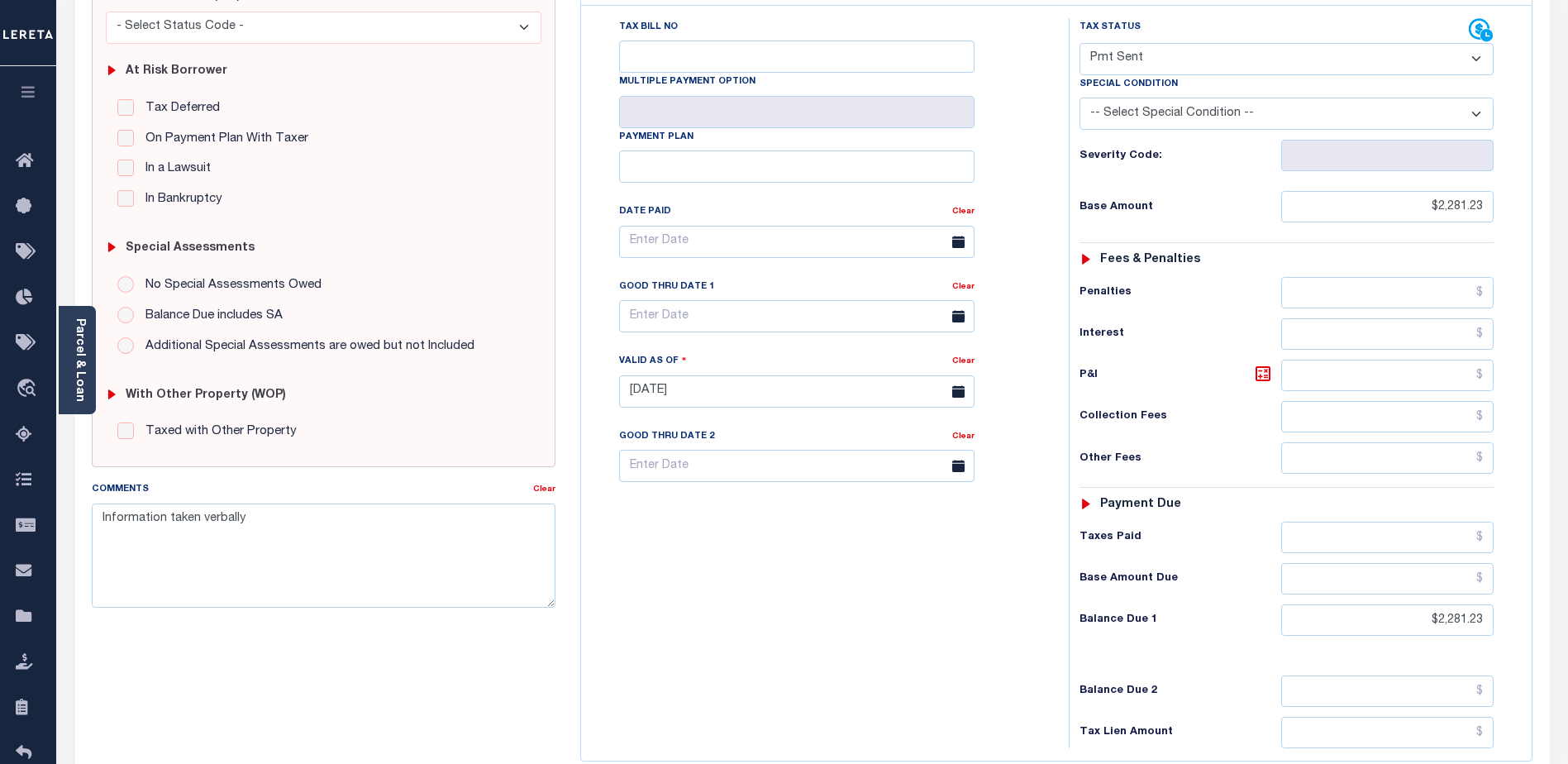
scroll to position [166, 0]
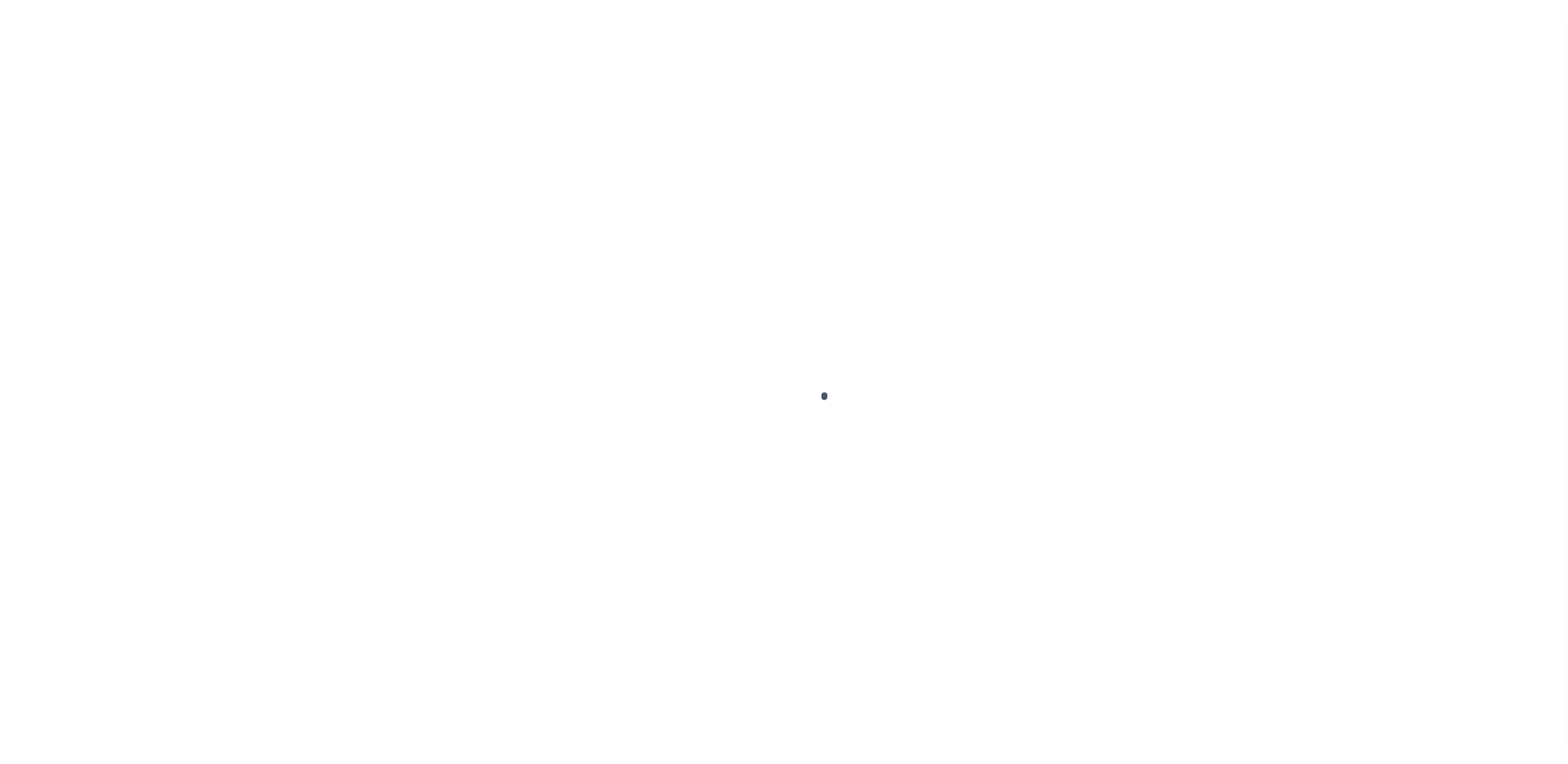
select select "DUE"
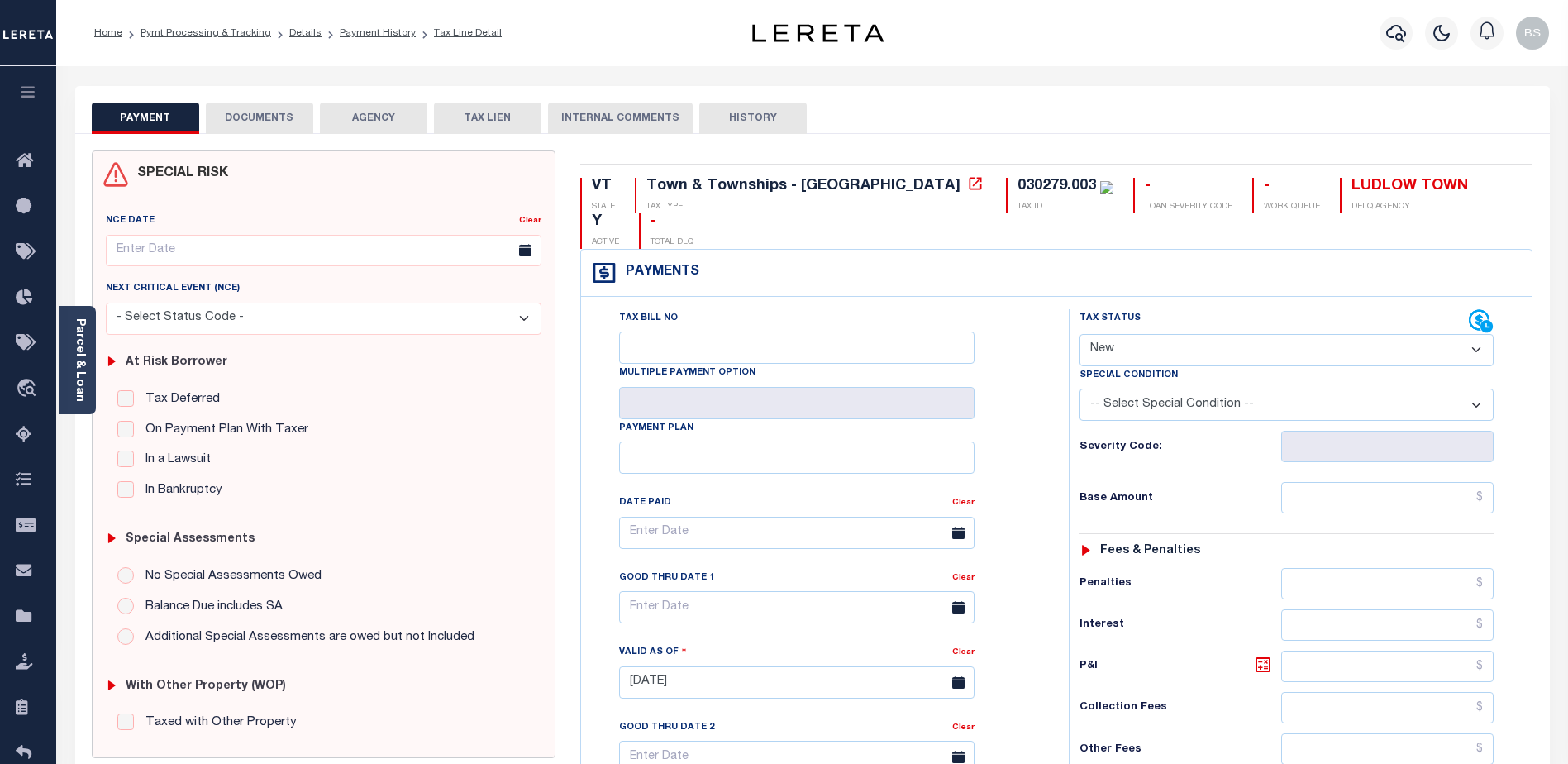
click at [1395, 334] on select "- Select Status Code - Open Due/Unpaid Paid Incomplete No Tax Due Internal Refu…" at bounding box center [1287, 350] width 414 height 32
select select "DUE"
click at [1080, 334] on select "- Select Status Code - Open Due/Unpaid Paid Incomplete No Tax Due Internal Refu…" at bounding box center [1287, 350] width 414 height 32
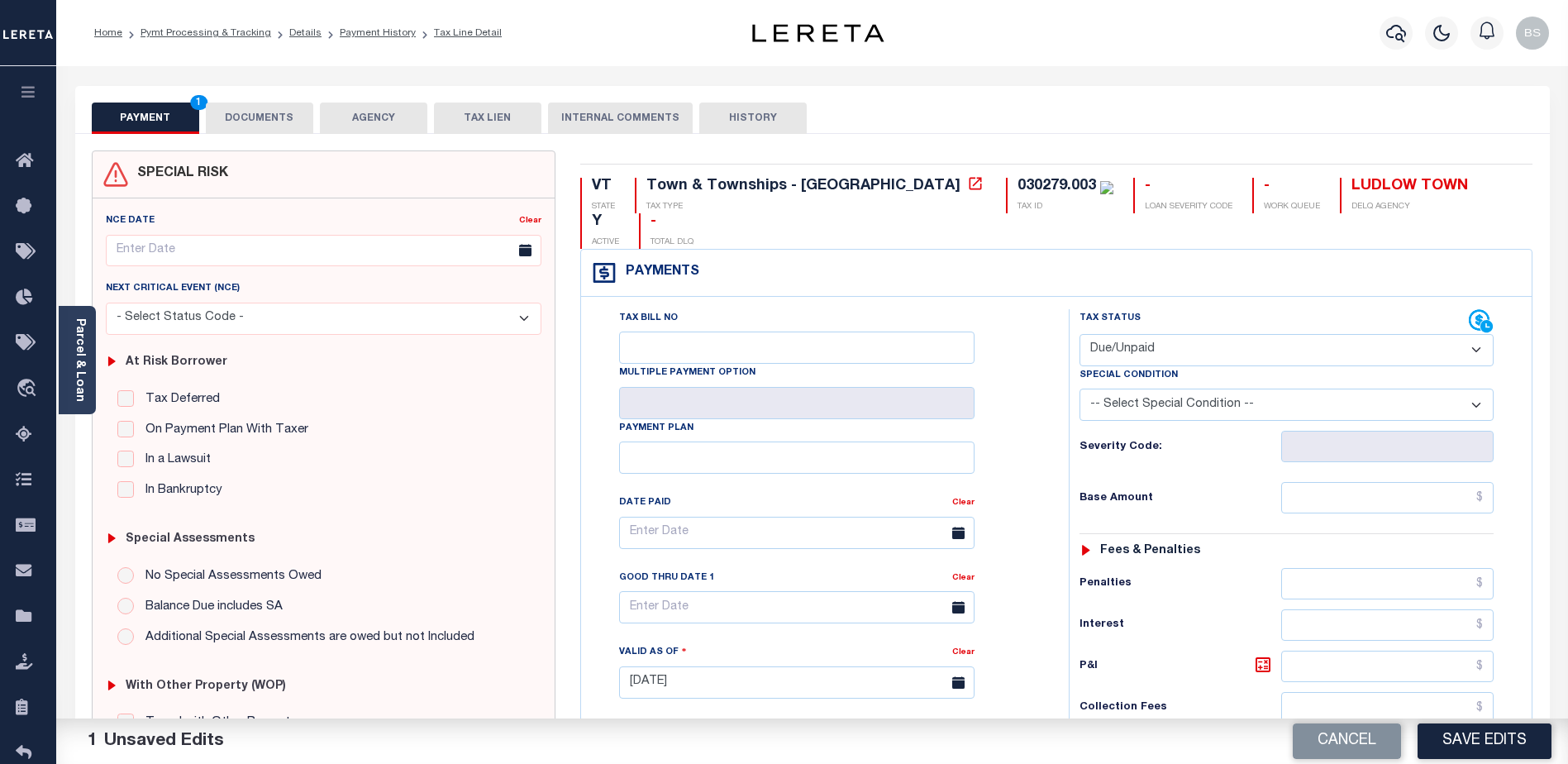
click at [1469, 389] on select "-- Select Special Condition -- 3RD PARTY TAX LIEN AGENCY TAX LIEN (A.K.A Inside…" at bounding box center [1287, 405] width 414 height 32
select select "17"
click at [1080, 389] on select "-- Select Special Condition -- 3RD PARTY TAX LIEN AGENCY TAX LIEN (A.K.A Inside…" at bounding box center [1287, 405] width 414 height 32
drag, startPoint x: 1362, startPoint y: 467, endPoint x: 1365, endPoint y: 458, distance: 9.5
click at [1362, 482] on input "text" at bounding box center [1387, 498] width 212 height 31
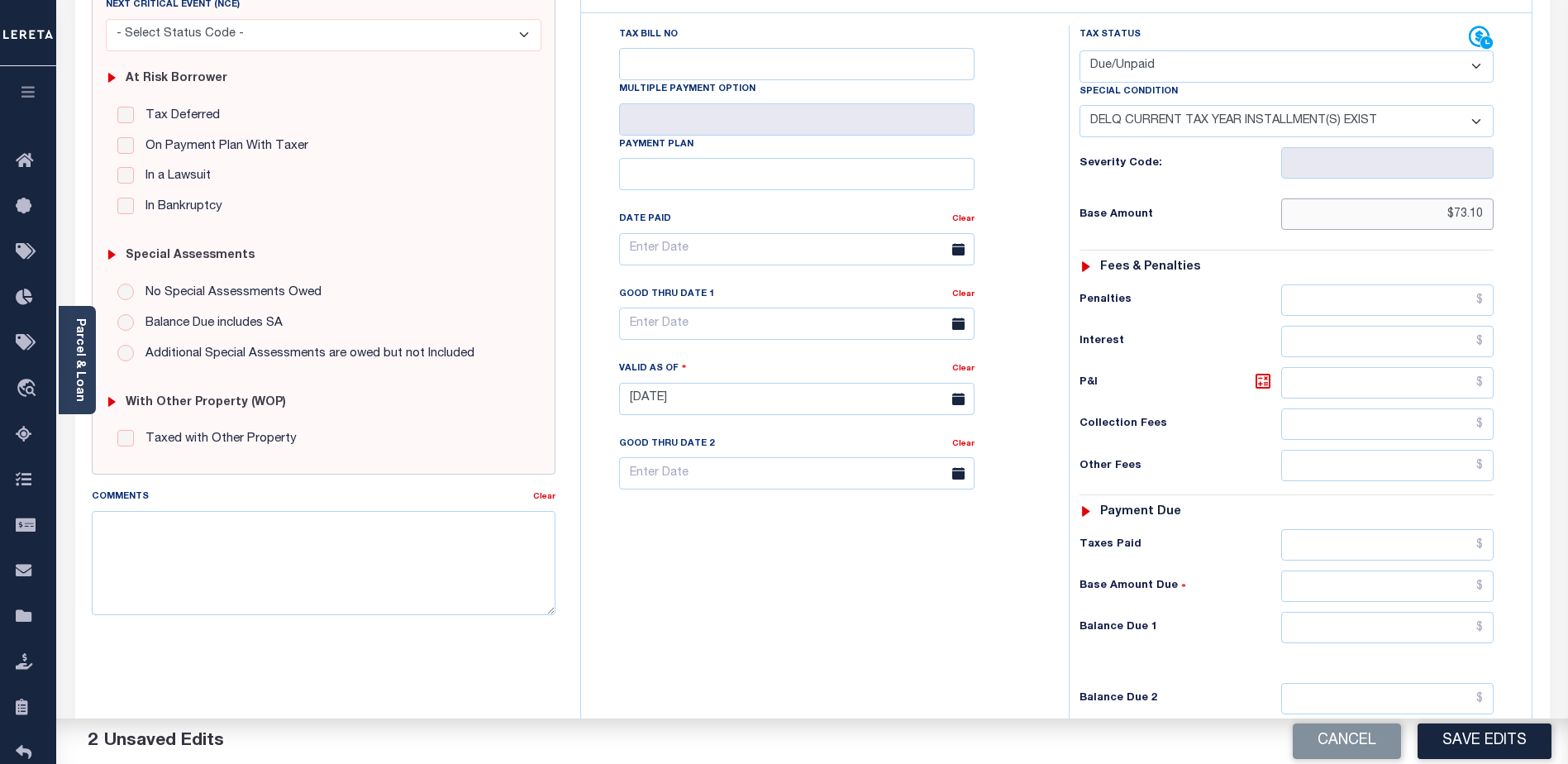
scroll to position [331, 0]
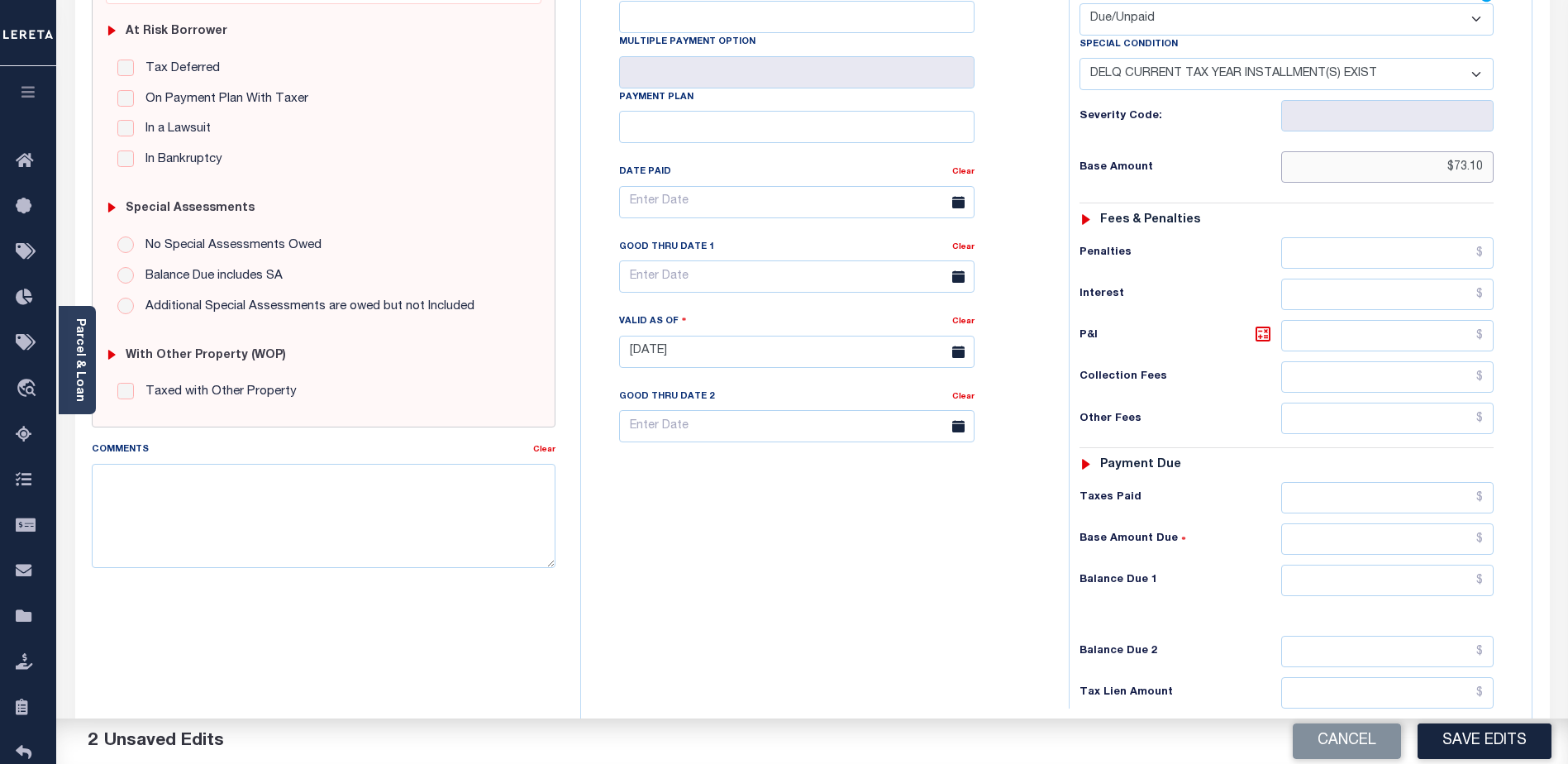
type input "$73.10"
click at [1370, 565] on input "text" at bounding box center [1387, 580] width 212 height 31
type input "$73.10"
click at [411, 509] on textarea "Comments" at bounding box center [324, 516] width 464 height 104
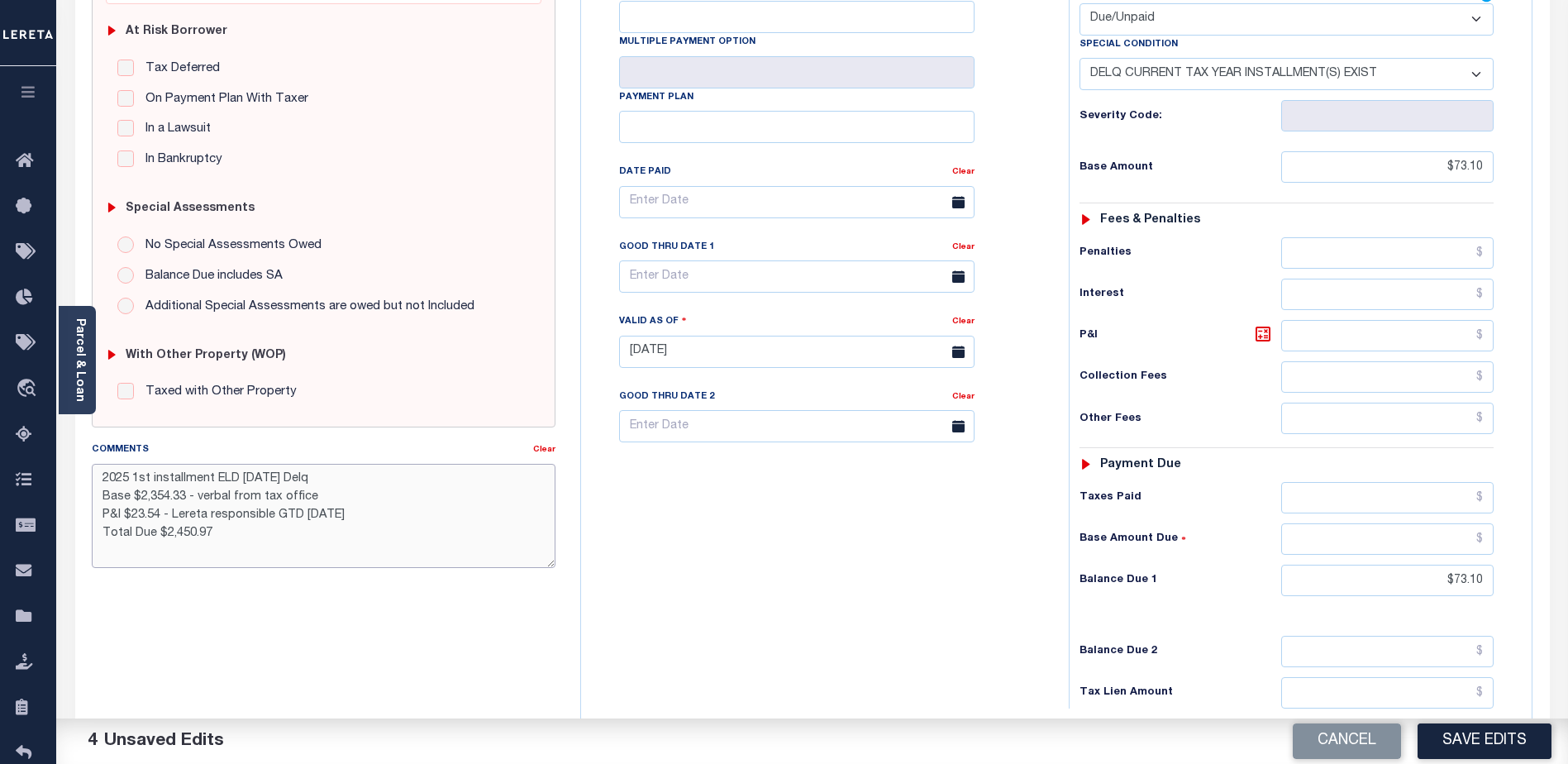
drag, startPoint x: 221, startPoint y: 542, endPoint x: 232, endPoint y: 538, distance: 11.7
click at [222, 542] on textarea "2025 1st installment ELD 08/15/25 Delq Base $2,354.33 - verbal from tax office …" at bounding box center [324, 516] width 464 height 104
type textarea "2025 1st installment ELD 08/15/25 Delq Base $2,354.33 - verbal from tax office …"
click at [1487, 747] on button "Save Edits" at bounding box center [1484, 741] width 134 height 35
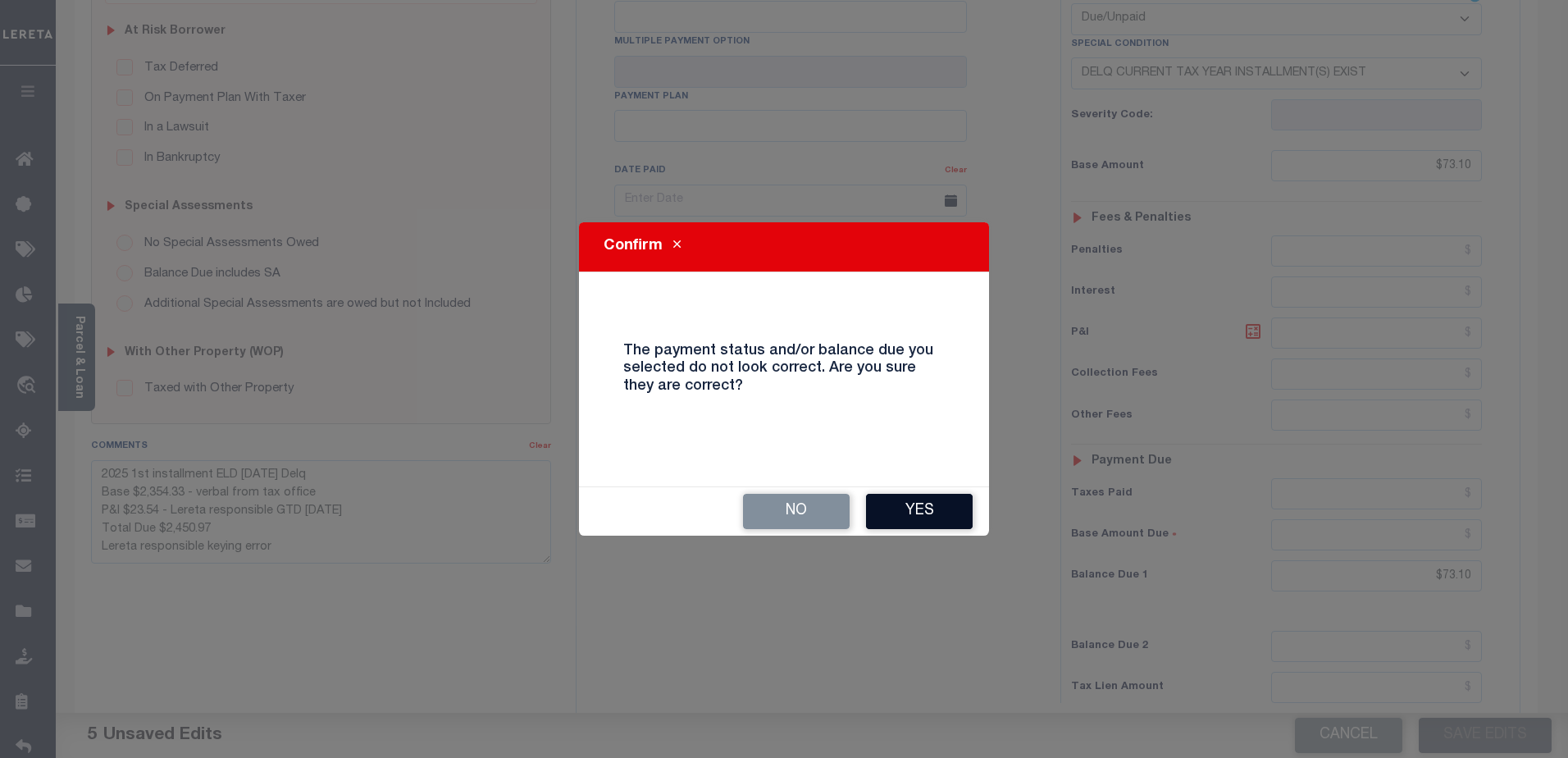
click at [937, 503] on button "Yes" at bounding box center [918, 511] width 106 height 35
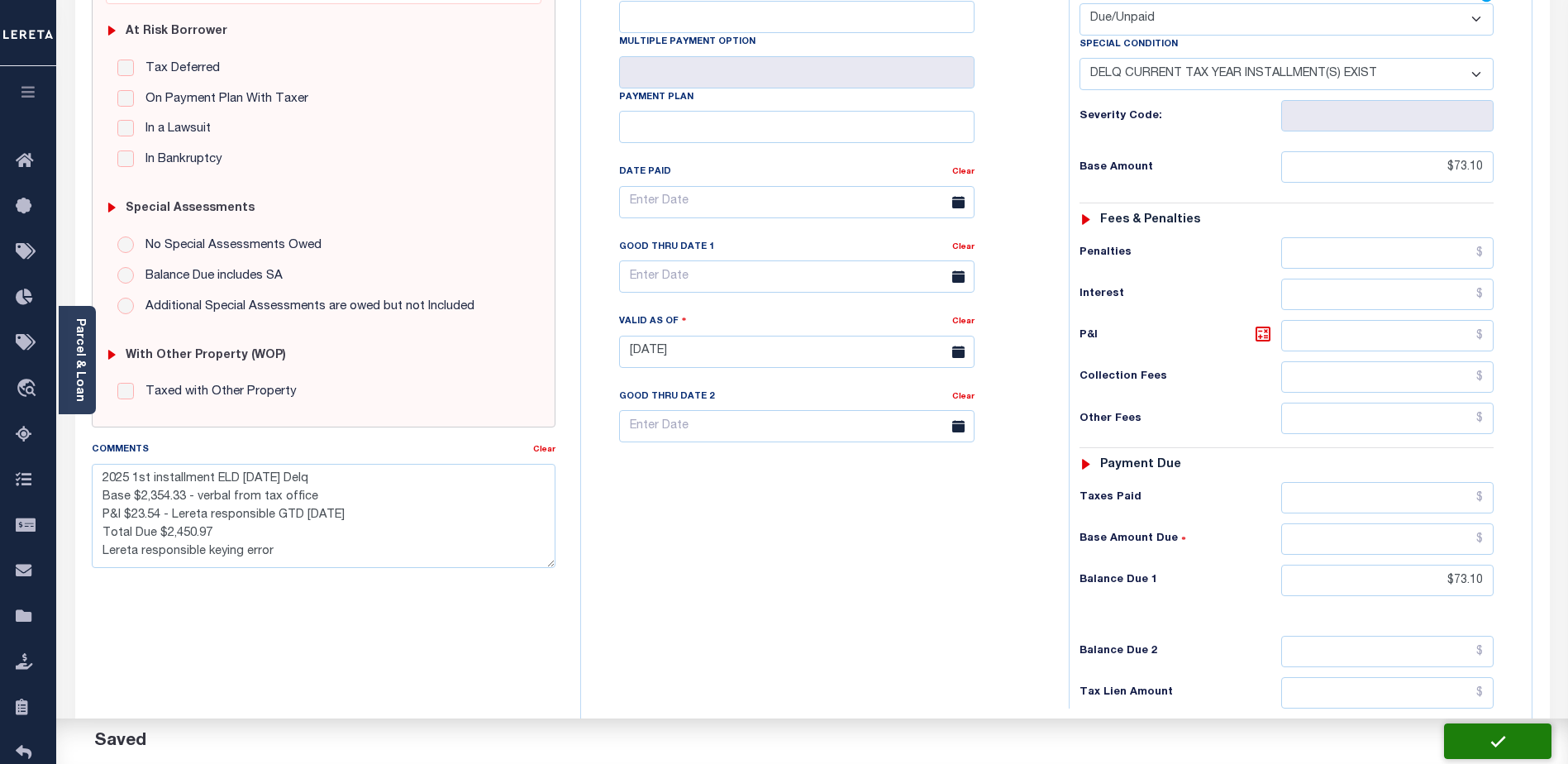
checkbox input "false"
type textarea "2025 1st installment ELD 08/15/25 Delq Base $2,354.33 - verbal from tax office …"
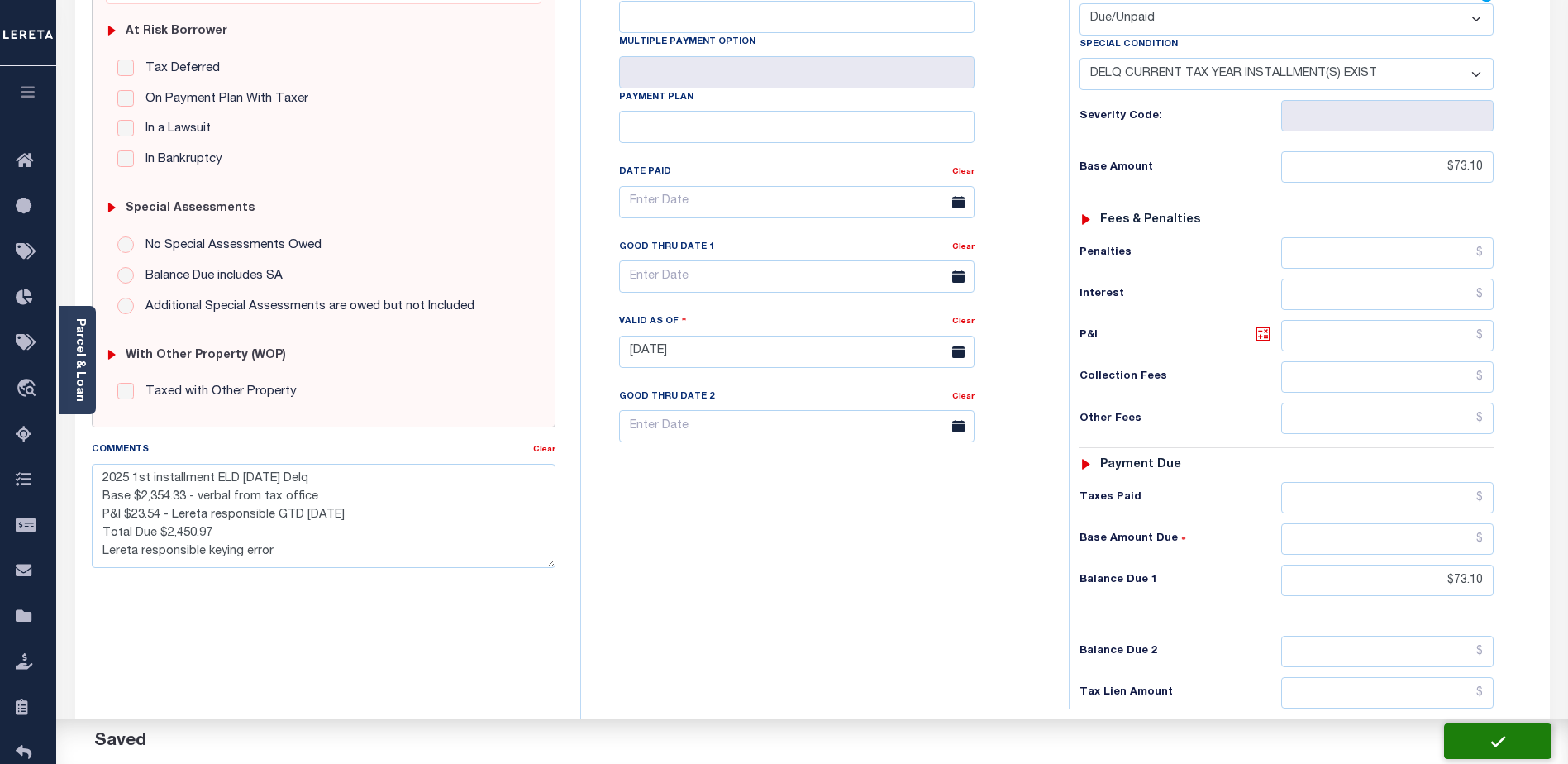
type input "$73.1"
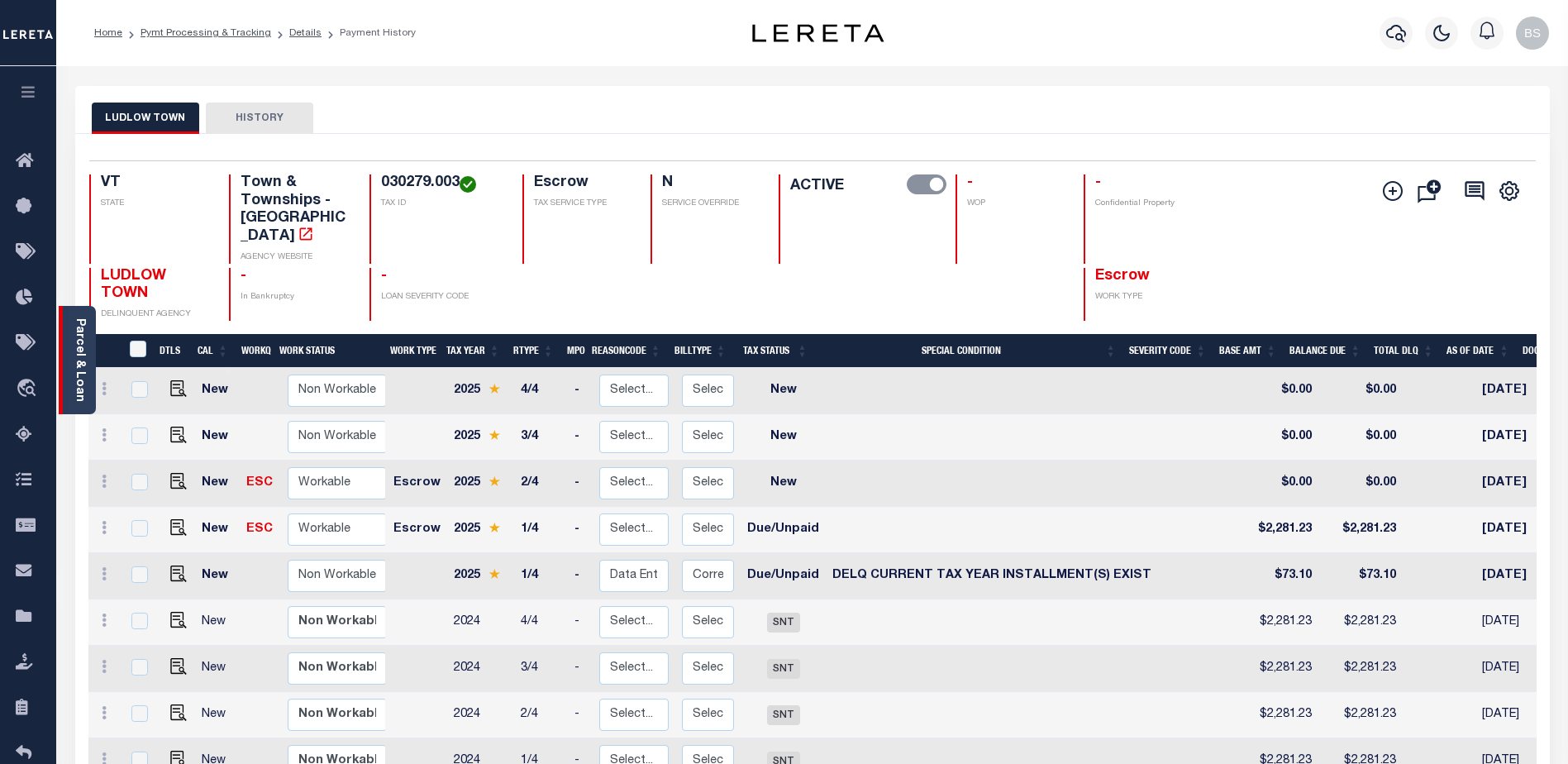
click at [75, 334] on link "Parcel & Loan" at bounding box center [79, 360] width 12 height 83
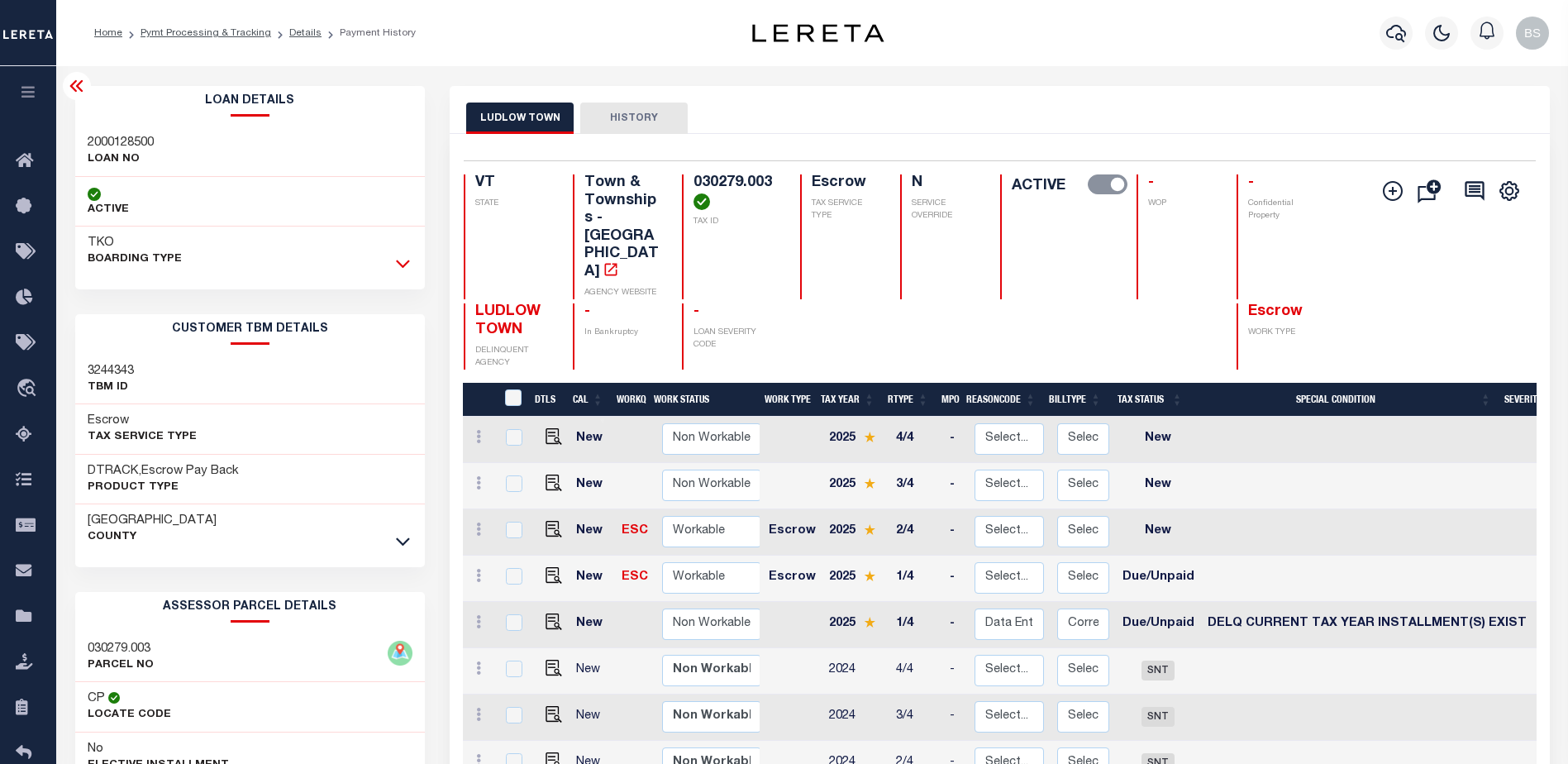
click at [404, 267] on icon at bounding box center [403, 264] width 14 height 8
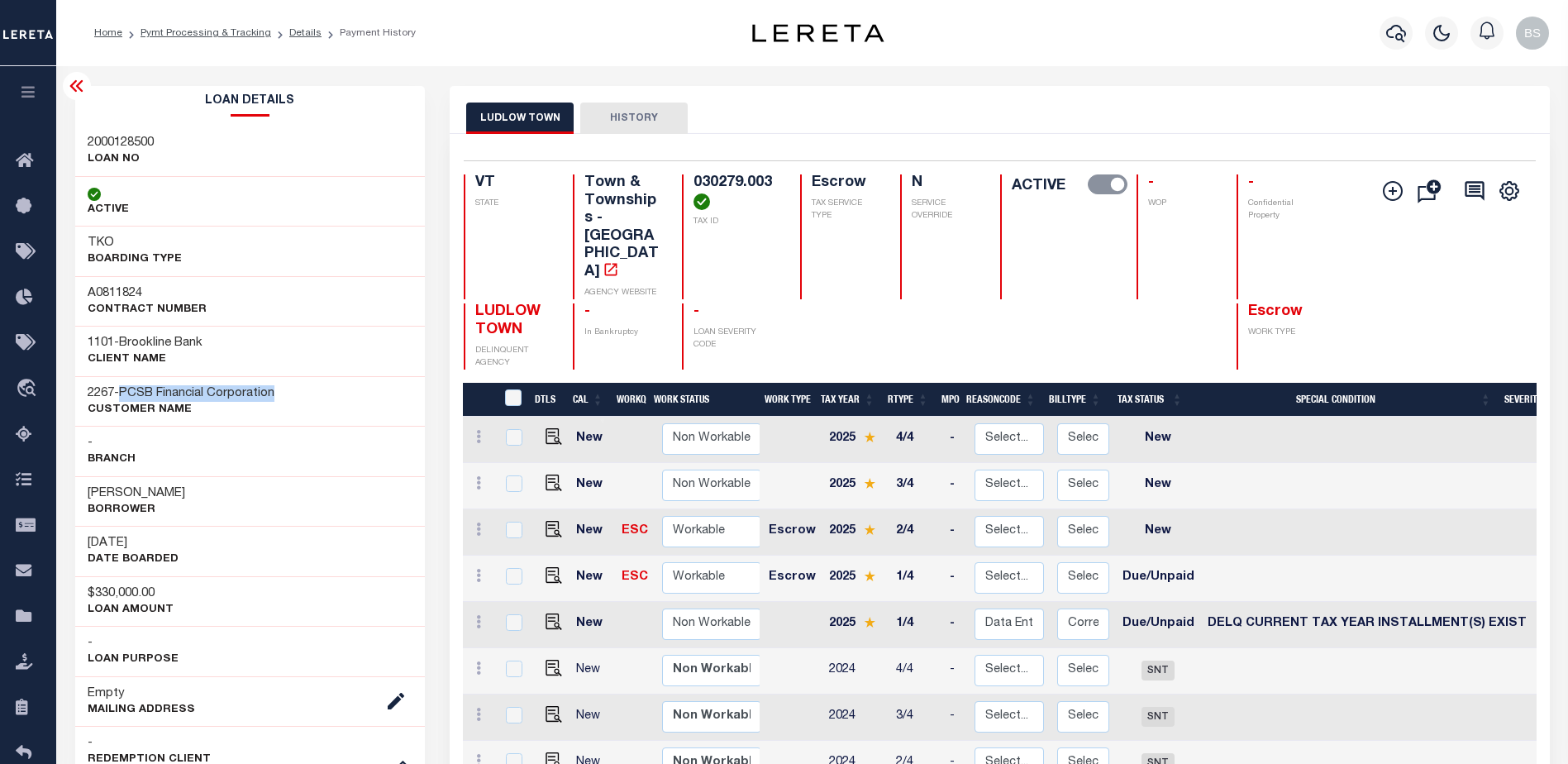
drag, startPoint x: 125, startPoint y: 392, endPoint x: 273, endPoint y: 396, distance: 148.1
click at [287, 396] on div "2267 - PCSB Financial Corporation CUSTOMER Name" at bounding box center [250, 401] width 350 height 50
copy span "PCSB Financial Corporation"
click at [28, 155] on icon at bounding box center [29, 161] width 27 height 20
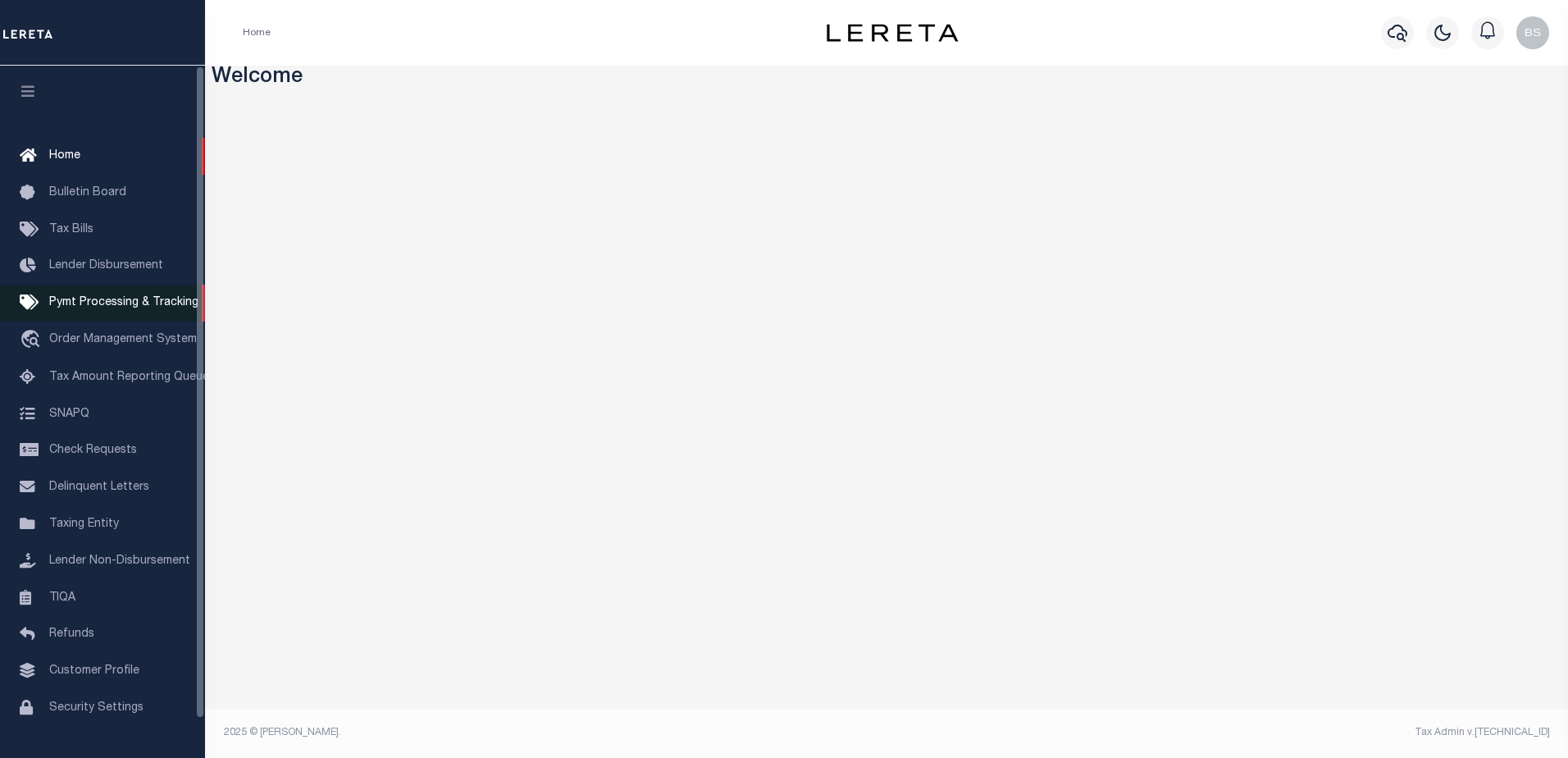
click at [123, 308] on span "Pymt Processing & Tracking" at bounding box center [124, 302] width 149 height 11
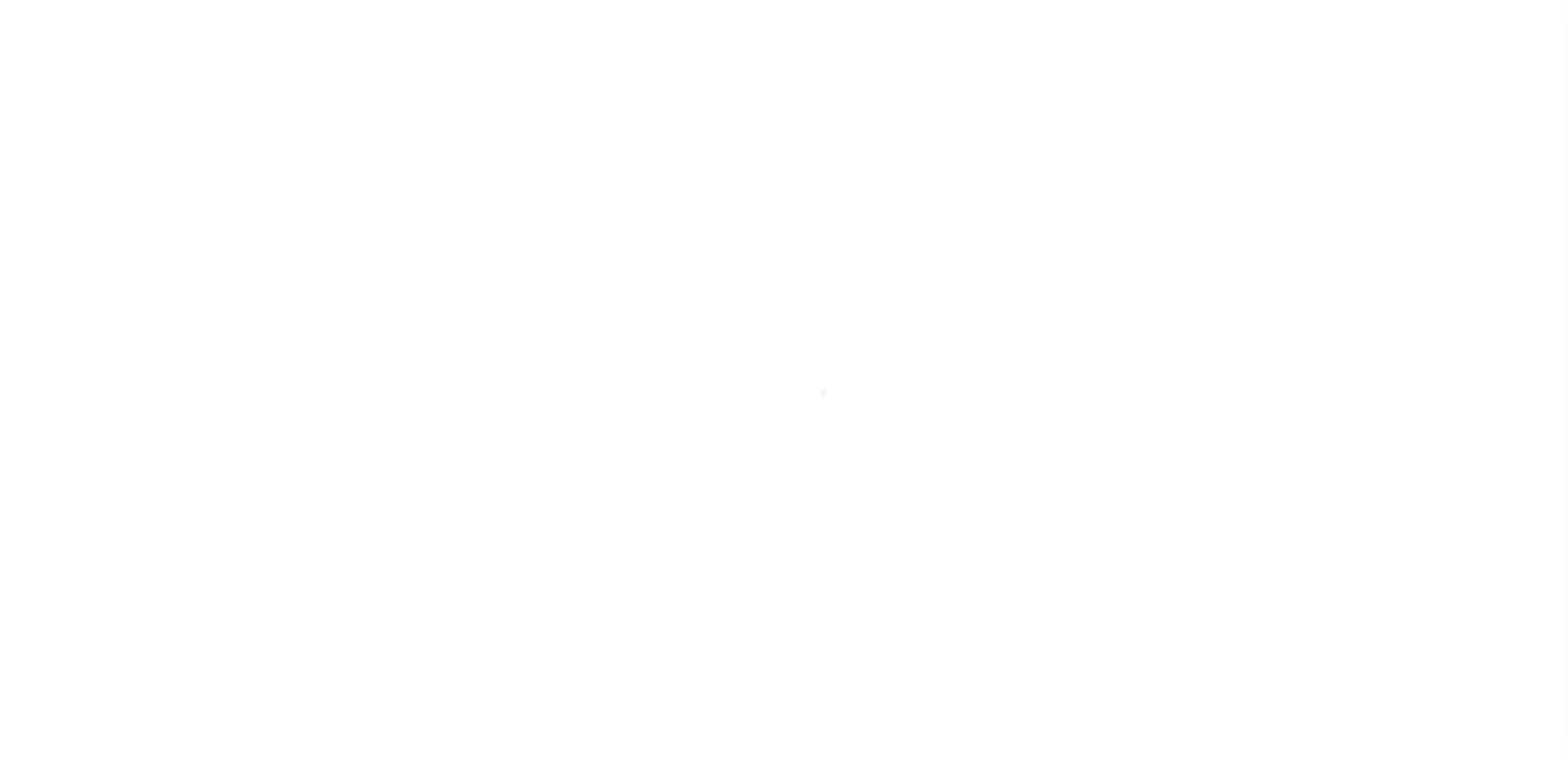
select select "1000"
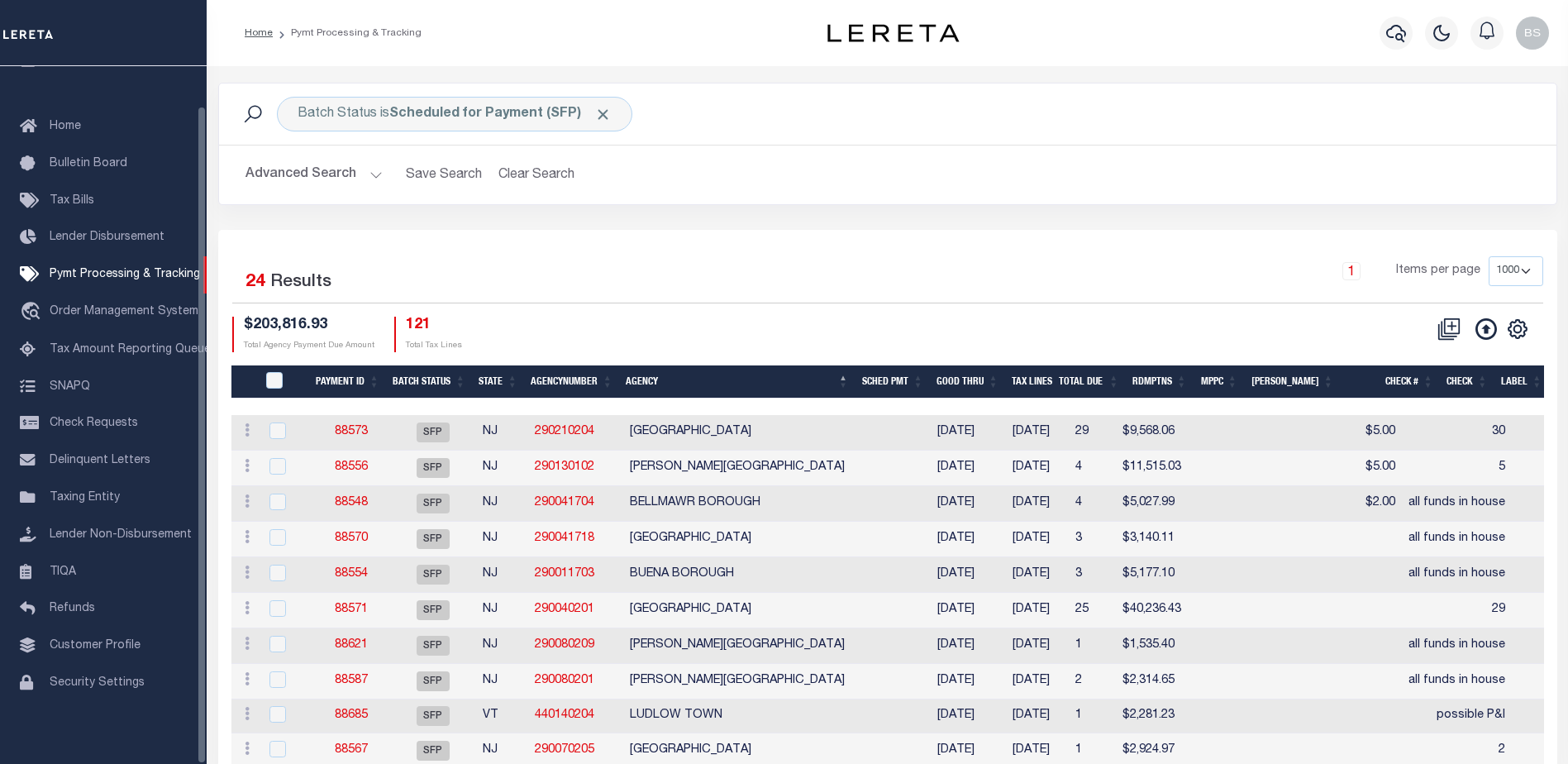
scroll to position [42, 0]
click at [102, 232] on span "Lender Disbursement" at bounding box center [107, 237] width 115 height 12
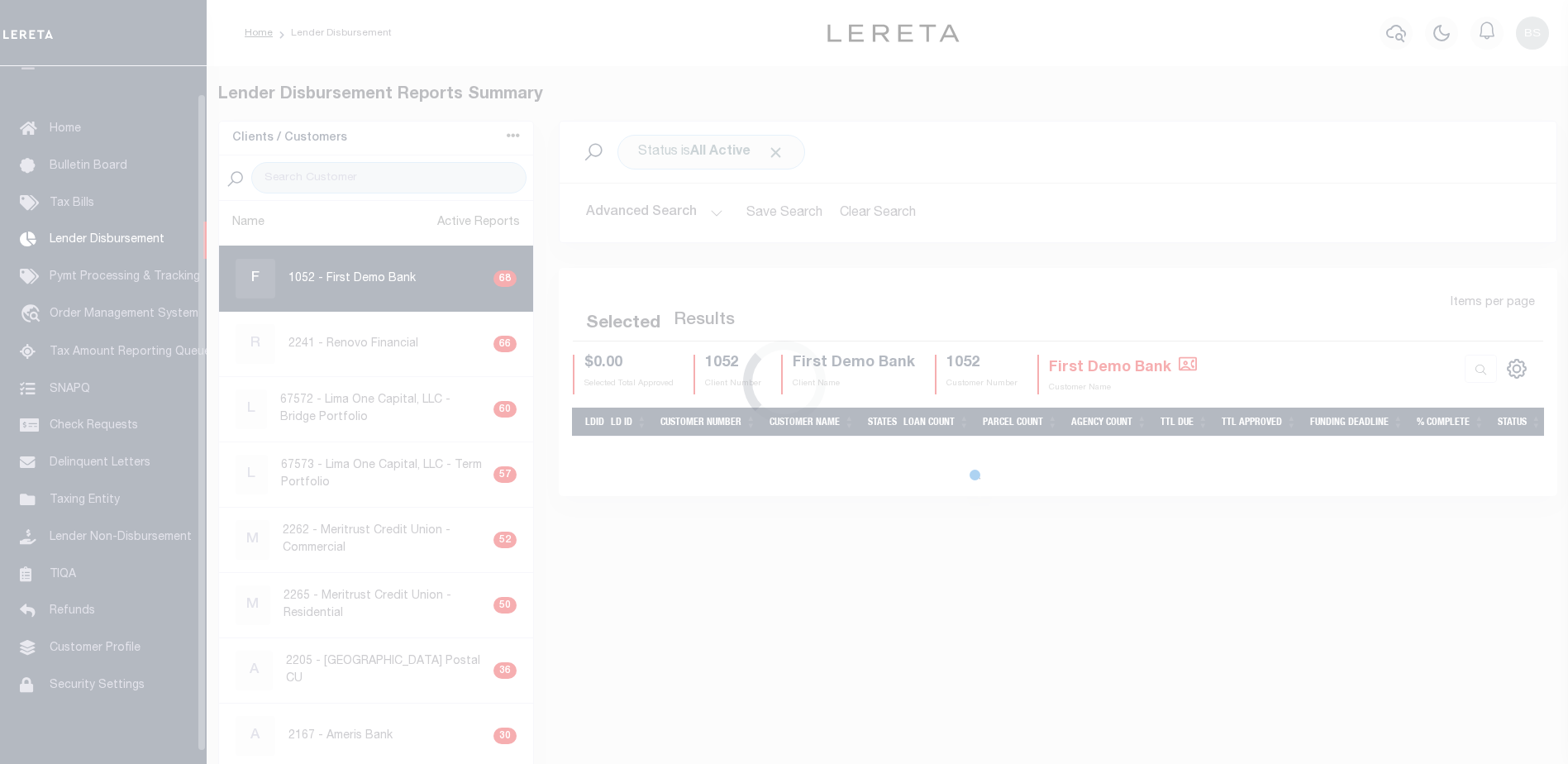
scroll to position [29, 0]
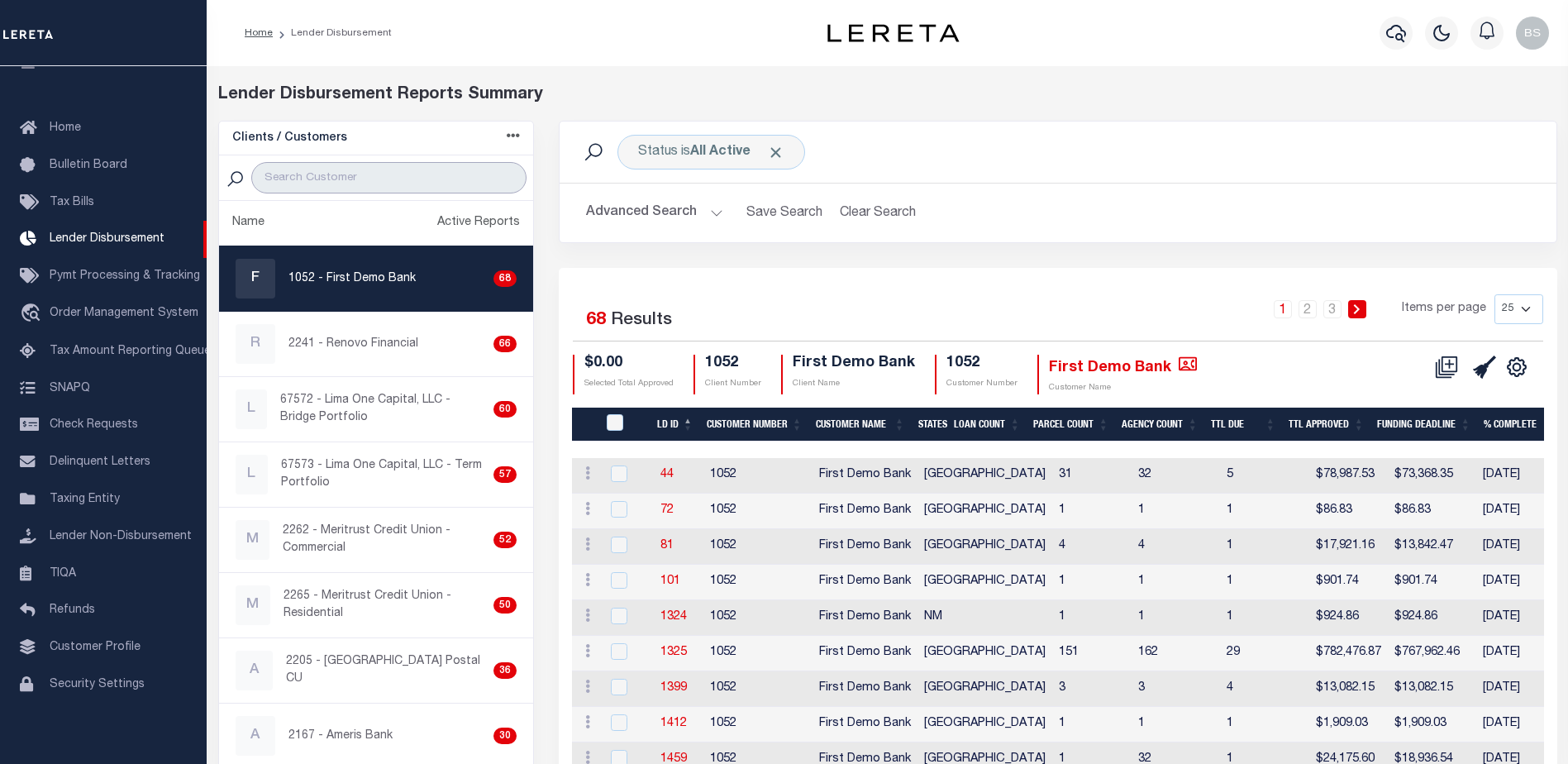
click at [375, 181] on input "search" at bounding box center [388, 177] width 275 height 31
paste input "PCSB Financial Corporation"
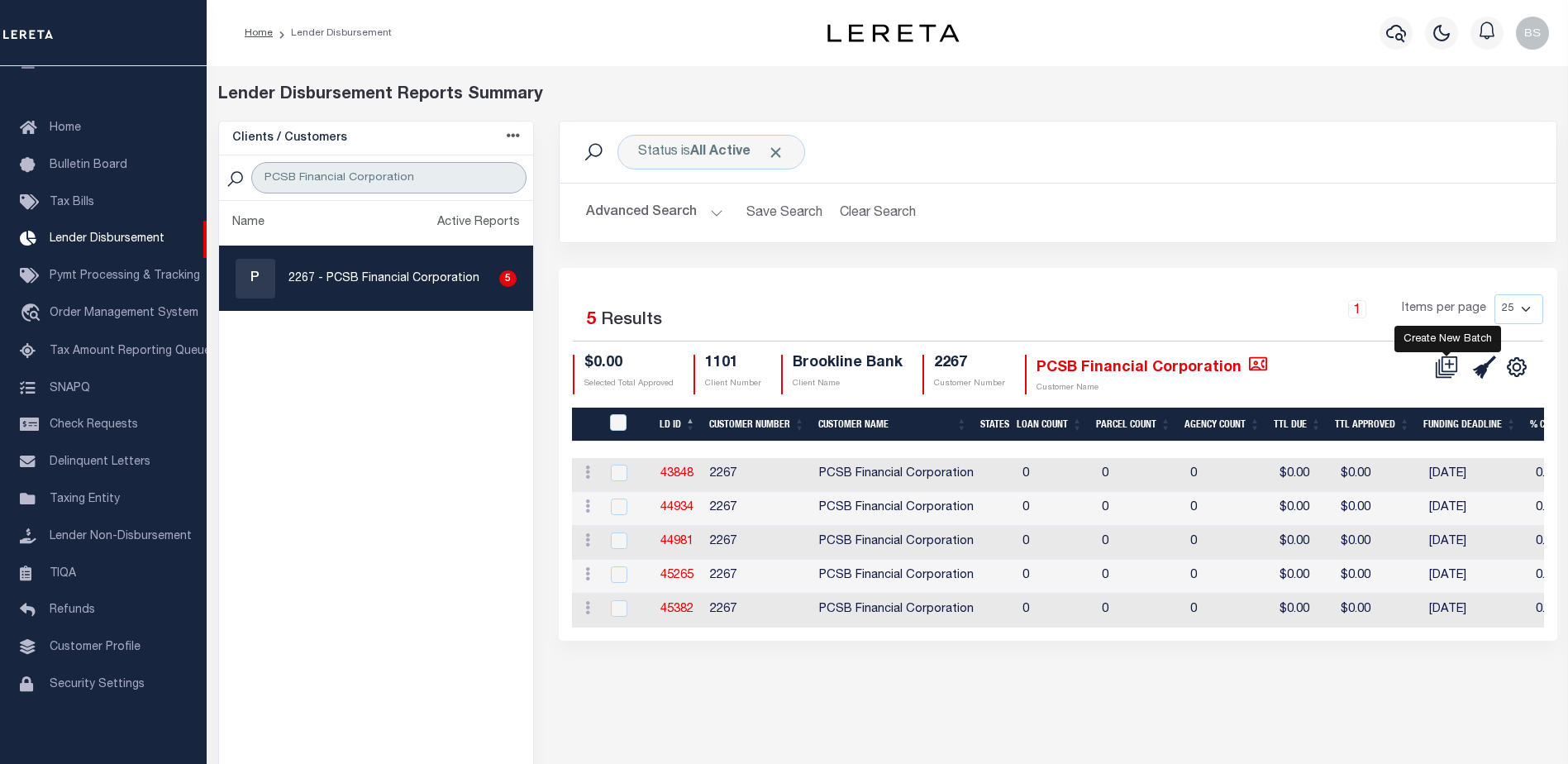
type input "PCSB Financial Corporation"
click at [1444, 367] on icon at bounding box center [1447, 367] width 23 height 23
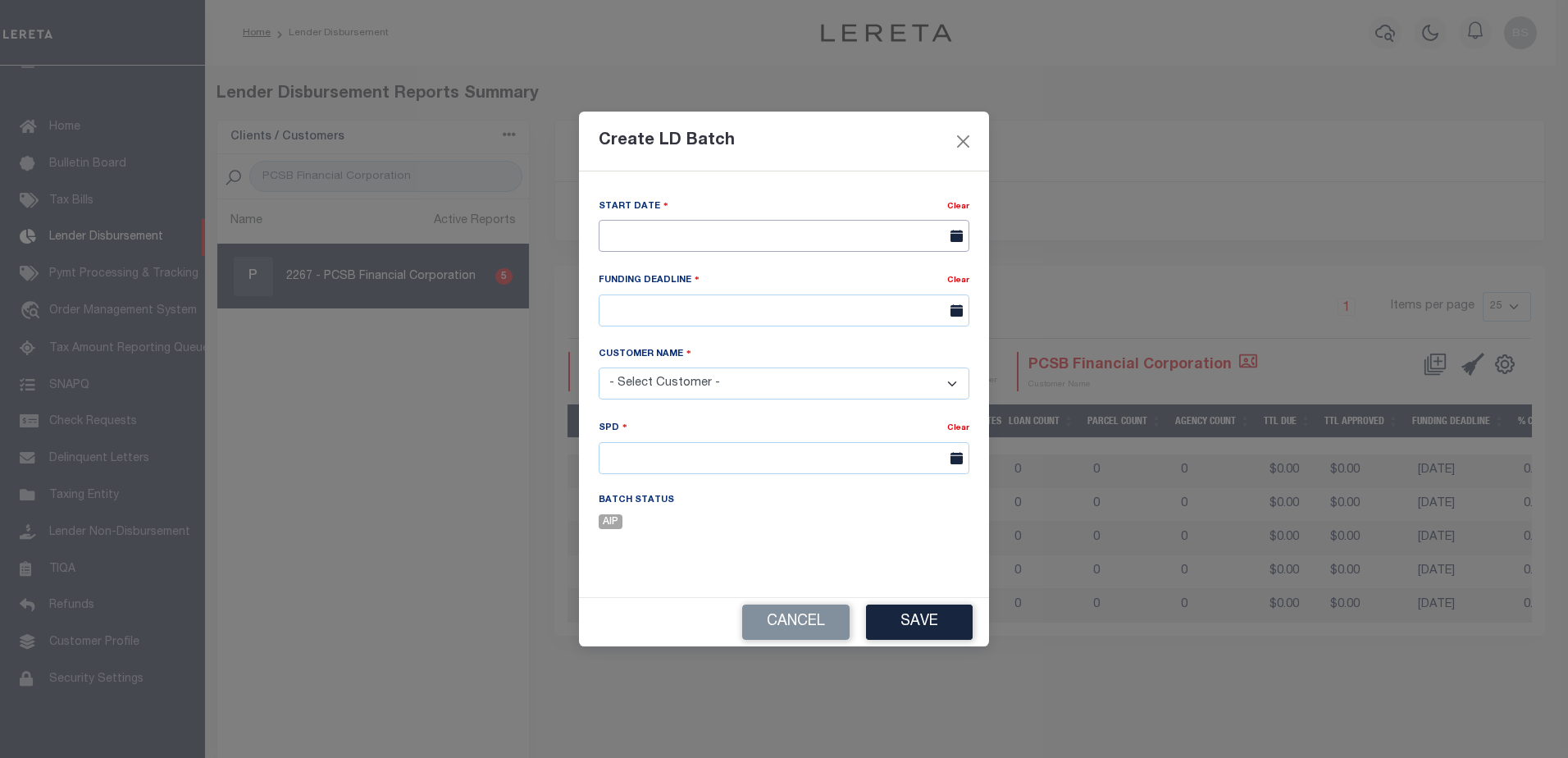
click at [656, 234] on input "text" at bounding box center [784, 235] width 370 height 32
click at [800, 417] on span "22" at bounding box center [796, 423] width 32 height 32
type input "08/22/2025"
click at [776, 328] on div "Funding Deadline Clear" at bounding box center [784, 308] width 395 height 74
click at [775, 319] on input "text" at bounding box center [784, 310] width 370 height 32
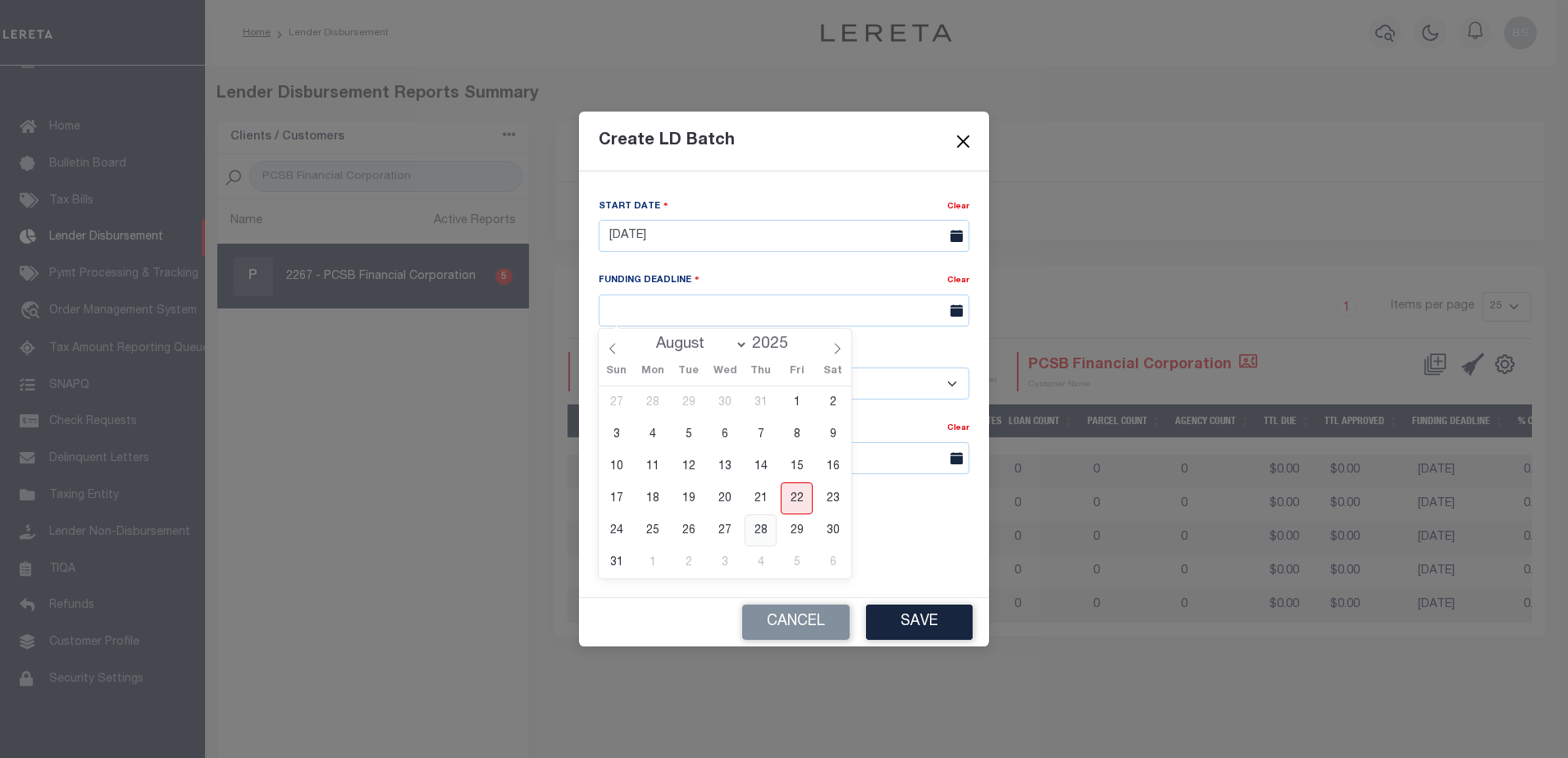
click at [765, 531] on span "28" at bounding box center [760, 531] width 32 height 32
type input "08/28/25"
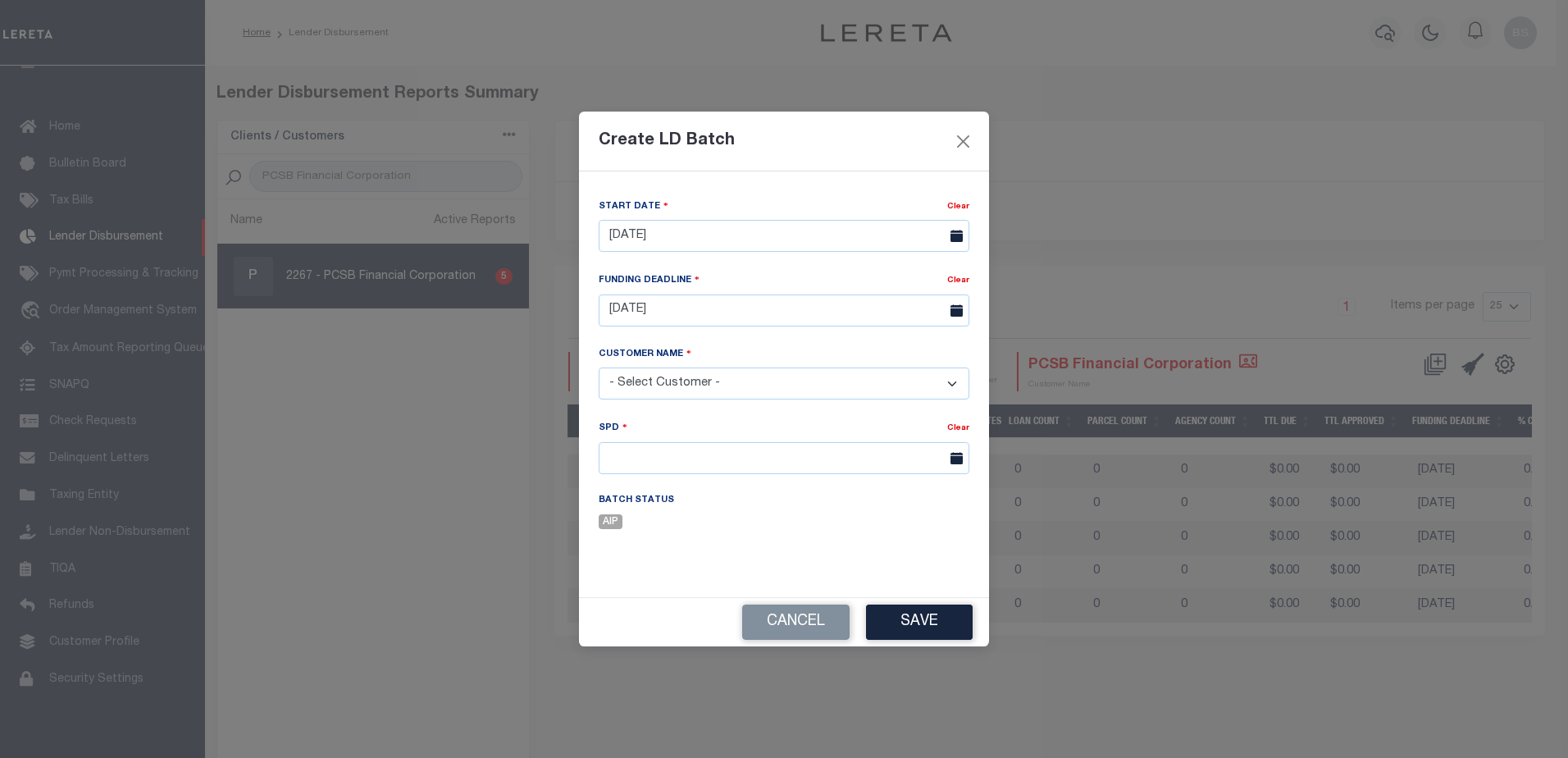
click at [882, 383] on select "- Select Customer - Accumatch - Refunds All In Credit Union Amarillo National B…" at bounding box center [784, 383] width 370 height 32
select select "2267"
click at [599, 367] on select "- Select Customer - Accumatch - Refunds All In Credit Union Amarillo National B…" at bounding box center [784, 383] width 370 height 32
click at [735, 466] on input "text" at bounding box center [784, 458] width 370 height 32
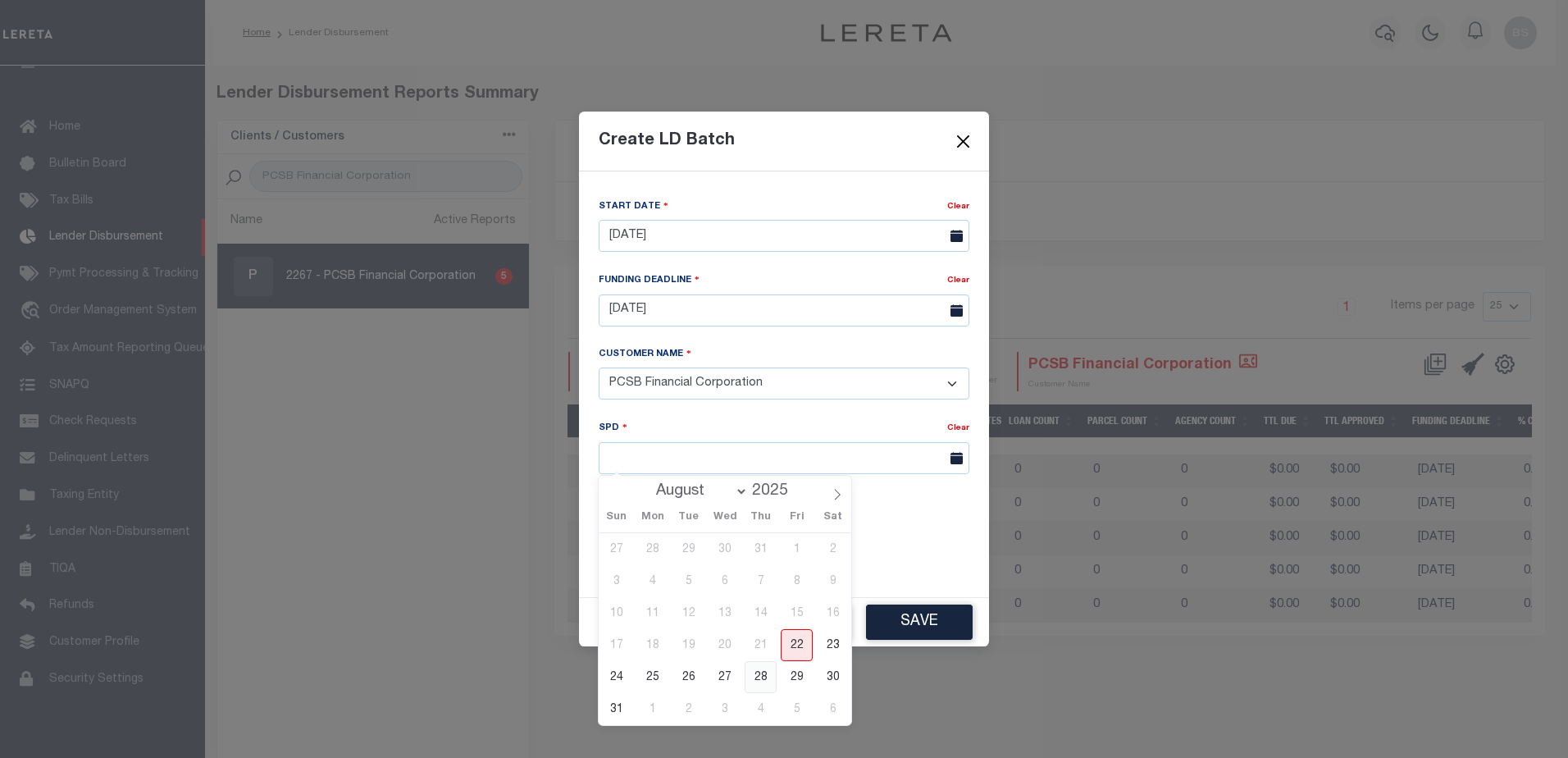
click at [755, 678] on span "28" at bounding box center [760, 677] width 32 height 32
type input "08/28/2025"
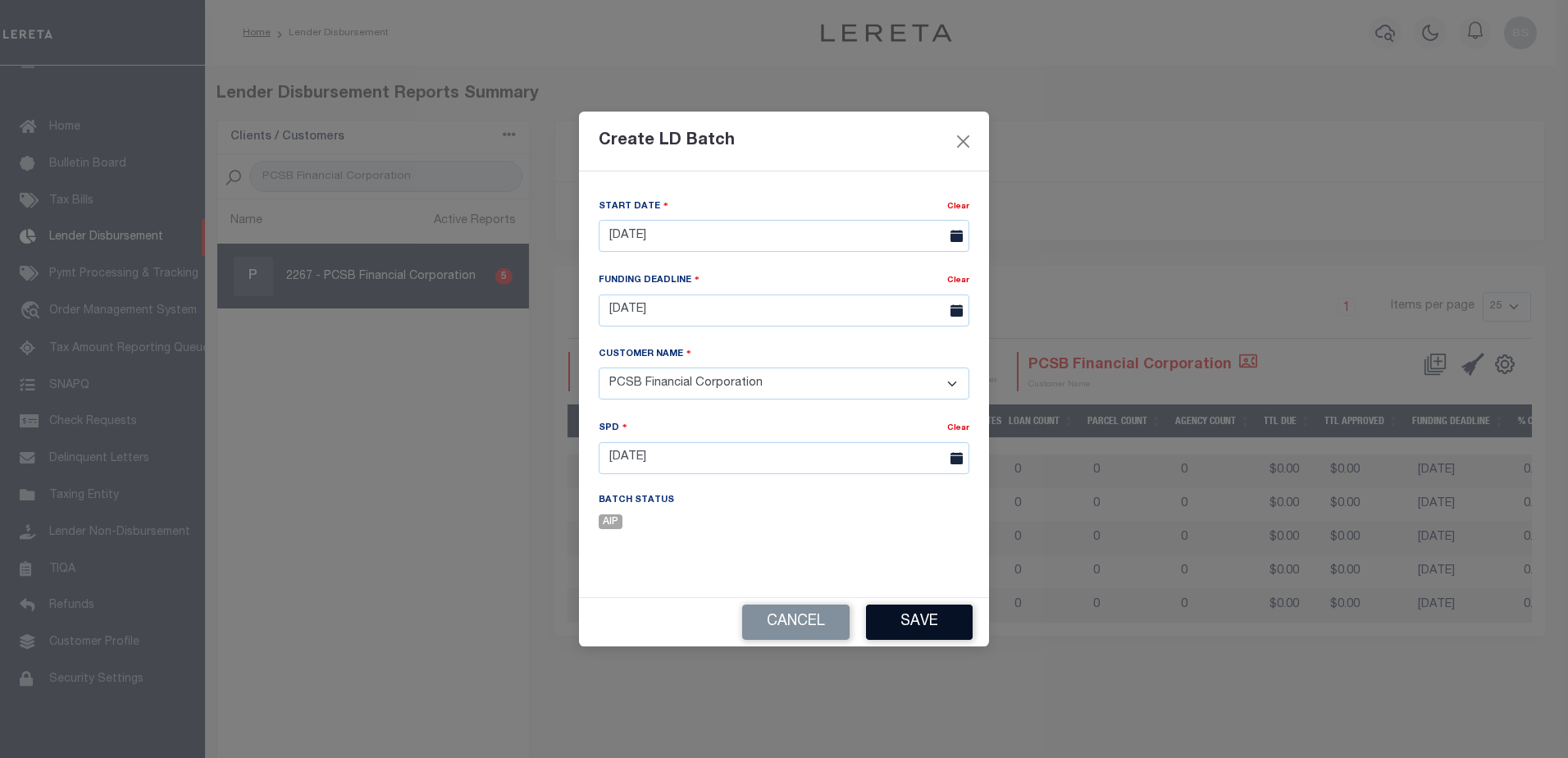
click at [918, 629] on button "Save" at bounding box center [918, 622] width 106 height 35
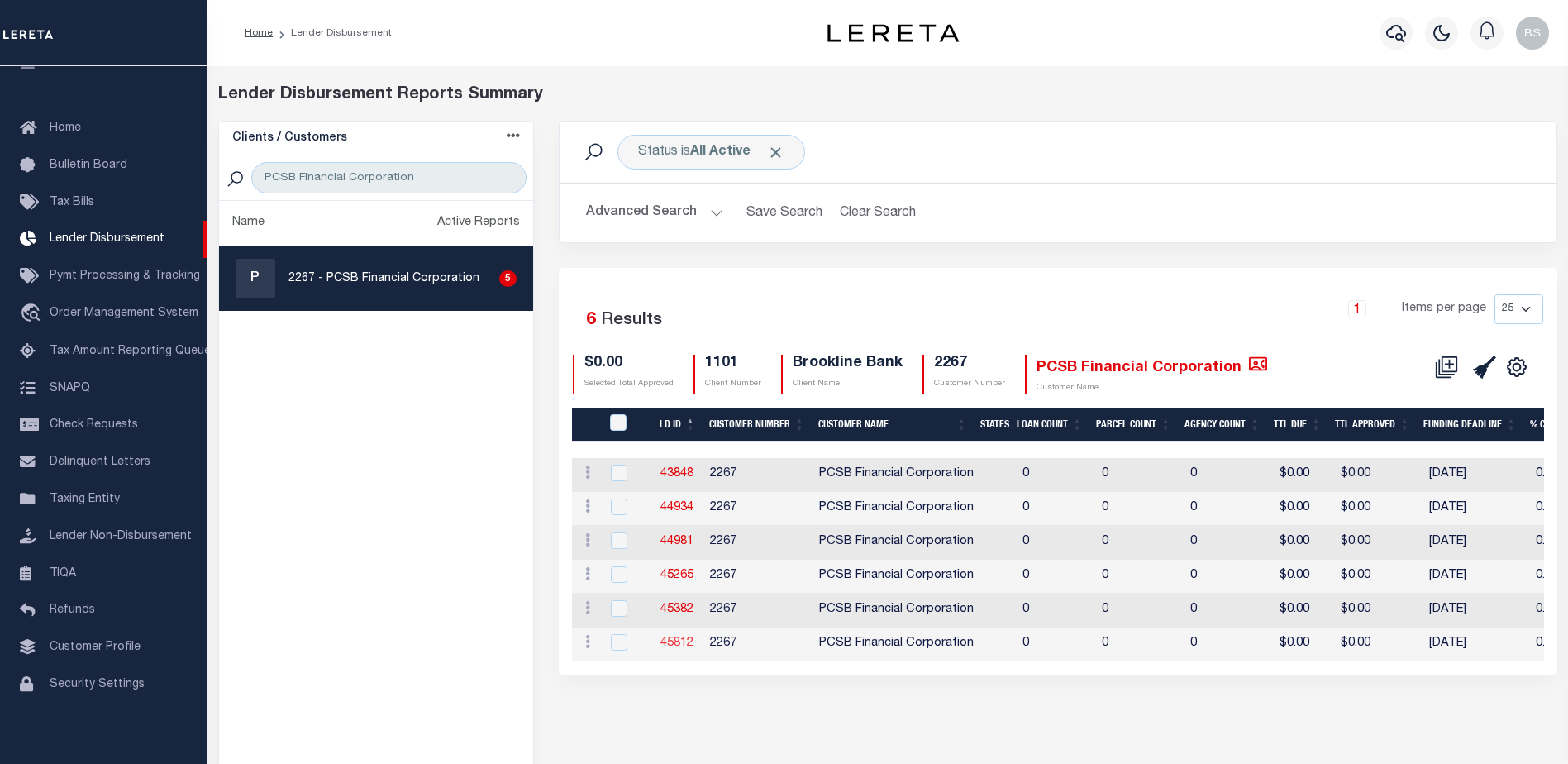
click at [677, 639] on link "45812" at bounding box center [676, 643] width 33 height 12
checkbox input "true"
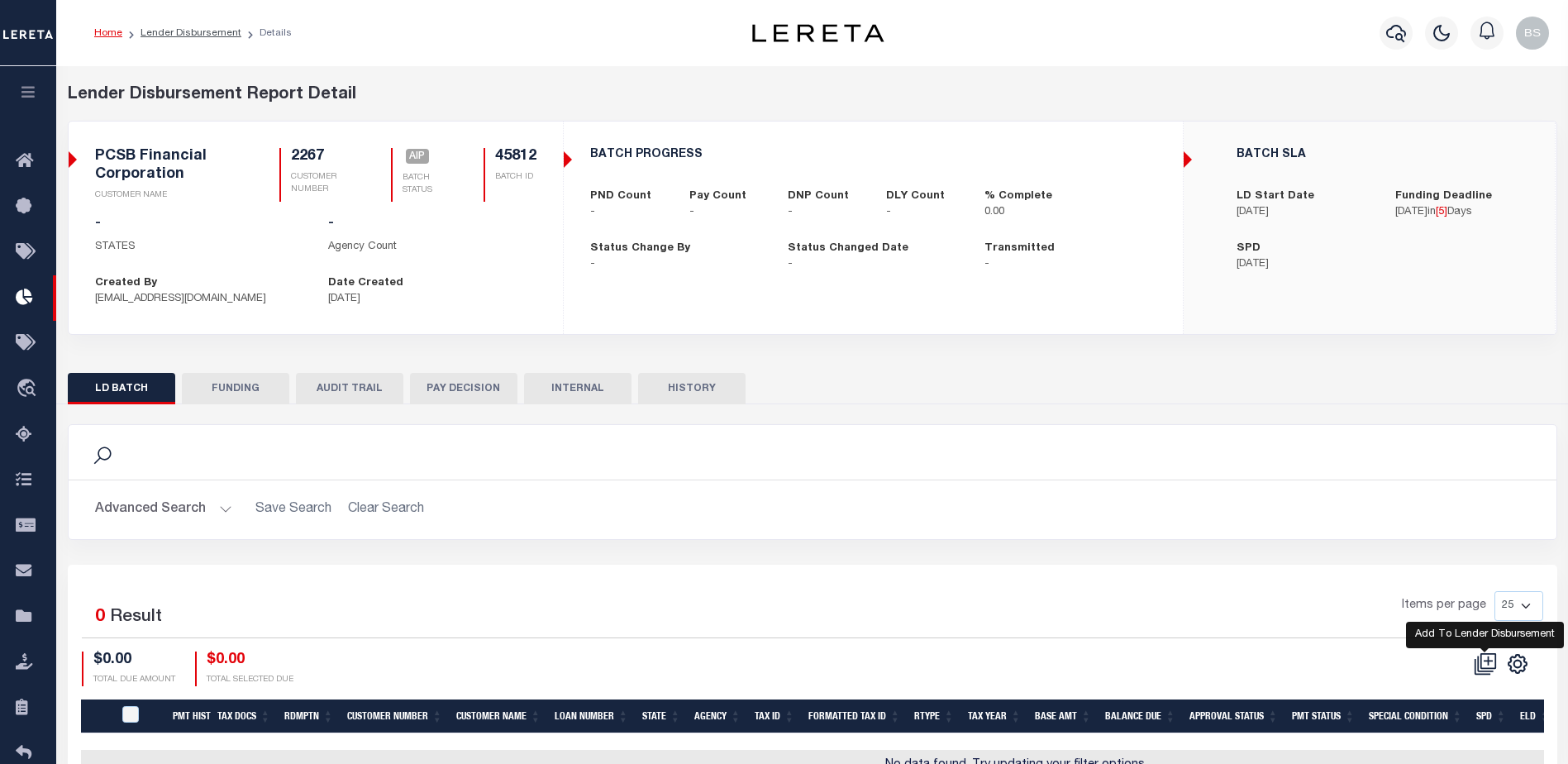
click at [1479, 654] on icon at bounding box center [1486, 664] width 23 height 23
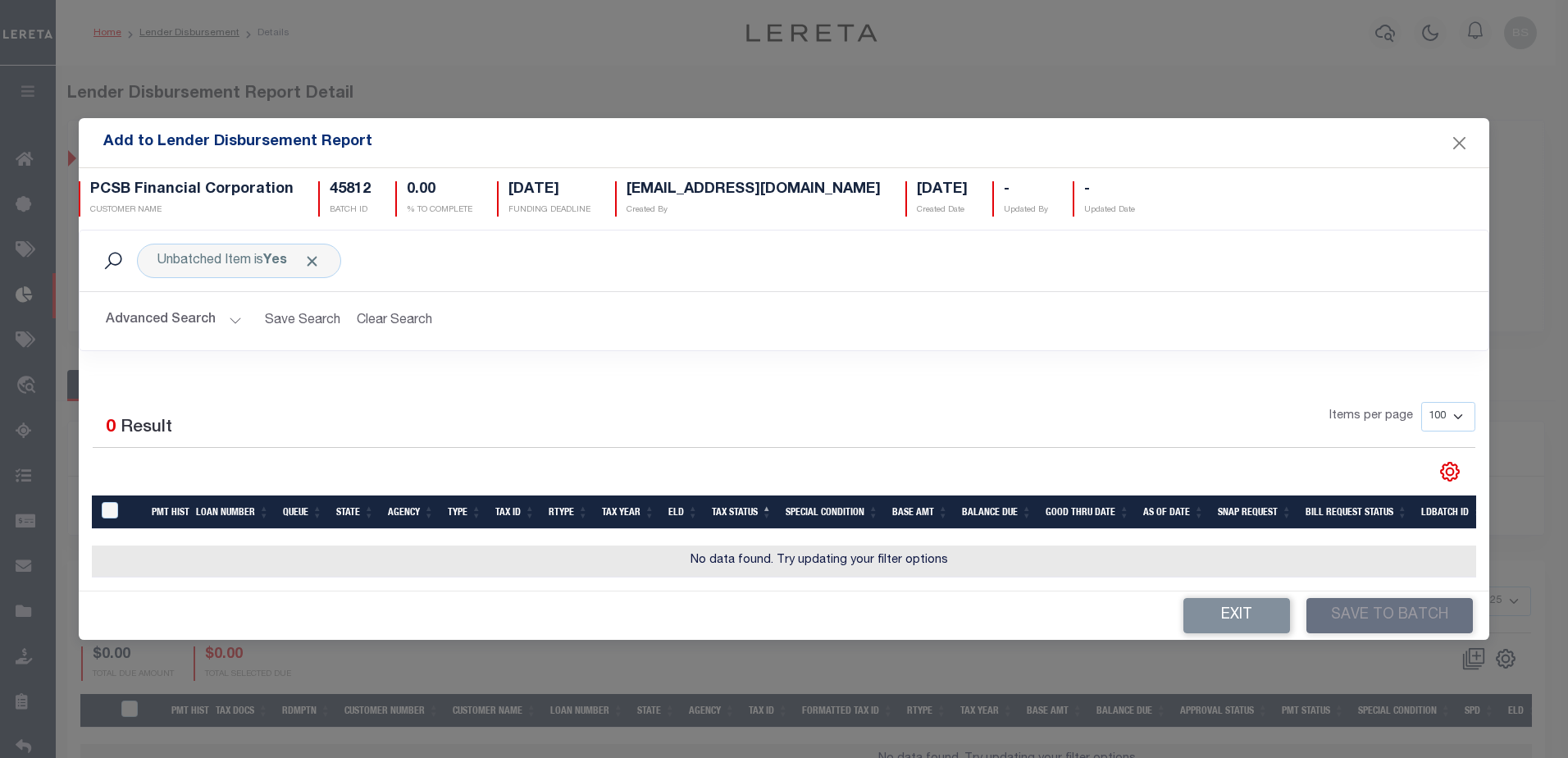
click at [241, 313] on h2 "Advanced Search Save Search Clear Search AddToLenderDisbursementReportGridWrapp…" at bounding box center [785, 321] width 1384 height 32
click at [229, 313] on button "Advanced Search" at bounding box center [173, 321] width 136 height 32
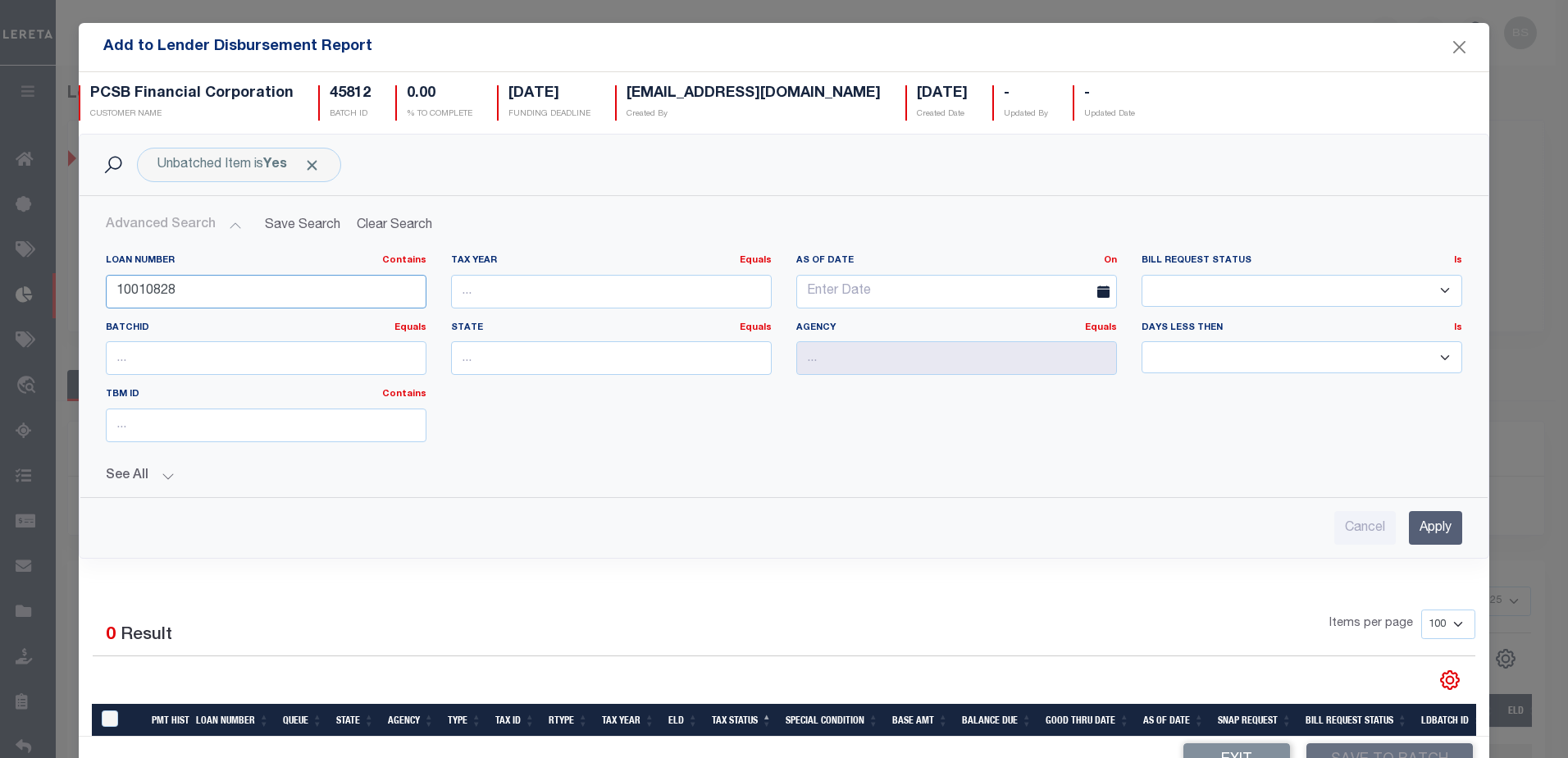
drag, startPoint x: 258, startPoint y: 286, endPoint x: 268, endPoint y: 287, distance: 10.0
click at [262, 286] on input "10010828" at bounding box center [265, 292] width 320 height 33
type input "1"
click at [503, 355] on input "text" at bounding box center [611, 358] width 320 height 33
type input "VT"
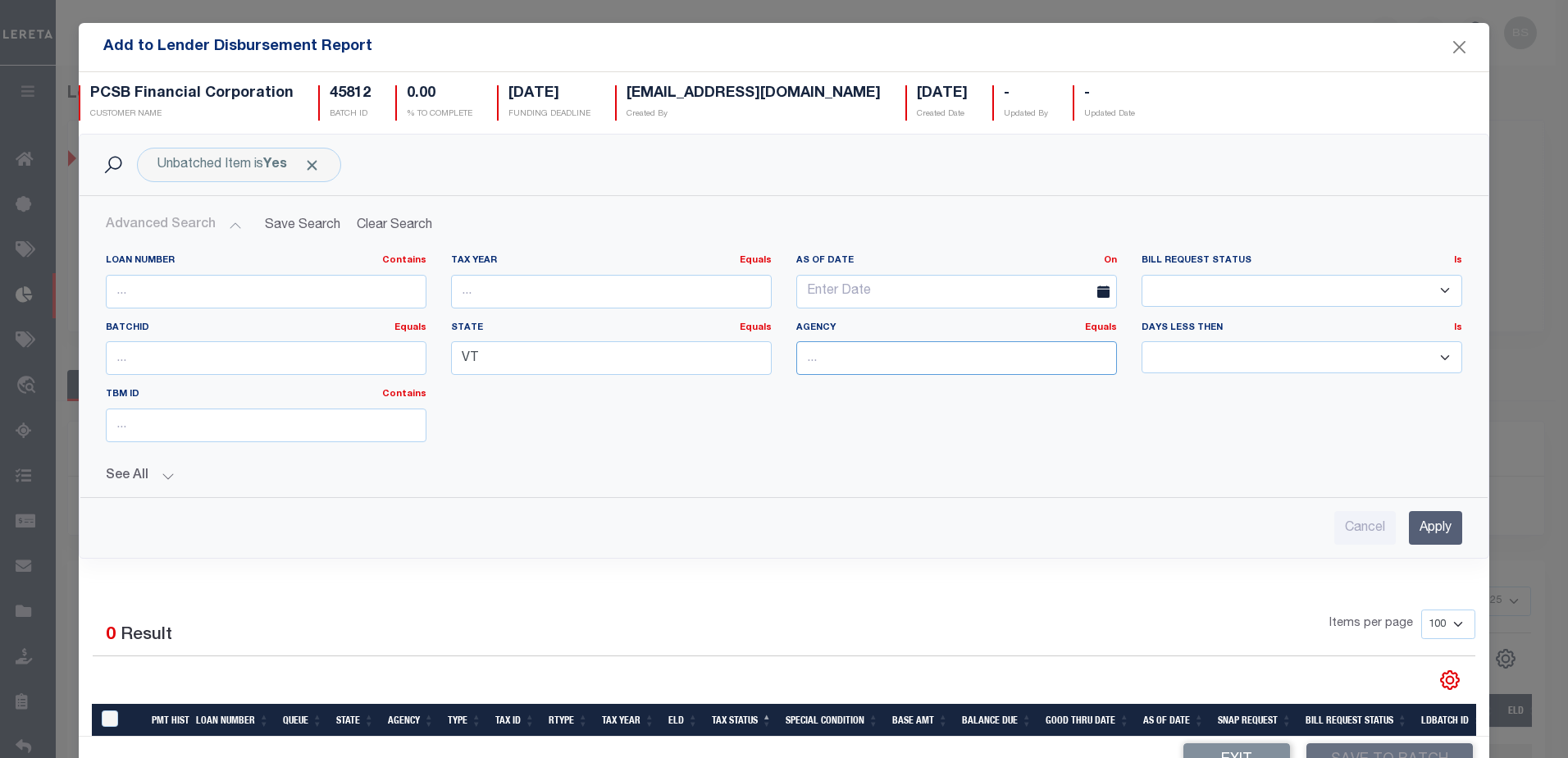
drag, startPoint x: 917, startPoint y: 355, endPoint x: 900, endPoint y: 337, distance: 24.8
click at [917, 355] on input "text" at bounding box center [956, 358] width 320 height 33
click at [825, 393] on div "LUDLOW TOWN" at bounding box center [941, 388] width 315 height 26
type input "LUDLOW TOWN"
click at [1424, 525] on input "Apply" at bounding box center [1435, 528] width 54 height 33
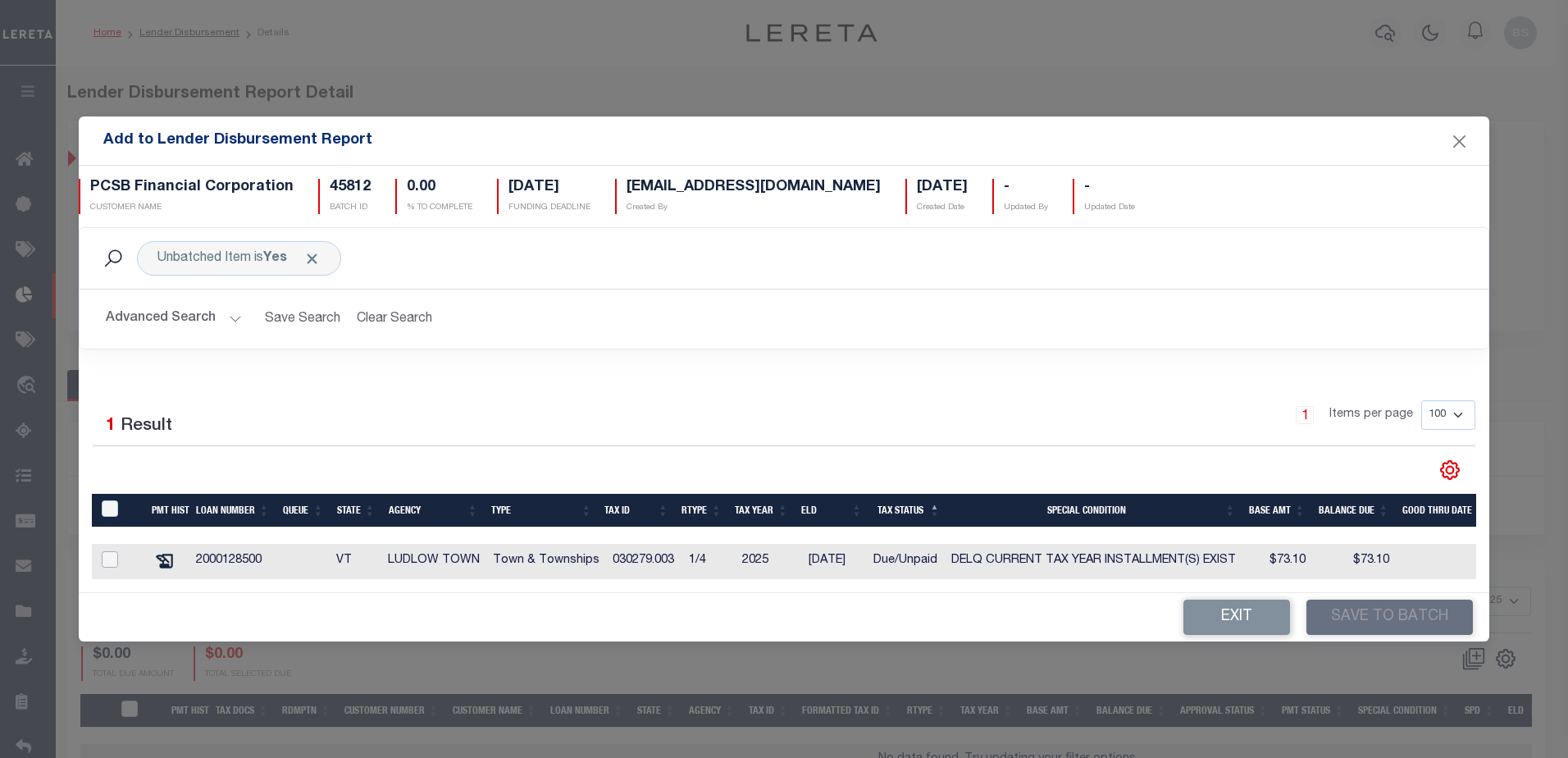
click at [107, 558] on input "checkbox" at bounding box center [110, 559] width 17 height 17
checkbox input "true"
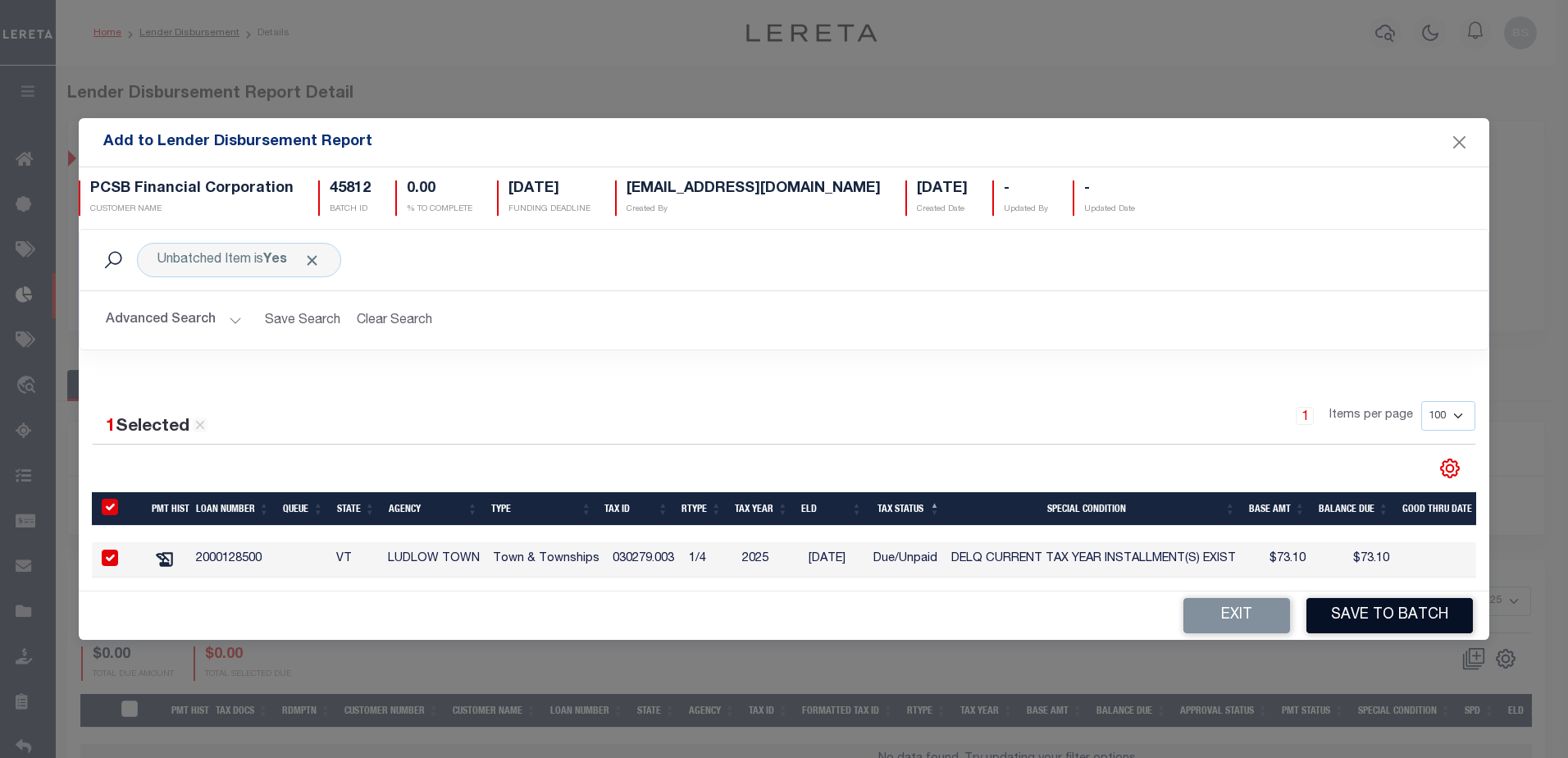
click at [1379, 617] on button "Save to Batch" at bounding box center [1390, 616] width 167 height 35
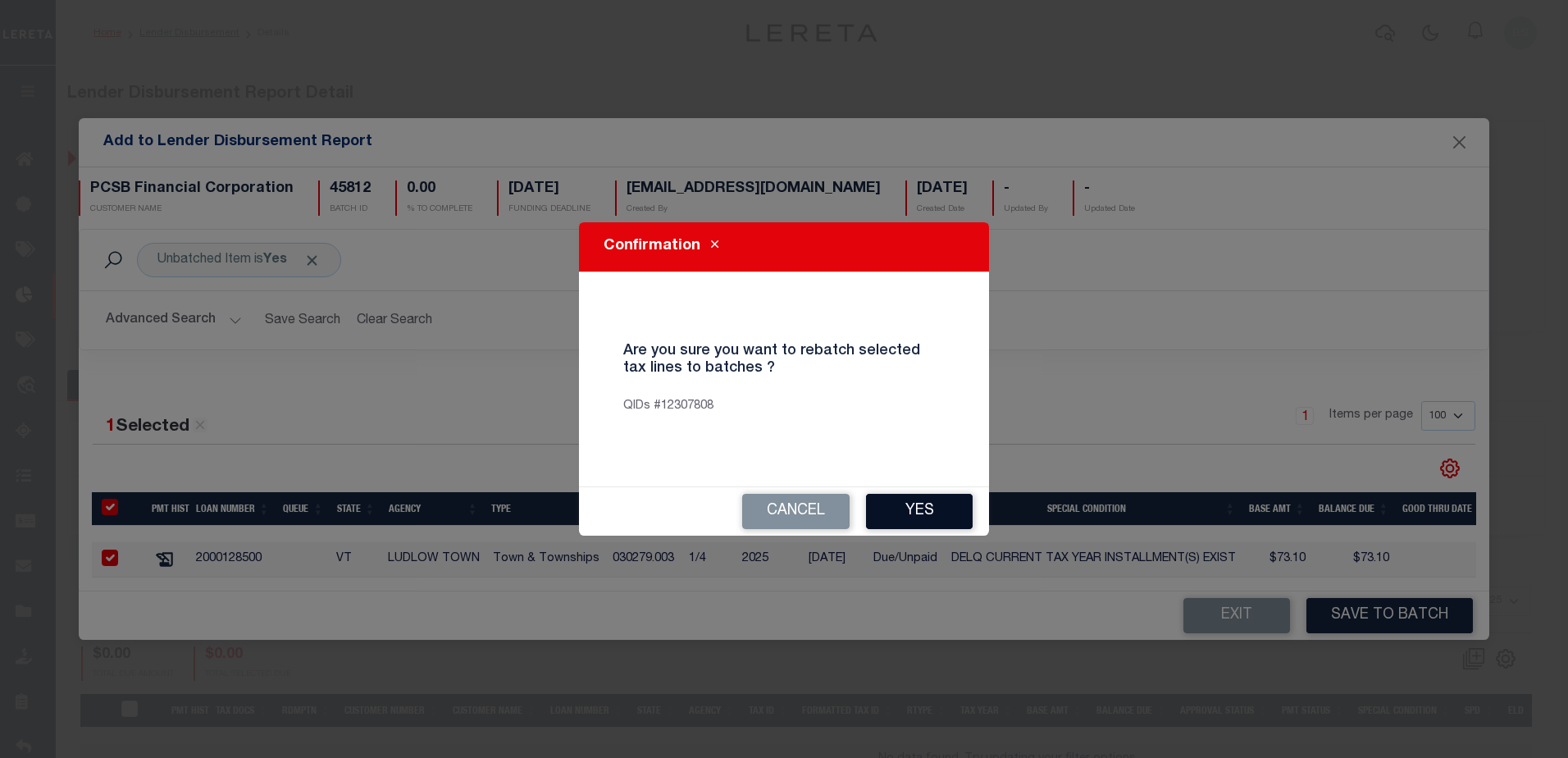
click at [917, 518] on button "Yes" at bounding box center [918, 511] width 106 height 35
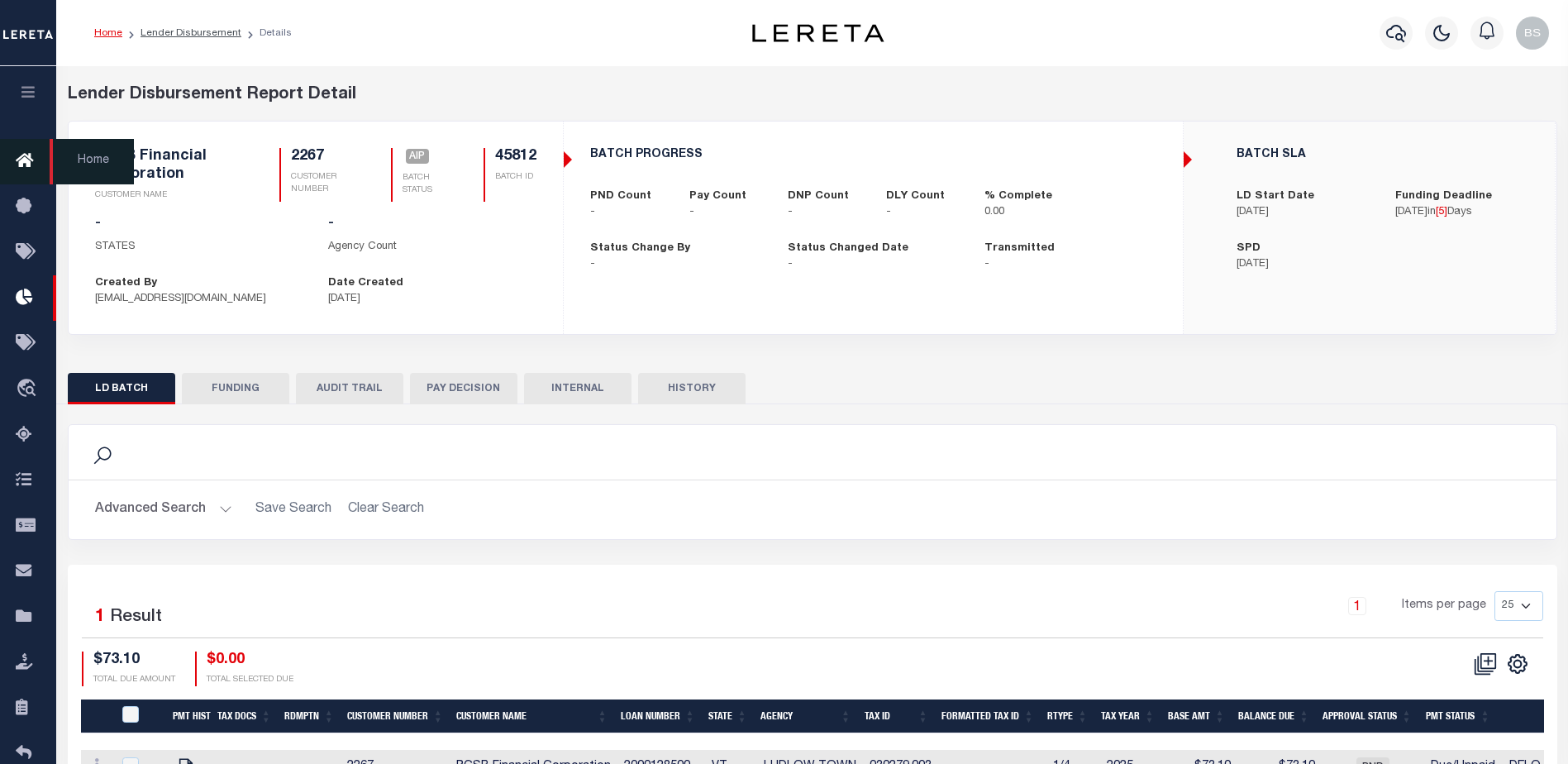
click at [21, 163] on icon at bounding box center [29, 161] width 27 height 20
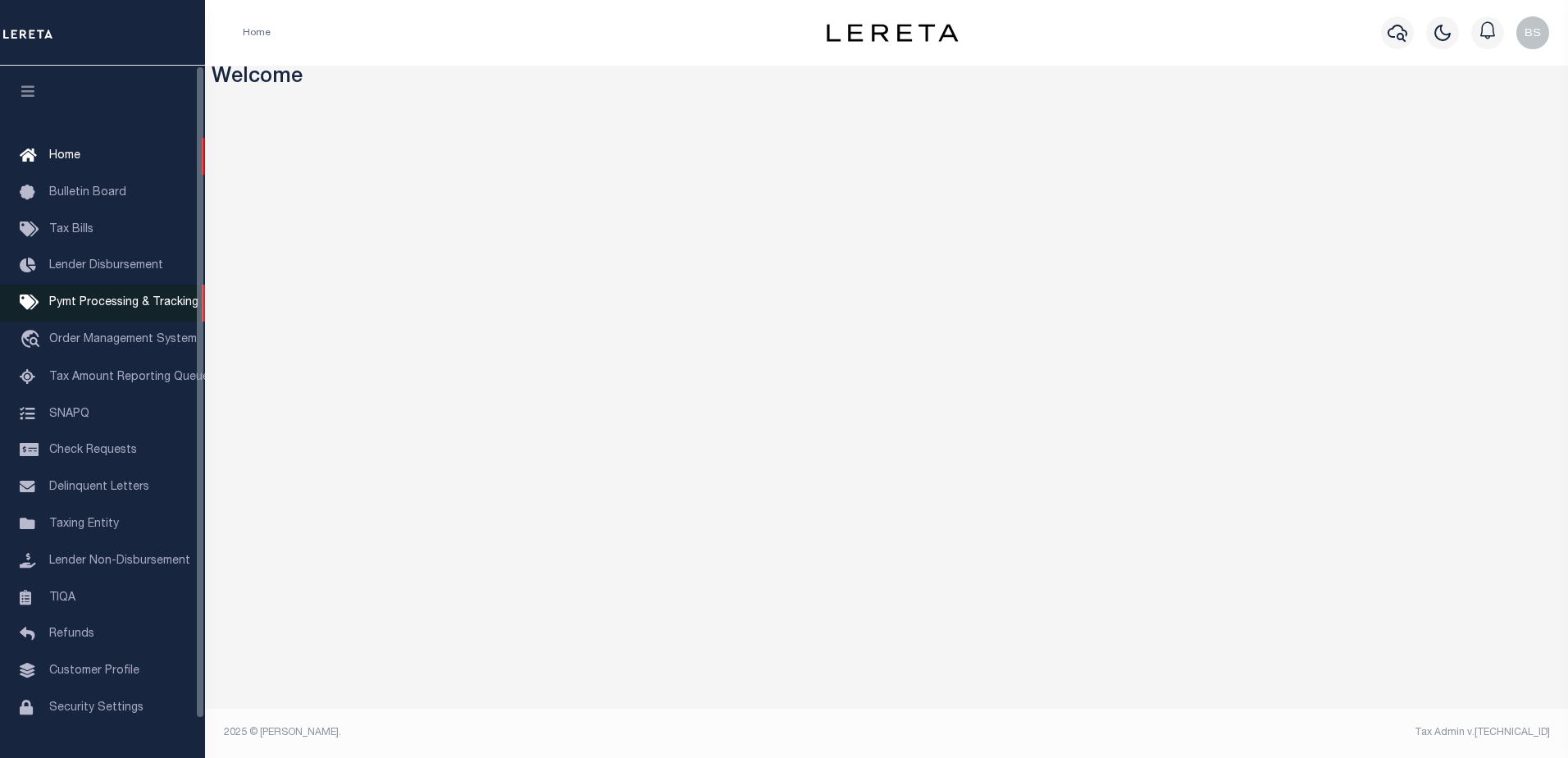
click at [134, 304] on span "Pymt Processing & Tracking" at bounding box center [124, 302] width 149 height 11
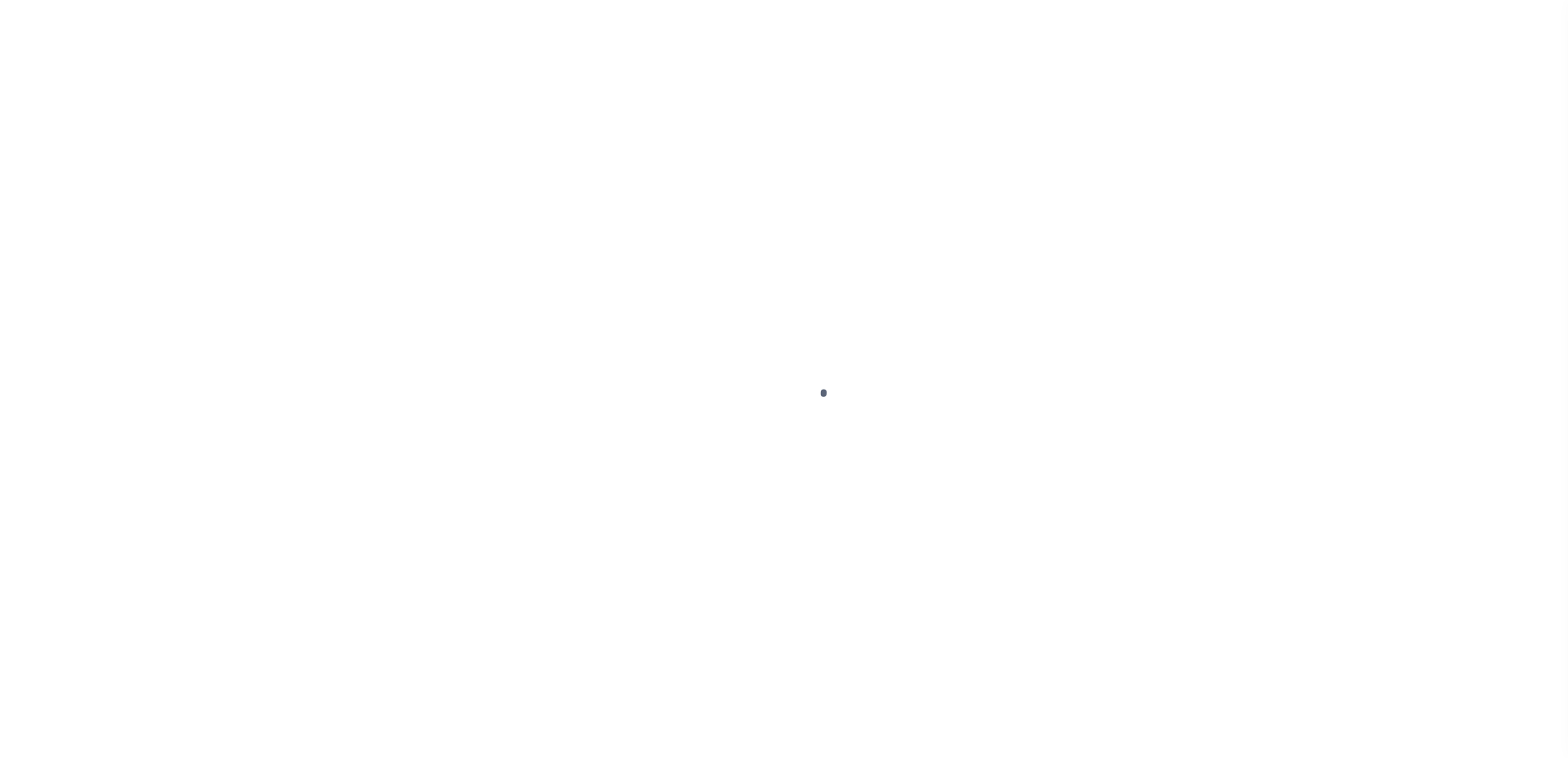
select select "1000"
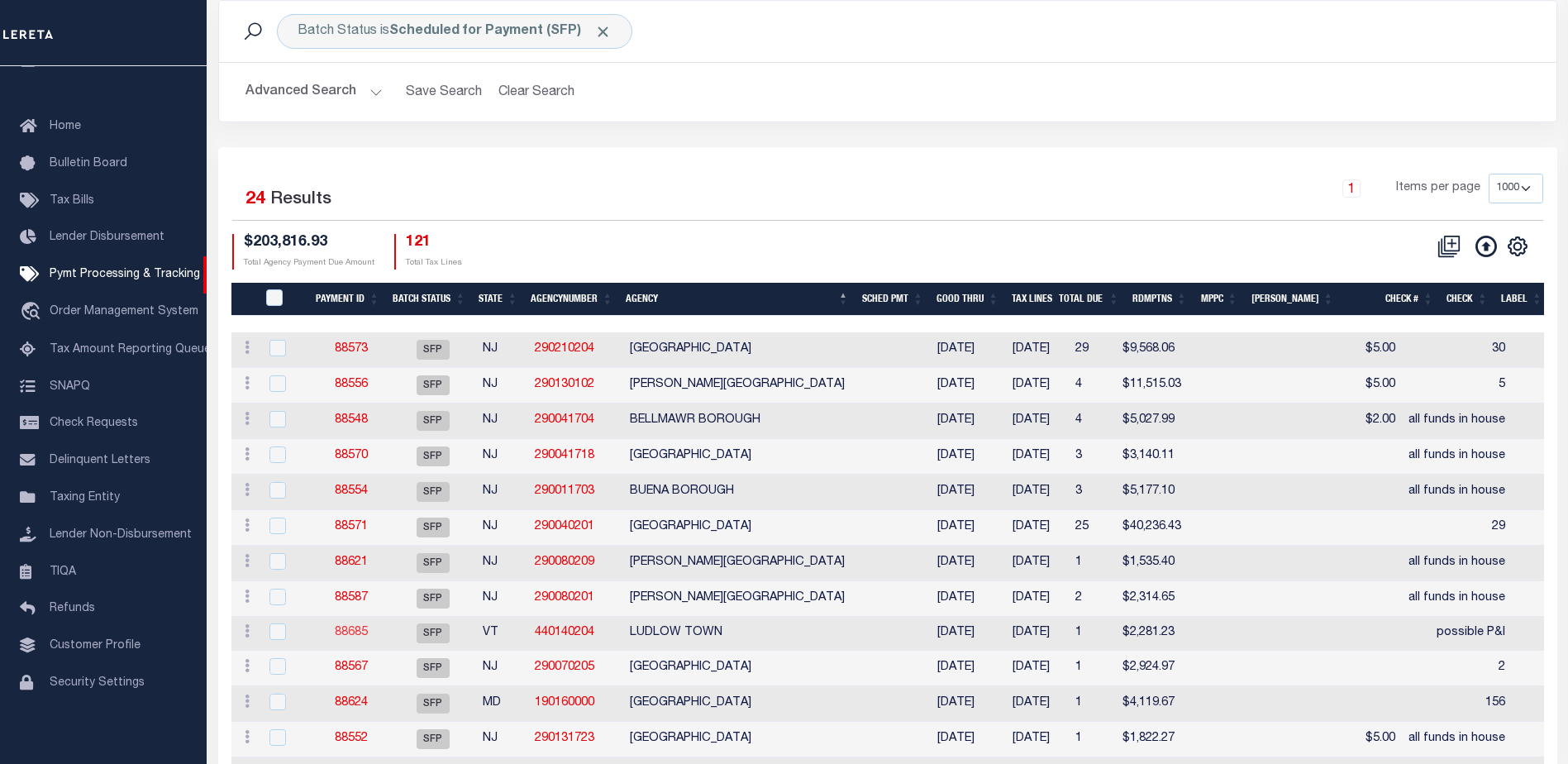
click at [341, 638] on link "88685" at bounding box center [350, 632] width 33 height 12
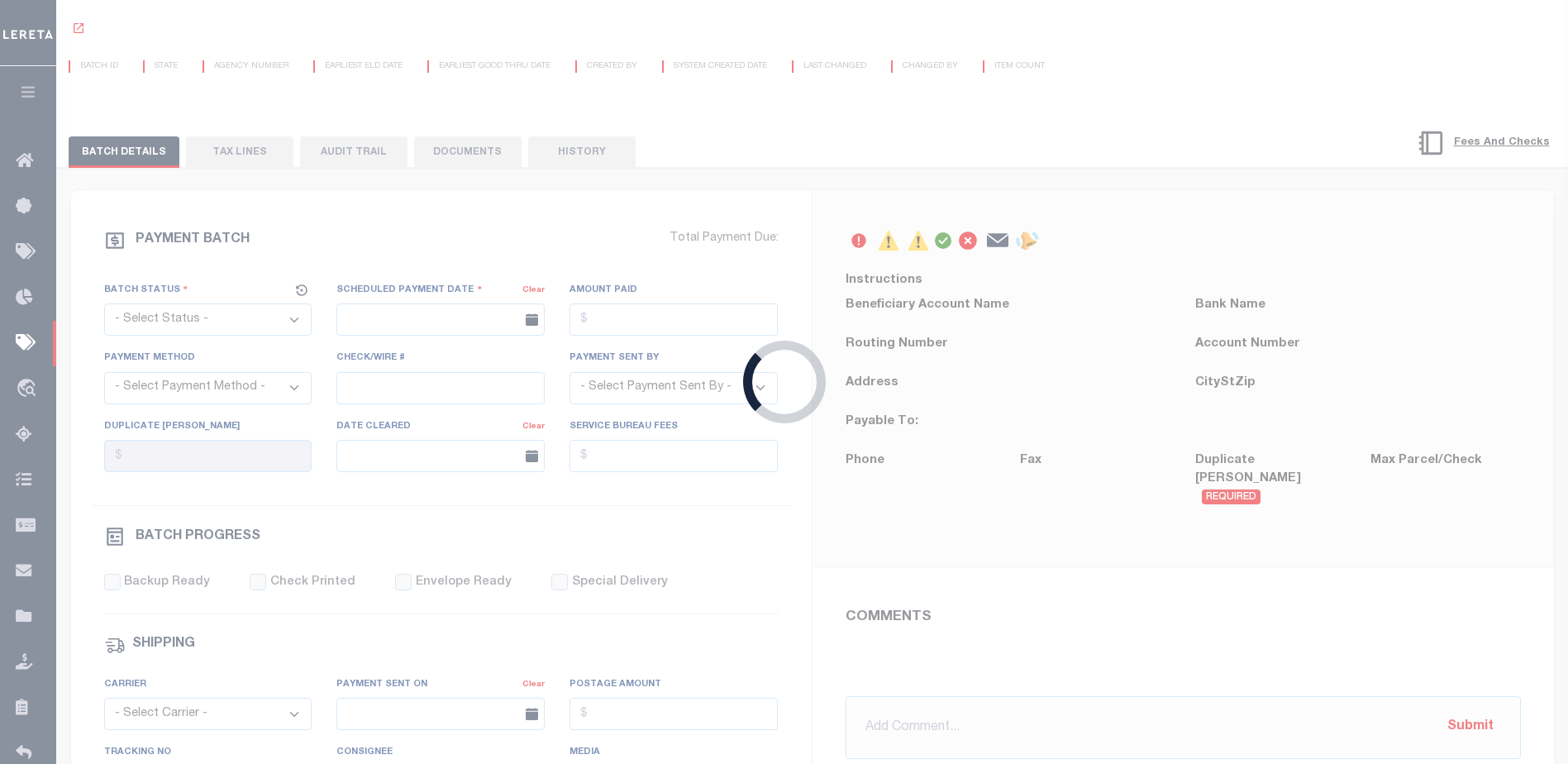
select select "SFP"
type input "[DATE]"
type input "possible P&I"
type input "[PERSON_NAME]"
type input "N"
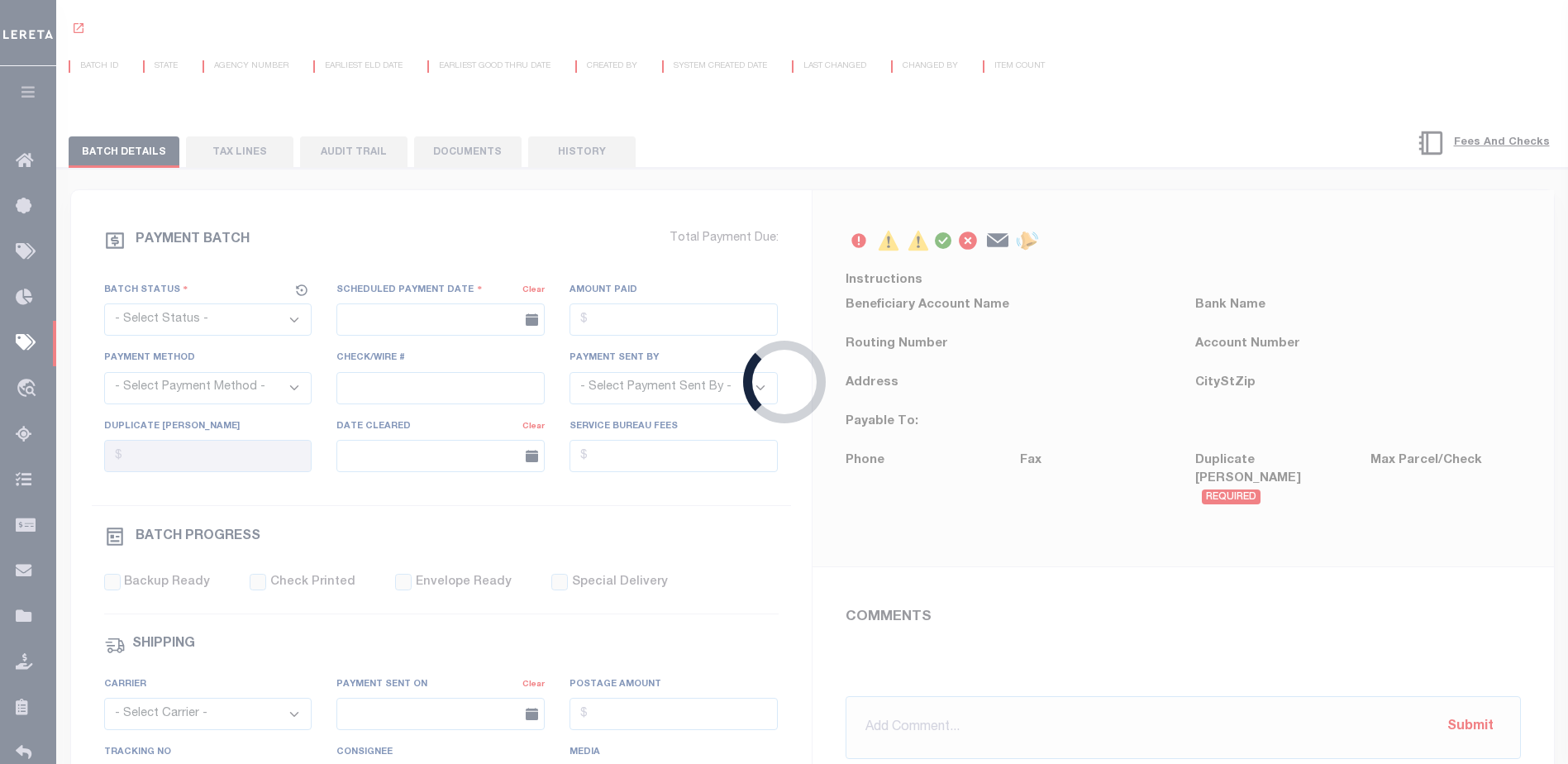
radio input "true"
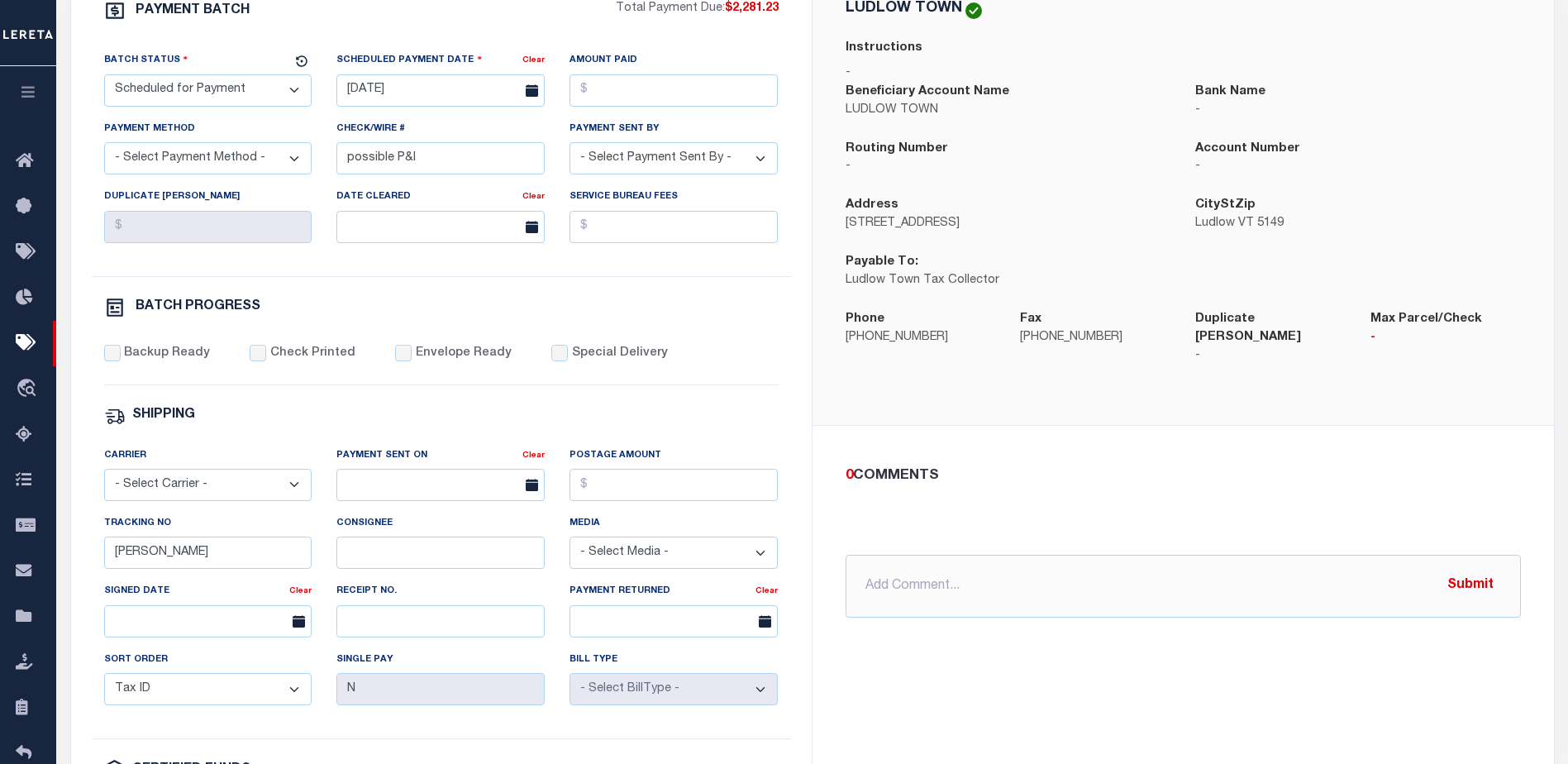
scroll to position [331, 0]
drag, startPoint x: 963, startPoint y: 559, endPoint x: 1186, endPoint y: 520, distance: 226.4
click at [964, 559] on input "text" at bounding box center [1183, 585] width 675 height 63
type input "[DATE] - 2025 1st installment [DATE] ELD delq, missed keyed base amount, per ta…"
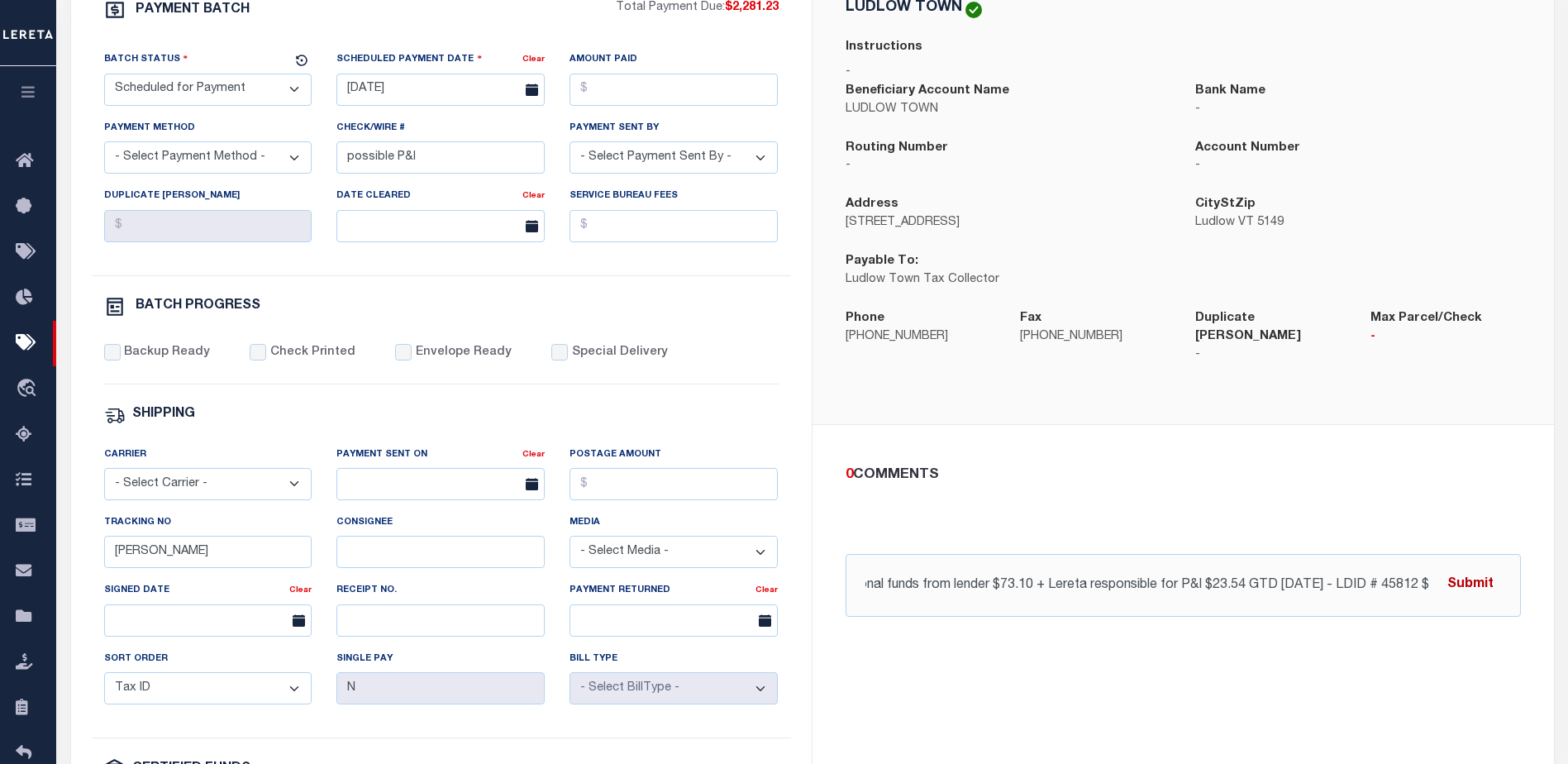
scroll to position [0, 0]
click at [1477, 579] on button "Submit" at bounding box center [1470, 585] width 68 height 34
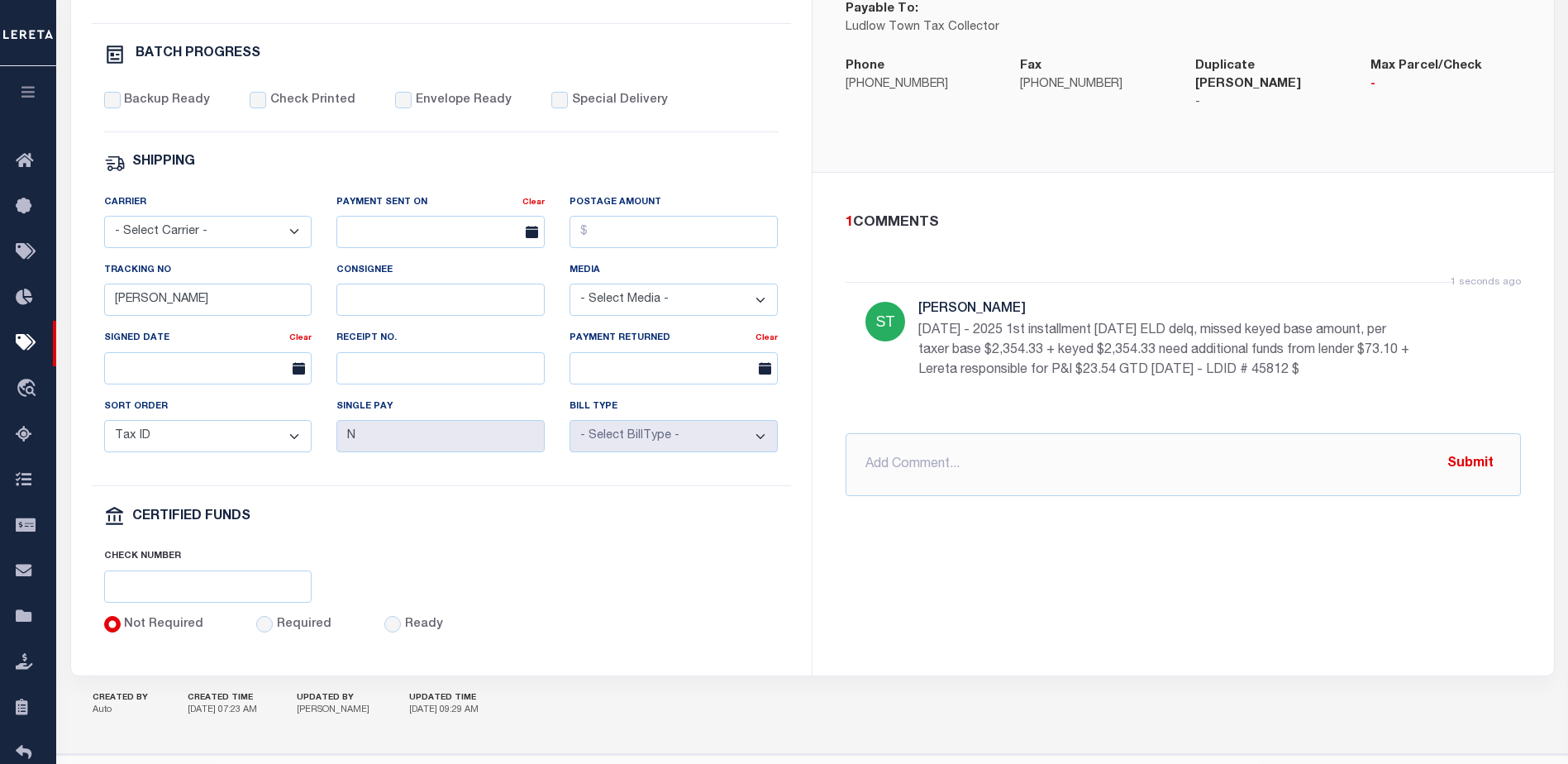
scroll to position [387, 0]
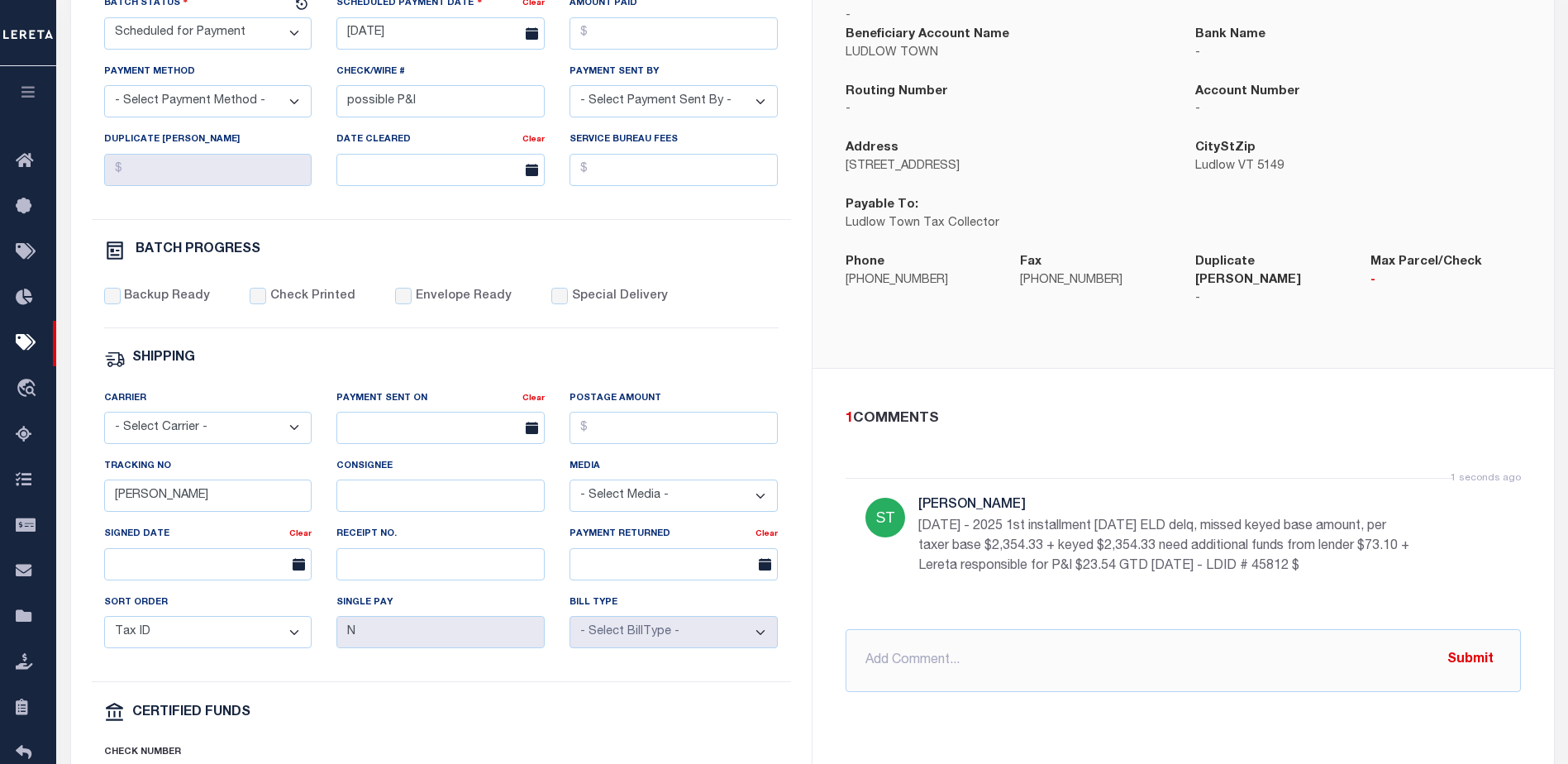
drag, startPoint x: 1310, startPoint y: 563, endPoint x: 919, endPoint y: 518, distance: 393.6
click at [919, 518] on div "1 seconds ago [PERSON_NAME] [DATE] - 2025 1st installment [DATE] ELD delq, miss…" at bounding box center [1166, 544] width 496 height 92
copy p "[DATE] - 2025 1st installment [DATE] ELD delq, missed keyed base amount, per ta…"
click at [893, 659] on input "text" at bounding box center [1183, 660] width 675 height 63
paste input "[DATE] - 2025 1st installment [DATE] ELD delq, missed keyed base amount, per ta…"
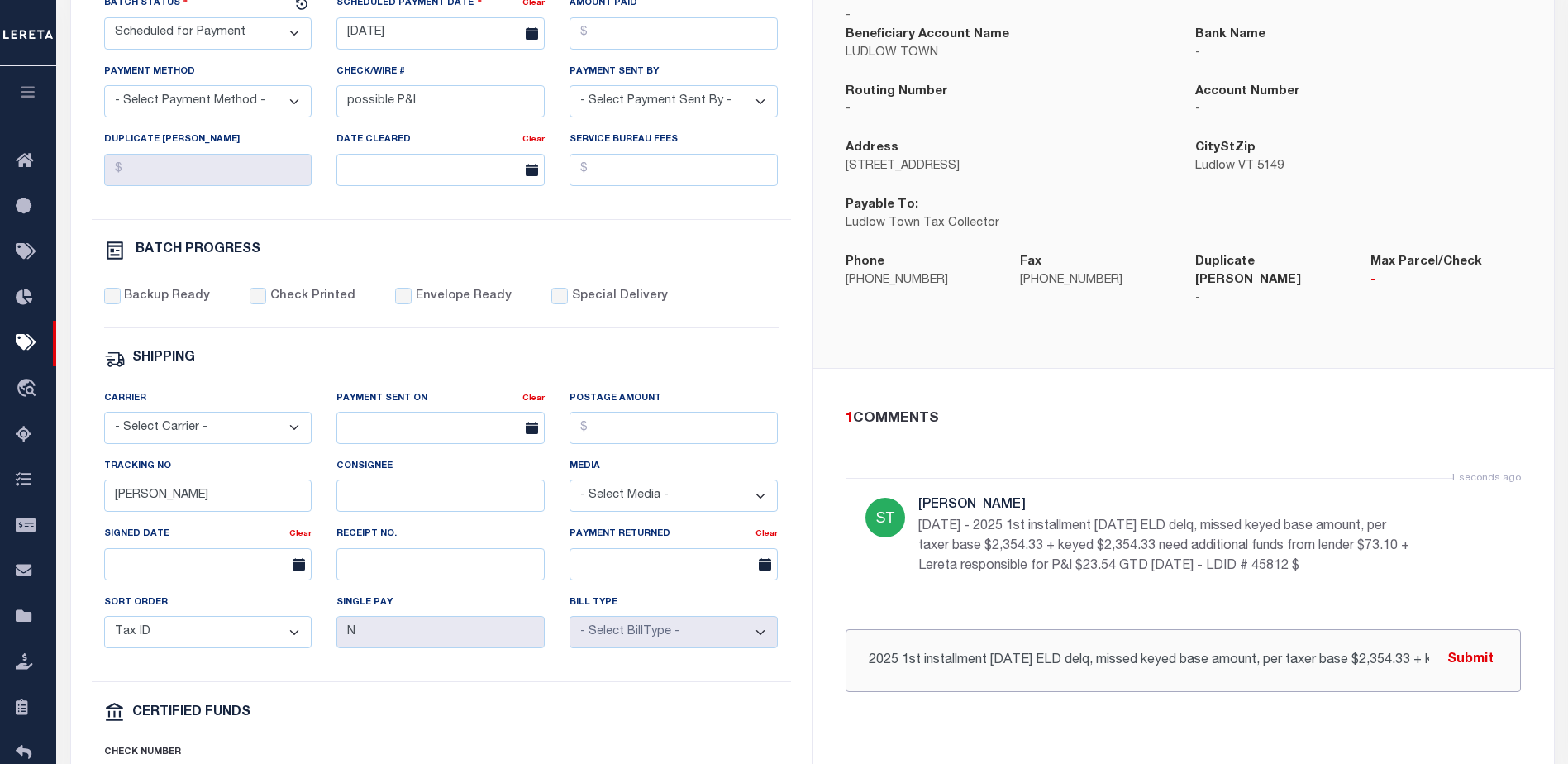
scroll to position [0, 0]
drag, startPoint x: 1107, startPoint y: 649, endPoint x: 1134, endPoint y: 640, distance: 28.5
click at [1140, 652] on input "[DATE] - 2025 1st install [DATE] ELD Delq, missed keyed base amount, per taxer …" at bounding box center [1183, 660] width 675 height 63
click at [1368, 648] on input "[DATE] - 2025 1st install [DATE] ELD Delq need additional funds iao $73.10 from…" at bounding box center [1183, 660] width 675 height 63
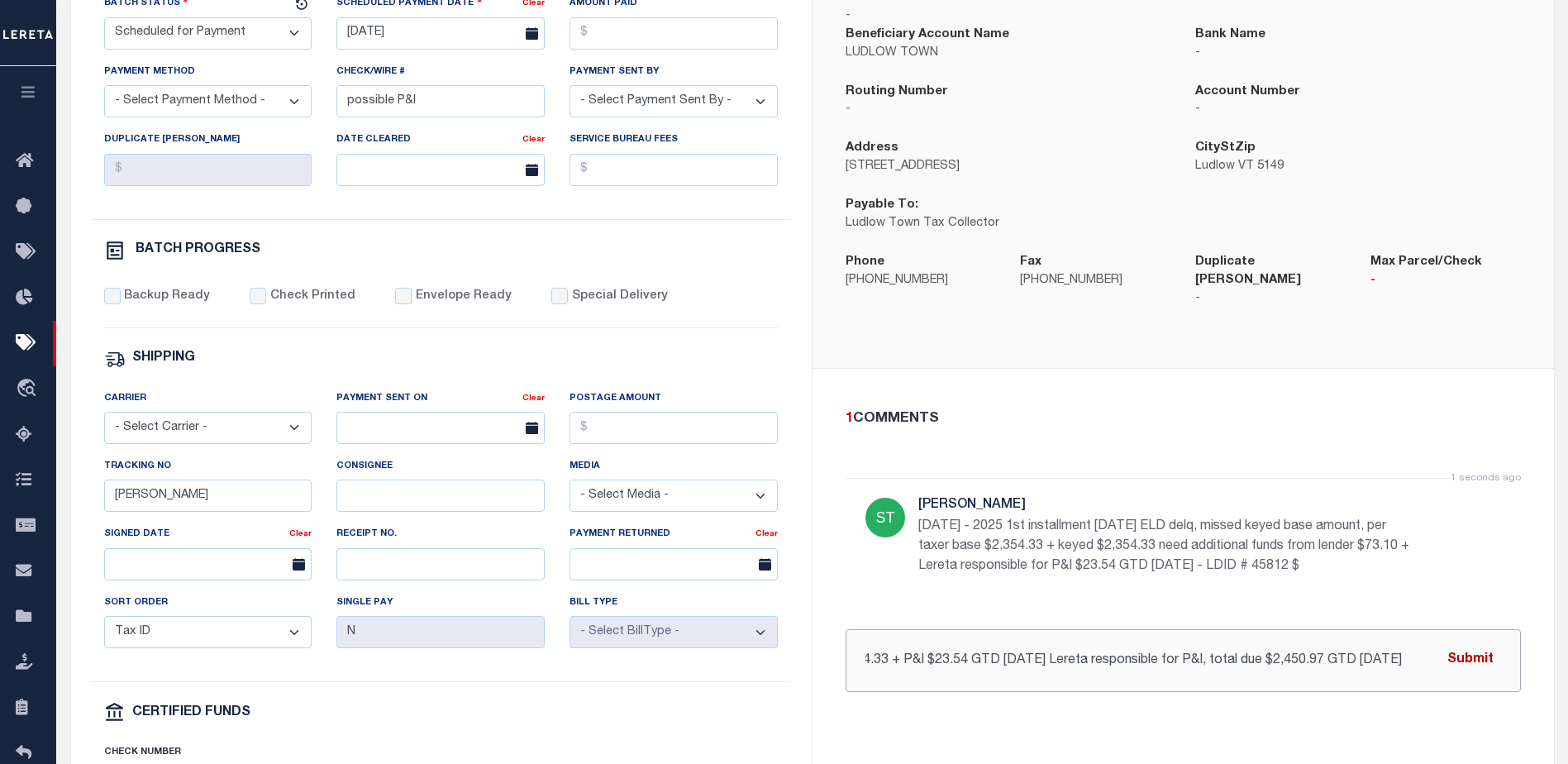
scroll to position [0, 887]
type input "[DATE] - 2025 1st install [DATE] ELD Delq need additional funds iao $73.10 from…"
click at [1479, 651] on button "Submit" at bounding box center [1470, 660] width 68 height 34
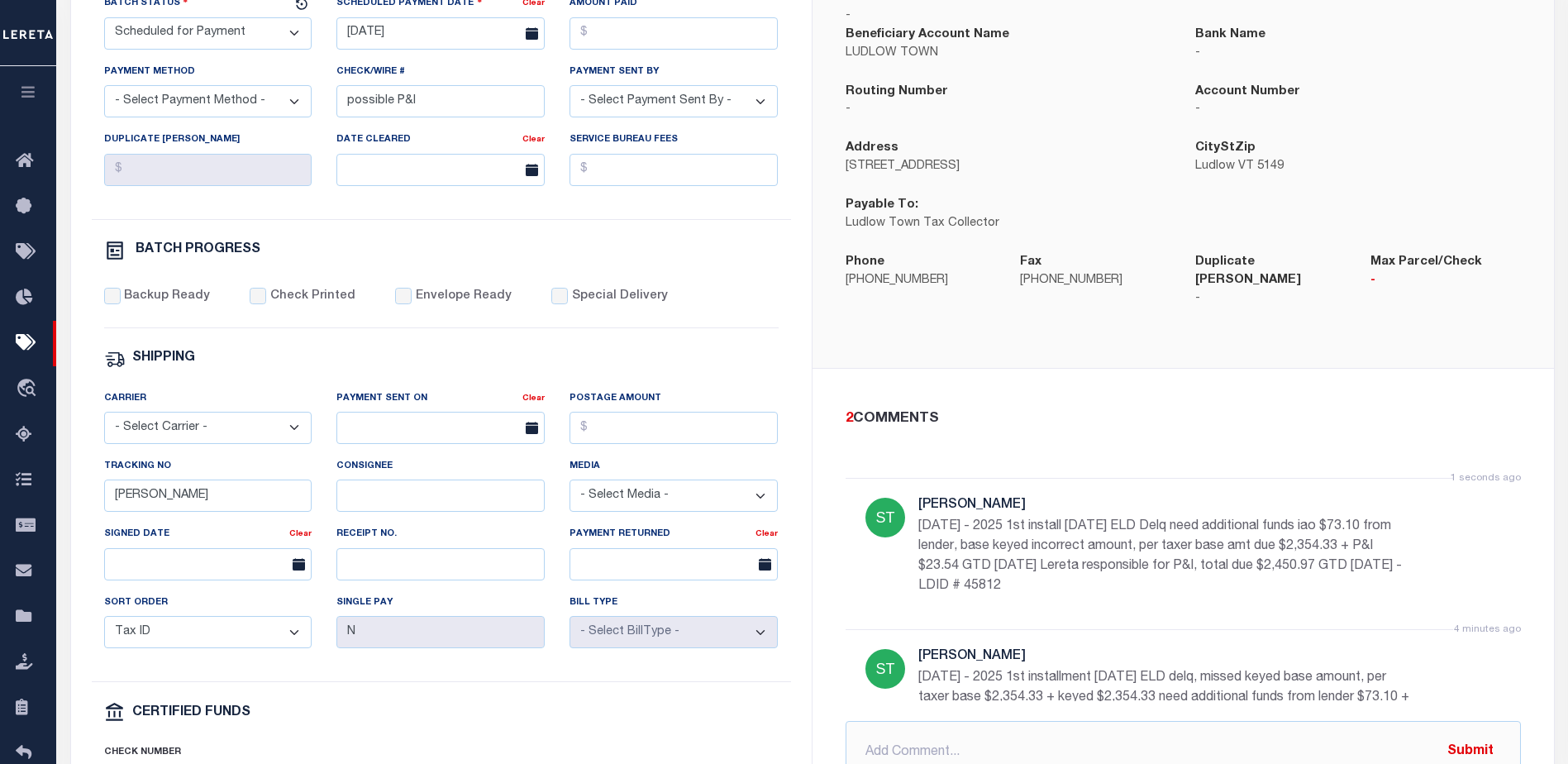
click at [1061, 369] on div "2 COMMENTS 1 seconds ago [PERSON_NAME] [DATE] - 2025 1st install [DATE] ELD Del…" at bounding box center [1183, 597] width 742 height 455
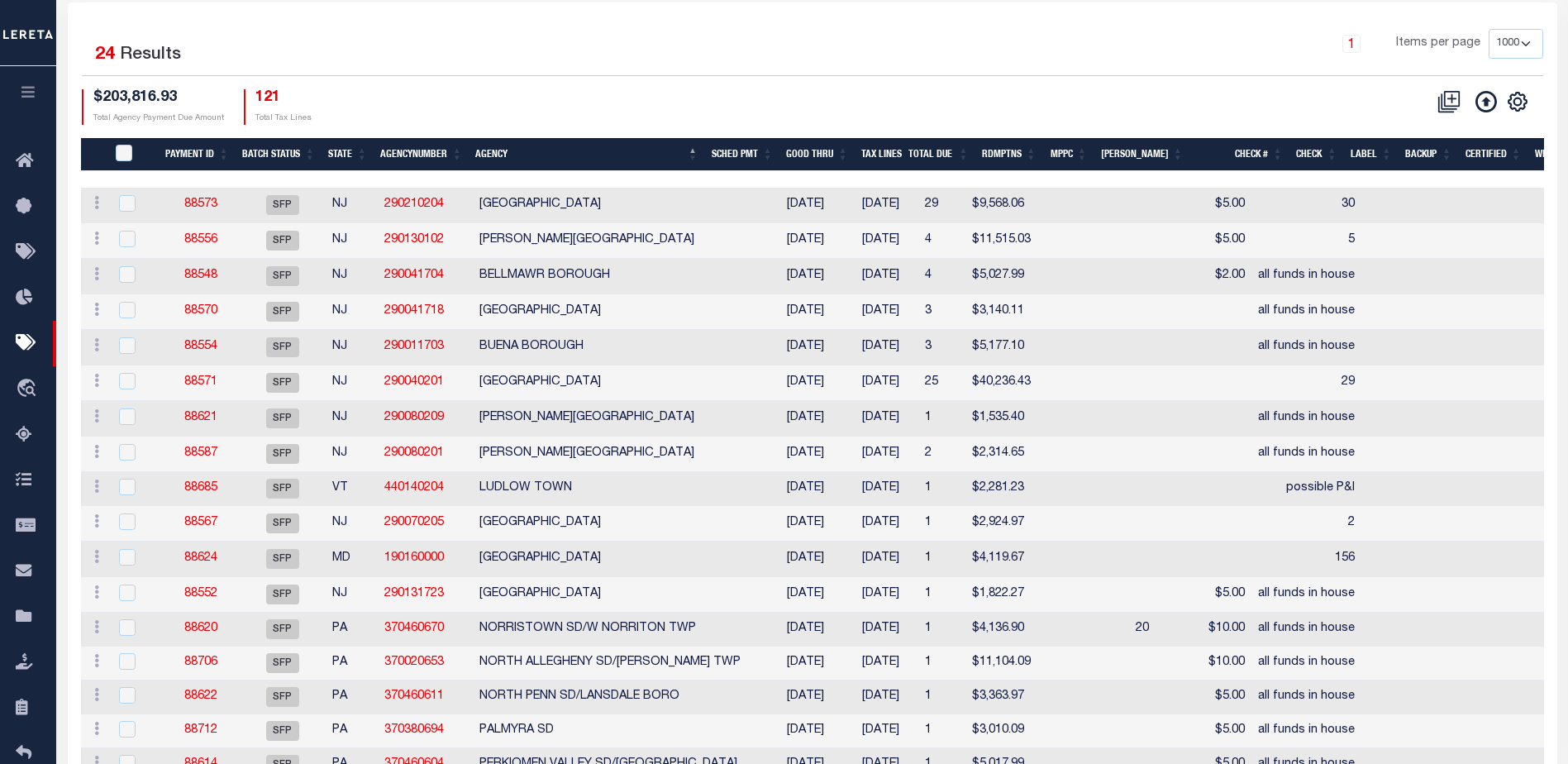
scroll to position [144, 0]
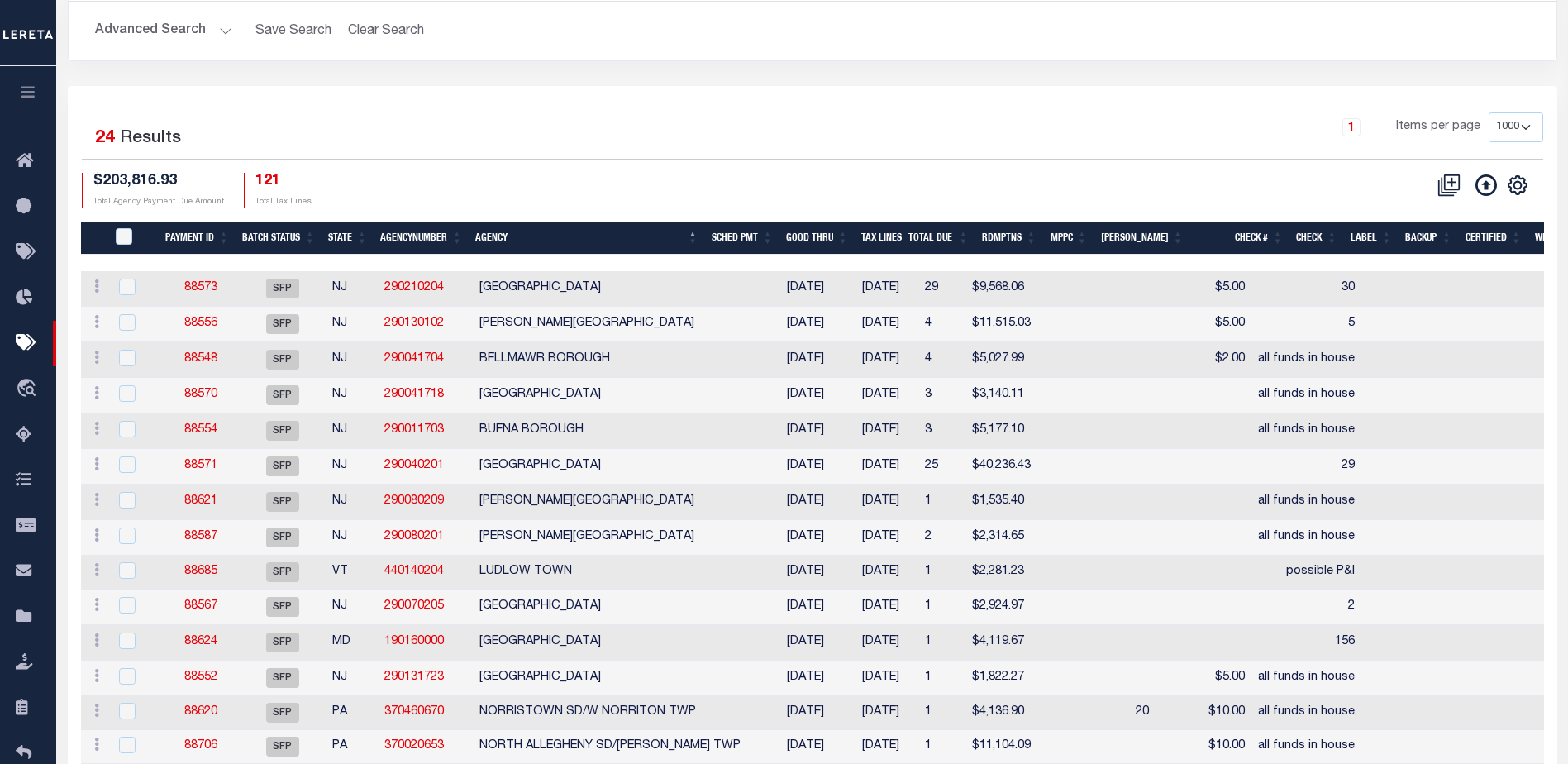
click at [849, 238] on th "Good Thru" at bounding box center [817, 238] width 75 height 34
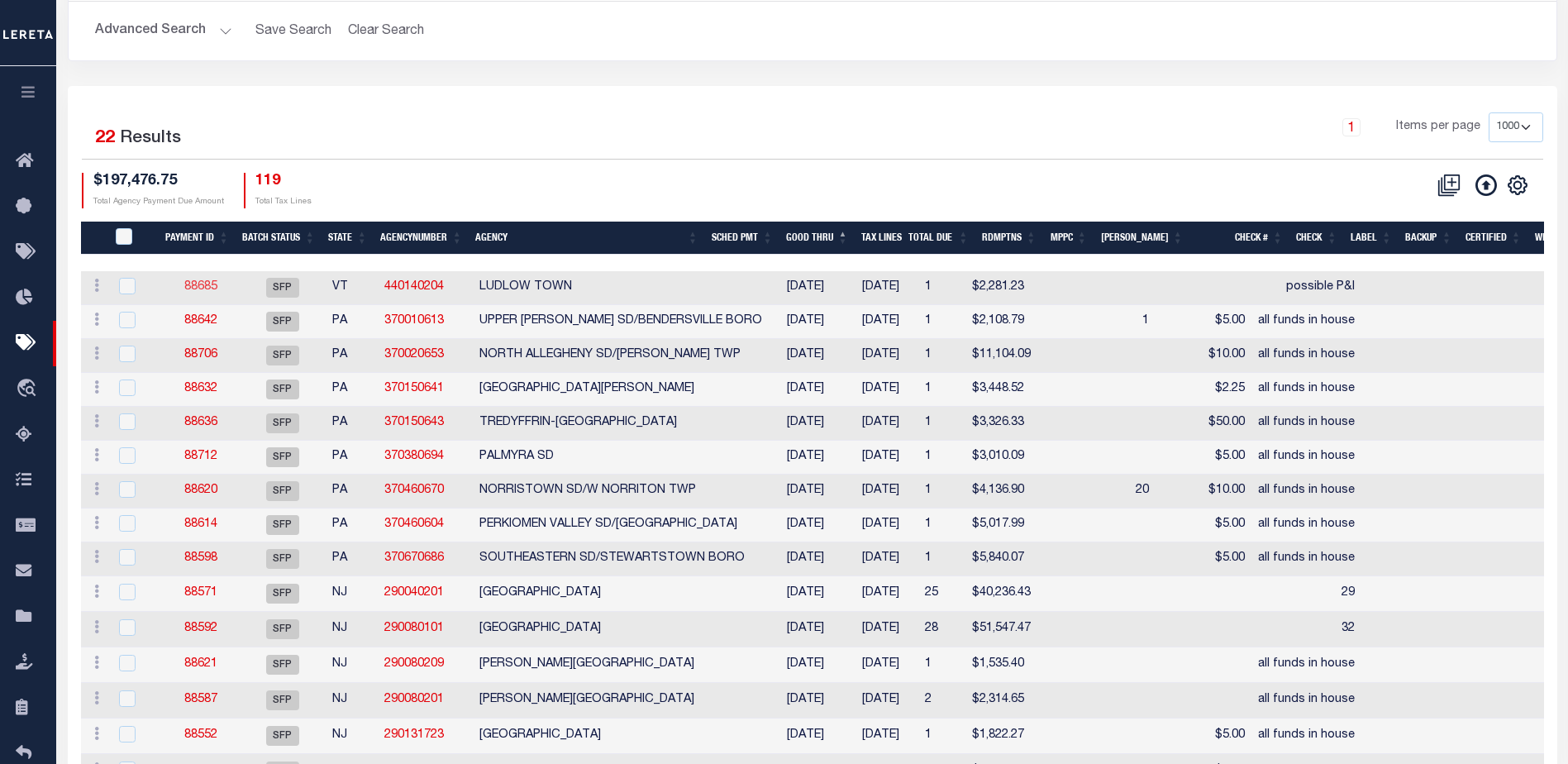
click at [199, 289] on link "88685" at bounding box center [200, 287] width 33 height 12
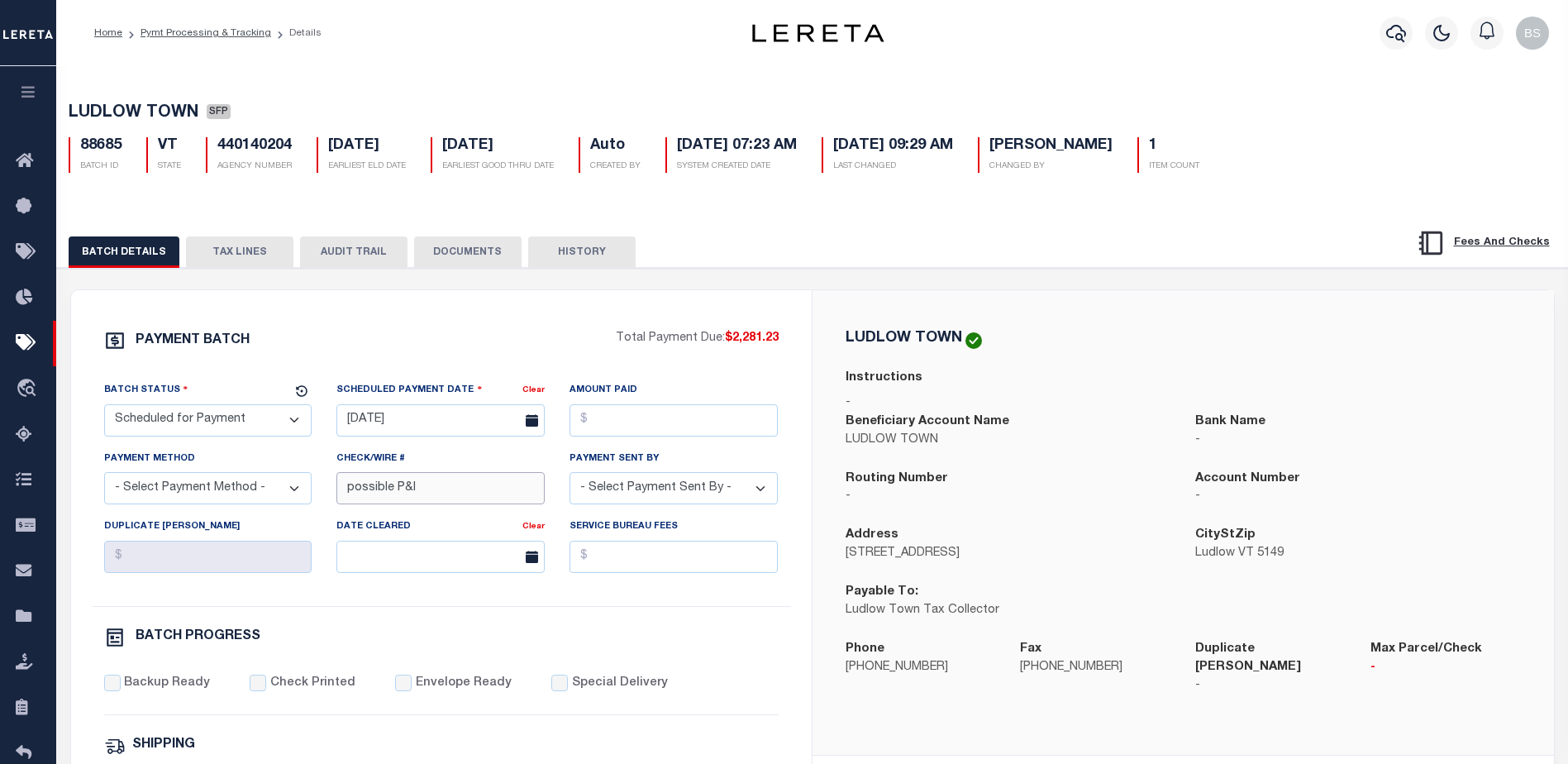
click at [394, 492] on input "possible P&I" at bounding box center [440, 488] width 208 height 32
type input "Additional funds + P&I"
click at [1160, 376] on div "Instructions -" at bounding box center [1183, 390] width 675 height 43
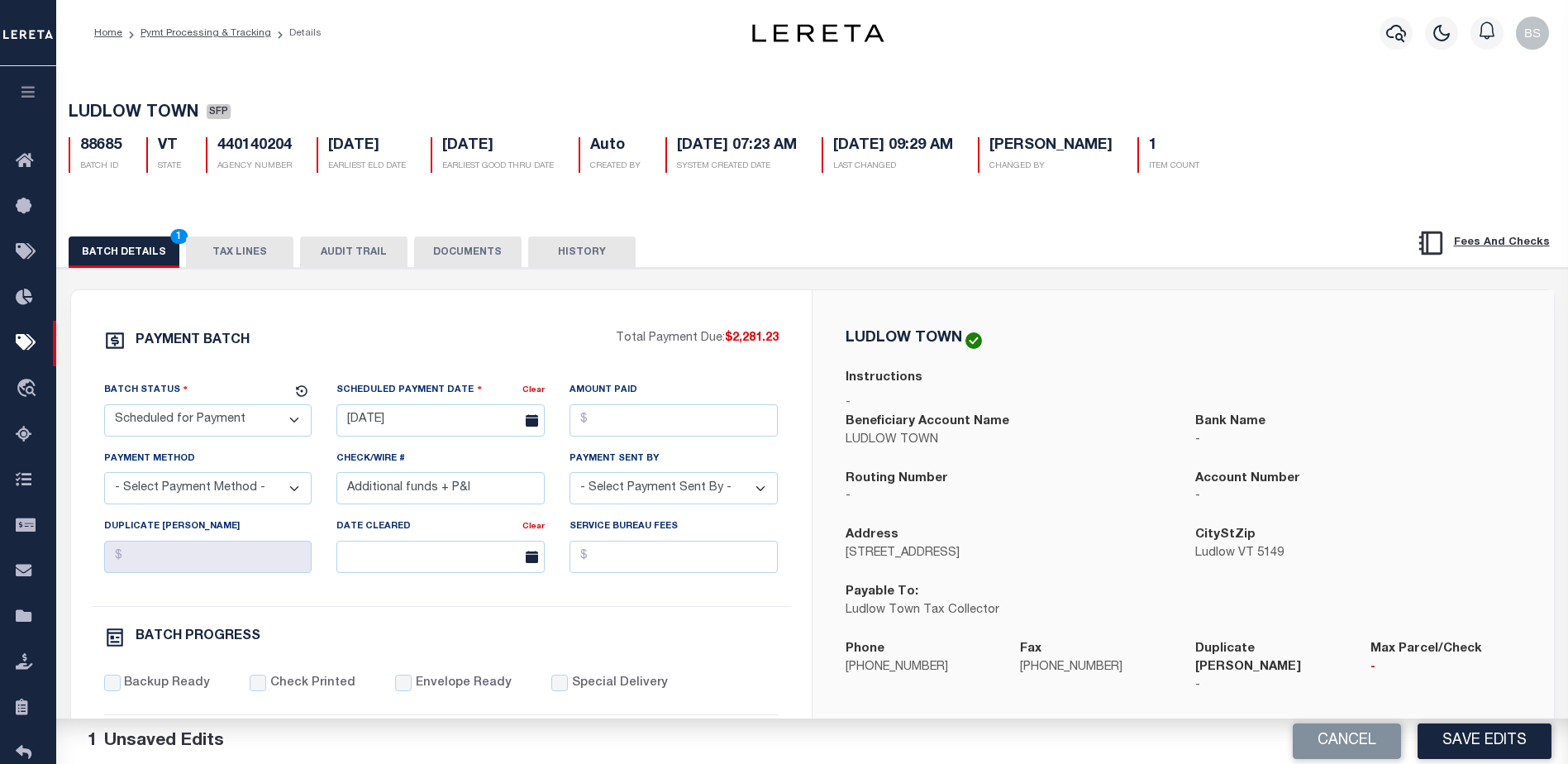
click at [1515, 746] on button "Save Edits" at bounding box center [1484, 741] width 134 height 35
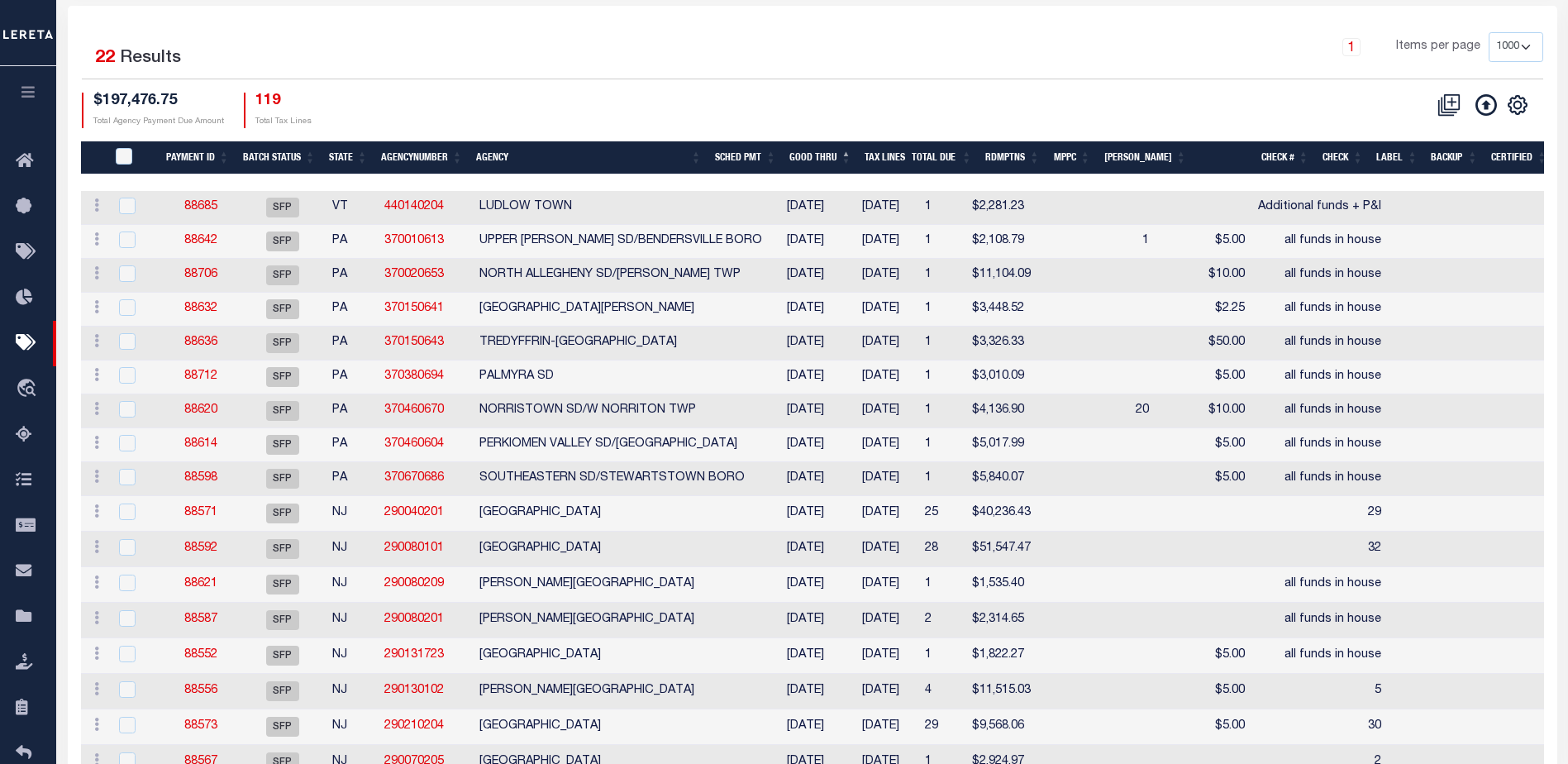
scroll to position [248, 0]
